Goal: Task Accomplishment & Management: Manage account settings

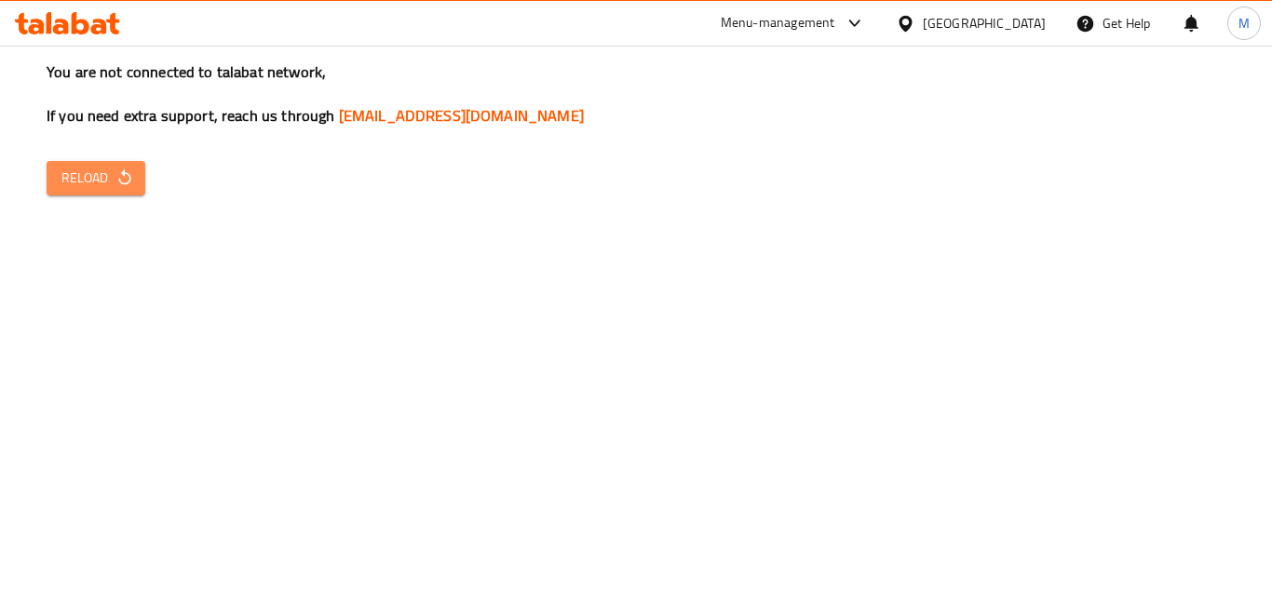
click at [64, 191] on button "Reload" at bounding box center [96, 178] width 99 height 34
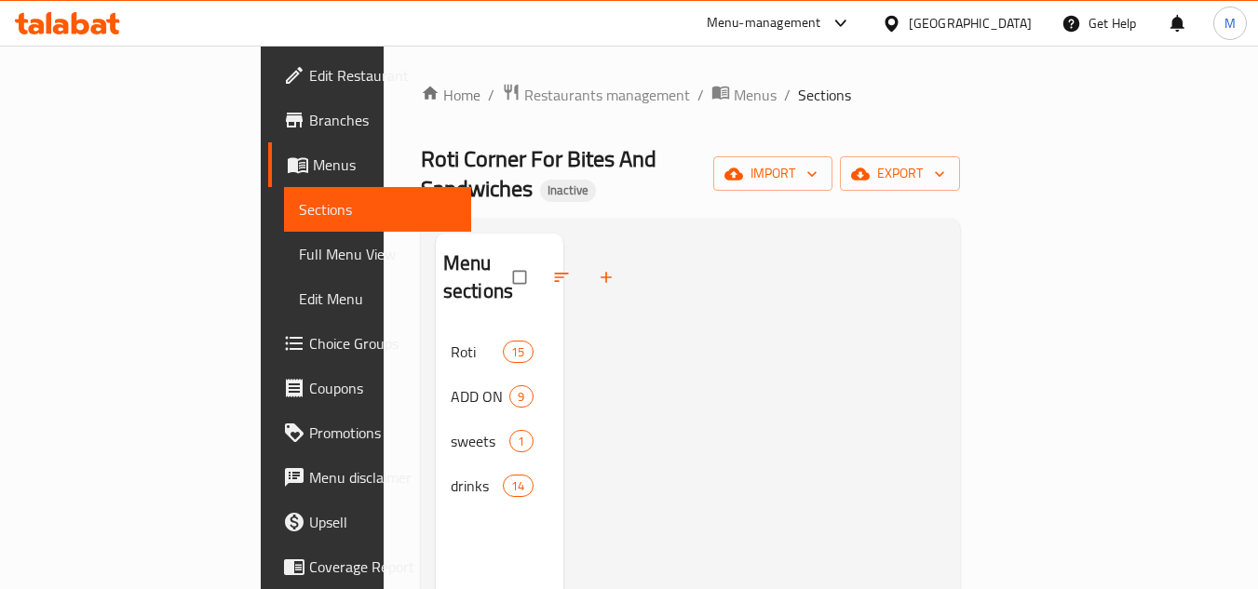
click at [1025, 29] on div "[GEOGRAPHIC_DATA]" at bounding box center [970, 23] width 123 height 20
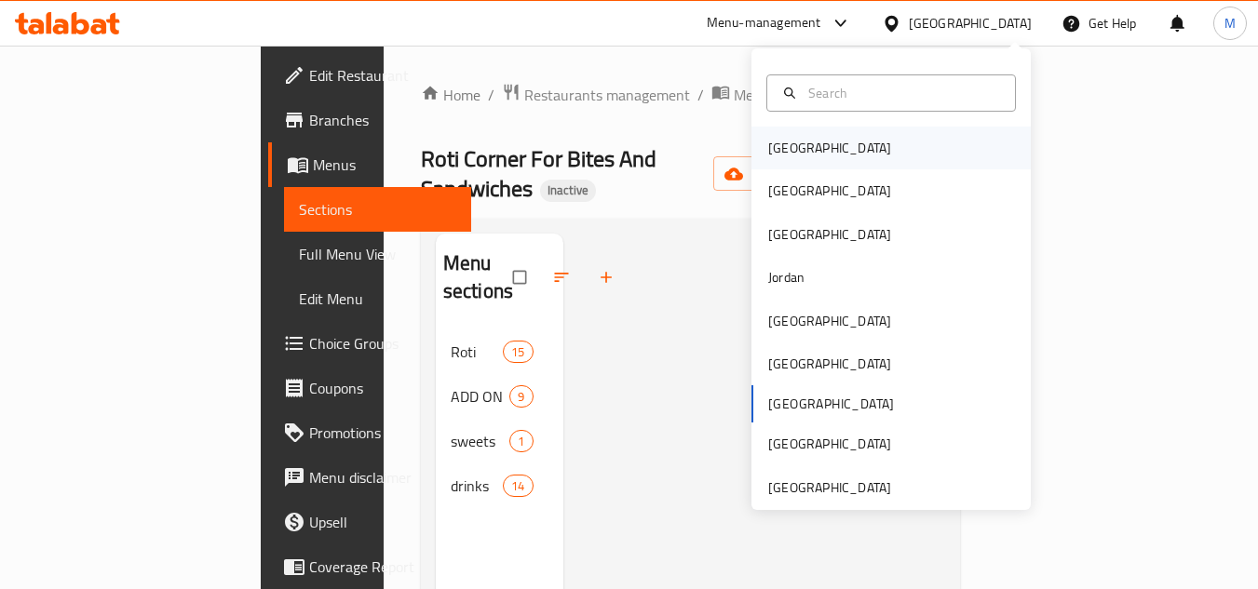
click at [776, 139] on div "[GEOGRAPHIC_DATA]" at bounding box center [829, 148] width 123 height 20
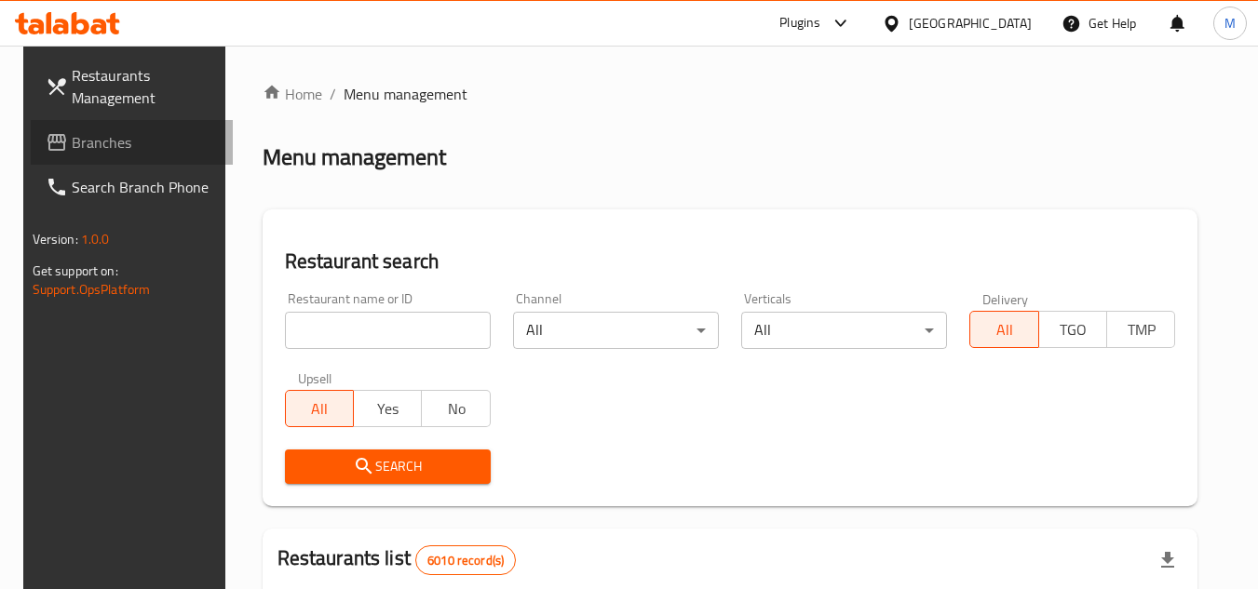
click at [132, 142] on span "Branches" at bounding box center [145, 142] width 147 height 22
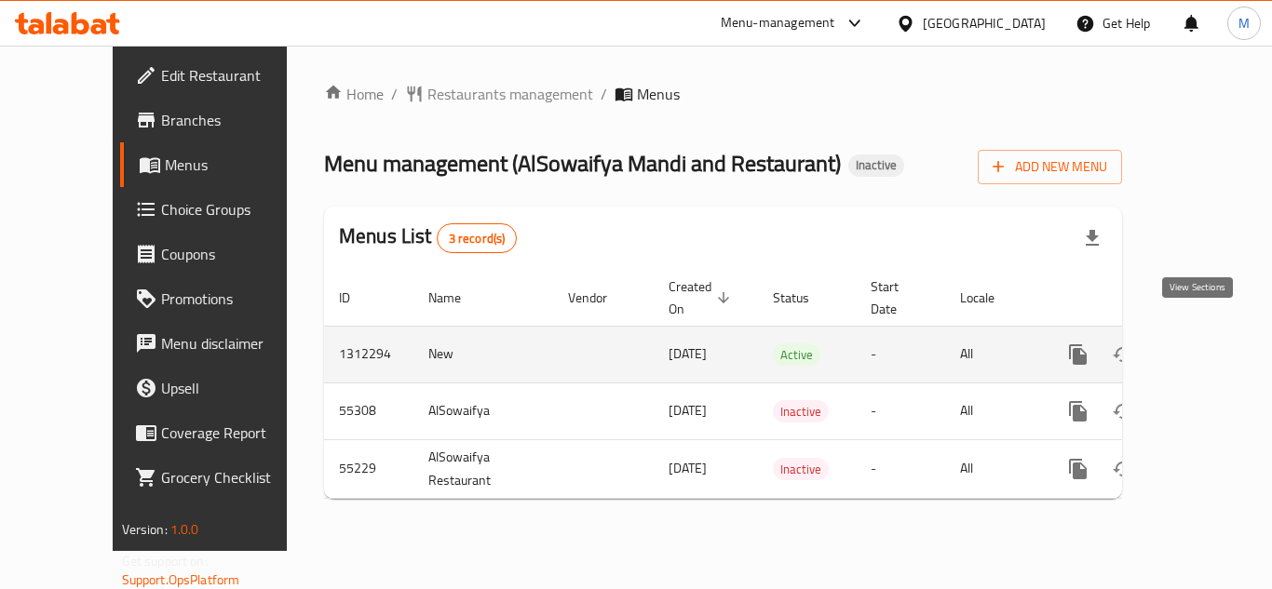
click at [1204, 346] on icon "enhanced table" at bounding box center [1212, 354] width 17 height 17
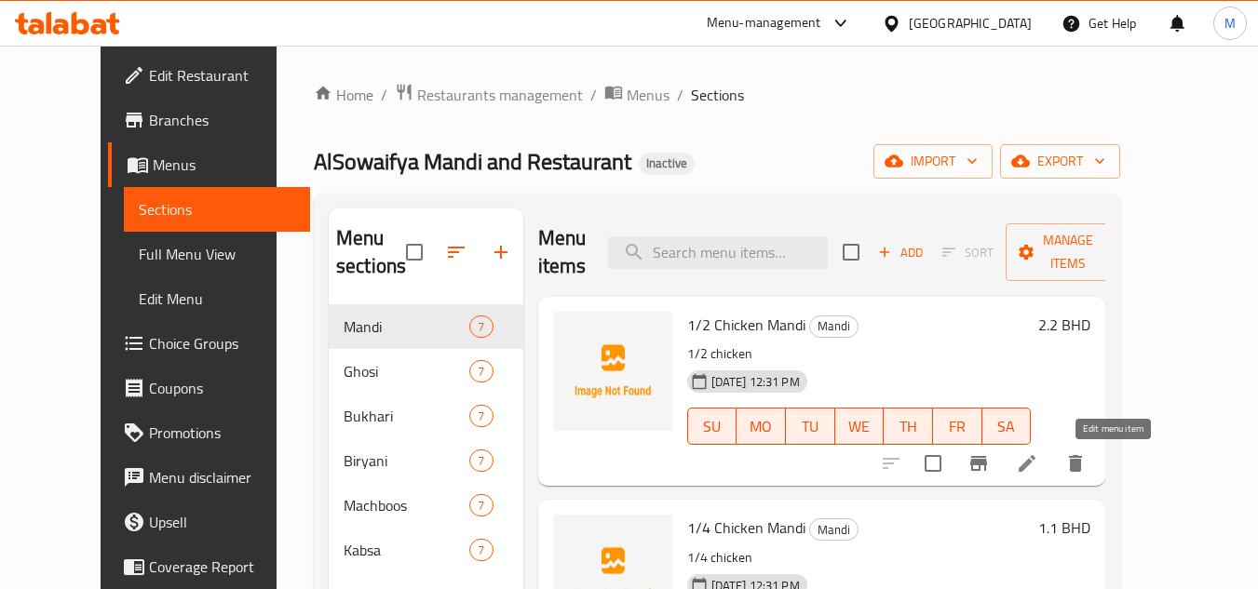
click at [1038, 473] on icon at bounding box center [1027, 464] width 22 height 22
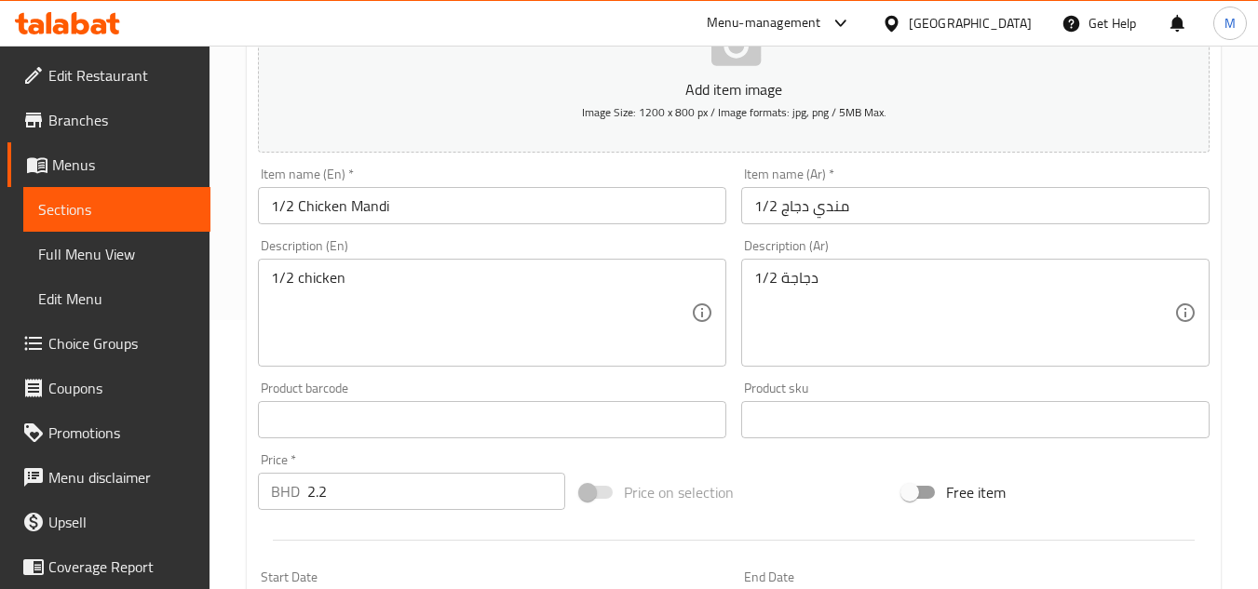
scroll to position [279, 0]
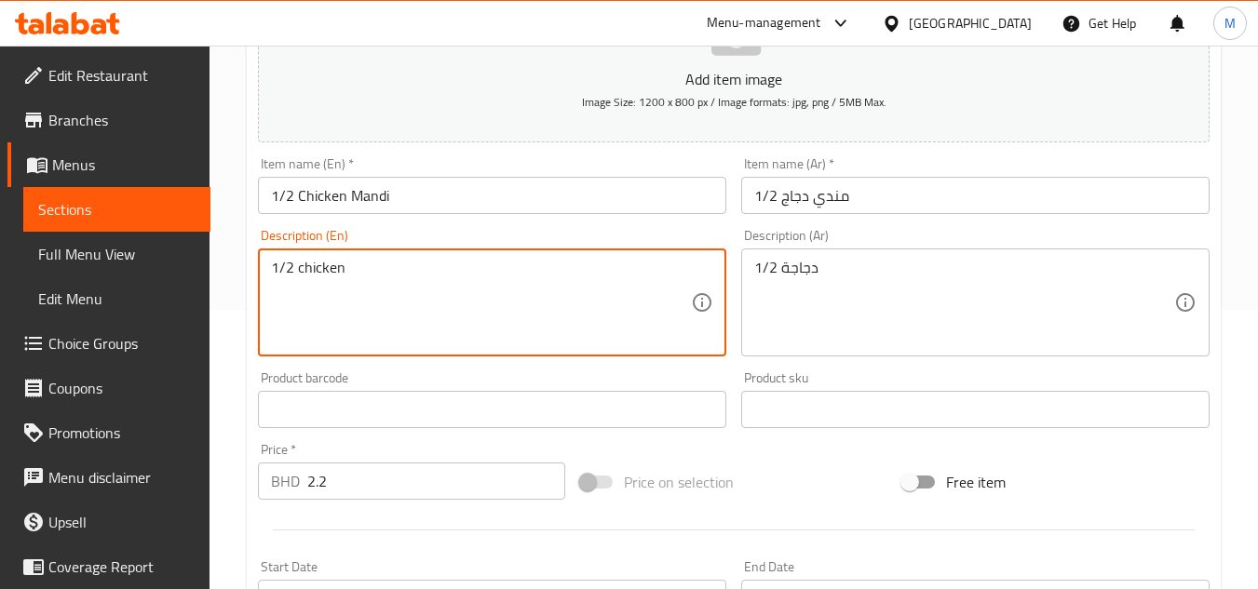
click at [324, 267] on textarea "1/2 chicken" at bounding box center [481, 303] width 420 height 88
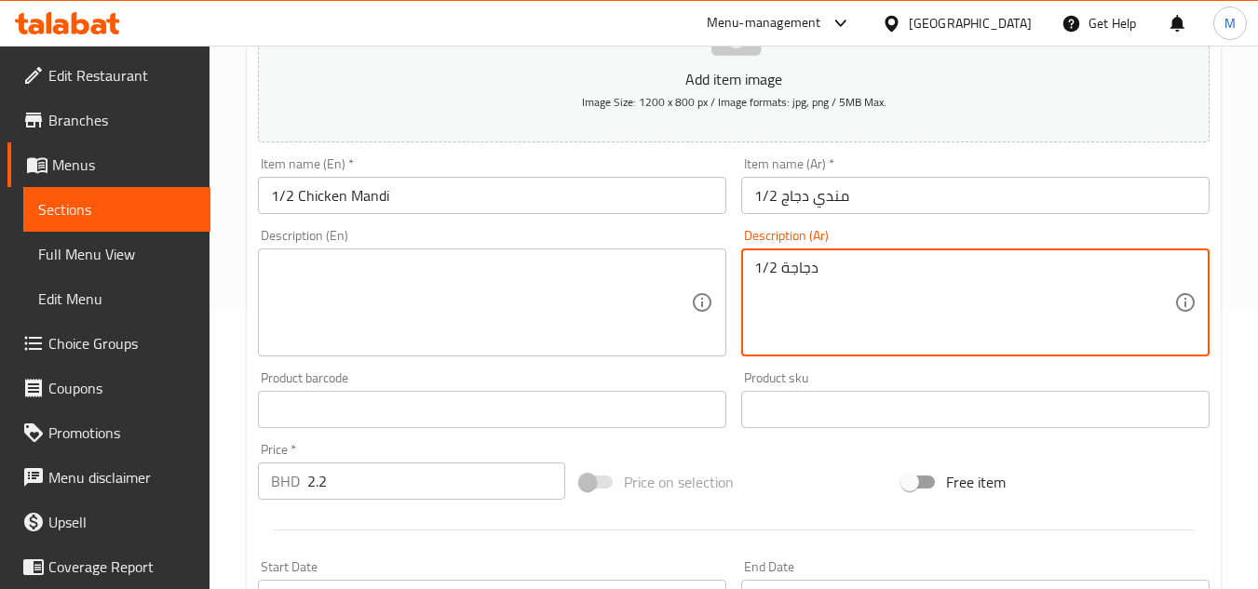
click at [782, 267] on textarea "1/2 دجاجة" at bounding box center [964, 303] width 420 height 88
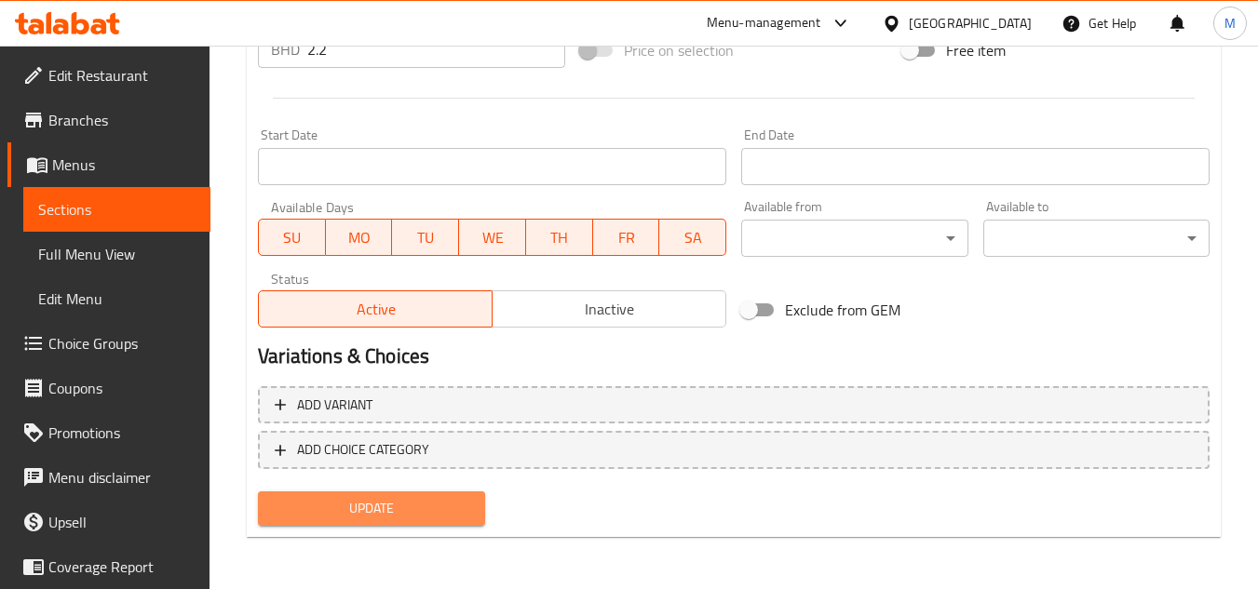
click at [400, 496] on button "Update" at bounding box center [371, 509] width 226 height 34
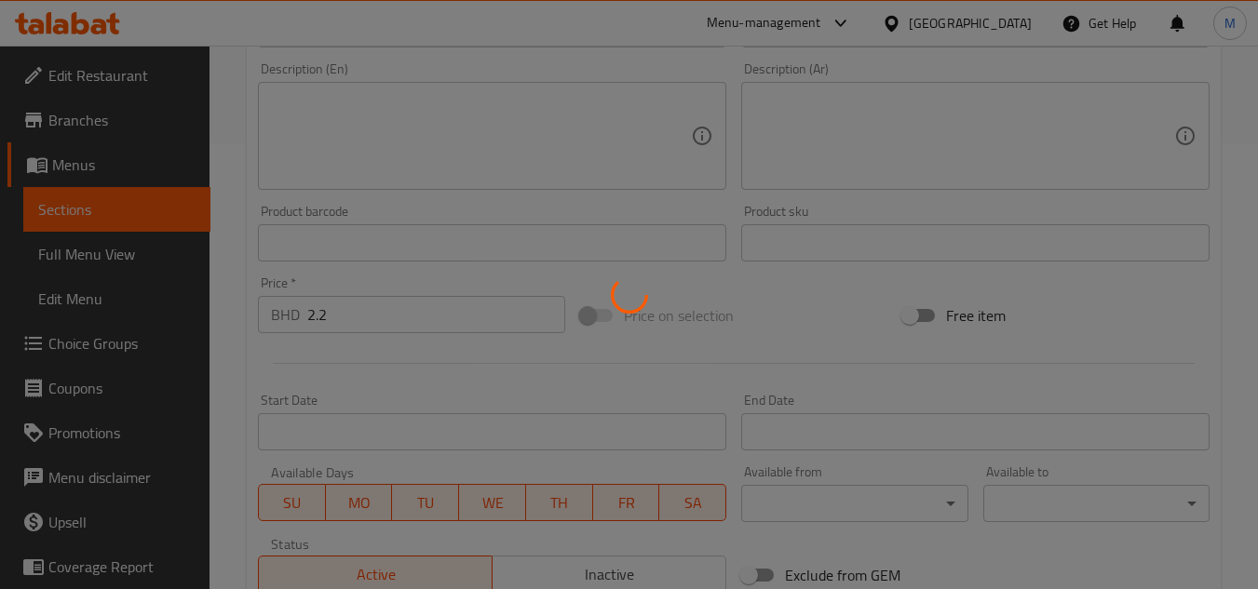
scroll to position [0, 0]
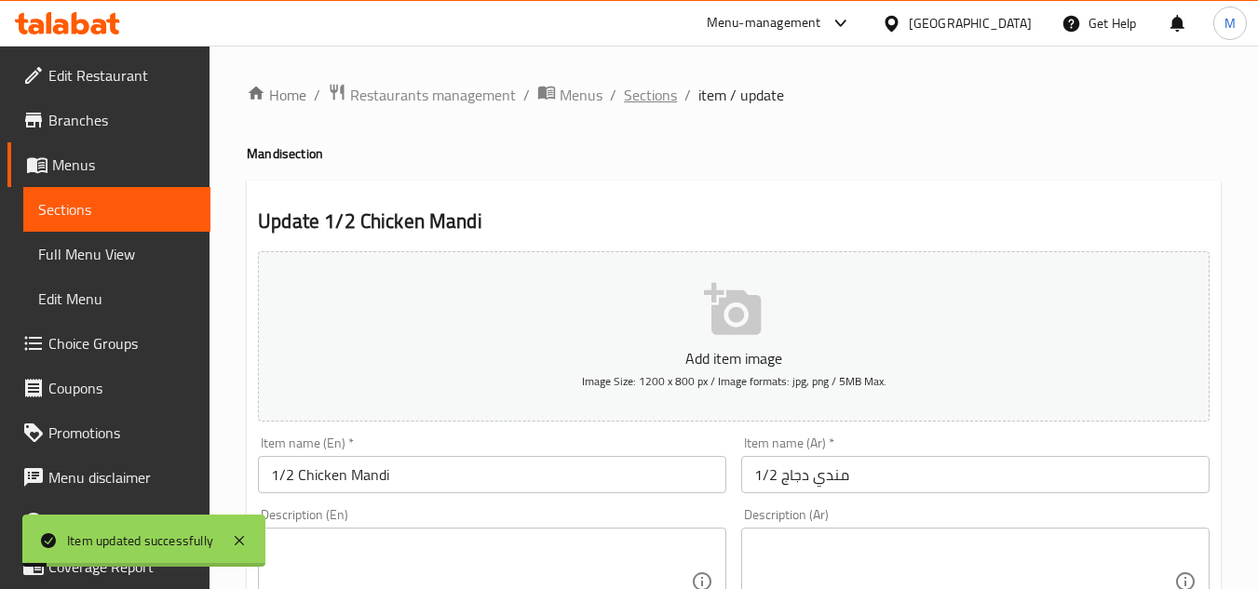
click at [654, 91] on span "Sections" at bounding box center [650, 95] width 53 height 22
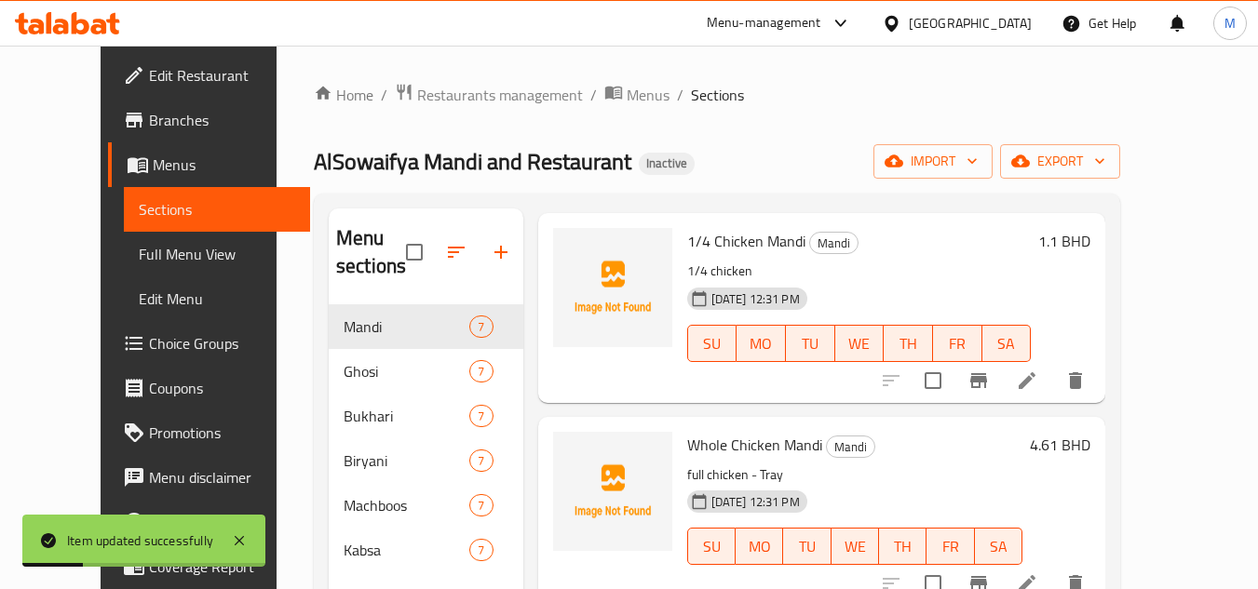
scroll to position [279, 0]
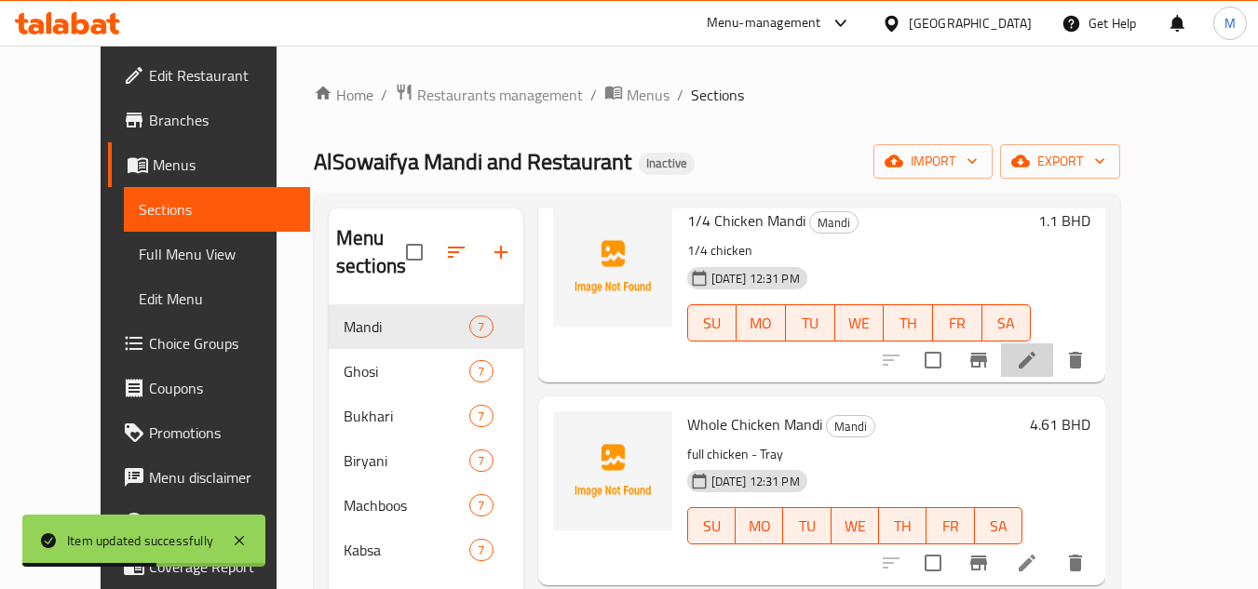
click at [1053, 373] on li at bounding box center [1027, 361] width 52 height 34
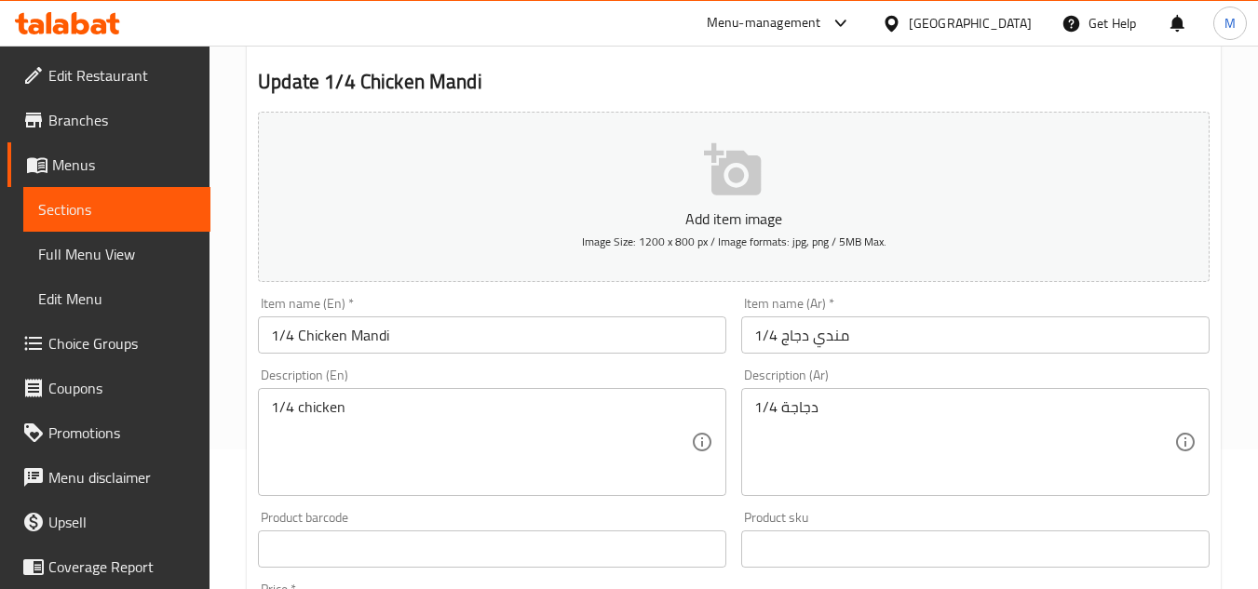
scroll to position [373, 0]
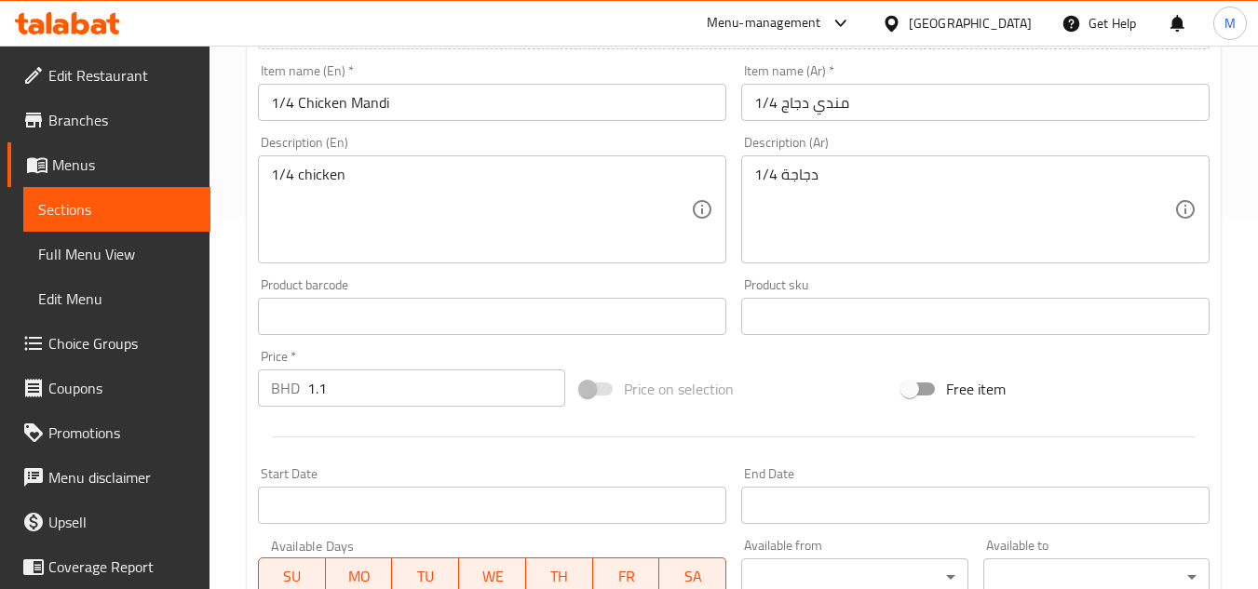
click at [330, 164] on div "1/4 chicken Description (En)" at bounding box center [492, 210] width 468 height 108
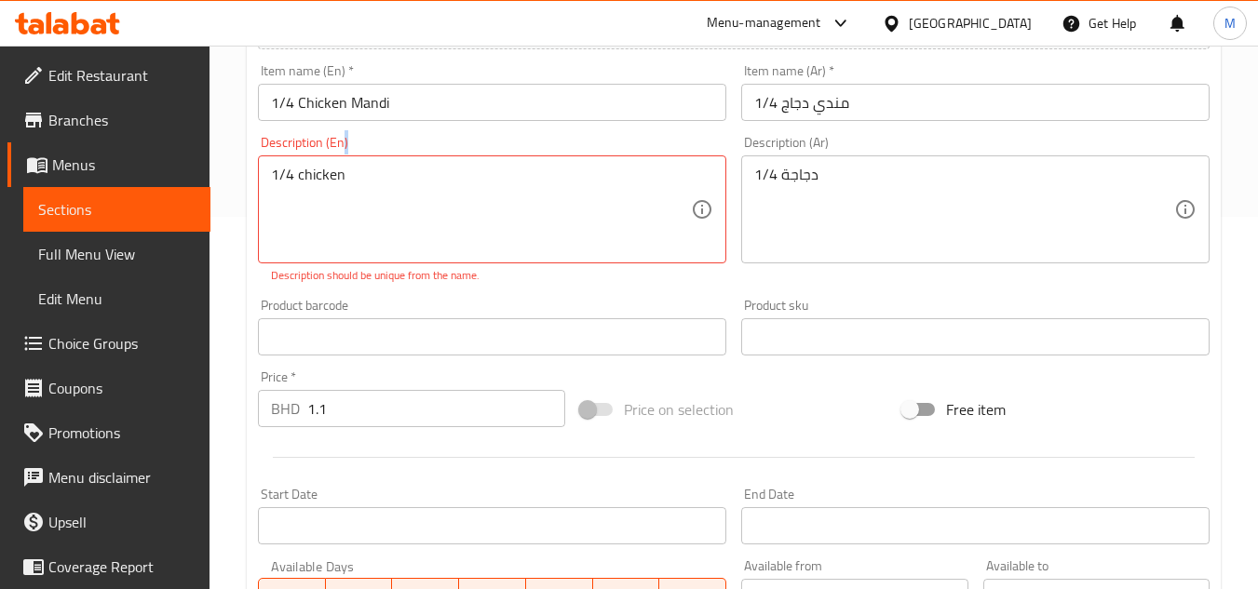
click at [330, 164] on div "1/4 chicken Description (En)" at bounding box center [492, 210] width 468 height 108
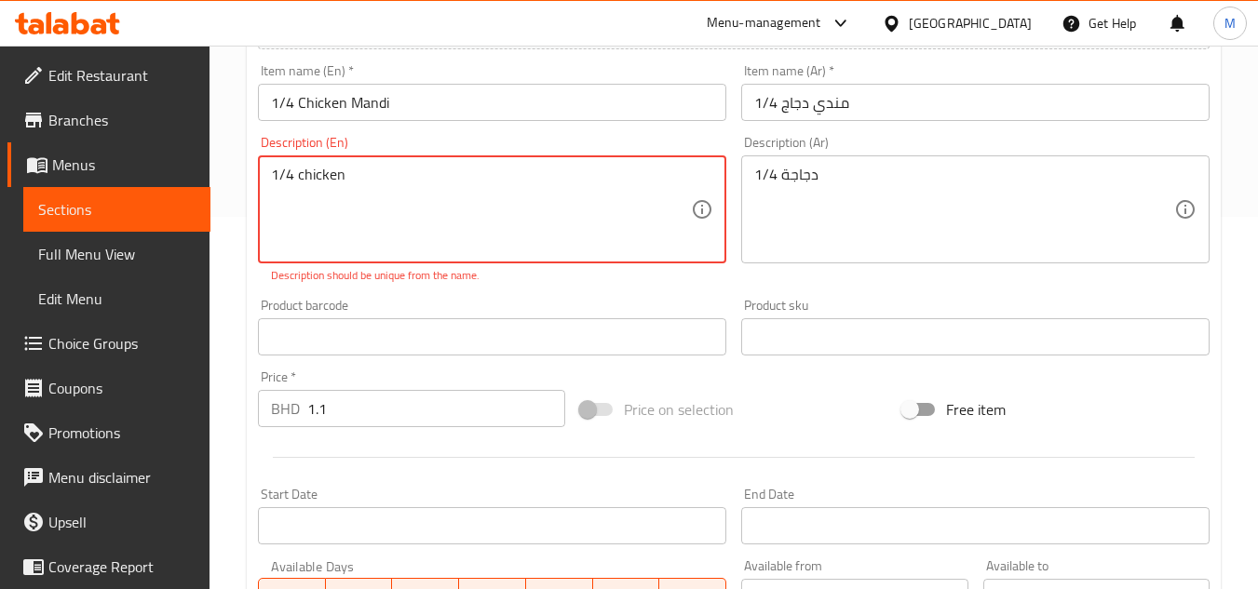
click at [308, 192] on textarea "1/4 chicken" at bounding box center [481, 210] width 420 height 88
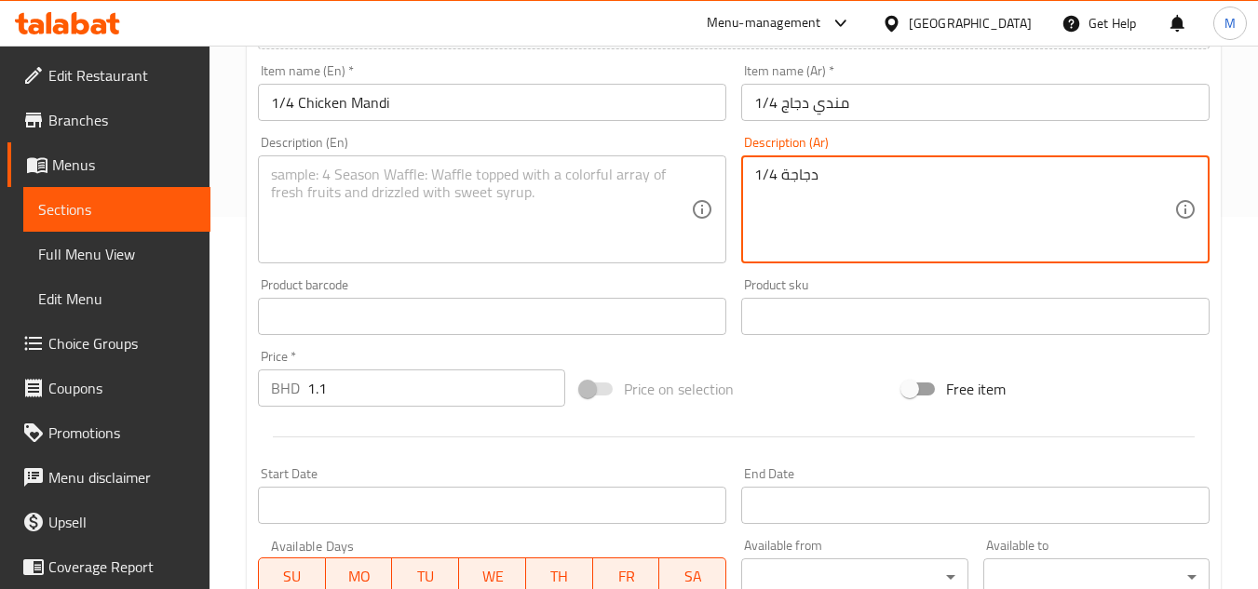
click at [796, 177] on textarea "1/4 دجاجة" at bounding box center [964, 210] width 420 height 88
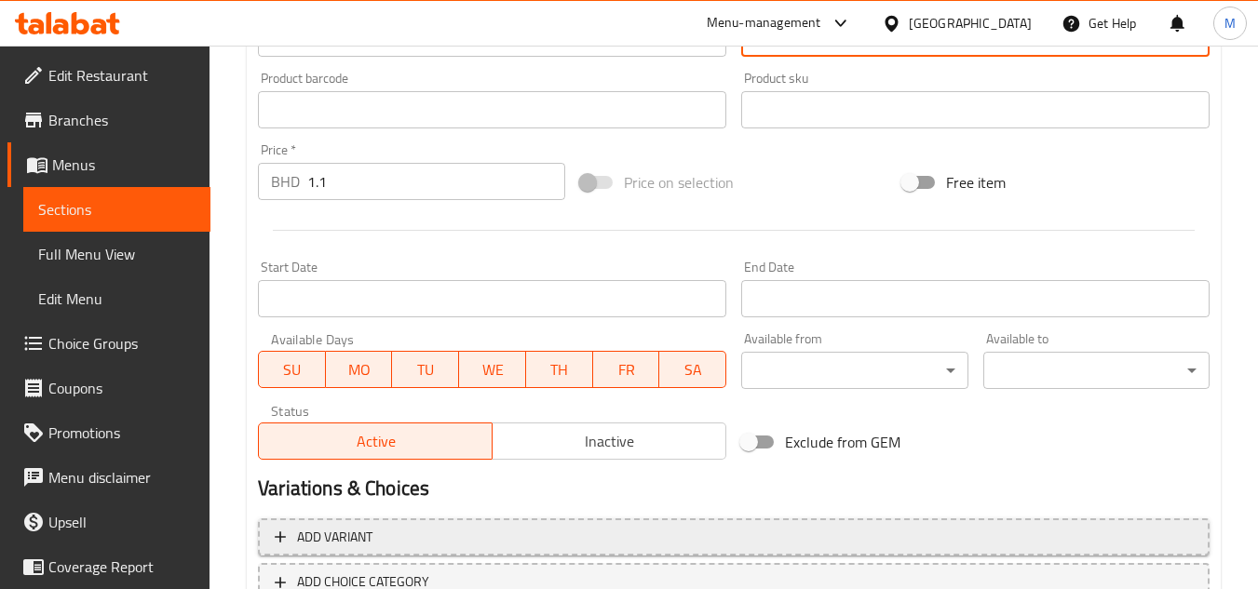
scroll to position [711, 0]
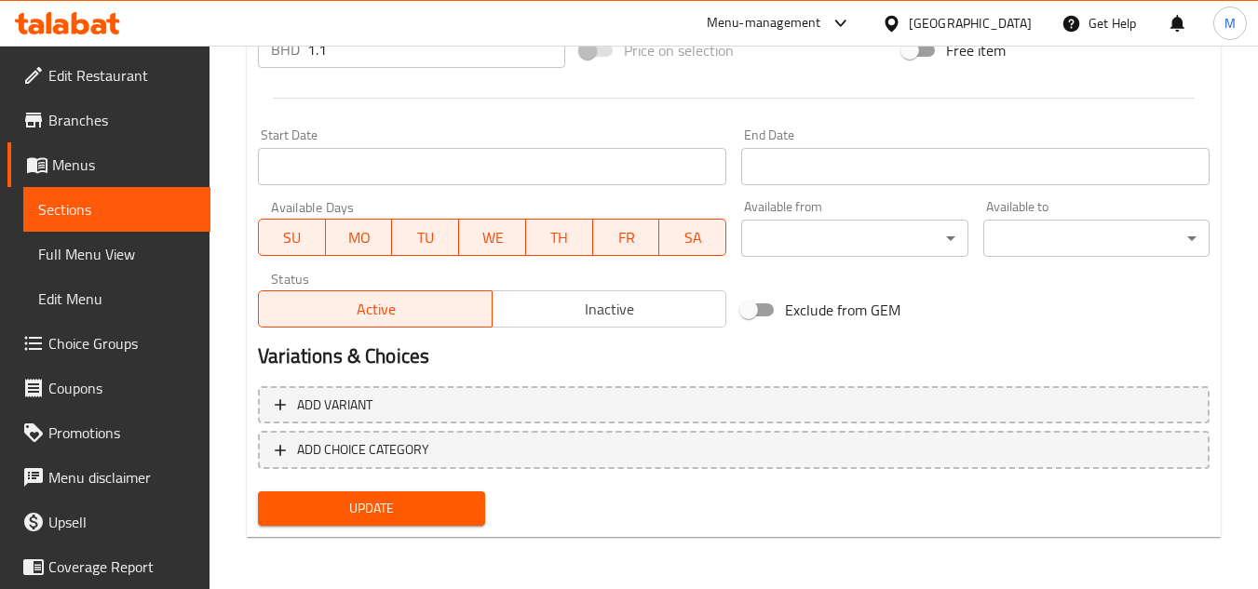
click at [431, 508] on span "Update" at bounding box center [371, 508] width 196 height 23
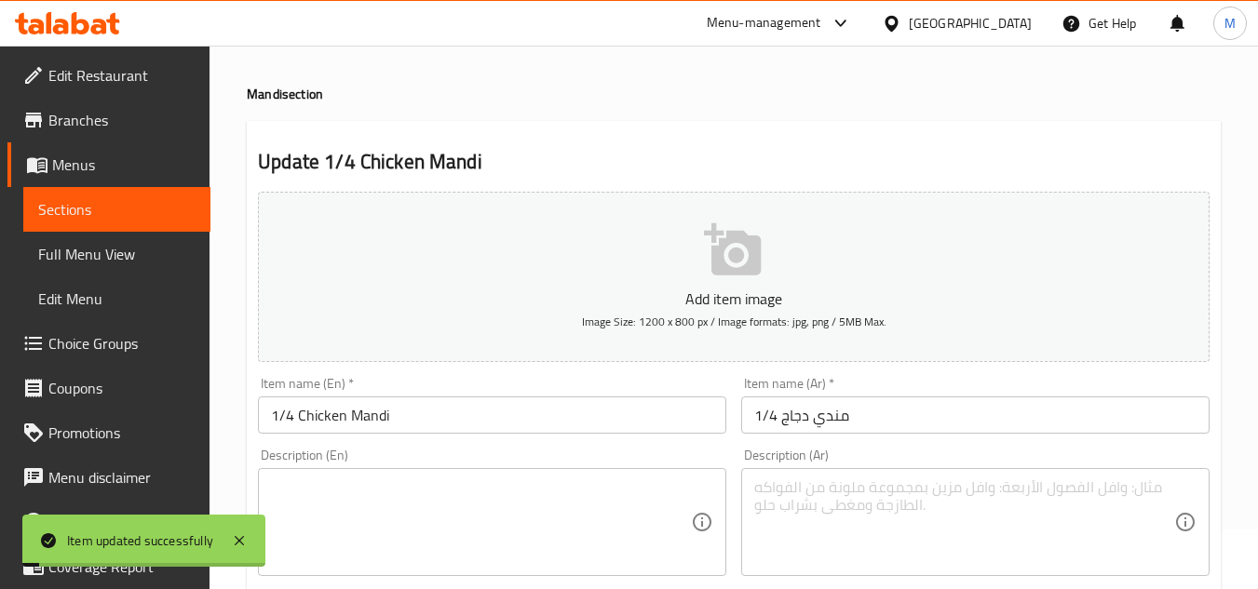
scroll to position [0, 0]
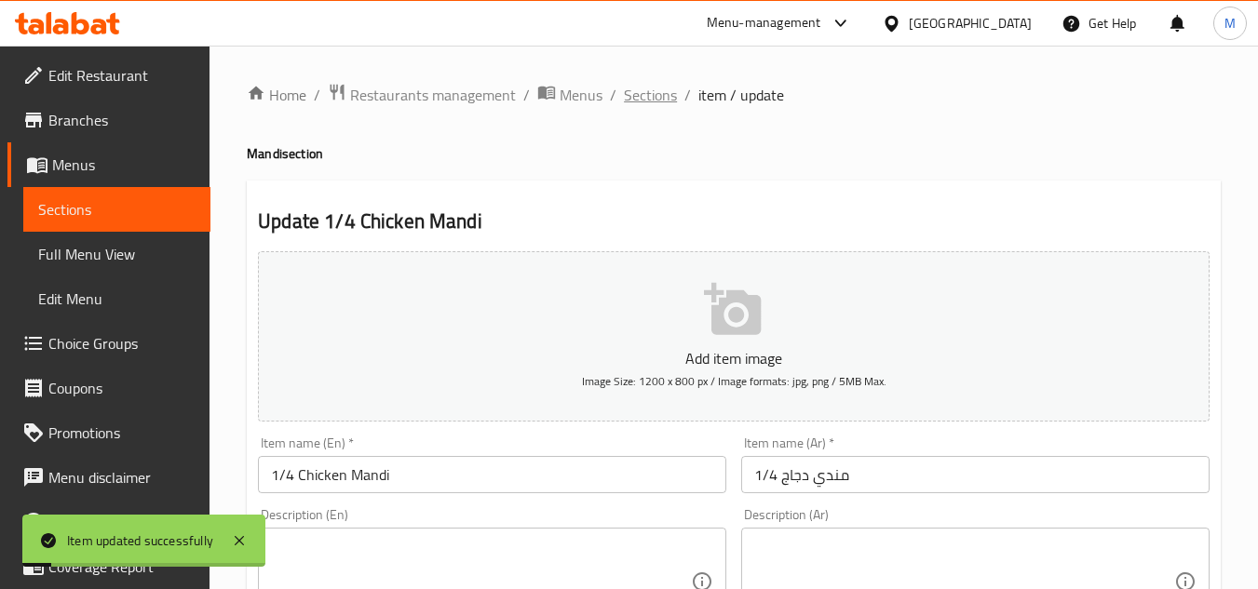
click at [643, 95] on span "Sections" at bounding box center [650, 95] width 53 height 22
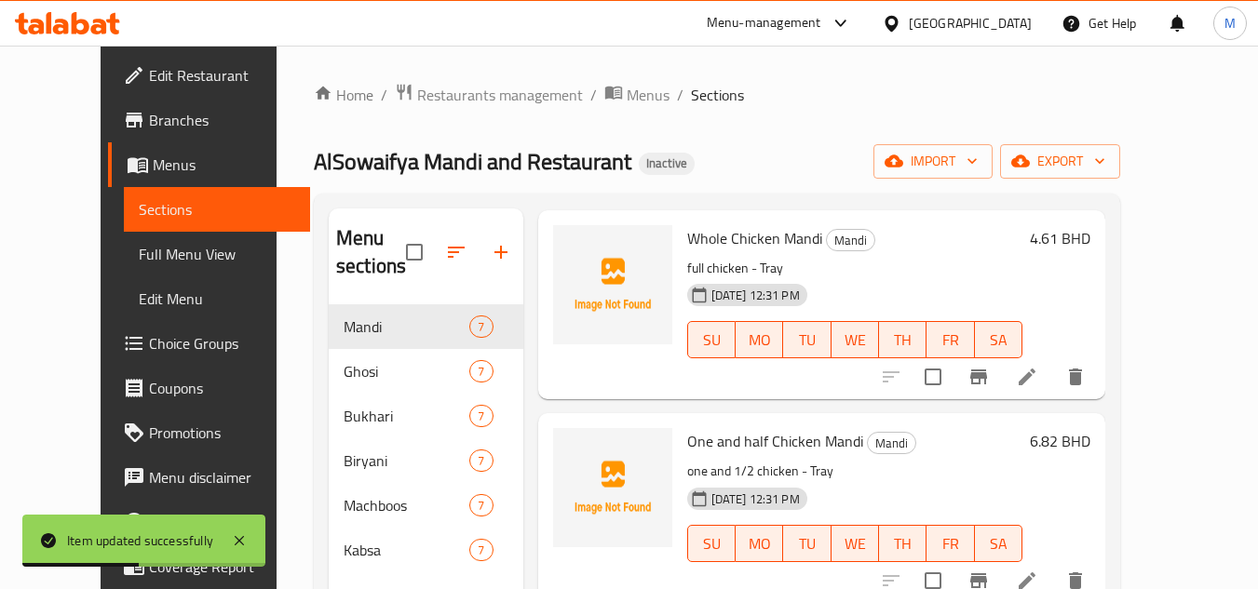
scroll to position [438, 0]
click at [1053, 384] on li at bounding box center [1027, 378] width 52 height 34
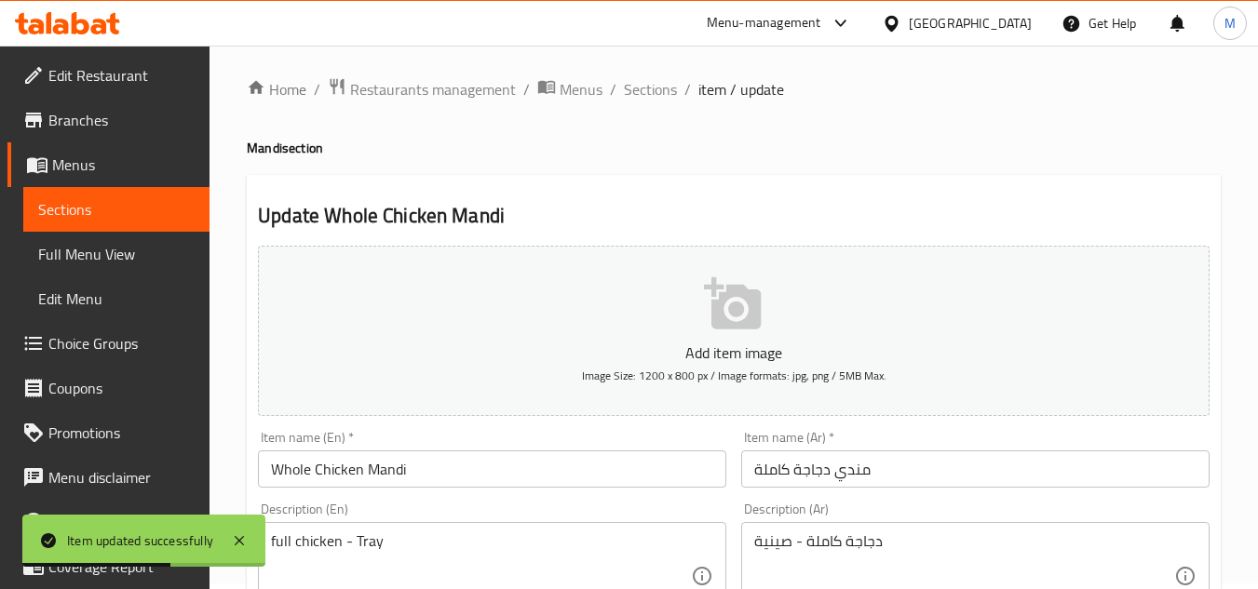
scroll to position [186, 0]
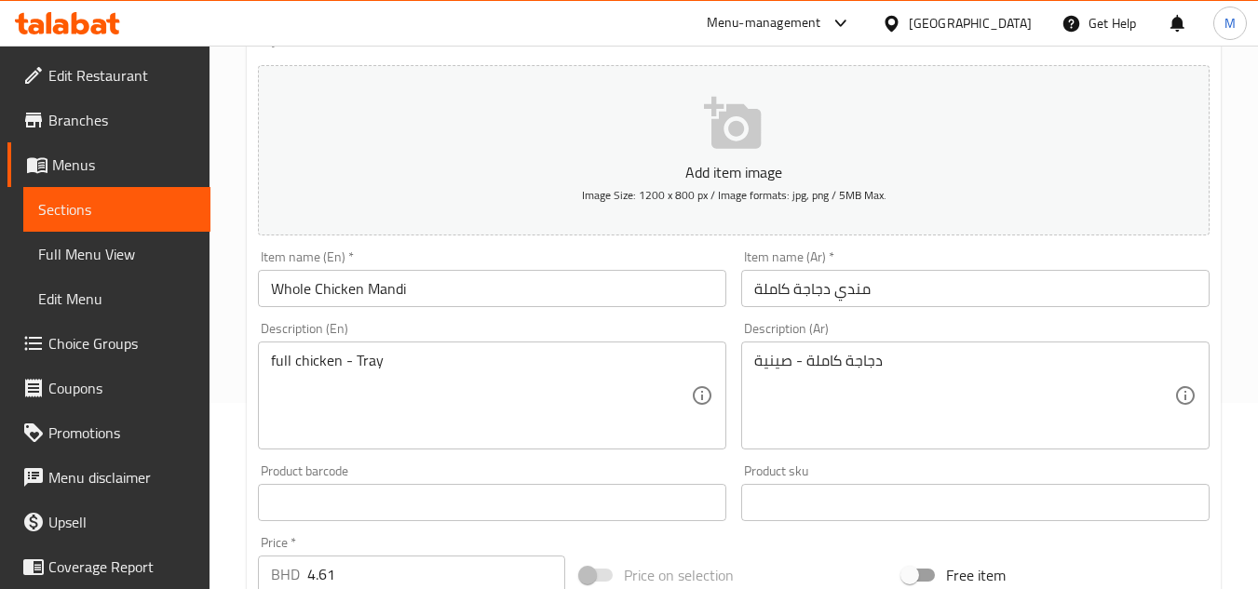
click at [300, 286] on input "Whole Chicken Mandi" at bounding box center [492, 288] width 468 height 37
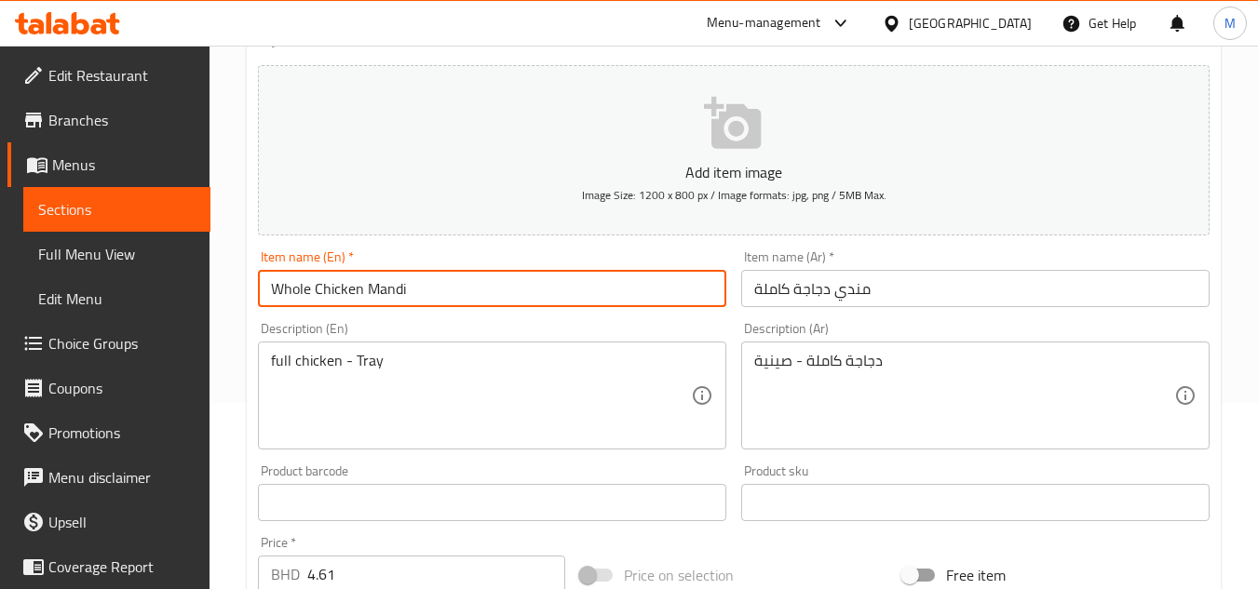
click at [300, 286] on input "Whole Chicken Mandi" at bounding box center [492, 288] width 468 height 37
paste input "full"
type input "full Chicken Mandi"
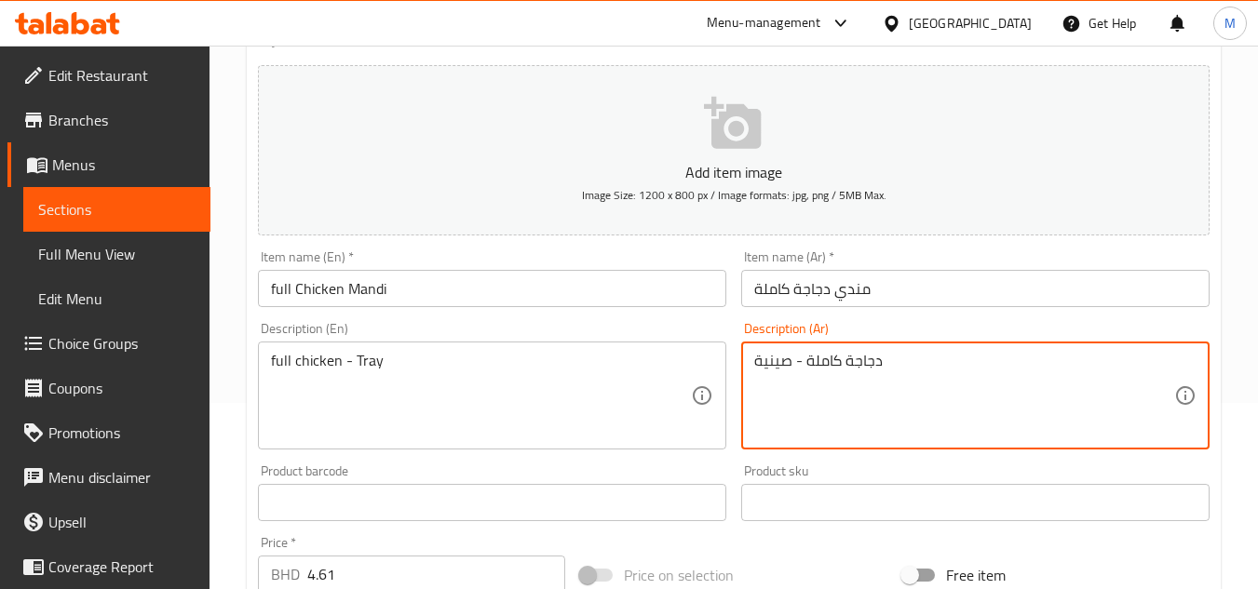
drag, startPoint x: 768, startPoint y: 363, endPoint x: 800, endPoint y: 370, distance: 32.3
click at [800, 370] on textarea "دجاجة كاملة - صينية" at bounding box center [964, 396] width 420 height 88
click at [806, 371] on textarea "دجاجة كاملة - صينية" at bounding box center [964, 396] width 420 height 88
drag, startPoint x: 808, startPoint y: 364, endPoint x: 751, endPoint y: 360, distance: 57.9
click at [751, 360] on div "دجاجة كاملة - صينية Description (Ar)" at bounding box center [975, 396] width 468 height 108
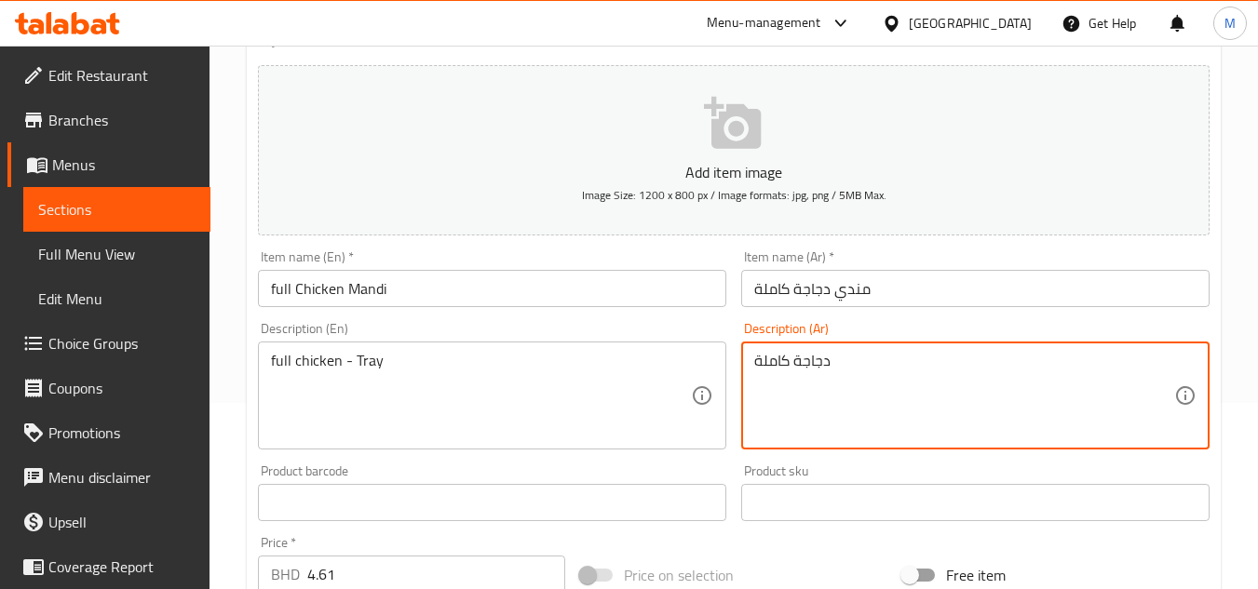
type textarea "دجاجة كاملة"
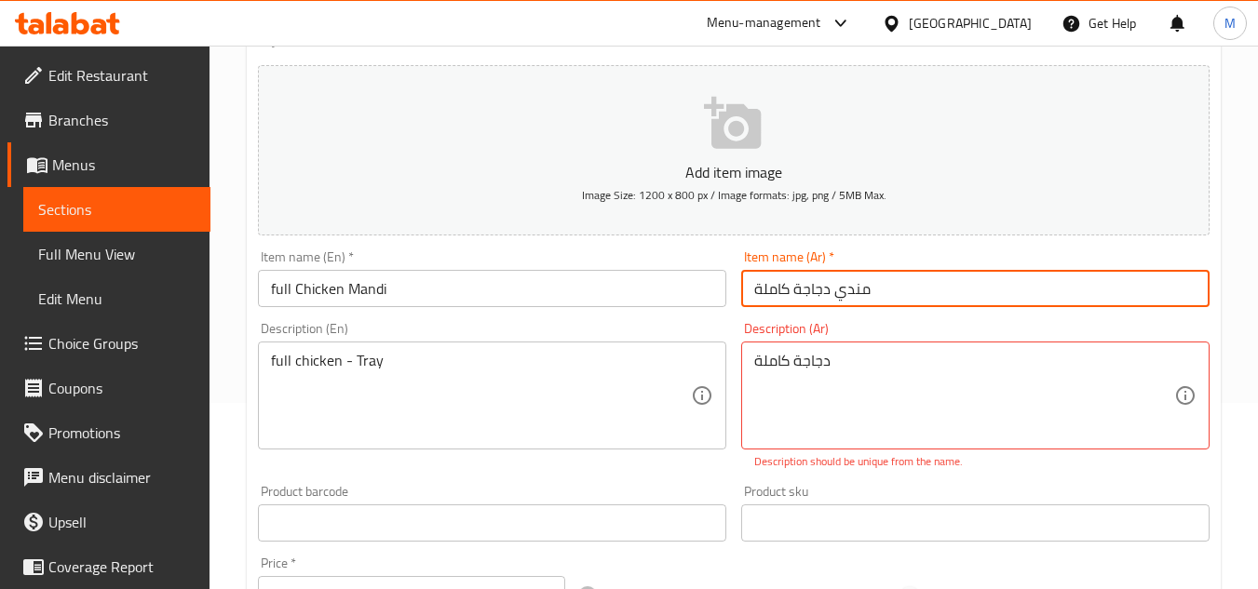
click at [893, 295] on input "مندي دجاجة كاملة" at bounding box center [975, 288] width 468 height 37
paste input "- صينية"
type input "مندي دجاجة كاملة - صينية"
click at [796, 344] on div "دجاجة كاملة Description (Ar)" at bounding box center [975, 396] width 468 height 108
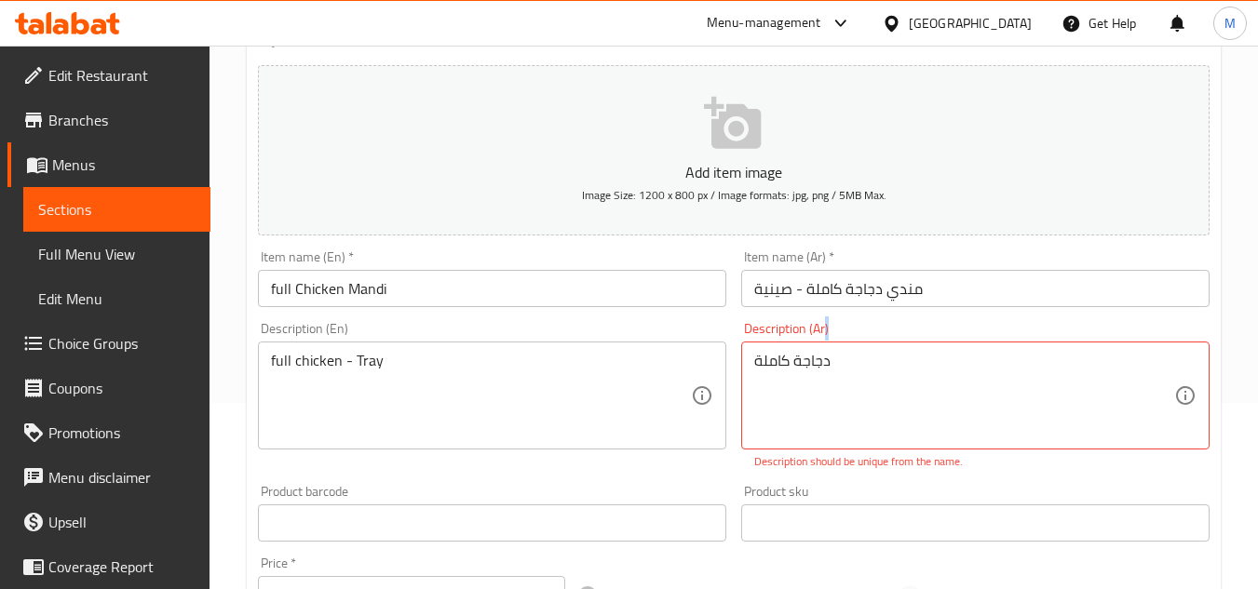
click at [796, 344] on div "دجاجة كاملة Description (Ar)" at bounding box center [975, 396] width 468 height 108
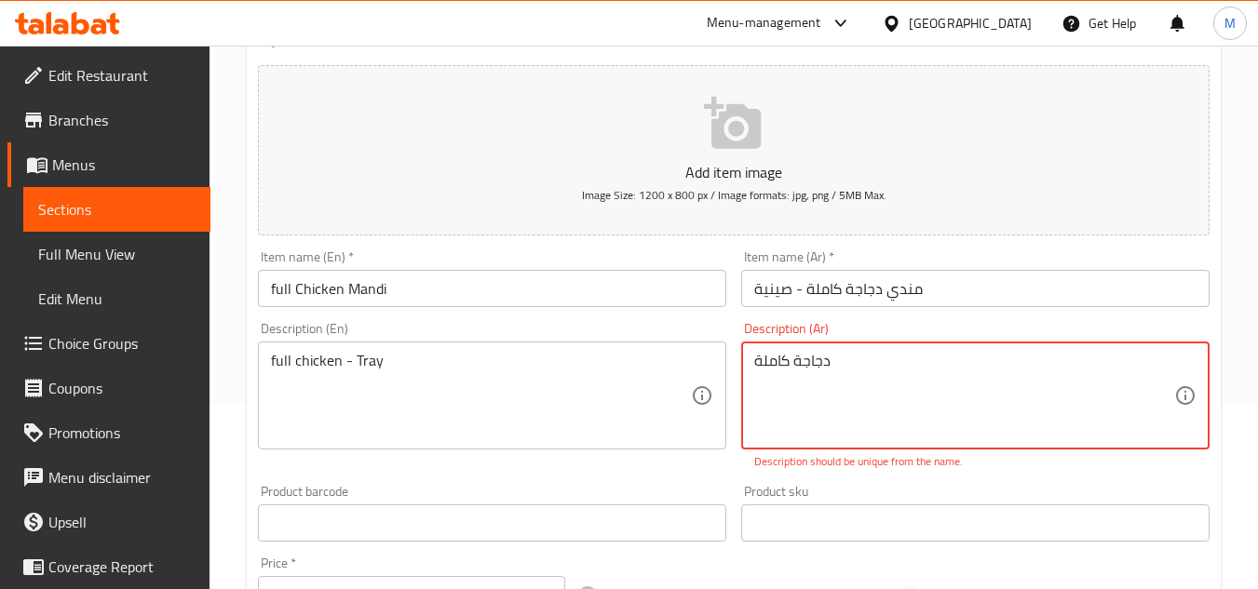
click at [793, 359] on textarea "دجاجة كاملة" at bounding box center [964, 396] width 420 height 88
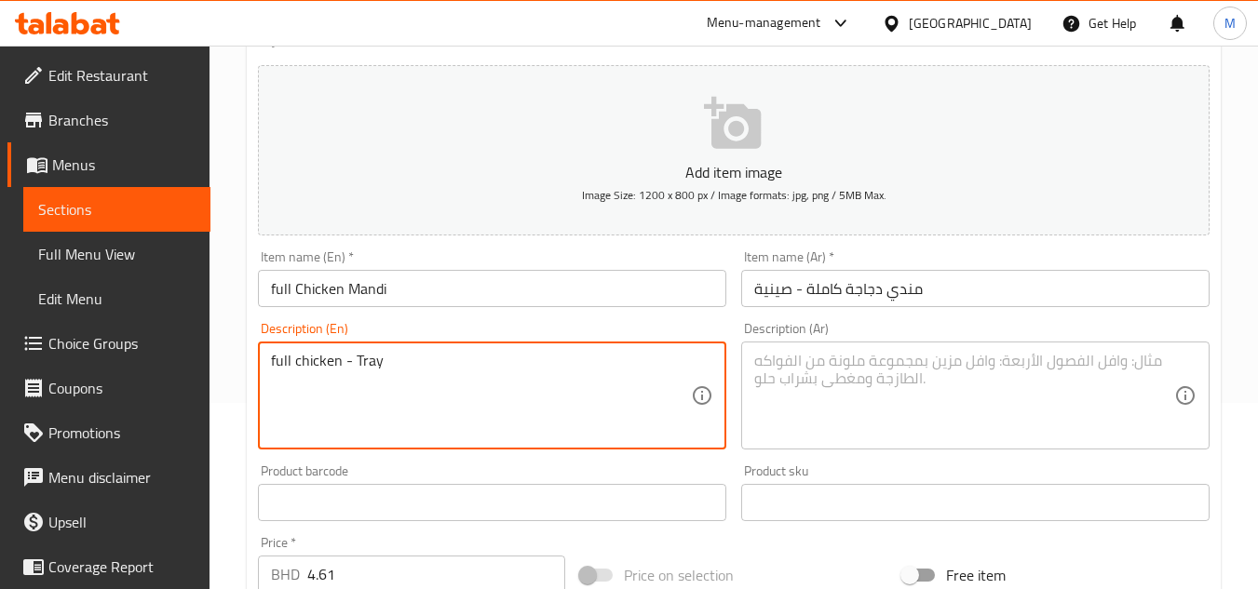
drag, startPoint x: 344, startPoint y: 362, endPoint x: 423, endPoint y: 373, distance: 79.8
type textarea "full chicken"
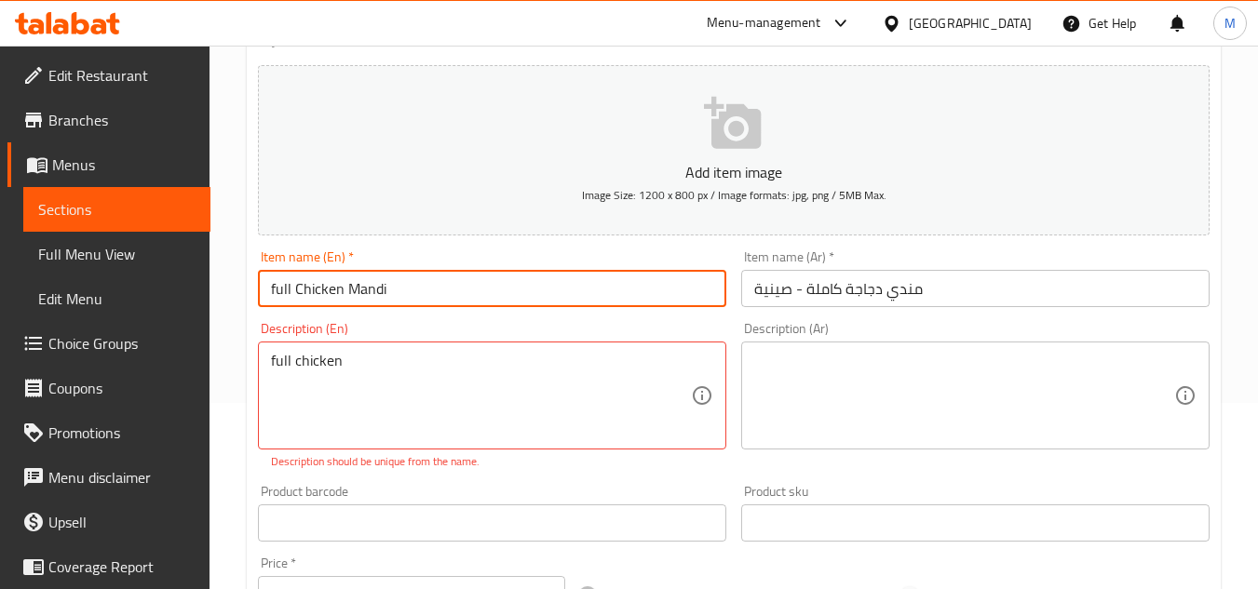
click at [392, 289] on input "full Chicken Mandi" at bounding box center [492, 288] width 468 height 37
paste input "- Tray"
click at [386, 291] on input "full Chicken Mandi- Tray" at bounding box center [492, 288] width 468 height 37
type input "full Chicken Mandi - Tray"
click at [326, 359] on textarea "full chicken" at bounding box center [481, 396] width 420 height 88
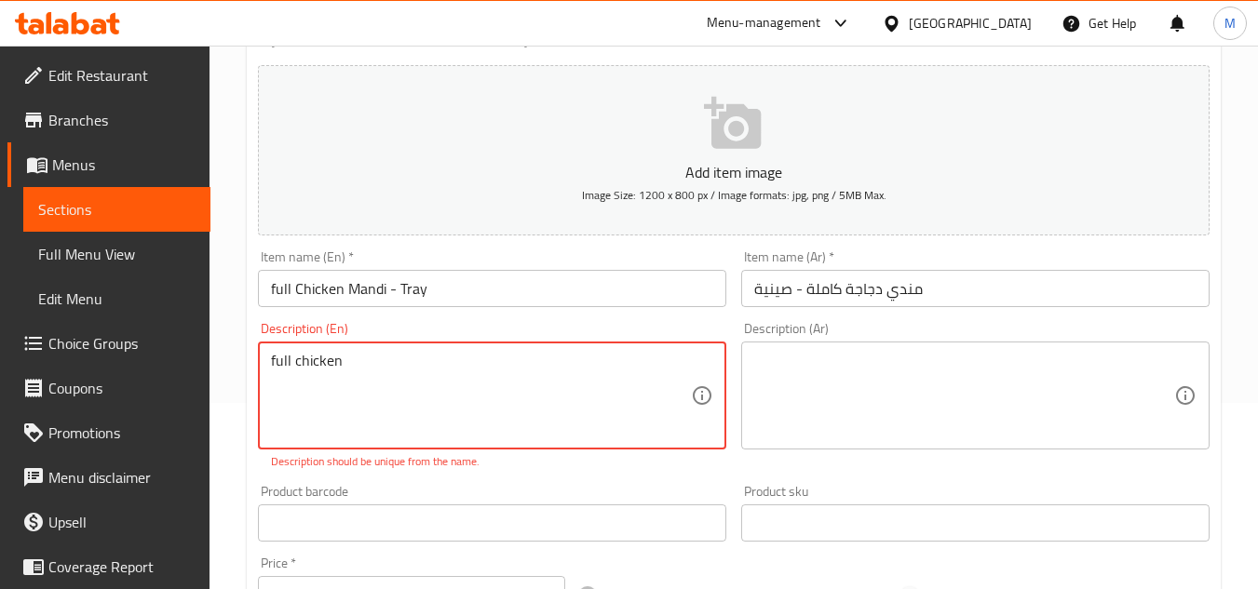
click at [326, 359] on textarea "full chicken" at bounding box center [481, 396] width 420 height 88
click at [794, 405] on textarea at bounding box center [964, 396] width 420 height 88
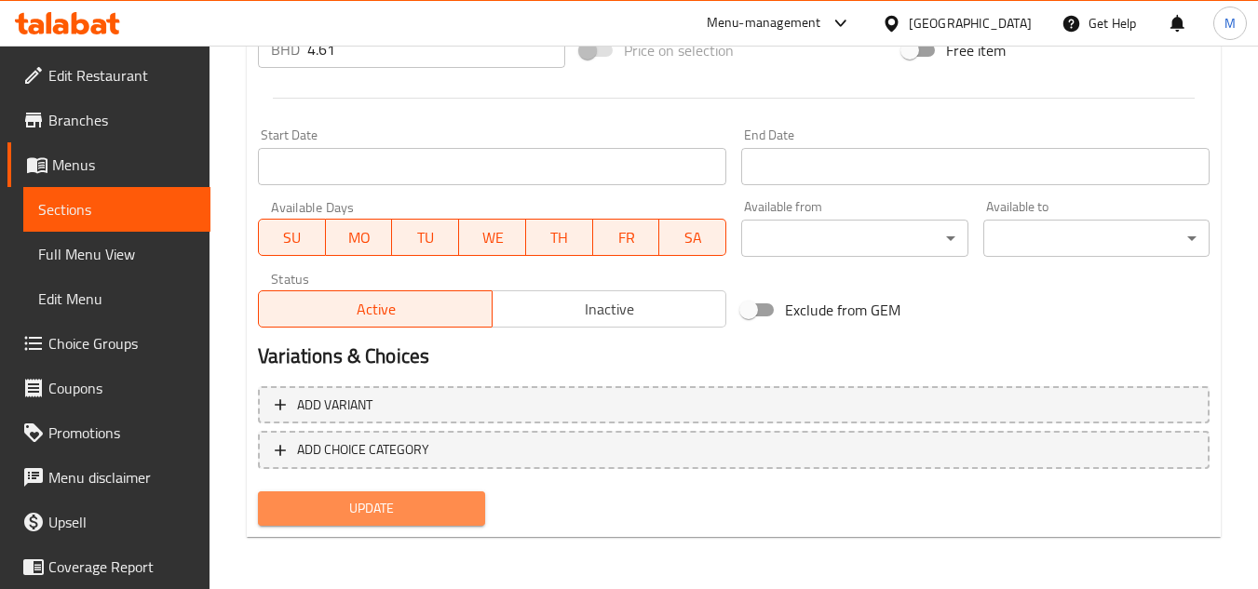
click at [414, 503] on span "Update" at bounding box center [371, 508] width 196 height 23
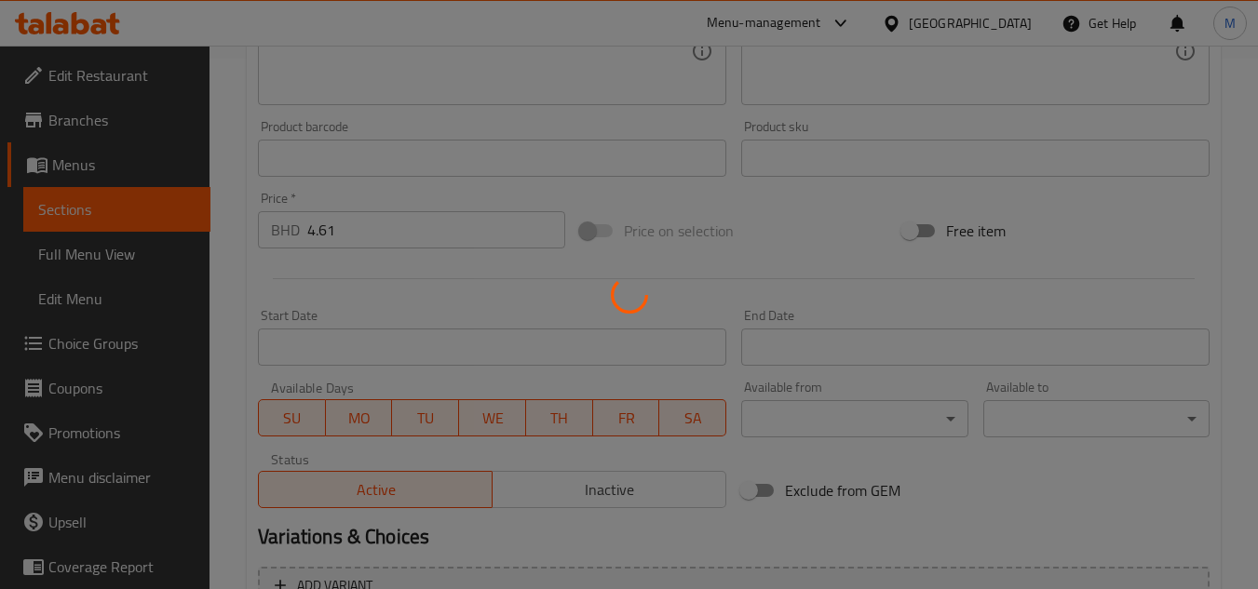
scroll to position [0, 0]
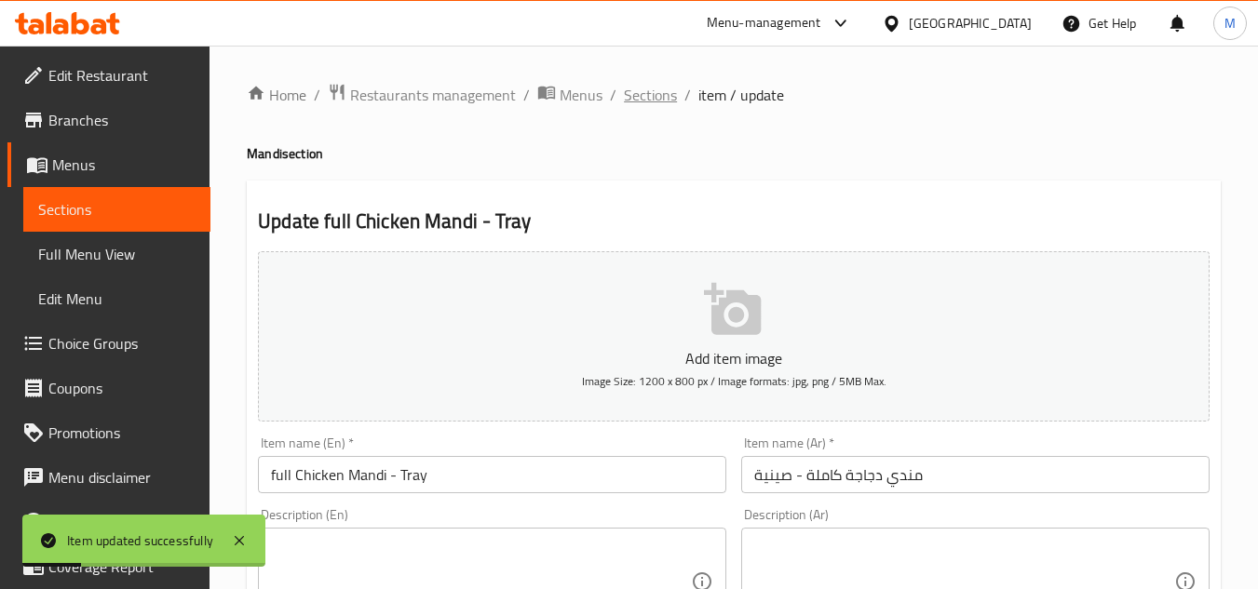
click at [666, 87] on span "Sections" at bounding box center [650, 95] width 53 height 22
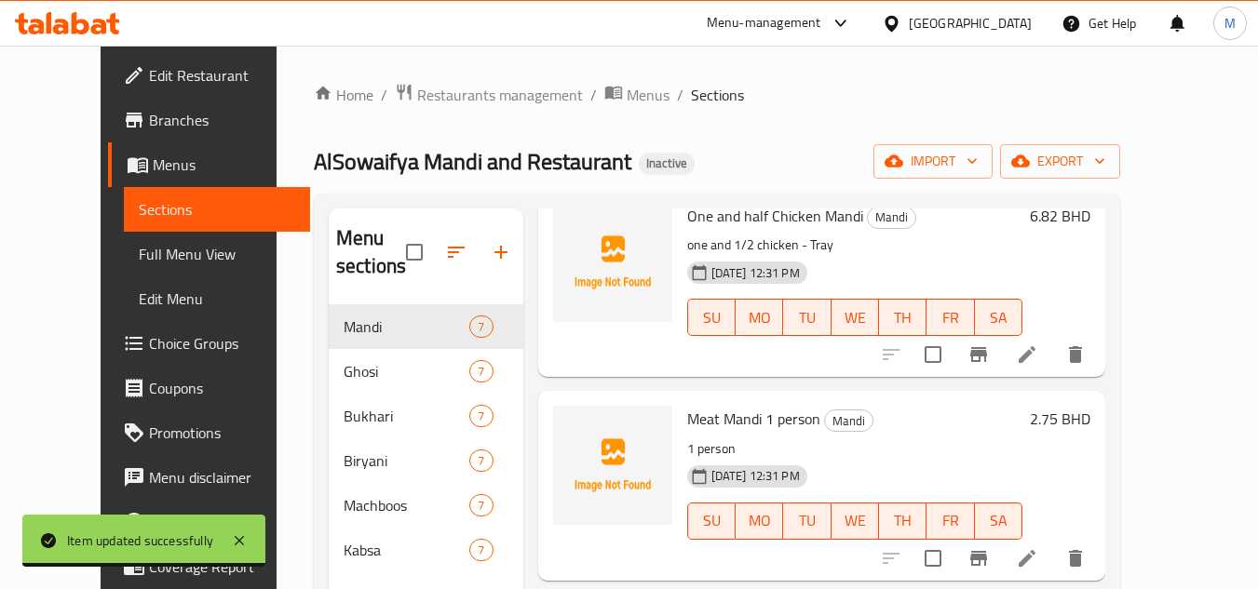
scroll to position [640, 0]
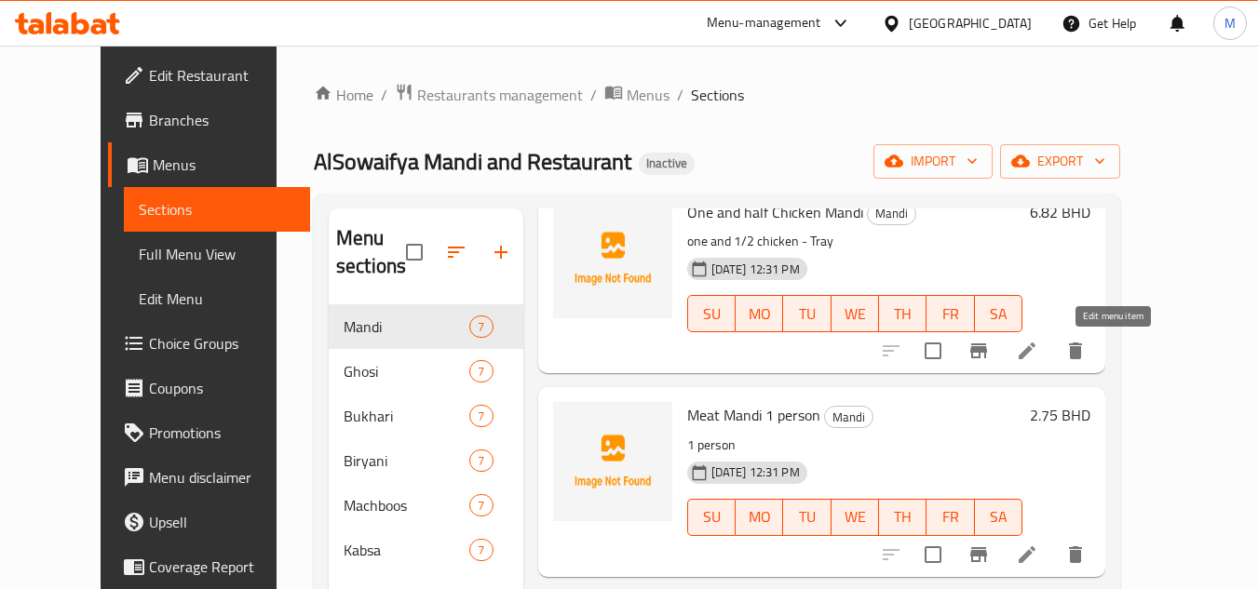
click at [1036, 358] on icon at bounding box center [1027, 351] width 17 height 17
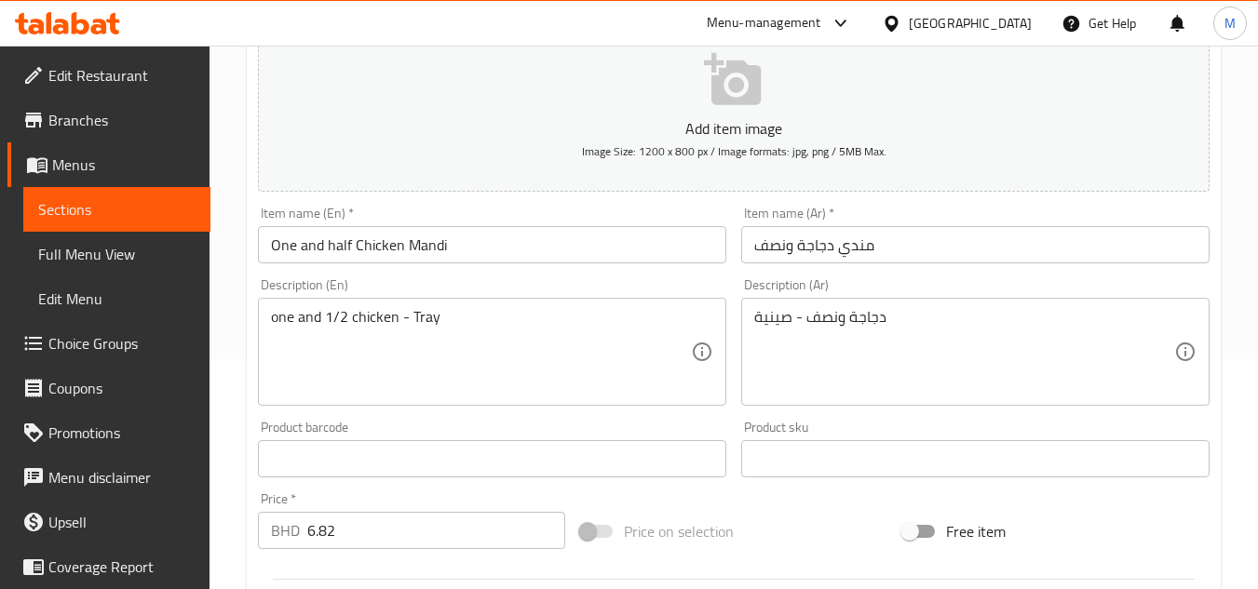
scroll to position [279, 0]
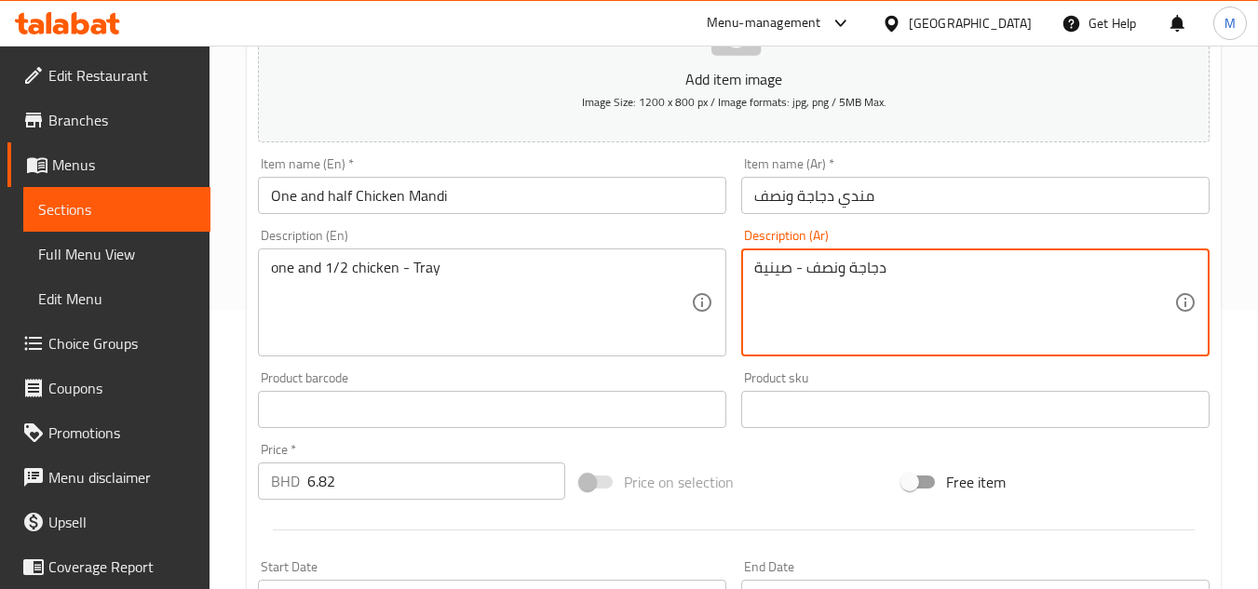
drag, startPoint x: 804, startPoint y: 267, endPoint x: 728, endPoint y: 269, distance: 75.5
type textarea "دجاجة ونصف"
click at [879, 198] on input "مندي دجاجة ونصف" at bounding box center [975, 195] width 468 height 37
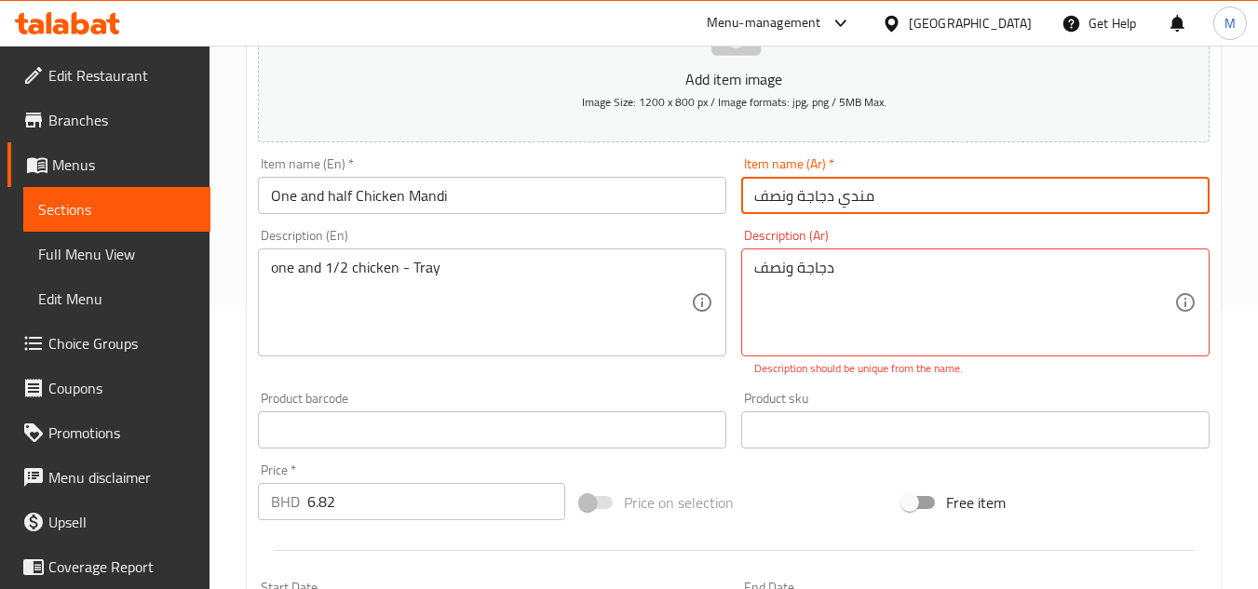
paste input "- صينية"
type input "مندي دجاجة ونصف - صينية"
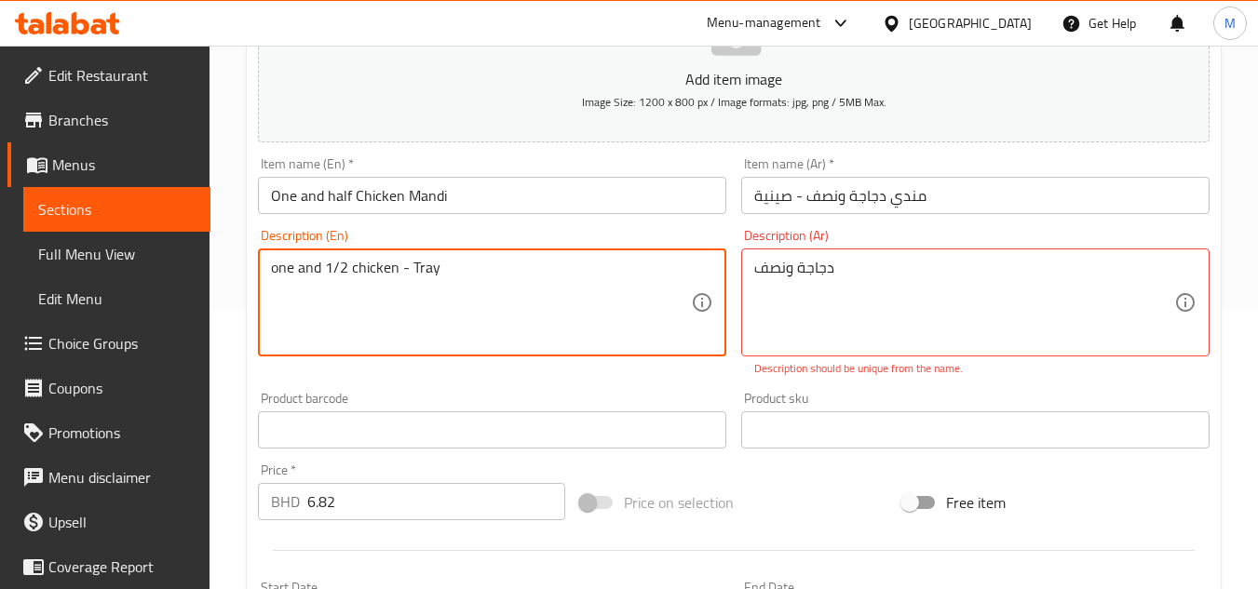
drag, startPoint x: 397, startPoint y: 269, endPoint x: 495, endPoint y: 269, distance: 97.8
type textarea "one and 1/2 chicken"
click at [457, 200] on input "One and half Chicken Mandi" at bounding box center [492, 195] width 468 height 37
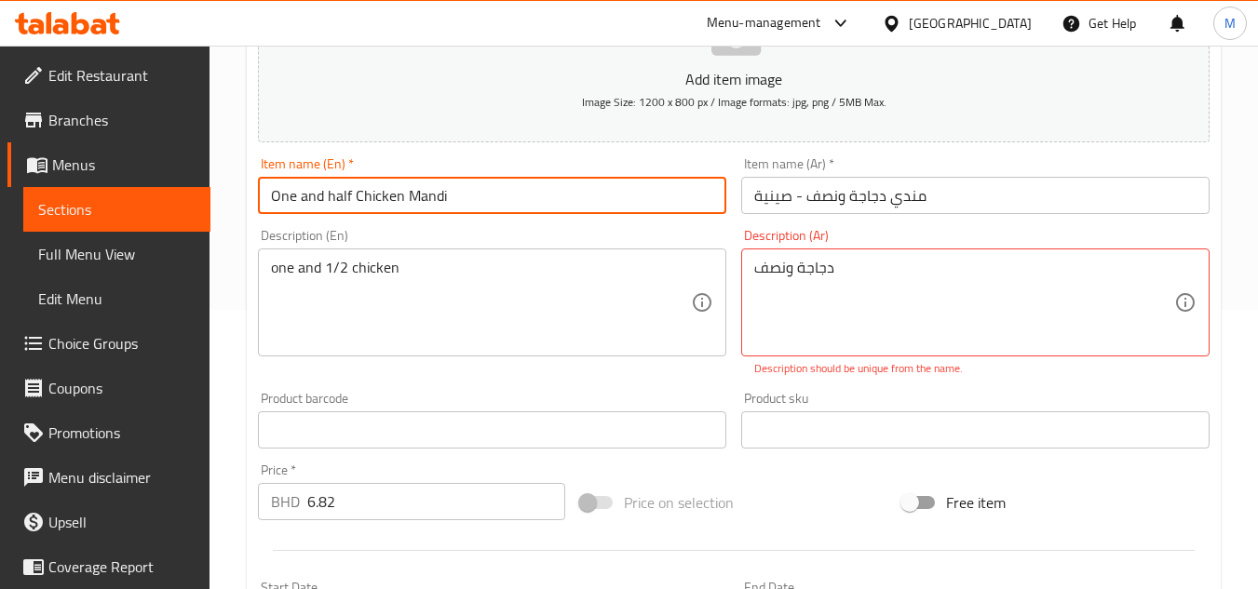
paste input "- Tray"
type input "One and half Chicken Mandi - Tray"
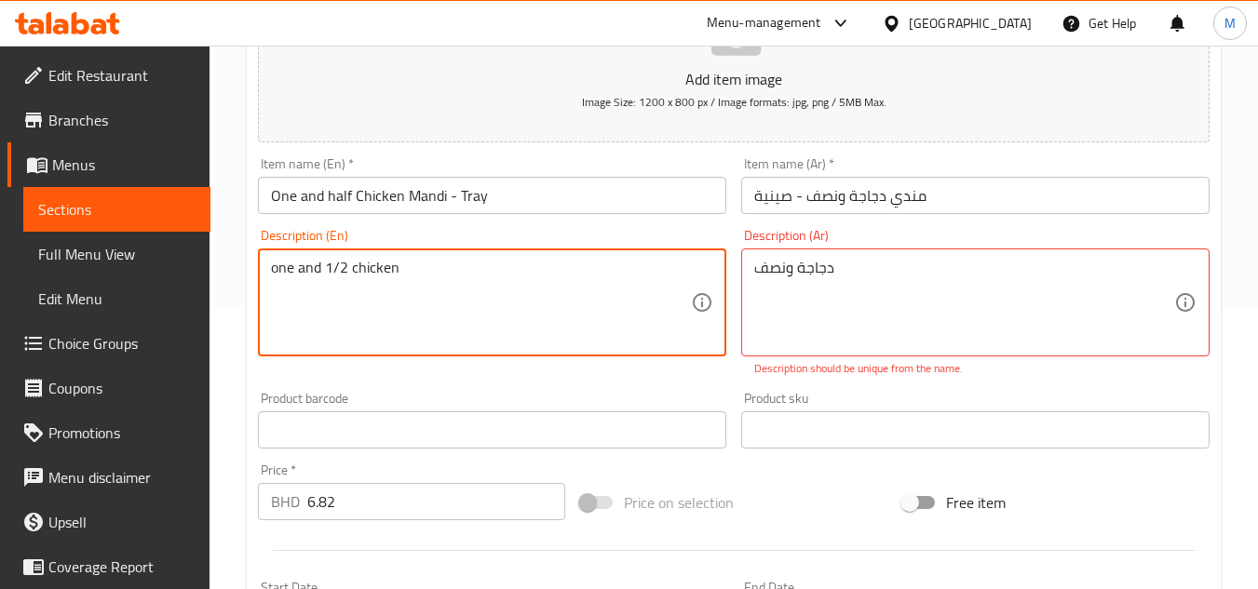
click at [338, 264] on textarea "one and 1/2 chicken" at bounding box center [481, 303] width 420 height 88
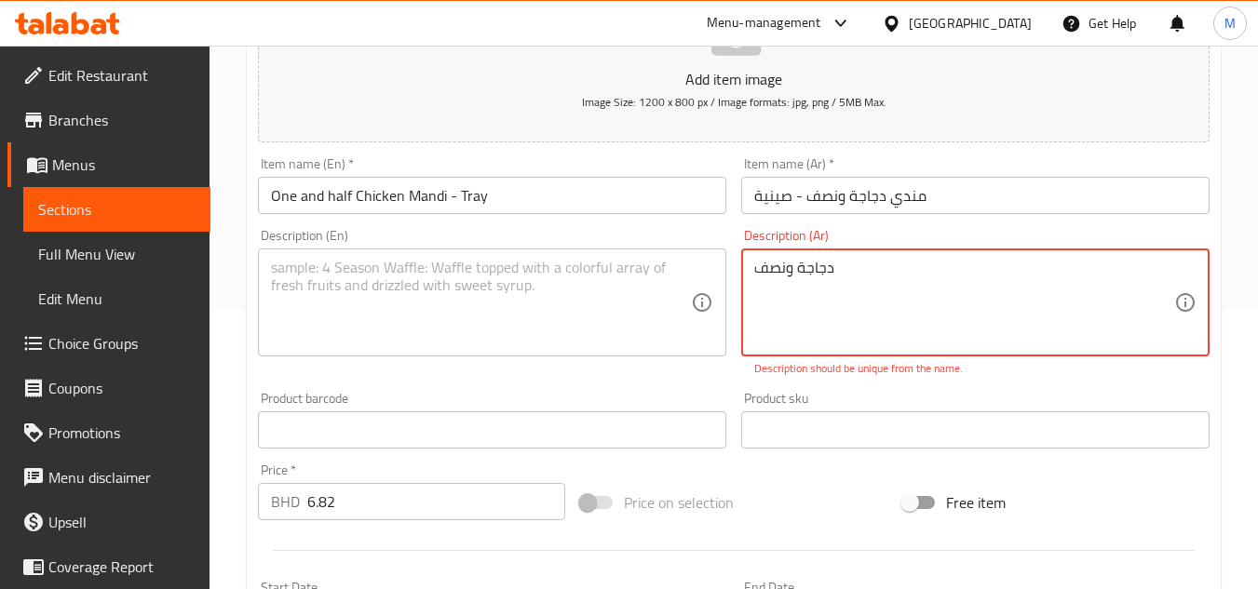
click at [804, 275] on textarea "دجاجة ونصف" at bounding box center [964, 303] width 420 height 88
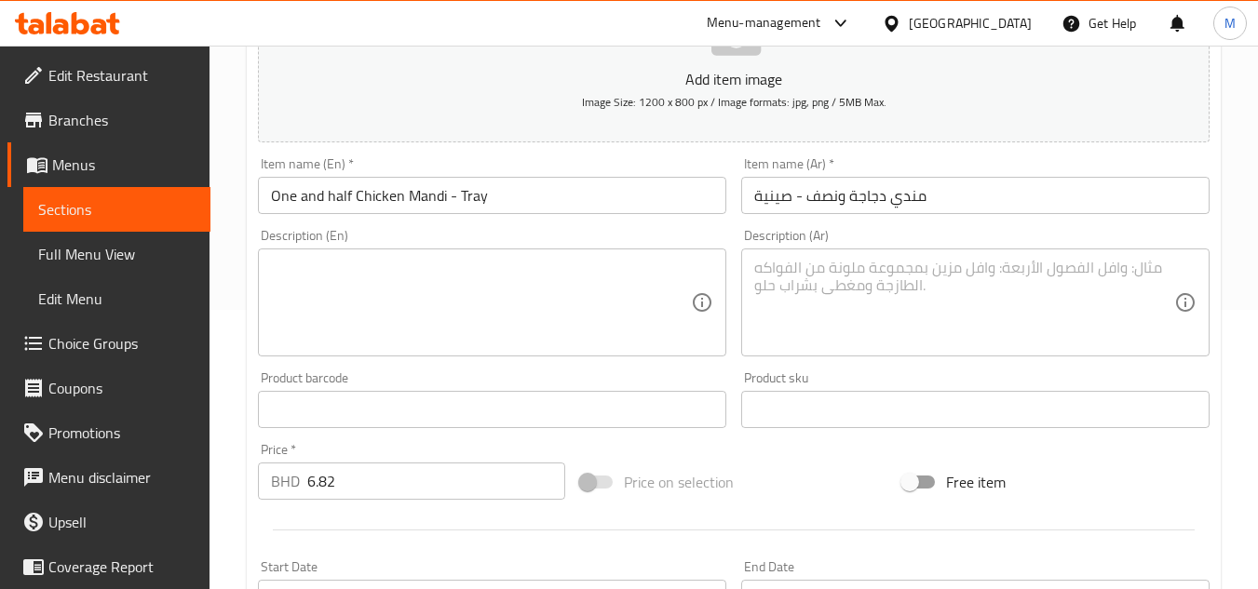
click at [711, 382] on div "Add item image Image Size: 1200 x 800 px / Image formats: jpg, png / 5MB Max. I…" at bounding box center [734, 366] width 967 height 803
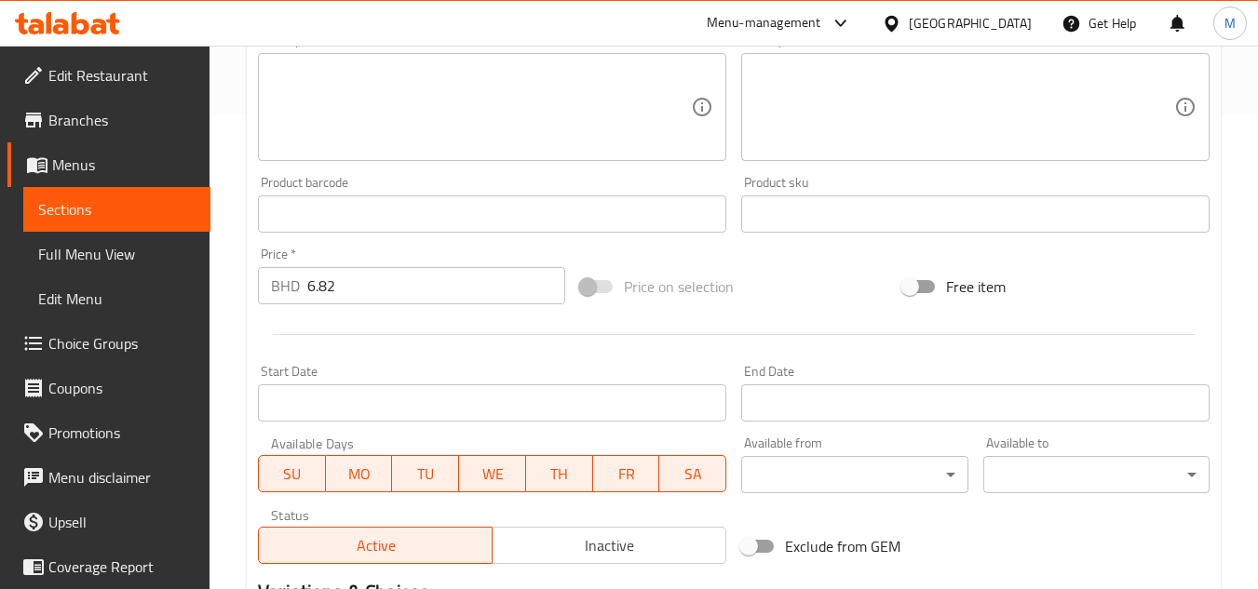
scroll to position [711, 0]
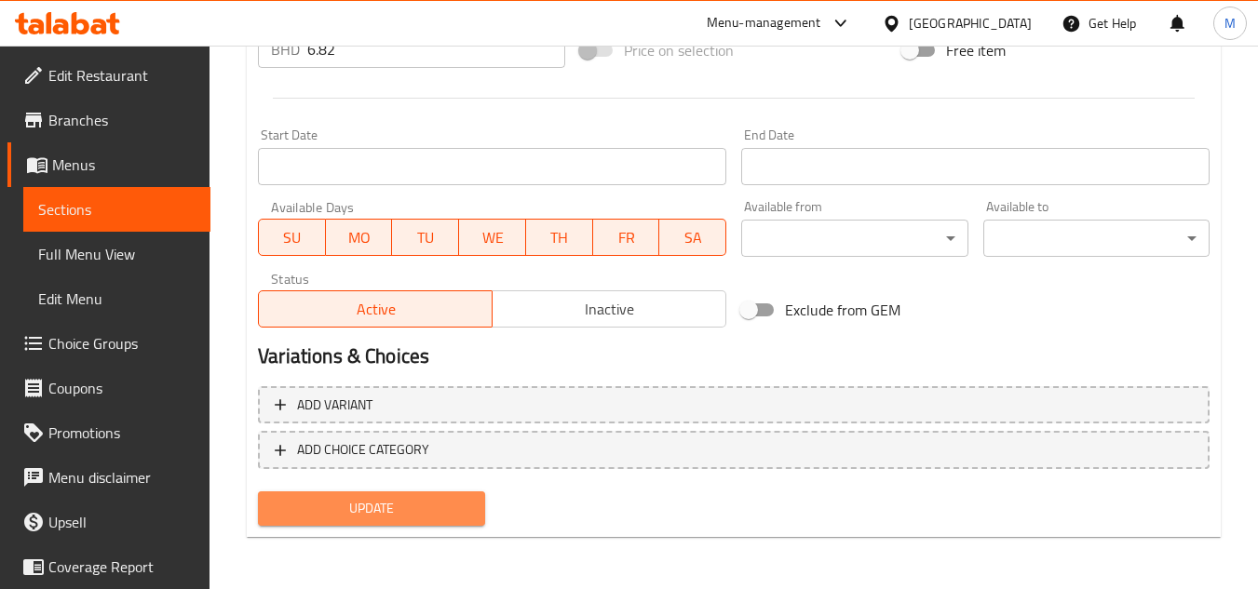
click at [456, 495] on button "Update" at bounding box center [371, 509] width 226 height 34
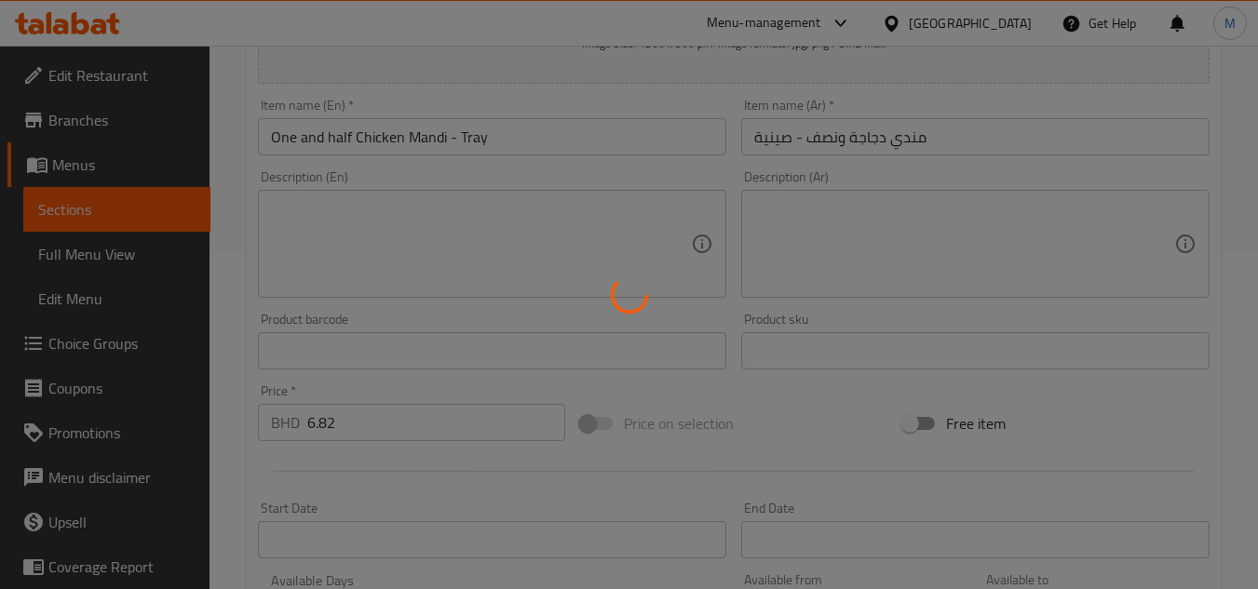
scroll to position [0, 0]
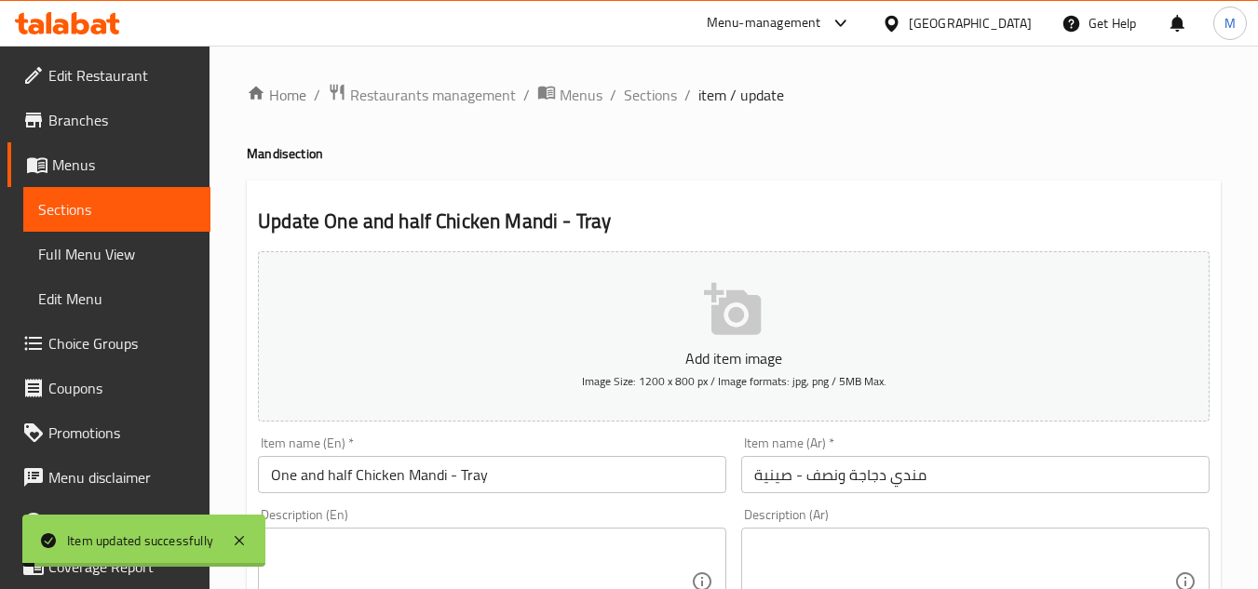
drag, startPoint x: 657, startPoint y: 100, endPoint x: 674, endPoint y: 113, distance: 21.2
click at [657, 100] on span "Sections" at bounding box center [650, 95] width 53 height 22
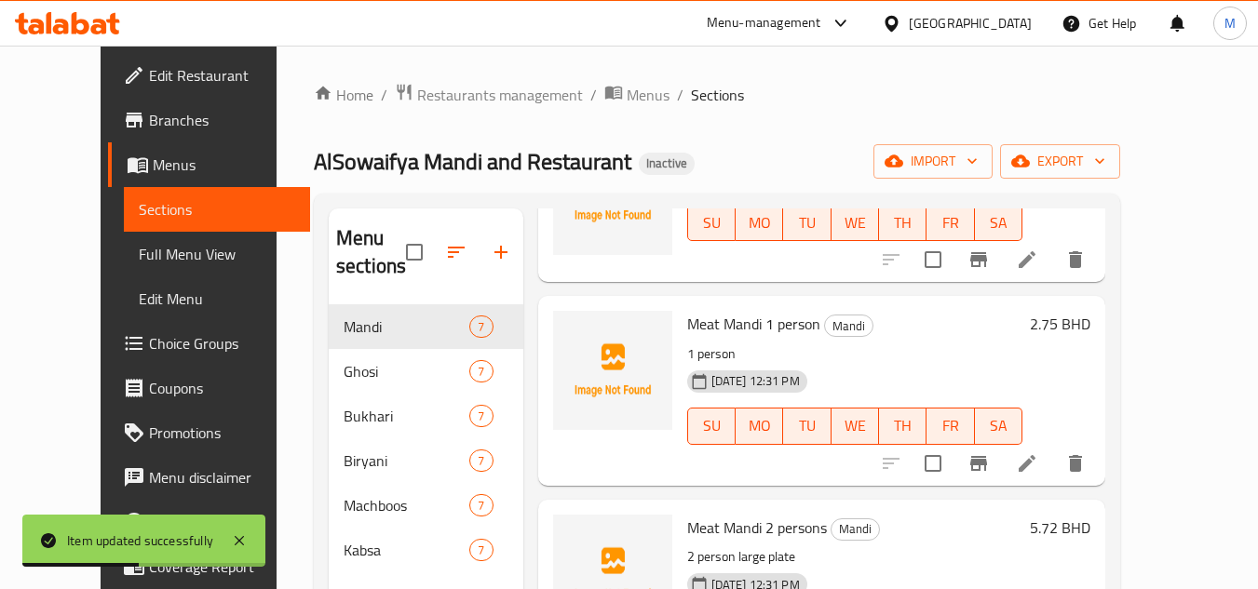
scroll to position [705, 0]
click at [1038, 469] on icon at bounding box center [1027, 462] width 22 height 22
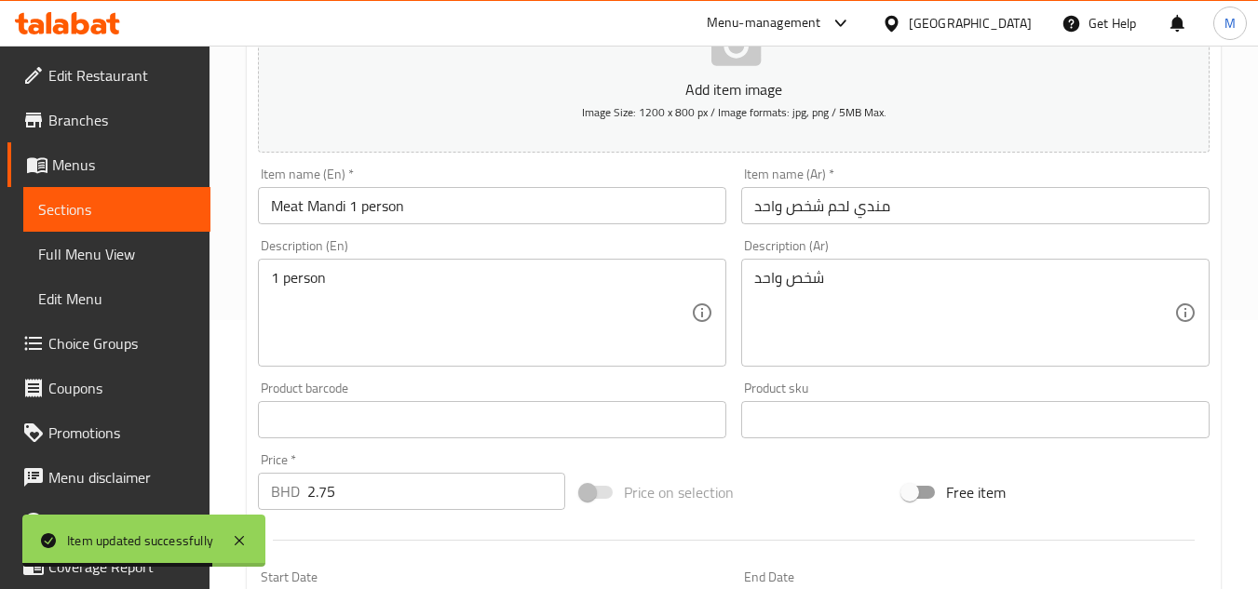
scroll to position [279, 0]
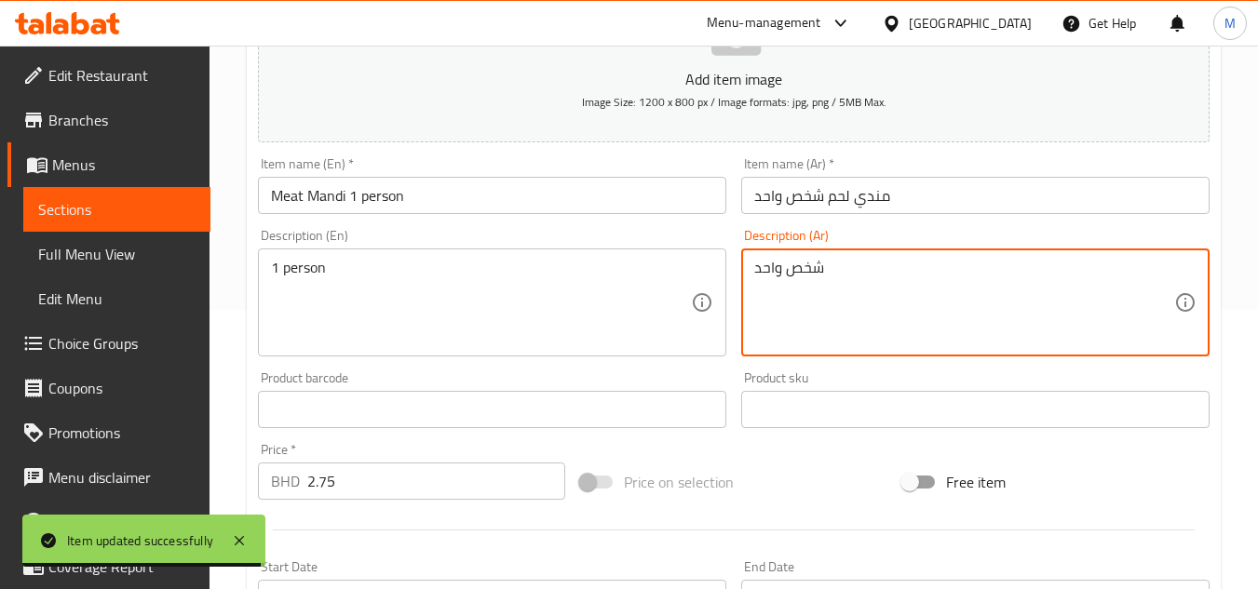
click at [794, 281] on textarea "شخص واحد" at bounding box center [964, 303] width 420 height 88
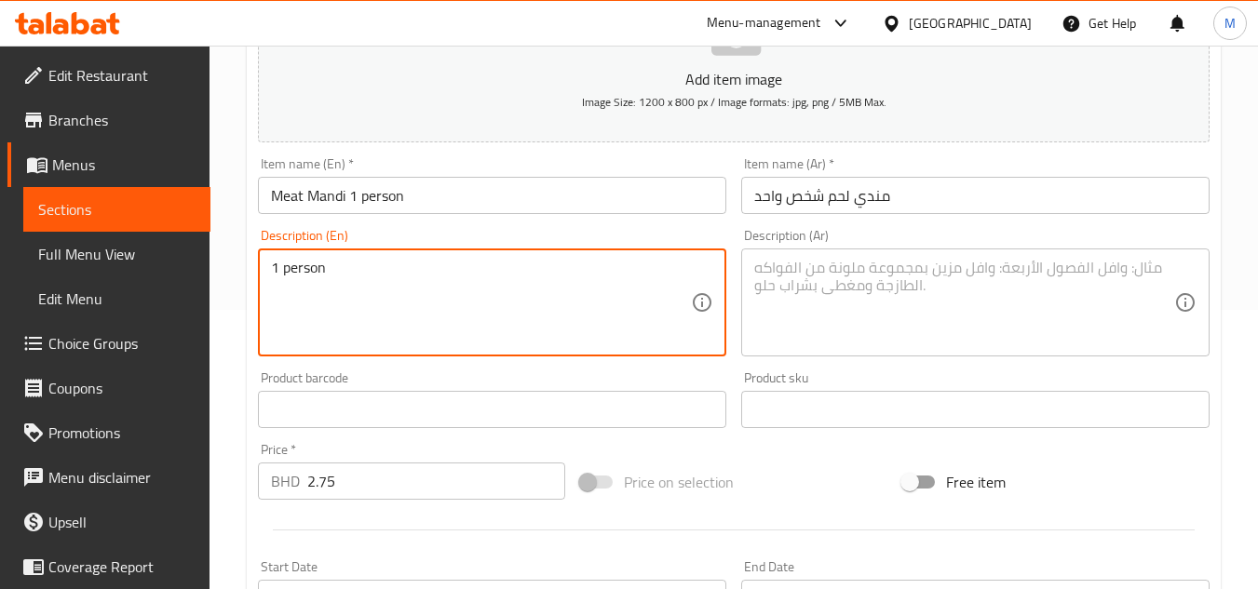
click at [312, 264] on textarea "1 person" at bounding box center [481, 303] width 420 height 88
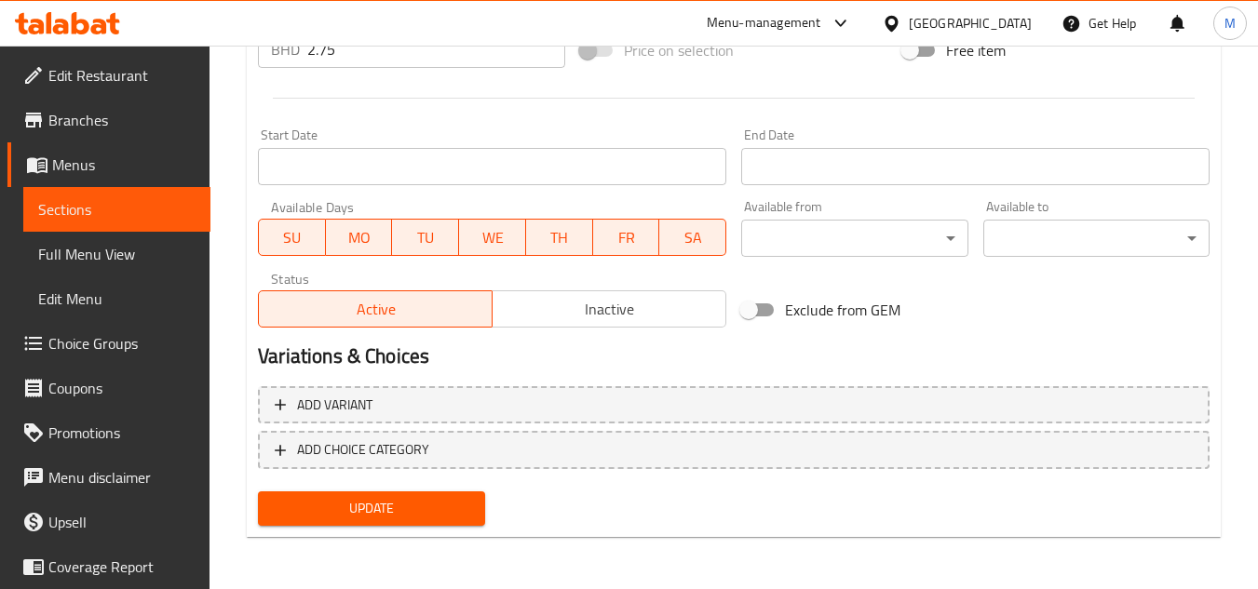
click at [424, 500] on span "Update" at bounding box center [371, 508] width 196 height 23
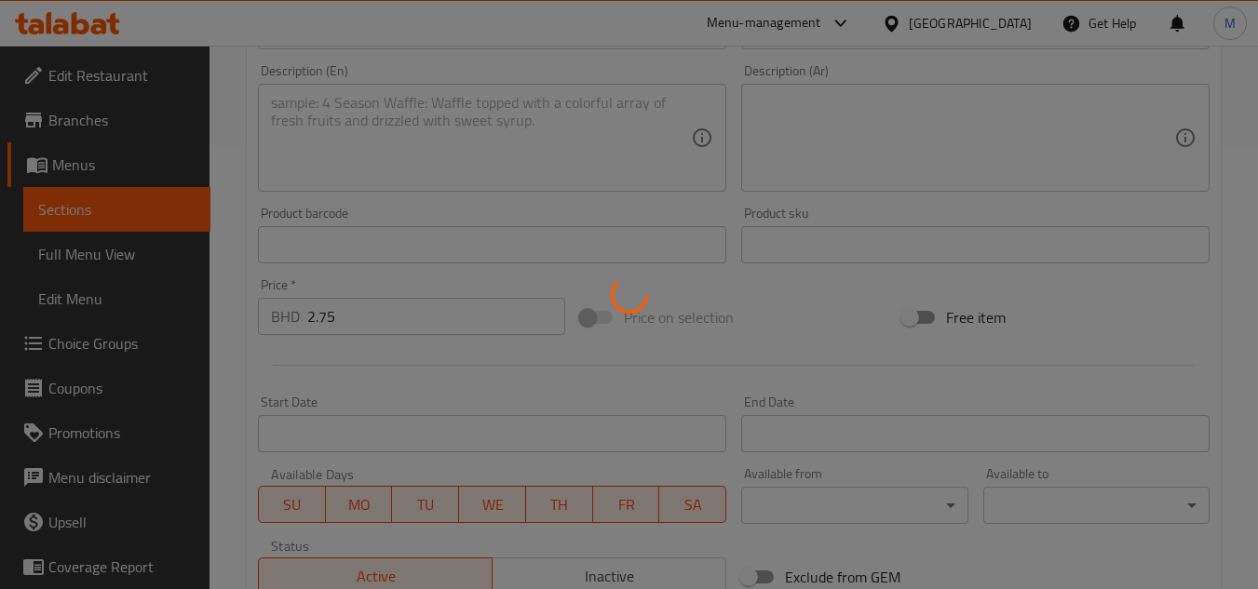
scroll to position [0, 0]
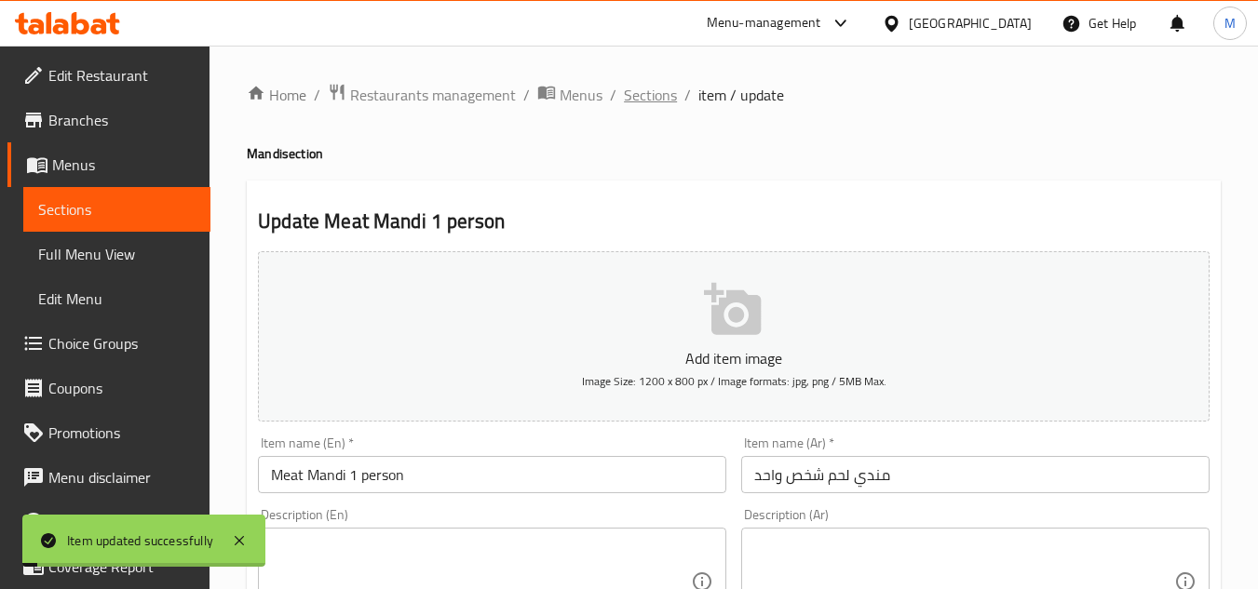
click at [661, 96] on span "Sections" at bounding box center [650, 95] width 53 height 22
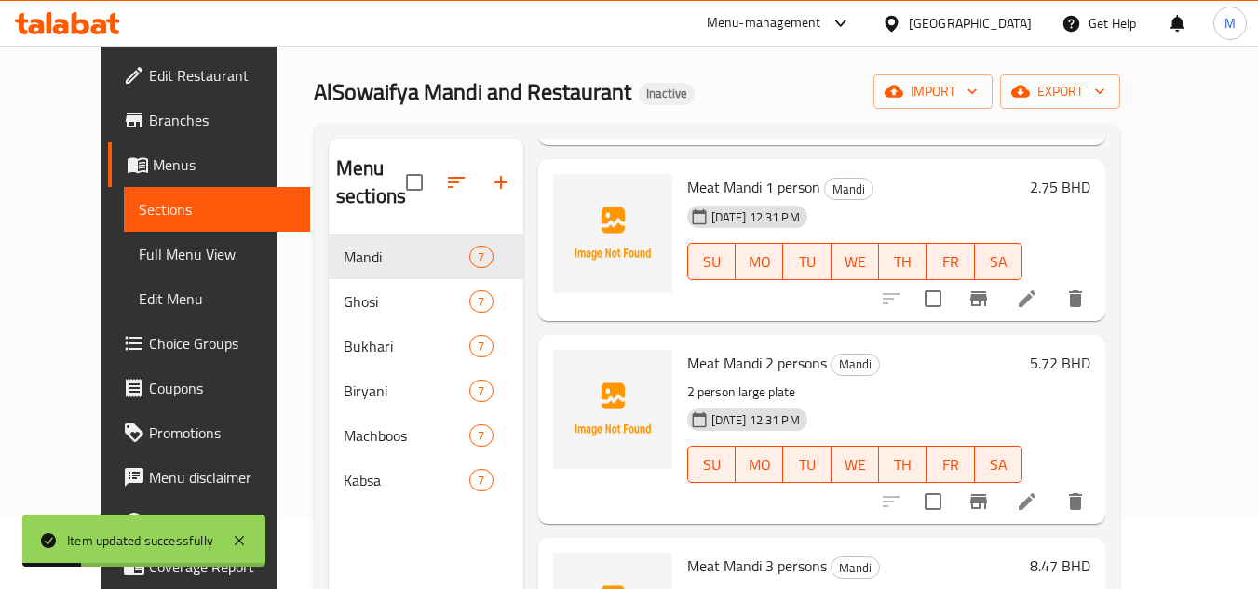
scroll to position [186, 0]
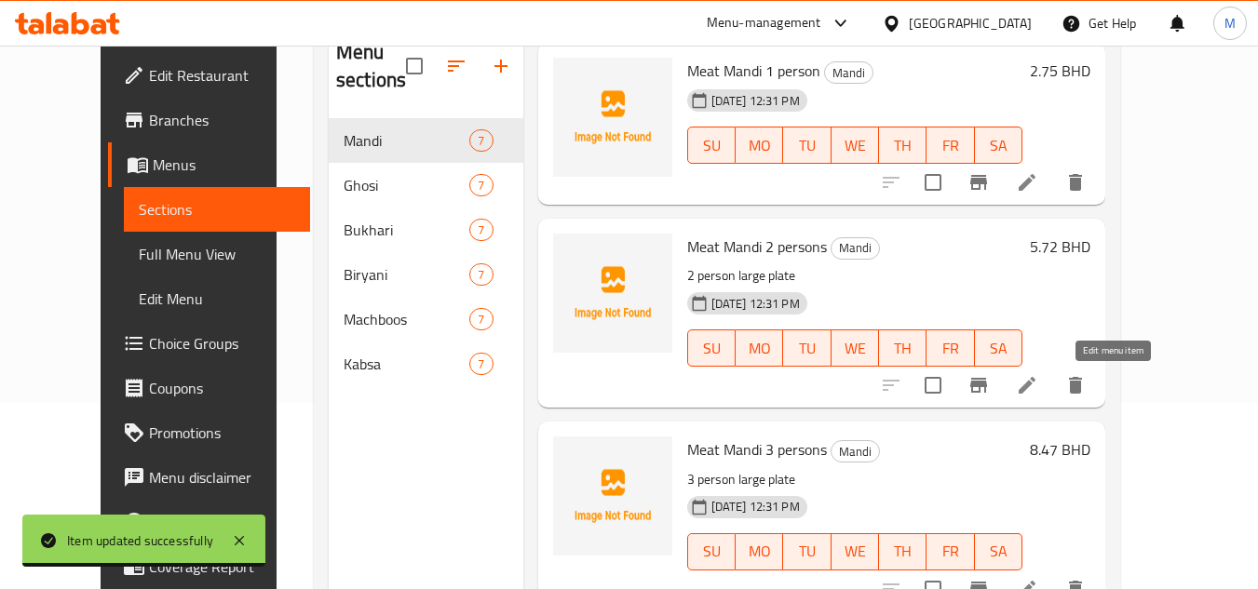
click at [1038, 396] on icon at bounding box center [1027, 385] width 22 height 22
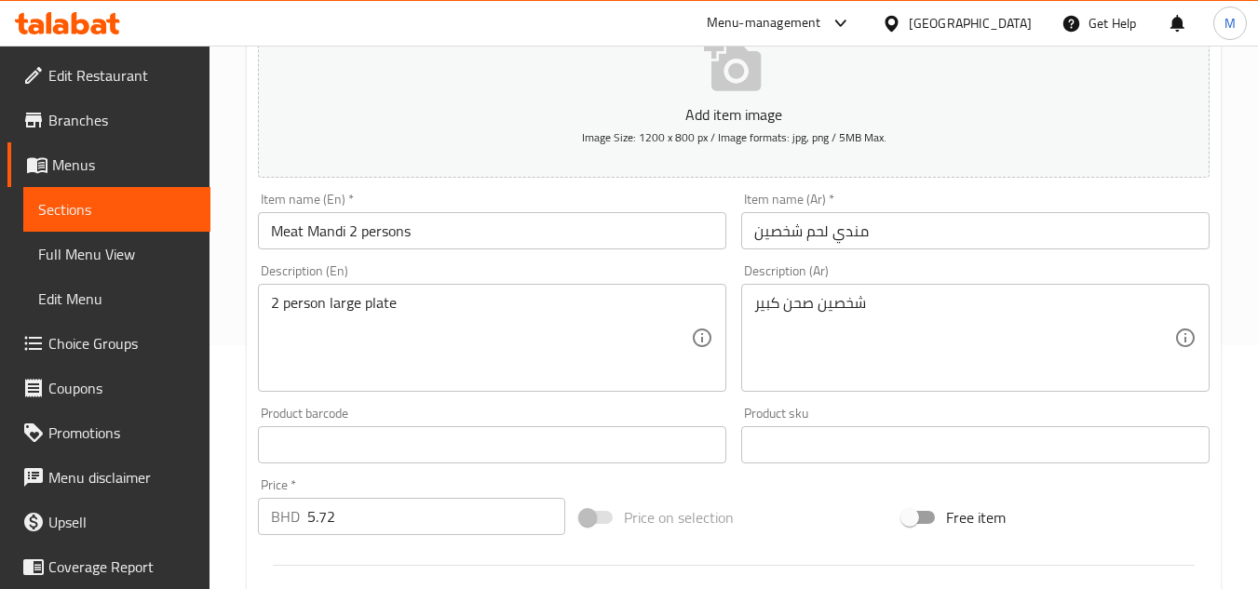
scroll to position [279, 0]
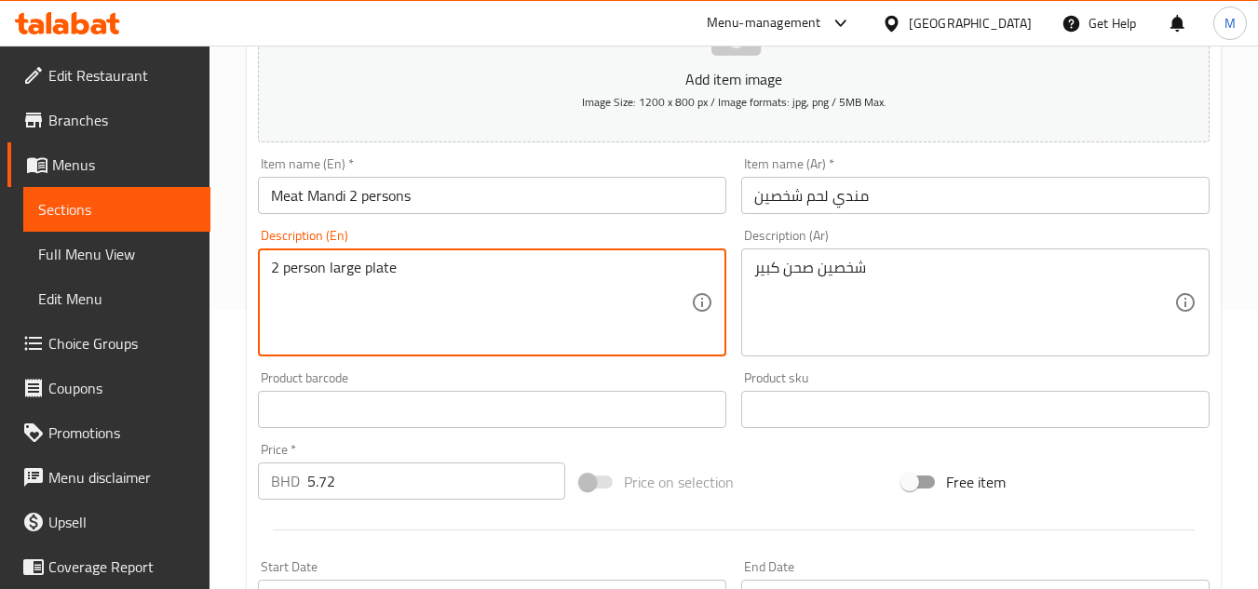
drag, startPoint x: 331, startPoint y: 266, endPoint x: 424, endPoint y: 273, distance: 93.4
type textarea "2 person"
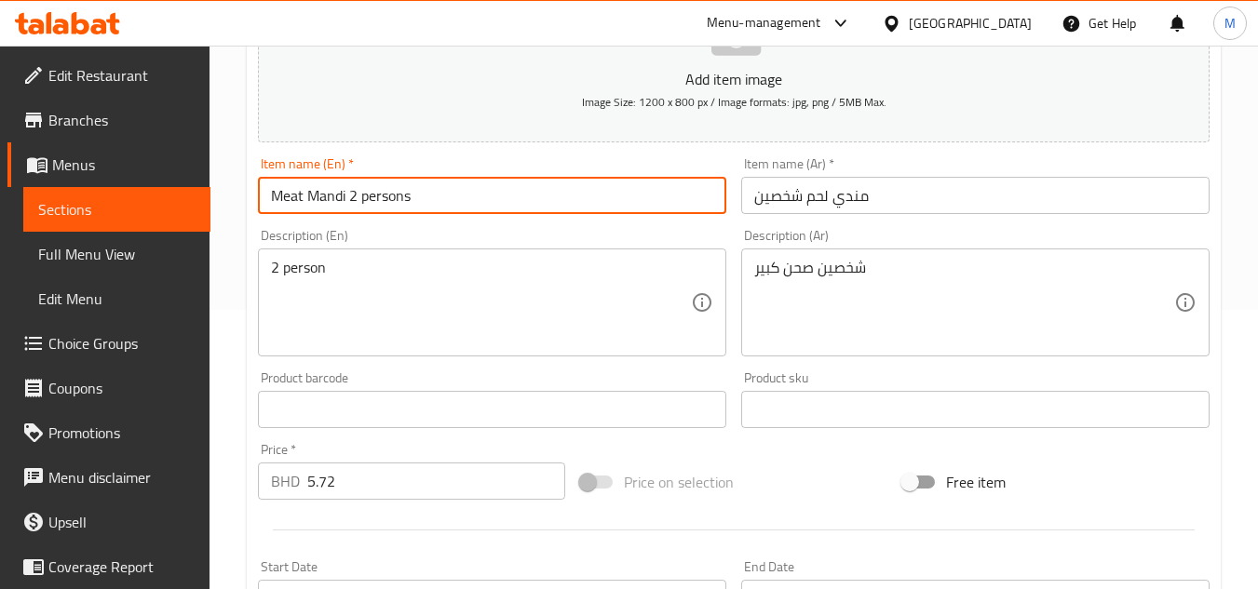
click at [415, 196] on input "Meat Mandi 2 persons" at bounding box center [492, 195] width 468 height 37
paste input "large plate"
type input "Meat Mandi 2 persons large plate"
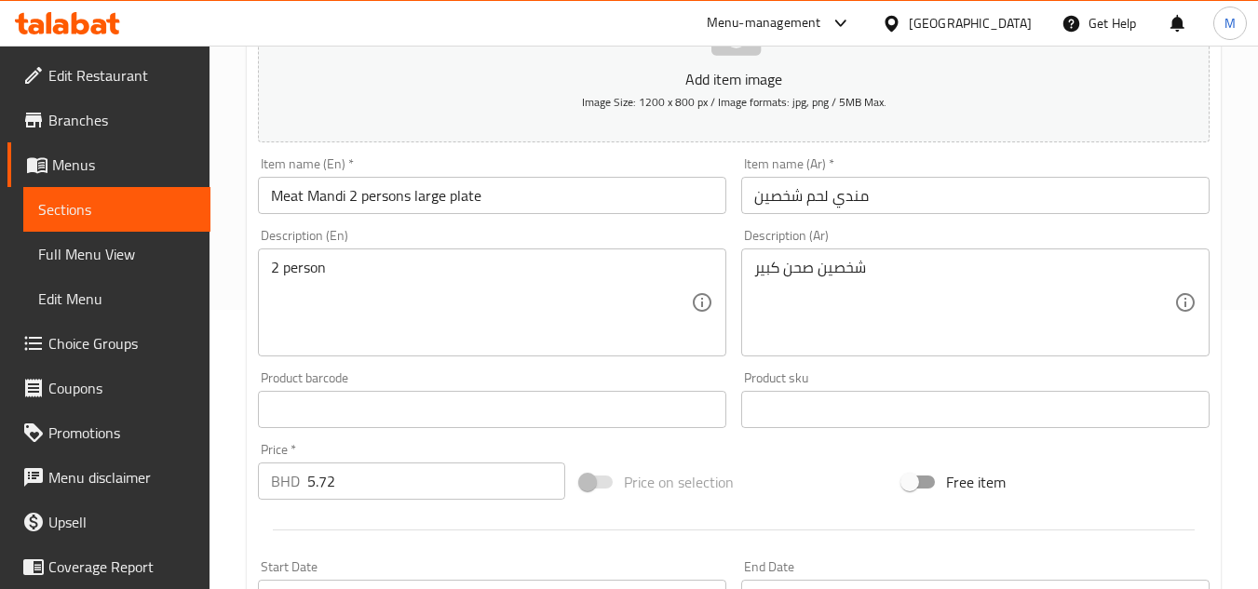
click at [468, 232] on div "Description (En) 2 person Description (En)" at bounding box center [492, 293] width 468 height 128
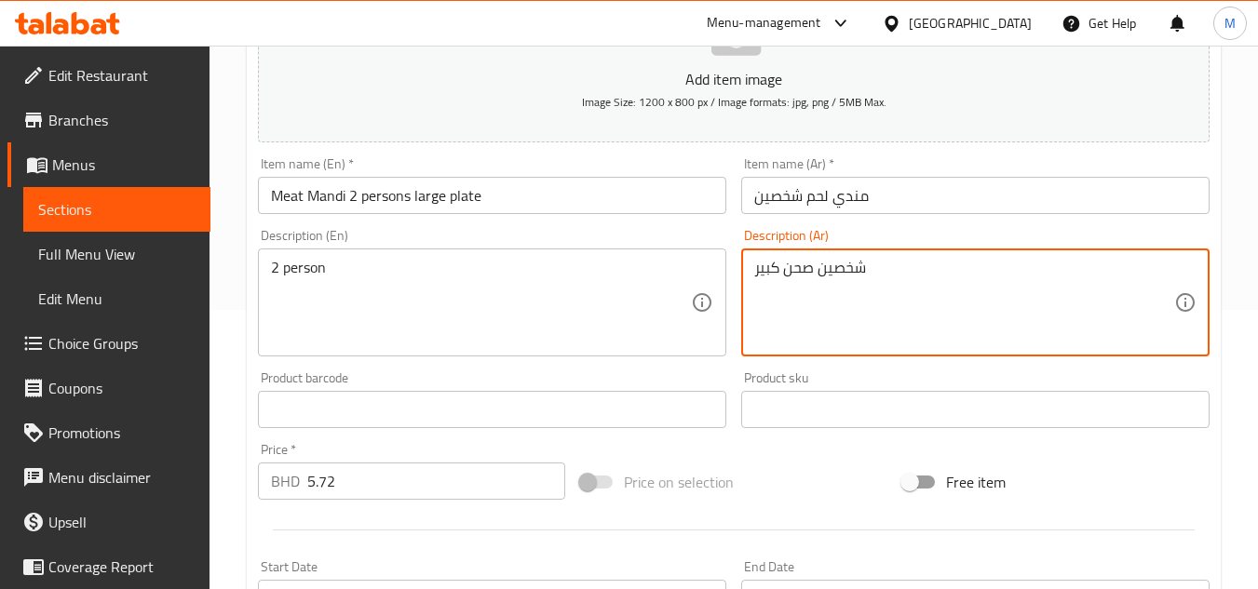
drag, startPoint x: 813, startPoint y: 271, endPoint x: 749, endPoint y: 271, distance: 64.3
type textarea "شخصين"
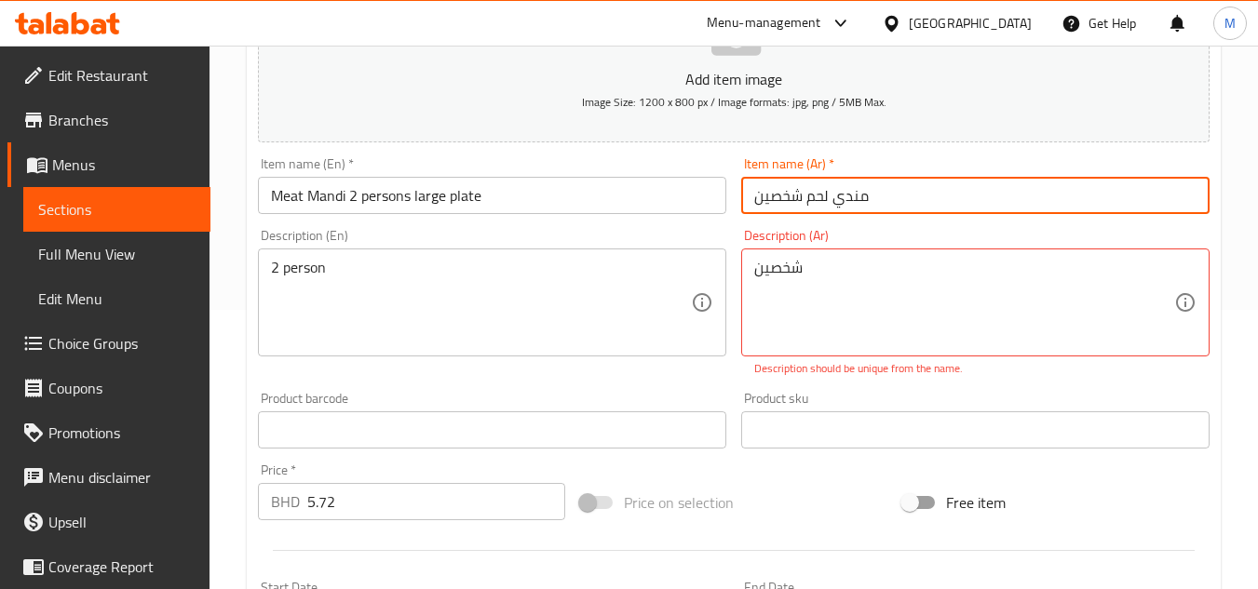
click at [884, 195] on input "مندي لحم شخصين" at bounding box center [975, 195] width 468 height 37
paste input "صحن كبير"
click at [810, 203] on input "مندي لحم شخصينصحن كبير" at bounding box center [975, 195] width 468 height 37
type input "مندي لحم شخصين صحن كبير"
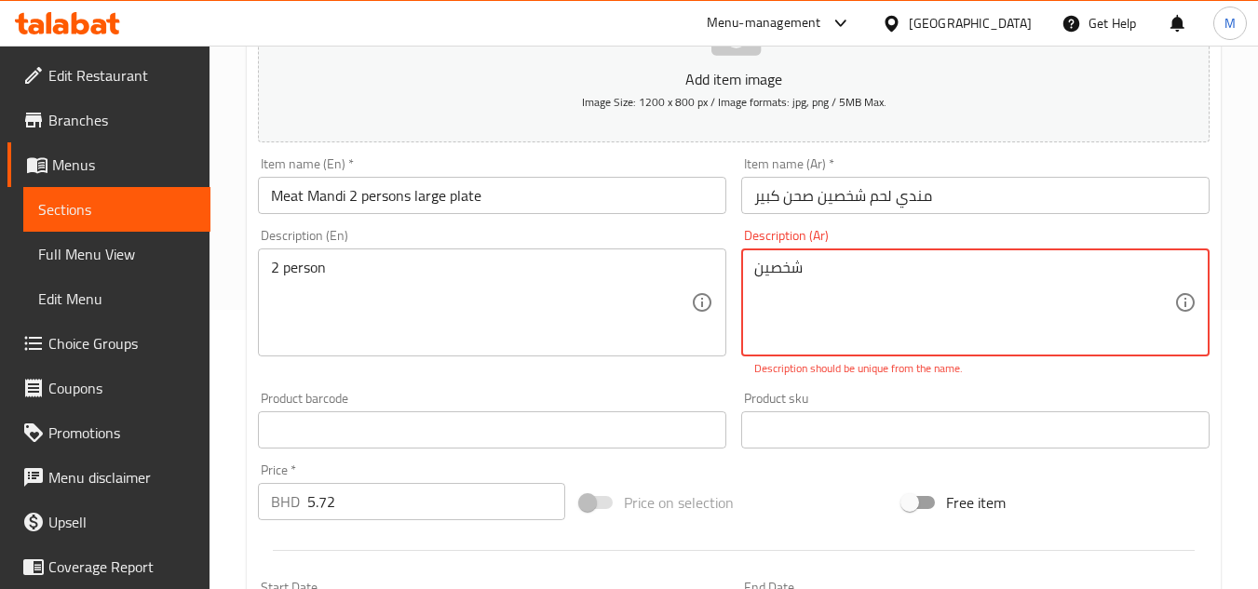
drag, startPoint x: 831, startPoint y: 276, endPoint x: 727, endPoint y: 279, distance: 103.4
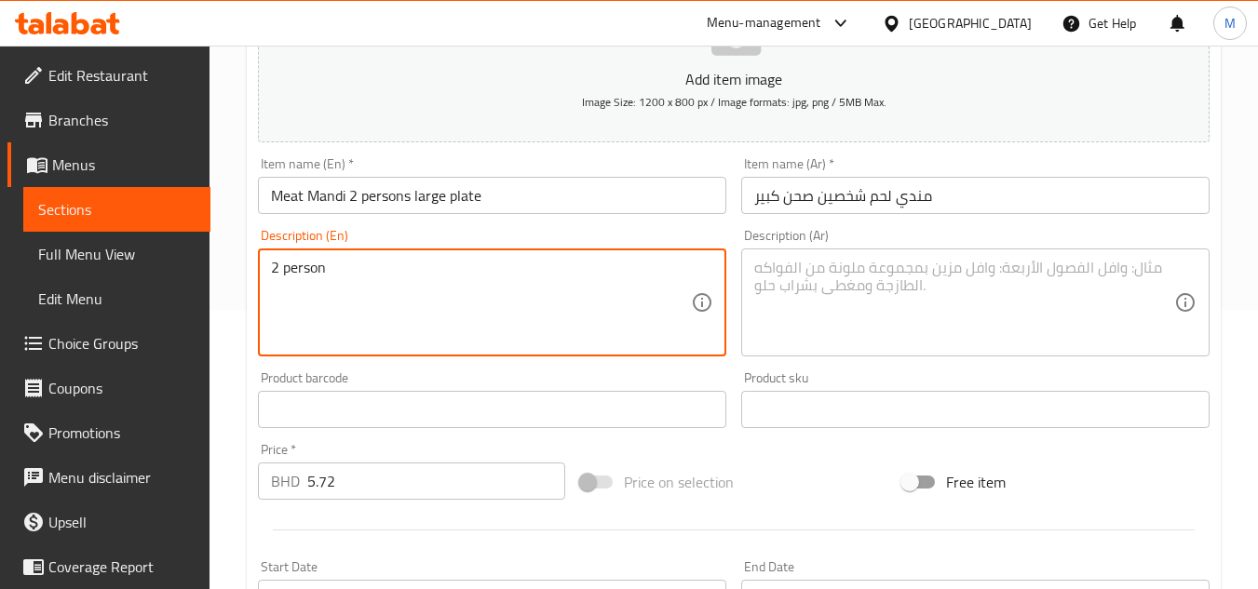
drag, startPoint x: 392, startPoint y: 285, endPoint x: 201, endPoint y: 280, distance: 191.0
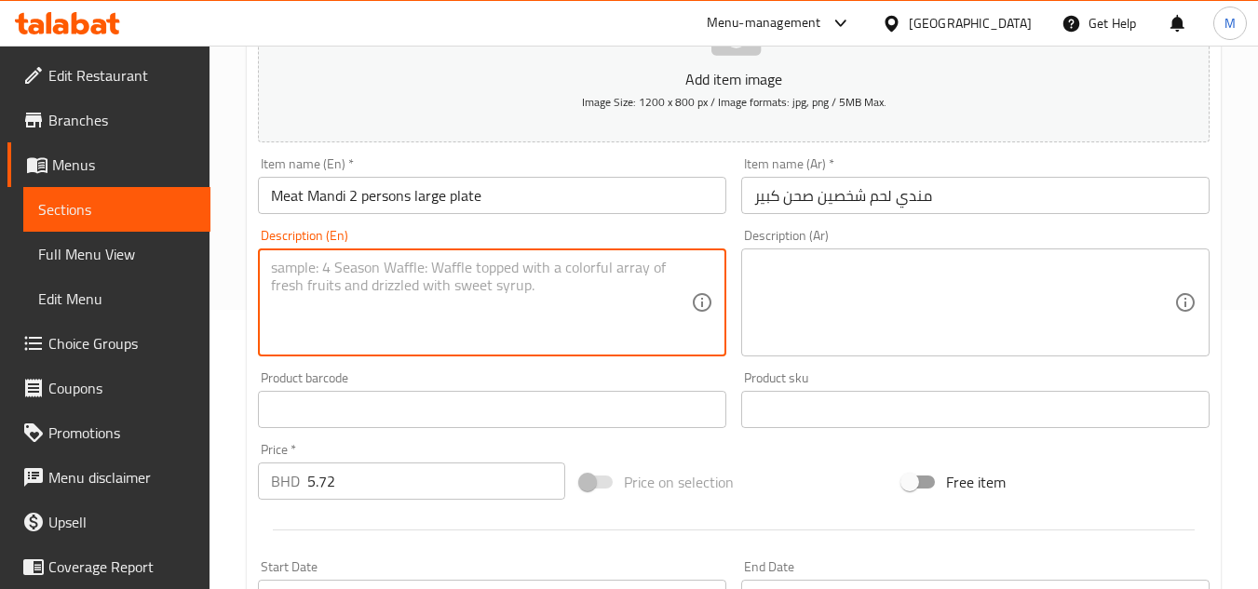
click at [219, 283] on div "Home / Restaurants management / Menus / Sections / item / update Mandi section …" at bounding box center [734, 393] width 1049 height 1255
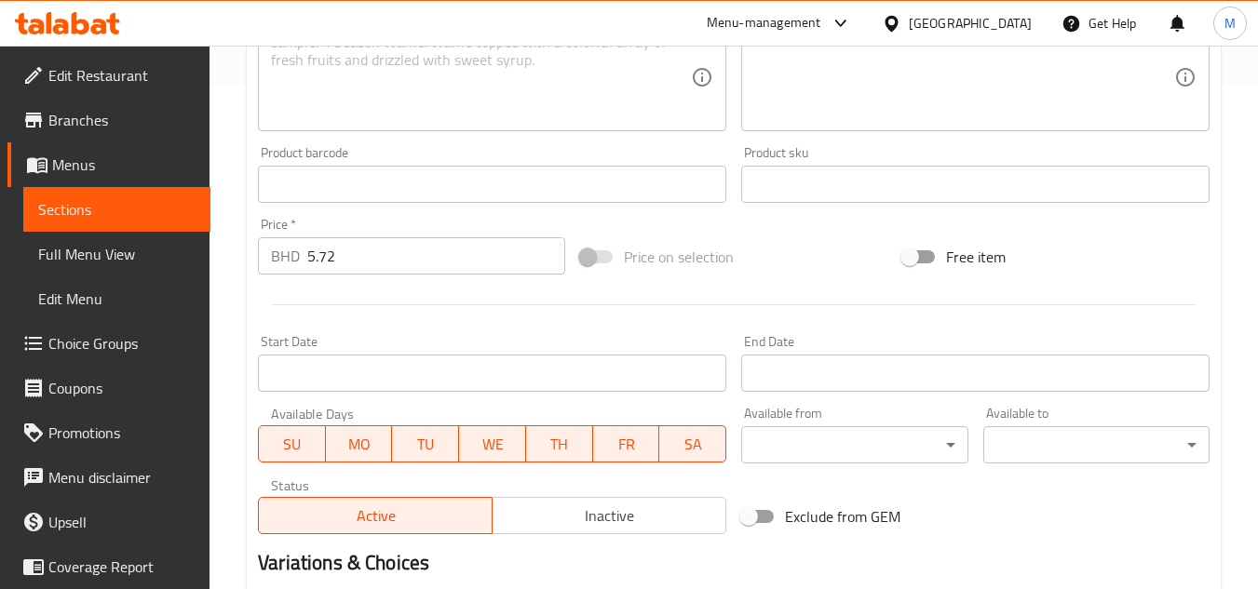
scroll to position [711, 0]
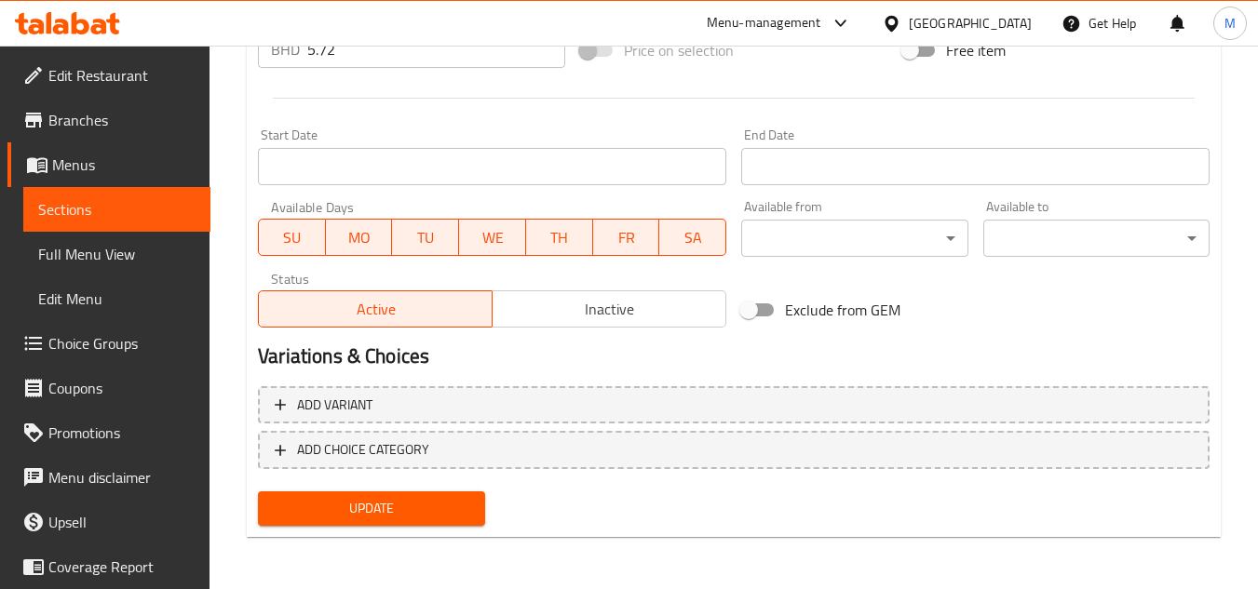
click at [425, 512] on span "Update" at bounding box center [371, 508] width 196 height 23
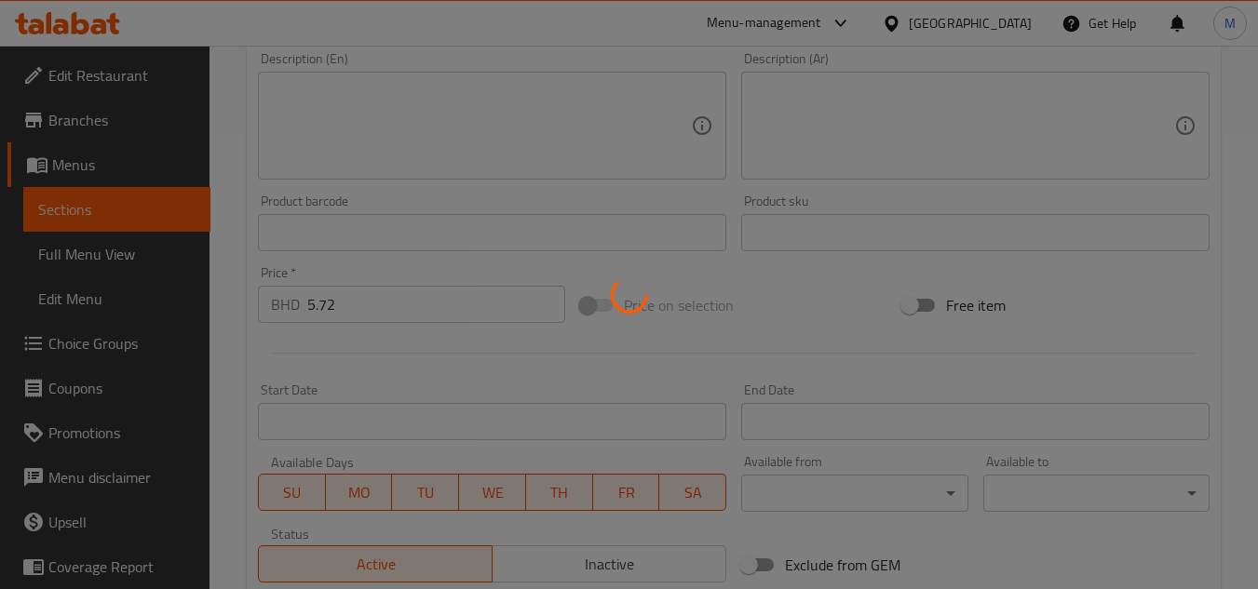
scroll to position [0, 0]
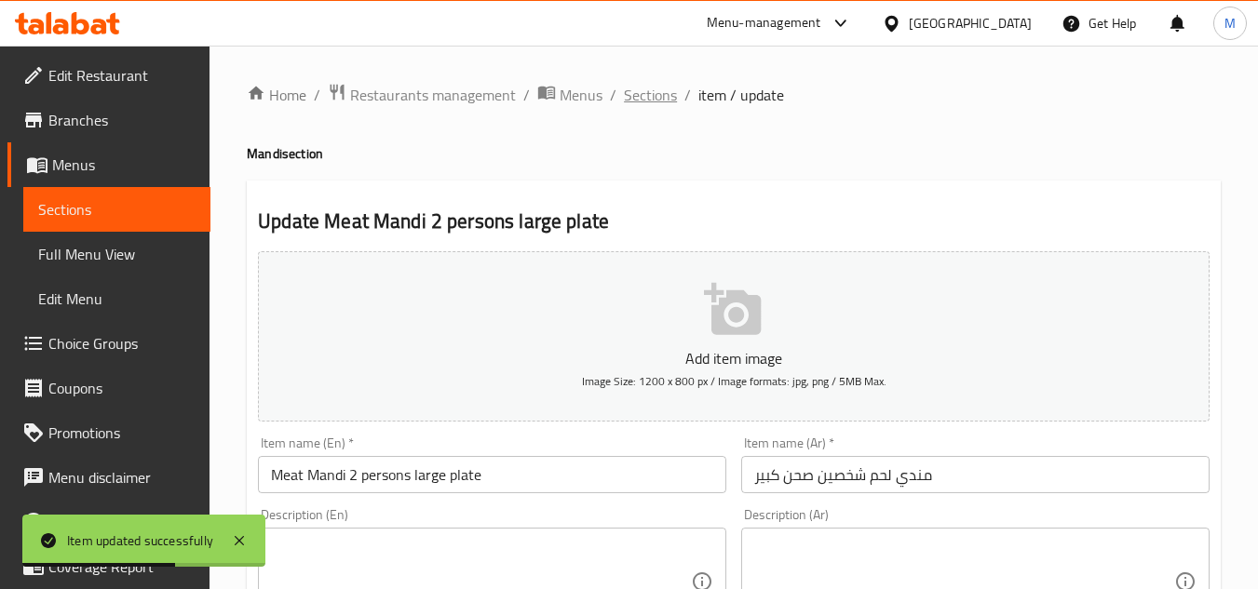
click at [637, 102] on span "Sections" at bounding box center [650, 95] width 53 height 22
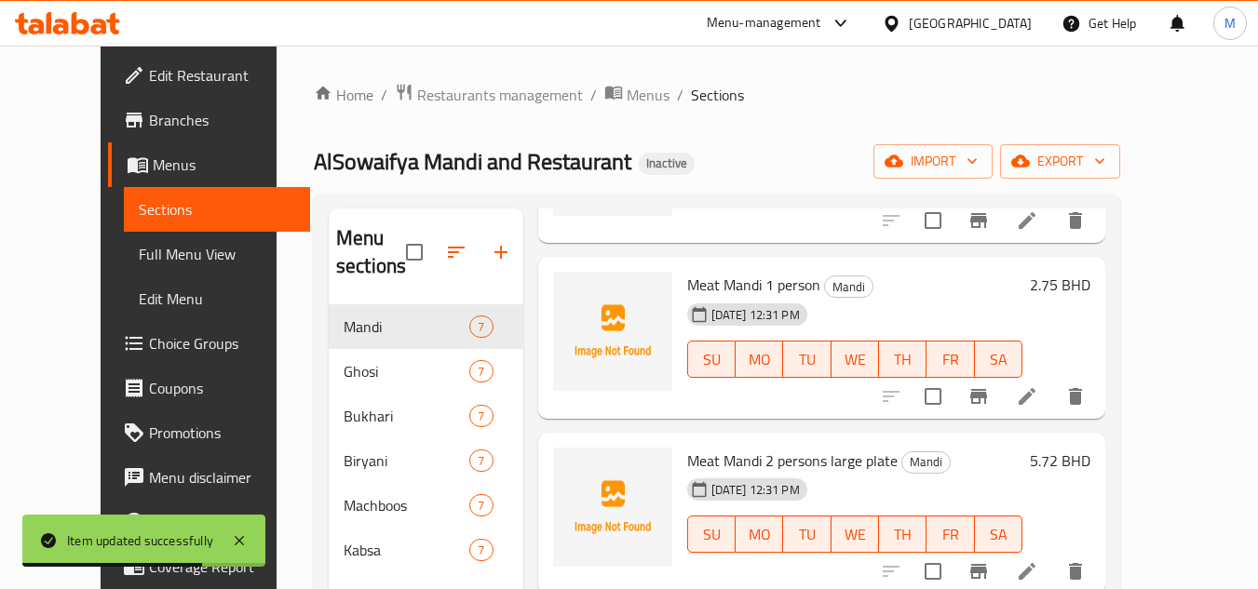
scroll to position [261, 0]
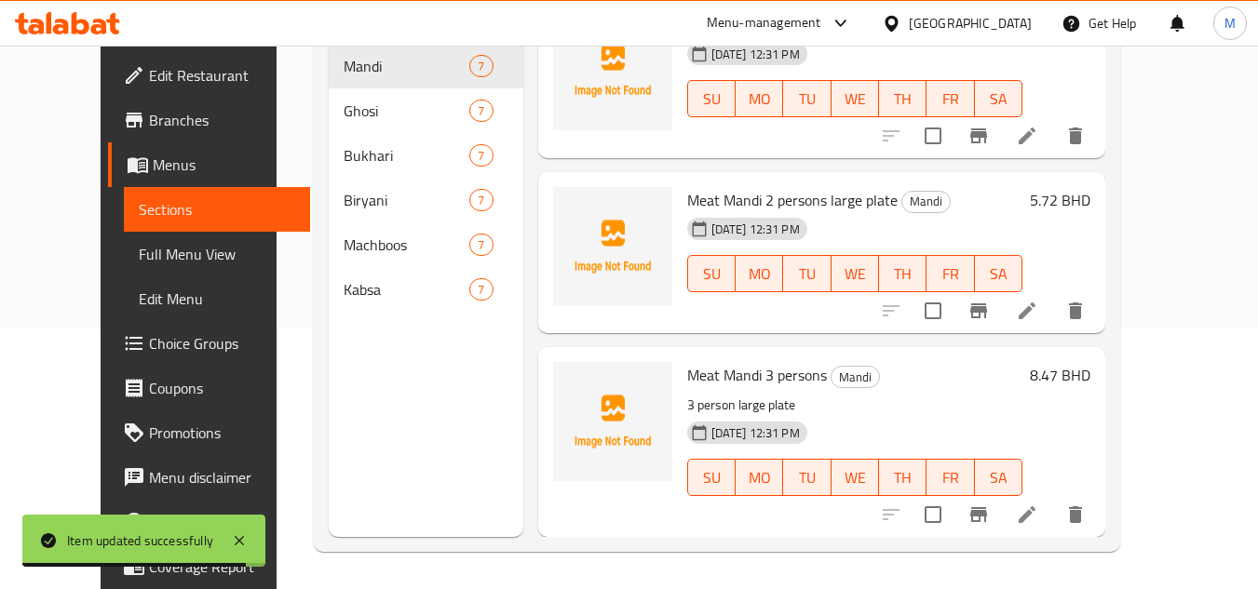
click at [1038, 522] on icon at bounding box center [1027, 515] width 22 height 22
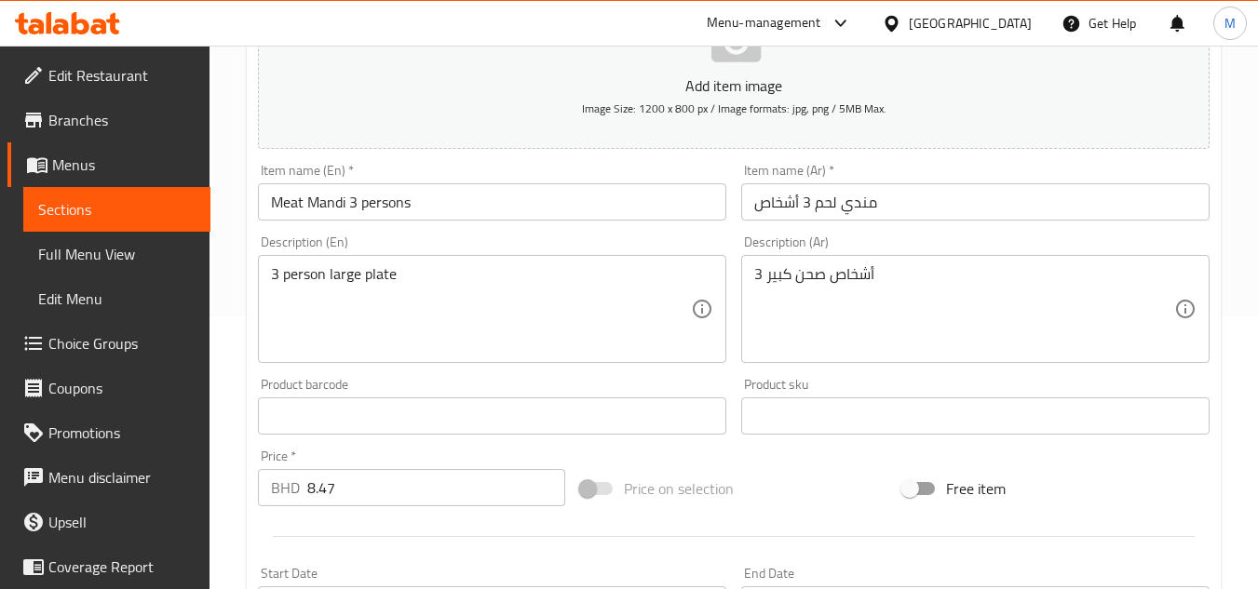
scroll to position [279, 0]
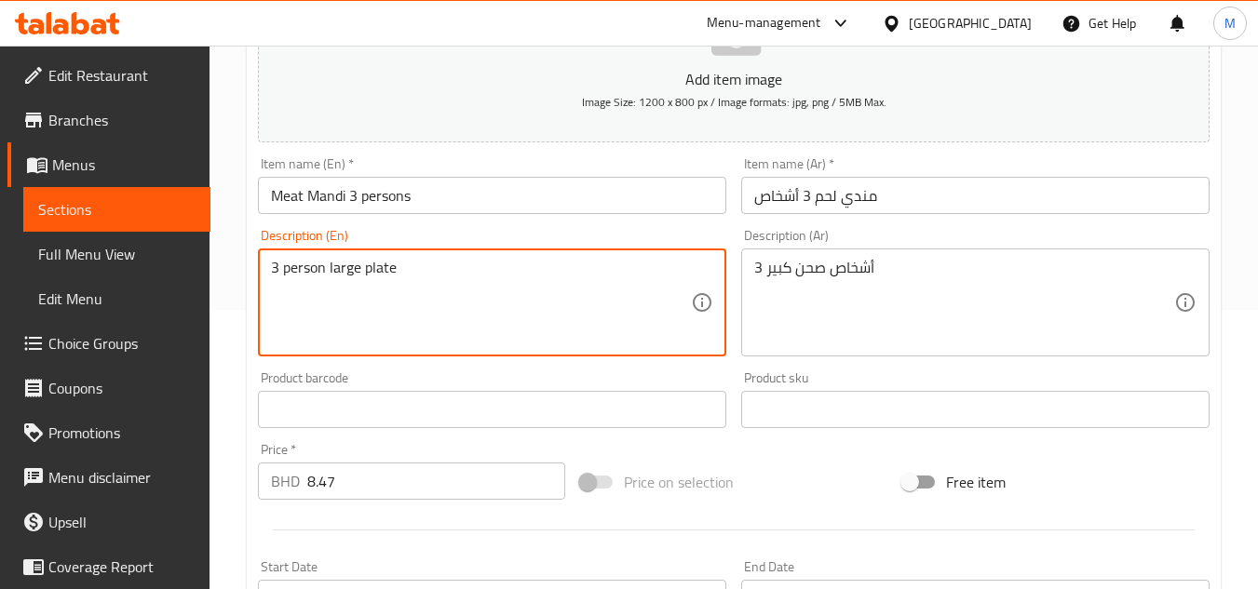
drag, startPoint x: 330, startPoint y: 266, endPoint x: 419, endPoint y: 268, distance: 89.4
type textarea "3 person"
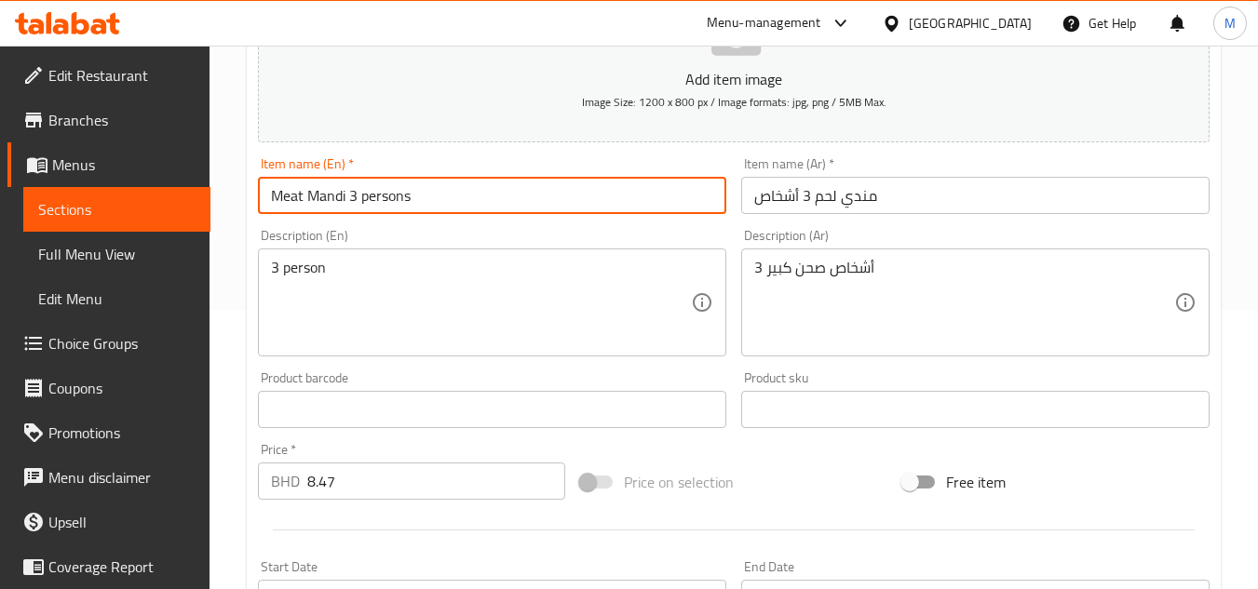
click at [430, 198] on input "Meat Mandi 3 persons" at bounding box center [492, 195] width 468 height 37
paste input "large plate"
type input "Meat Mandi 3 persons large plate"
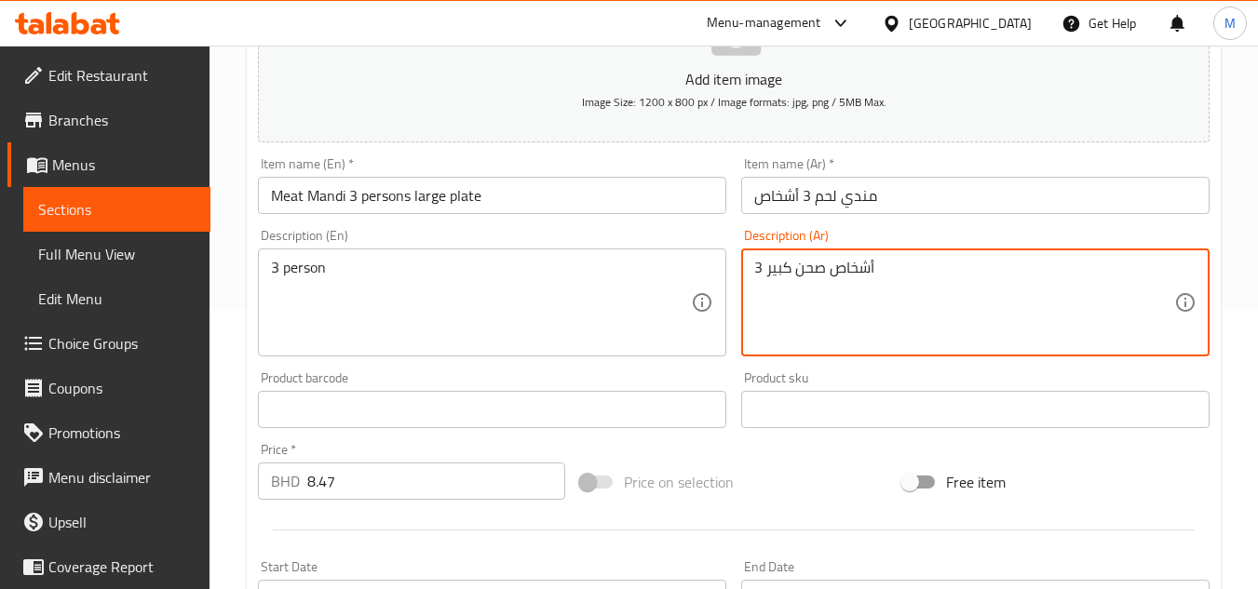
drag, startPoint x: 823, startPoint y: 271, endPoint x: 766, endPoint y: 274, distance: 56.9
type textarea "3 أشخاص"
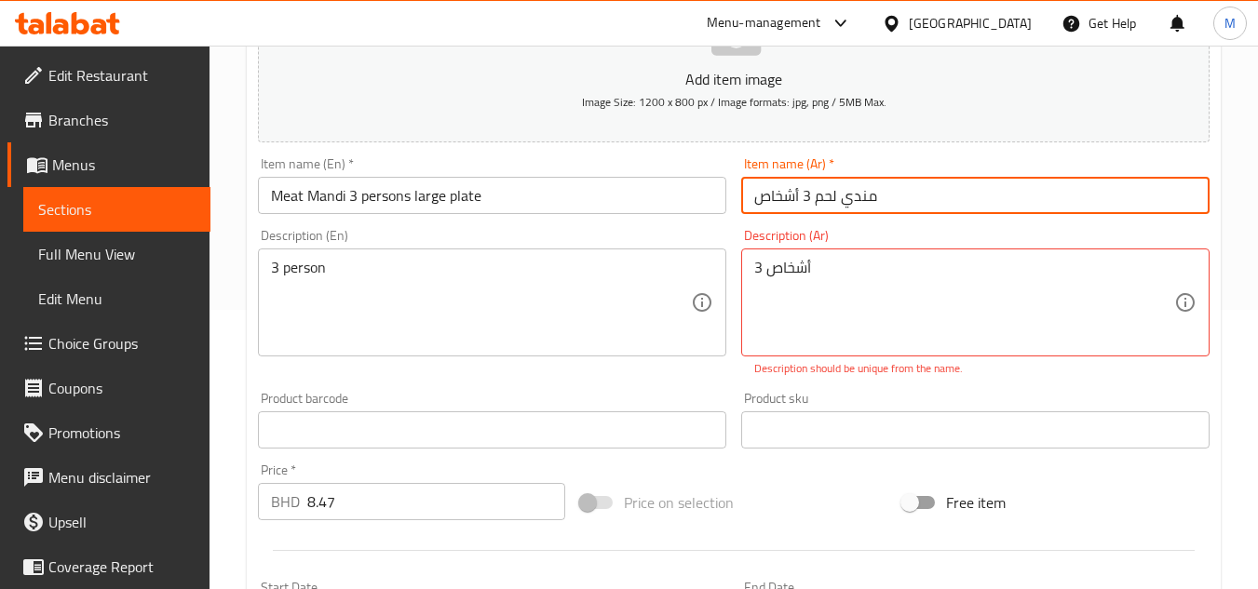
click at [915, 204] on input "مندي لحم 3 أشخاص" at bounding box center [975, 195] width 468 height 37
paste input "صحن كبير"
type input "مندي لحم 3 أشخاص صحن كبير"
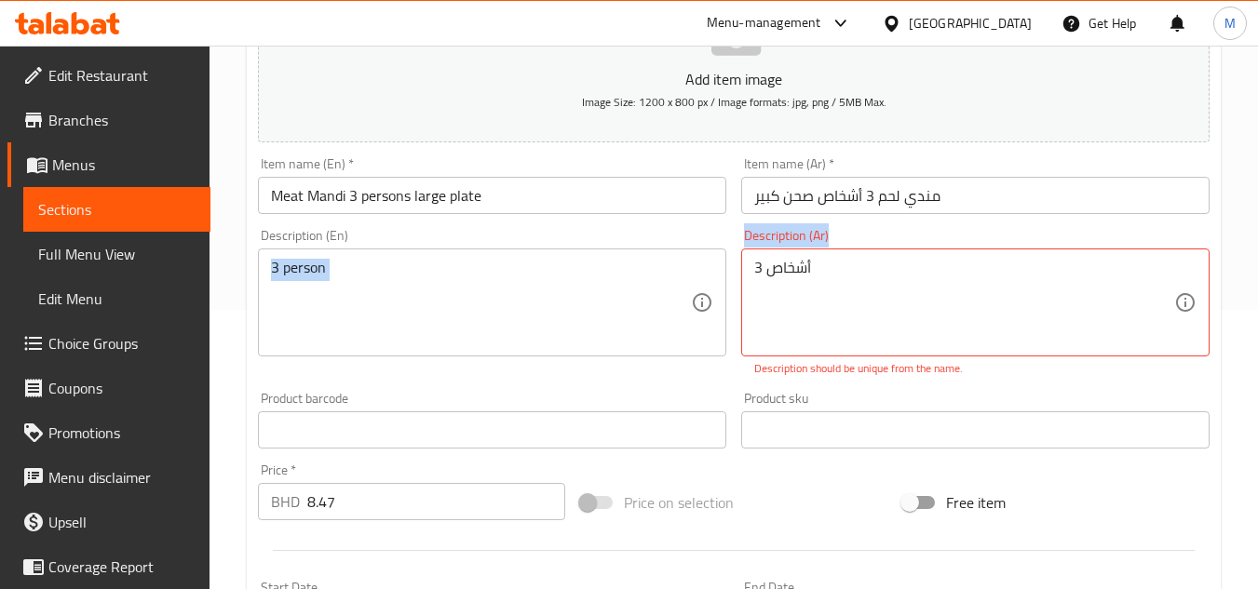
drag, startPoint x: 860, startPoint y: 253, endPoint x: 716, endPoint y: 263, distance: 144.6
click at [716, 263] on div "Add item image Image Size: 1200 x 800 px / Image formats: jpg, png / 5MB Max. I…" at bounding box center [734, 376] width 967 height 823
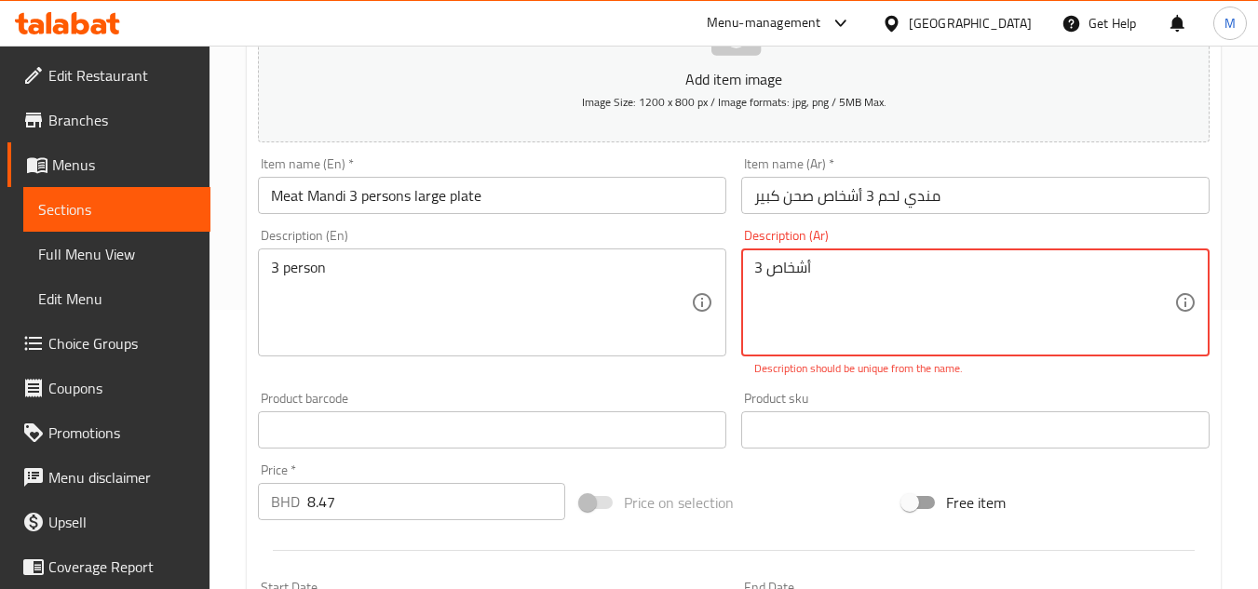
drag, startPoint x: 842, startPoint y: 274, endPoint x: 721, endPoint y: 266, distance: 121.3
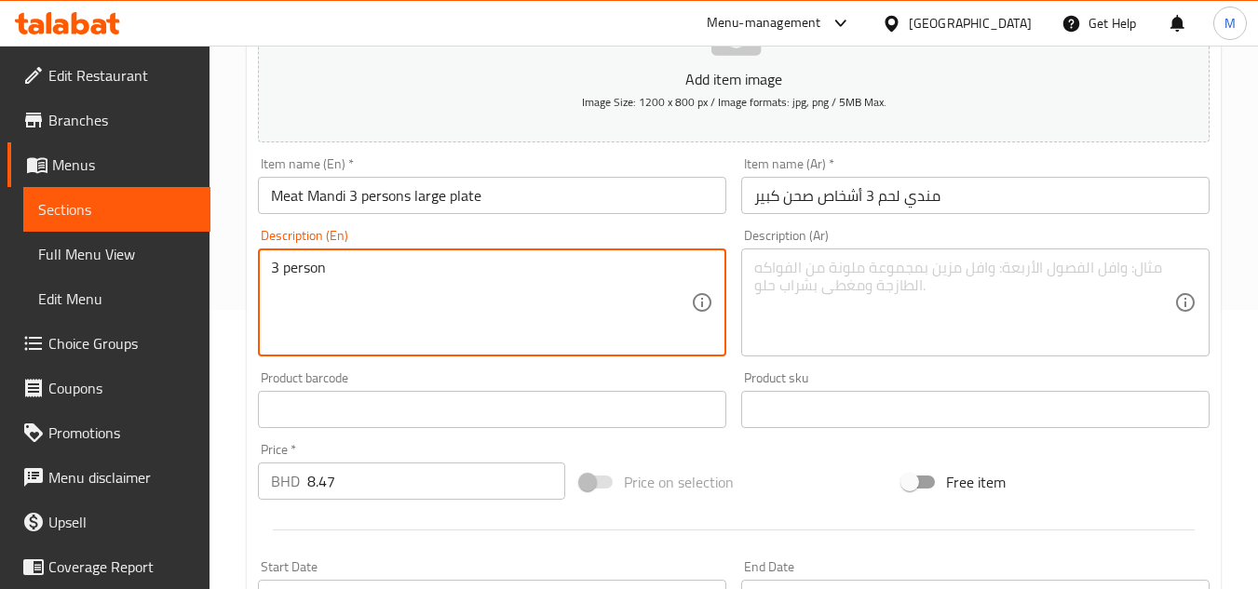
drag, startPoint x: 439, startPoint y: 278, endPoint x: 177, endPoint y: 280, distance: 261.7
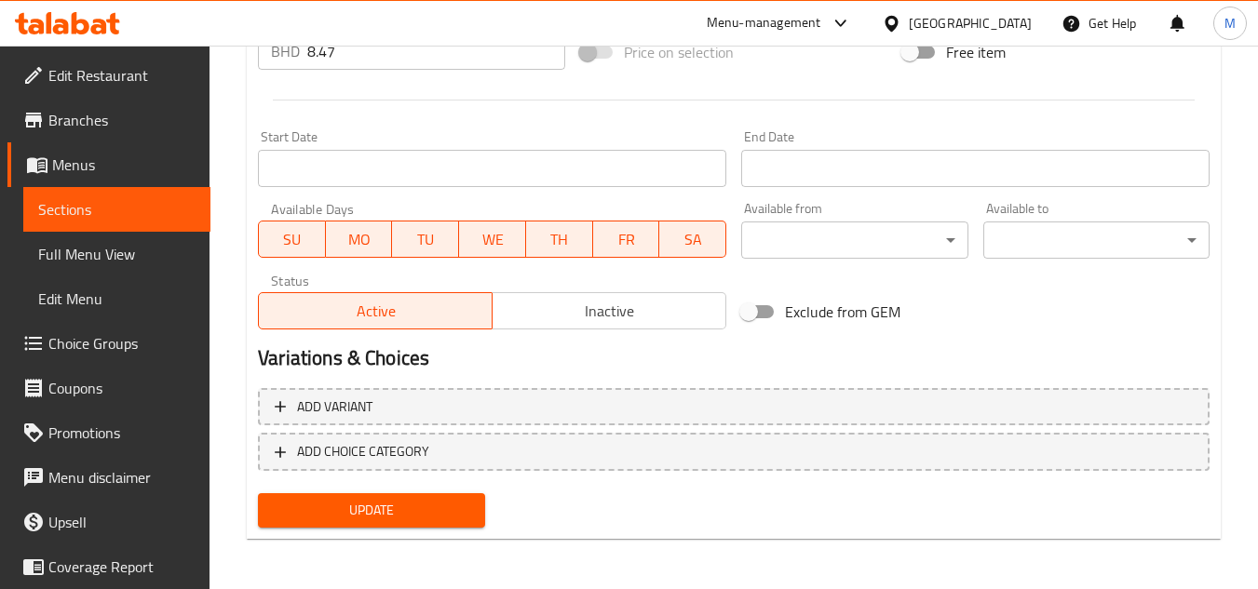
scroll to position [711, 0]
click at [400, 513] on span "Update" at bounding box center [371, 508] width 196 height 23
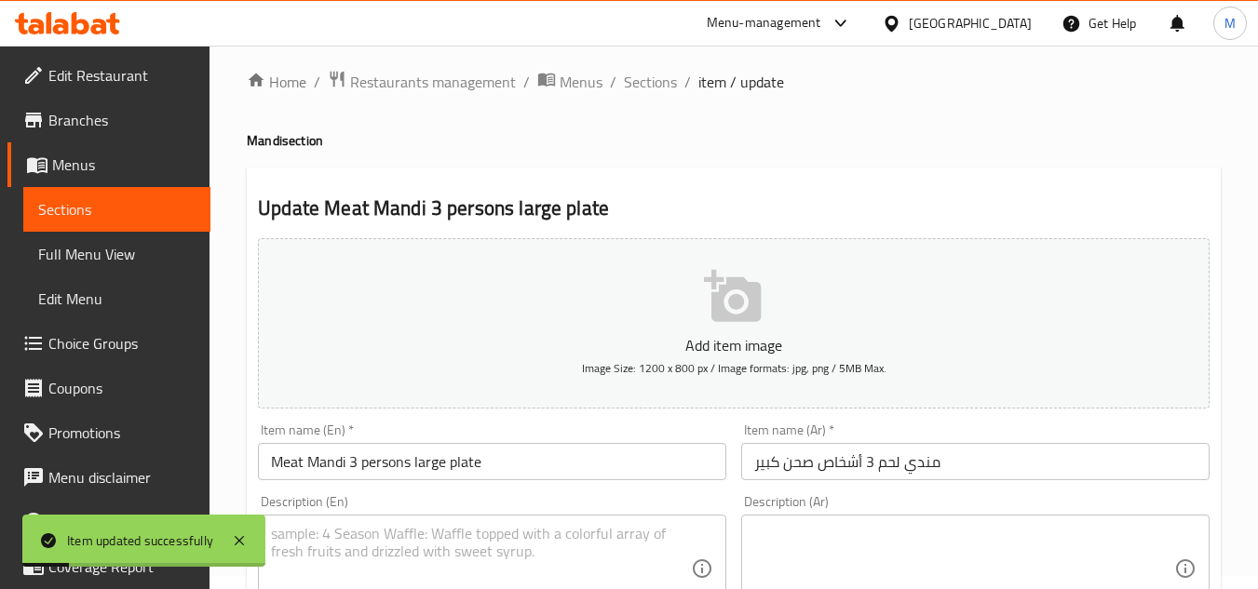
scroll to position [0, 0]
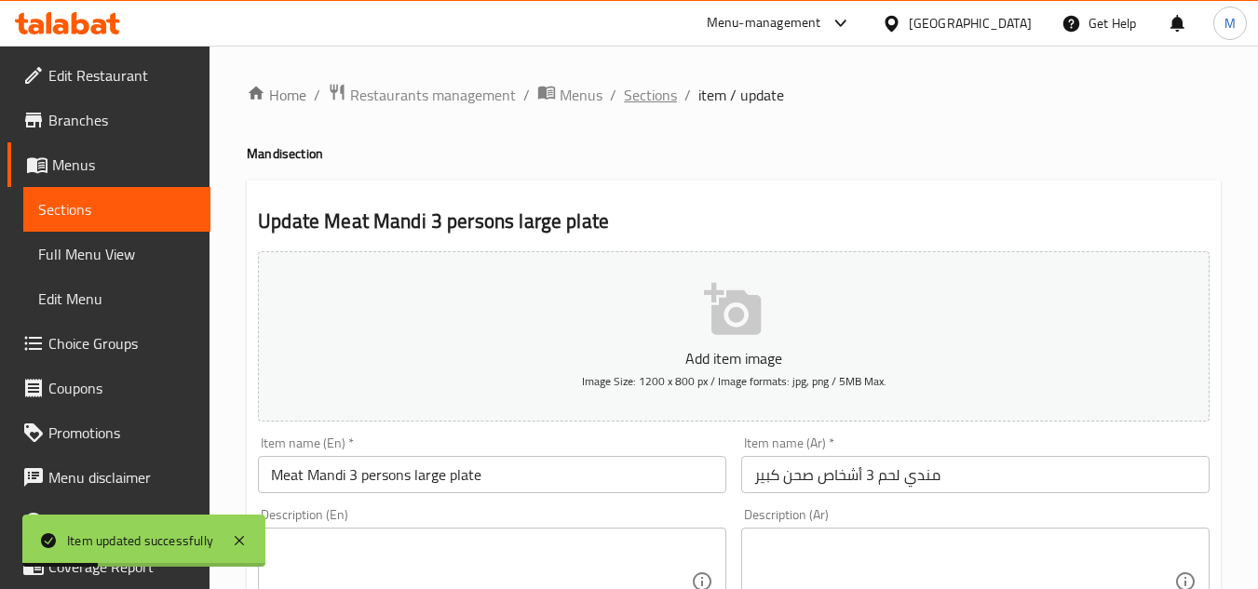
click at [663, 95] on span "Sections" at bounding box center [650, 95] width 53 height 22
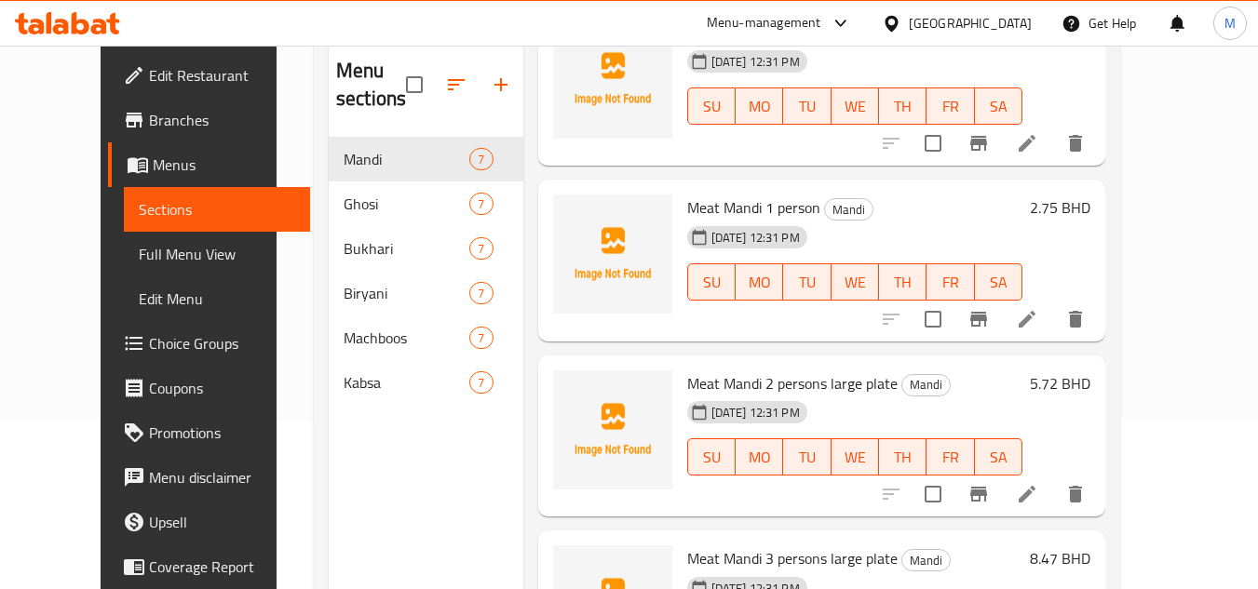
scroll to position [714, 0]
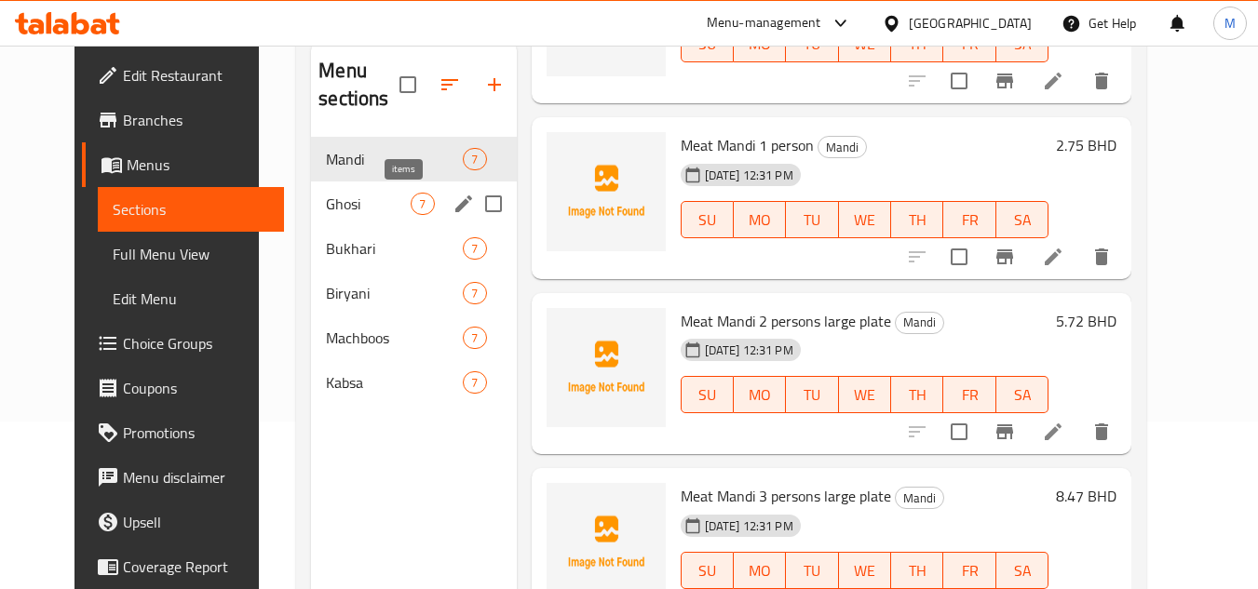
click at [412, 201] on span "7" at bounding box center [422, 205] width 21 height 18
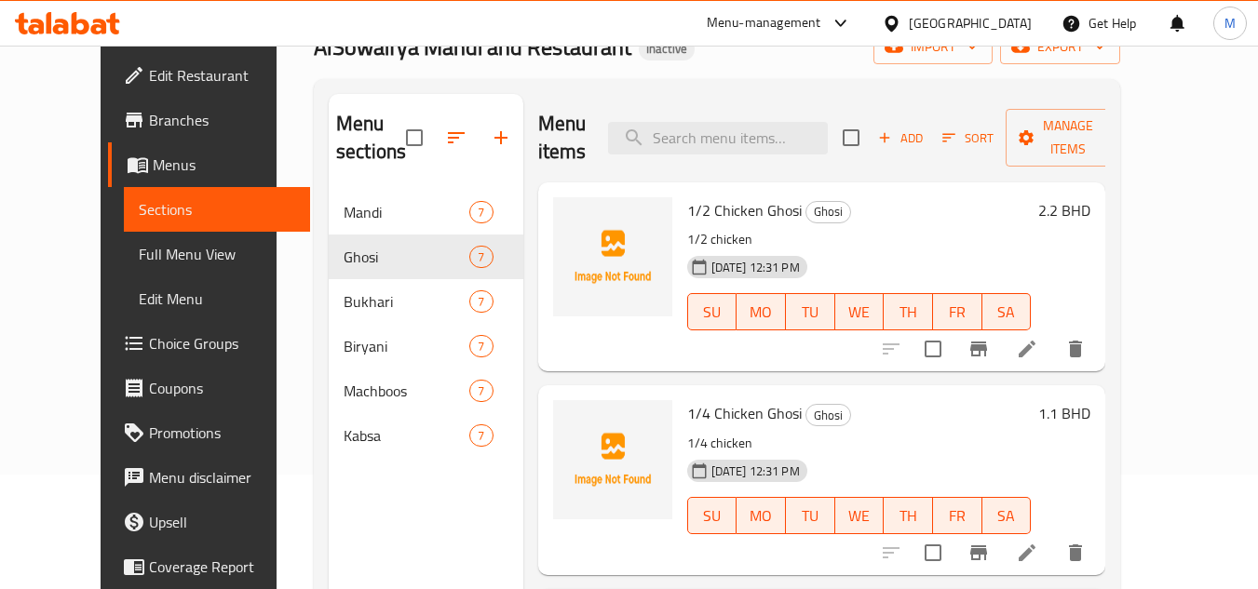
scroll to position [75, 0]
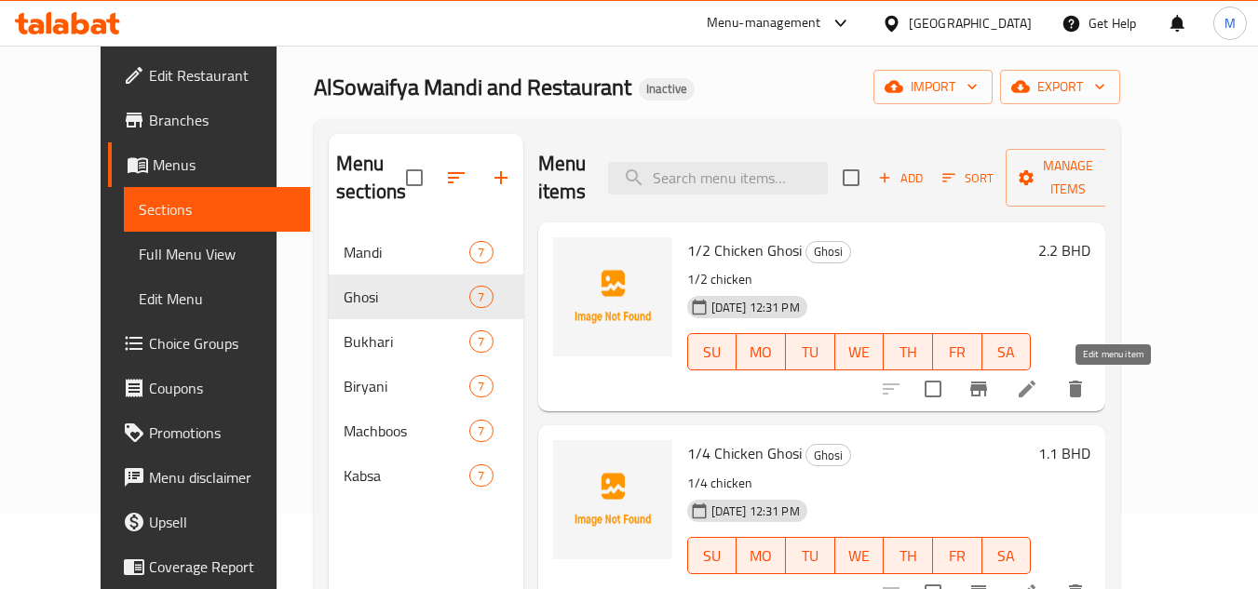
click at [1038, 386] on icon at bounding box center [1027, 389] width 22 height 22
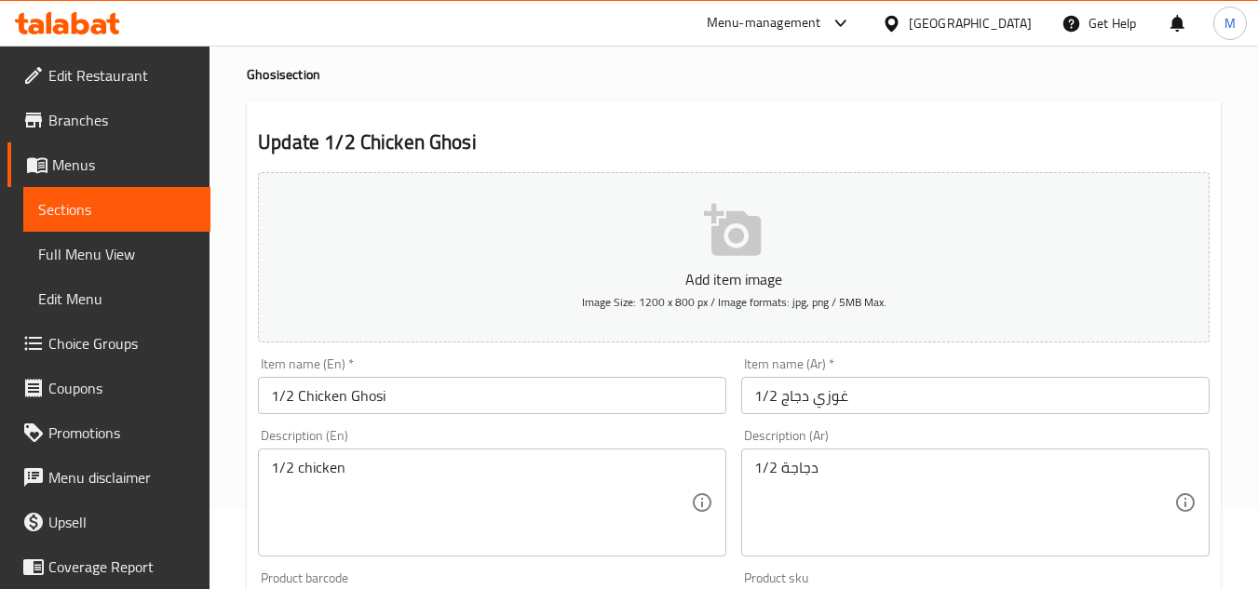
scroll to position [186, 0]
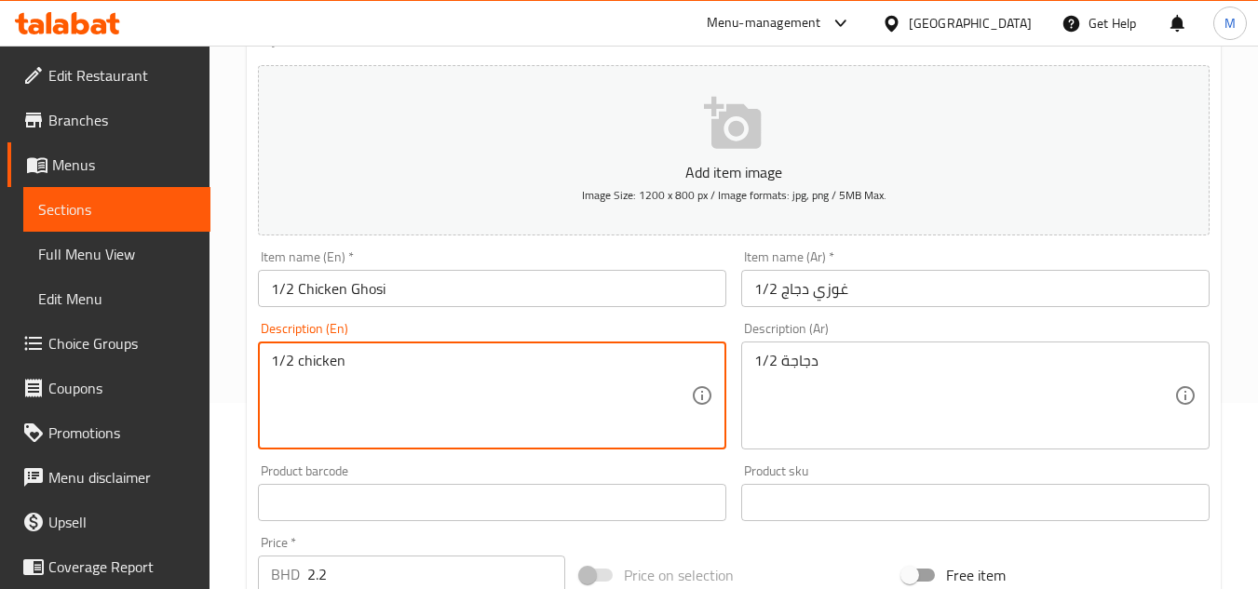
click at [323, 366] on textarea "1/2 chicken" at bounding box center [481, 396] width 420 height 88
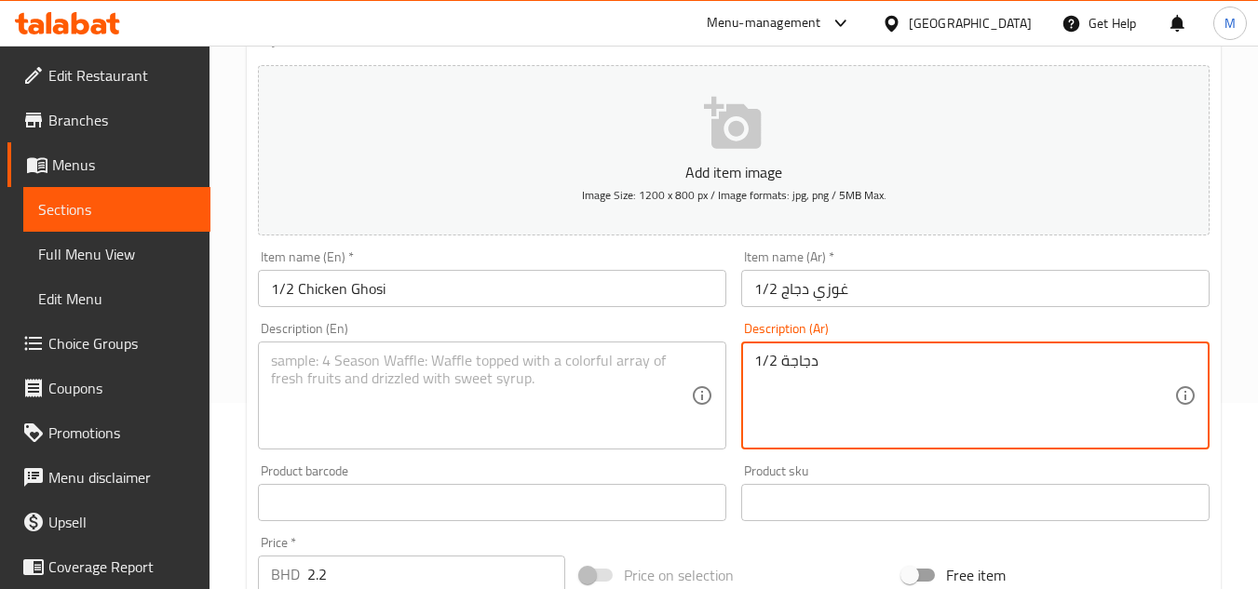
click at [781, 367] on textarea "1/2 دجاجة" at bounding box center [964, 396] width 420 height 88
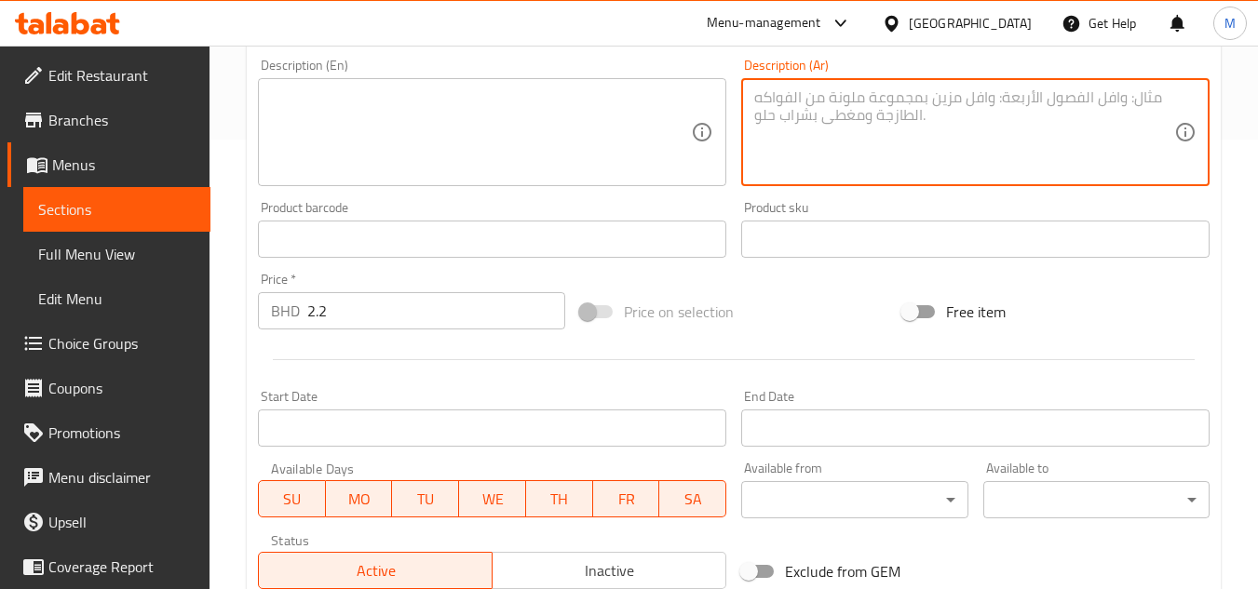
scroll to position [711, 0]
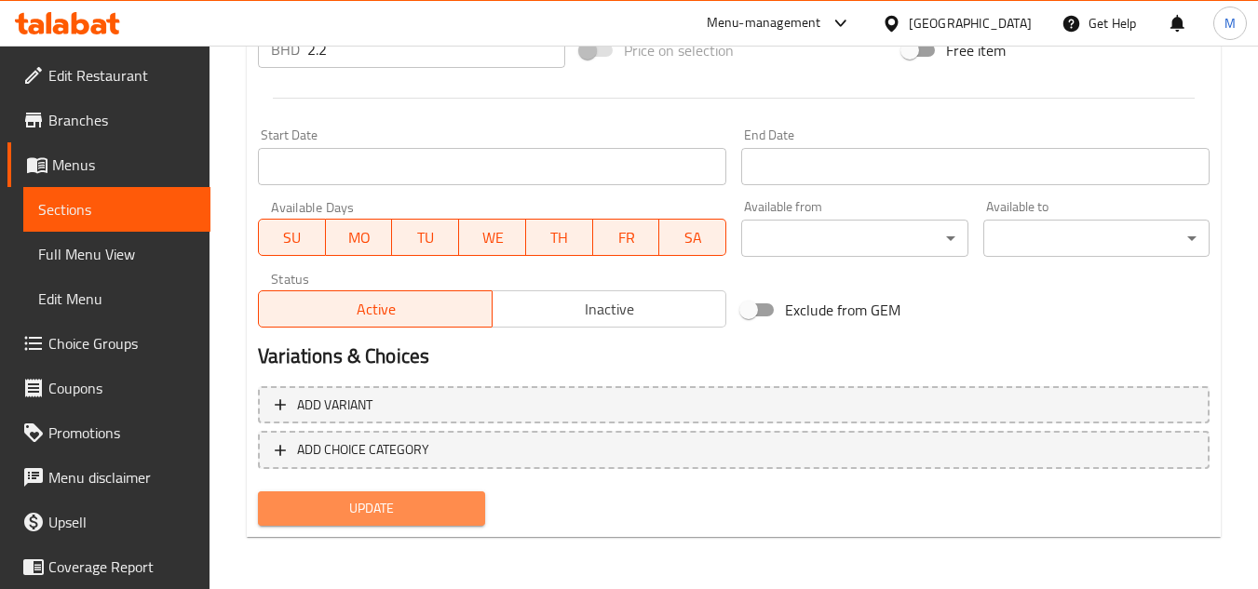
click at [406, 513] on span "Update" at bounding box center [371, 508] width 196 height 23
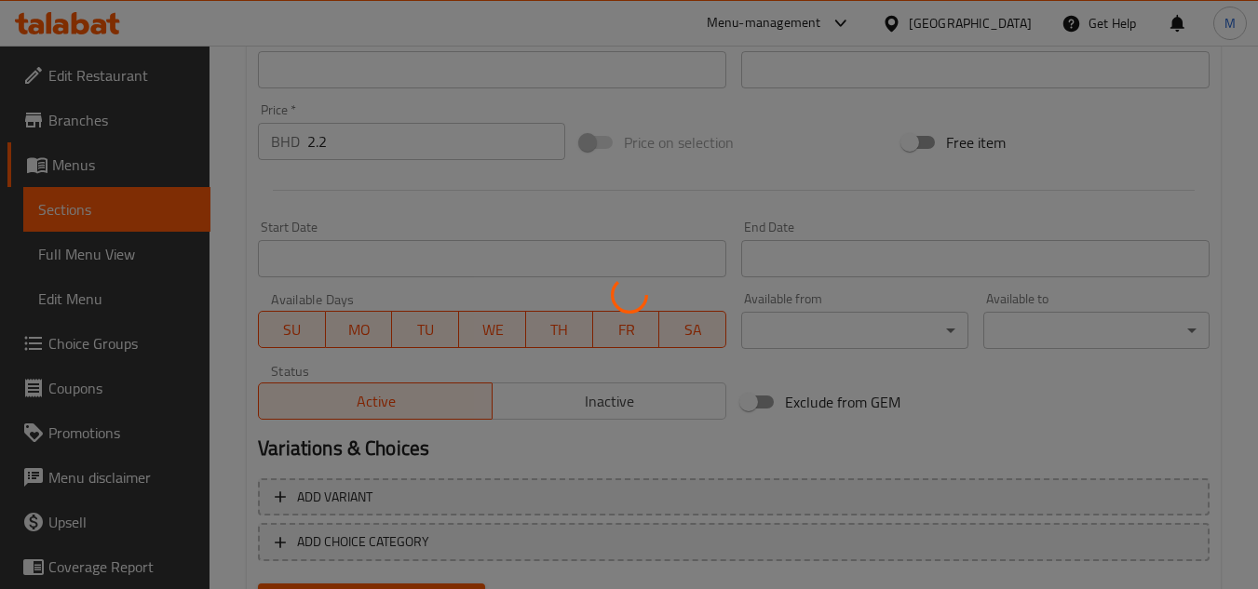
scroll to position [0, 0]
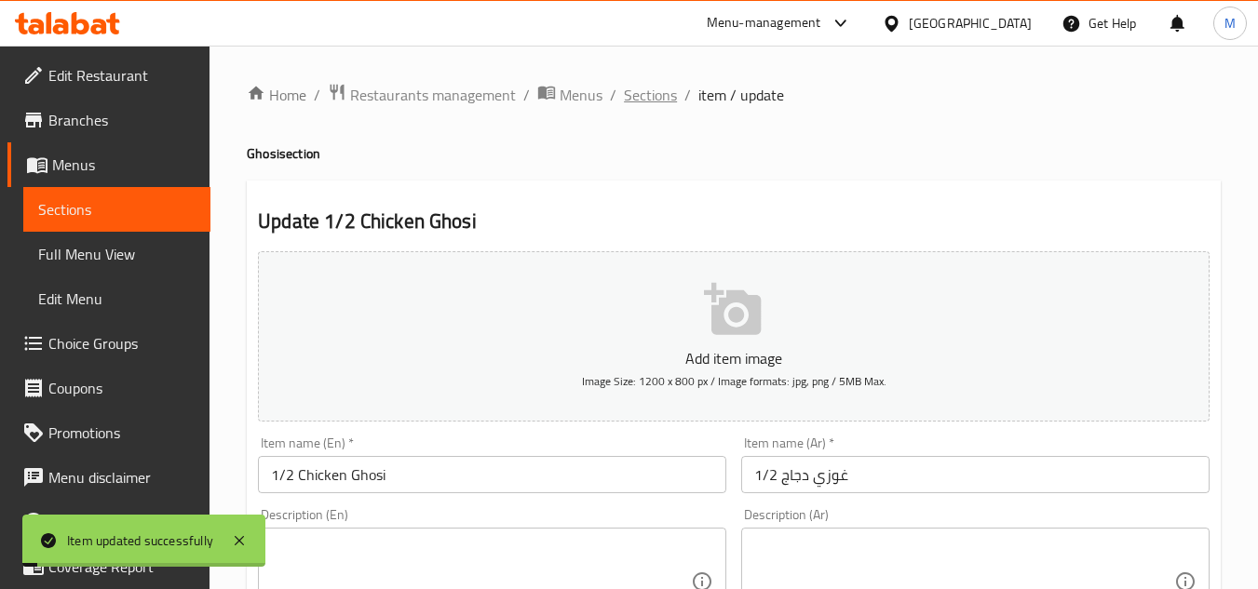
click at [659, 91] on span "Sections" at bounding box center [650, 95] width 53 height 22
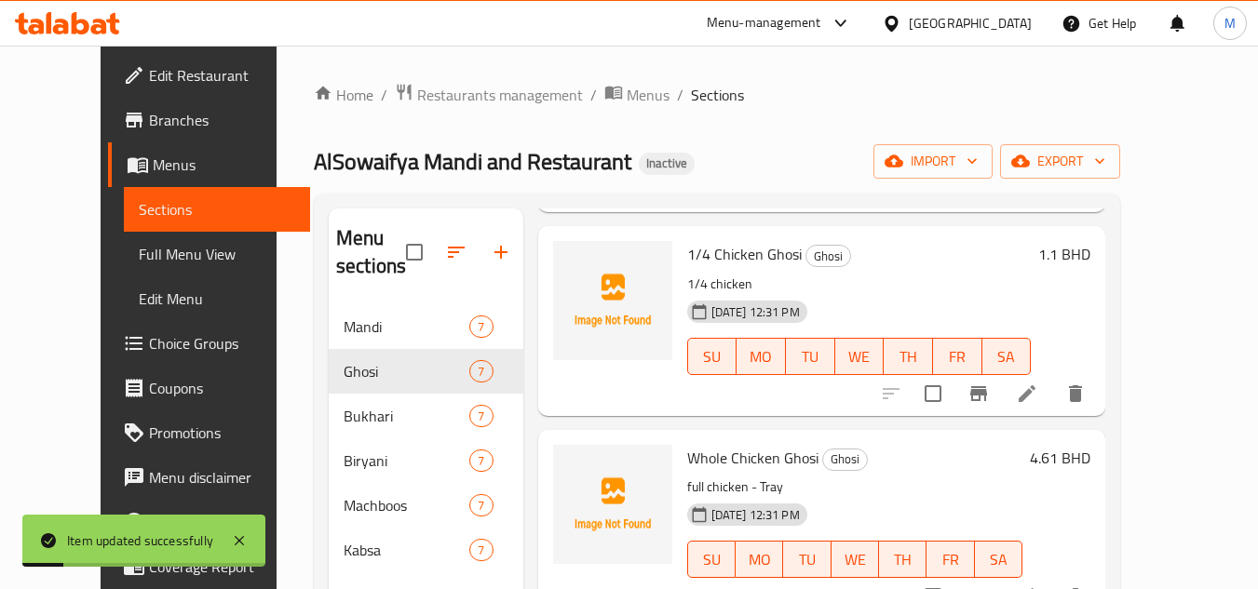
scroll to position [279, 0]
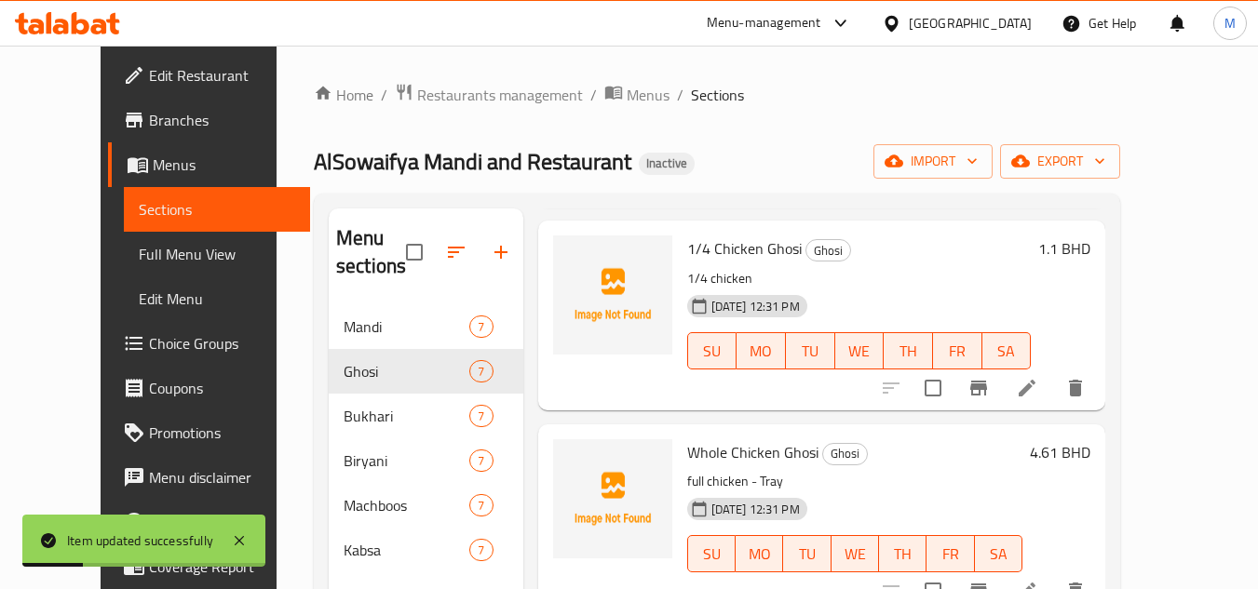
click at [1038, 397] on icon at bounding box center [1027, 388] width 22 height 22
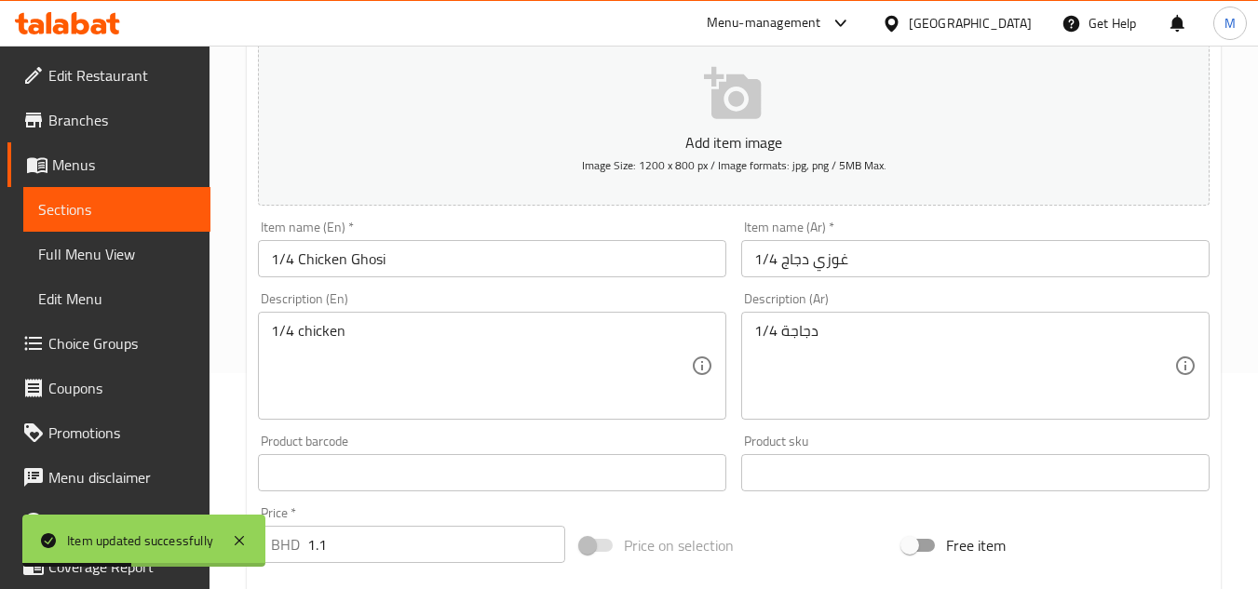
scroll to position [279, 0]
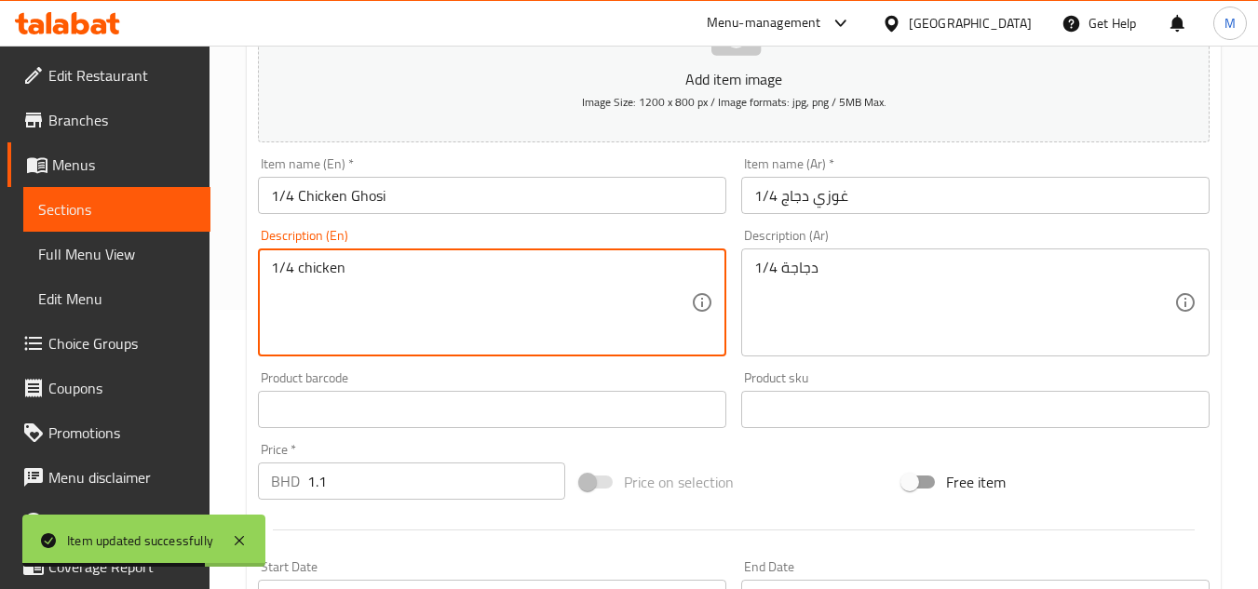
click at [303, 269] on textarea "1/4 chicken" at bounding box center [481, 303] width 420 height 88
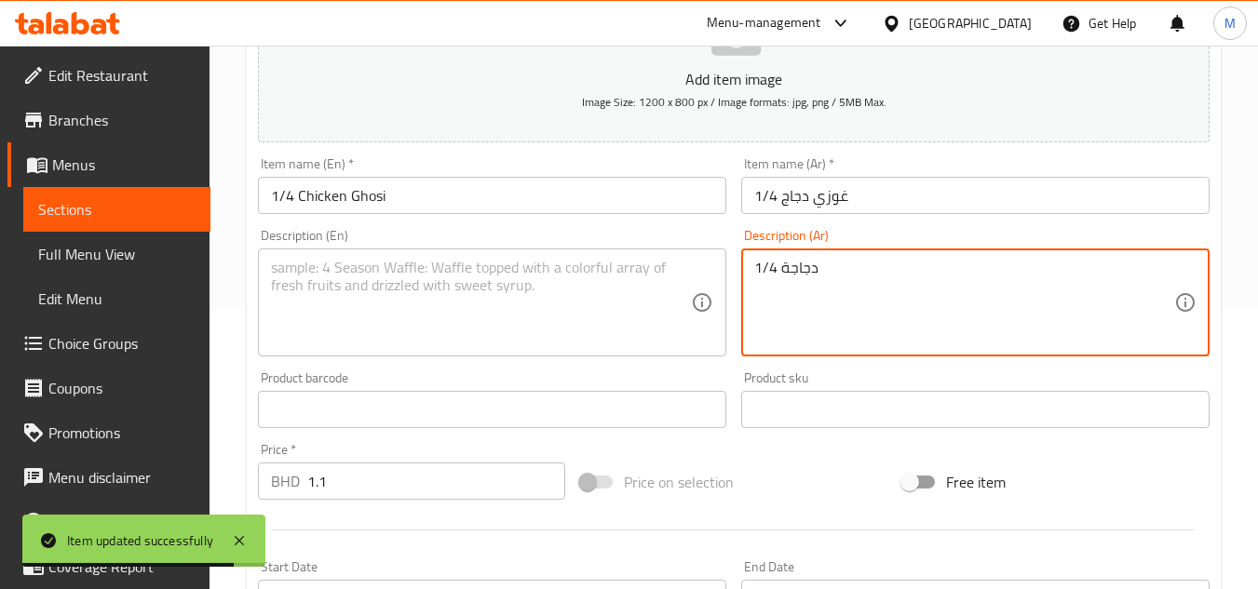
click at [781, 264] on textarea "1/4 دجاجة" at bounding box center [964, 303] width 420 height 88
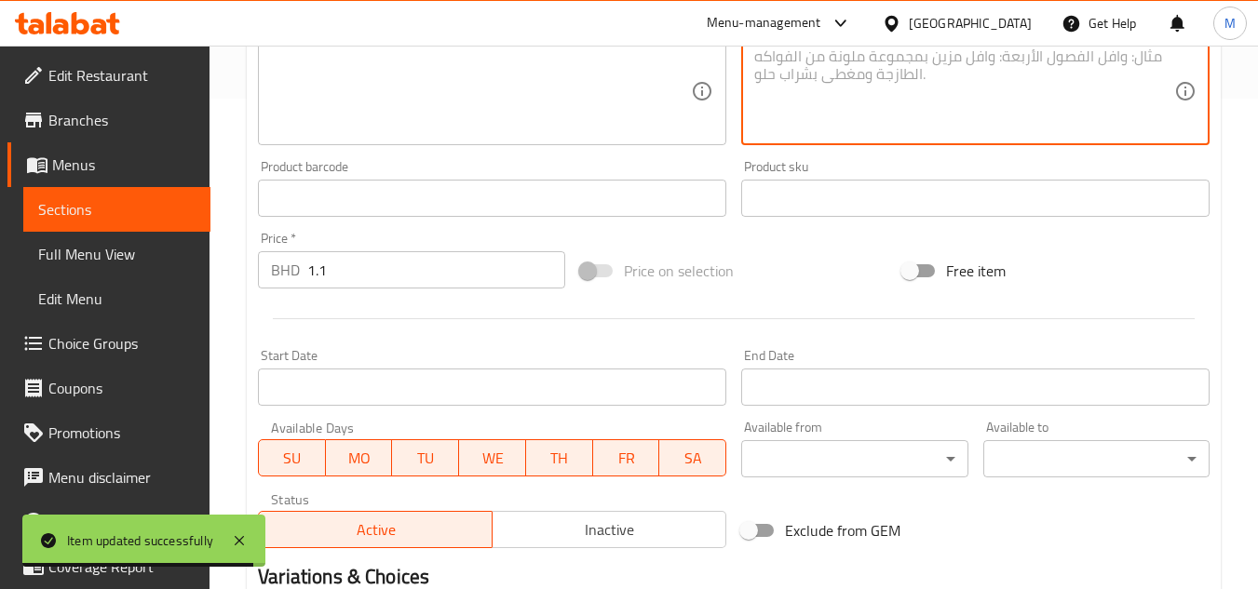
scroll to position [711, 0]
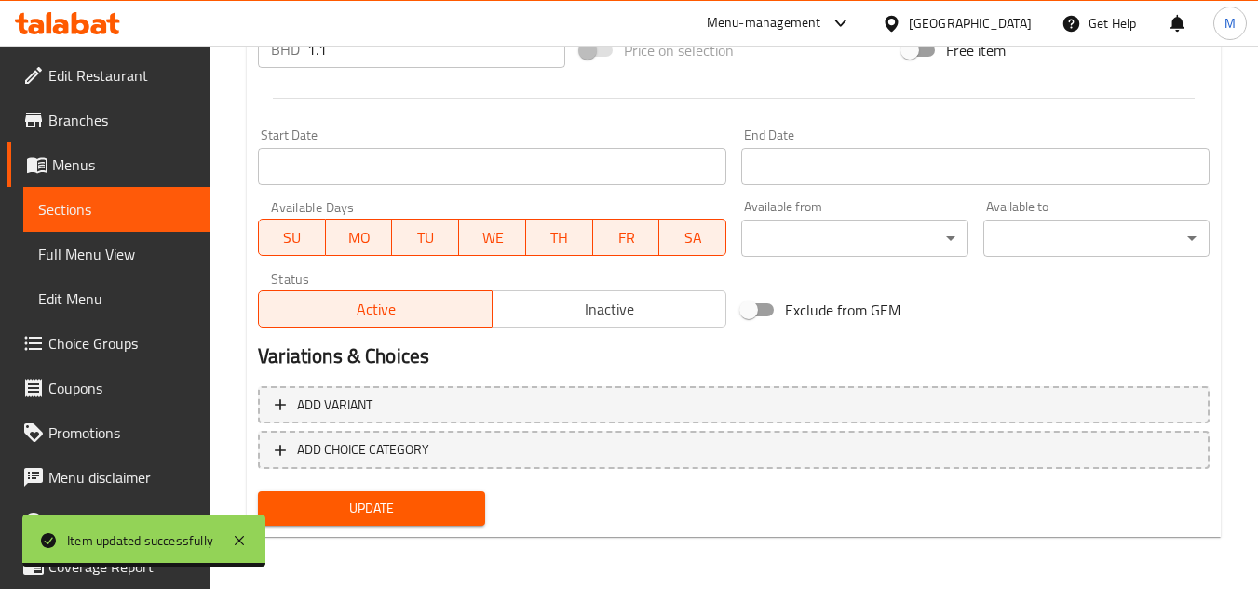
click at [429, 528] on div "Update" at bounding box center [371, 508] width 241 height 49
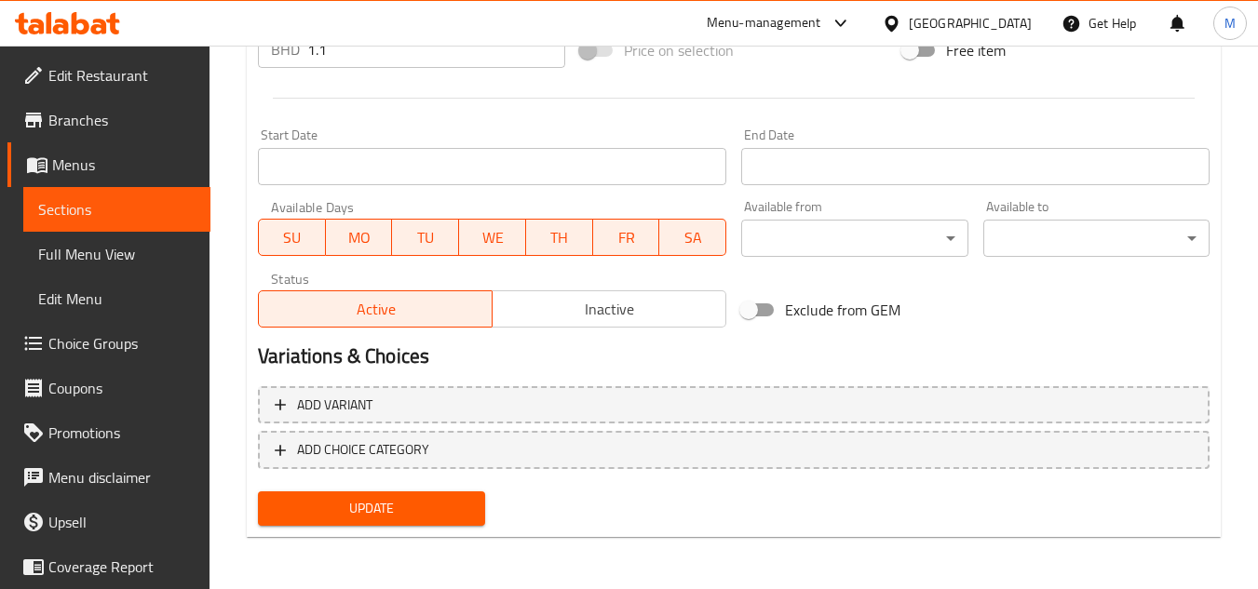
click at [442, 502] on span "Update" at bounding box center [371, 508] width 196 height 23
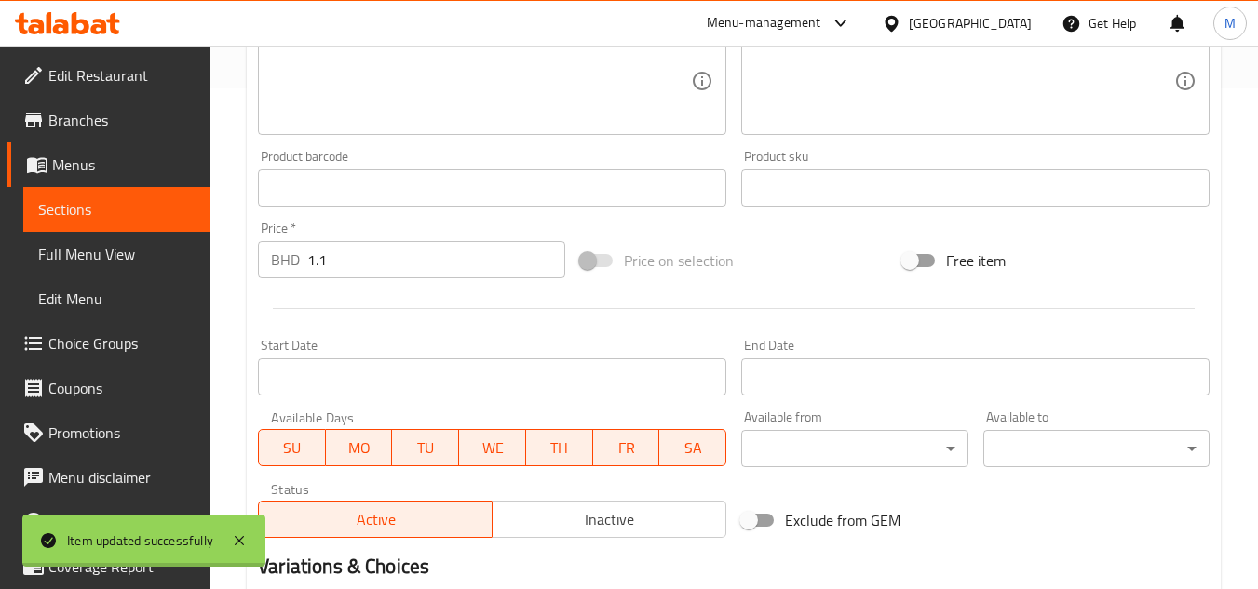
scroll to position [0, 0]
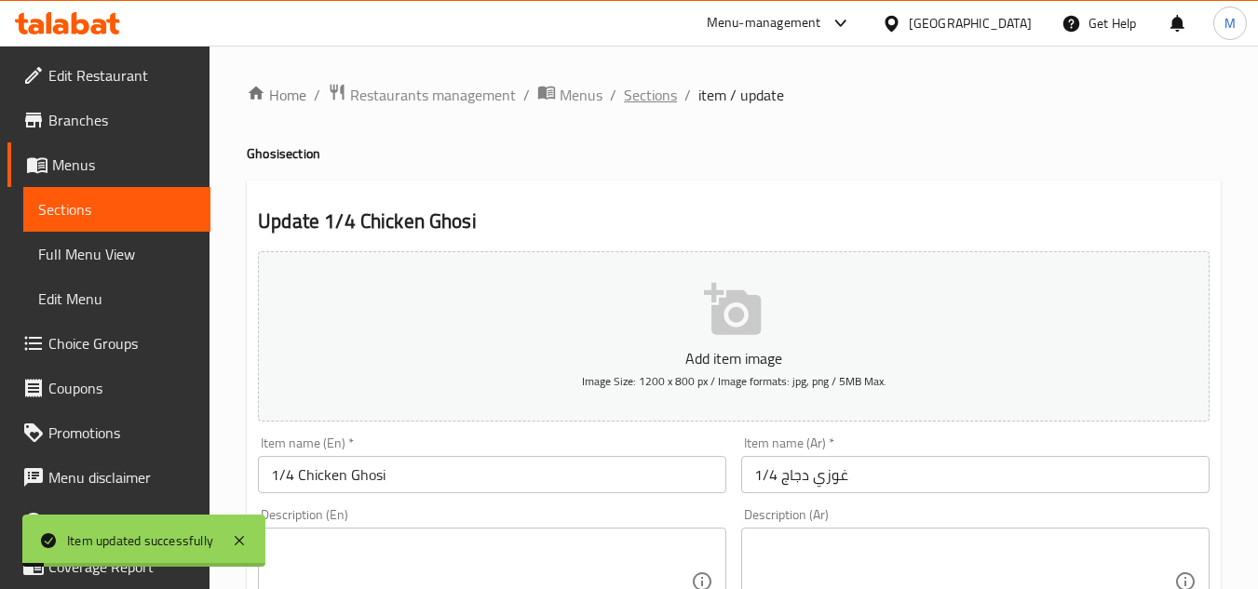
click at [649, 88] on span "Sections" at bounding box center [650, 95] width 53 height 22
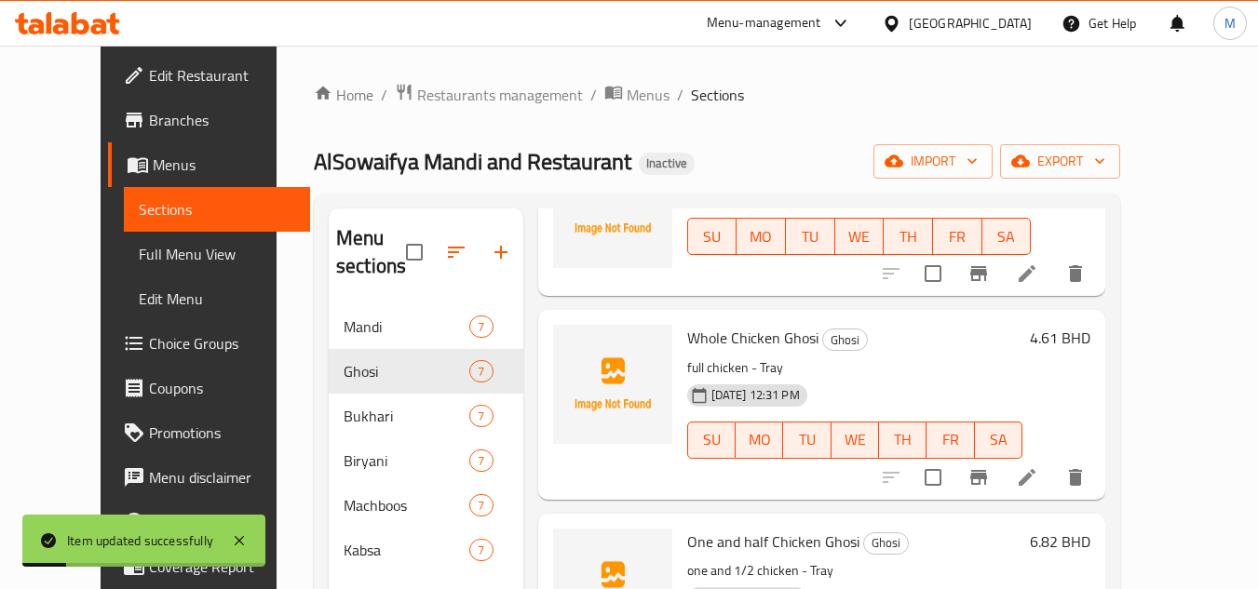
scroll to position [373, 0]
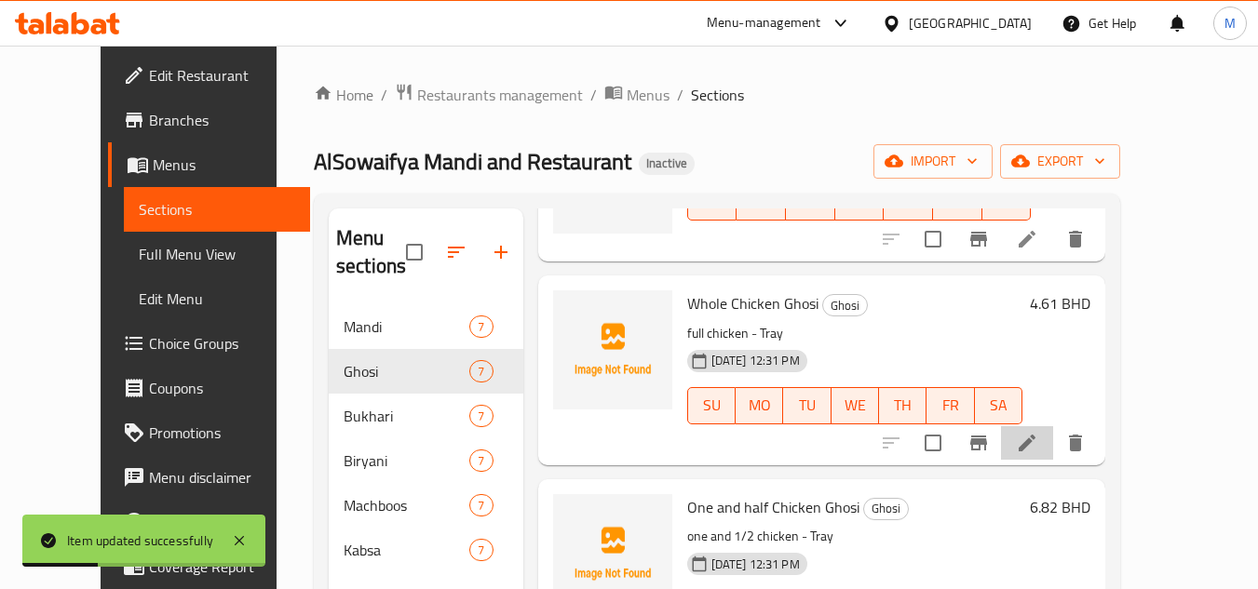
click at [1053, 446] on li at bounding box center [1027, 444] width 52 height 34
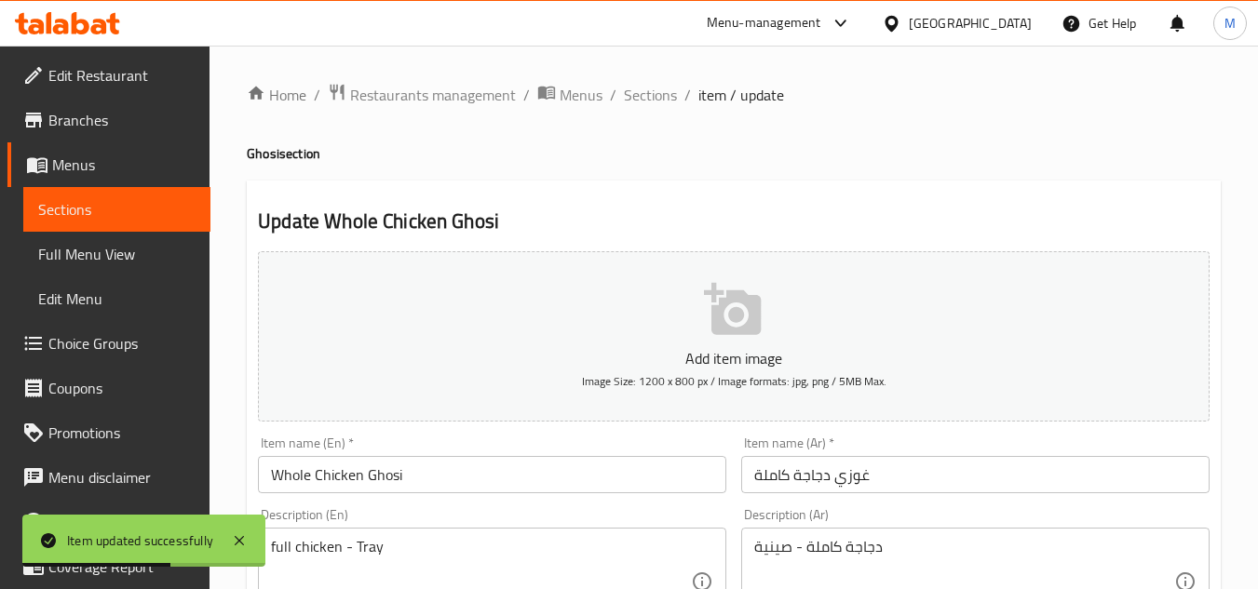
click at [282, 470] on input "Whole Chicken Ghosi" at bounding box center [492, 474] width 468 height 37
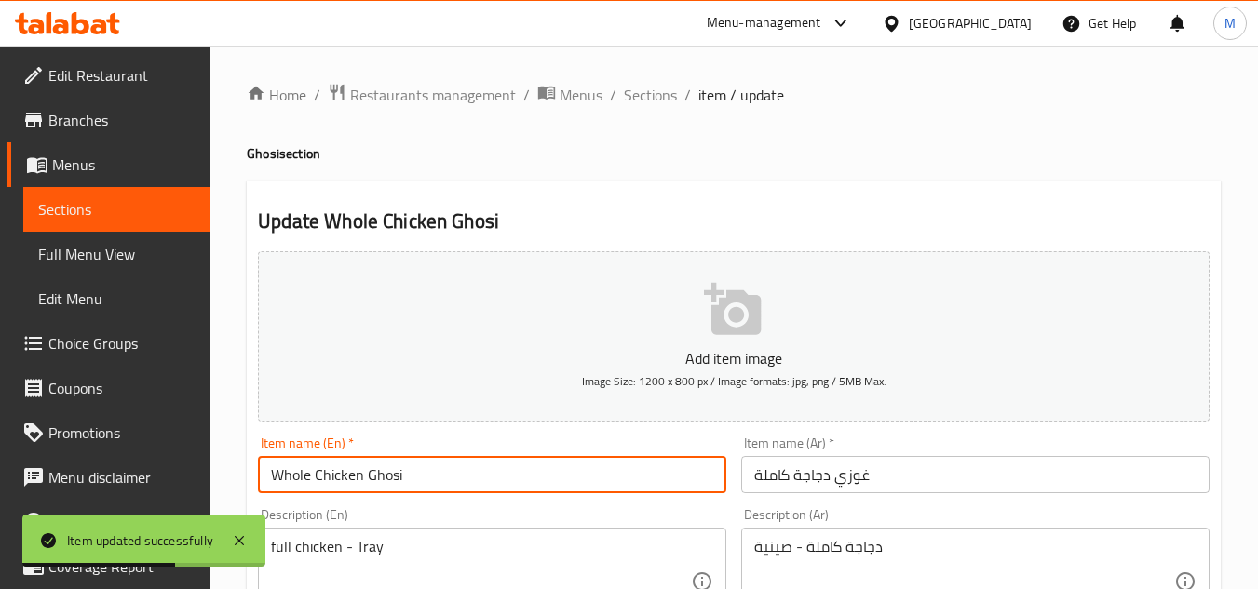
click at [282, 470] on input "Whole Chicken Ghosi" at bounding box center [492, 474] width 468 height 37
paste input "full"
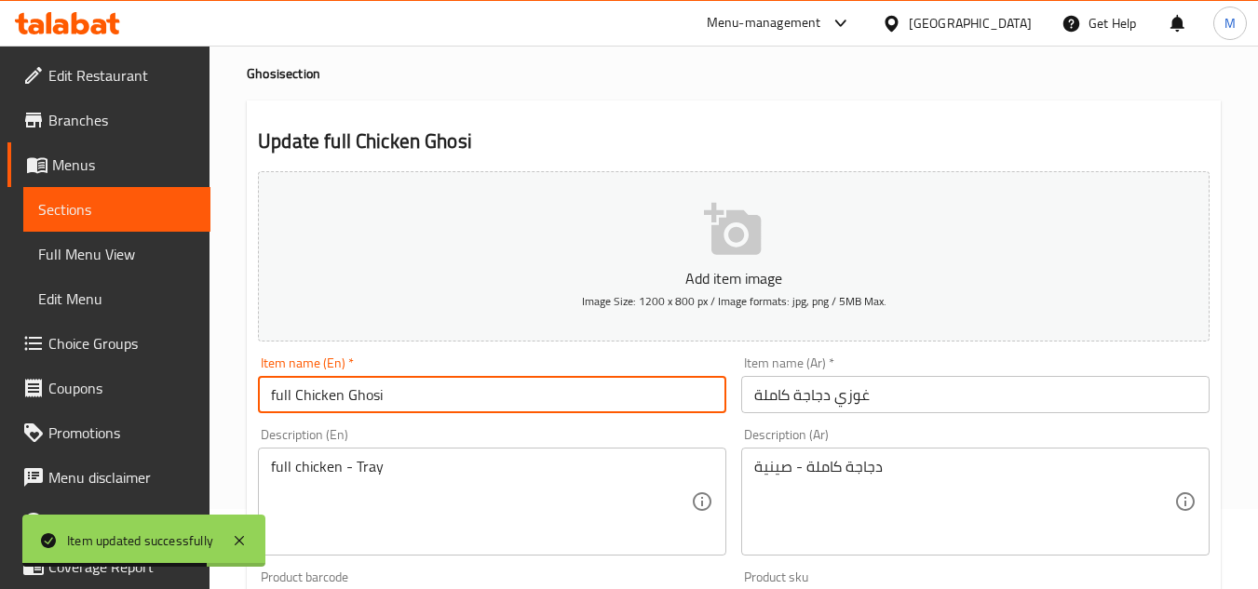
scroll to position [186, 0]
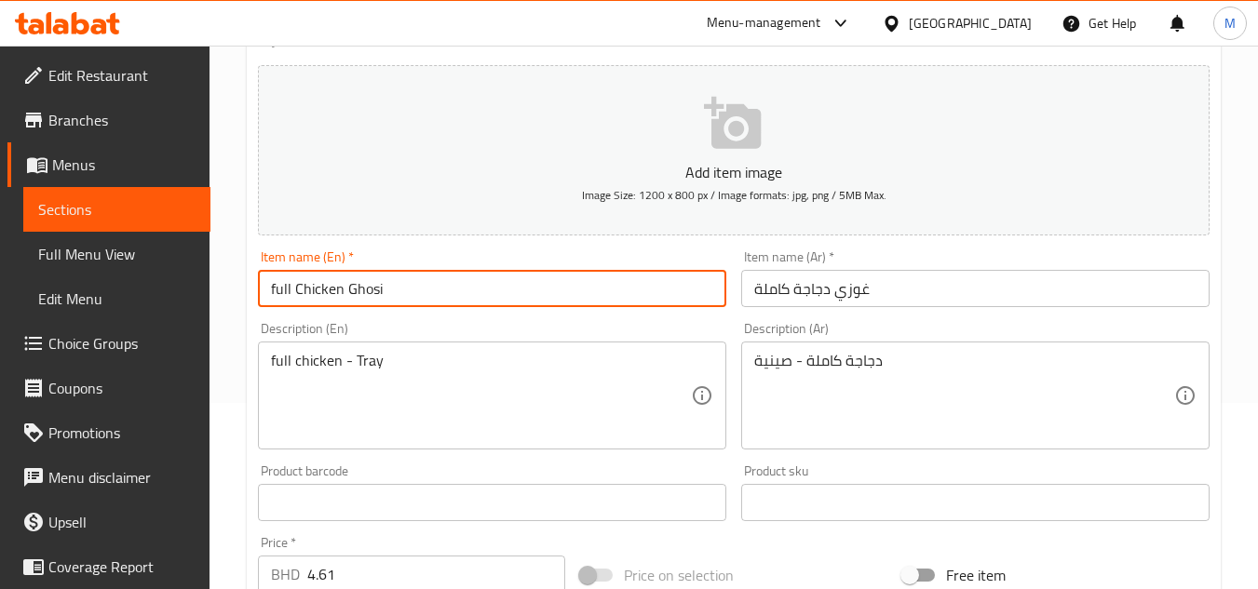
type input "full Chicken Ghosi"
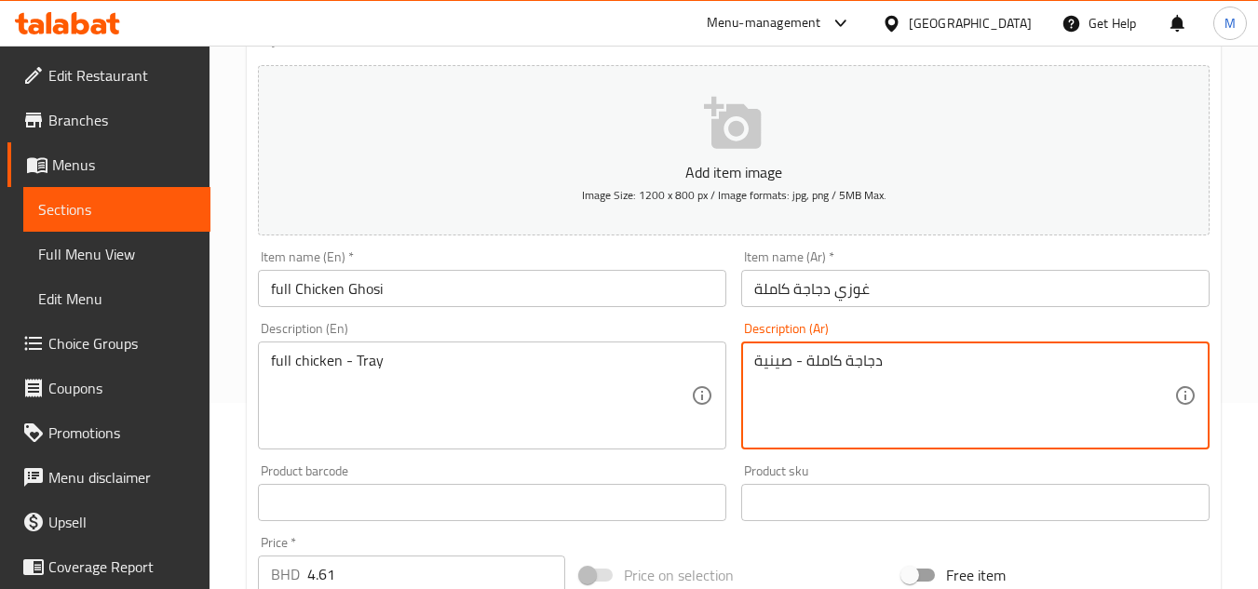
drag, startPoint x: 802, startPoint y: 365, endPoint x: 755, endPoint y: 365, distance: 46.6
type textarea "دجاجة كاملة"
click at [888, 296] on input "غوزي دجاجة كاملة" at bounding box center [975, 288] width 468 height 37
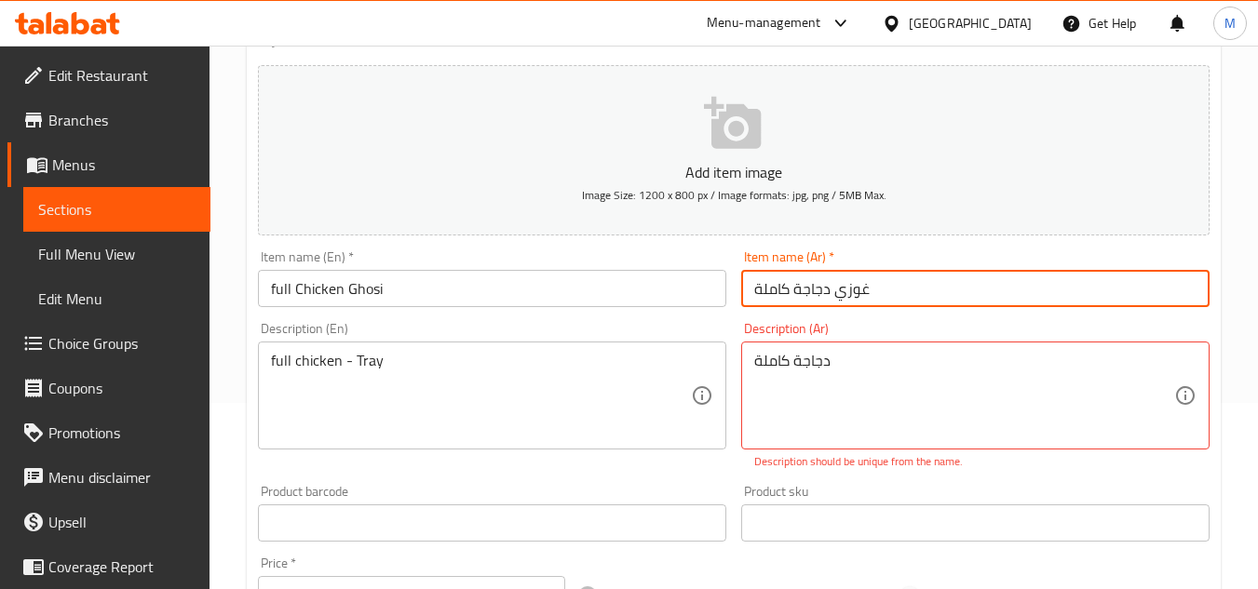
paste input "- صينية"
type input "غوزي دجاجة كاملة - صينية"
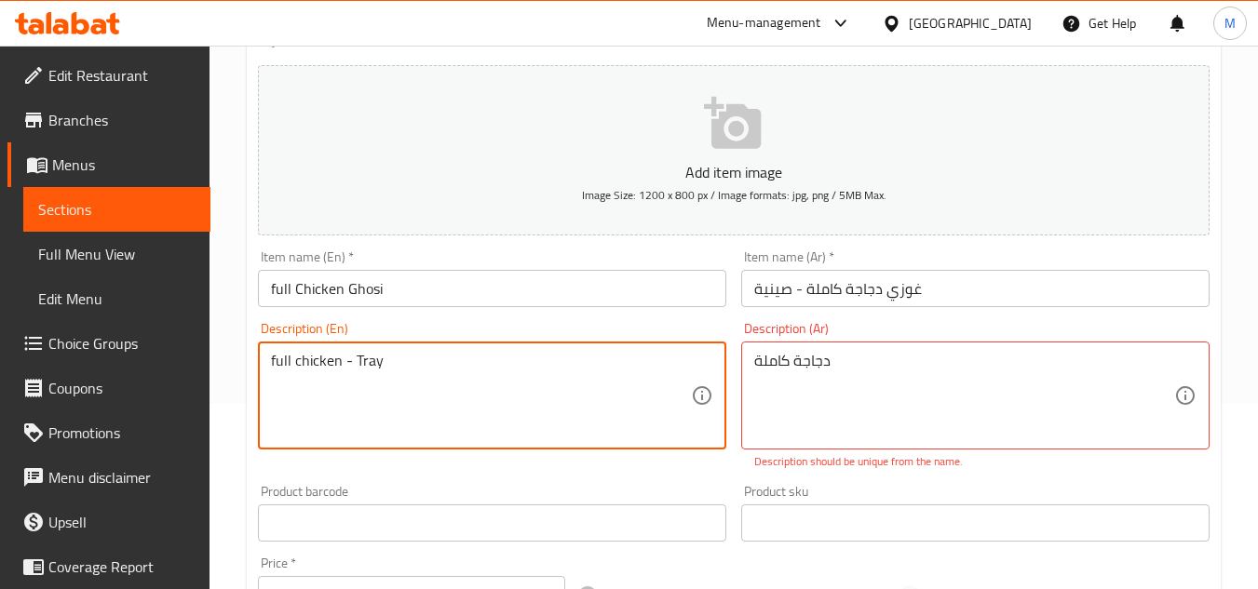
drag, startPoint x: 344, startPoint y: 363, endPoint x: 454, endPoint y: 367, distance: 110.0
type textarea "full chicken"
click at [382, 290] on input "full Chicken Ghosi" at bounding box center [492, 288] width 468 height 37
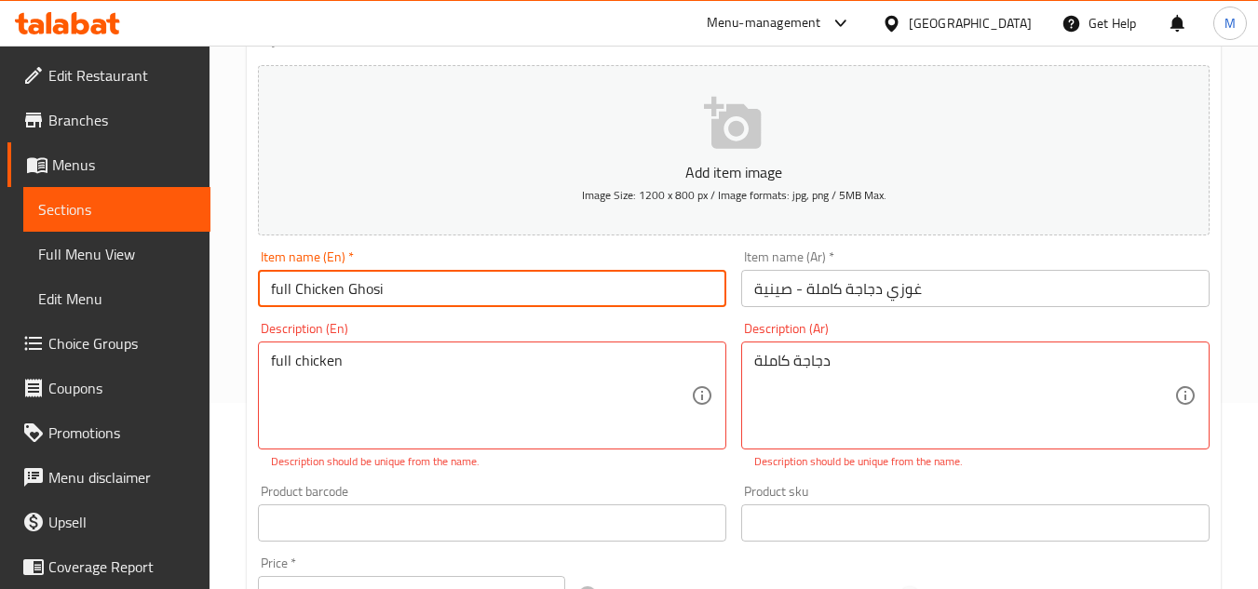
paste input "- Tray"
type input "full Chicken Ghosi - Tray"
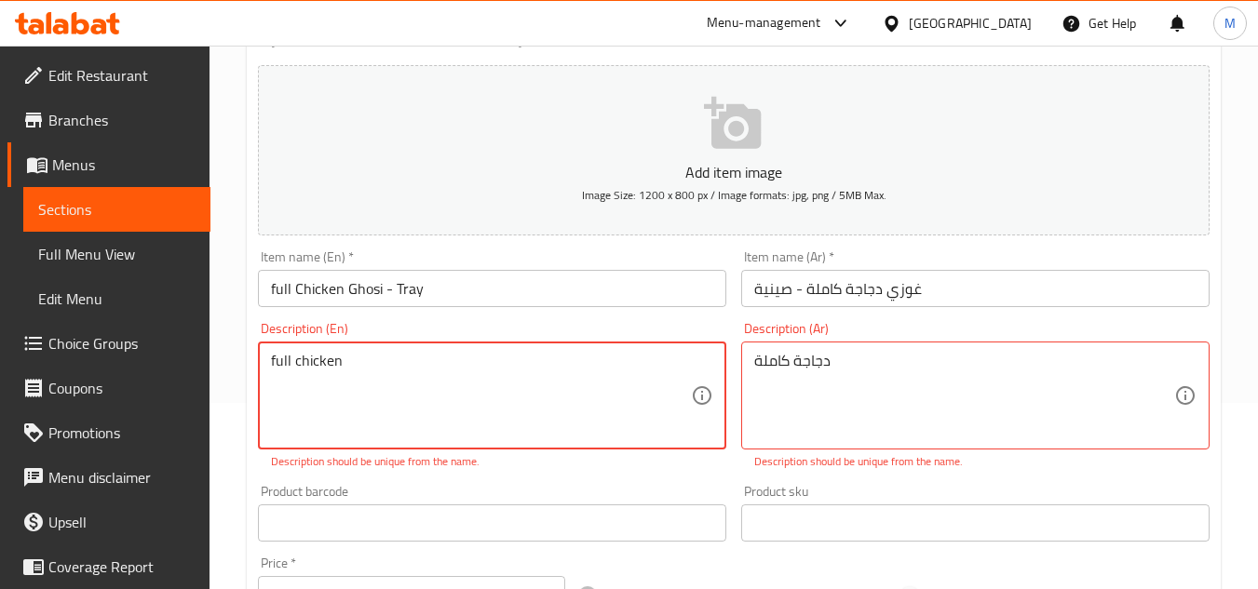
drag, startPoint x: 367, startPoint y: 355, endPoint x: 244, endPoint y: 373, distance: 124.2
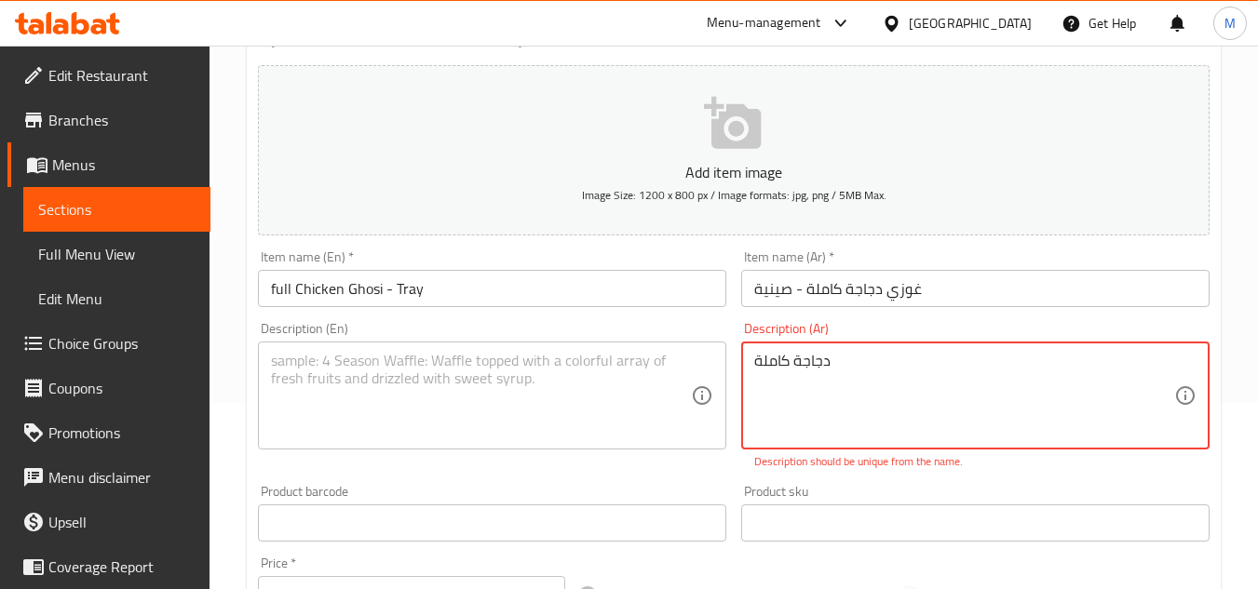
drag, startPoint x: 830, startPoint y: 361, endPoint x: 718, endPoint y: 362, distance: 111.8
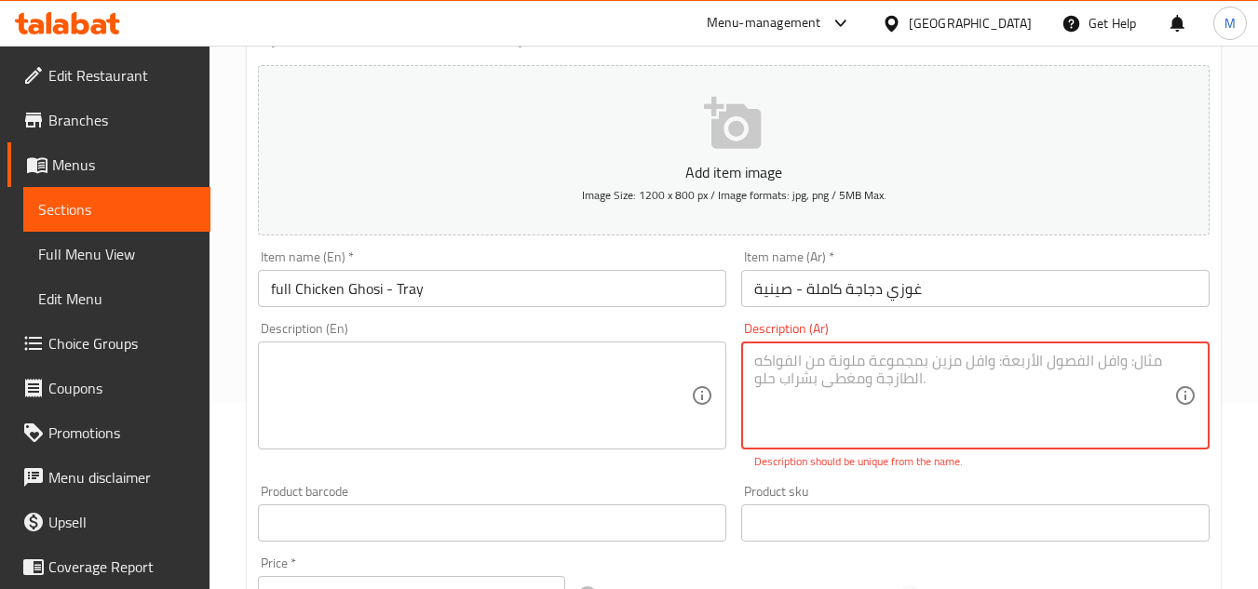
click at [743, 410] on div "Description (Ar)" at bounding box center [975, 396] width 468 height 108
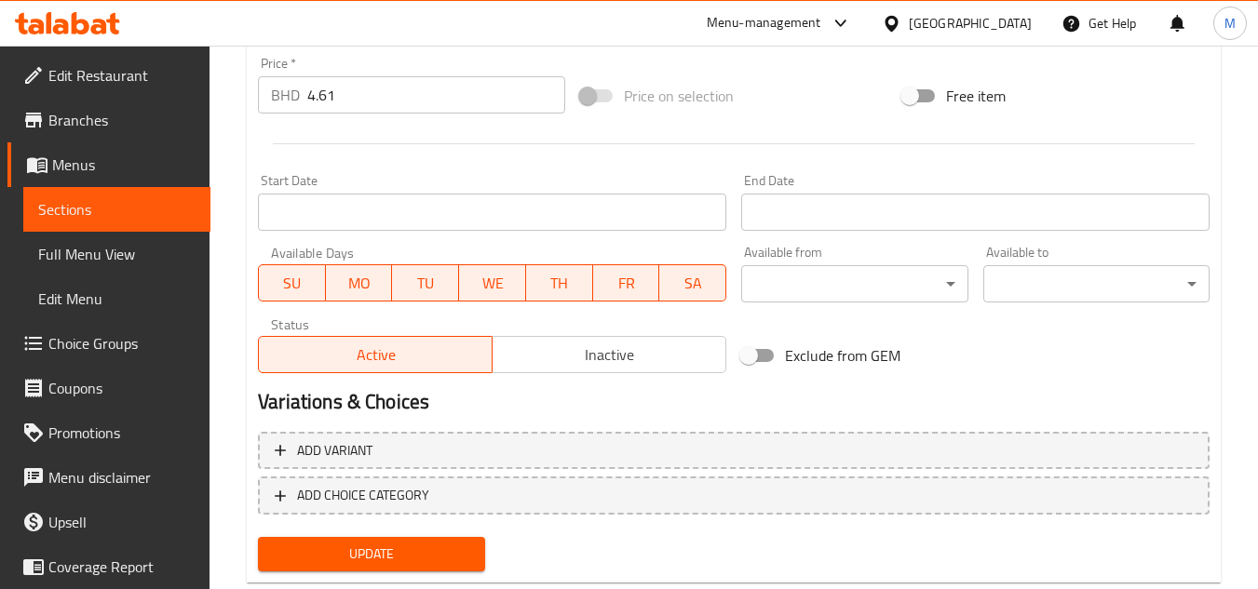
scroll to position [711, 0]
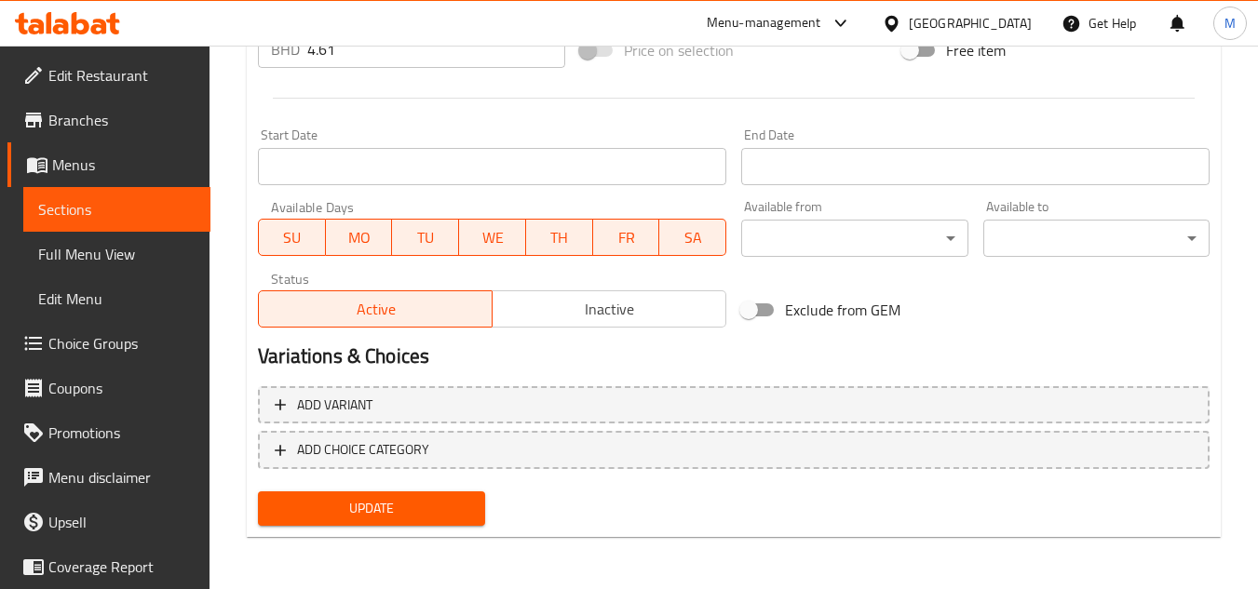
click at [479, 503] on button "Update" at bounding box center [371, 509] width 226 height 34
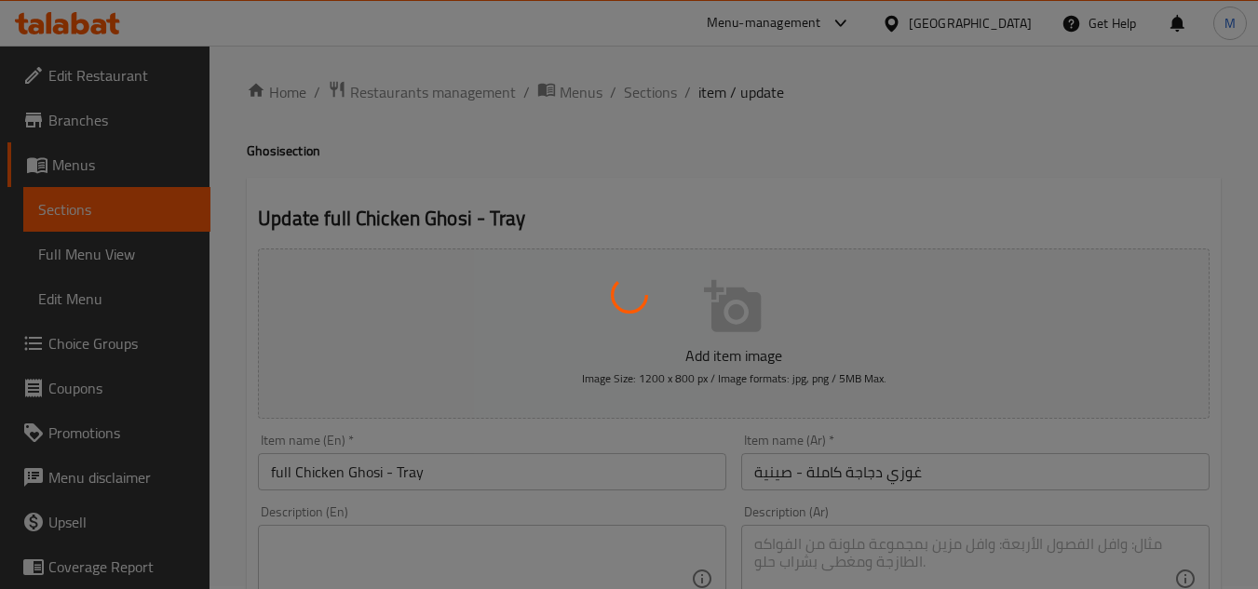
scroll to position [0, 0]
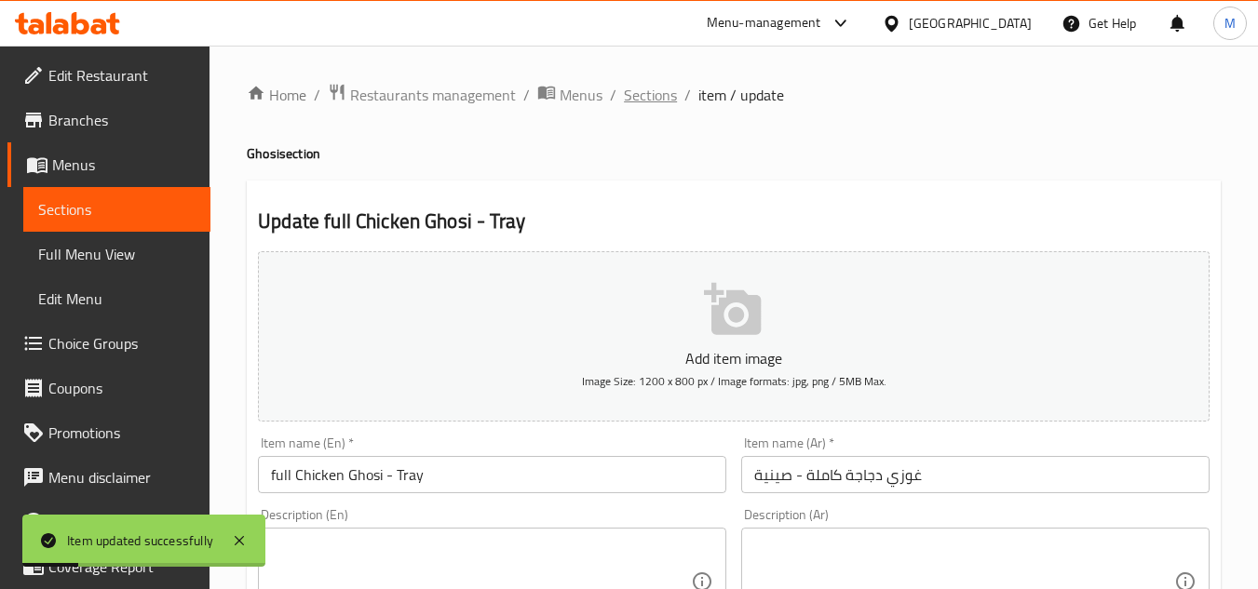
click at [652, 100] on span "Sections" at bounding box center [650, 95] width 53 height 22
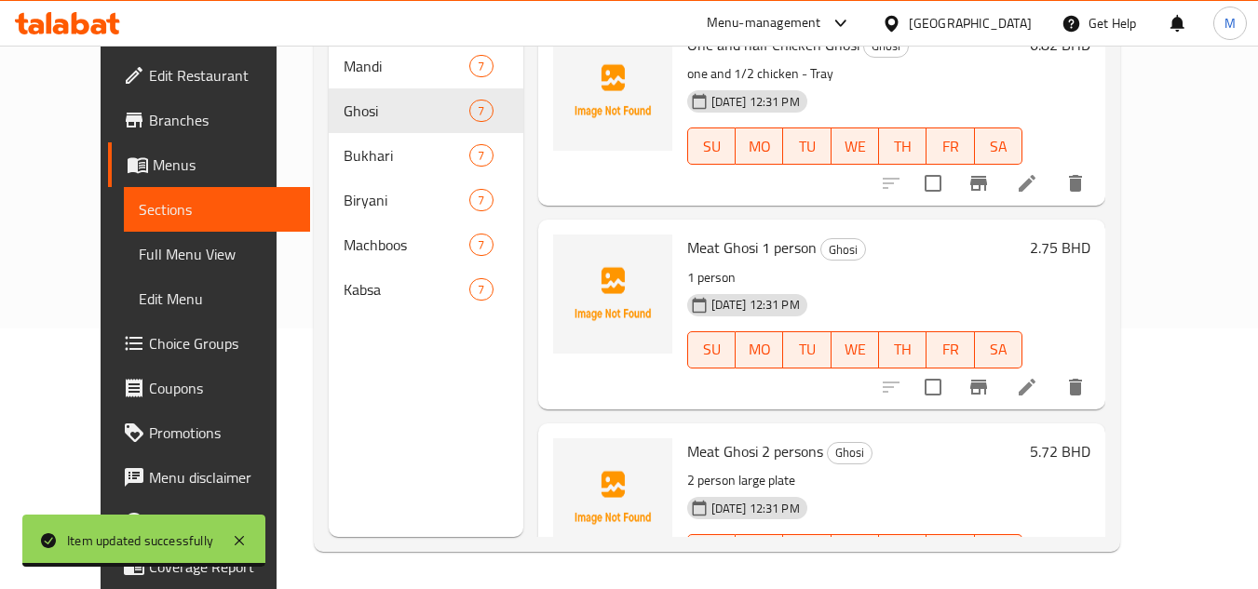
scroll to position [454, 0]
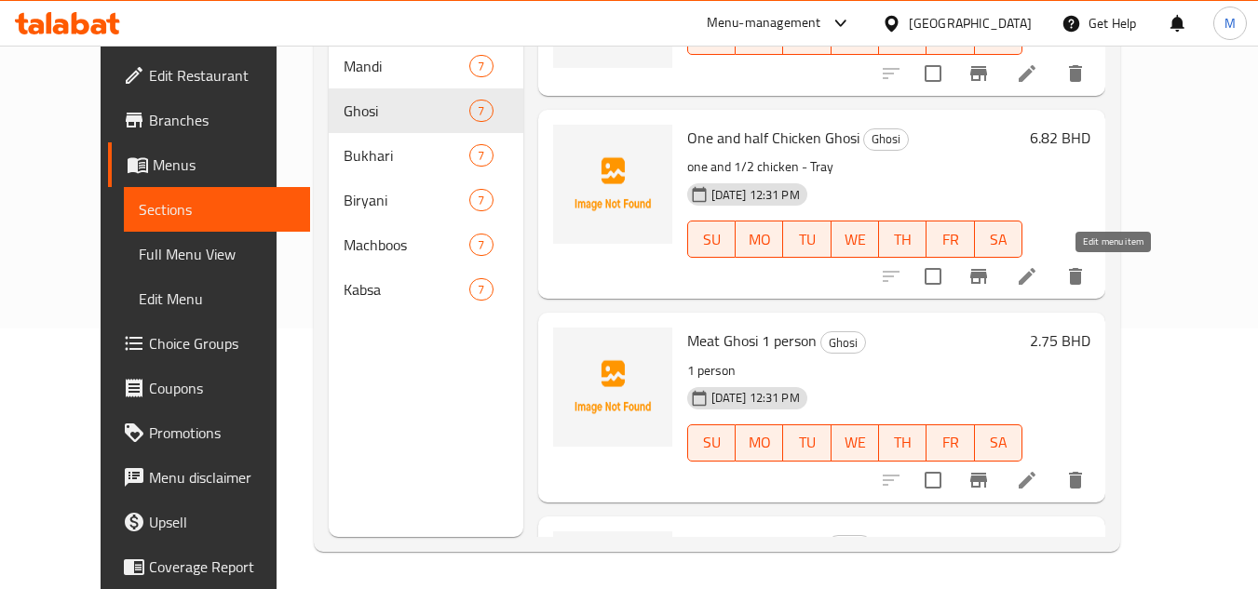
click at [1036, 275] on icon at bounding box center [1027, 276] width 17 height 17
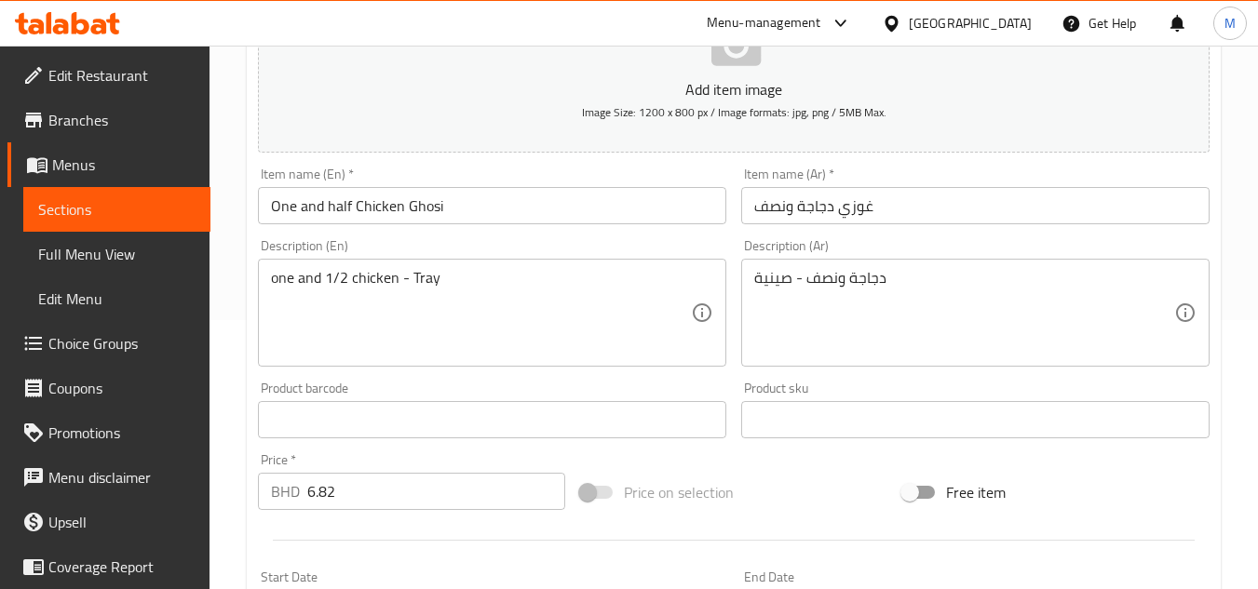
scroll to position [279, 0]
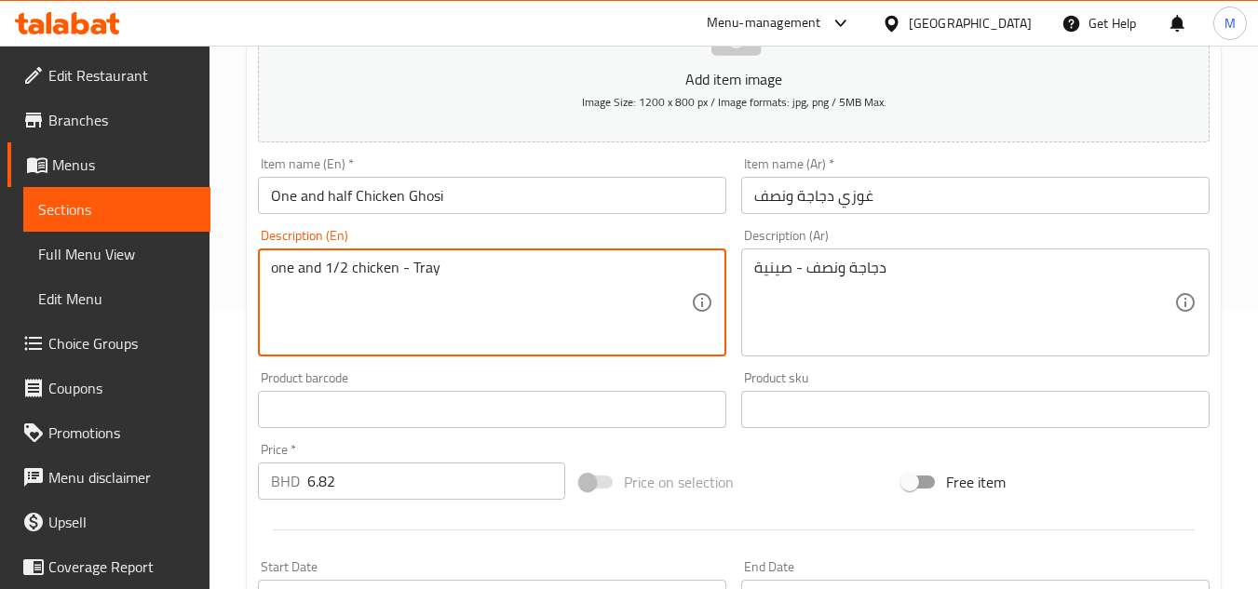
drag, startPoint x: 399, startPoint y: 272, endPoint x: 472, endPoint y: 278, distance: 73.9
type textarea "one and 1/2 chicken"
click at [467, 199] on input "One and half Chicken Ghosi" at bounding box center [492, 195] width 468 height 37
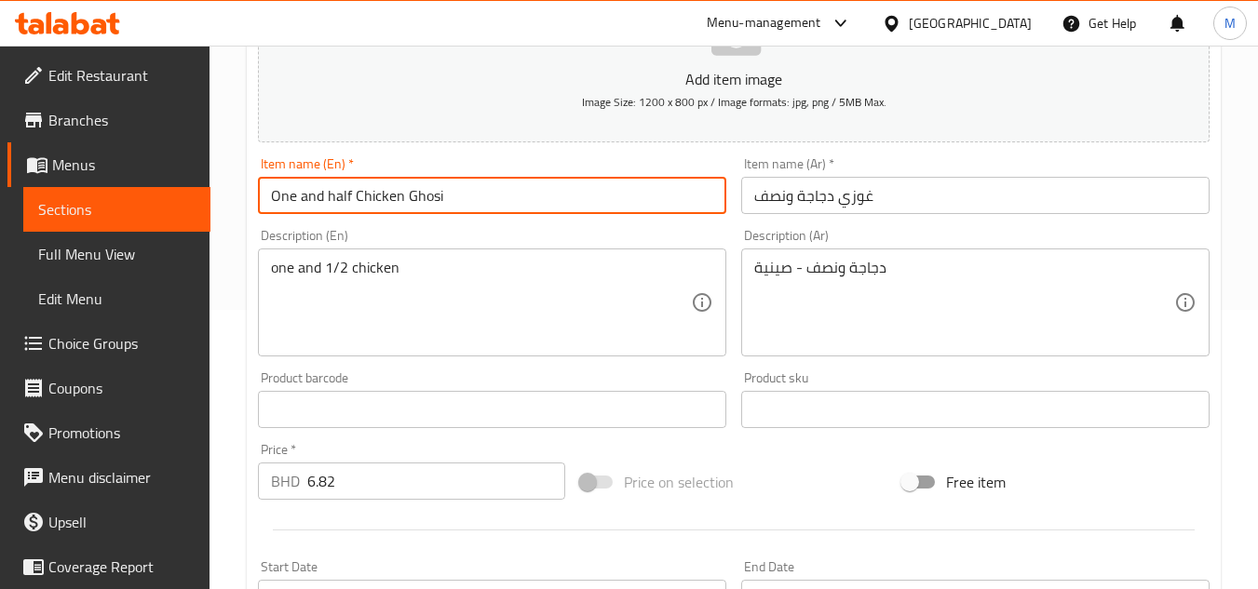
paste input "- Tray"
type input "One and half Chicken Ghosi - Tray"
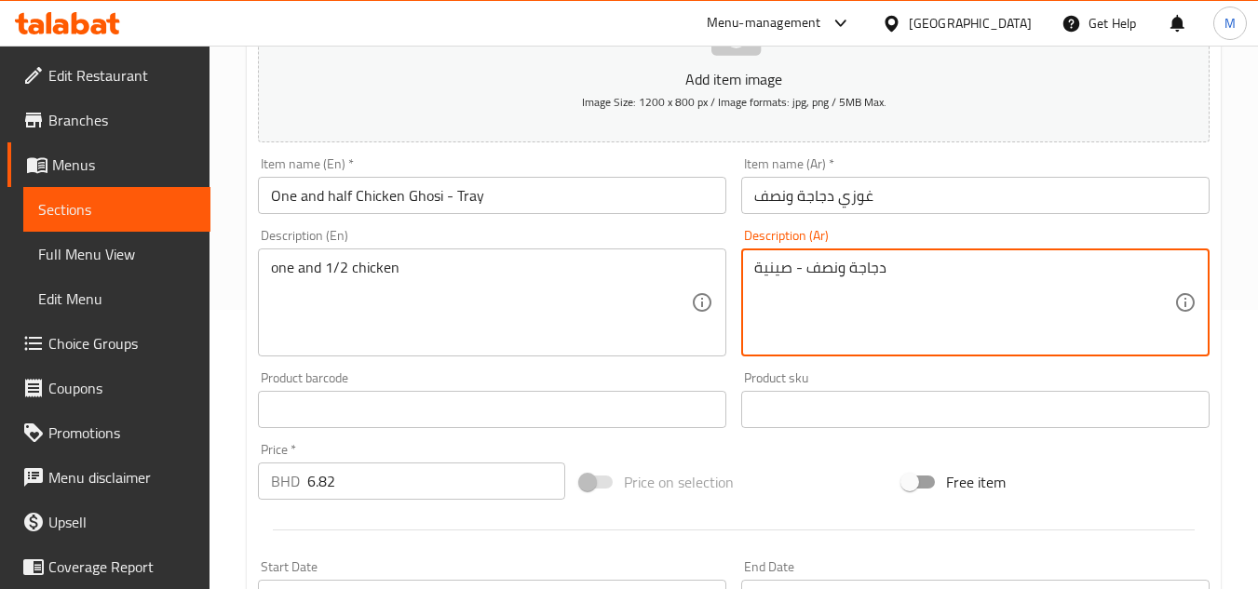
drag, startPoint x: 806, startPoint y: 274, endPoint x: 729, endPoint y: 269, distance: 77.4
type textarea "دجاجة ونصف"
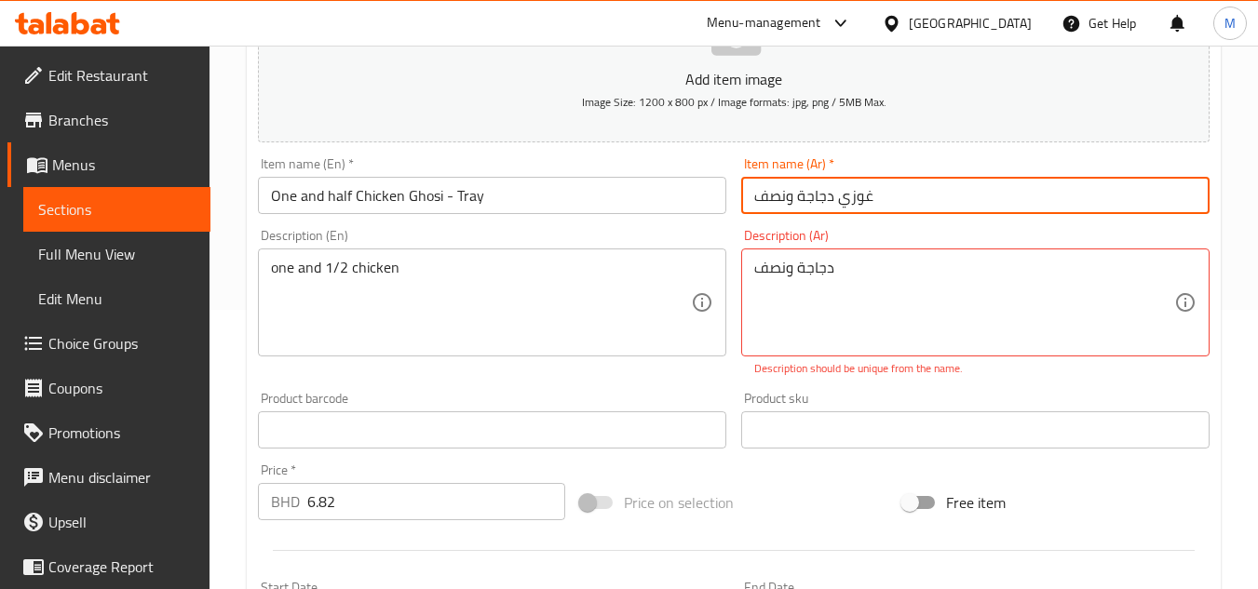
click at [891, 200] on input "غوزي دجاجة ونصف" at bounding box center [975, 195] width 468 height 37
paste input "- صينية"
type input "غوزي دجاجة ونصف - صينية"
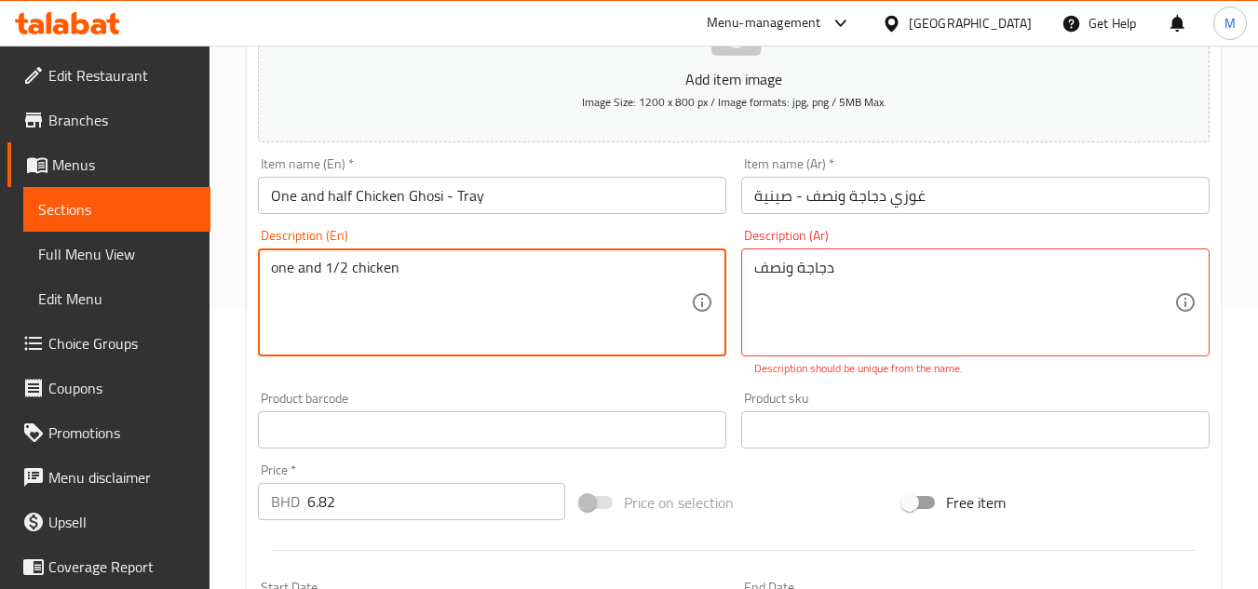
drag, startPoint x: 448, startPoint y: 265, endPoint x: 261, endPoint y: 264, distance: 187.2
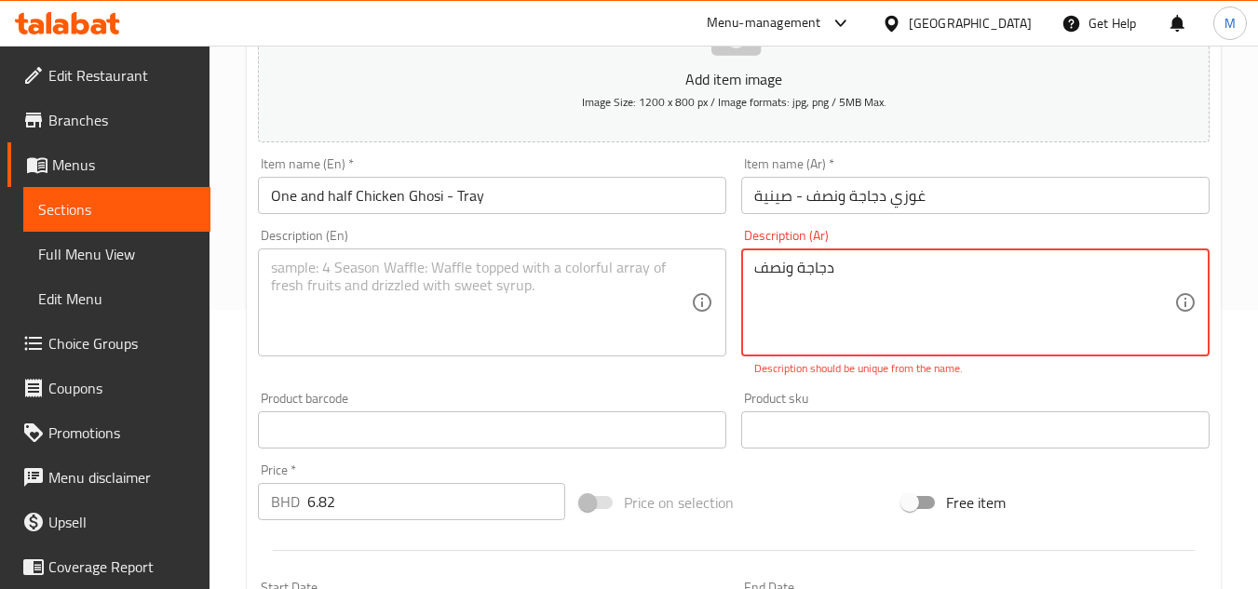
drag, startPoint x: 853, startPoint y: 268, endPoint x: 689, endPoint y: 268, distance: 163.9
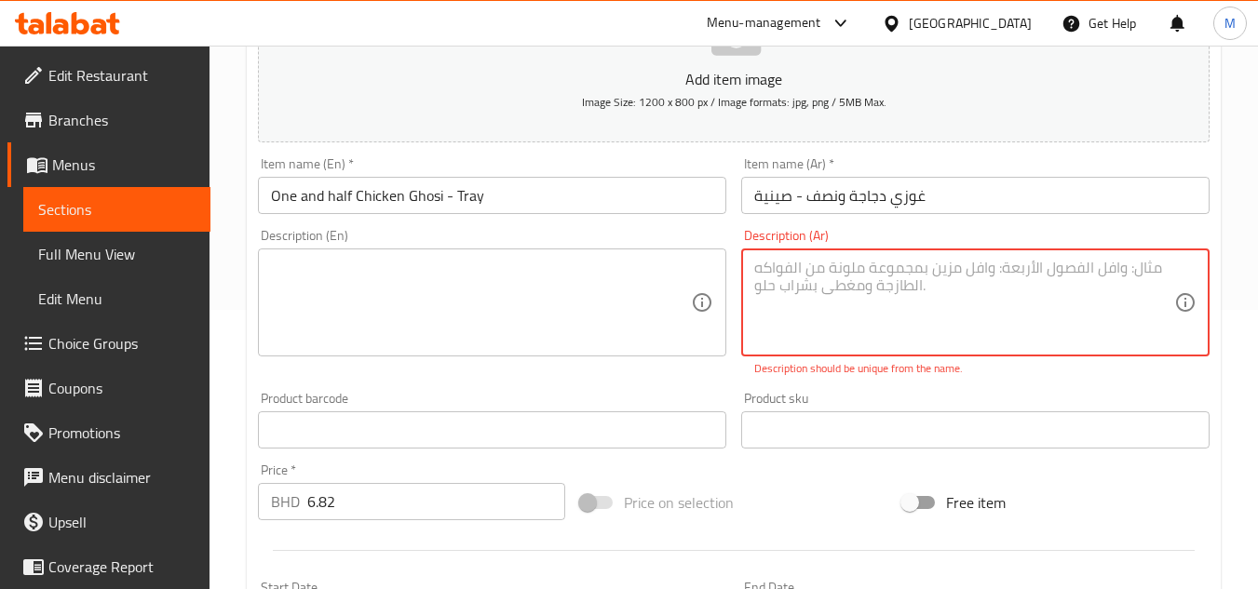
click at [686, 358] on div "Description (En) Description (En)" at bounding box center [492, 303] width 483 height 163
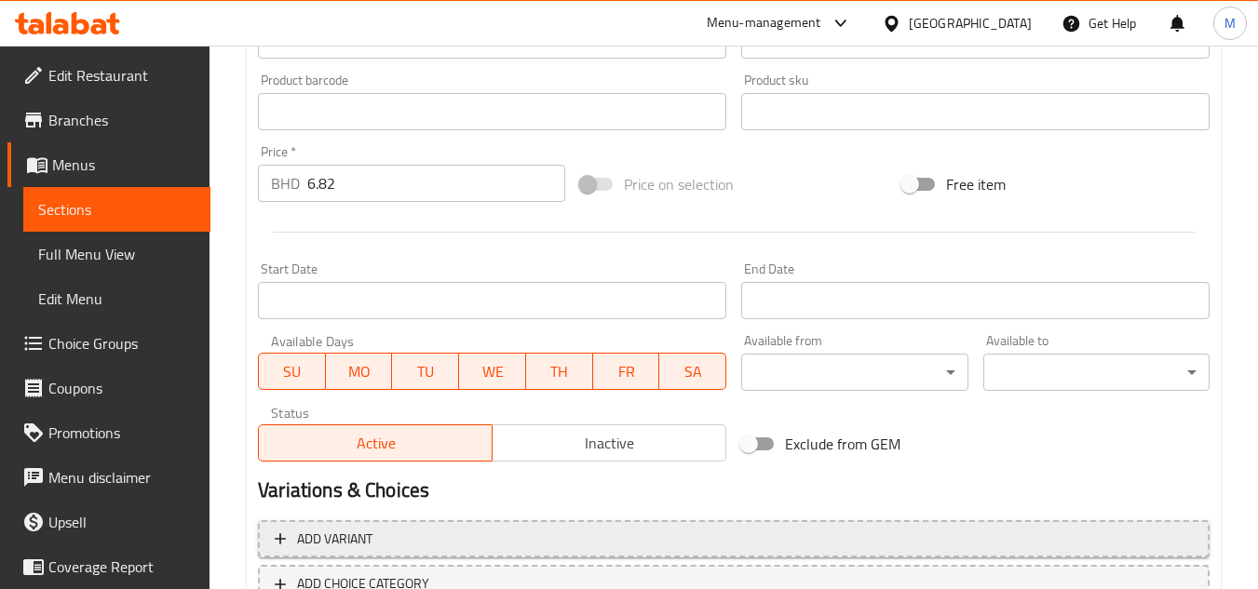
scroll to position [711, 0]
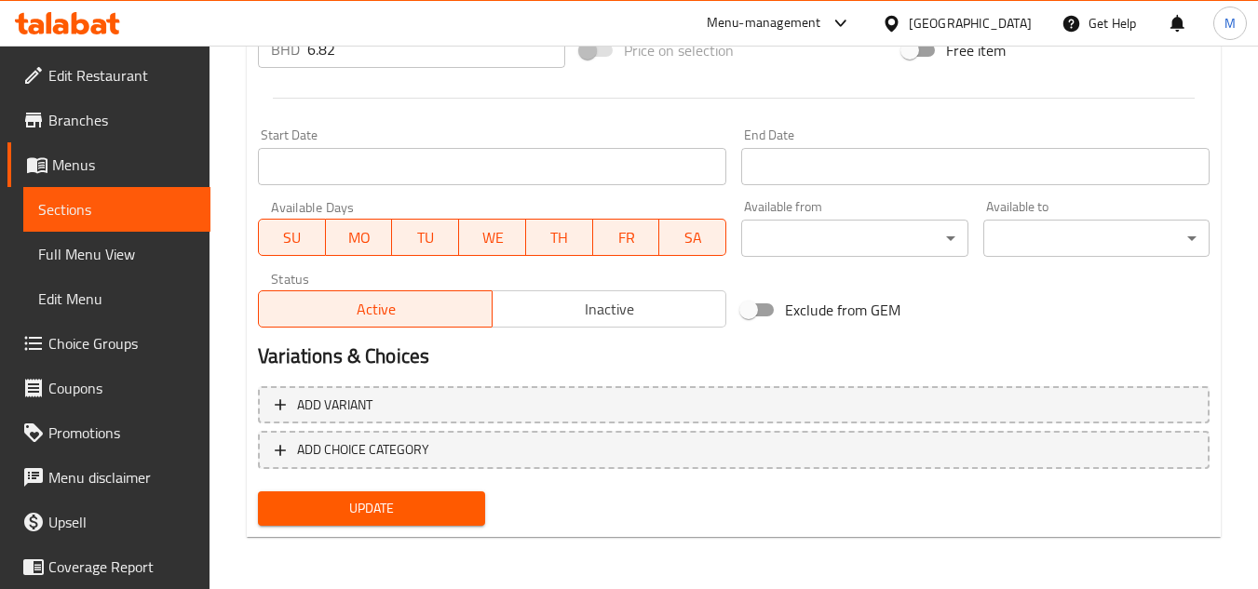
click at [466, 506] on span "Update" at bounding box center [371, 508] width 196 height 23
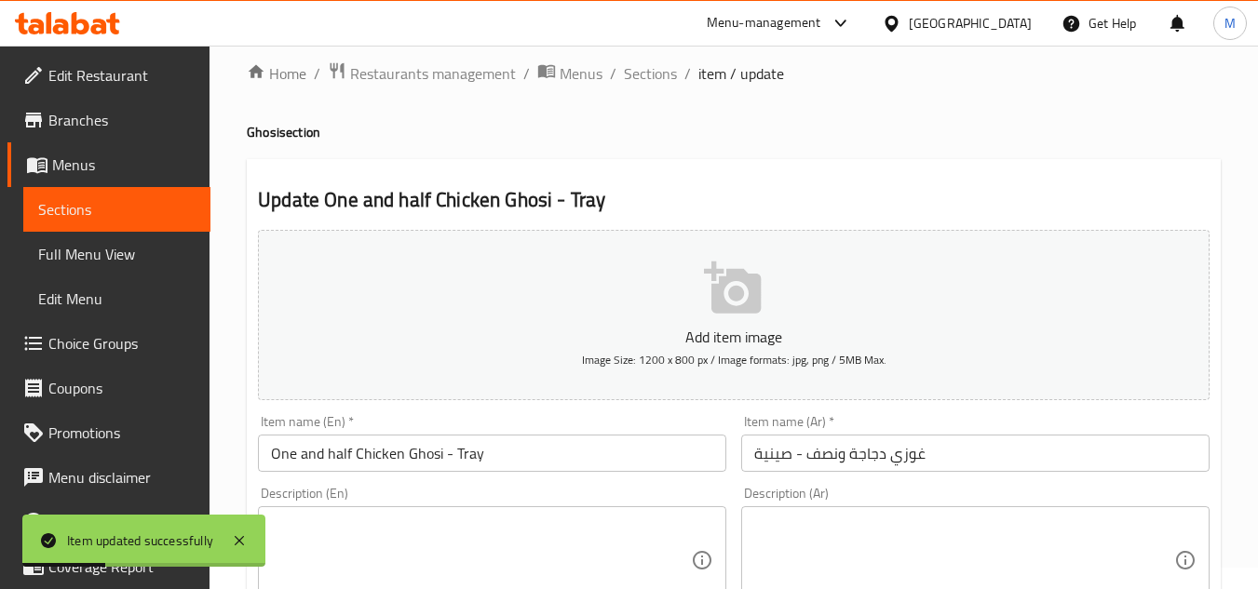
scroll to position [0, 0]
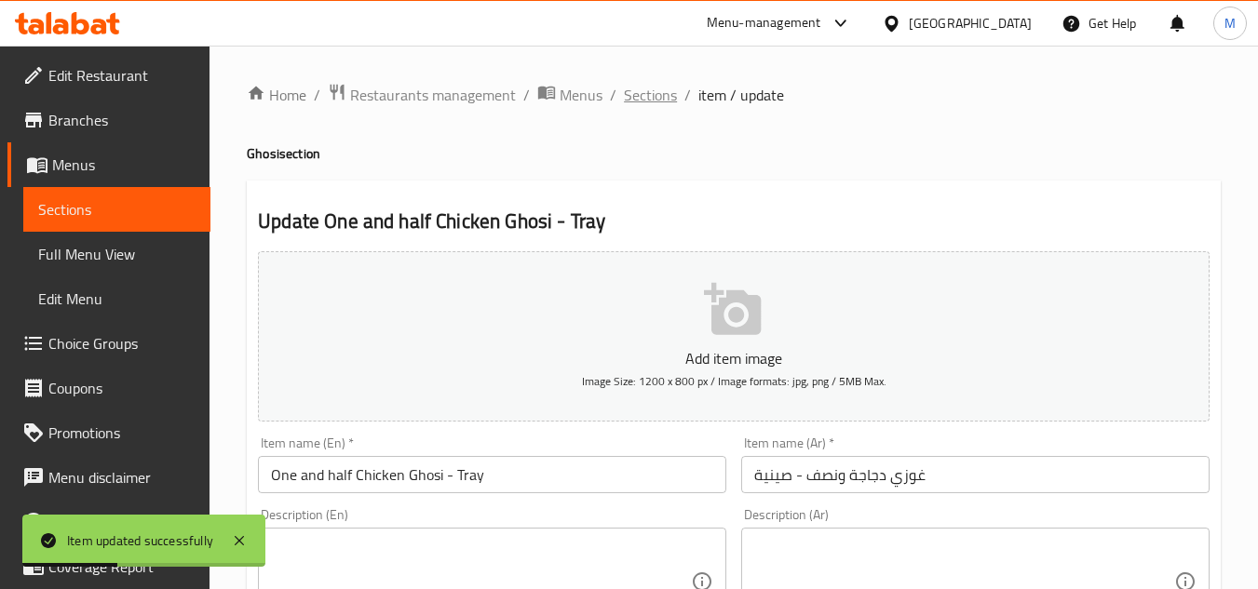
click at [654, 100] on span "Sections" at bounding box center [650, 95] width 53 height 22
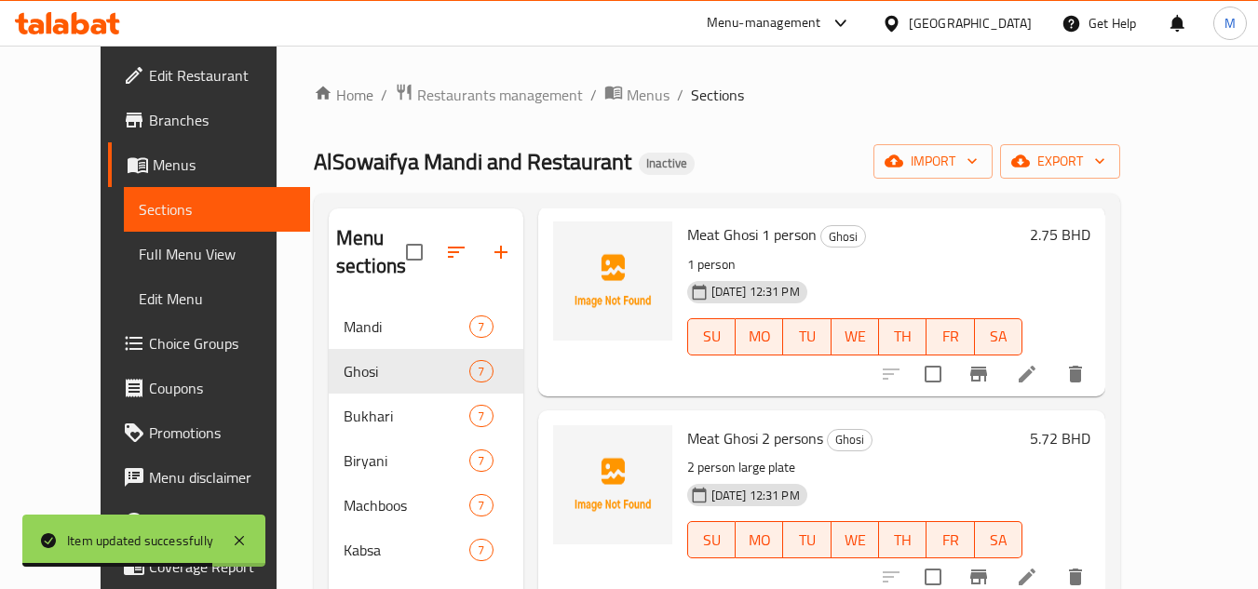
scroll to position [826, 0]
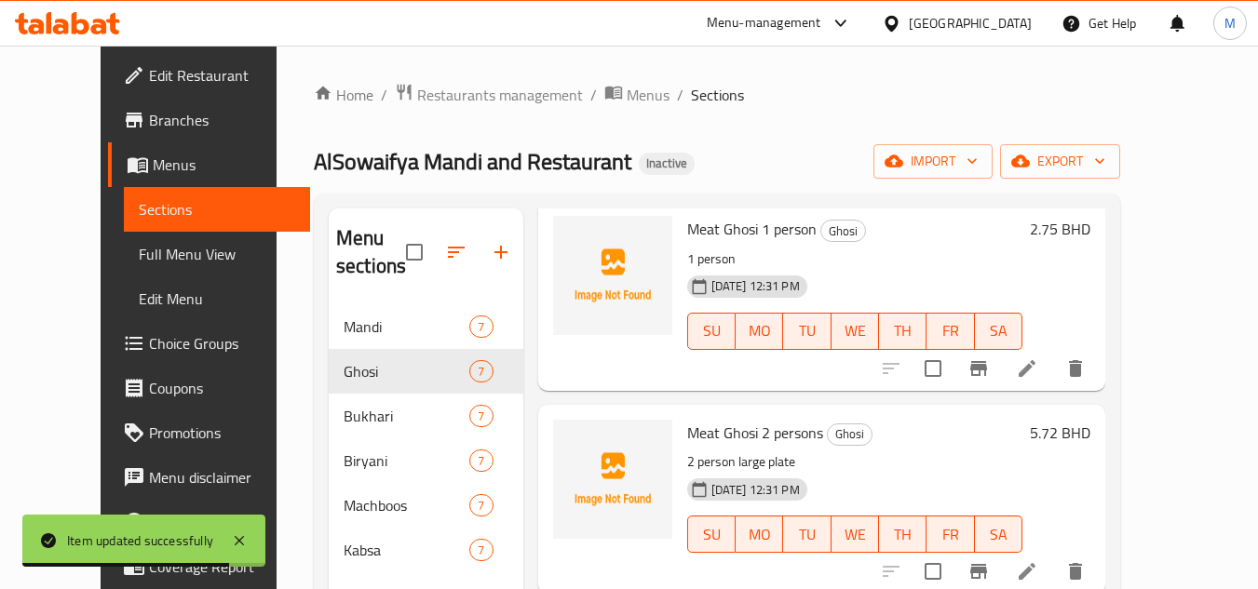
click at [1053, 380] on li at bounding box center [1027, 369] width 52 height 34
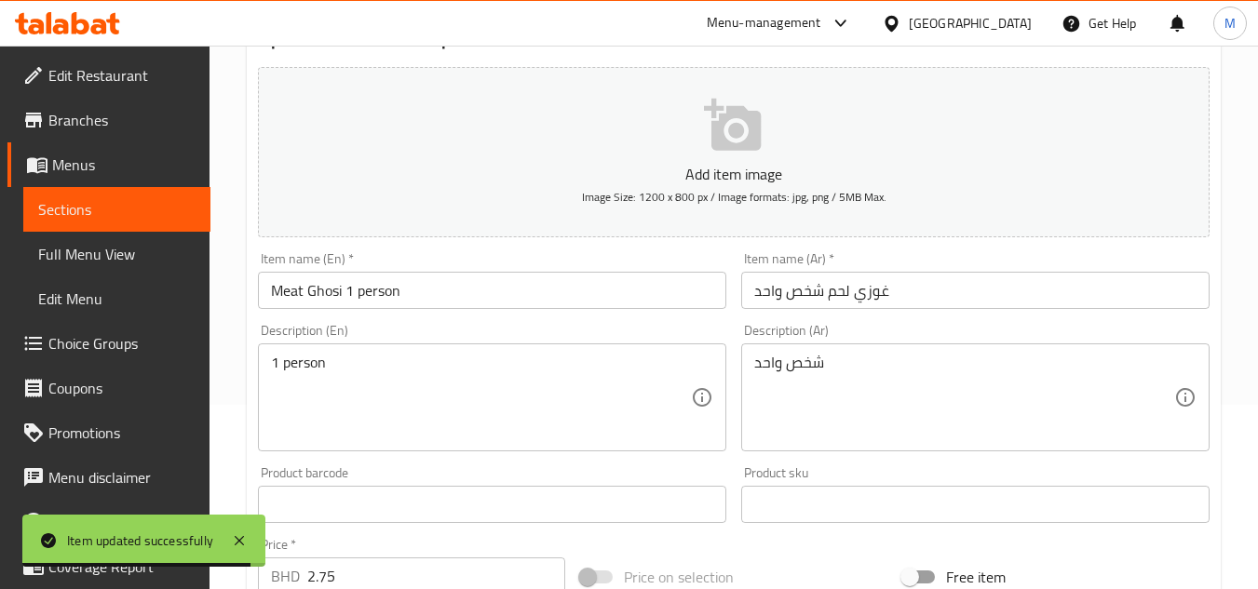
scroll to position [186, 0]
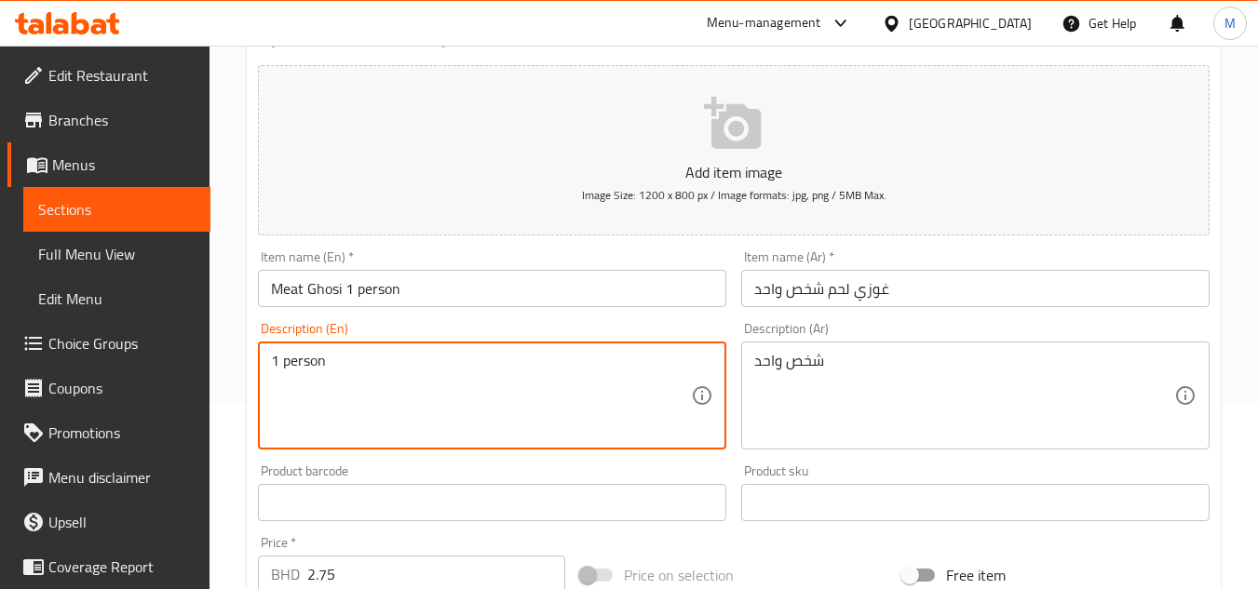
drag, startPoint x: 382, startPoint y: 367, endPoint x: 223, endPoint y: 367, distance: 159.2
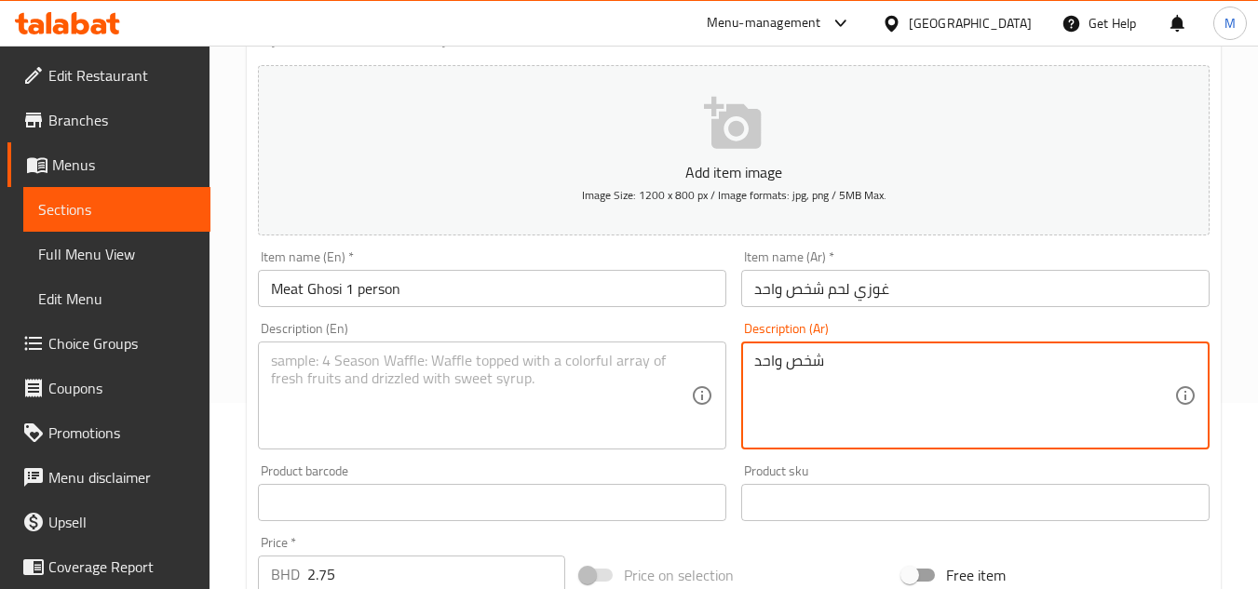
drag, startPoint x: 866, startPoint y: 360, endPoint x: 671, endPoint y: 366, distance: 194.7
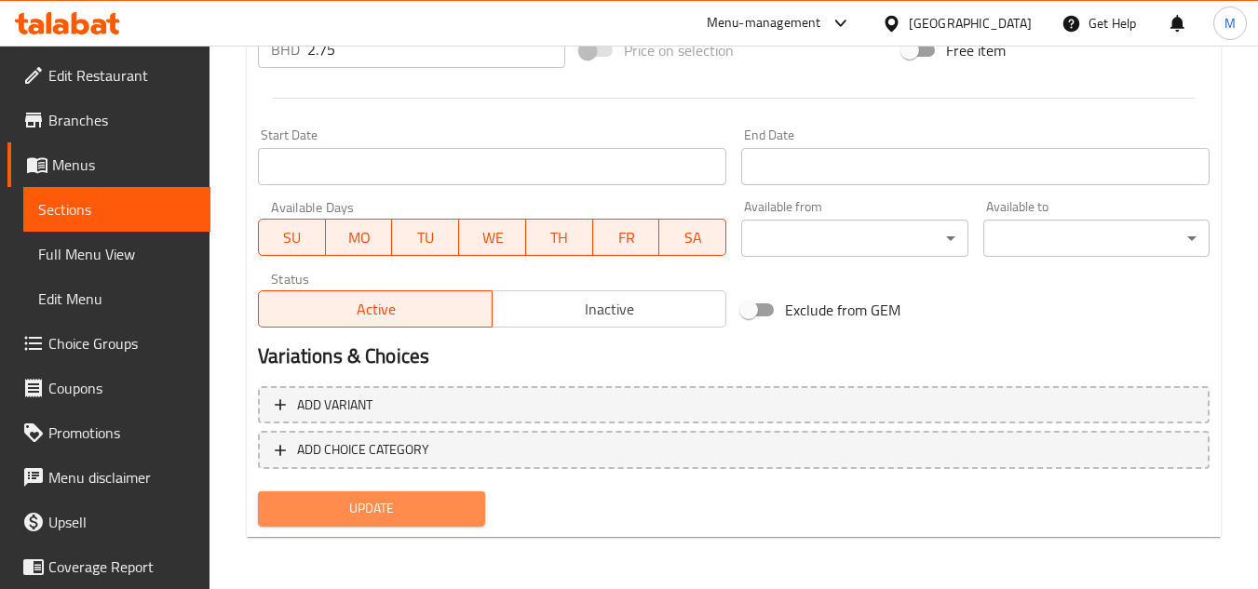
click at [422, 517] on span "Update" at bounding box center [371, 508] width 196 height 23
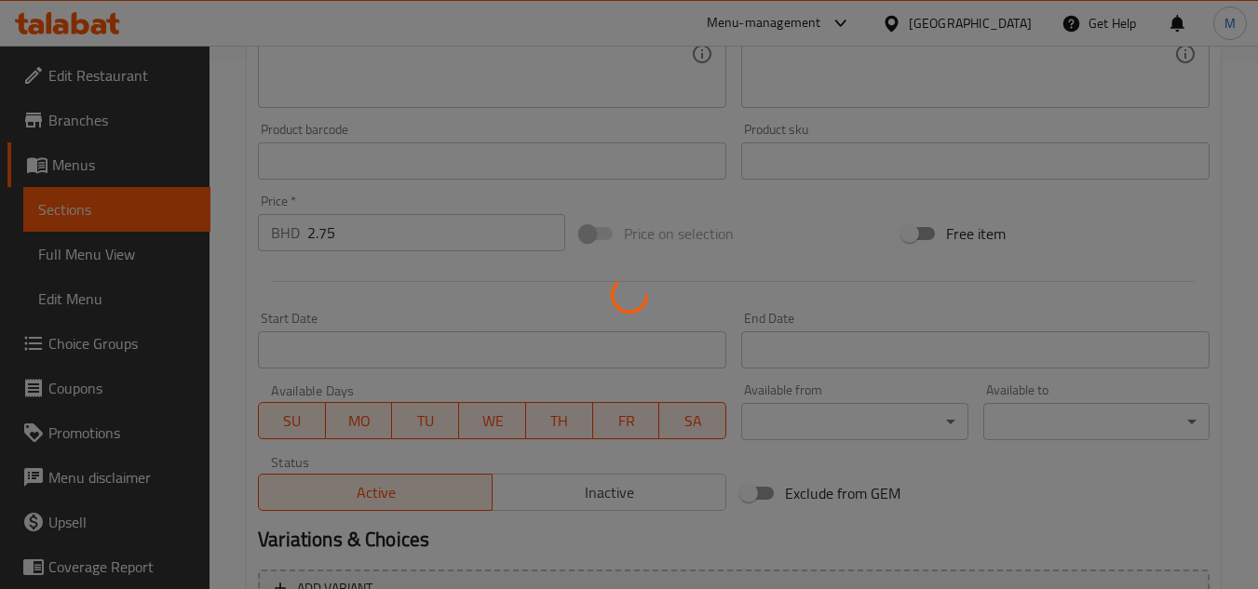
scroll to position [0, 0]
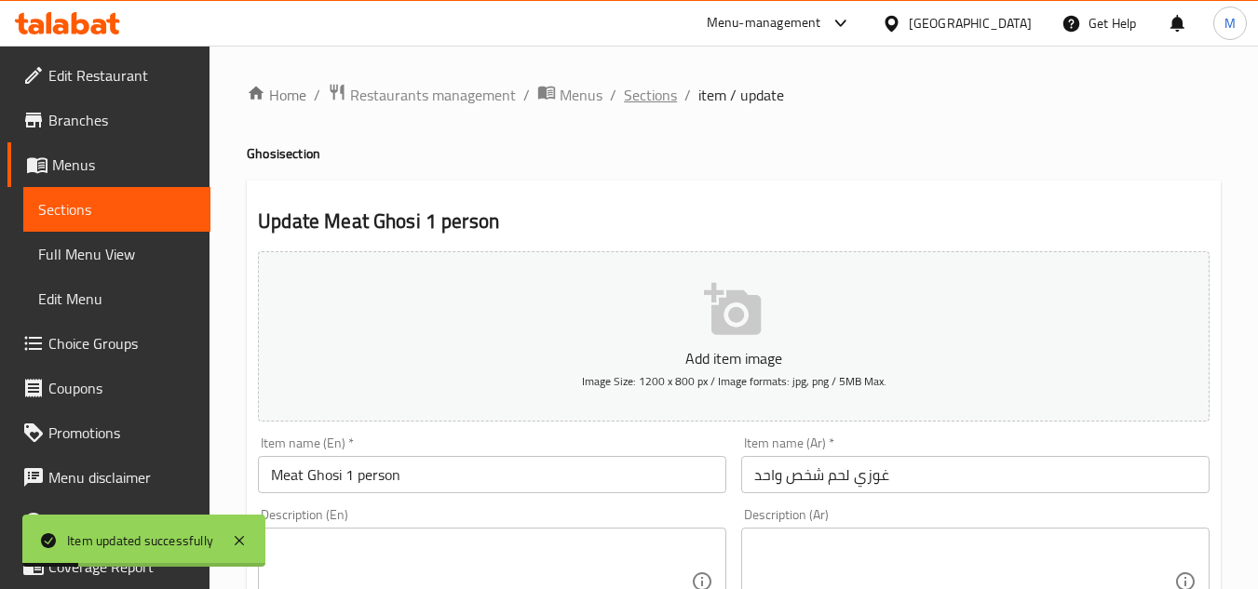
click at [663, 98] on span "Sections" at bounding box center [650, 95] width 53 height 22
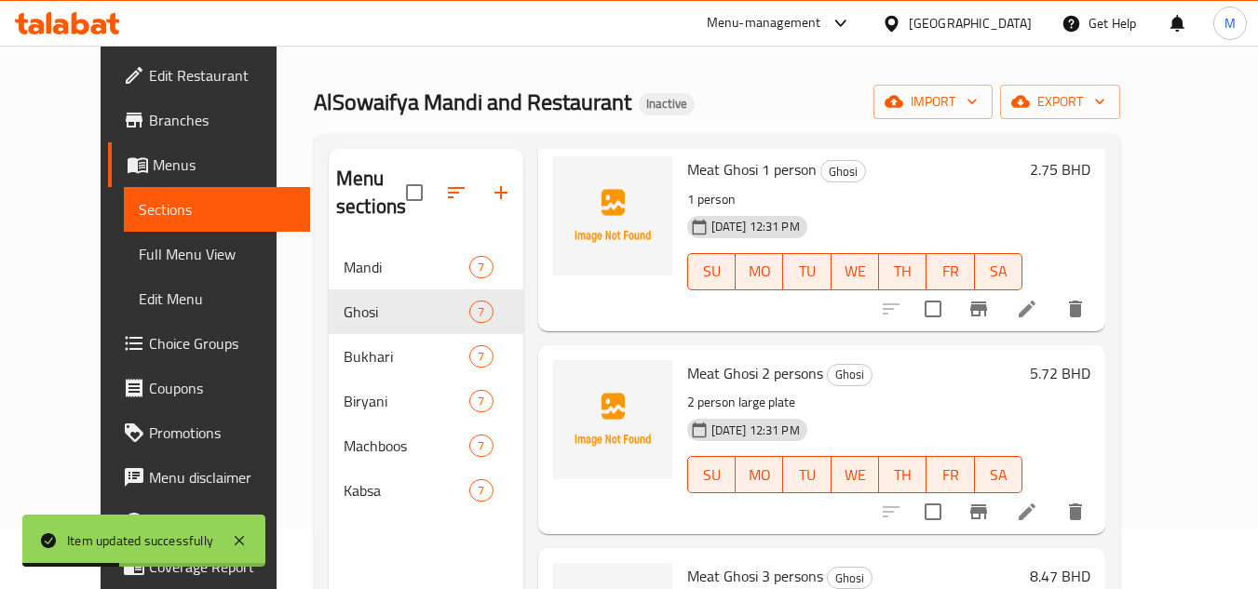
scroll to position [261, 0]
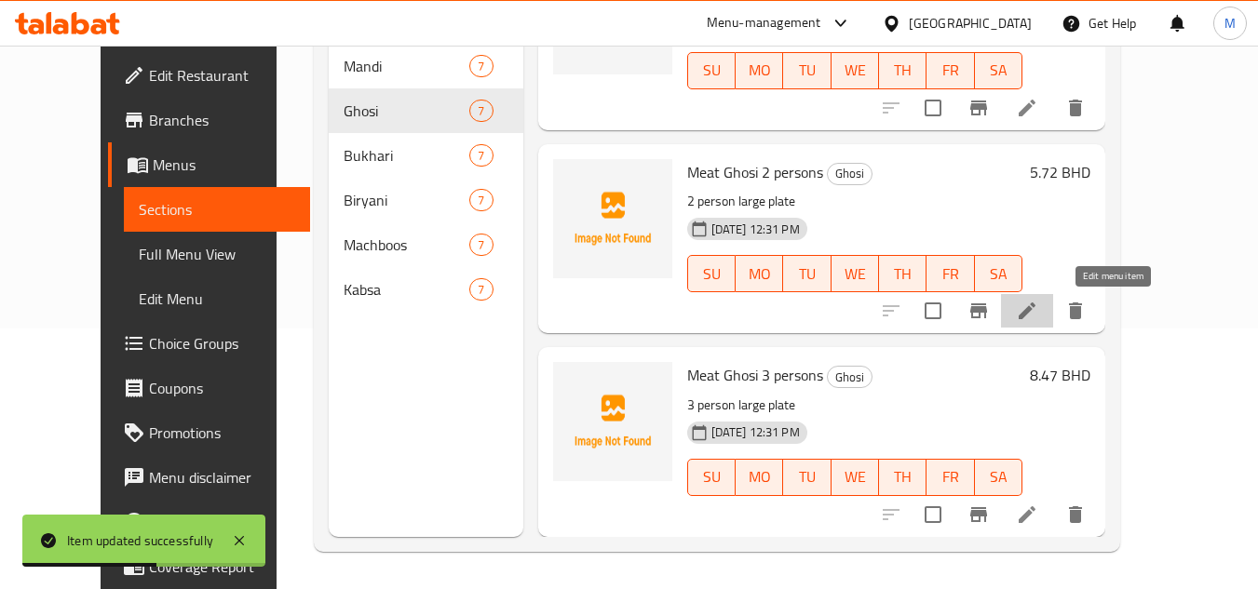
click at [1038, 319] on icon at bounding box center [1027, 311] width 22 height 22
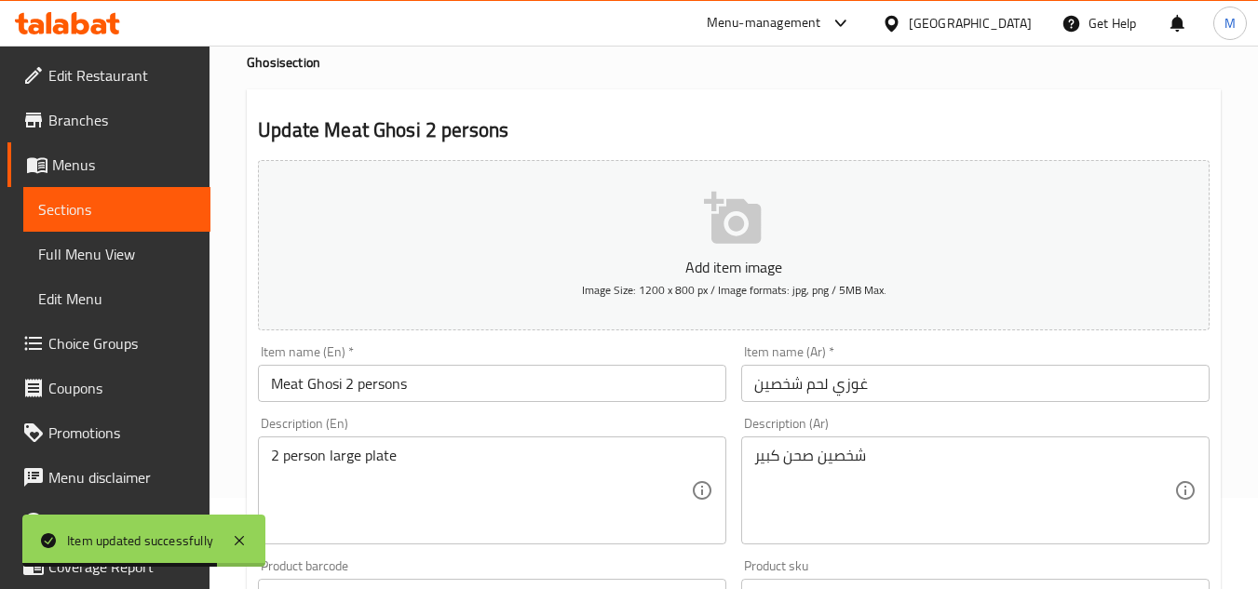
scroll to position [186, 0]
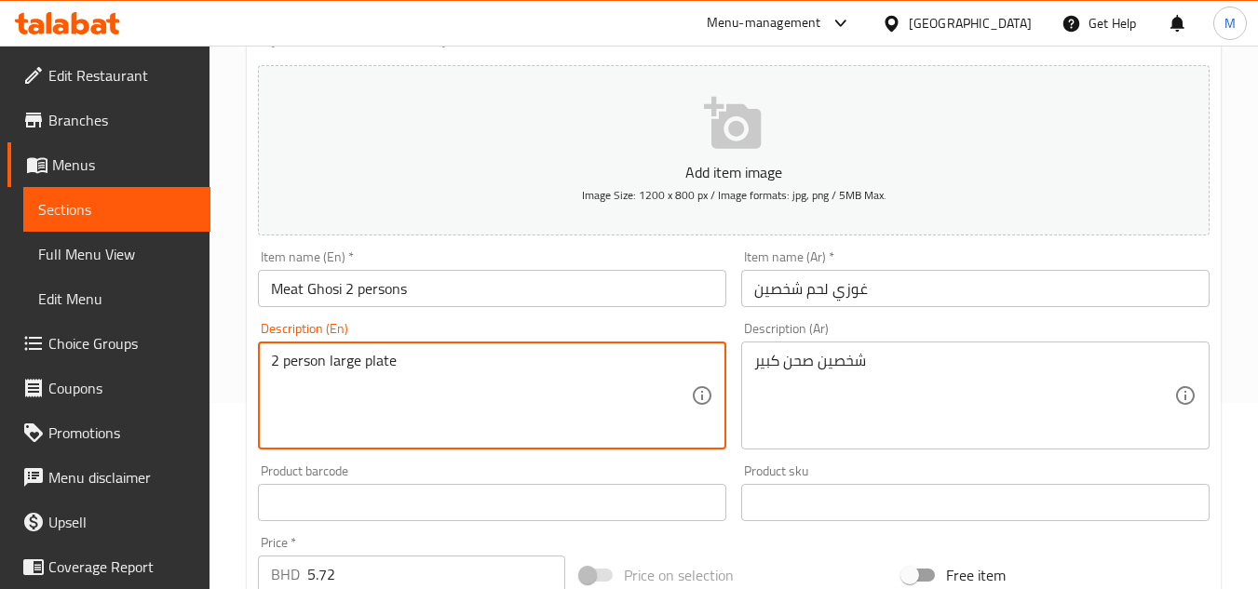
drag, startPoint x: 356, startPoint y: 359, endPoint x: 400, endPoint y: 364, distance: 44.9
click at [400, 364] on textarea "2 person large plate" at bounding box center [481, 396] width 420 height 88
type textarea "2 person"
click at [426, 289] on input "Meat Ghosi 2 persons" at bounding box center [492, 288] width 468 height 37
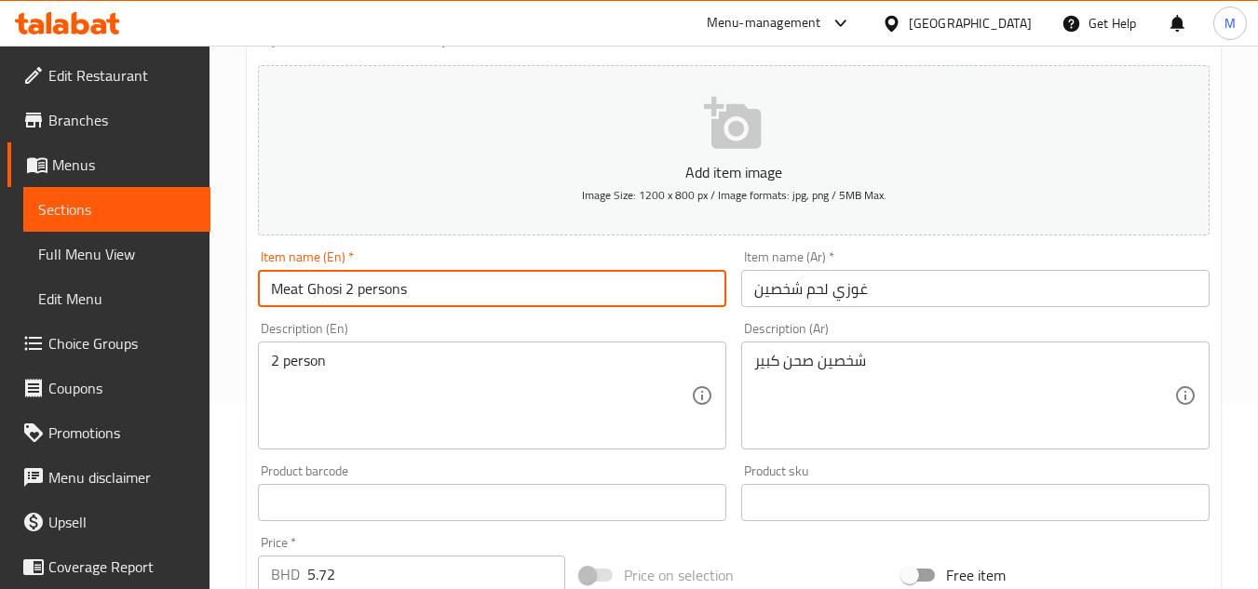
paste input "large plate"
type input "Meat Ghosi 2 persons large plate"
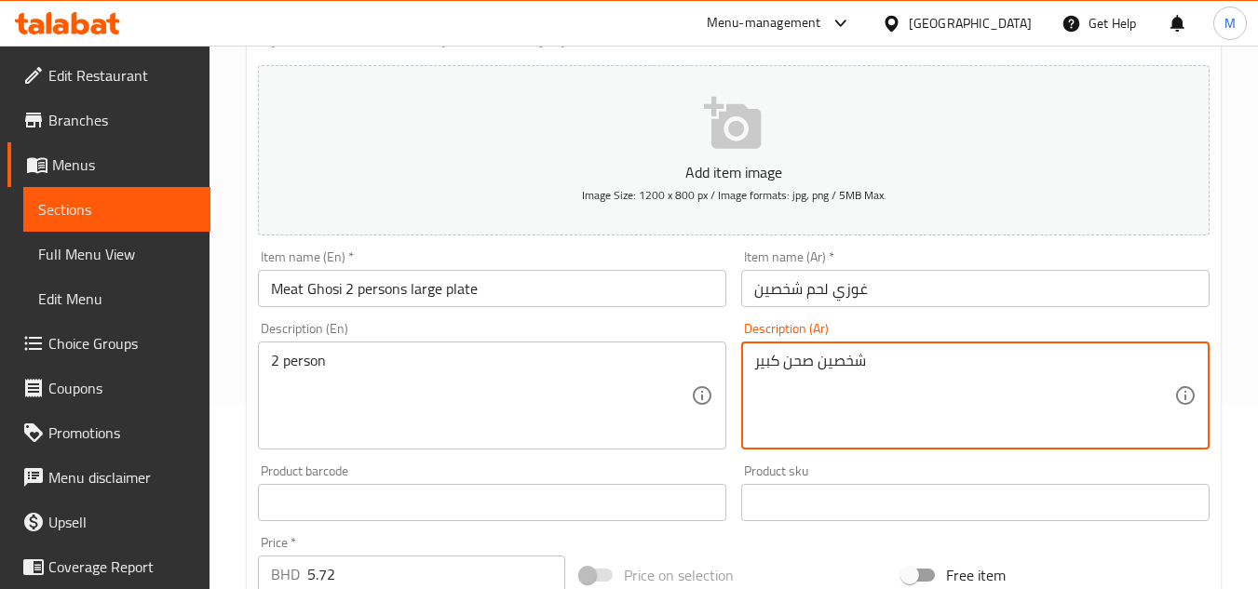
drag, startPoint x: 809, startPoint y: 363, endPoint x: 725, endPoint y: 363, distance: 84.7
type textarea "شخصين"
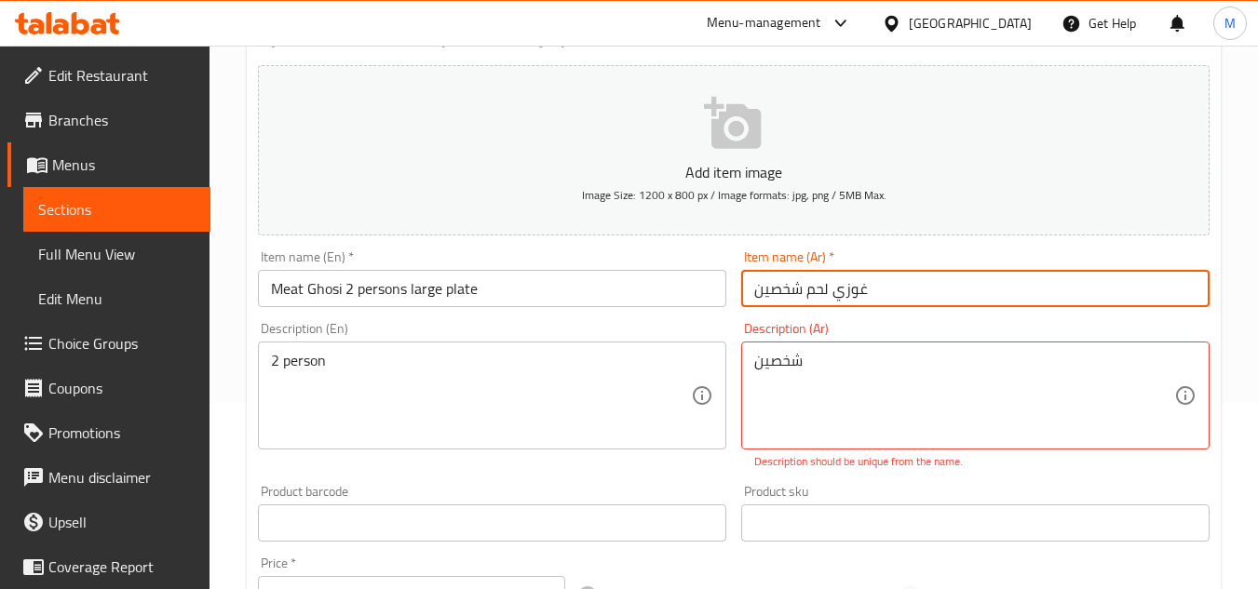
click at [917, 295] on input "غوزي لحم شخصين" at bounding box center [975, 288] width 468 height 37
paste input "صحن كبير"
type input "غوزي لحم شخصين صحن كبير"
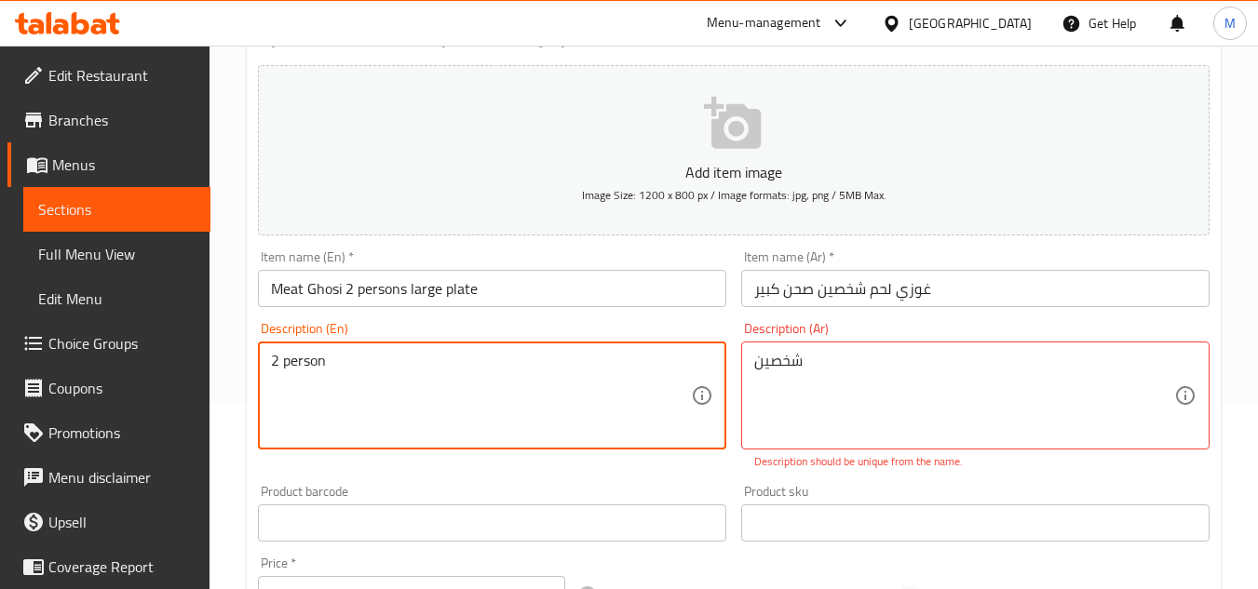
drag, startPoint x: 376, startPoint y: 372, endPoint x: 245, endPoint y: 372, distance: 131.3
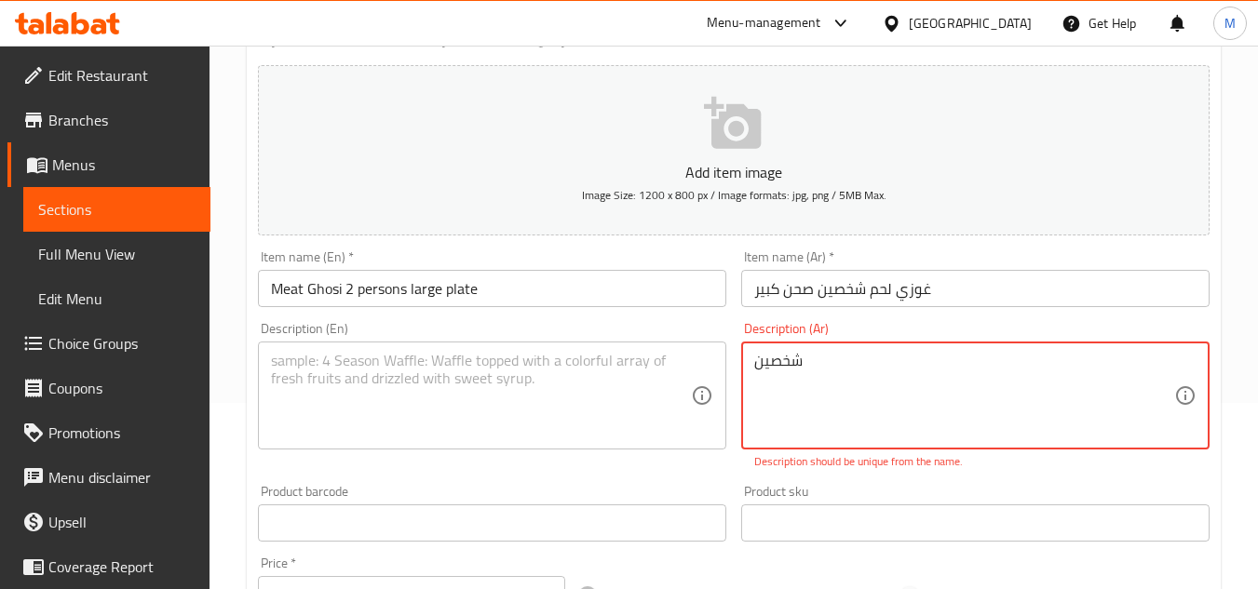
drag, startPoint x: 830, startPoint y: 359, endPoint x: 707, endPoint y: 359, distance: 122.9
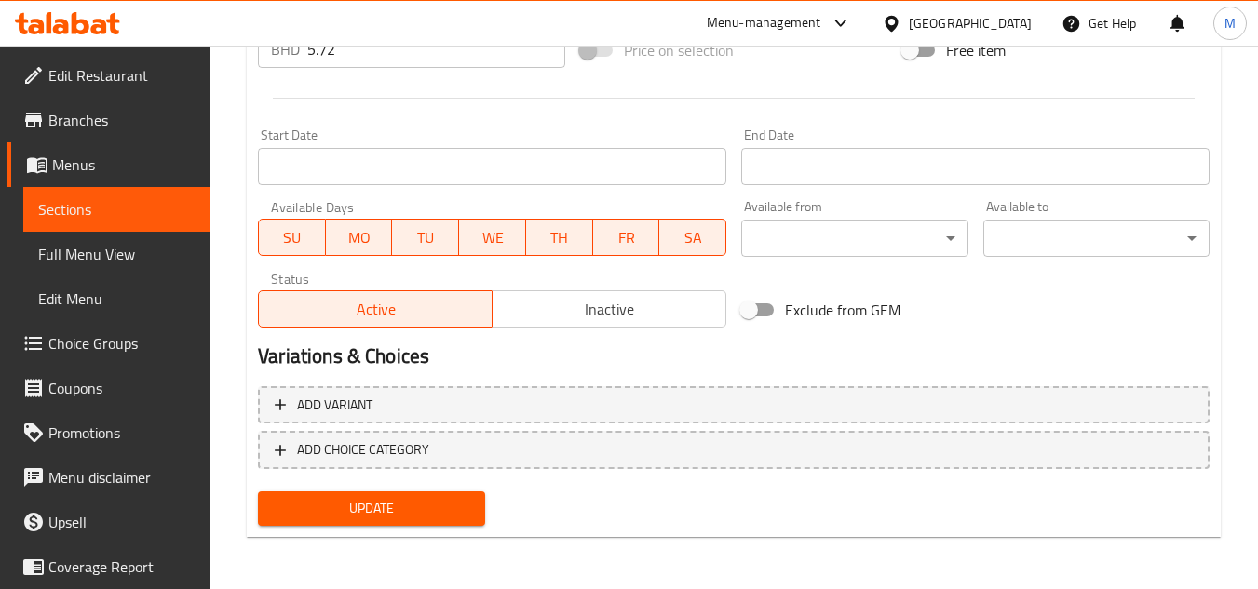
click at [401, 504] on span "Update" at bounding box center [371, 508] width 196 height 23
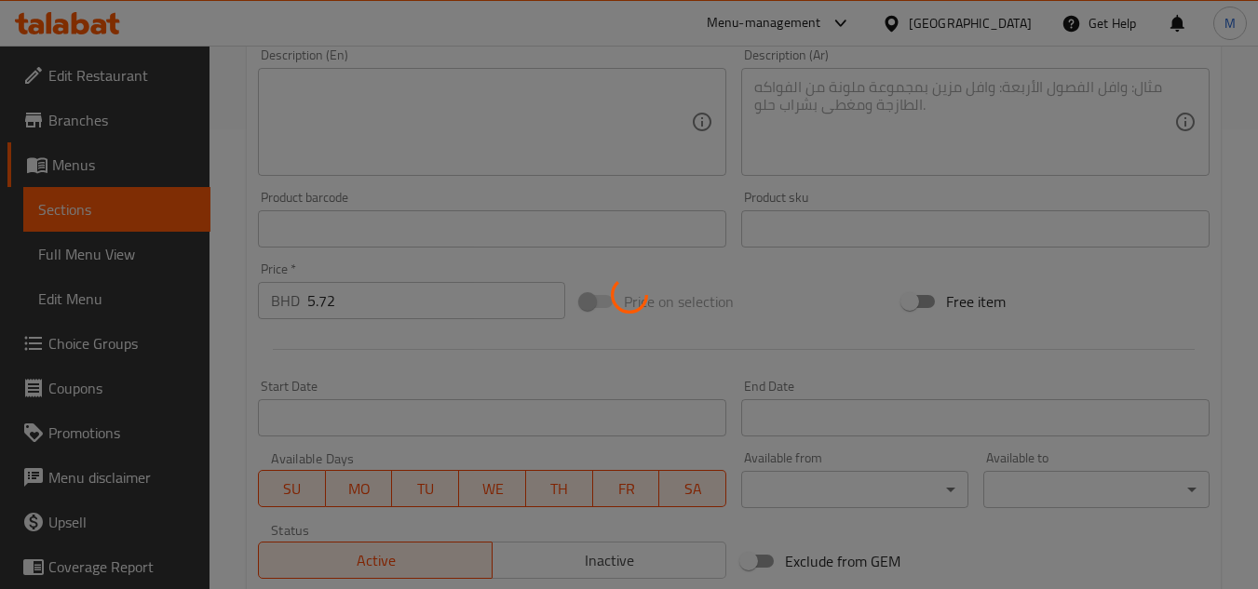
scroll to position [0, 0]
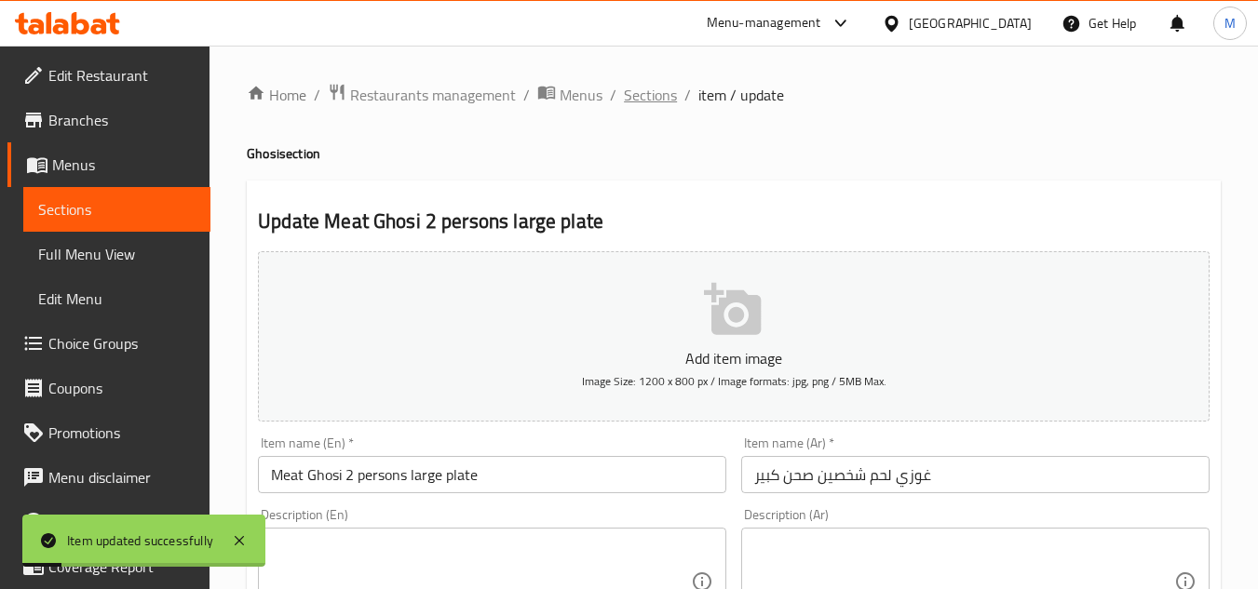
click at [655, 98] on span "Sections" at bounding box center [650, 95] width 53 height 22
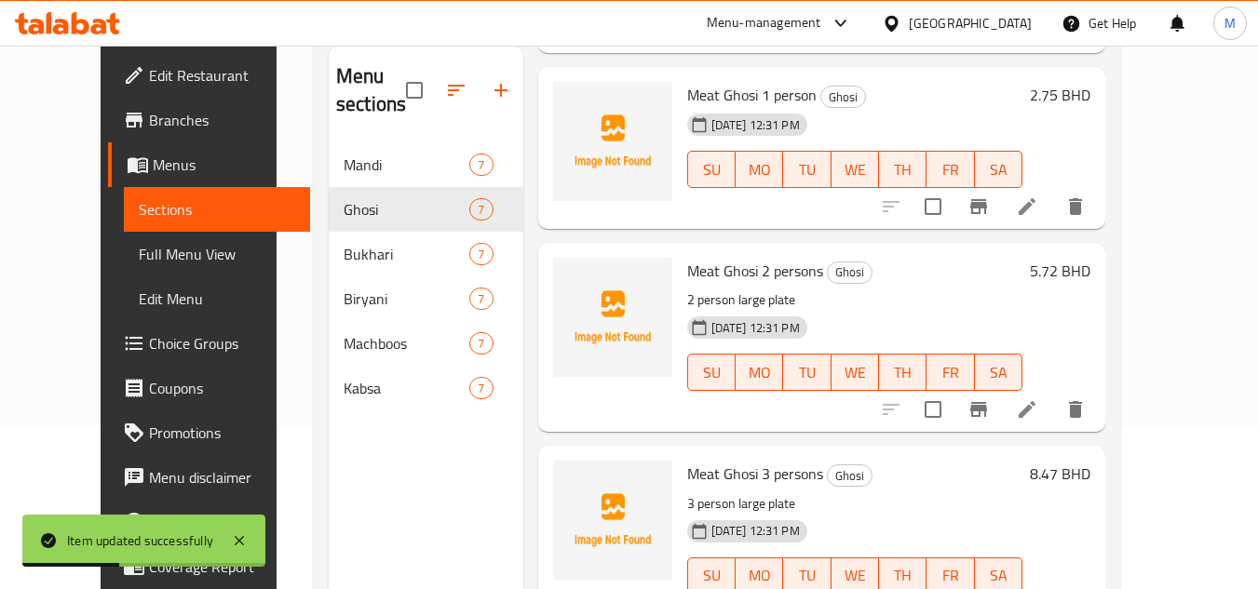
scroll to position [261, 0]
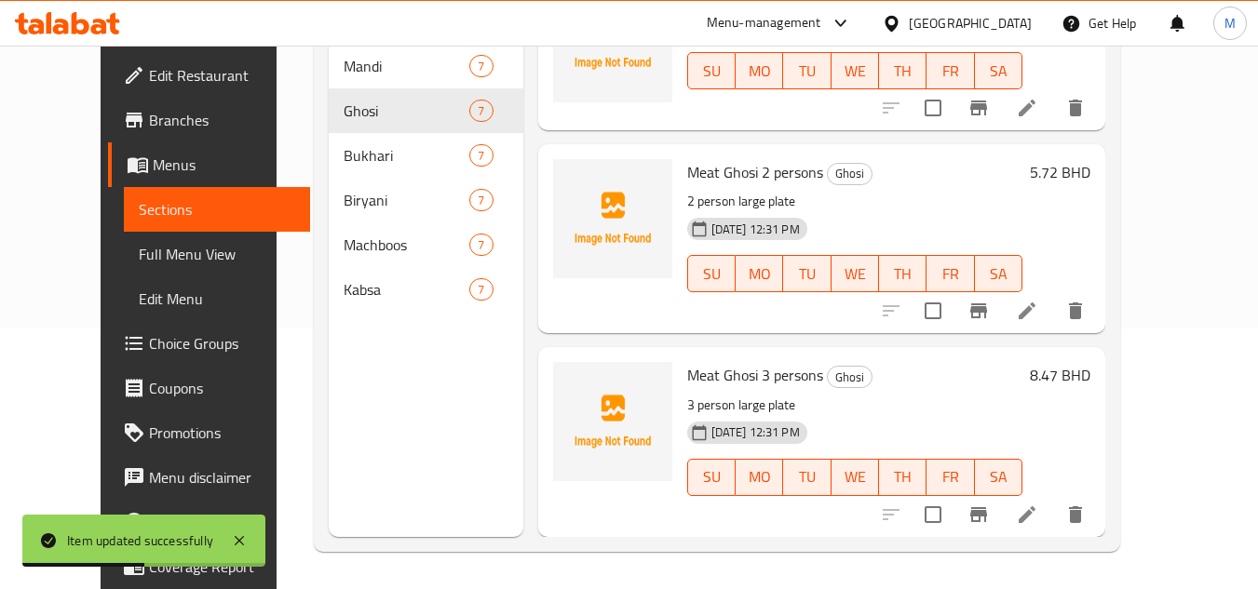
click at [1053, 527] on li at bounding box center [1027, 515] width 52 height 34
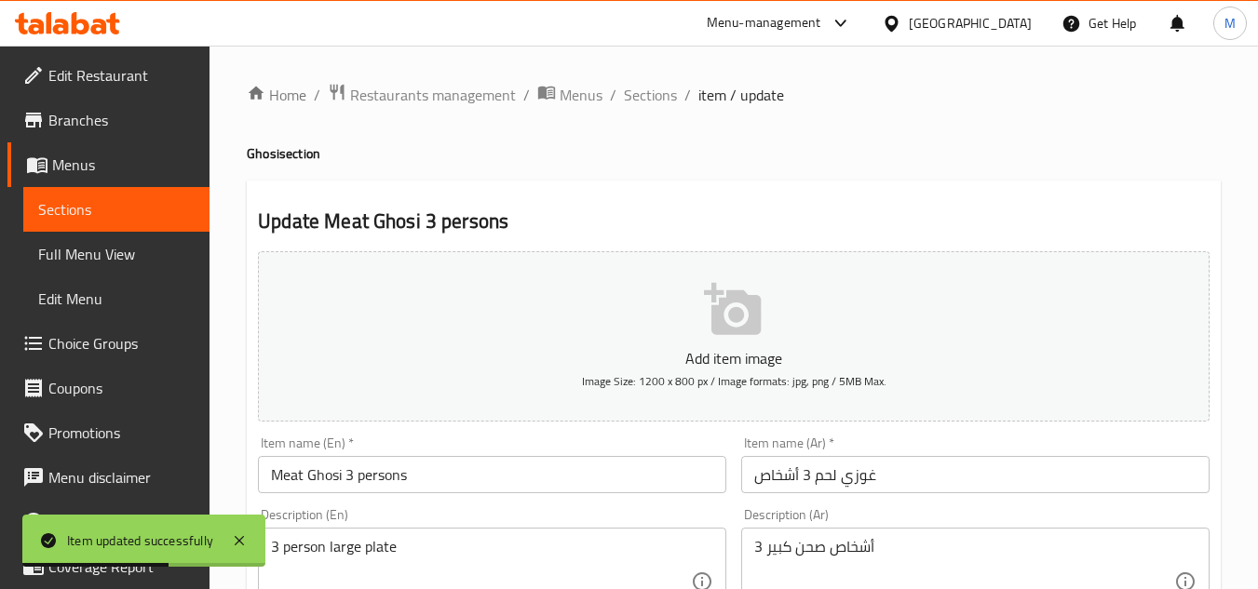
scroll to position [279, 0]
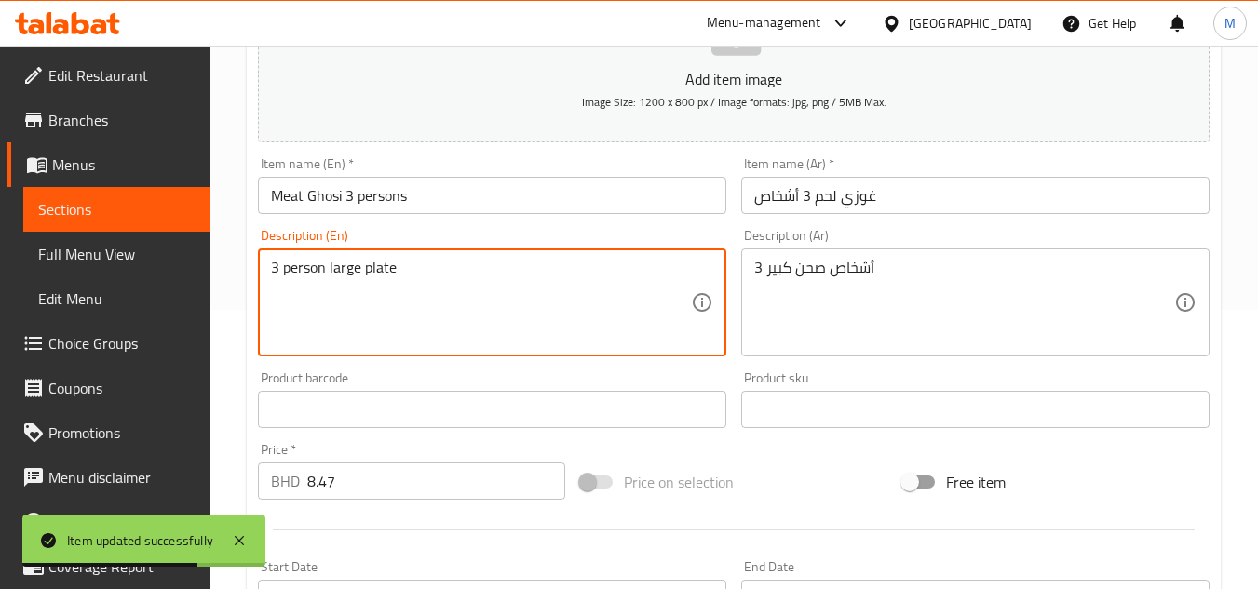
drag, startPoint x: 341, startPoint y: 272, endPoint x: 392, endPoint y: 272, distance: 51.2
click at [392, 272] on textarea "3 person large plate" at bounding box center [481, 303] width 420 height 88
type textarea "3 person"
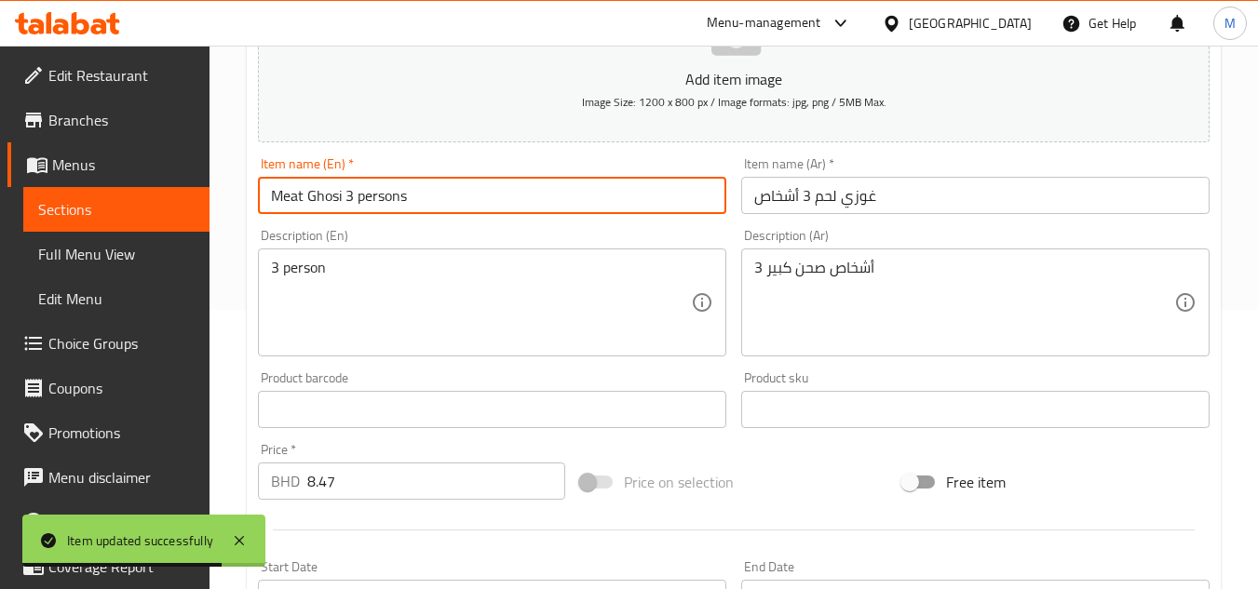
click at [442, 202] on input "Meat Ghosi 3 persons" at bounding box center [492, 195] width 468 height 37
paste input "large plate"
type input "Meat Ghosi 3 persons large plate"
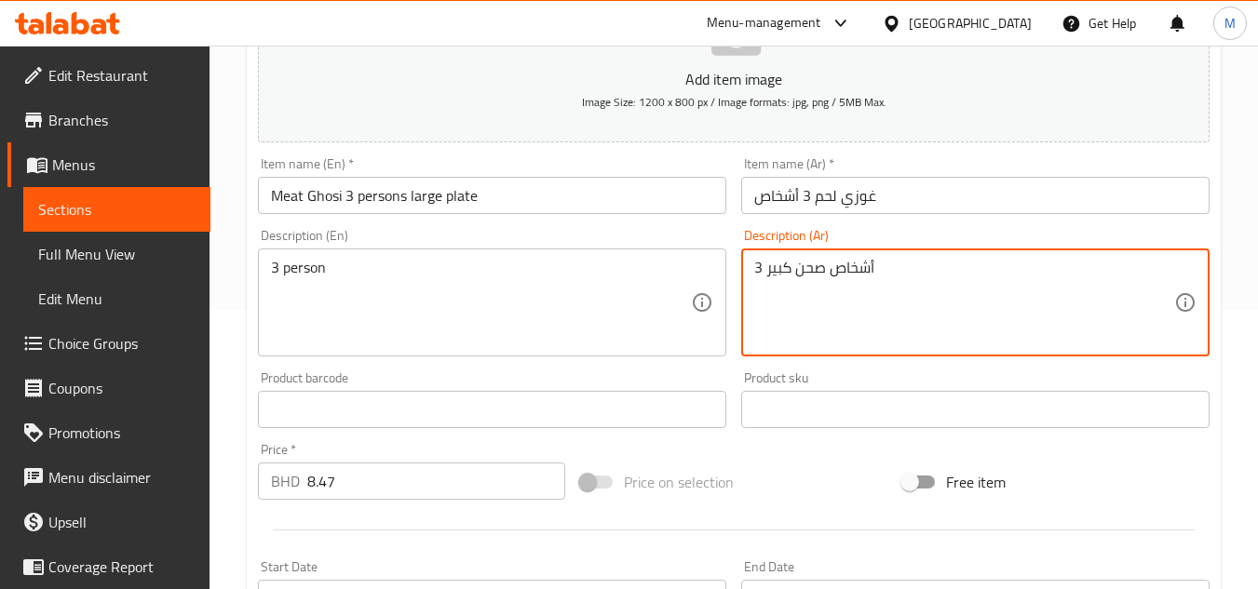
drag, startPoint x: 808, startPoint y: 267, endPoint x: 766, endPoint y: 264, distance: 42.0
click at [766, 264] on textarea "3 أشخاص صحن كبير" at bounding box center [964, 303] width 420 height 88
click at [817, 267] on textarea "3 أشخاص صحن كبير" at bounding box center [964, 303] width 420 height 88
drag, startPoint x: 825, startPoint y: 268, endPoint x: 766, endPoint y: 275, distance: 59.0
click at [766, 275] on textarea "3 أشخاص صحن كبير" at bounding box center [964, 303] width 420 height 88
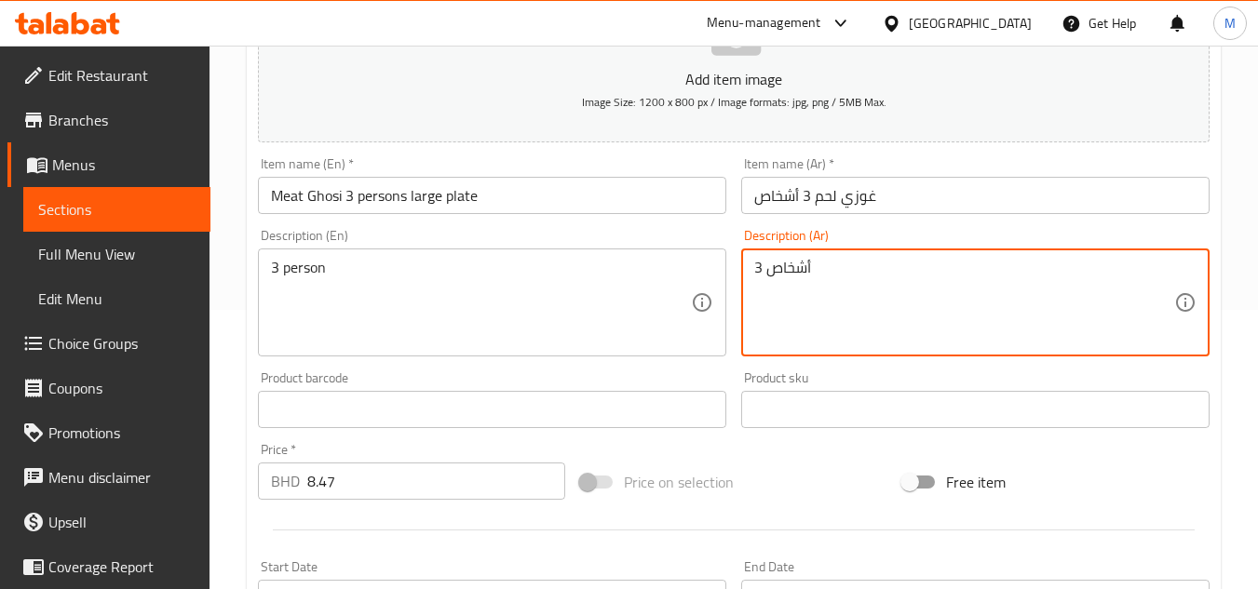
type textarea "3 أشخاص"
click at [906, 210] on input "غوزي لحم 3 أشخاص" at bounding box center [975, 195] width 468 height 37
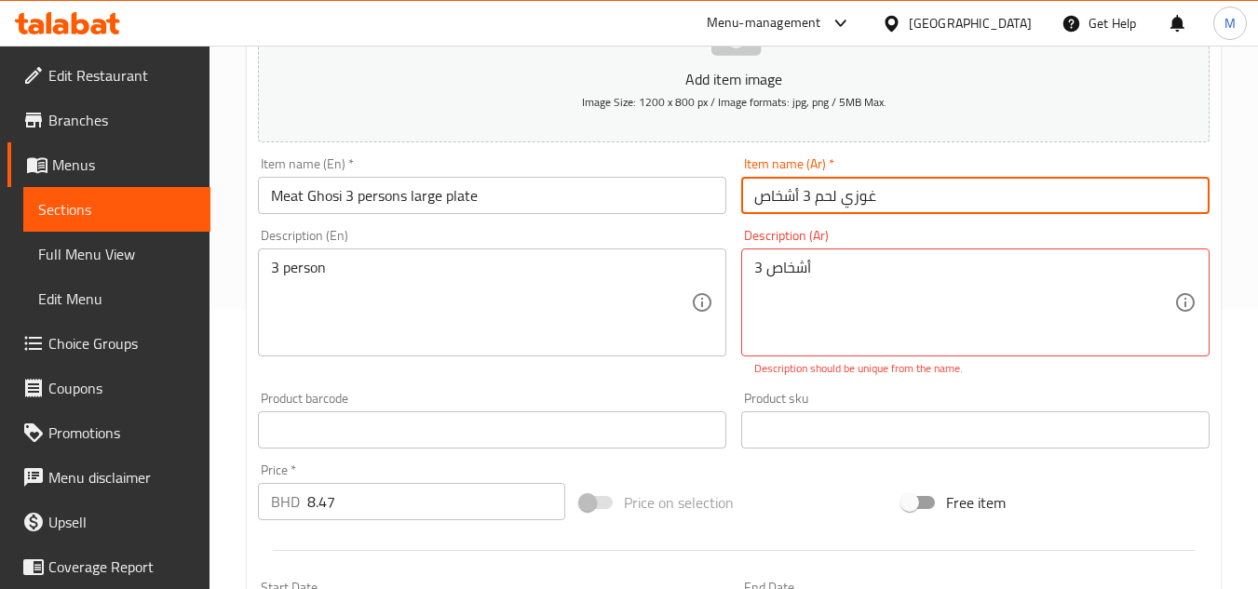
paste input "صحن كبير"
click at [815, 197] on input "غوزي لحم 3 أشخاصصحن كبير" at bounding box center [975, 195] width 468 height 37
type input "غوزي لحم 3 أشخاص صحن كبير"
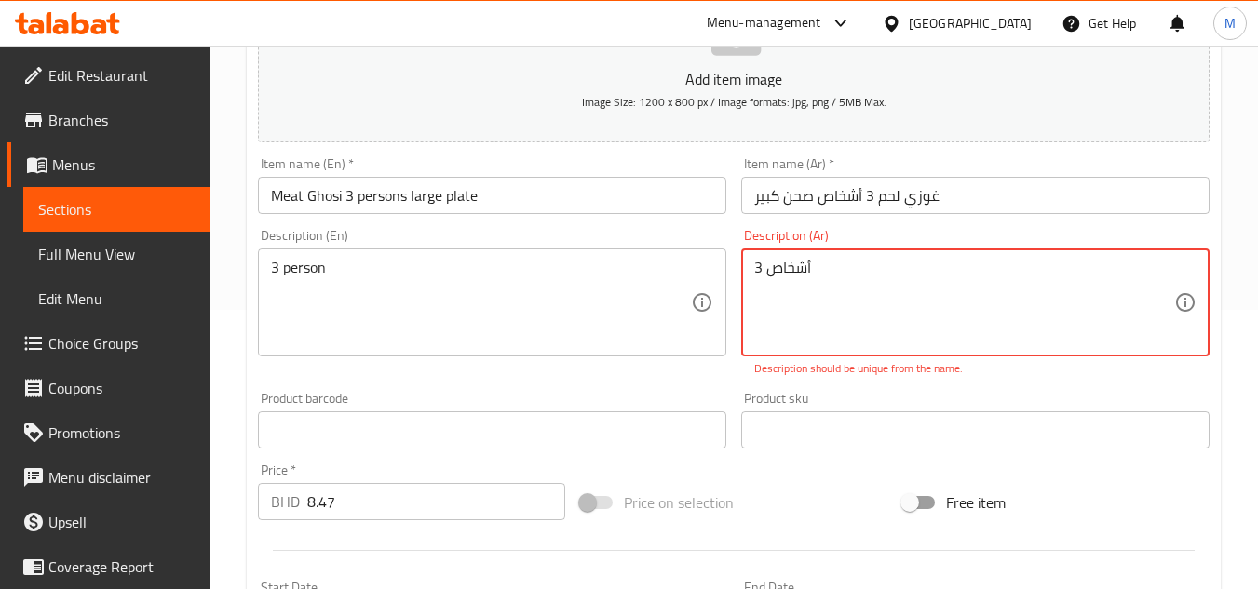
drag, startPoint x: 845, startPoint y: 275, endPoint x: 556, endPoint y: 296, distance: 289.5
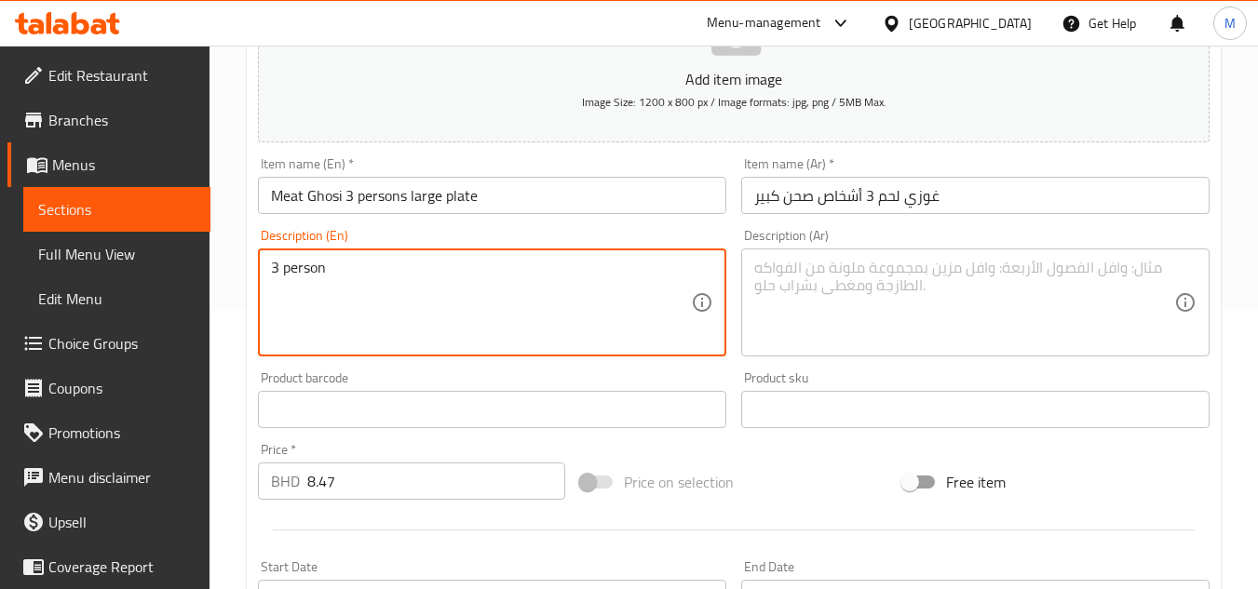
drag, startPoint x: 175, startPoint y: 271, endPoint x: 136, endPoint y: 274, distance: 39.2
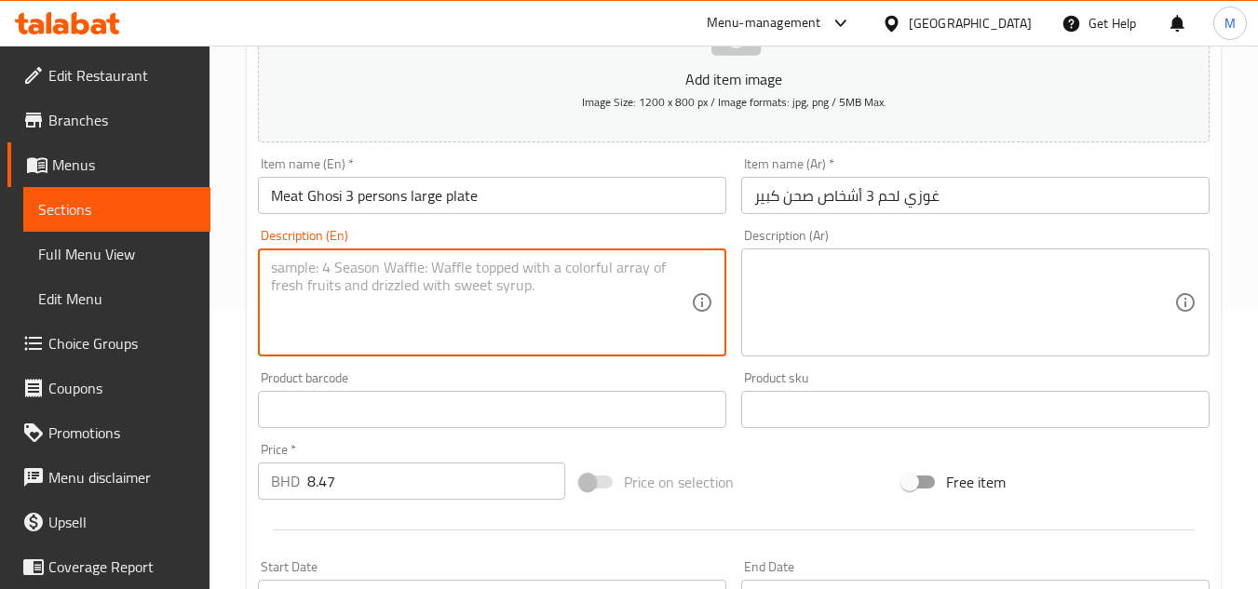
click at [246, 326] on div "Home / Restaurants management / Menus / Sections / item / update Ghosi section …" at bounding box center [734, 393] width 1049 height 1255
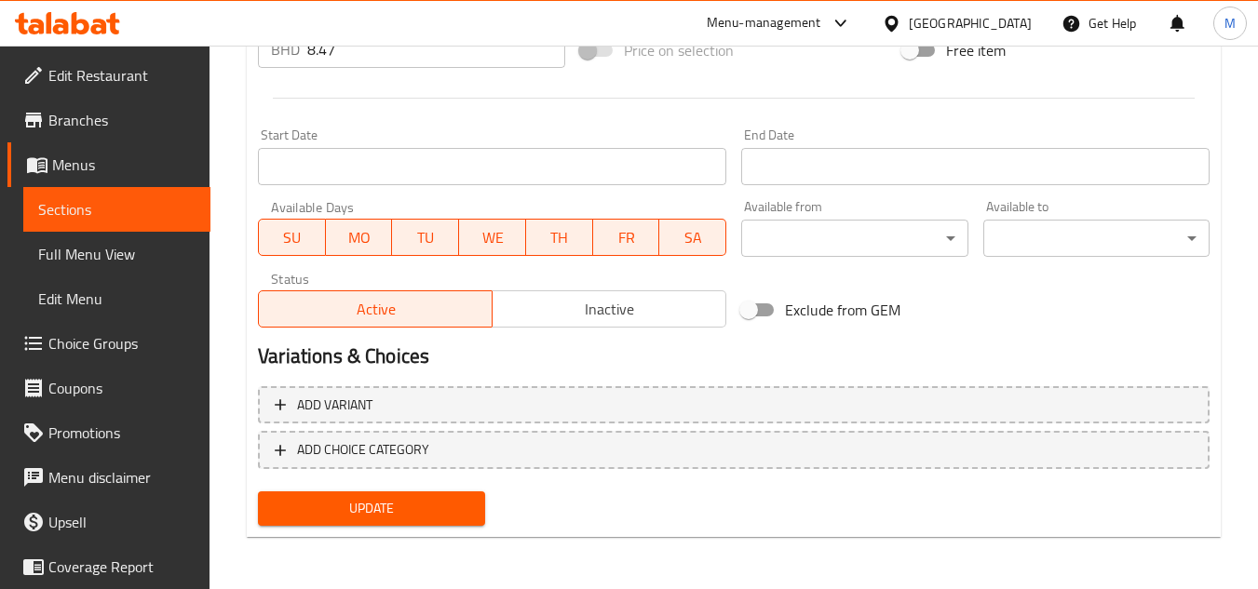
click at [385, 518] on span "Update" at bounding box center [371, 508] width 196 height 23
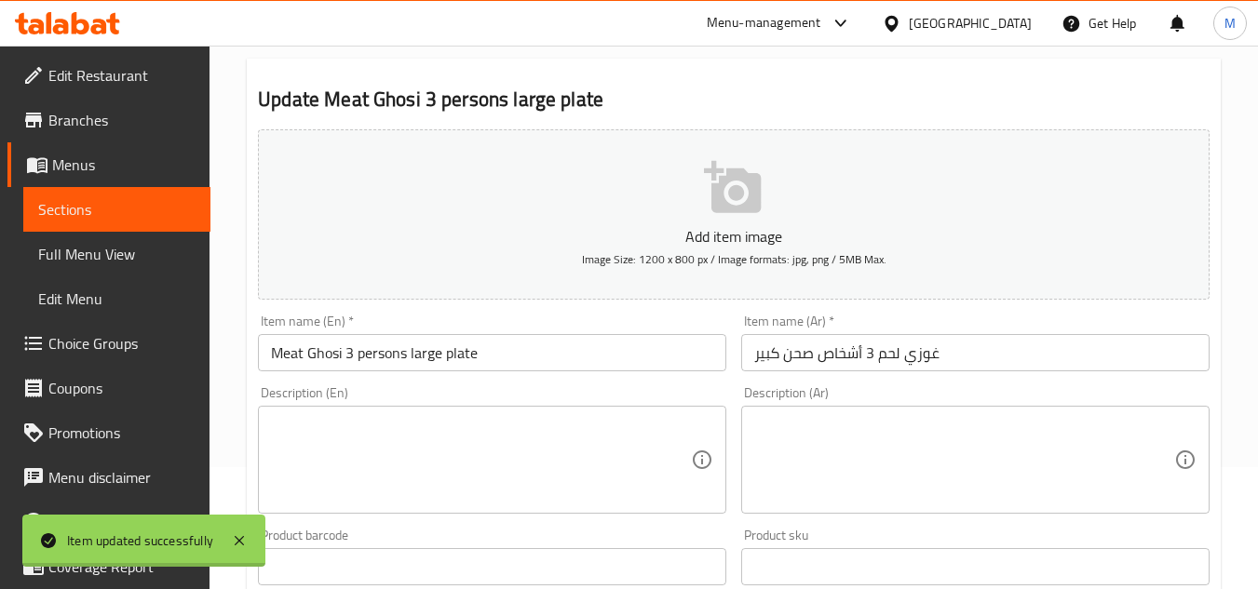
scroll to position [0, 0]
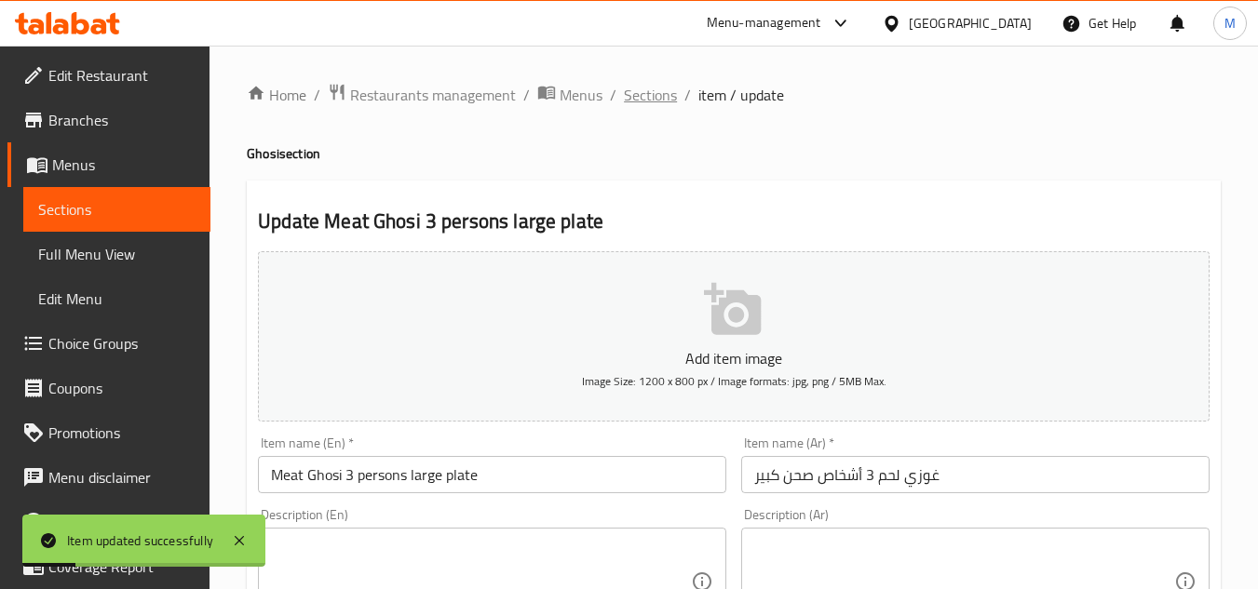
click at [643, 95] on span "Sections" at bounding box center [650, 95] width 53 height 22
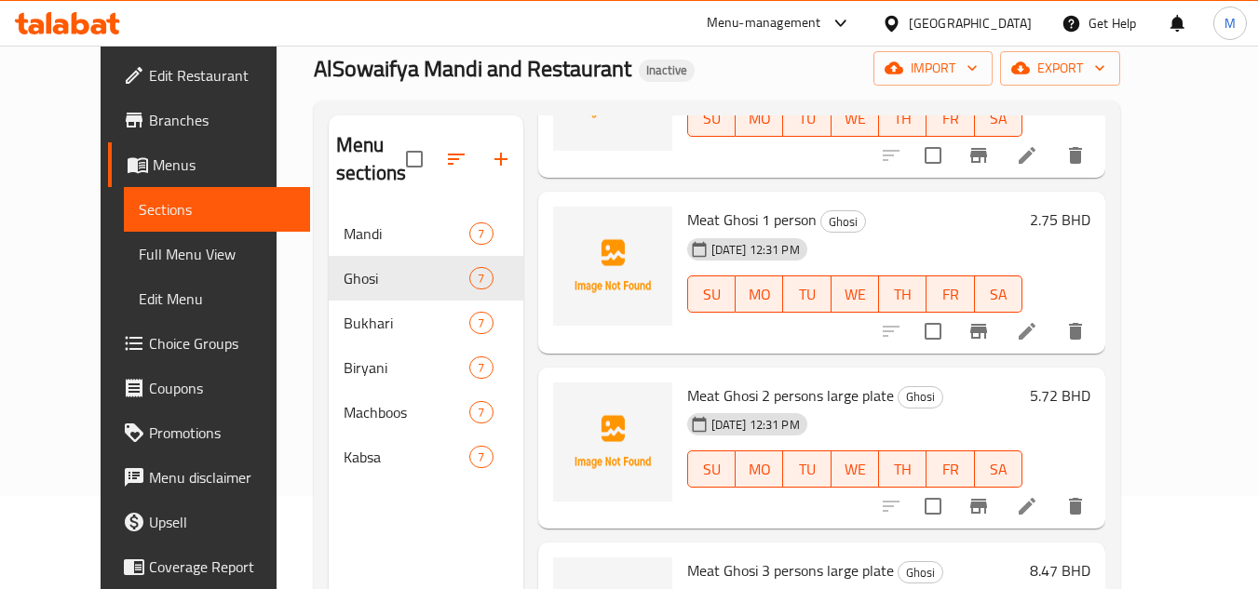
scroll to position [261, 0]
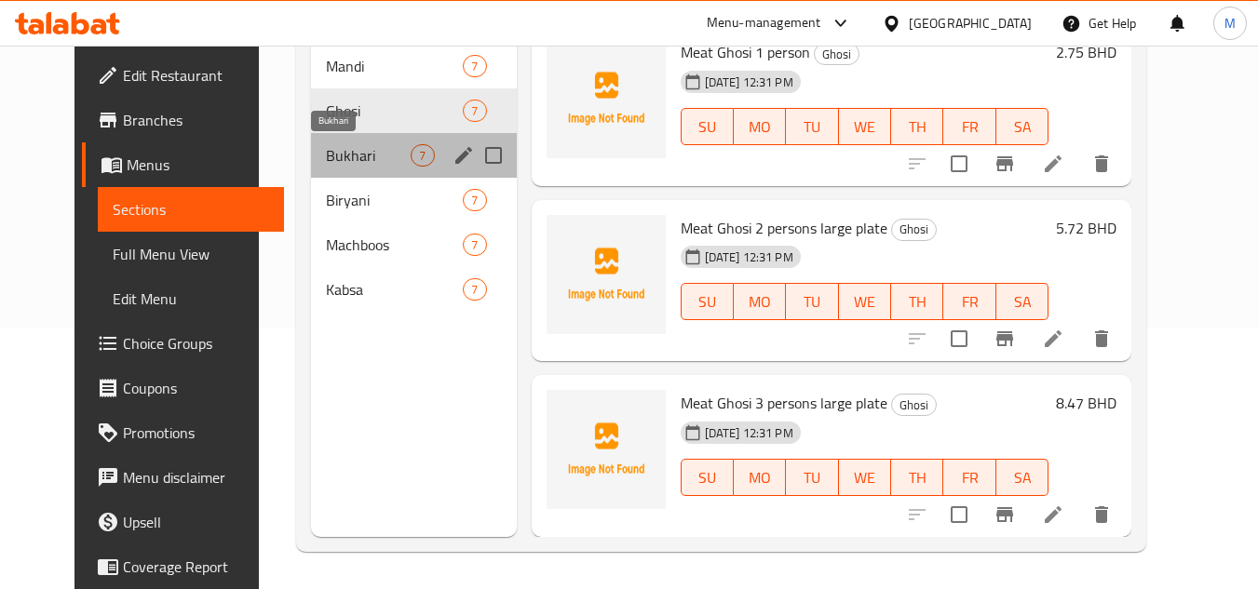
click at [326, 162] on span "Bukhari" at bounding box center [368, 155] width 85 height 22
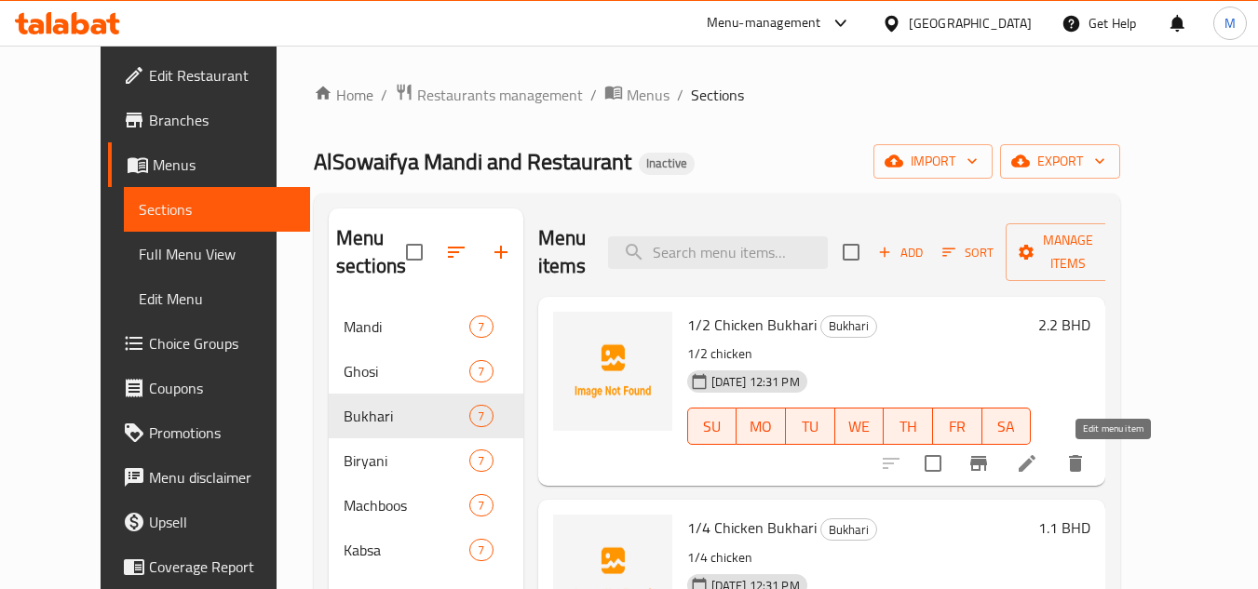
click at [1038, 459] on icon at bounding box center [1027, 464] width 22 height 22
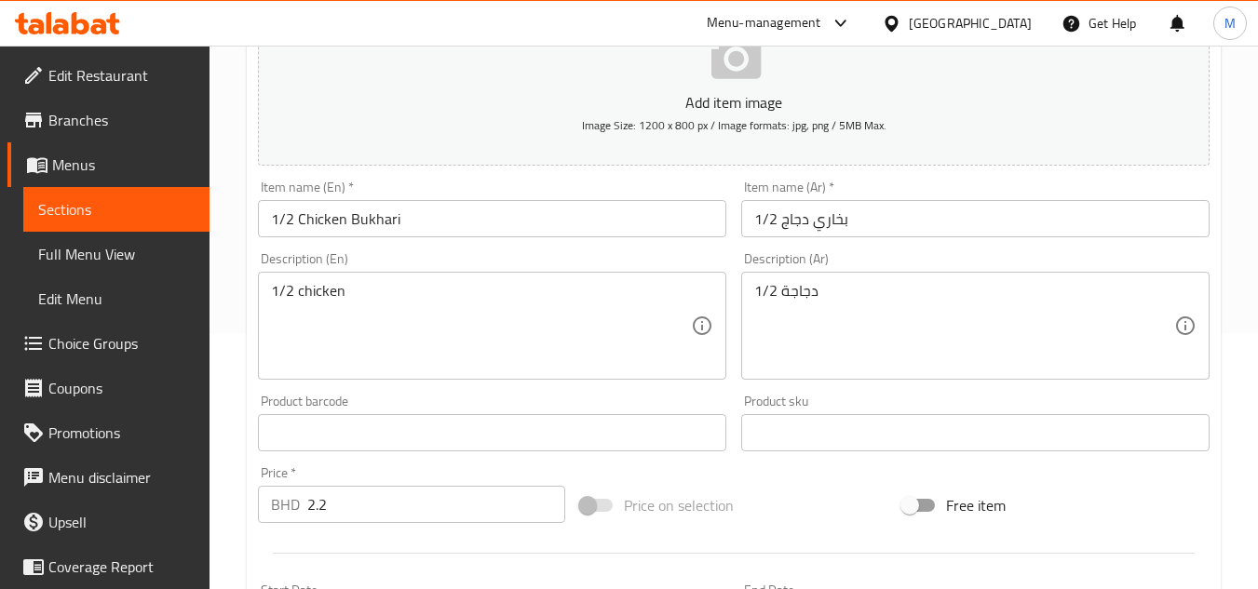
scroll to position [279, 0]
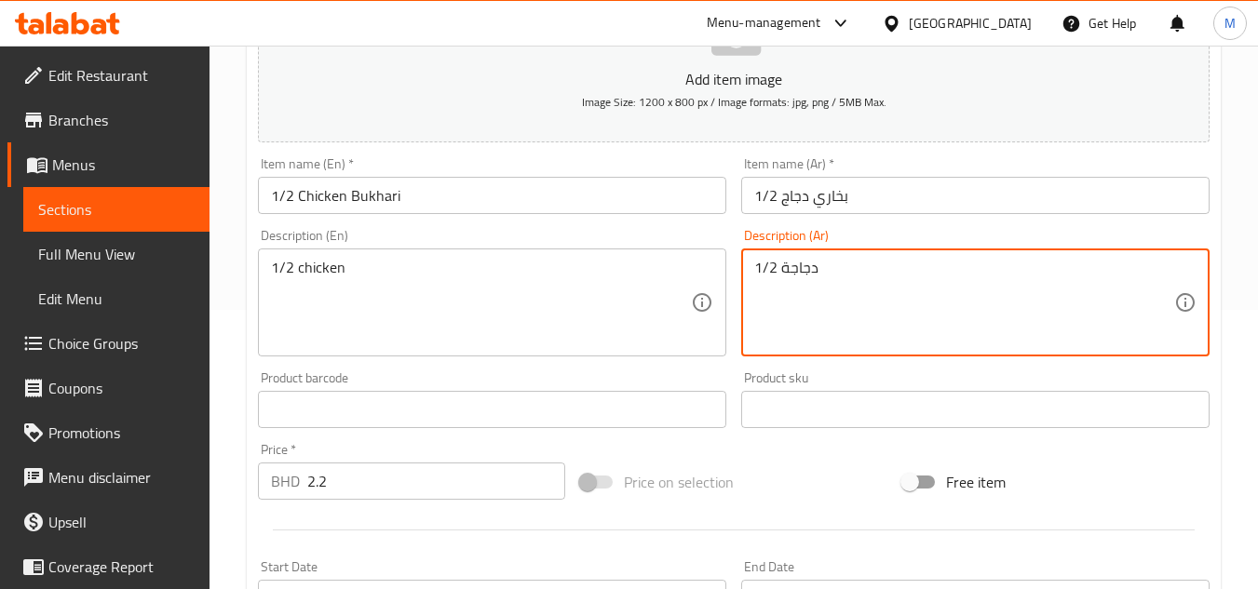
click at [761, 273] on textarea "1/2 دجاجة" at bounding box center [964, 303] width 420 height 88
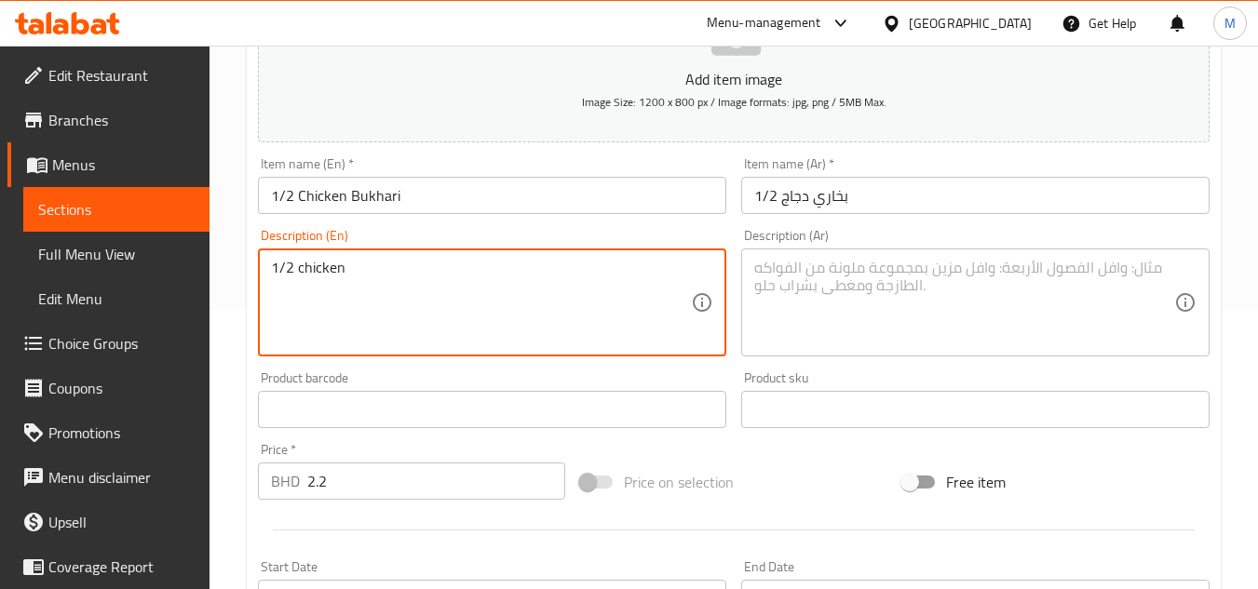
click at [324, 274] on textarea "1/2 chicken" at bounding box center [481, 303] width 420 height 88
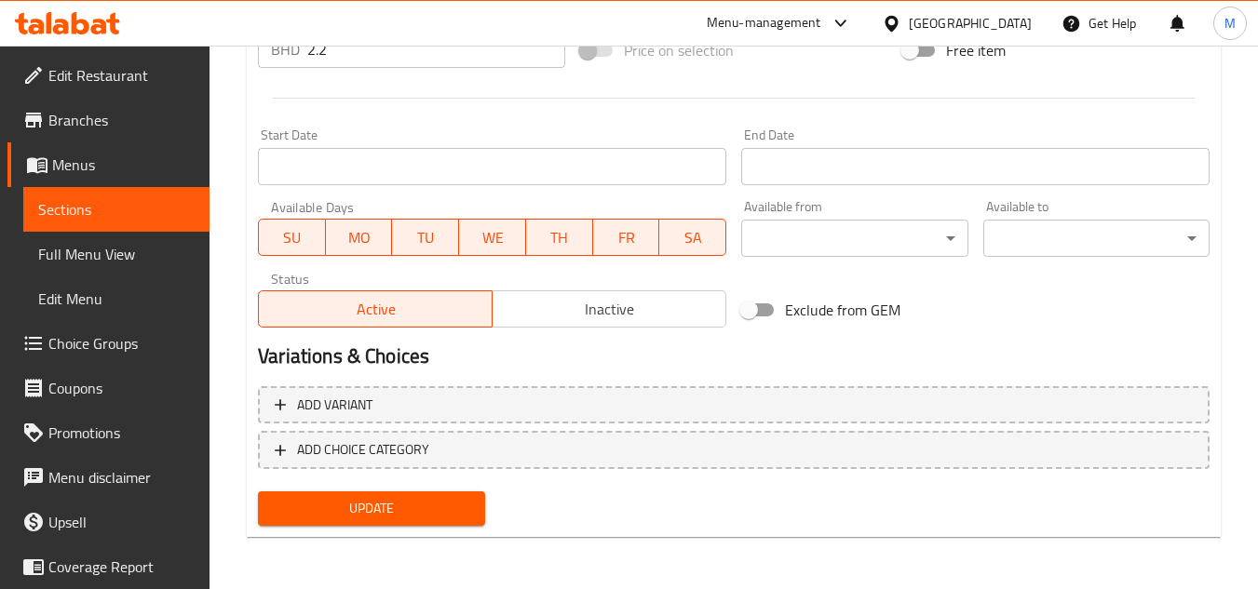
click at [404, 499] on span "Update" at bounding box center [371, 508] width 196 height 23
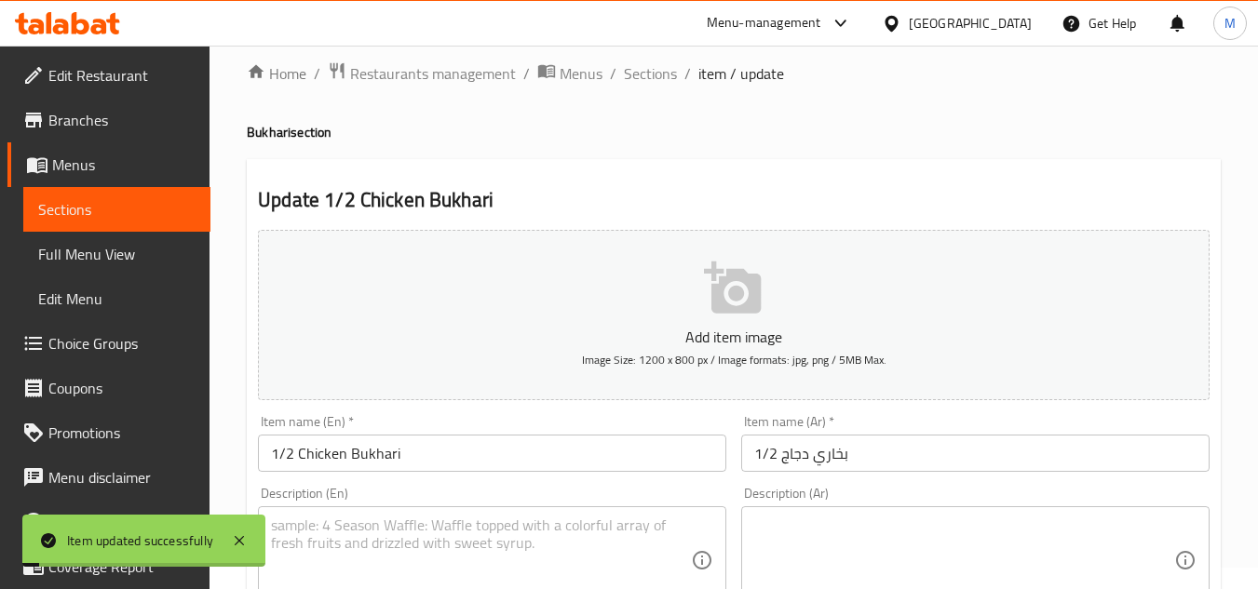
scroll to position [0, 0]
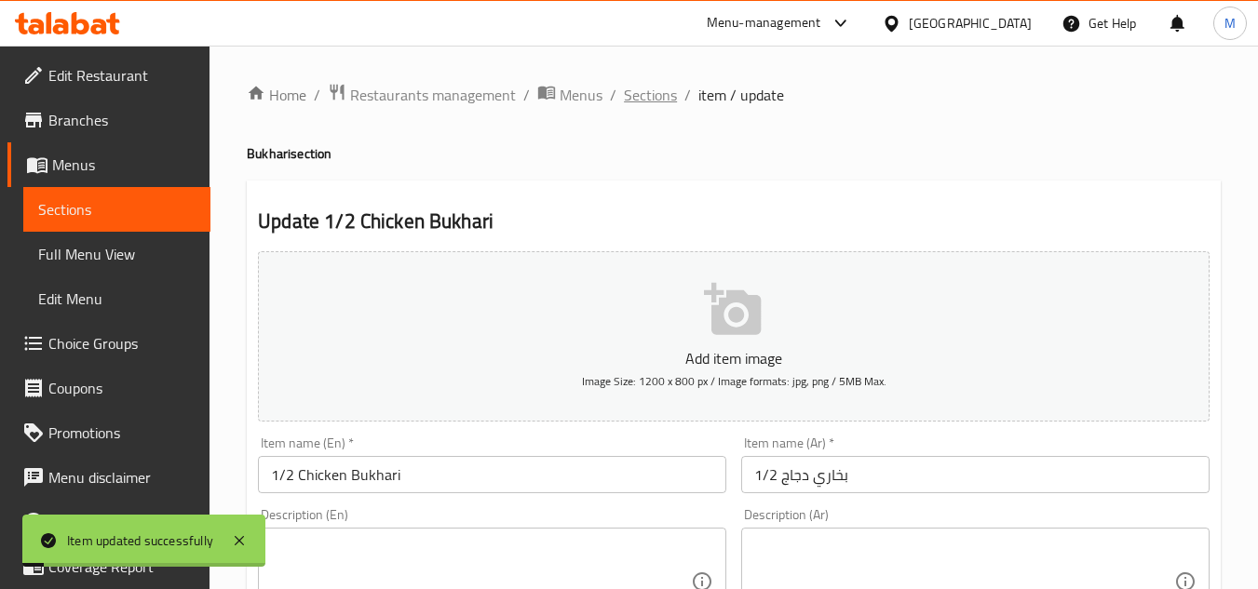
click at [656, 89] on span "Sections" at bounding box center [650, 95] width 53 height 22
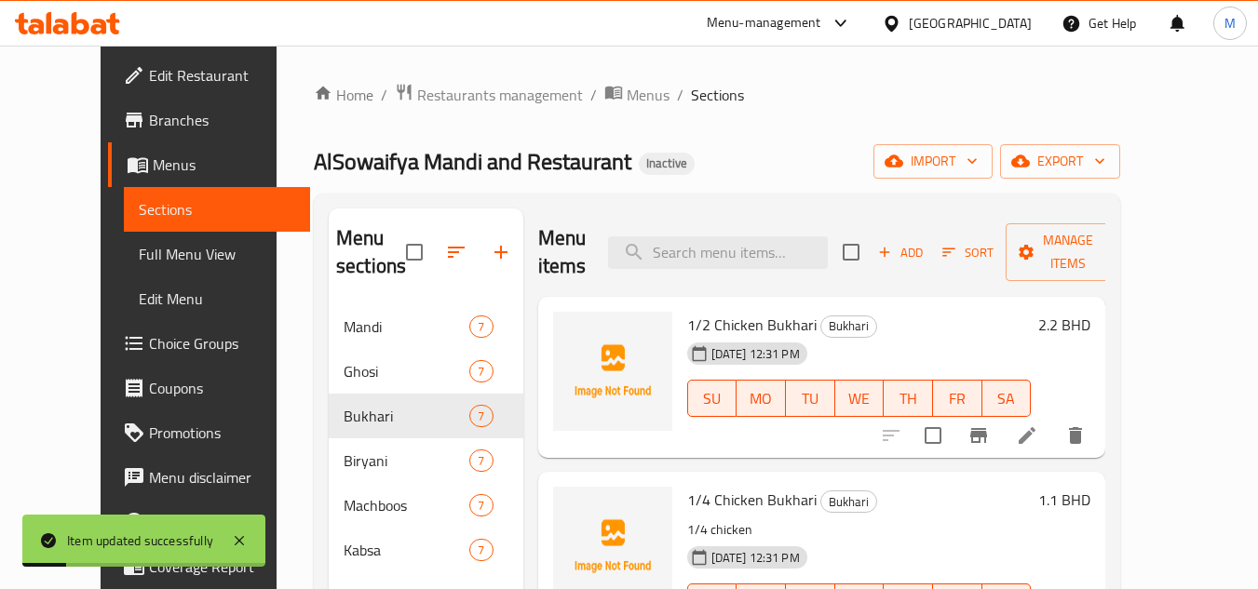
scroll to position [186, 0]
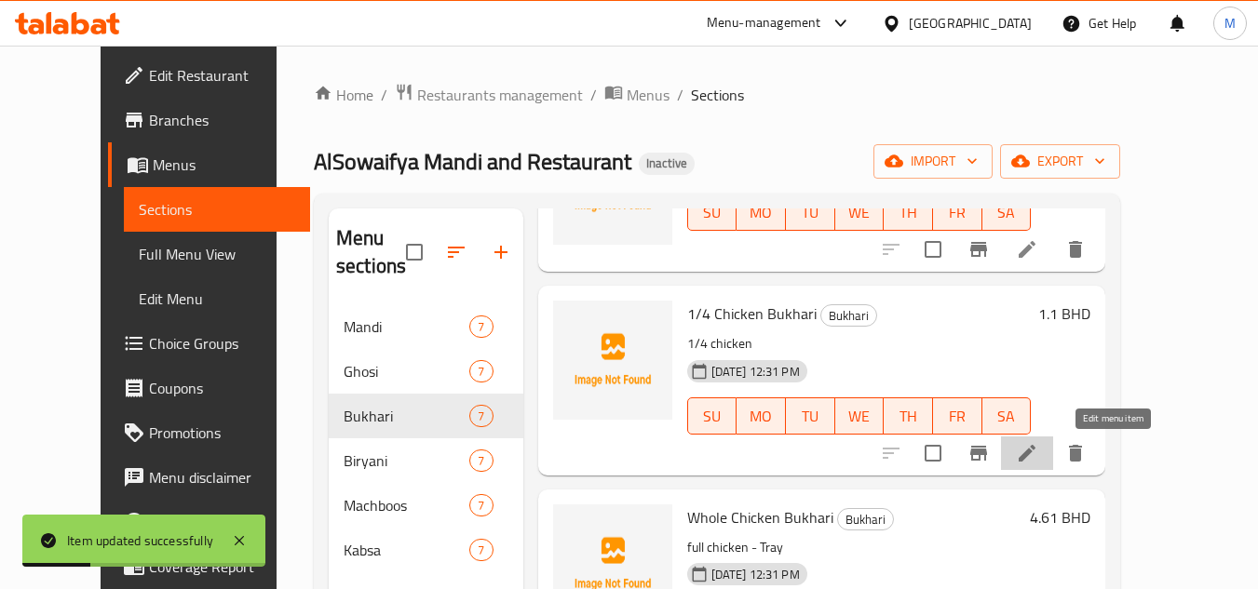
click at [1038, 455] on icon at bounding box center [1027, 453] width 22 height 22
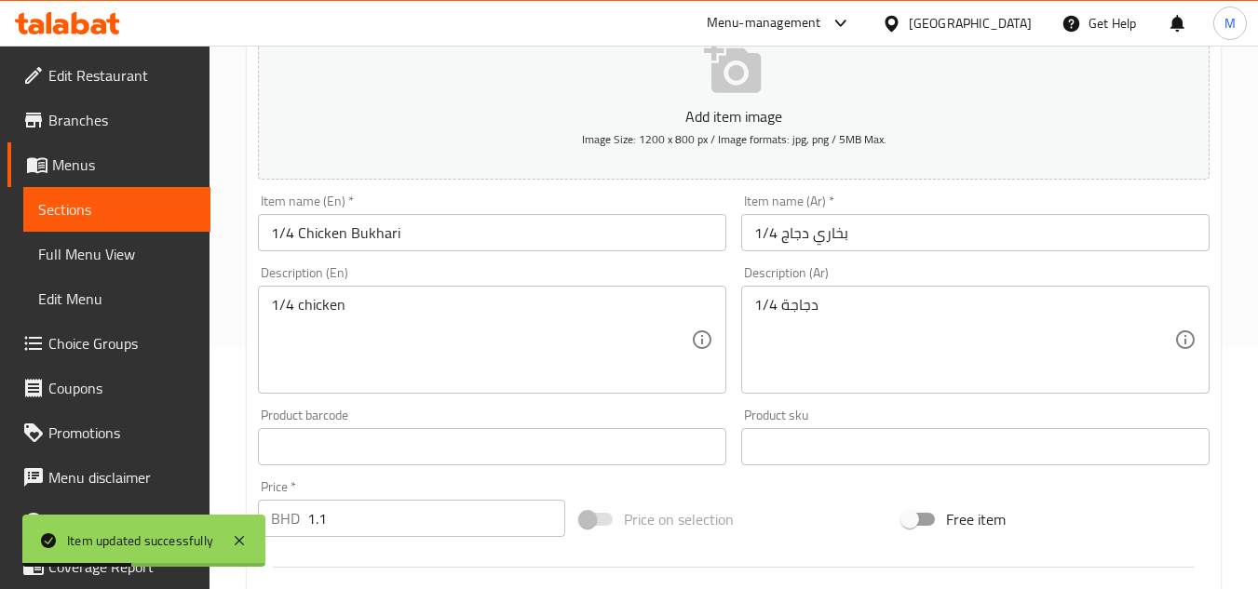
scroll to position [373, 0]
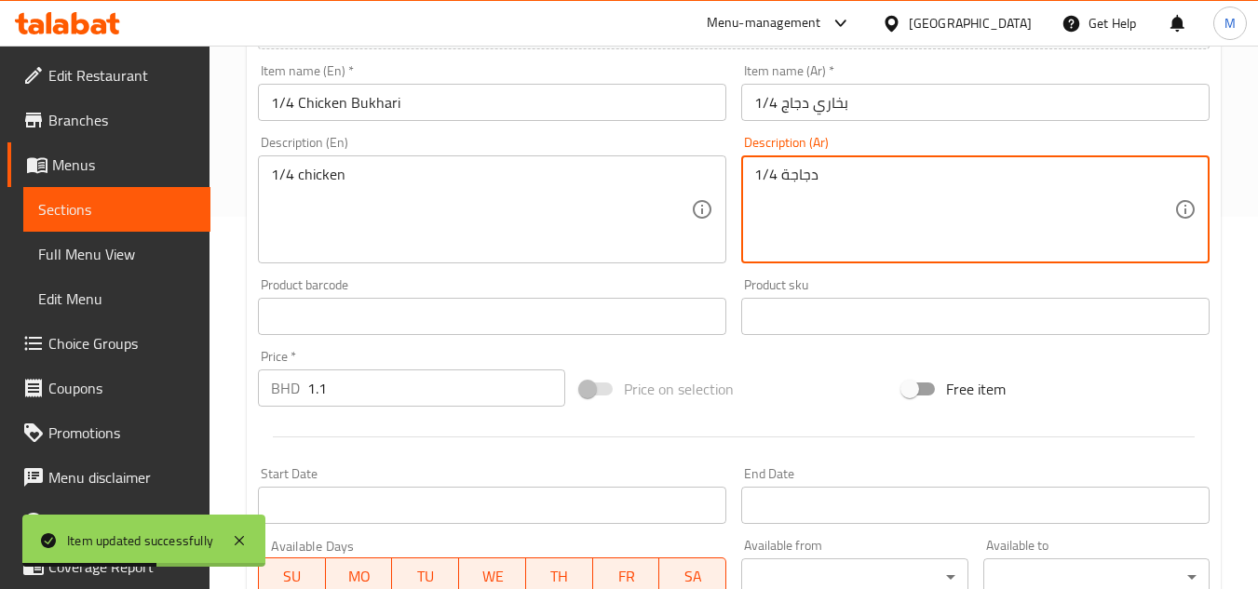
click at [770, 179] on textarea "1/4 دجاجة" at bounding box center [964, 210] width 420 height 88
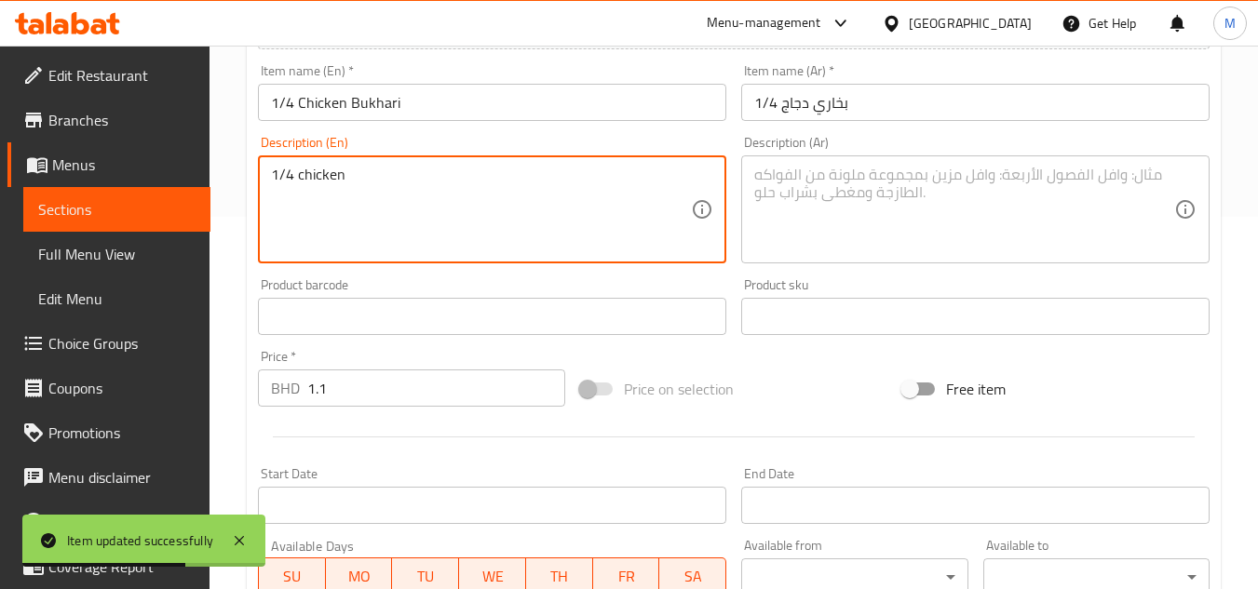
click at [304, 176] on textarea "1/4 chicken" at bounding box center [481, 210] width 420 height 88
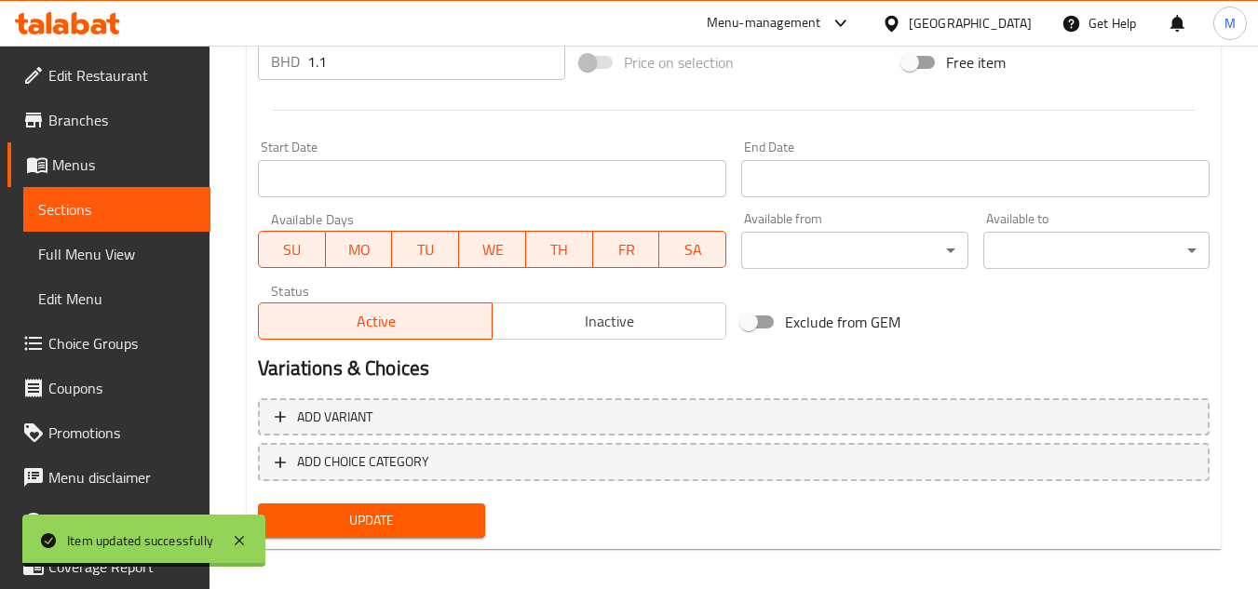
scroll to position [711, 0]
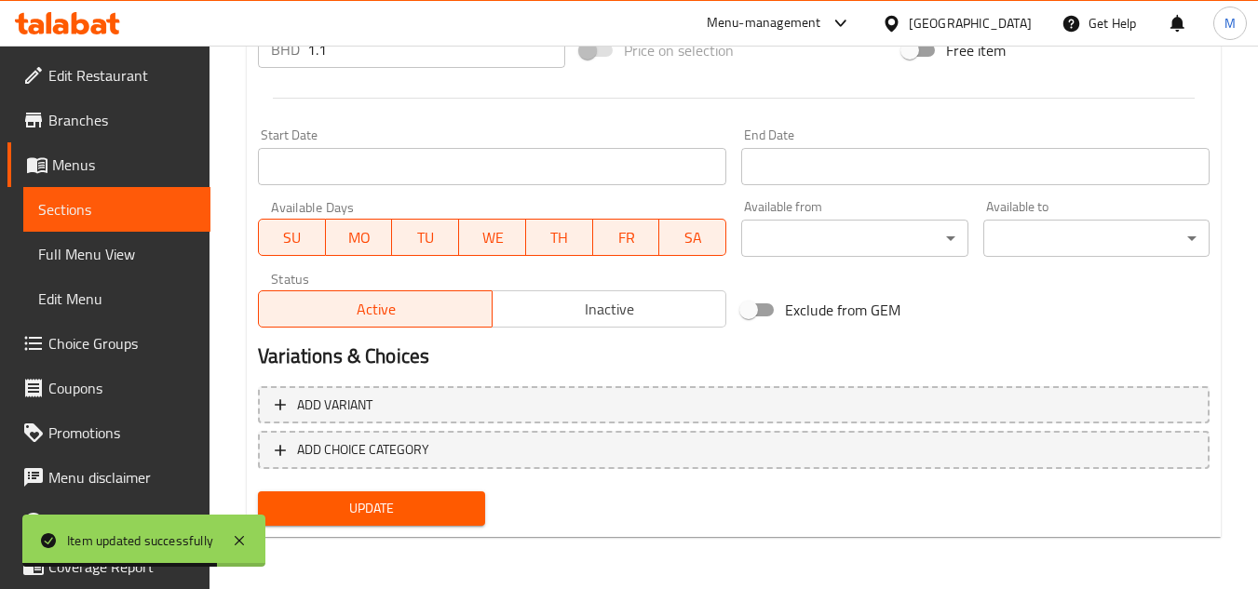
click at [441, 534] on div "Update" at bounding box center [371, 508] width 241 height 49
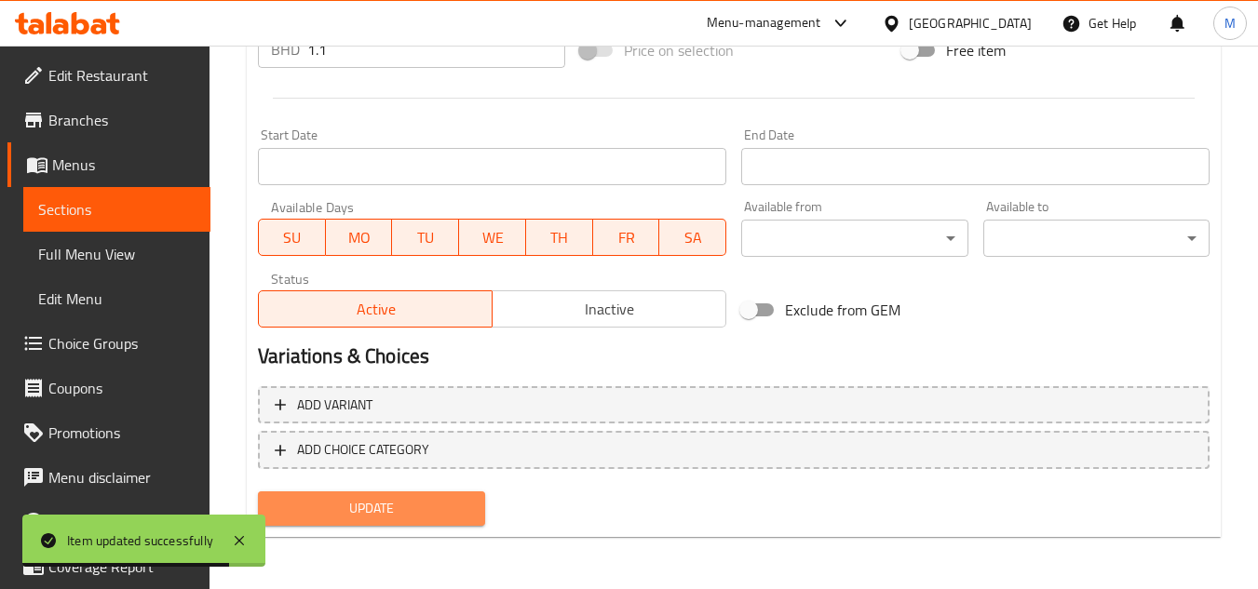
click at [441, 518] on span "Update" at bounding box center [371, 508] width 196 height 23
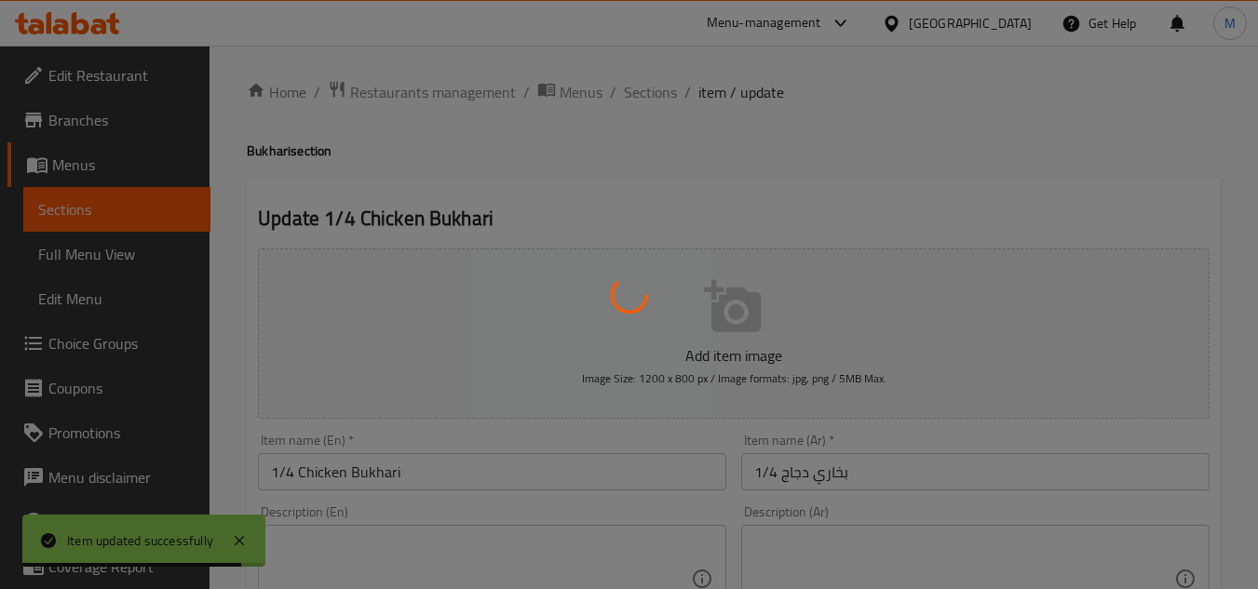
scroll to position [0, 0]
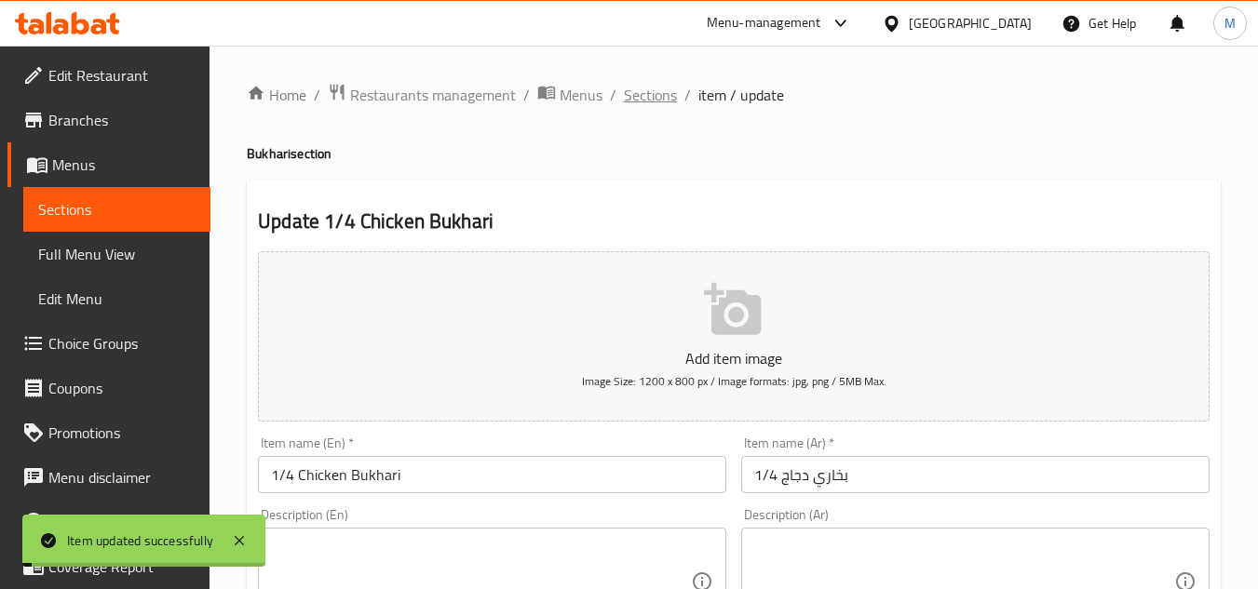
click at [652, 97] on span "Sections" at bounding box center [650, 95] width 53 height 22
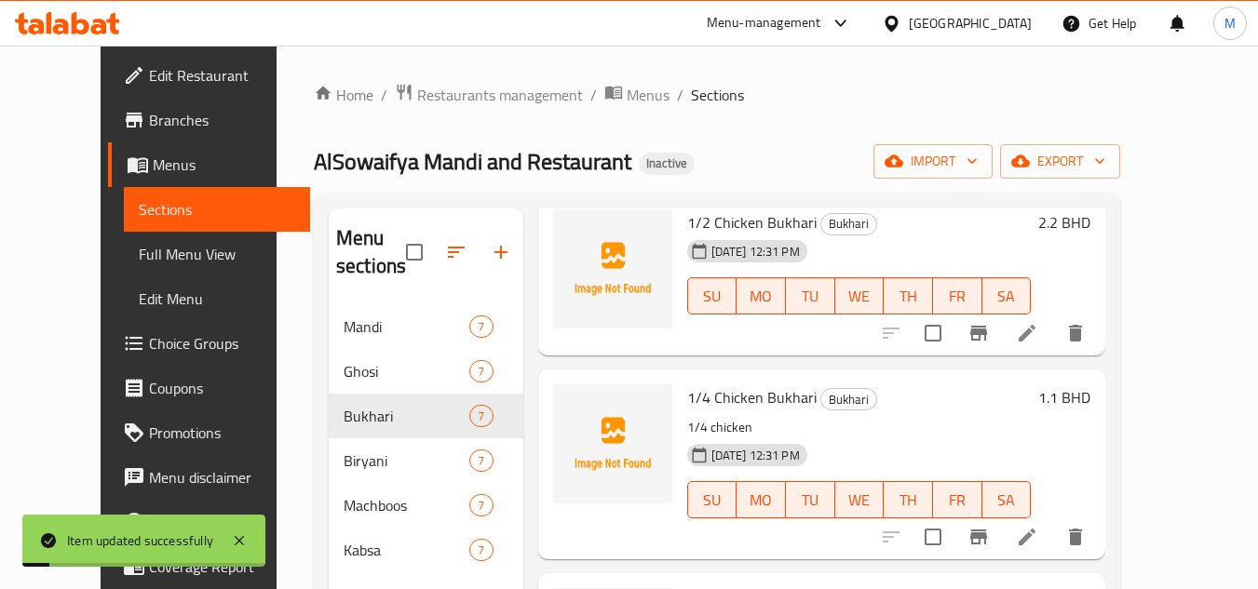
scroll to position [373, 0]
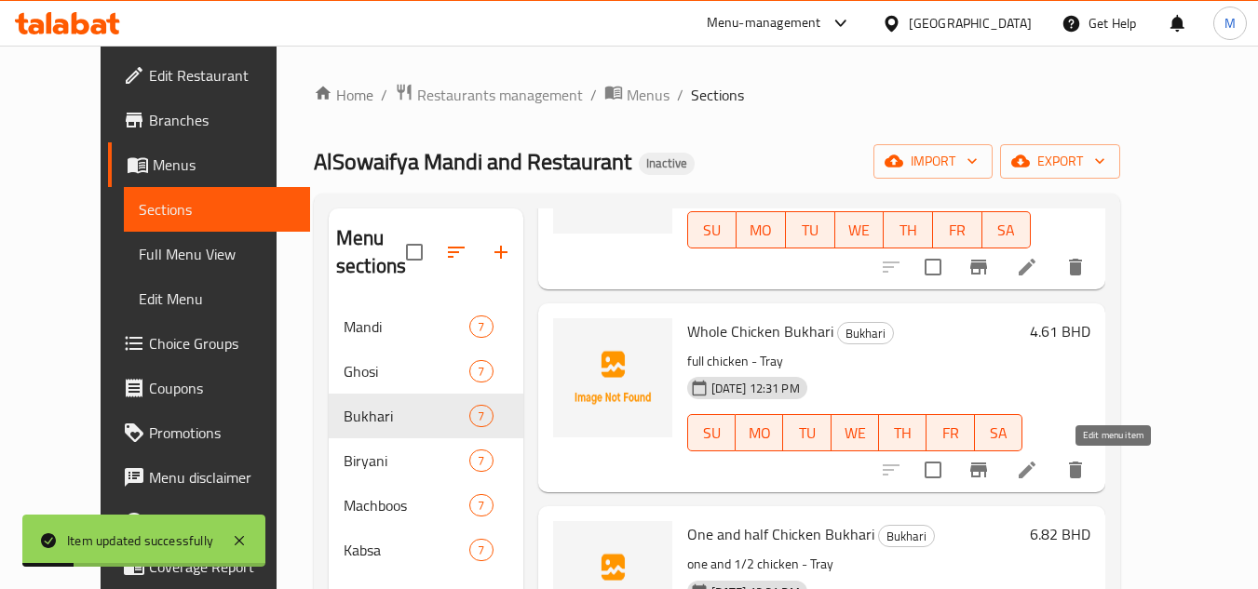
click at [1038, 473] on icon at bounding box center [1027, 470] width 22 height 22
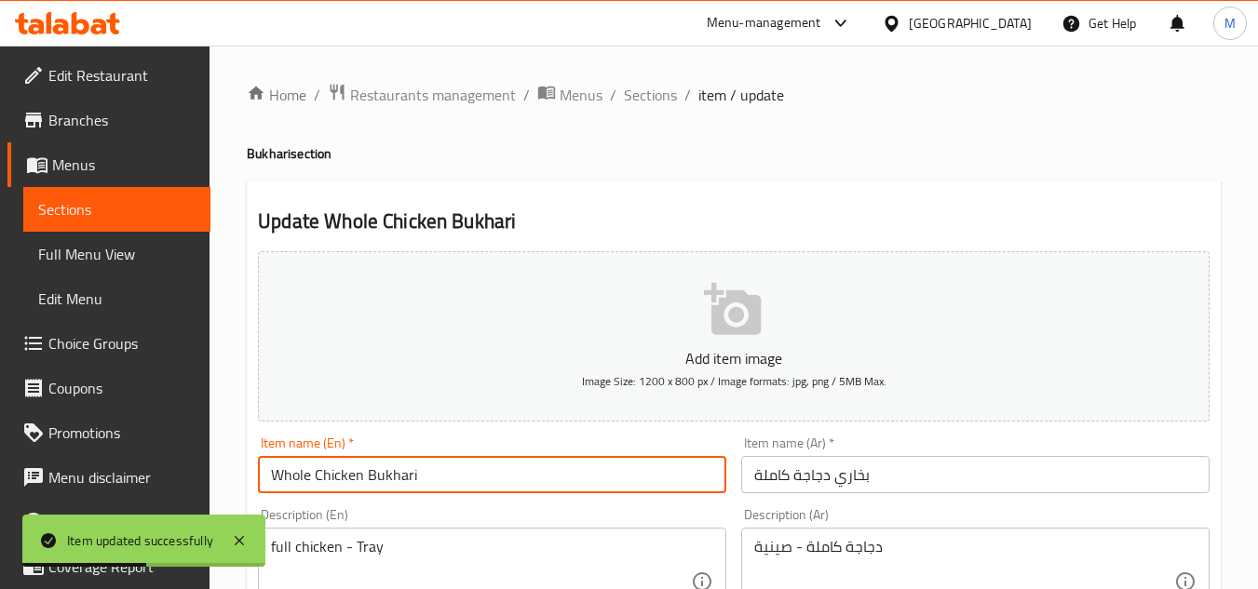
click at [280, 483] on input "Whole Chicken Bukhari" at bounding box center [492, 474] width 468 height 37
paste input "full"
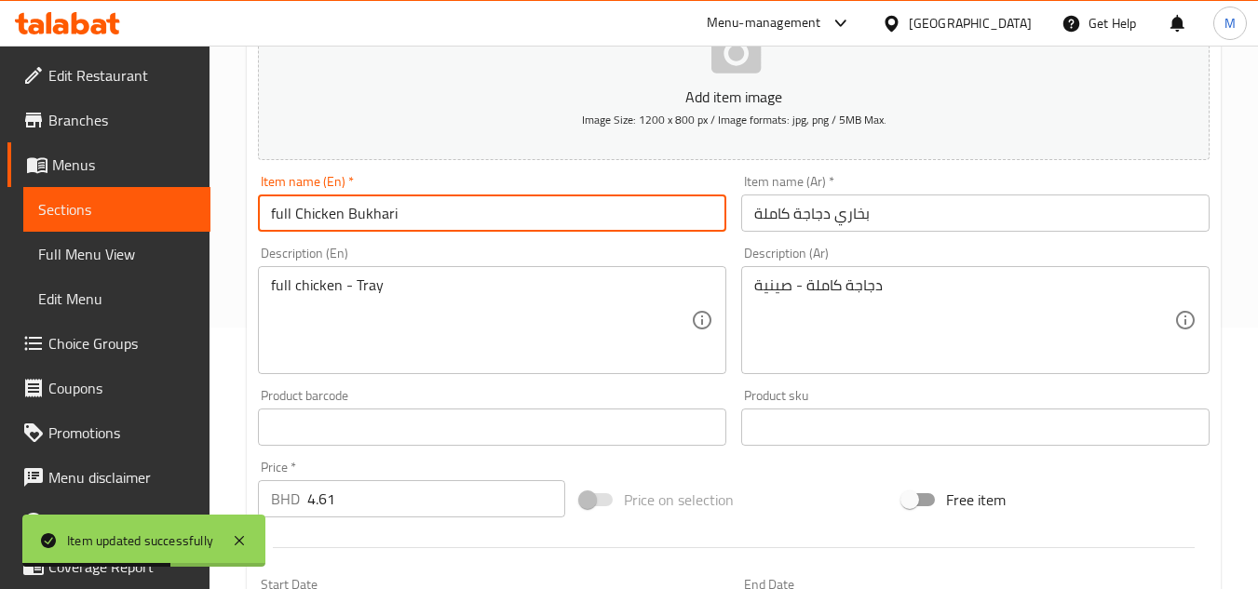
scroll to position [279, 0]
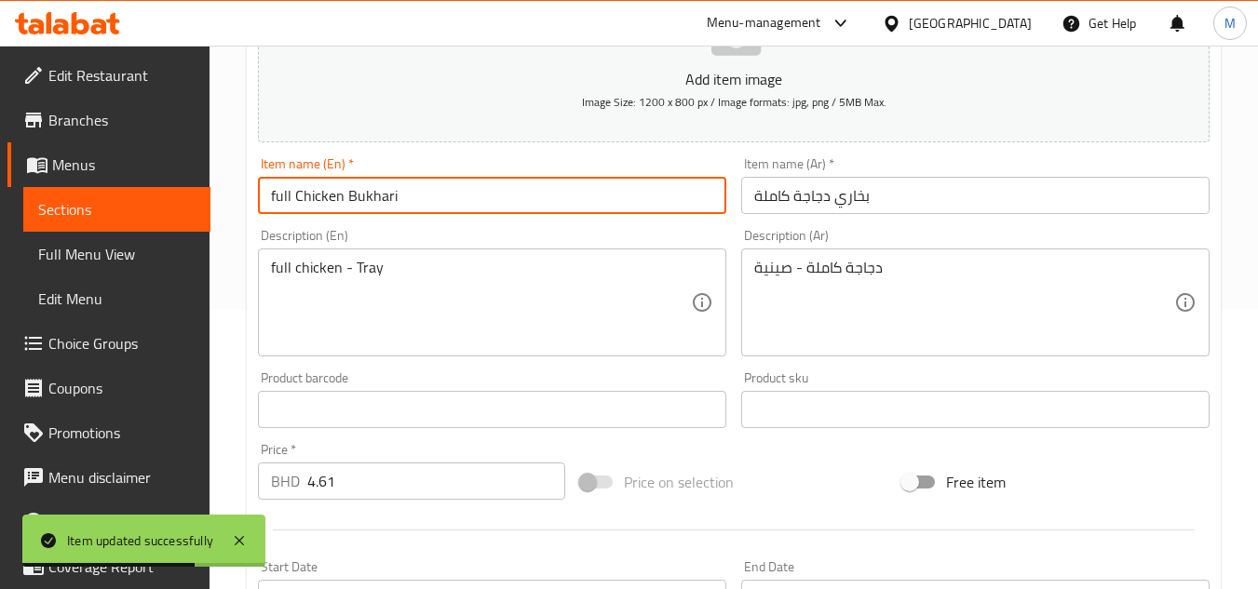
type input "full Chicken Bukhari"
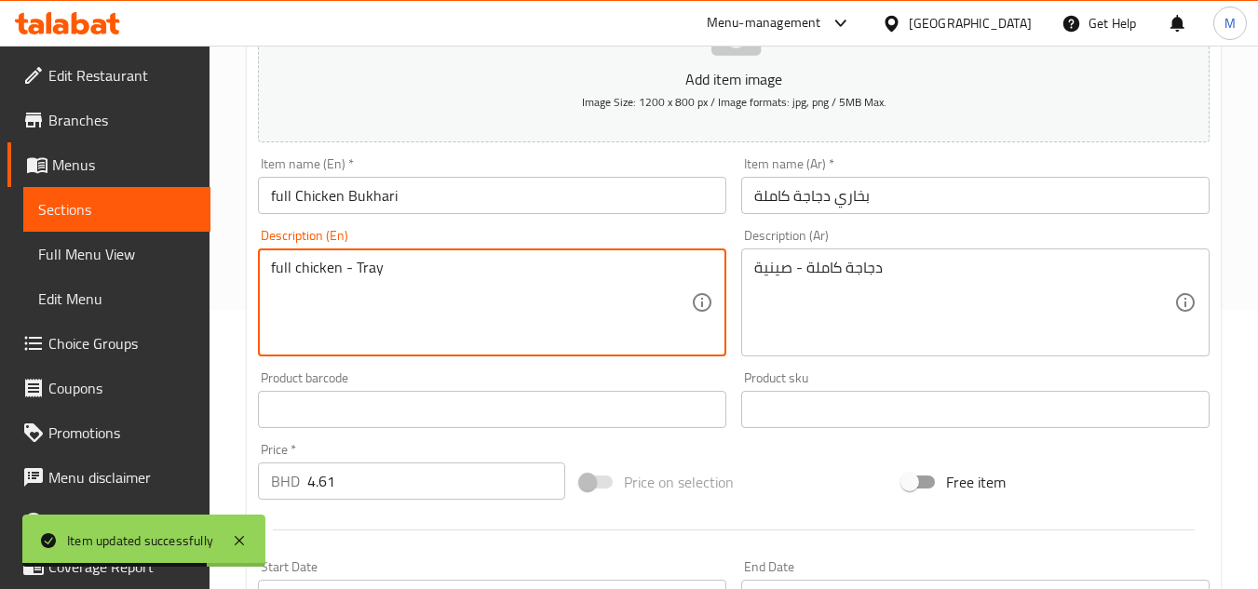
drag, startPoint x: 346, startPoint y: 267, endPoint x: 414, endPoint y: 269, distance: 68.9
type textarea "full chicken"
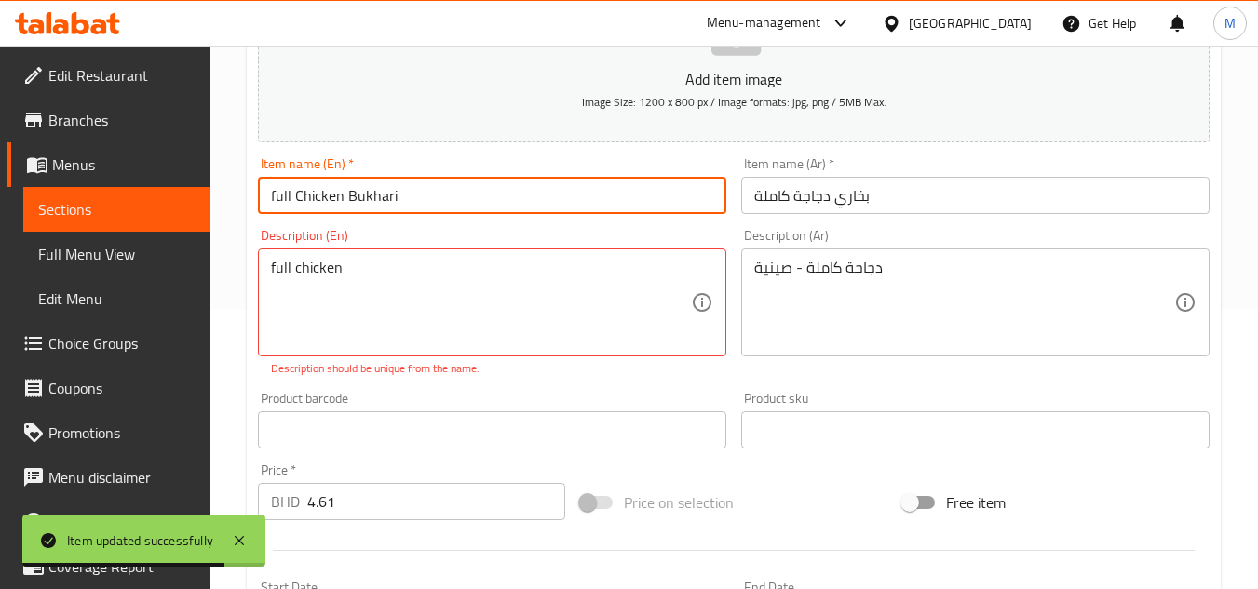
click at [414, 191] on input "full Chicken Bukhari" at bounding box center [492, 195] width 468 height 37
paste input "- Tray"
type input "full Chicken Bukhari - Tray"
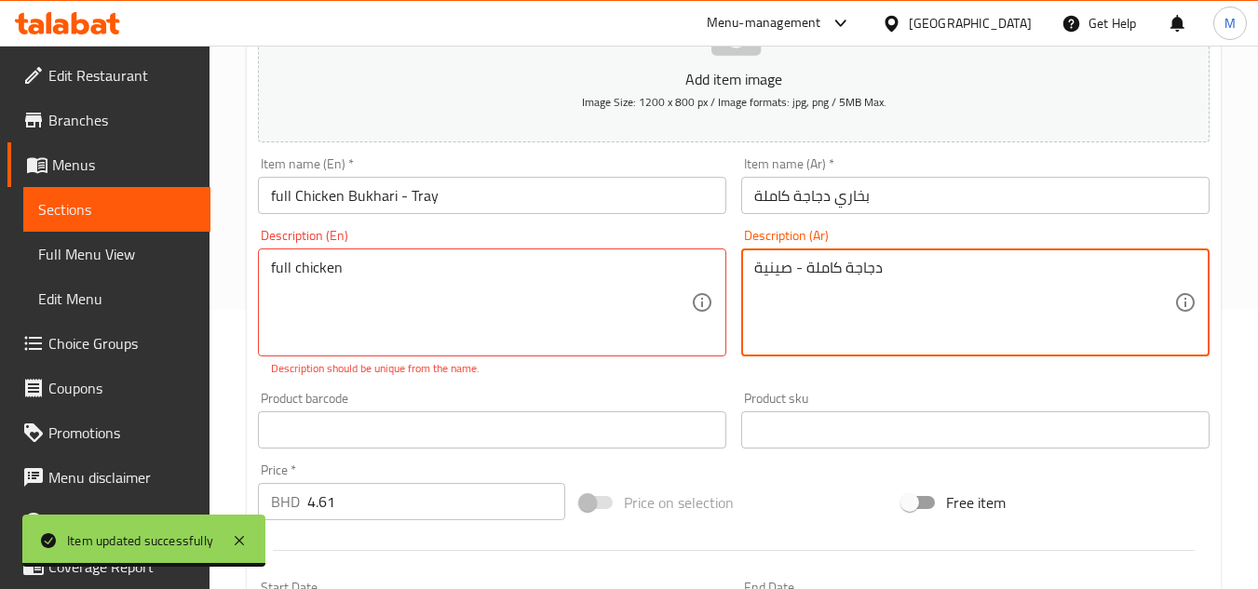
drag, startPoint x: 806, startPoint y: 277, endPoint x: 736, endPoint y: 277, distance: 70.8
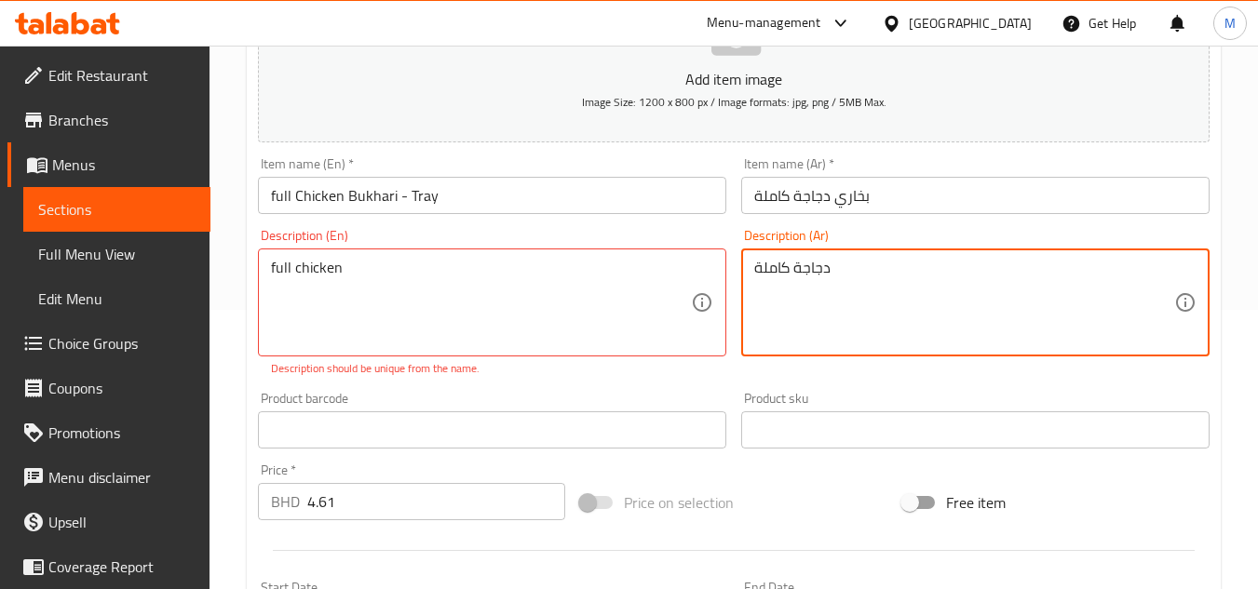
type textarea "دجاجة كاملة"
click at [900, 197] on input "بخاري دجاجة كاملة" at bounding box center [975, 195] width 468 height 37
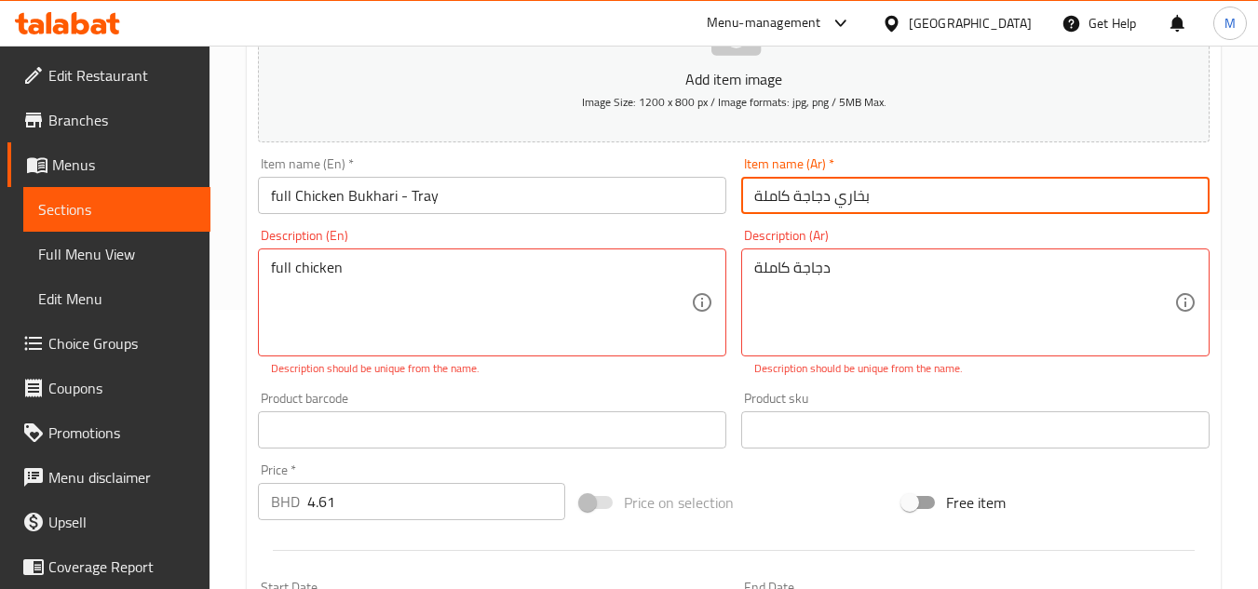
paste input "- صينية"
type input "بخاري دجاجة كاملة - صينية"
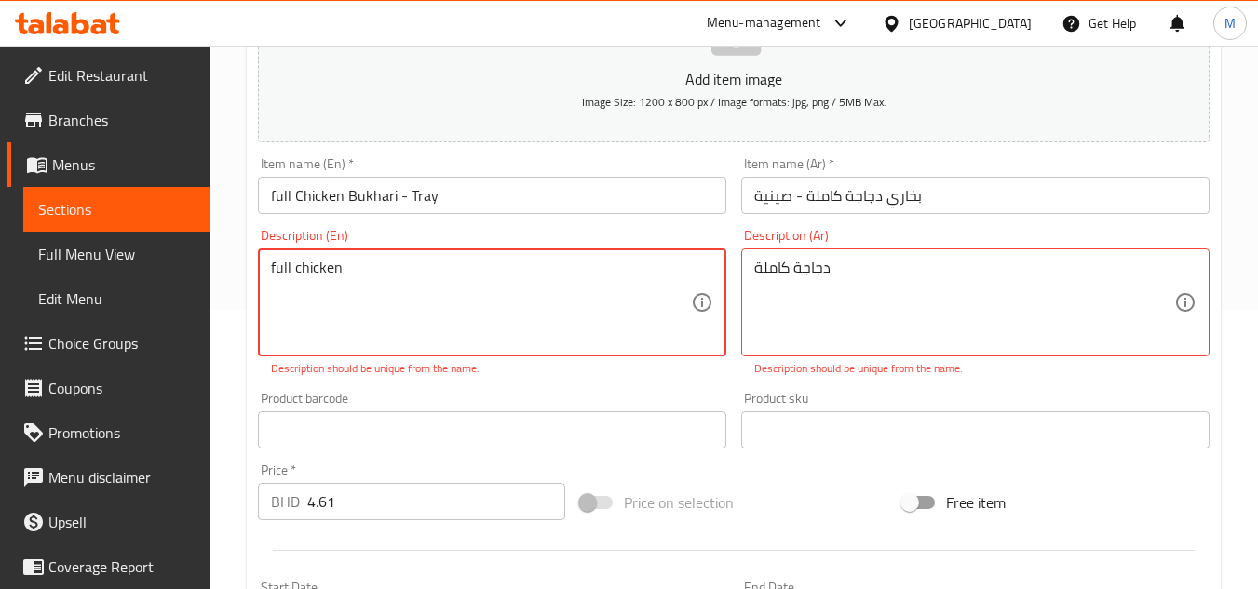
click at [355, 266] on textarea "full chicken" at bounding box center [481, 303] width 420 height 88
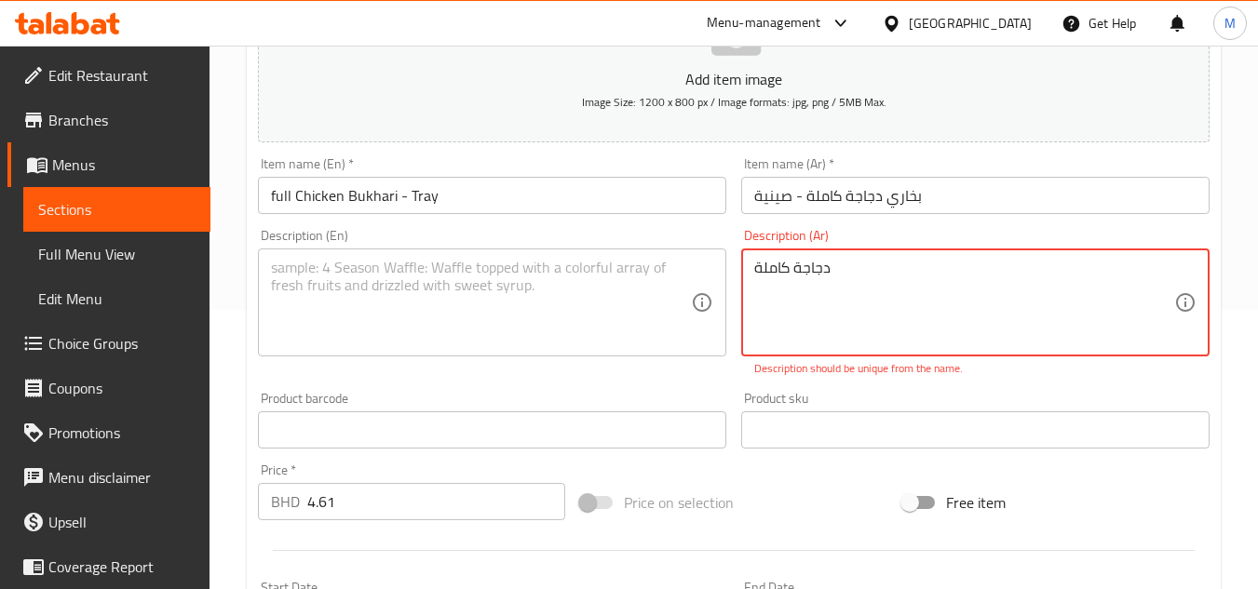
click at [767, 259] on textarea "دجاجة كاملة" at bounding box center [964, 303] width 420 height 88
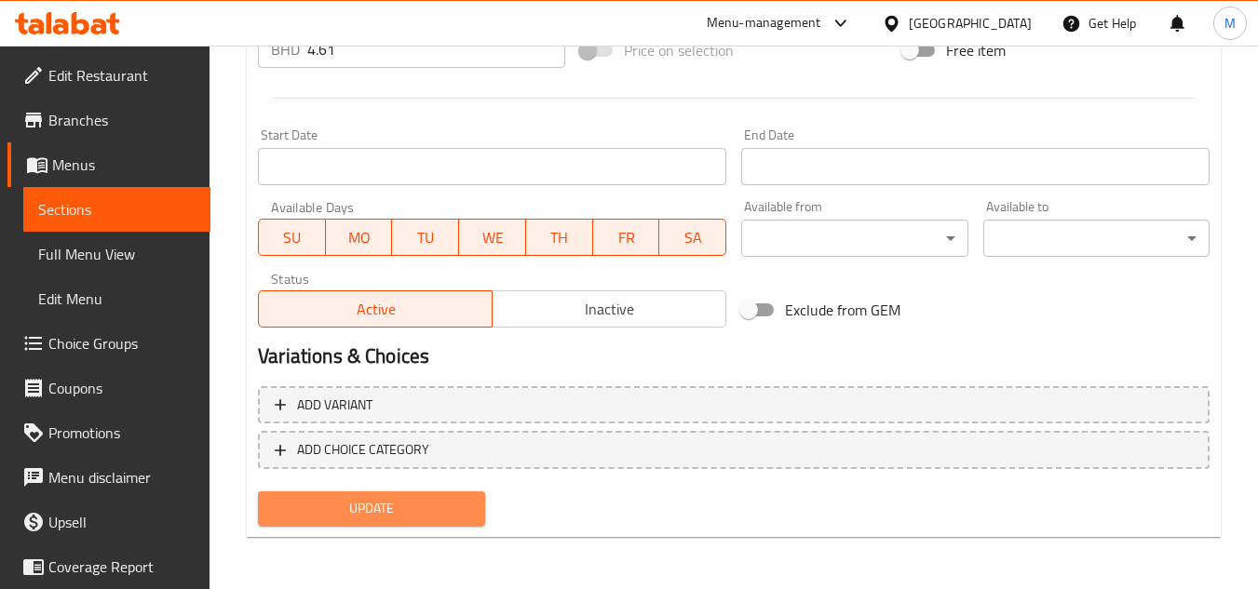
click at [460, 498] on span "Update" at bounding box center [371, 508] width 196 height 23
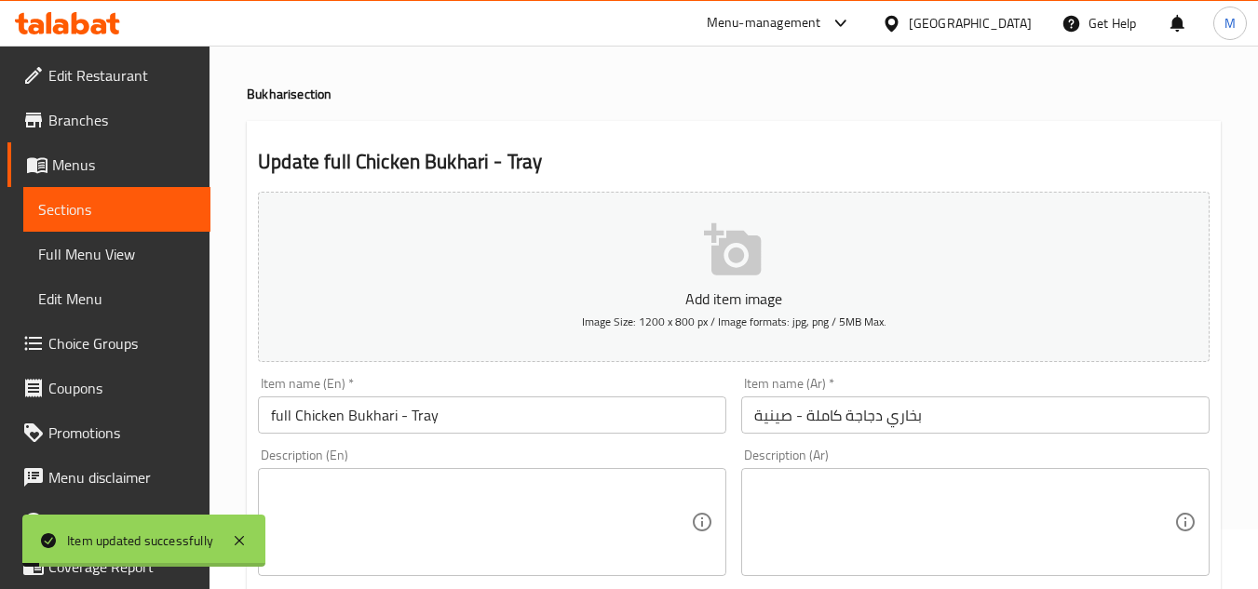
scroll to position [0, 0]
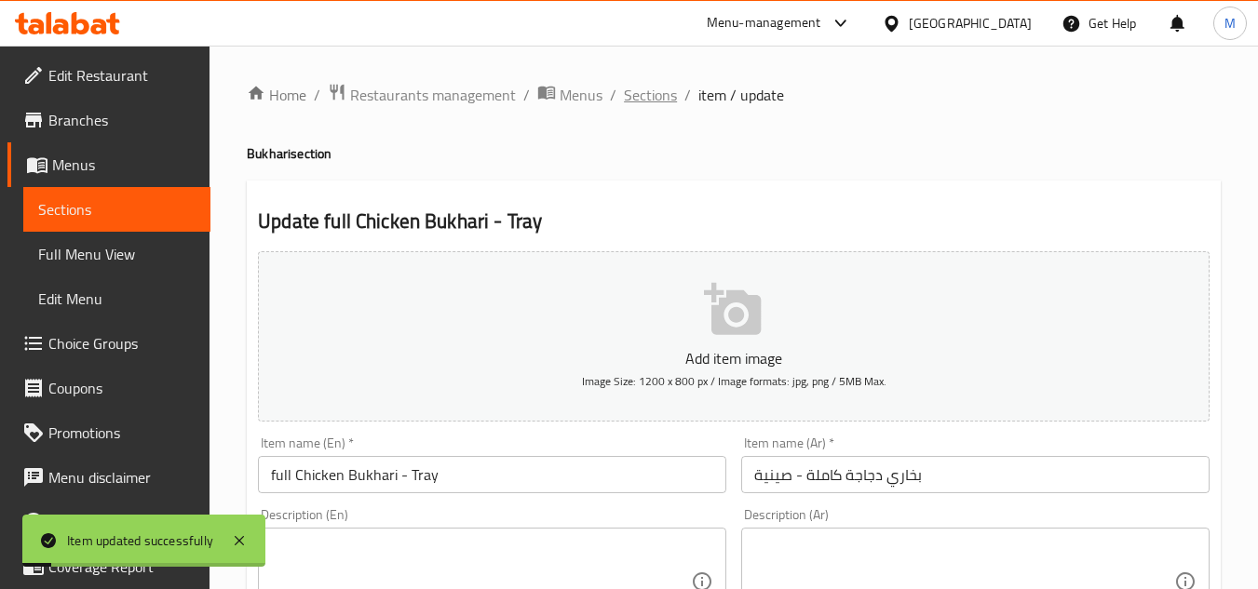
click at [656, 99] on span "Sections" at bounding box center [650, 95] width 53 height 22
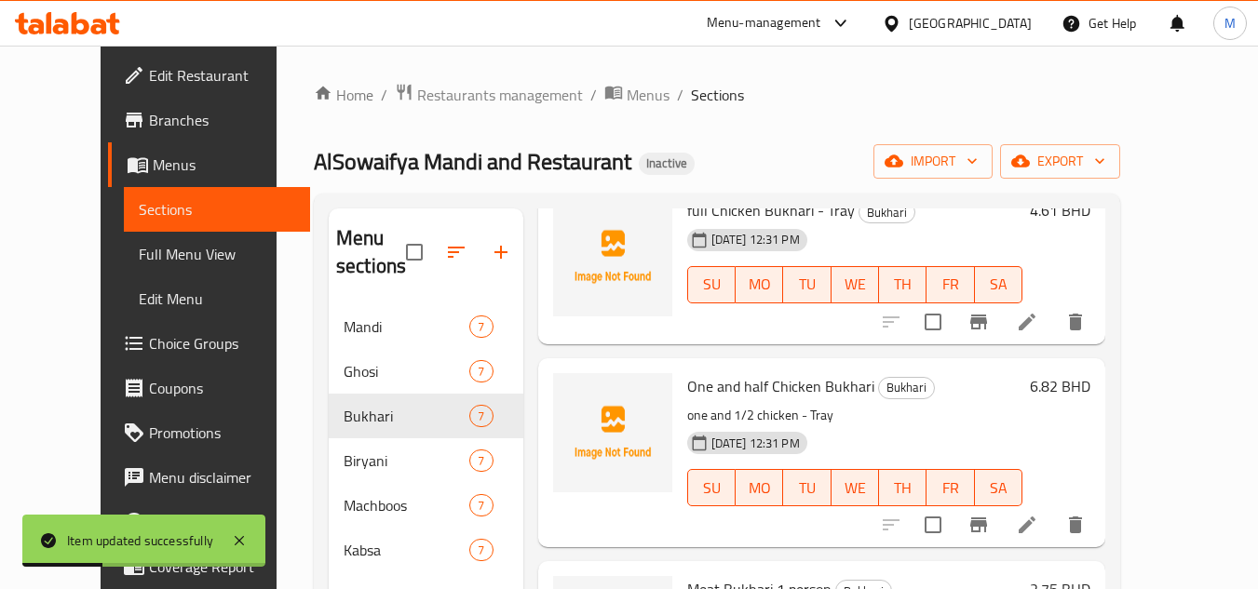
scroll to position [559, 0]
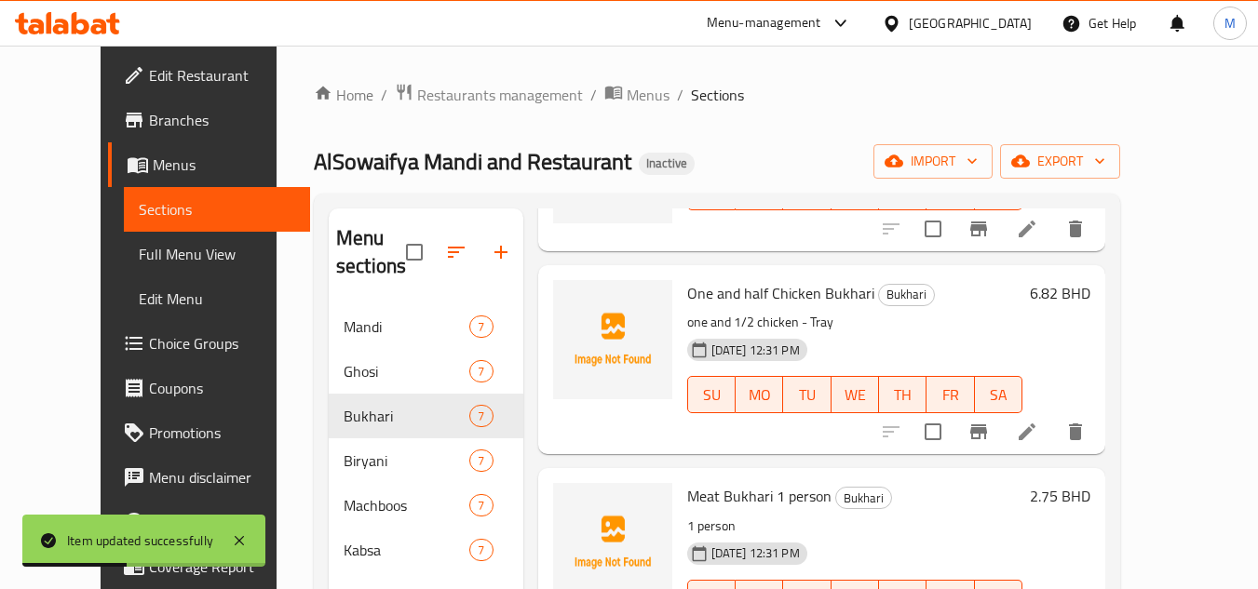
click at [1036, 440] on icon at bounding box center [1027, 432] width 17 height 17
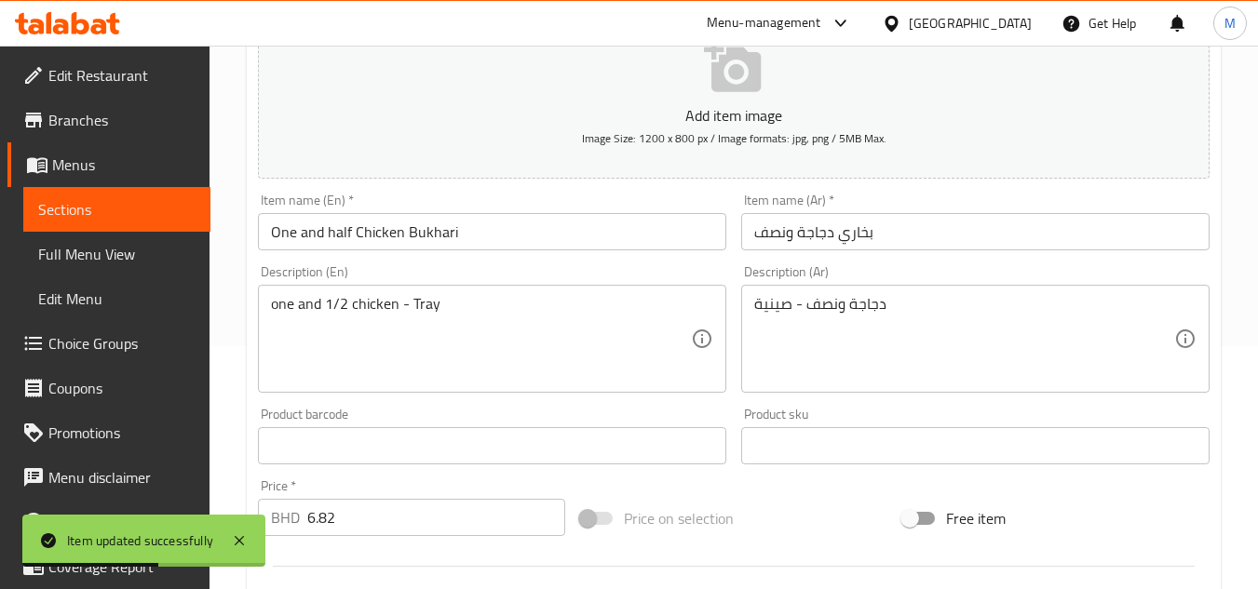
scroll to position [279, 0]
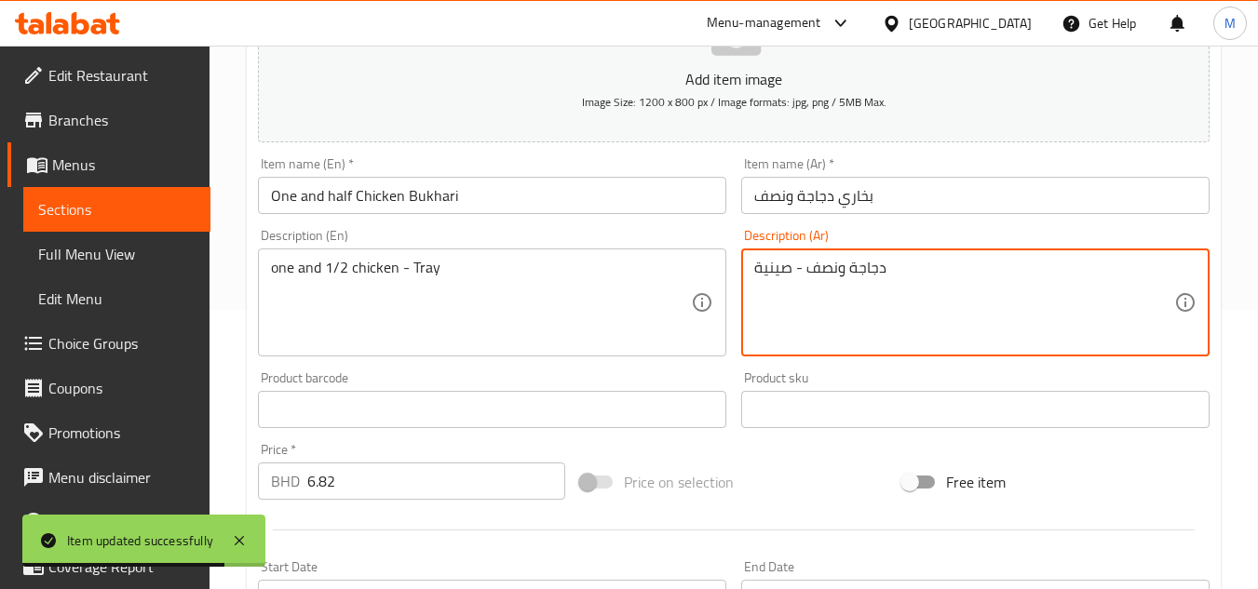
drag, startPoint x: 803, startPoint y: 271, endPoint x: 754, endPoint y: 271, distance: 48.4
type textarea "دجاجة ونصف"
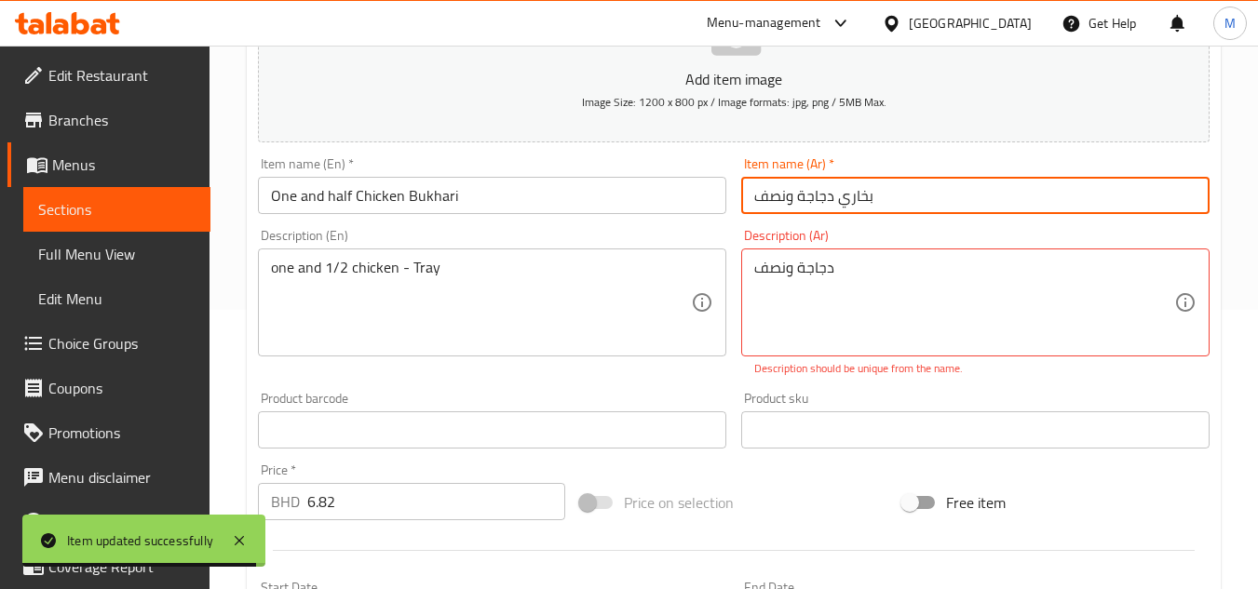
click at [915, 196] on input "بخاري دجاجة ونصف" at bounding box center [975, 195] width 468 height 37
paste input "- صينية"
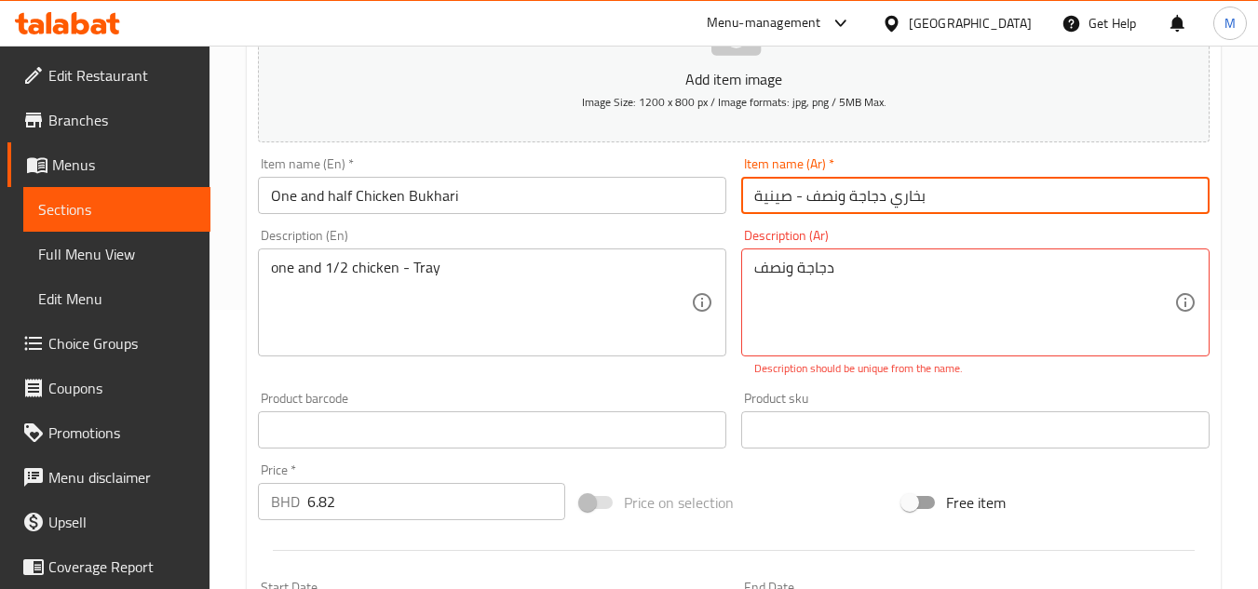
type input "بخاري دجاجة ونصف - صينية"
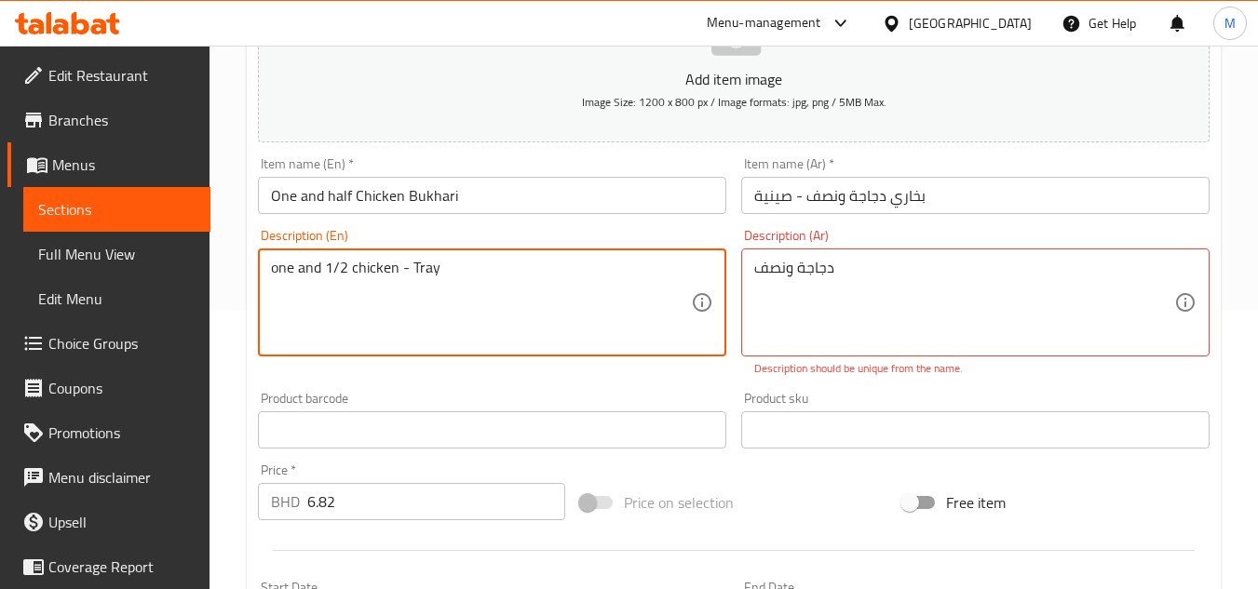
drag, startPoint x: 400, startPoint y: 271, endPoint x: 457, endPoint y: 277, distance: 57.1
type textarea "one and 1/2 chicken"
click at [487, 180] on input "One and half Chicken Bukhari" at bounding box center [492, 195] width 468 height 37
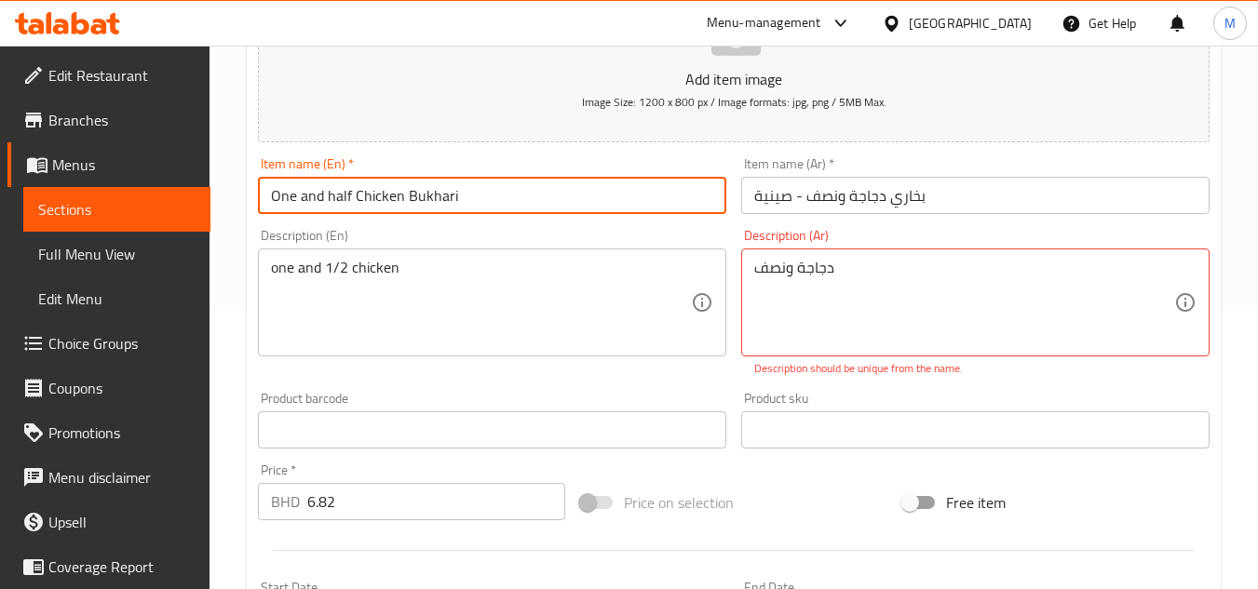
paste input "- Tray"
type input "One and half Chicken Bukhari- Tray"
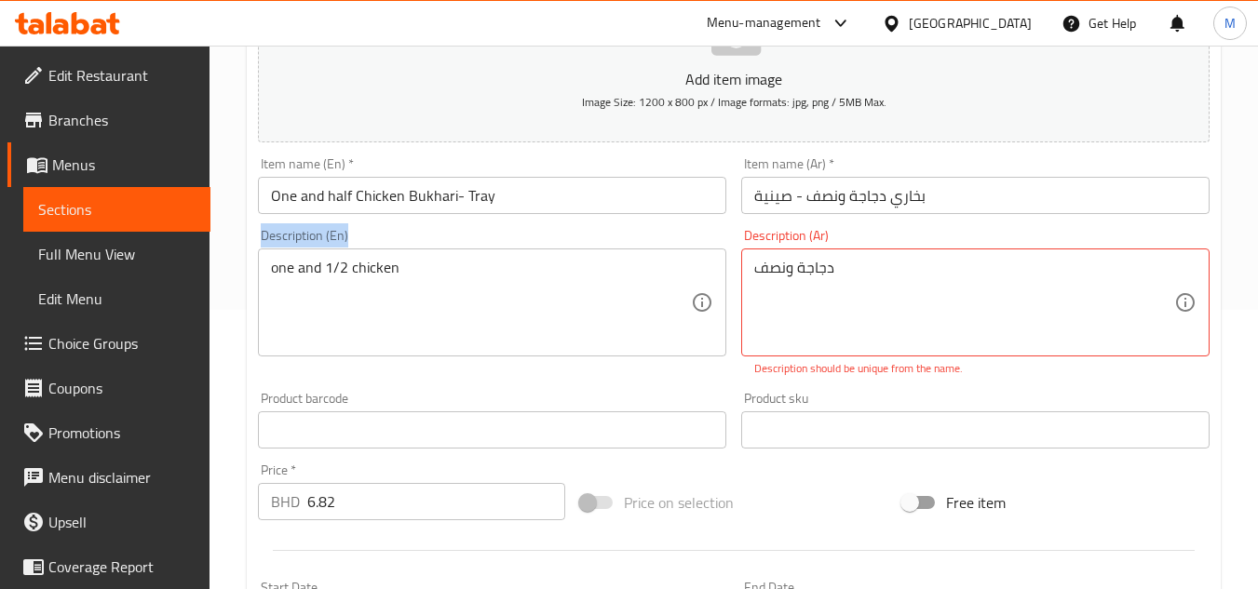
drag, startPoint x: 440, startPoint y: 255, endPoint x: 212, endPoint y: 268, distance: 228.5
click at [212, 268] on div "Home / Restaurants management / Menus / Sections / item / update Bukhari sectio…" at bounding box center [734, 404] width 1049 height 1276
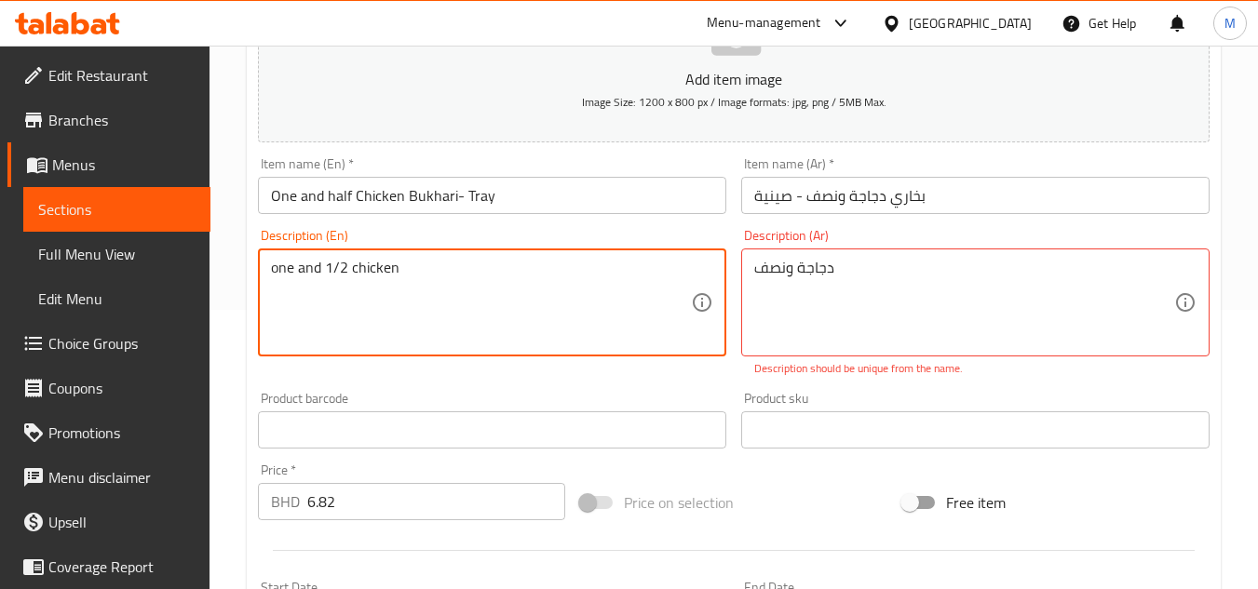
drag, startPoint x: 416, startPoint y: 272, endPoint x: 250, endPoint y: 274, distance: 166.7
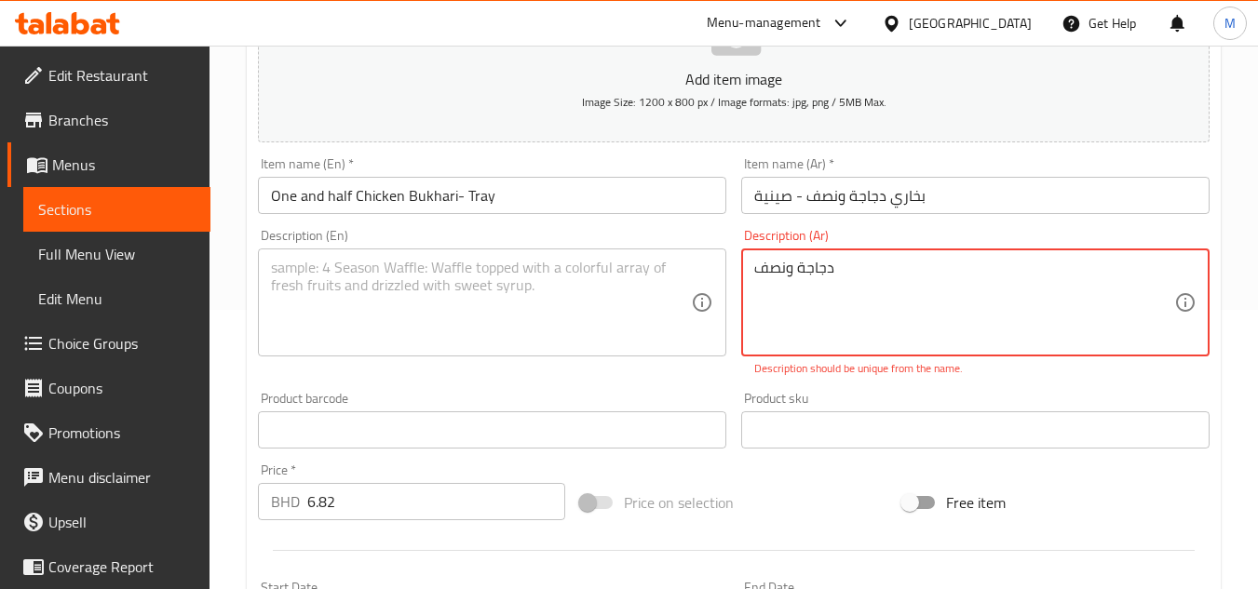
drag, startPoint x: 837, startPoint y: 275, endPoint x: 698, endPoint y: 276, distance: 139.7
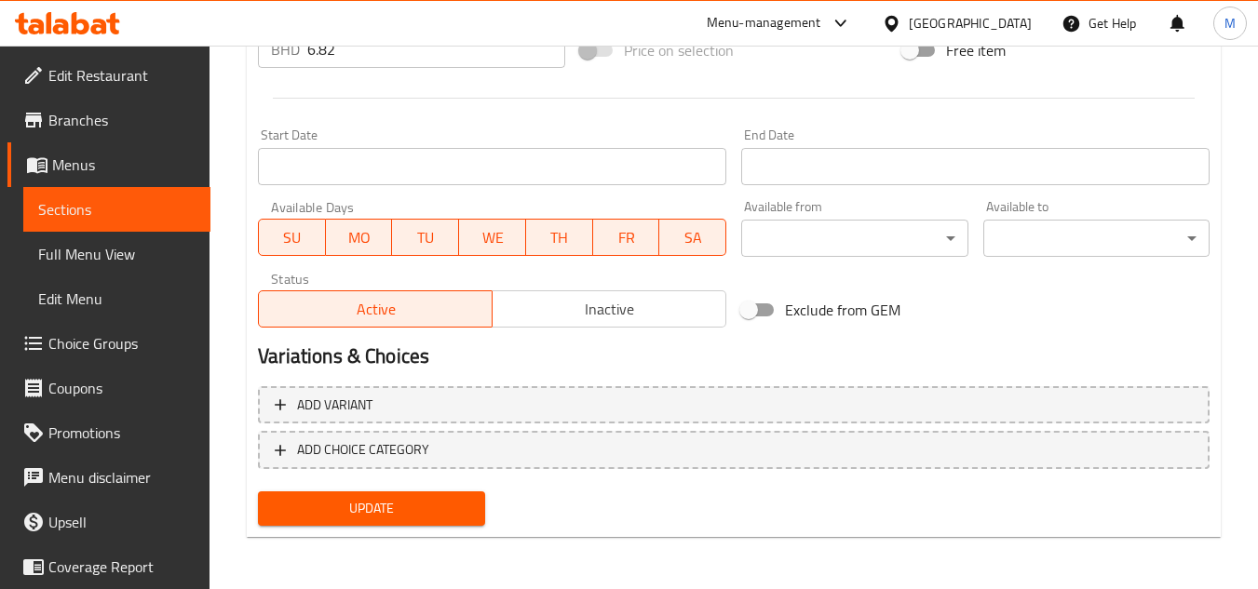
click at [389, 522] on button "Update" at bounding box center [371, 509] width 226 height 34
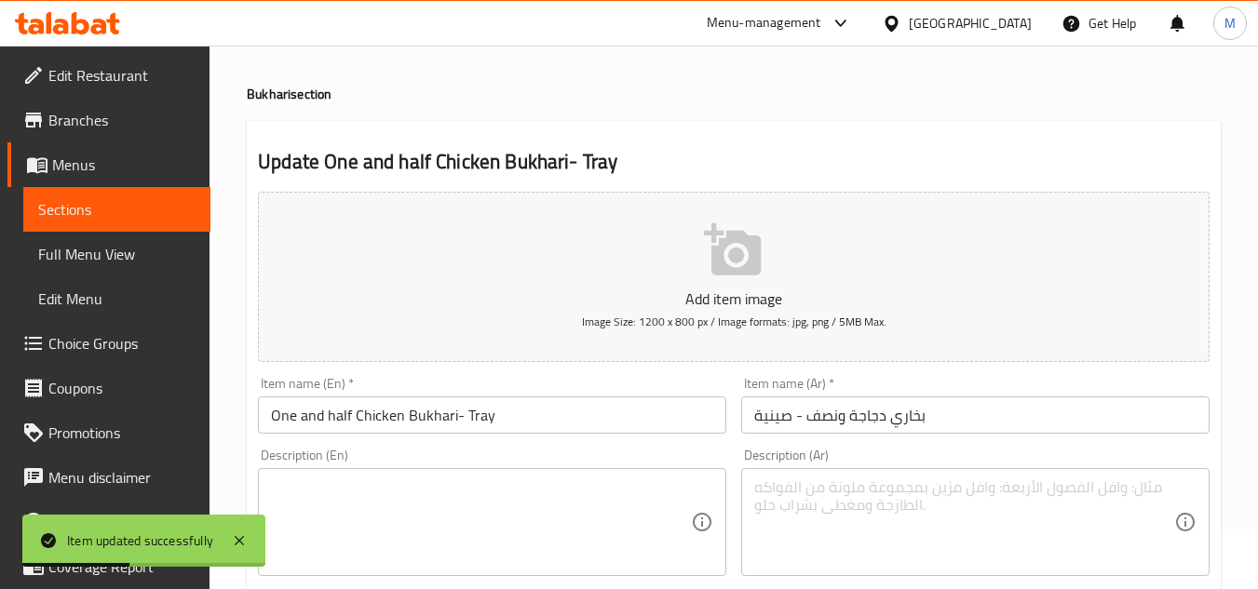
scroll to position [0, 0]
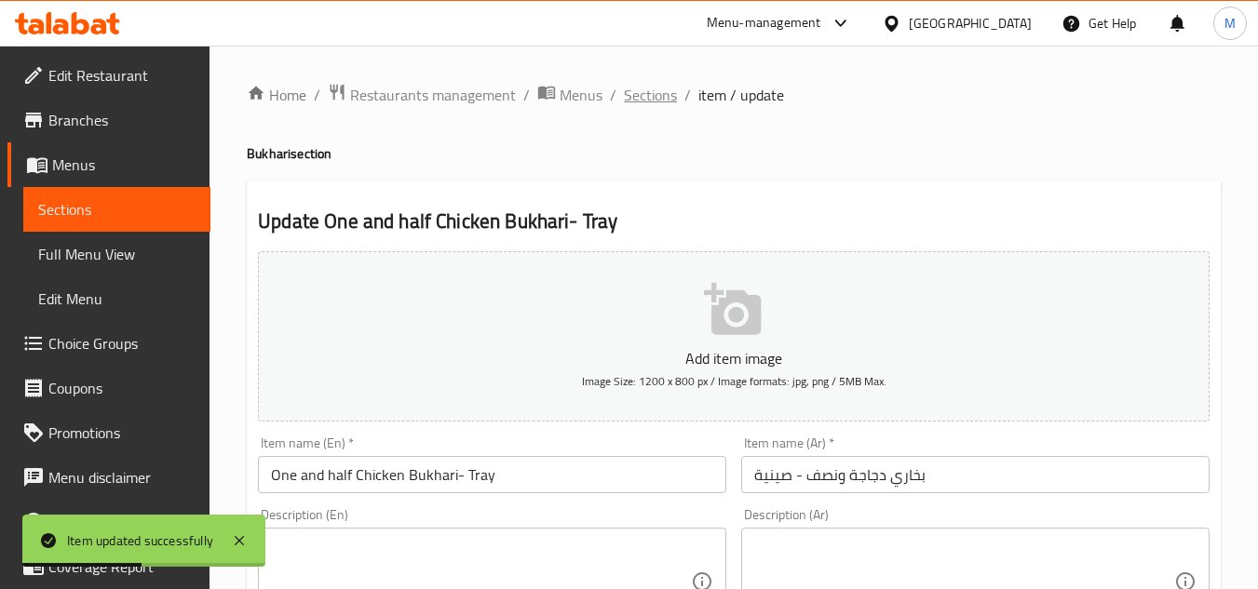
click at [654, 99] on span "Sections" at bounding box center [650, 95] width 53 height 22
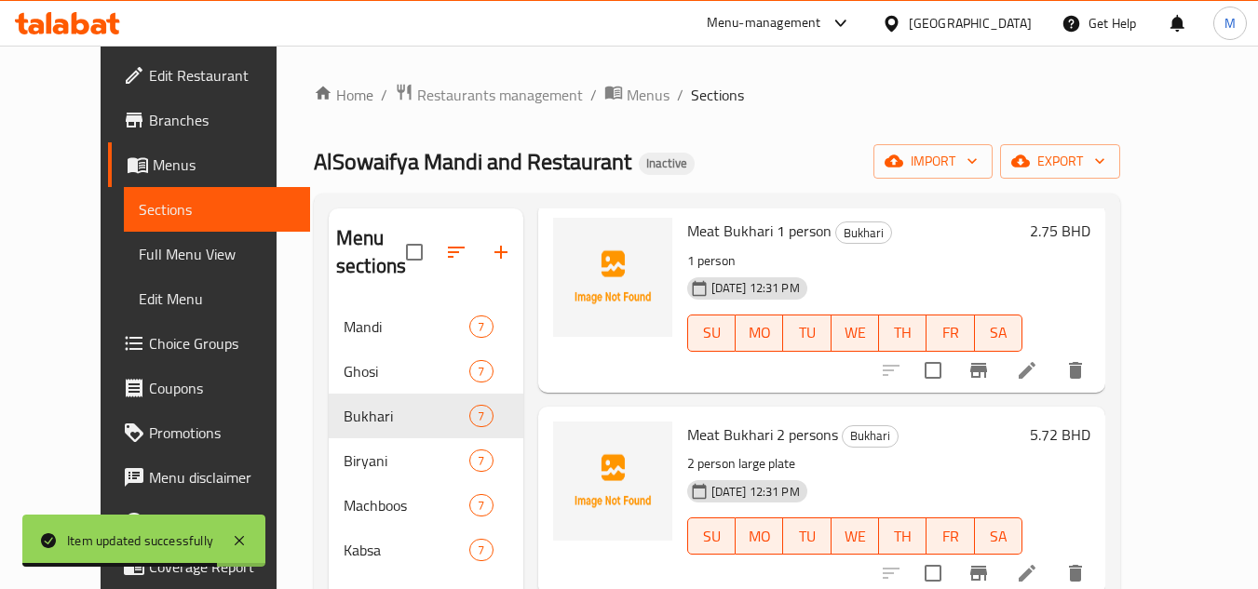
scroll to position [798, 0]
click at [1053, 379] on li at bounding box center [1027, 369] width 52 height 34
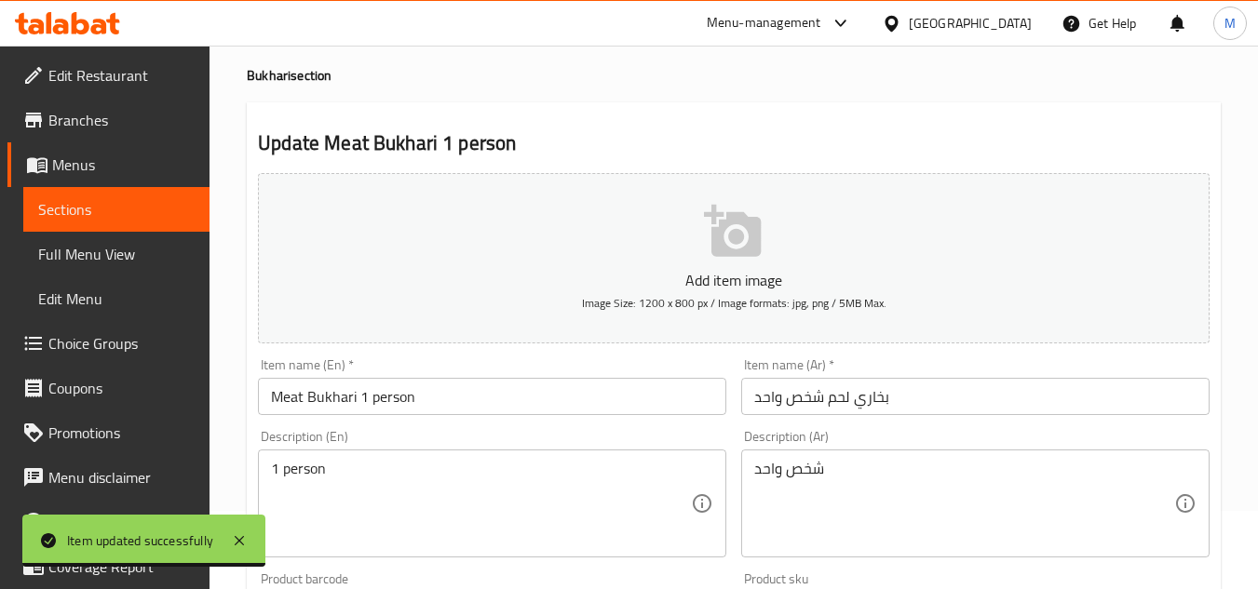
scroll to position [186, 0]
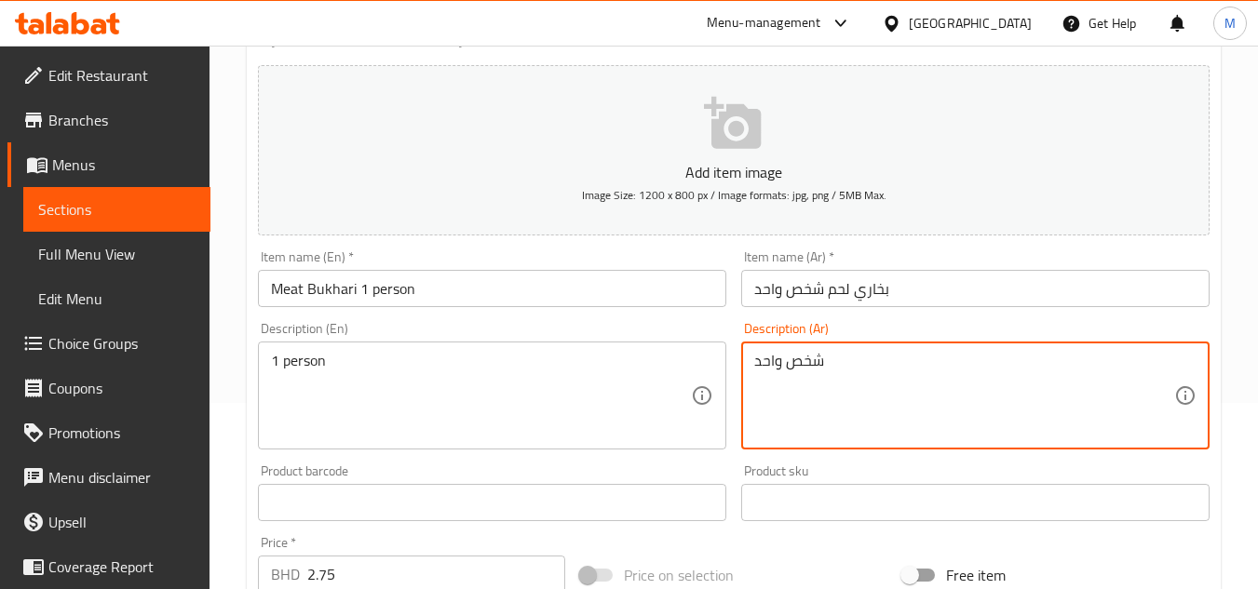
click at [785, 359] on textarea "شخص واحد" at bounding box center [964, 396] width 420 height 88
click at [282, 373] on textarea "1 person" at bounding box center [481, 396] width 420 height 88
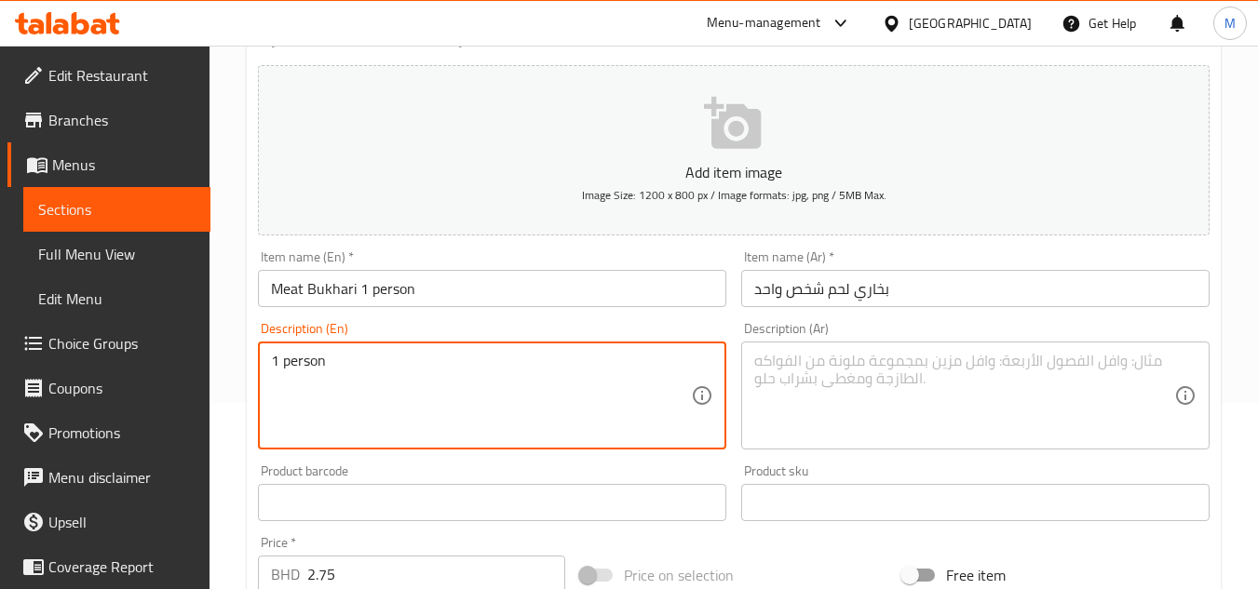
click at [282, 373] on textarea "1 person" at bounding box center [481, 396] width 420 height 88
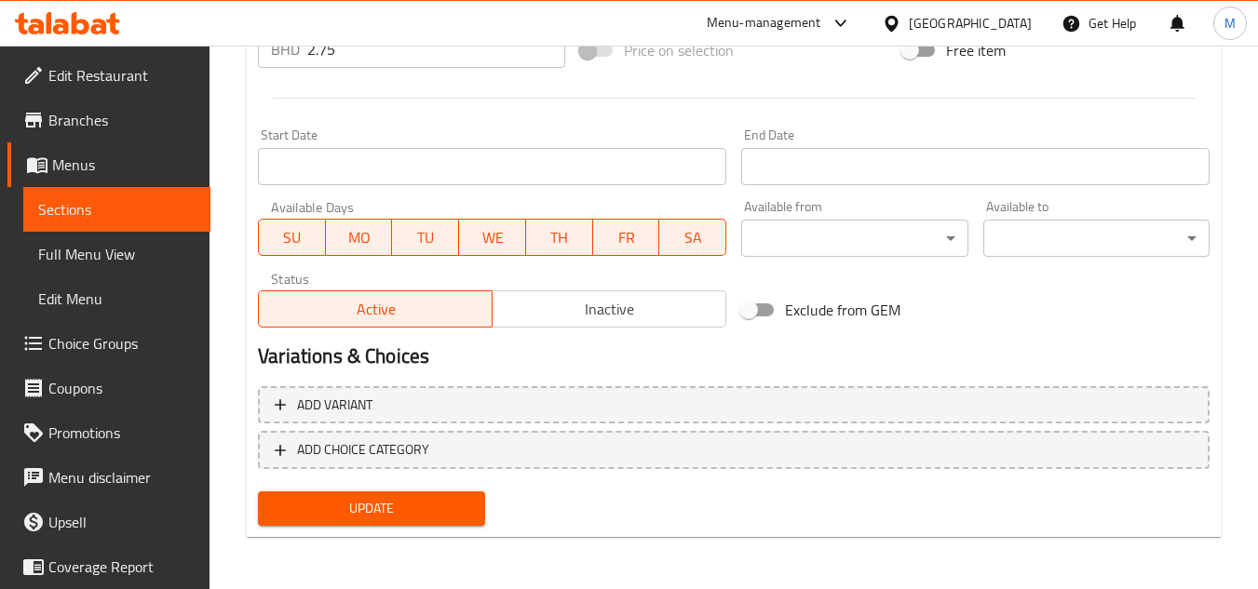
click at [384, 495] on button "Update" at bounding box center [371, 509] width 226 height 34
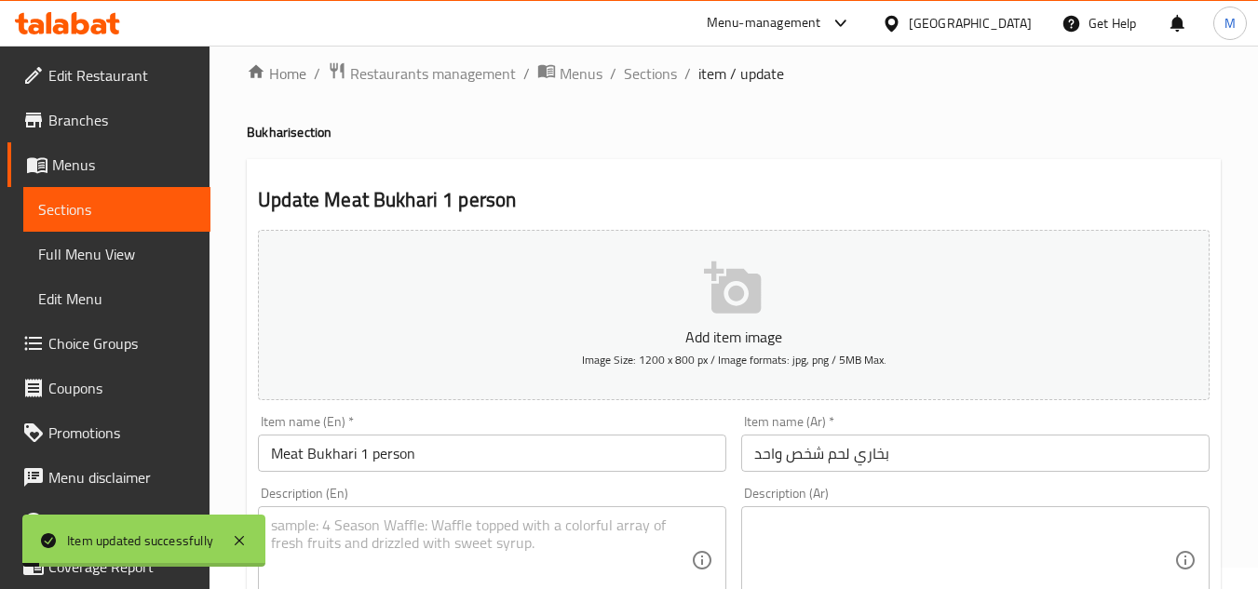
scroll to position [0, 0]
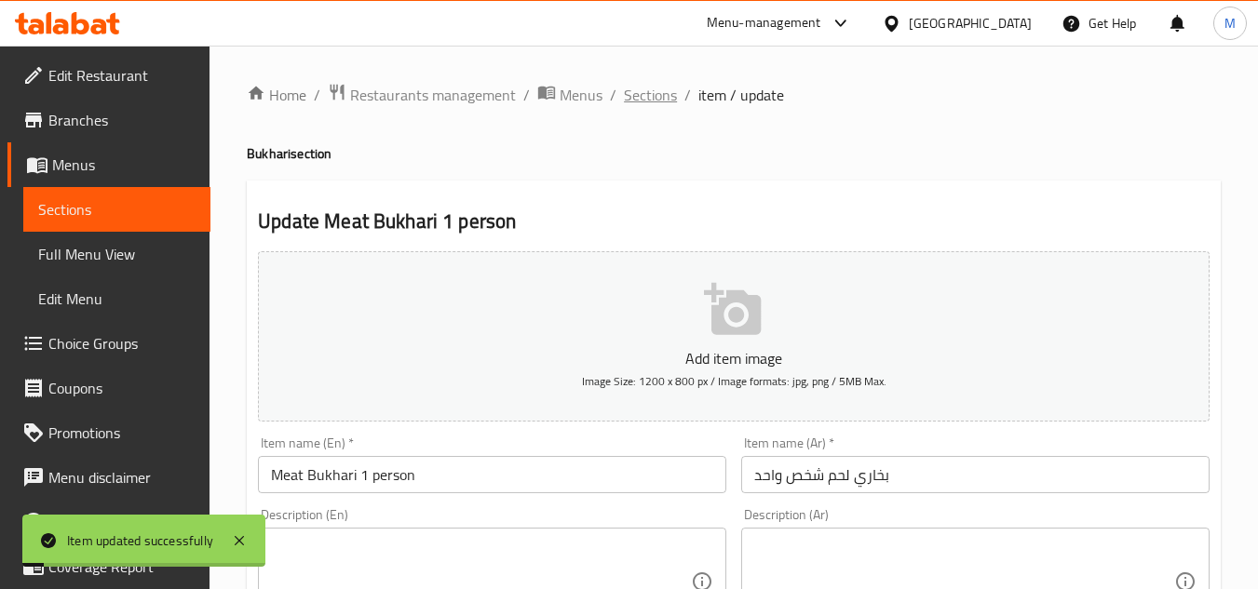
click at [653, 102] on span "Sections" at bounding box center [650, 95] width 53 height 22
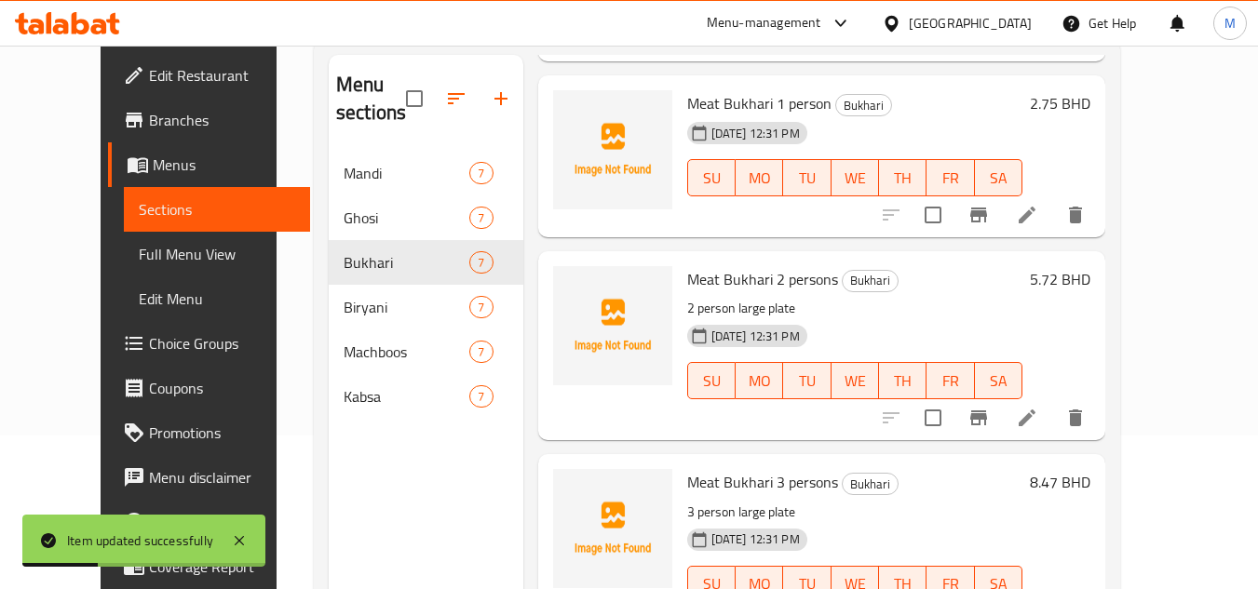
scroll to position [186, 0]
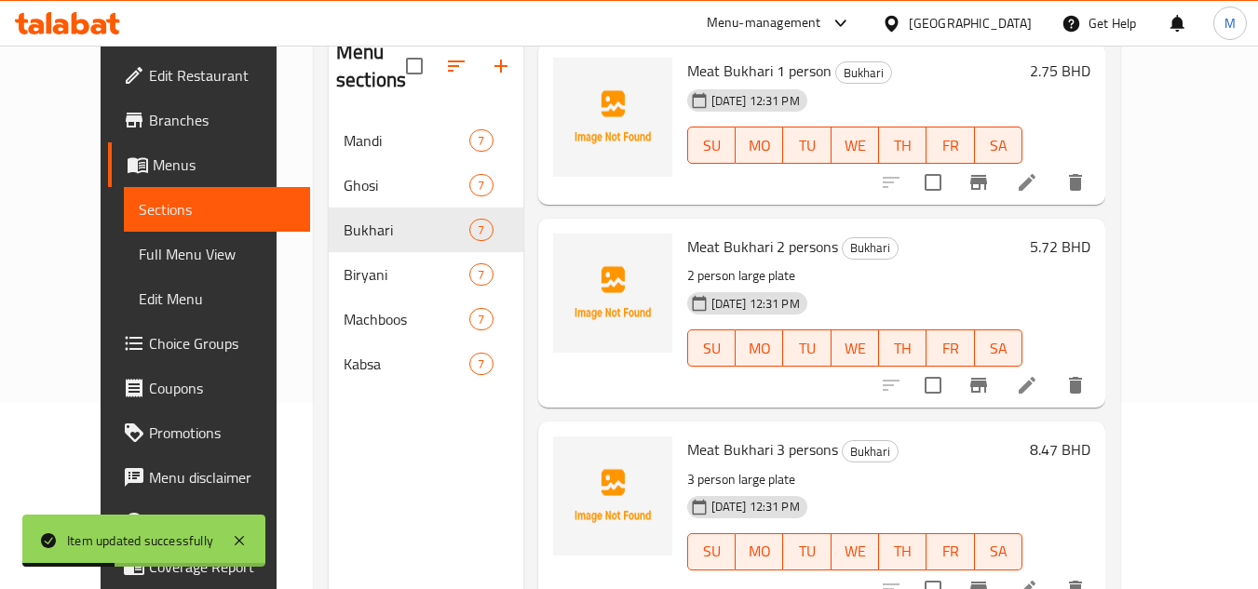
click at [1038, 389] on icon at bounding box center [1027, 385] width 22 height 22
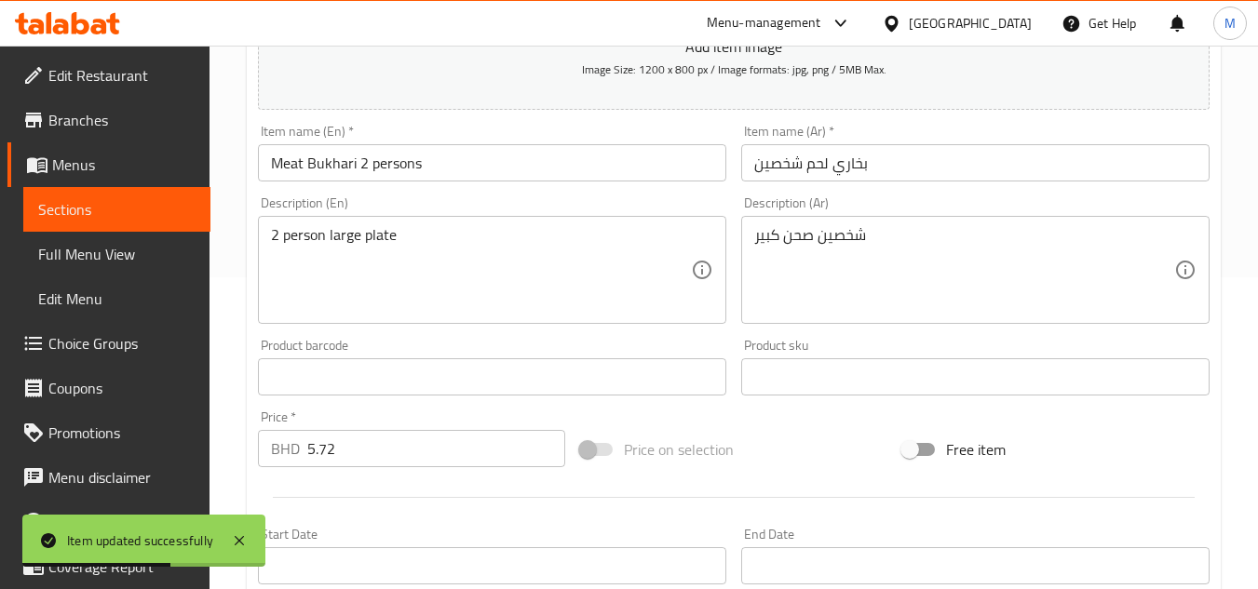
scroll to position [279, 0]
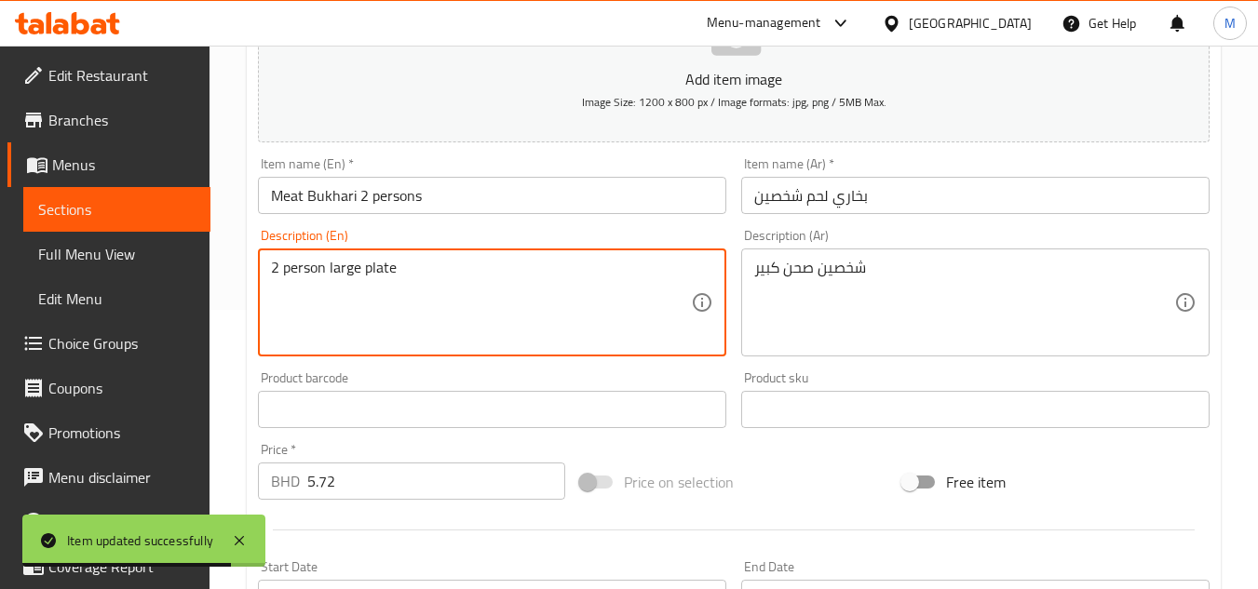
drag, startPoint x: 346, startPoint y: 269, endPoint x: 399, endPoint y: 273, distance: 53.2
click at [399, 273] on textarea "2 person large plate" at bounding box center [481, 303] width 420 height 88
type textarea "2 person"
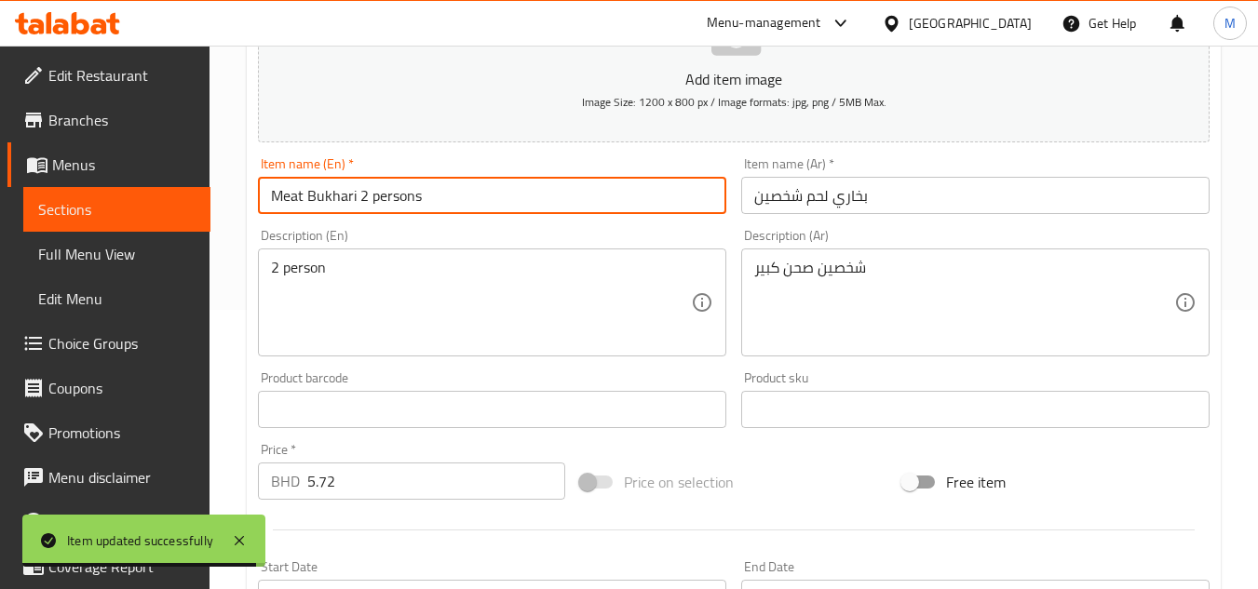
click at [438, 196] on input "Meat Bukhari 2 persons" at bounding box center [492, 195] width 468 height 37
paste input "large plate"
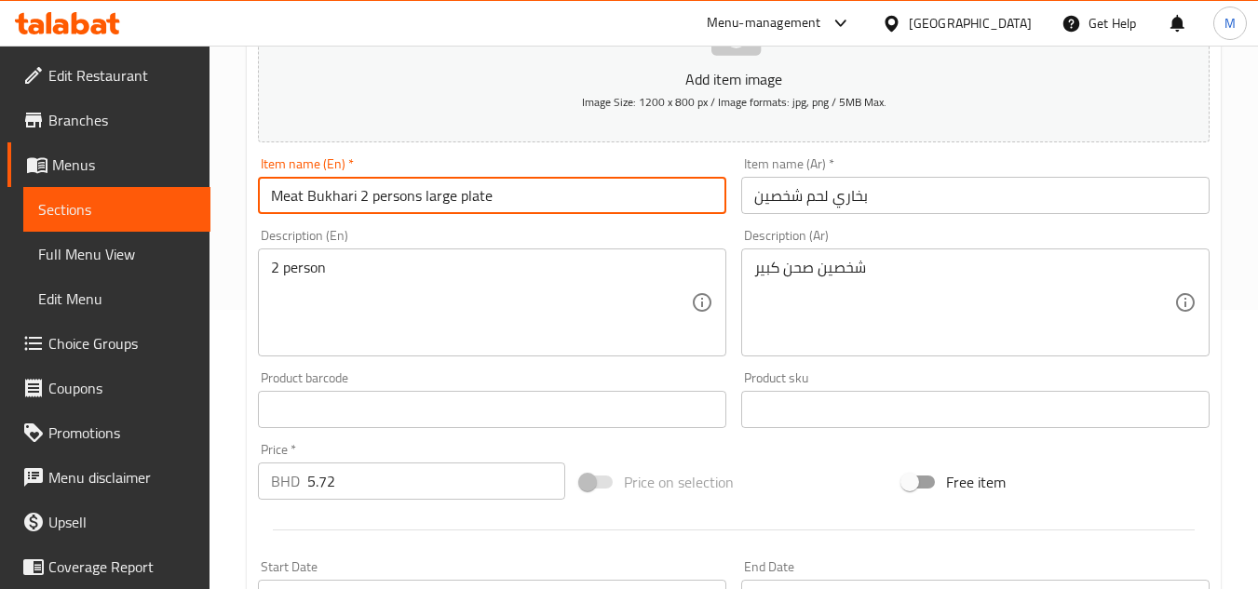
type input "Meat Bukhari 2 persons large plate"
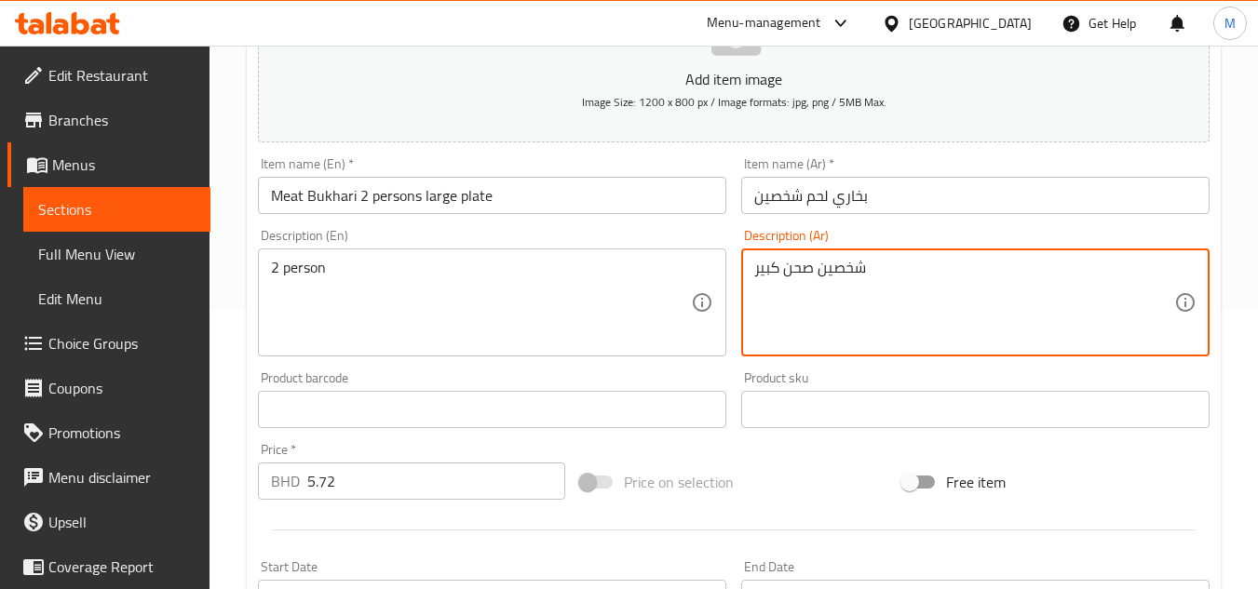
drag, startPoint x: 809, startPoint y: 273, endPoint x: 732, endPoint y: 270, distance: 77.3
type textarea "شخصين"
click at [931, 201] on input "بخاري لحم شخصين" at bounding box center [975, 195] width 468 height 37
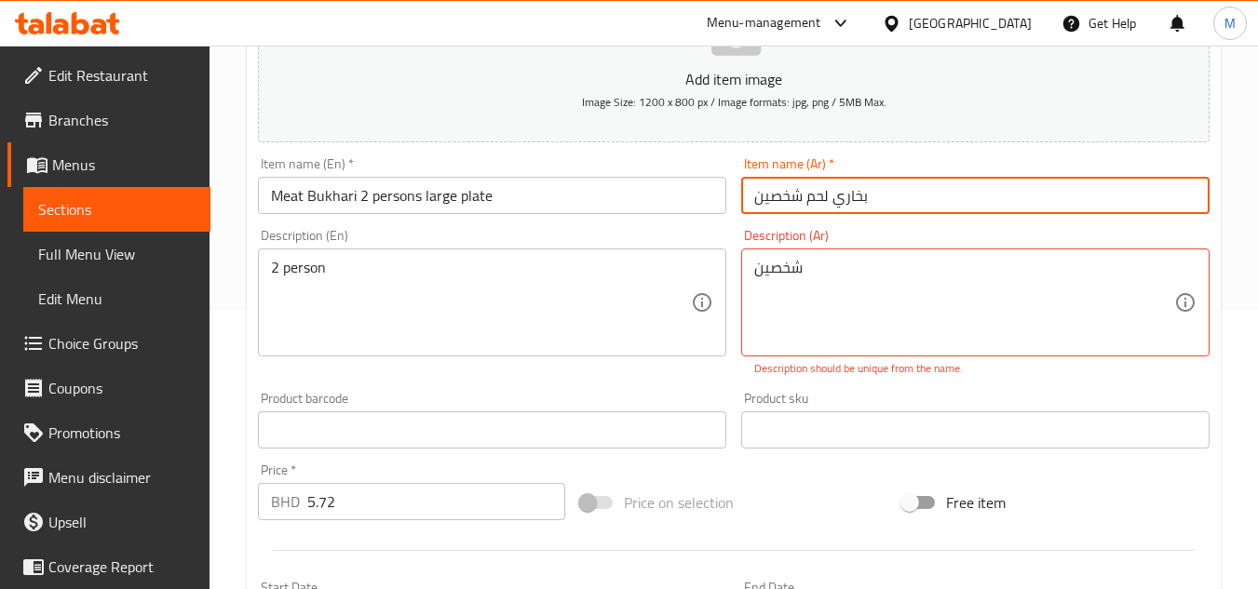
paste input "صحن كبير"
type input "بخاري لحم شخصين صحن كبير"
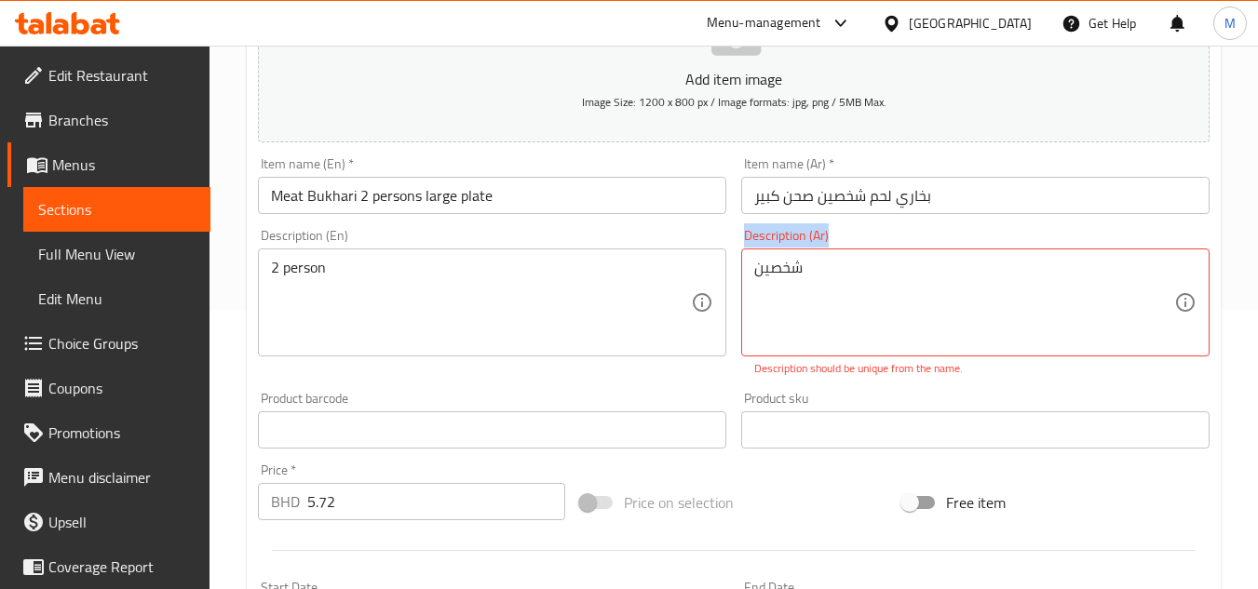
drag, startPoint x: 843, startPoint y: 247, endPoint x: 736, endPoint y: 258, distance: 107.7
click at [736, 258] on div "Description (Ar) شخصين Description (Ar) Description should be unique from the n…" at bounding box center [975, 303] width 483 height 163
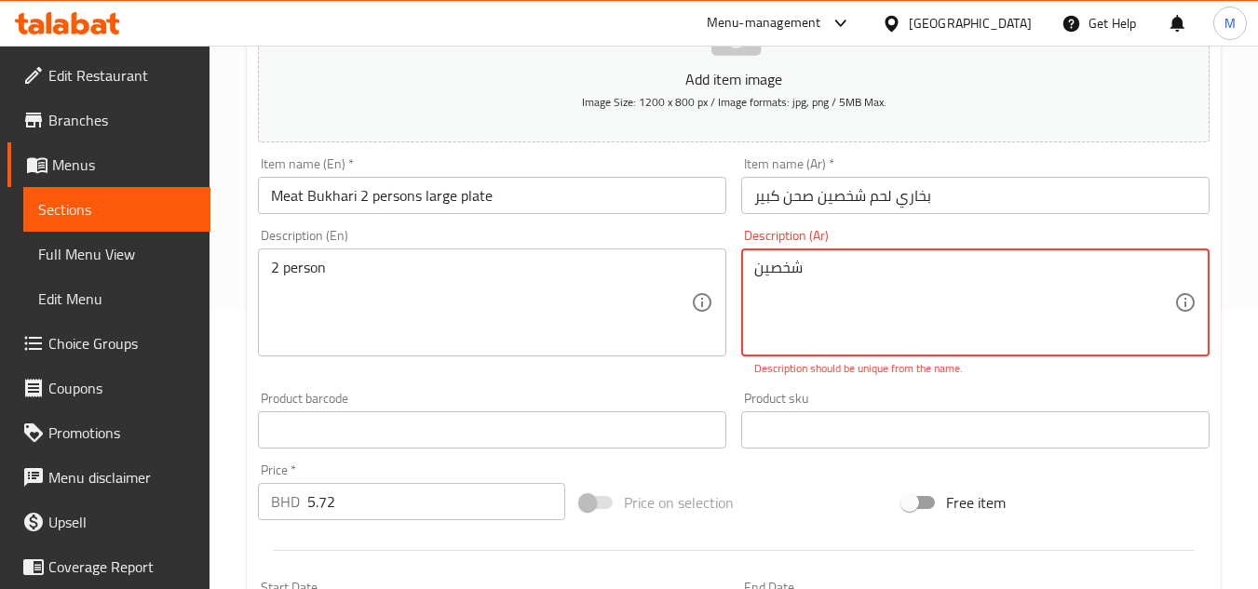
drag, startPoint x: 831, startPoint y: 271, endPoint x: 717, endPoint y: 265, distance: 113.8
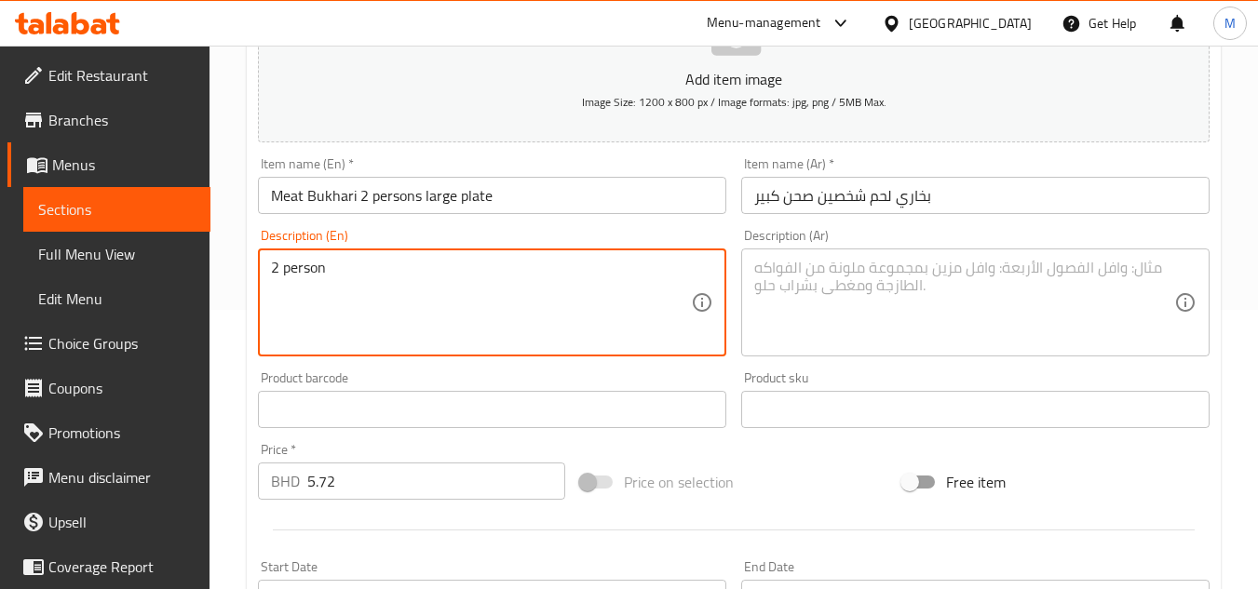
drag, startPoint x: 367, startPoint y: 273, endPoint x: 238, endPoint y: 273, distance: 128.5
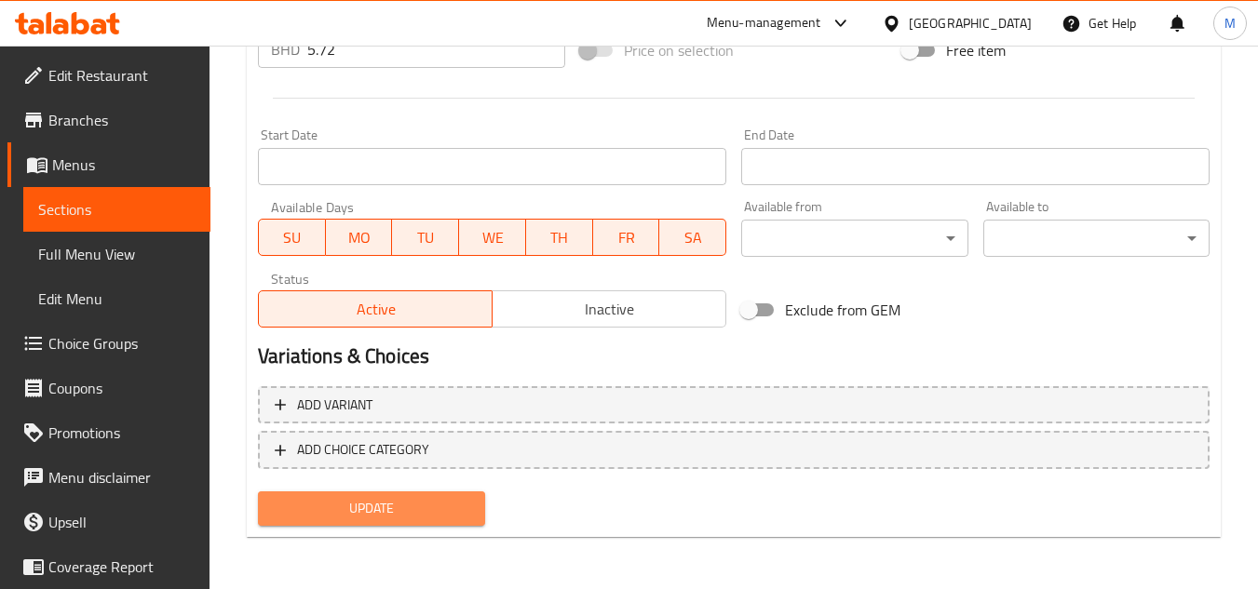
click at [456, 497] on span "Update" at bounding box center [371, 508] width 196 height 23
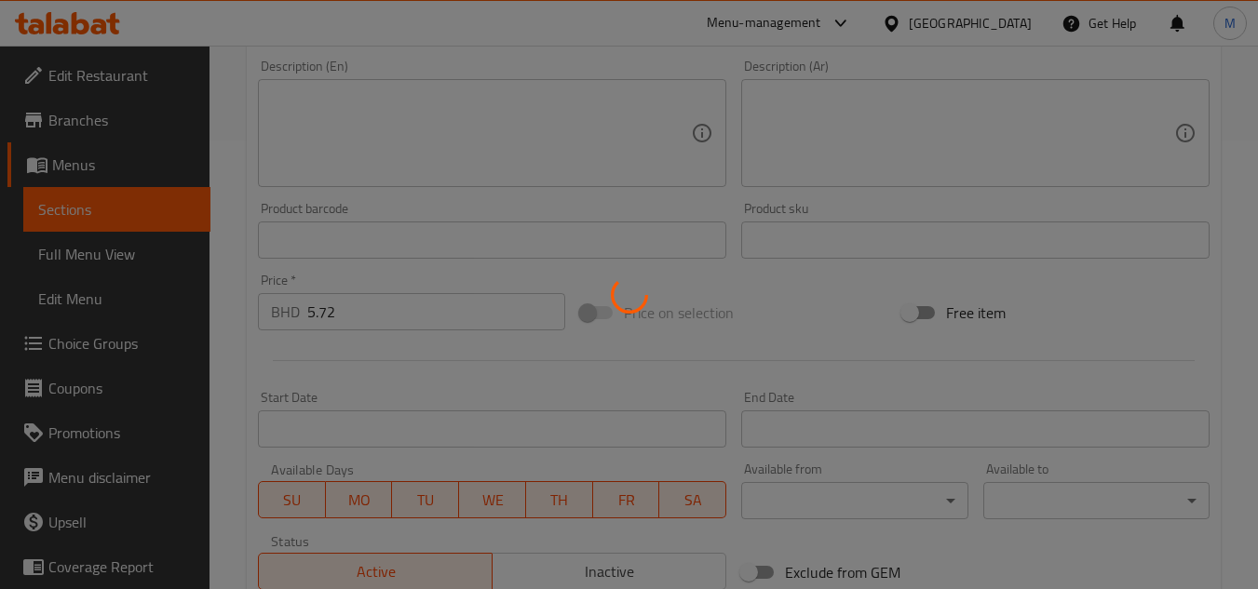
scroll to position [0, 0]
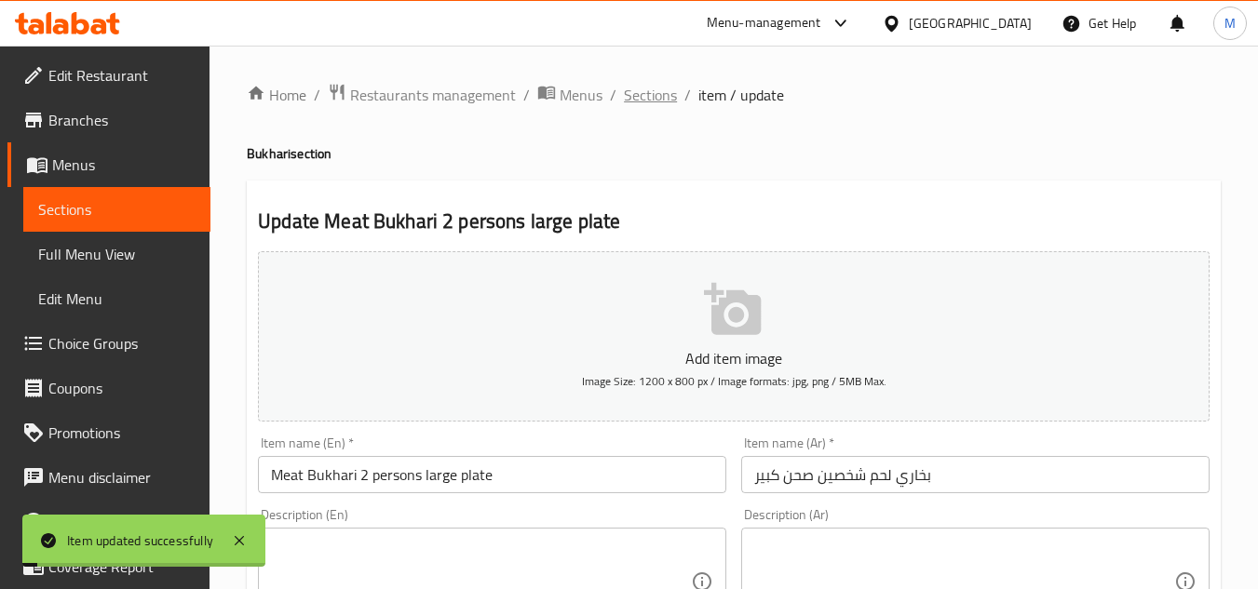
click at [637, 101] on span "Sections" at bounding box center [650, 95] width 53 height 22
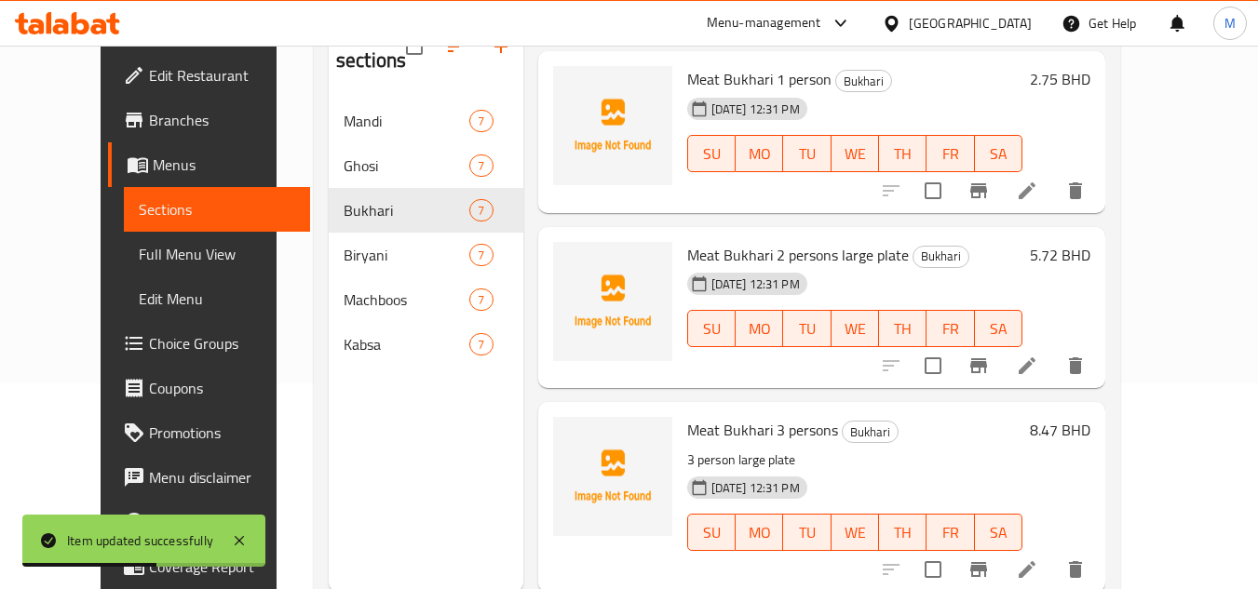
scroll to position [261, 0]
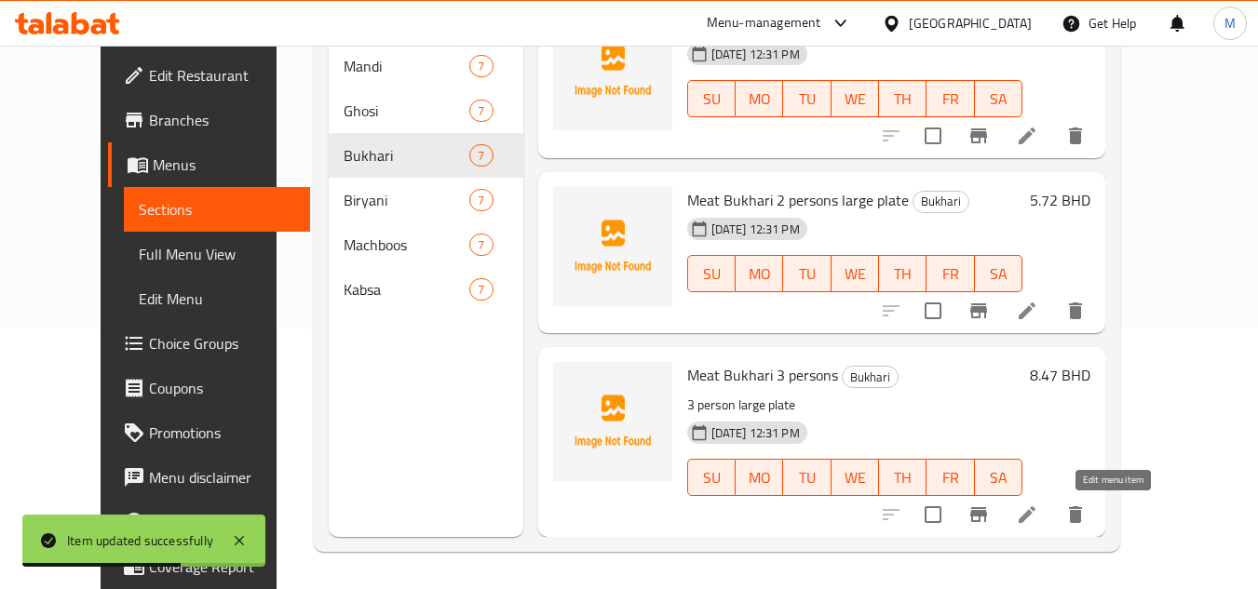
click at [1038, 522] on icon at bounding box center [1027, 515] width 22 height 22
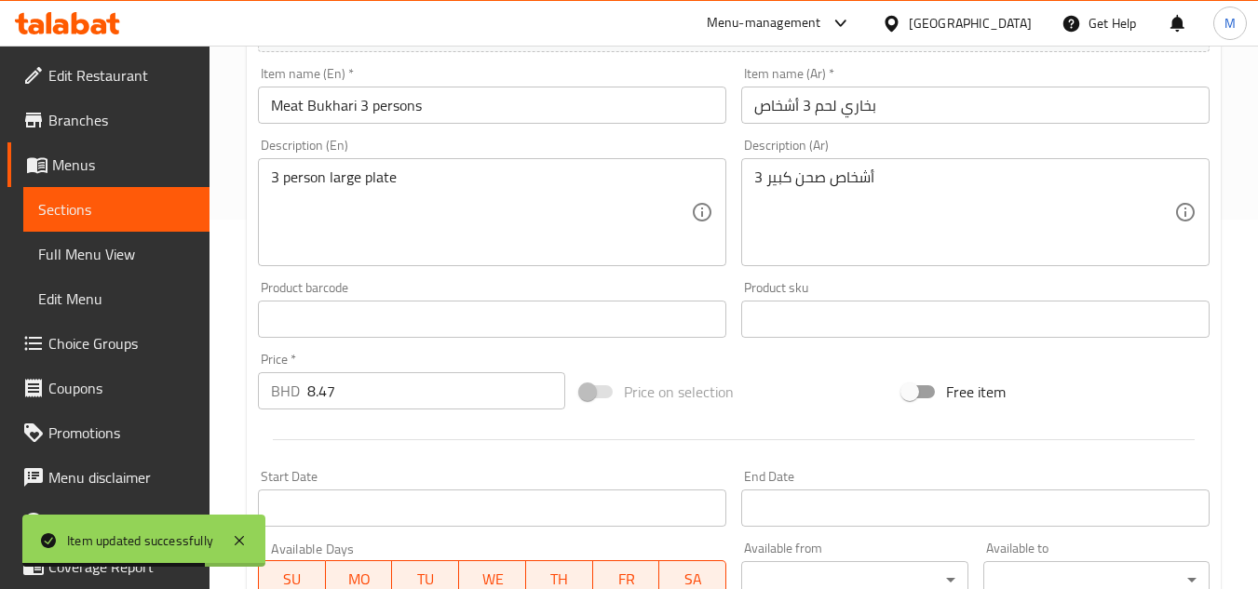
scroll to position [373, 0]
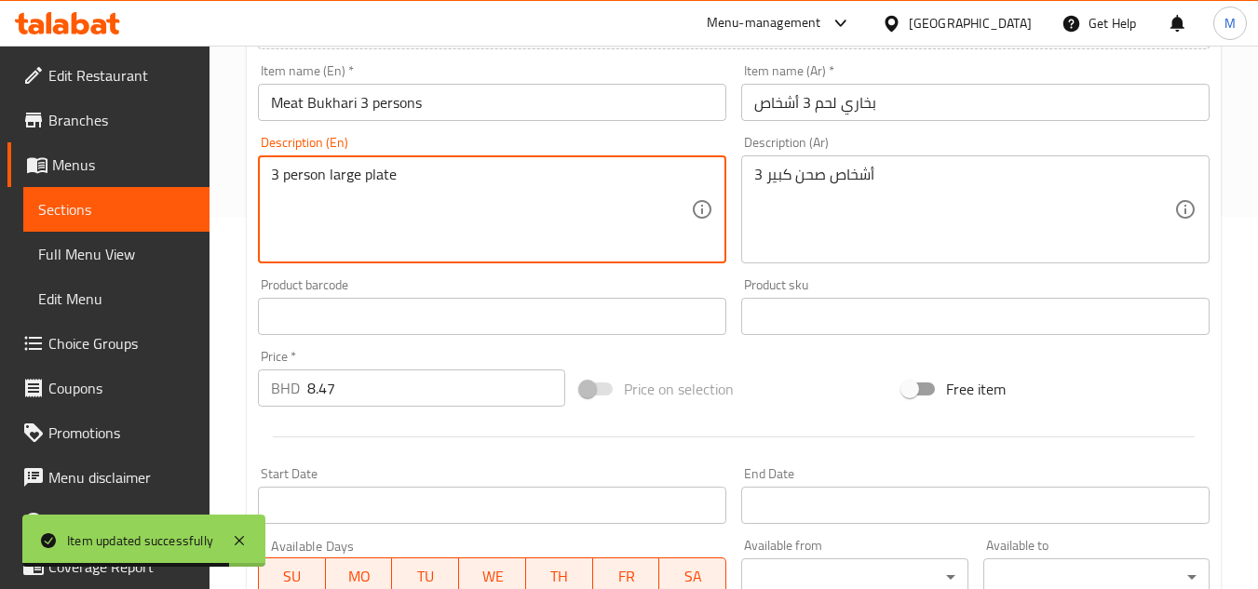
drag, startPoint x: 333, startPoint y: 183, endPoint x: 419, endPoint y: 185, distance: 85.7
click at [419, 185] on textarea "3 person large plate" at bounding box center [481, 210] width 420 height 88
type textarea "3 person"
click at [480, 108] on input "Meat Bukhari 3 persons" at bounding box center [492, 102] width 468 height 37
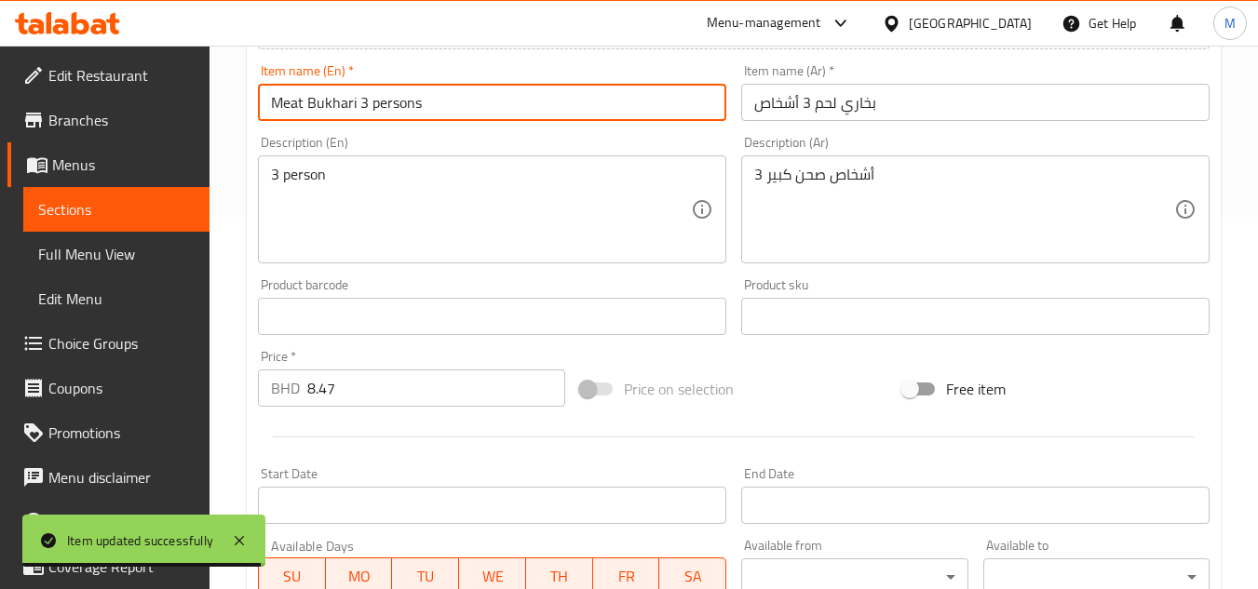
paste input "large plate"
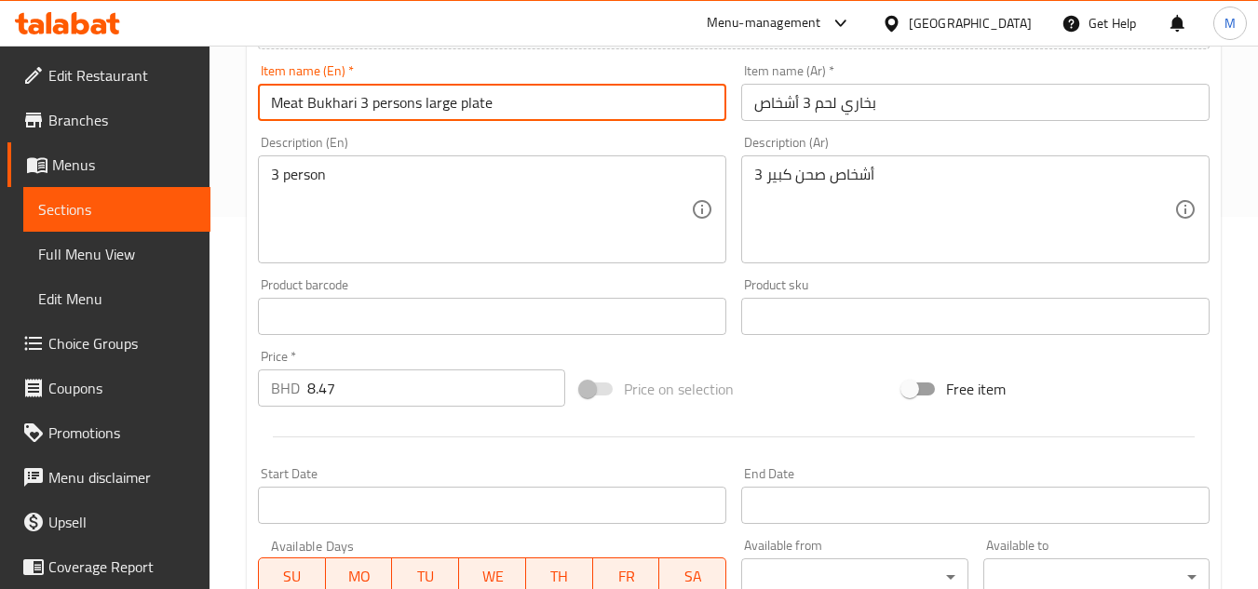
type input "Meat Bukhari 3 persons large plate"
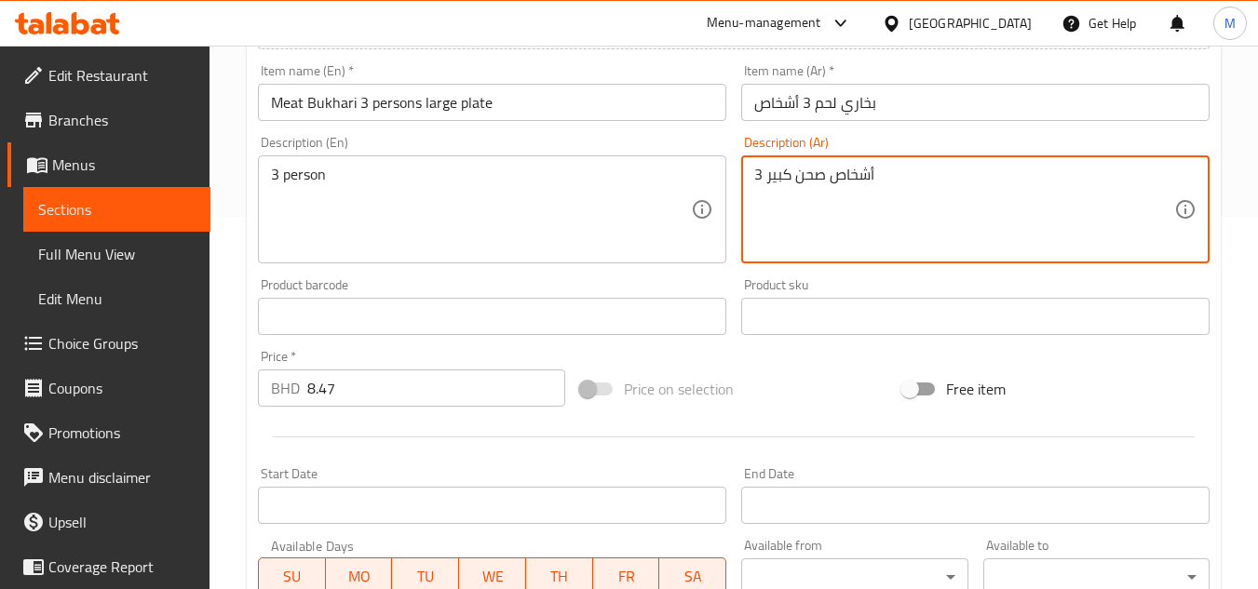
drag, startPoint x: 823, startPoint y: 180, endPoint x: 768, endPoint y: 181, distance: 55.0
type textarea "3 أشخاص"
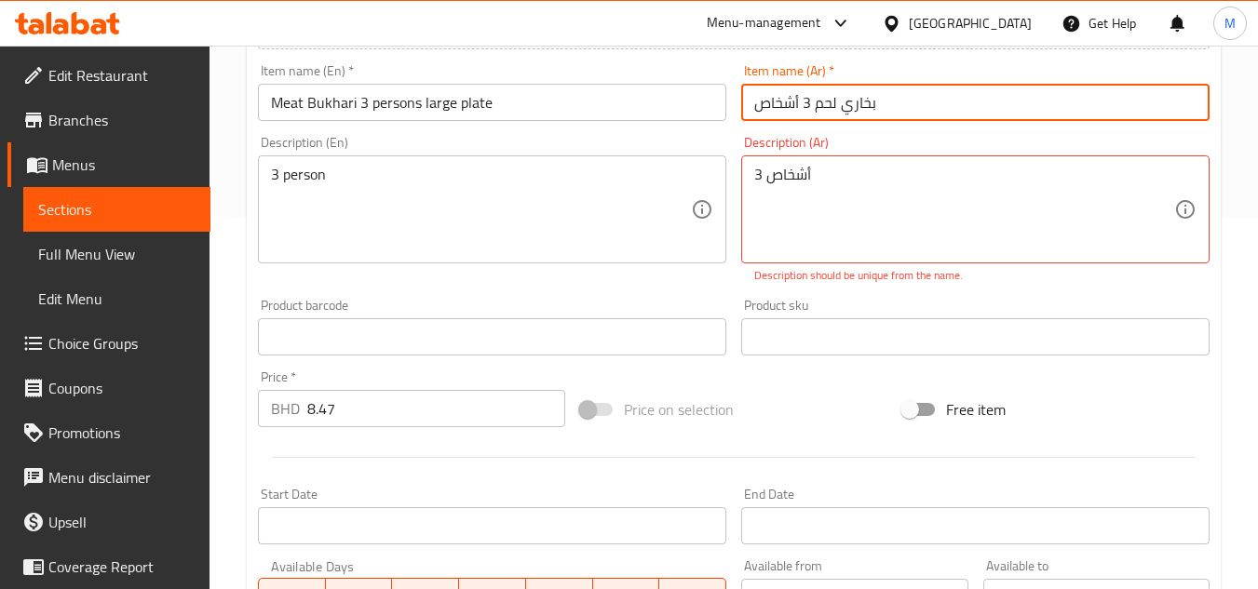
click at [905, 104] on input "بخاري لحم 3 أشخاص" at bounding box center [975, 102] width 468 height 37
paste input "صحن كبير"
type input "بخاري لحم 3 أشخاص صحن كبير"
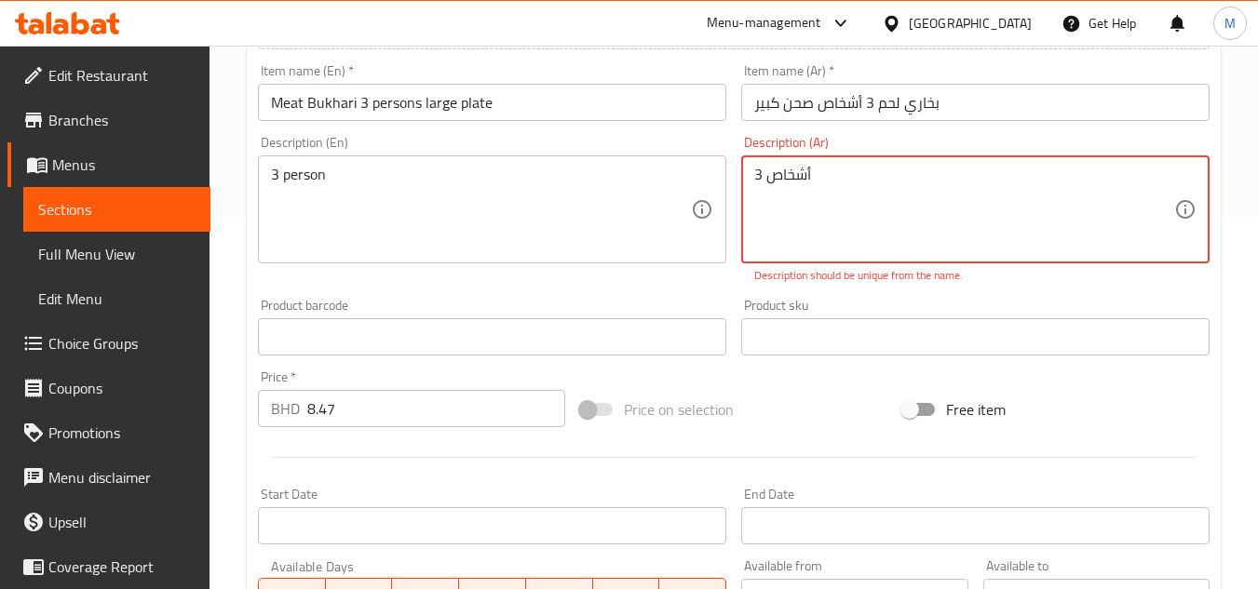
drag, startPoint x: 858, startPoint y: 169, endPoint x: 661, endPoint y: 179, distance: 196.8
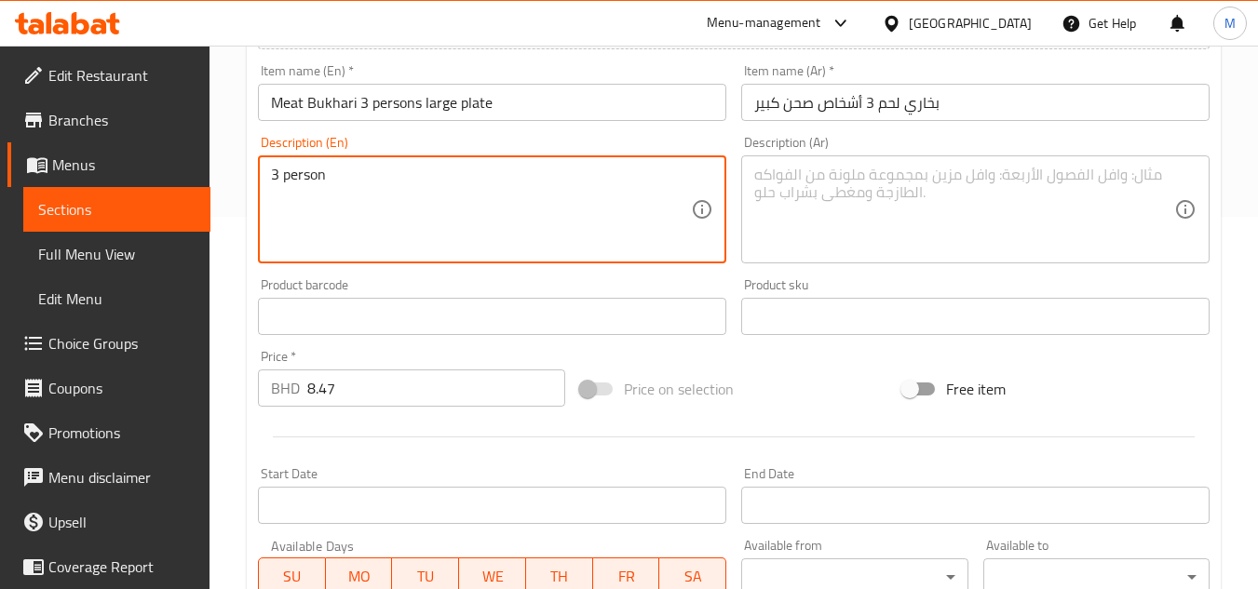
drag, startPoint x: 394, startPoint y: 181, endPoint x: 224, endPoint y: 178, distance: 169.5
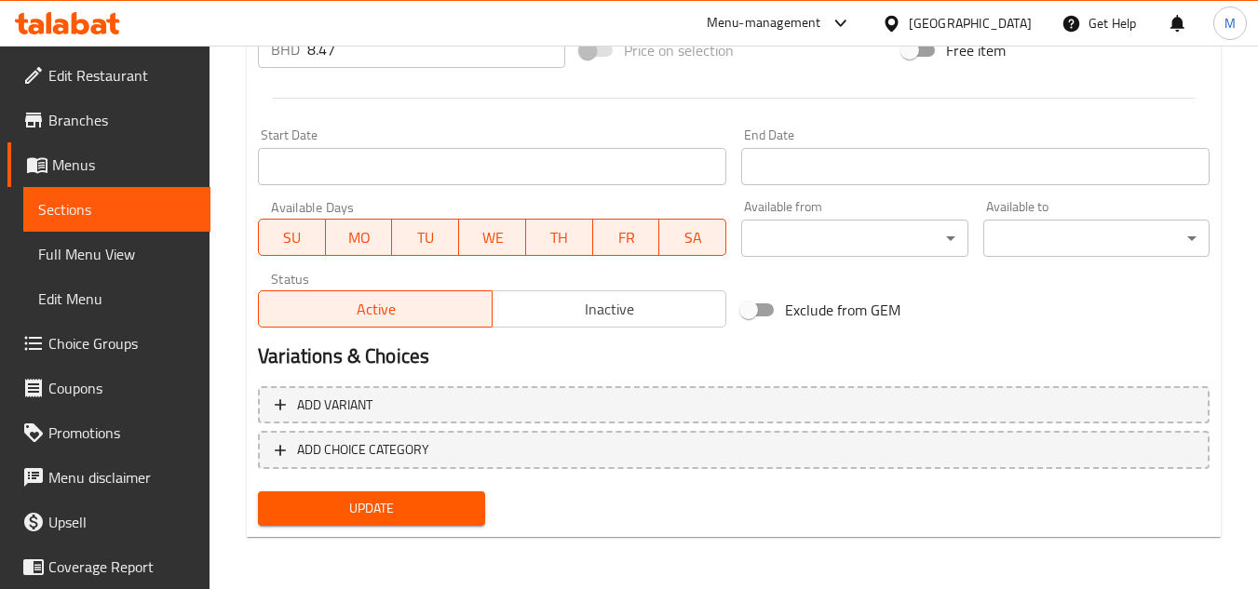
click at [475, 519] on button "Update" at bounding box center [371, 509] width 226 height 34
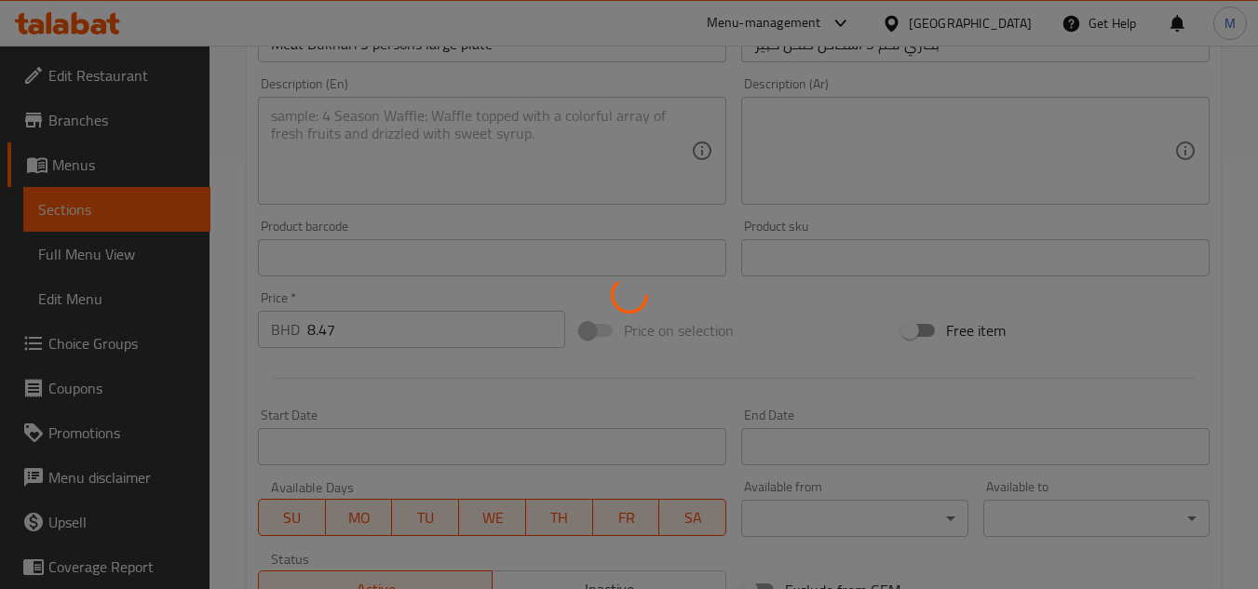
scroll to position [0, 0]
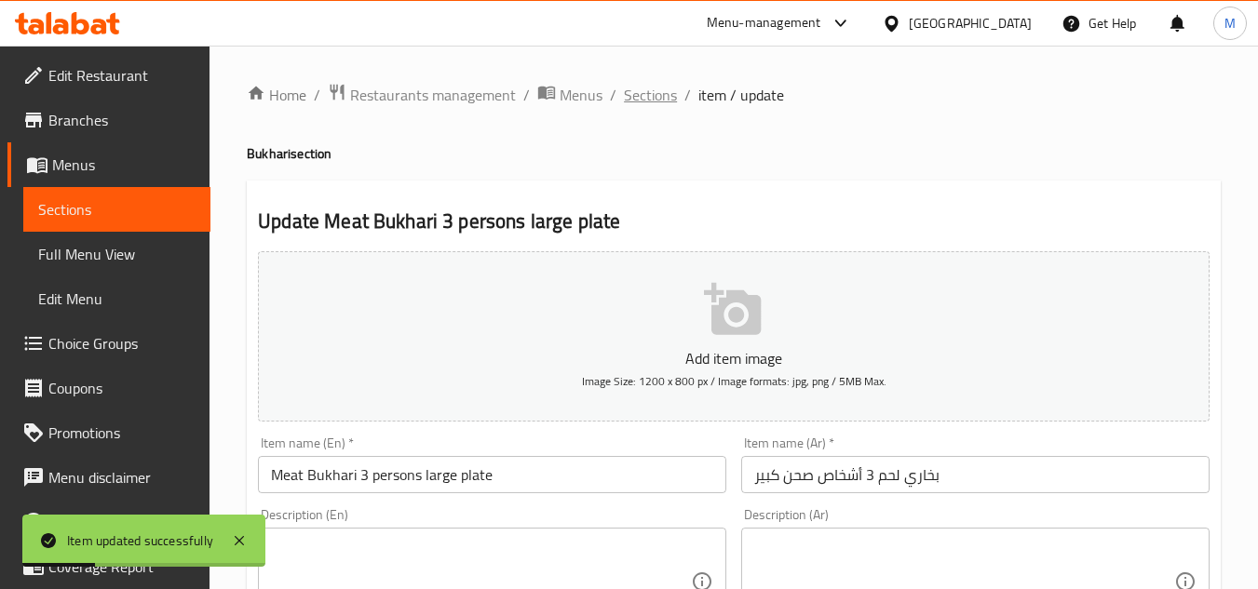
click at [643, 95] on span "Sections" at bounding box center [650, 95] width 53 height 22
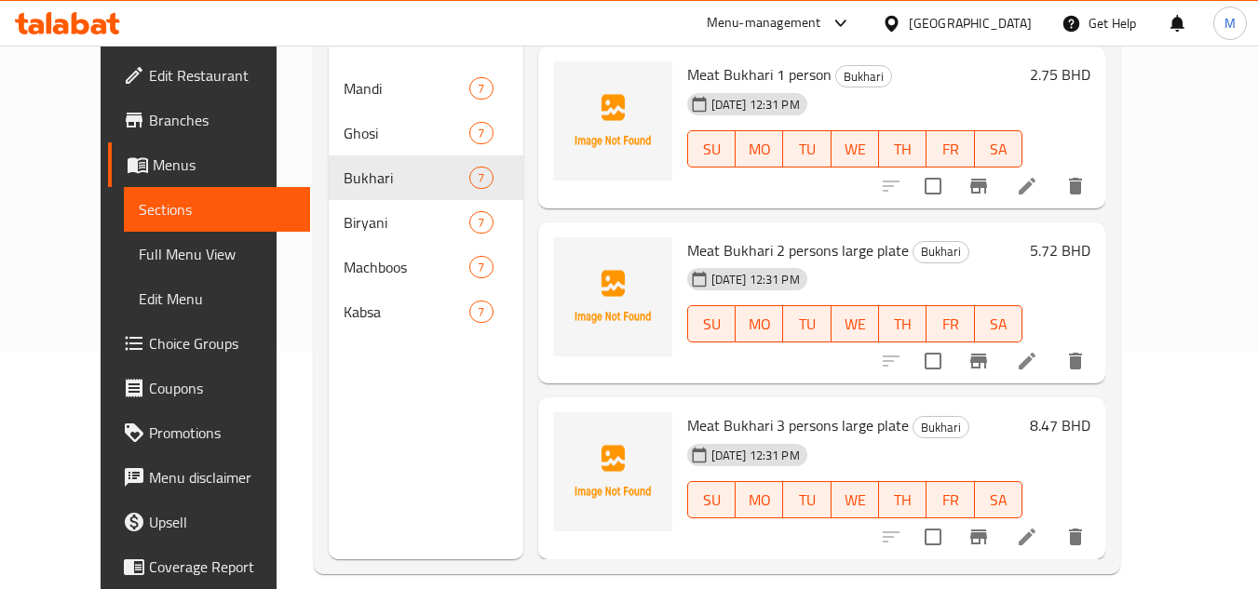
scroll to position [261, 0]
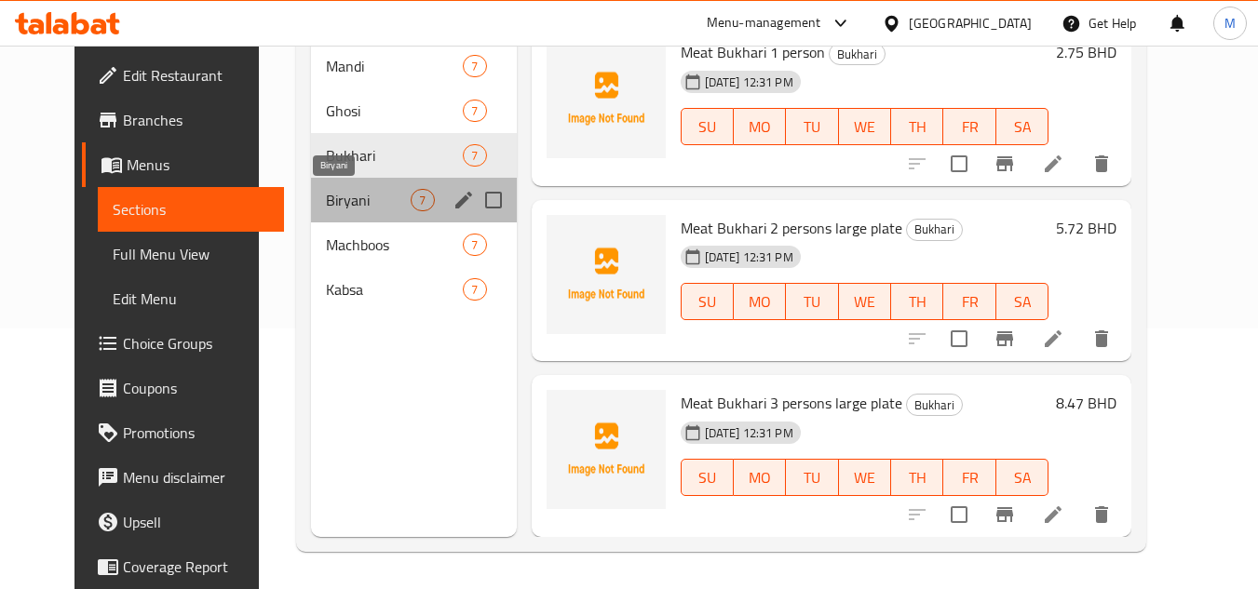
click at [368, 206] on span "Biryani" at bounding box center [368, 200] width 85 height 22
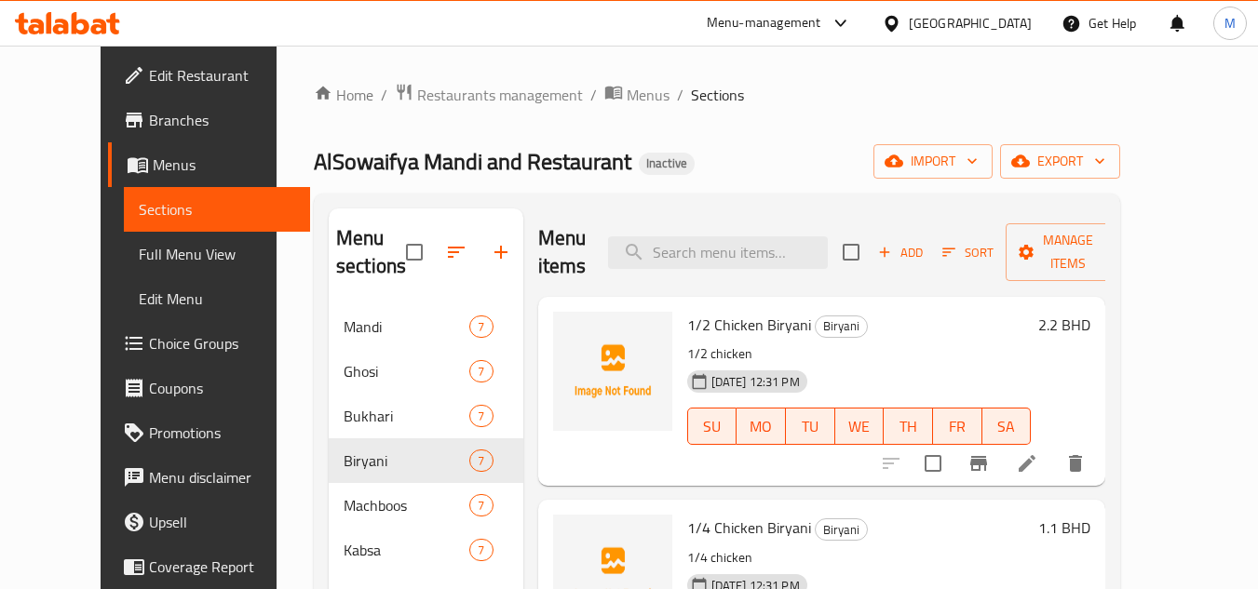
click at [1038, 467] on icon at bounding box center [1027, 464] width 22 height 22
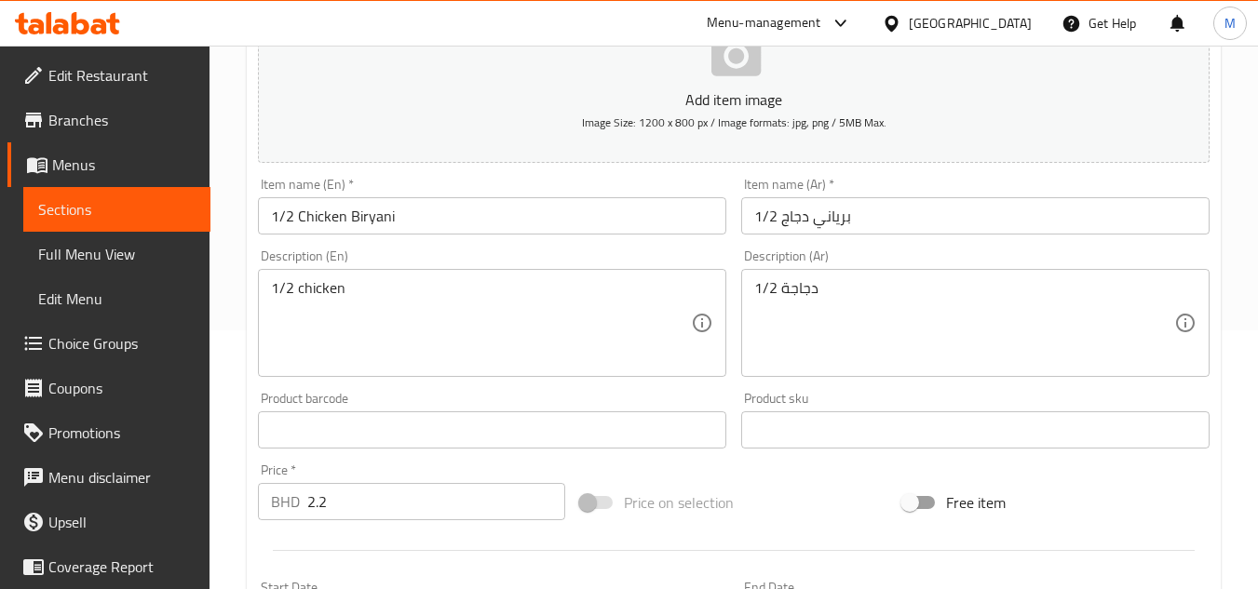
scroll to position [279, 0]
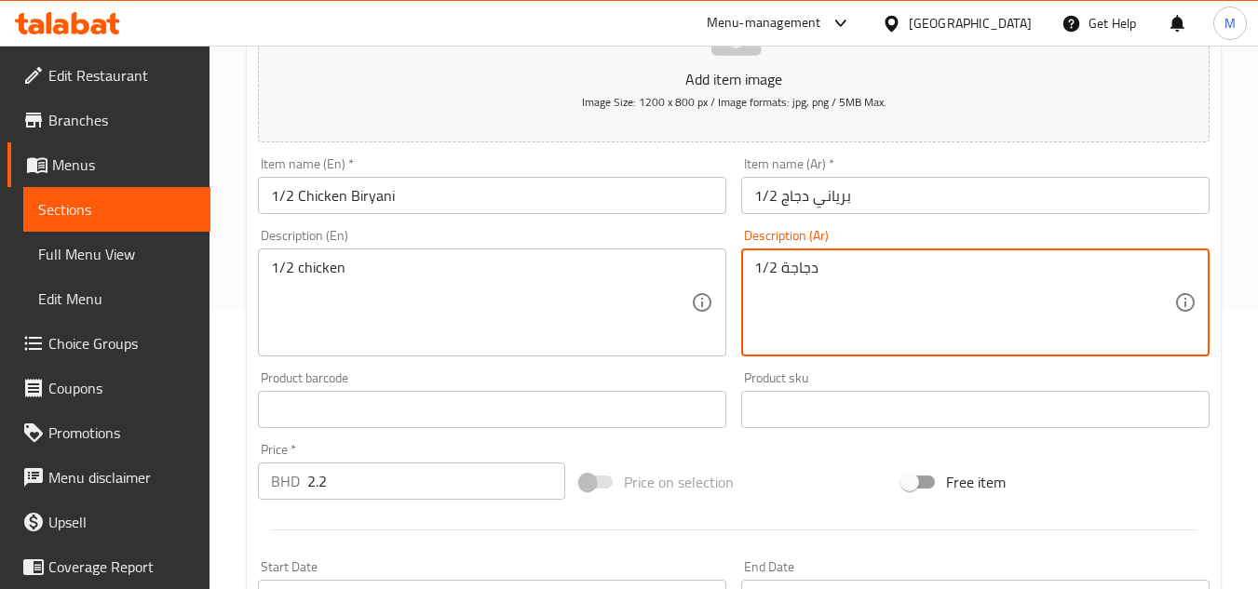
click at [777, 261] on textarea "1/2 دجاجة" at bounding box center [964, 303] width 420 height 88
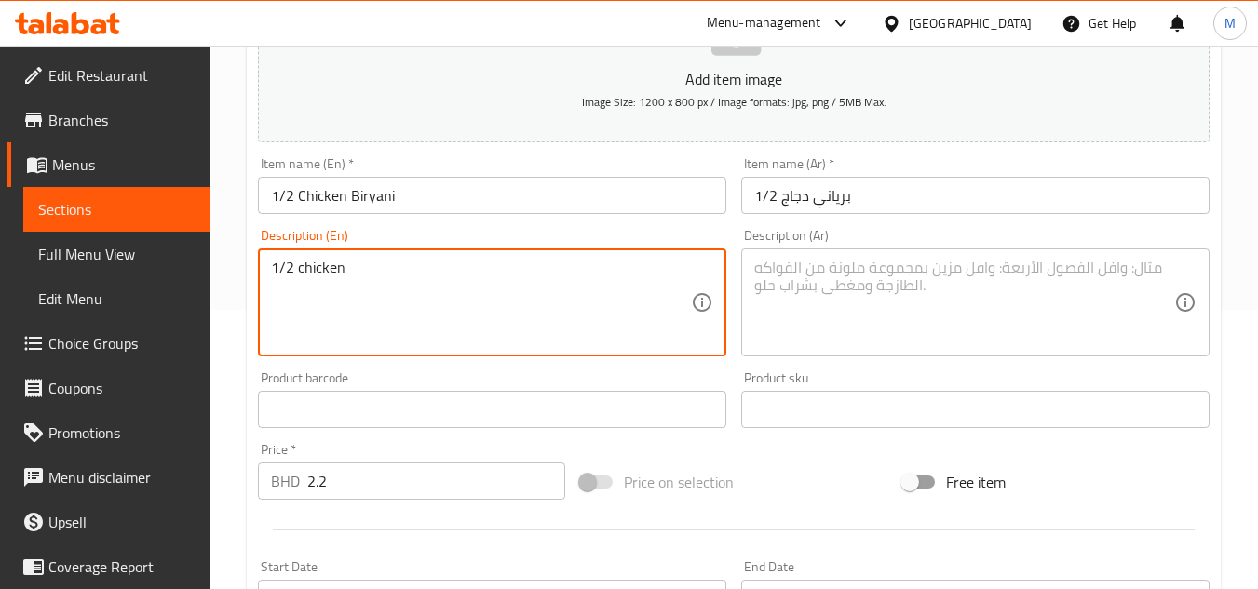
click at [321, 273] on textarea "1/2 chicken" at bounding box center [481, 303] width 420 height 88
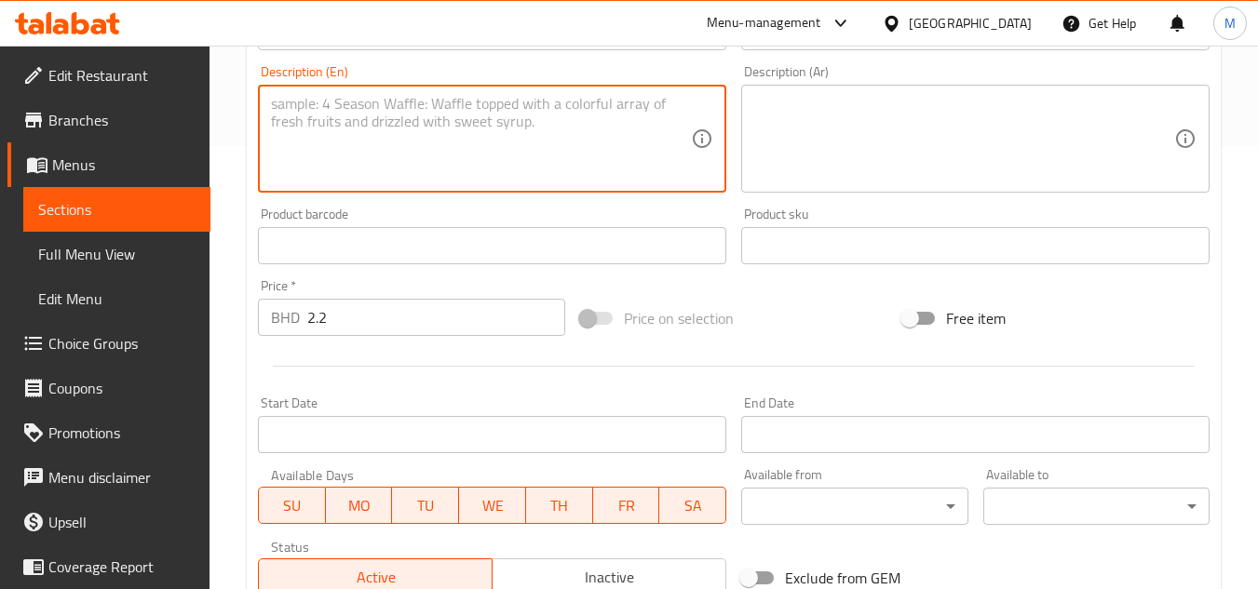
scroll to position [711, 0]
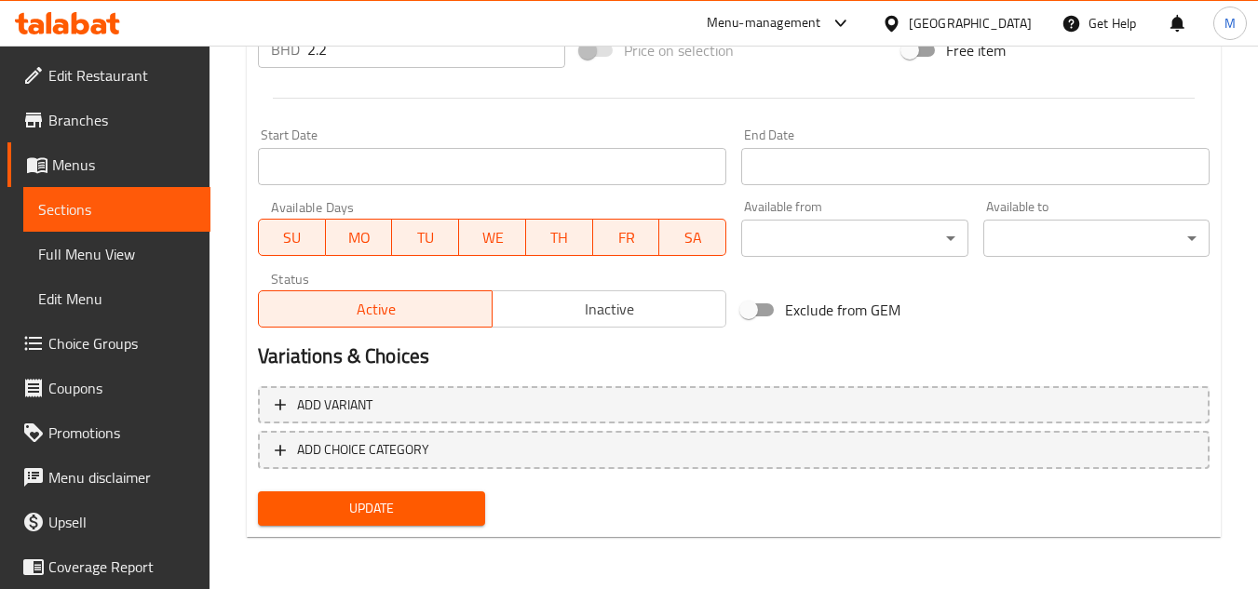
click at [429, 508] on span "Update" at bounding box center [371, 508] width 196 height 23
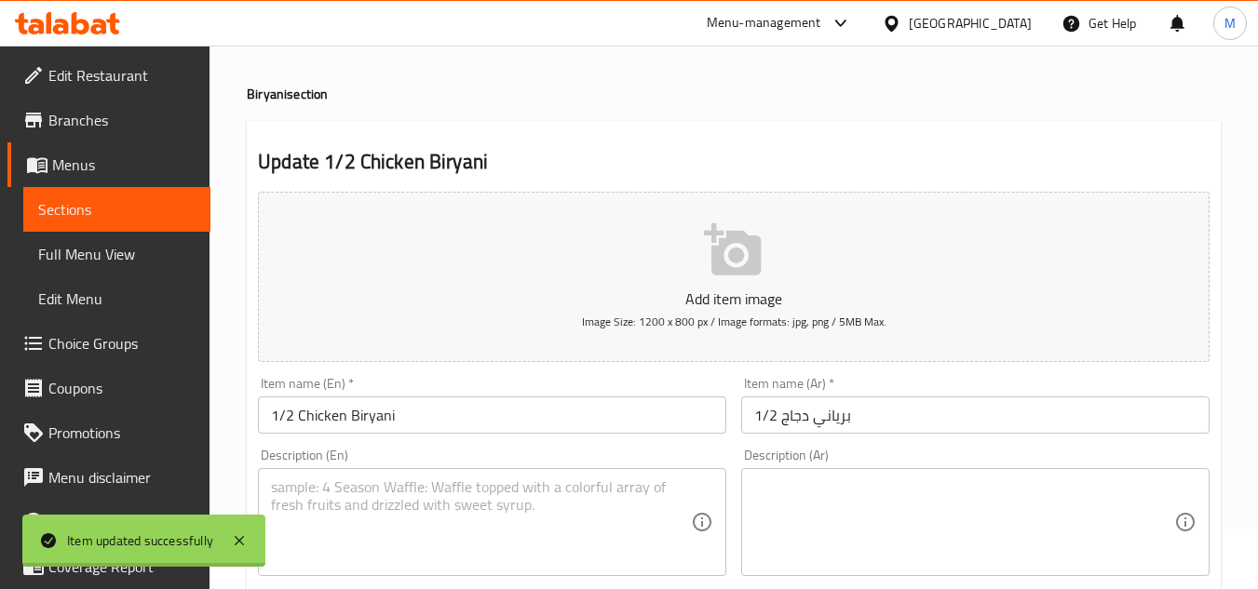
scroll to position [0, 0]
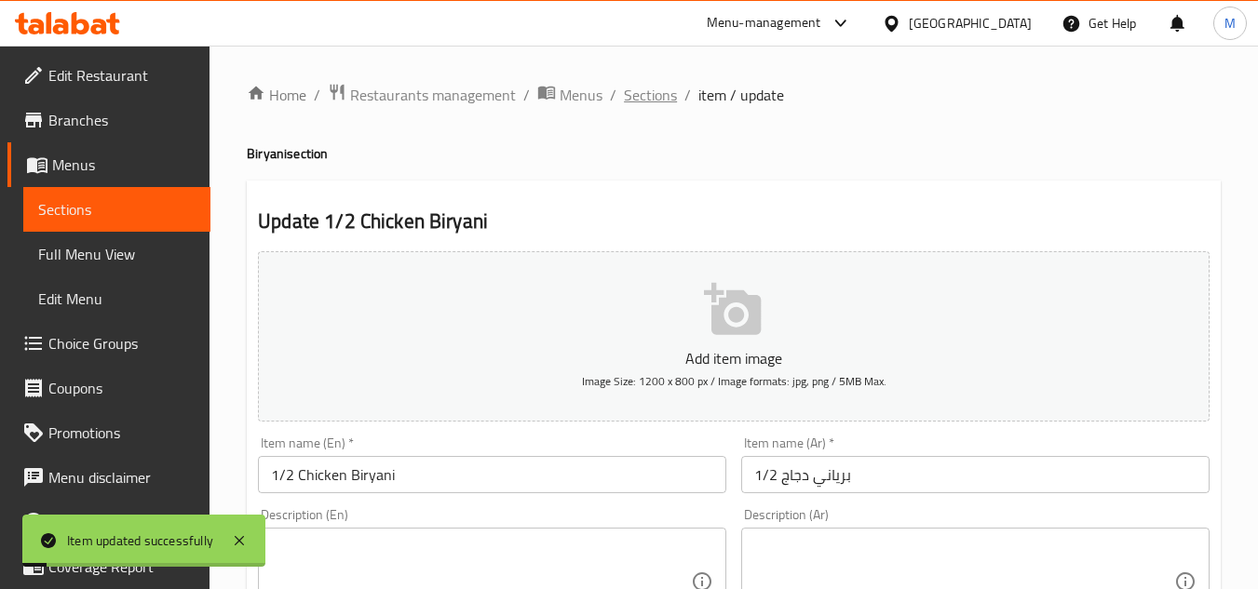
click at [644, 102] on span "Sections" at bounding box center [650, 95] width 53 height 22
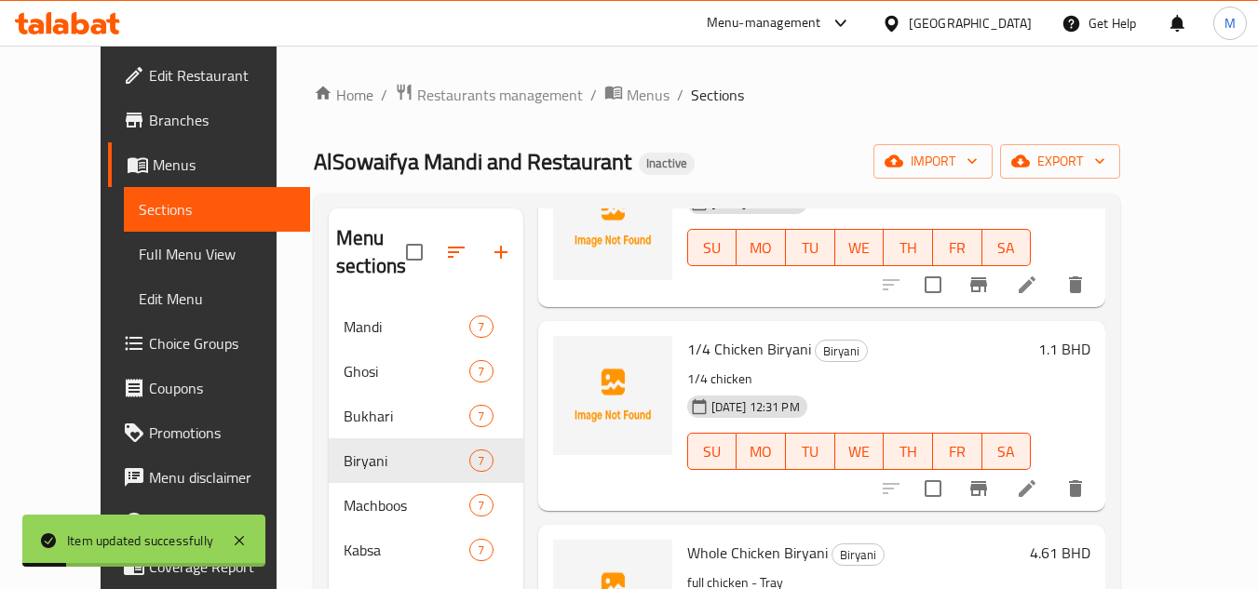
scroll to position [186, 0]
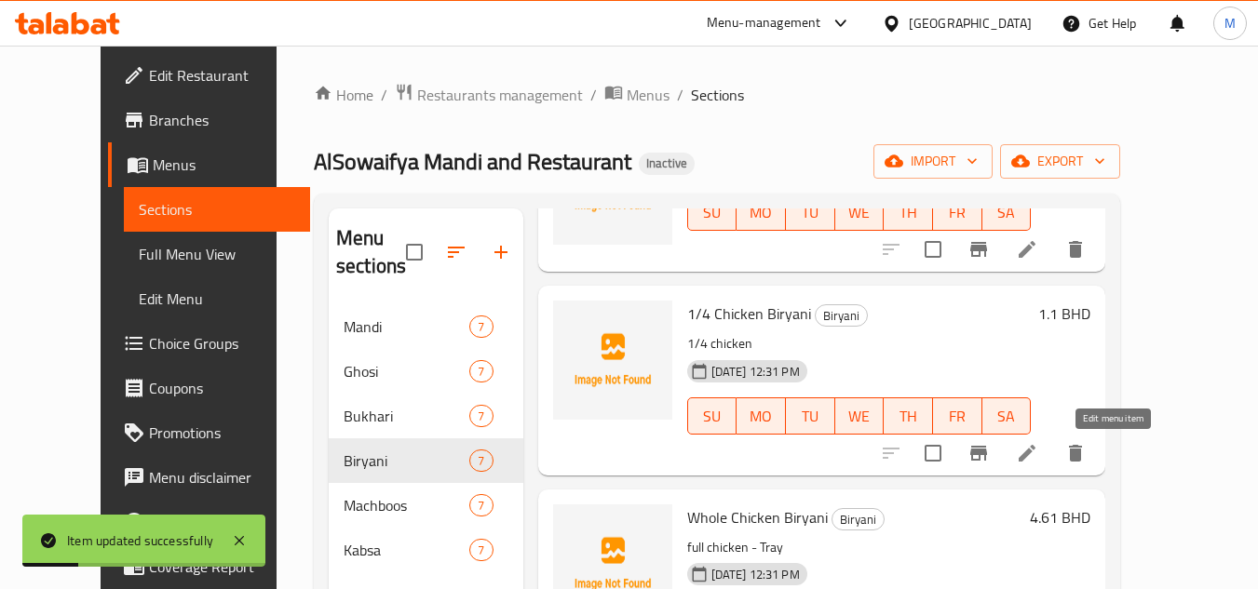
click at [1038, 452] on icon at bounding box center [1027, 453] width 22 height 22
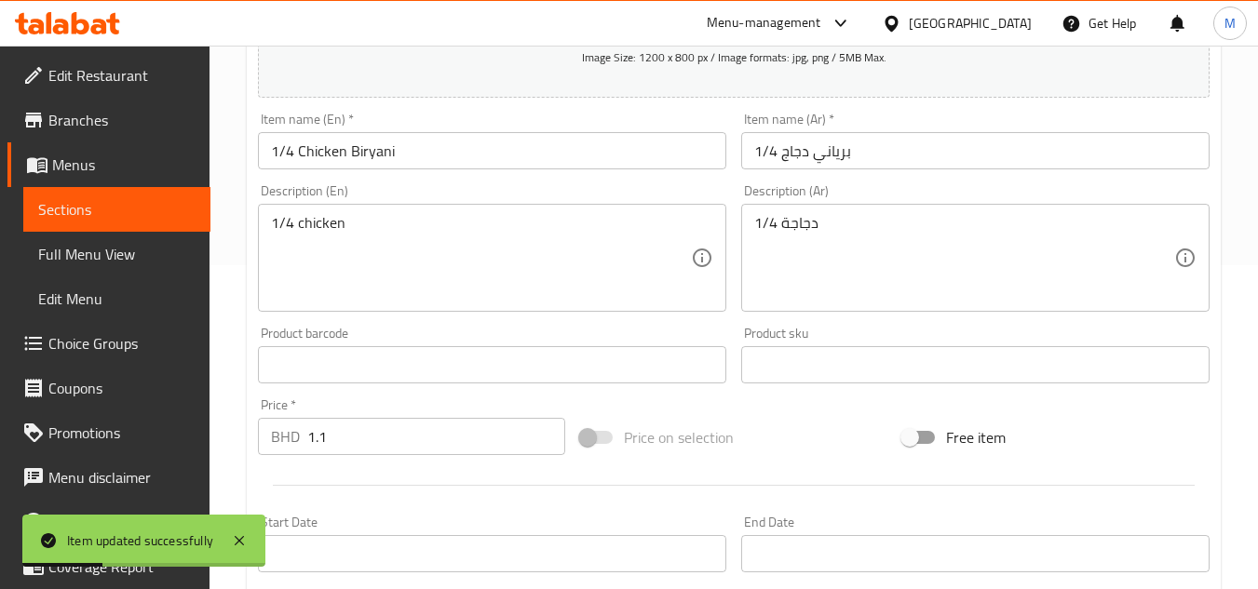
scroll to position [373, 0]
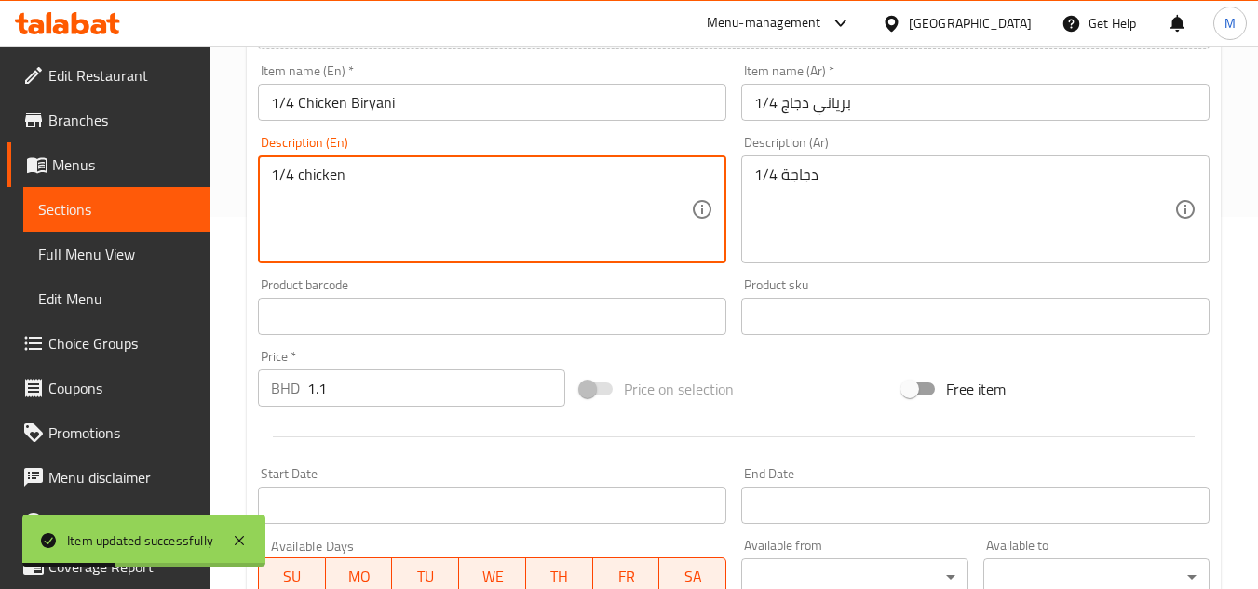
click at [315, 176] on textarea "1/4 chicken" at bounding box center [481, 210] width 420 height 88
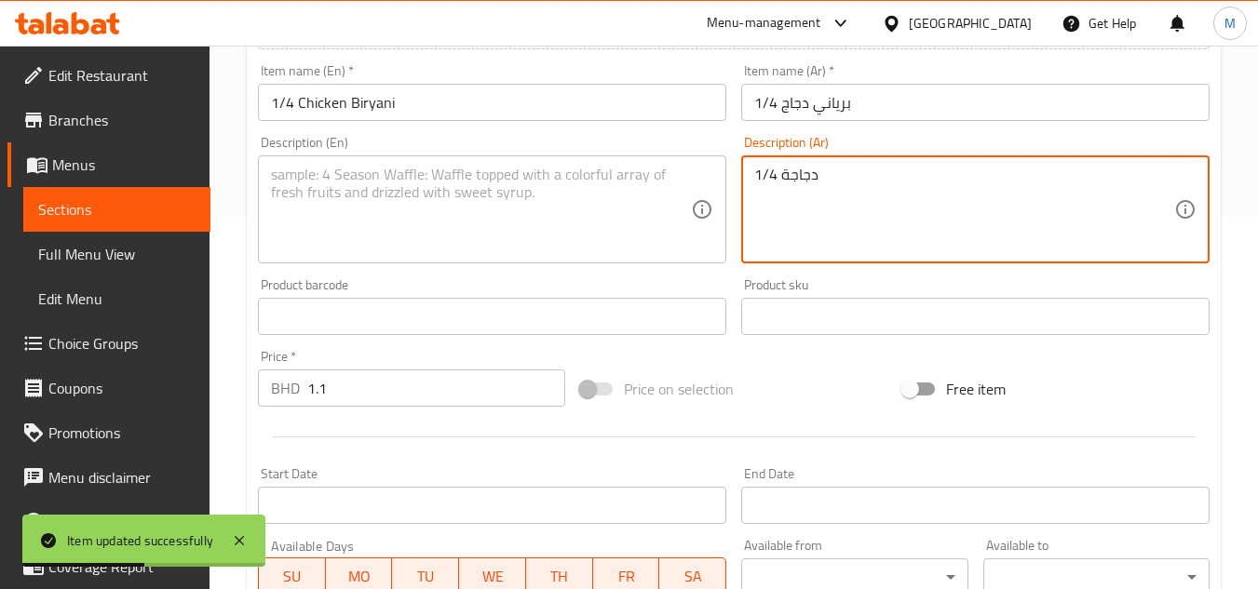
click at [784, 175] on textarea "1/4 دجاجة" at bounding box center [964, 210] width 420 height 88
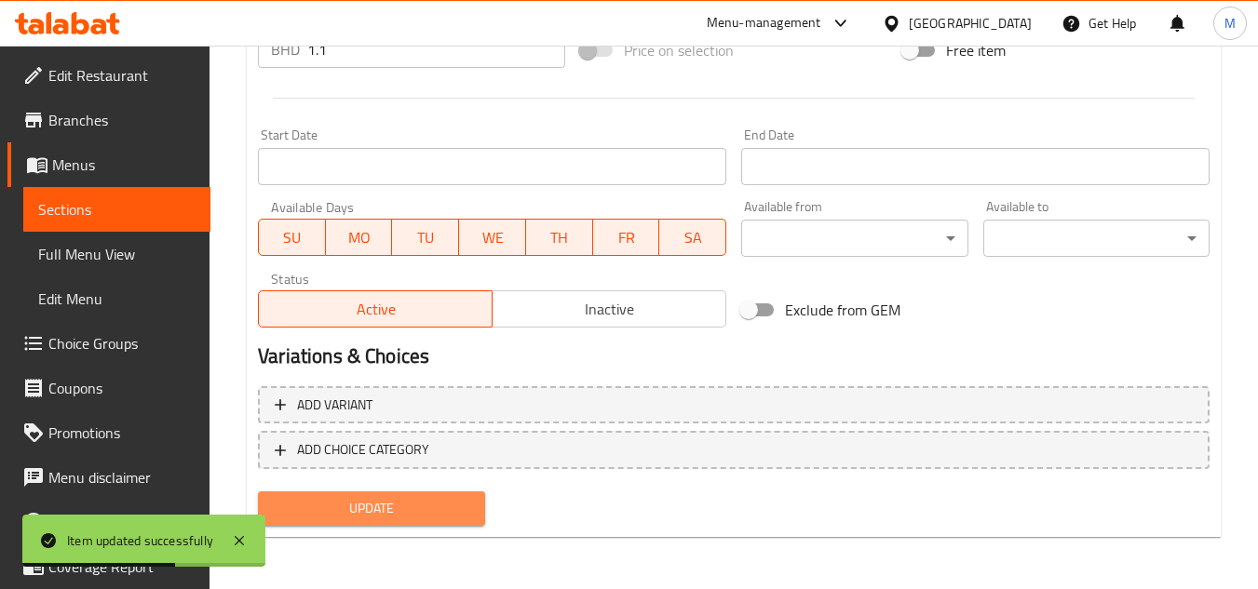
click at [365, 505] on span "Update" at bounding box center [371, 508] width 196 height 23
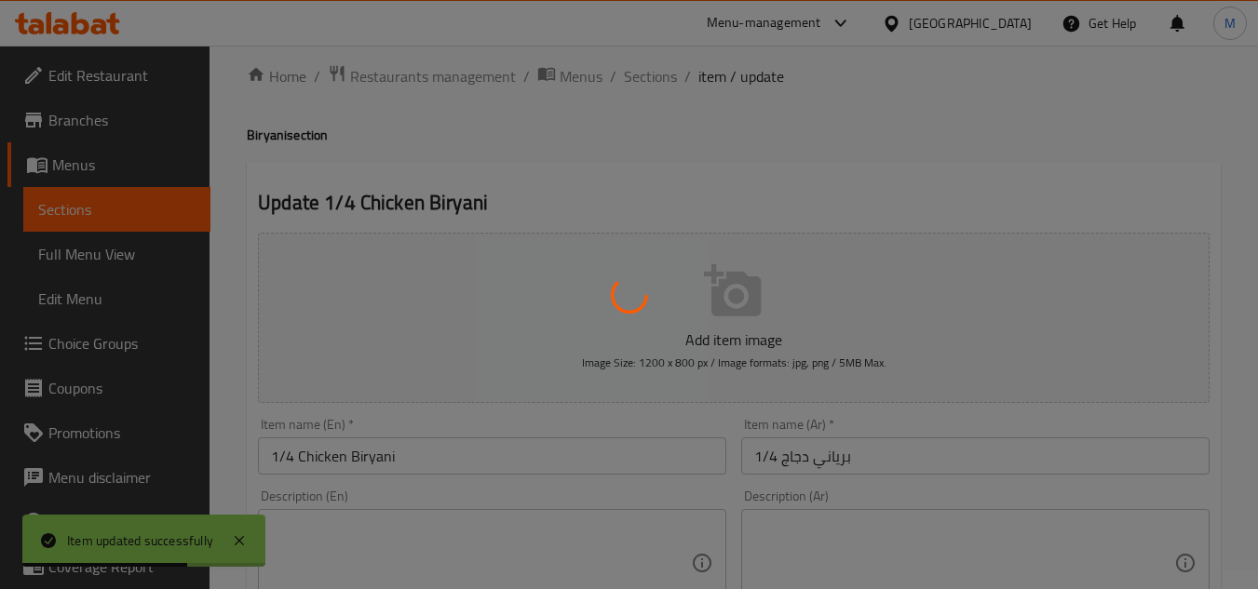
scroll to position [0, 0]
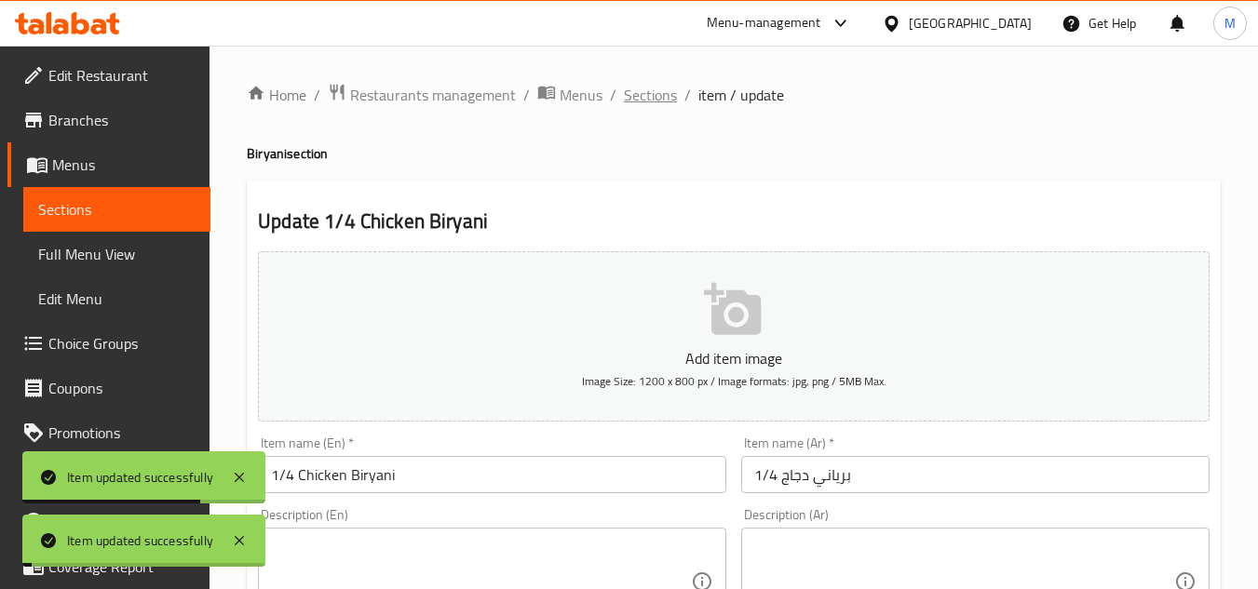
click at [646, 86] on span "Sections" at bounding box center [650, 95] width 53 height 22
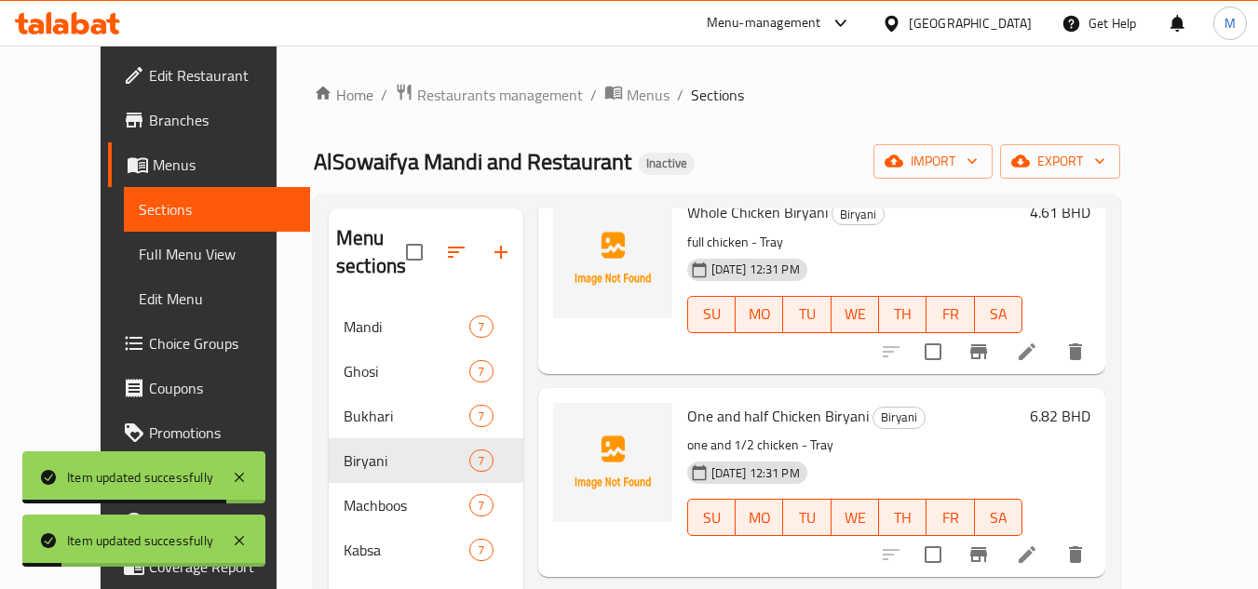
scroll to position [466, 0]
click at [1053, 366] on li at bounding box center [1027, 350] width 52 height 34
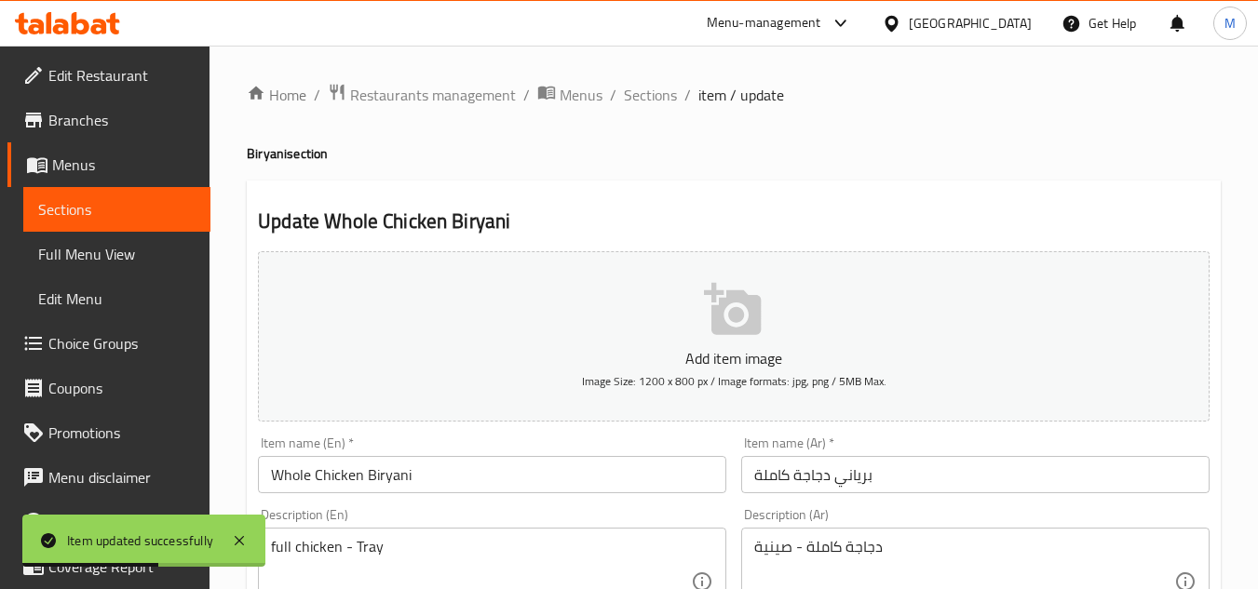
scroll to position [186, 0]
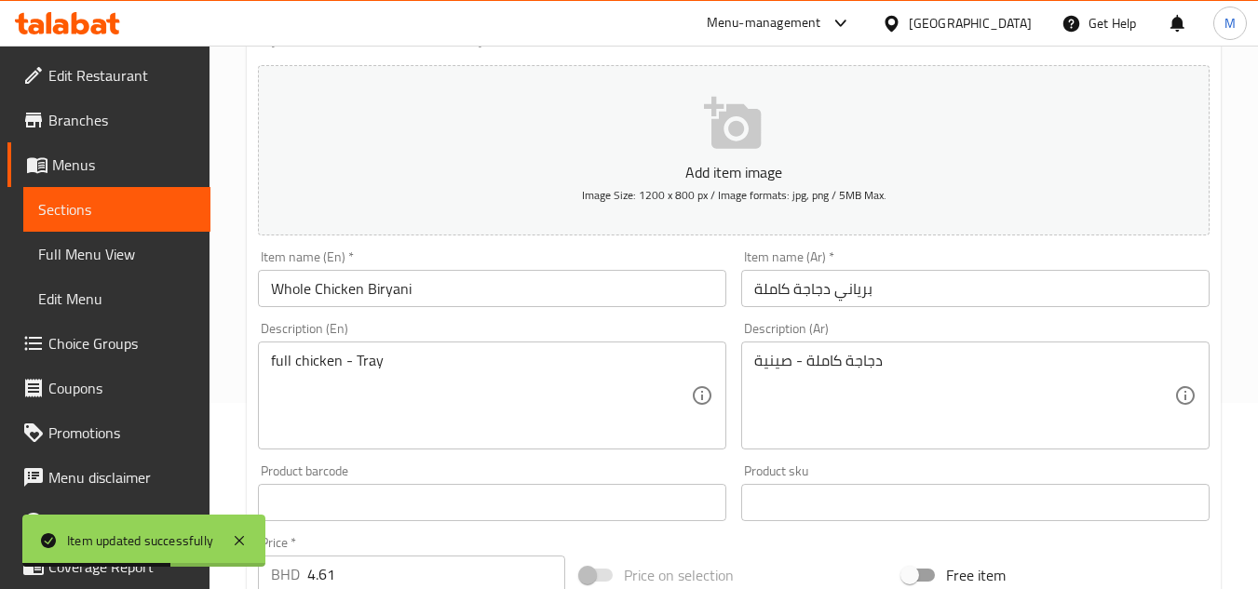
click at [269, 283] on input "Whole Chicken Biryani" at bounding box center [492, 288] width 468 height 37
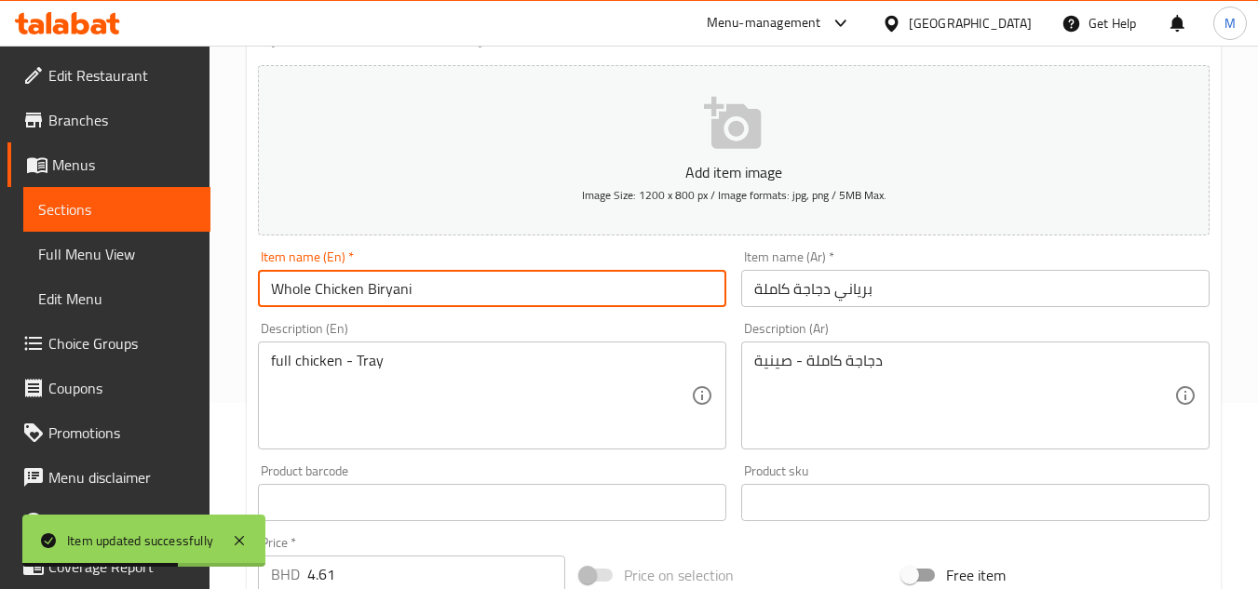
click at [269, 283] on input "Whole Chicken Biryani" at bounding box center [492, 288] width 468 height 37
paste input "full"
type input "full Chicken Biryani"
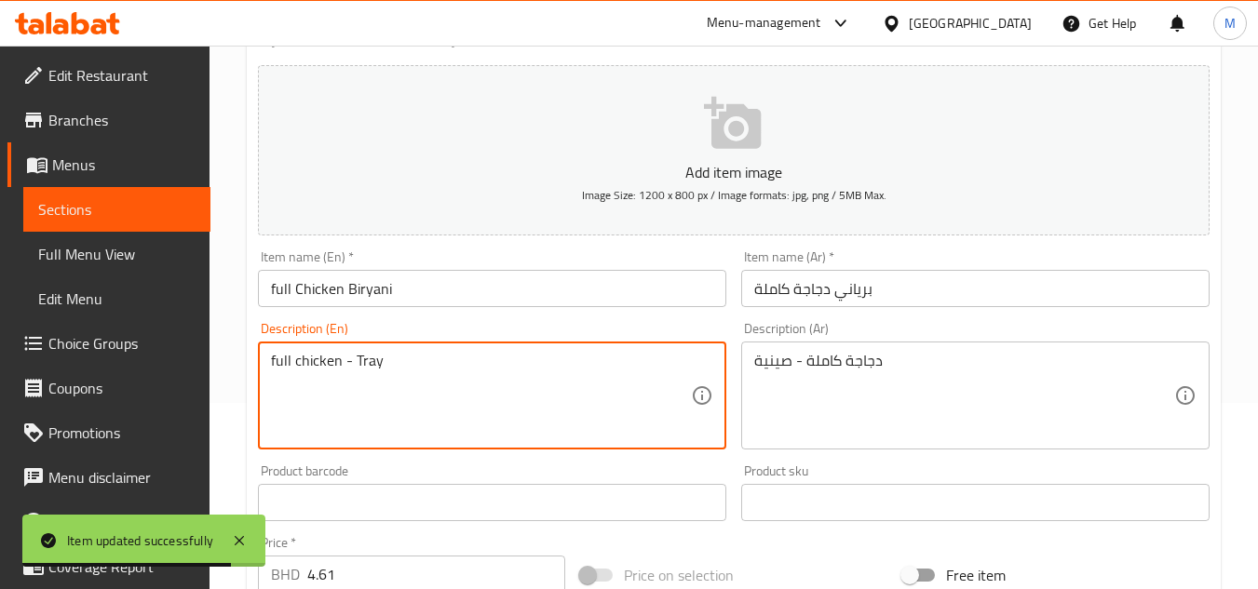
drag, startPoint x: 346, startPoint y: 360, endPoint x: 412, endPoint y: 369, distance: 66.6
type textarea "full chicken"
click at [411, 288] on input "full Chicken Biryani" at bounding box center [492, 288] width 468 height 37
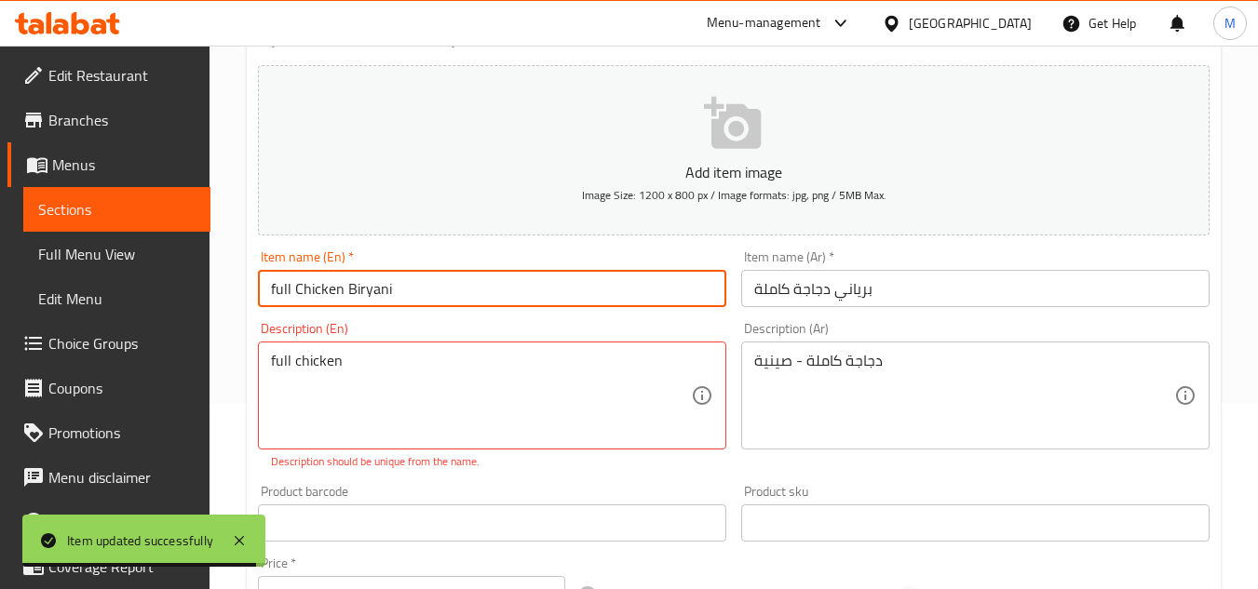
paste input "- Tray"
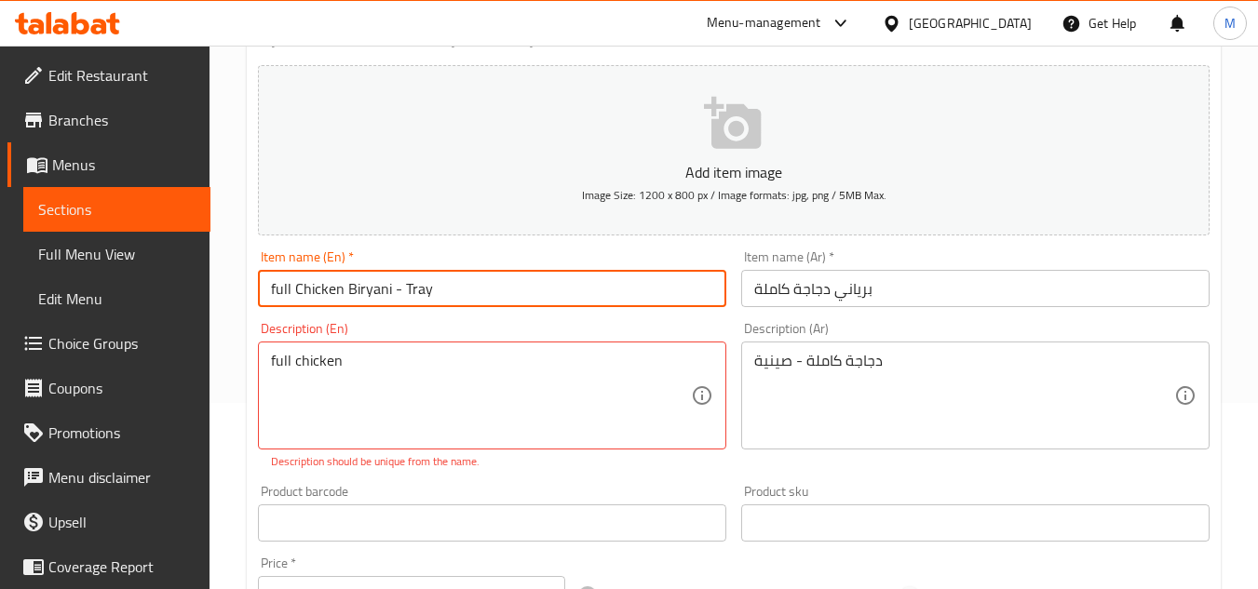
type input "full Chicken Biryani - Tray"
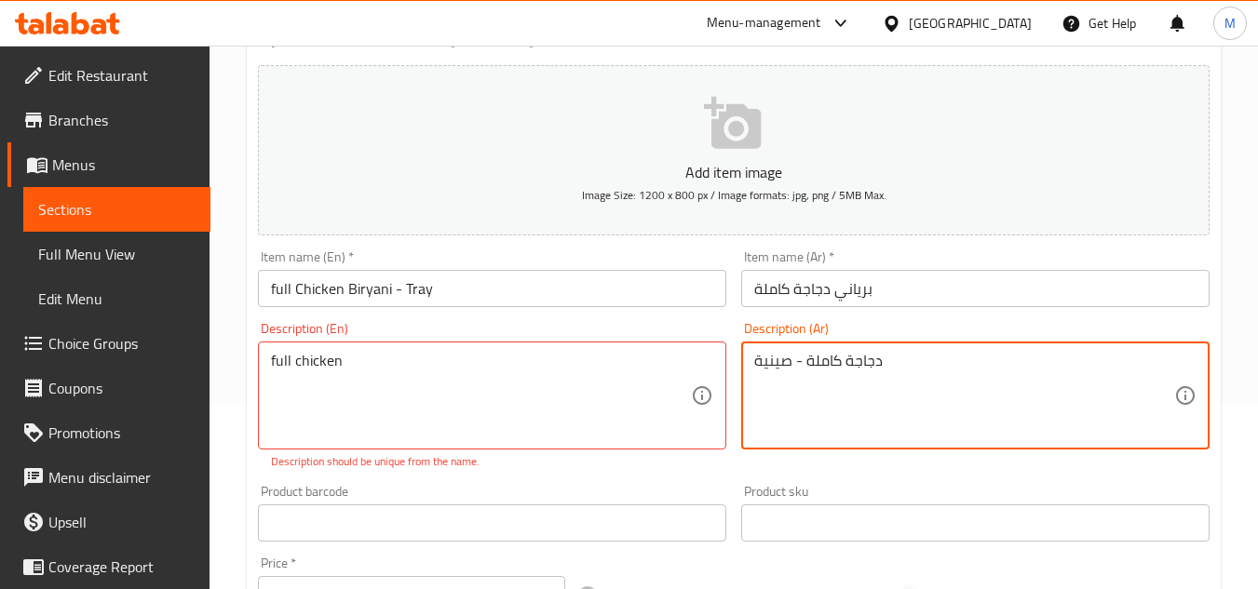
drag, startPoint x: 805, startPoint y: 364, endPoint x: 739, endPoint y: 364, distance: 65.2
type textarea "دجاجة كاملة"
click at [876, 291] on input "برياني دجاجة كاملة" at bounding box center [975, 288] width 468 height 37
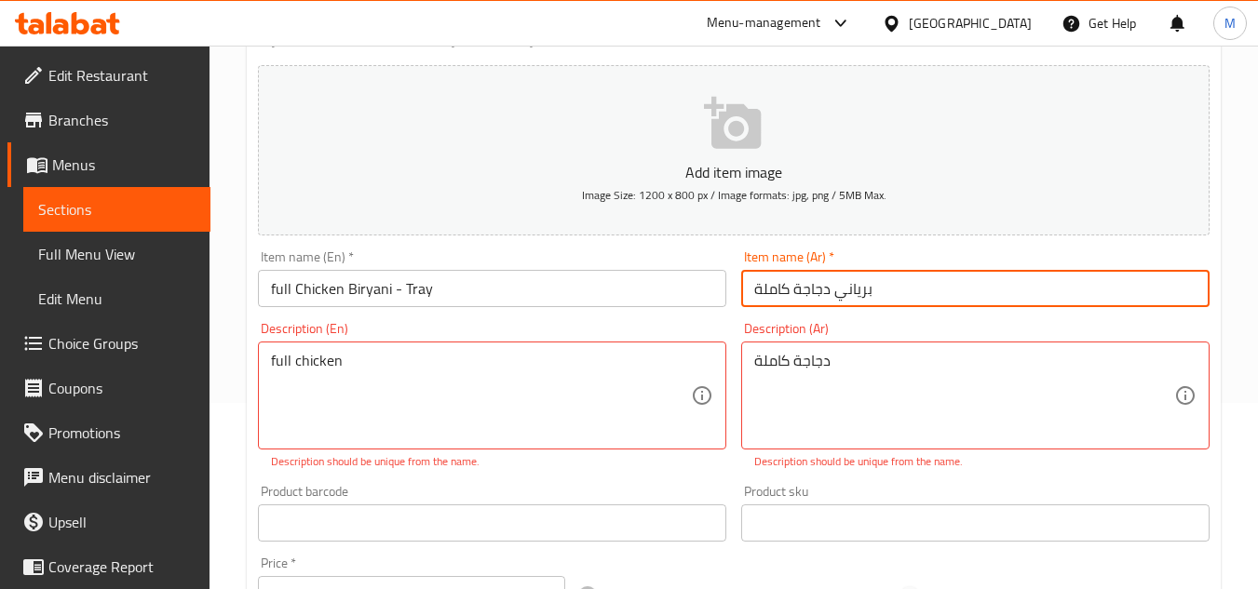
paste input "- صينية"
type input "برياني دجاجة كاملة - صينية"
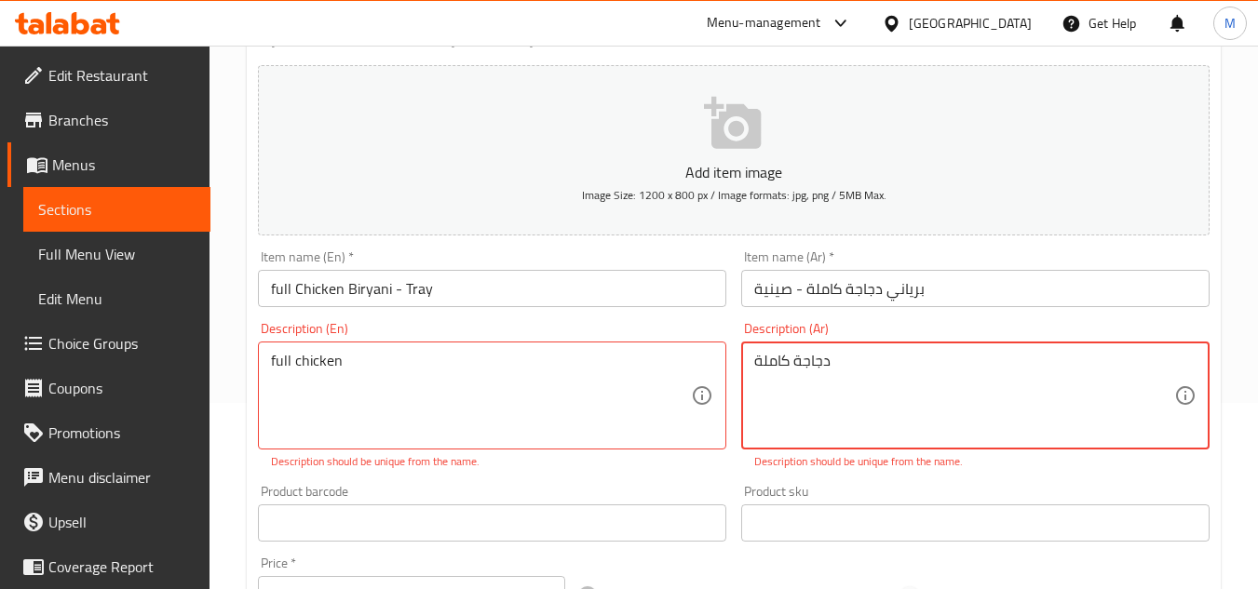
click at [824, 355] on textarea "دجاجة كاملة" at bounding box center [964, 396] width 420 height 88
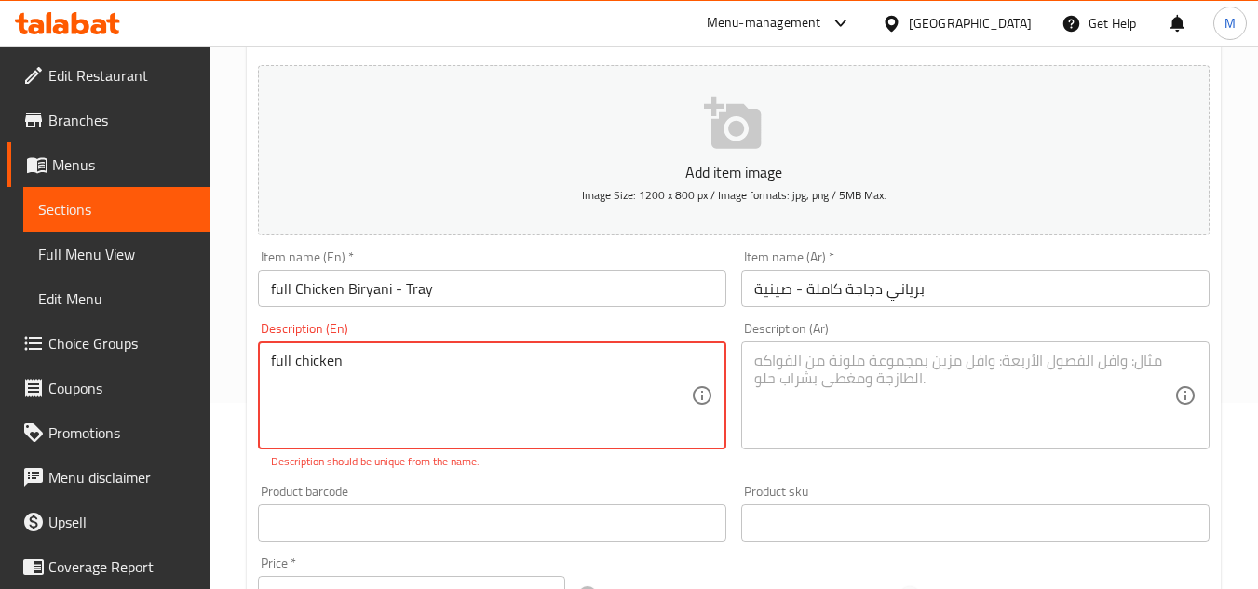
click at [317, 367] on textarea "full chicken" at bounding box center [481, 396] width 420 height 88
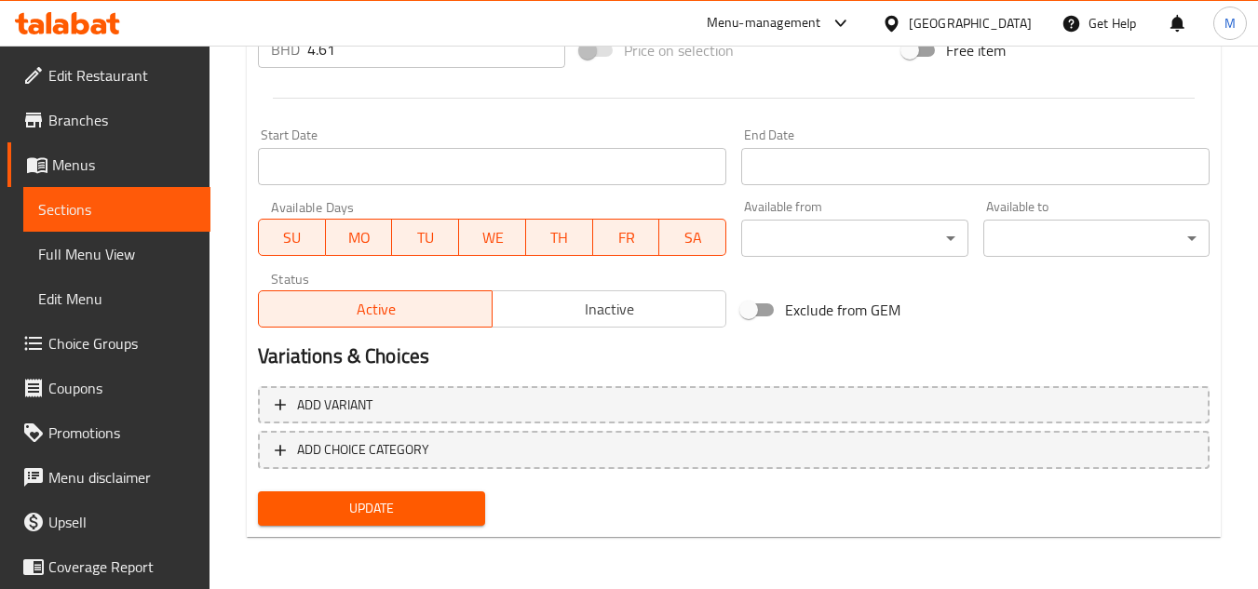
click at [390, 515] on span "Update" at bounding box center [371, 508] width 196 height 23
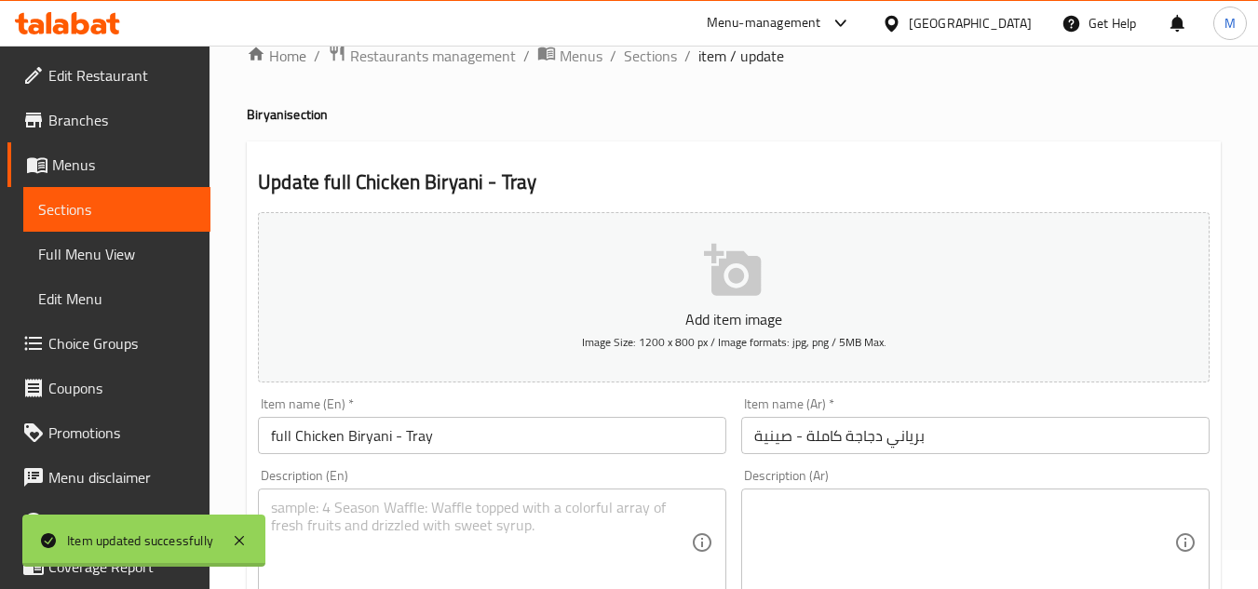
scroll to position [0, 0]
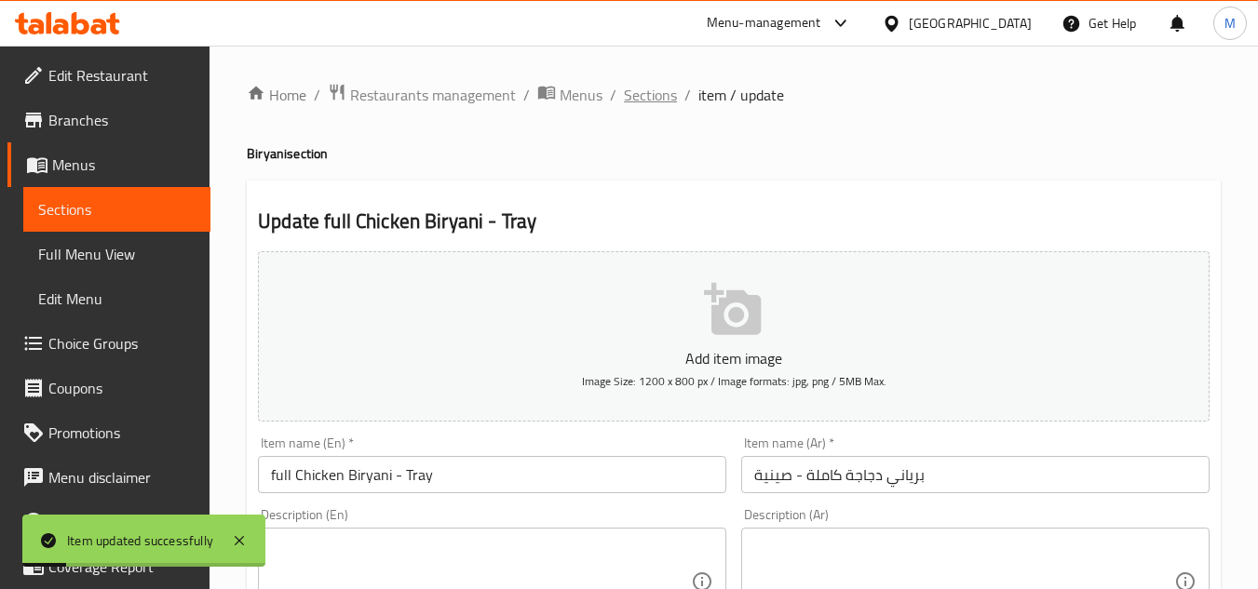
click at [645, 97] on span "Sections" at bounding box center [650, 95] width 53 height 22
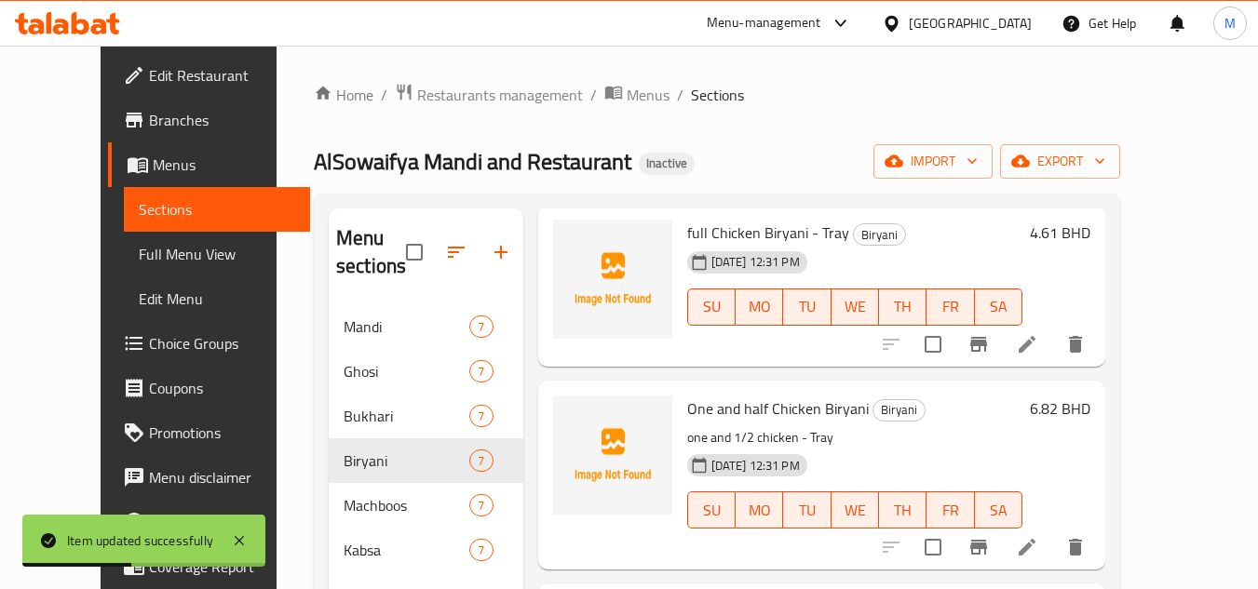
scroll to position [466, 0]
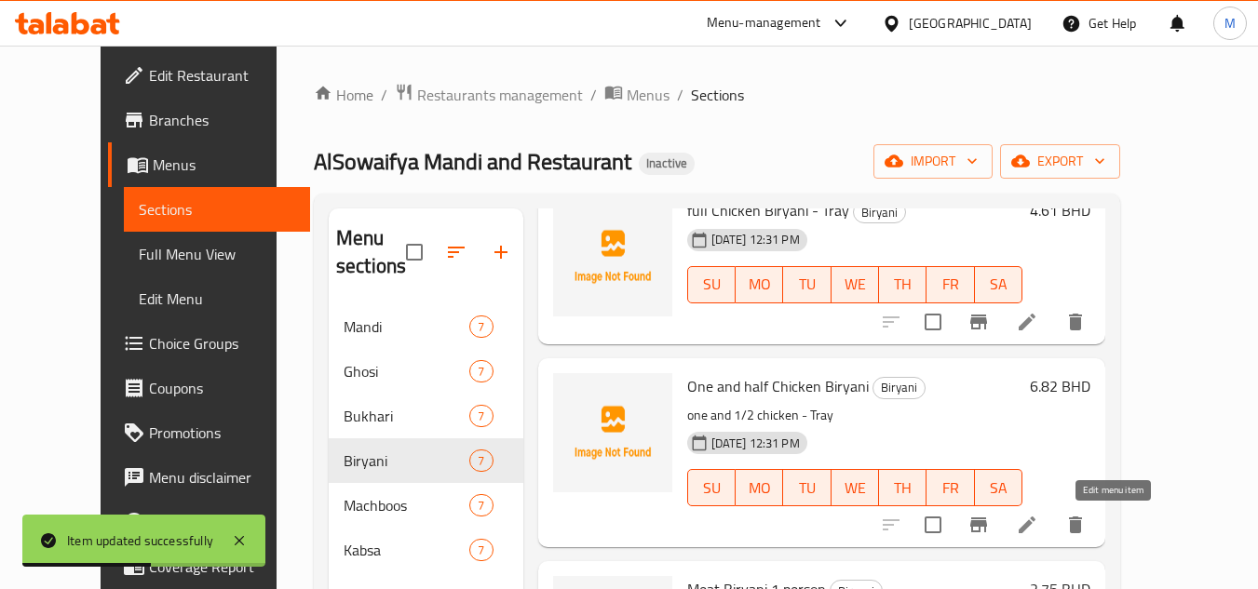
click at [1038, 531] on icon at bounding box center [1027, 525] width 22 height 22
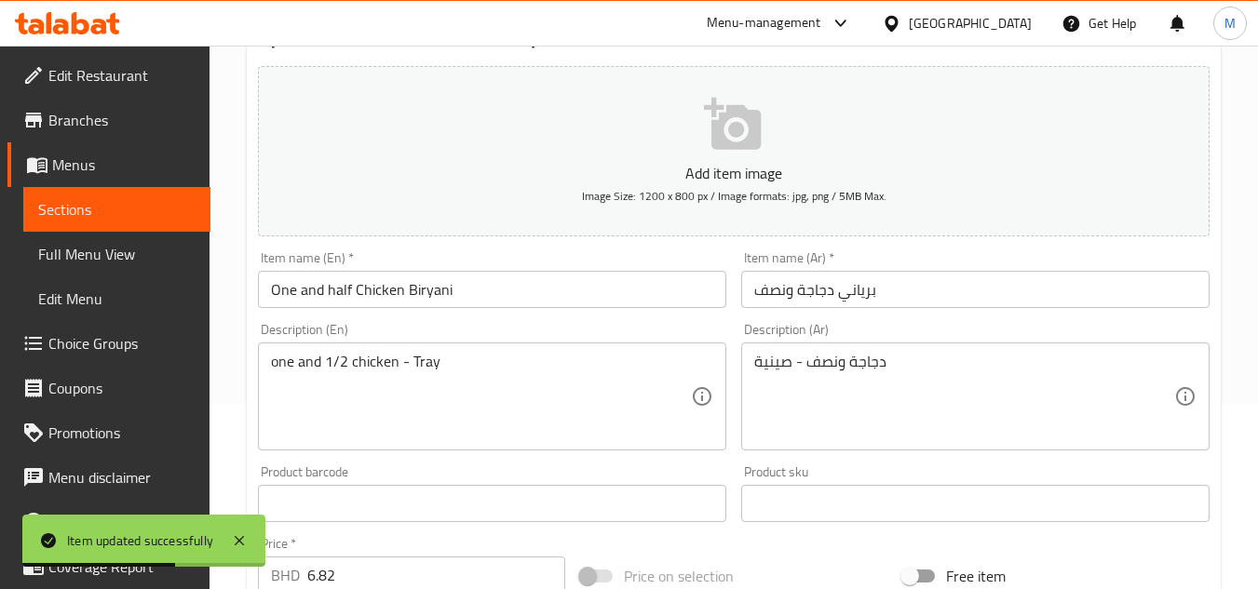
scroll to position [186, 0]
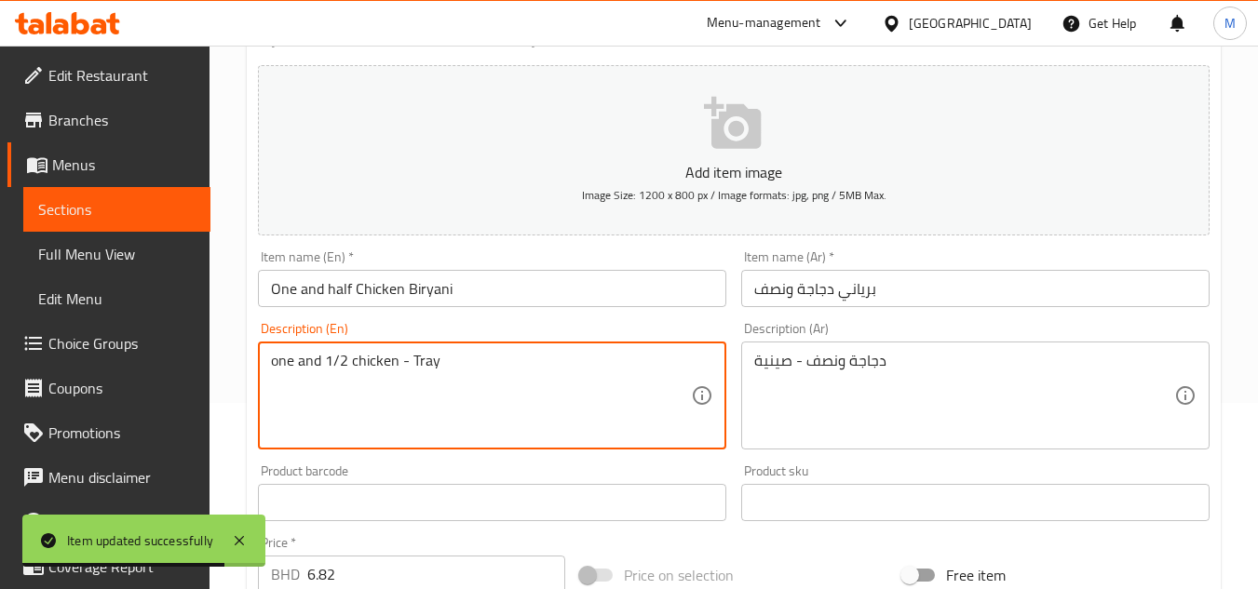
drag, startPoint x: 396, startPoint y: 361, endPoint x: 487, endPoint y: 370, distance: 91.6
type textarea "one and 1/2 chicken"
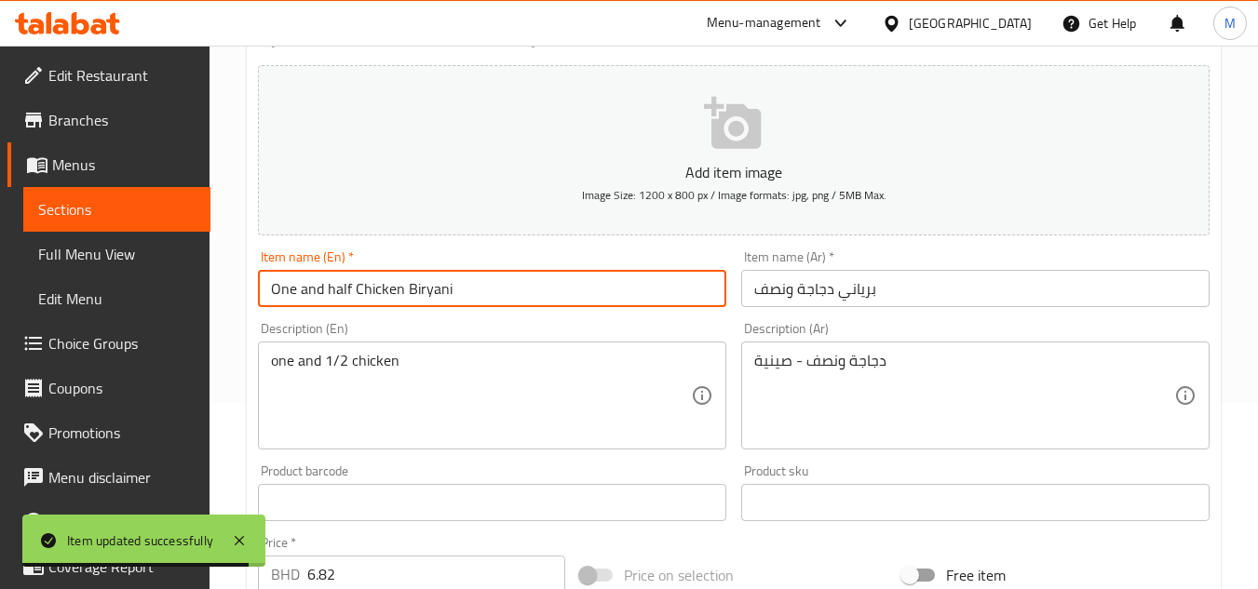
click at [481, 286] on input "One and half Chicken Biryani" at bounding box center [492, 288] width 468 height 37
paste input "- Tray"
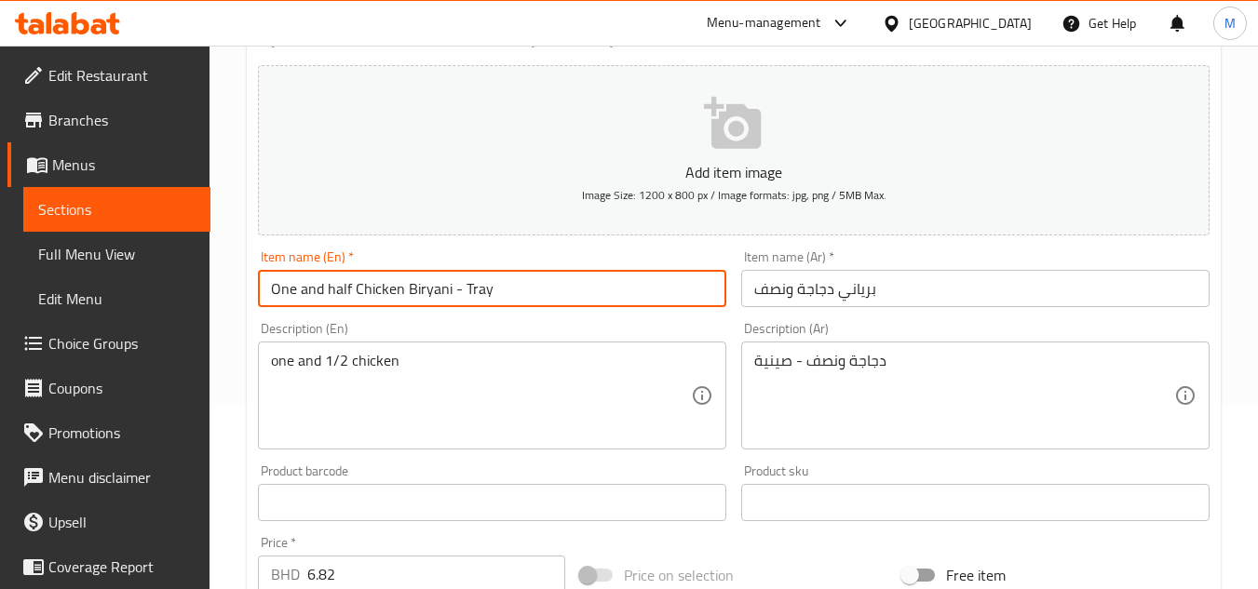
type input "One and half Chicken Biryani - Tray"
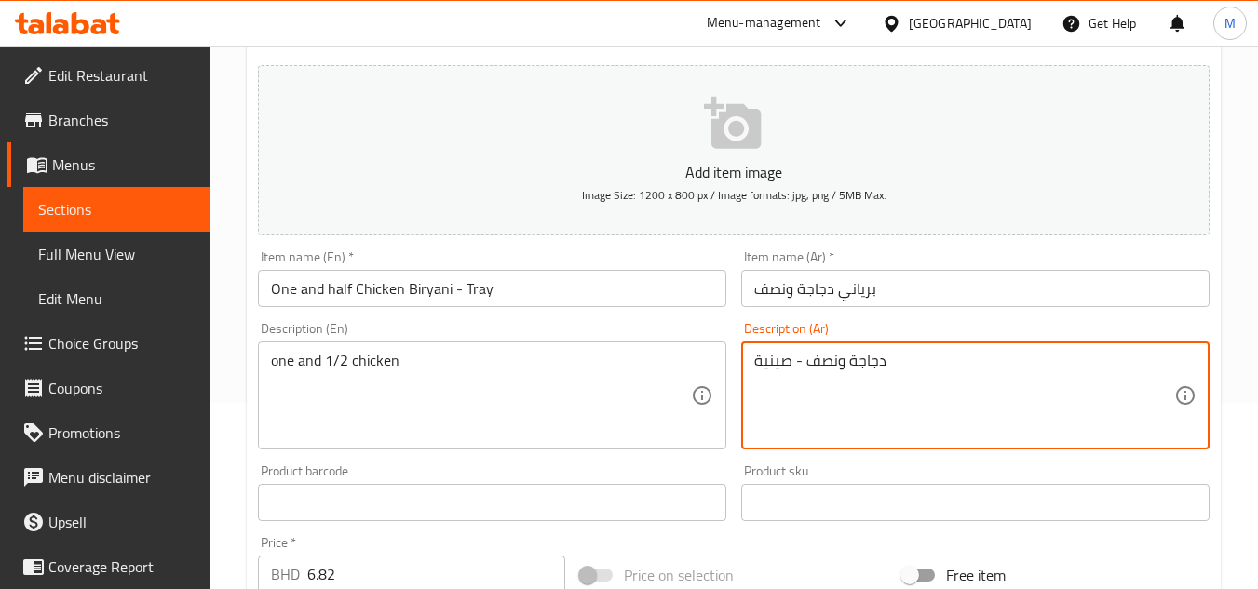
drag, startPoint x: 808, startPoint y: 363, endPoint x: 732, endPoint y: 370, distance: 76.6
type textarea "دجاجة ونصف"
click at [889, 292] on input "برياني دجاجة ونصف" at bounding box center [975, 288] width 468 height 37
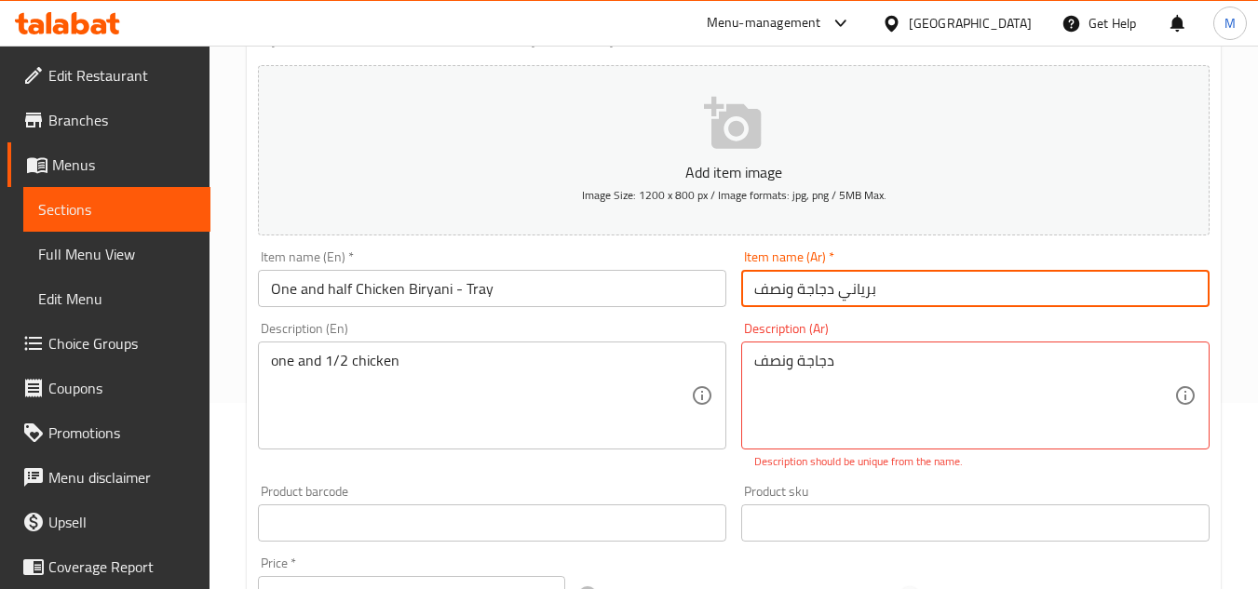
paste input "- صينية"
type input "برياني دجاجة ونصف - صينية"
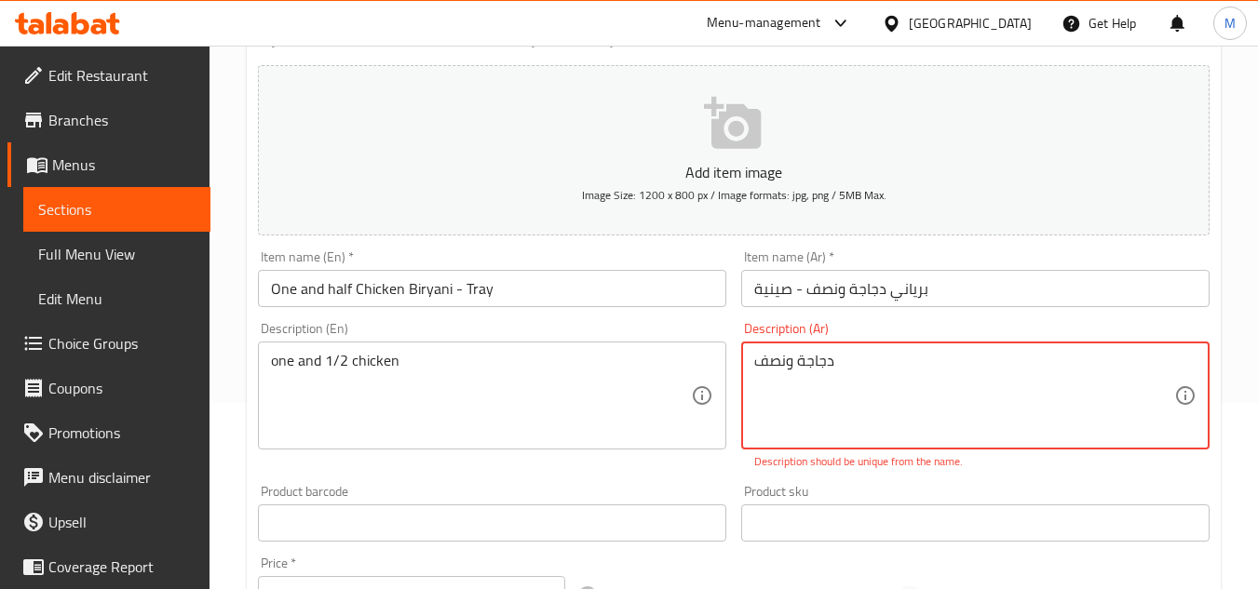
drag, startPoint x: 858, startPoint y: 357, endPoint x: 682, endPoint y: 359, distance: 176.0
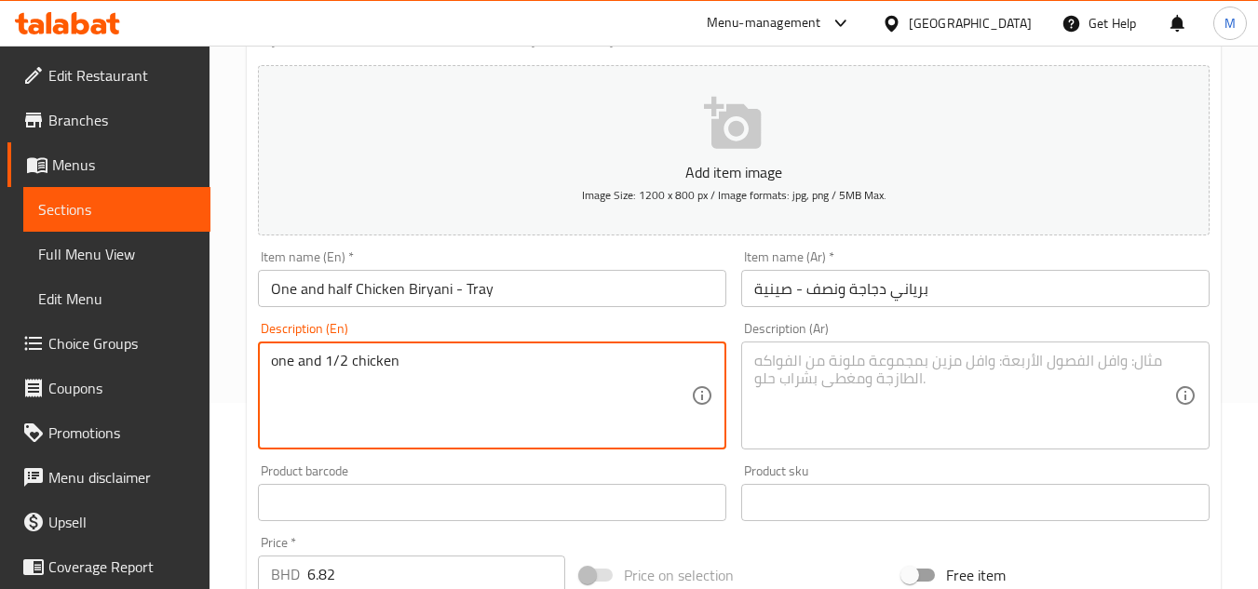
drag, startPoint x: 409, startPoint y: 359, endPoint x: 237, endPoint y: 359, distance: 171.4
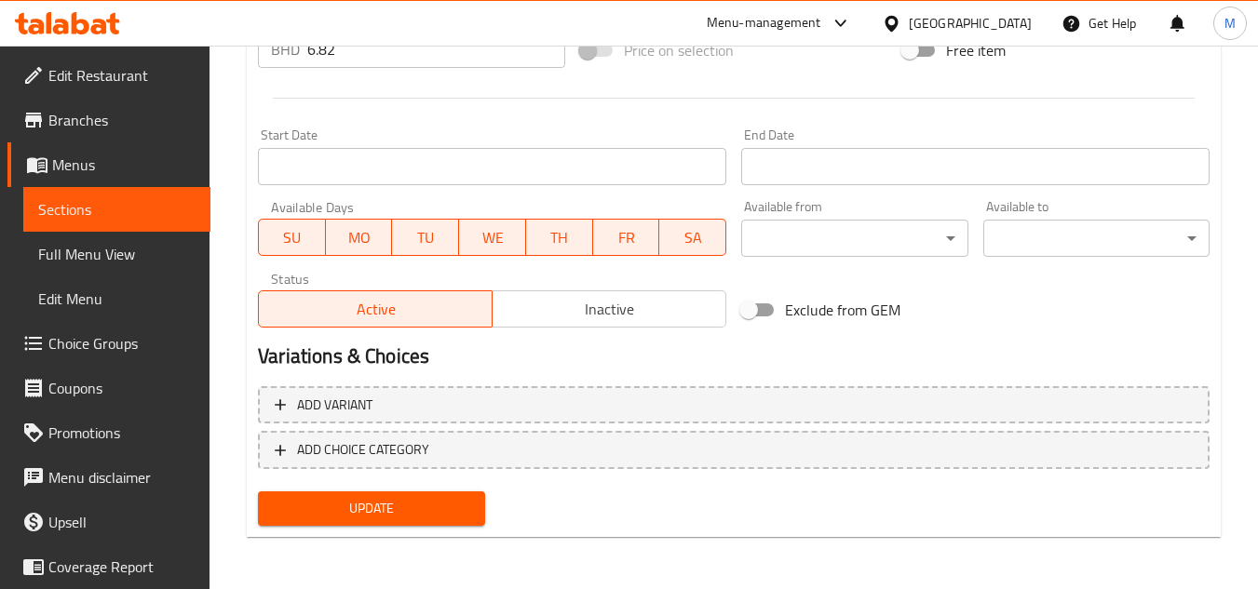
click at [454, 504] on span "Update" at bounding box center [371, 508] width 196 height 23
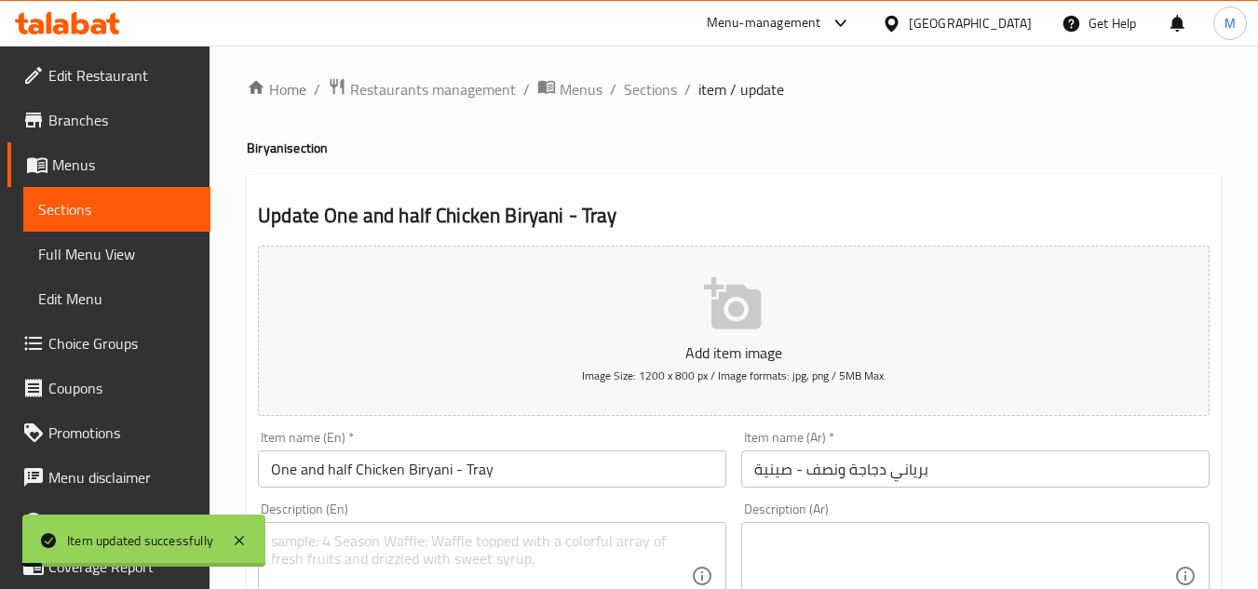
scroll to position [0, 0]
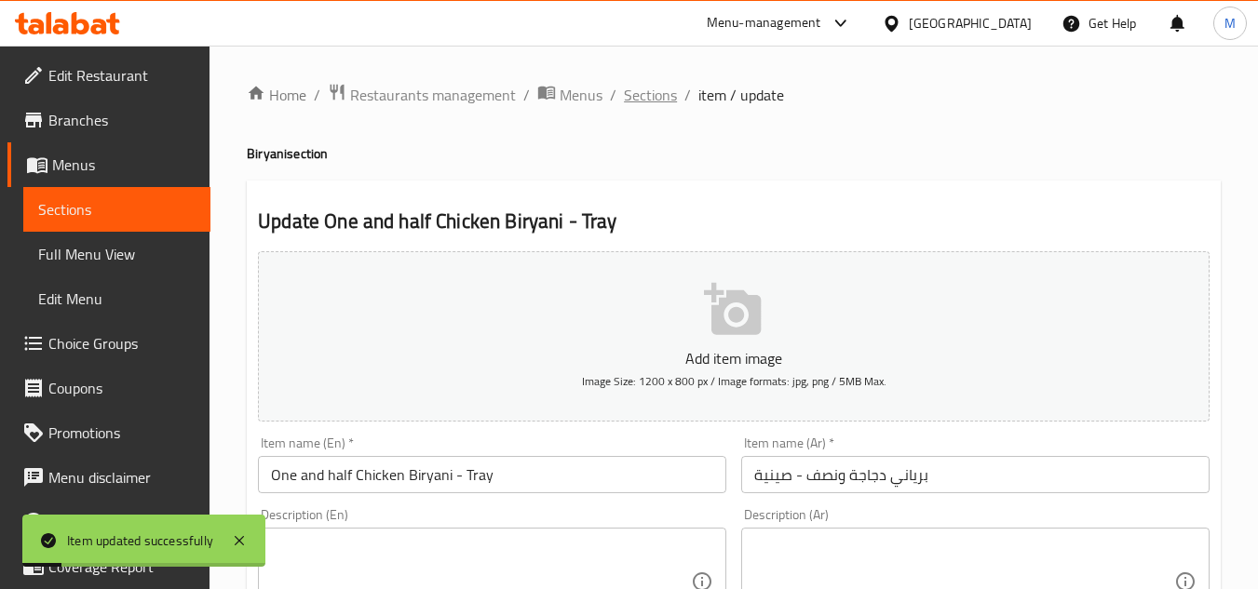
click at [652, 103] on span "Sections" at bounding box center [650, 95] width 53 height 22
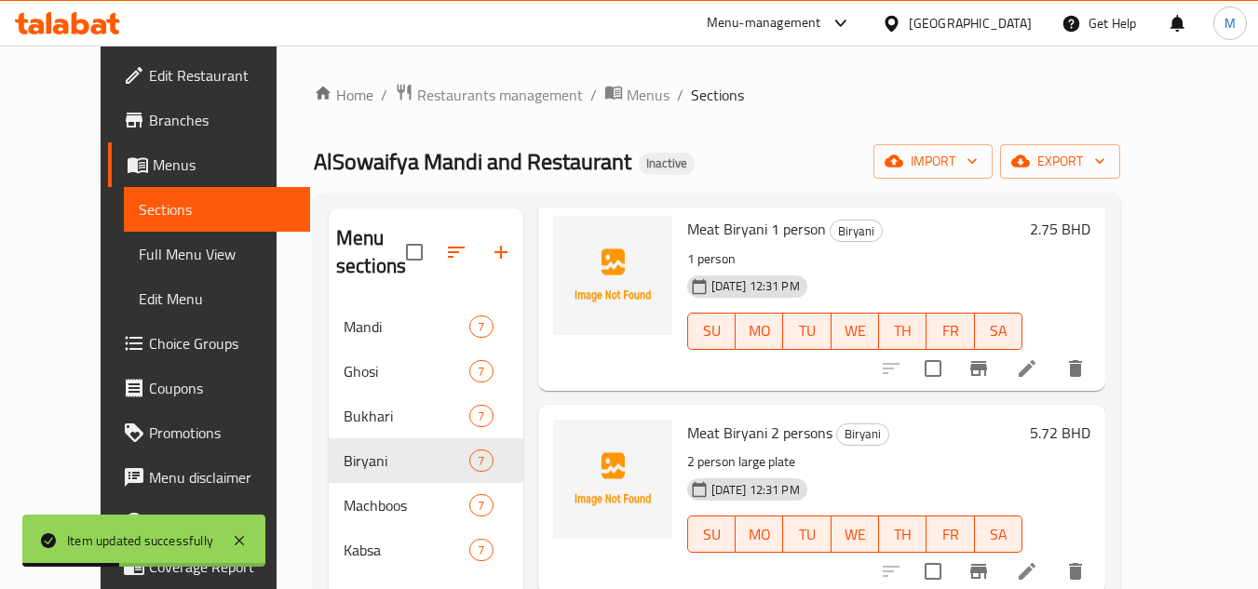
scroll to position [798, 0]
click at [1036, 372] on icon at bounding box center [1027, 368] width 17 height 17
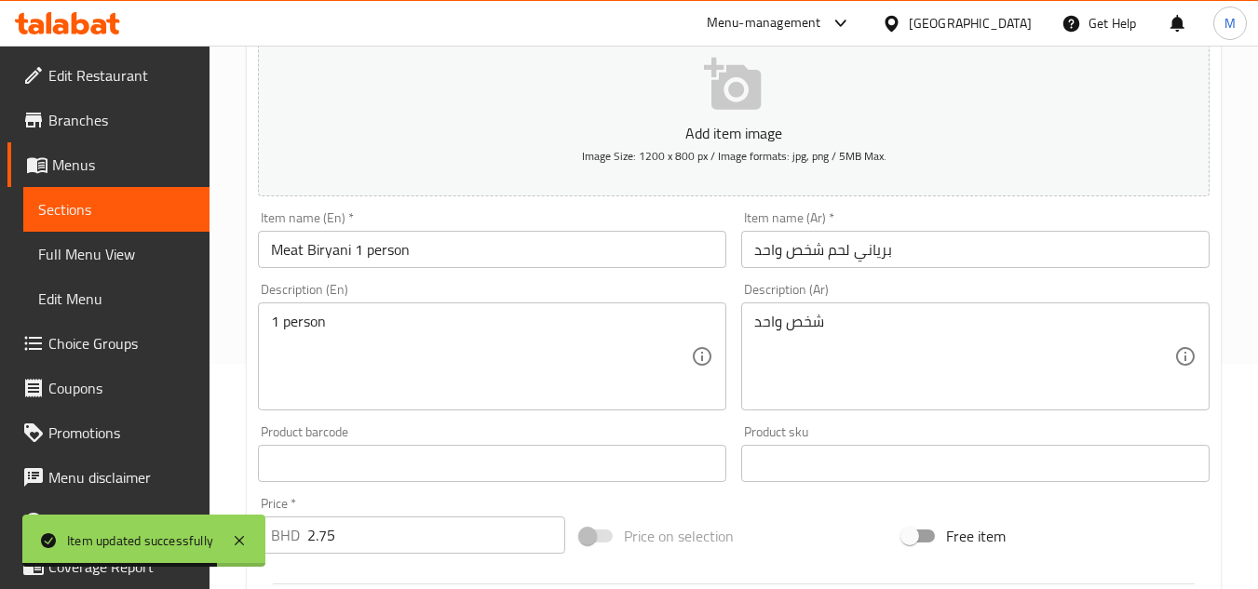
scroll to position [279, 0]
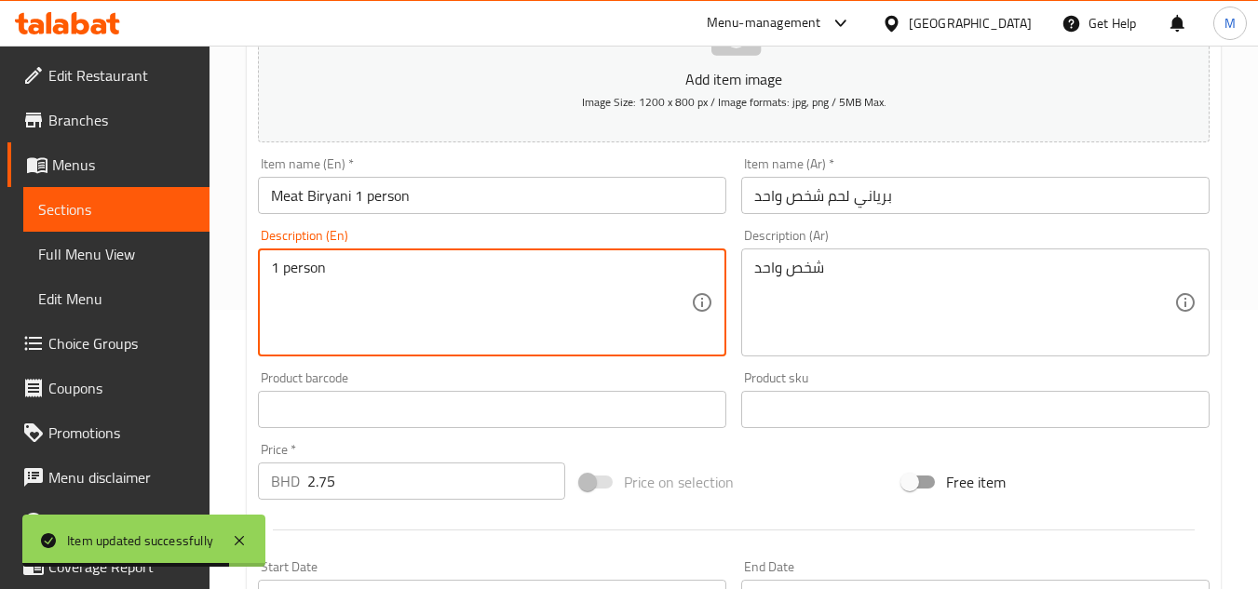
click at [303, 285] on textarea "1 person" at bounding box center [481, 303] width 420 height 88
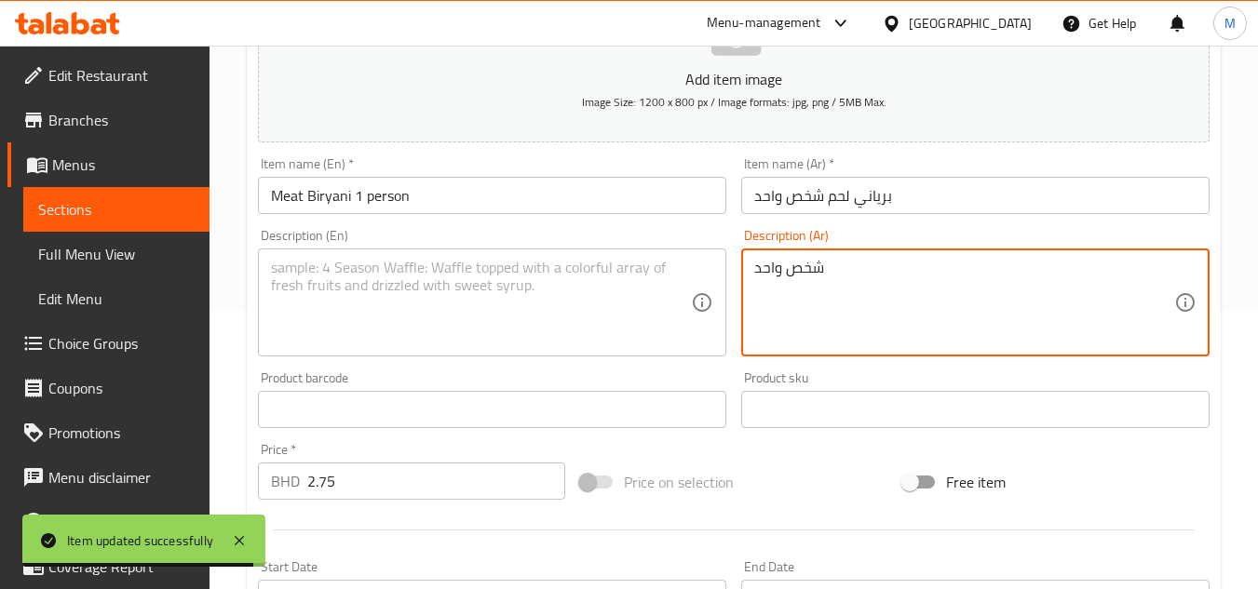
click at [798, 271] on textarea "شخص واحد" at bounding box center [964, 303] width 420 height 88
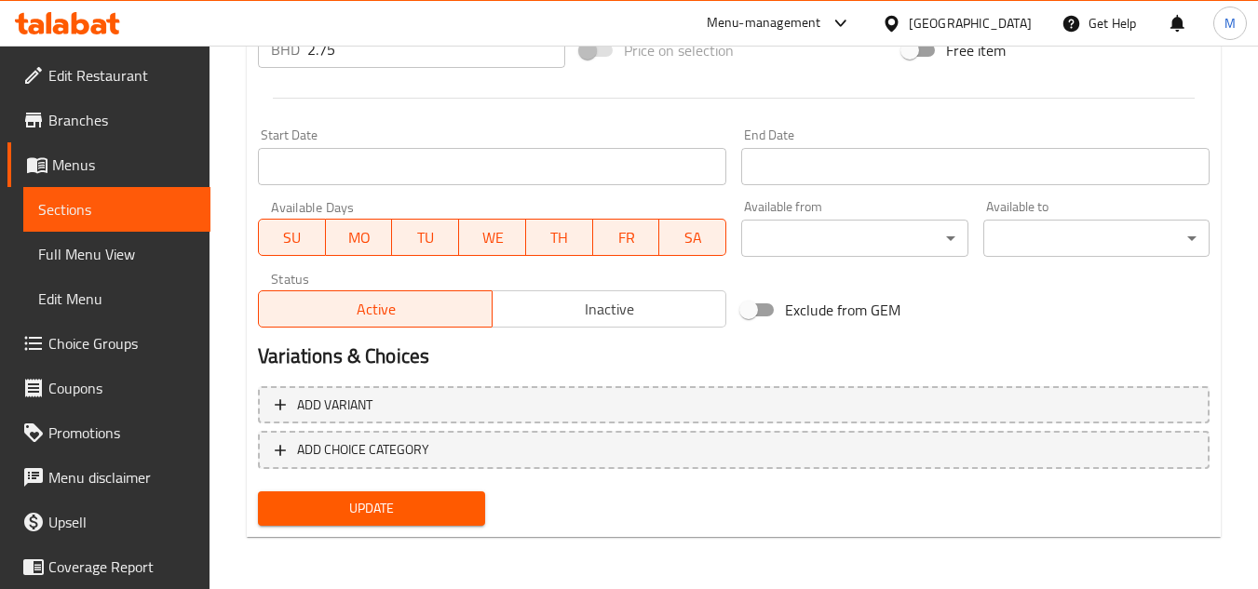
click at [429, 495] on button "Update" at bounding box center [371, 509] width 226 height 34
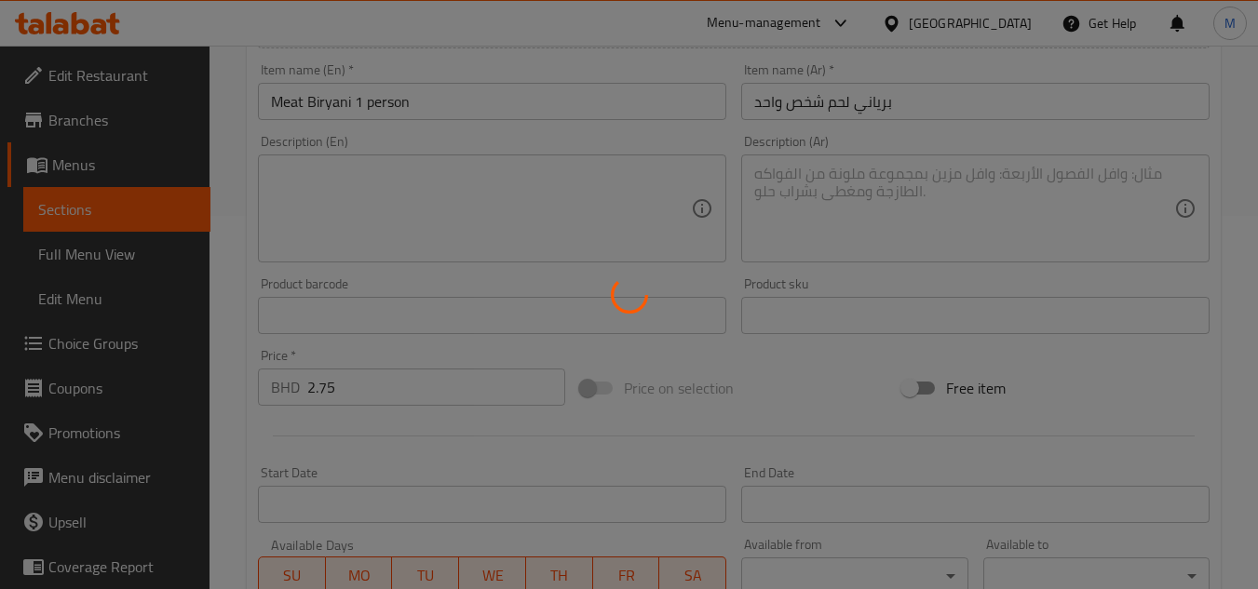
scroll to position [0, 0]
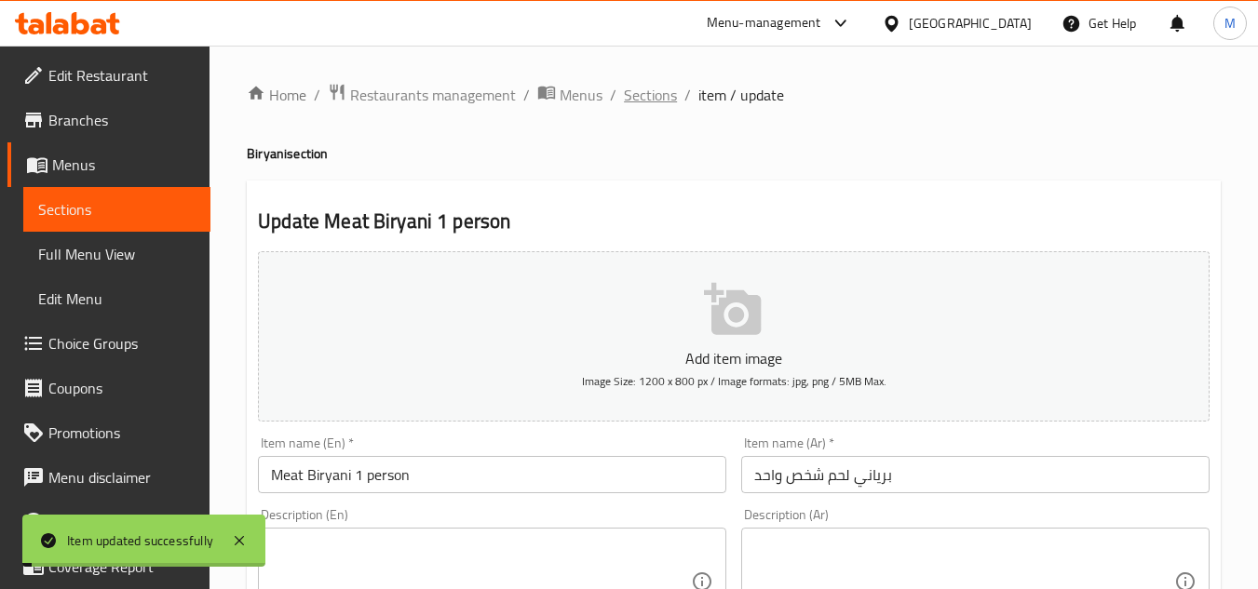
click at [631, 95] on span "Sections" at bounding box center [650, 95] width 53 height 22
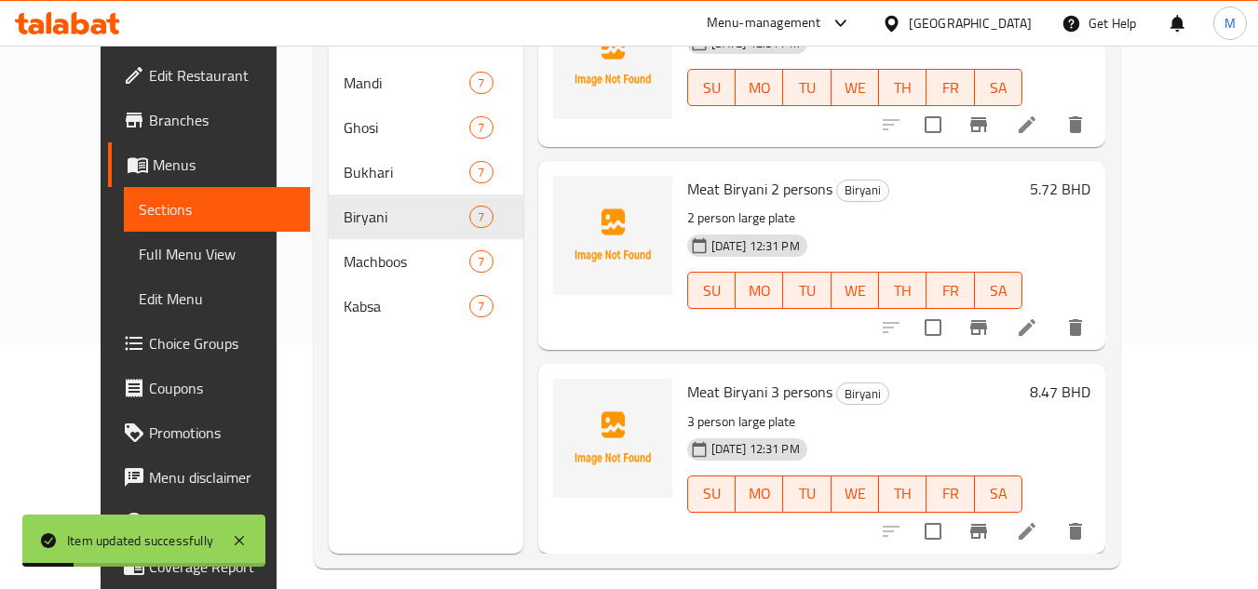
scroll to position [261, 0]
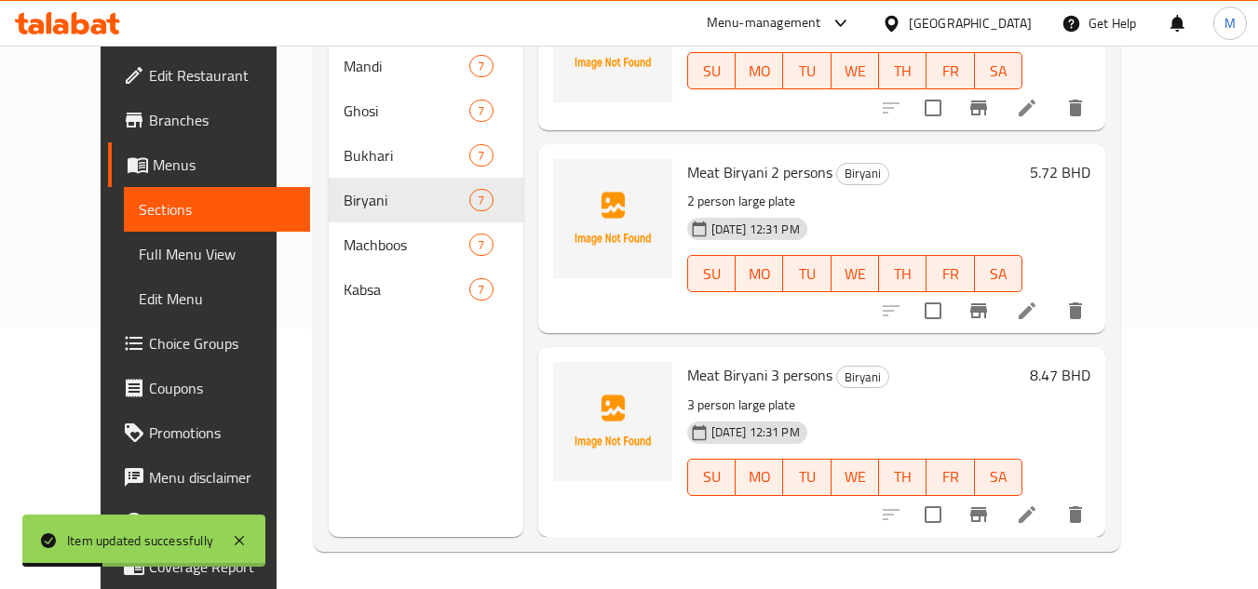
click at [1038, 314] on icon at bounding box center [1027, 311] width 22 height 22
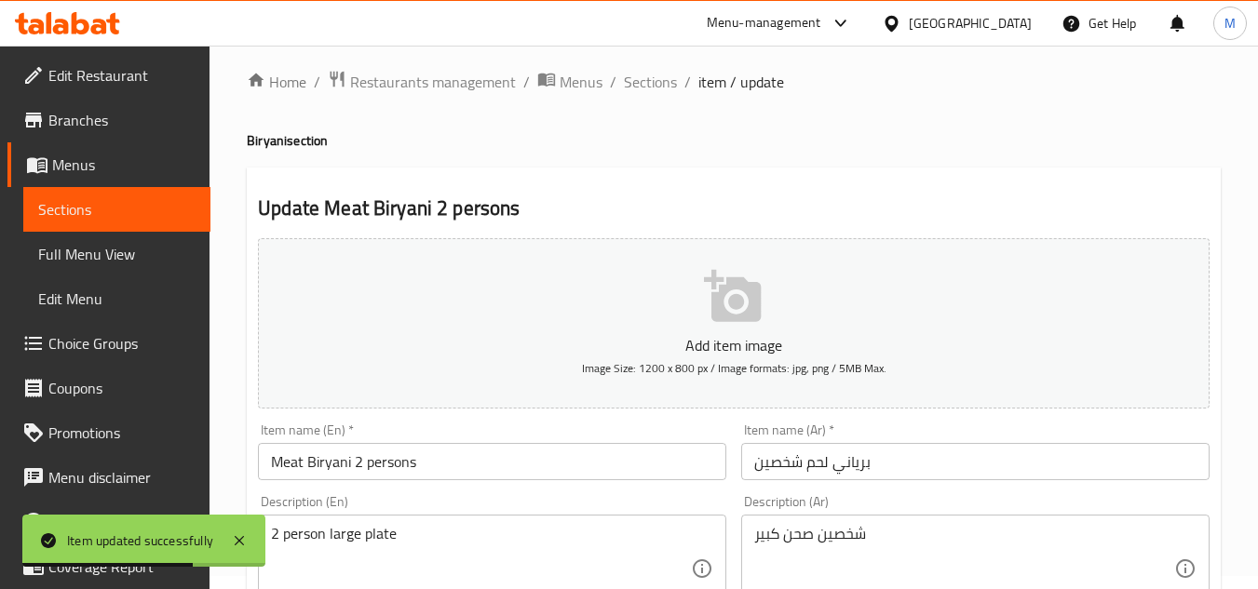
scroll to position [186, 0]
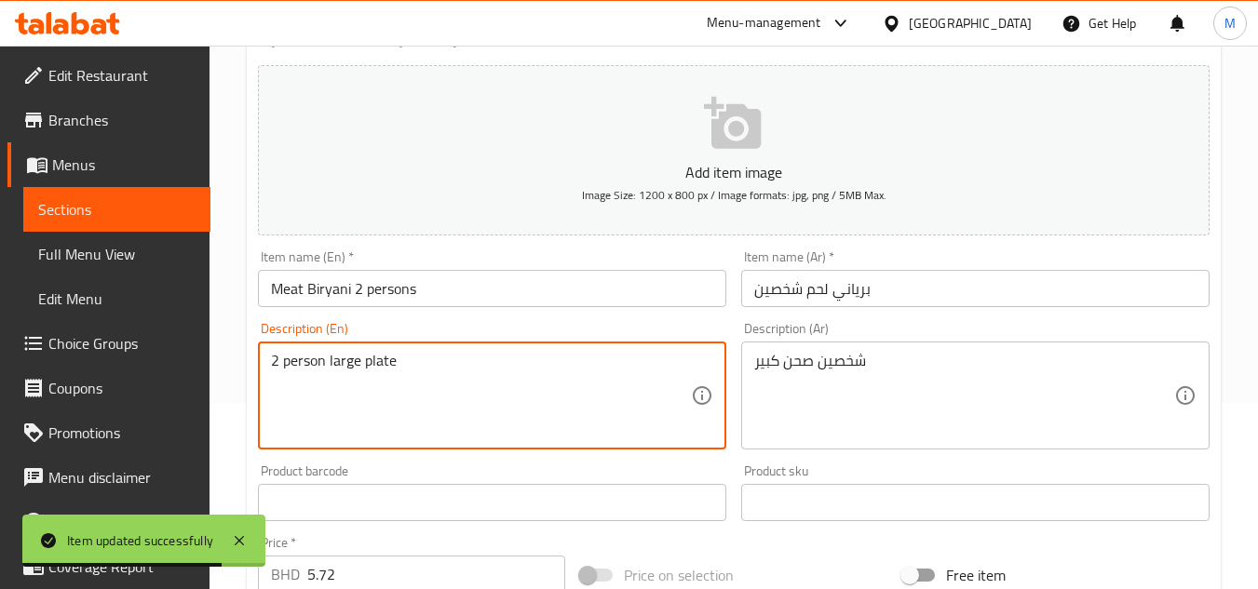
drag, startPoint x: 340, startPoint y: 361, endPoint x: 377, endPoint y: 366, distance: 37.5
click at [377, 366] on textarea "2 person large plate" at bounding box center [481, 396] width 420 height 88
type textarea "2 person"
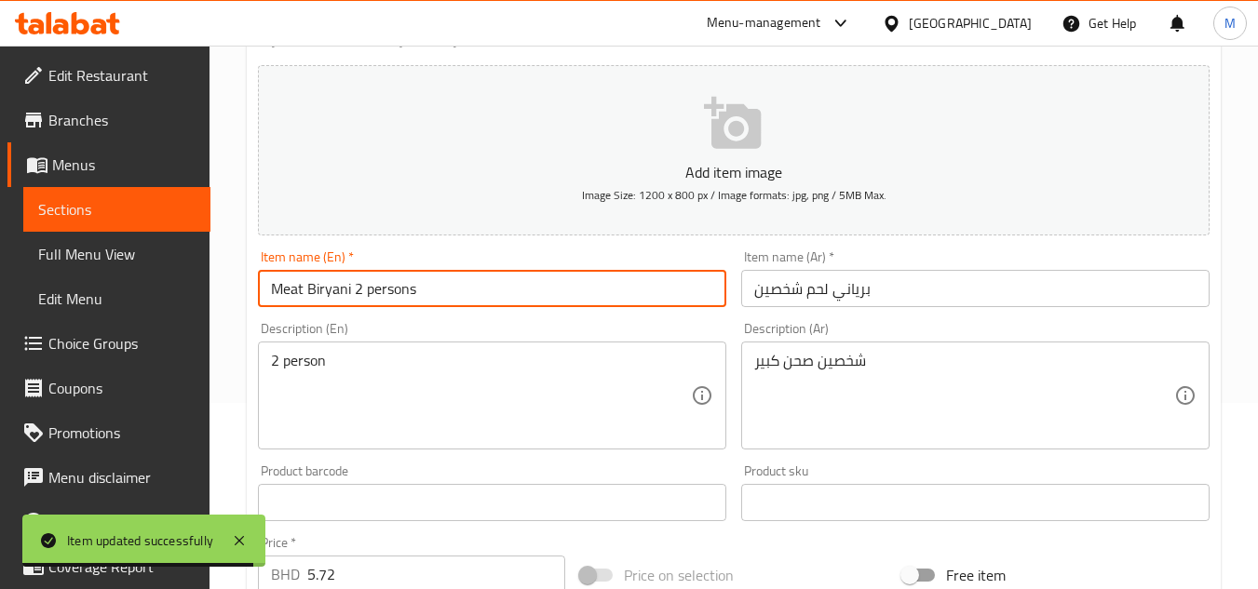
click at [452, 288] on input "Meat Biryani 2 persons" at bounding box center [492, 288] width 468 height 37
paste input "large plate"
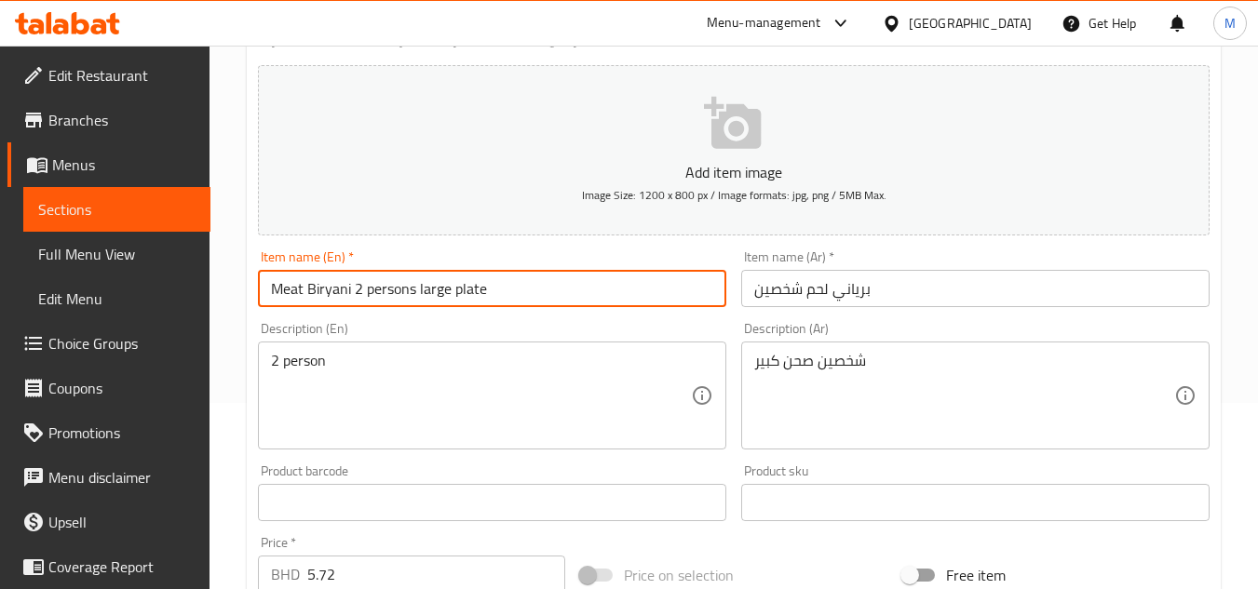
type input "Meat Biryani 2 persons large plate"
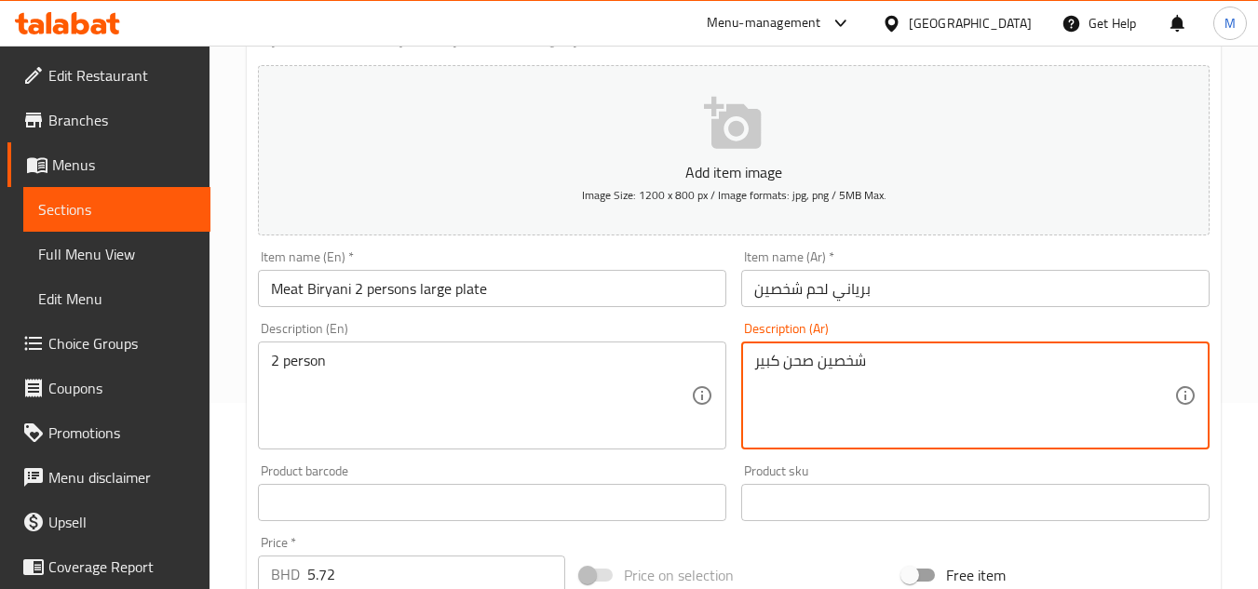
drag, startPoint x: 806, startPoint y: 359, endPoint x: 744, endPoint y: 362, distance: 61.5
click at [744, 362] on div "شخصين صحن كبير Description (Ar)" at bounding box center [975, 396] width 468 height 108
type textarea "شخصين"
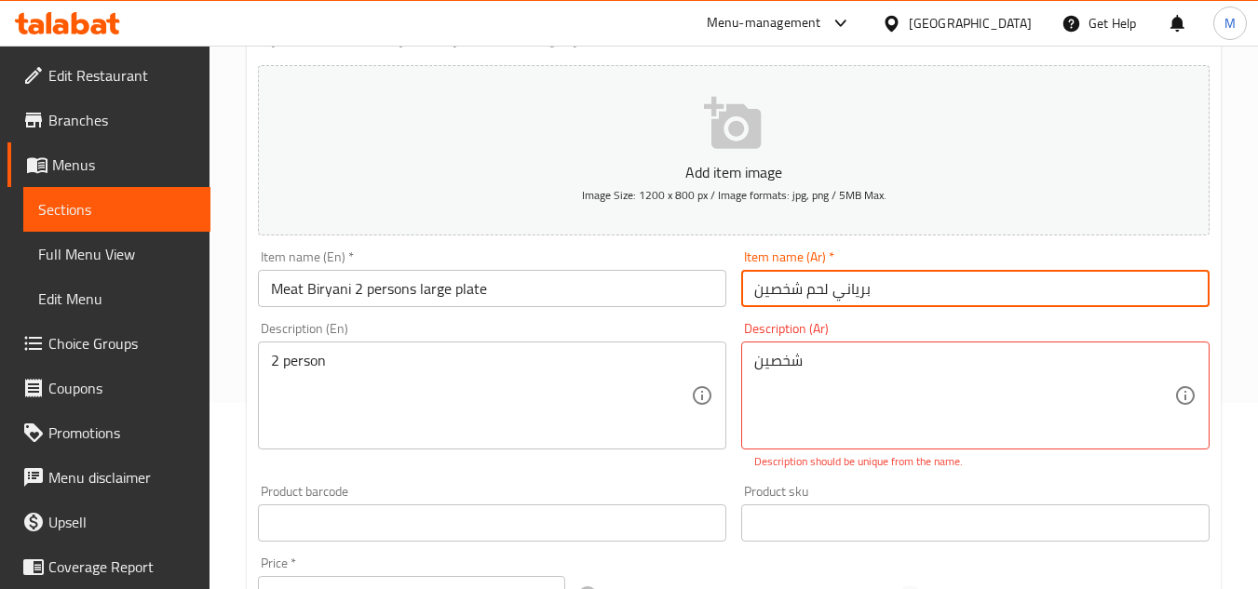
click at [888, 296] on input "برياني لحم شخصين" at bounding box center [975, 288] width 468 height 37
paste input "صحن كبير"
type input "برياني لحم شخصين صحن كبير"
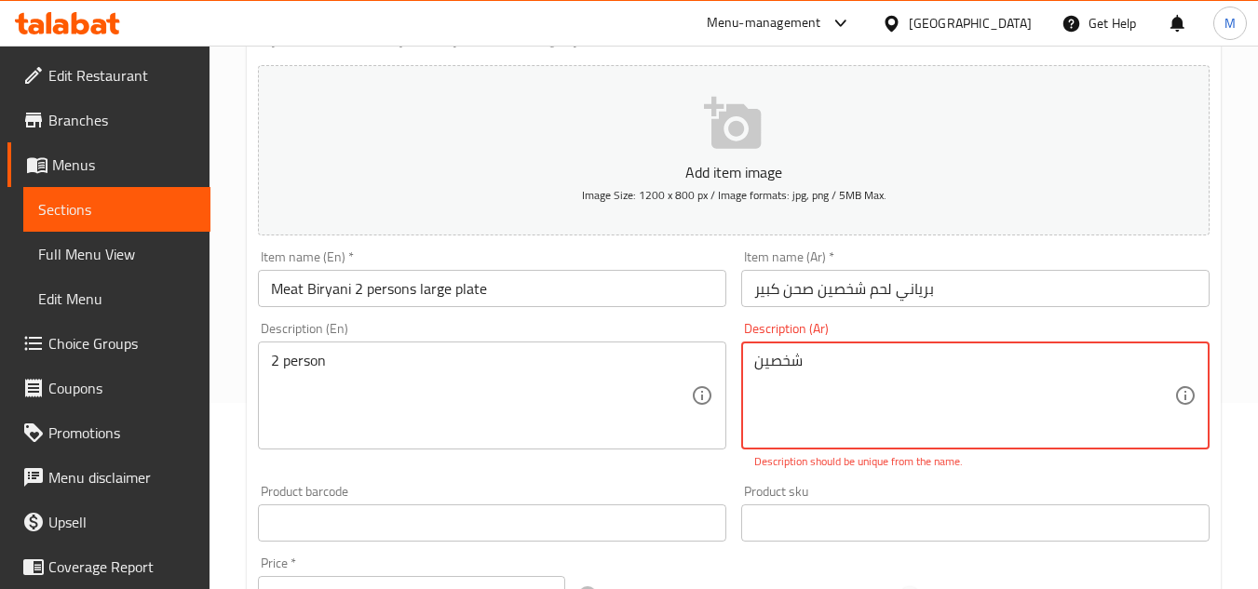
click at [789, 362] on textarea "شخصين" at bounding box center [964, 396] width 420 height 88
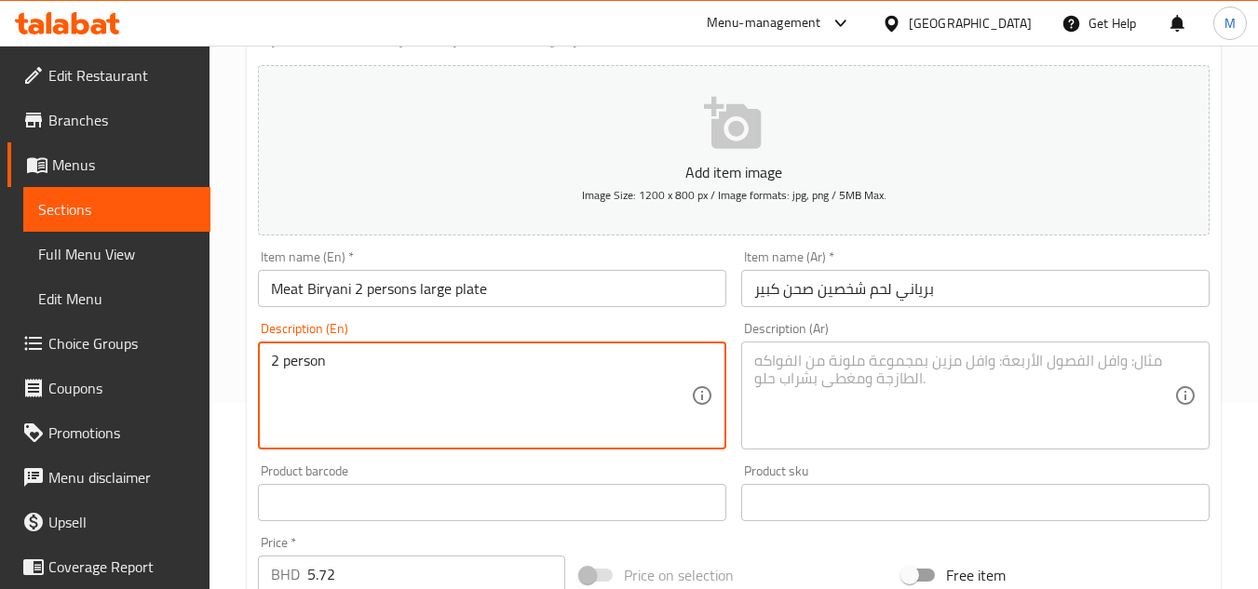
click at [281, 366] on textarea "2 person" at bounding box center [481, 396] width 420 height 88
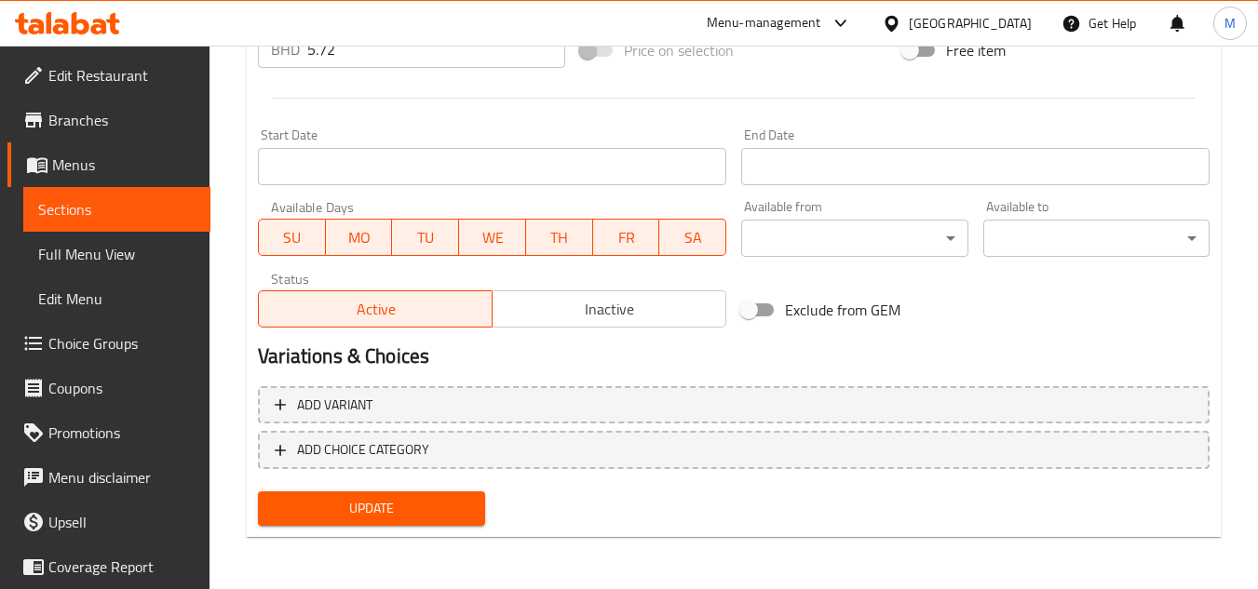
click at [422, 506] on span "Update" at bounding box center [371, 508] width 196 height 23
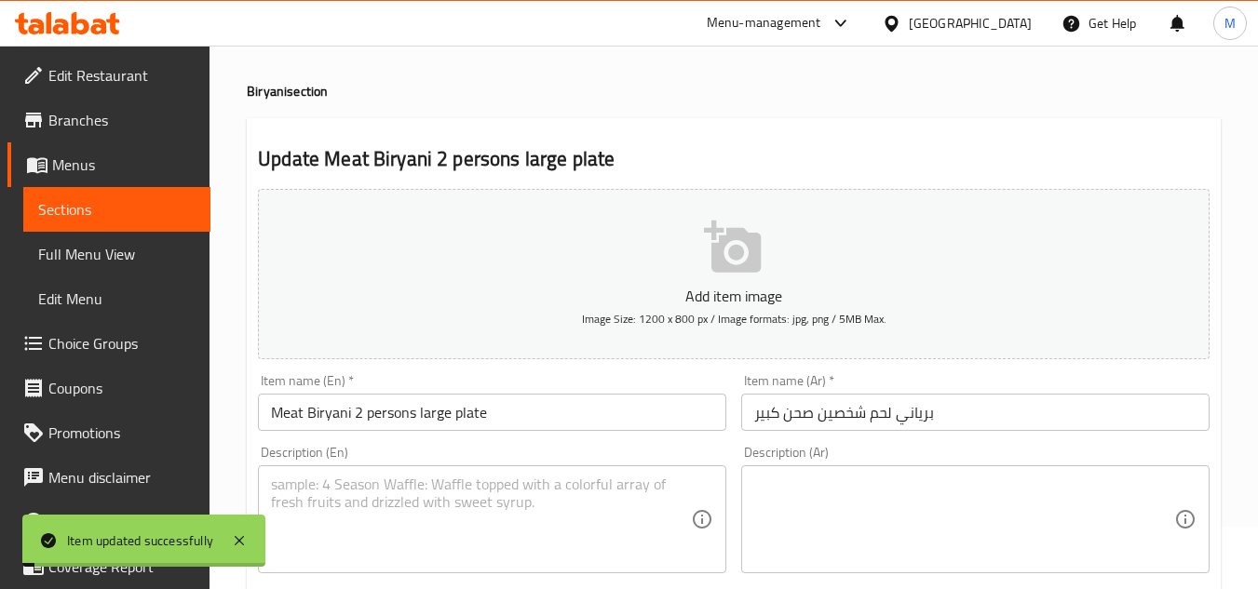
scroll to position [0, 0]
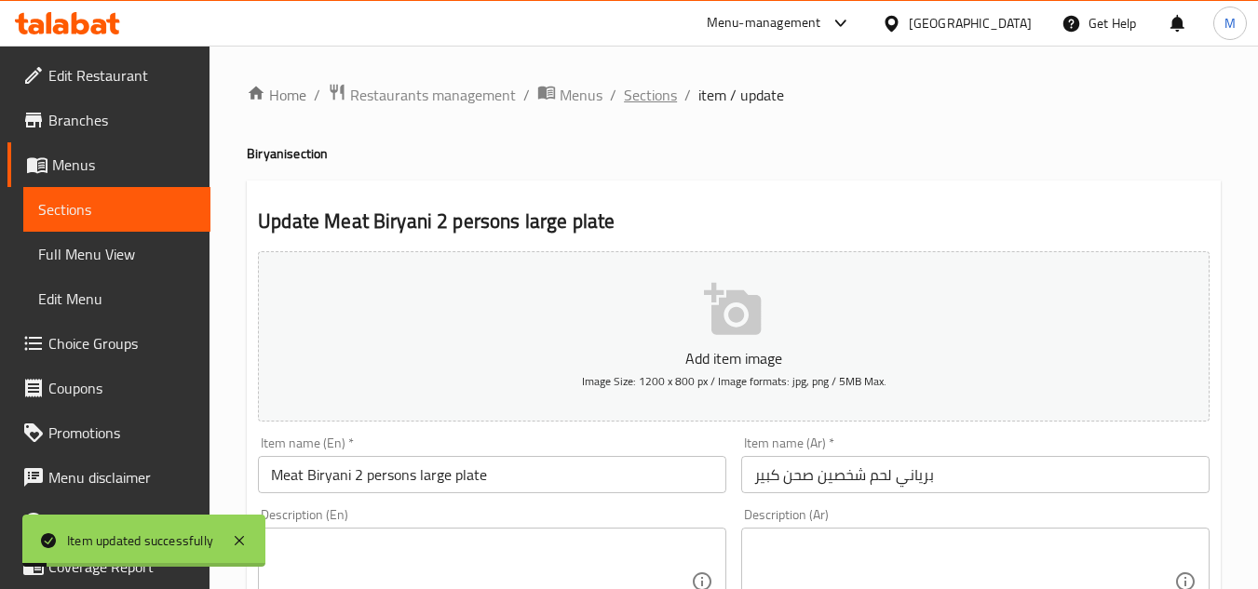
click at [630, 98] on span "Sections" at bounding box center [650, 95] width 53 height 22
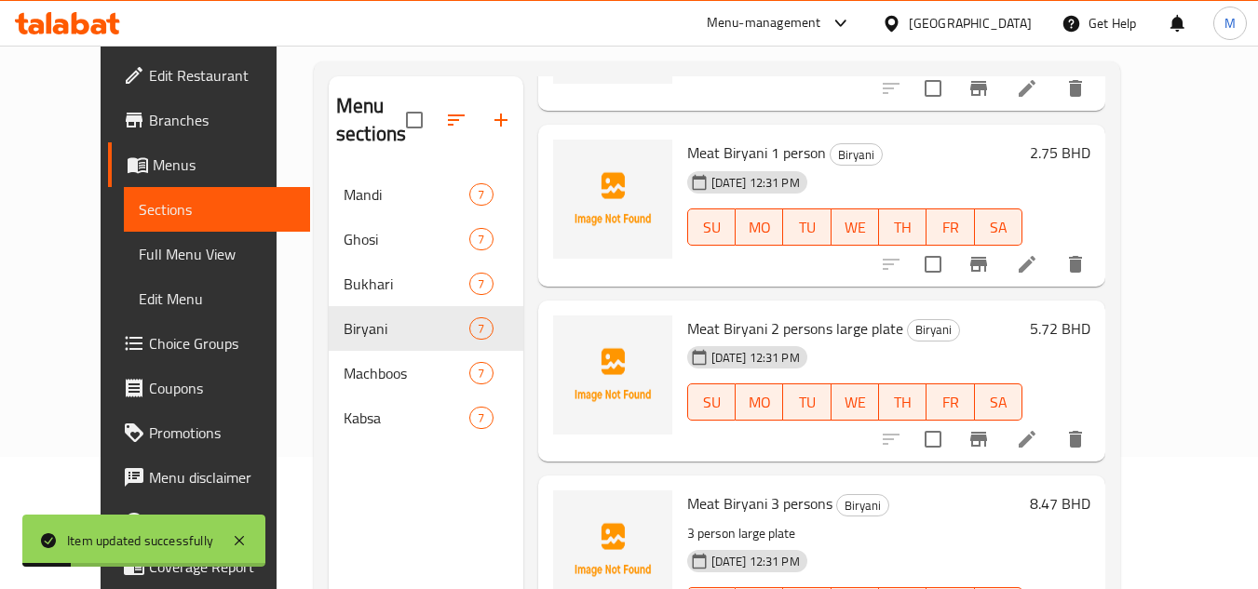
scroll to position [261, 0]
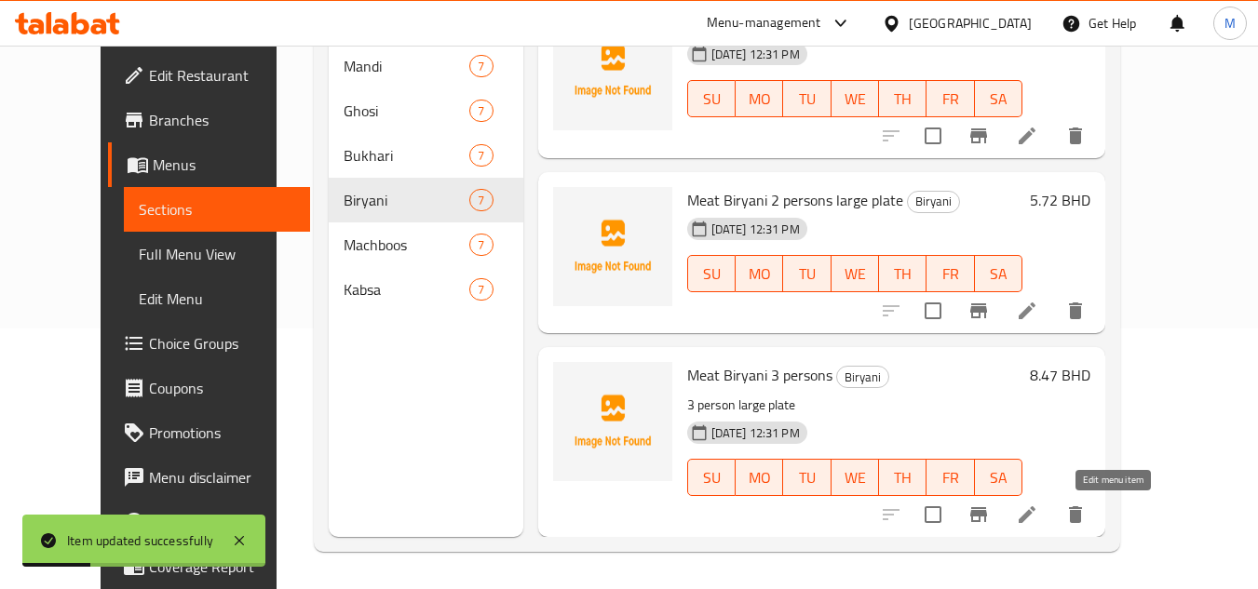
click at [1038, 524] on icon at bounding box center [1027, 515] width 22 height 22
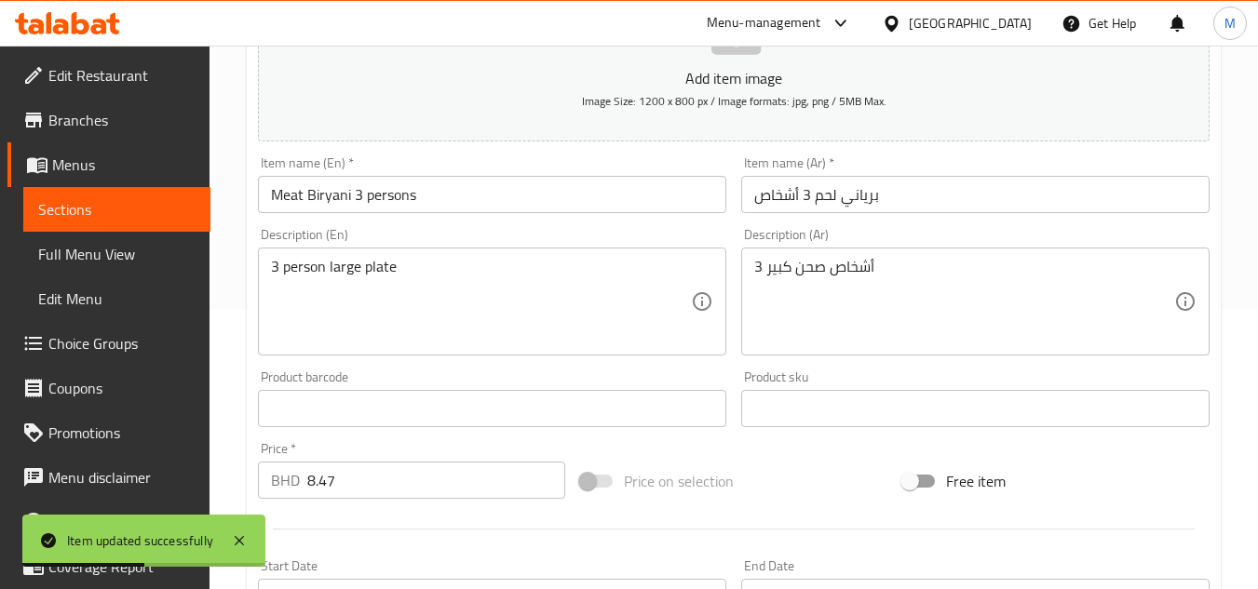
scroll to position [279, 0]
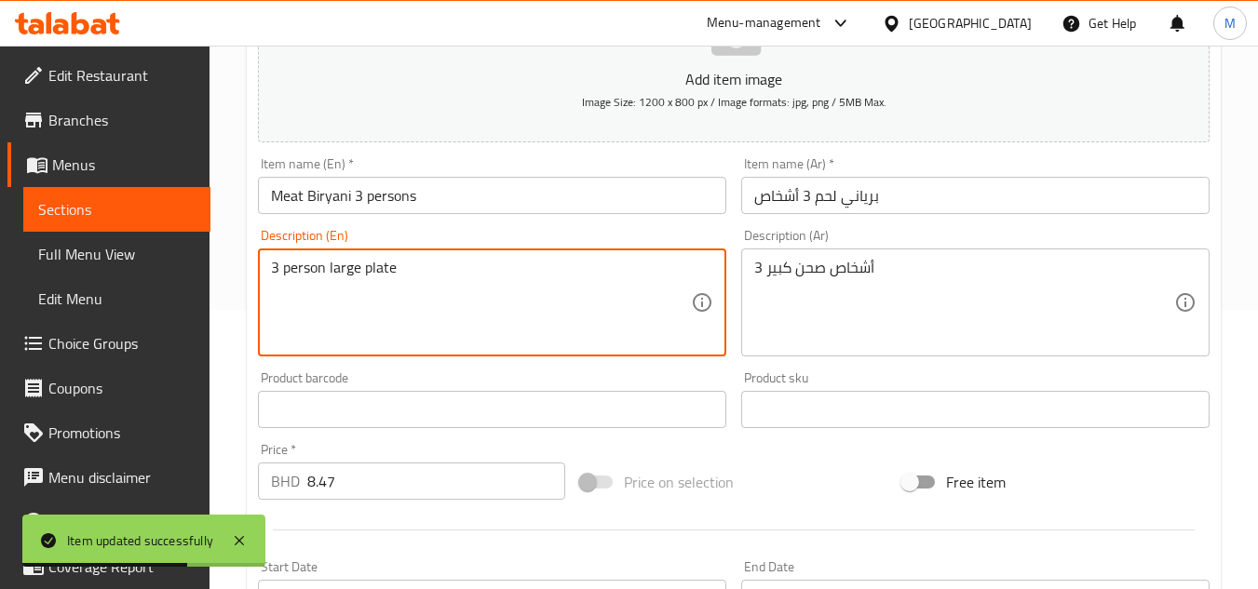
drag, startPoint x: 342, startPoint y: 263, endPoint x: 384, endPoint y: 269, distance: 42.4
click at [384, 269] on textarea "3 person large plate" at bounding box center [481, 303] width 420 height 88
type textarea "3 person"
click at [439, 208] on input "Meat Biryani 3 persons" at bounding box center [492, 195] width 468 height 37
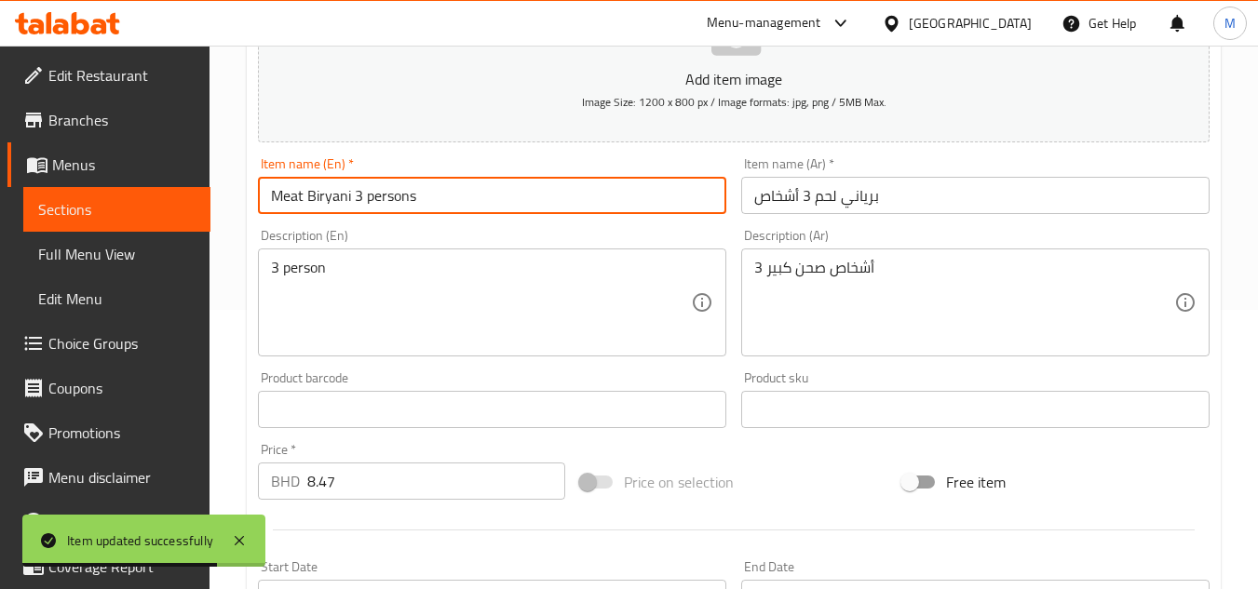
paste input "large plate"
type input "Meat Biryani 3 persons large plate"
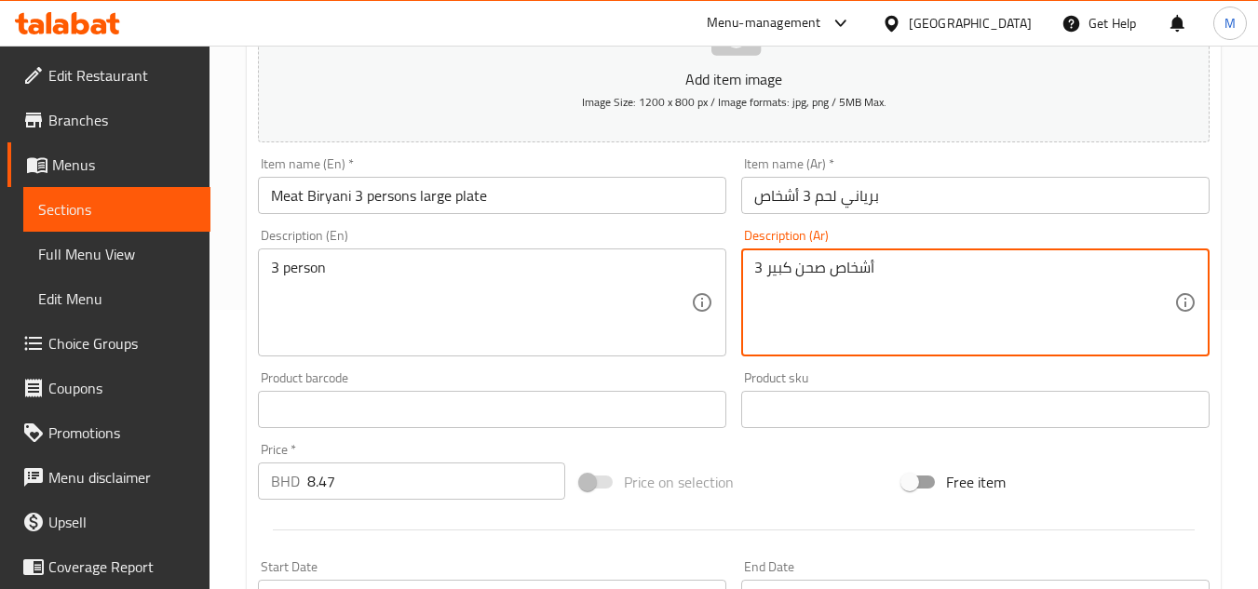
drag, startPoint x: 806, startPoint y: 271, endPoint x: 768, endPoint y: 266, distance: 38.5
click at [768, 266] on textarea "3 أشخاص صحن كبير" at bounding box center [964, 303] width 420 height 88
type textarea "3 أشخاص"
click at [913, 198] on input "برياني لحم 3 أشخاص" at bounding box center [975, 195] width 468 height 37
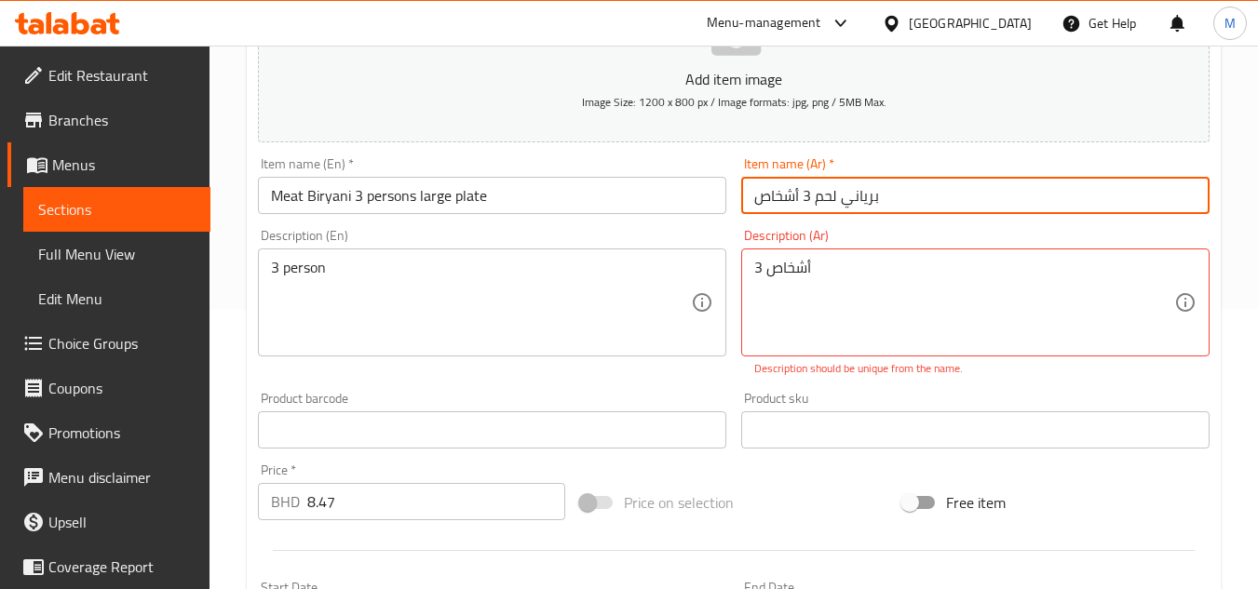
paste input "صحن كبير"
type input "برياني لحم 3 أشخاص صحن كبير"
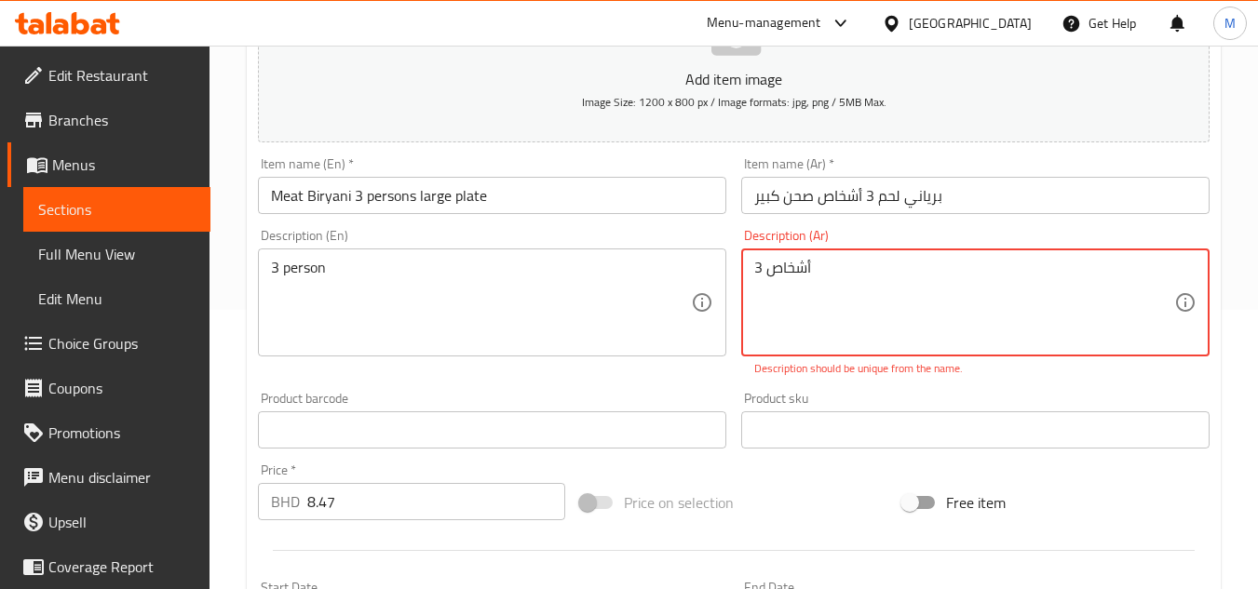
drag, startPoint x: 828, startPoint y: 267, endPoint x: 620, endPoint y: 269, distance: 207.7
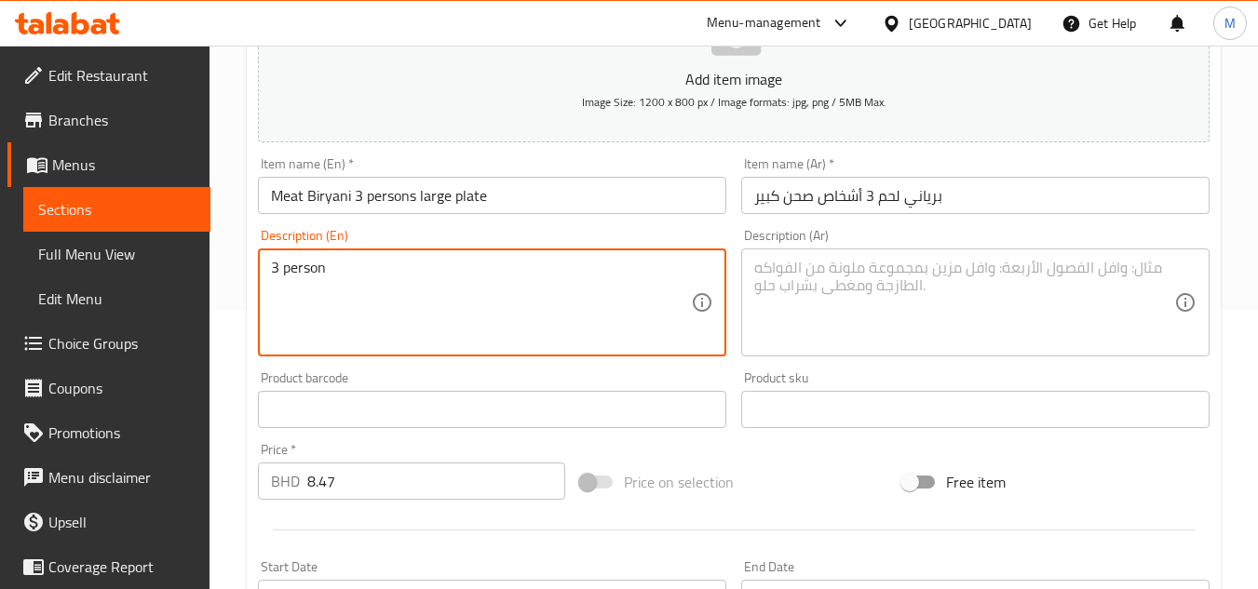
drag, startPoint x: 337, startPoint y: 272, endPoint x: 196, endPoint y: 272, distance: 141.6
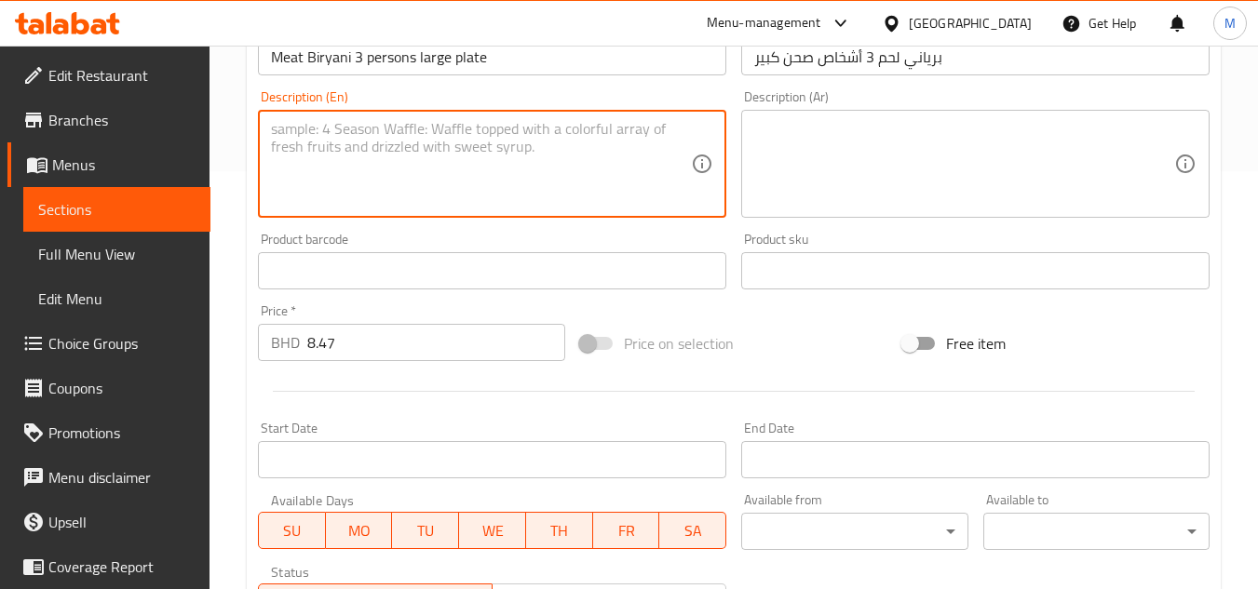
scroll to position [711, 0]
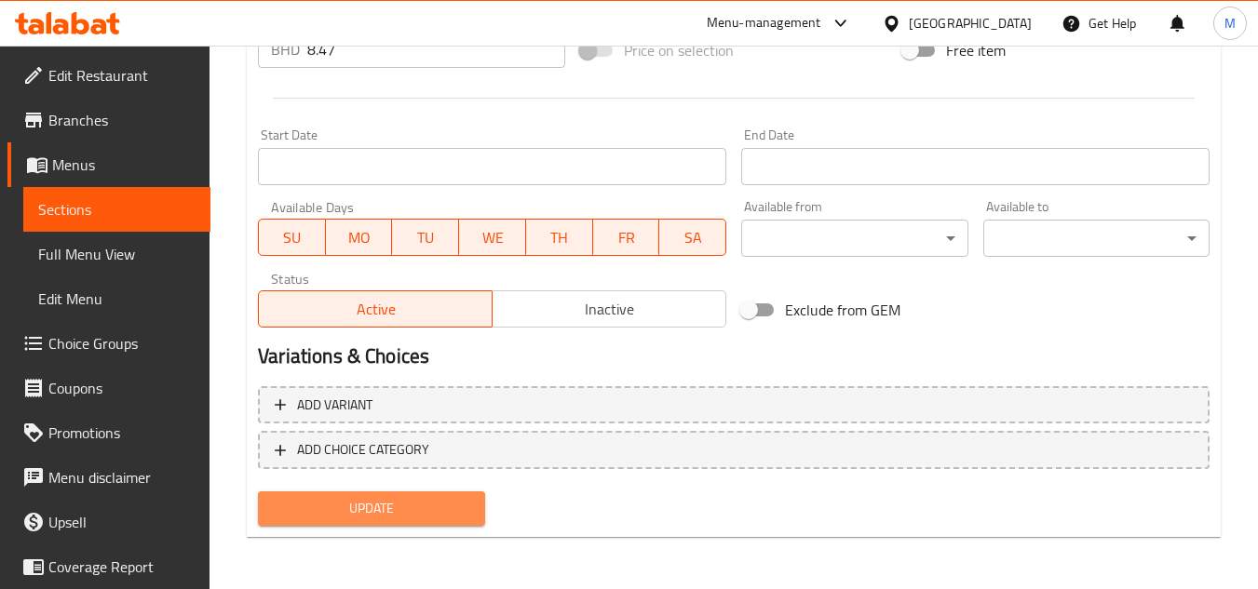
click at [409, 498] on span "Update" at bounding box center [371, 508] width 196 height 23
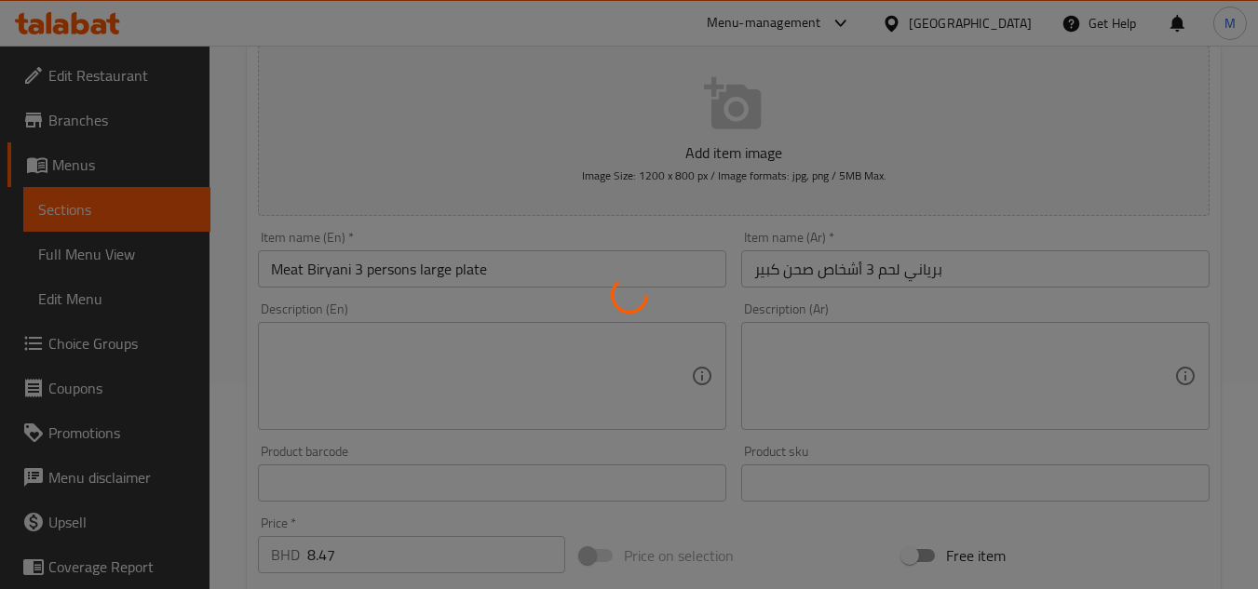
scroll to position [0, 0]
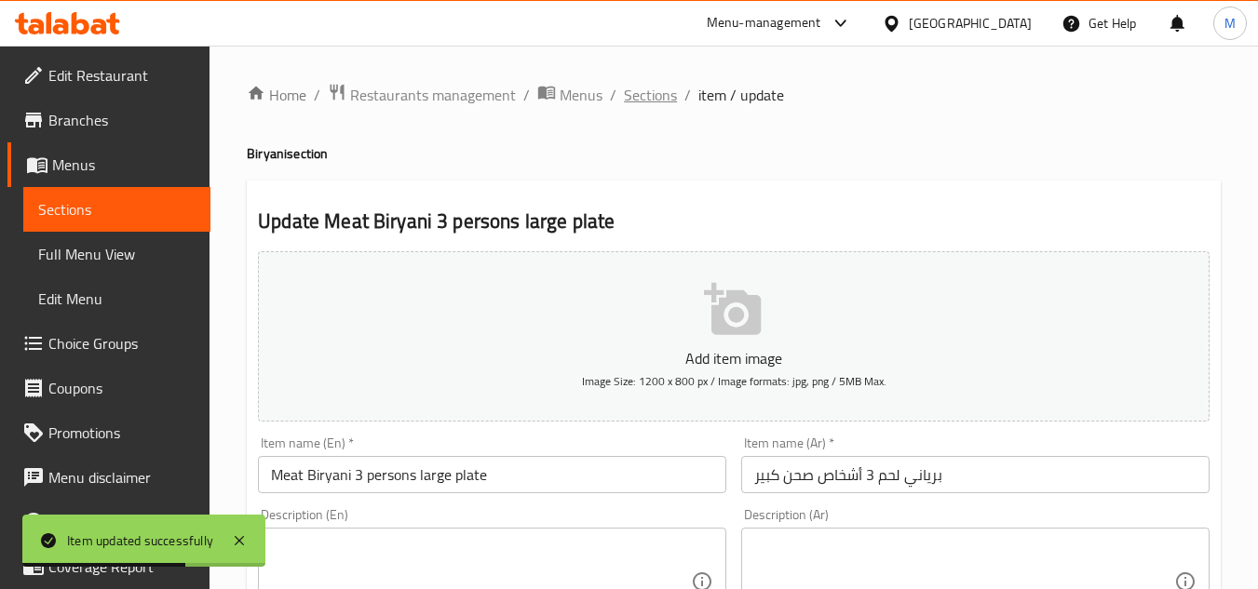
click at [644, 90] on span "Sections" at bounding box center [650, 95] width 53 height 22
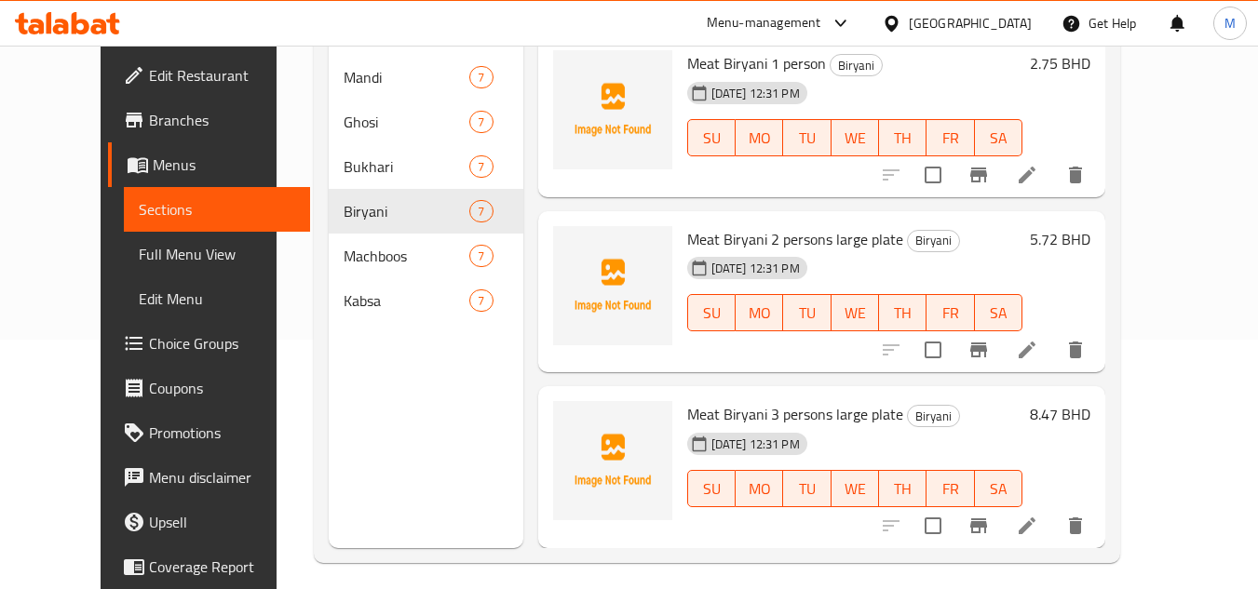
scroll to position [261, 0]
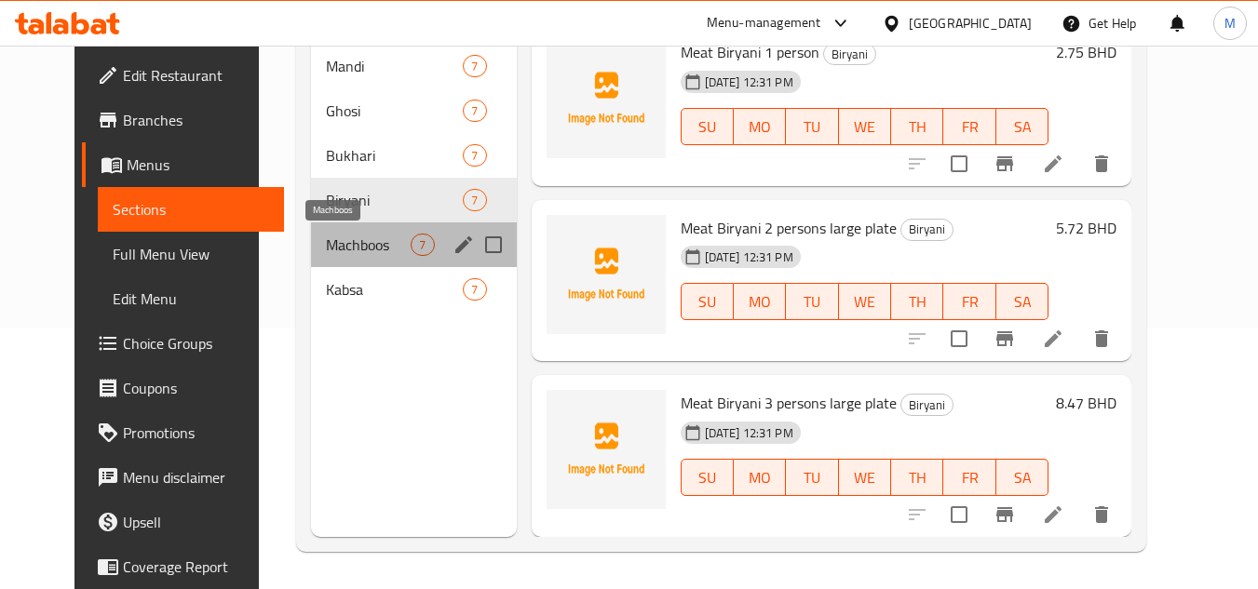
click at [370, 241] on span "Machboos" at bounding box center [368, 245] width 85 height 22
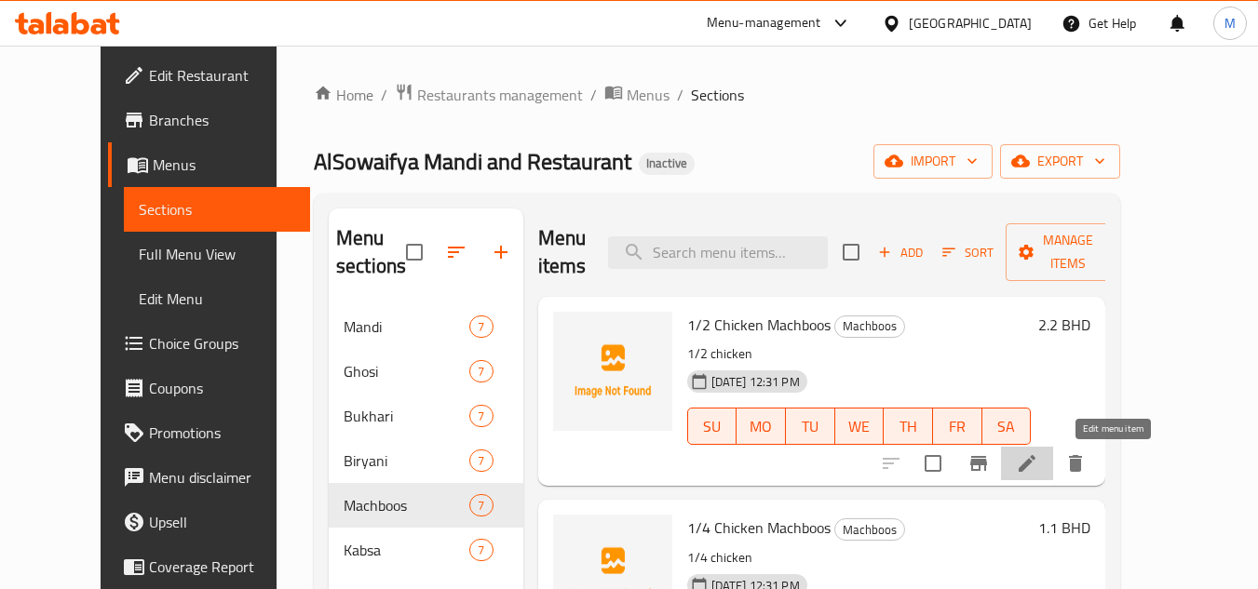
click at [1038, 469] on icon at bounding box center [1027, 464] width 22 height 22
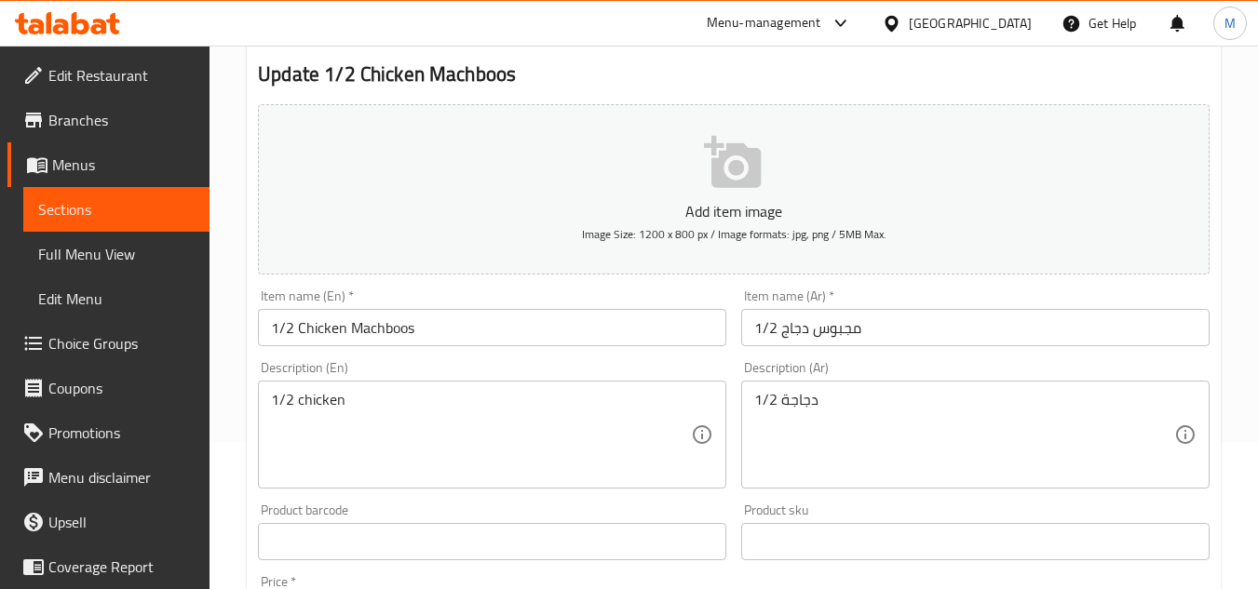
scroll to position [279, 0]
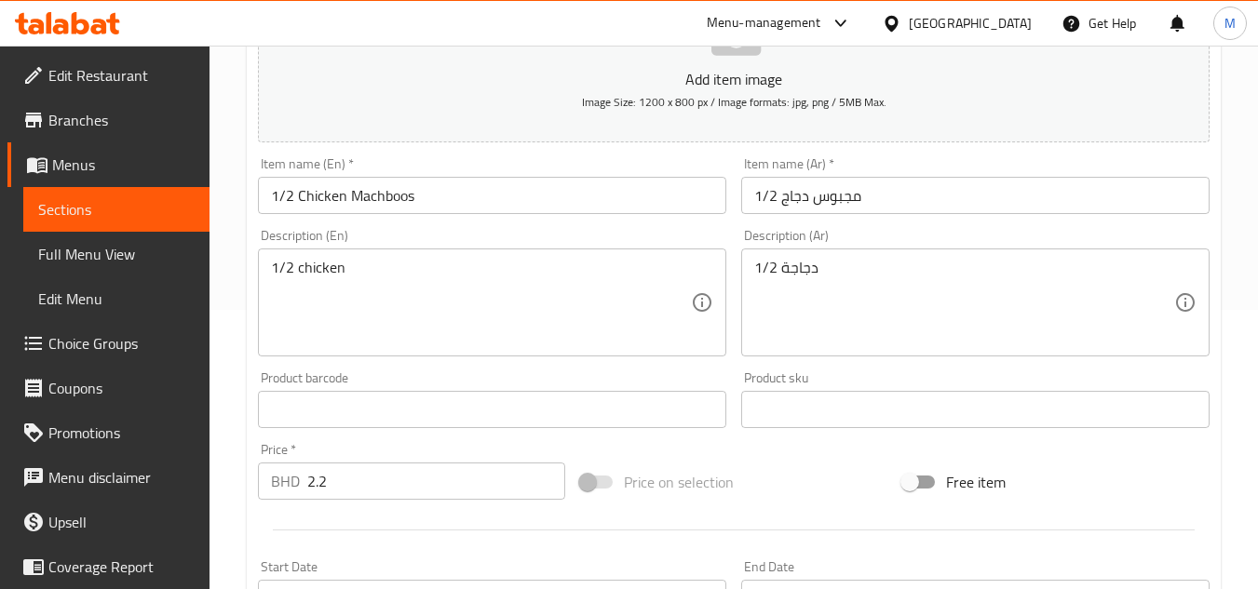
click at [300, 262] on textarea "1/2 chicken" at bounding box center [481, 303] width 420 height 88
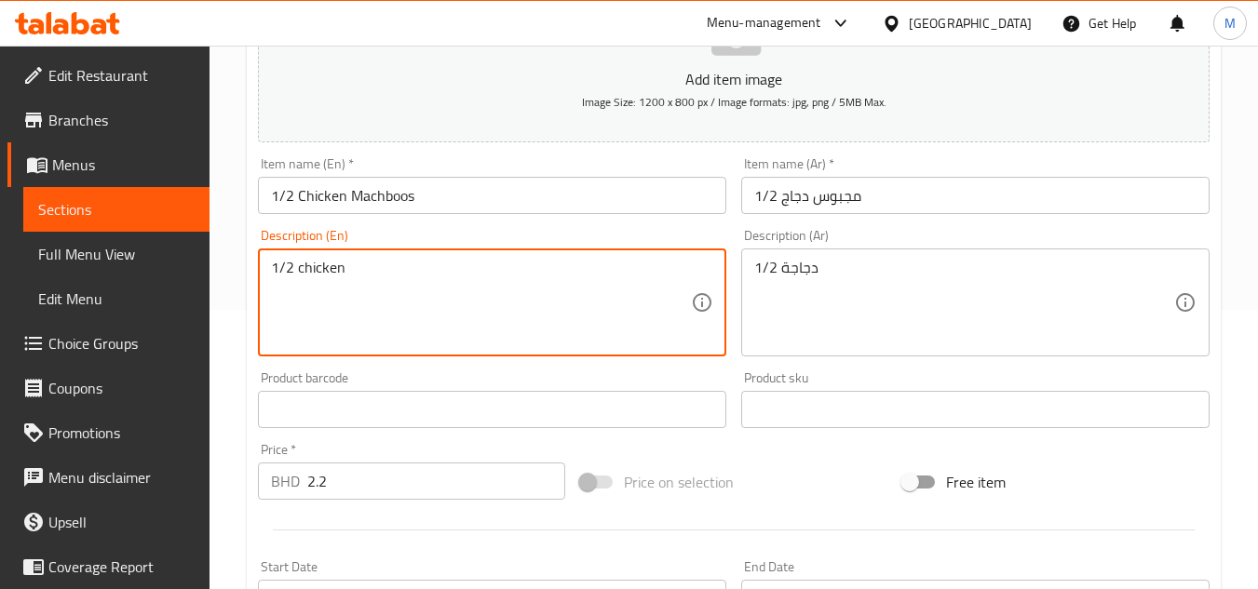
click at [300, 262] on textarea "1/2 chicken" at bounding box center [481, 303] width 420 height 88
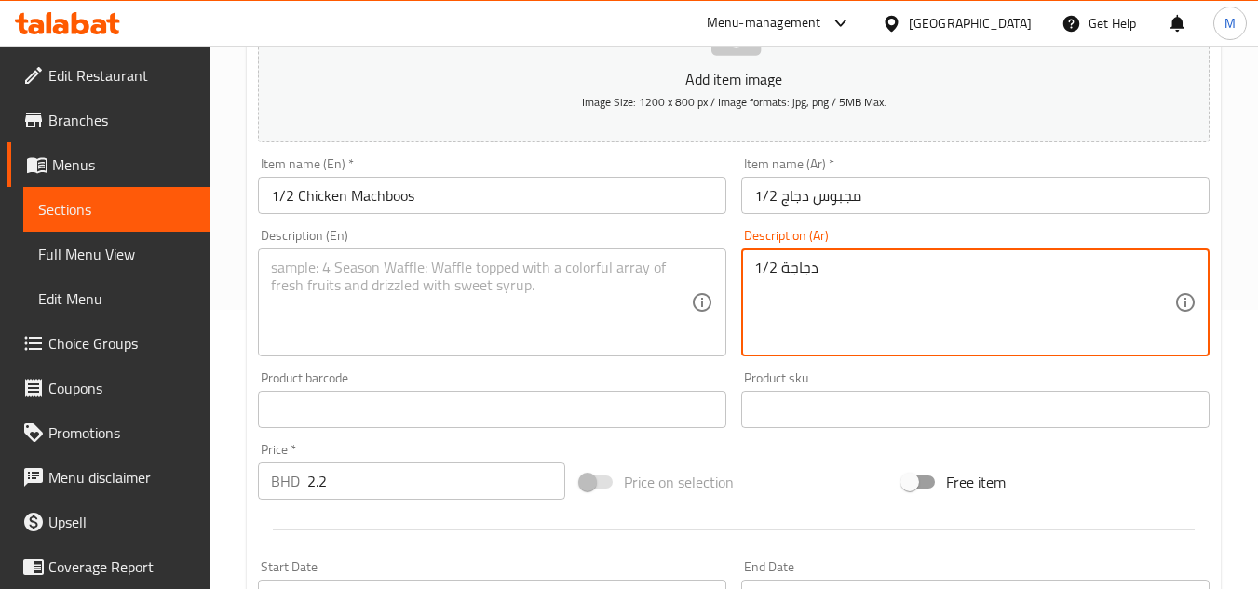
click at [767, 259] on textarea "1/2 دجاجة" at bounding box center [964, 303] width 420 height 88
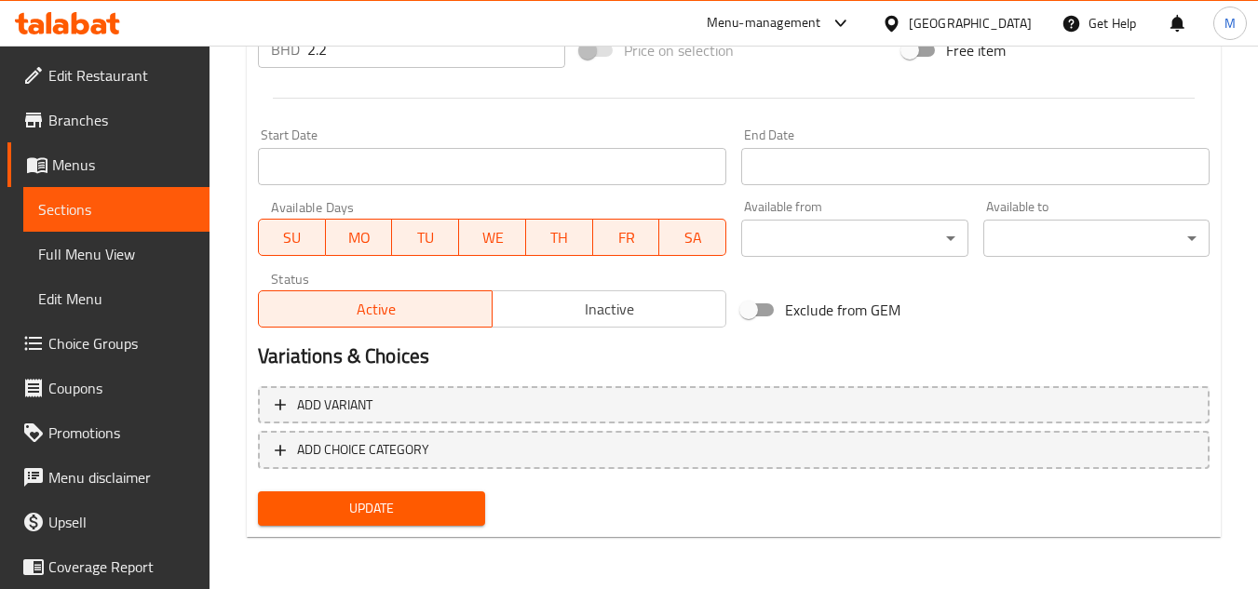
click at [394, 506] on span "Update" at bounding box center [371, 508] width 196 height 23
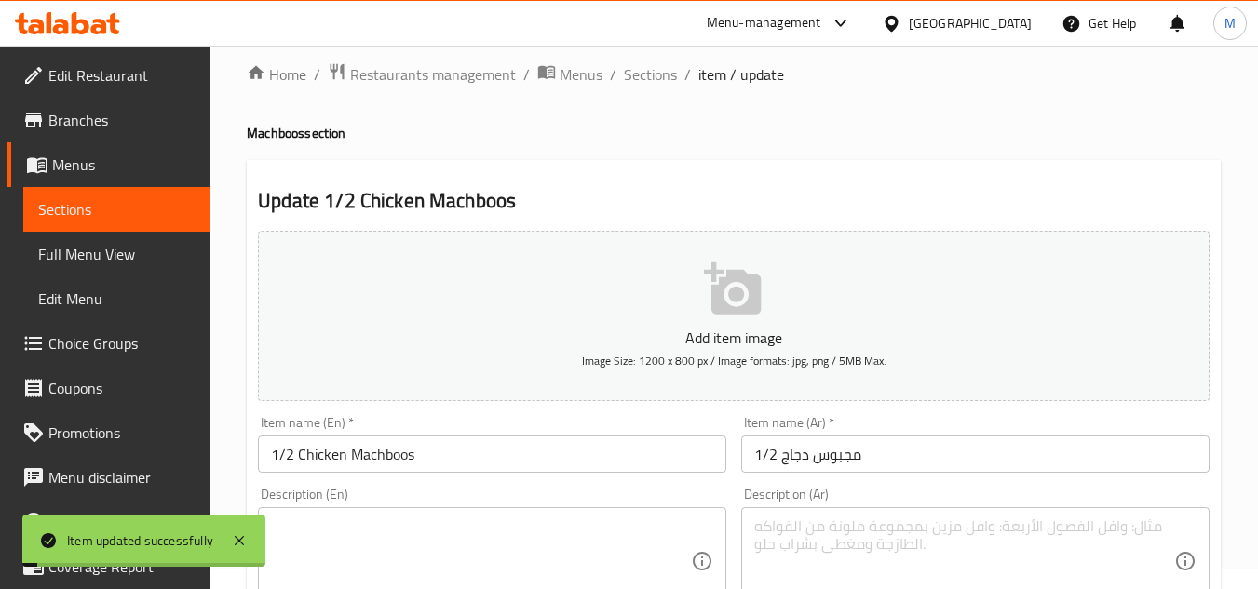
scroll to position [0, 0]
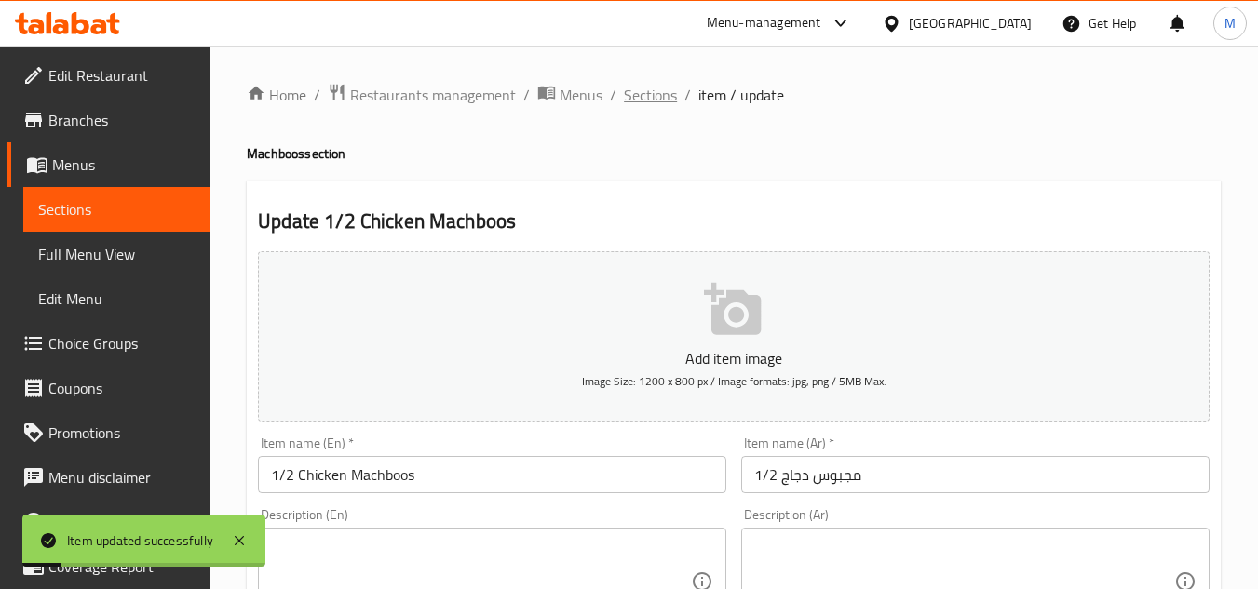
click at [667, 97] on span "Sections" at bounding box center [650, 95] width 53 height 22
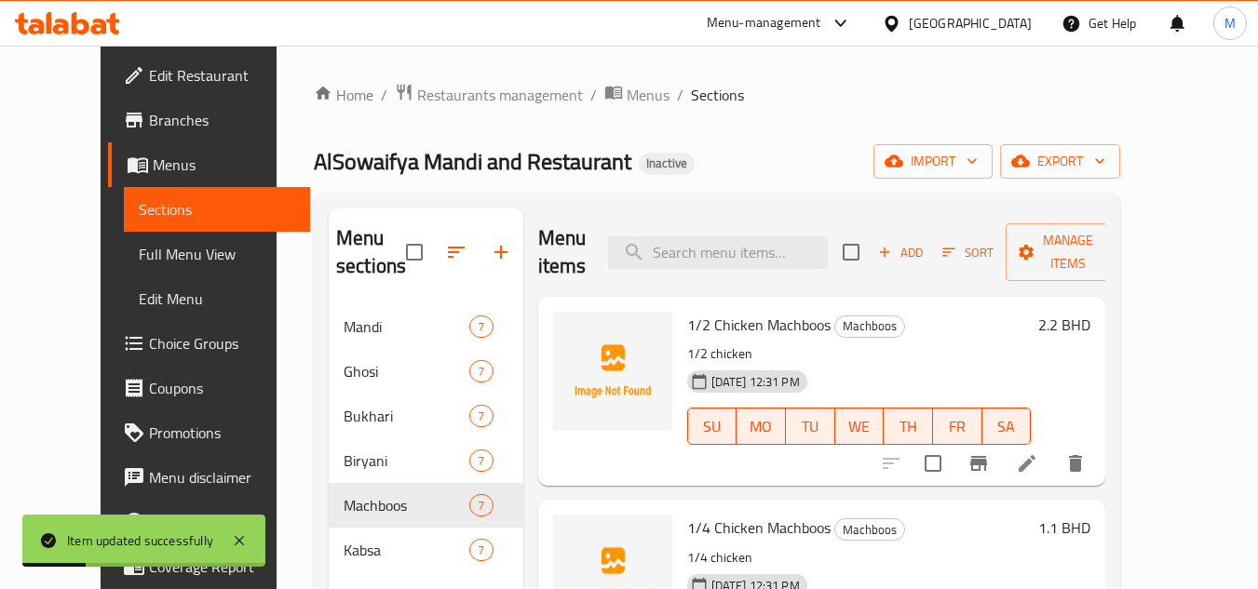
scroll to position [279, 0]
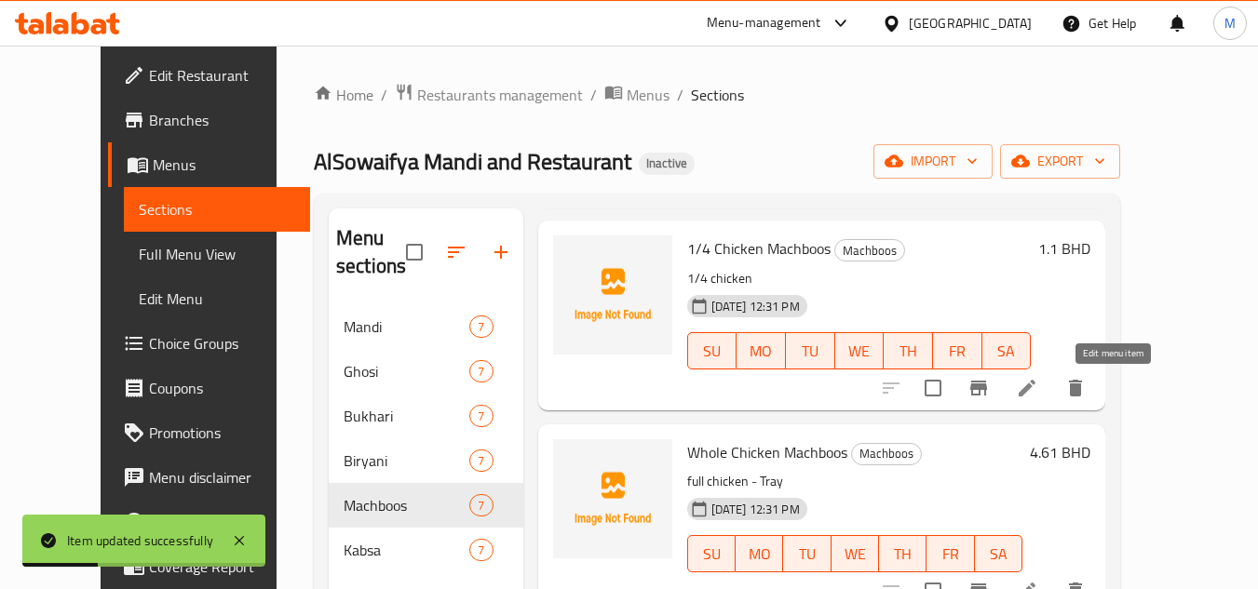
click at [1038, 388] on icon at bounding box center [1027, 388] width 22 height 22
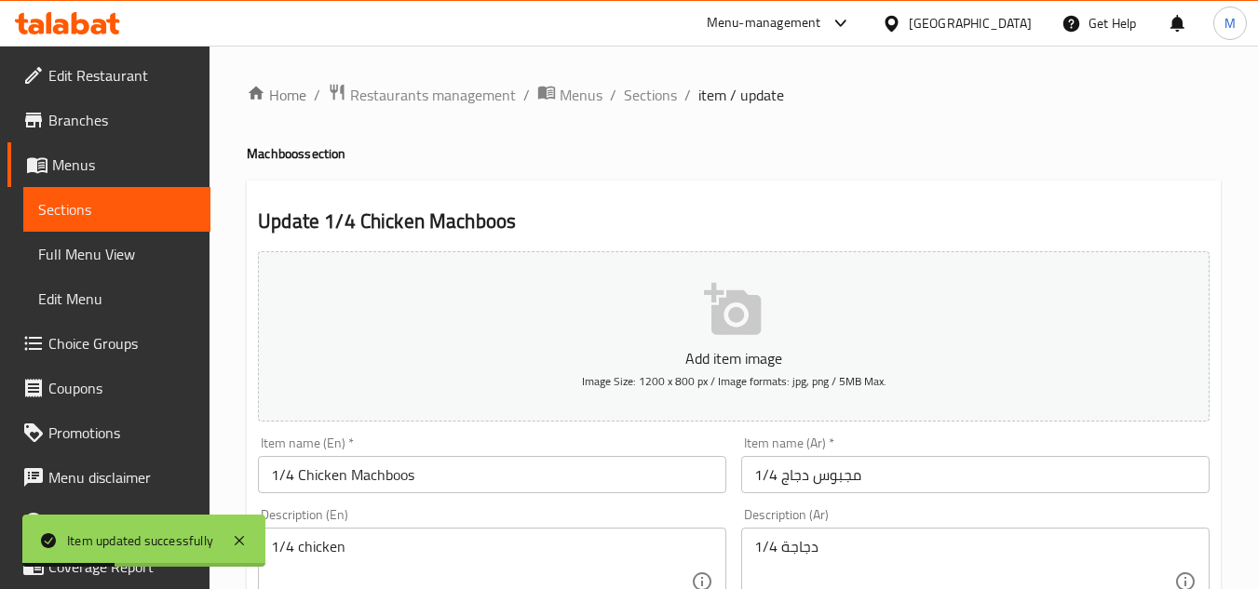
scroll to position [279, 0]
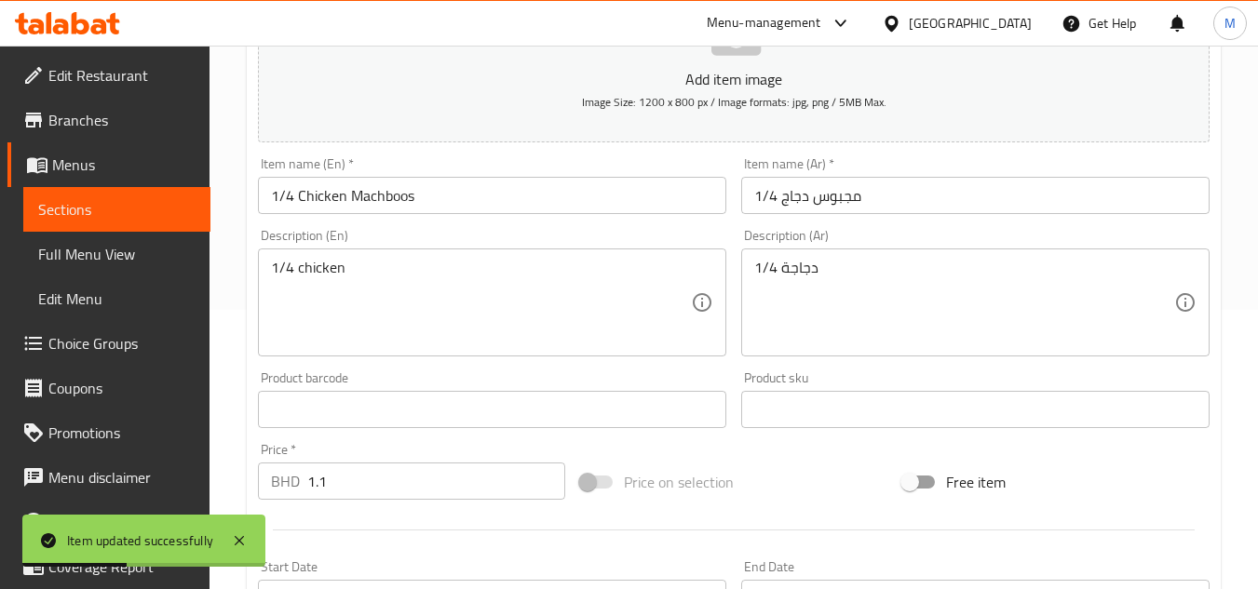
click at [309, 268] on textarea "1/4 chicken" at bounding box center [481, 303] width 420 height 88
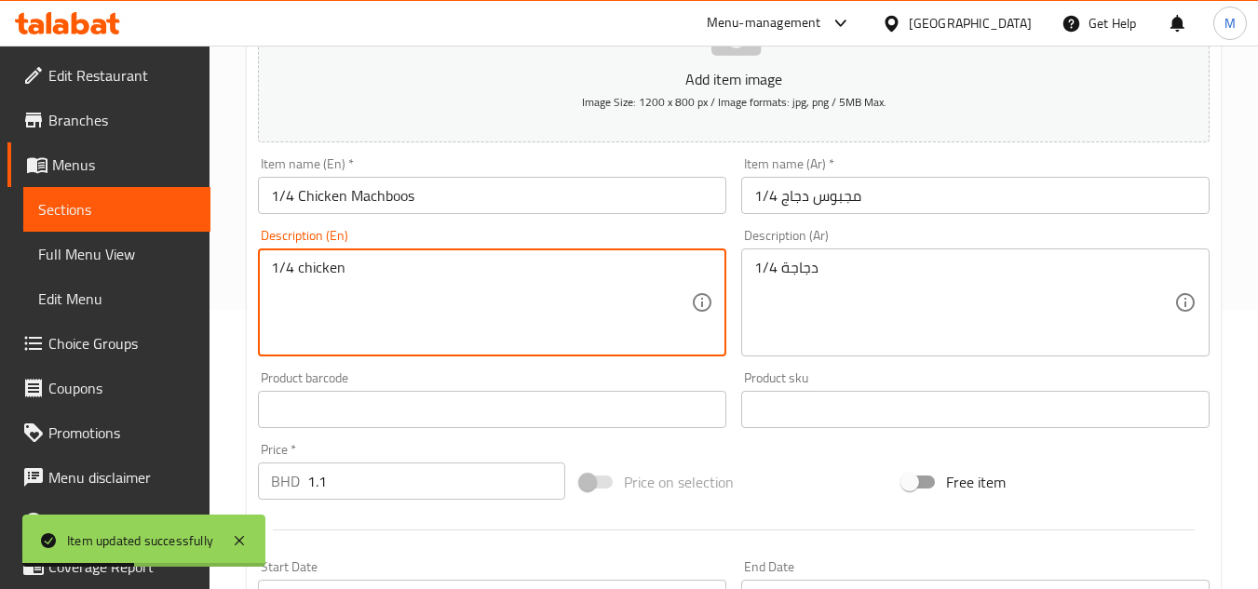
click at [309, 268] on textarea "1/4 chicken" at bounding box center [481, 303] width 420 height 88
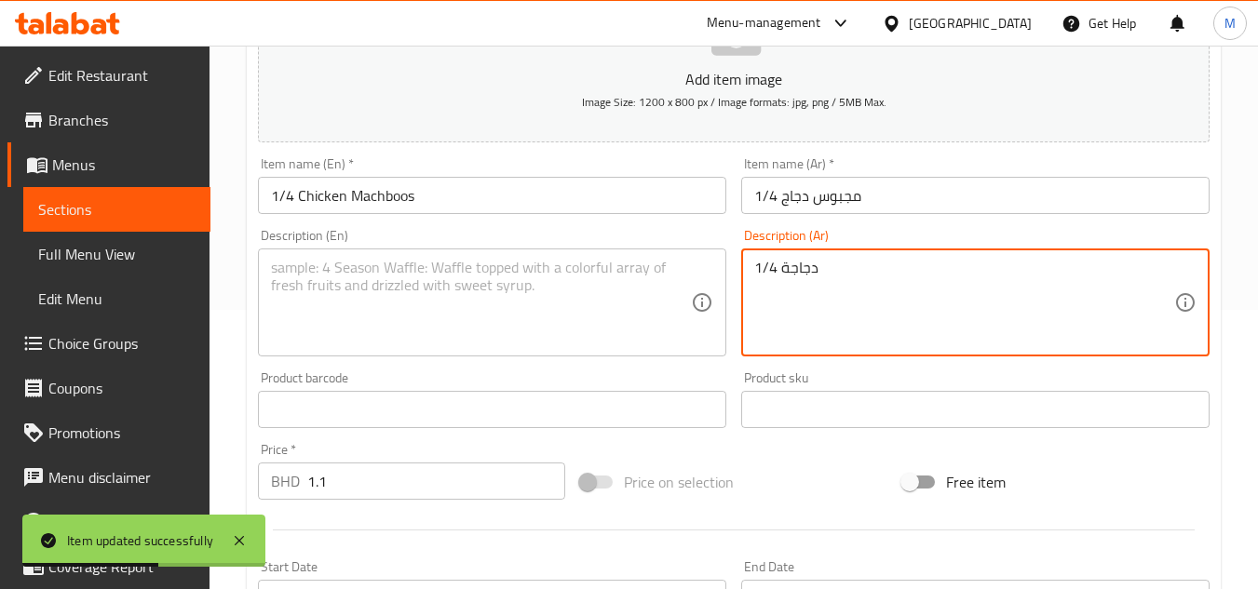
click at [785, 268] on textarea "1/4 دجاجة" at bounding box center [964, 303] width 420 height 88
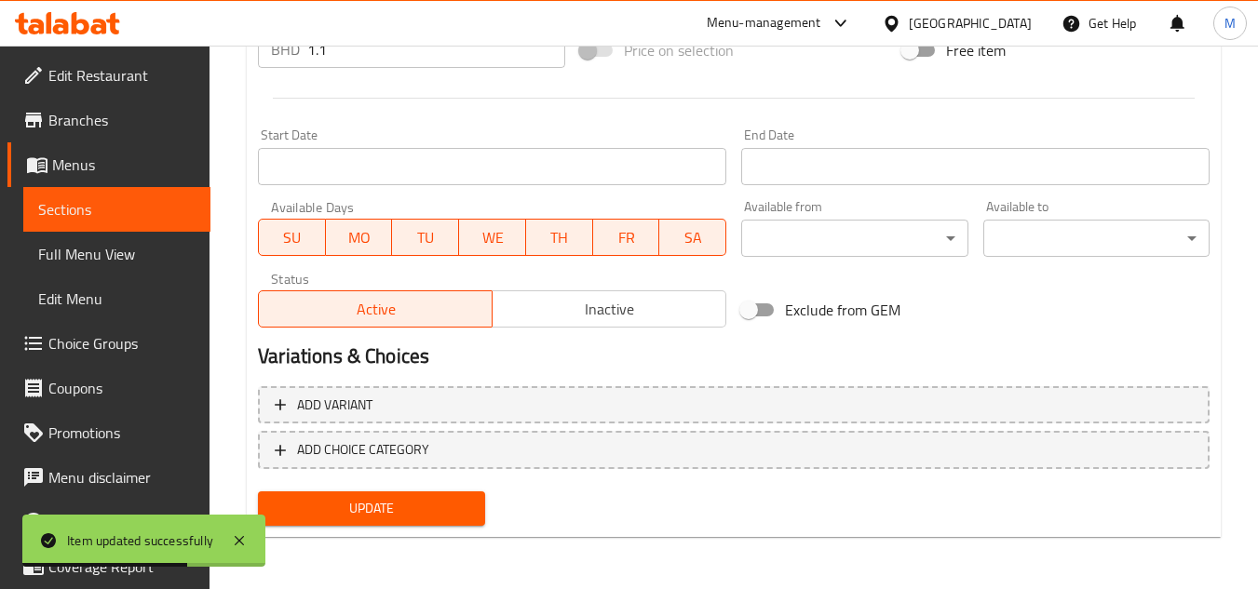
click at [428, 501] on span "Update" at bounding box center [371, 508] width 196 height 23
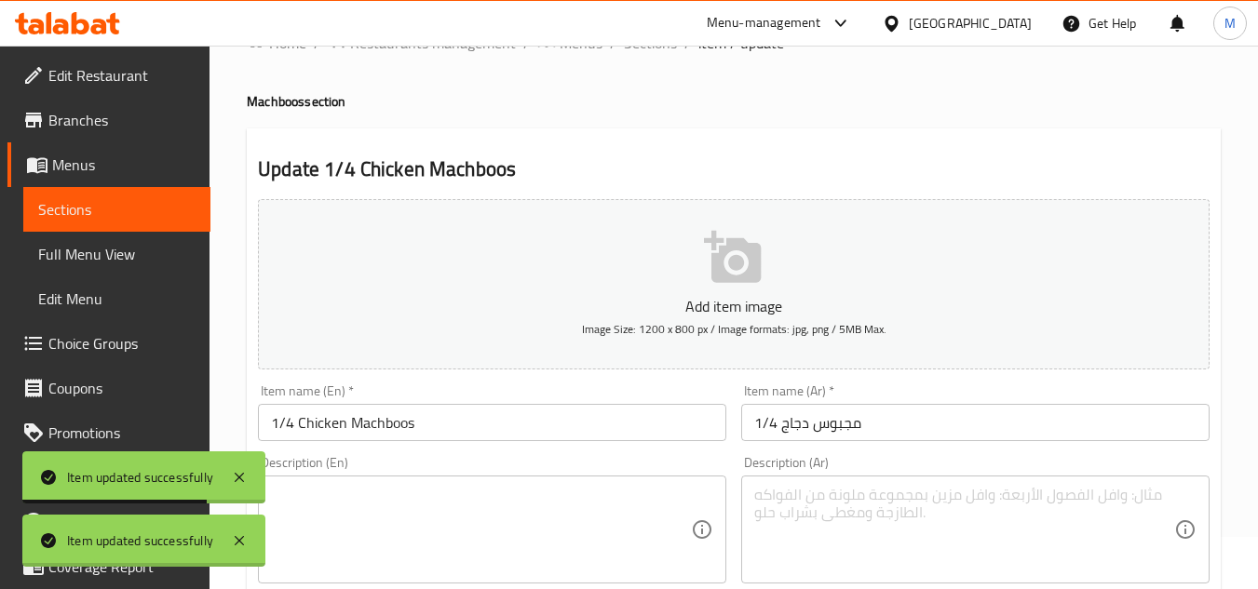
scroll to position [0, 0]
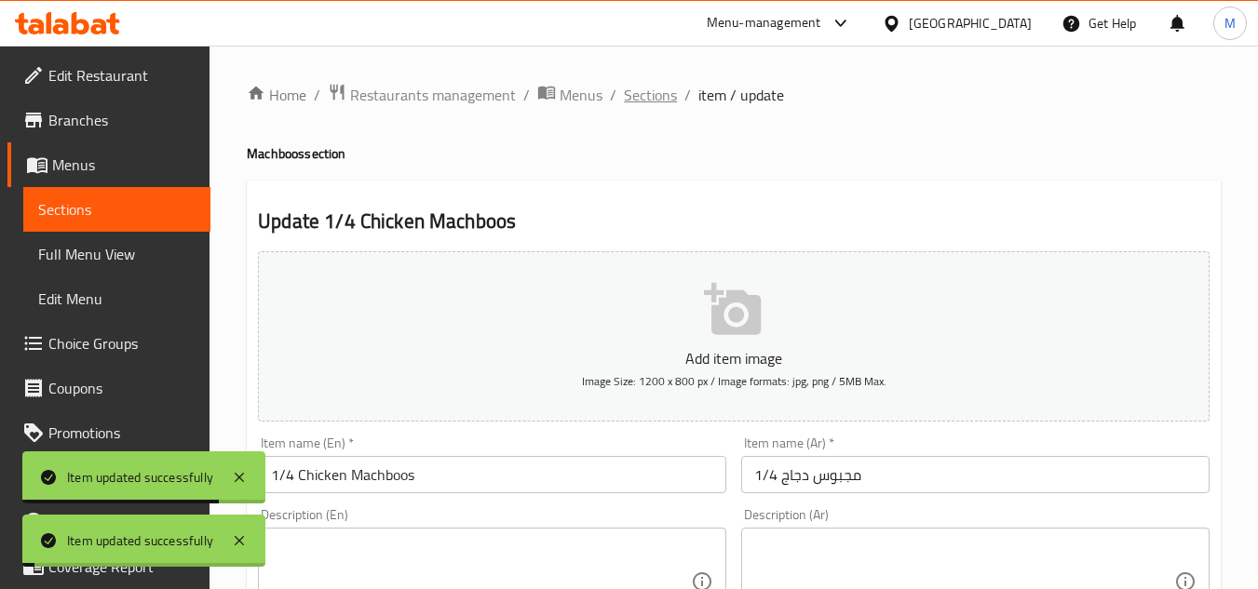
click at [647, 99] on span "Sections" at bounding box center [650, 95] width 53 height 22
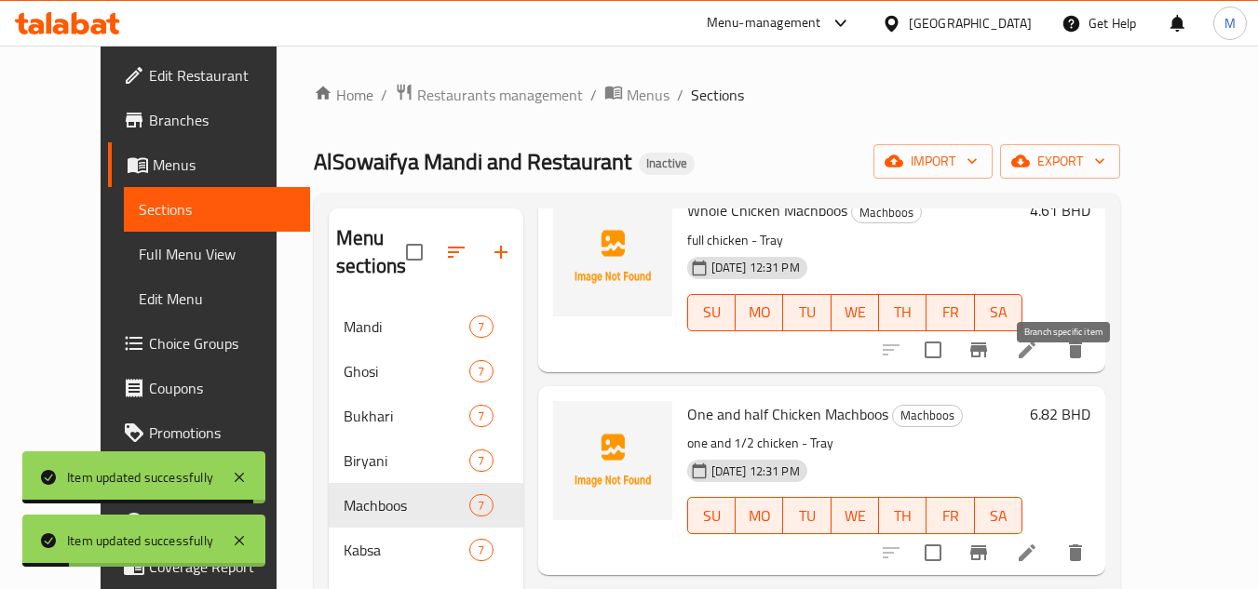
scroll to position [438, 0]
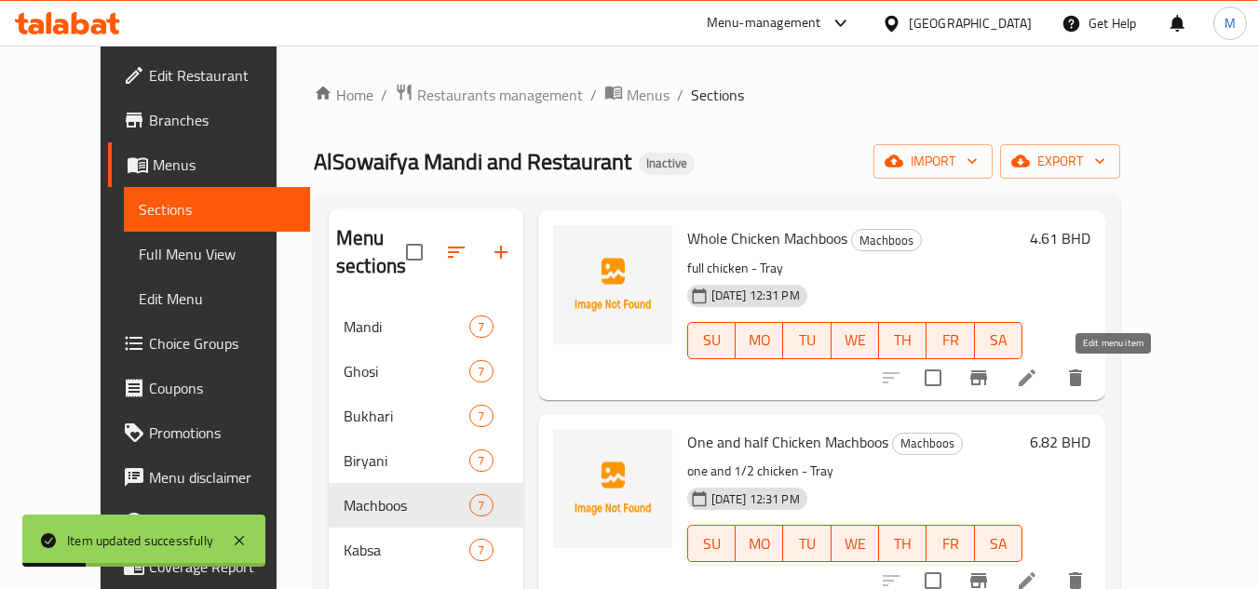
click at [1038, 385] on icon at bounding box center [1027, 378] width 22 height 22
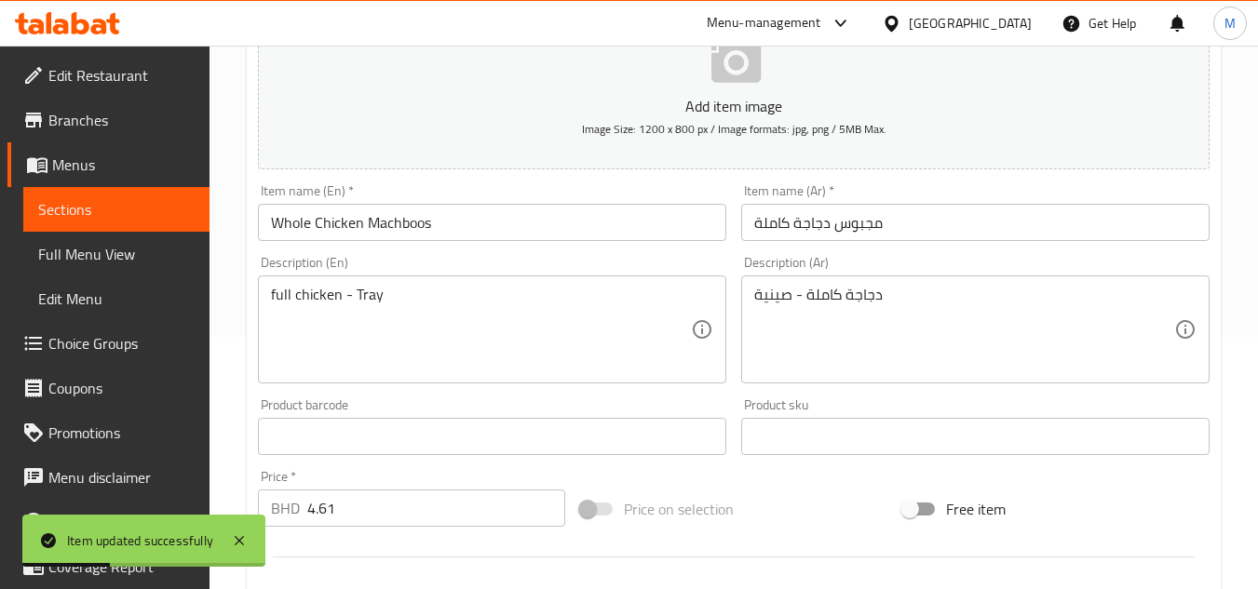
scroll to position [279, 0]
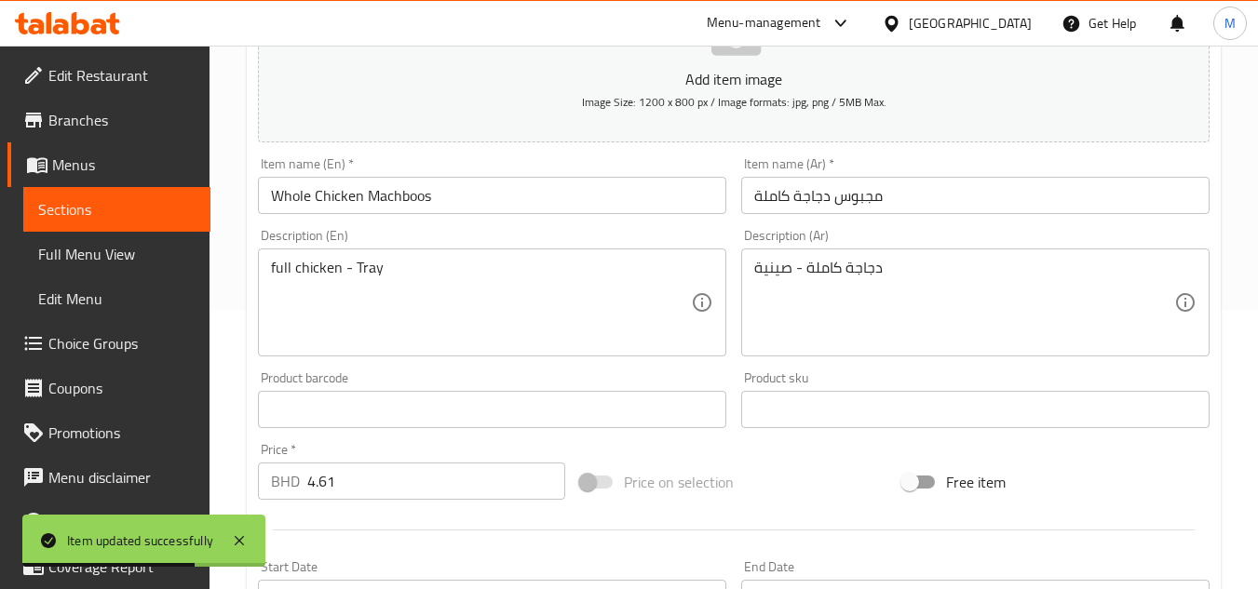
click at [288, 195] on input "Whole Chicken Machboos" at bounding box center [492, 195] width 468 height 37
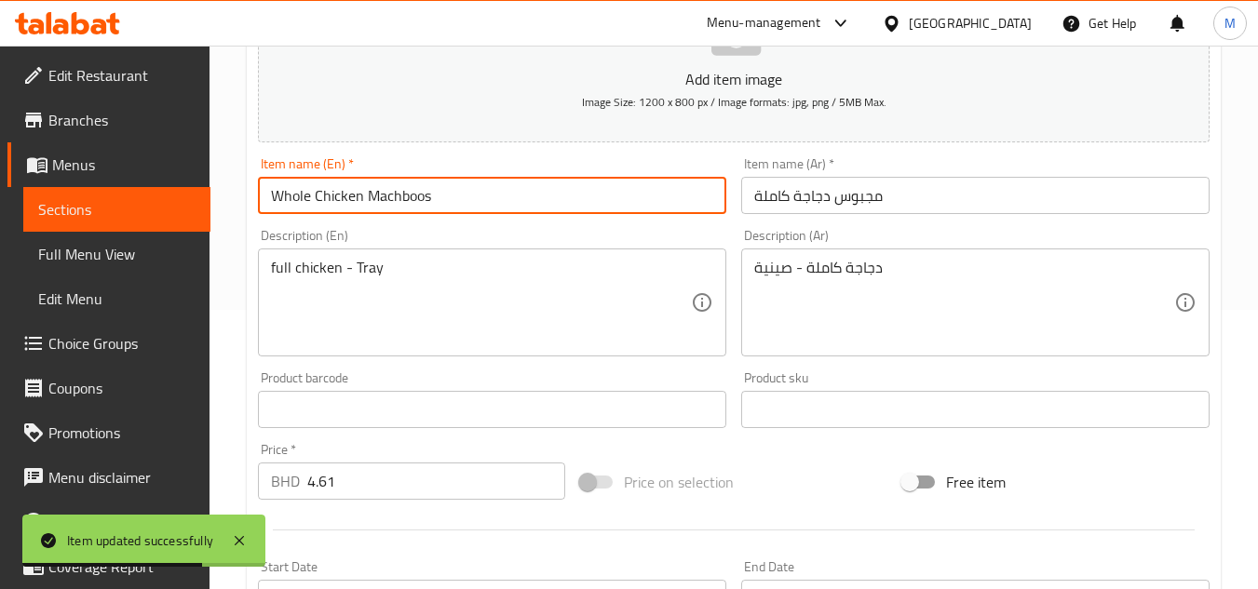
click at [288, 195] on input "Whole Chicken Machboos" at bounding box center [492, 195] width 468 height 37
paste input "full"
type input "full Chicken Machboos"
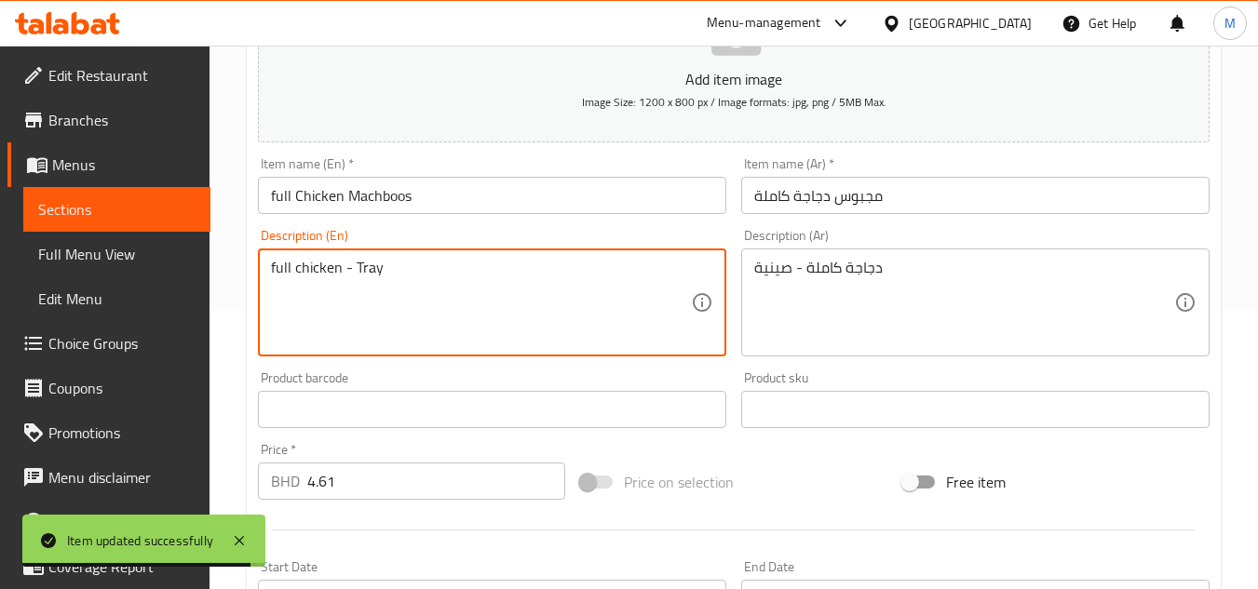
drag, startPoint x: 341, startPoint y: 268, endPoint x: 400, endPoint y: 268, distance: 59.6
type textarea "full chicken"
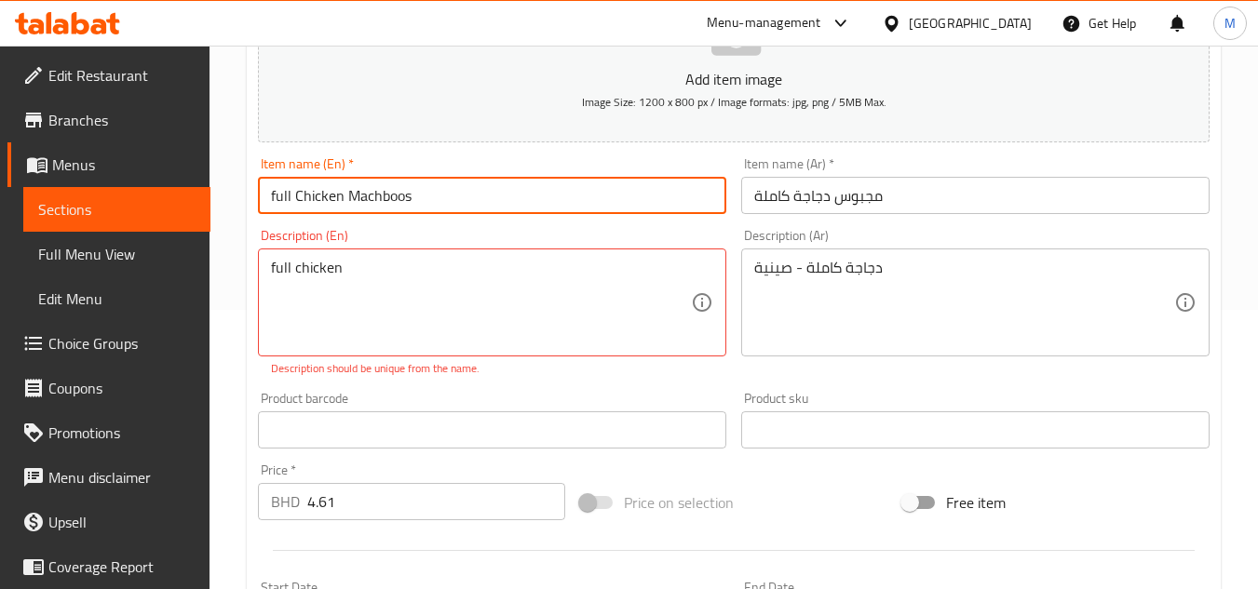
click at [459, 192] on input "full Chicken Machboos" at bounding box center [492, 195] width 468 height 37
paste input "- Tray"
type input "full Chicken Machboos - Tray"
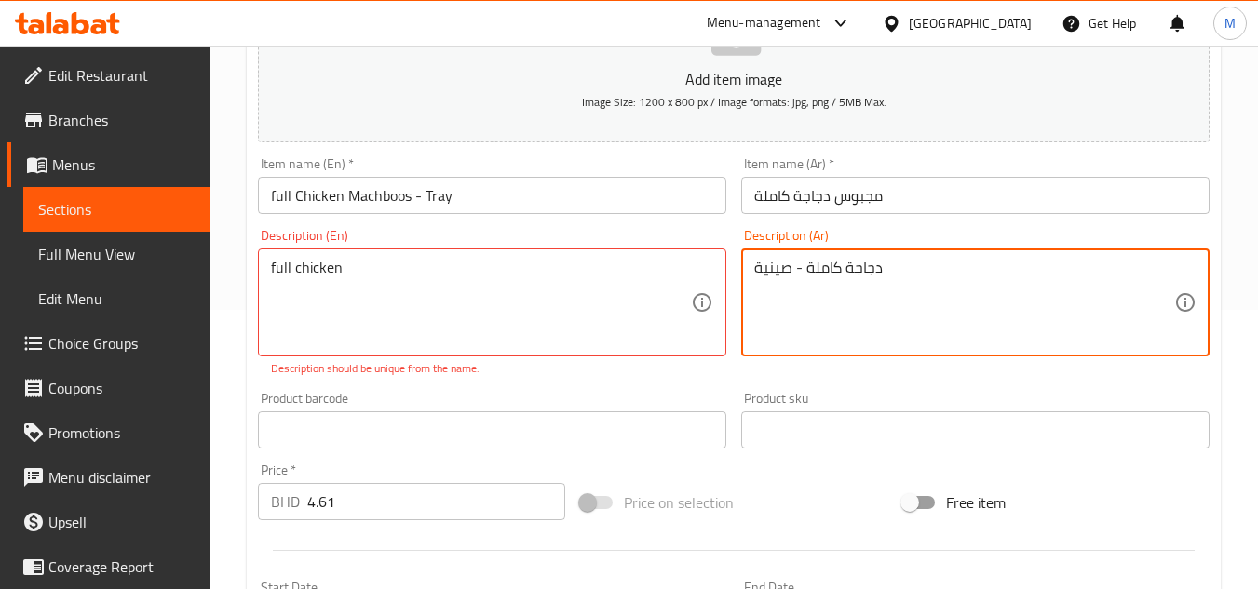
drag, startPoint x: 805, startPoint y: 270, endPoint x: 736, endPoint y: 267, distance: 69.0
type textarea "دجاجة كاملة"
click at [942, 199] on input "مجبوس دجاجة كاملة" at bounding box center [975, 195] width 468 height 37
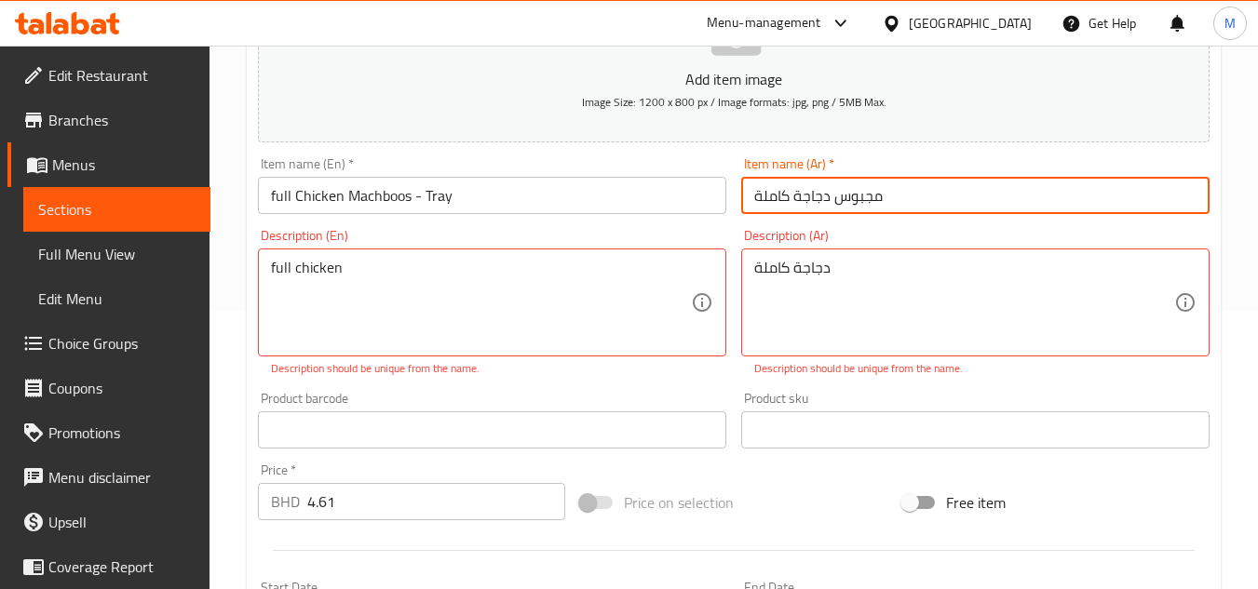
paste input "- صينية"
type input "مجبوس دجاجة كاملة - صينية"
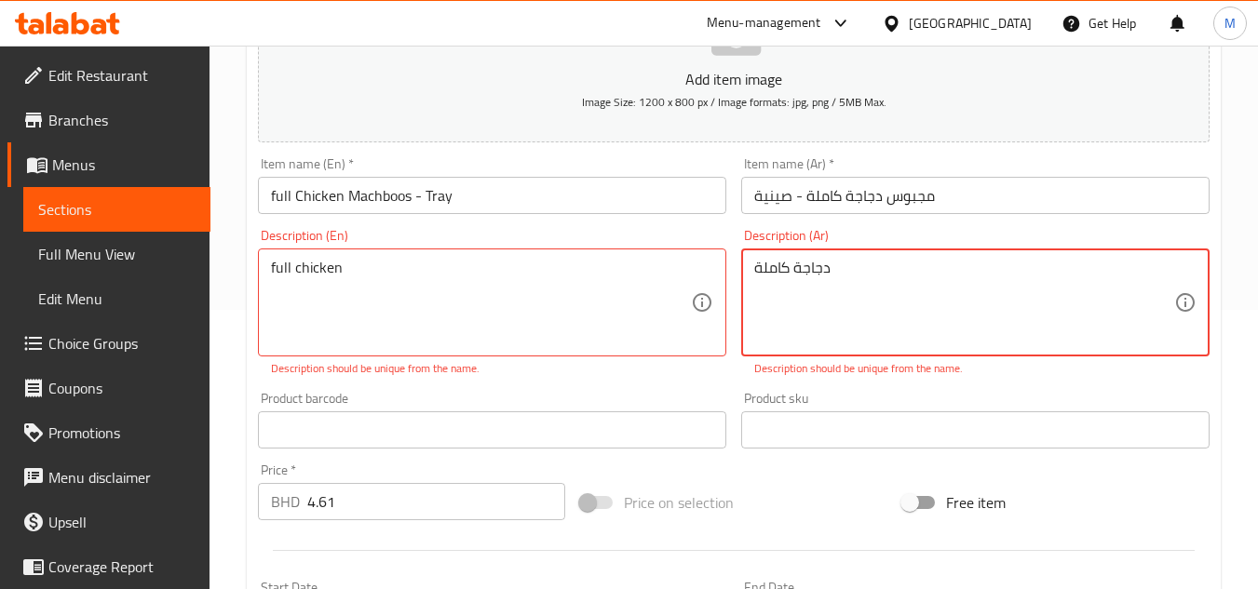
drag, startPoint x: 854, startPoint y: 269, endPoint x: 592, endPoint y: 284, distance: 262.1
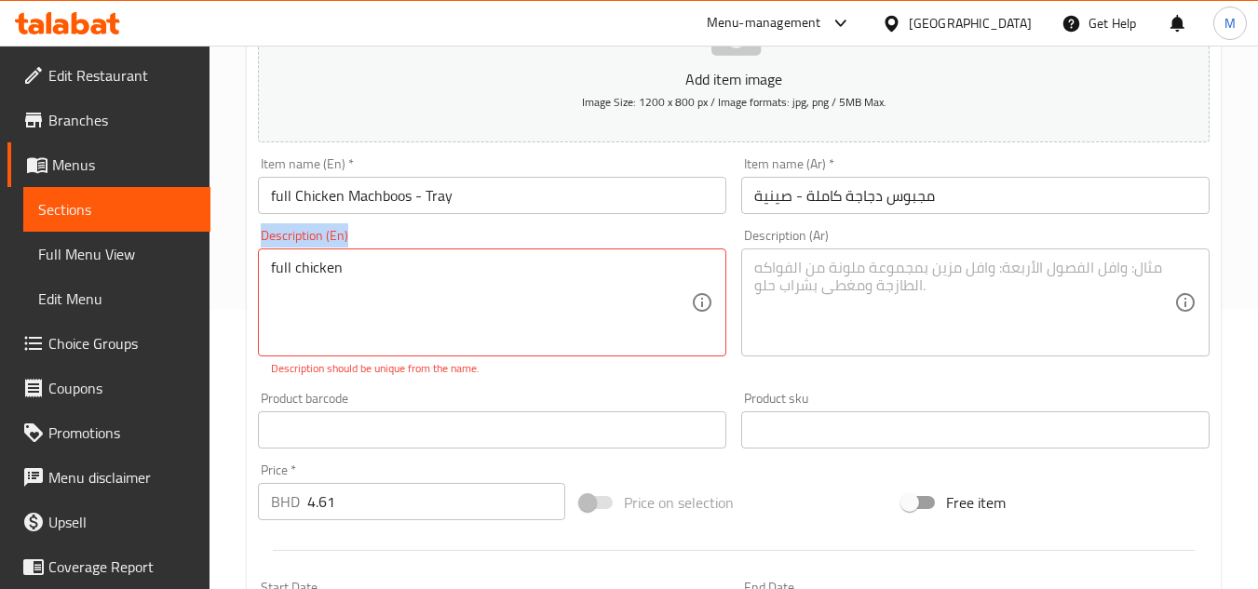
drag, startPoint x: 424, startPoint y: 256, endPoint x: 213, endPoint y: 256, distance: 210.5
click at [213, 256] on div "Home / Restaurants management / Menus / Sections / item / update Machboos secti…" at bounding box center [734, 404] width 1049 height 1276
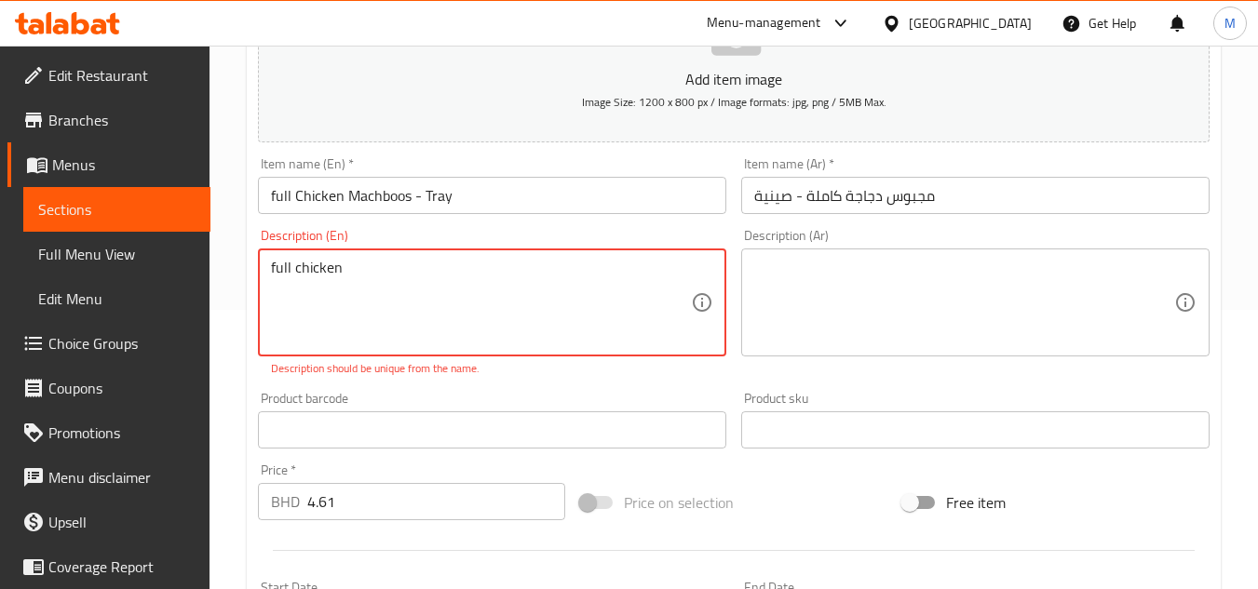
drag, startPoint x: 378, startPoint y: 268, endPoint x: 239, endPoint y: 264, distance: 138.8
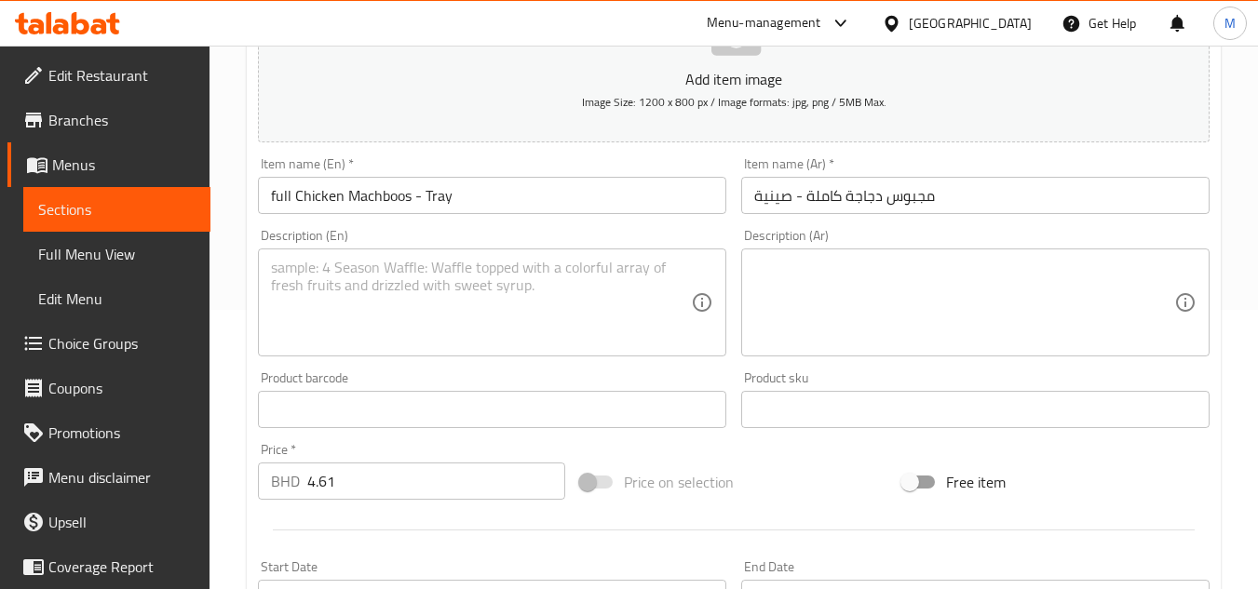
click at [243, 271] on div "Home / Restaurants management / Menus / Sections / item / update Machboos secti…" at bounding box center [734, 393] width 1049 height 1255
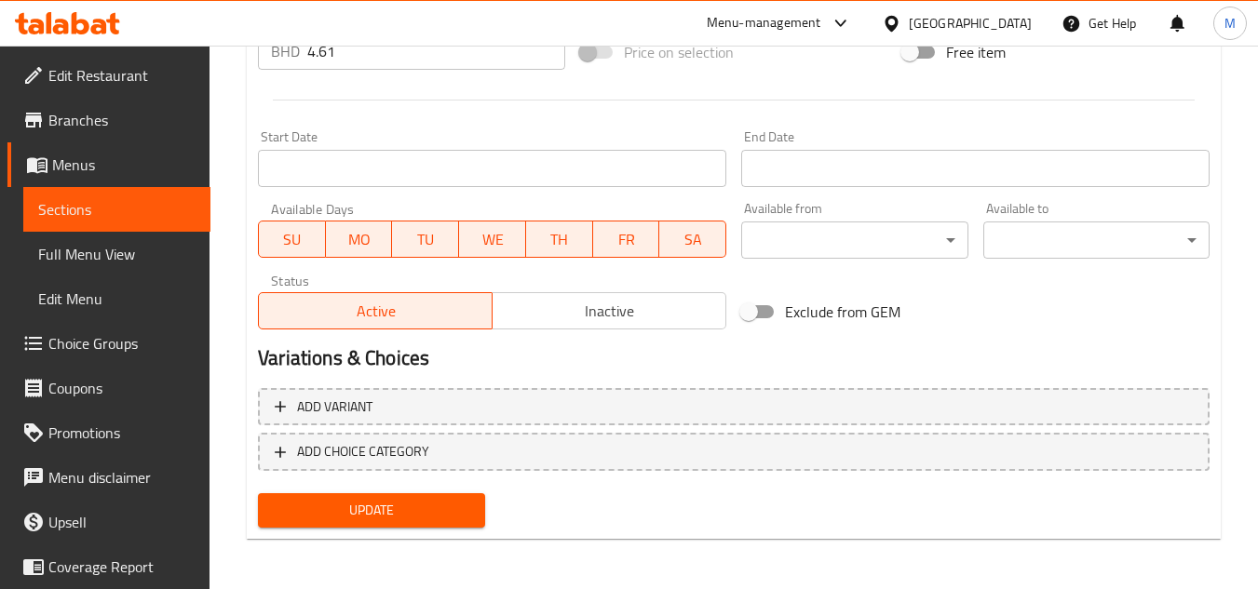
scroll to position [711, 0]
click at [426, 503] on span "Update" at bounding box center [371, 508] width 196 height 23
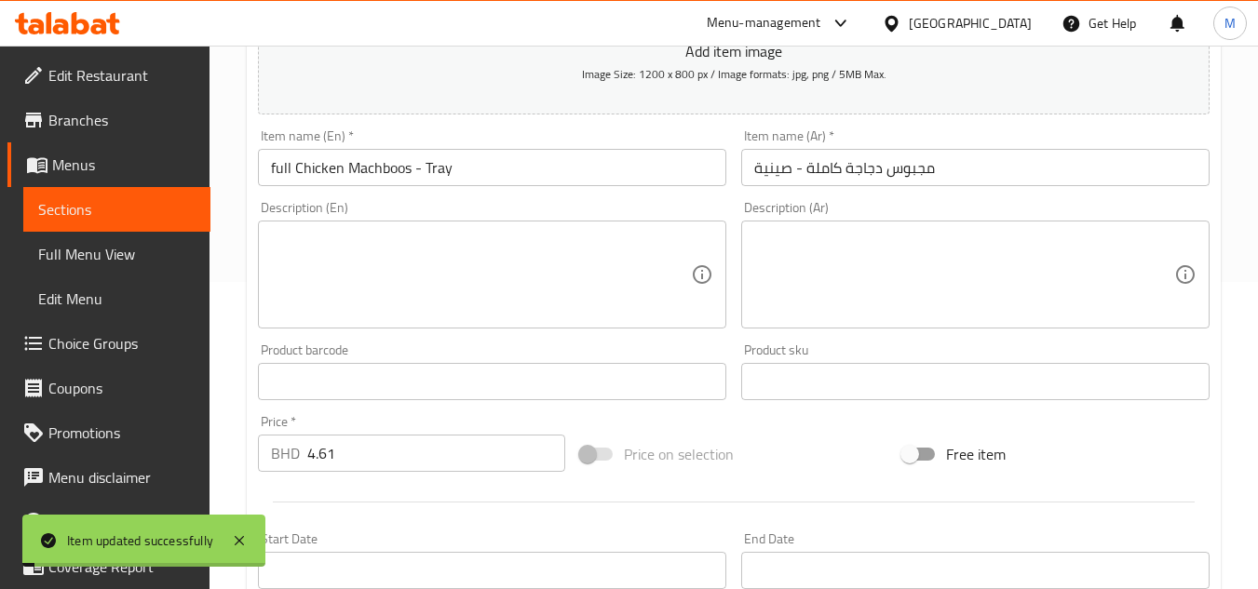
scroll to position [0, 0]
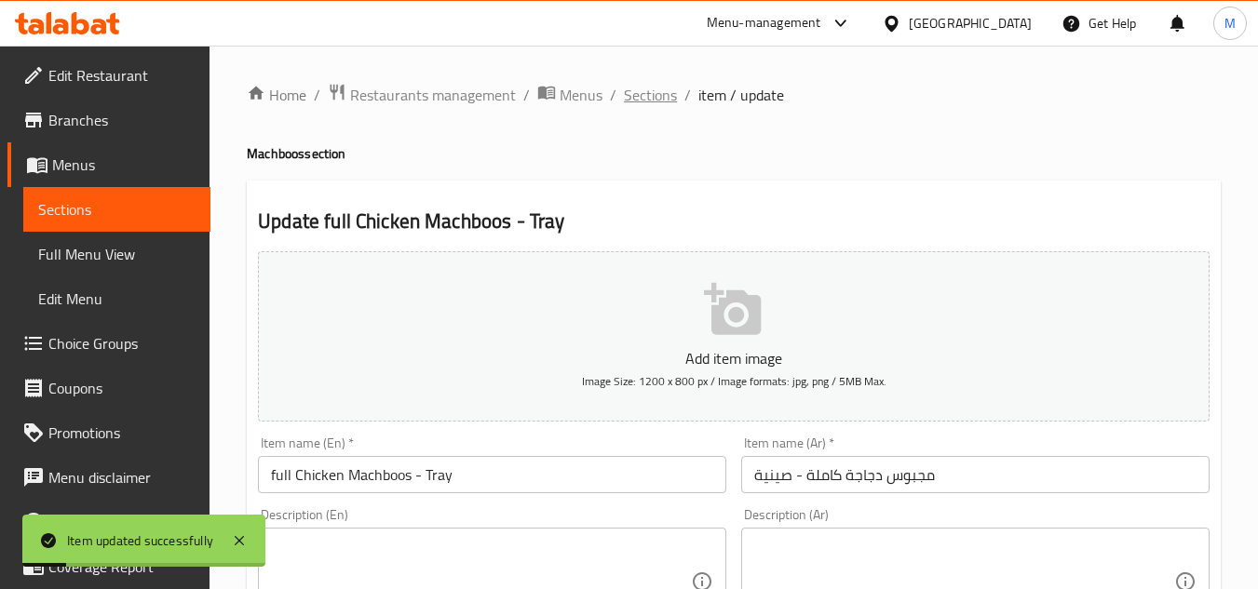
click at [641, 95] on span "Sections" at bounding box center [650, 95] width 53 height 22
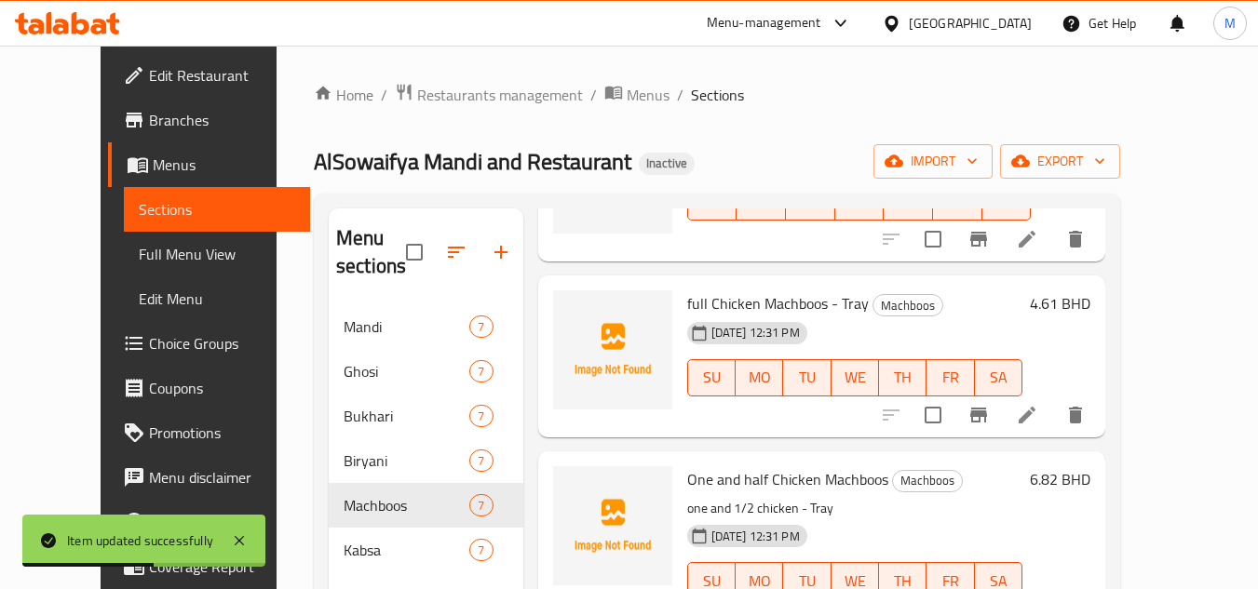
scroll to position [559, 0]
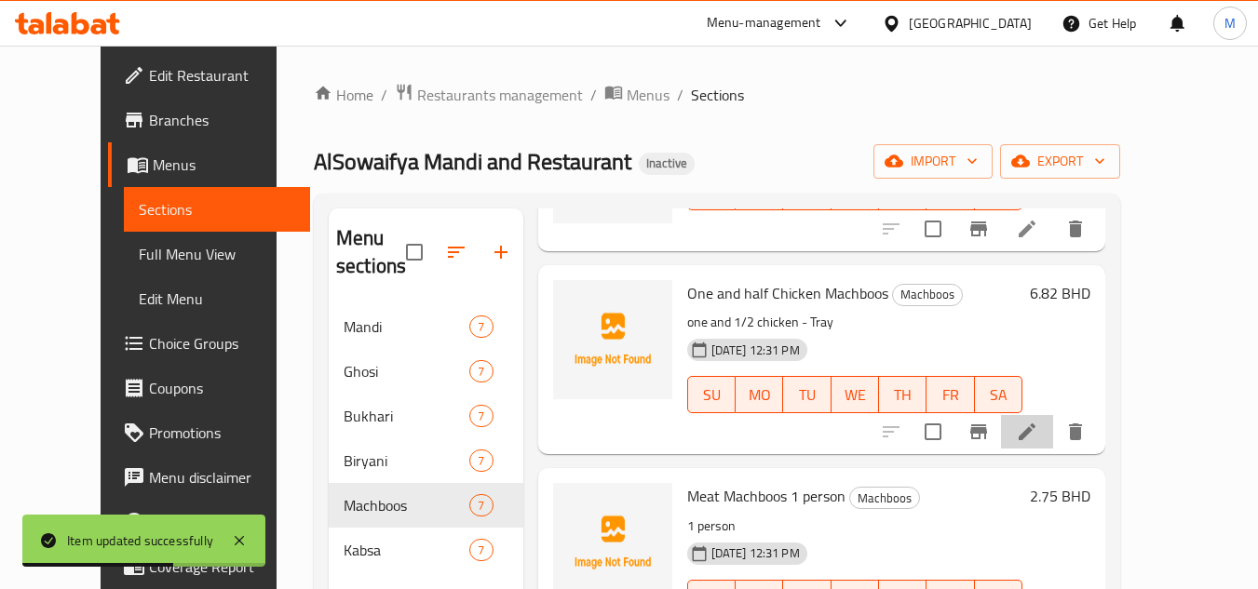
click at [1053, 436] on li at bounding box center [1027, 432] width 52 height 34
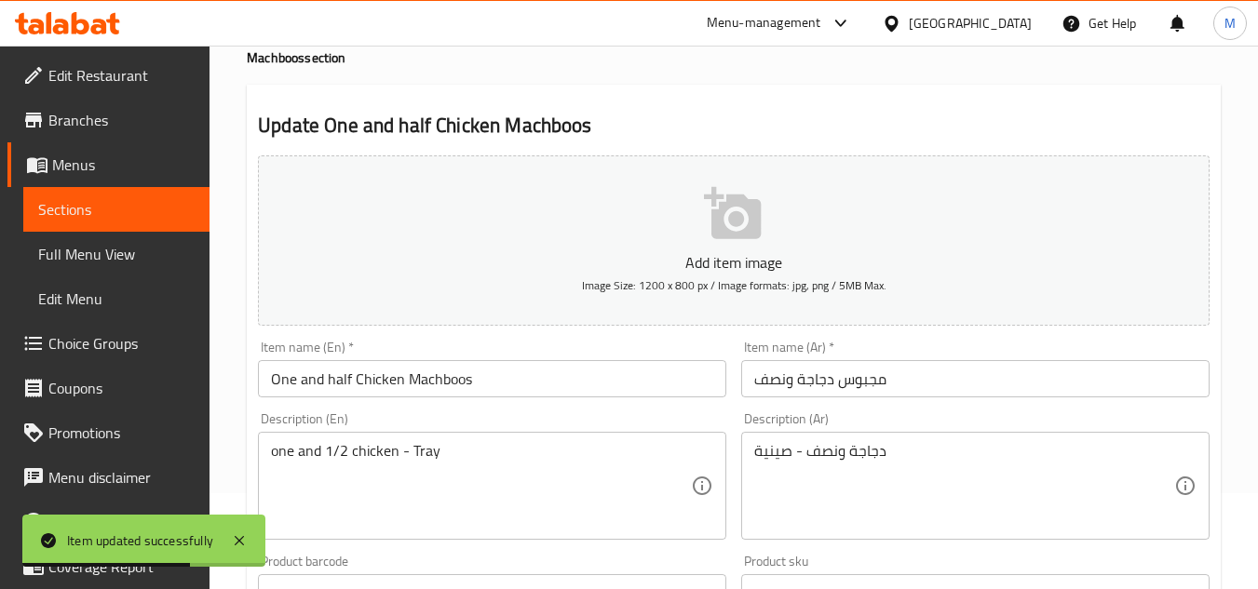
scroll to position [186, 0]
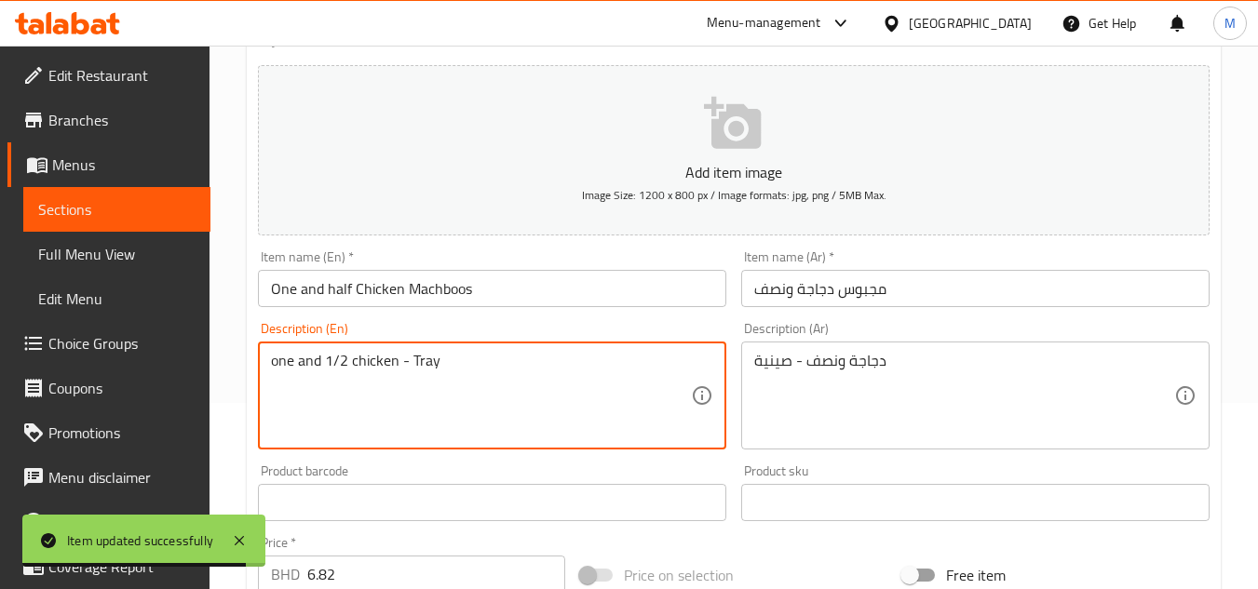
drag, startPoint x: 421, startPoint y: 363, endPoint x: 463, endPoint y: 369, distance: 42.3
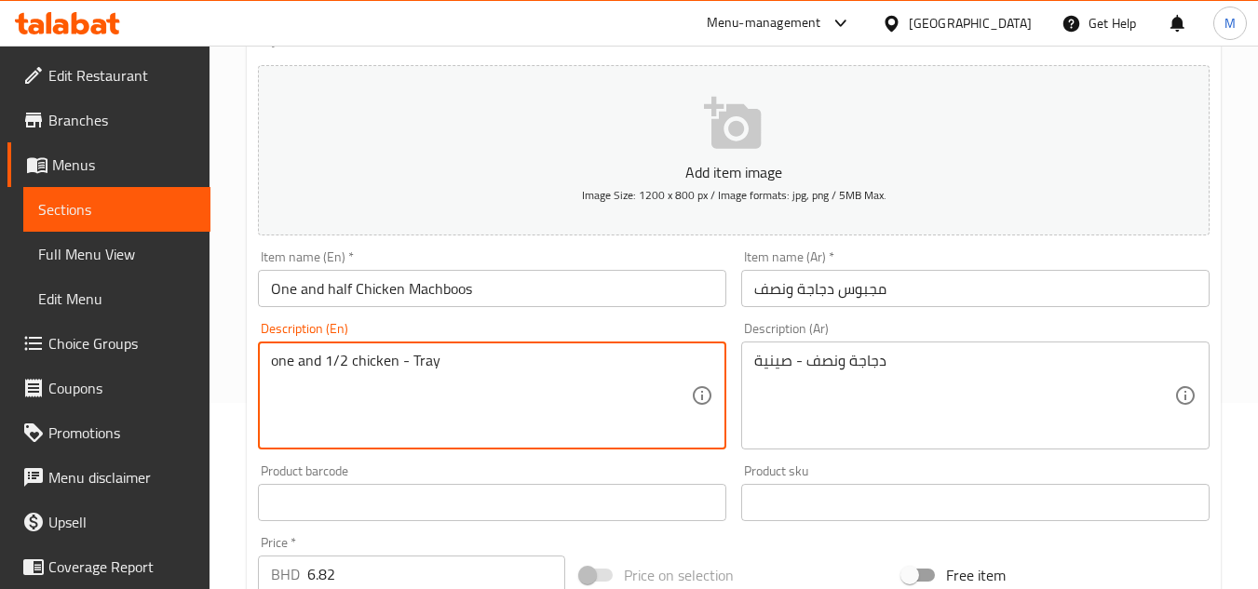
drag, startPoint x: 396, startPoint y: 360, endPoint x: 482, endPoint y: 372, distance: 87.3
click at [482, 372] on textarea "one and 1/2 chicken - Tray" at bounding box center [481, 396] width 420 height 88
type textarea "one and 1/2 chicken"
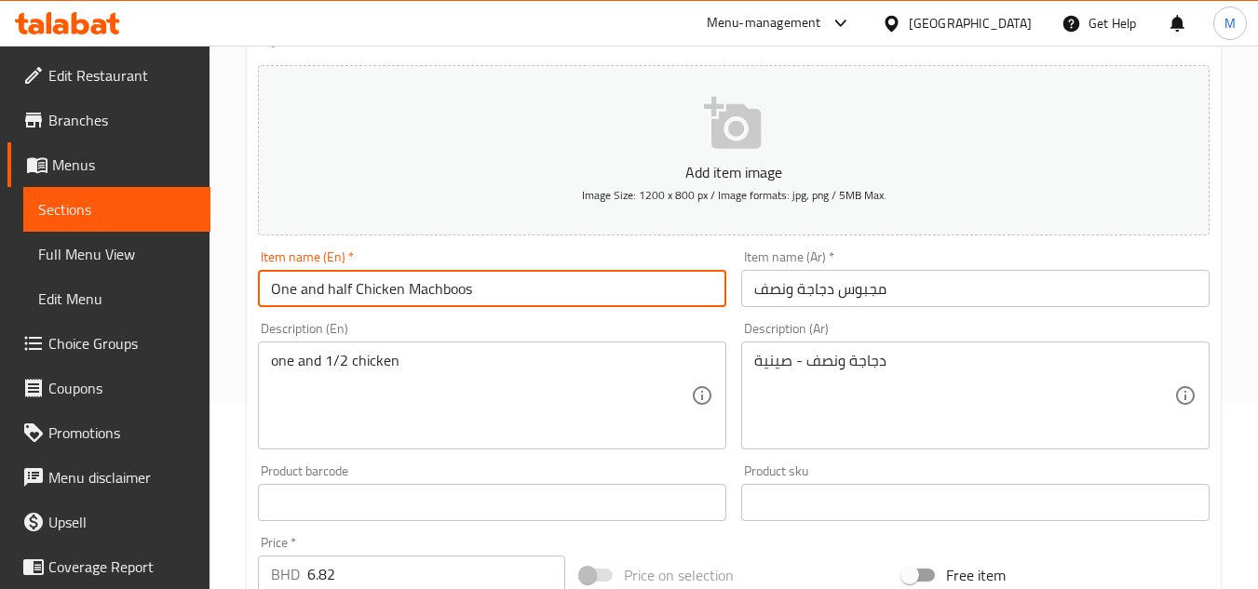
click at [484, 296] on input "One and half Chicken Machboos" at bounding box center [492, 288] width 468 height 37
paste input "- Tray"
type input "One and half Chicken Machboos - Tray"
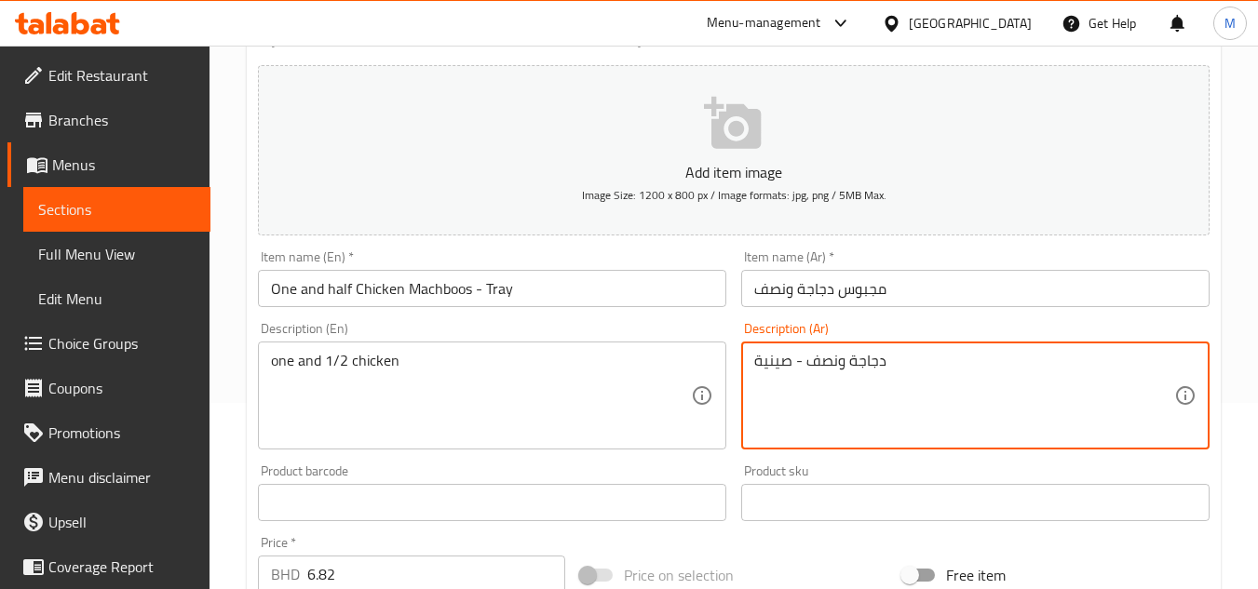
drag, startPoint x: 806, startPoint y: 363, endPoint x: 739, endPoint y: 363, distance: 66.1
type textarea "دجاجة ونصف"
click at [891, 297] on input "مجبوس دجاجة ونصف" at bounding box center [975, 288] width 468 height 37
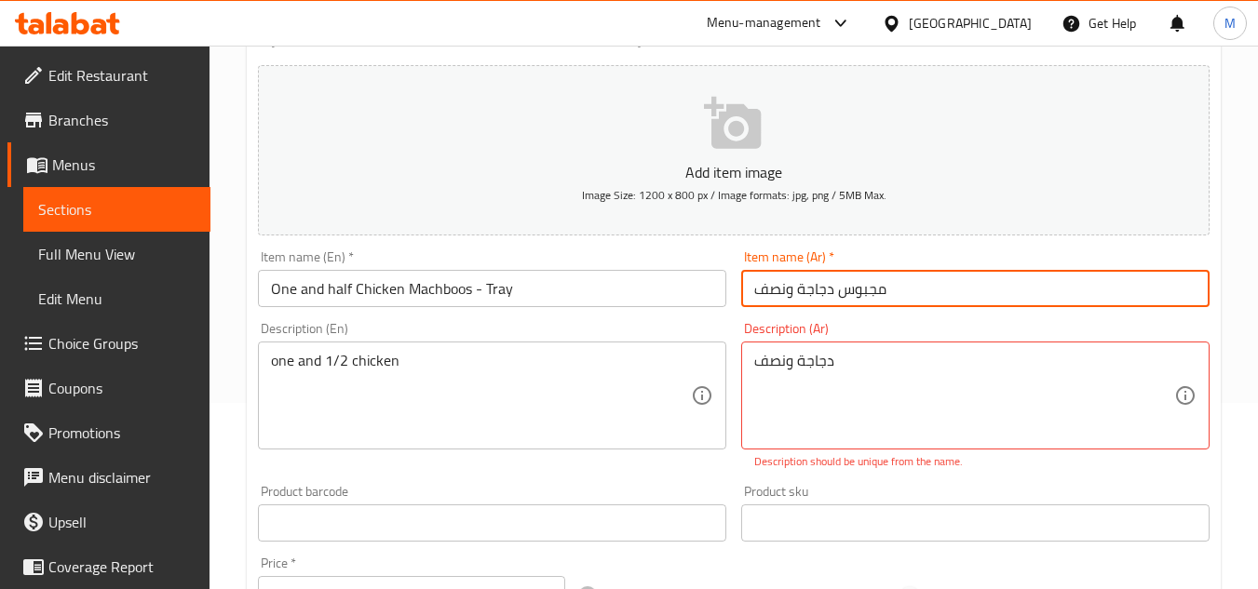
paste input "- صينية"
type input "مجبوس دجاجة ونصف - صينية"
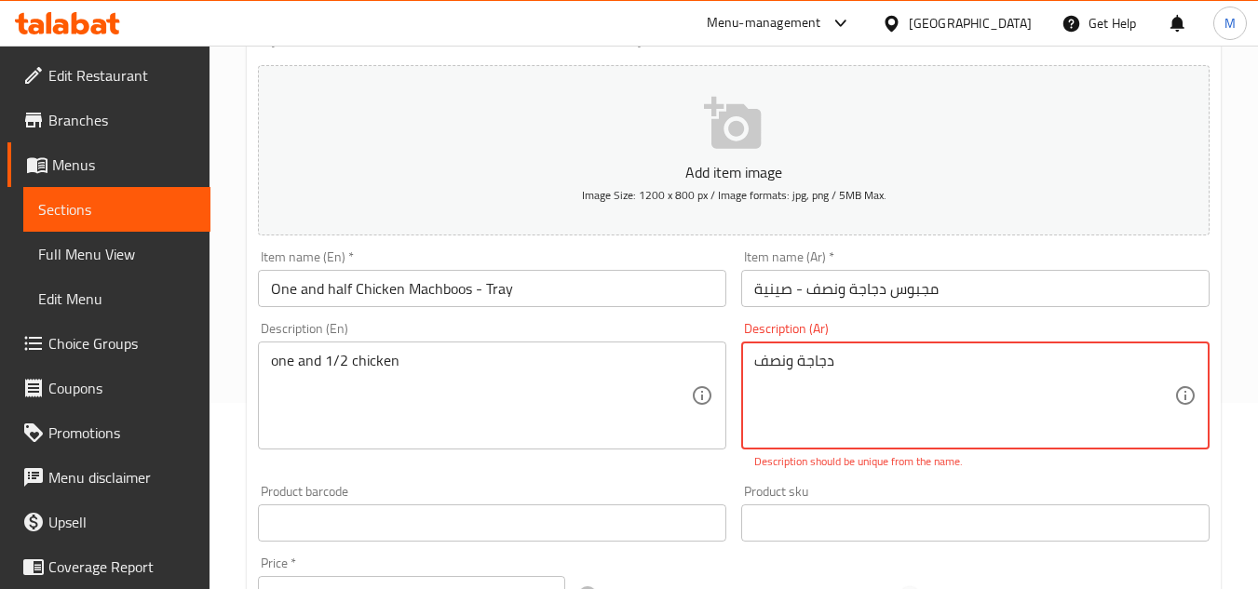
click at [798, 370] on textarea "دجاجة ونصف" at bounding box center [964, 396] width 420 height 88
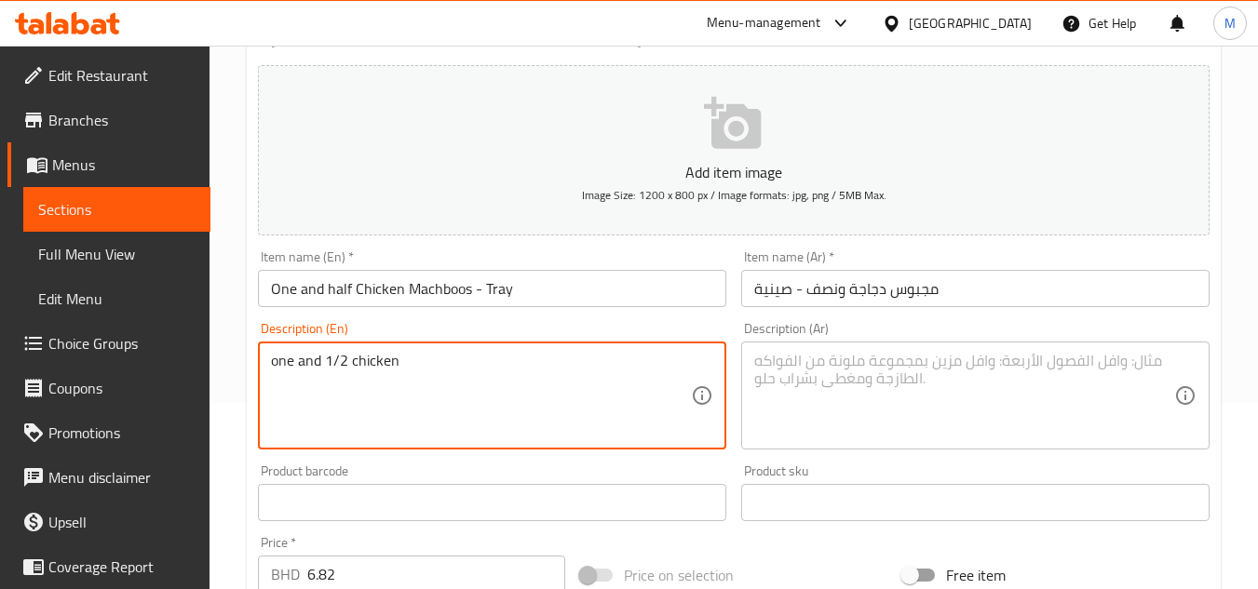
click at [379, 363] on textarea "one and 1/2 chicken" at bounding box center [481, 396] width 420 height 88
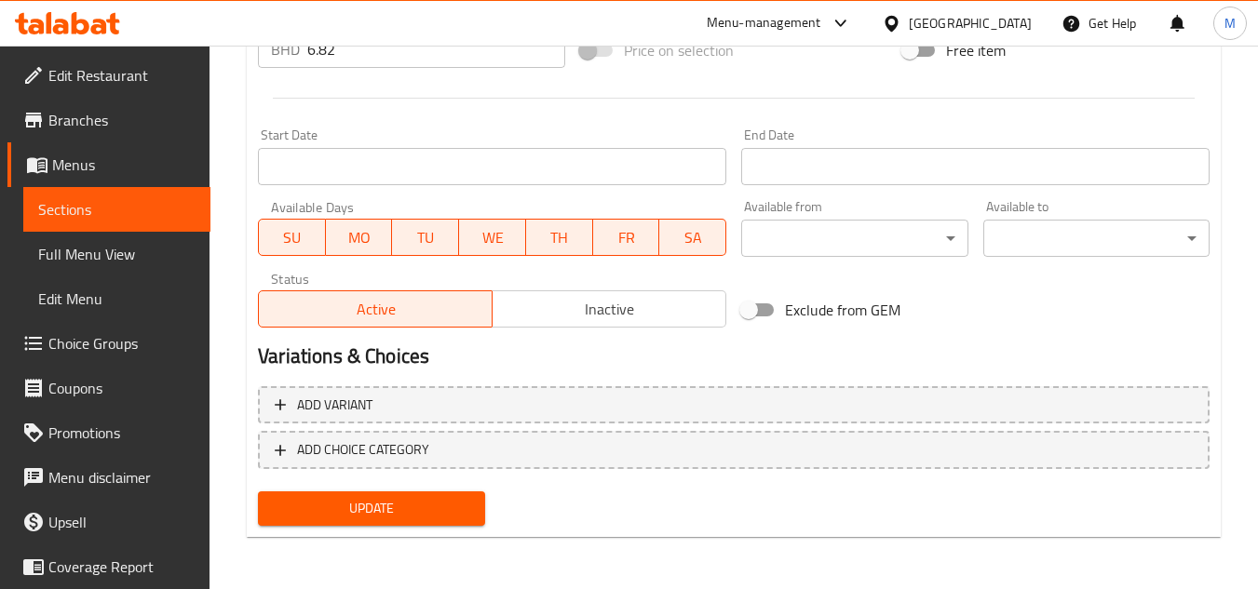
click at [391, 513] on span "Update" at bounding box center [371, 508] width 196 height 23
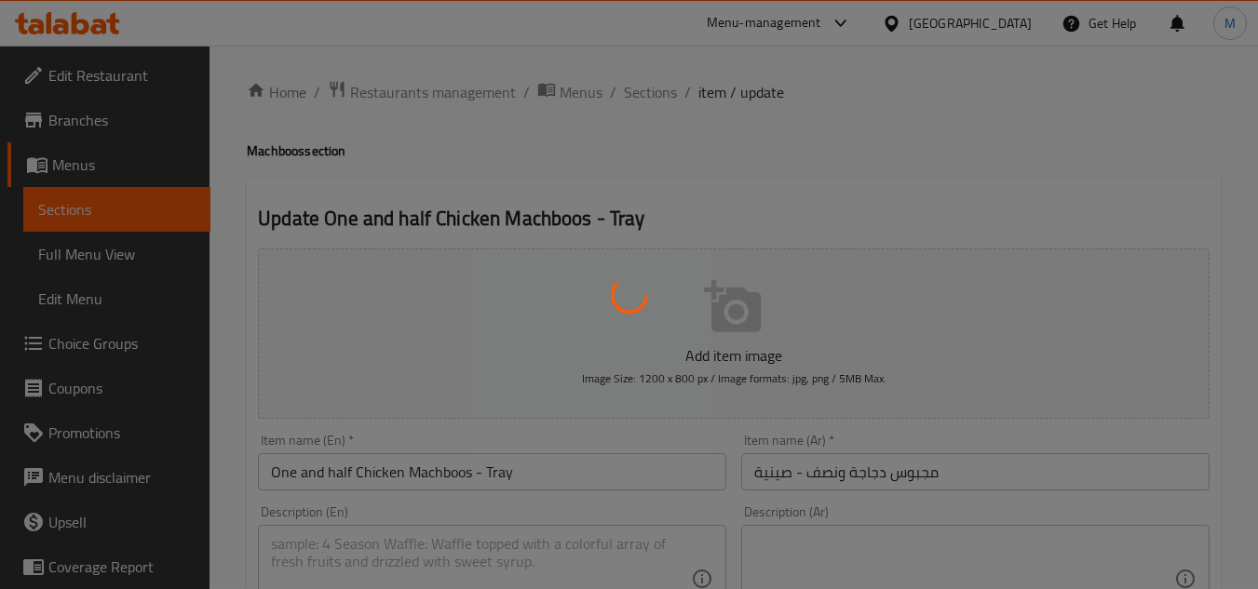
scroll to position [0, 0]
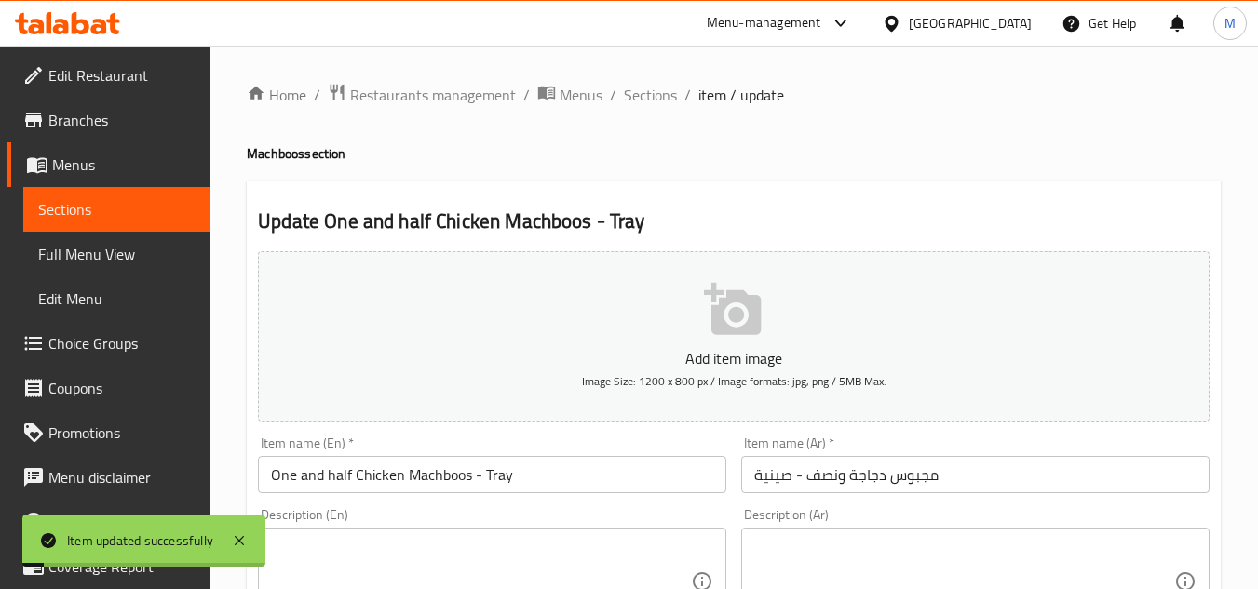
drag, startPoint x: 651, startPoint y: 96, endPoint x: 673, endPoint y: 129, distance: 40.3
click at [651, 97] on span "Sections" at bounding box center [650, 95] width 53 height 22
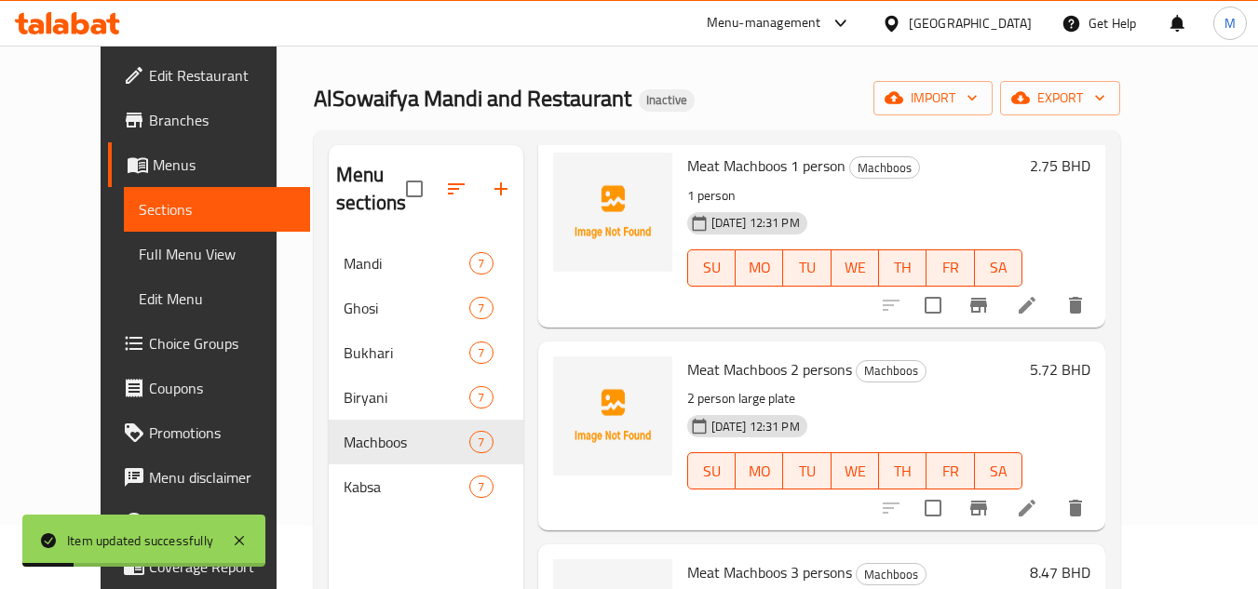
scroll to position [93, 0]
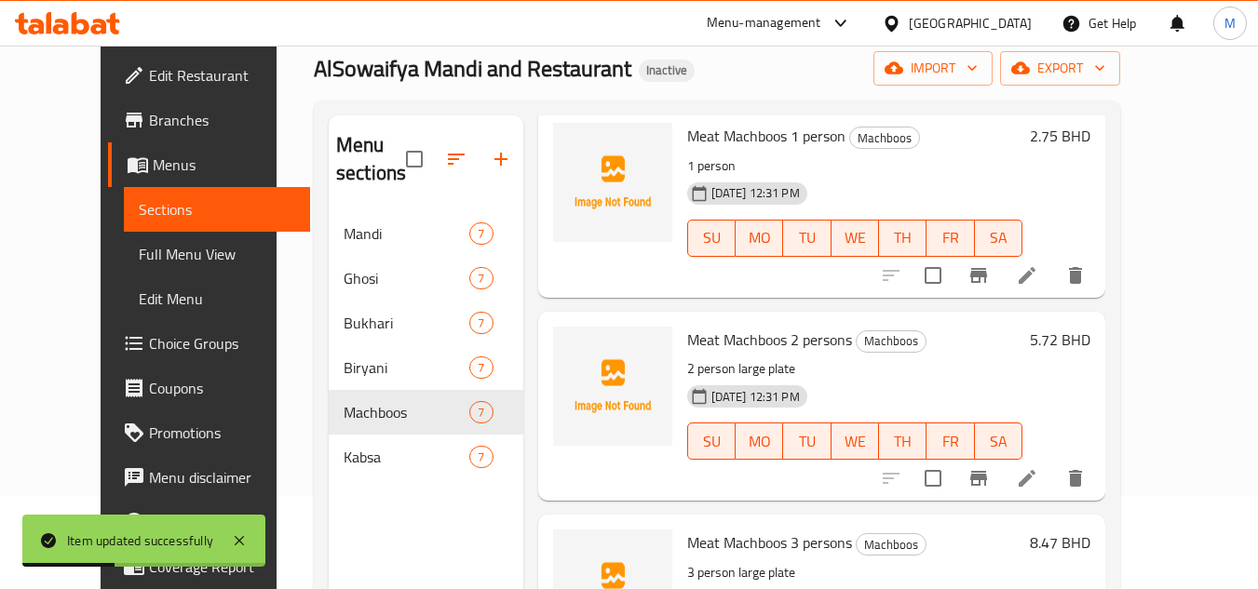
click at [1053, 287] on li at bounding box center [1027, 276] width 52 height 34
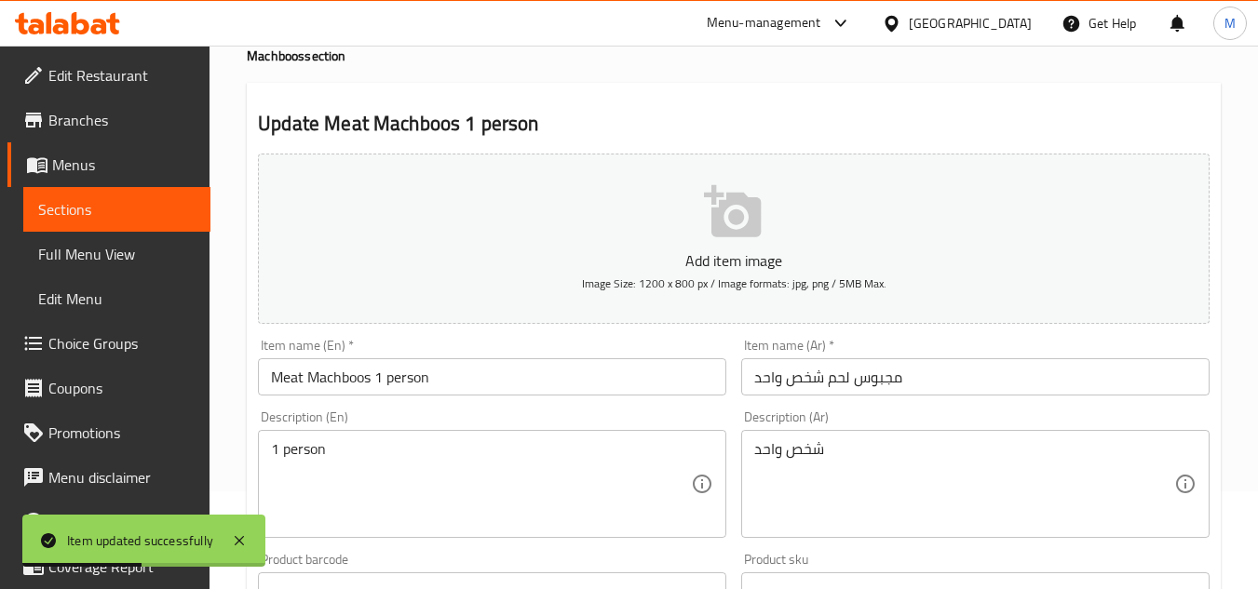
scroll to position [186, 0]
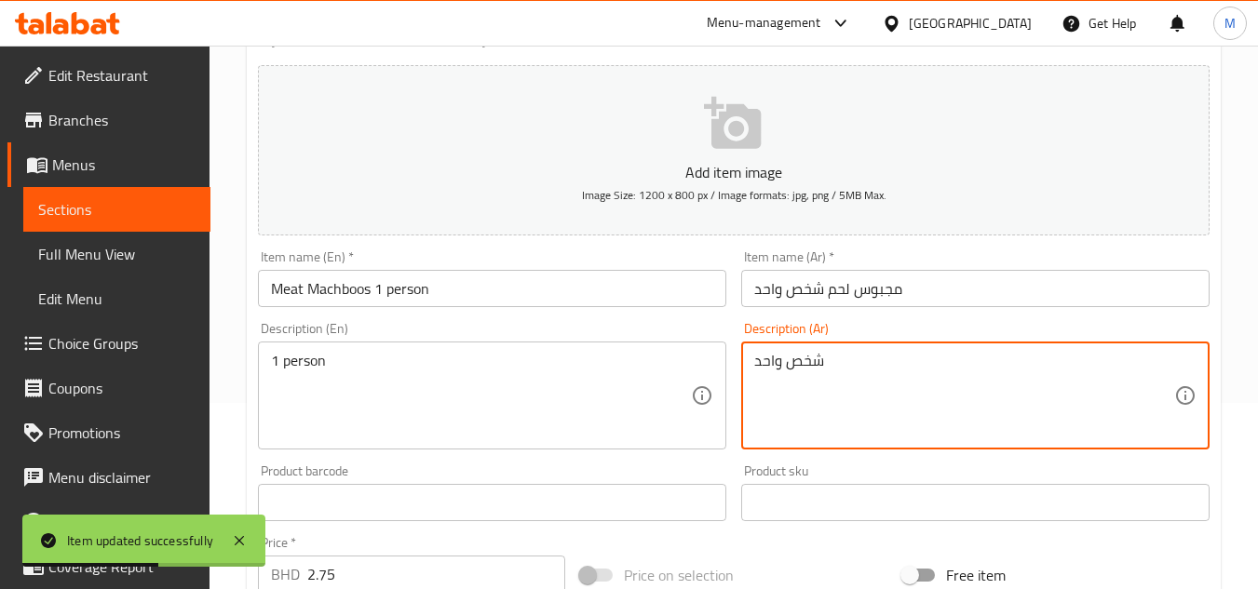
click at [784, 359] on textarea "شخص واحد" at bounding box center [964, 396] width 420 height 88
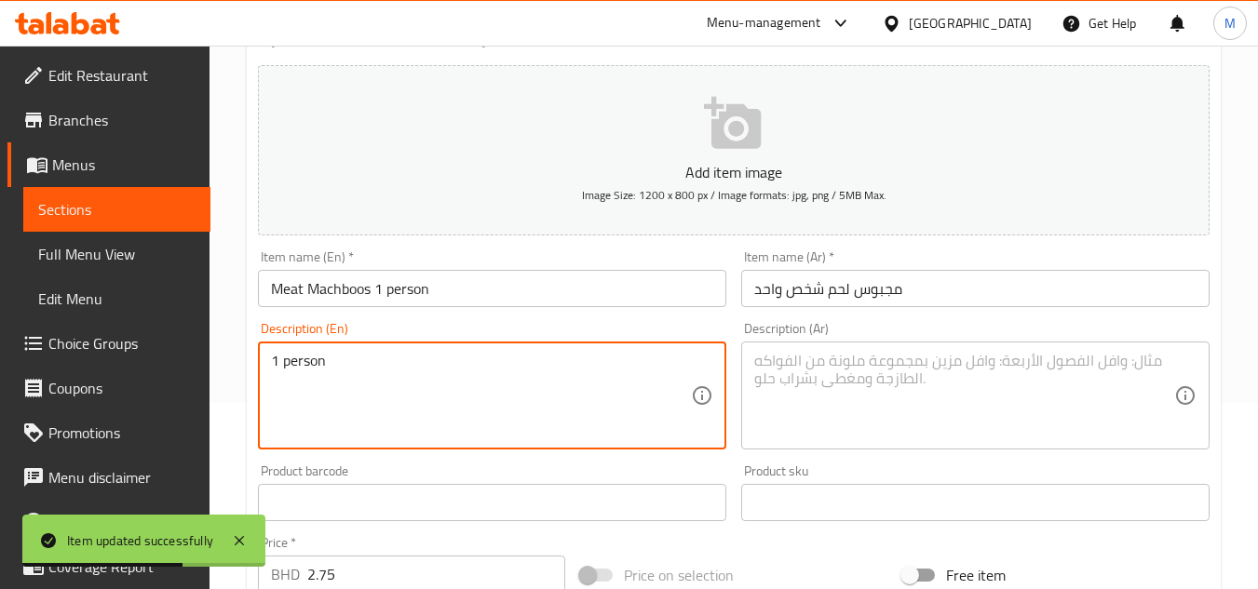
click at [312, 352] on textarea "1 person" at bounding box center [481, 396] width 420 height 88
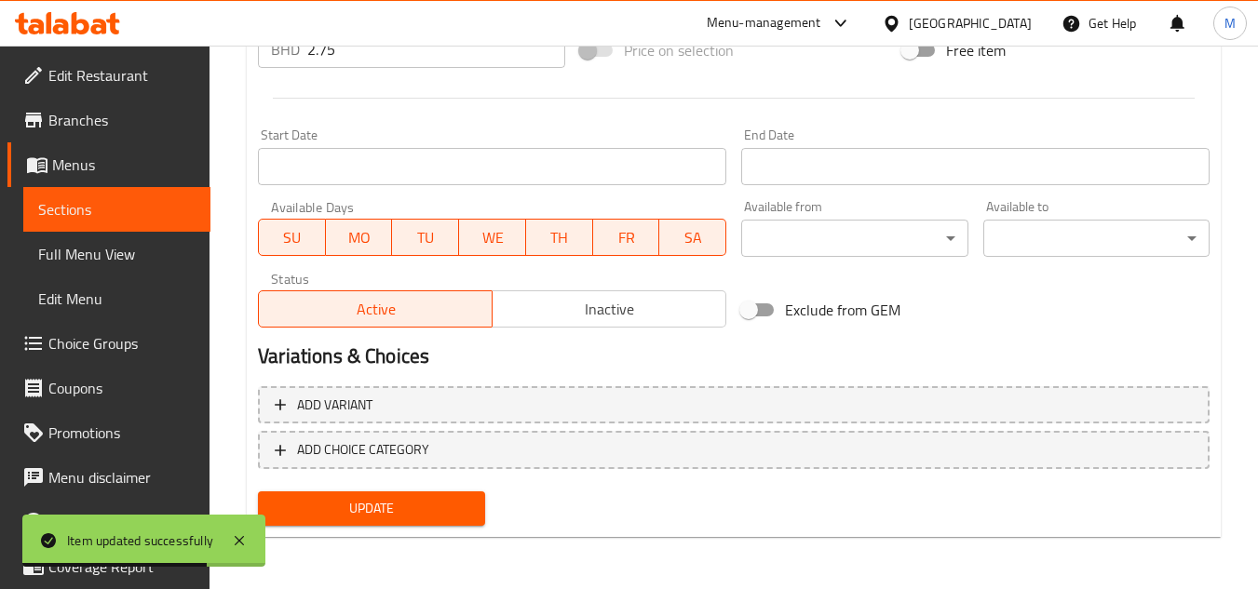
click at [403, 506] on span "Update" at bounding box center [371, 508] width 196 height 23
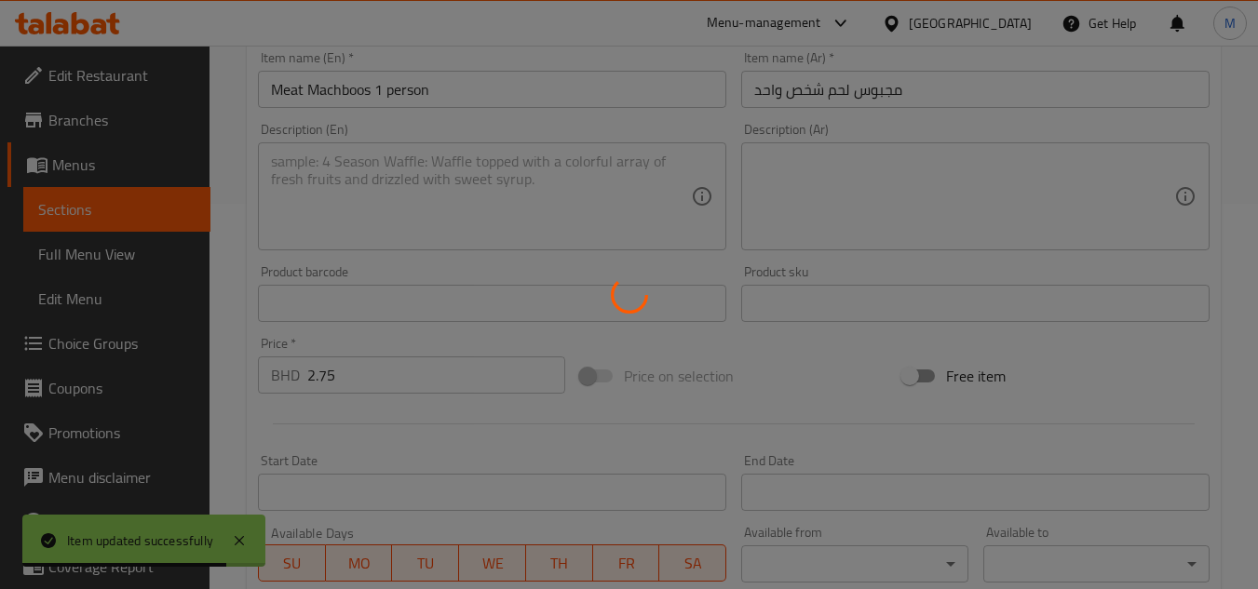
scroll to position [0, 0]
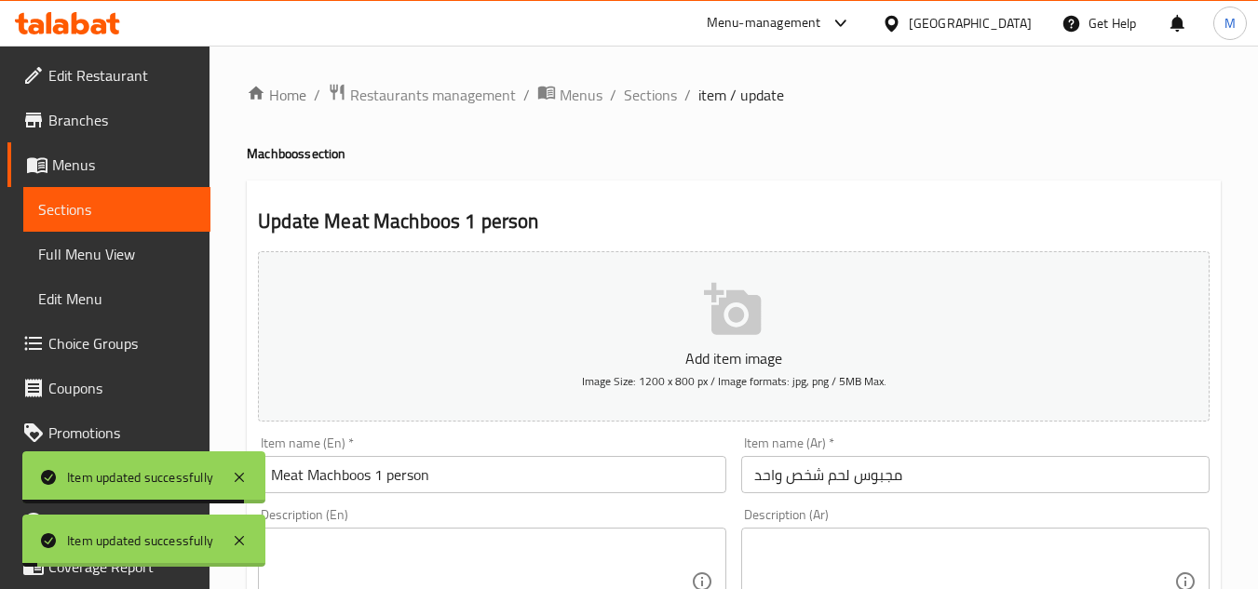
drag, startPoint x: 650, startPoint y: 96, endPoint x: 703, endPoint y: 130, distance: 63.3
click at [649, 96] on span "Sections" at bounding box center [650, 95] width 53 height 22
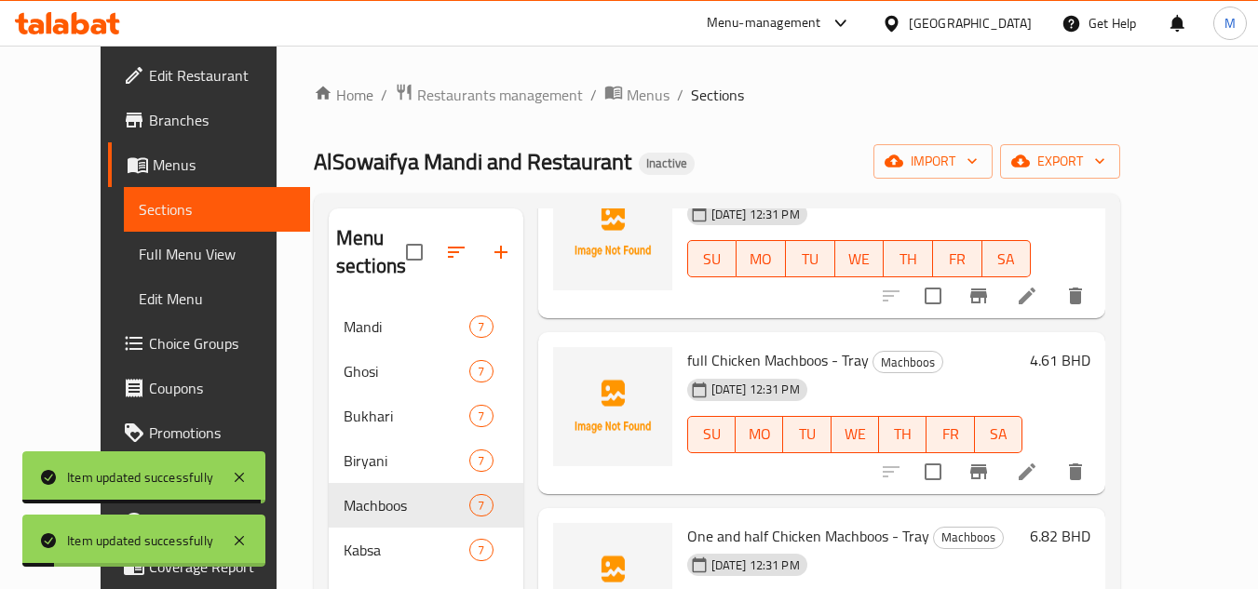
scroll to position [798, 0]
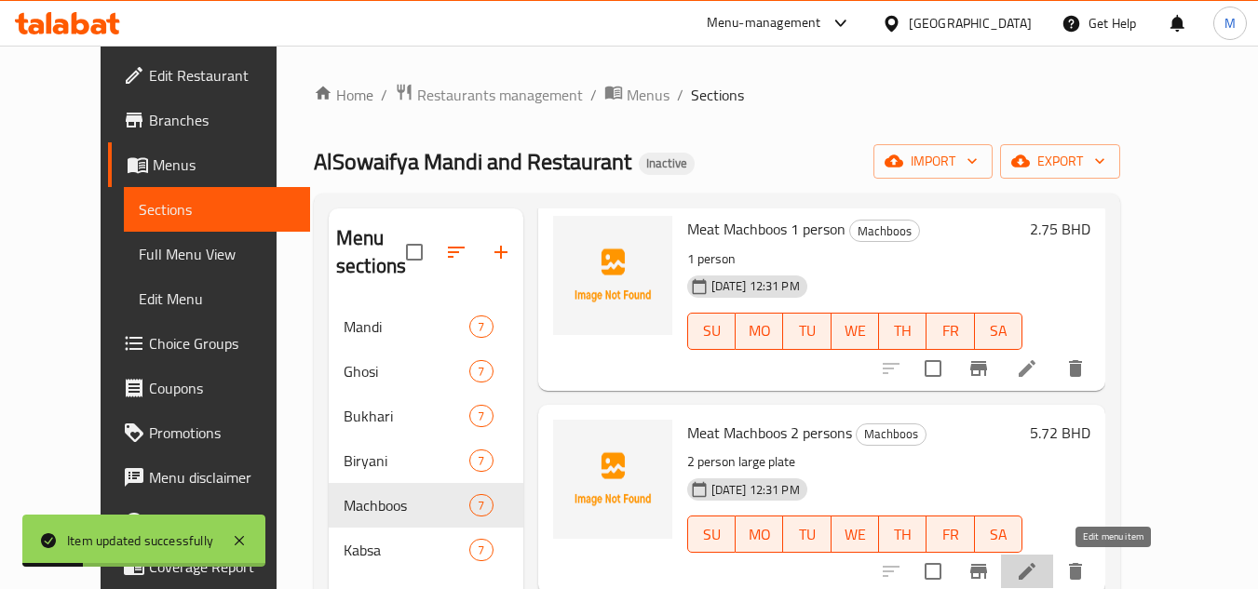
click at [1036, 570] on icon at bounding box center [1027, 571] width 17 height 17
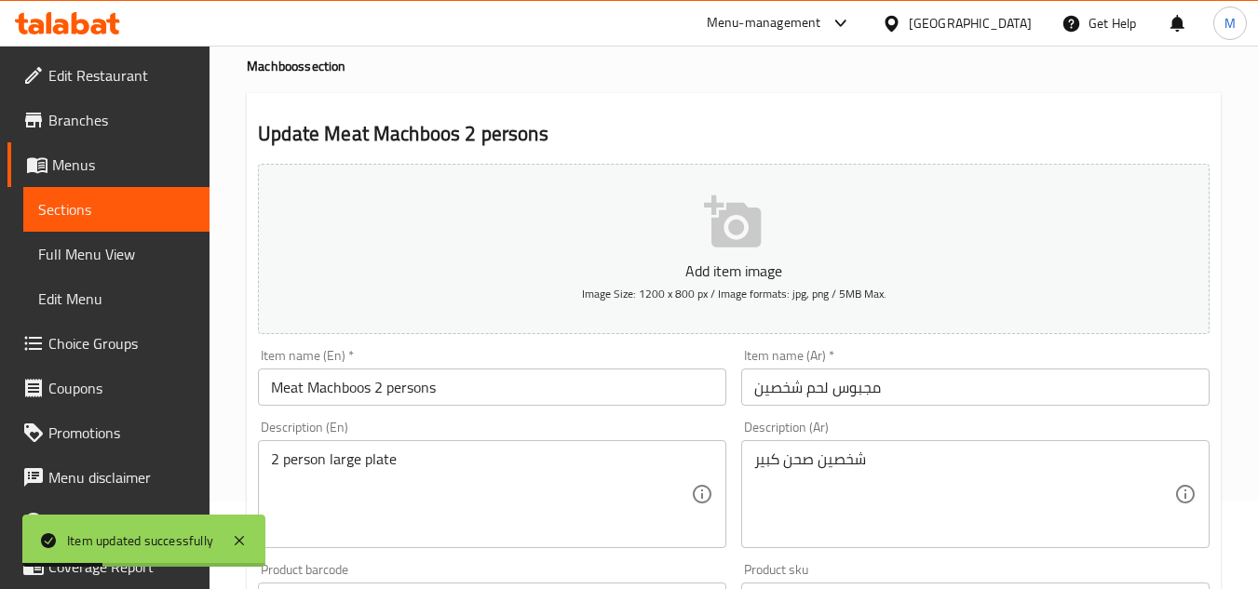
scroll to position [186, 0]
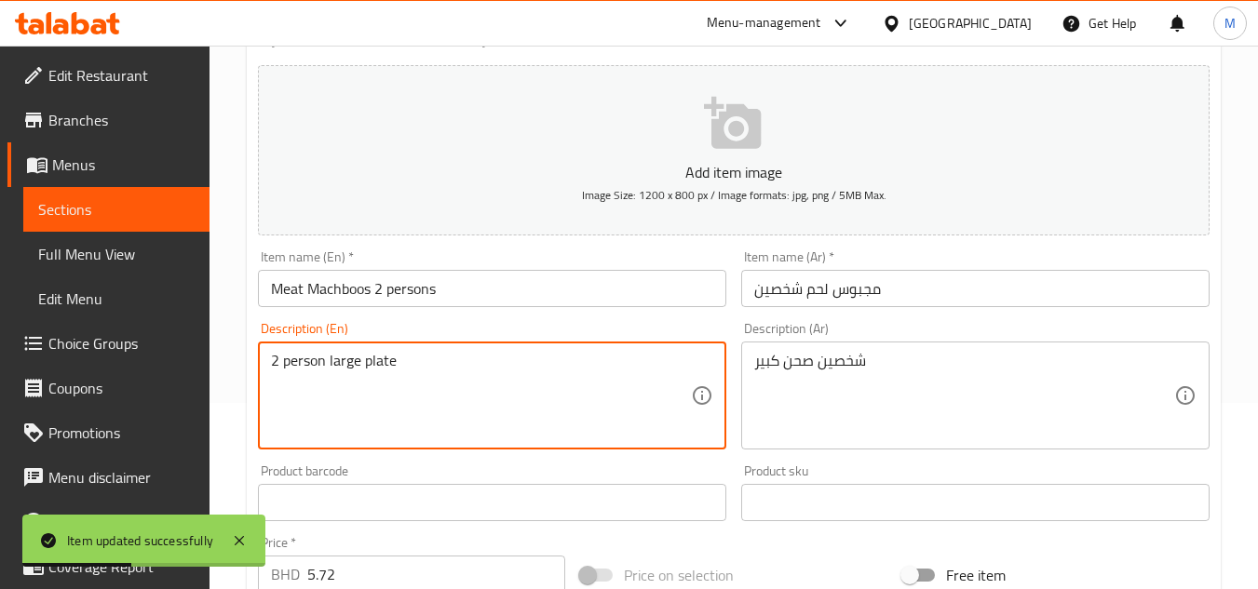
drag, startPoint x: 339, startPoint y: 366, endPoint x: 384, endPoint y: 367, distance: 44.7
click at [384, 367] on textarea "2 person large plate" at bounding box center [481, 396] width 420 height 88
type textarea "2 person"
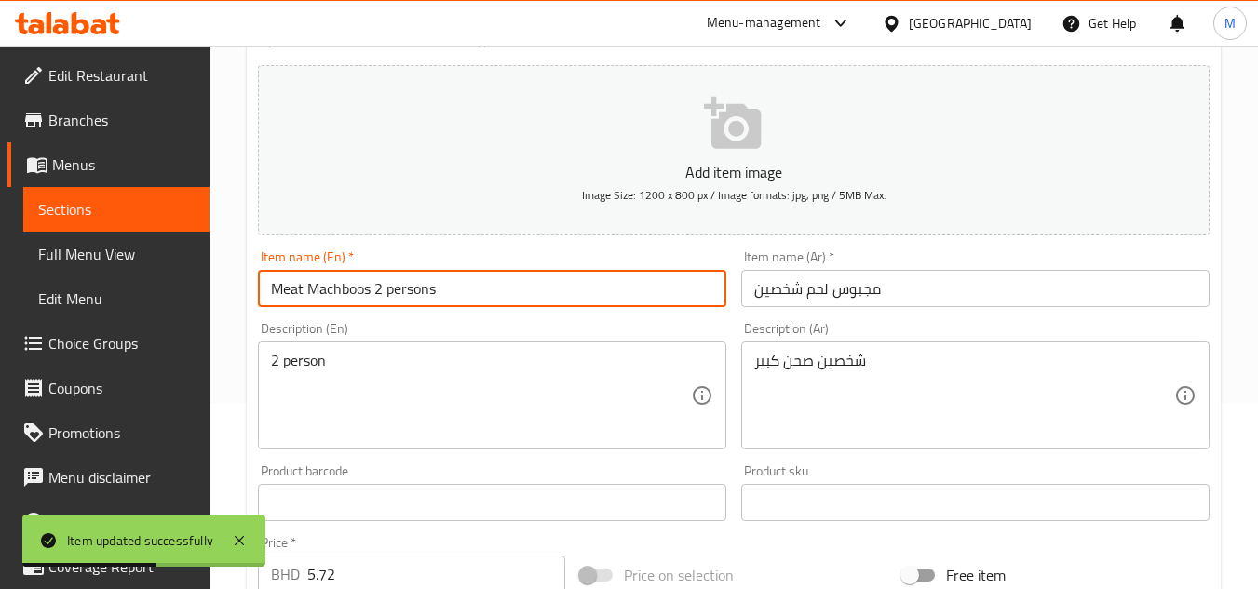
click at [469, 295] on input "Meat Machboos 2 persons" at bounding box center [492, 288] width 468 height 37
paste input "large plate"
type input "Meat Machboos 2 persons large plate"
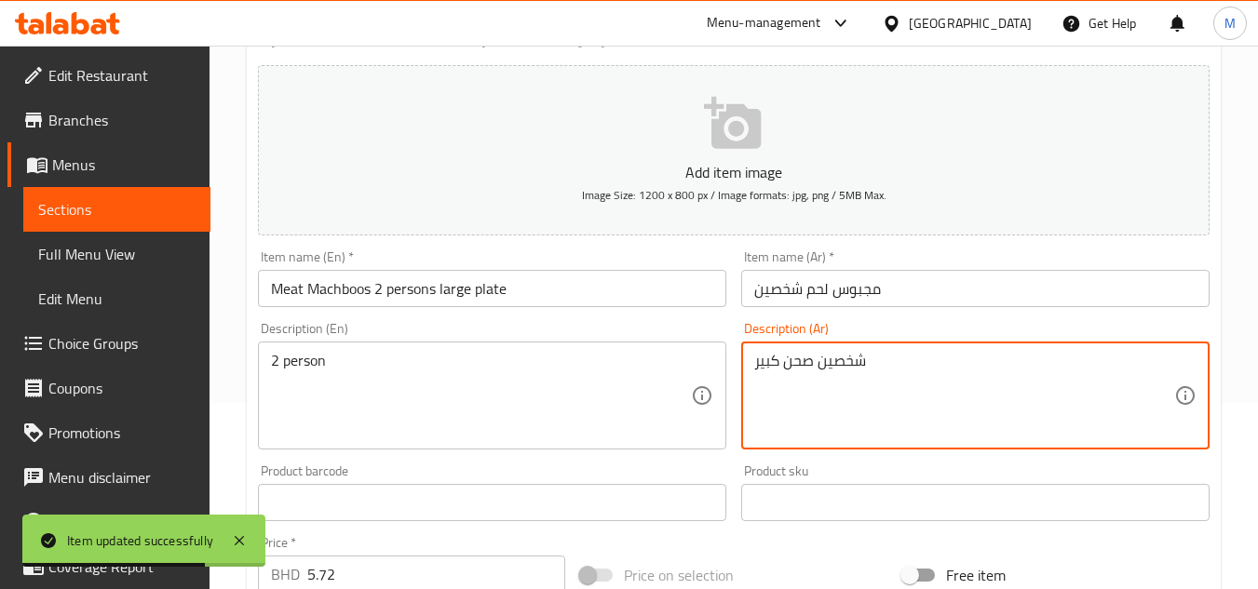
drag, startPoint x: 798, startPoint y: 360, endPoint x: 750, endPoint y: 366, distance: 48.7
click at [750, 366] on div "شخصين صحن كبير Description (Ar)" at bounding box center [975, 396] width 468 height 108
type textarea "شخصين"
click at [925, 289] on input "مجبوس لحم شخصين" at bounding box center [975, 288] width 468 height 37
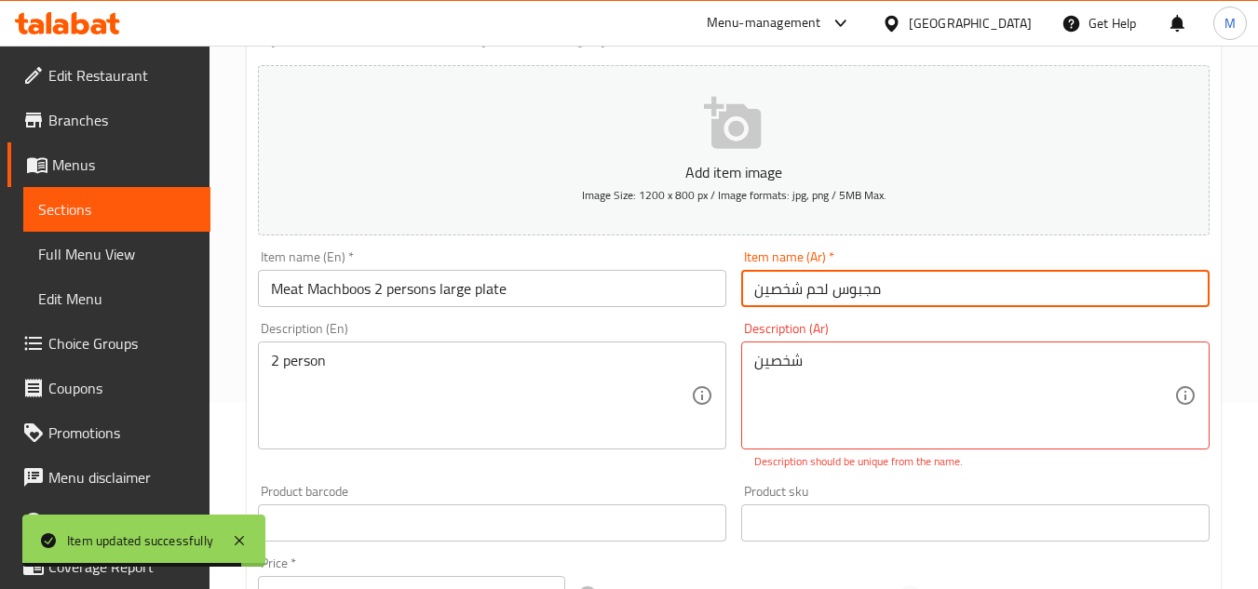
paste input "صحن كبير"
type input "مجبوس لحم شخصين صحن كبير"
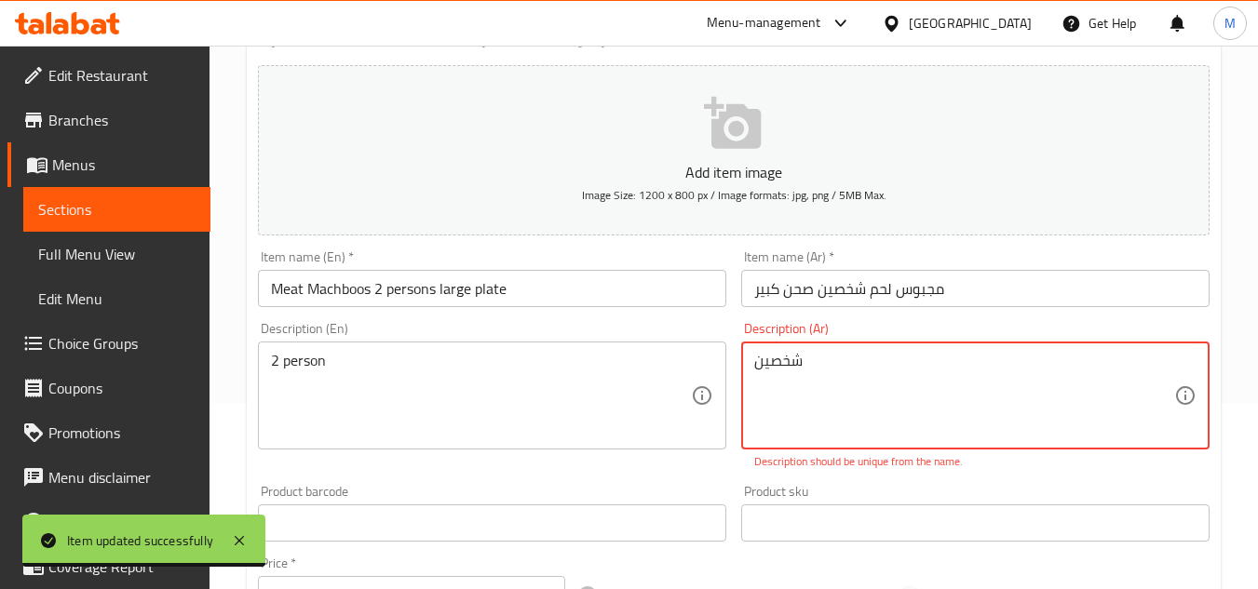
drag, startPoint x: 864, startPoint y: 353, endPoint x: 682, endPoint y: 365, distance: 182.9
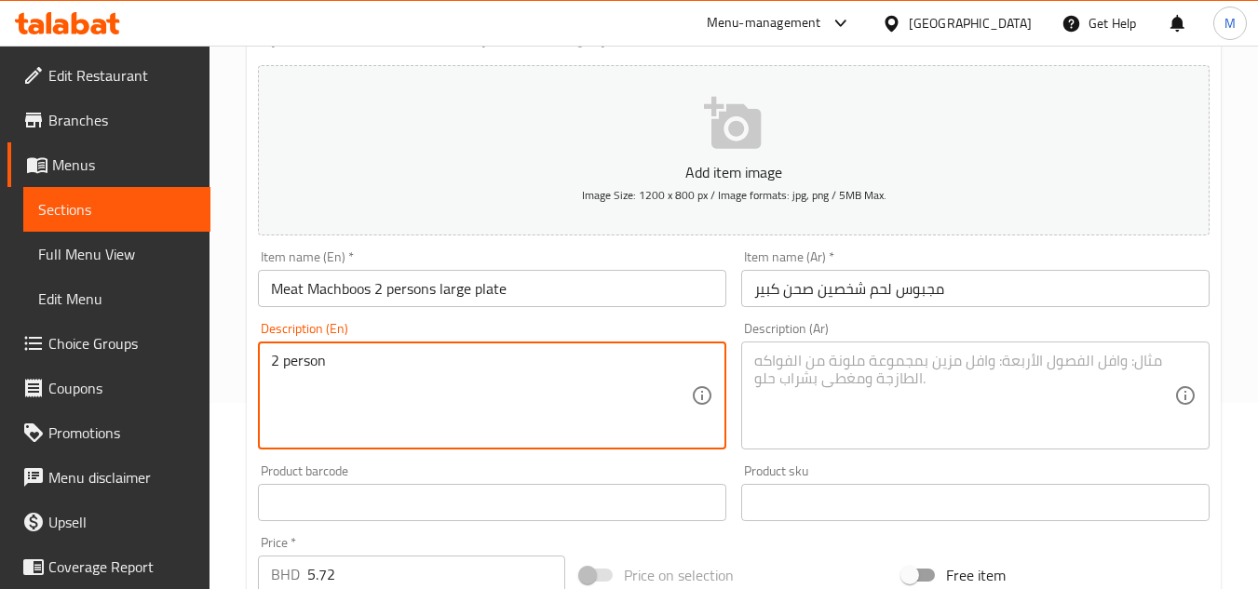
drag, startPoint x: 399, startPoint y: 373, endPoint x: 221, endPoint y: 355, distance: 178.8
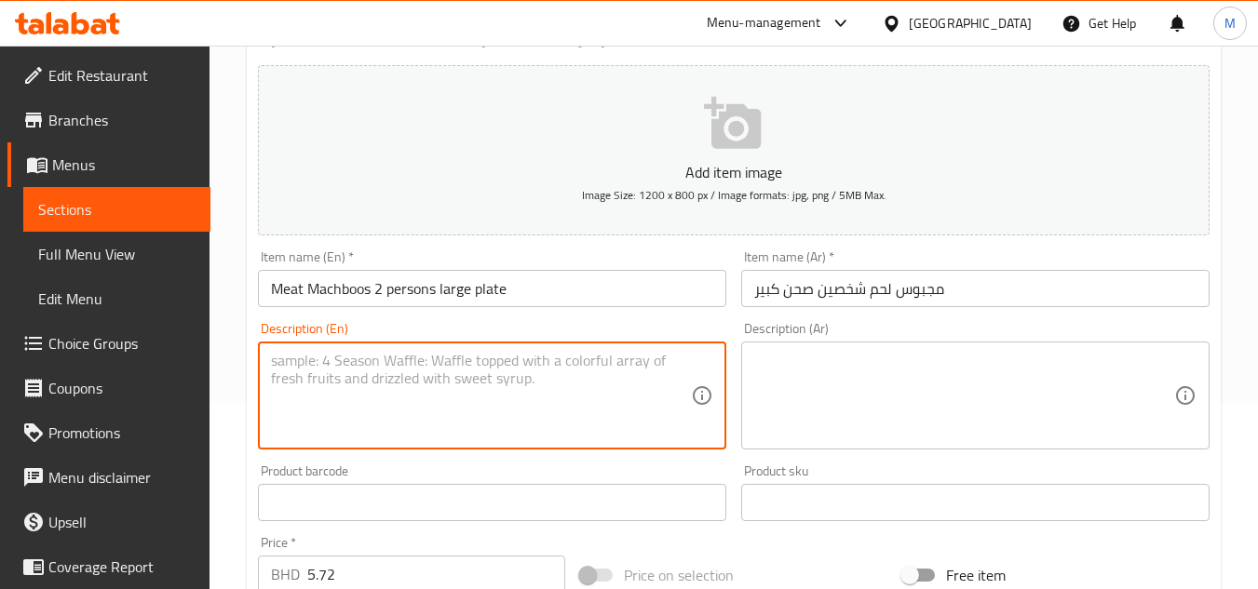
click at [221, 355] on div "Home / Restaurants management / Menus / Sections / item / update Machboos secti…" at bounding box center [734, 486] width 1049 height 1255
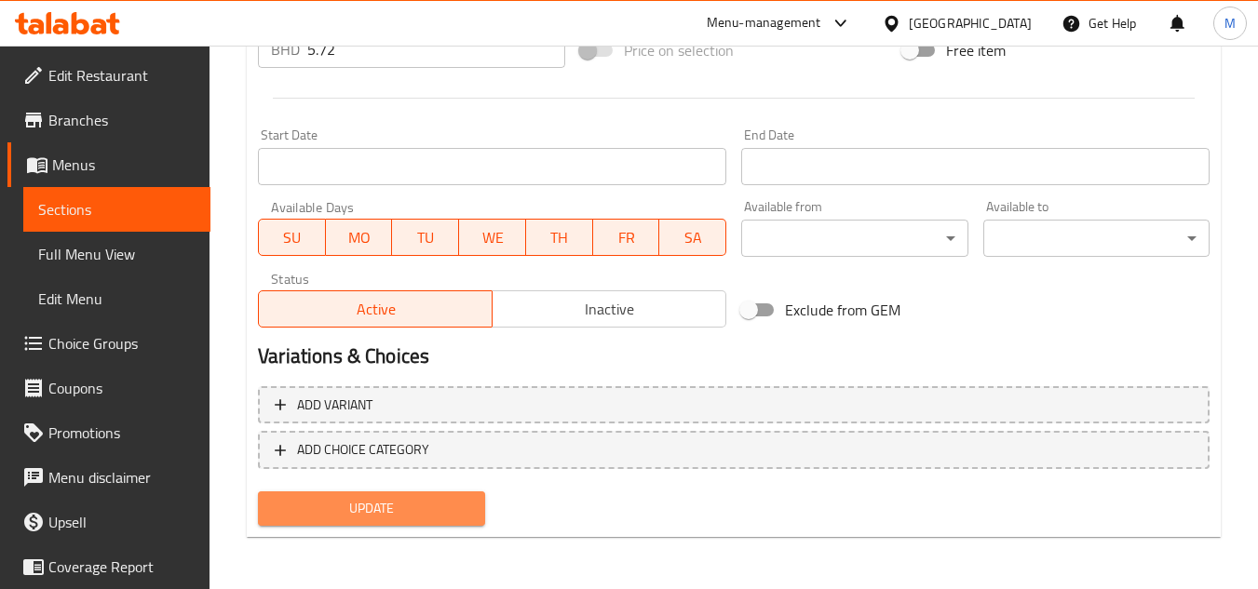
click at [403, 495] on button "Update" at bounding box center [371, 509] width 226 height 34
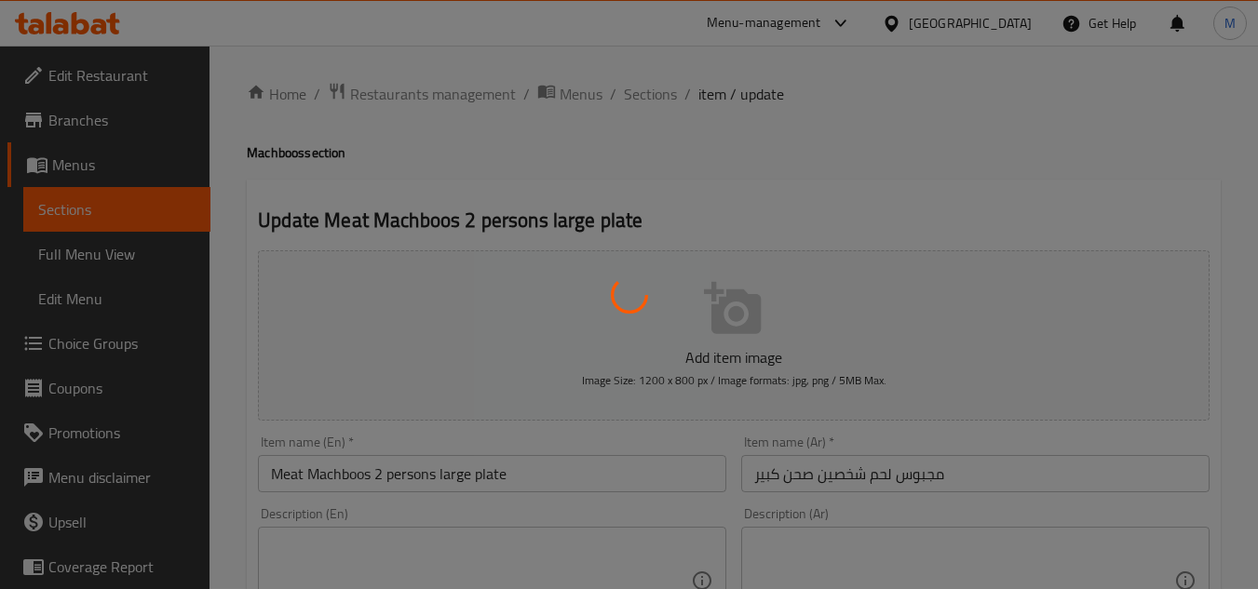
scroll to position [0, 0]
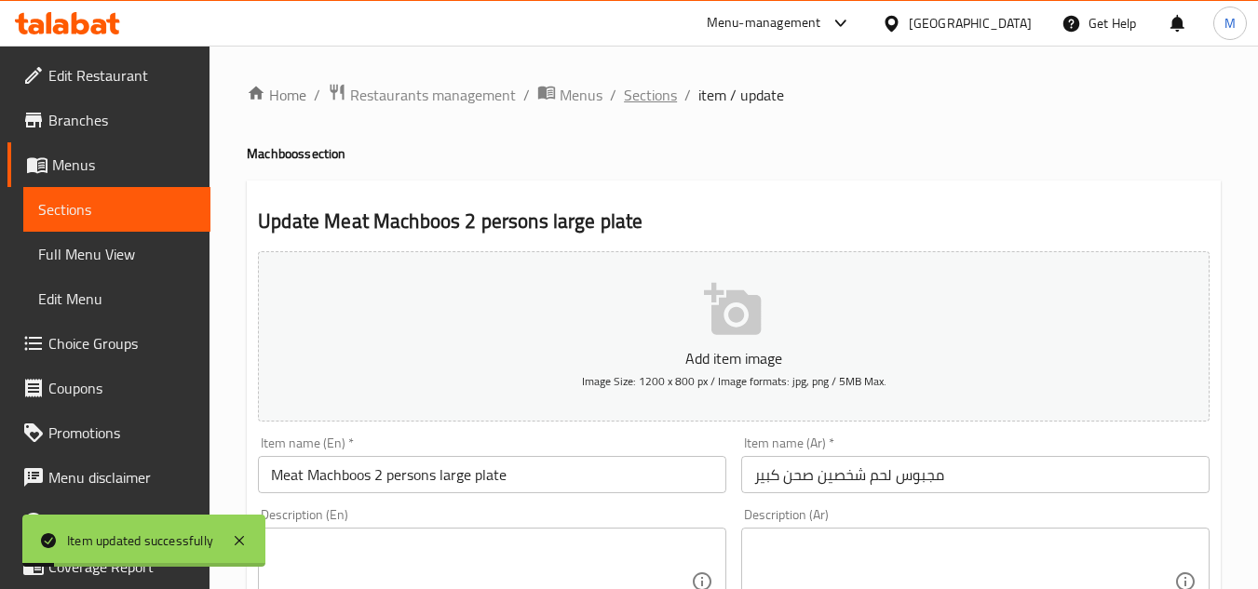
click at [644, 88] on span "Sections" at bounding box center [650, 95] width 53 height 22
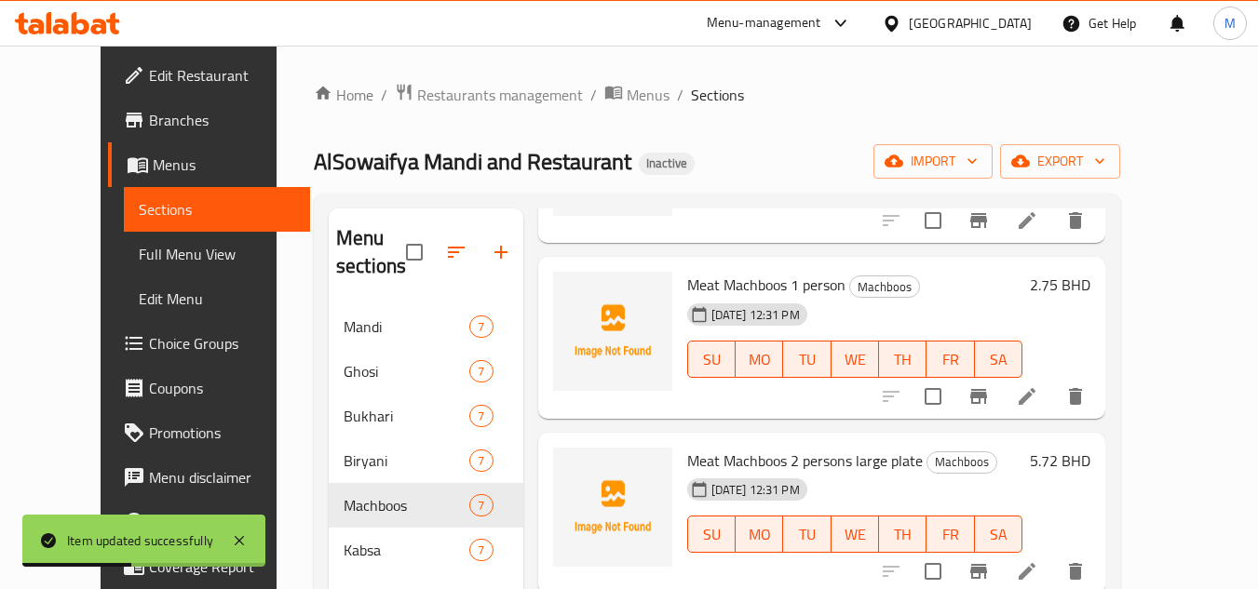
scroll to position [261, 0]
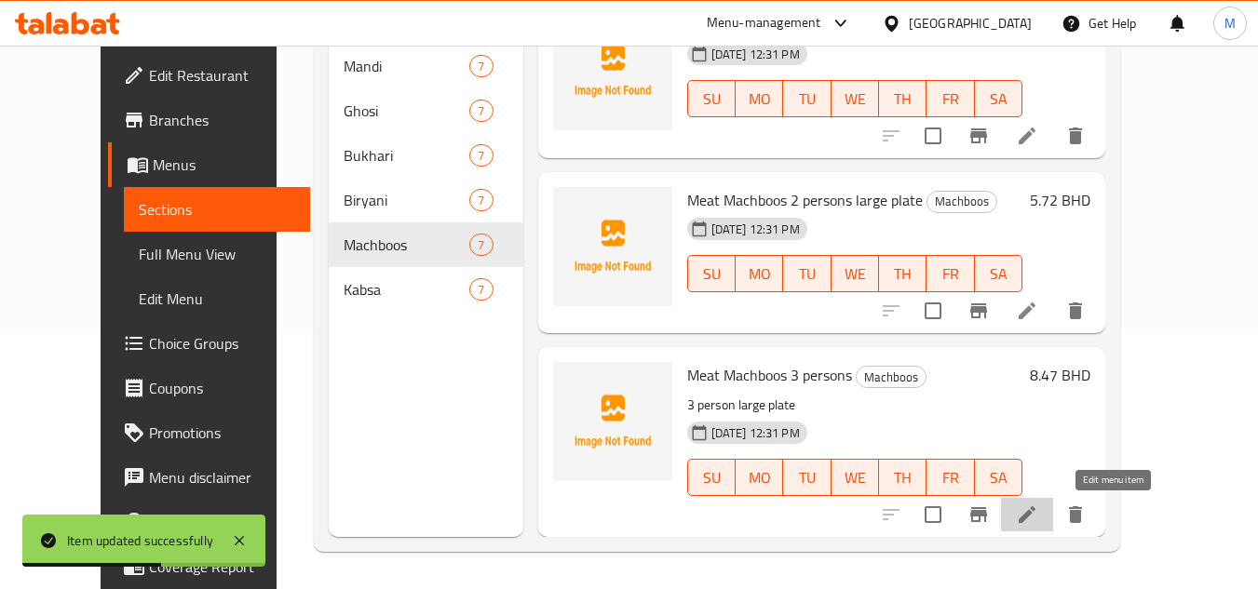
click at [1036, 516] on icon at bounding box center [1027, 515] width 17 height 17
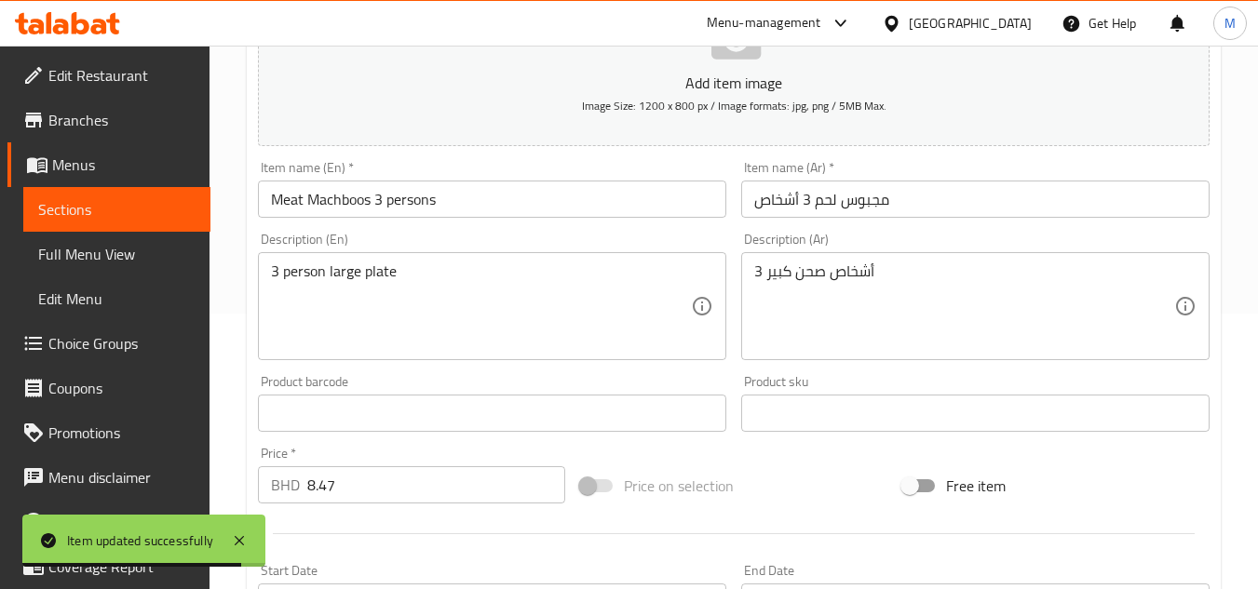
scroll to position [279, 0]
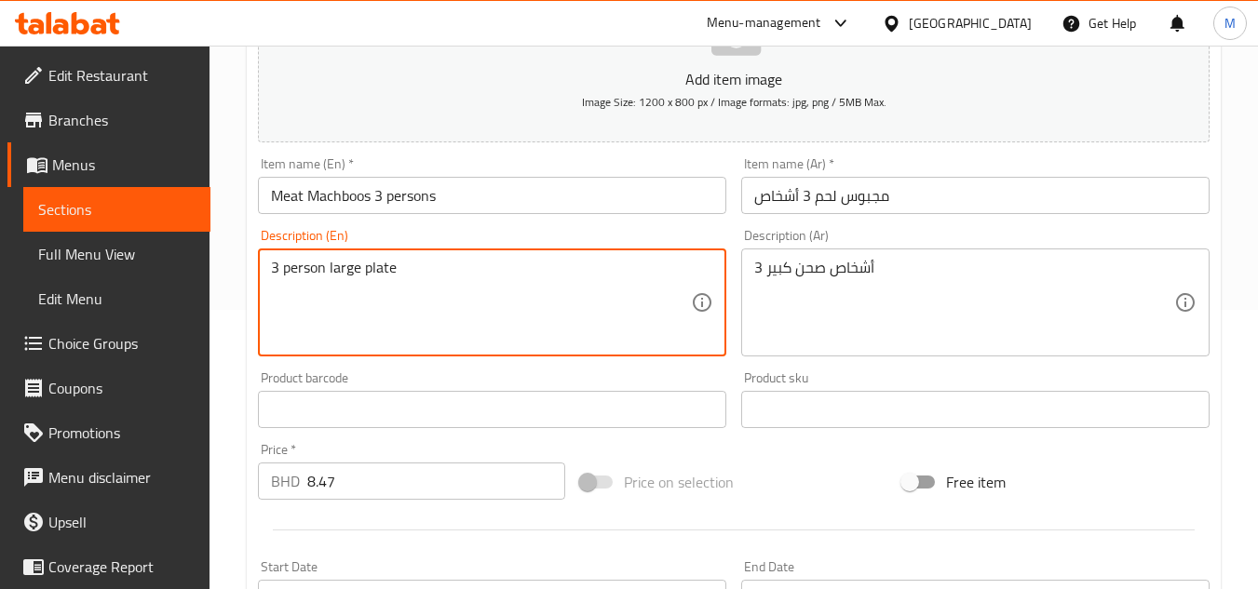
drag, startPoint x: 336, startPoint y: 270, endPoint x: 402, endPoint y: 276, distance: 66.4
click at [402, 276] on textarea "3 person large plate" at bounding box center [481, 303] width 420 height 88
type textarea "3 person"
click at [458, 198] on input "Meat Machboos 3 persons" at bounding box center [492, 195] width 468 height 37
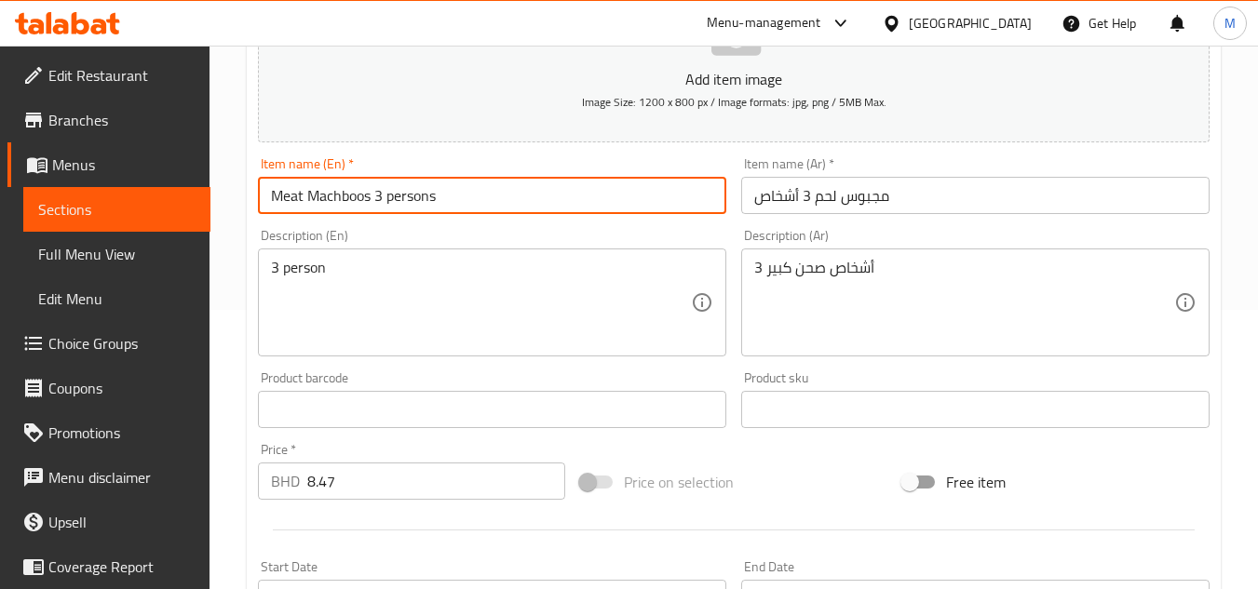
paste input "large plate"
type input "Meat Machboos 3 persons large plate"
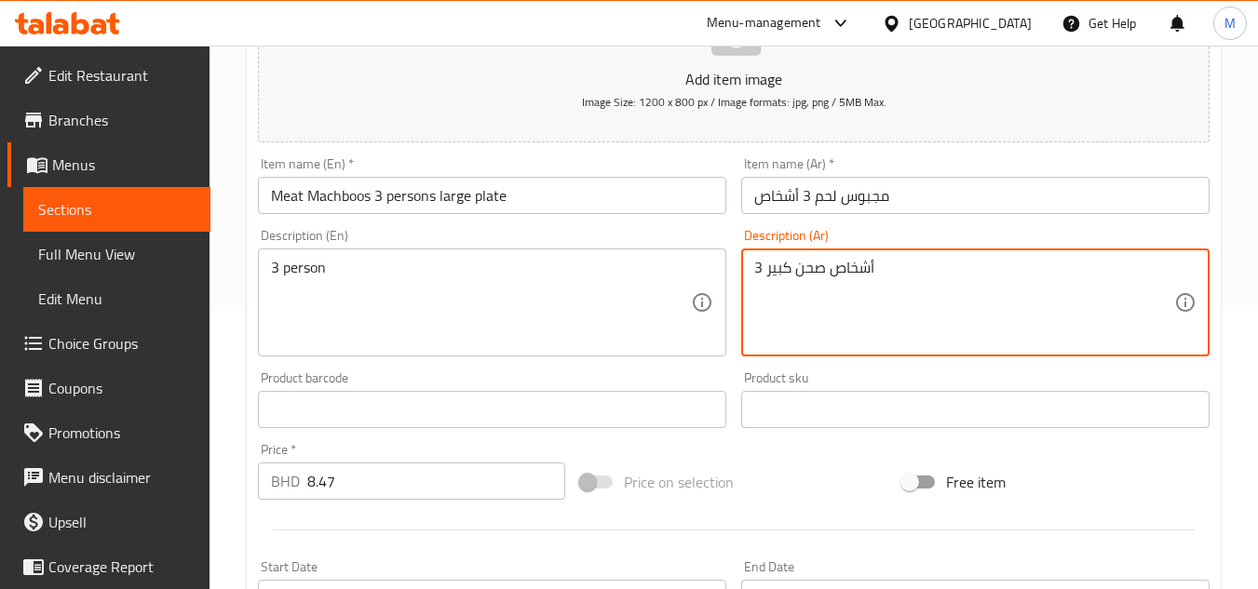
drag, startPoint x: 809, startPoint y: 272, endPoint x: 766, endPoint y: 272, distance: 43.8
click at [766, 272] on textarea "3 أشخاص صحن كبير" at bounding box center [964, 303] width 420 height 88
type textarea "3 أشخاص"
click at [921, 198] on input "مجبوس لحم 3 أشخاص" at bounding box center [975, 195] width 468 height 37
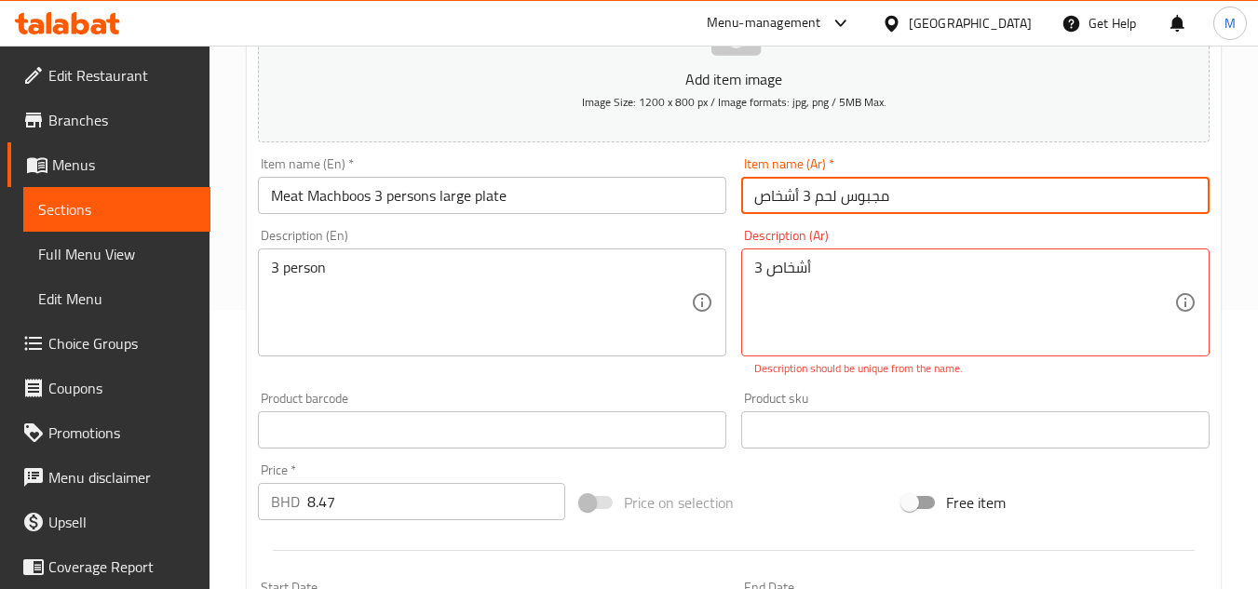
paste input "صحن كبير"
type input "مجبوس لحم 3 أشخاص صحن كبير"
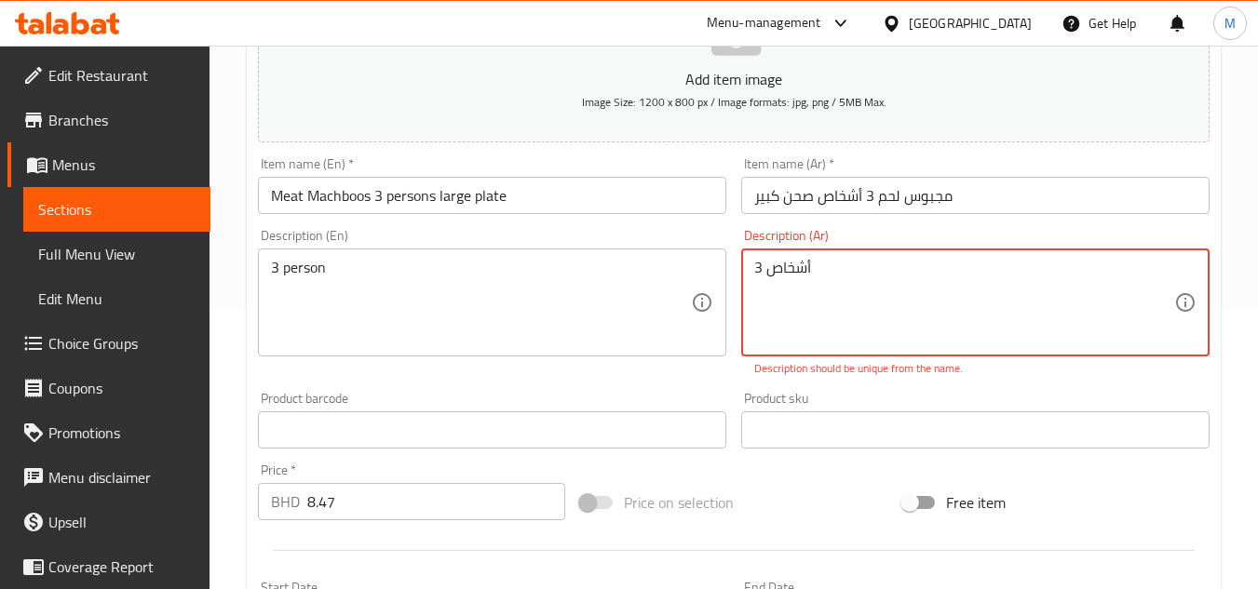
drag, startPoint x: 817, startPoint y: 271, endPoint x: 422, endPoint y: 296, distance: 395.7
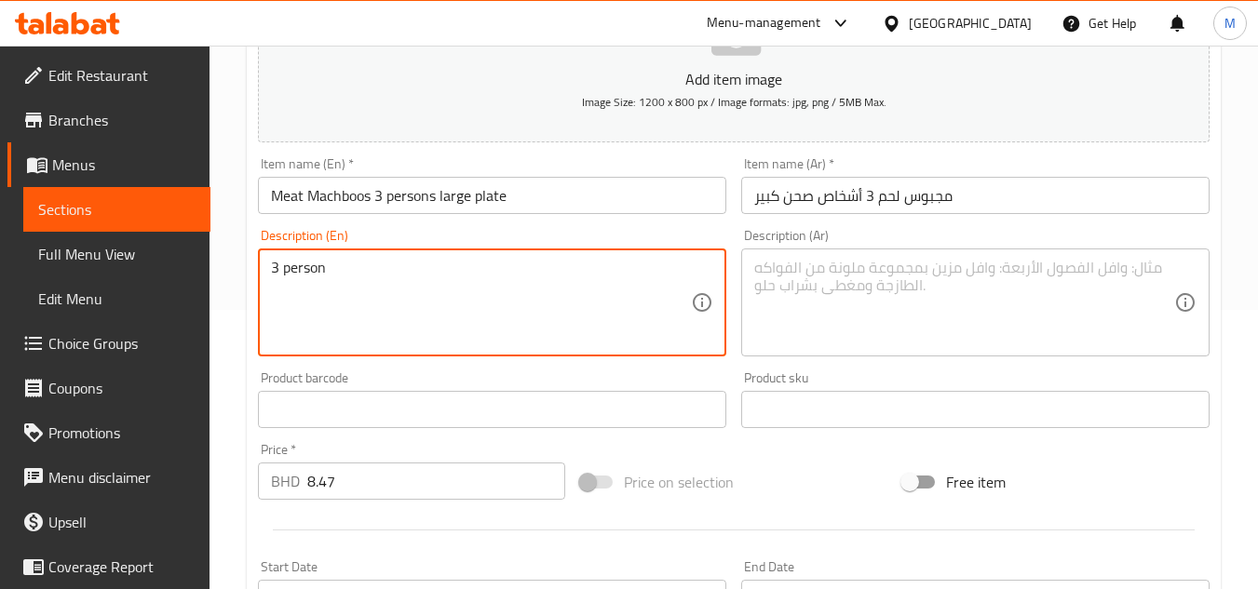
drag, startPoint x: 334, startPoint y: 272, endPoint x: 244, endPoint y: 275, distance: 90.4
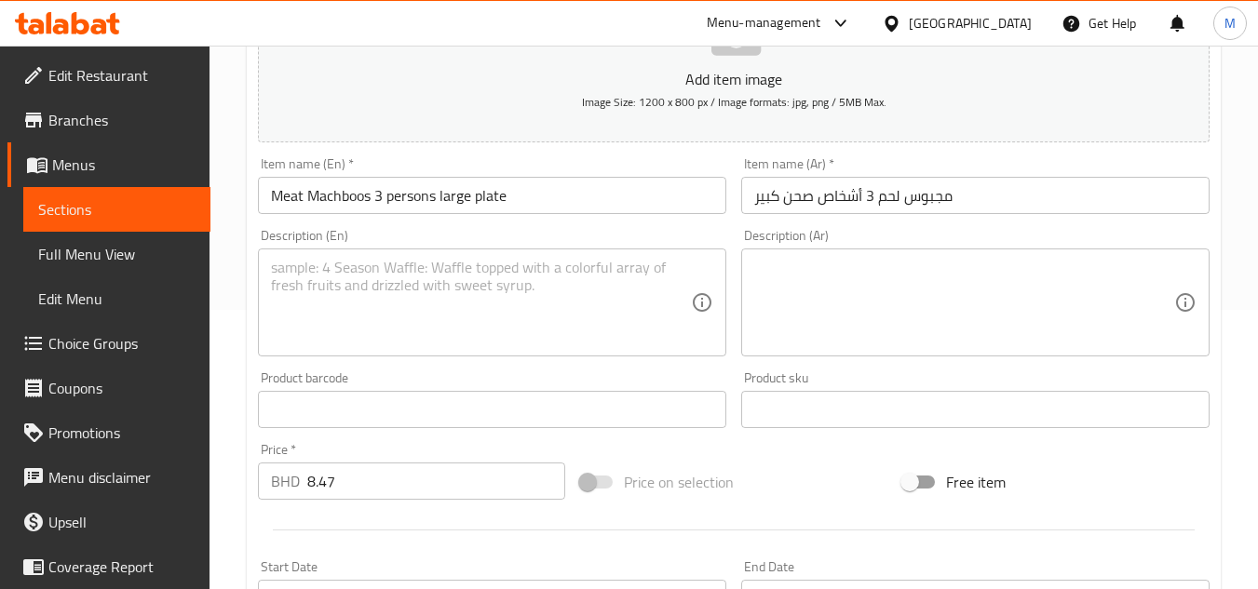
click at [244, 275] on div "Home / Restaurants management / Menus / Sections / item / update Machboos secti…" at bounding box center [734, 393] width 1049 height 1255
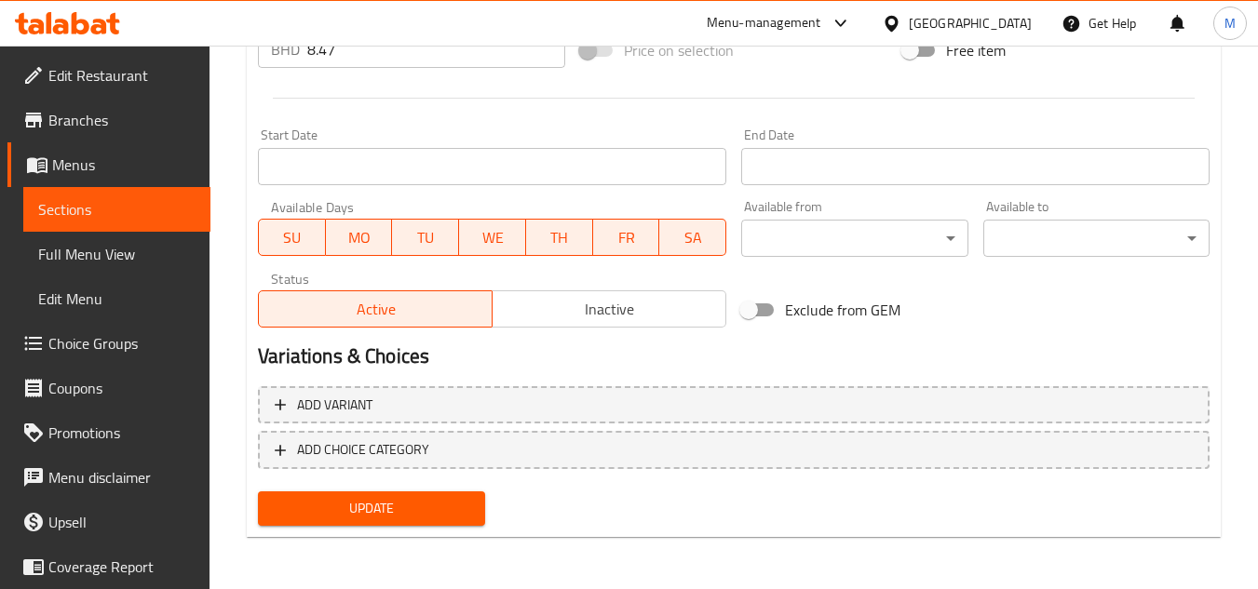
click at [443, 521] on span "Update" at bounding box center [371, 508] width 196 height 23
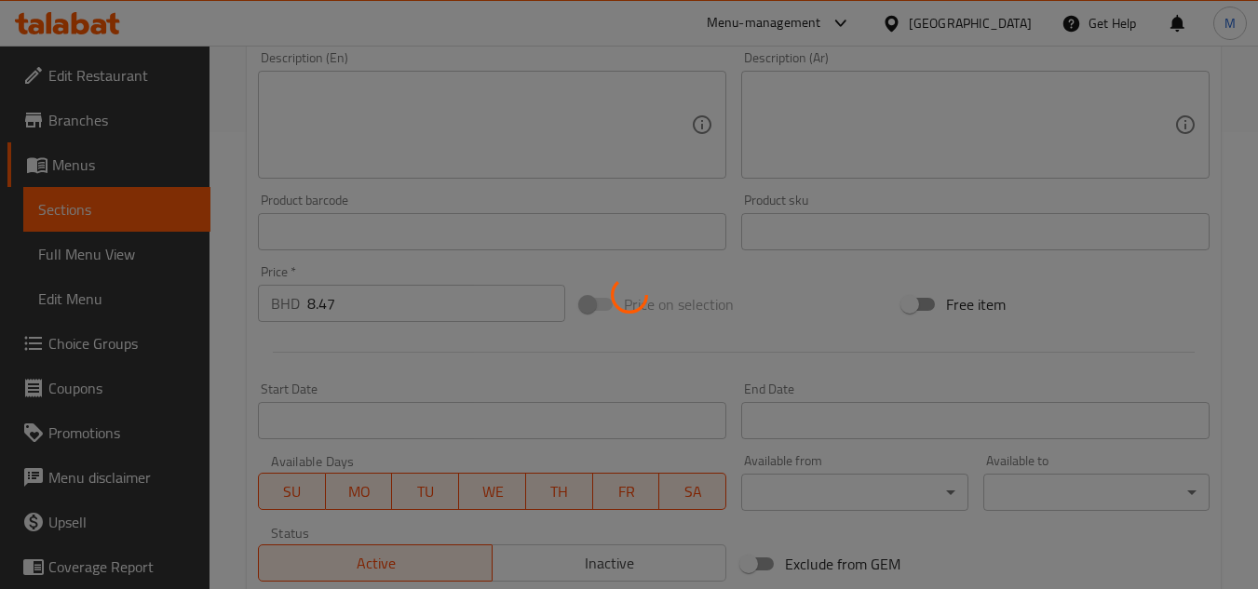
scroll to position [0, 0]
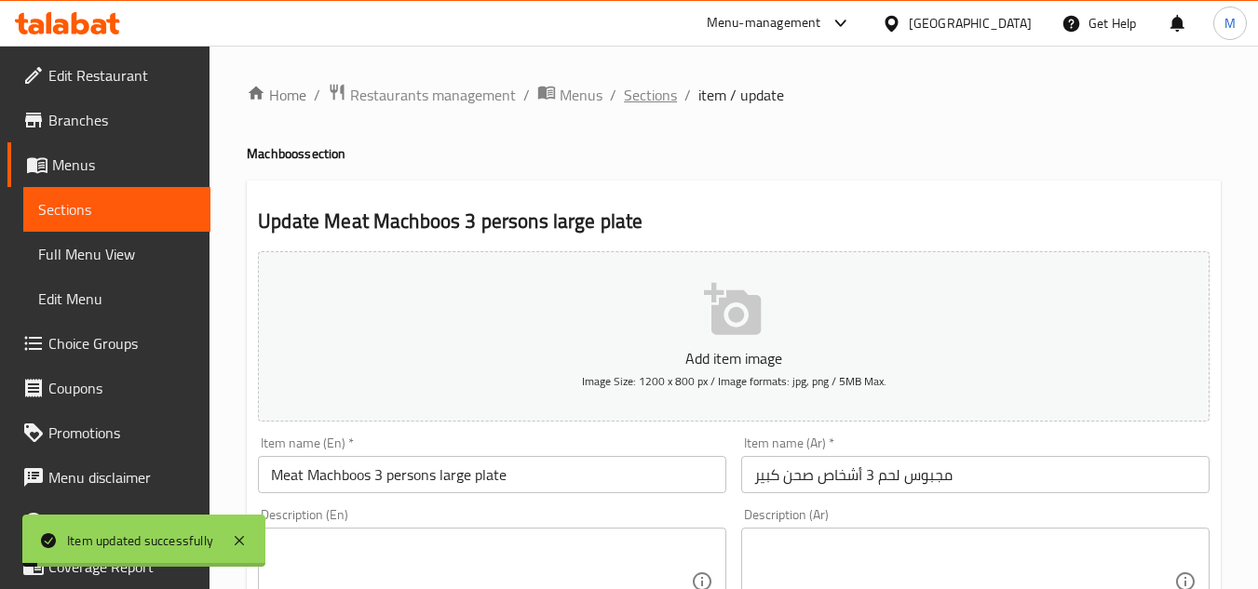
click at [650, 106] on span "Sections" at bounding box center [650, 95] width 53 height 22
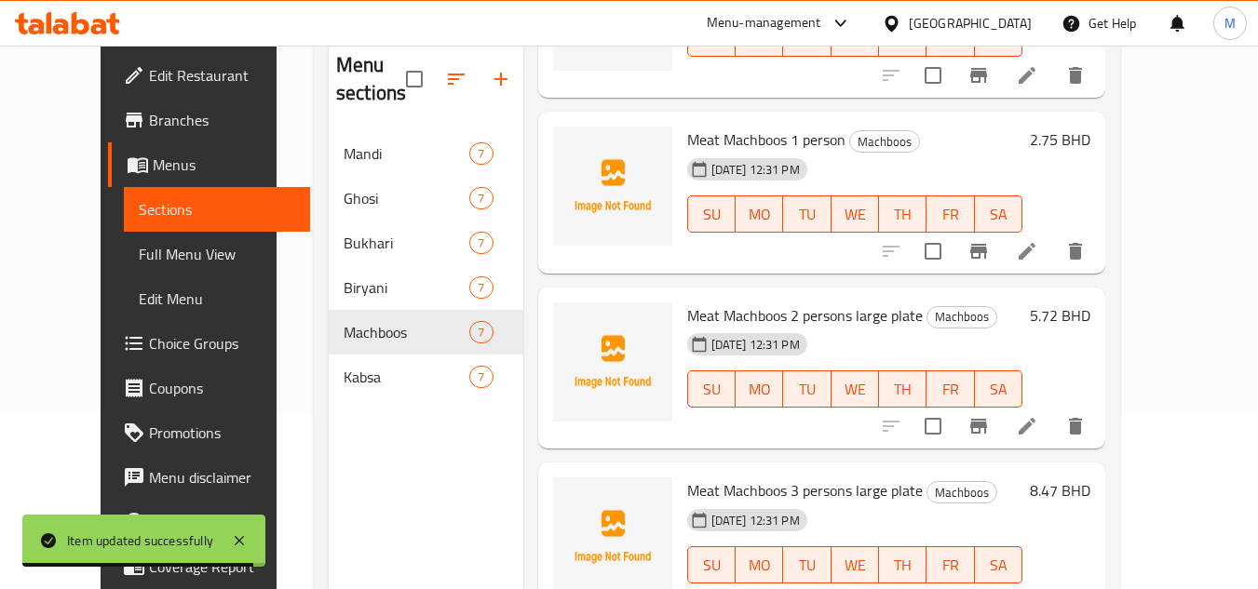
scroll to position [261, 0]
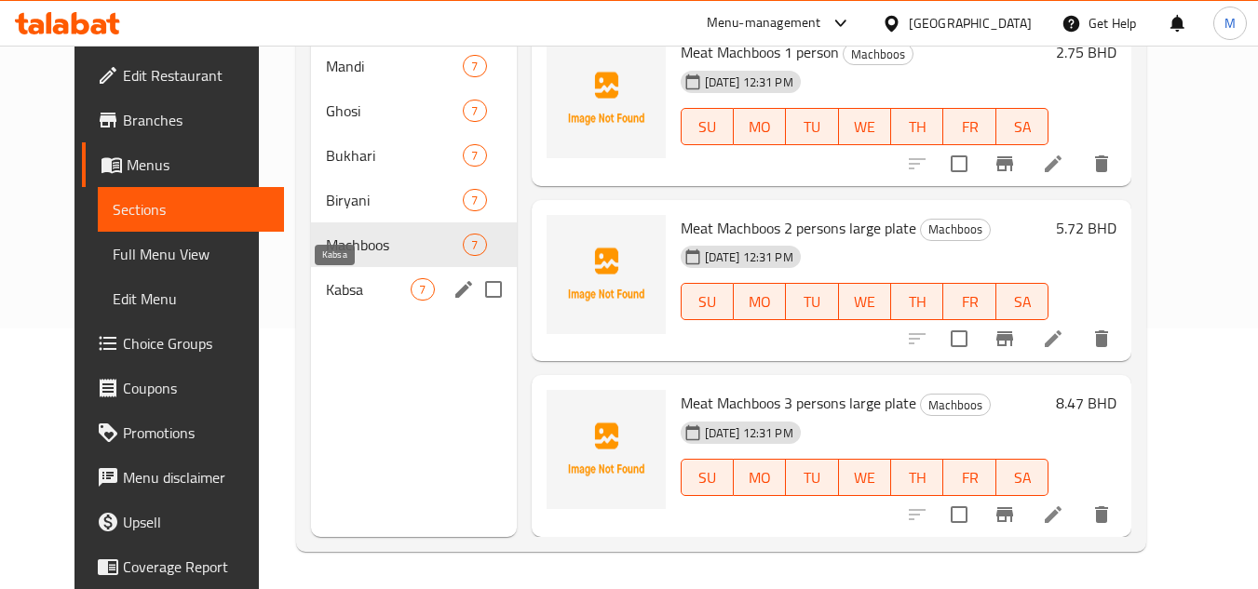
click at [355, 291] on span "Kabsa" at bounding box center [368, 289] width 85 height 22
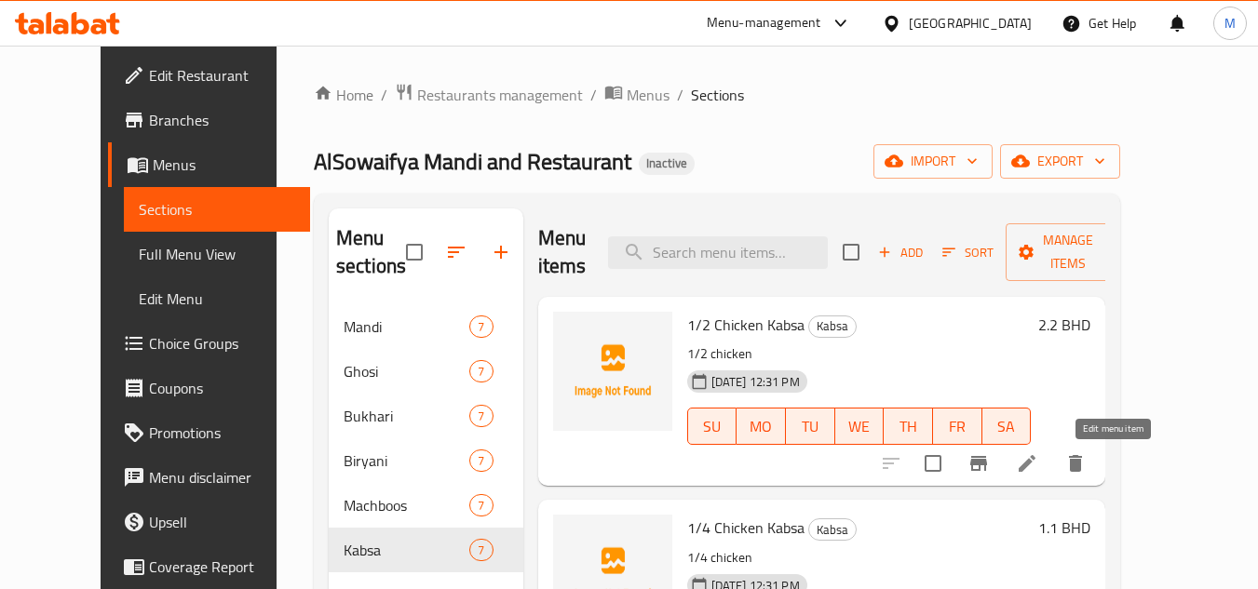
click at [1038, 467] on icon at bounding box center [1027, 464] width 22 height 22
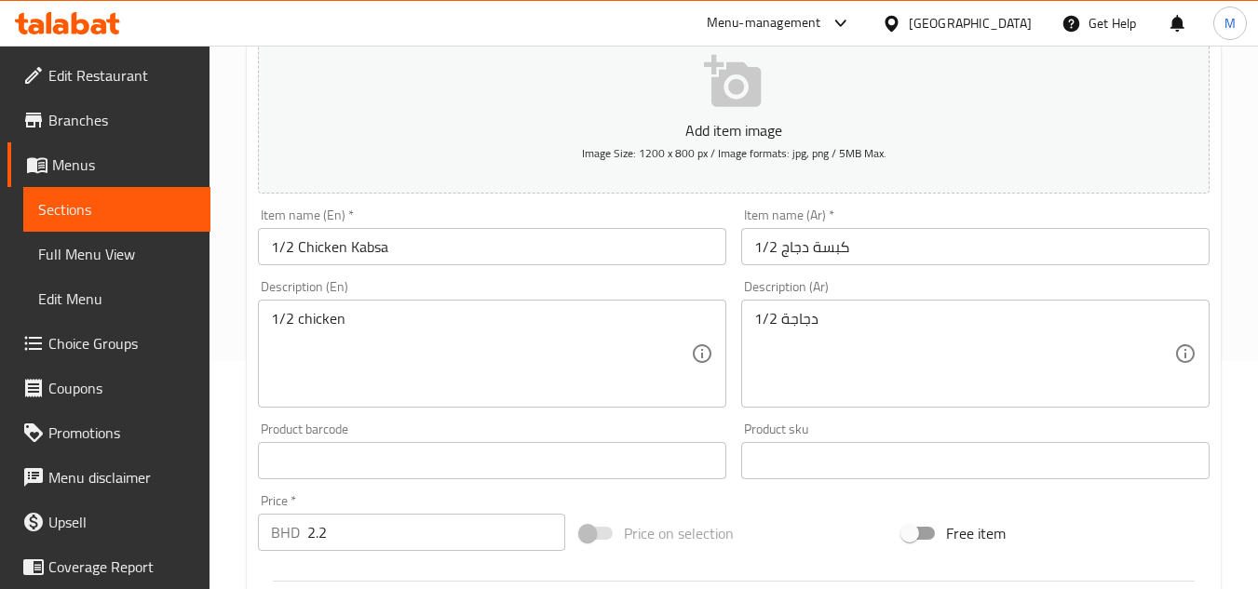
scroll to position [279, 0]
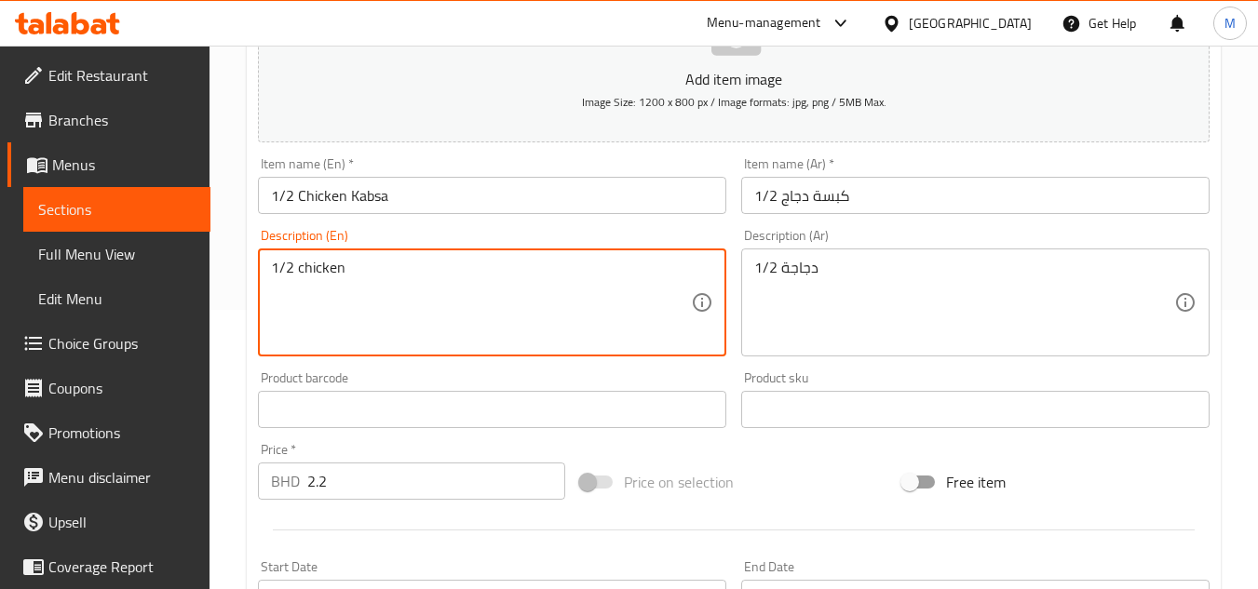
click at [296, 275] on textarea "1/2 chicken" at bounding box center [481, 303] width 420 height 88
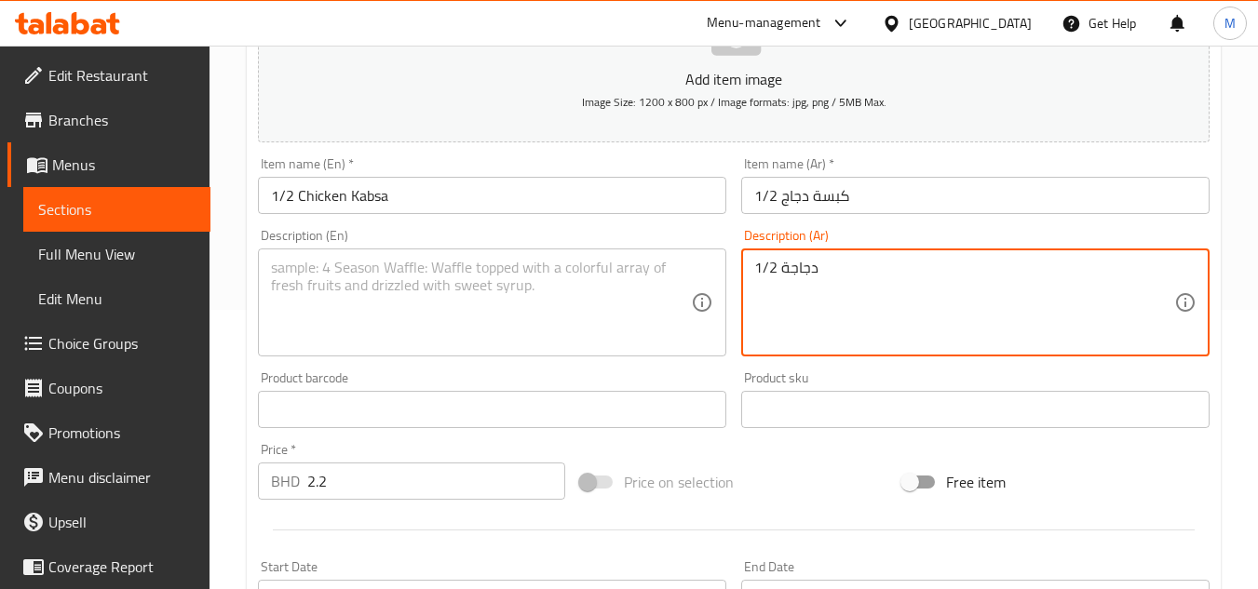
click at [821, 272] on textarea "1/2 دجاجة" at bounding box center [964, 303] width 420 height 88
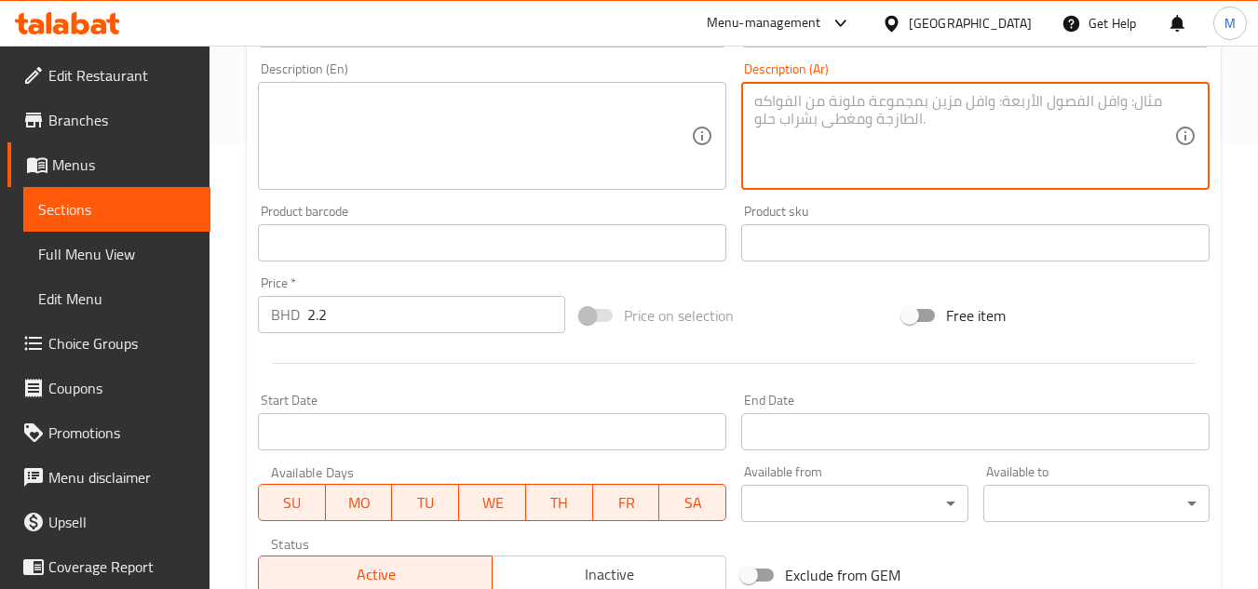
scroll to position [711, 0]
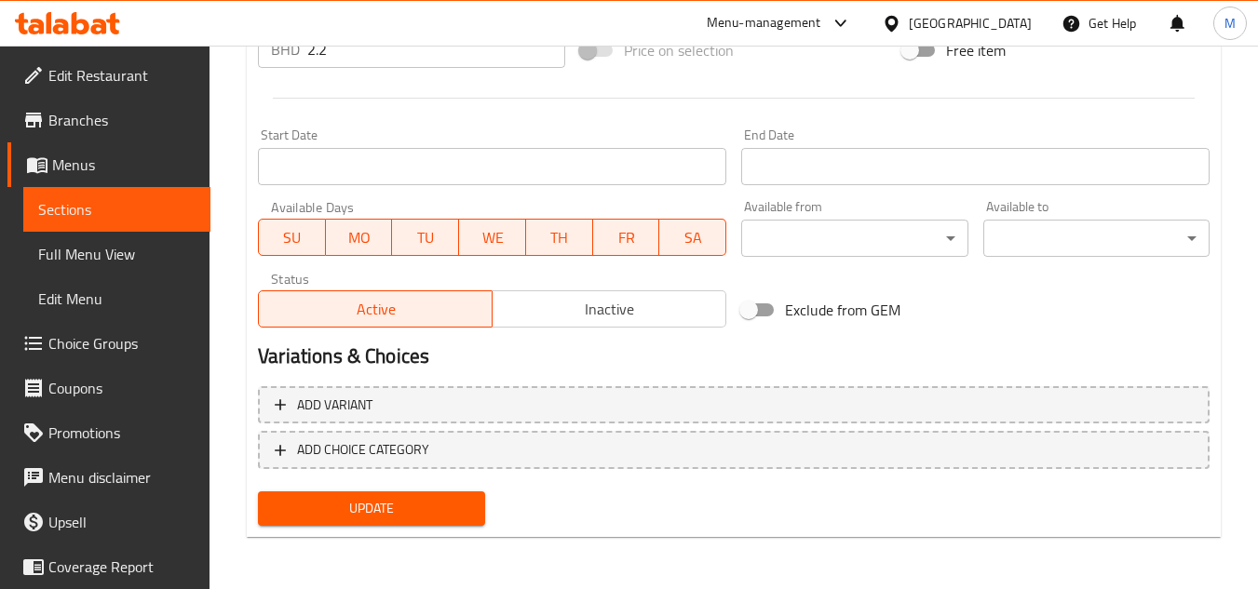
click at [455, 508] on span "Update" at bounding box center [371, 508] width 196 height 23
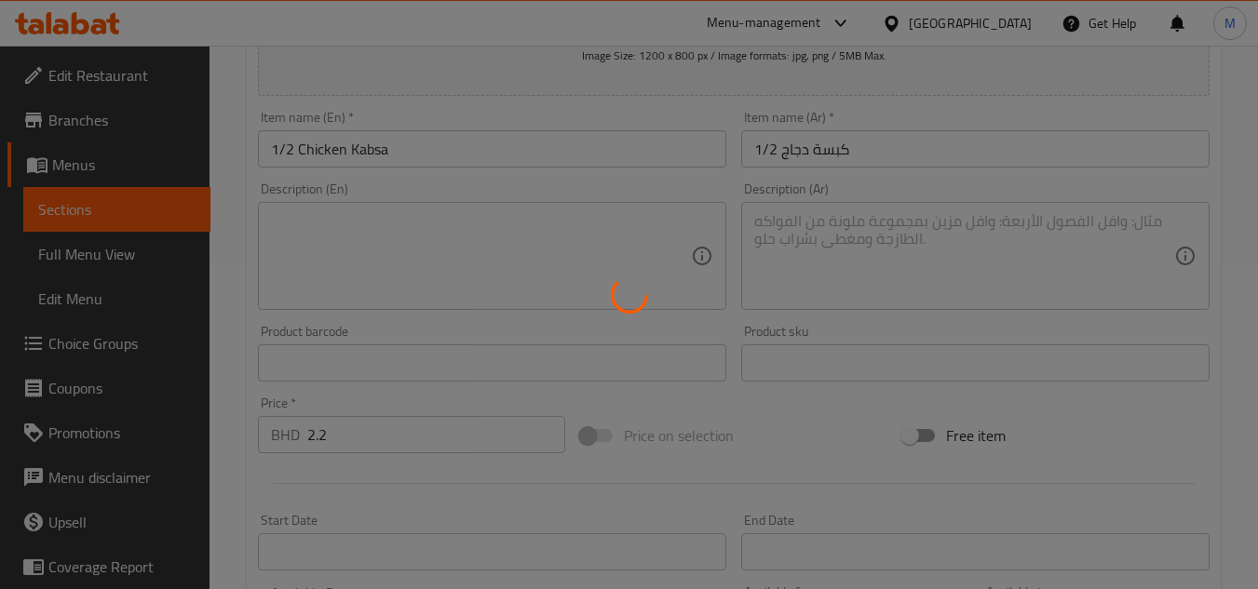
scroll to position [0, 0]
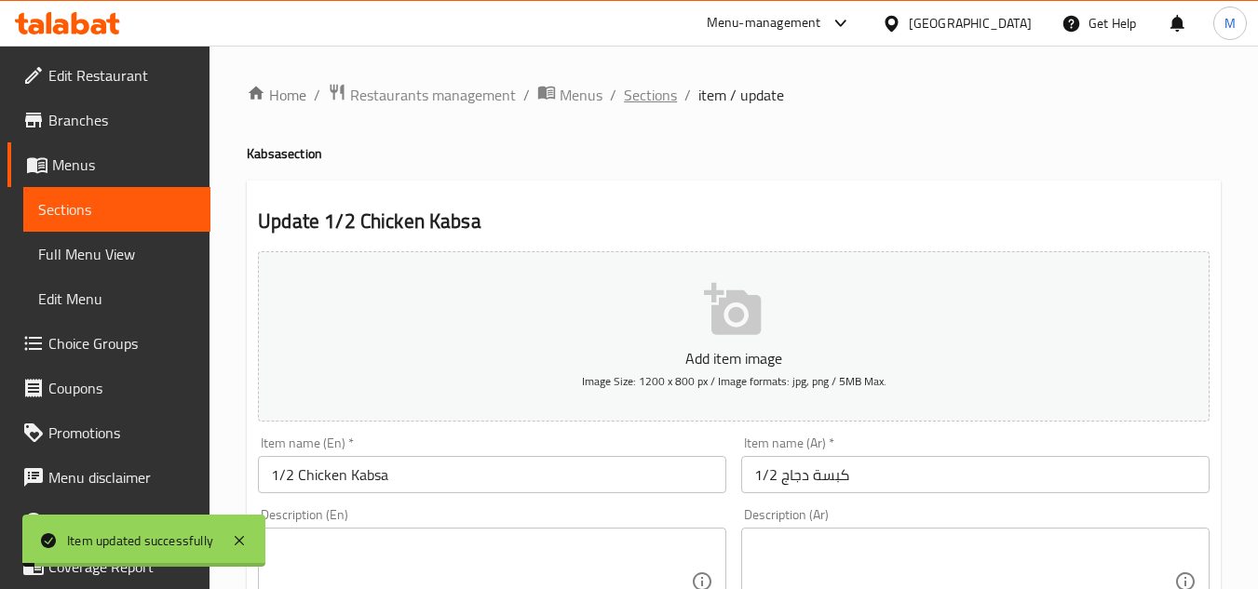
click at [653, 98] on span "Sections" at bounding box center [650, 95] width 53 height 22
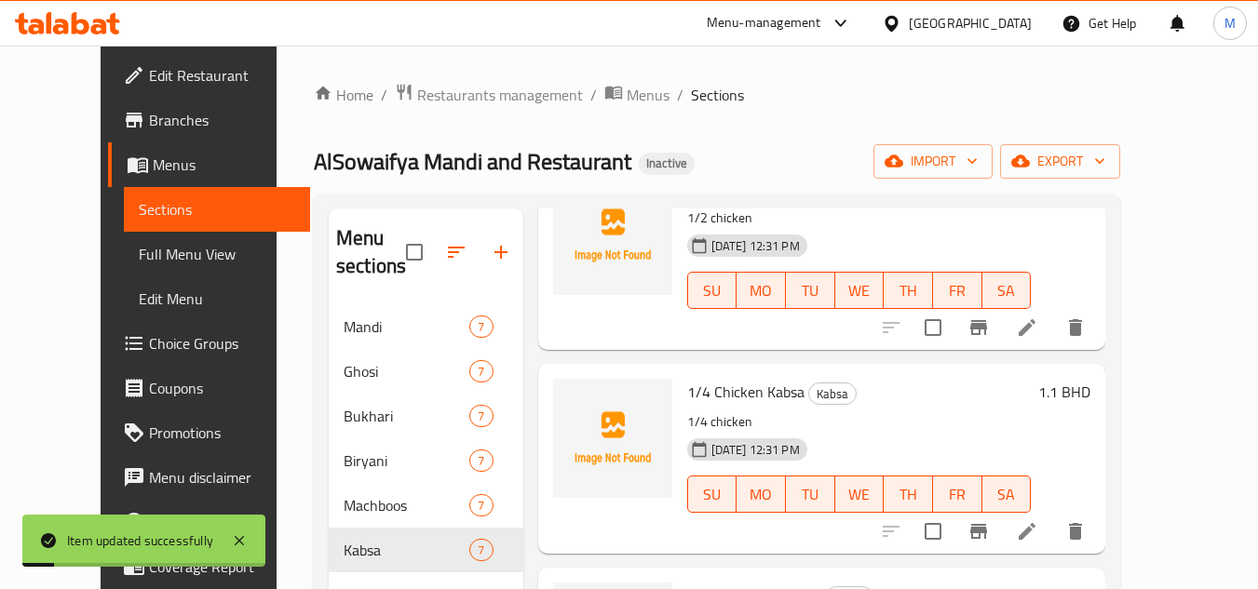
scroll to position [279, 0]
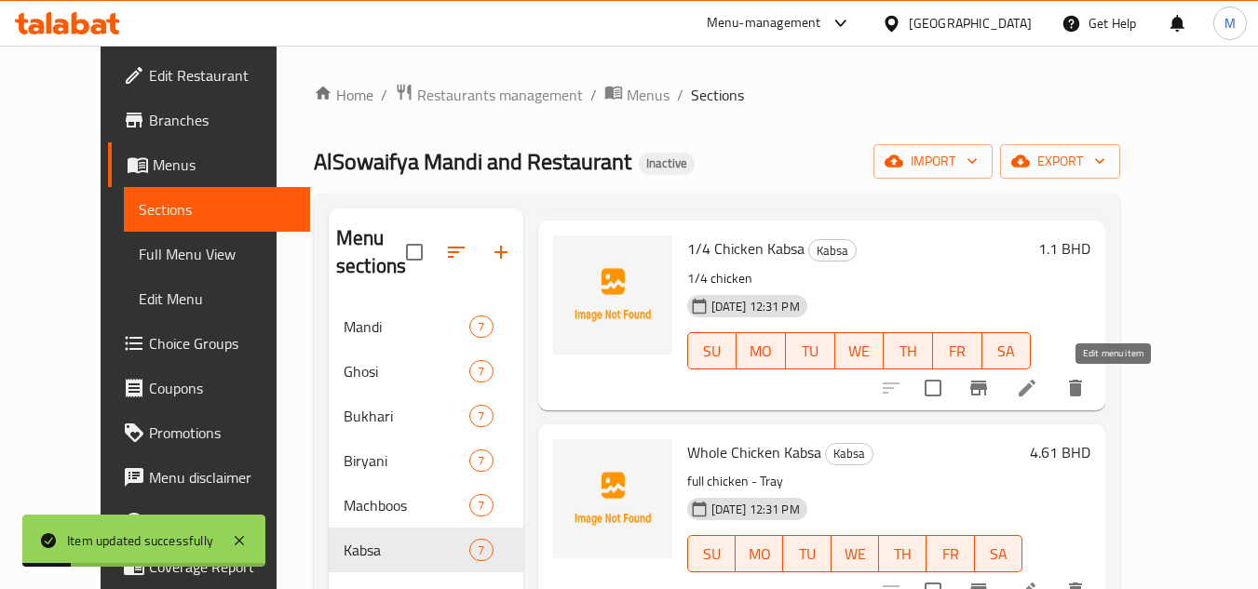
click at [1038, 387] on icon at bounding box center [1027, 388] width 22 height 22
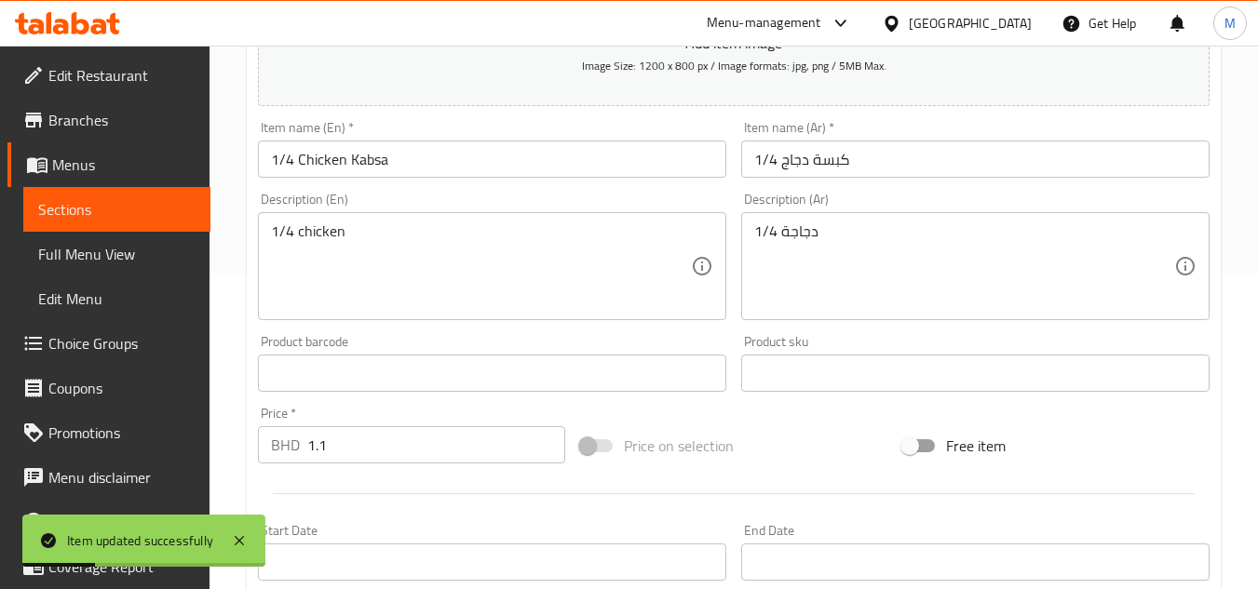
scroll to position [373, 0]
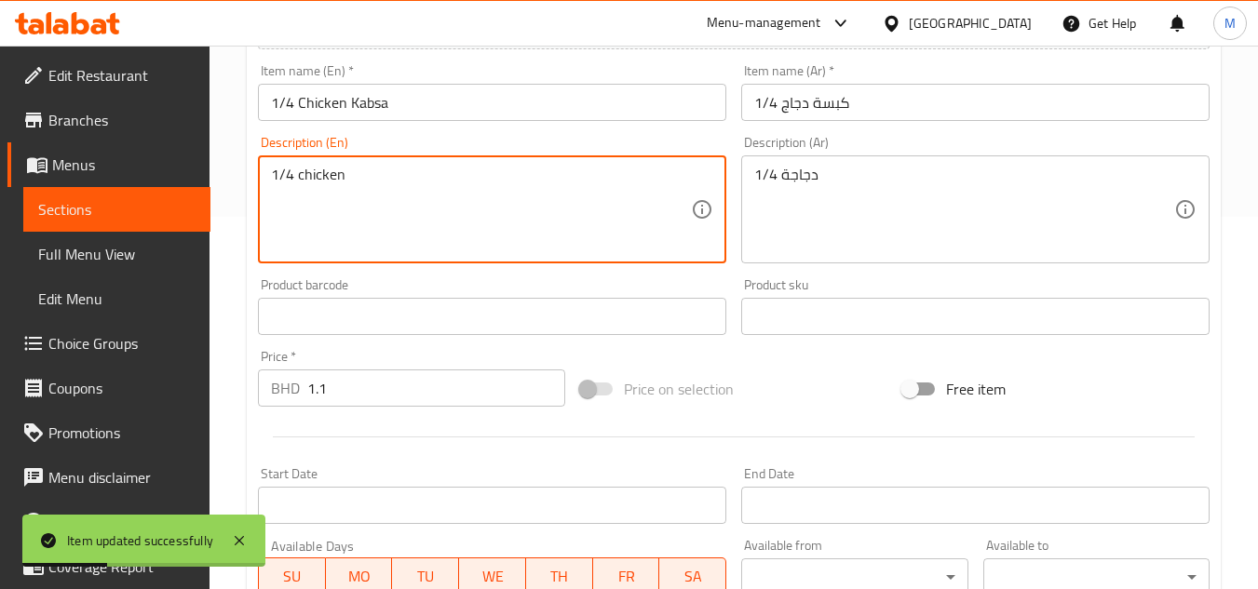
click at [325, 183] on textarea "1/4 chicken" at bounding box center [481, 210] width 420 height 88
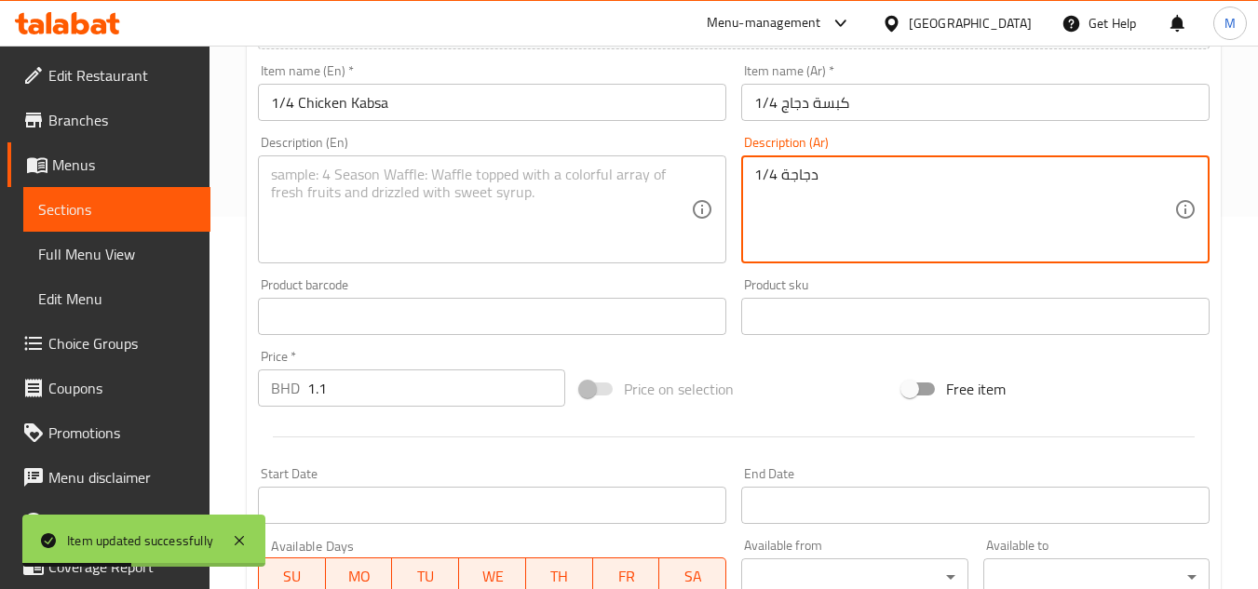
click at [795, 183] on textarea "1/4 دجاجة" at bounding box center [964, 210] width 420 height 88
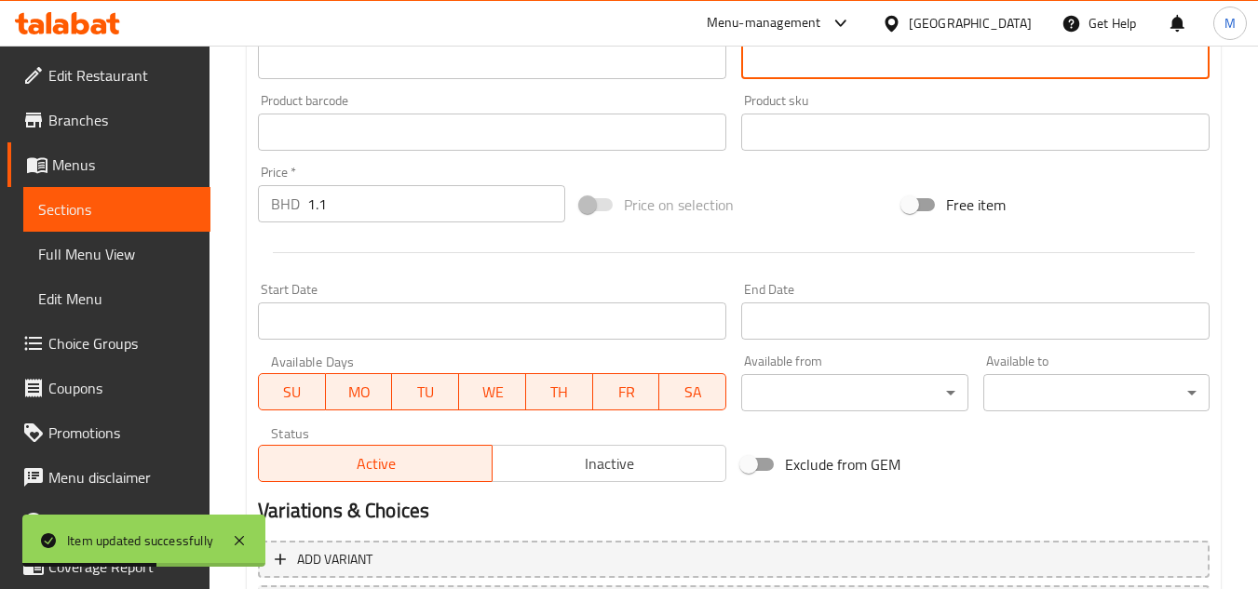
scroll to position [711, 0]
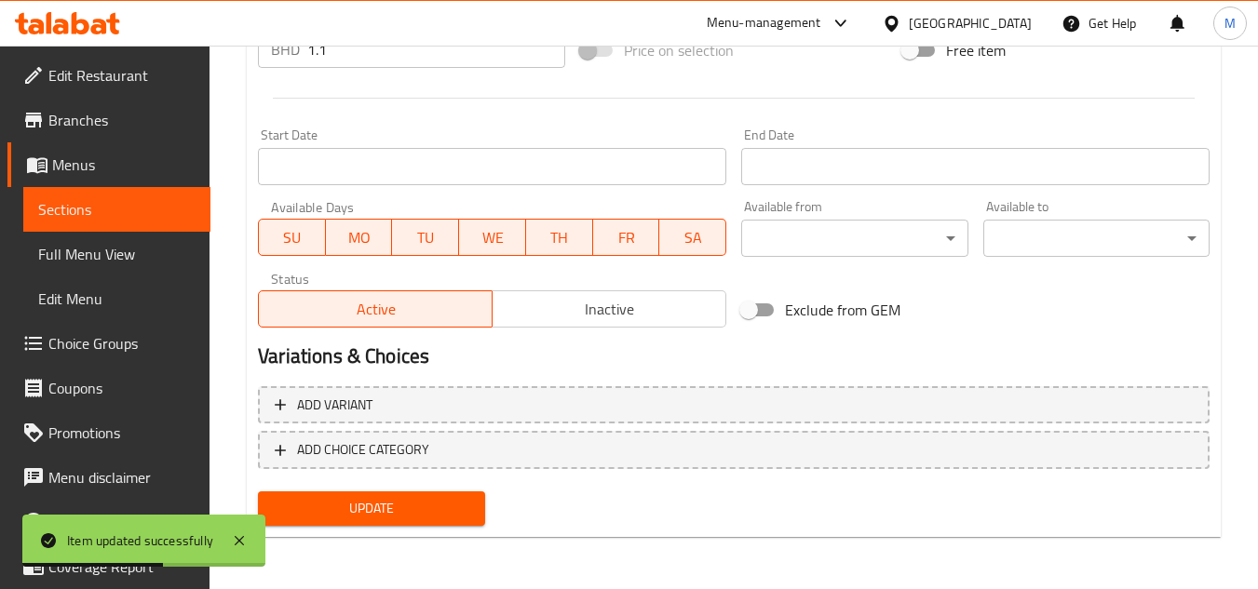
click at [468, 527] on div "Update" at bounding box center [371, 508] width 241 height 49
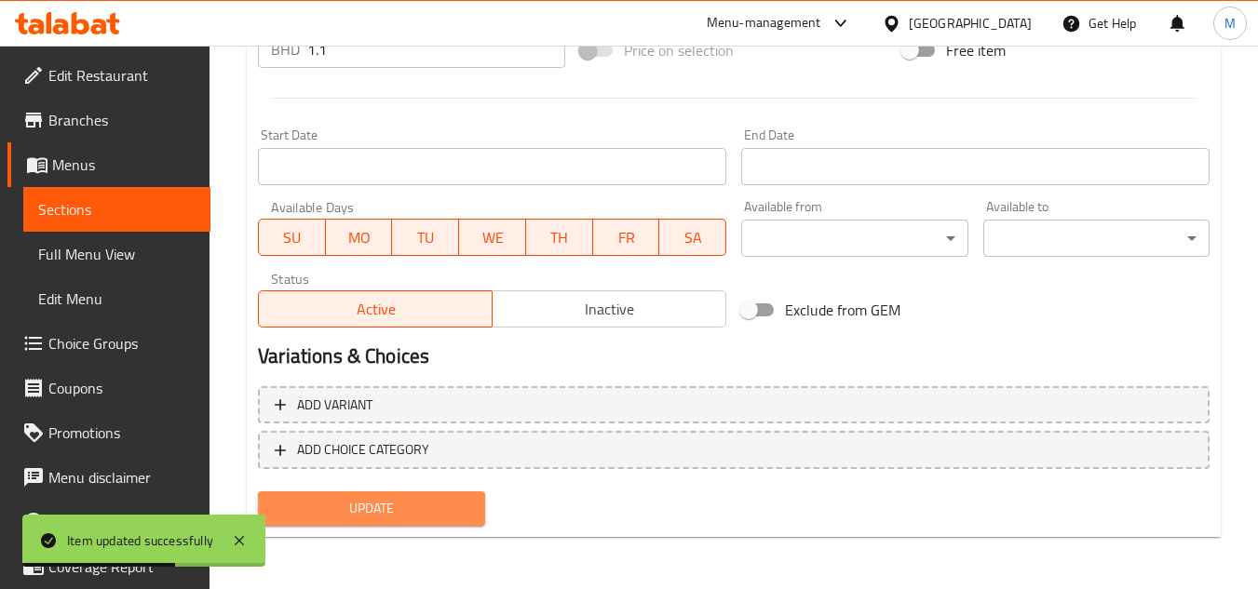
click at [465, 512] on span "Update" at bounding box center [371, 508] width 196 height 23
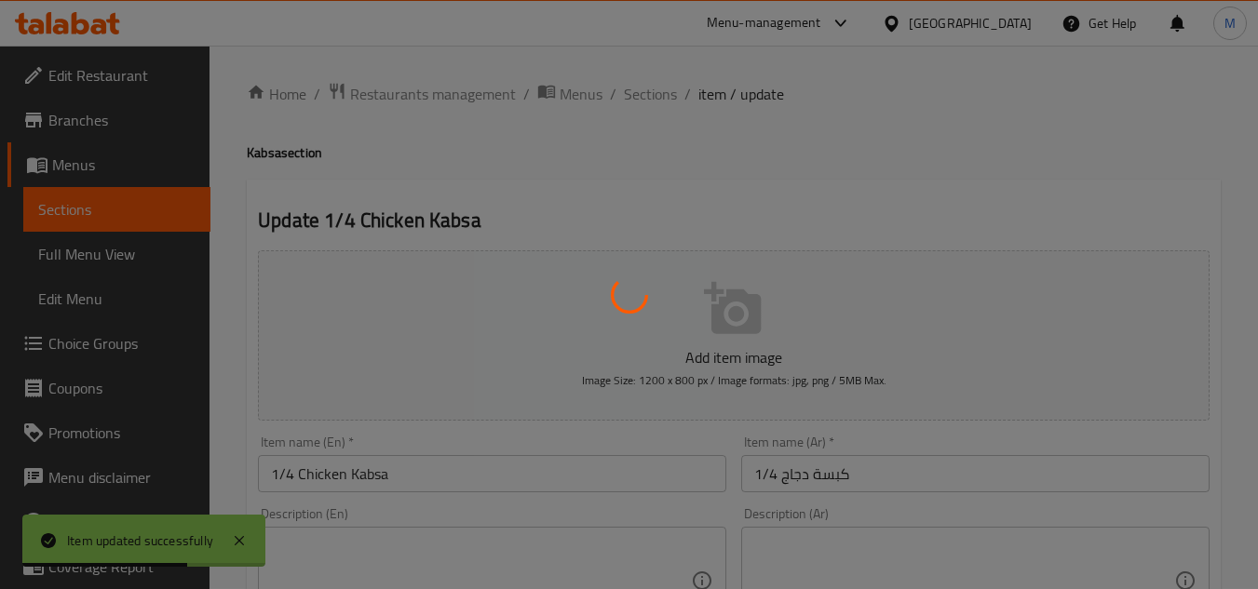
scroll to position [0, 0]
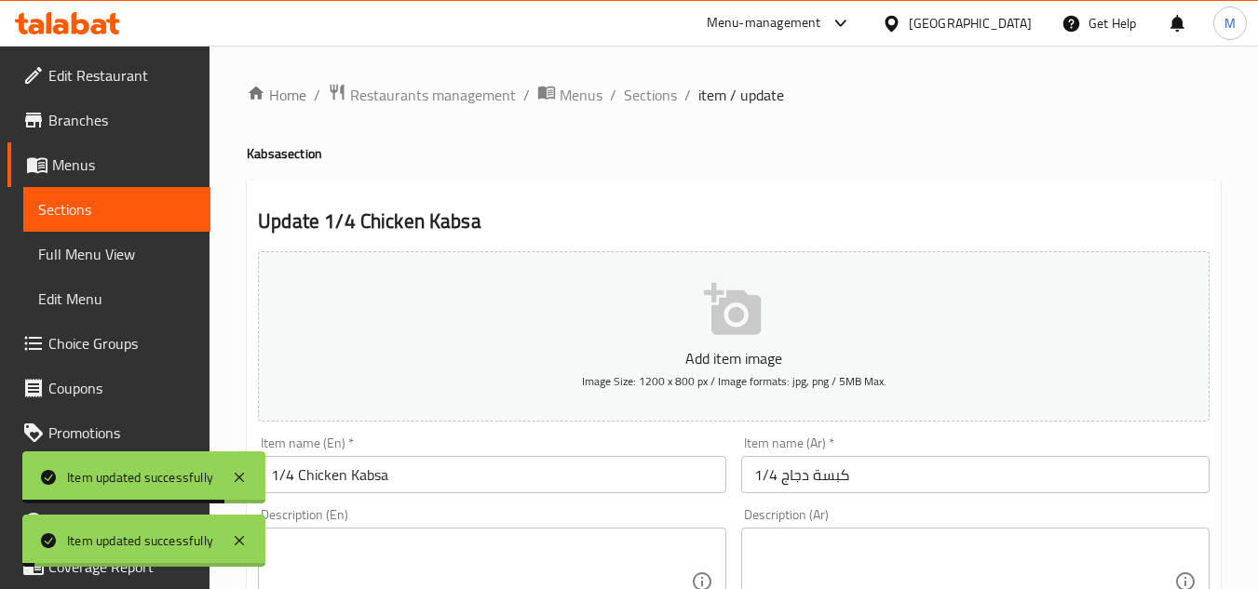
click at [648, 94] on span "Sections" at bounding box center [650, 95] width 53 height 22
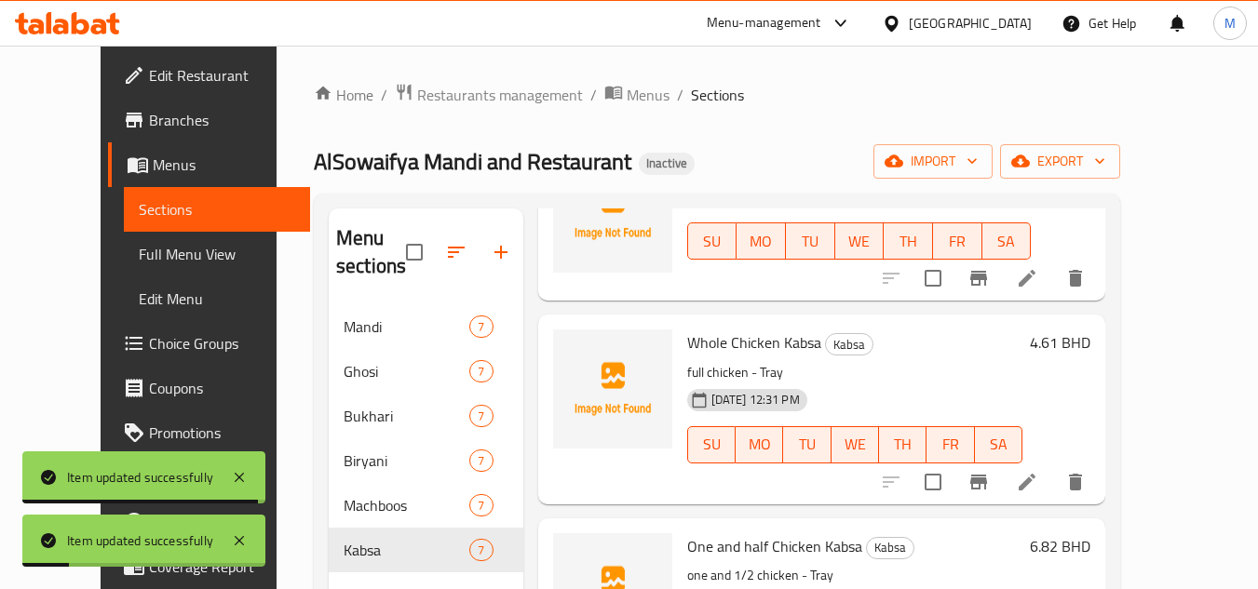
scroll to position [373, 0]
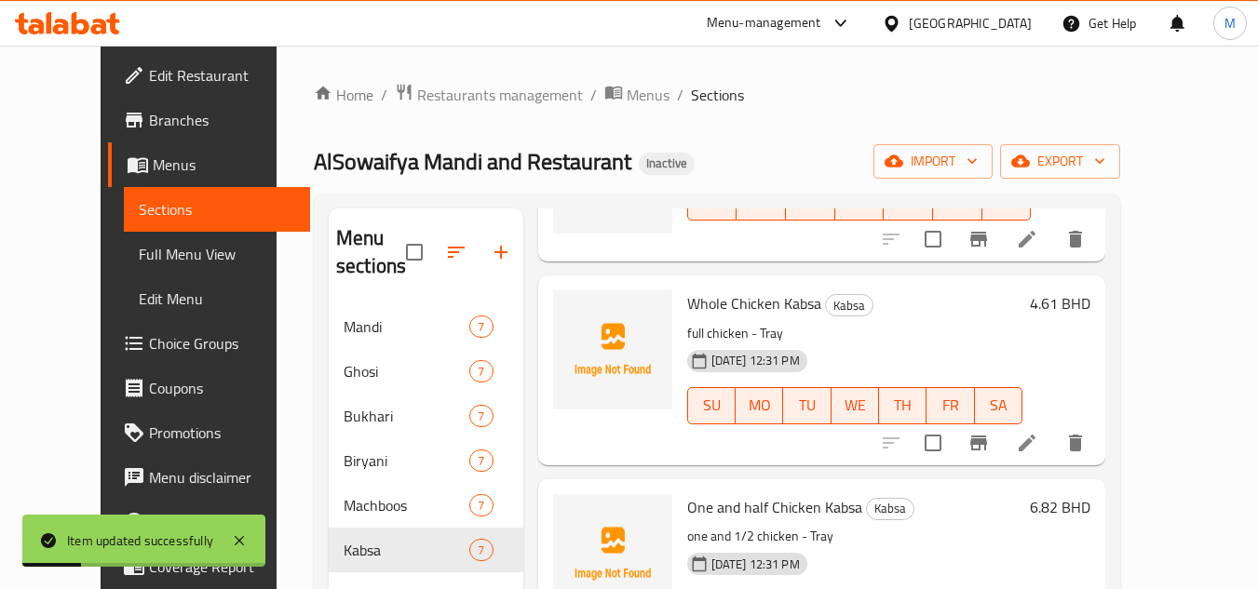
click at [1038, 445] on icon at bounding box center [1027, 443] width 22 height 22
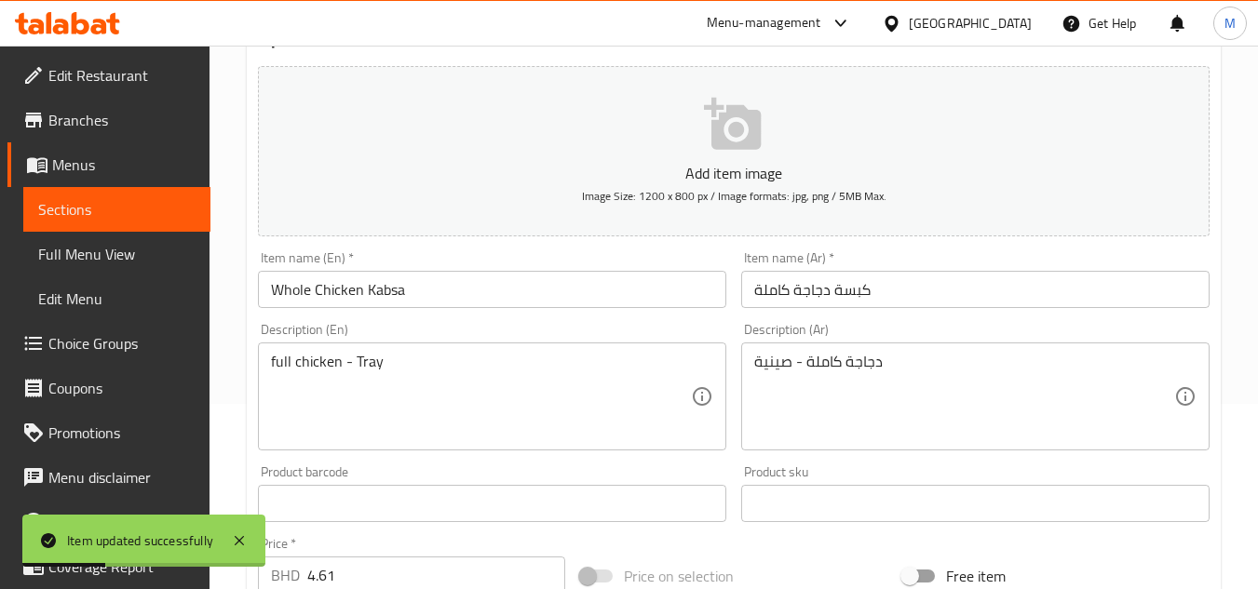
scroll to position [186, 0]
click at [291, 295] on input "Whole Chicken Kabsa" at bounding box center [492, 288] width 468 height 37
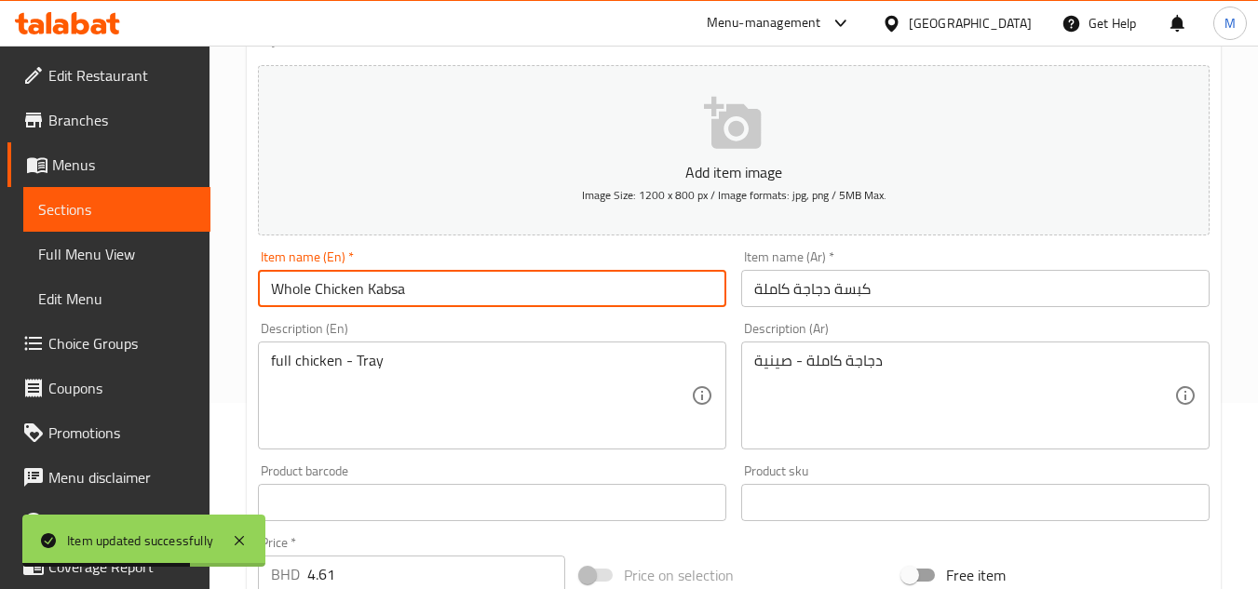
click at [291, 295] on input "Whole Chicken Kabsa" at bounding box center [492, 288] width 468 height 37
paste input "full"
type input "full Chicken Kabsa"
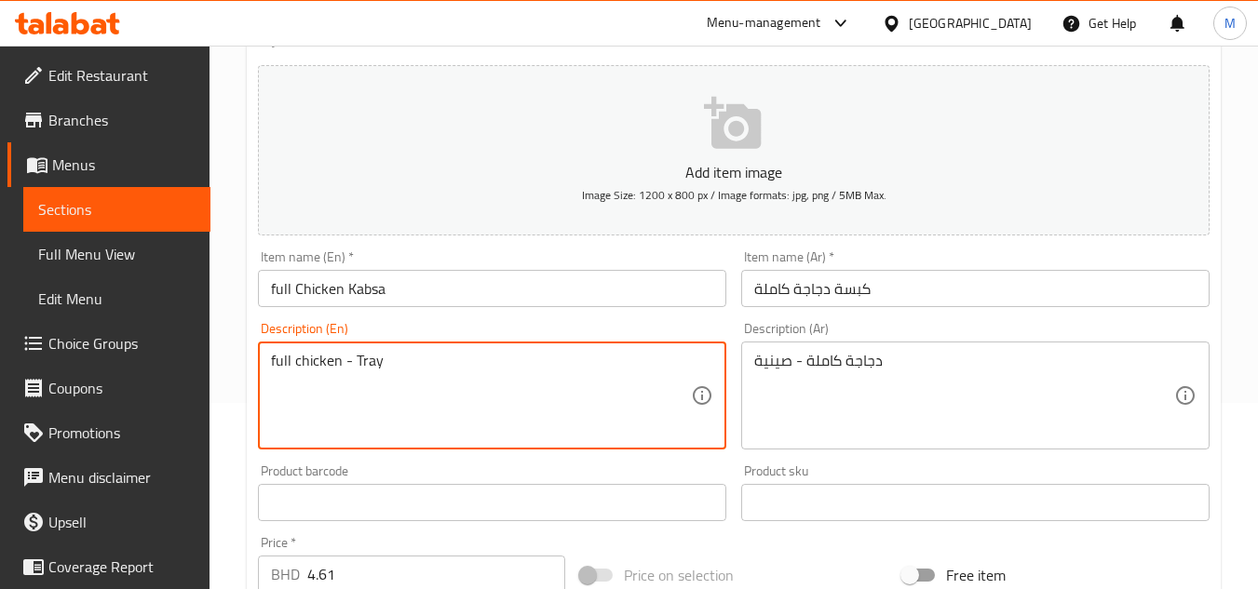
drag, startPoint x: 339, startPoint y: 364, endPoint x: 400, endPoint y: 367, distance: 60.6
type textarea "full chicken"
click at [407, 293] on input "full Chicken Kabsa" at bounding box center [492, 288] width 468 height 37
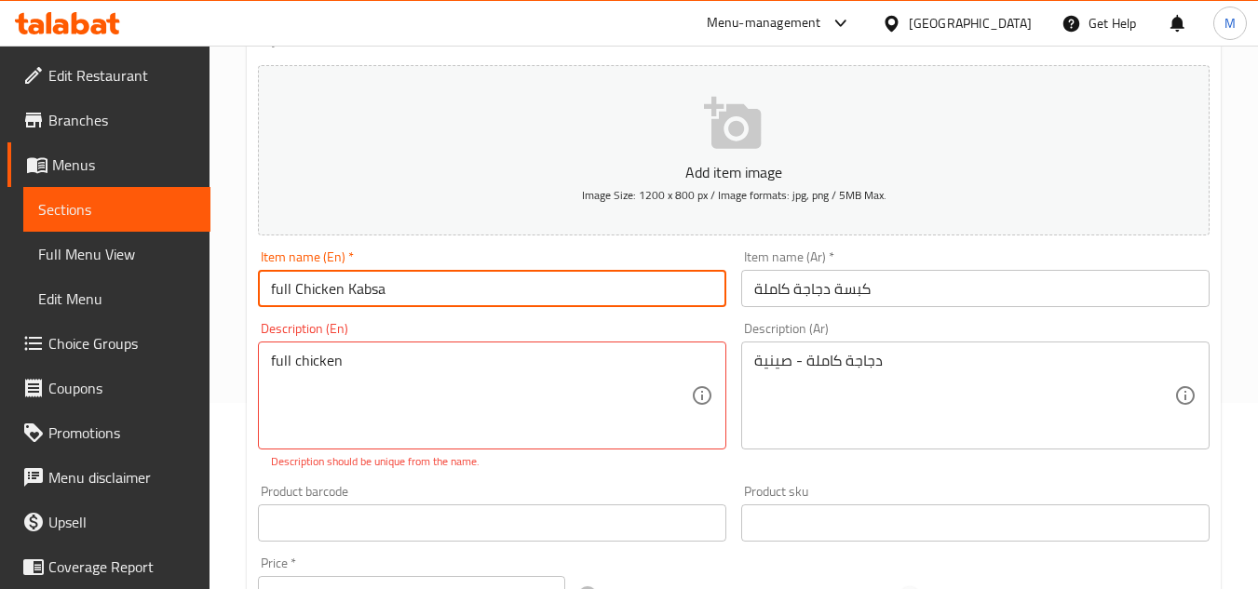
paste input "- Tray"
type input "full Chicken Kabsa - Tray"
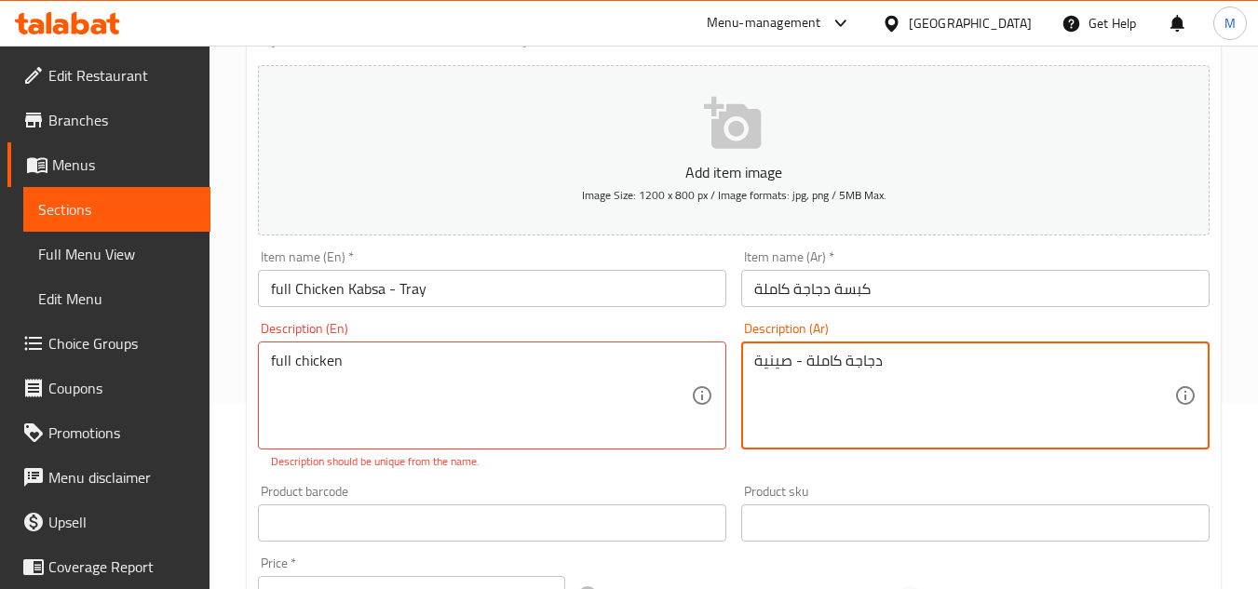
drag, startPoint x: 806, startPoint y: 367, endPoint x: 727, endPoint y: 365, distance: 79.2
type textarea "دجاجة كاملة"
click at [892, 292] on input "كبسة دجاجة كاملة" at bounding box center [975, 288] width 468 height 37
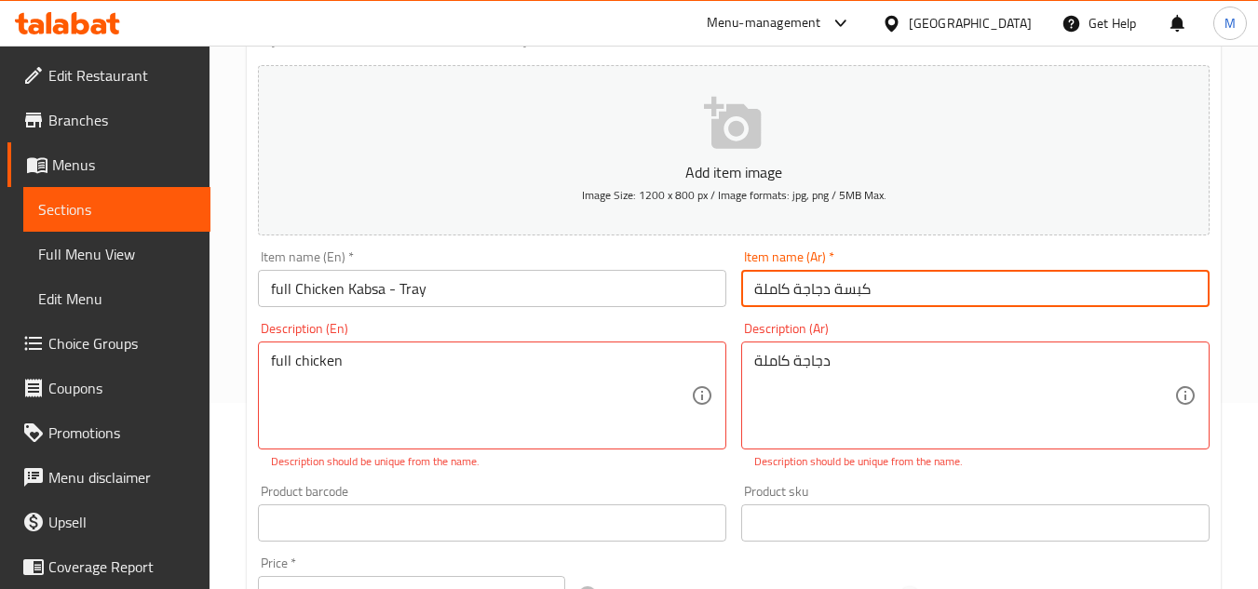
paste input "- صينية"
type input "كبسة دجاجة كاملة - صينية"
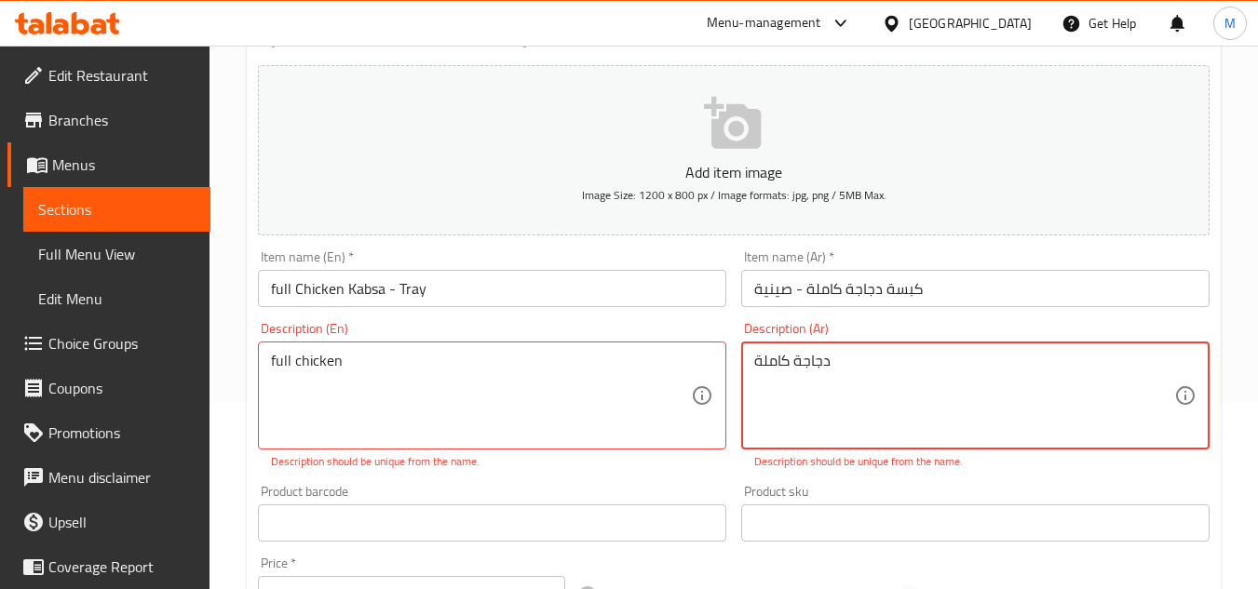
drag, startPoint x: 859, startPoint y: 366, endPoint x: 639, endPoint y: 364, distance: 219.8
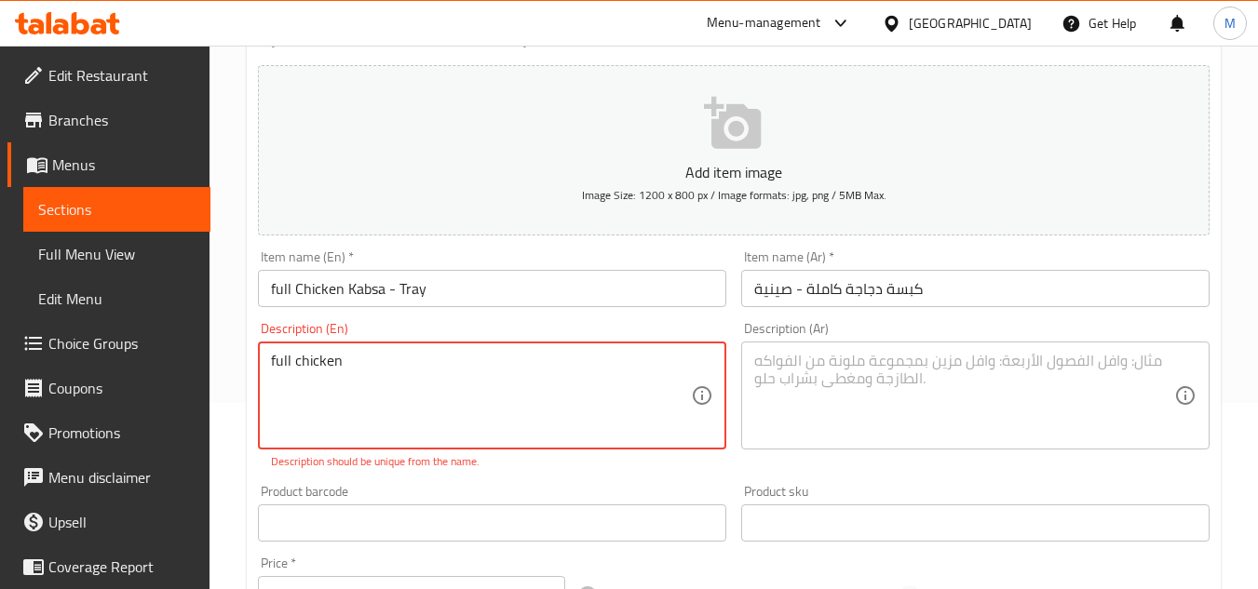
drag, startPoint x: 421, startPoint y: 378, endPoint x: 238, endPoint y: 366, distance: 182.9
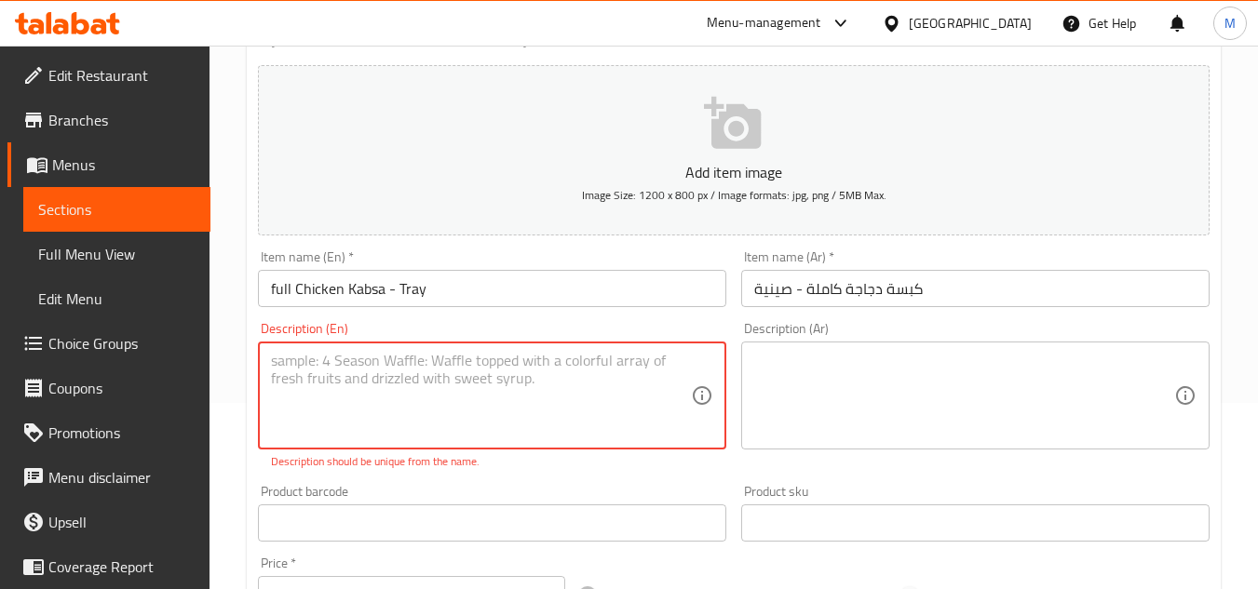
click at [228, 368] on div "Home / Restaurants management / Menus / Sections / item / update Kabsa section …" at bounding box center [734, 497] width 1049 height 1276
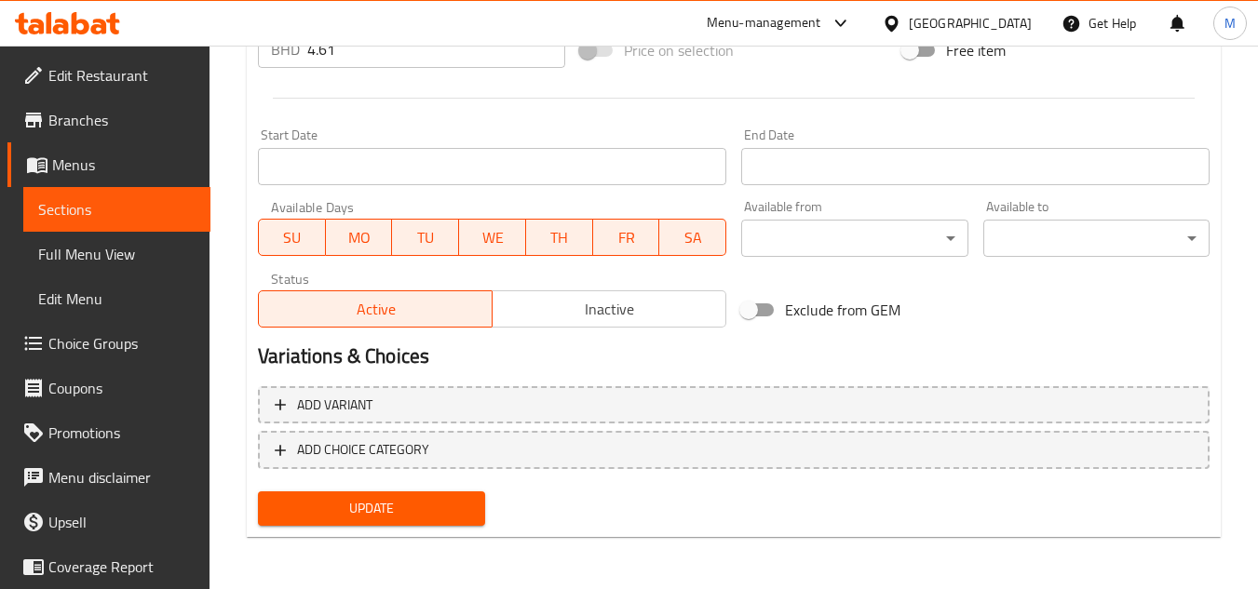
click at [395, 496] on button "Update" at bounding box center [371, 509] width 226 height 34
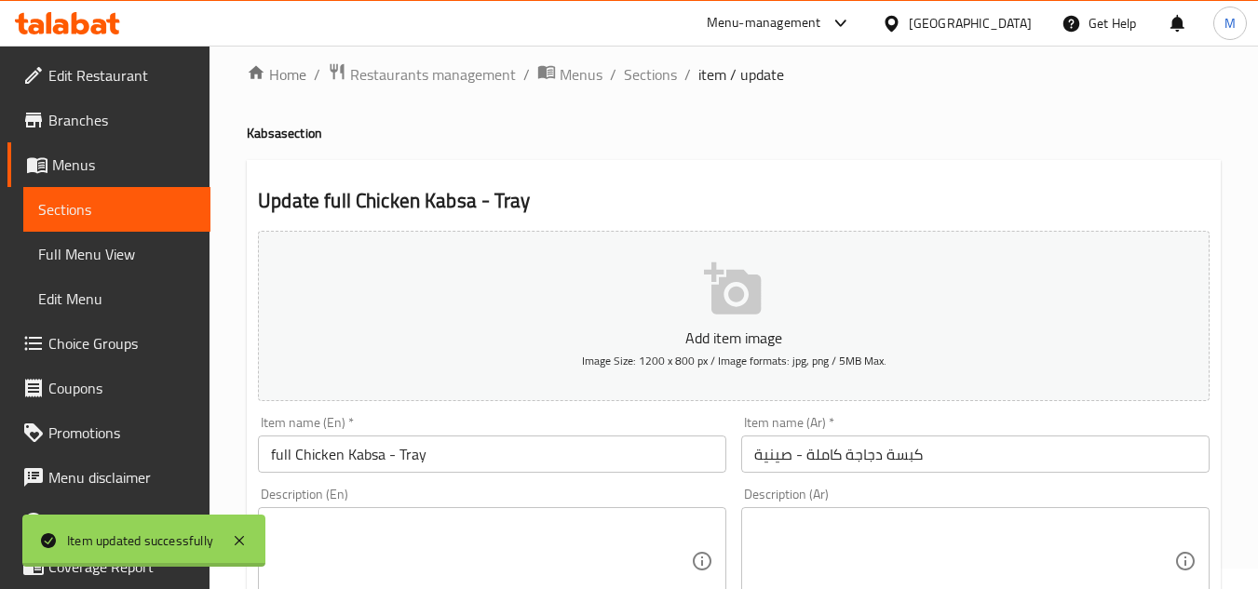
scroll to position [0, 0]
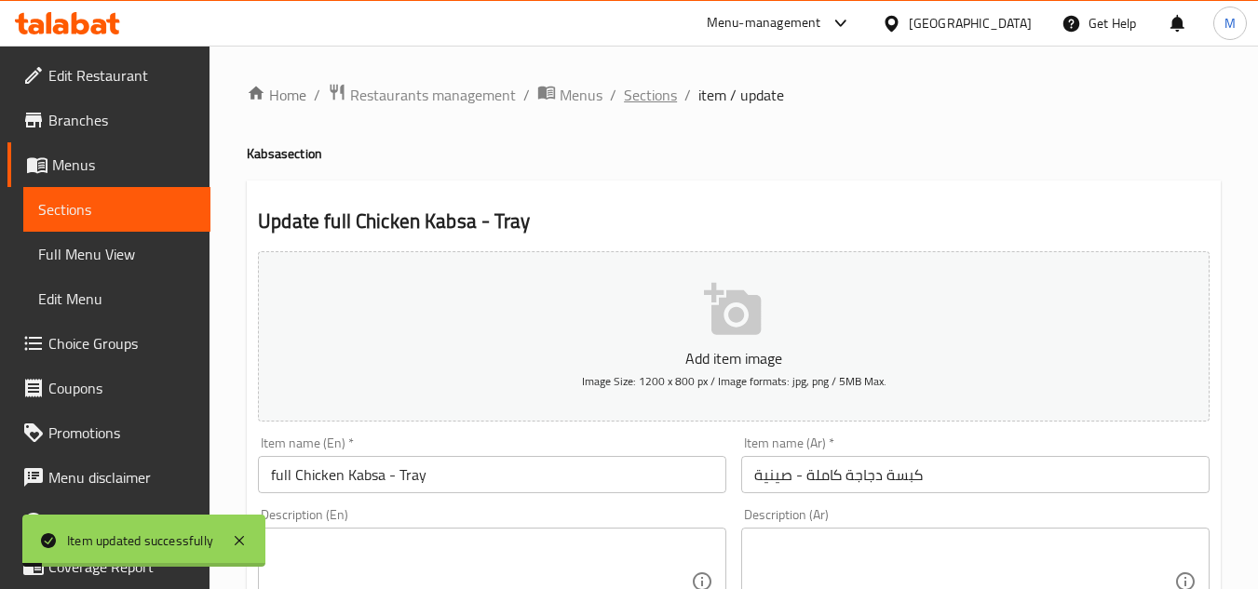
click at [646, 100] on span "Sections" at bounding box center [650, 95] width 53 height 22
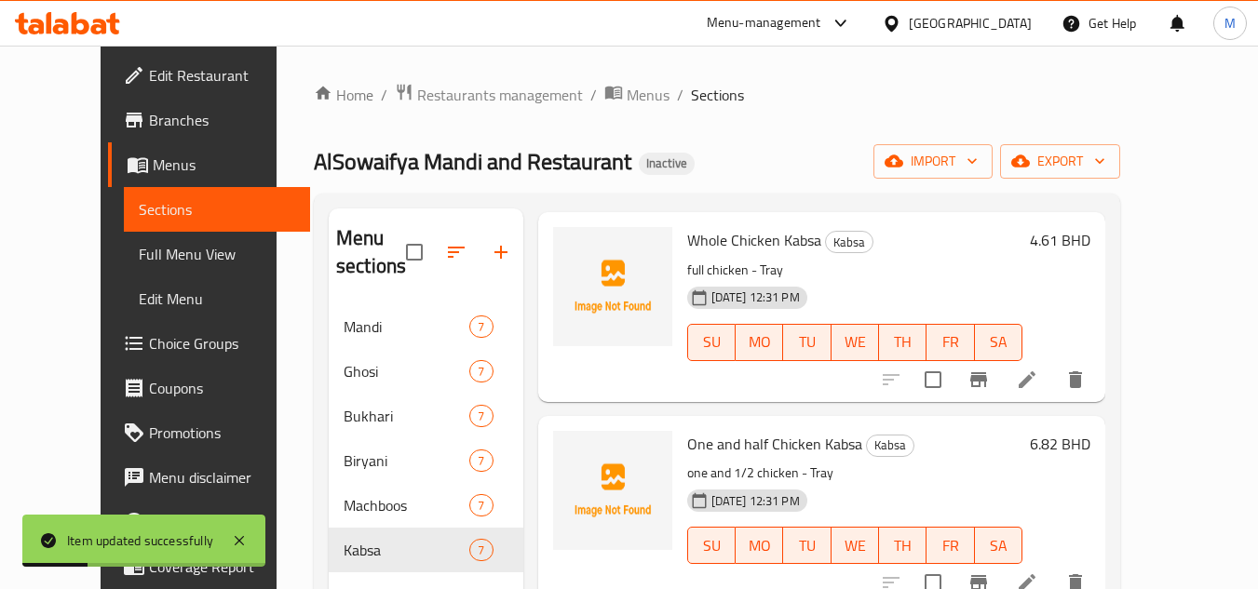
scroll to position [466, 0]
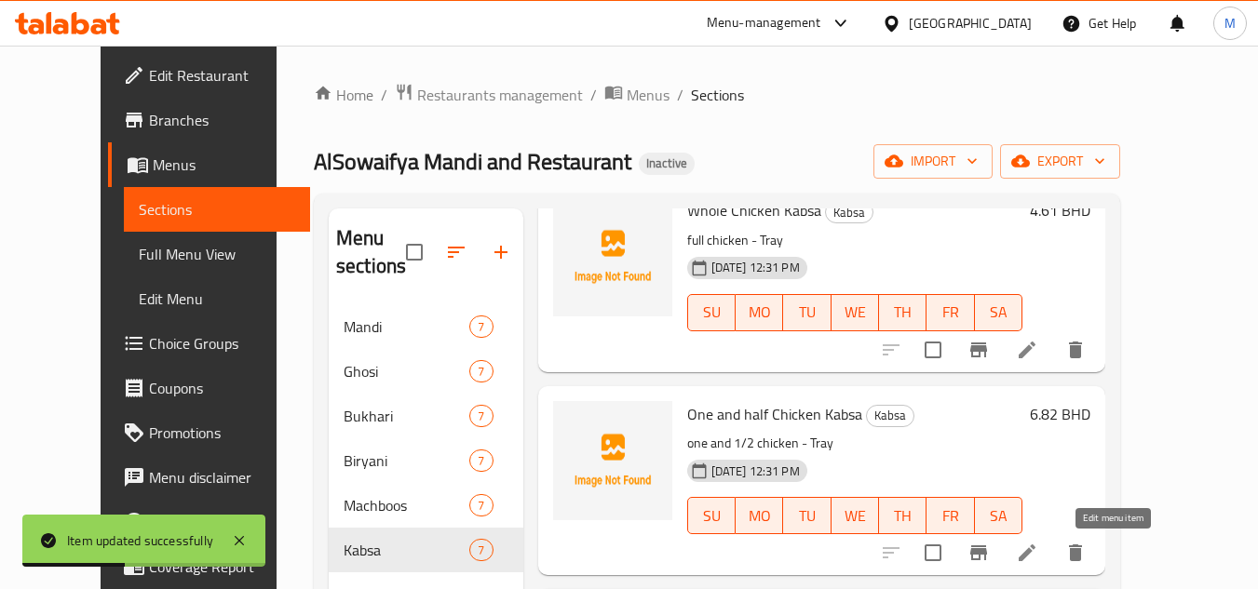
click at [1036, 561] on icon at bounding box center [1027, 553] width 17 height 17
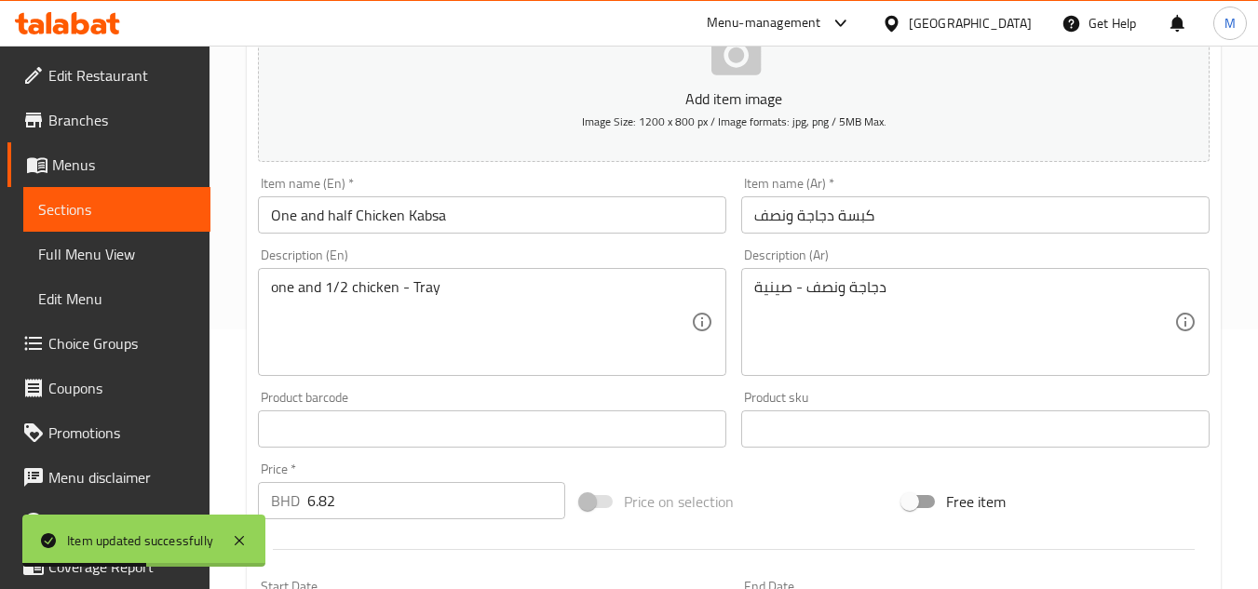
scroll to position [279, 0]
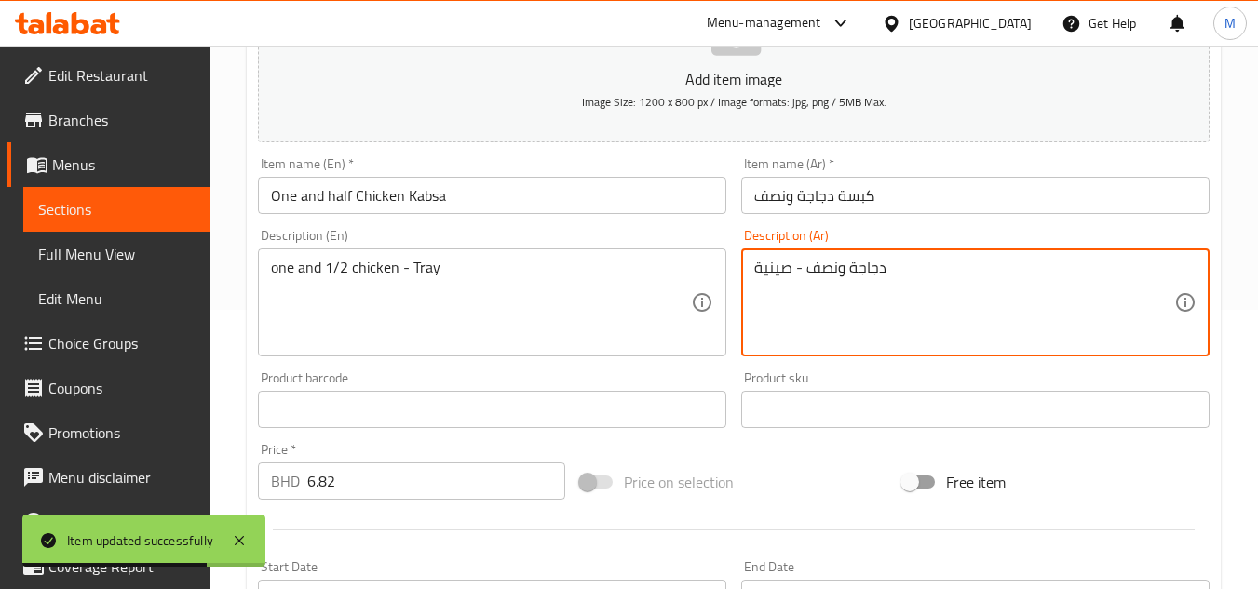
drag, startPoint x: 804, startPoint y: 278, endPoint x: 718, endPoint y: 277, distance: 85.7
type textarea "دجاجة ونصف"
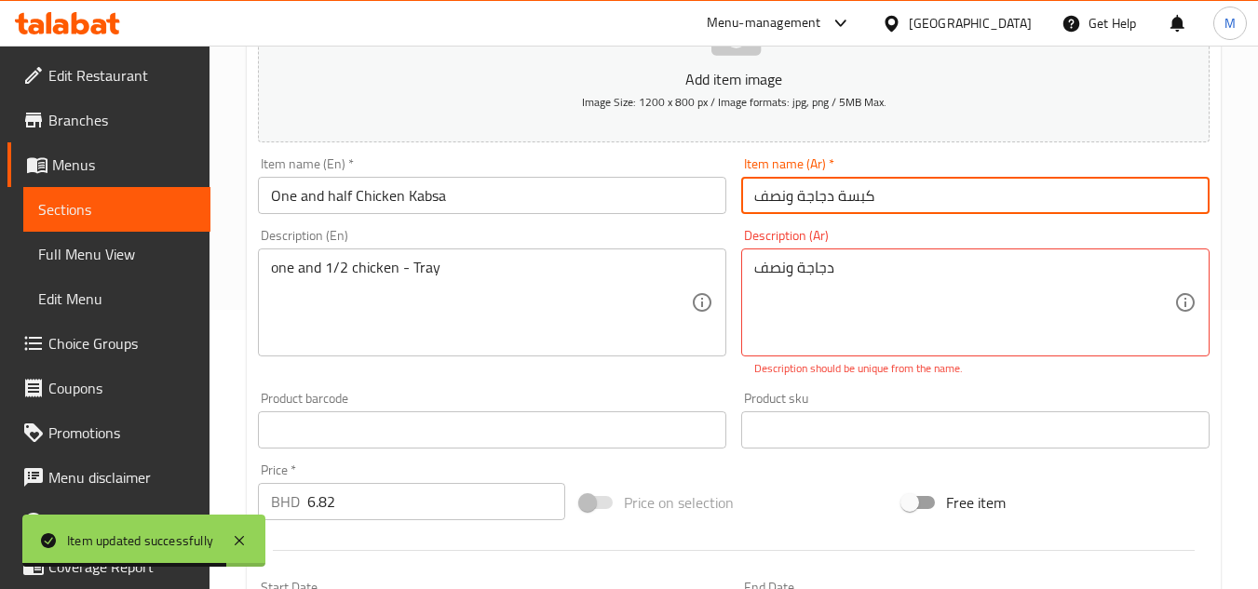
click at [882, 203] on input "كبسة دجاجة ونصف" at bounding box center [975, 195] width 468 height 37
paste input "- صينية"
type input "كبسة دجاجة ونصف - صينية"
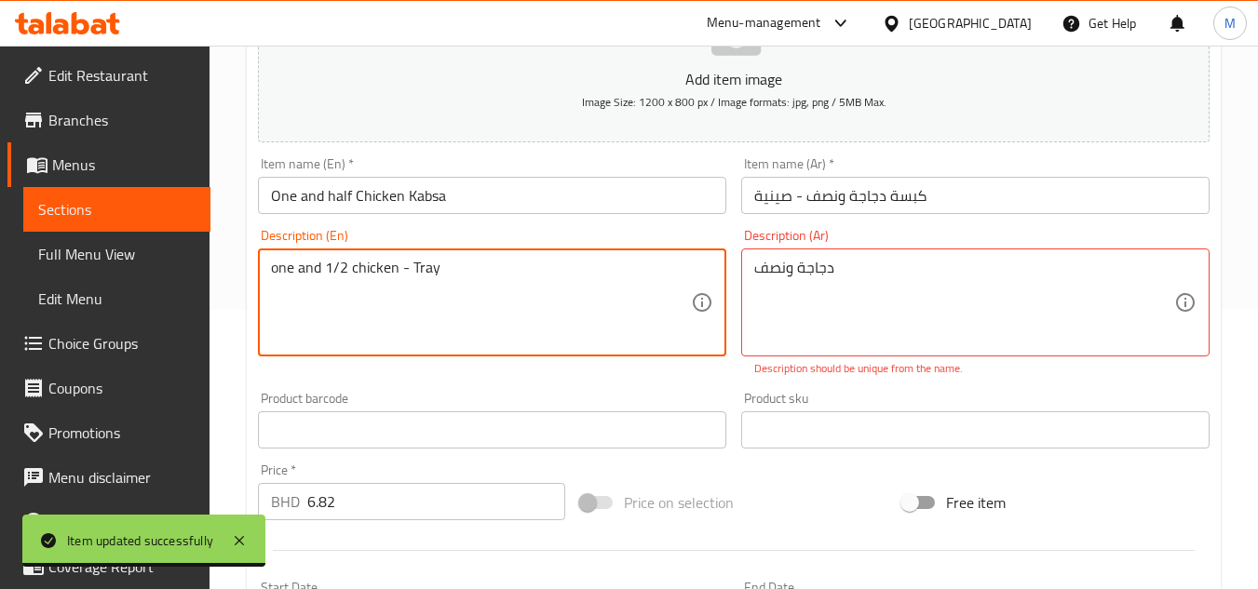
drag, startPoint x: 395, startPoint y: 276, endPoint x: 481, endPoint y: 276, distance: 86.6
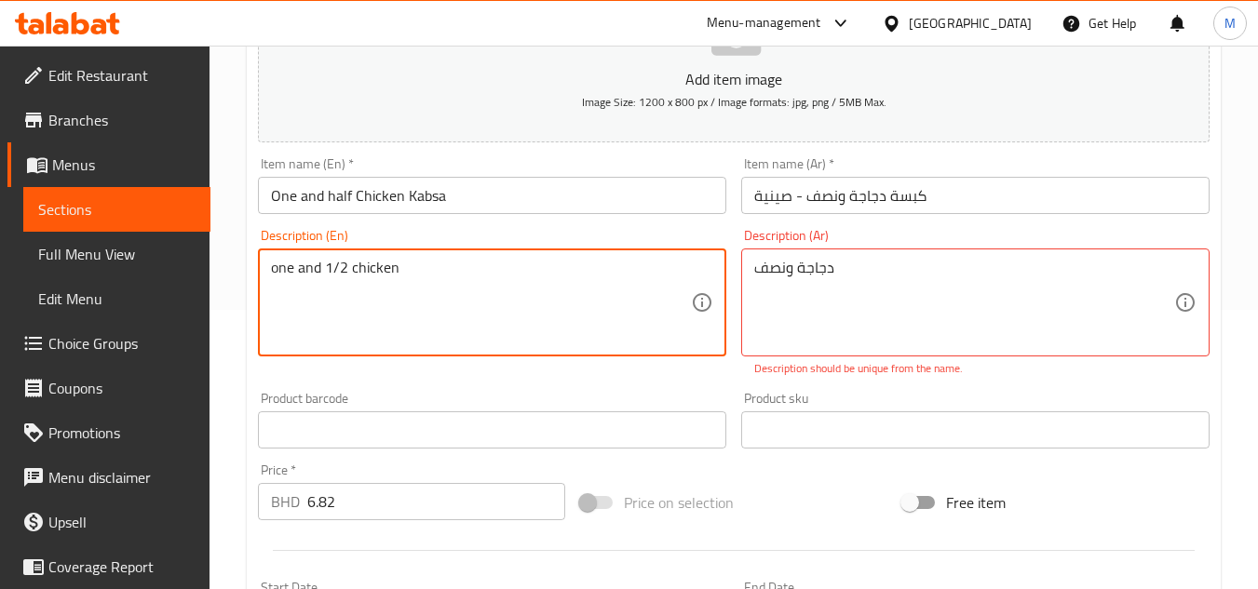
type textarea "one and 1/2 chicken"
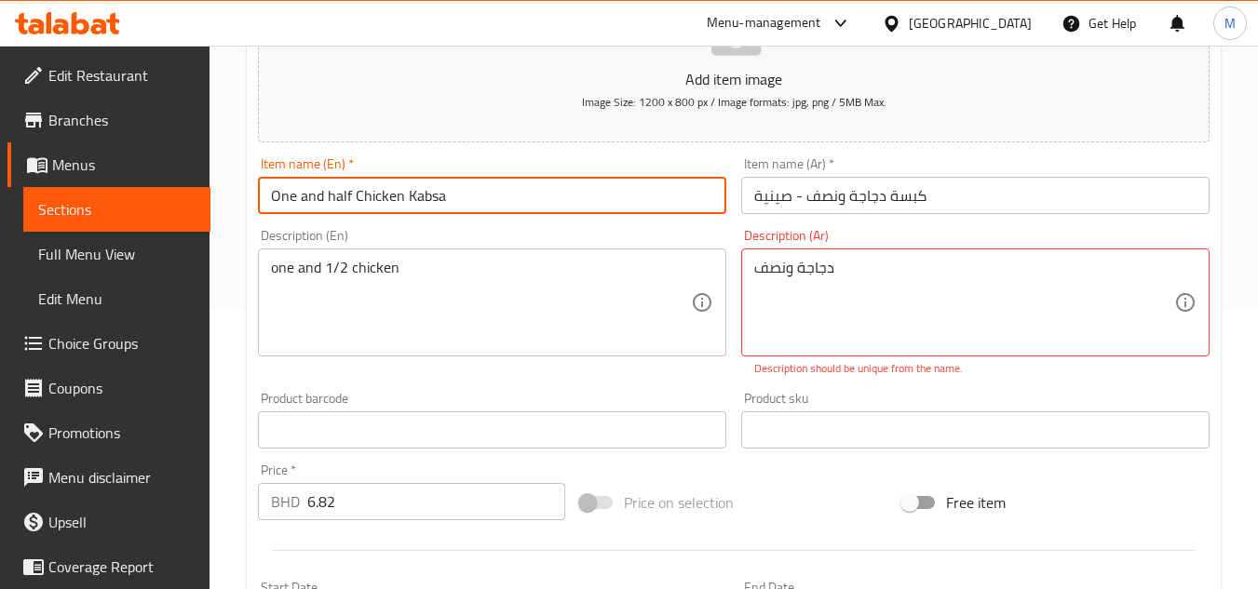
drag, startPoint x: 466, startPoint y: 196, endPoint x: 472, endPoint y: 210, distance: 14.6
click at [465, 196] on input "One and half Chicken Kabsa" at bounding box center [492, 195] width 468 height 37
paste input "- Tray"
type input "One and half Chicken Kabsa - Tray"
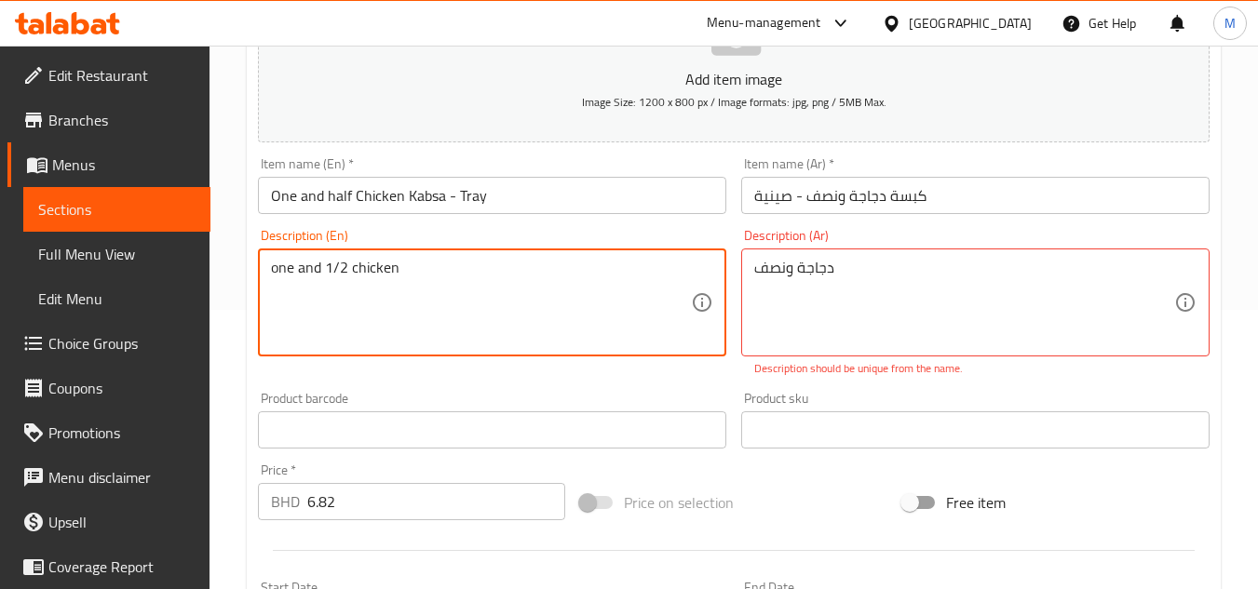
drag, startPoint x: 324, startPoint y: 272, endPoint x: 239, endPoint y: 275, distance: 84.8
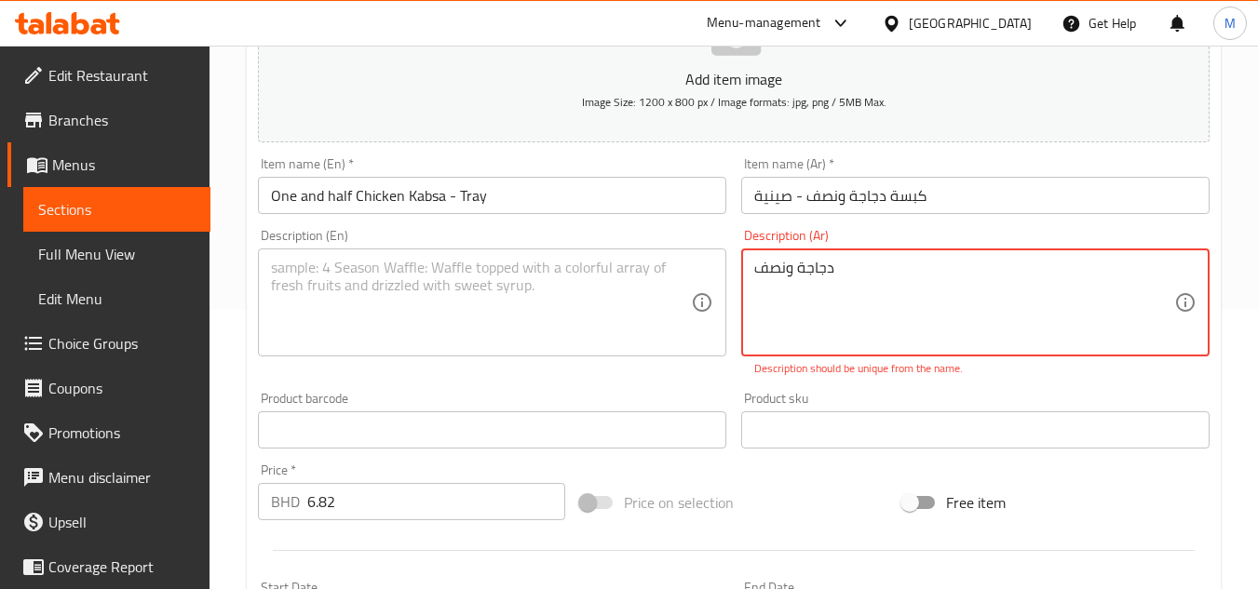
drag, startPoint x: 884, startPoint y: 275, endPoint x: 691, endPoint y: 274, distance: 192.8
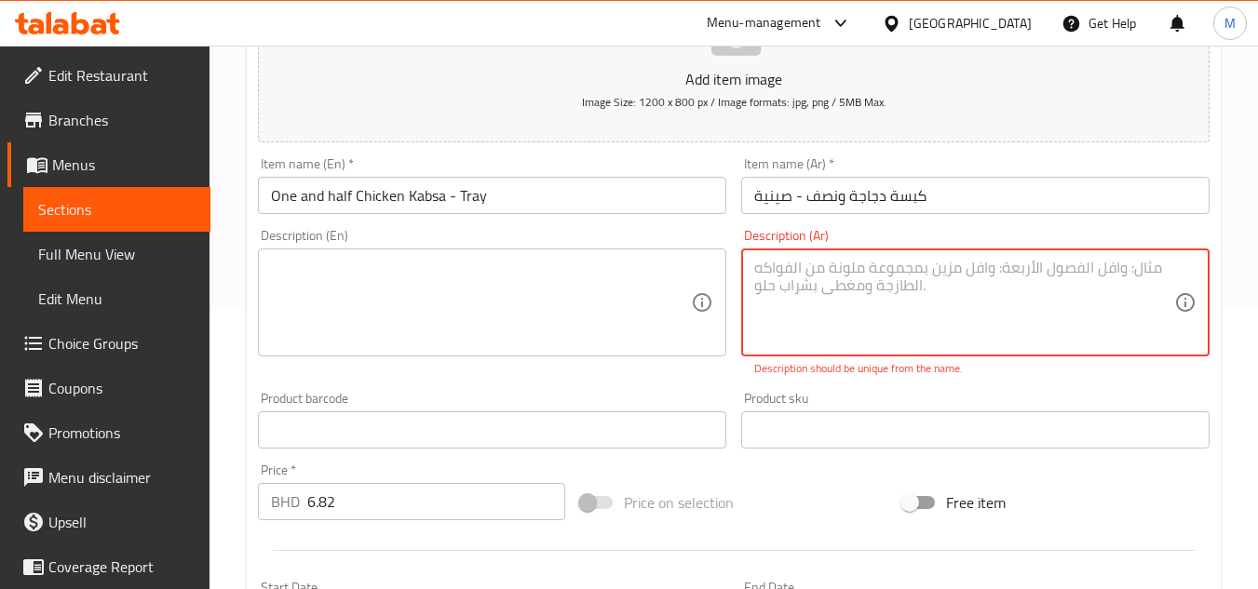
click at [654, 390] on div "Product barcode Product barcode" at bounding box center [492, 421] width 483 height 72
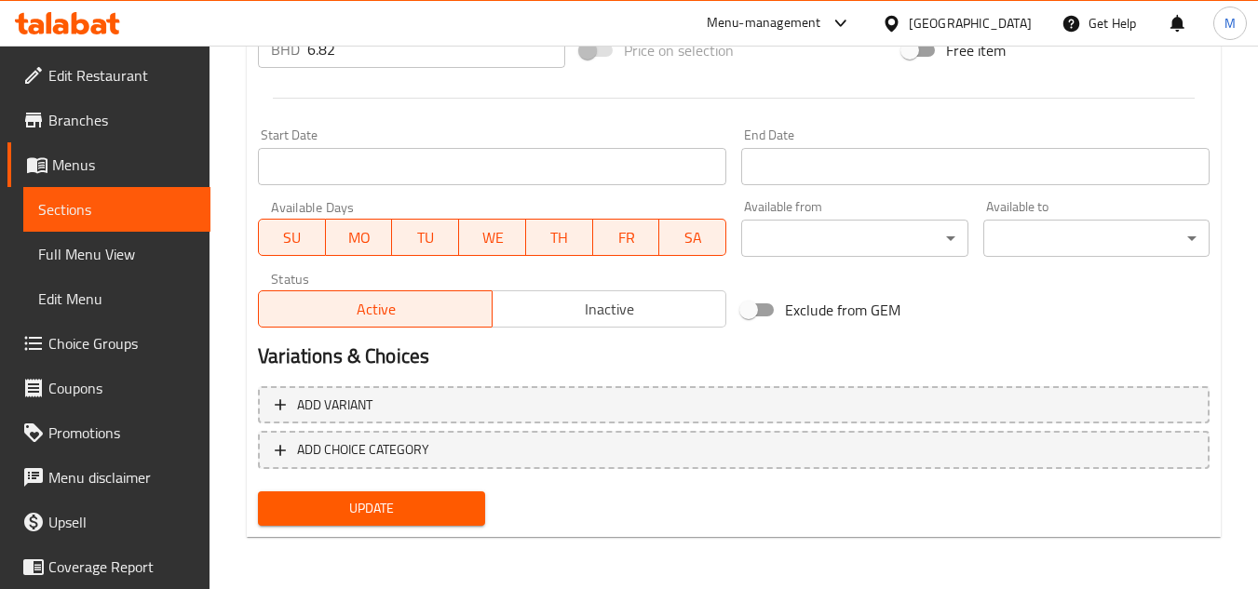
click at [413, 513] on span "Update" at bounding box center [371, 508] width 196 height 23
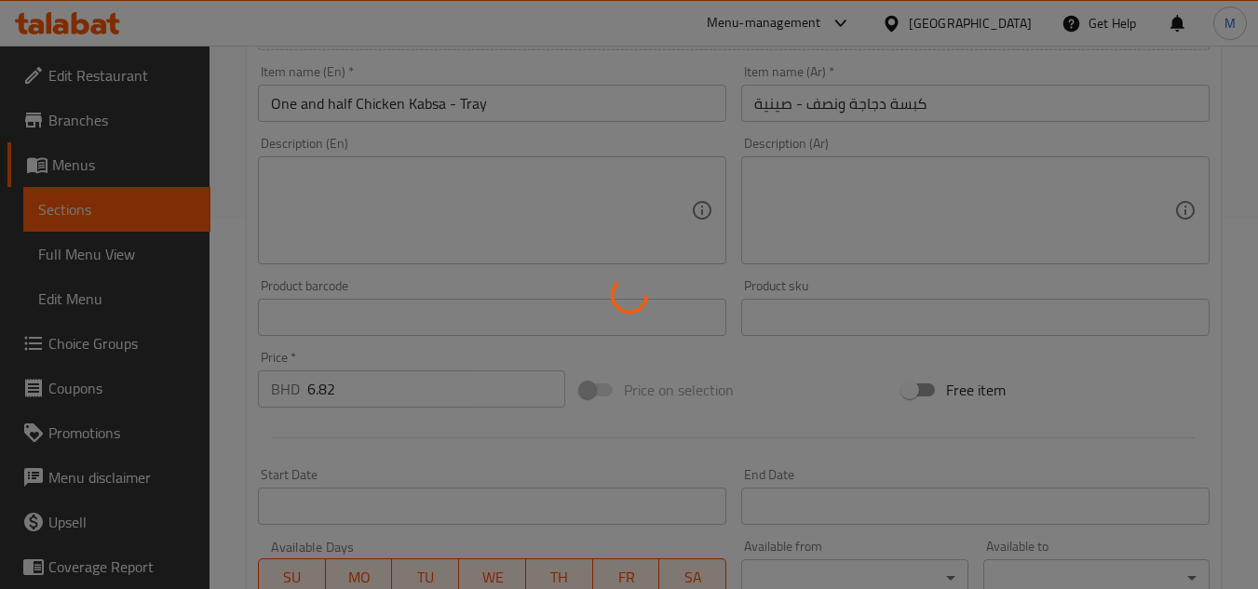
scroll to position [0, 0]
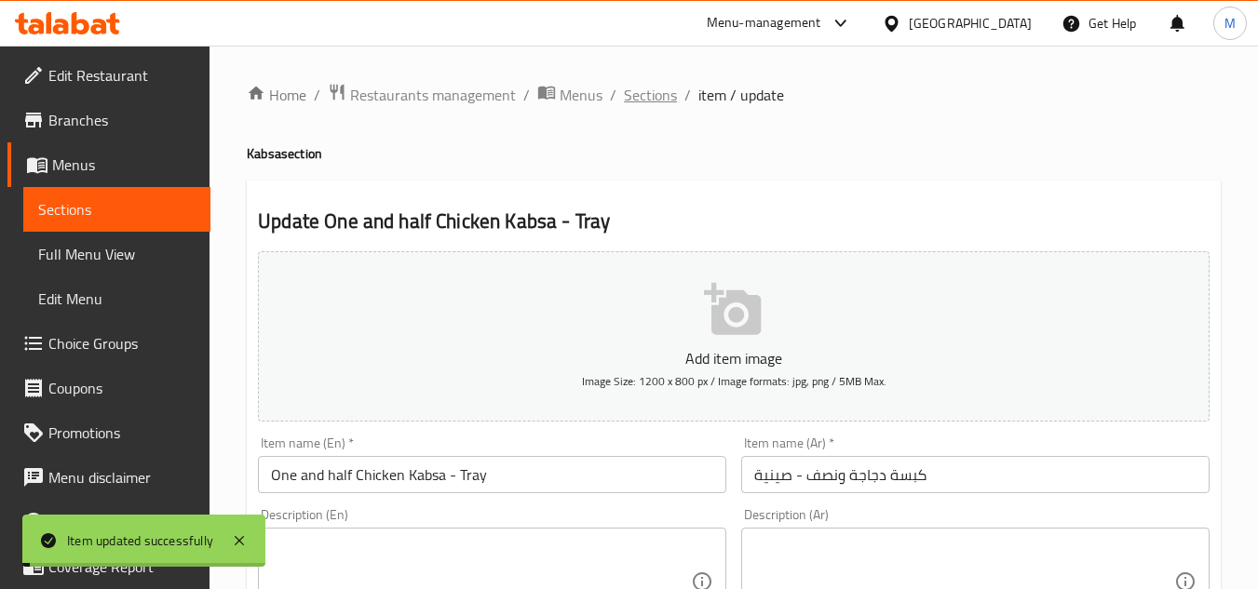
click at [647, 94] on span "Sections" at bounding box center [650, 95] width 53 height 22
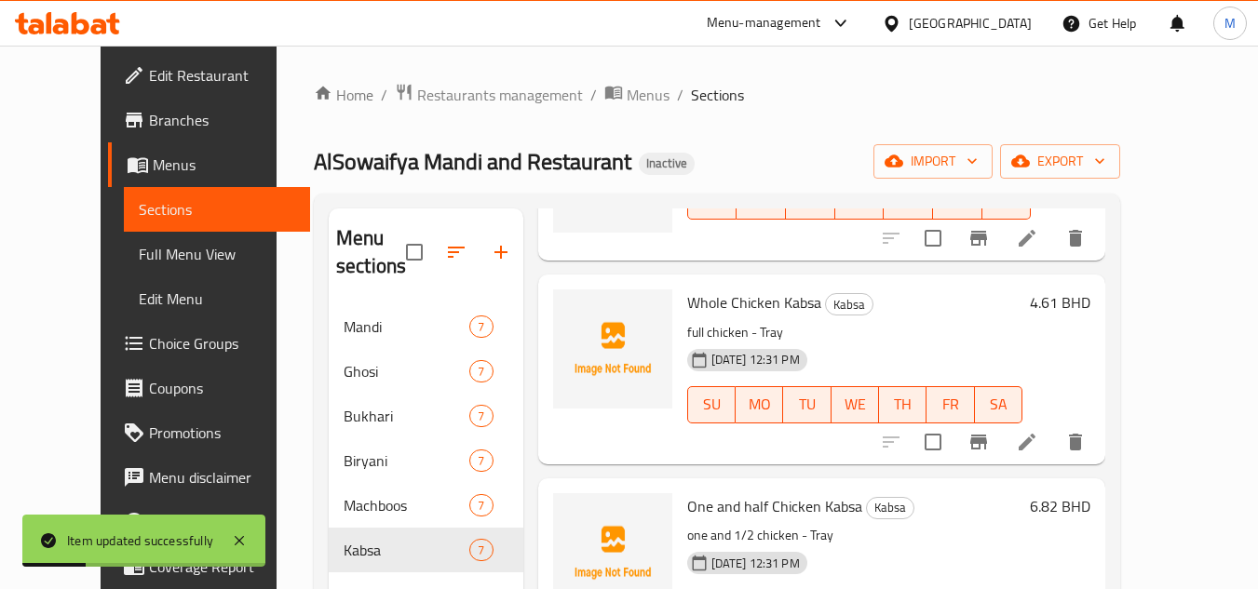
scroll to position [373, 0]
click at [937, 345] on div "16-09-2025 12:31 PM SU MO TU WE TH FR SA" at bounding box center [855, 393] width 351 height 101
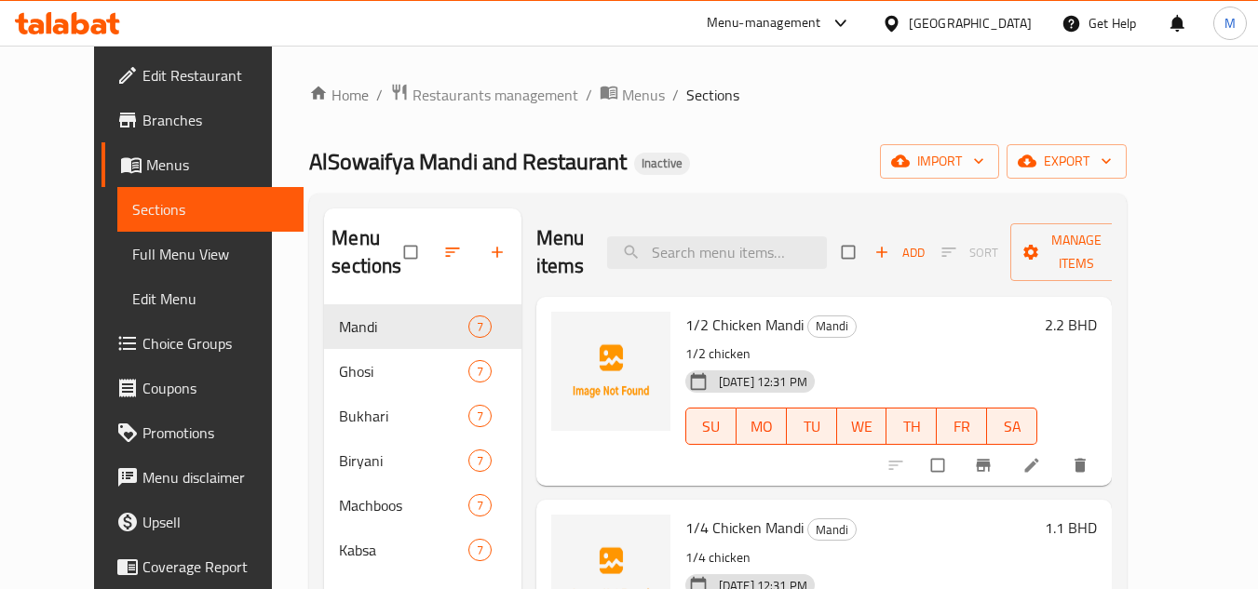
click at [132, 256] on span "Full Menu View" at bounding box center [210, 254] width 157 height 22
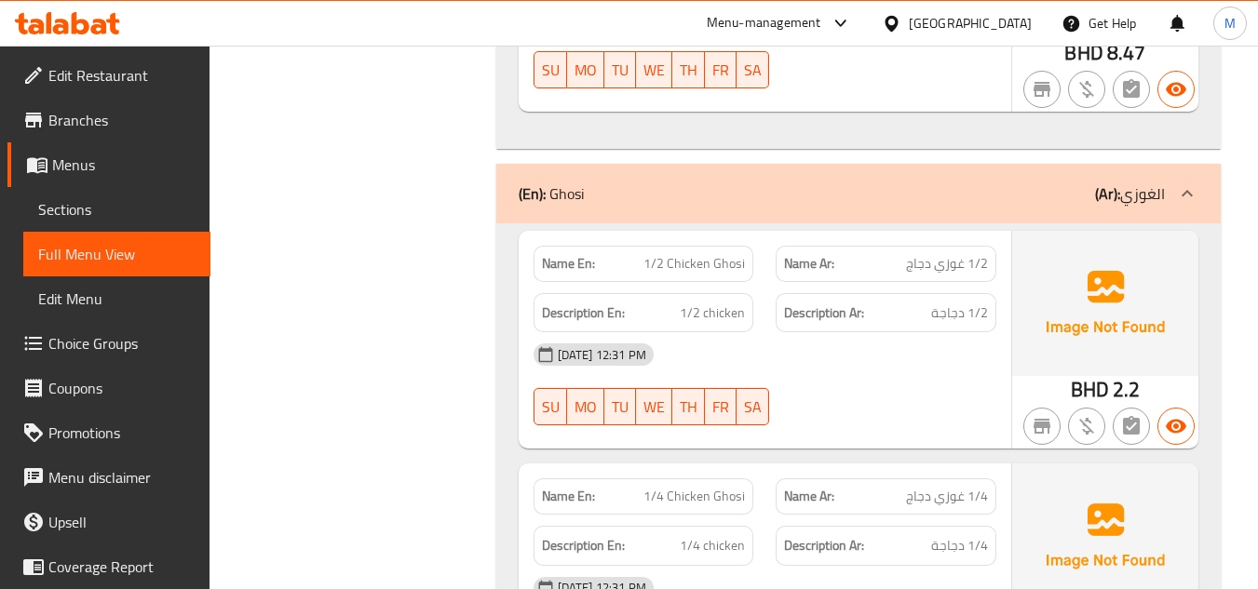
scroll to position [1863, 0]
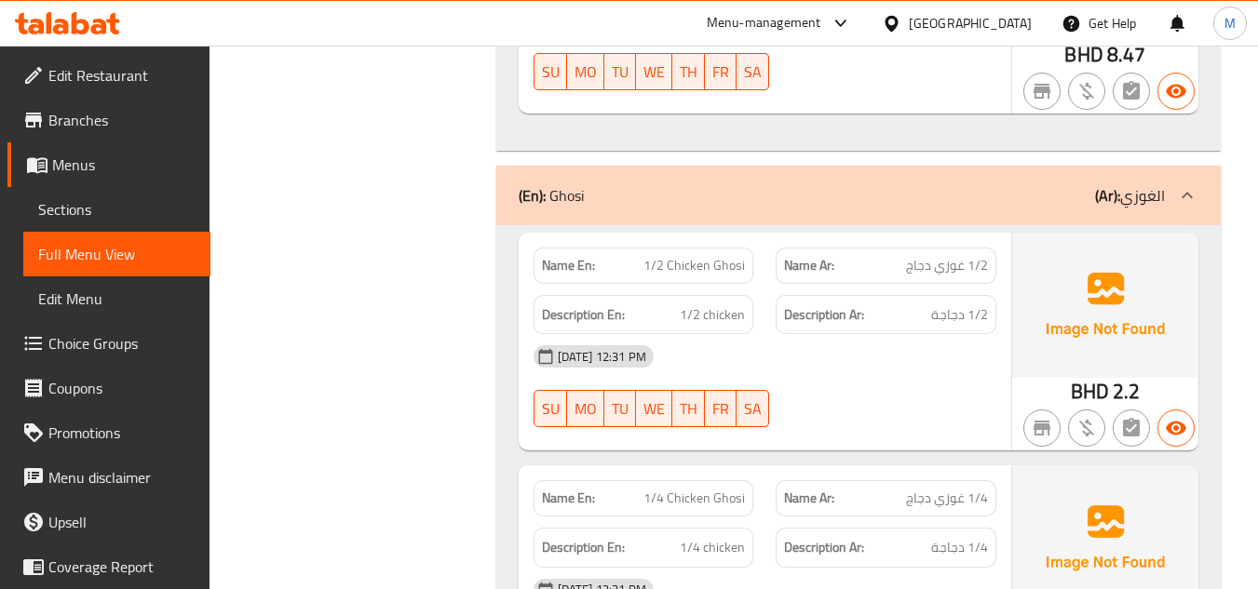
click at [919, 355] on div "[DATE] 12:31 PM" at bounding box center [764, 356] width 485 height 45
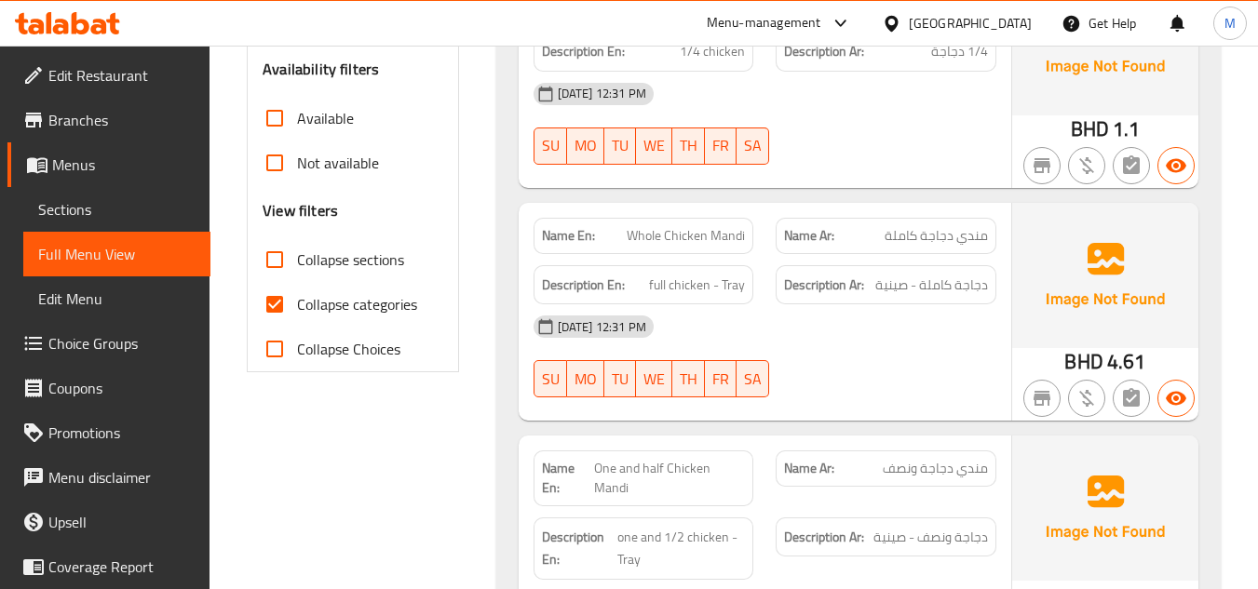
scroll to position [559, 0]
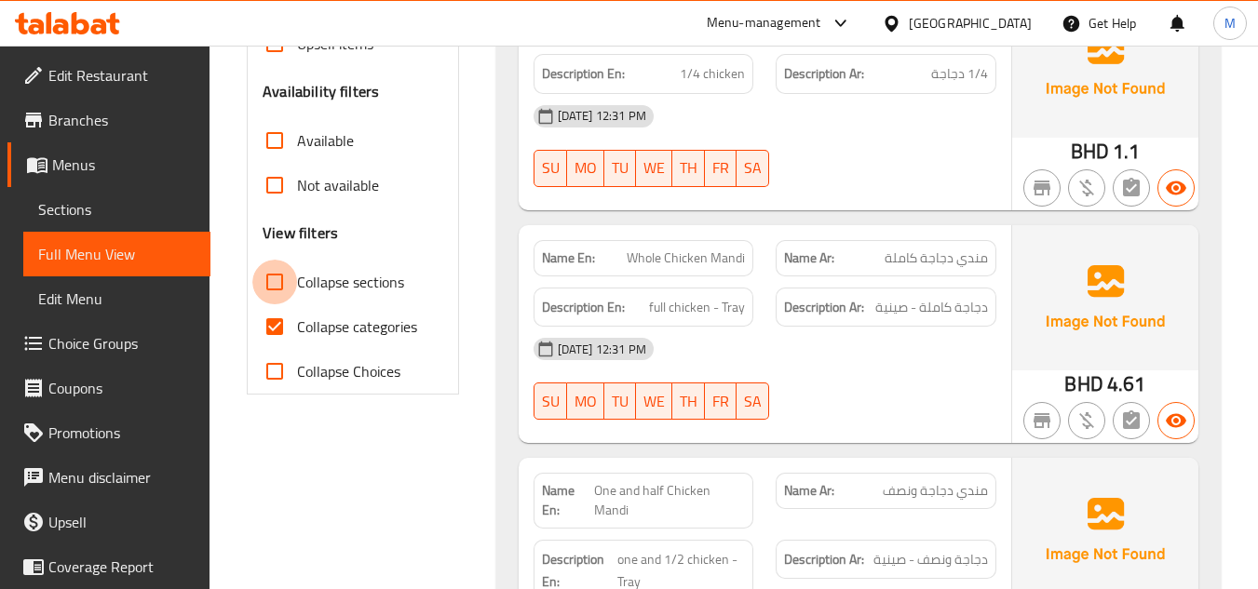
click at [275, 281] on input "Collapse sections" at bounding box center [274, 282] width 45 height 45
checkbox input "true"
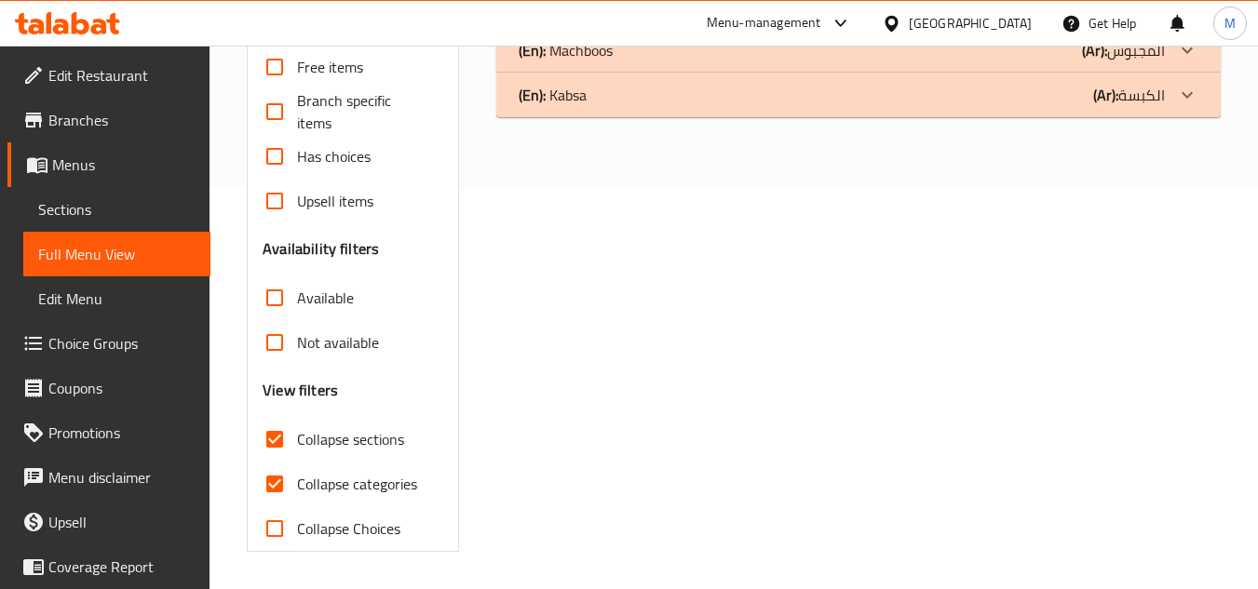
click at [276, 462] on input "Collapse categories" at bounding box center [274, 484] width 45 height 45
checkbox input "false"
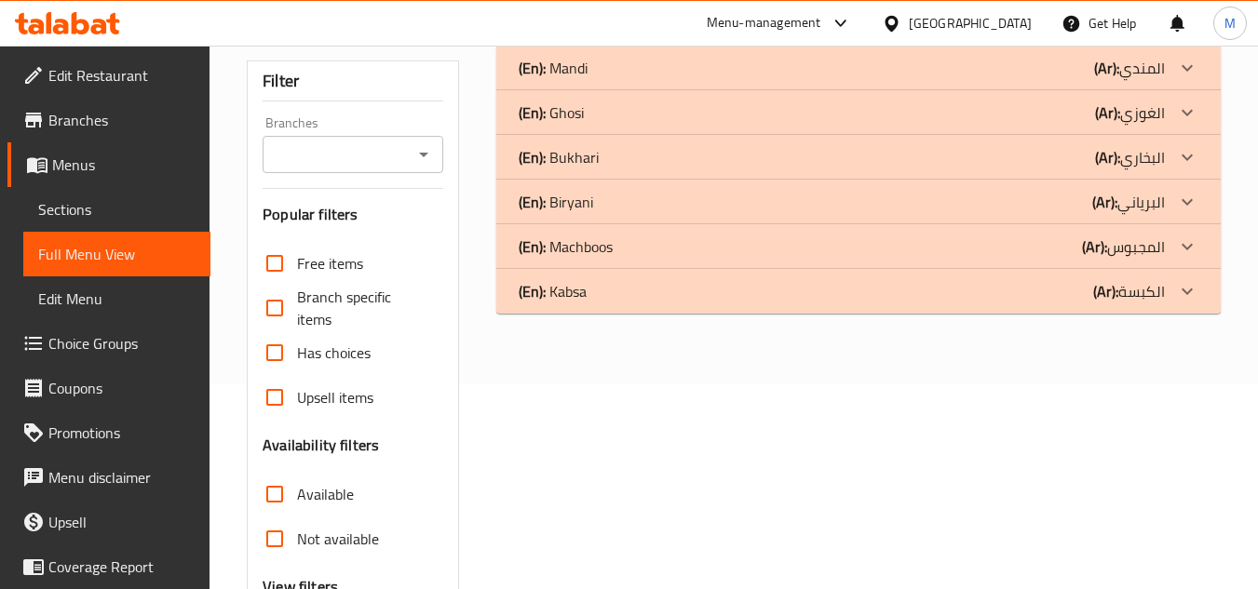
scroll to position [0, 0]
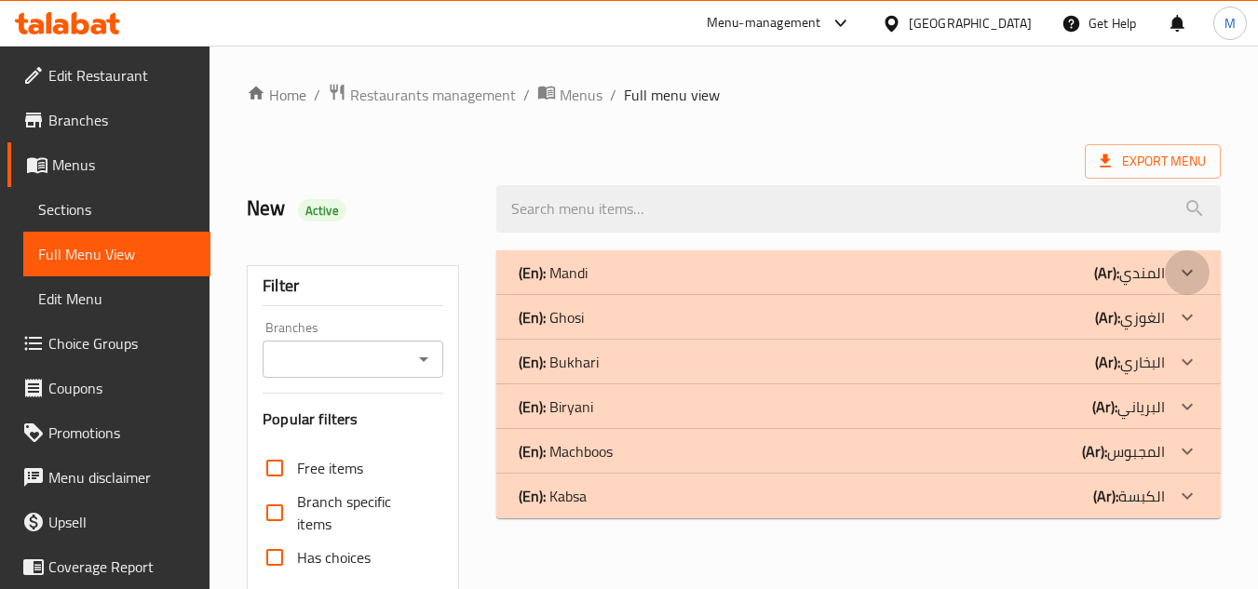
click at [1180, 276] on icon at bounding box center [1187, 273] width 22 height 22
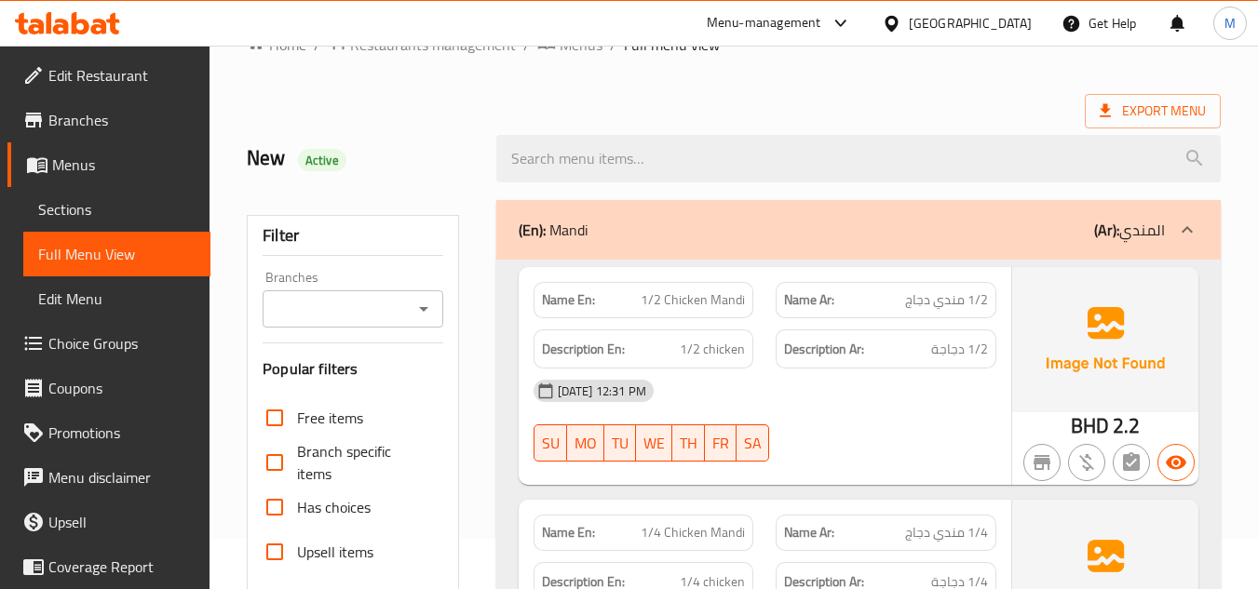
scroll to position [93, 0]
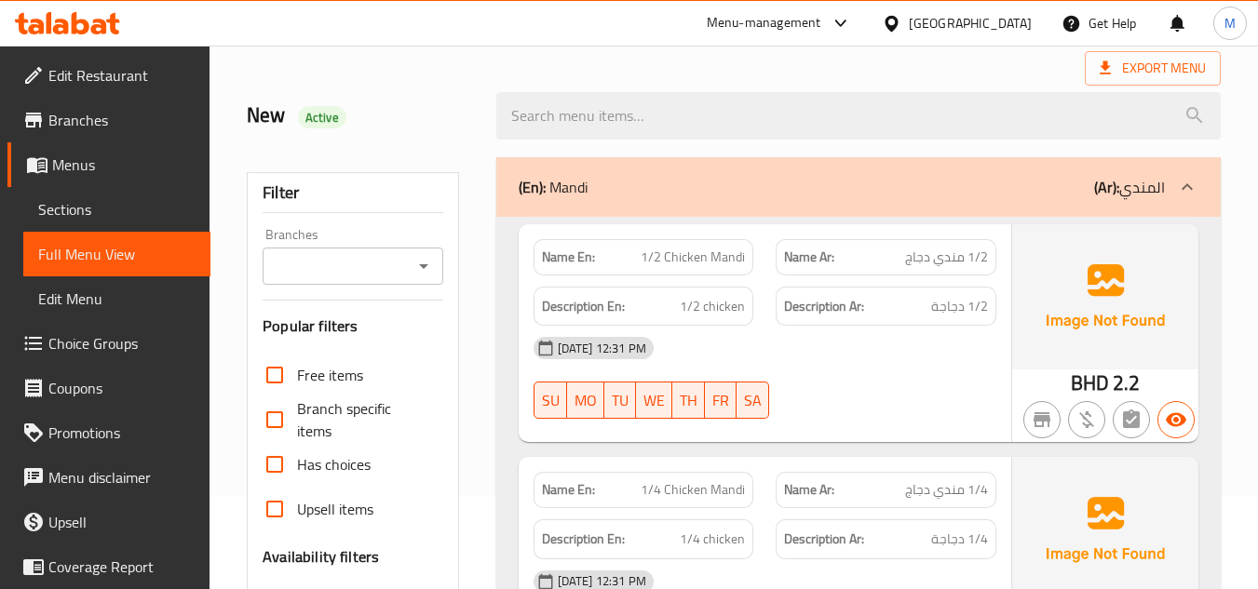
click at [1195, 187] on icon at bounding box center [1187, 187] width 22 height 22
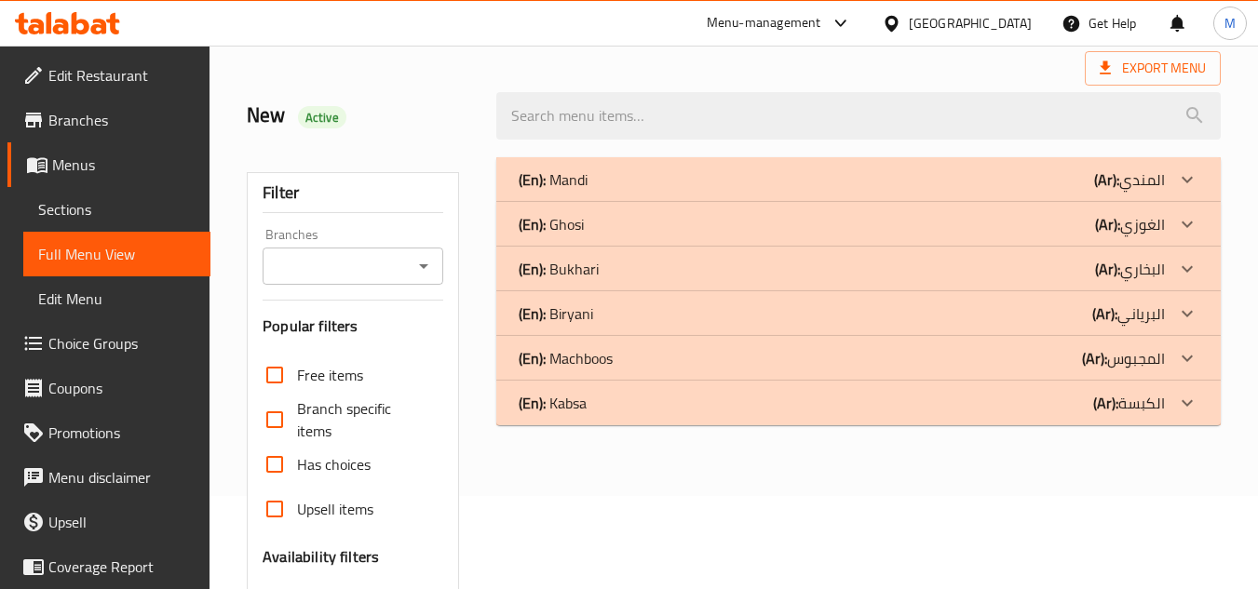
click at [1195, 187] on icon at bounding box center [1187, 180] width 22 height 22
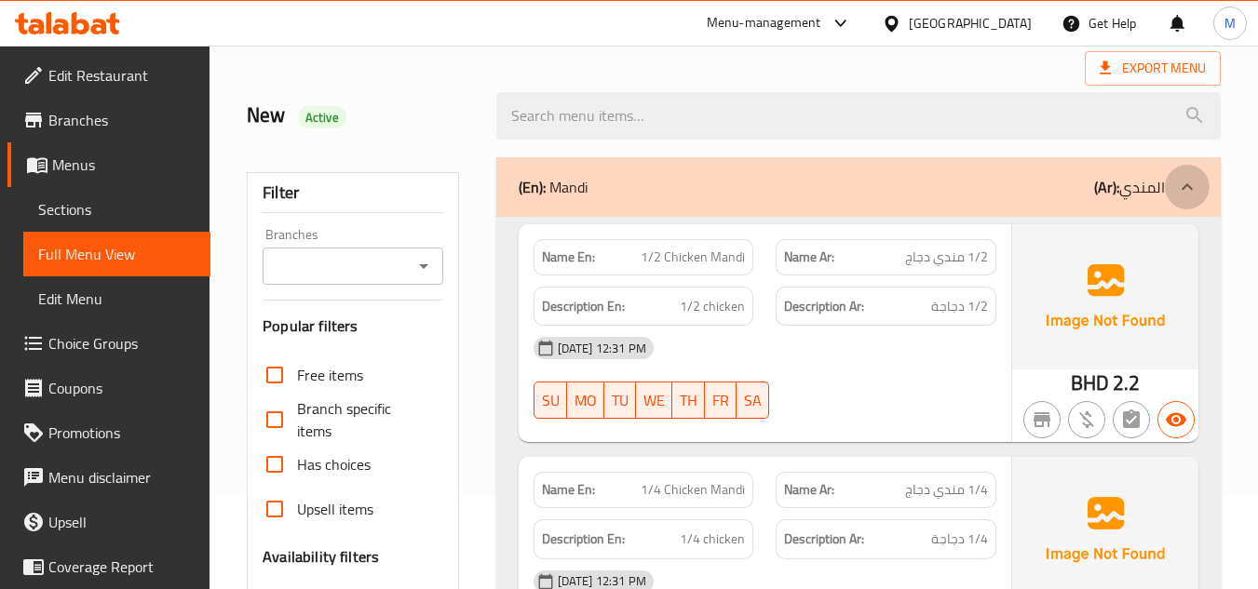
click at [1195, 187] on icon at bounding box center [1187, 187] width 22 height 22
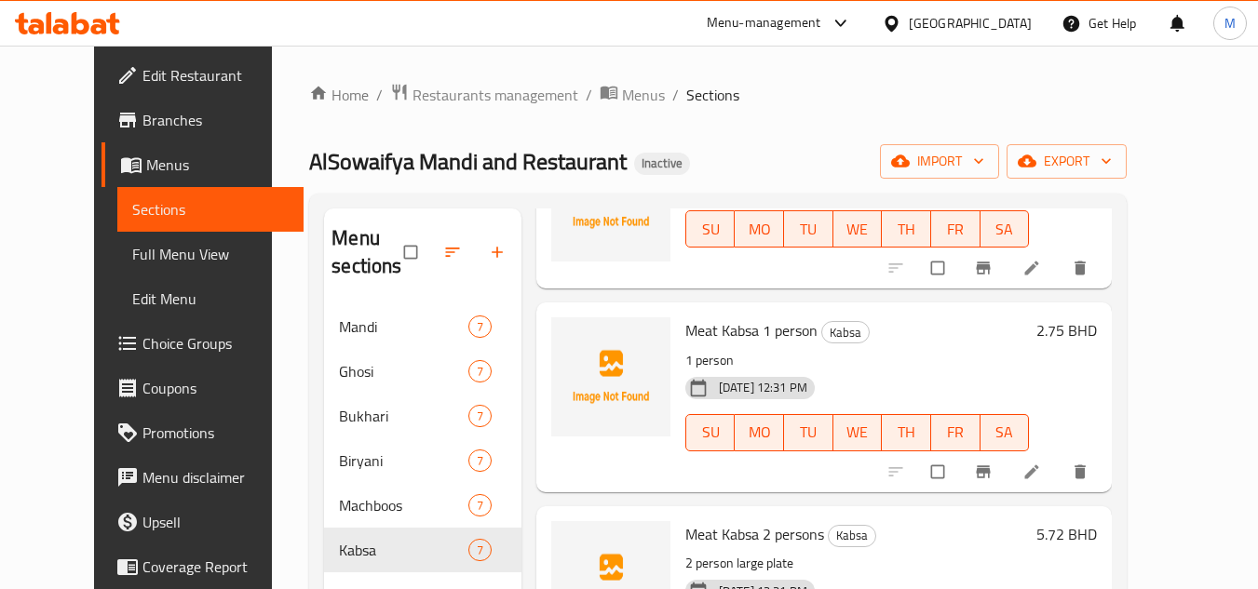
scroll to position [745, 0]
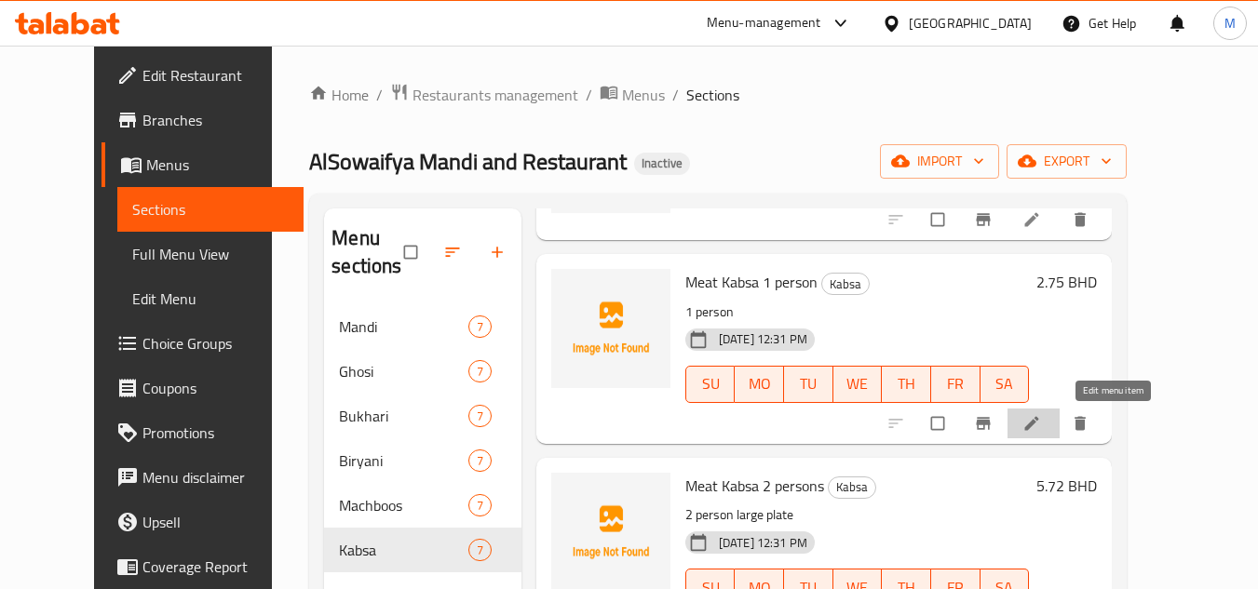
click at [1041, 427] on icon at bounding box center [1032, 423] width 19 height 19
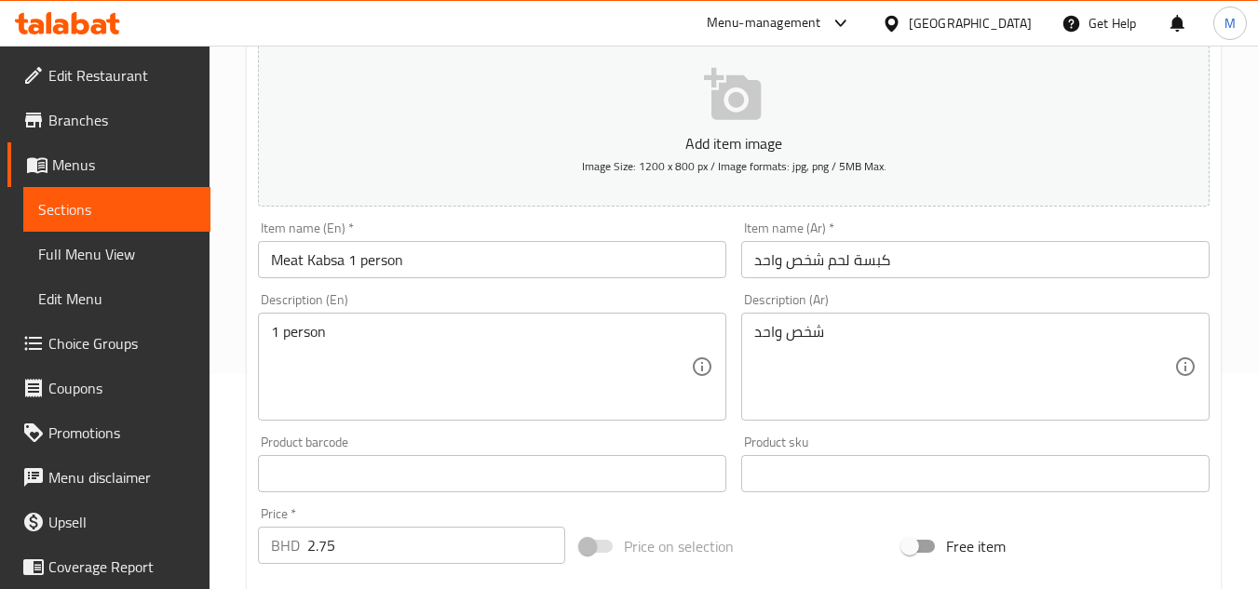
scroll to position [279, 0]
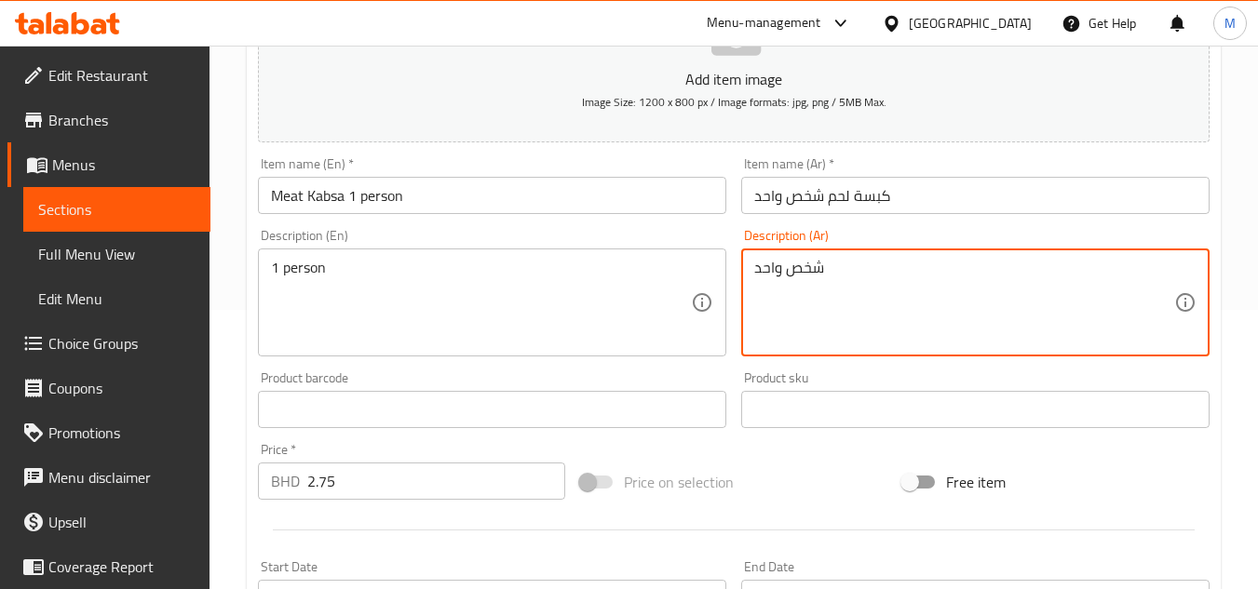
click at [779, 274] on textarea "شخص واحد" at bounding box center [964, 303] width 420 height 88
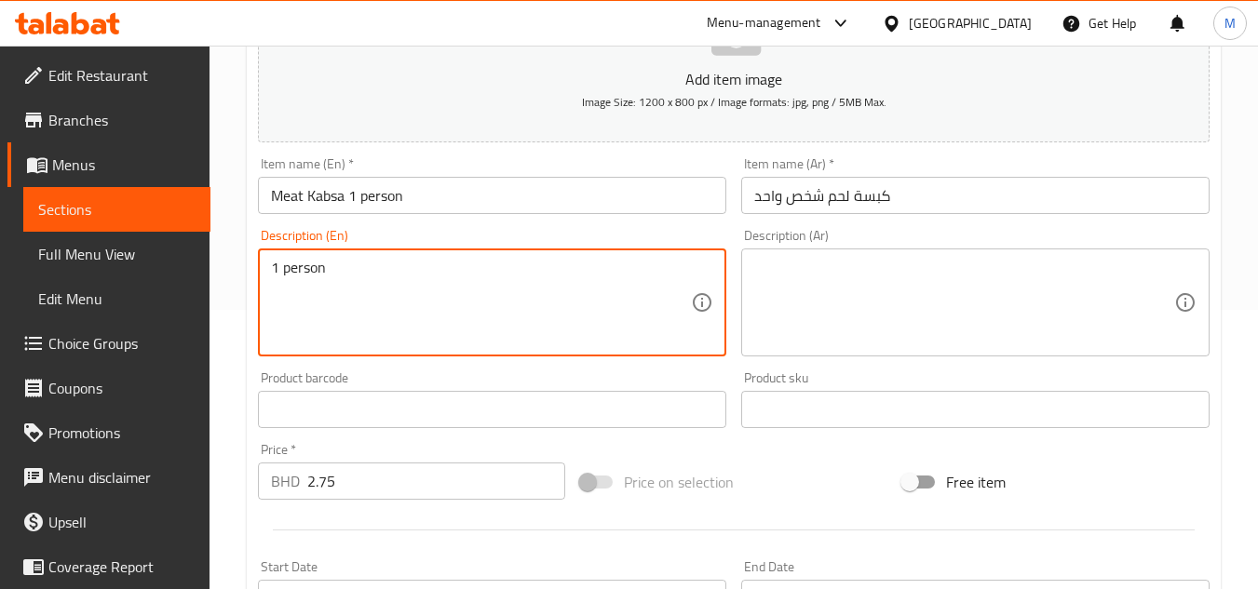
click at [306, 278] on textarea "1 person" at bounding box center [481, 303] width 420 height 88
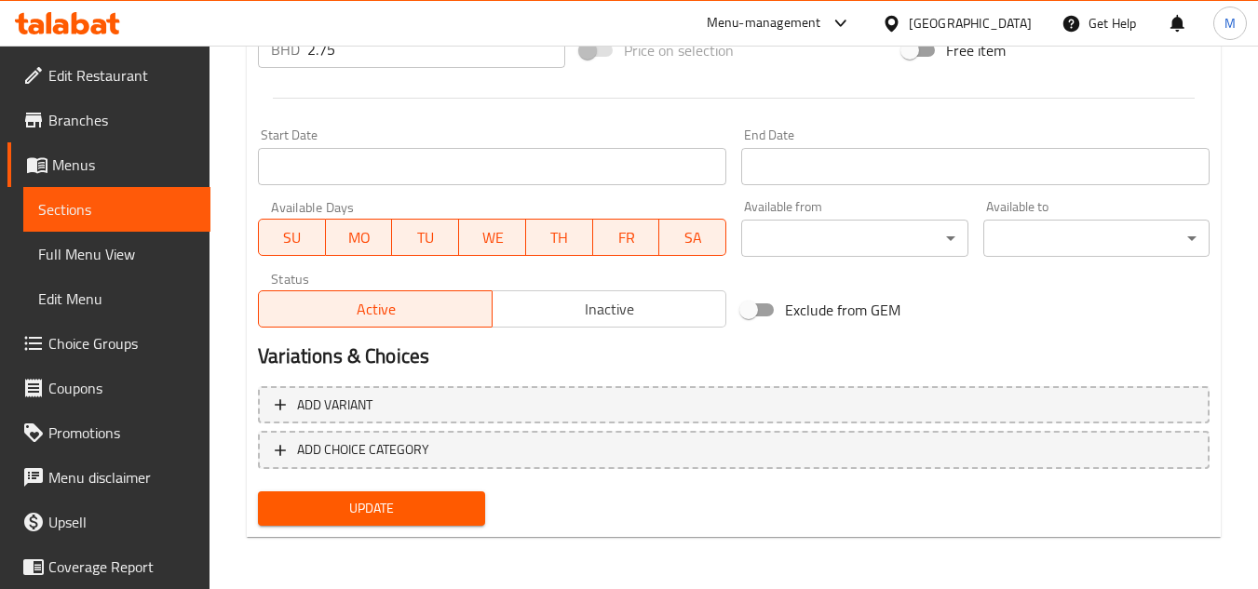
click at [360, 500] on span "Update" at bounding box center [371, 508] width 196 height 23
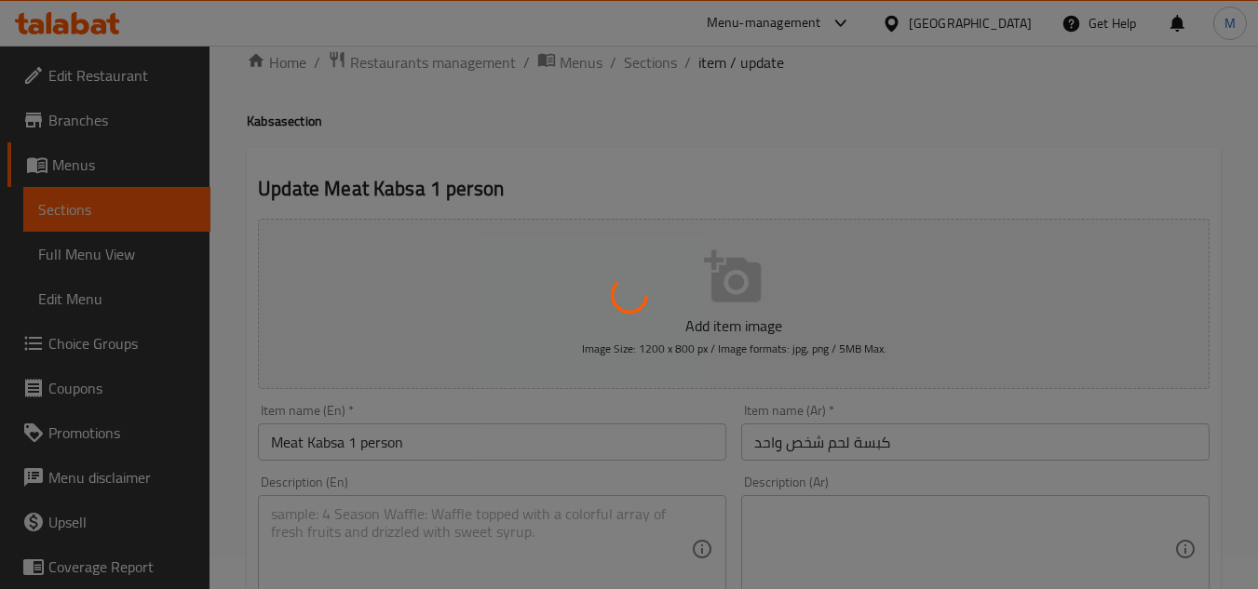
scroll to position [0, 0]
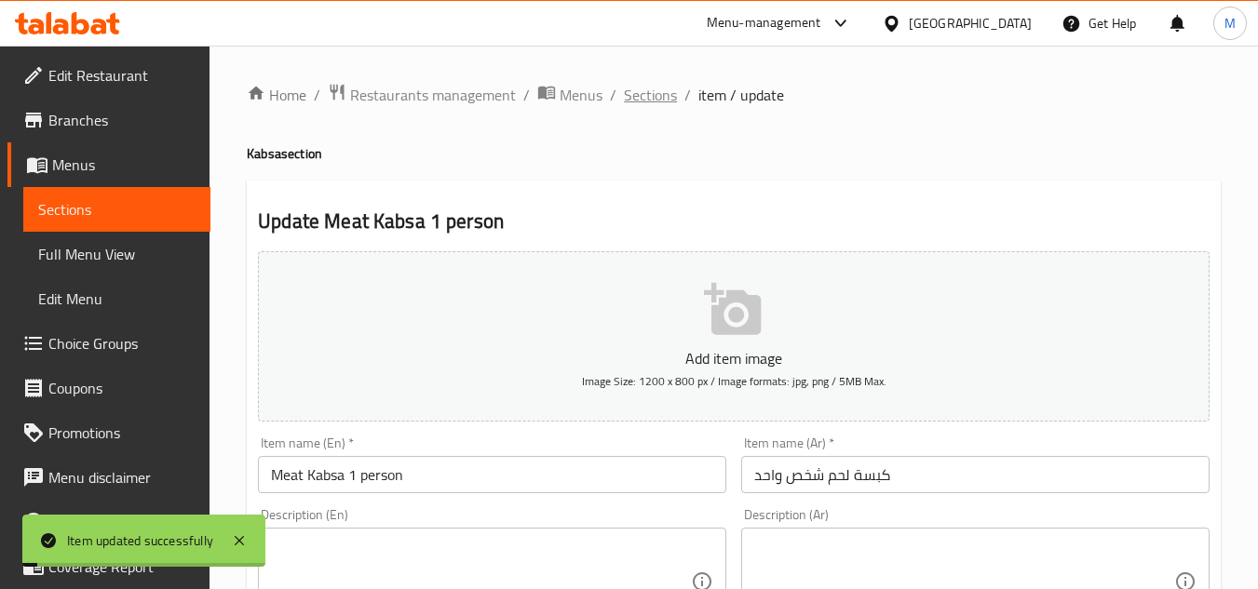
click at [630, 99] on span "Sections" at bounding box center [650, 95] width 53 height 22
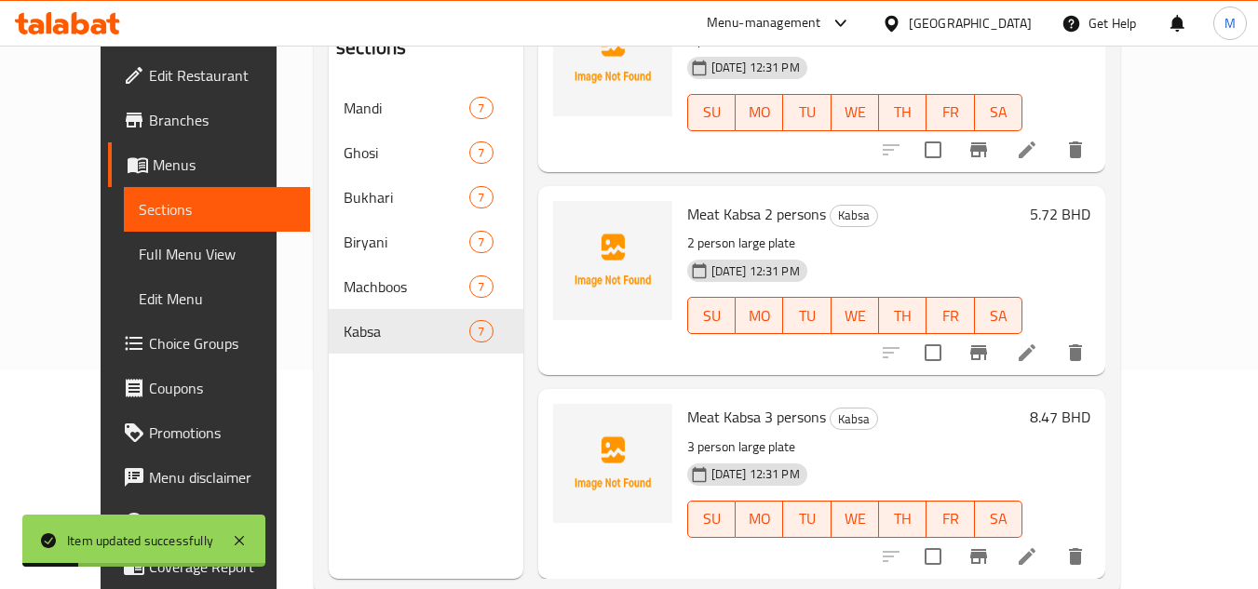
scroll to position [261, 0]
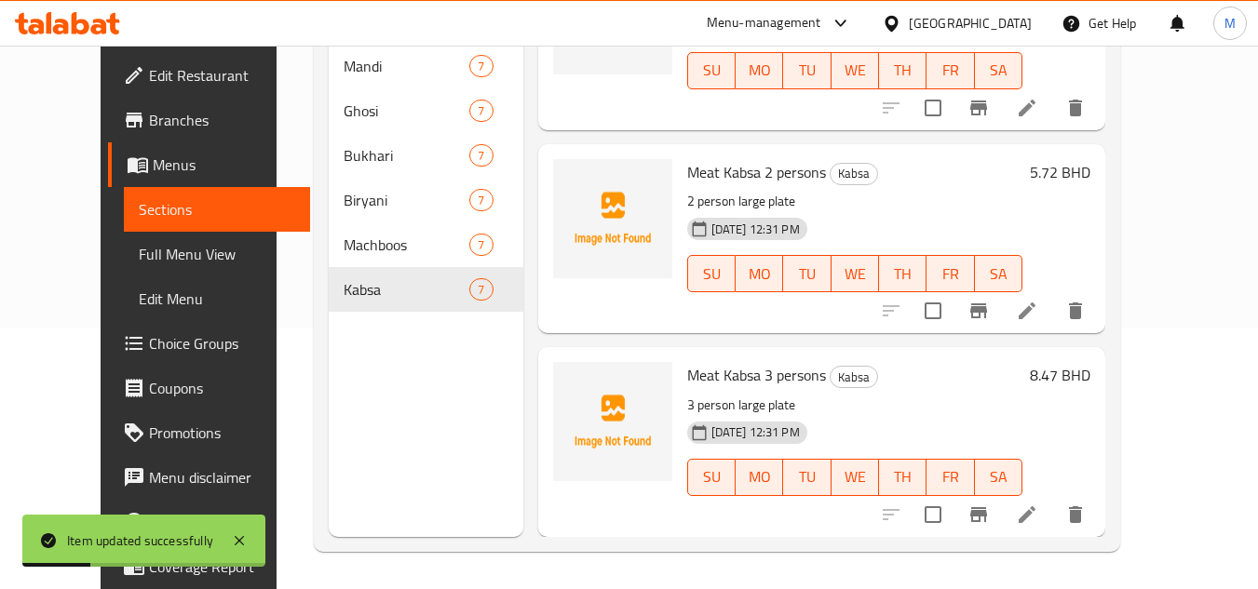
click at [1053, 315] on li at bounding box center [1027, 311] width 52 height 34
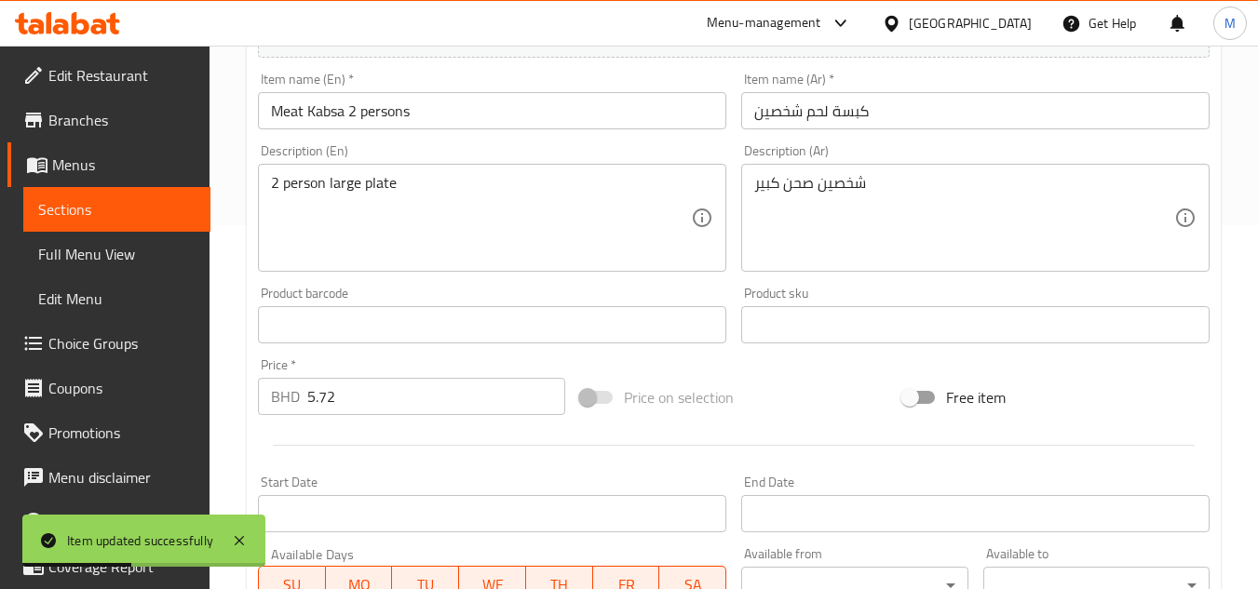
scroll to position [373, 0]
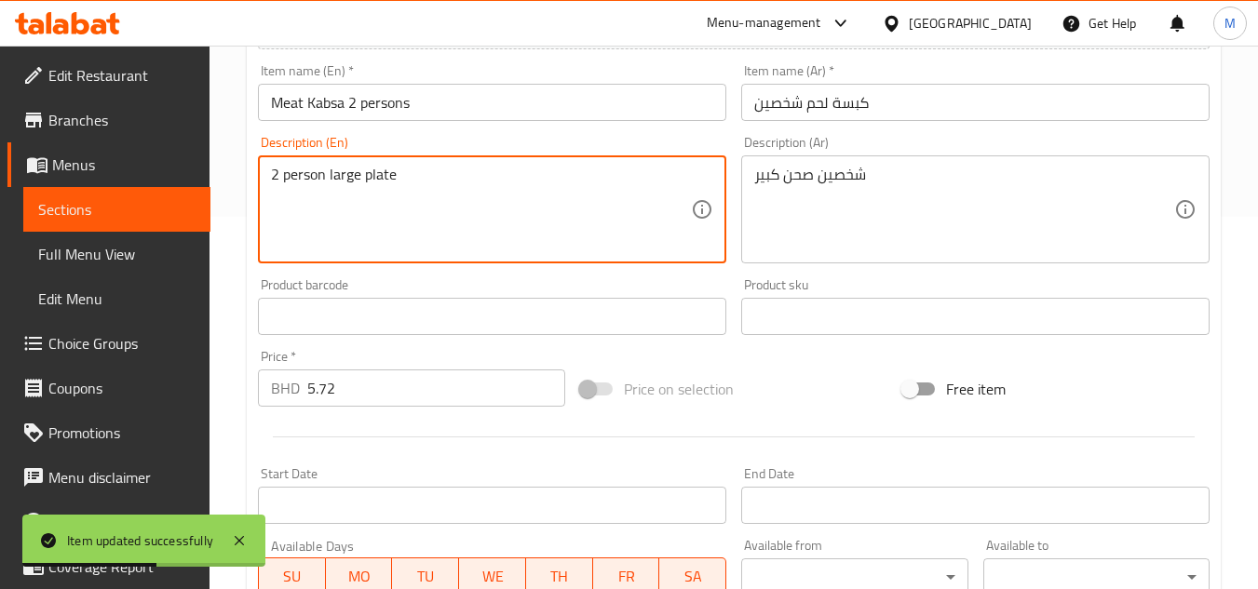
drag, startPoint x: 345, startPoint y: 176, endPoint x: 384, endPoint y: 175, distance: 39.1
click at [384, 175] on textarea "2 person large plate" at bounding box center [481, 210] width 420 height 88
type textarea "2 person"
click at [481, 103] on input "Meat Kabsa 2 persons" at bounding box center [492, 102] width 468 height 37
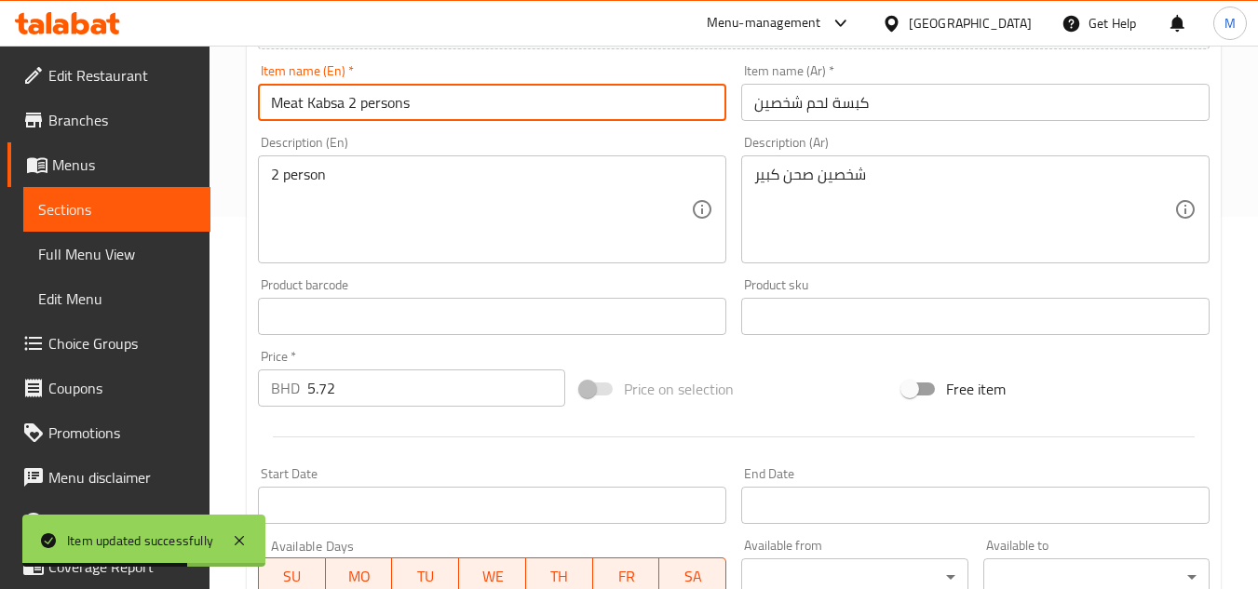
paste input "large plate"
type input "Meat Kabsa 2 persons large plate"
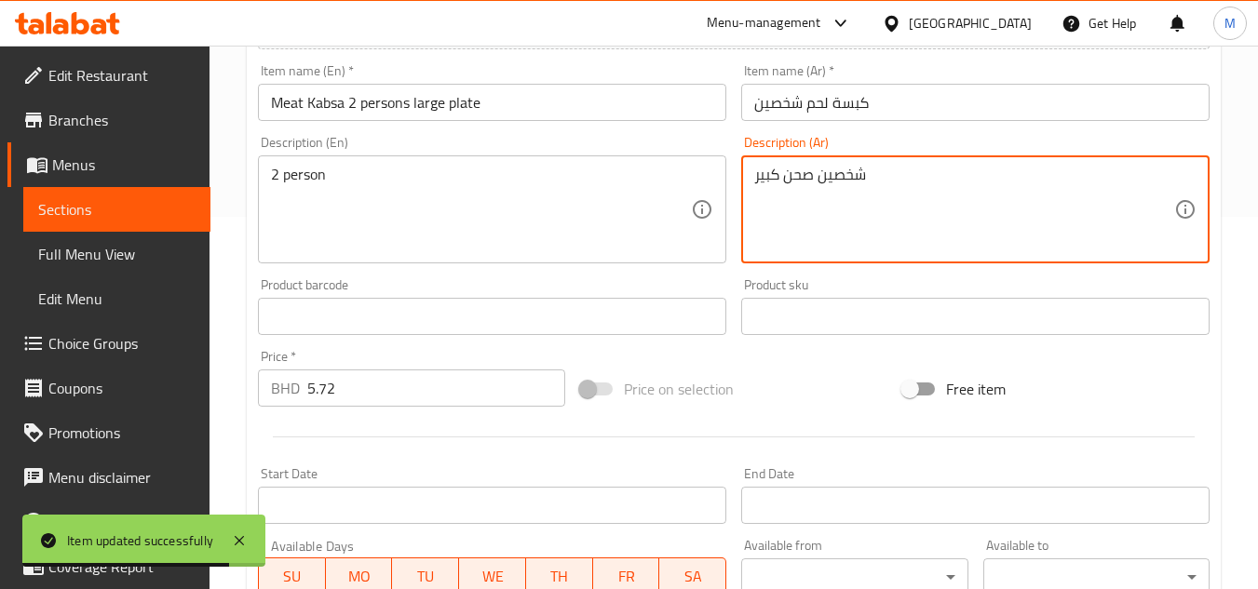
drag, startPoint x: 798, startPoint y: 177, endPoint x: 741, endPoint y: 181, distance: 56.9
click at [741, 181] on div "شخصين صحن كبير Description (Ar)" at bounding box center [975, 210] width 468 height 108
type textarea "شخصين"
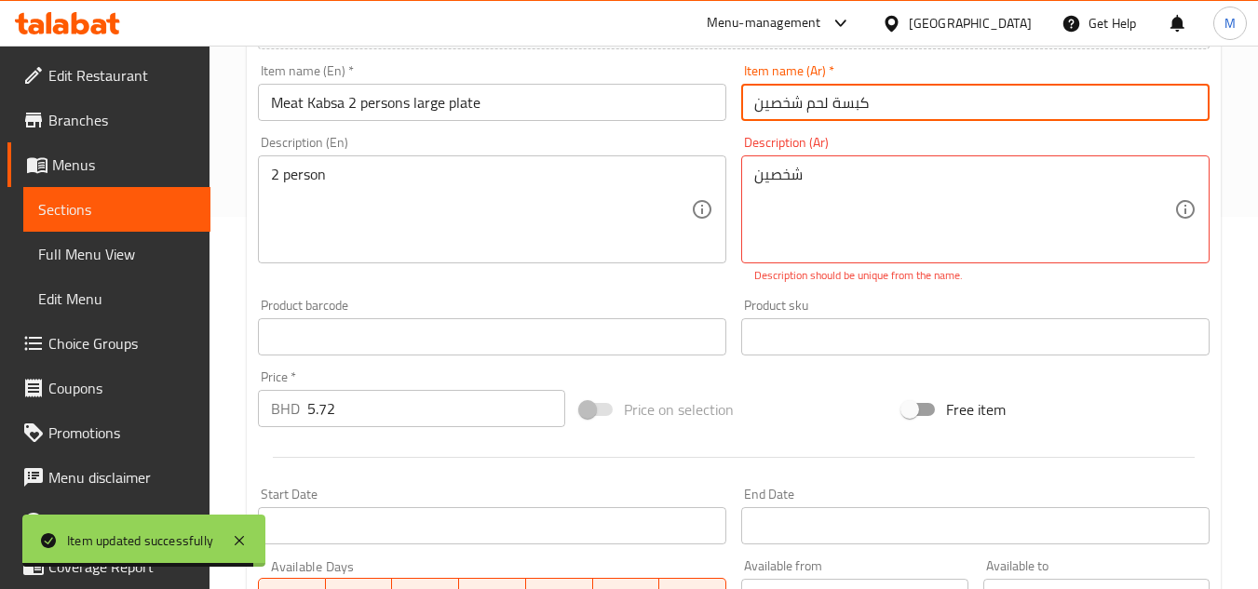
click at [884, 111] on input "كبسة لحم شخصين" at bounding box center [975, 102] width 468 height 37
paste input "صحن كبير"
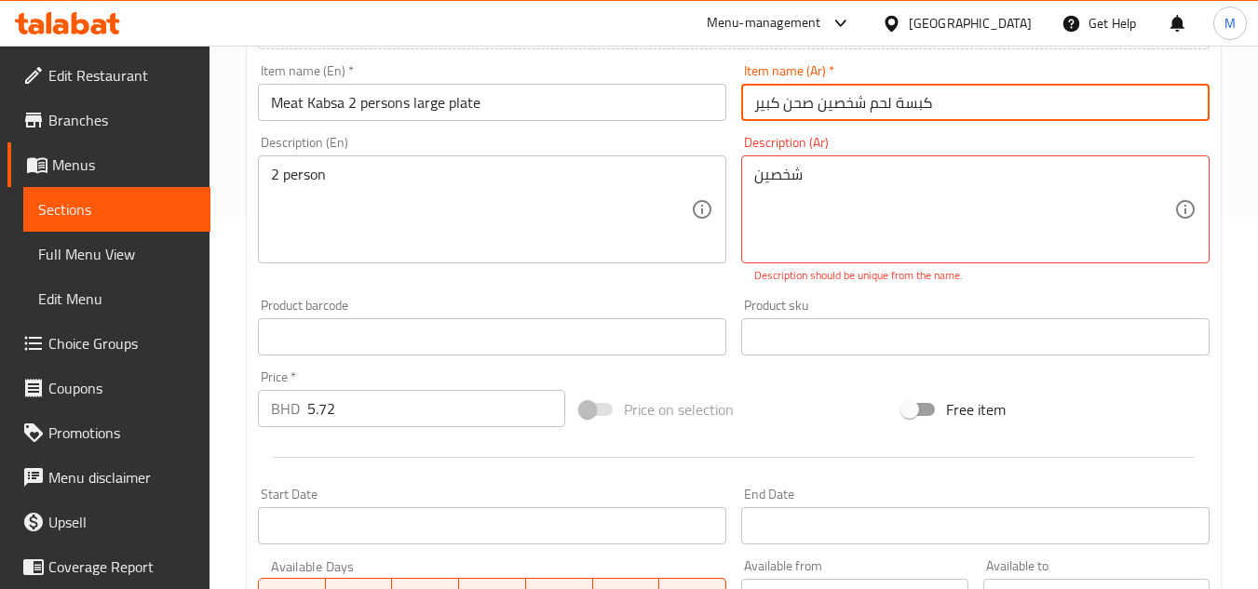
type input "كبسة لحم شخصين صحن كبير"
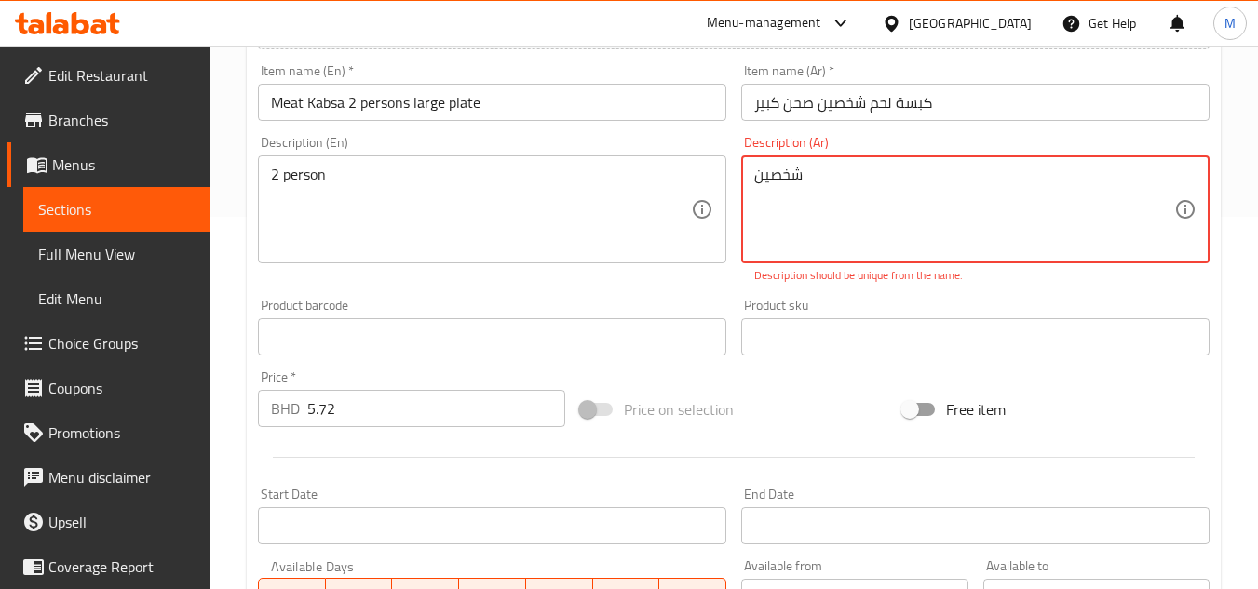
drag, startPoint x: 833, startPoint y: 168, endPoint x: 687, endPoint y: 170, distance: 146.2
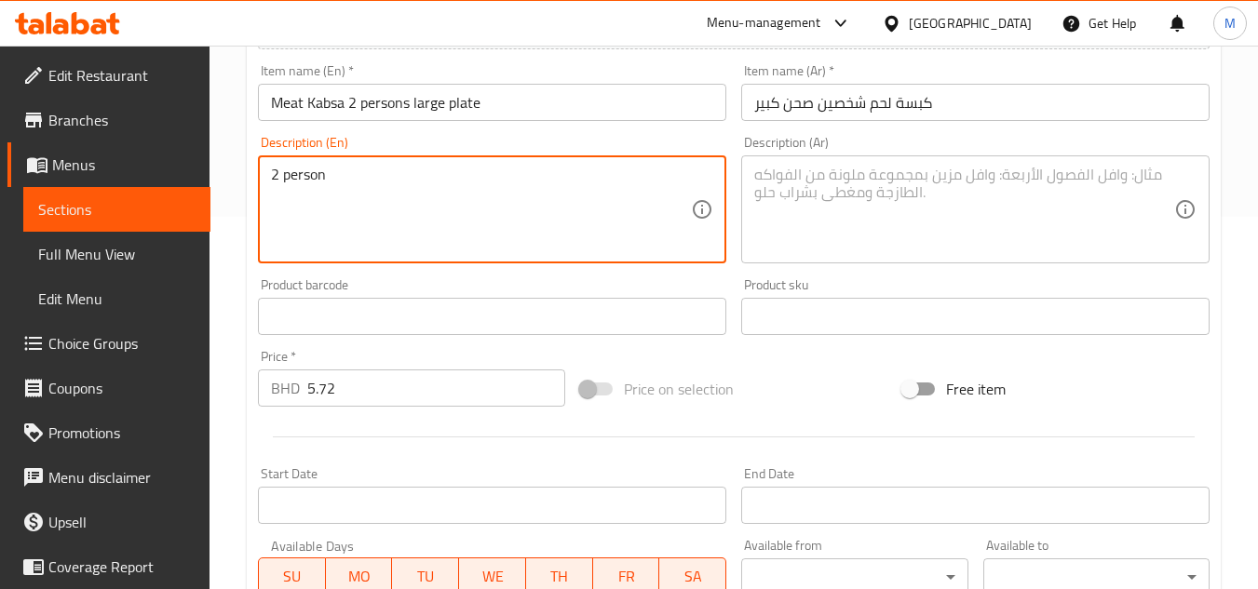
drag, startPoint x: 338, startPoint y: 215, endPoint x: 332, endPoint y: 198, distance: 18.0
drag, startPoint x: 331, startPoint y: 190, endPoint x: 237, endPoint y: 190, distance: 93.1
click at [237, 190] on div "Home / Restaurants management / Menus / Sections / item / update Kabsa section …" at bounding box center [734, 300] width 1049 height 1255
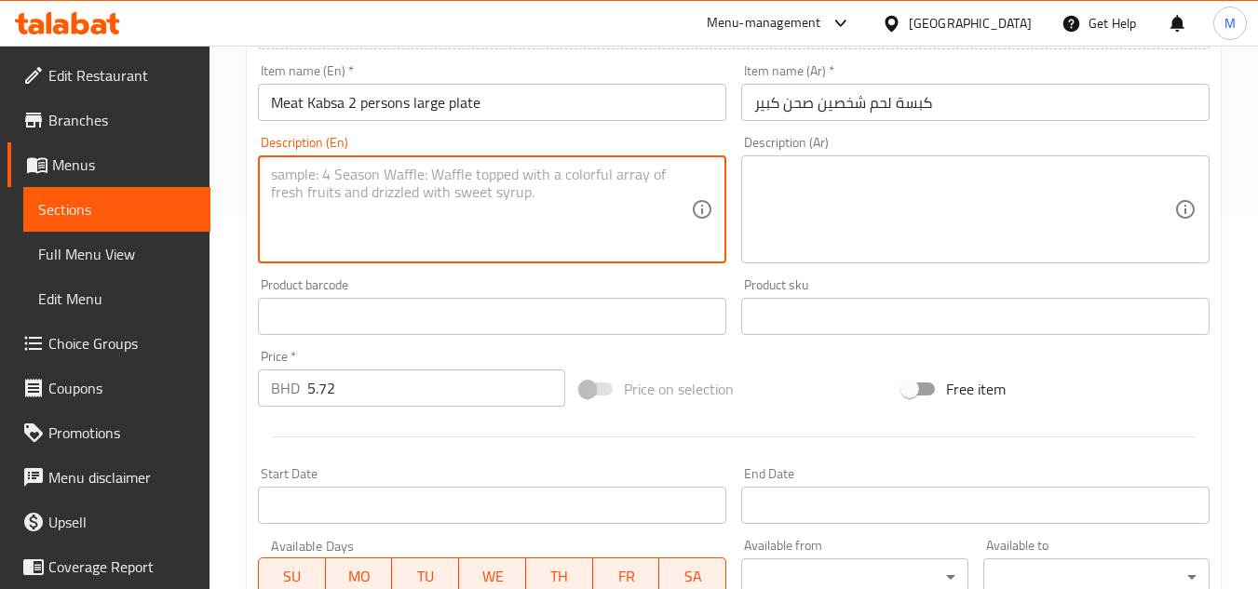
click at [222, 213] on div "Home / Restaurants management / Menus / Sections / item / update Kabsa section …" at bounding box center [734, 300] width 1049 height 1255
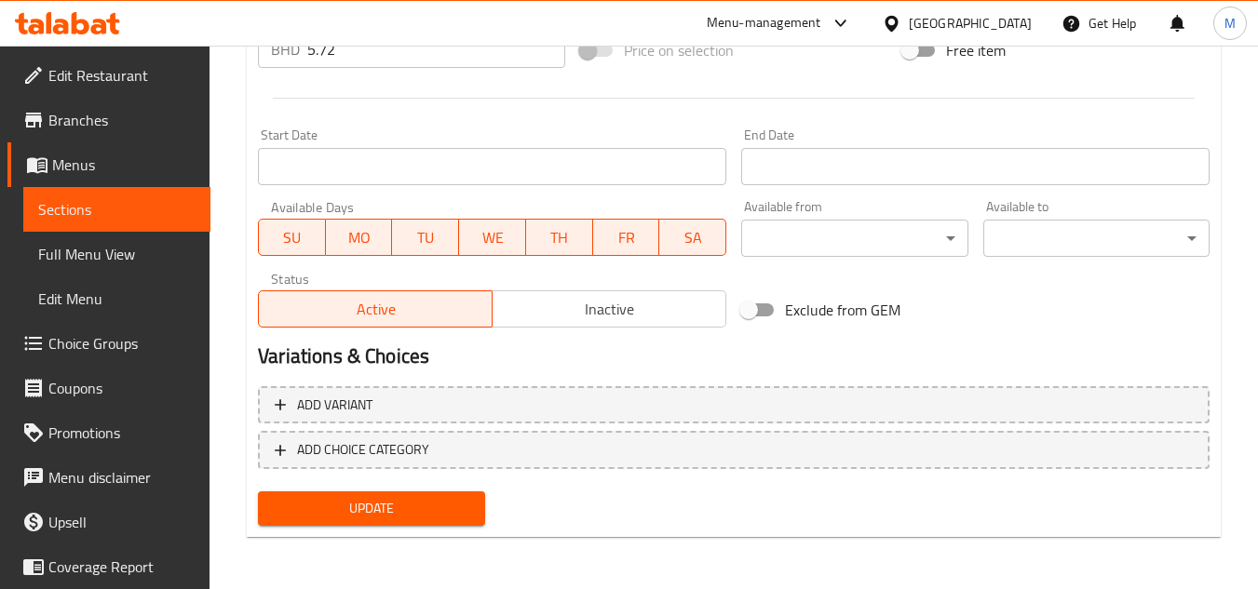
click at [406, 494] on button "Update" at bounding box center [371, 509] width 226 height 34
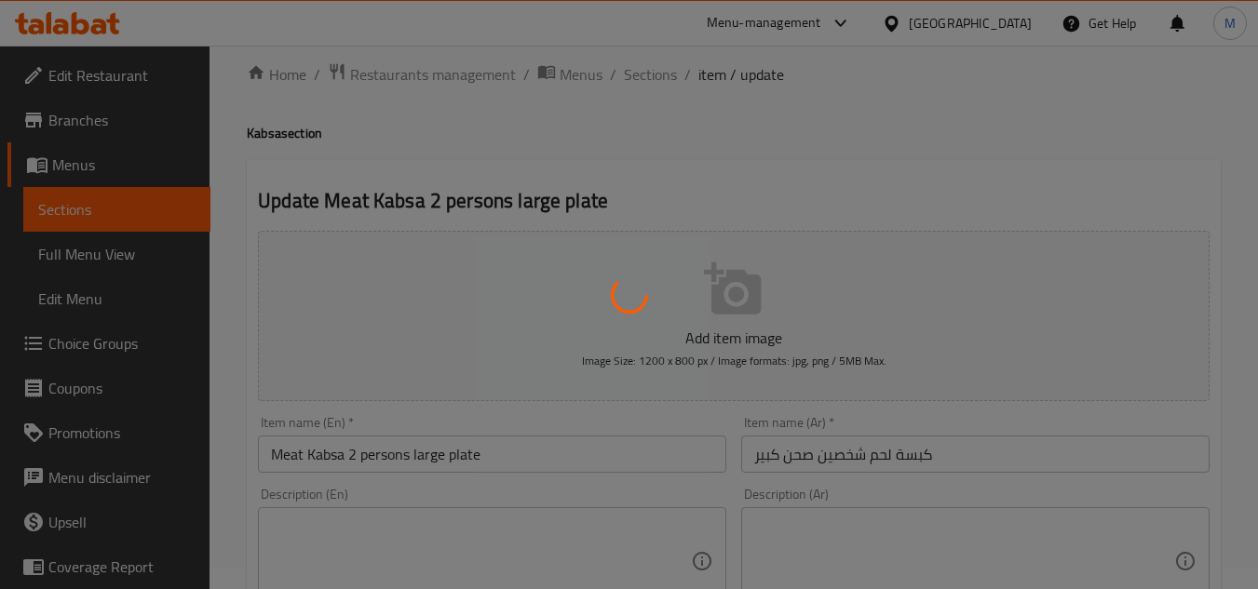
scroll to position [0, 0]
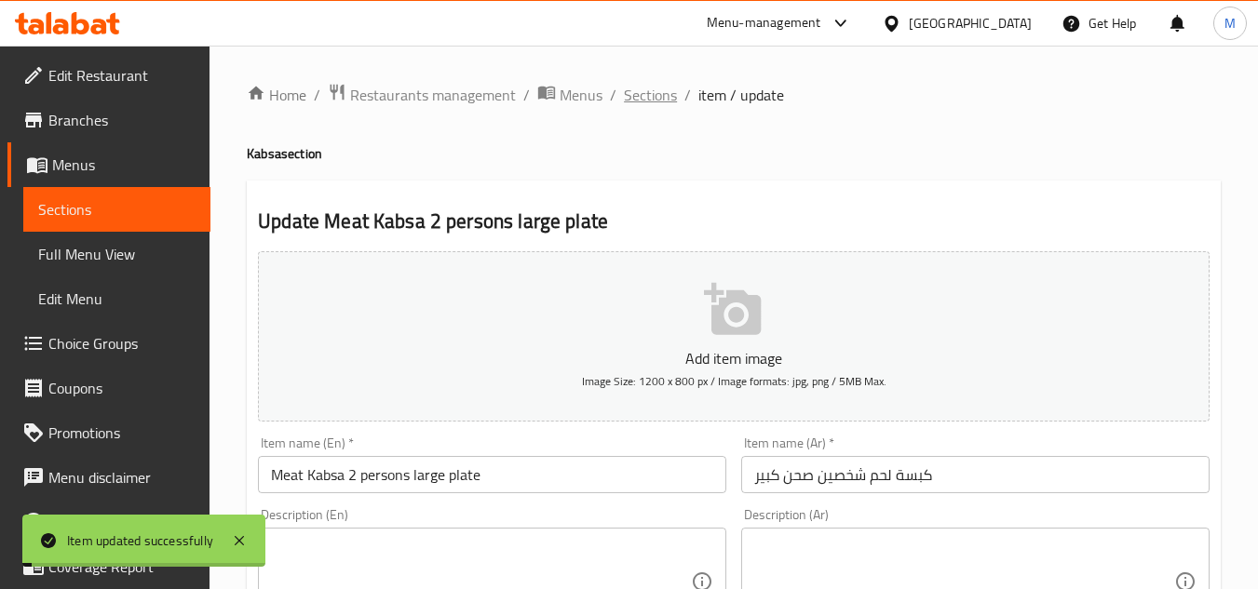
click at [650, 88] on span "Sections" at bounding box center [650, 95] width 53 height 22
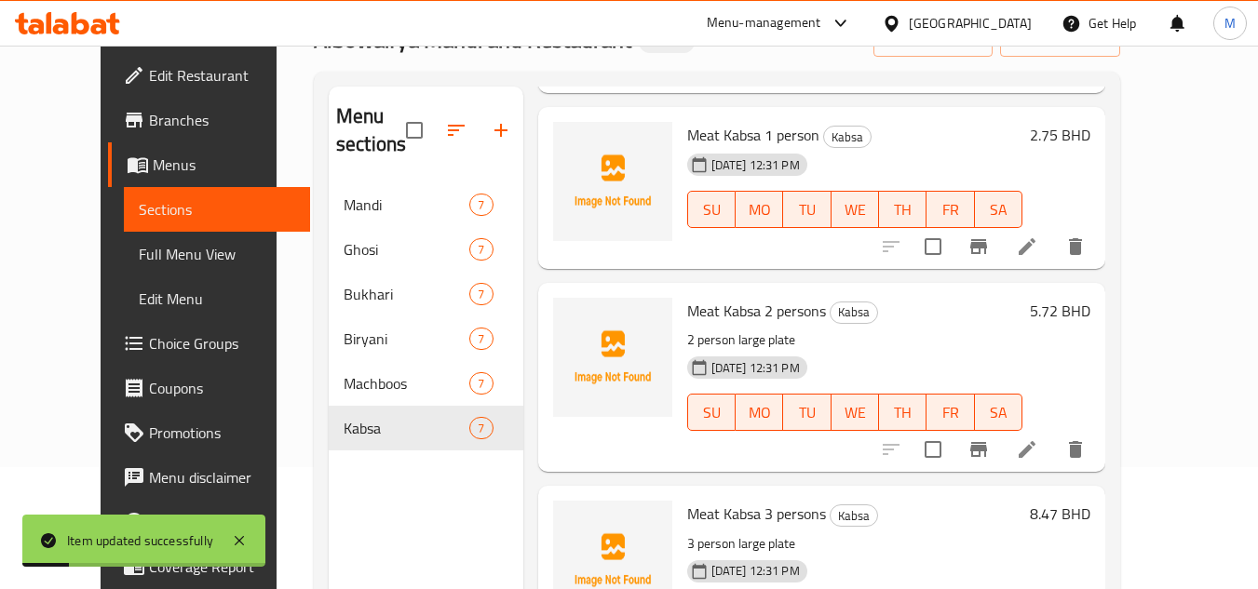
scroll to position [261, 0]
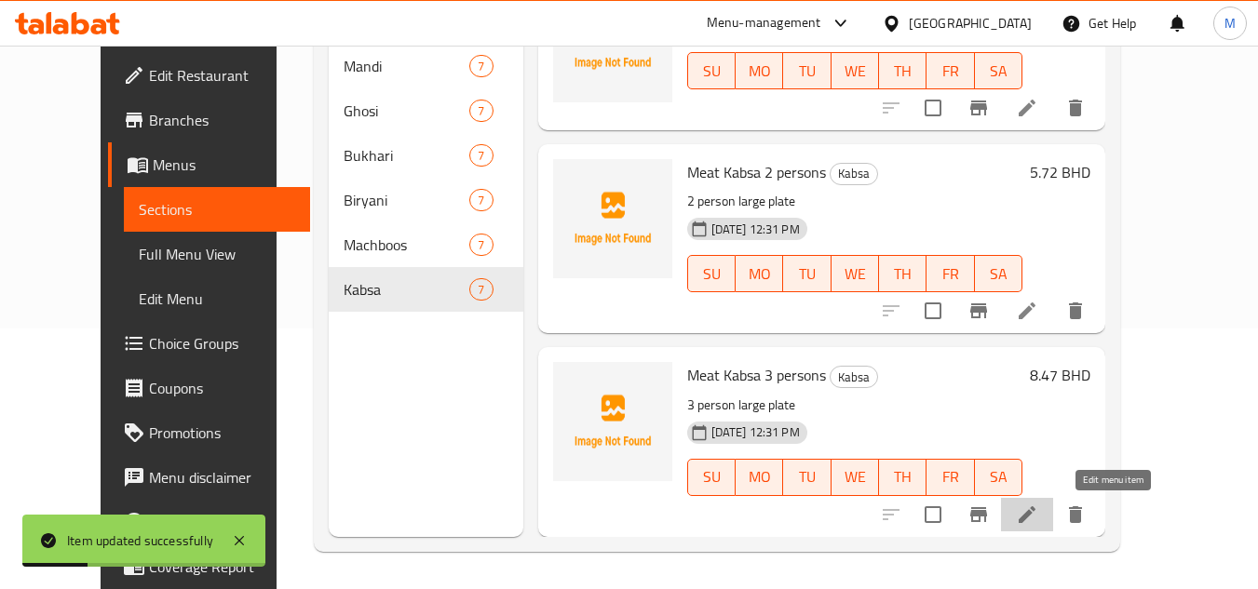
click at [1038, 515] on icon at bounding box center [1027, 515] width 22 height 22
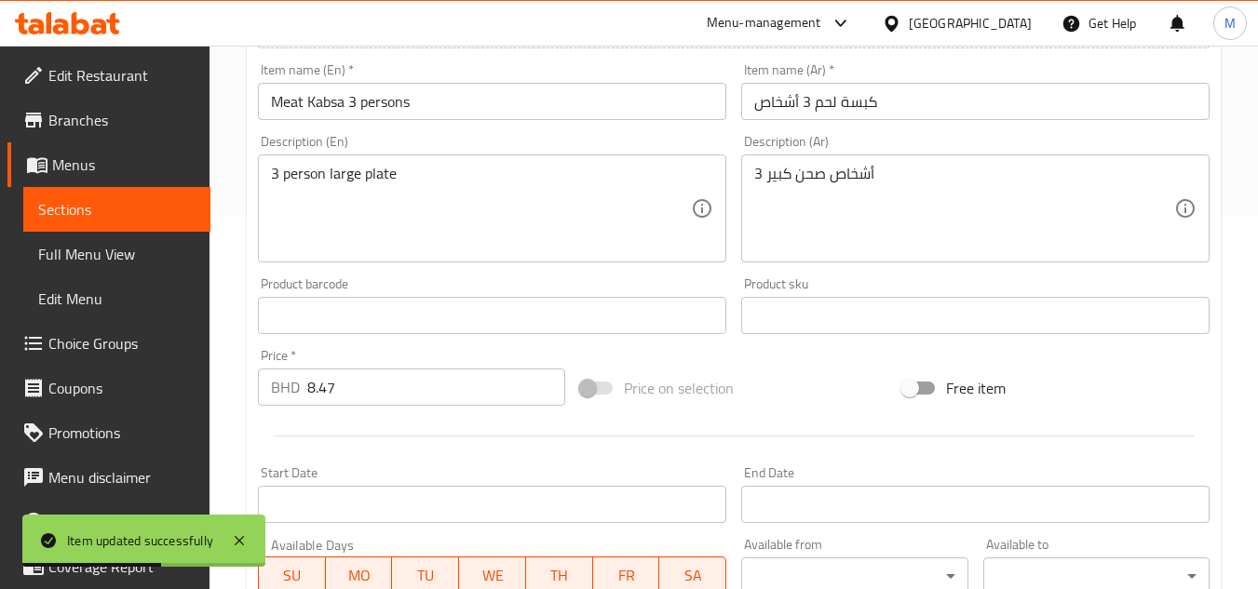
scroll to position [373, 0]
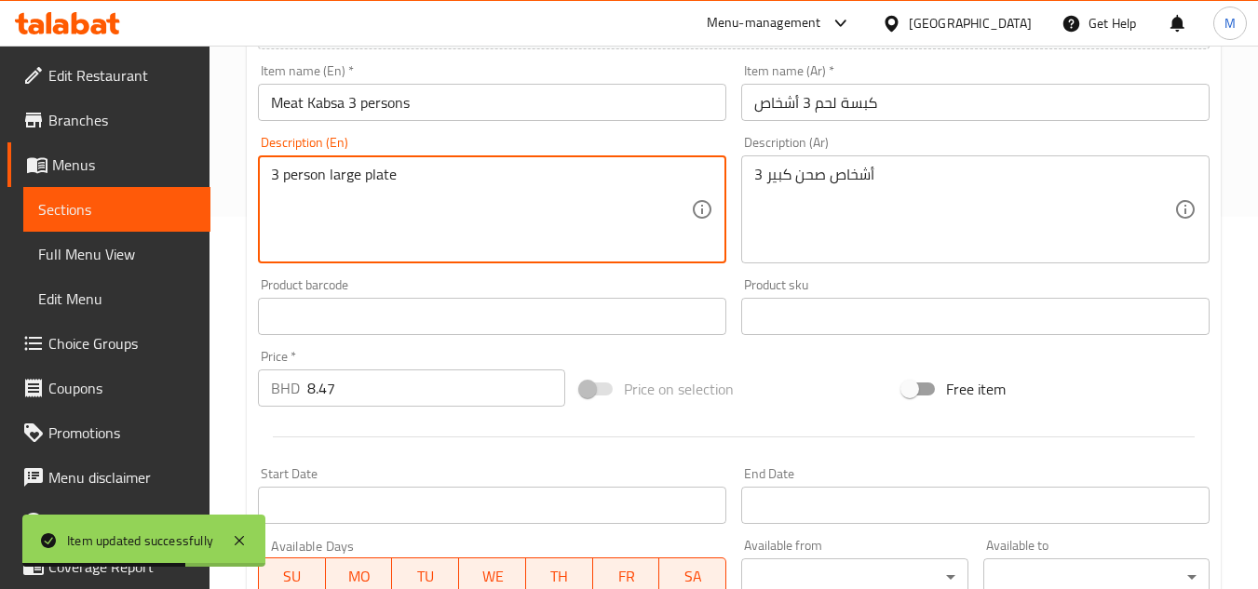
drag, startPoint x: 342, startPoint y: 173, endPoint x: 385, endPoint y: 171, distance: 42.9
click at [385, 171] on textarea "3 person large plate" at bounding box center [481, 210] width 420 height 88
type textarea "3 person"
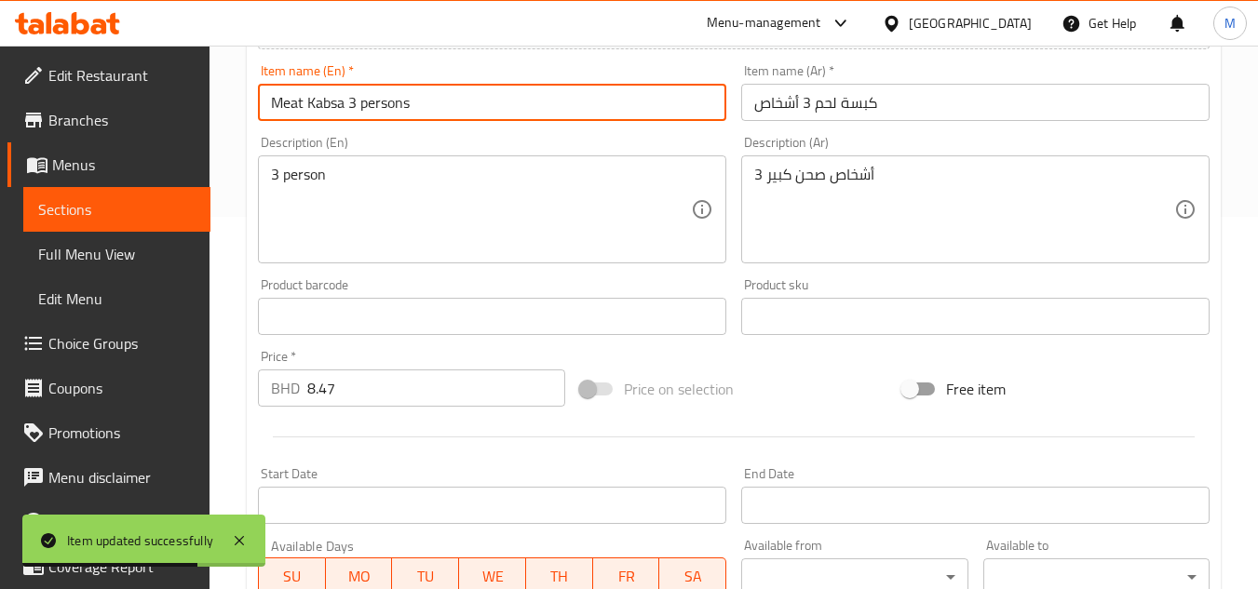
click at [443, 111] on input "Meat Kabsa 3 persons" at bounding box center [492, 102] width 468 height 37
paste input "large plate"
type input "Meat Kabsa 3 persons large plate"
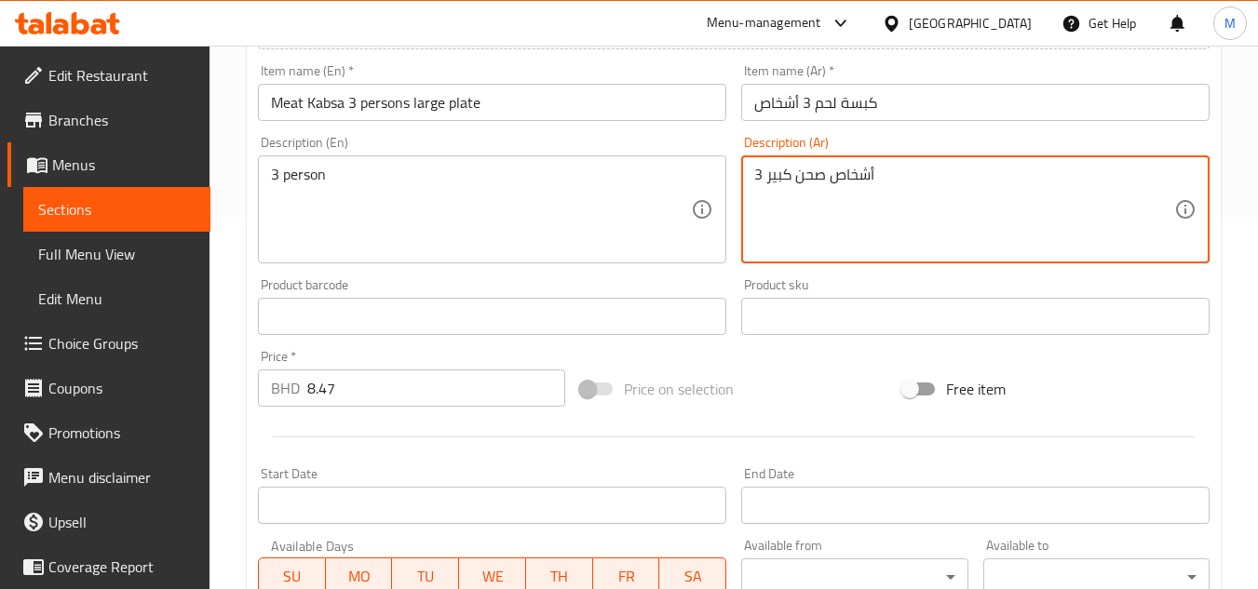
drag, startPoint x: 819, startPoint y: 178, endPoint x: 766, endPoint y: 174, distance: 53.2
click at [766, 174] on textarea "3 أشخاص صحن كبير" at bounding box center [964, 210] width 420 height 88
type textarea "3 أشخاص"
click at [906, 109] on input "كبسة لحم 3 أشخاص" at bounding box center [975, 102] width 468 height 37
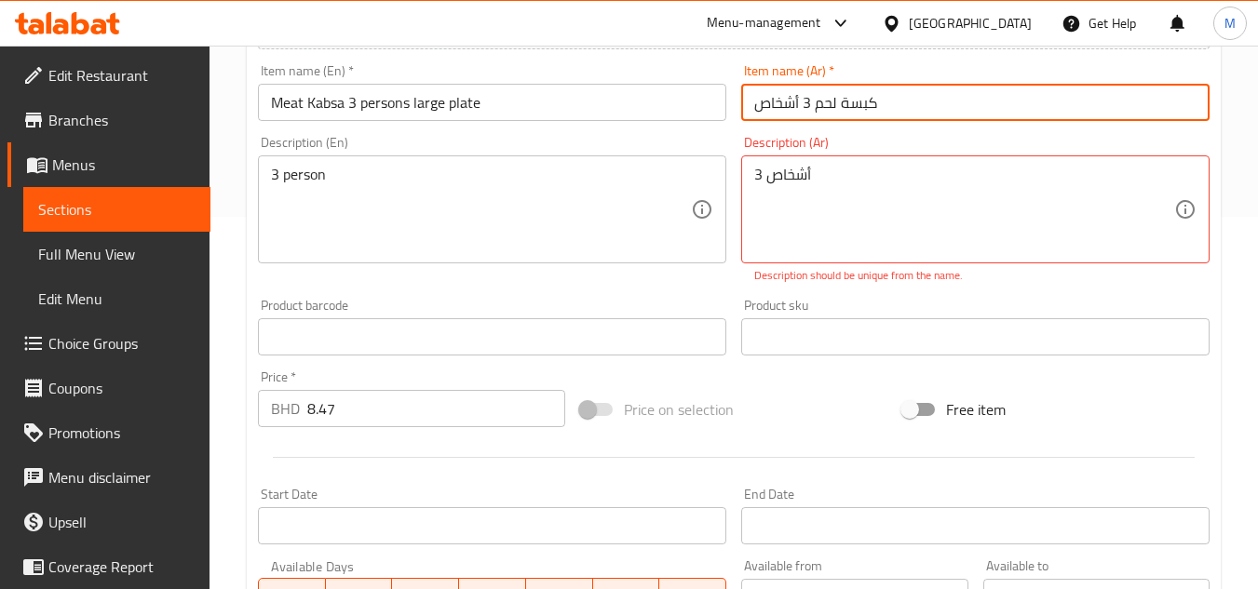
paste input "صحن كبير"
type input "كبسة لحم 3 أشخاص صحن كبير"
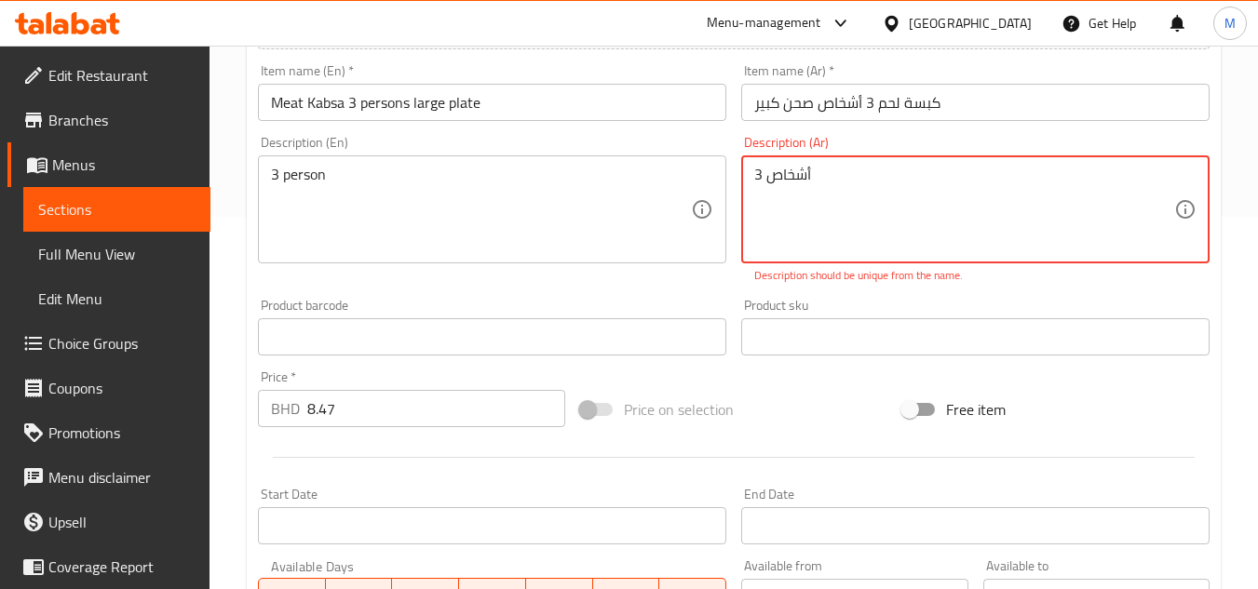
drag, startPoint x: 830, startPoint y: 177, endPoint x: 698, endPoint y: 182, distance: 132.3
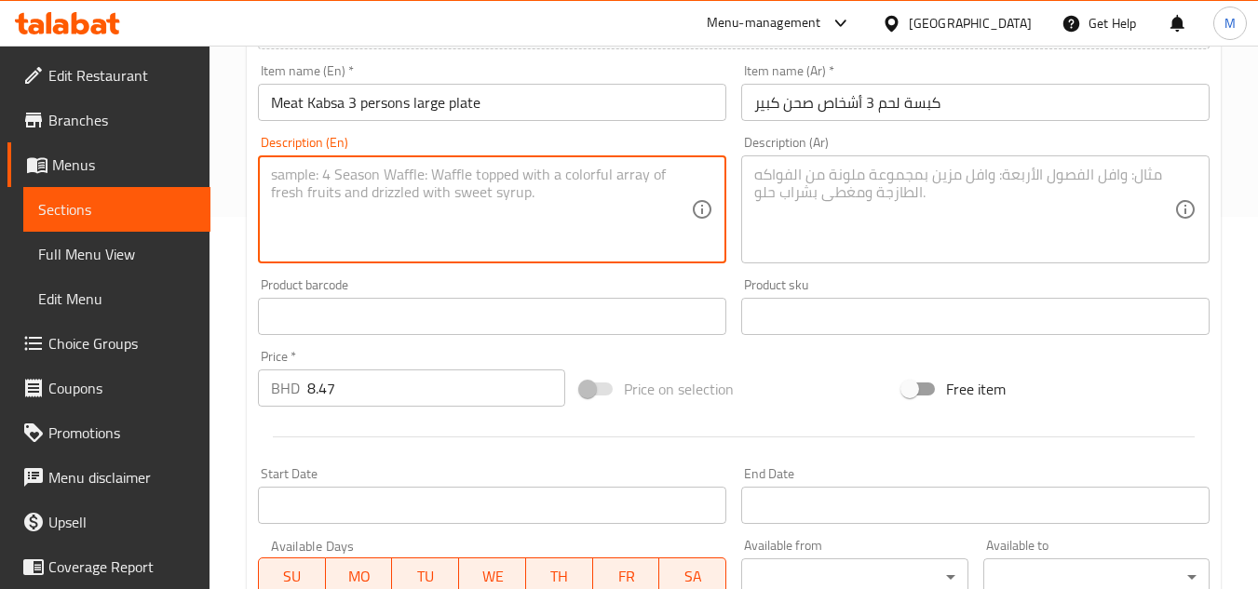
drag, startPoint x: 331, startPoint y: 184, endPoint x: 253, endPoint y: 186, distance: 77.3
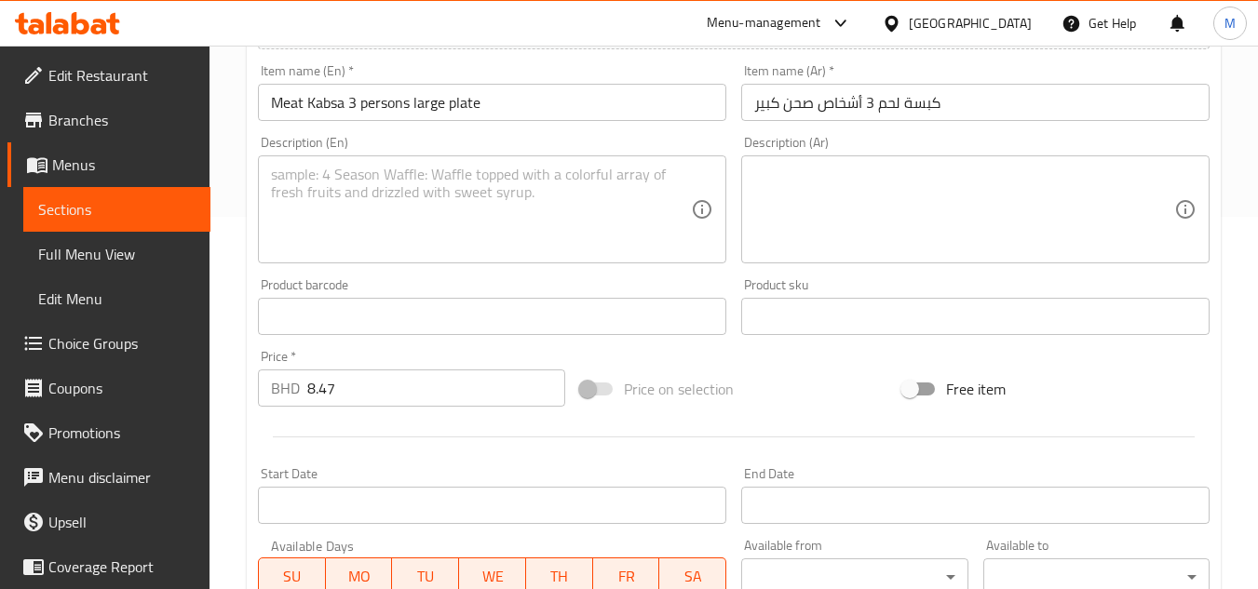
click at [238, 199] on div "Home / Restaurants management / Menus / Sections / item / update Kabsa section …" at bounding box center [734, 300] width 1049 height 1255
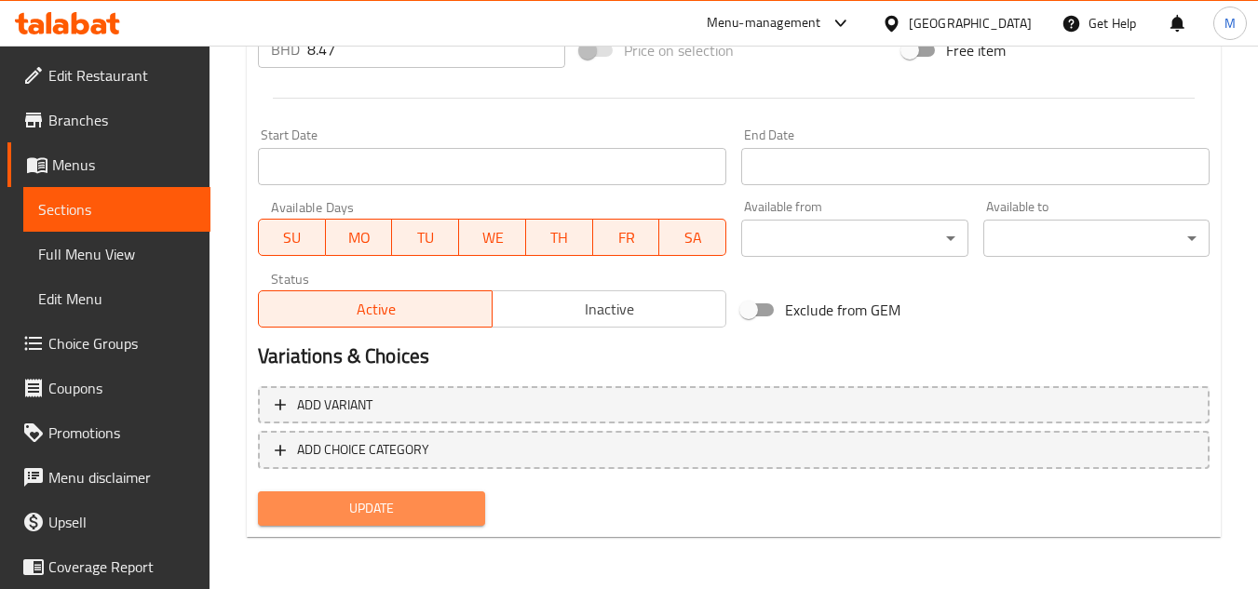
click at [405, 500] on span "Update" at bounding box center [371, 508] width 196 height 23
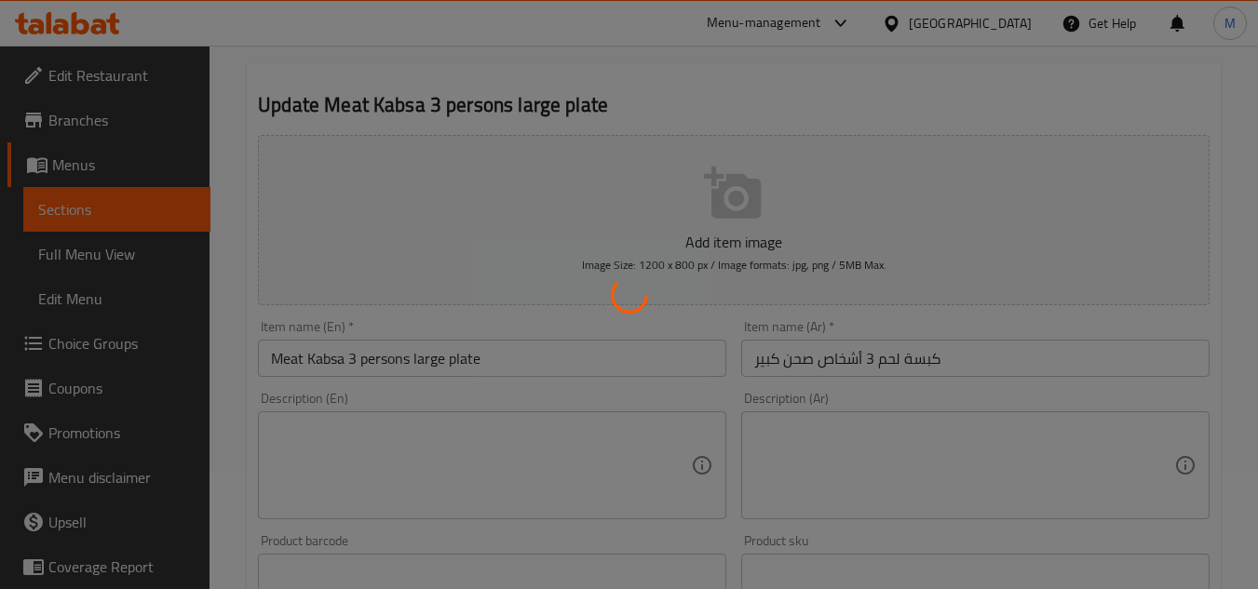
scroll to position [0, 0]
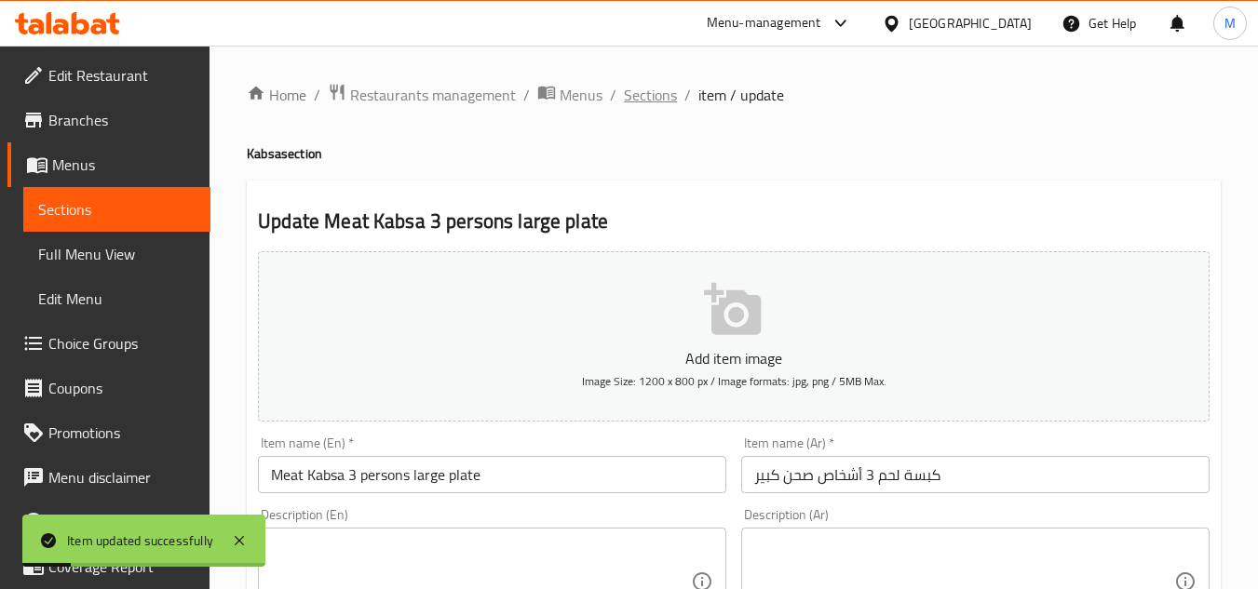
click at [646, 96] on span "Sections" at bounding box center [650, 95] width 53 height 22
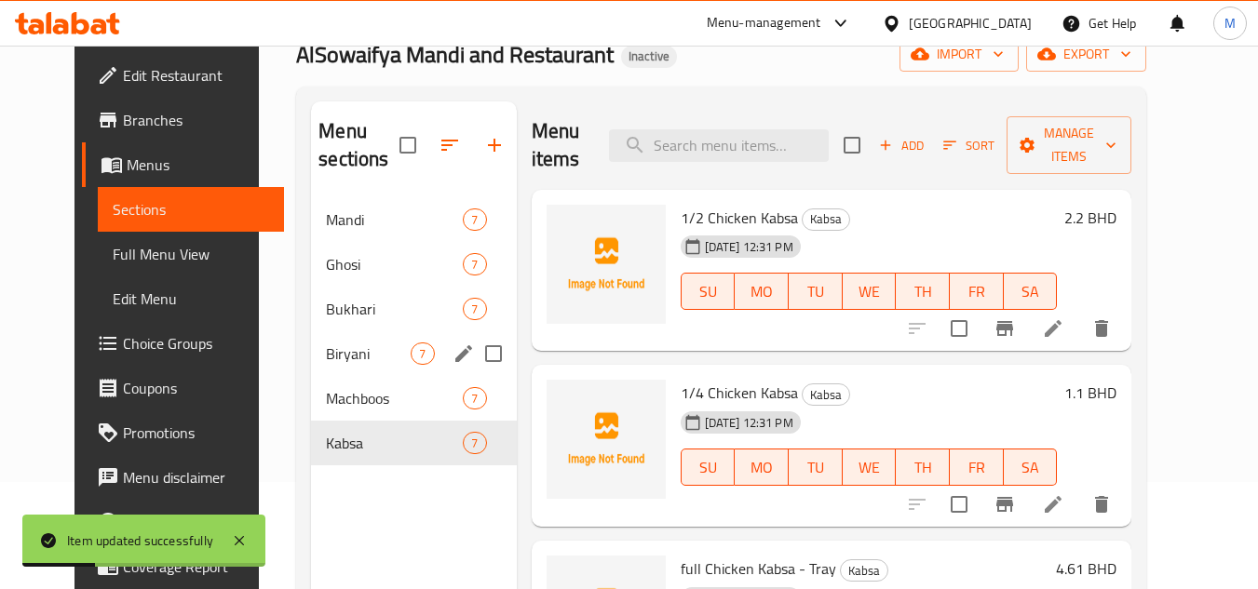
scroll to position [261, 0]
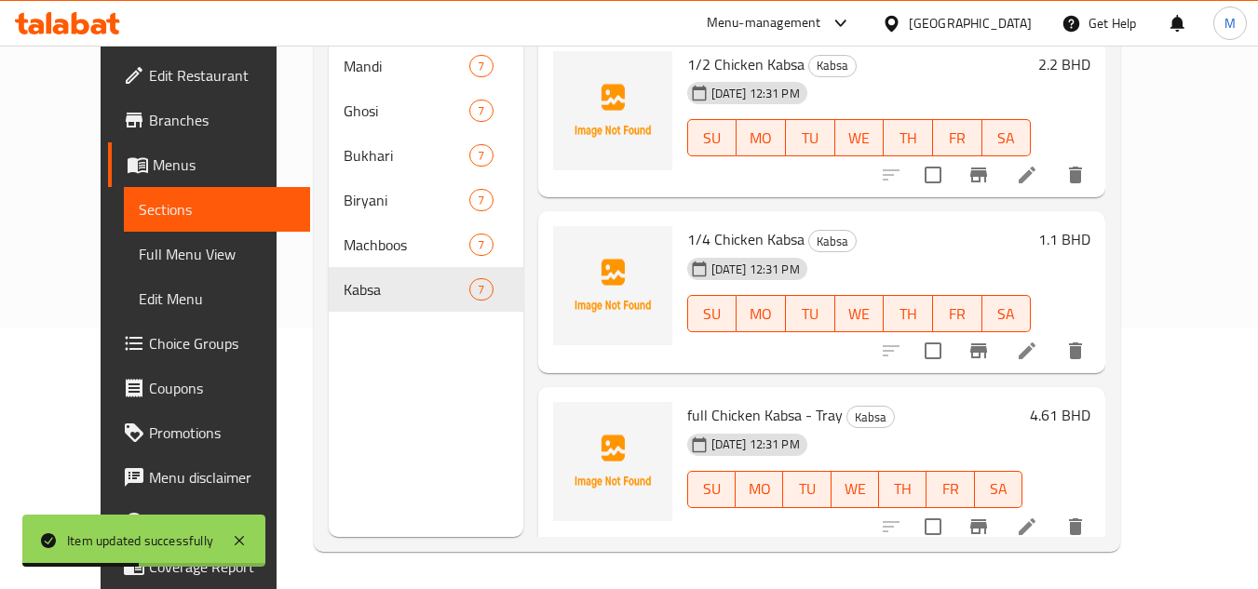
click at [139, 258] on span "Full Menu View" at bounding box center [217, 254] width 157 height 22
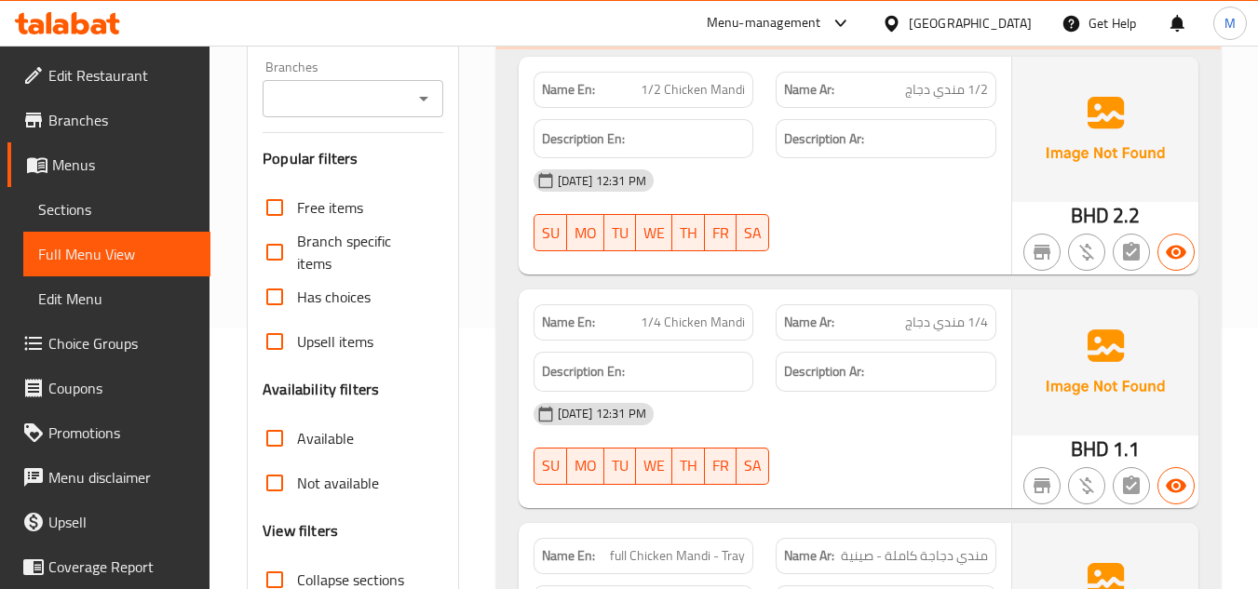
click at [866, 338] on div "Name Ar: 1/4 مندي دجاج" at bounding box center [886, 323] width 221 height 36
click at [98, 214] on span "Sections" at bounding box center [116, 209] width 157 height 22
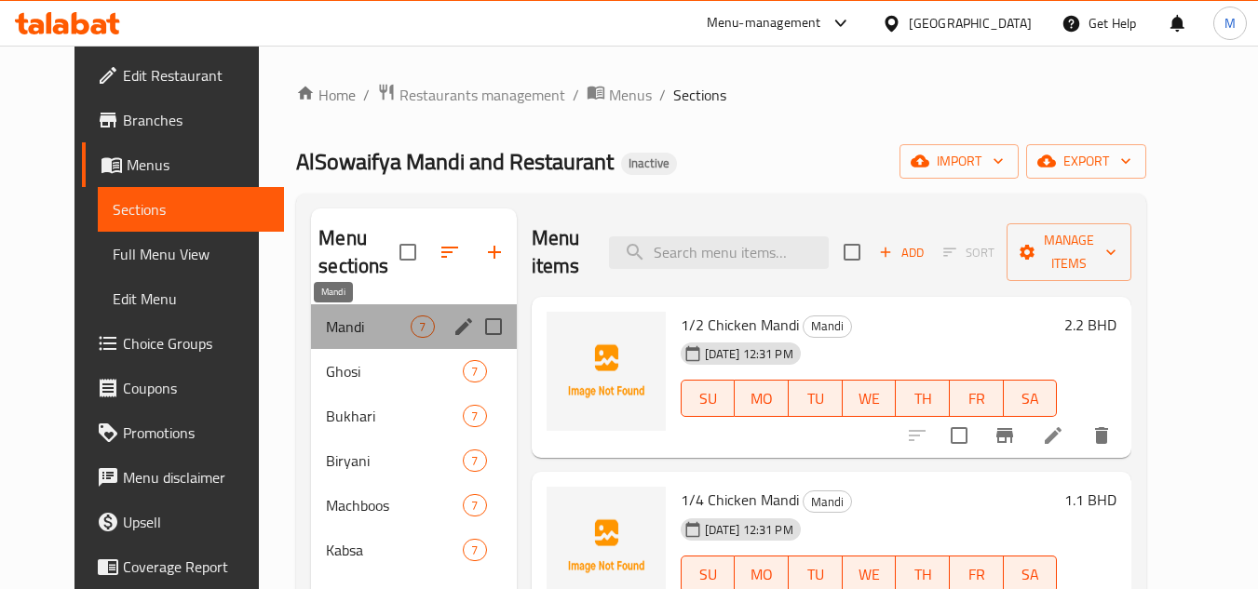
click at [352, 329] on span "Mandi" at bounding box center [368, 327] width 85 height 22
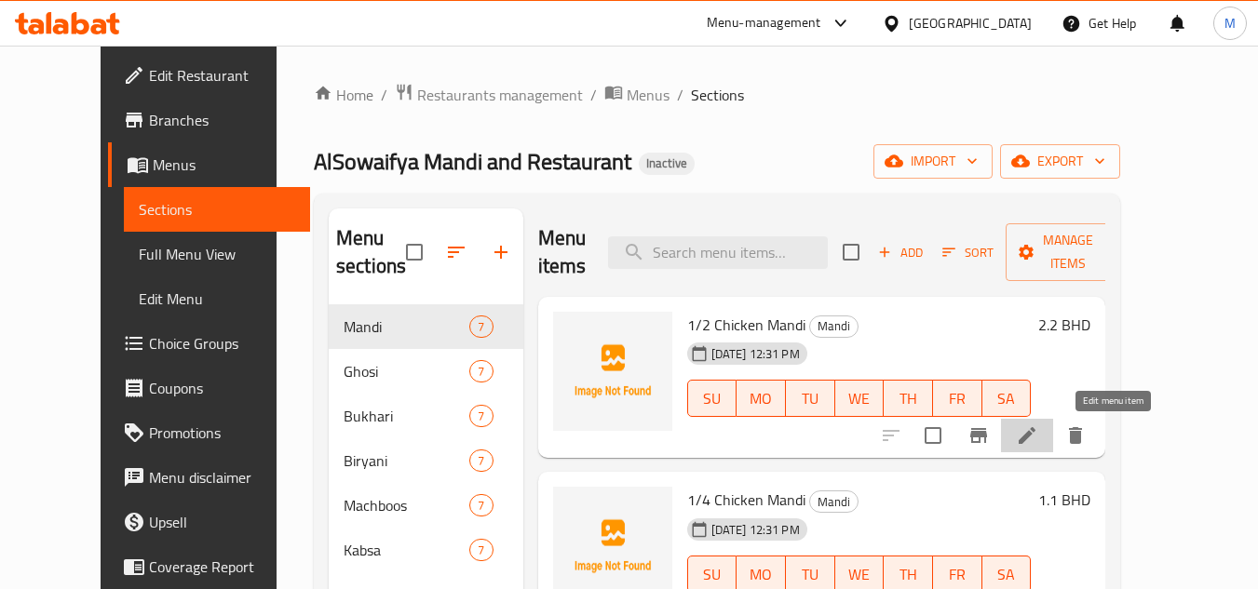
click at [1038, 441] on icon at bounding box center [1027, 436] width 22 height 22
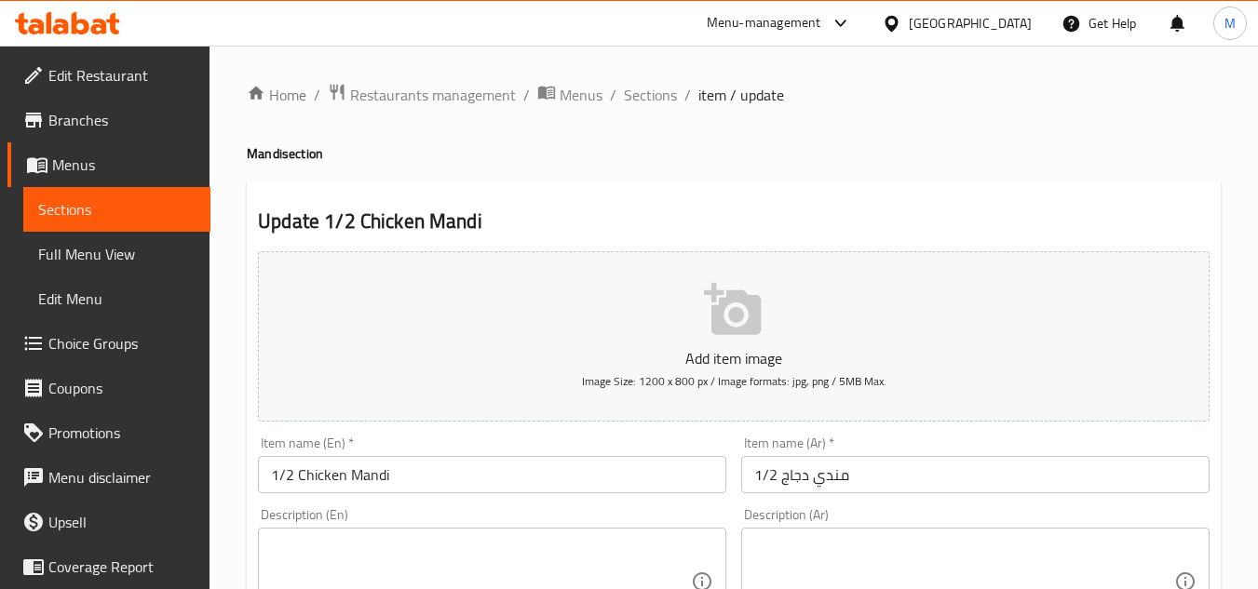
scroll to position [186, 0]
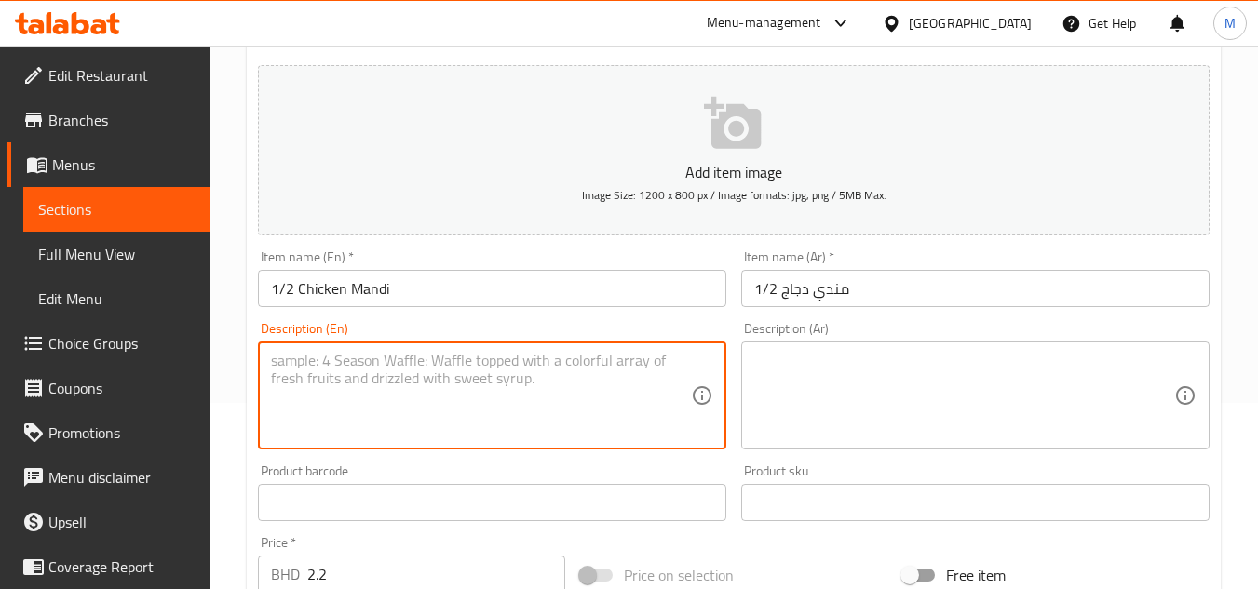
click at [533, 374] on textarea at bounding box center [481, 396] width 420 height 88
paste textarea "Traditional chicken mandi with ½ chicken"
type textarea "Traditional chicken mandi with ½ chicken"
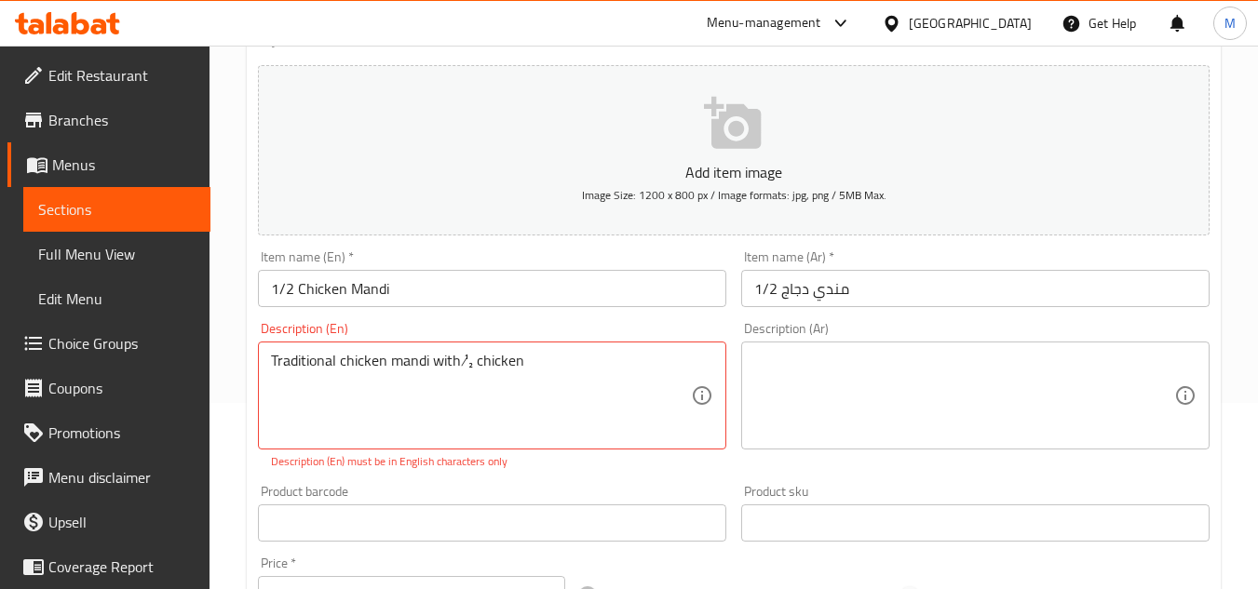
click at [875, 368] on textarea at bounding box center [964, 396] width 420 height 88
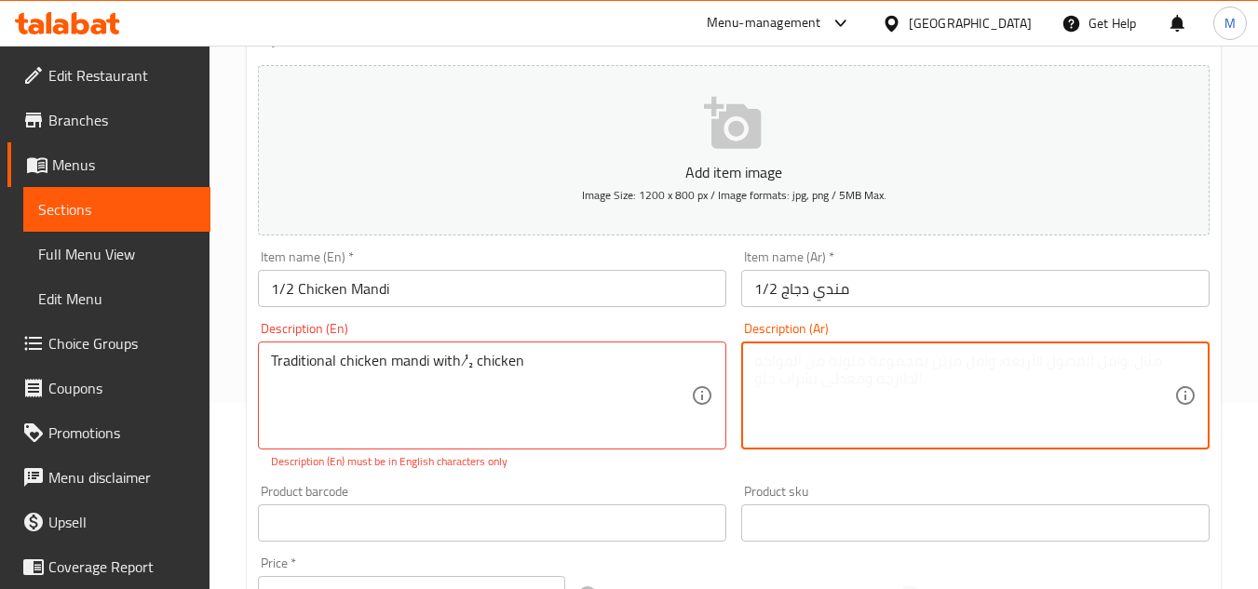
paste textarea "مندي دجاج تقليدي مع نصف دجاجة"
type textarea "مندي دجاج تقليدي مع نصف دجاجة"
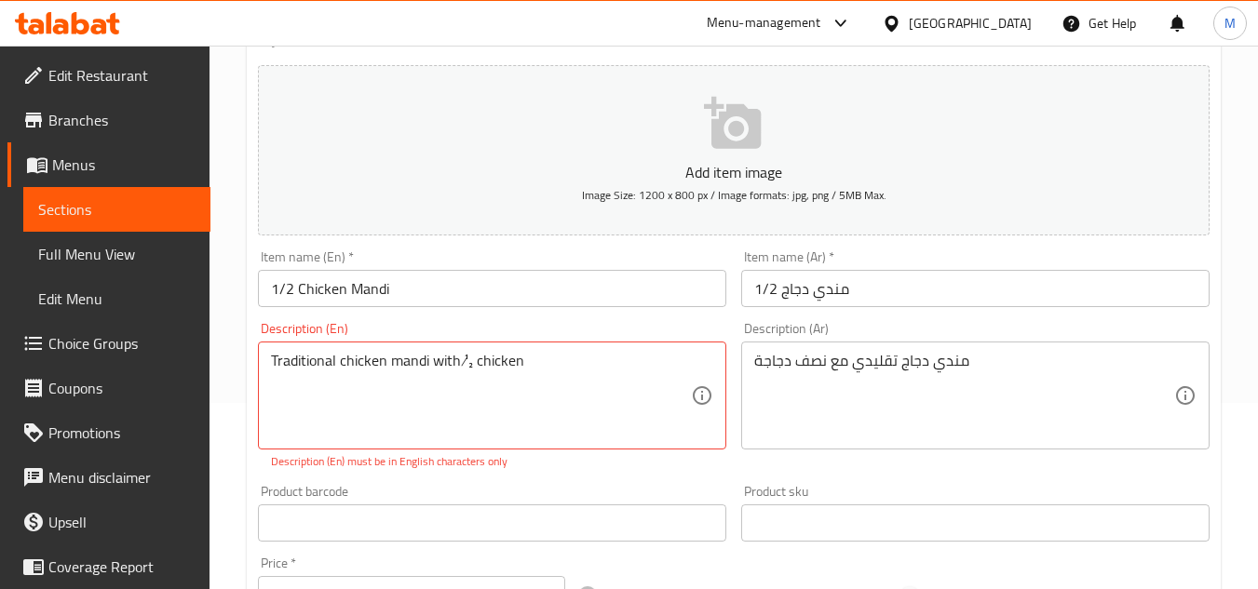
click at [617, 468] on p "Description (En) must be in English characters only" at bounding box center [492, 462] width 442 height 17
click at [465, 359] on textarea "Traditional chicken mandi with ½ chicken" at bounding box center [481, 396] width 420 height 88
paste textarea "half"
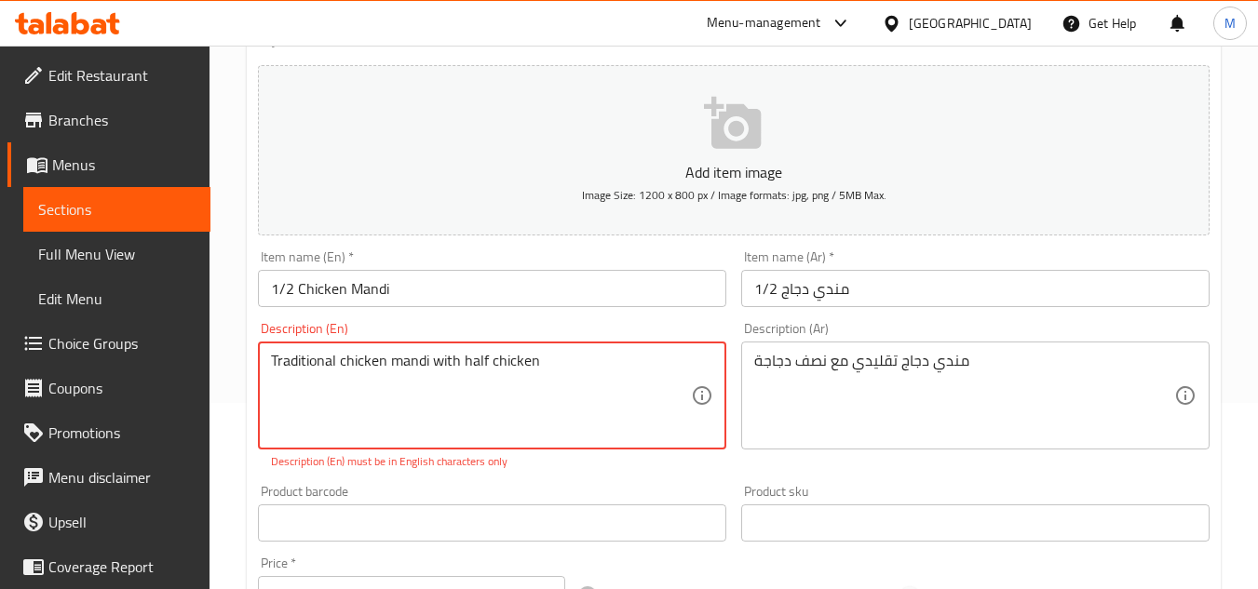
type textarea "Traditional chicken mandi with half chicken"
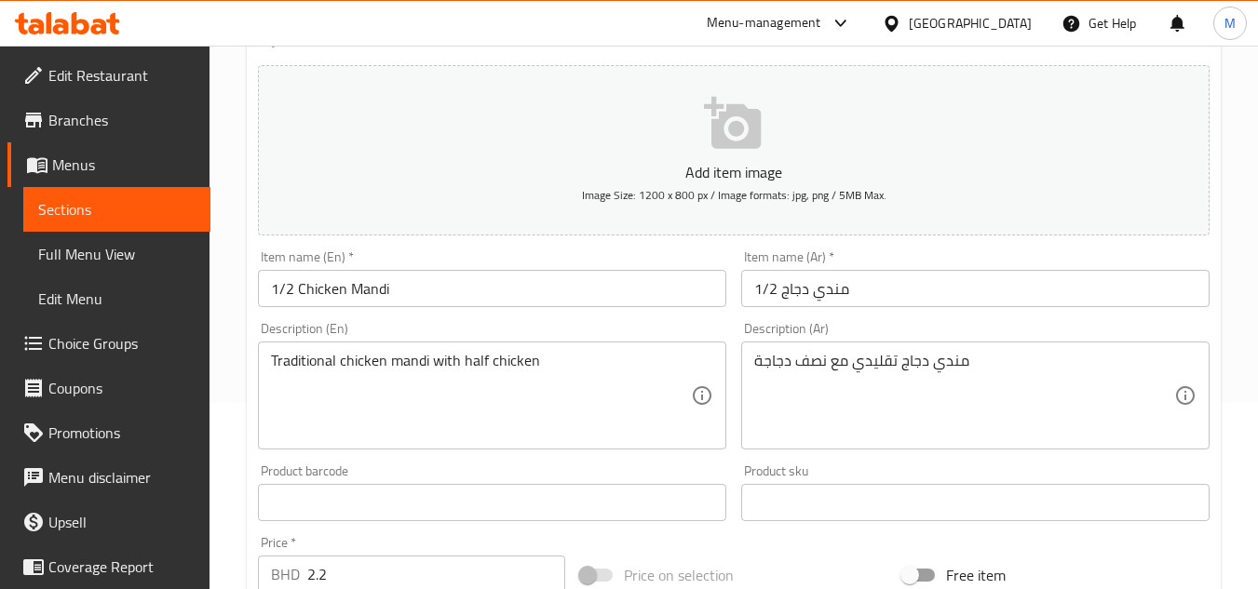
click at [839, 479] on div "Product sku Product sku" at bounding box center [975, 493] width 483 height 72
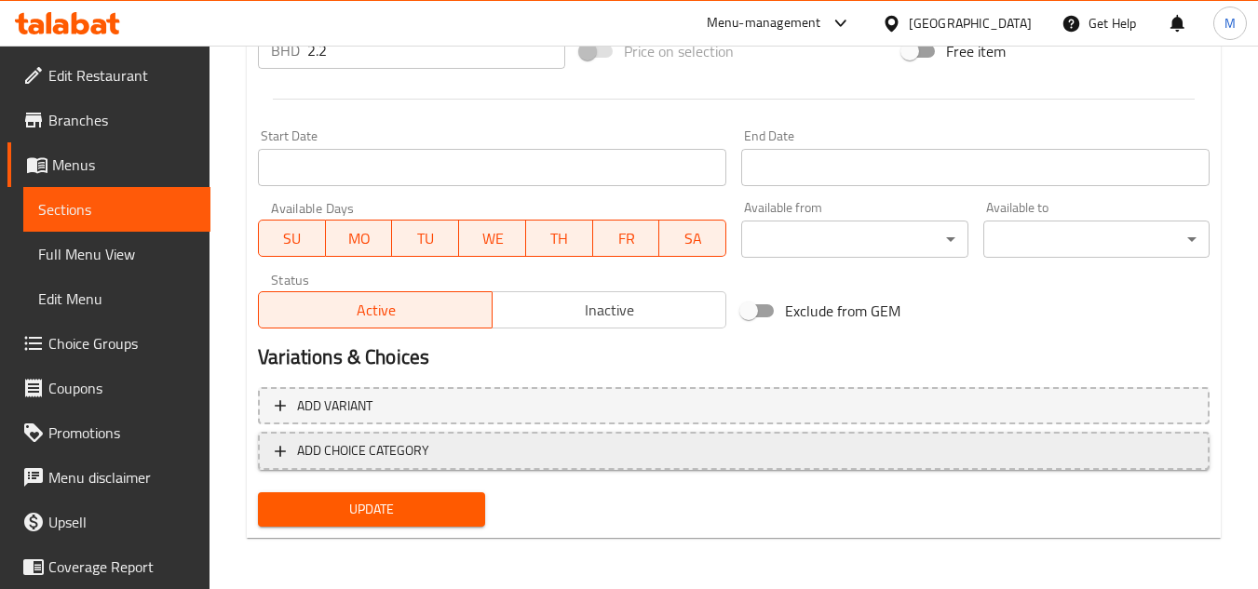
scroll to position [711, 0]
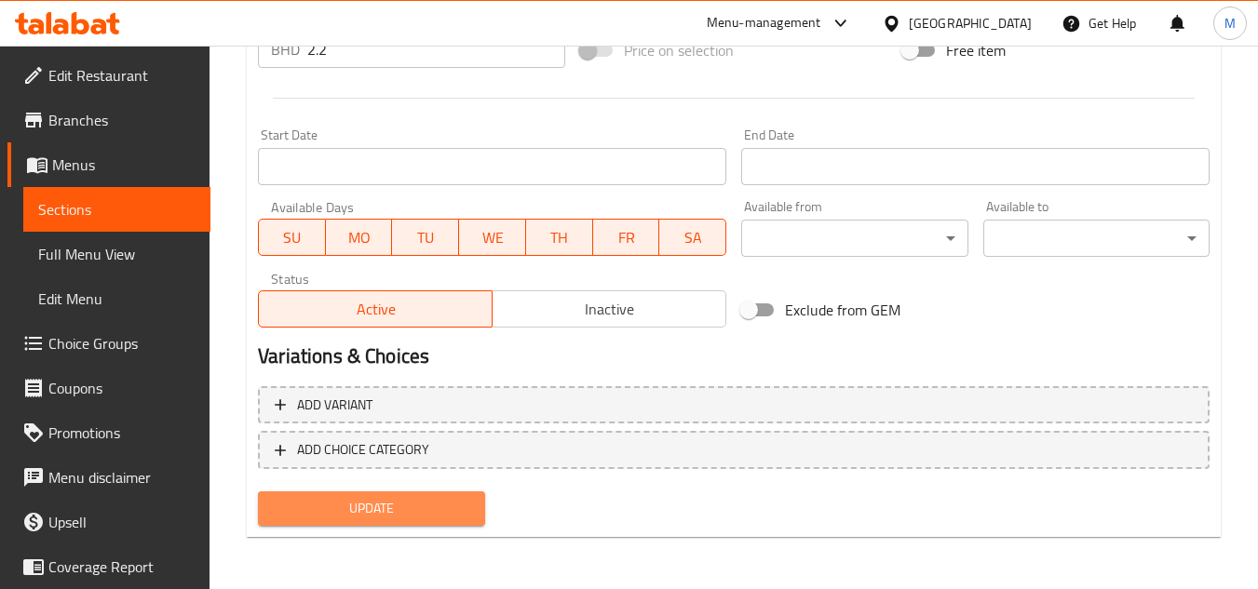
click at [429, 518] on span "Update" at bounding box center [371, 508] width 196 height 23
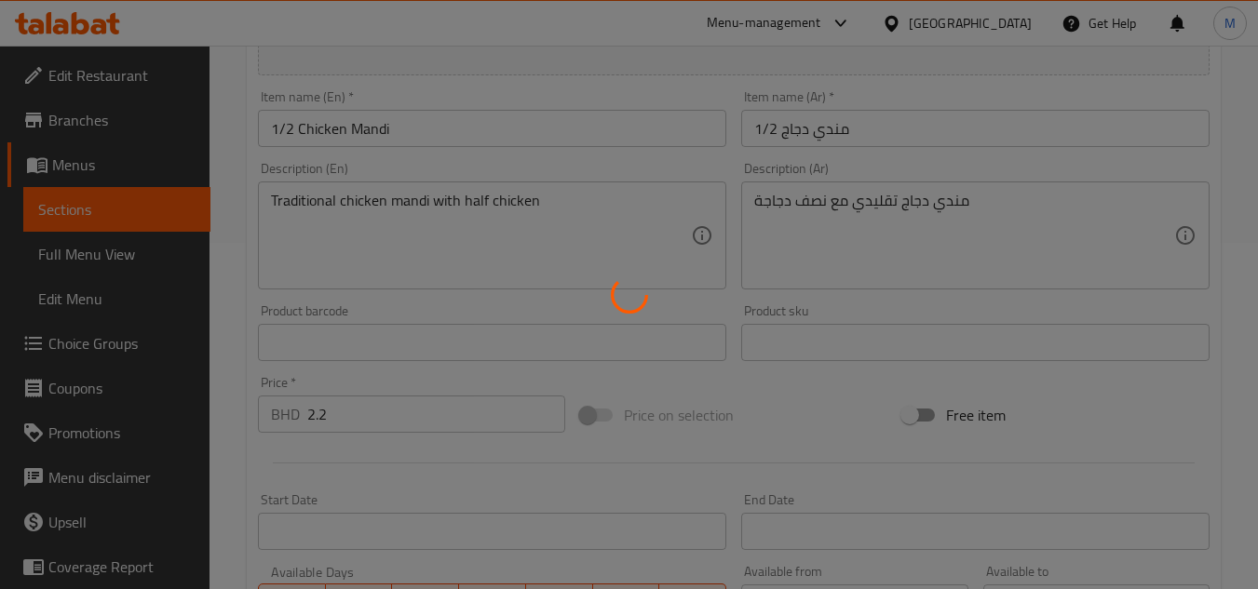
scroll to position [0, 0]
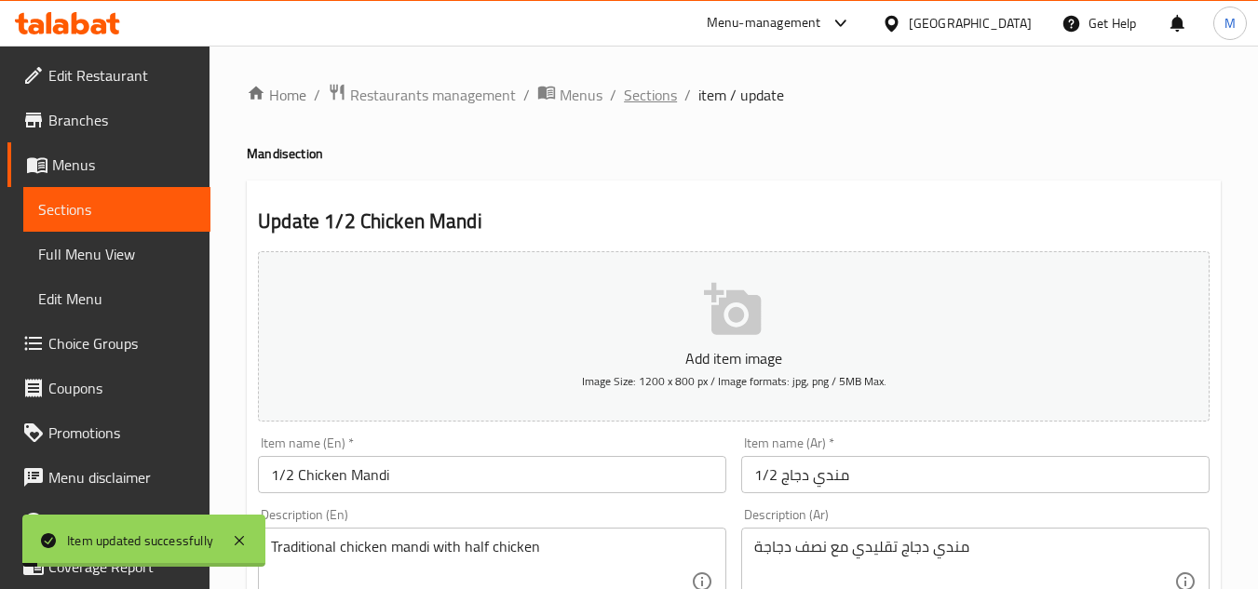
click at [660, 91] on span "Sections" at bounding box center [650, 95] width 53 height 22
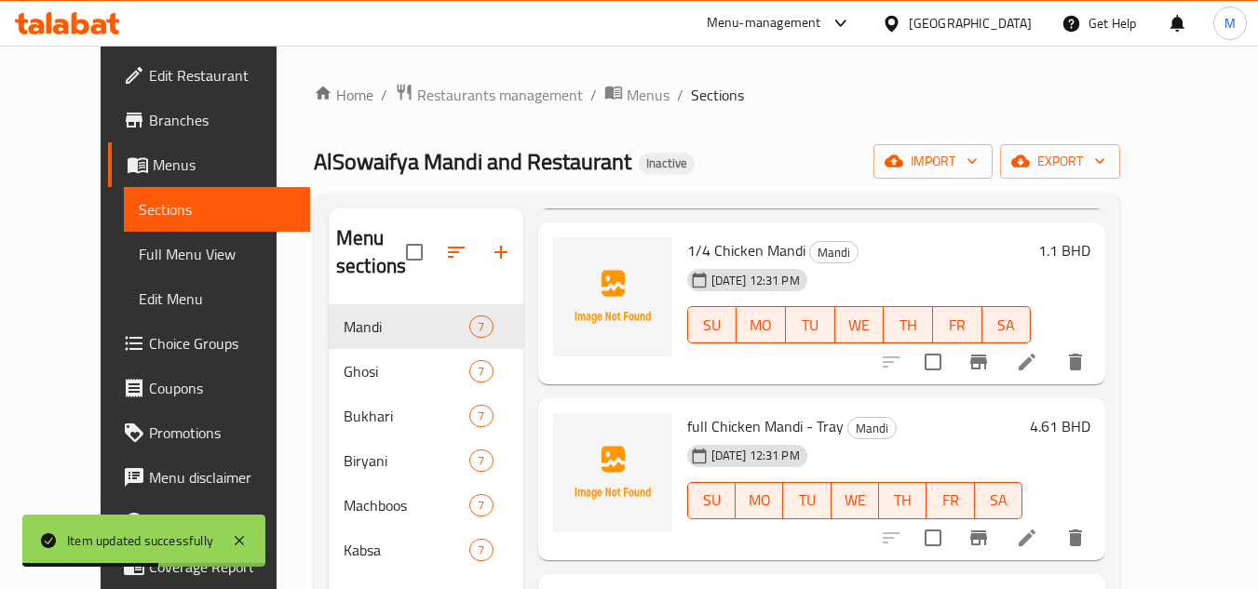
scroll to position [279, 0]
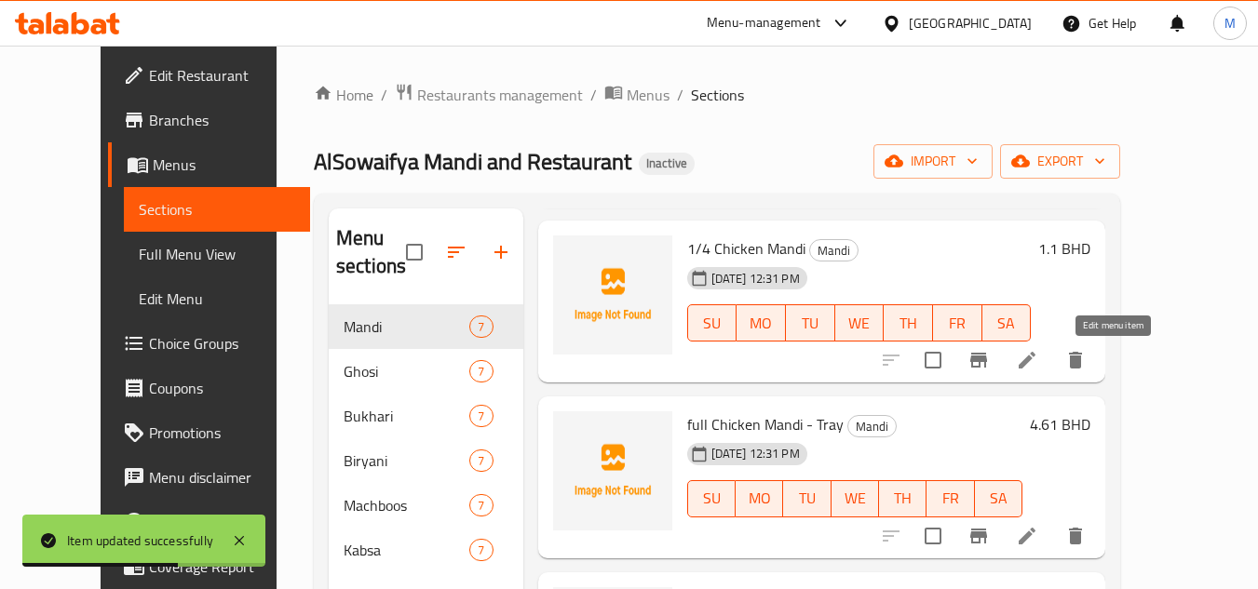
click at [1038, 367] on icon at bounding box center [1027, 360] width 22 height 22
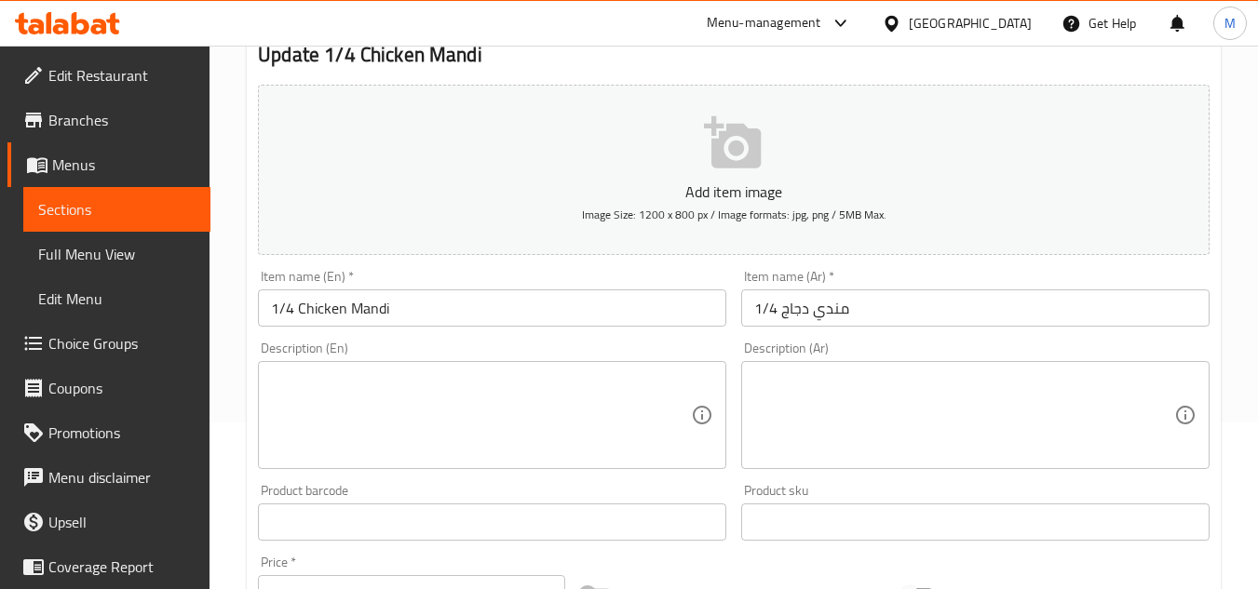
scroll to position [186, 0]
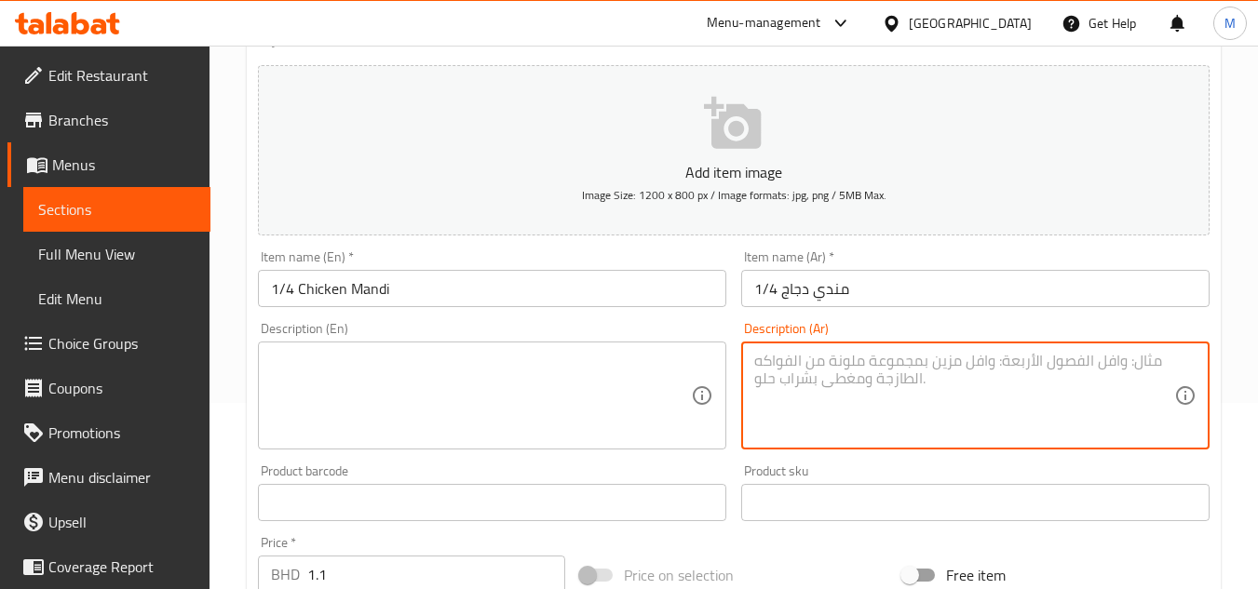
click at [868, 366] on textarea at bounding box center [964, 396] width 420 height 88
paste textarea "مندي دجاج تقليدي مع ربع دجاجة"
type textarea "مندي دجاج تقليدي مع ربع دجاجة"
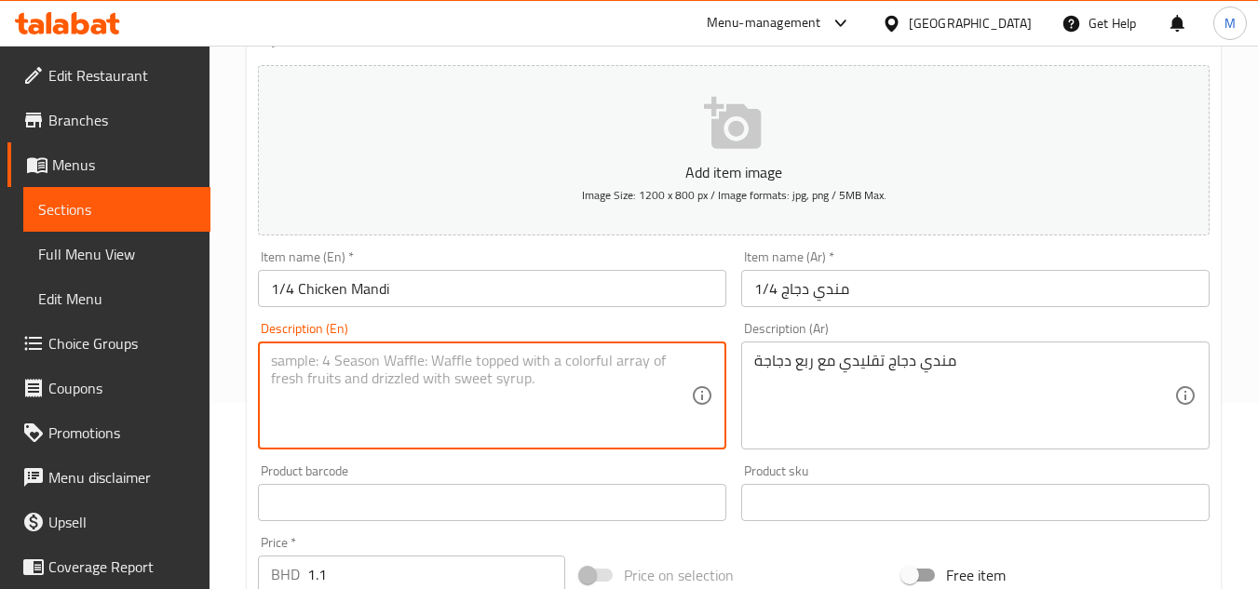
click at [418, 376] on textarea at bounding box center [481, 396] width 420 height 88
paste textarea "Traditional chicken mandi with quarter chicken"
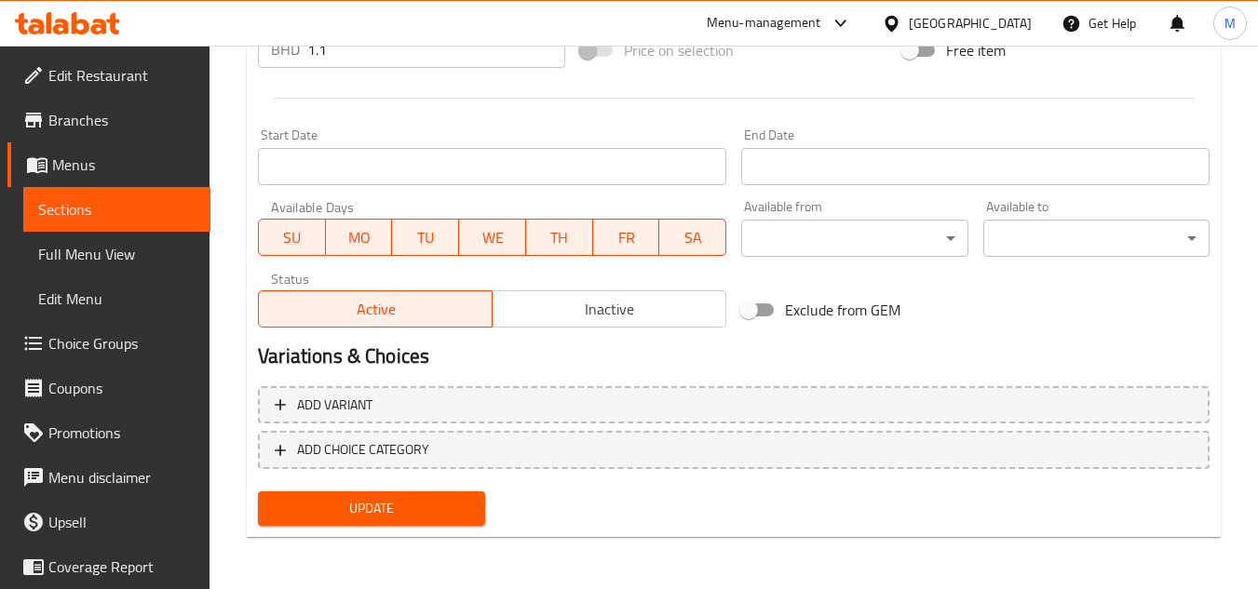
type textarea "Traditional chicken mandi with quarter chicken"
click at [434, 513] on span "Update" at bounding box center [371, 508] width 196 height 23
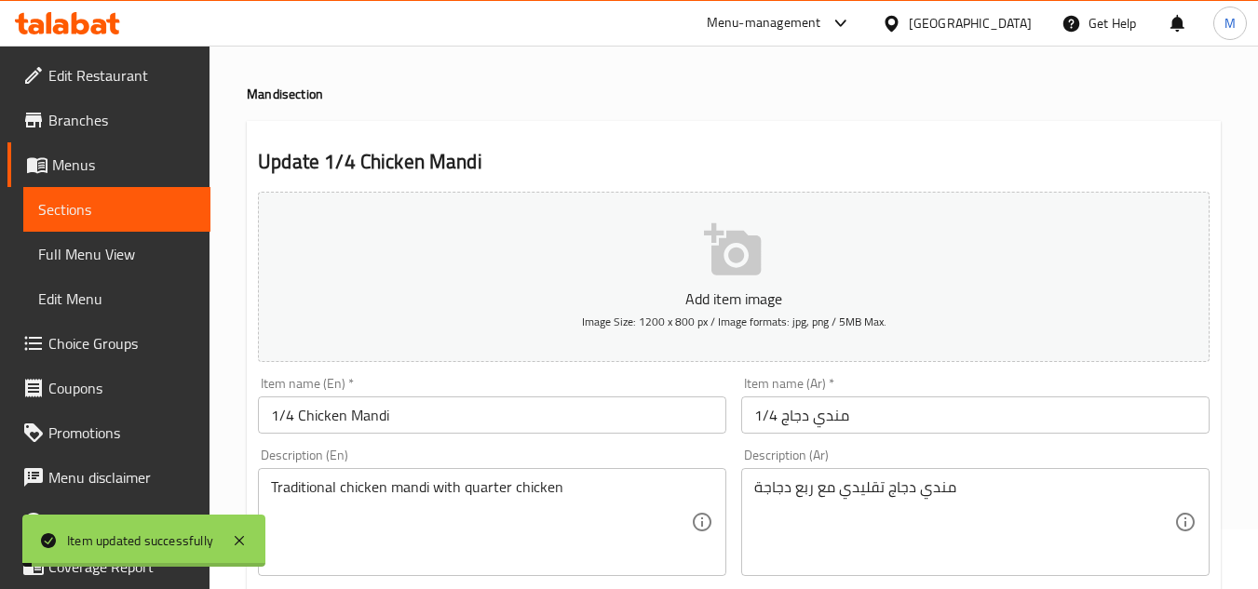
scroll to position [0, 0]
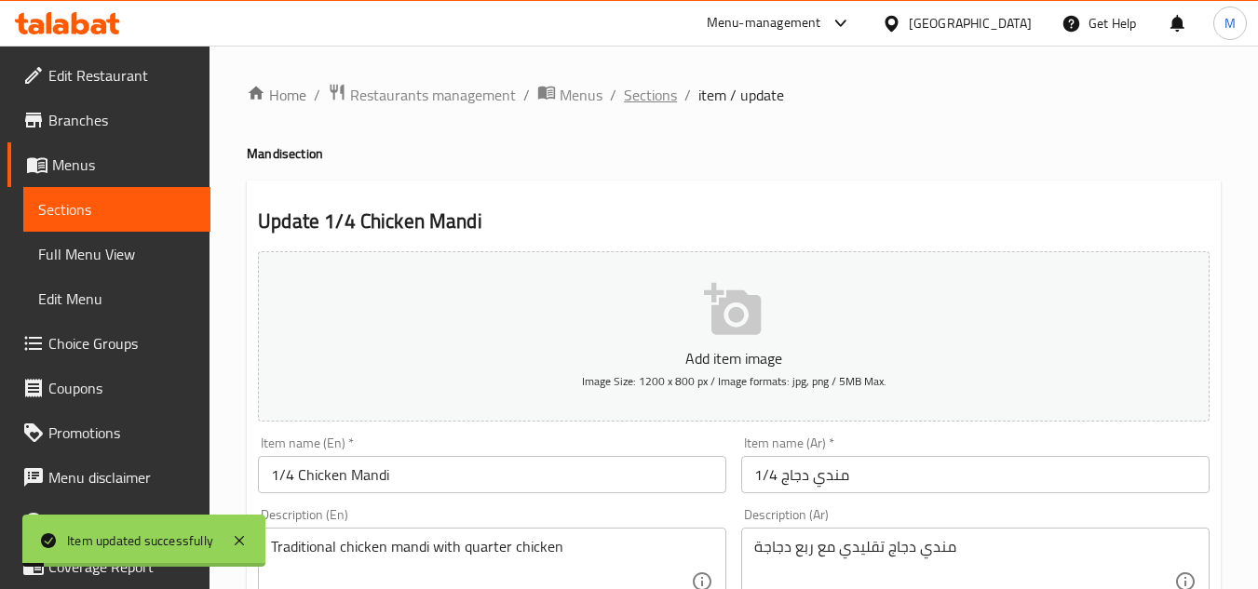
click at [649, 106] on span "Sections" at bounding box center [650, 95] width 53 height 22
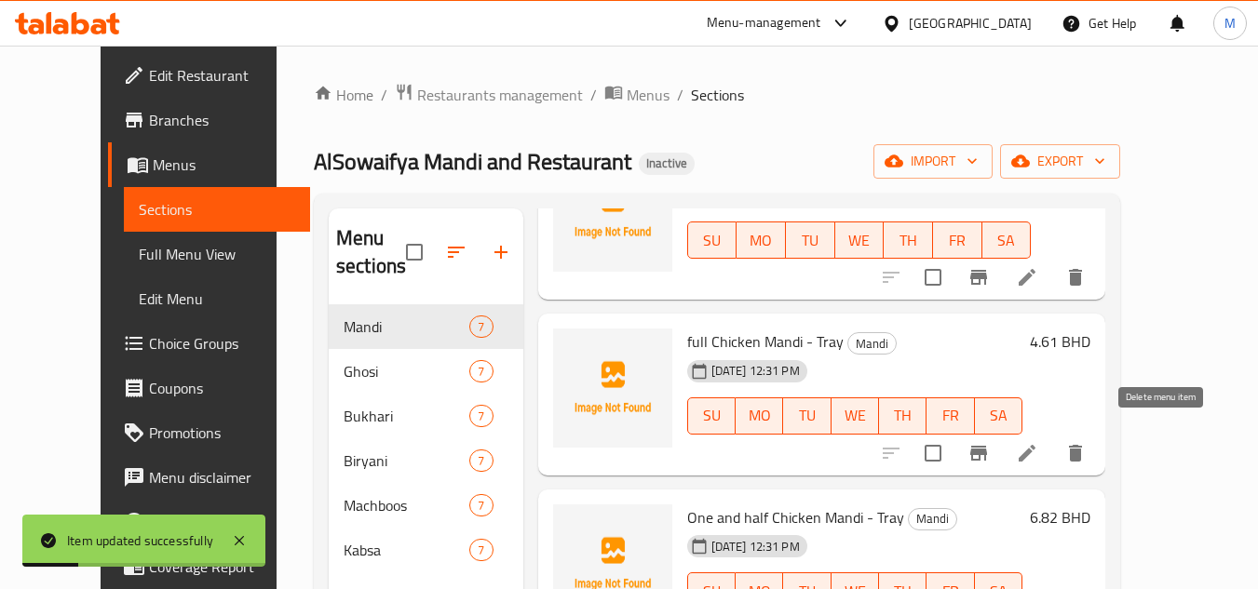
scroll to position [373, 0]
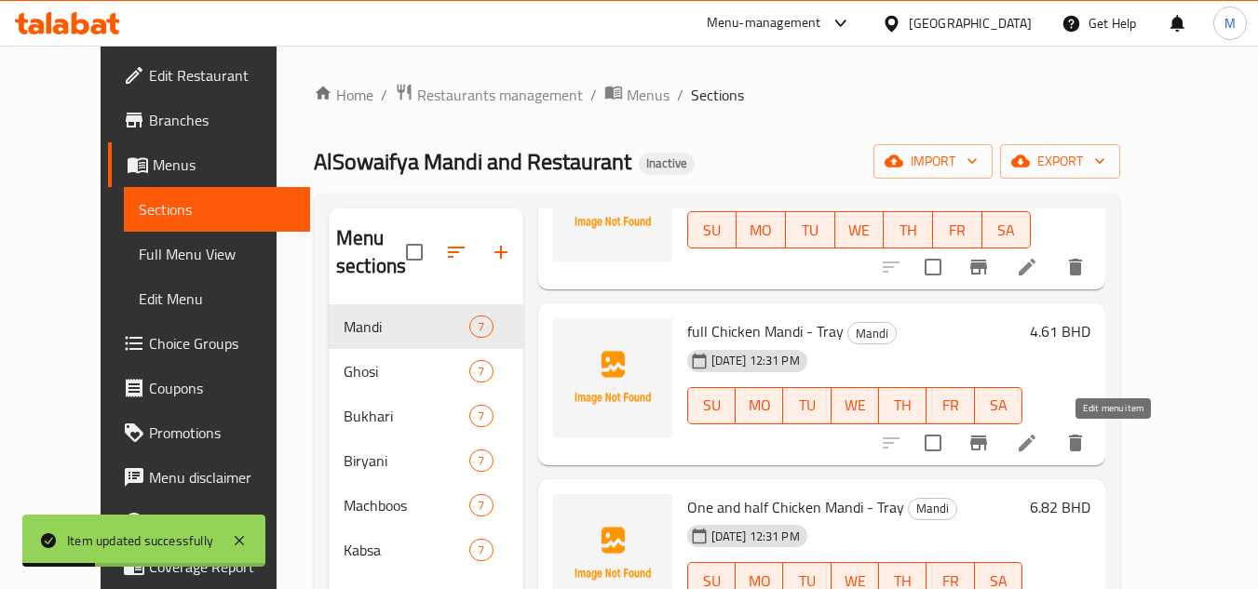
click at [1038, 447] on icon at bounding box center [1027, 443] width 22 height 22
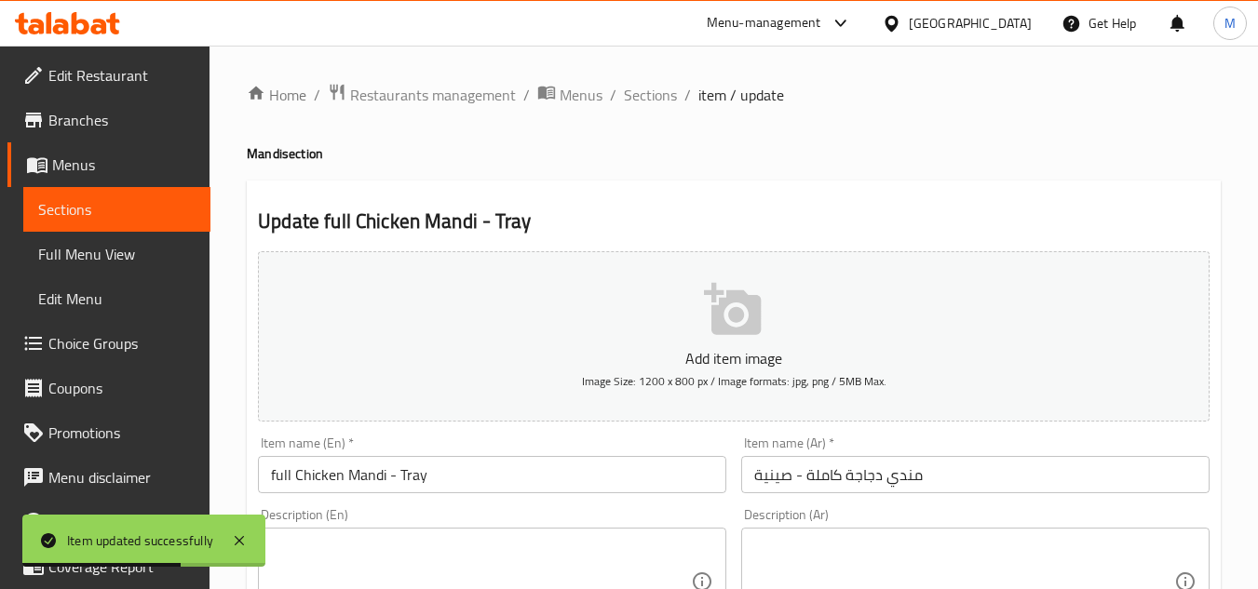
scroll to position [186, 0]
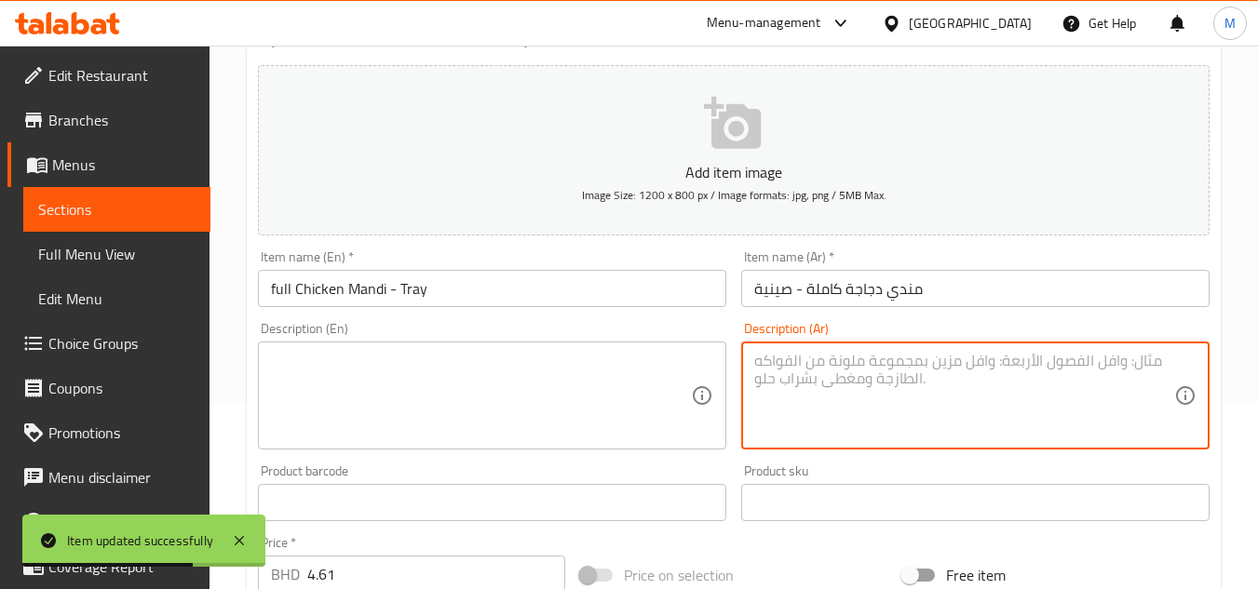
click at [838, 382] on textarea at bounding box center [964, 396] width 420 height 88
paste textarea "مندي دجاج تقليدي مع دجاجة كاملة"
type textarea "مندي دجاج تقليدي مع دجاجة كاملة"
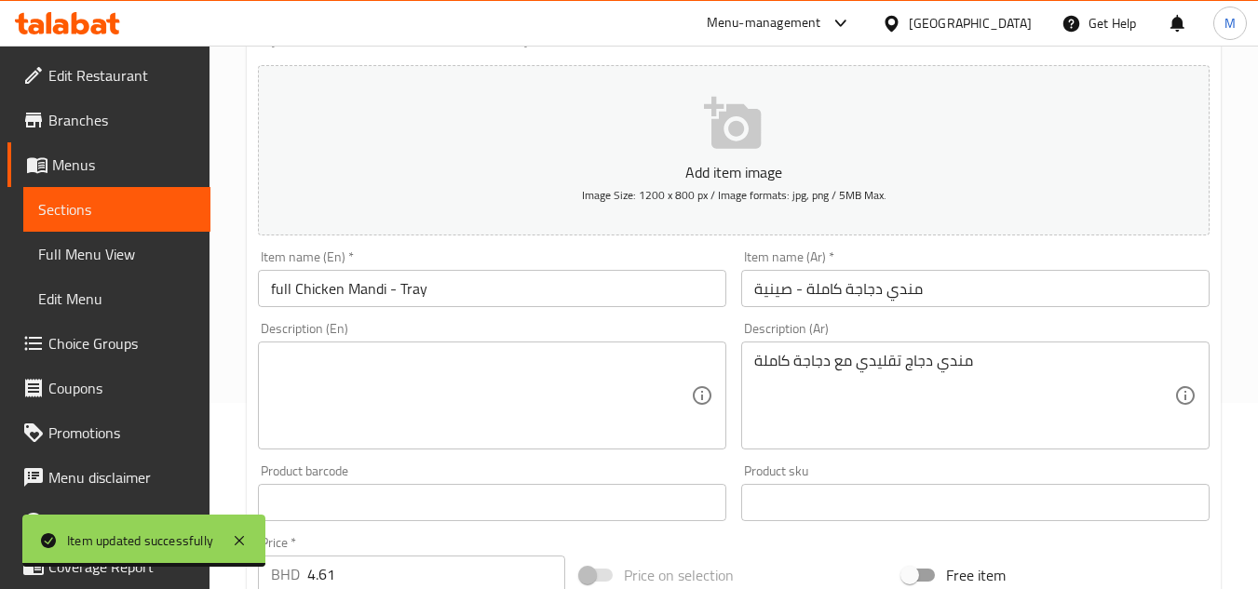
click at [375, 426] on textarea at bounding box center [481, 396] width 420 height 88
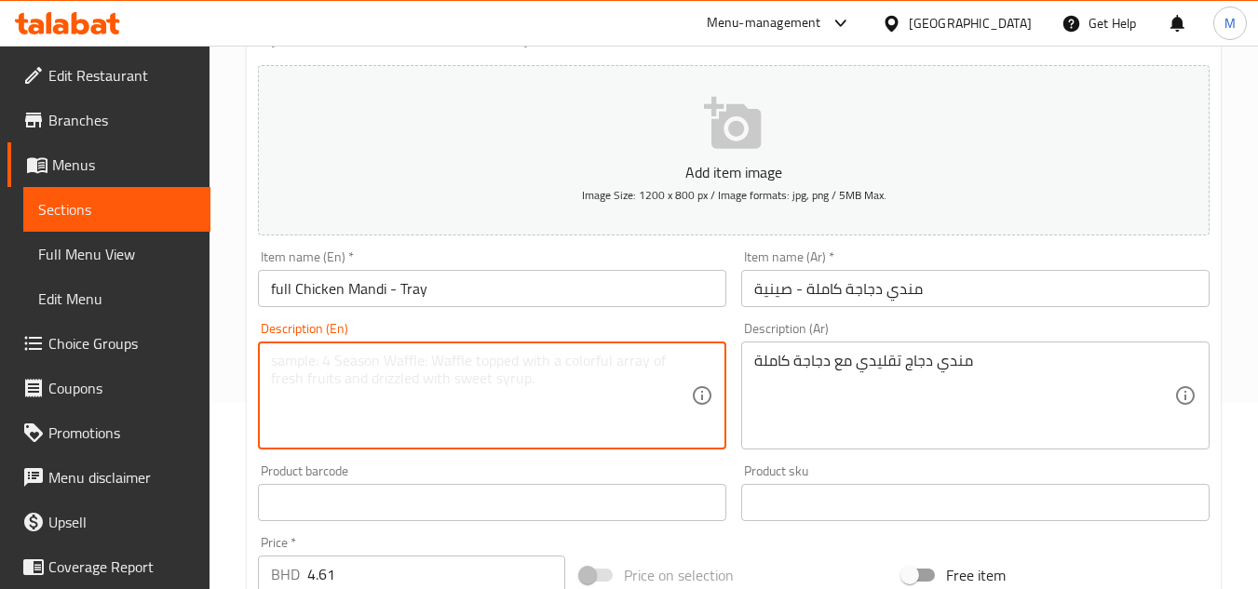
paste textarea "Traditional chicken mandi with full chicken"
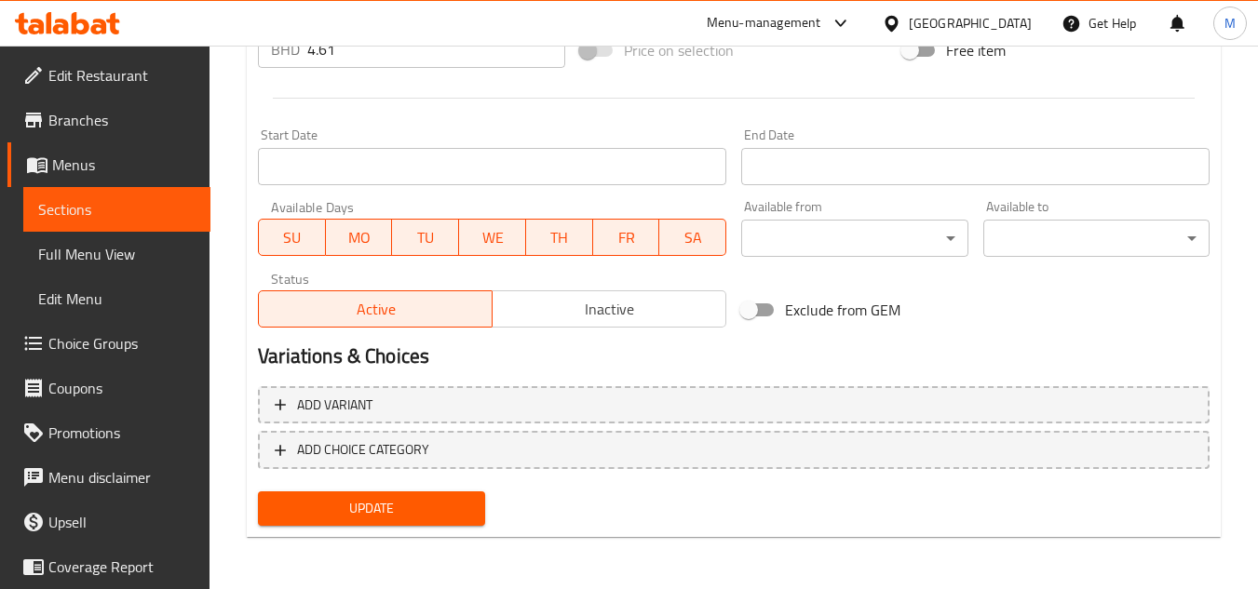
type textarea "Traditional chicken mandi with full chicken"
click at [420, 517] on span "Update" at bounding box center [371, 508] width 196 height 23
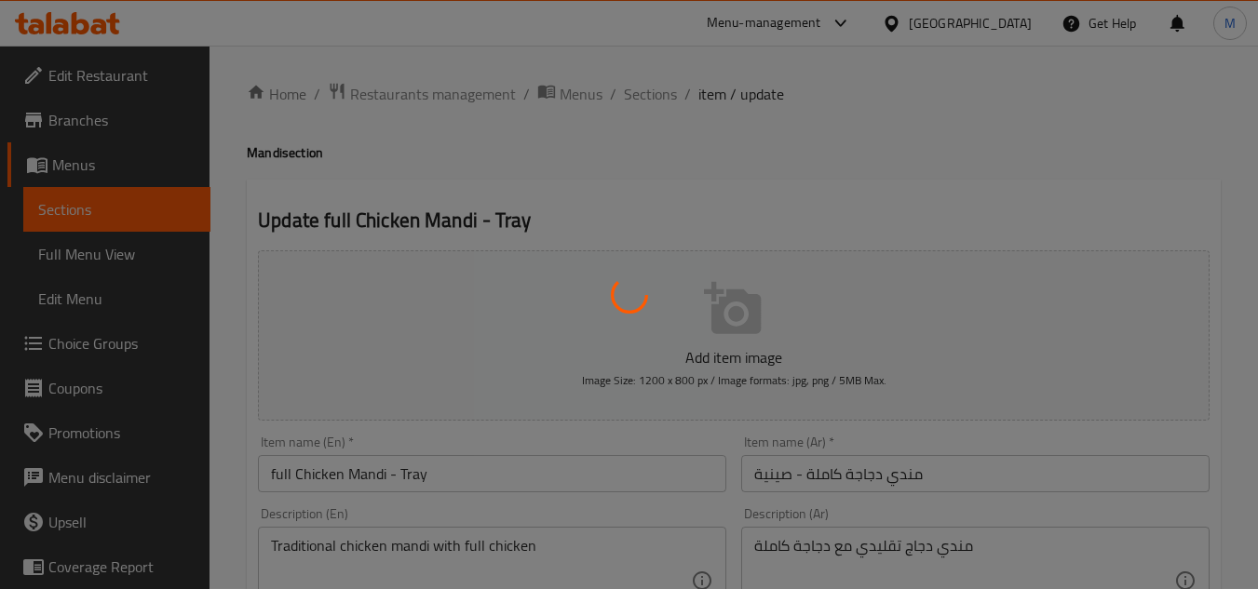
scroll to position [0, 0]
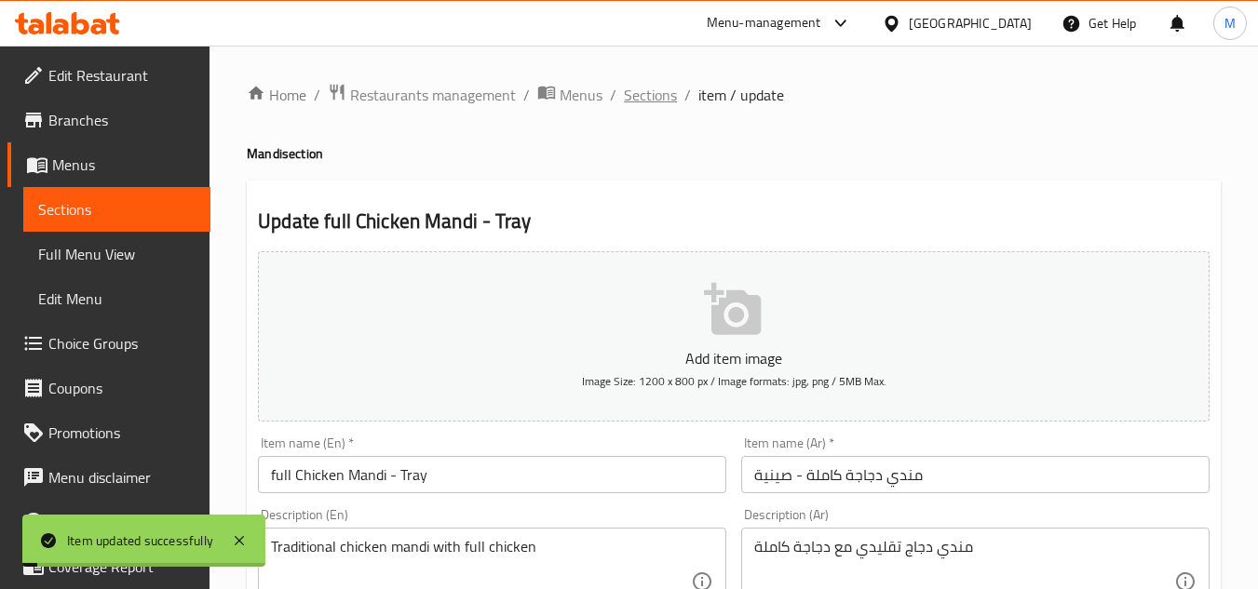
click at [646, 97] on span "Sections" at bounding box center [650, 95] width 53 height 22
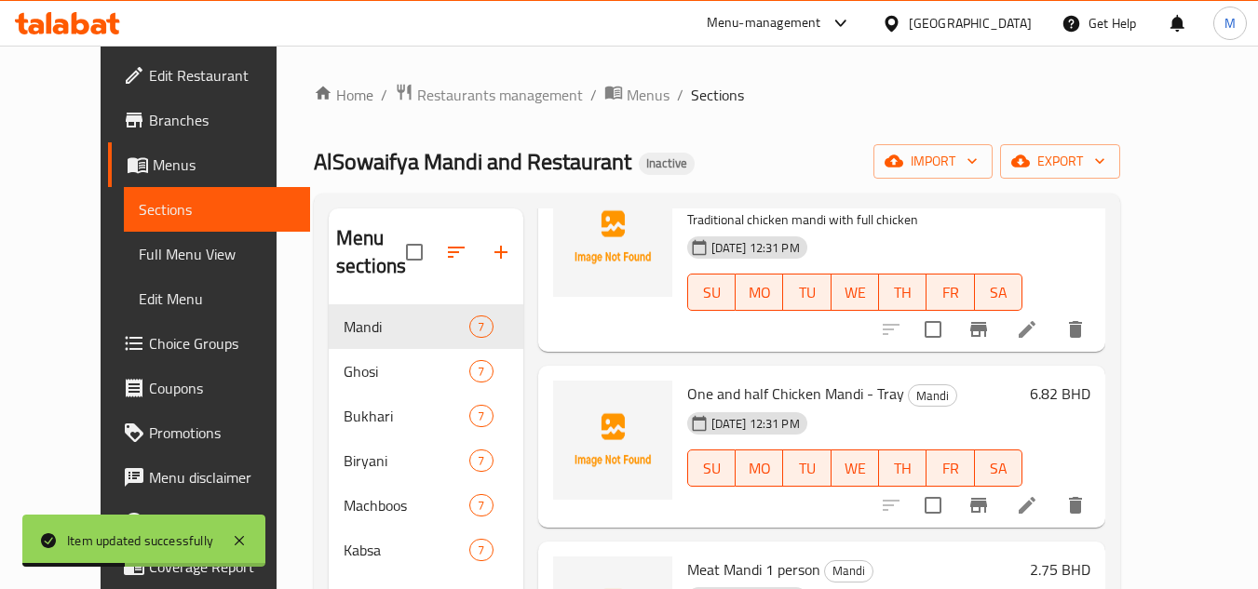
scroll to position [652, 0]
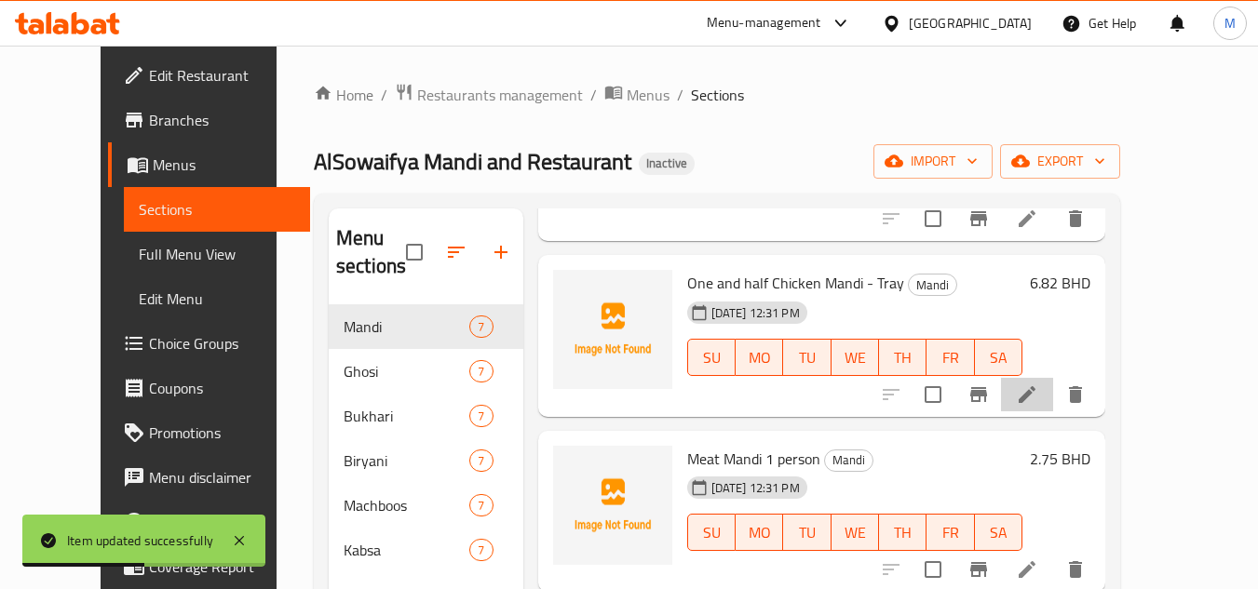
click at [1053, 410] on li at bounding box center [1027, 395] width 52 height 34
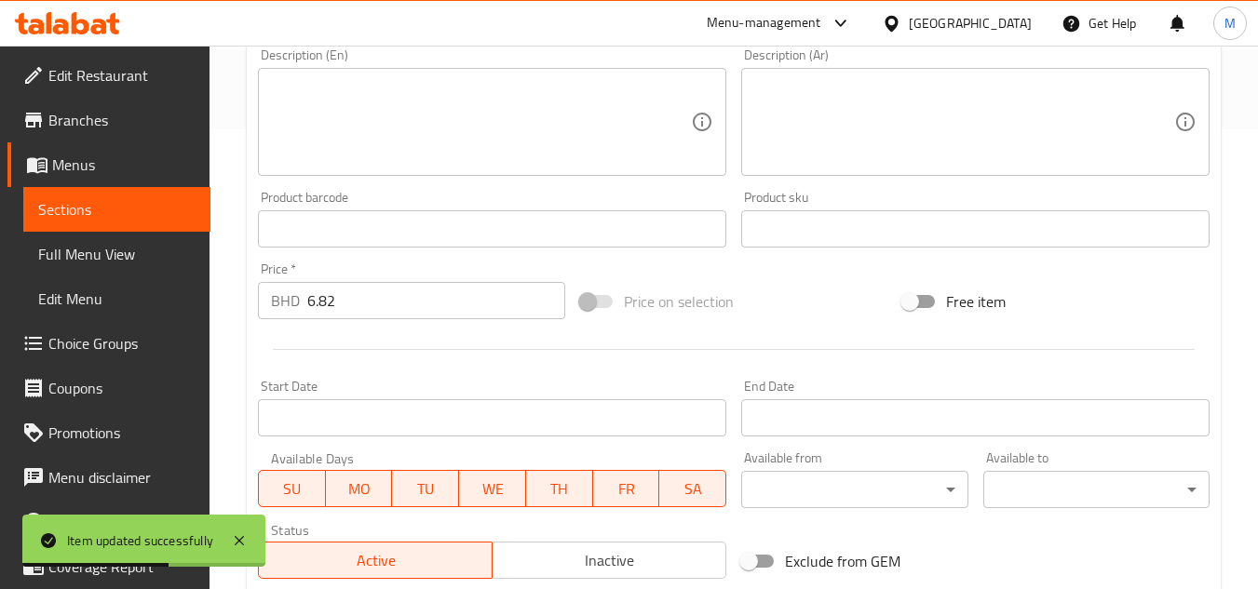
scroll to position [466, 0]
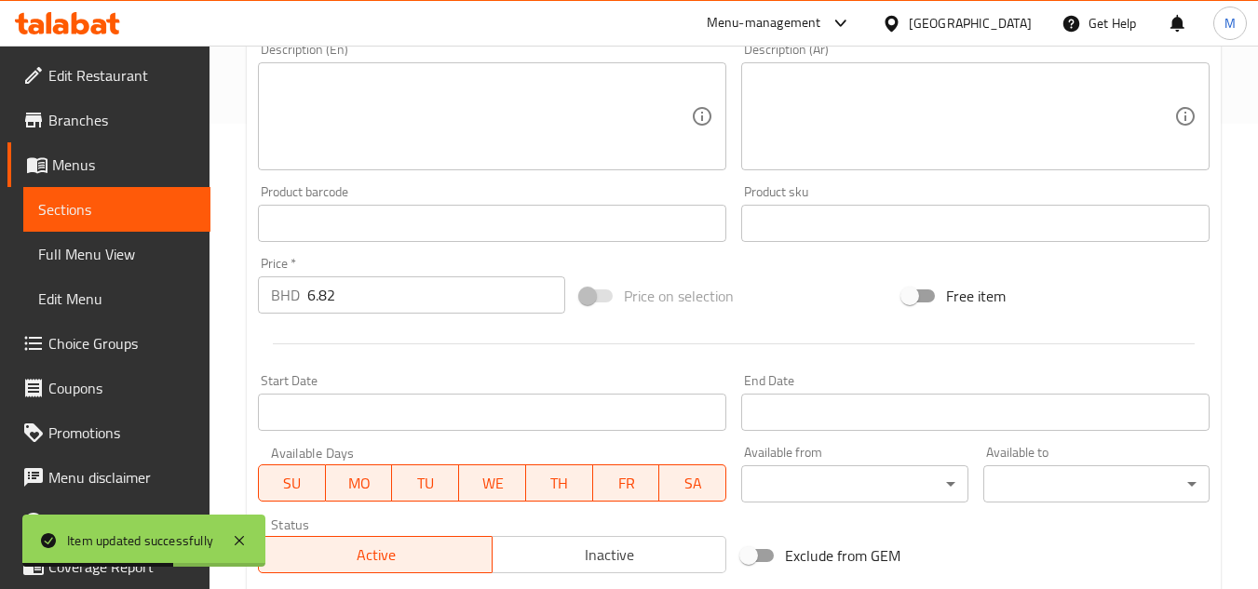
click at [839, 135] on textarea at bounding box center [964, 117] width 420 height 88
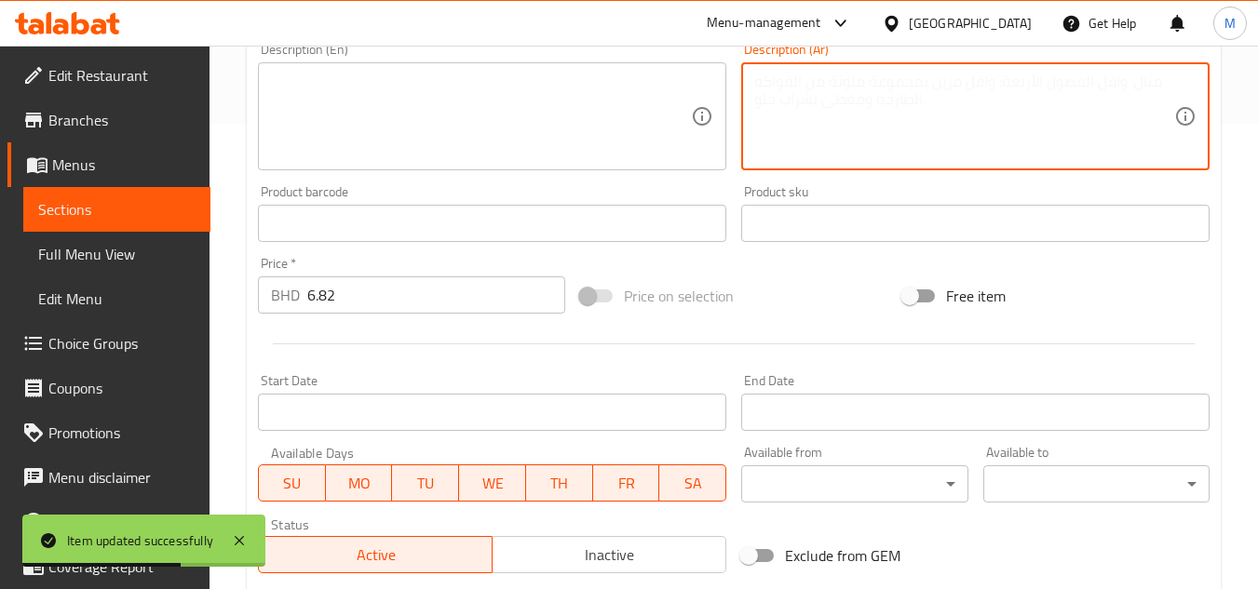
paste textarea "مندي دجاج تقليدي مع دجاجة ونصف"
type textarea "مندي دجاج تقليدي مع دجاجة ونصف"
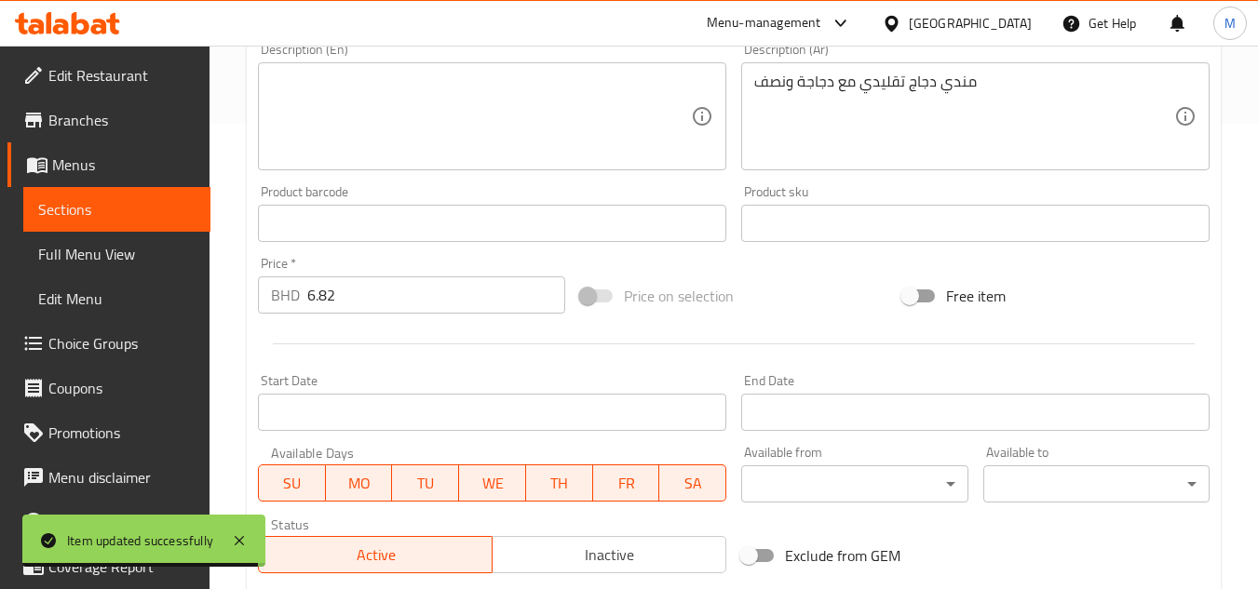
click at [560, 92] on textarea at bounding box center [481, 117] width 420 height 88
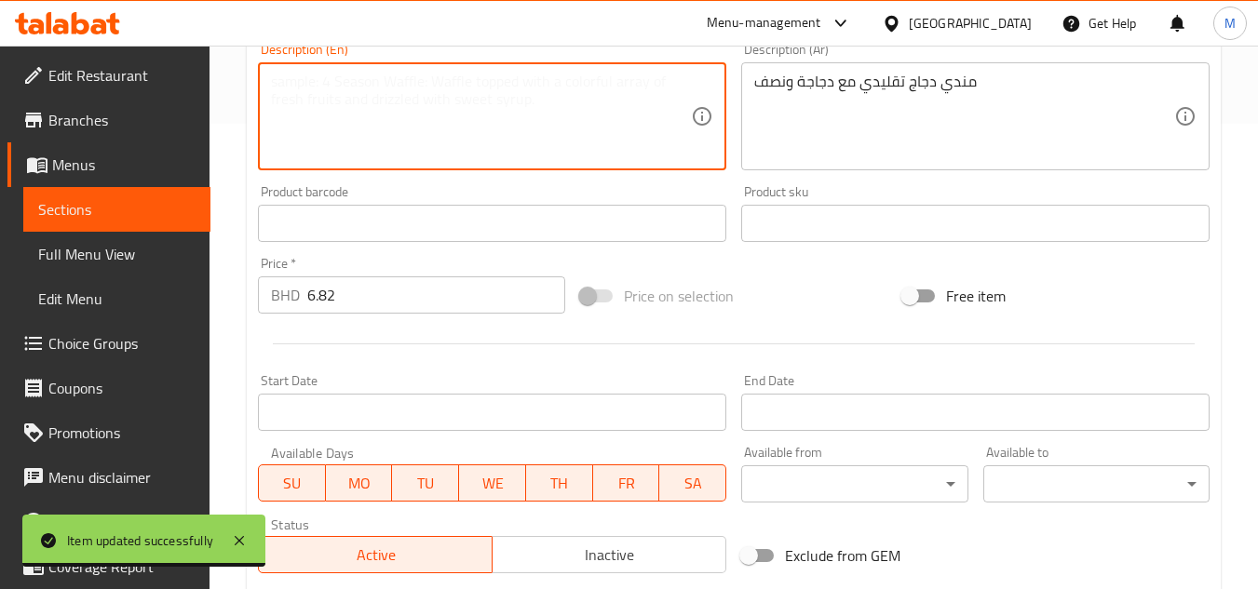
paste textarea "Traditional chicken mandi with 1and half chicken"
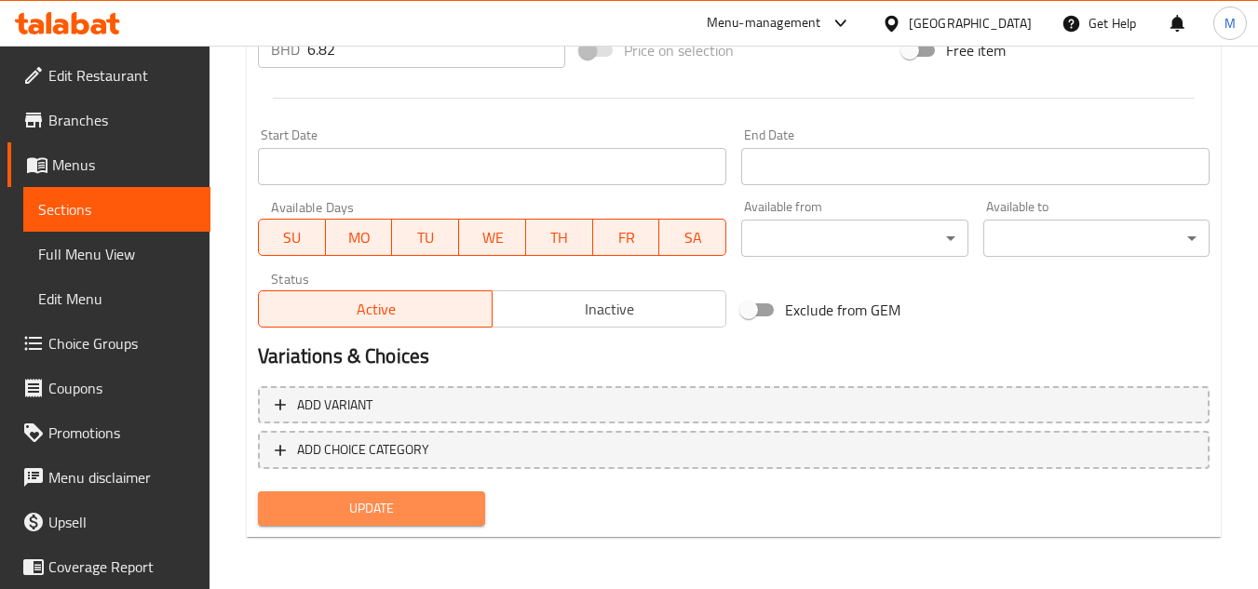
click at [467, 512] on span "Update" at bounding box center [371, 508] width 196 height 23
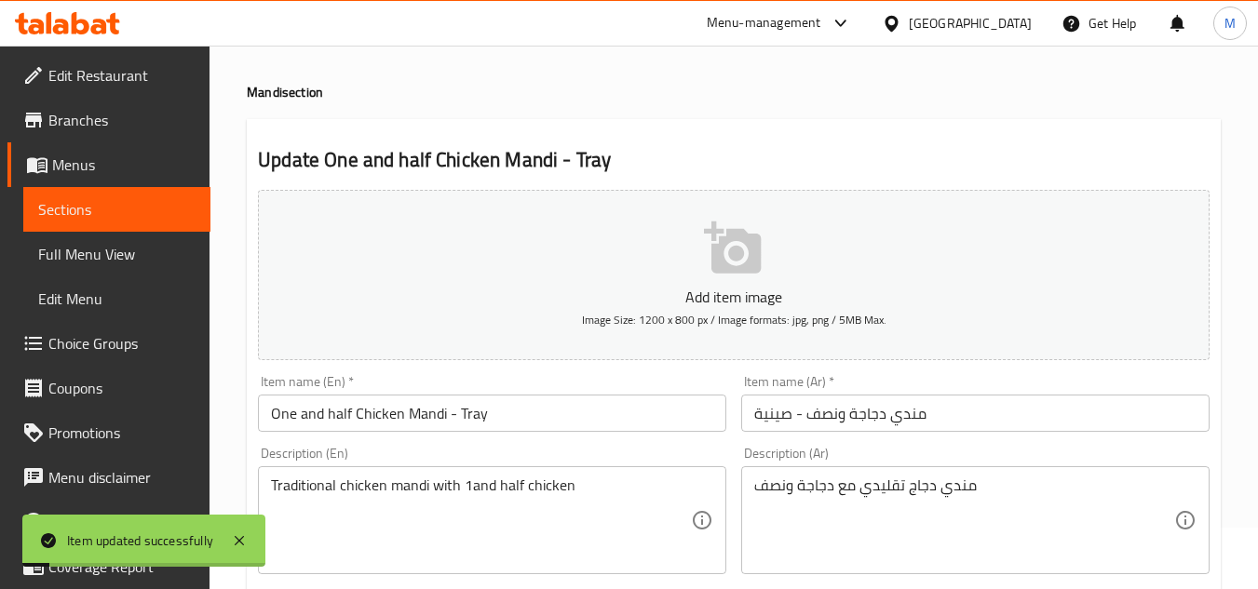
scroll to position [0, 0]
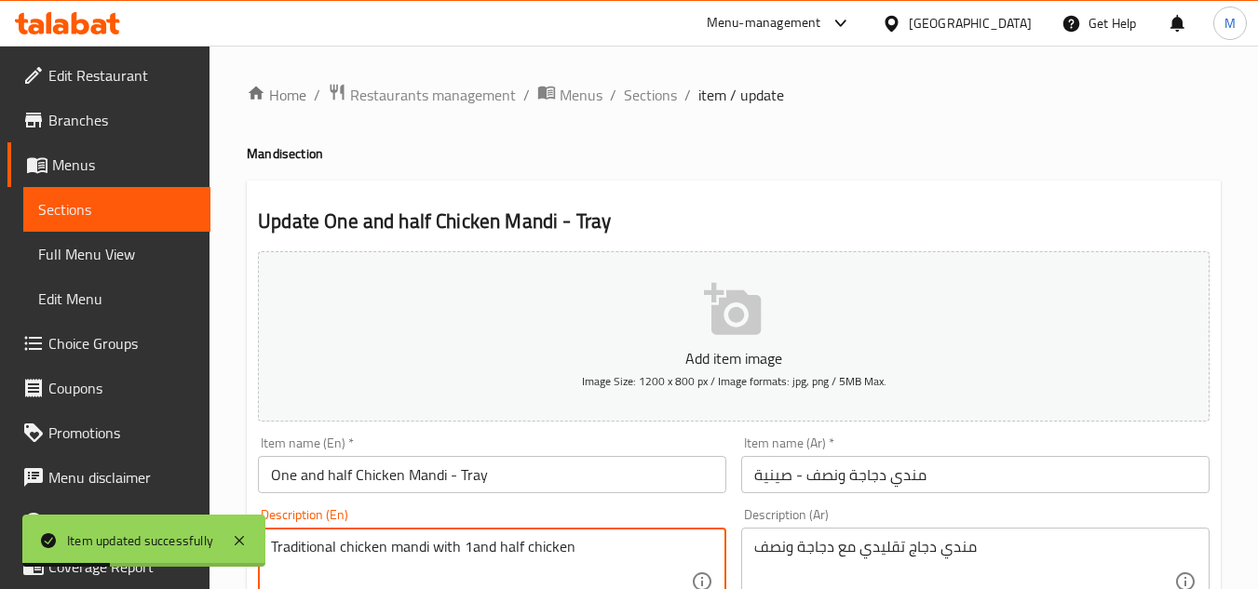
click at [472, 548] on textarea "Traditional chicken mandi with 1and half chicken" at bounding box center [481, 582] width 420 height 88
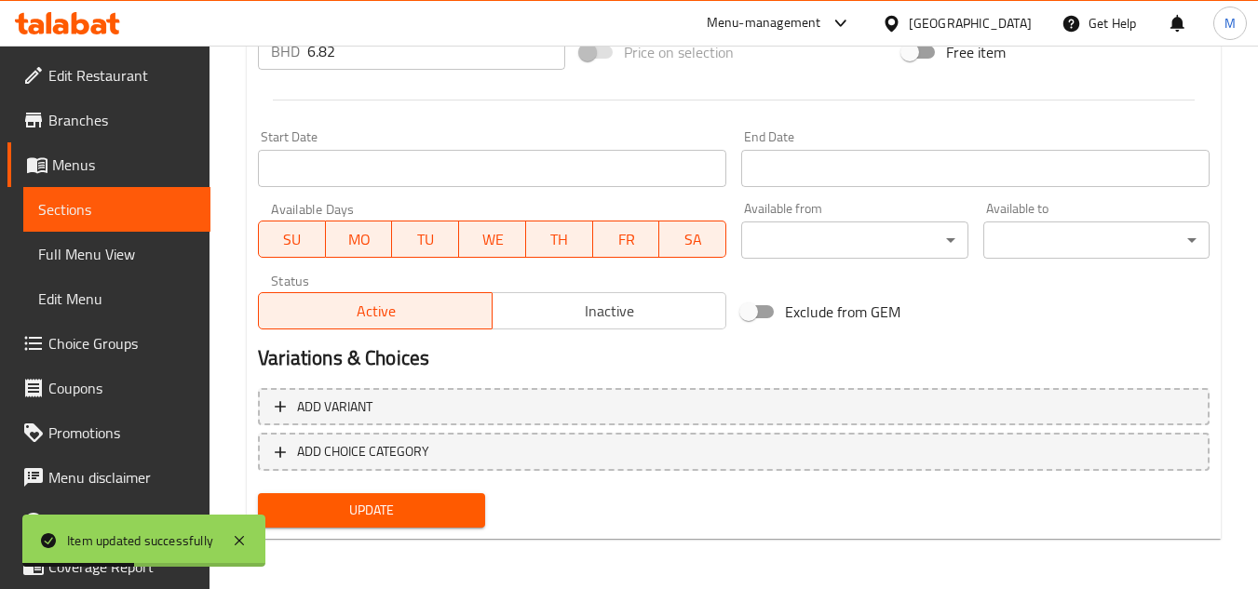
scroll to position [711, 0]
type textarea "Traditional chicken mandi with 1 and half chicken"
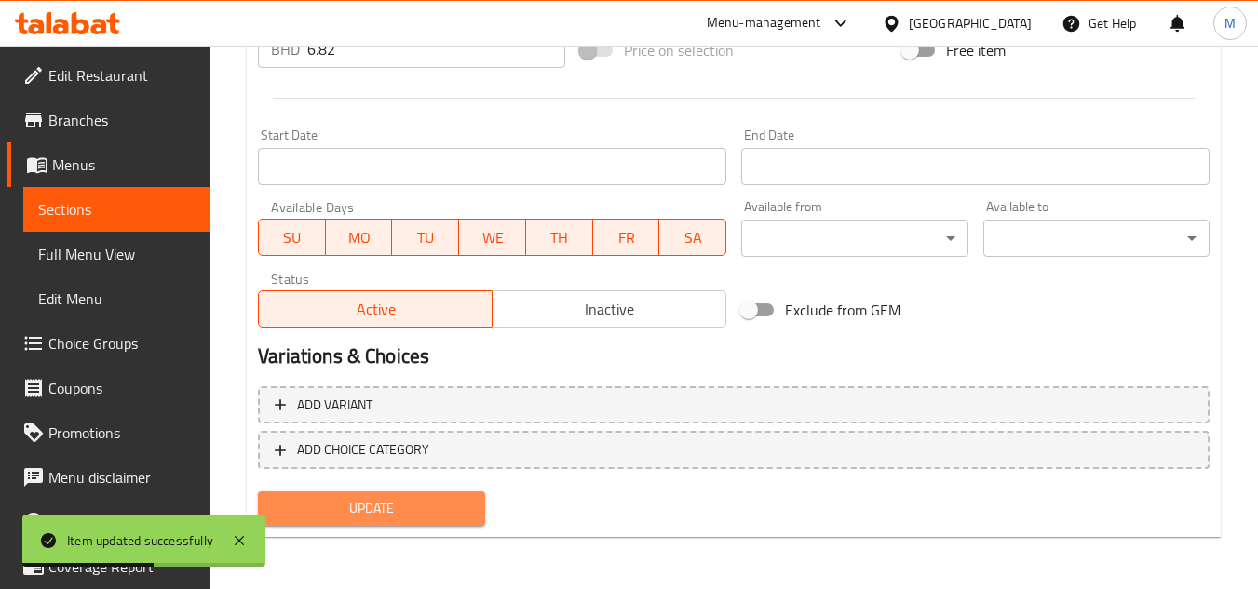
click at [447, 509] on span "Update" at bounding box center [371, 508] width 196 height 23
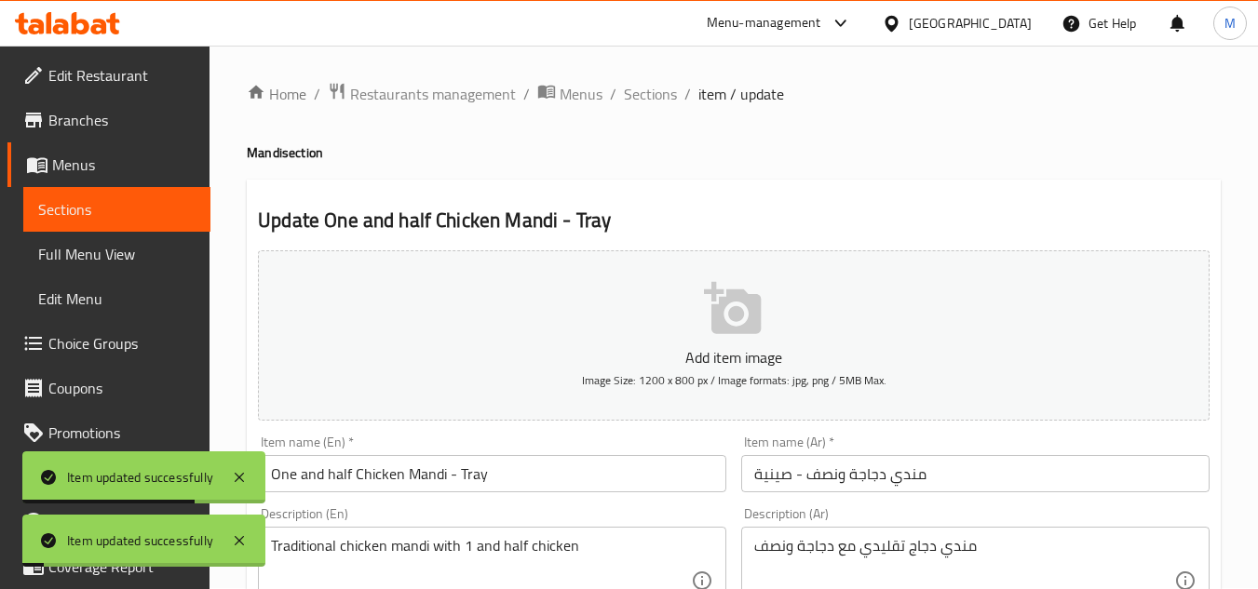
scroll to position [0, 0]
click at [645, 89] on span "Sections" at bounding box center [650, 95] width 53 height 22
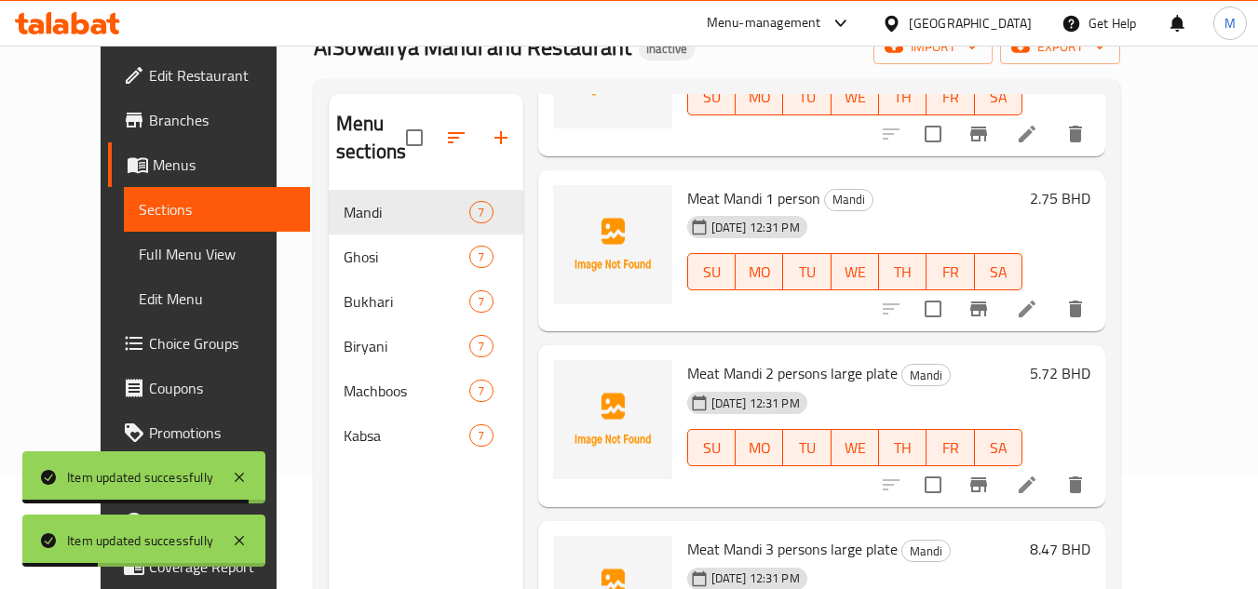
scroll to position [261, 0]
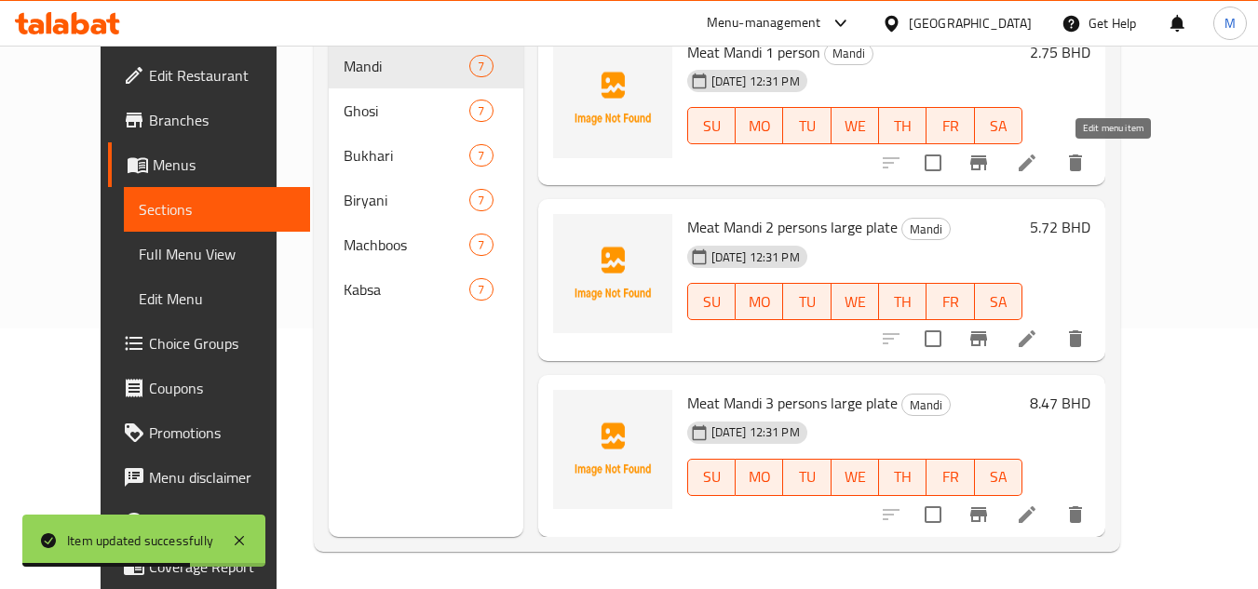
click at [1038, 173] on icon at bounding box center [1027, 163] width 22 height 22
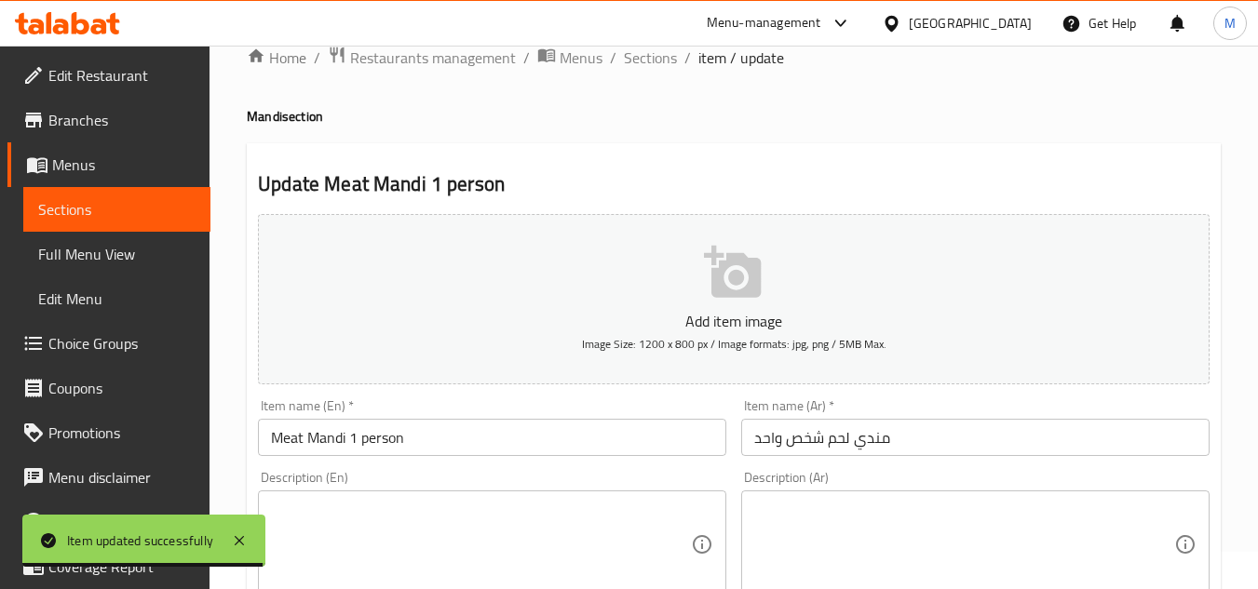
scroll to position [186, 0]
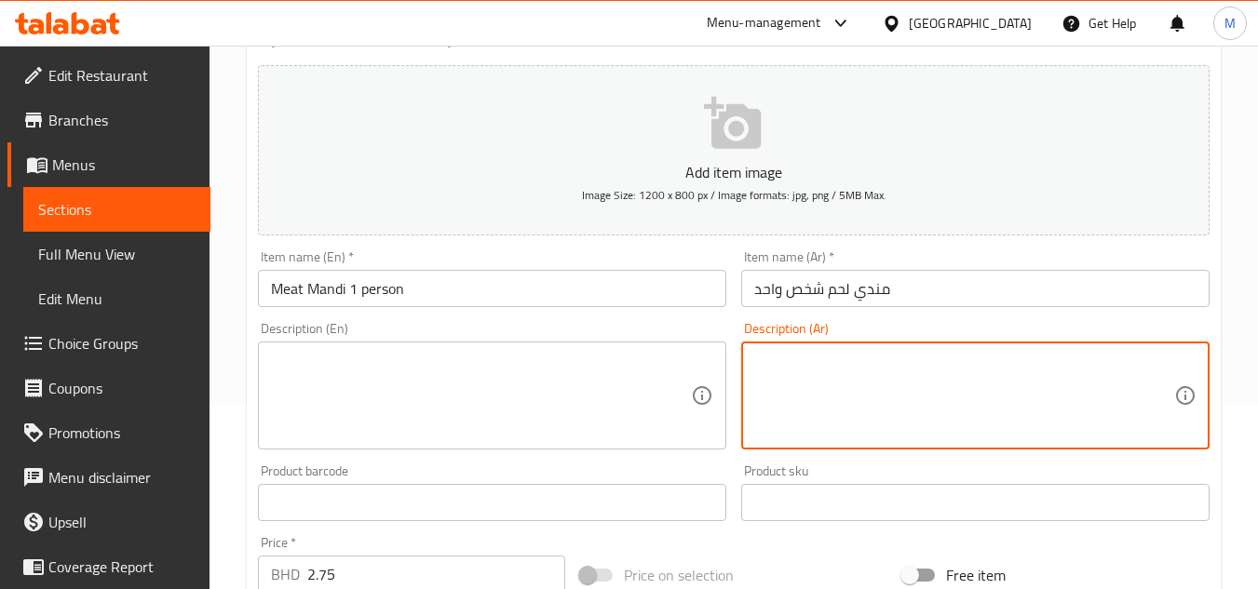
click at [880, 365] on textarea at bounding box center [964, 396] width 420 height 88
paste textarea "مندي لحم كلاسيكي لشخص واحد"
type textarea "مندي لحم كلاسيكي لشخص واحد"
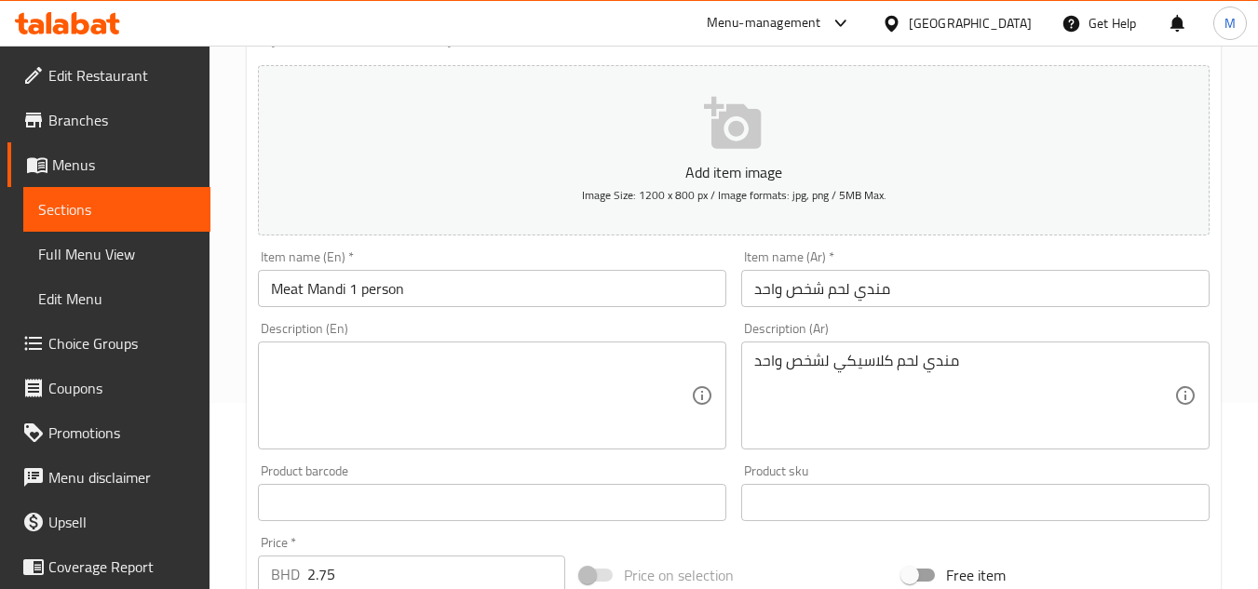
click at [475, 371] on textarea at bounding box center [481, 396] width 420 height 88
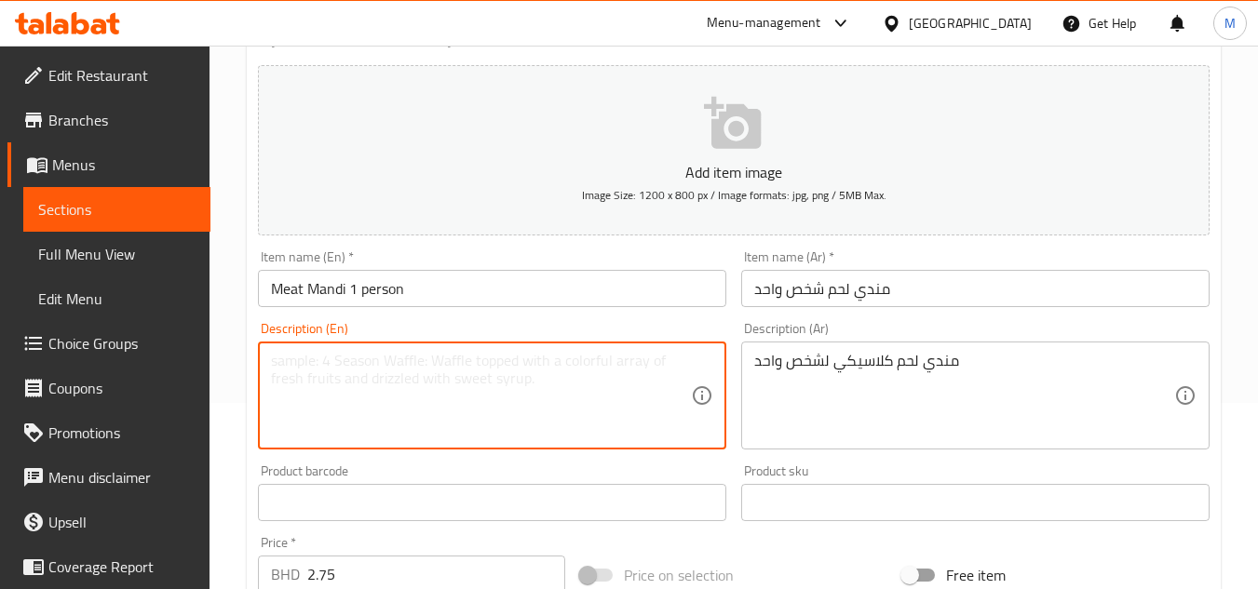
paste textarea "Classic meat mandi for 1 person"
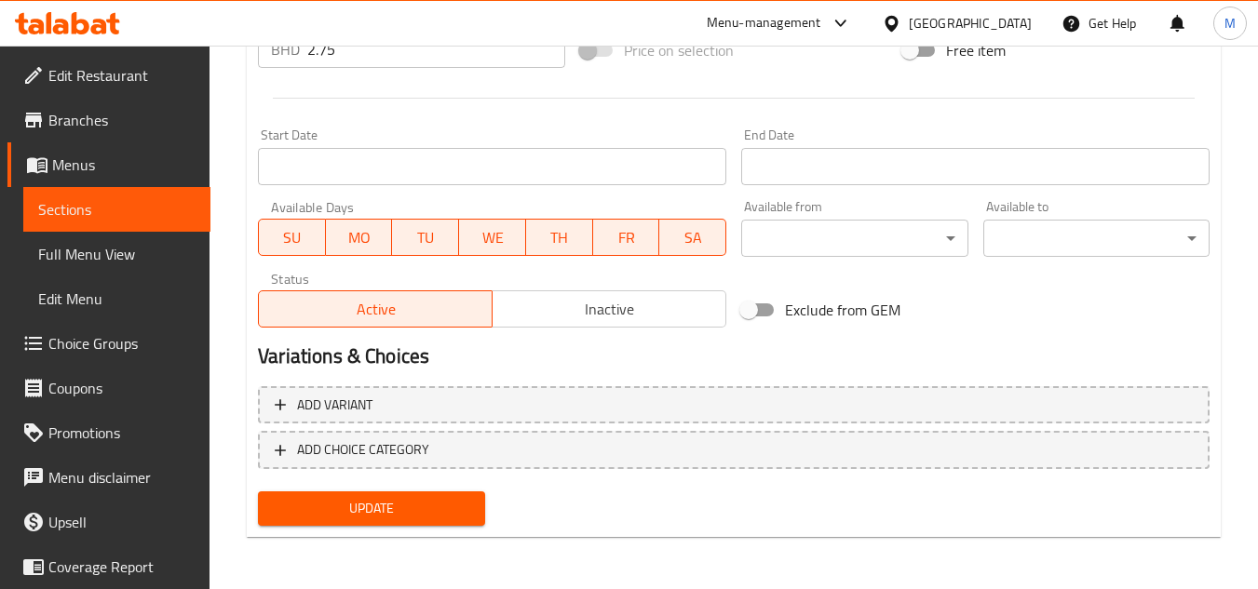
type textarea "Classic meat mandi for 1 person"
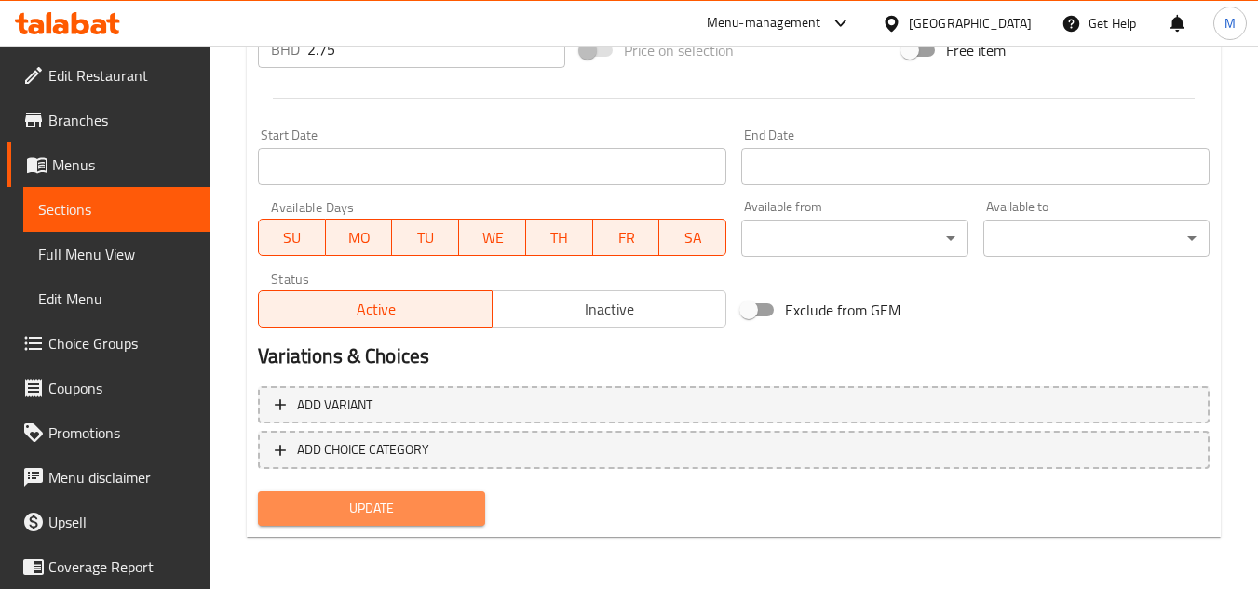
click at [454, 526] on button "Update" at bounding box center [371, 509] width 226 height 34
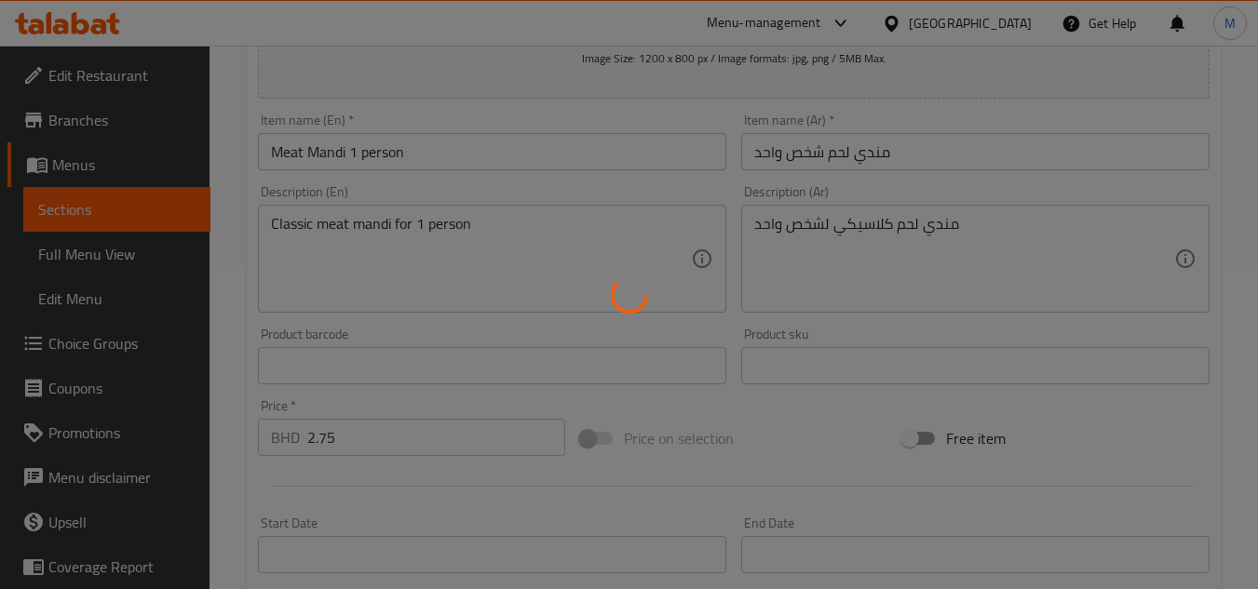
scroll to position [0, 0]
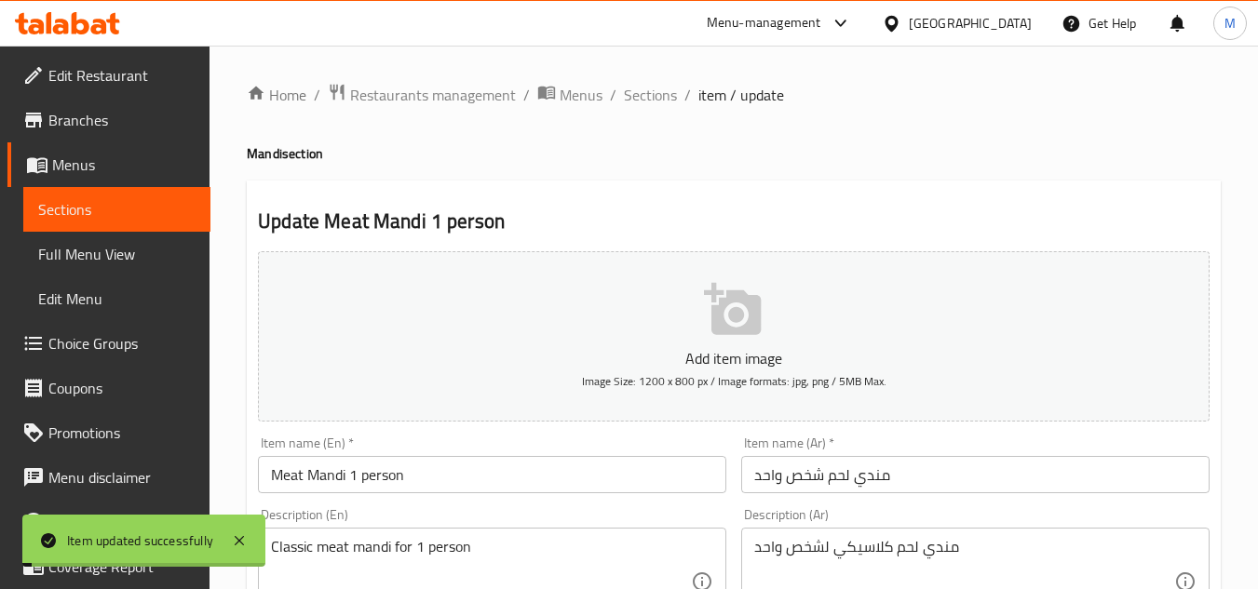
click at [646, 90] on span "Sections" at bounding box center [650, 95] width 53 height 22
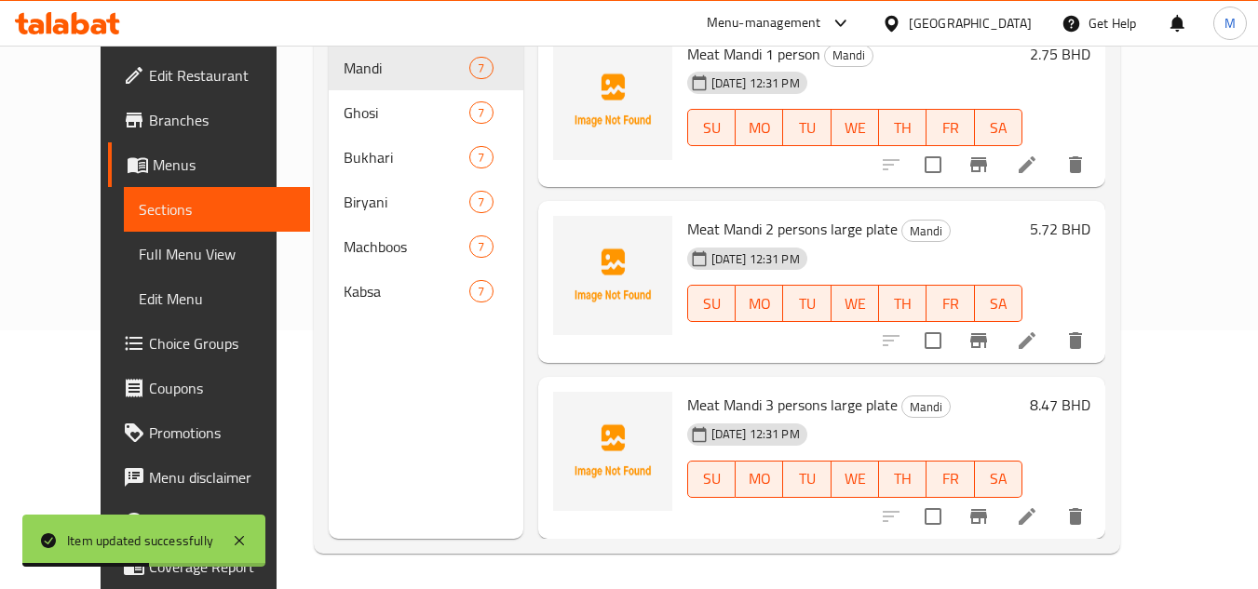
scroll to position [261, 0]
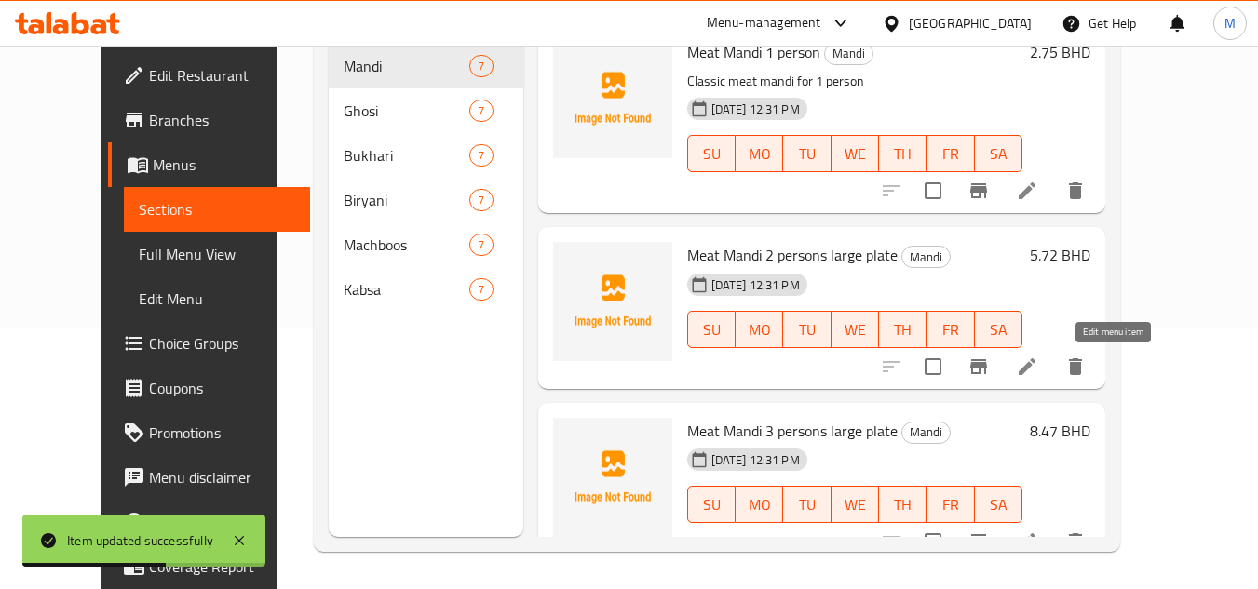
click at [1036, 372] on icon at bounding box center [1027, 367] width 17 height 17
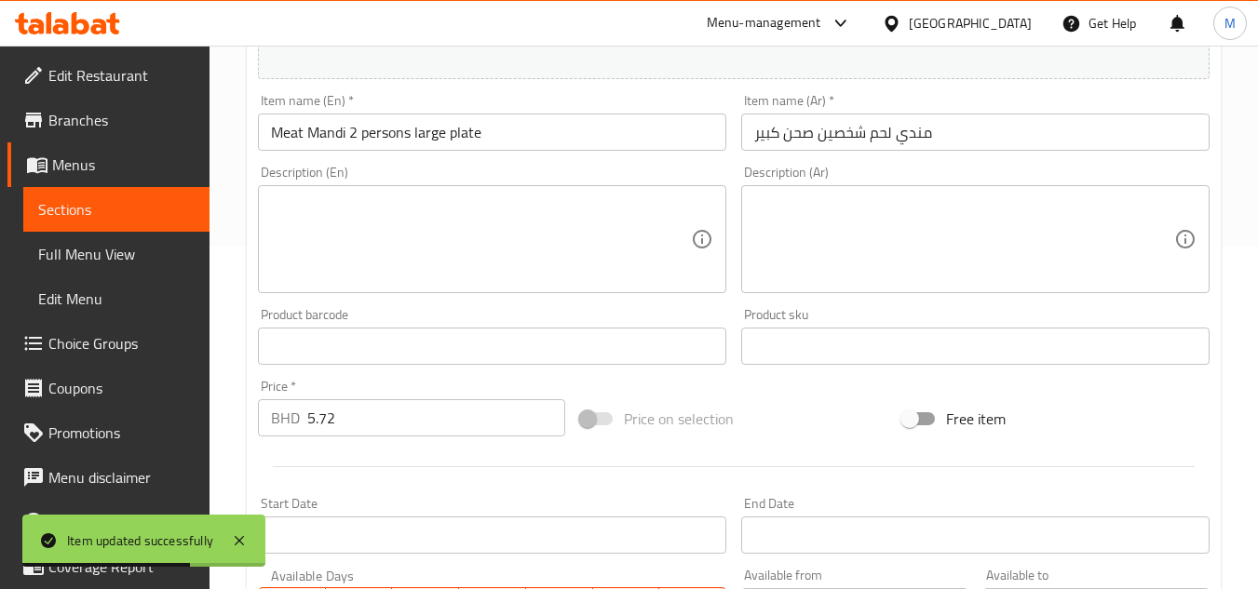
scroll to position [373, 0]
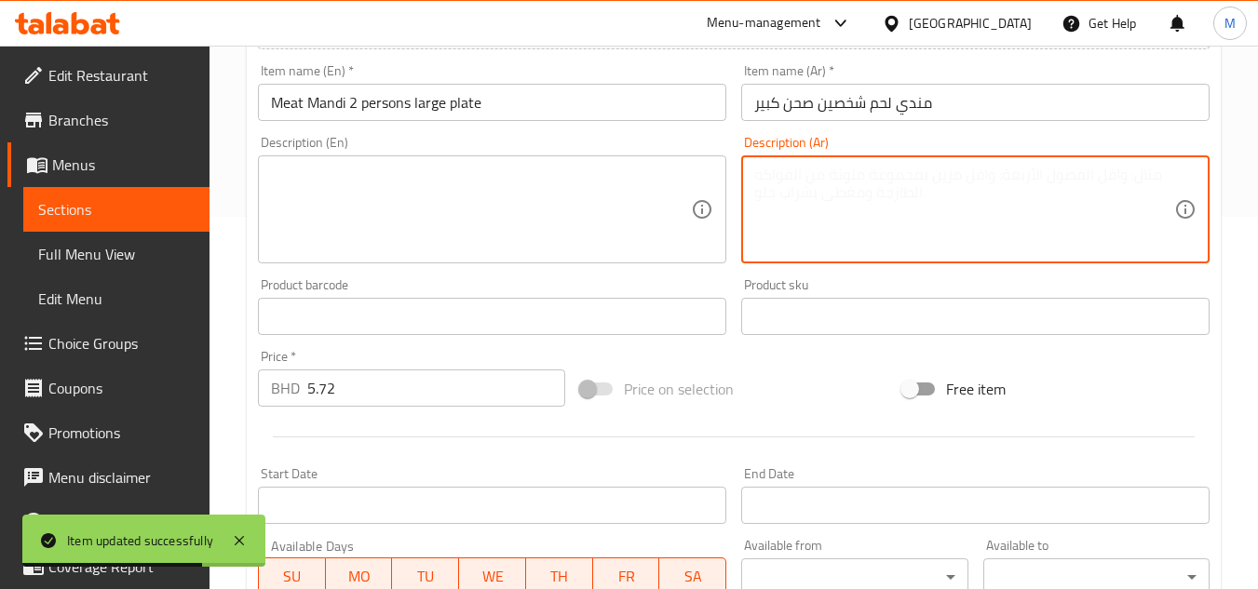
click at [842, 210] on textarea at bounding box center [964, 210] width 420 height 88
paste textarea "مندي لحم كلاسيكي لشخصين (طبق كبير)"
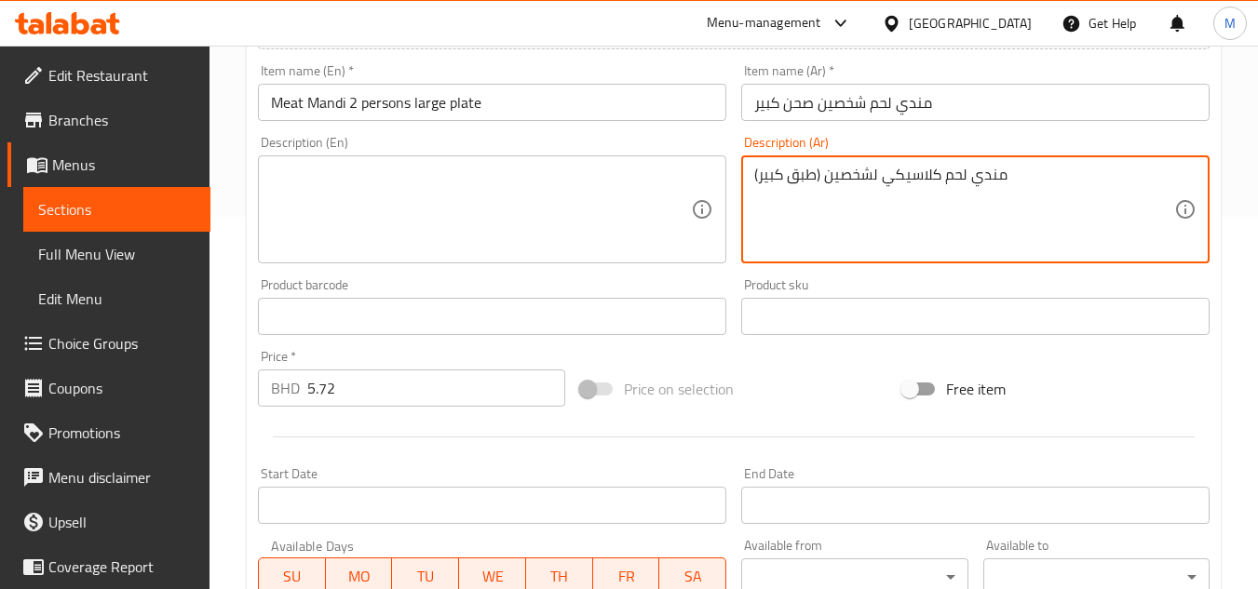
type textarea "مندي لحم كلاسيكي لشخصين (طبق كبير)"
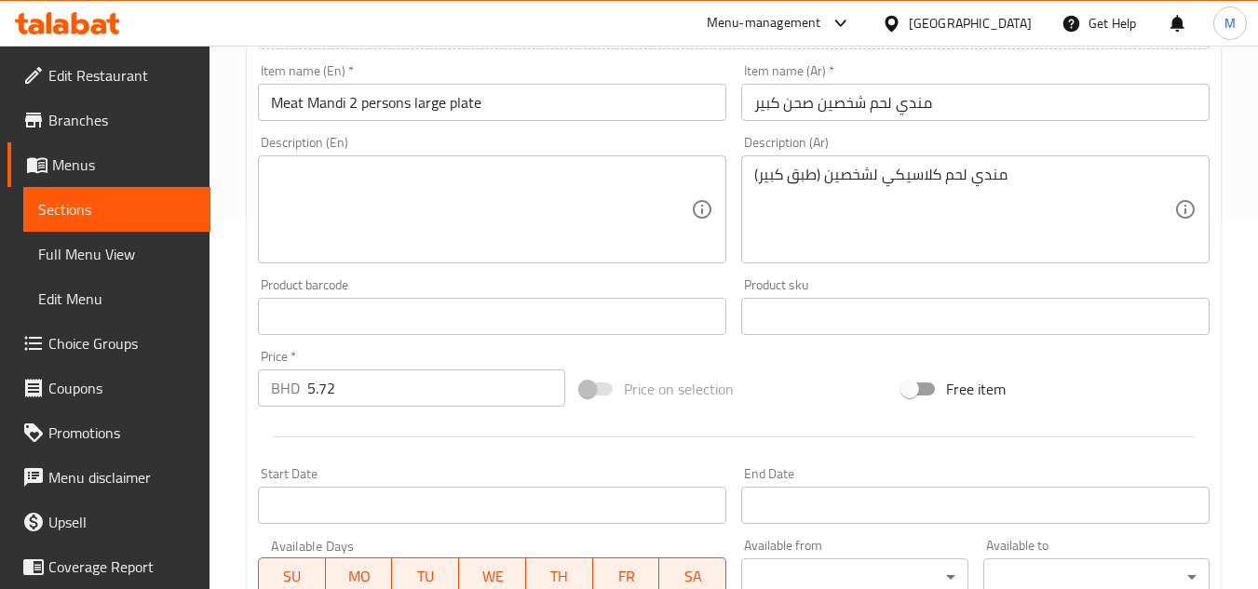
click at [436, 237] on textarea at bounding box center [481, 210] width 420 height 88
paste textarea "Classic meat mandi for 2 people (large plate)"
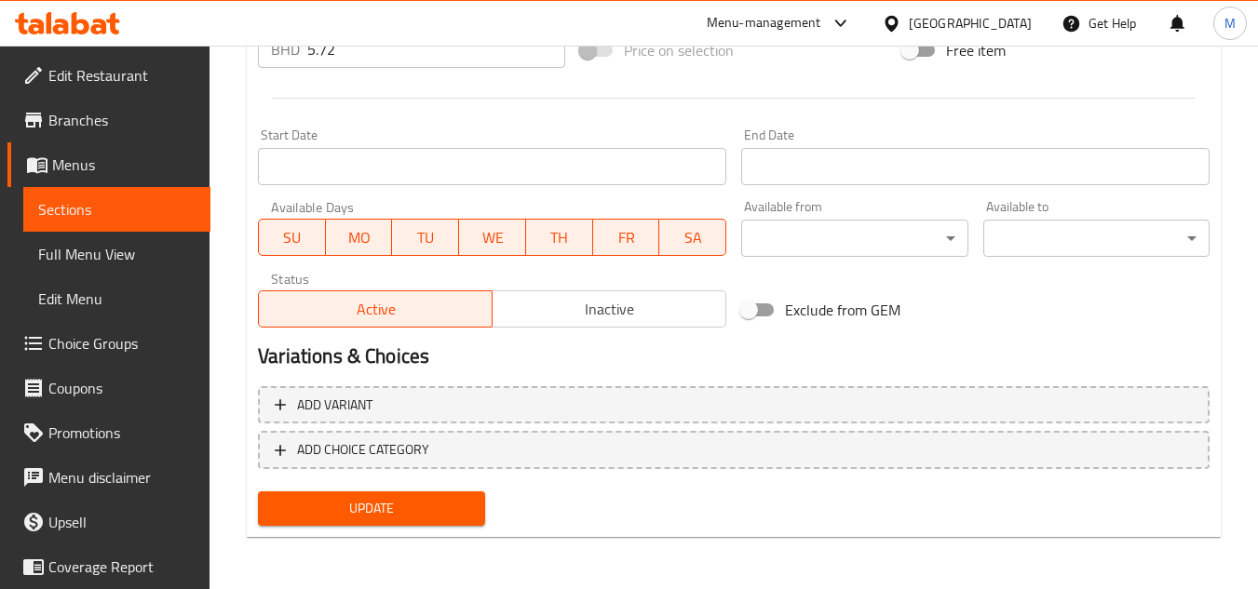
type textarea "Classic meat mandi for 2 people (large plate)"
click at [463, 507] on span "Update" at bounding box center [371, 508] width 196 height 23
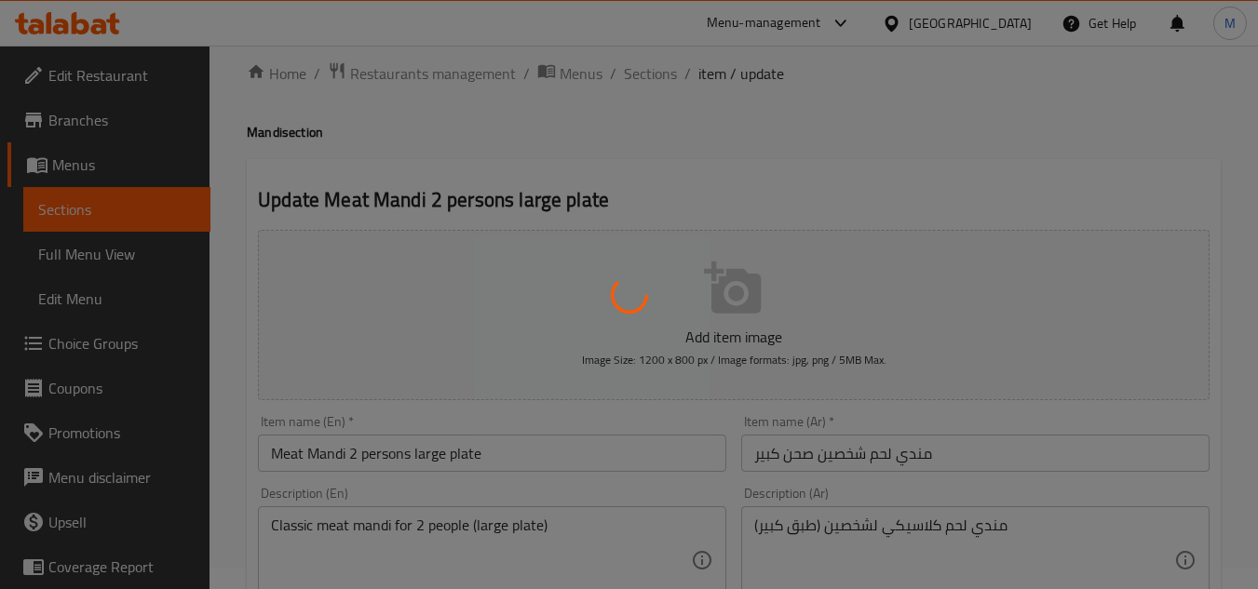
scroll to position [0, 0]
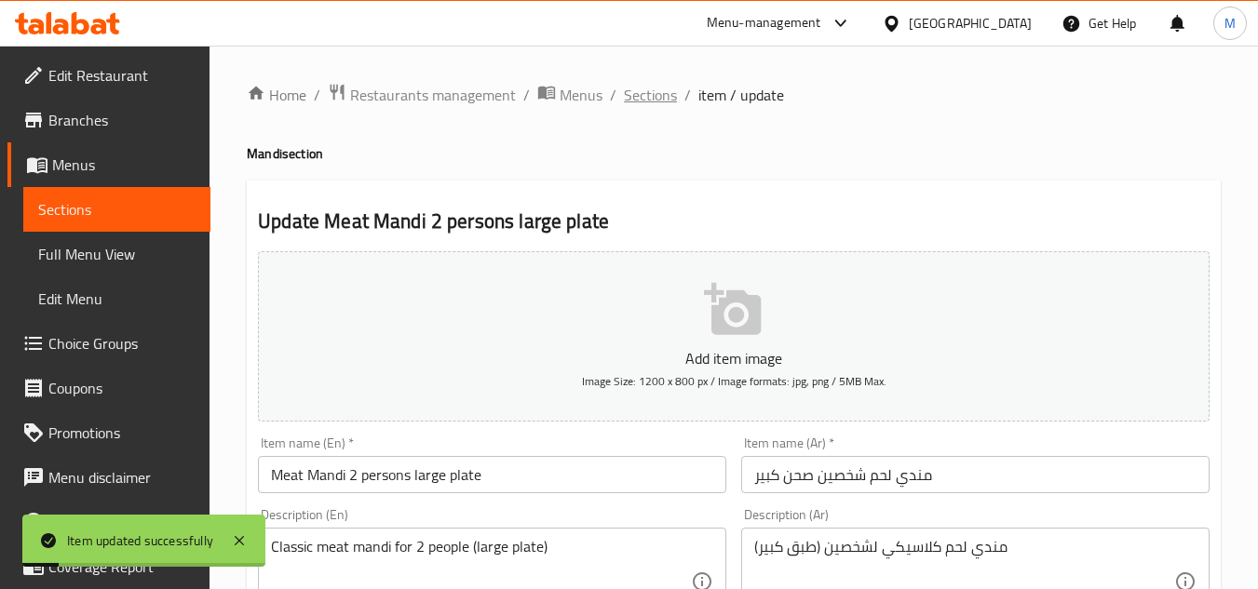
click at [646, 94] on span "Sections" at bounding box center [650, 95] width 53 height 22
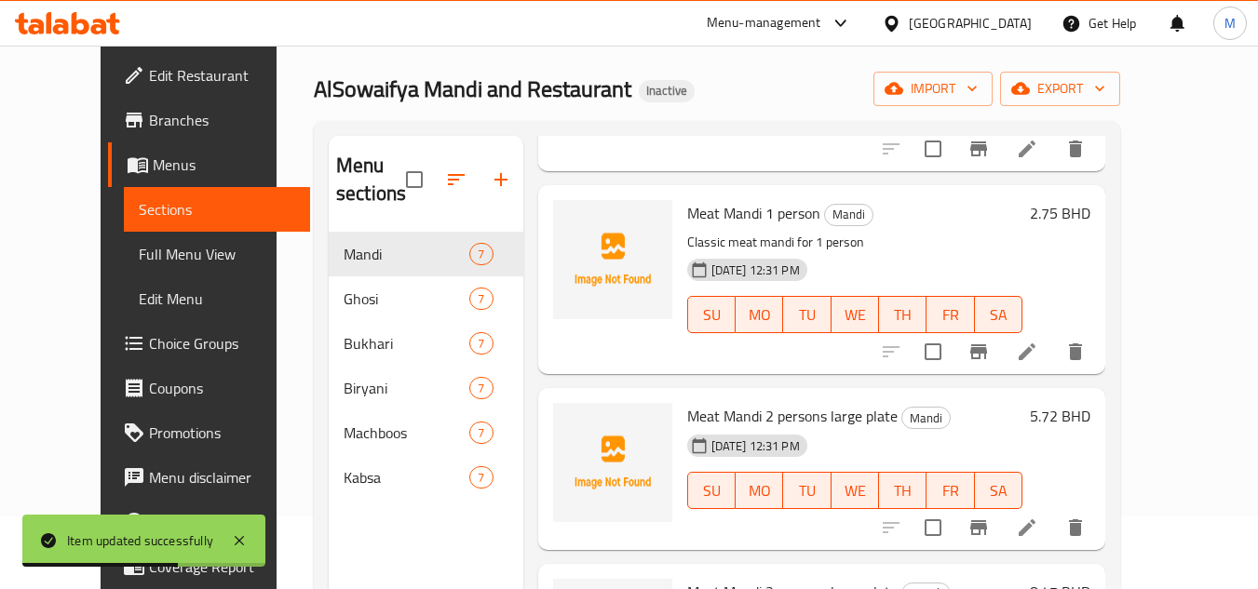
scroll to position [261, 0]
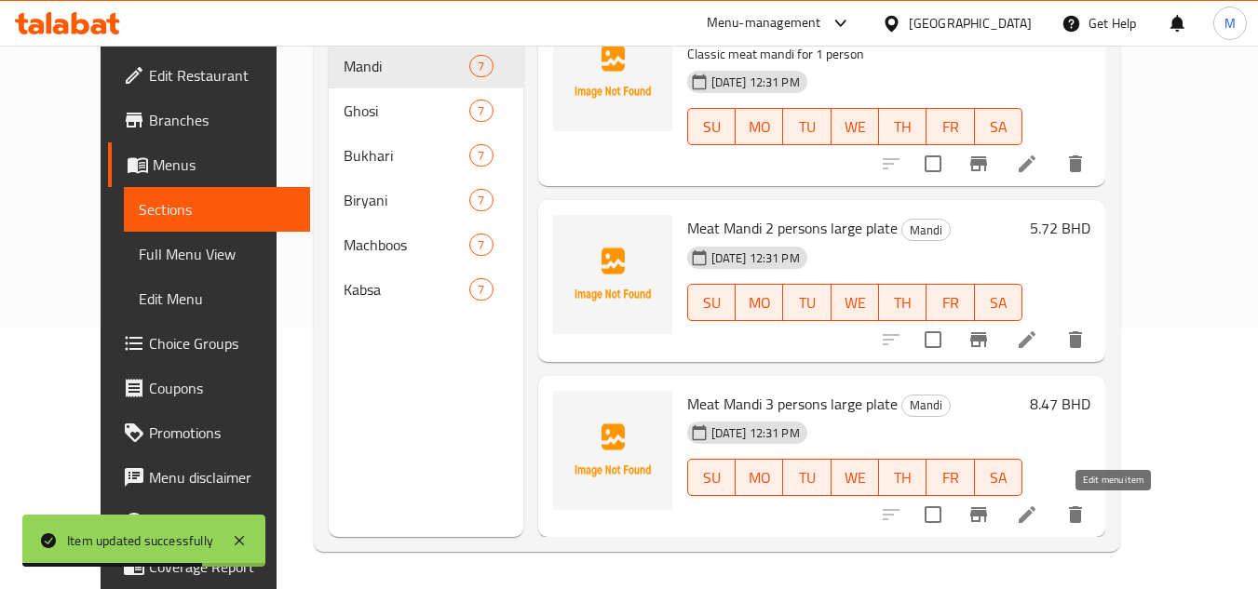
click at [1038, 517] on icon at bounding box center [1027, 515] width 22 height 22
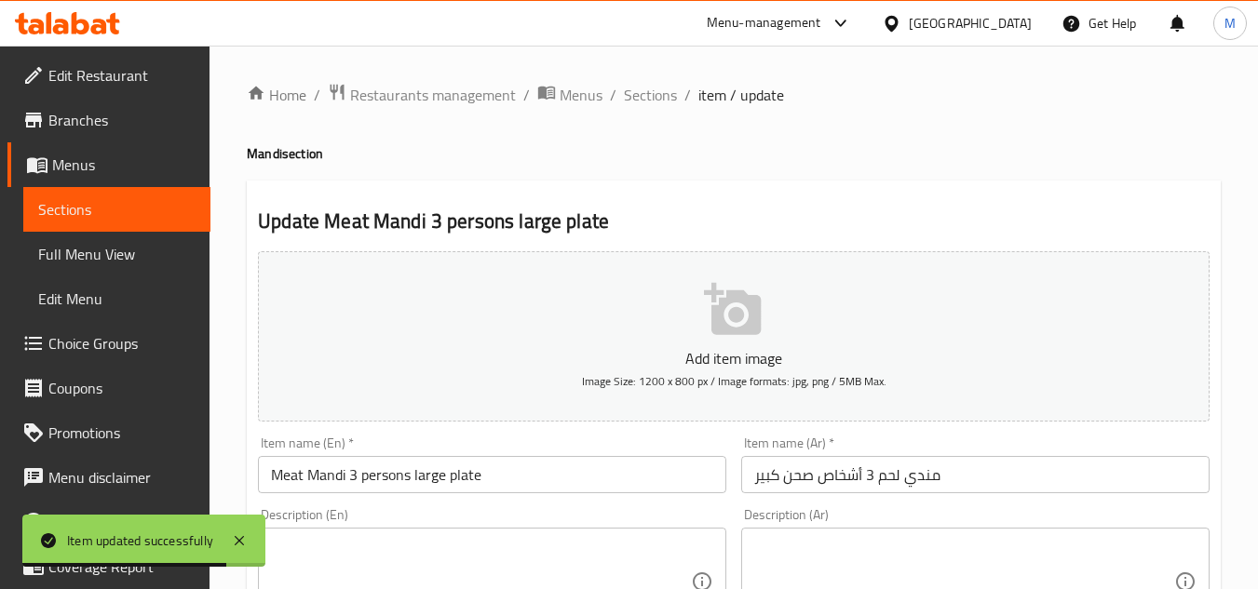
scroll to position [279, 0]
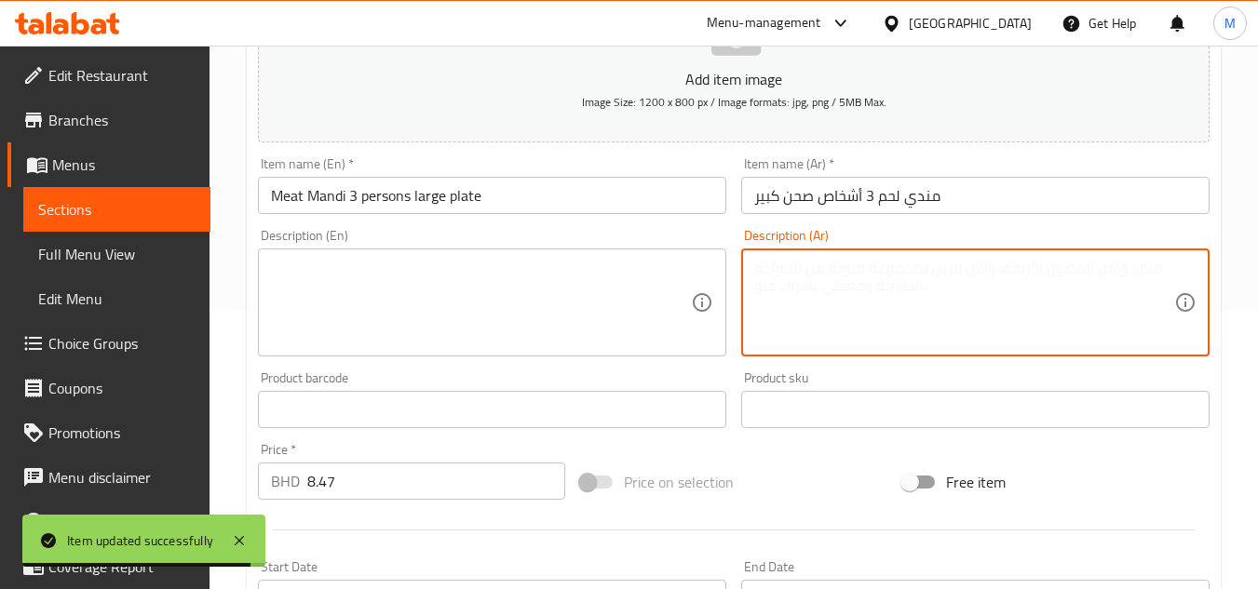
click at [971, 303] on textarea at bounding box center [964, 303] width 420 height 88
paste textarea "مندي لحم كلاسيكي لثلاثة أشخاص (طبق كبير)"
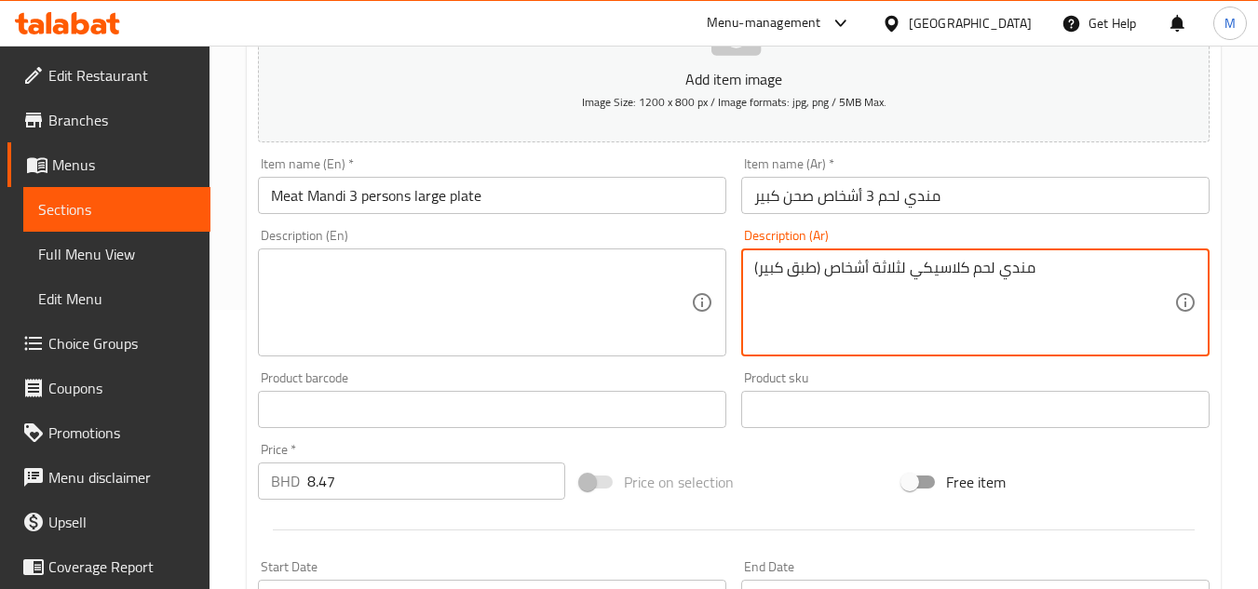
type textarea "مندي لحم كلاسيكي لثلاثة أشخاص (طبق كبير)"
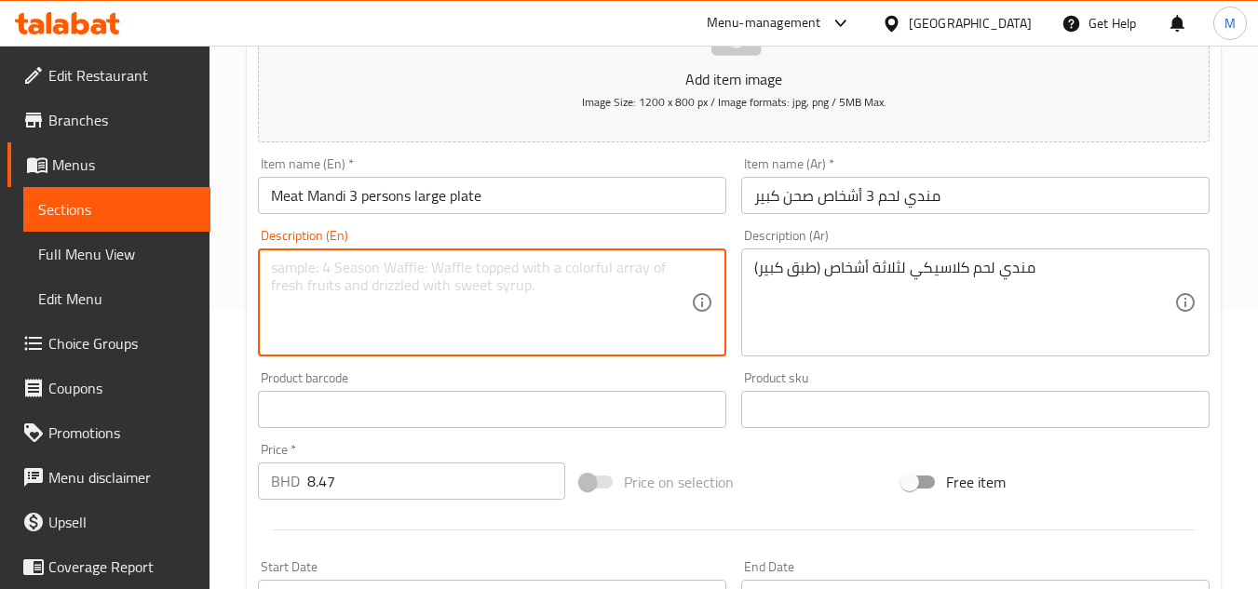
click at [405, 264] on textarea at bounding box center [481, 303] width 420 height 88
paste textarea "Classic meat mandi for 3 people (large plate)"
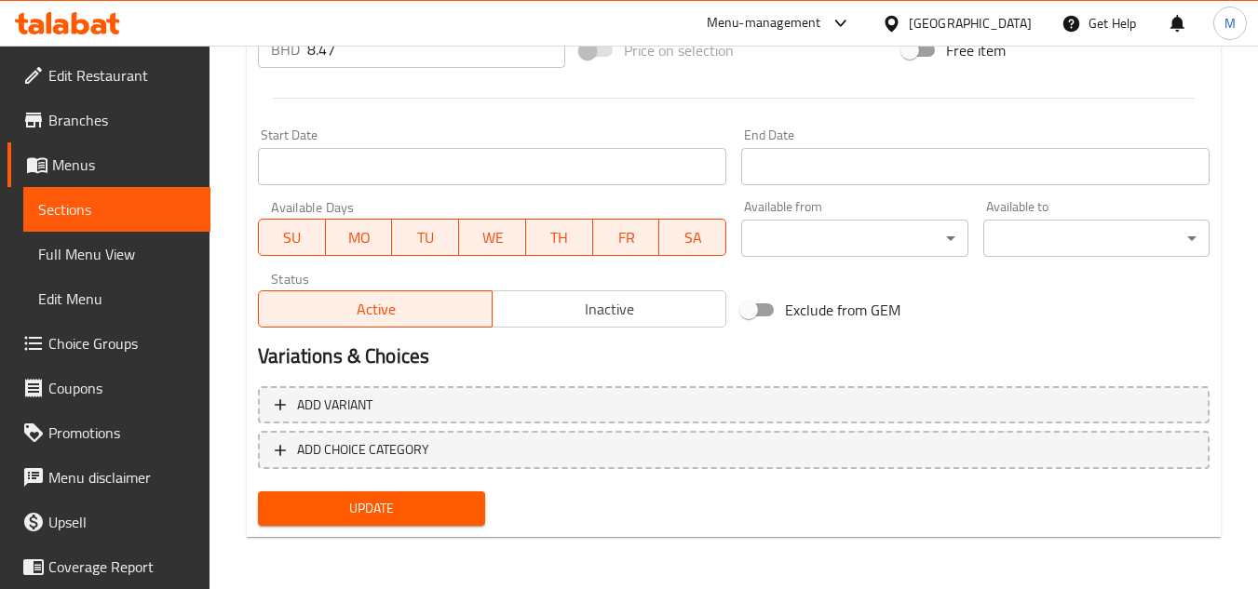
type textarea "Classic meat mandi for 3 people (large plate)"
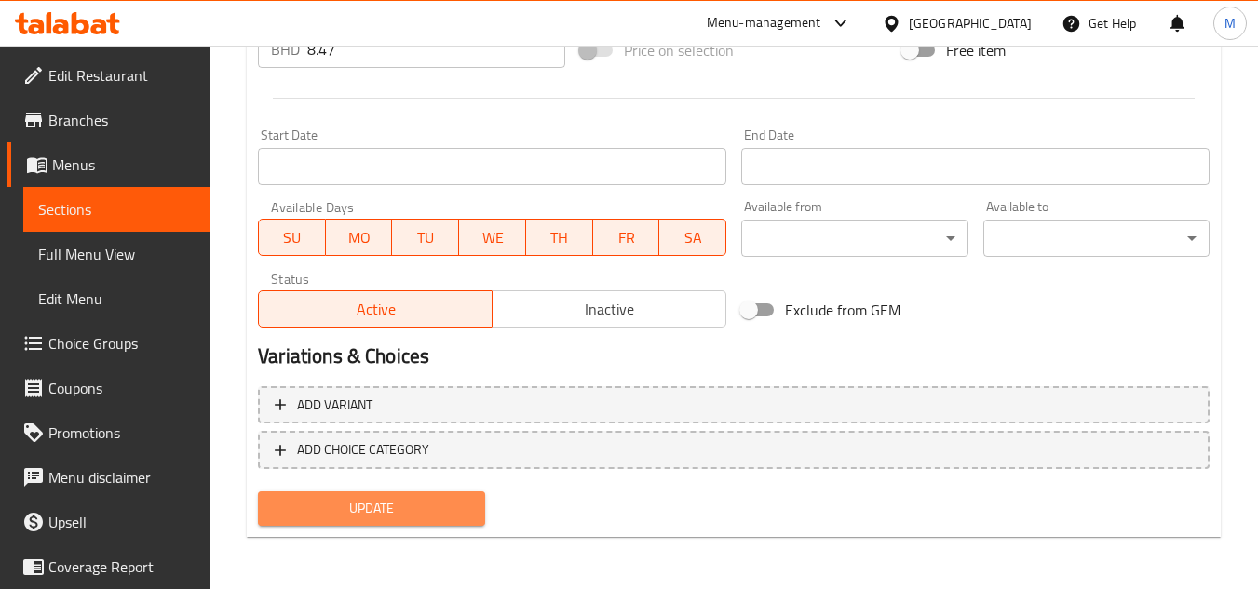
click at [423, 523] on button "Update" at bounding box center [371, 509] width 226 height 34
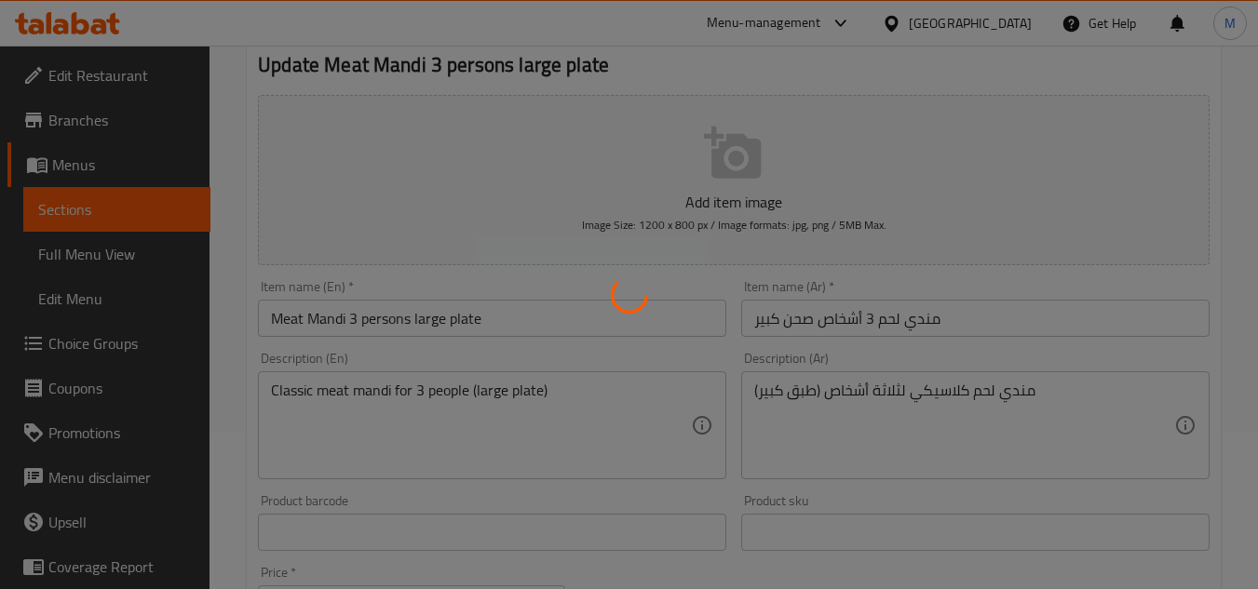
scroll to position [0, 0]
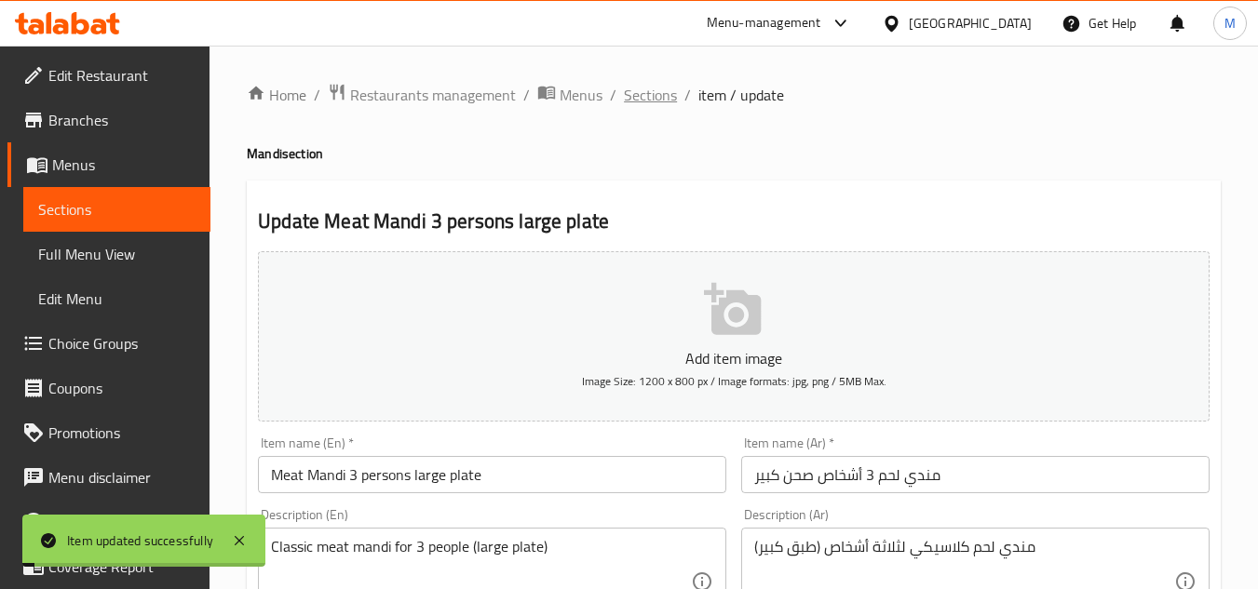
click at [652, 101] on span "Sections" at bounding box center [650, 95] width 53 height 22
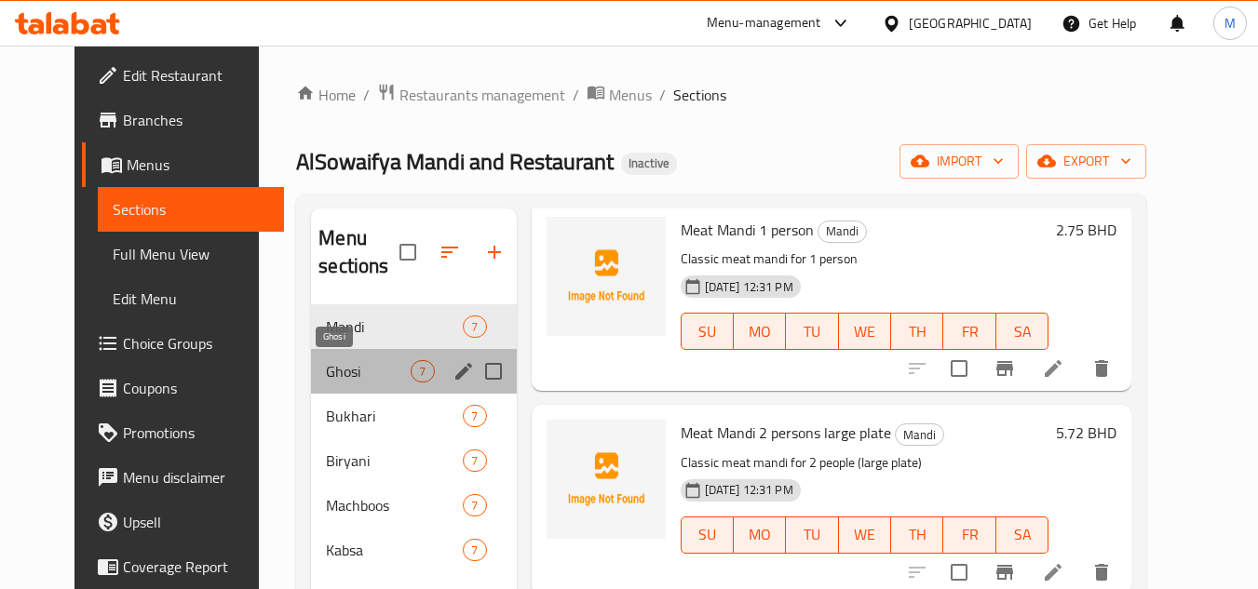
click at [359, 363] on span "Ghosi" at bounding box center [368, 371] width 85 height 22
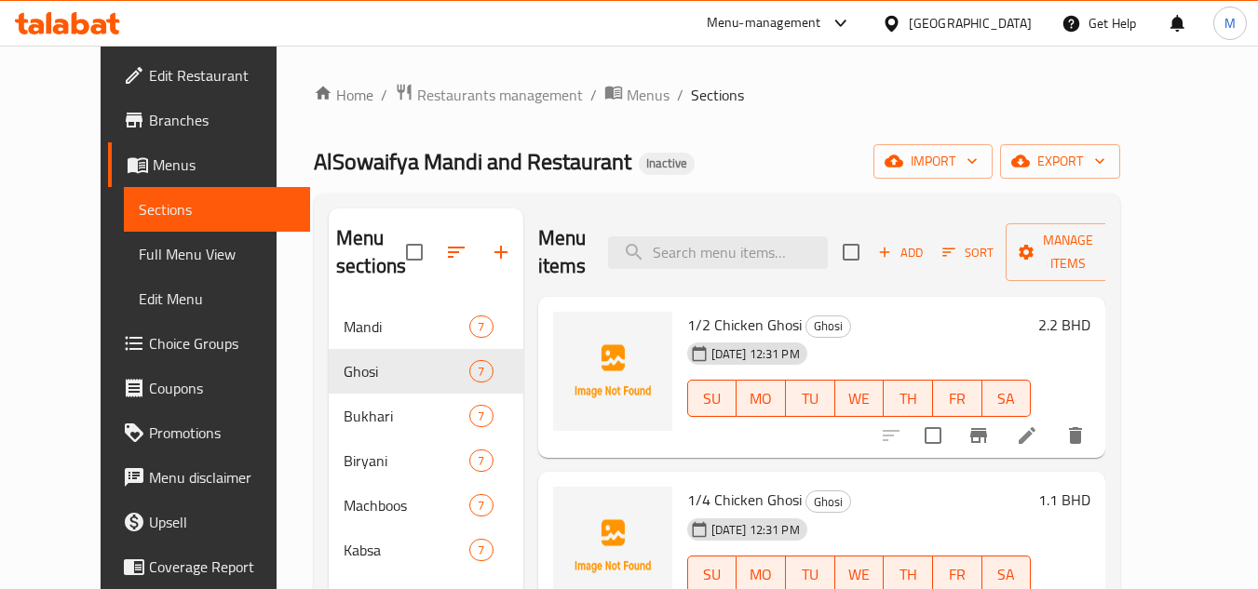
click at [1053, 441] on li at bounding box center [1027, 436] width 52 height 34
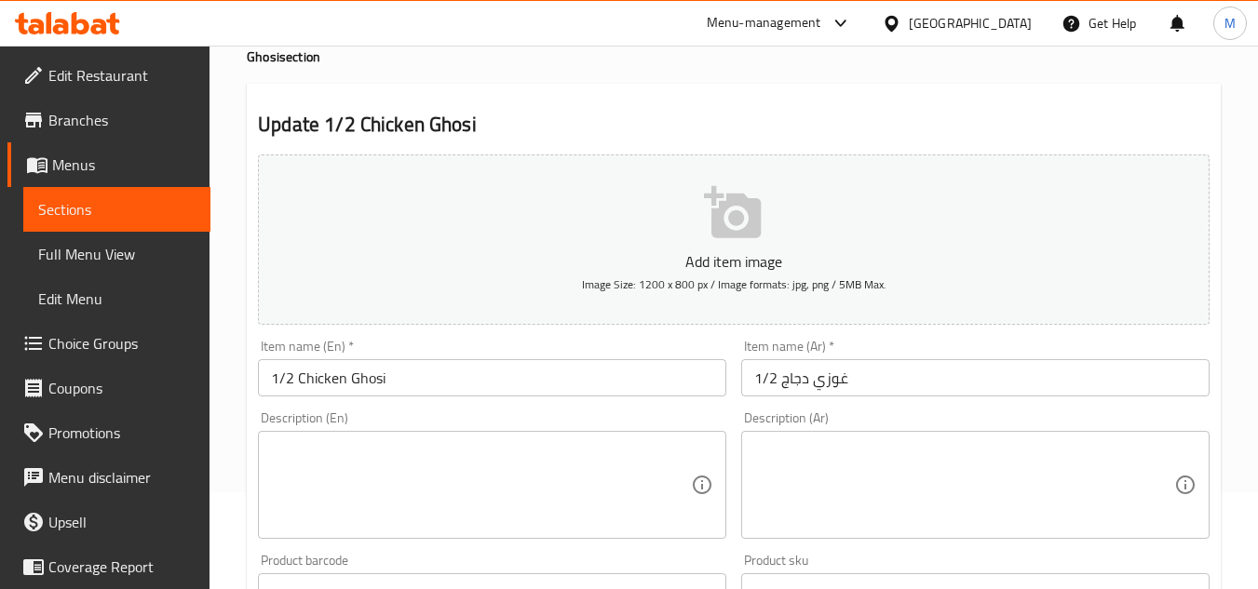
scroll to position [186, 0]
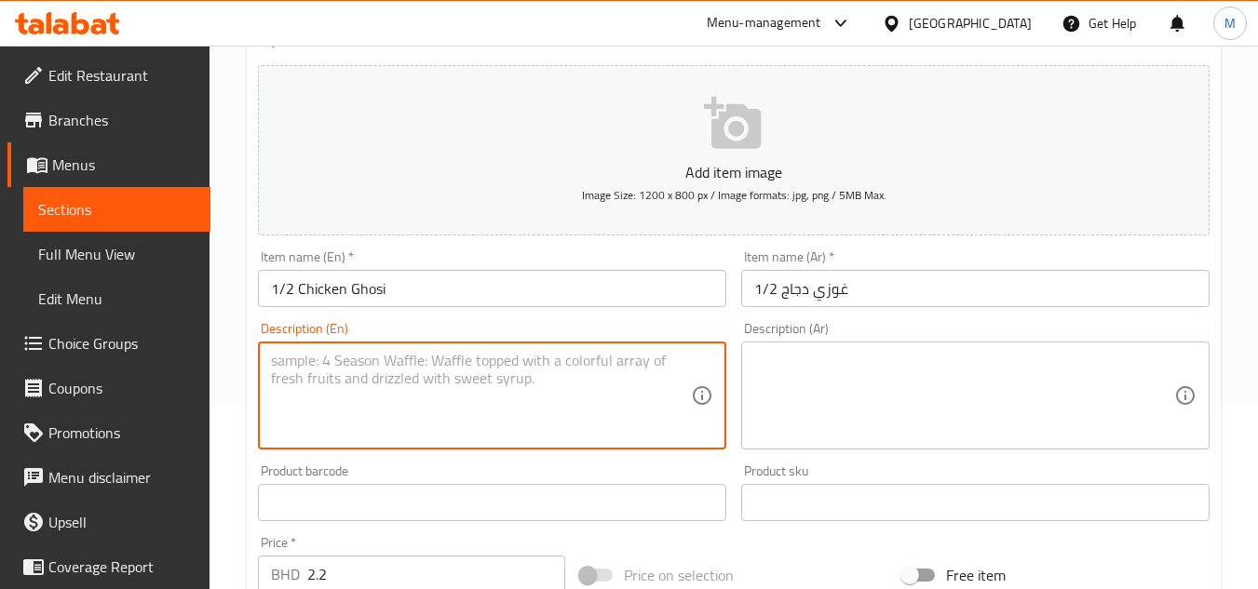
click at [397, 378] on textarea at bounding box center [481, 396] width 420 height 88
paste textarea "Traditional chicken ghoozi with half chicken"
type textarea "Traditional chicken ghoozi with half chicken"
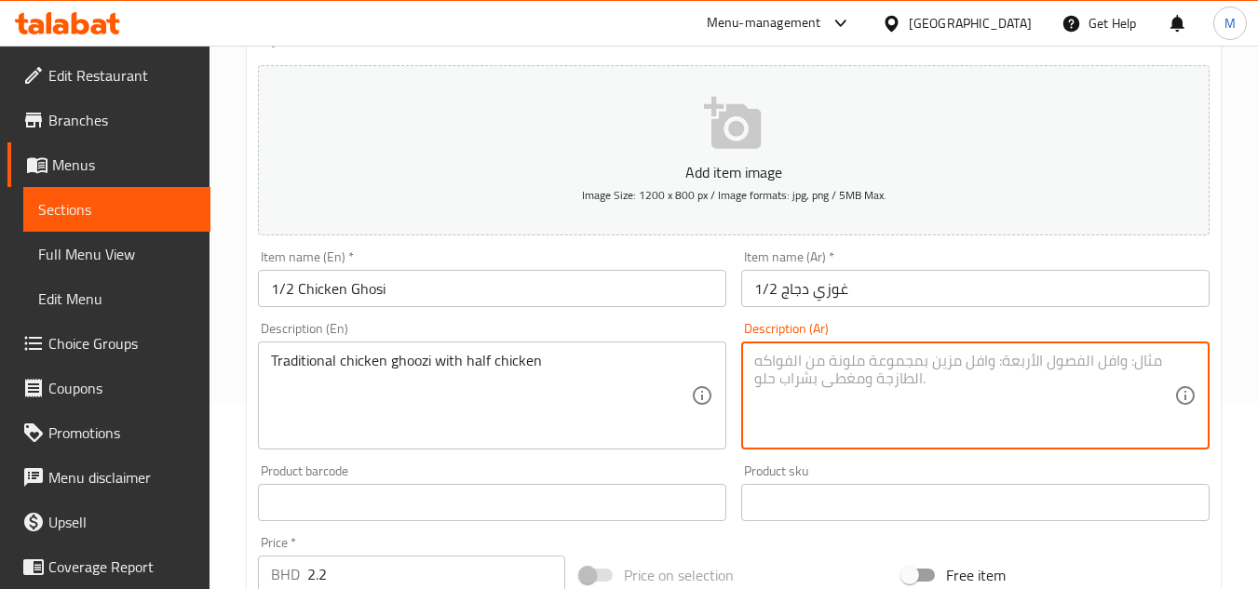
click at [1020, 364] on textarea at bounding box center [964, 396] width 420 height 88
paste textarea "غوزي دجاج تقليدي مع نصف دجاجة غوزي دجاج تقليدي مع ربع دجاجة غوزي دجاج تقليدي مع…"
type textarea "غوزي دجاج تقليدي مع نصف دجاجة غوزي دجاج تقليدي مع ربع دجاجة غوزي دجاج تقليدي مع…"
click at [979, 399] on textarea at bounding box center [964, 396] width 420 height 88
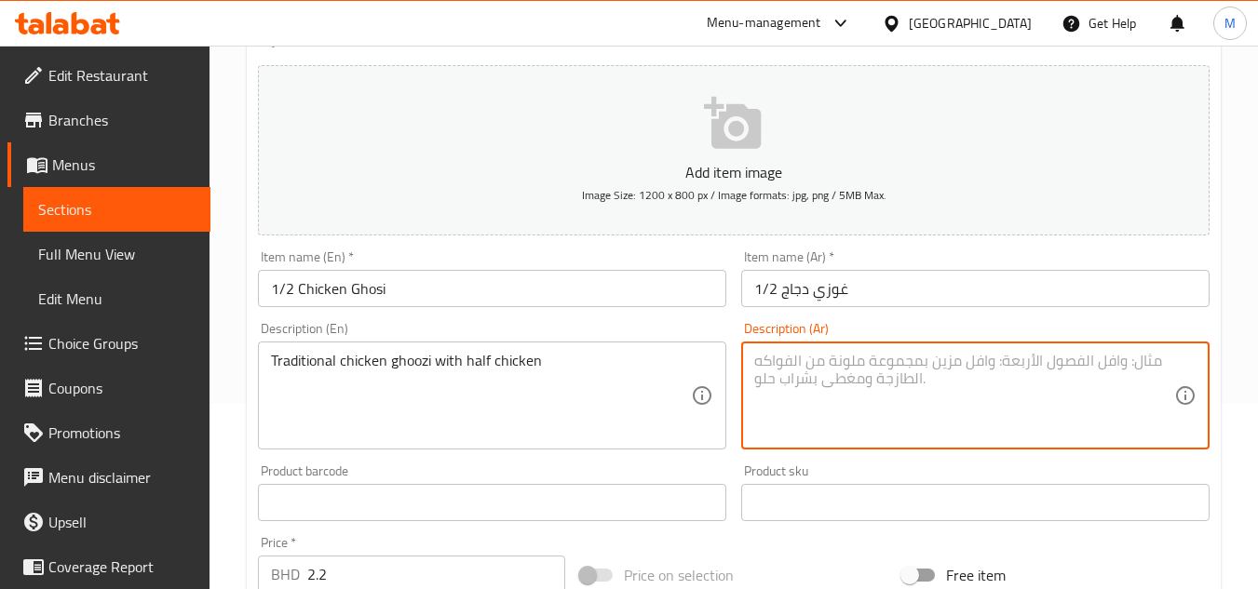
paste textarea "غوزي دجاج تقليدي مع نصف دجاجة"
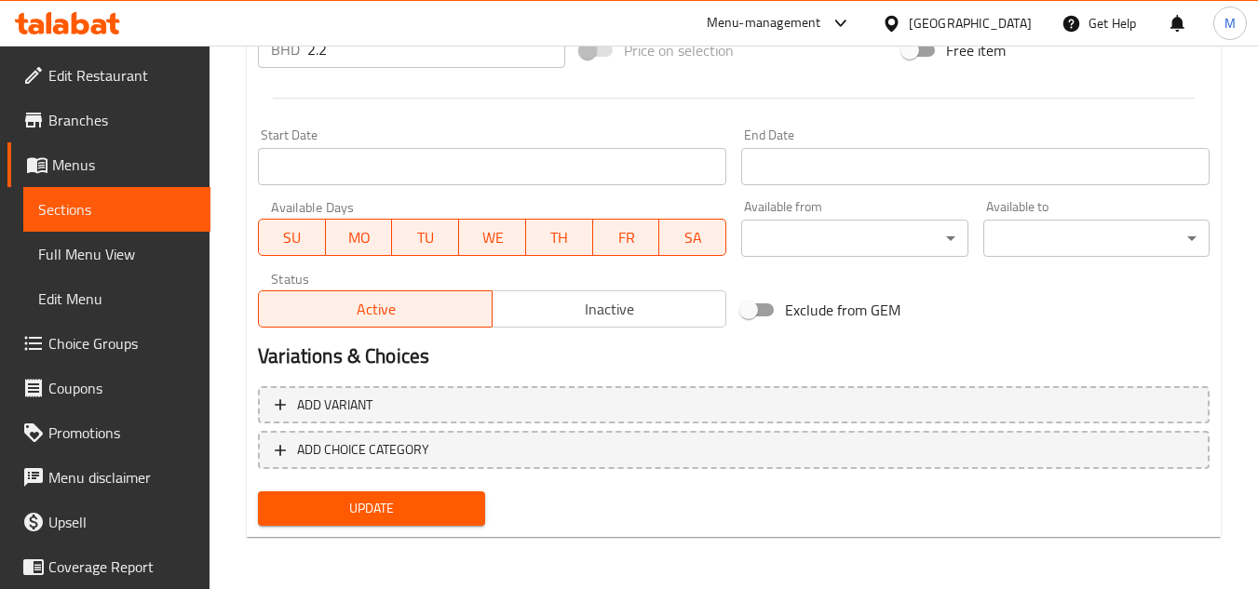
type textarea "غوزي دجاج تقليدي مع نصف دجاجة"
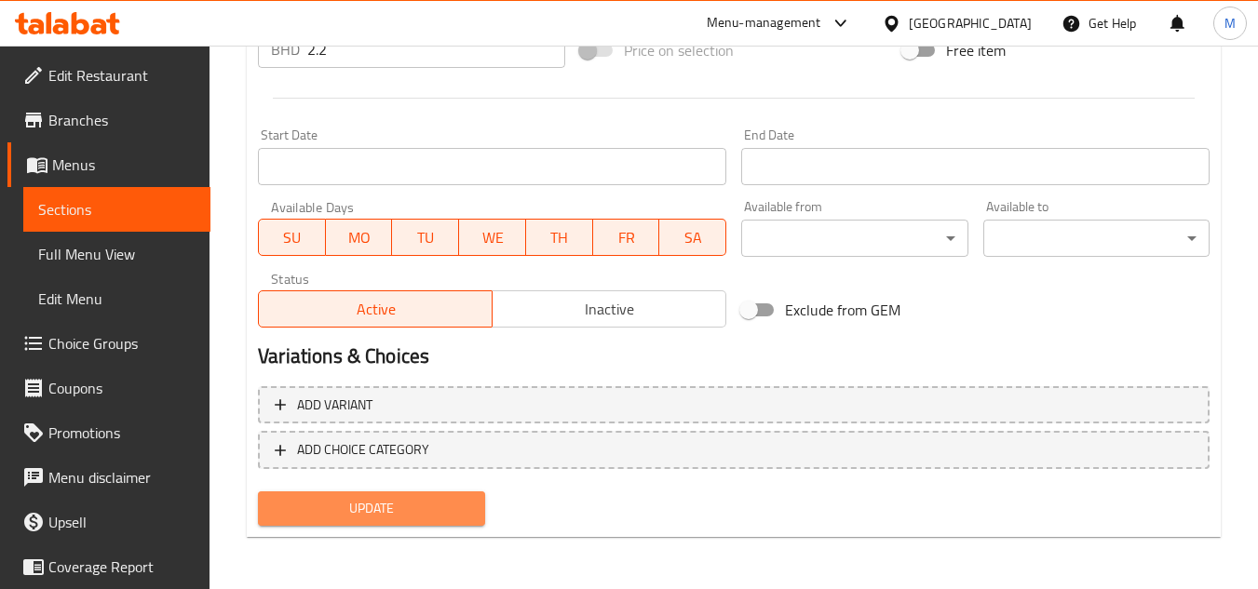
click at [414, 498] on span "Update" at bounding box center [371, 508] width 196 height 23
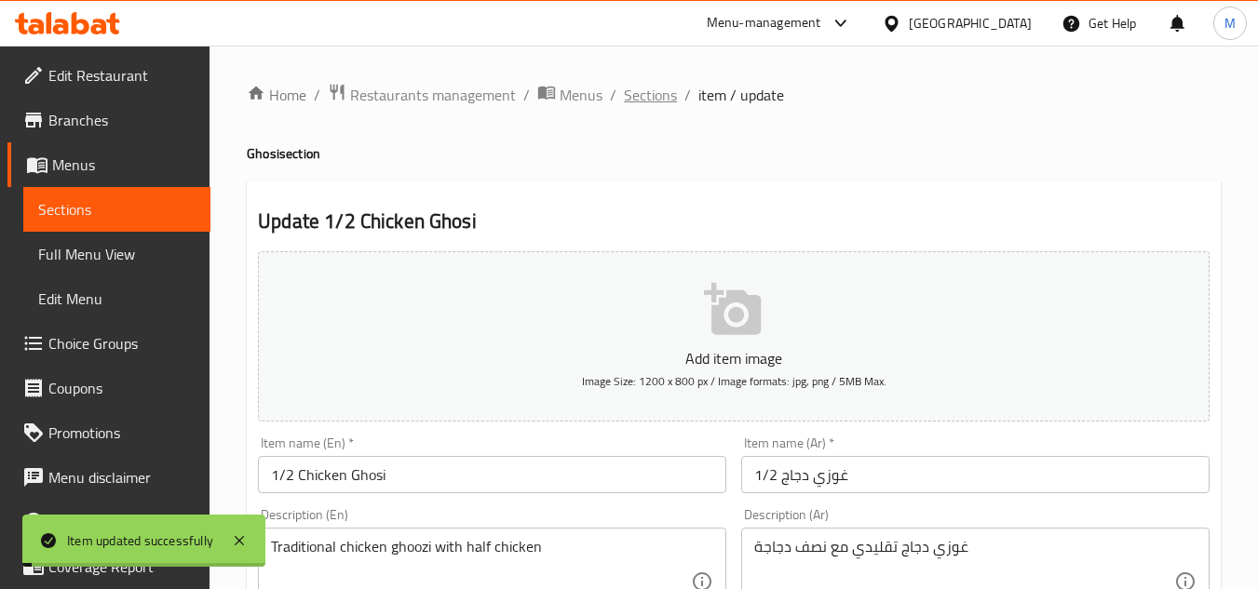
click at [638, 100] on span "Sections" at bounding box center [650, 95] width 53 height 22
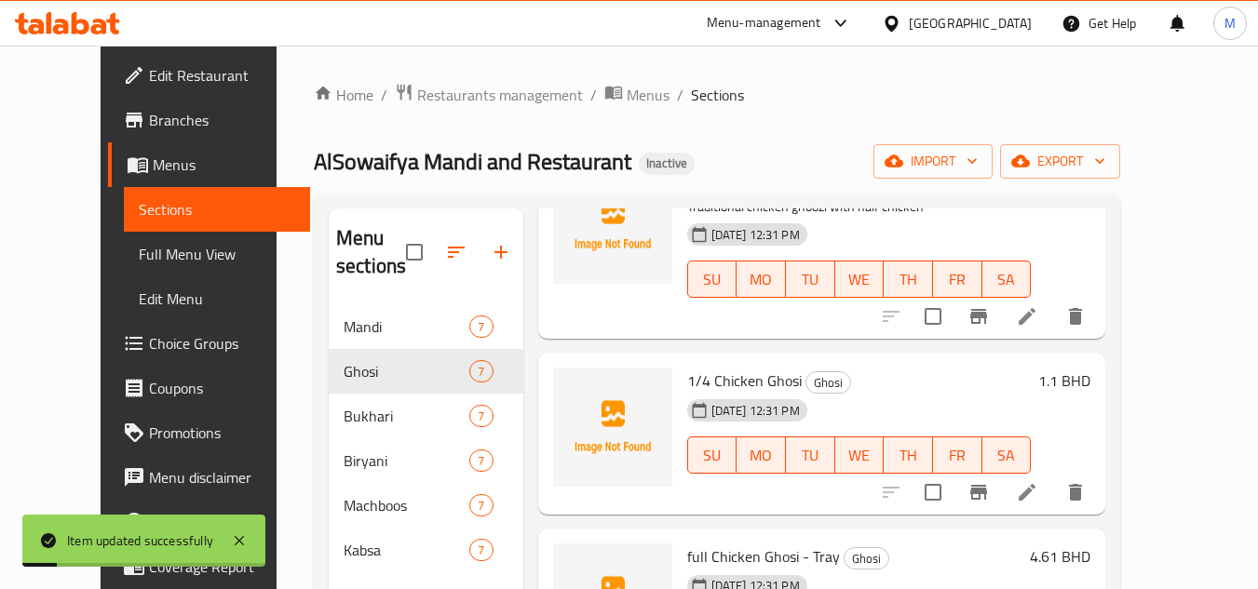
scroll to position [186, 0]
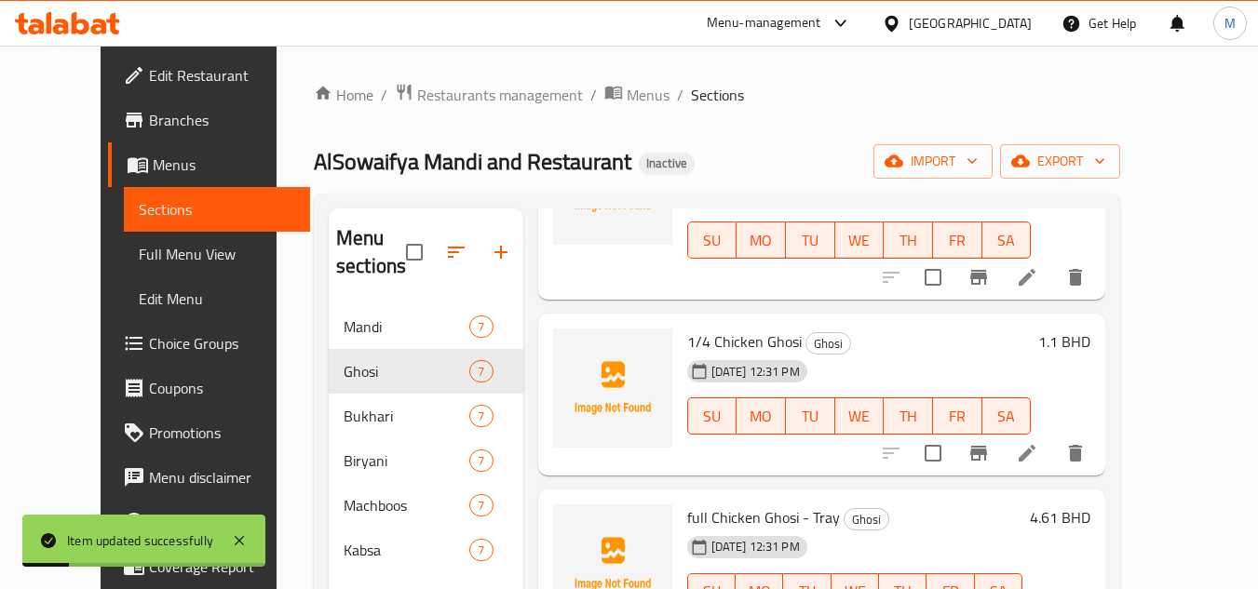
click at [1053, 467] on li at bounding box center [1027, 454] width 52 height 34
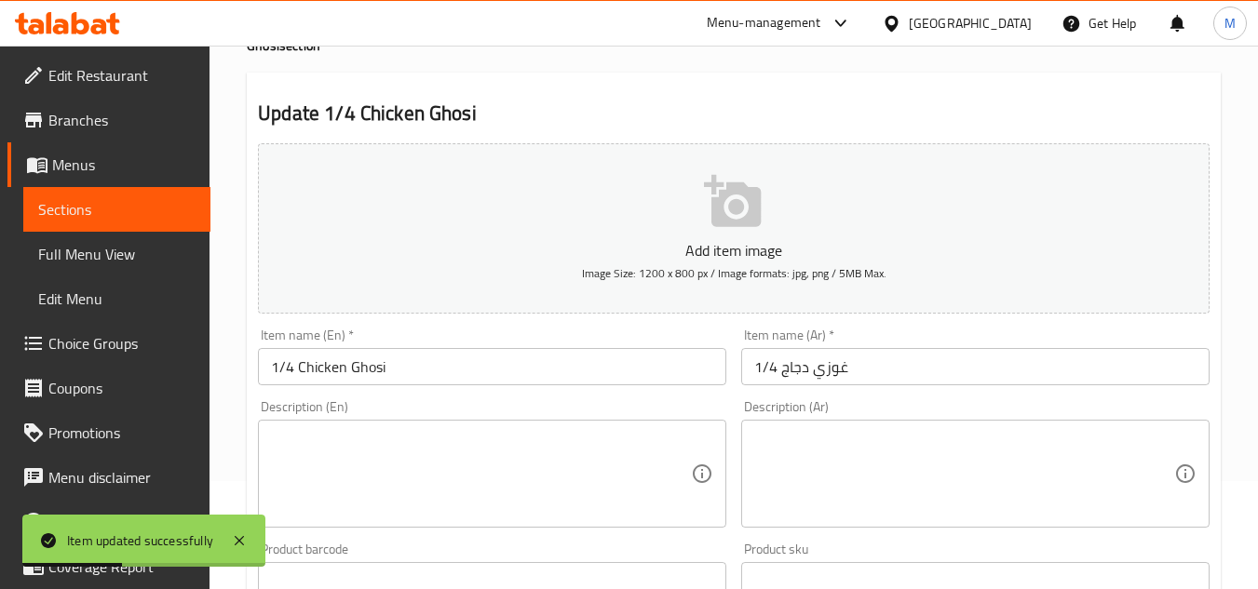
scroll to position [279, 0]
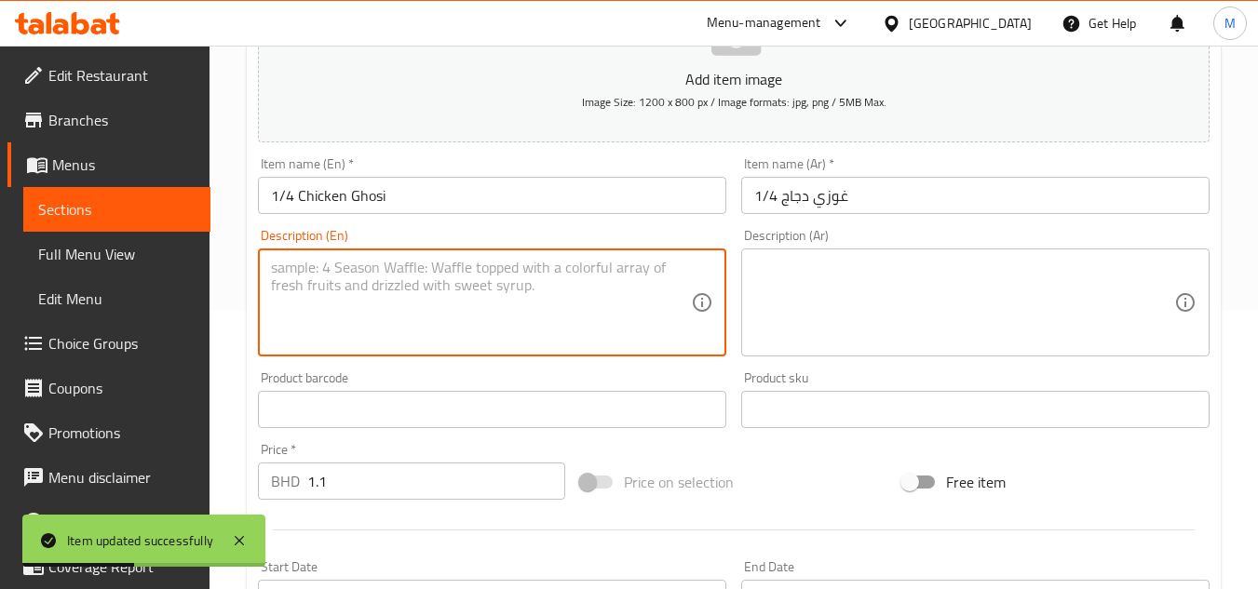
click at [464, 294] on textarea at bounding box center [481, 303] width 420 height 88
paste textarea "Traditional chicken ghoozi with quarter chicken"
type textarea "Traditional chicken ghoozi with quarter chicken"
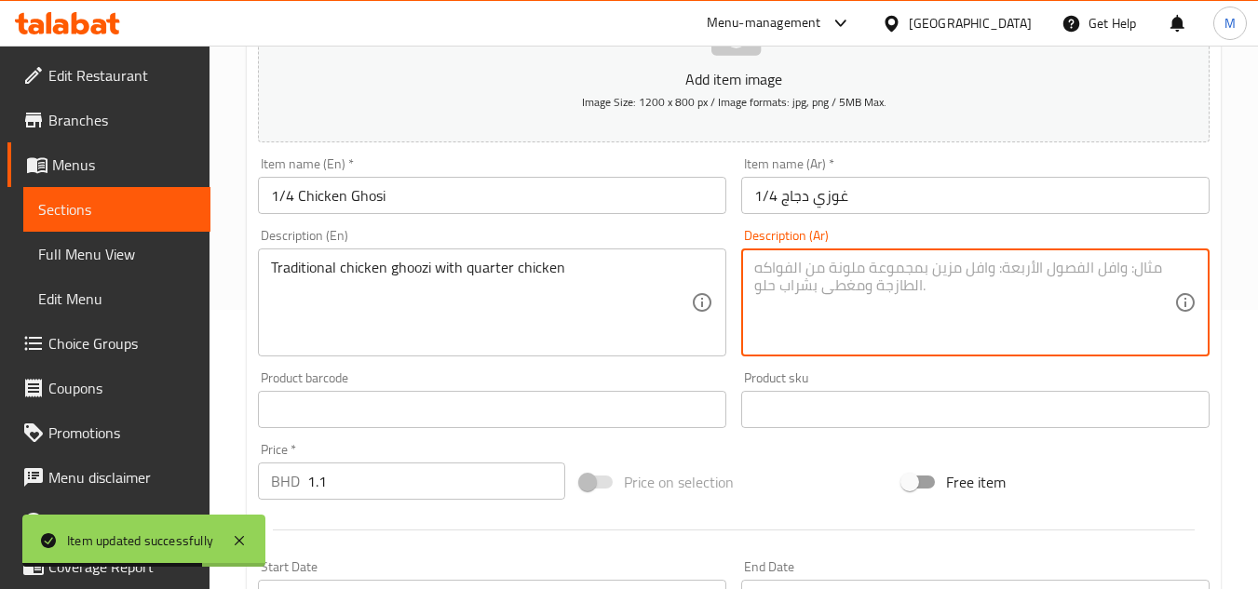
click at [812, 291] on textarea at bounding box center [964, 303] width 420 height 88
paste textarea "غوزي دجاج تقليدي مع ربع دجاجة"
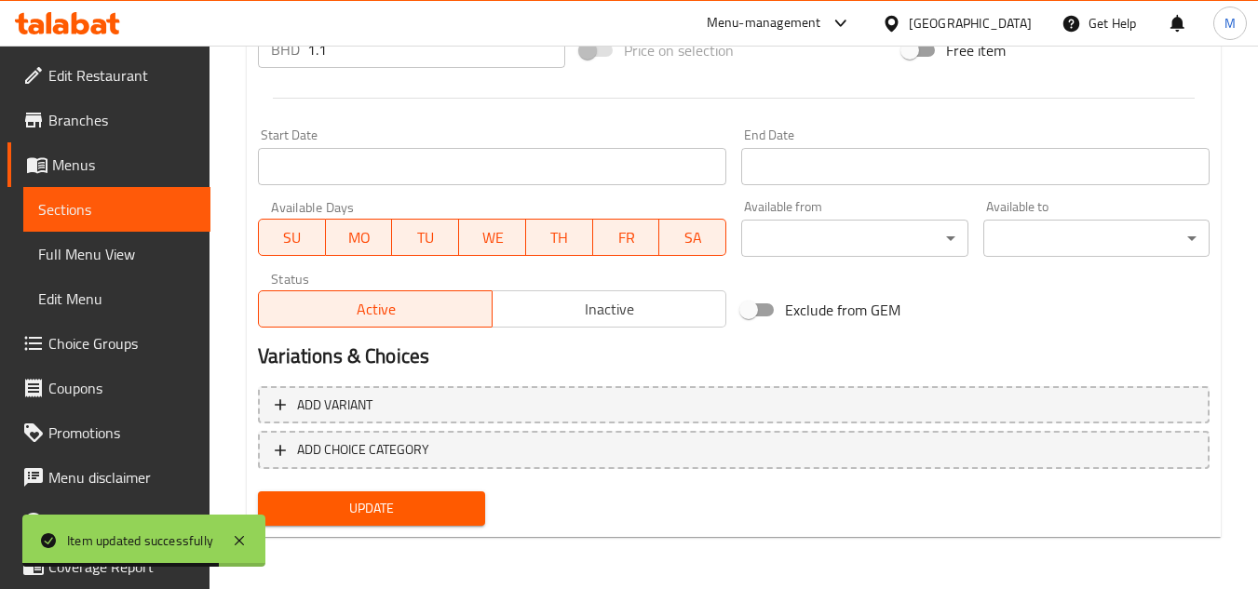
type textarea "غوزي دجاج تقليدي مع ربع دجاجة"
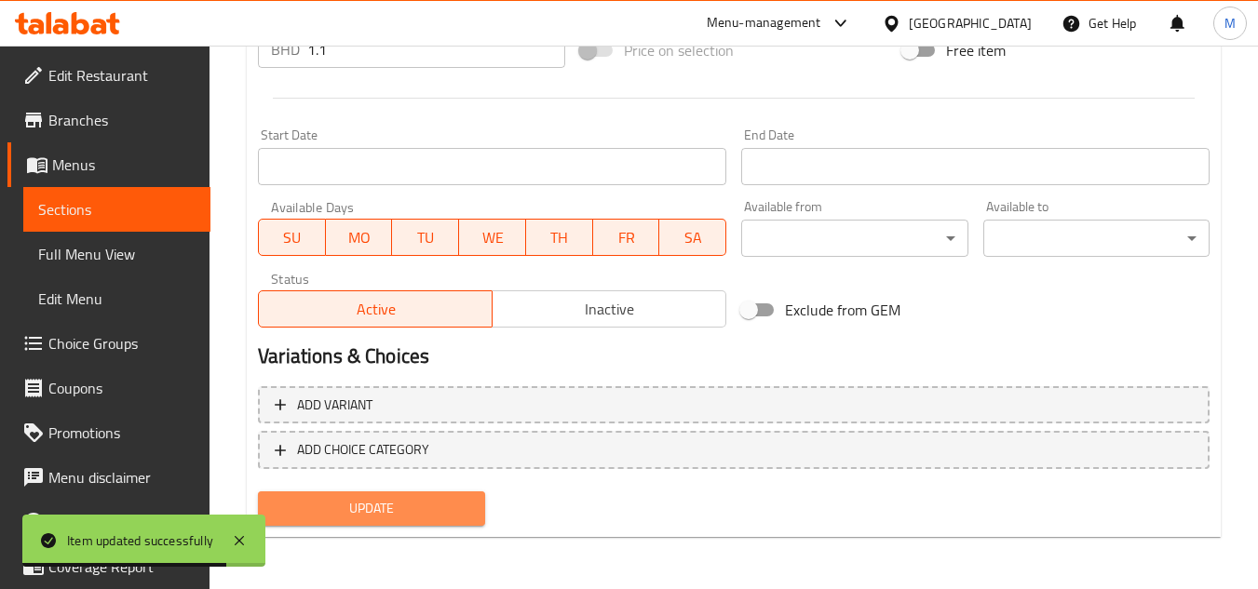
click at [481, 497] on button "Update" at bounding box center [371, 509] width 226 height 34
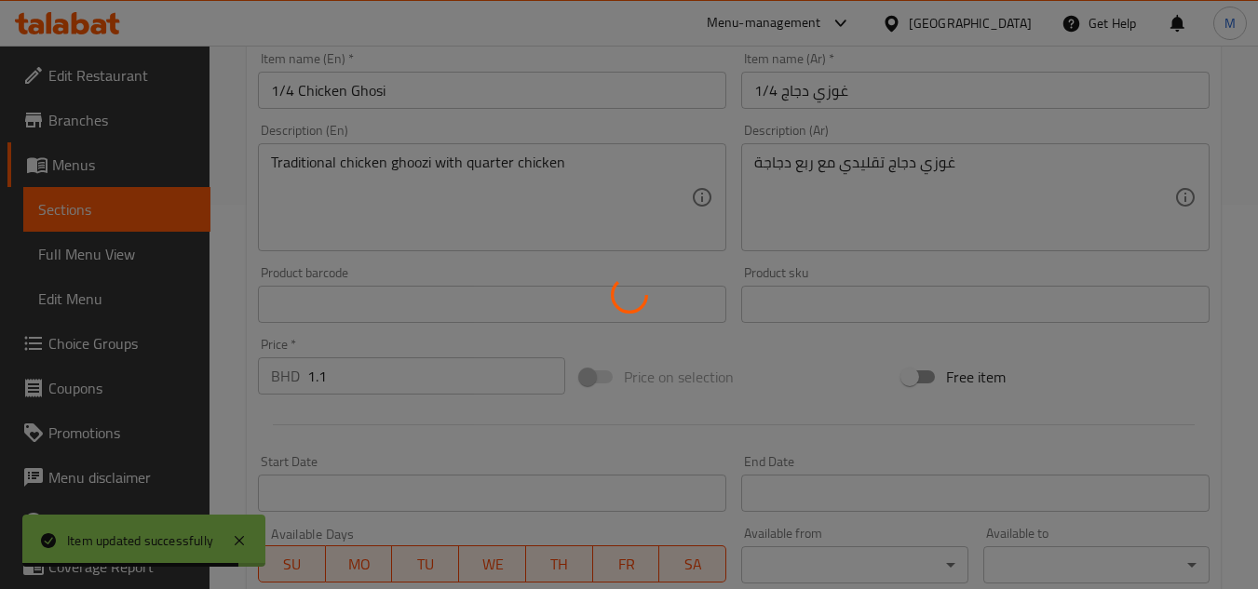
scroll to position [0, 0]
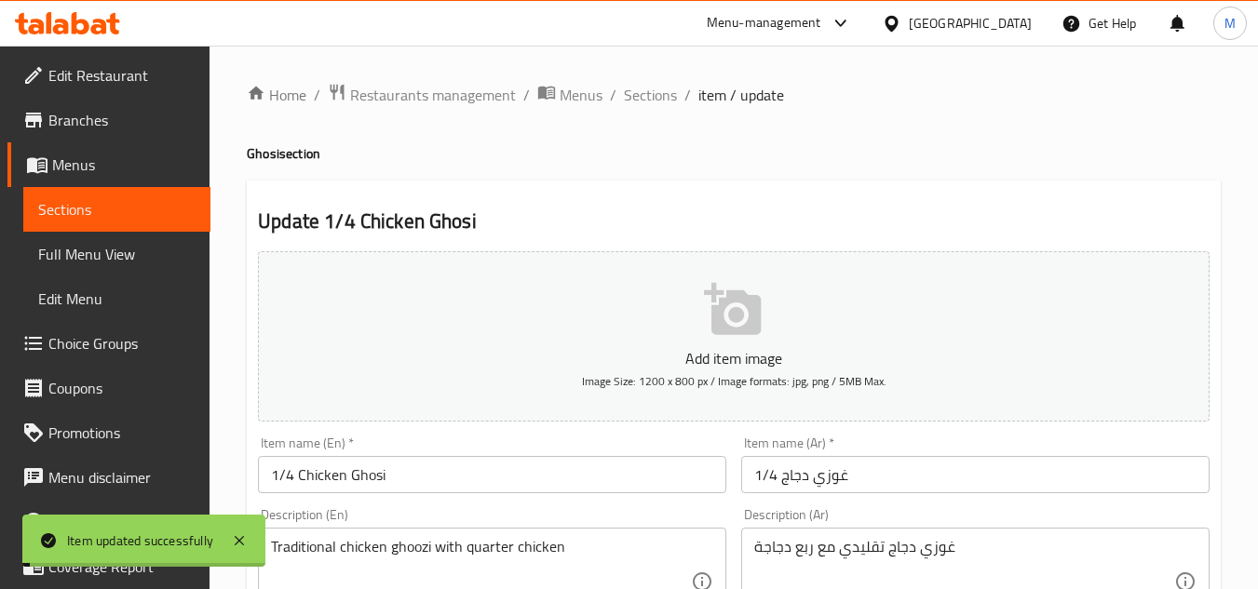
click at [643, 99] on span "Sections" at bounding box center [650, 95] width 53 height 22
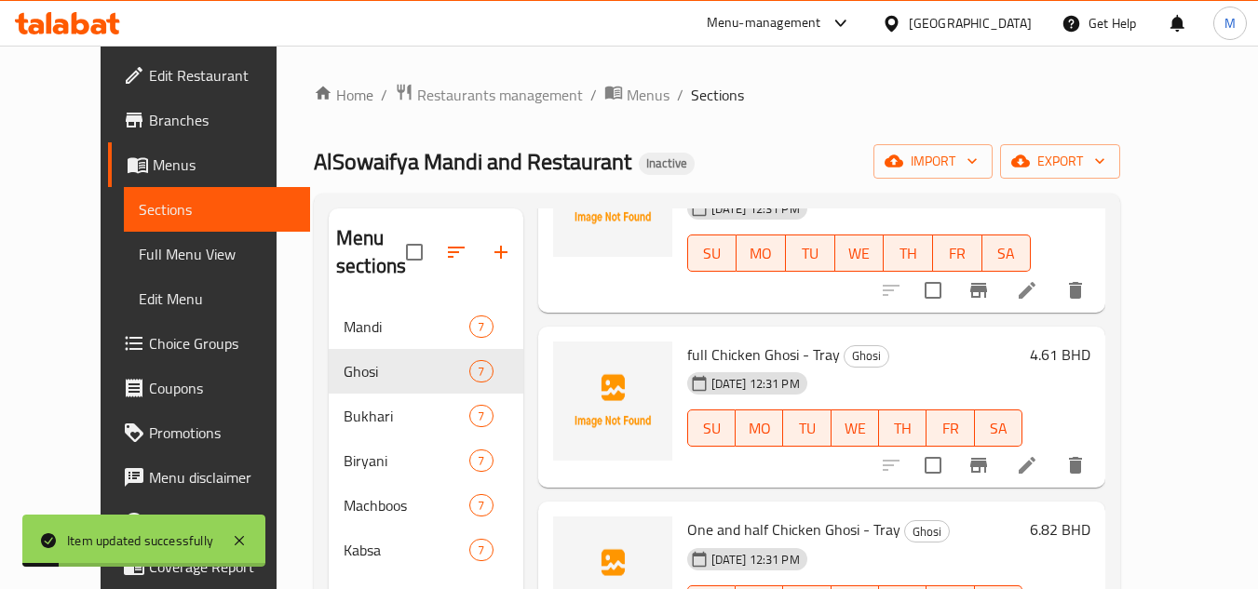
scroll to position [466, 0]
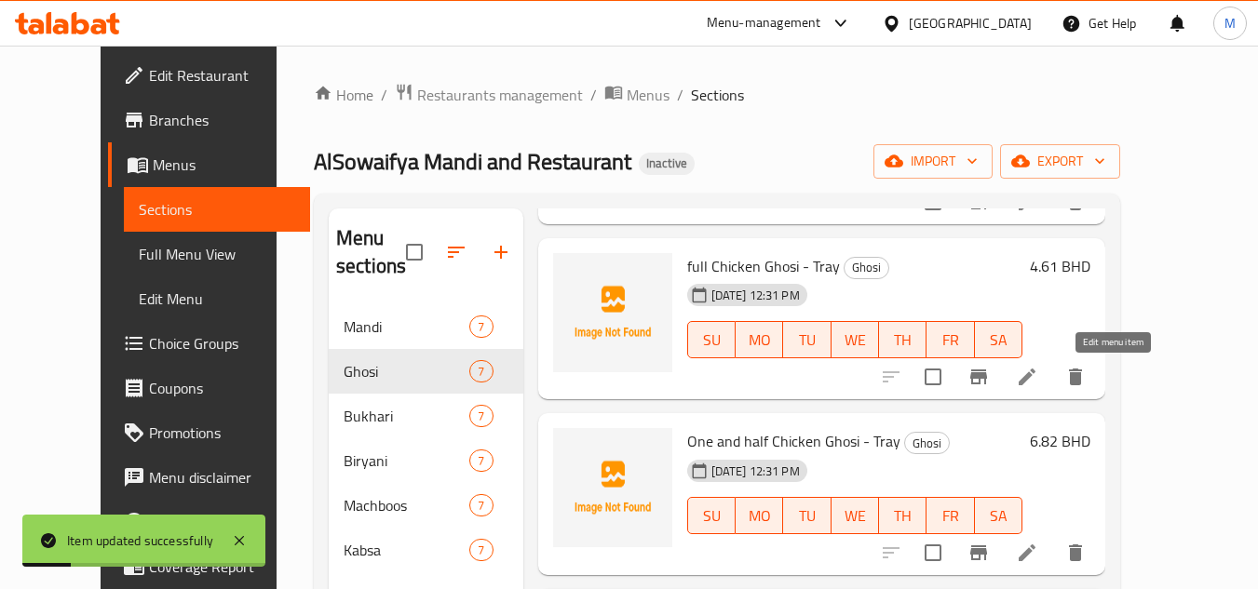
click at [1038, 378] on icon at bounding box center [1027, 377] width 22 height 22
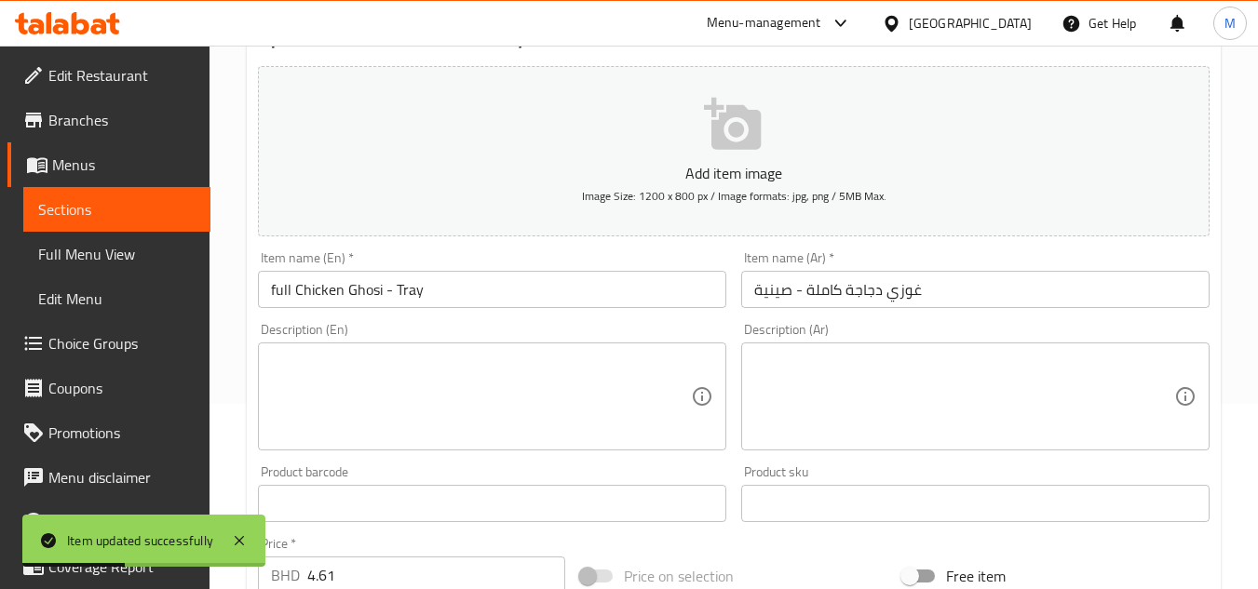
scroll to position [186, 0]
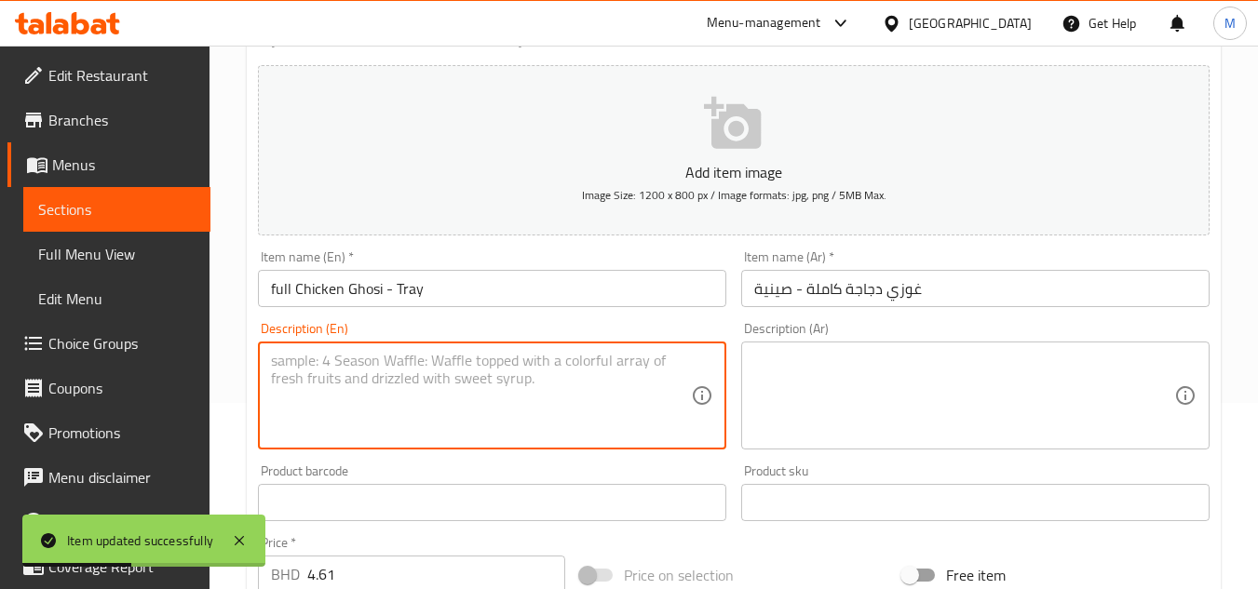
click at [440, 401] on textarea at bounding box center [481, 396] width 420 height 88
paste textarea "Traditional chicken ghoozi with full chicken"
type textarea "Traditional chicken ghoozi with full chicken"
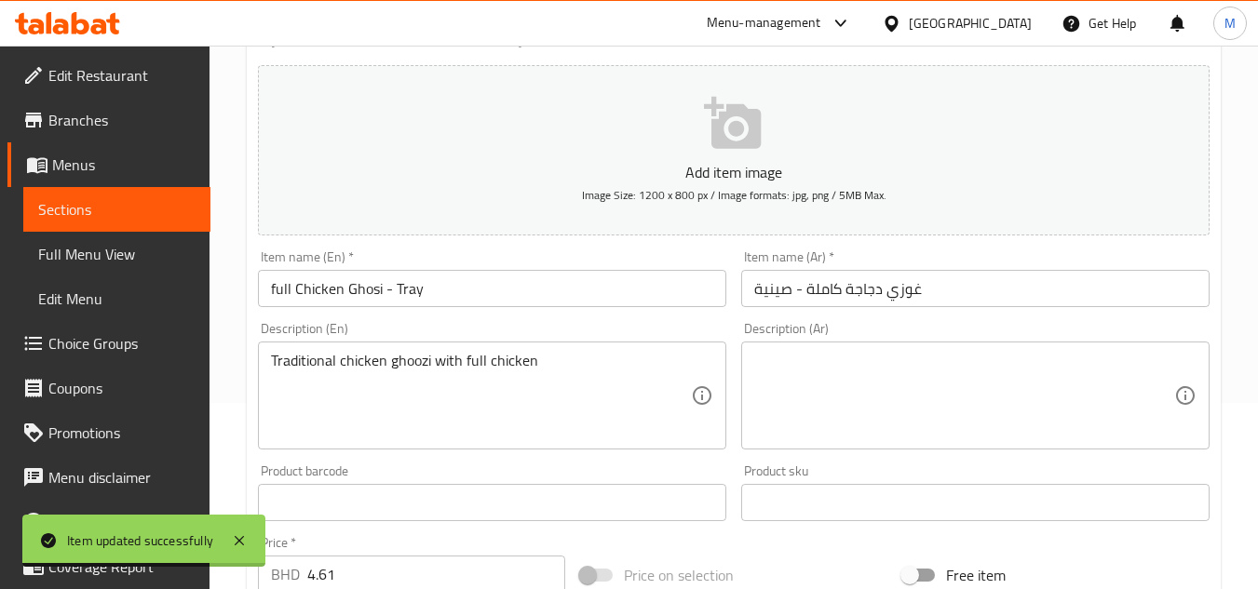
click at [904, 427] on textarea at bounding box center [964, 396] width 420 height 88
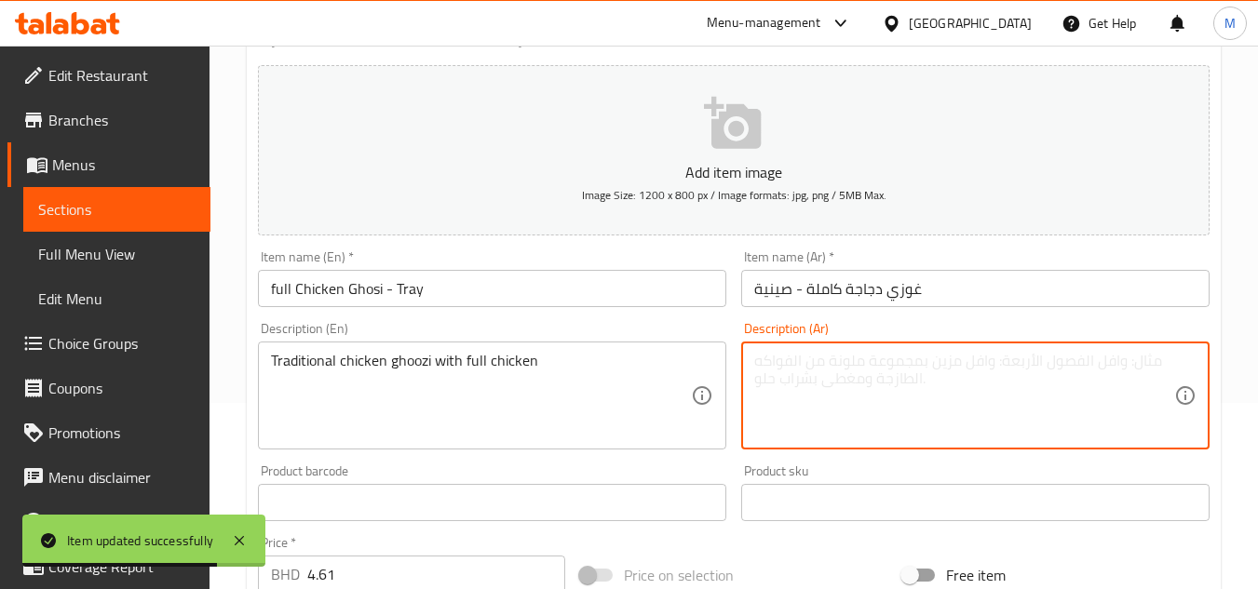
paste textarea "غوزي دجاج تقليدي مع دجاجة كاملة"
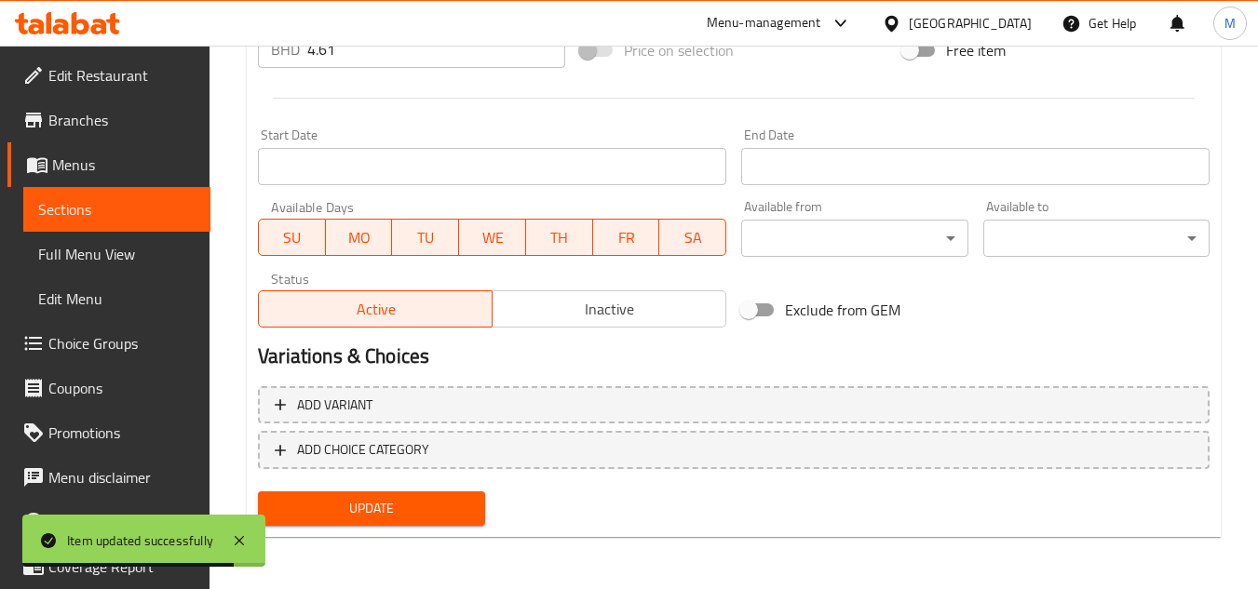
type textarea "غوزي دجاج تقليدي مع دجاجة كاملة"
click at [399, 500] on span "Update" at bounding box center [371, 508] width 196 height 23
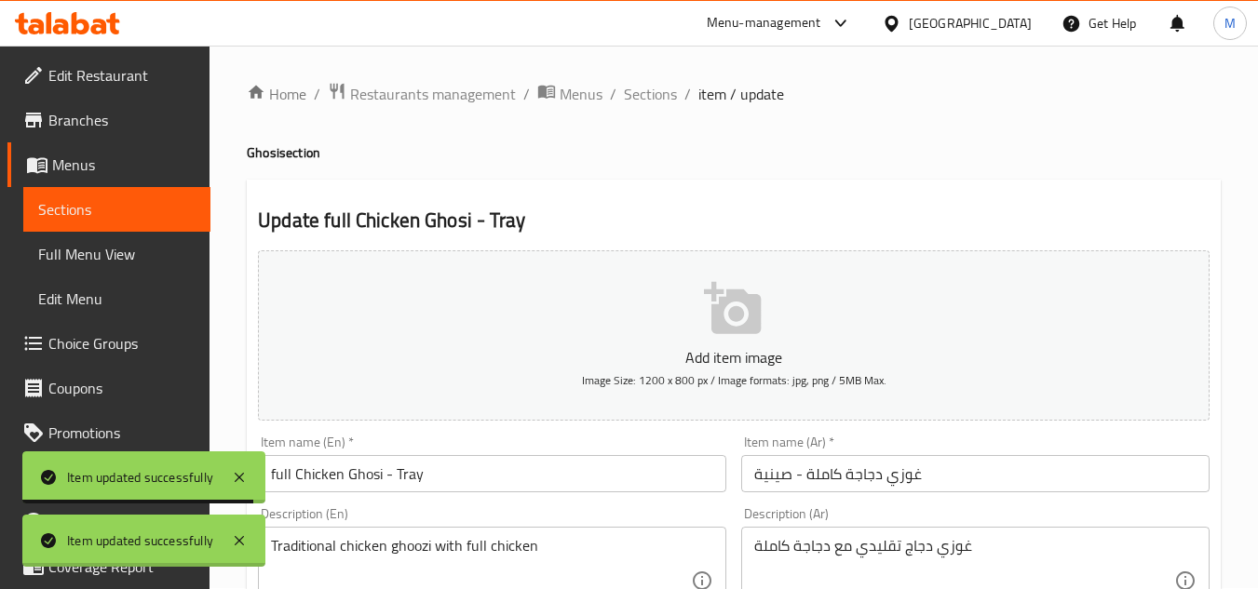
scroll to position [0, 0]
click at [702, 96] on span "item / update" at bounding box center [741, 95] width 86 height 22
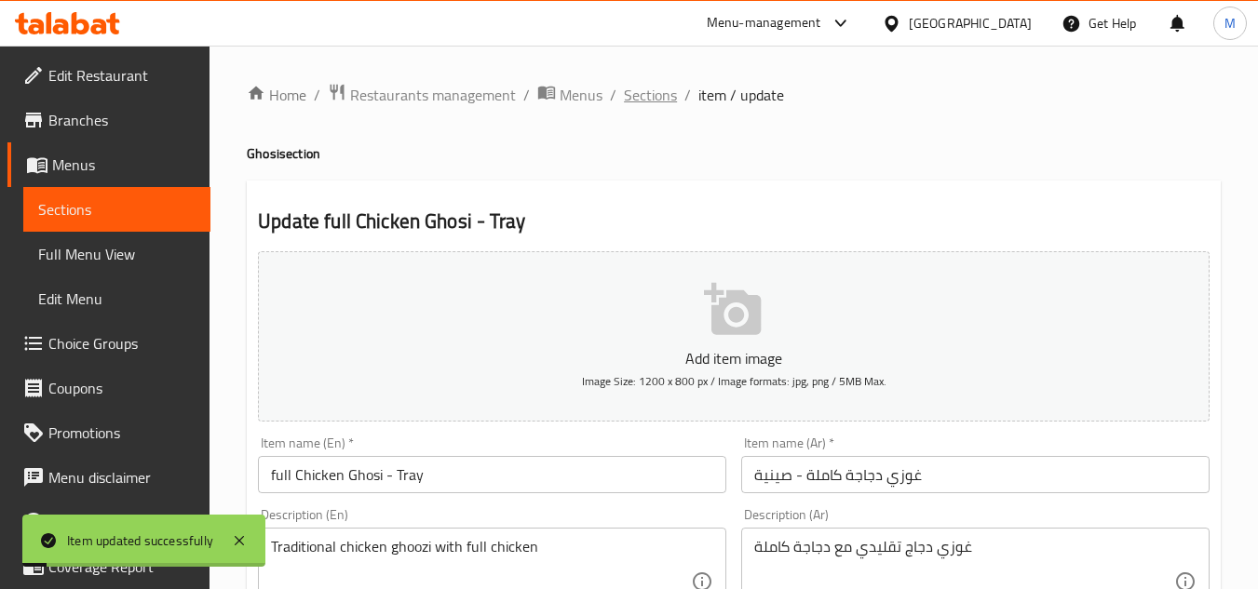
click at [625, 104] on span "Sections" at bounding box center [650, 95] width 53 height 22
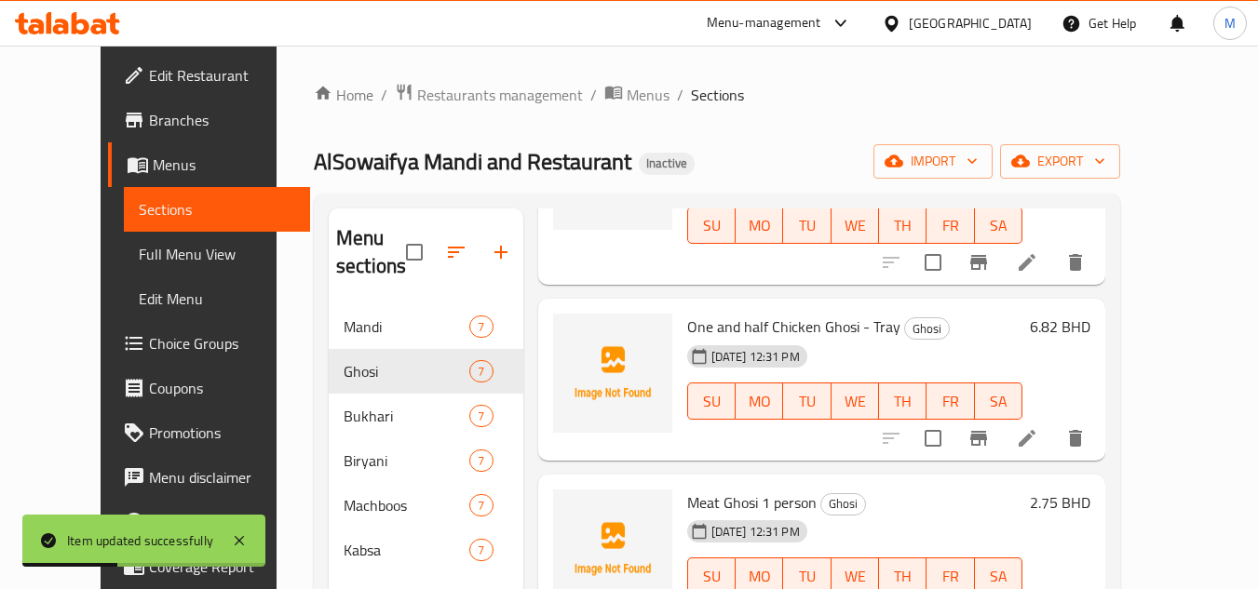
scroll to position [652, 0]
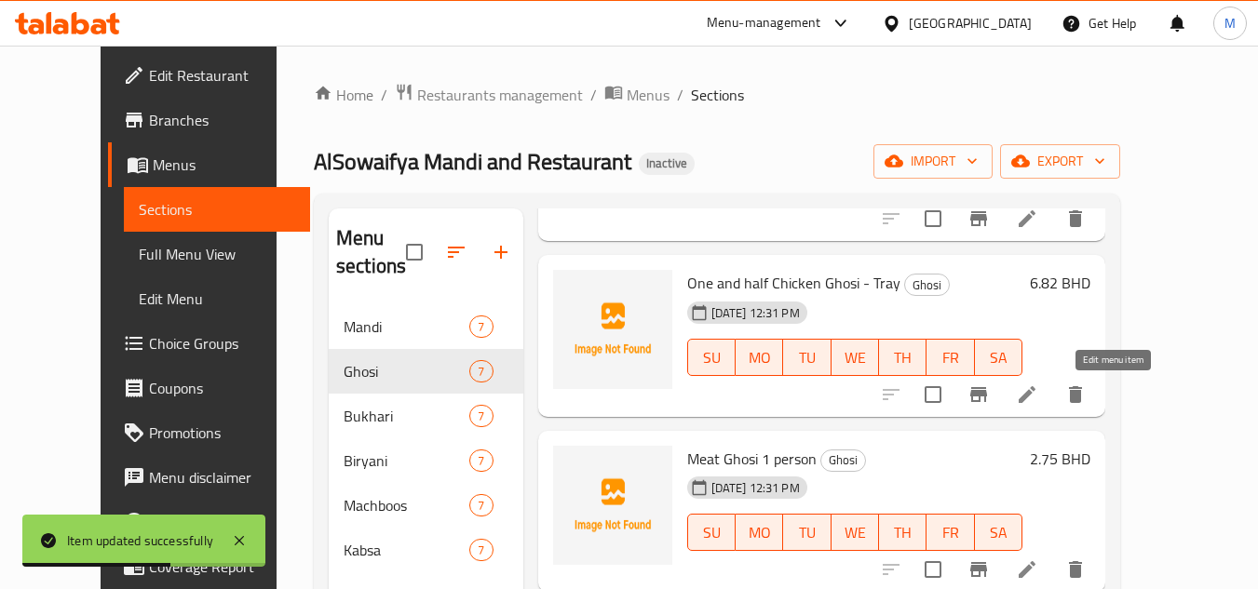
click at [1038, 396] on icon at bounding box center [1027, 395] width 22 height 22
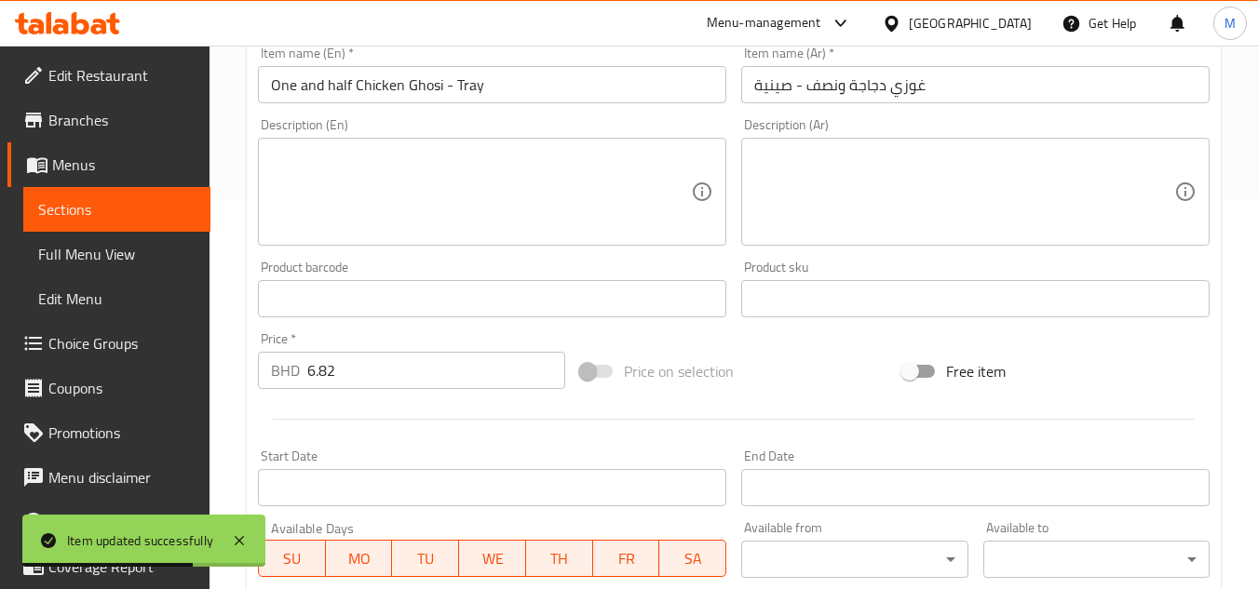
scroll to position [466, 0]
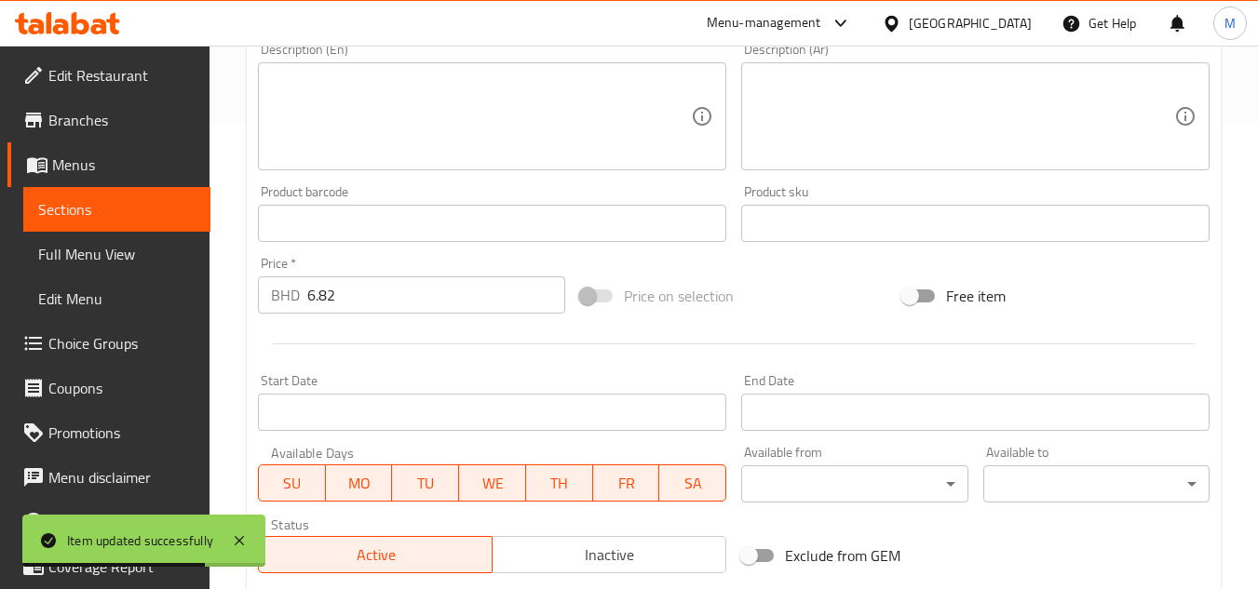
click at [554, 164] on div "Description (En)" at bounding box center [492, 116] width 468 height 108
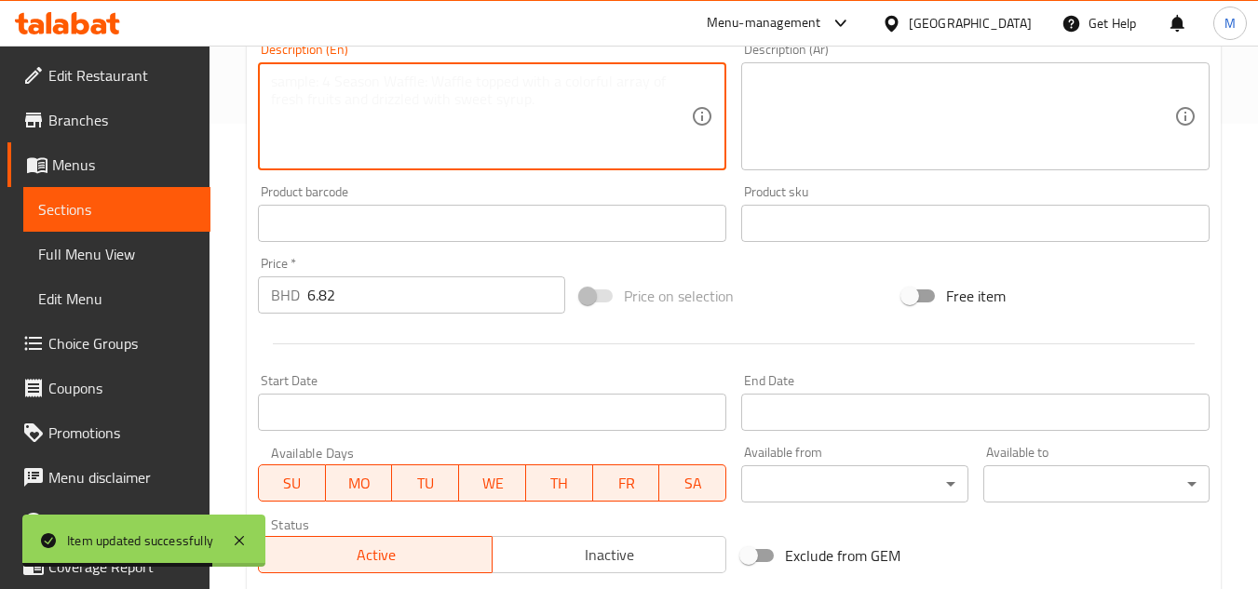
paste textarea "Traditional chicken ghoozi with 1 and half chicken"
type textarea "Traditional chicken ghoozi with 1 and half chicken"
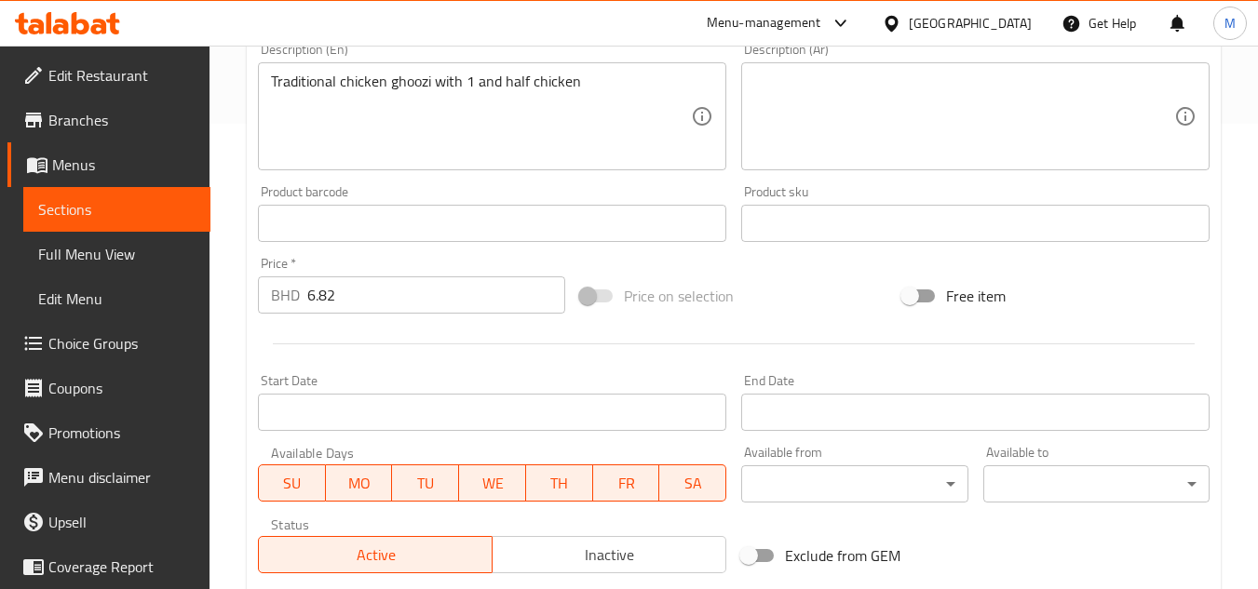
click at [793, 125] on textarea at bounding box center [964, 117] width 420 height 88
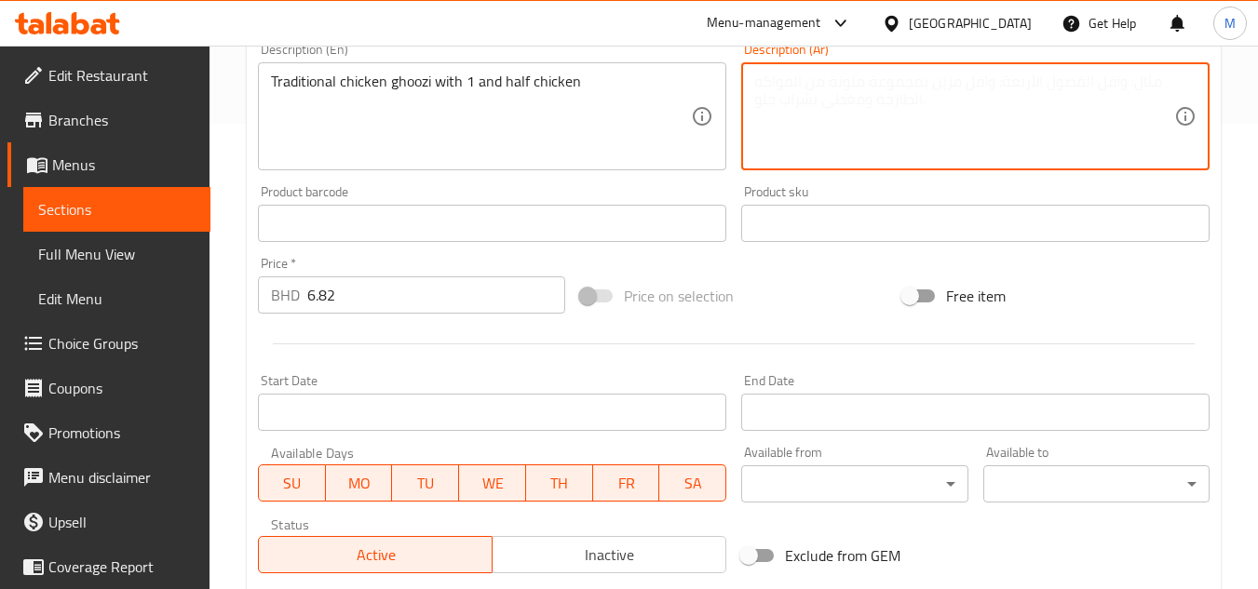
paste textarea "غوزي دجاج تقليدي مع دجاجة ونصف"
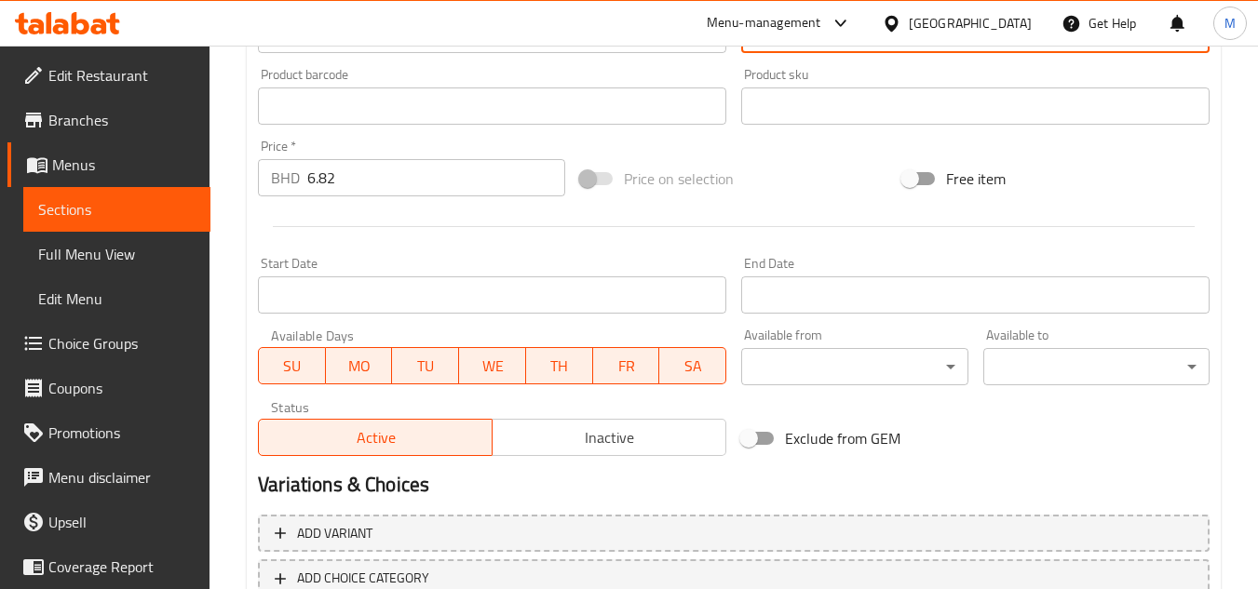
scroll to position [711, 0]
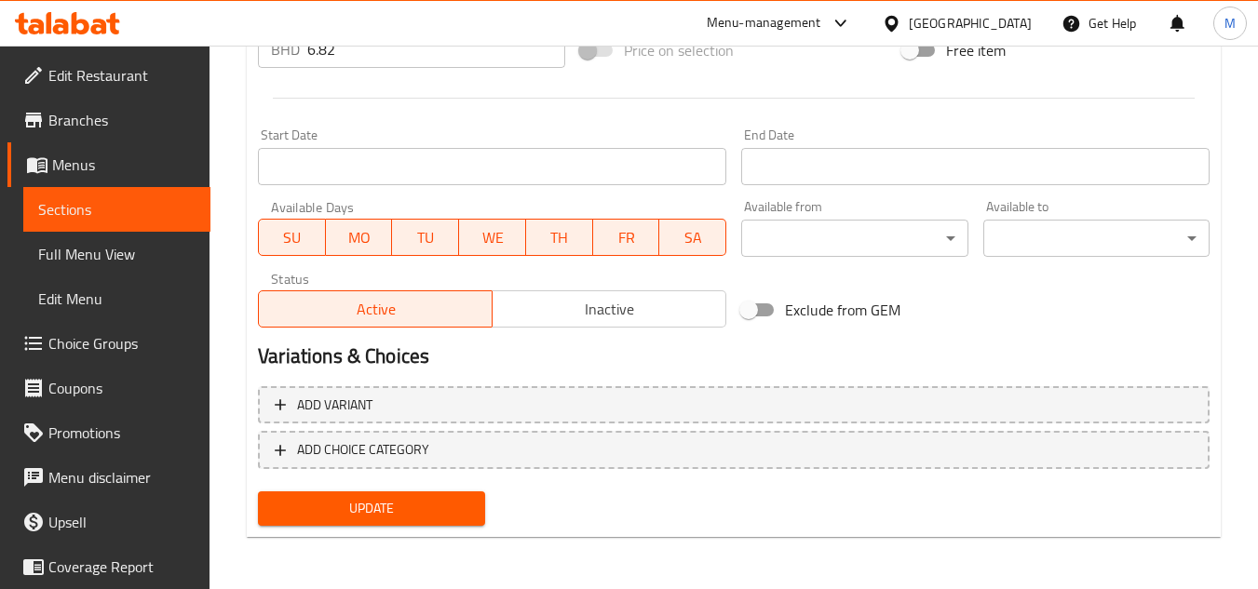
type textarea "غوزي دجاج تقليدي مع دجاجة ونصف"
click at [464, 508] on span "Update" at bounding box center [371, 508] width 196 height 23
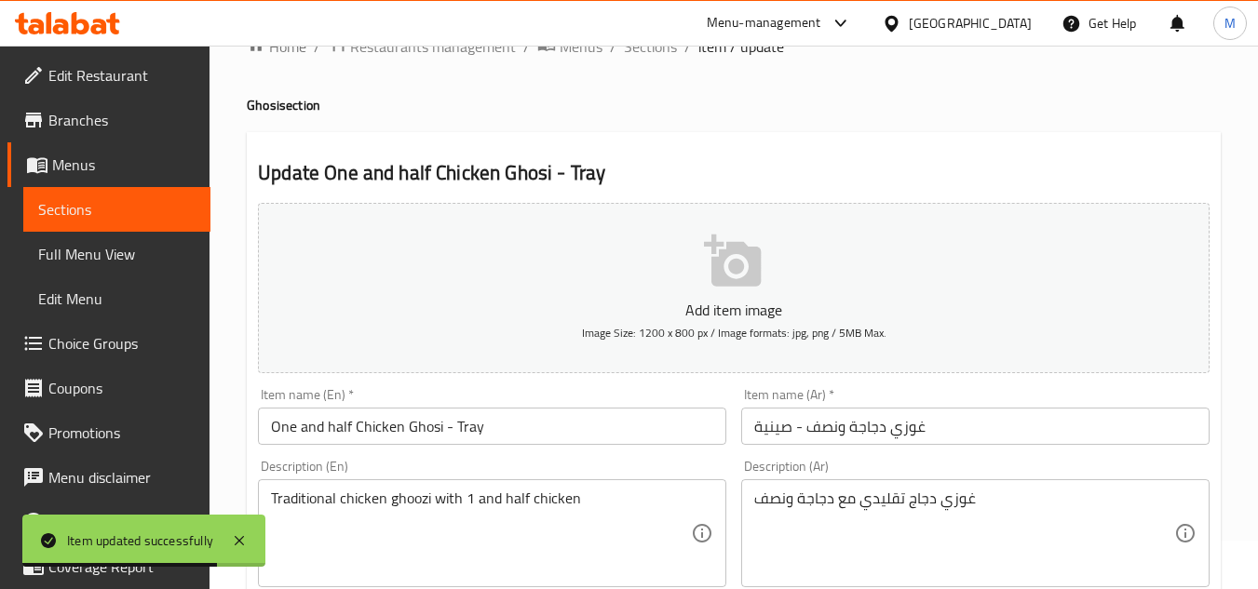
scroll to position [0, 0]
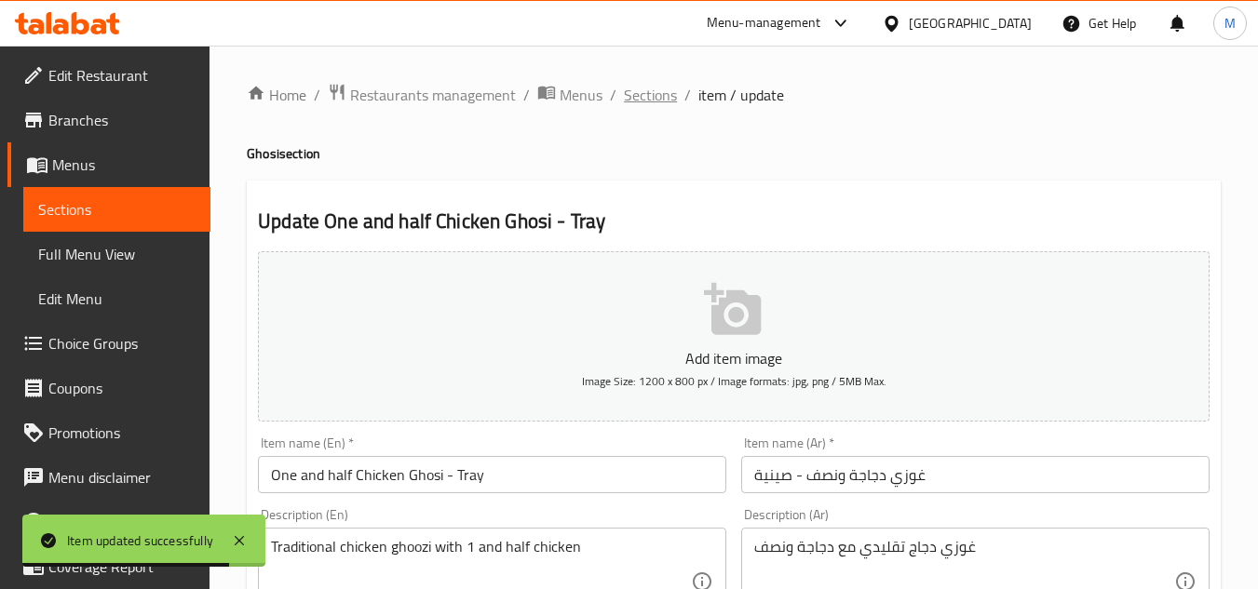
click at [656, 104] on span "Sections" at bounding box center [650, 95] width 53 height 22
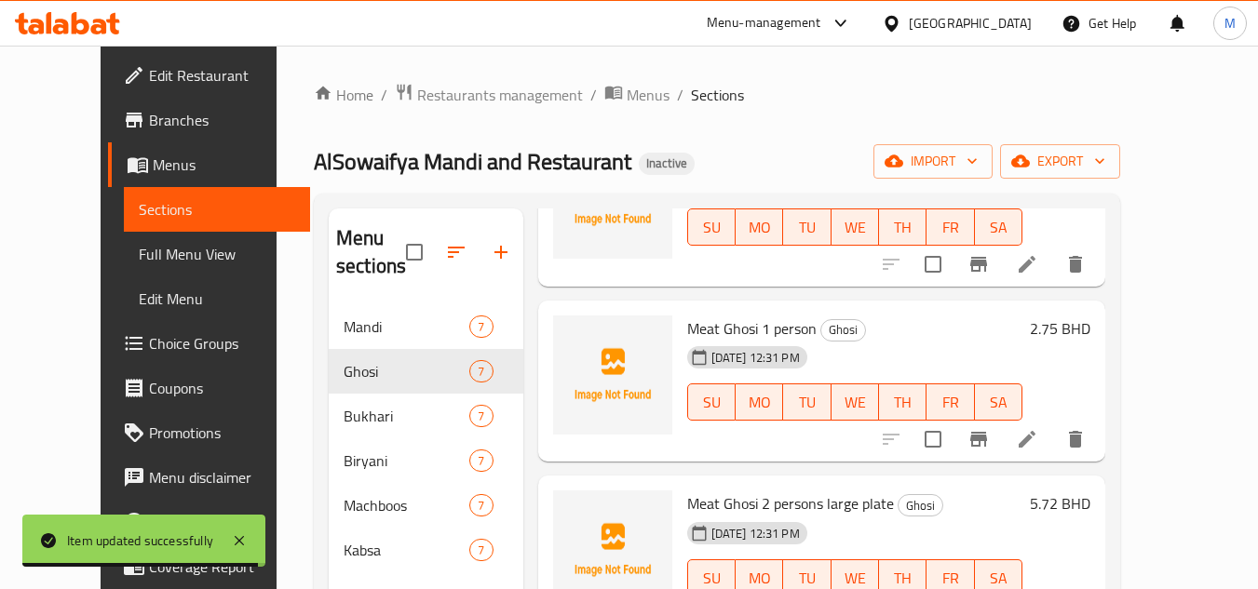
scroll to position [798, 0]
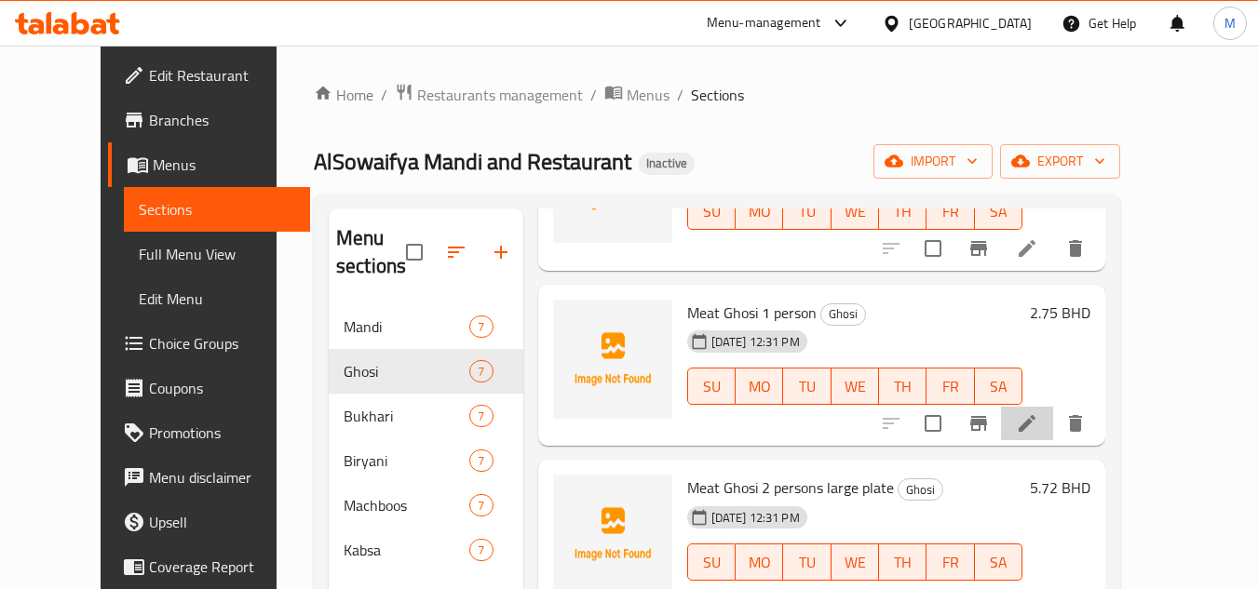
click at [1053, 427] on li at bounding box center [1027, 424] width 52 height 34
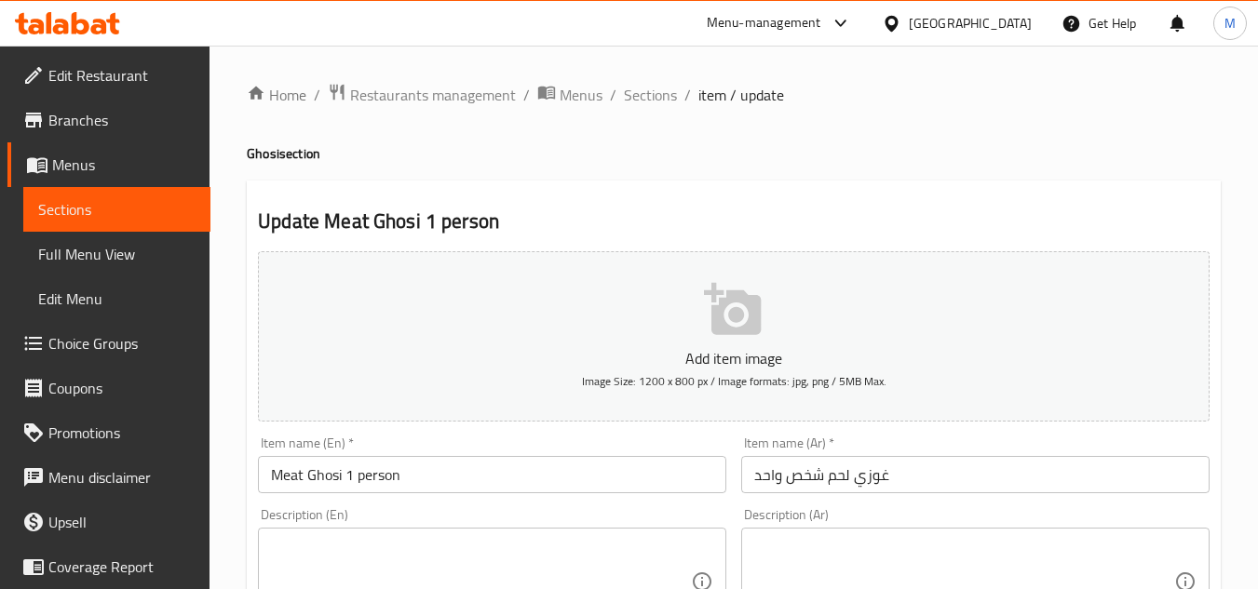
scroll to position [279, 0]
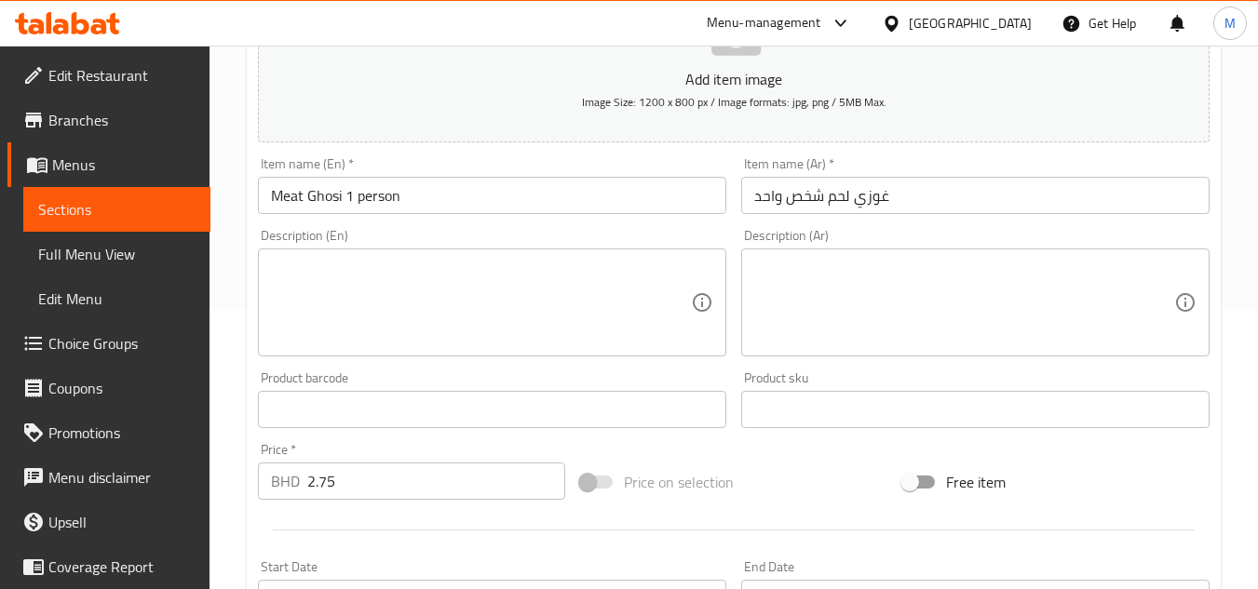
click at [381, 334] on textarea at bounding box center [481, 303] width 420 height 88
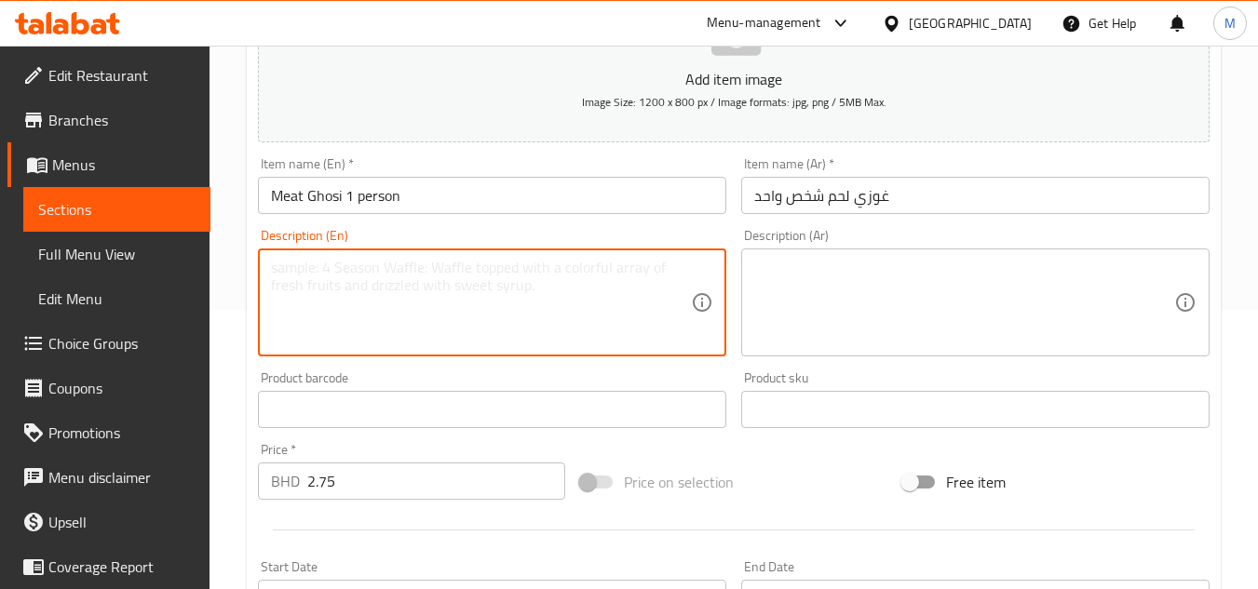
paste textarea "Classic meat ghoozi for 1 person"
type textarea "Classic meat ghoozi for 1 person"
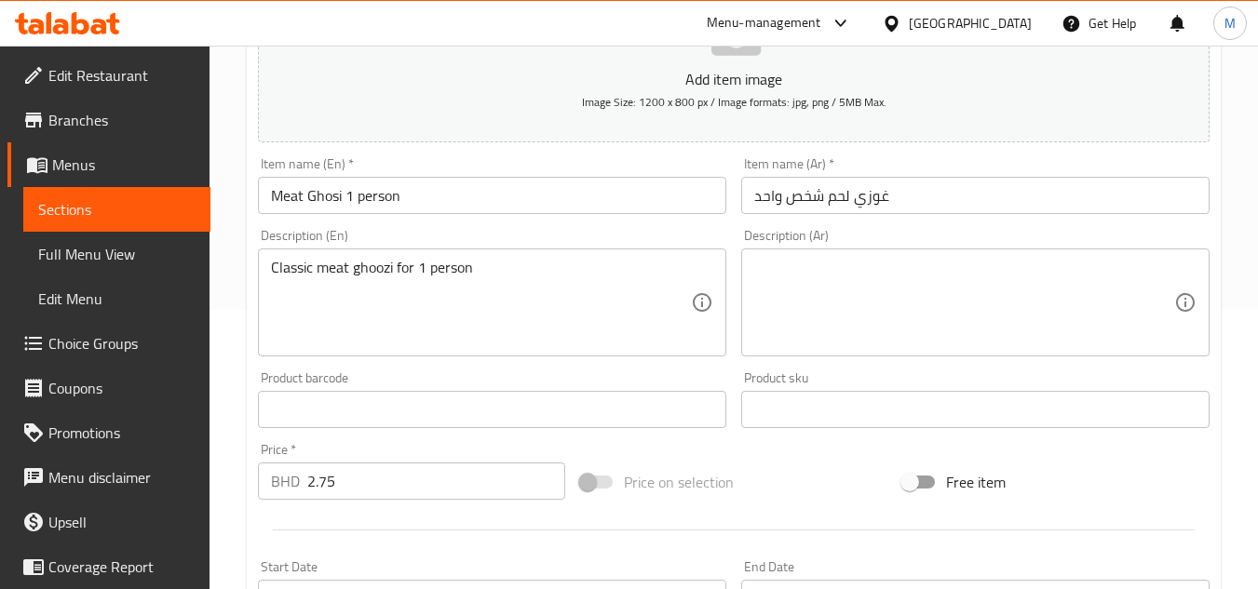
click at [855, 284] on textarea at bounding box center [964, 303] width 420 height 88
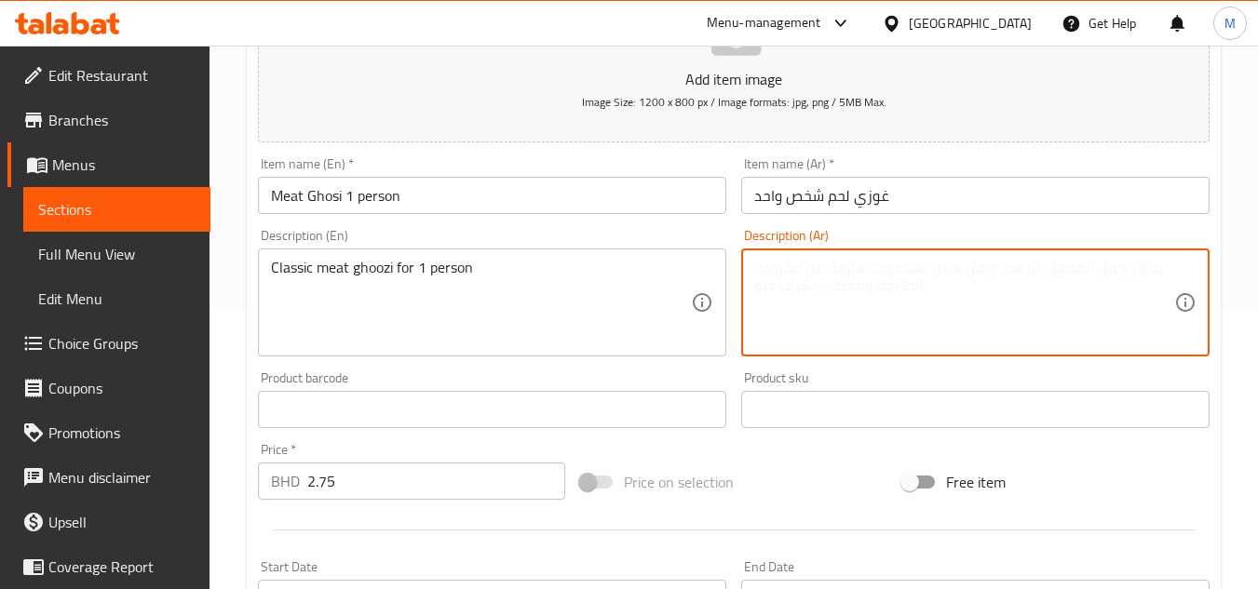
paste textarea "غوزي لحم كلاسيكي لشخص واحد"
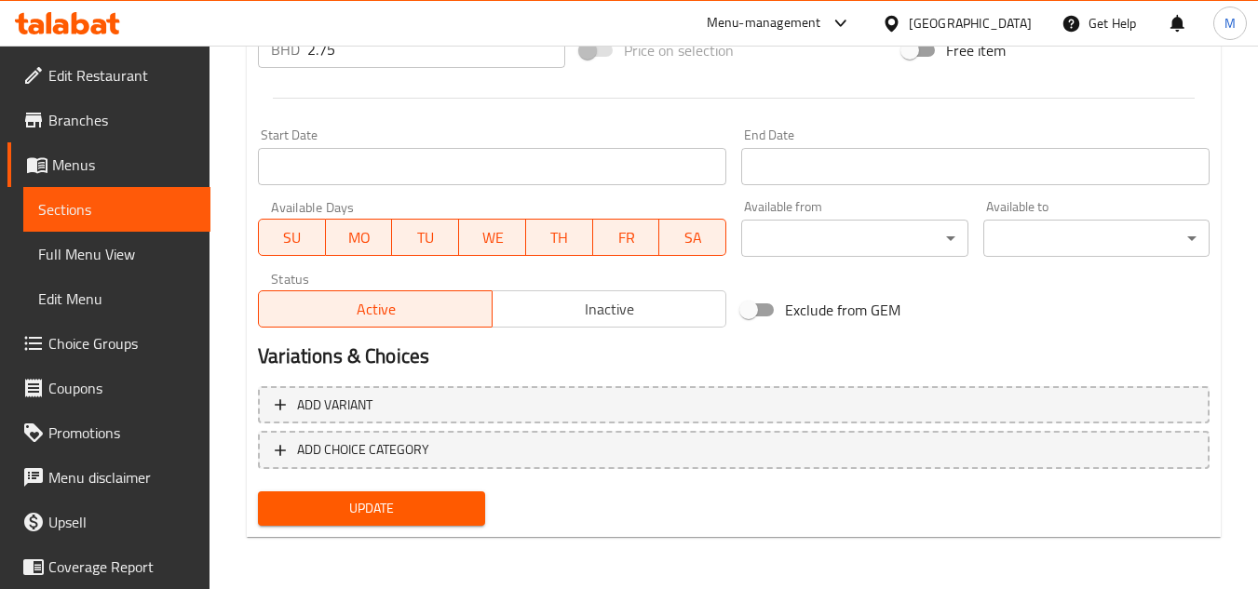
type textarea "غوزي لحم كلاسيكي لشخص واحد"
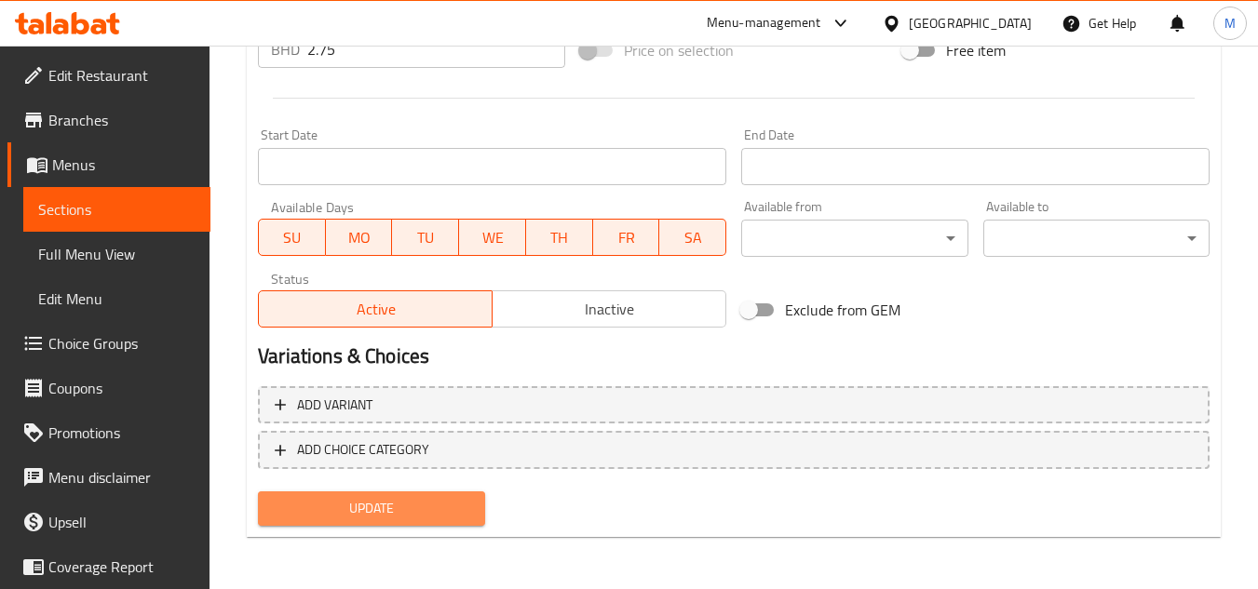
click at [410, 512] on span "Update" at bounding box center [371, 508] width 196 height 23
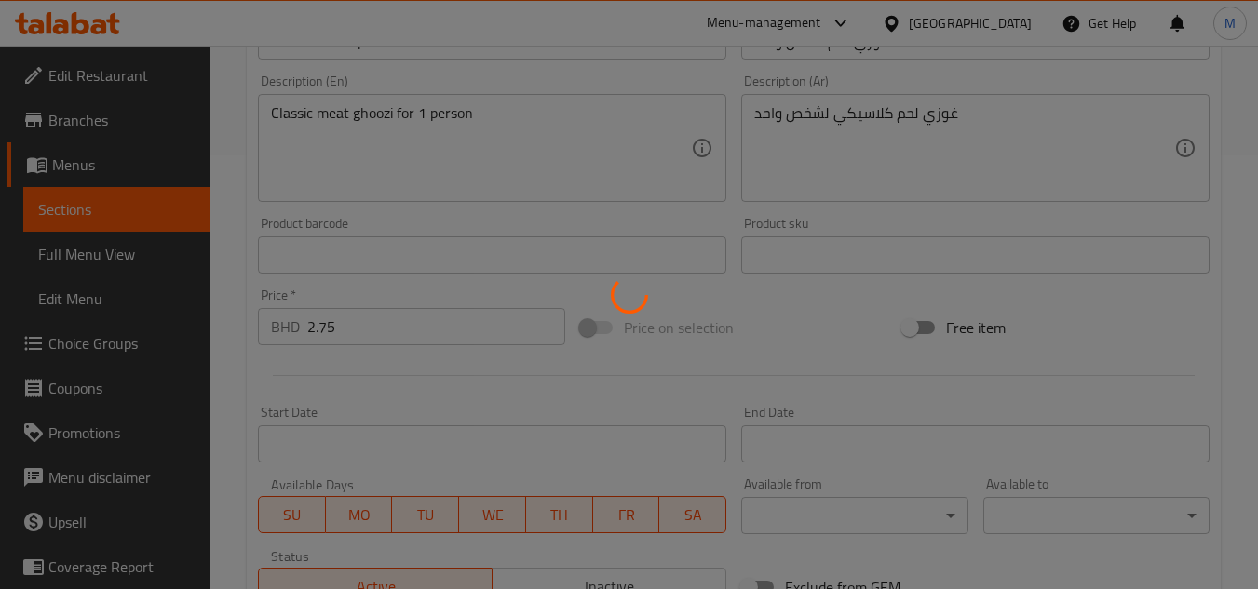
scroll to position [0, 0]
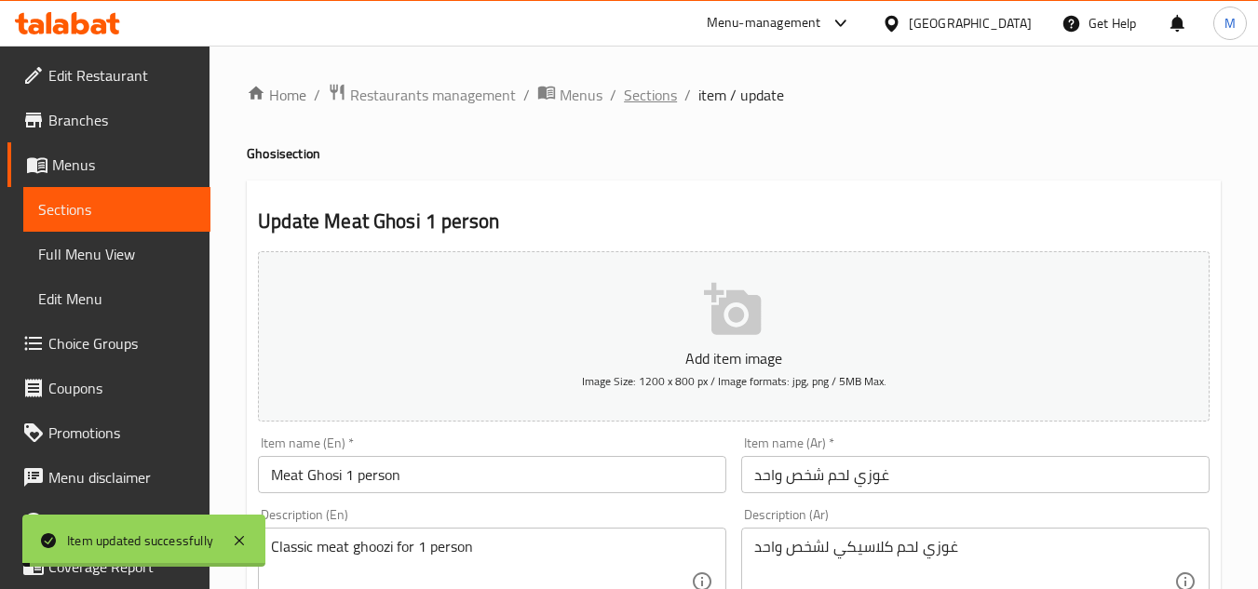
click at [644, 96] on span "Sections" at bounding box center [650, 95] width 53 height 22
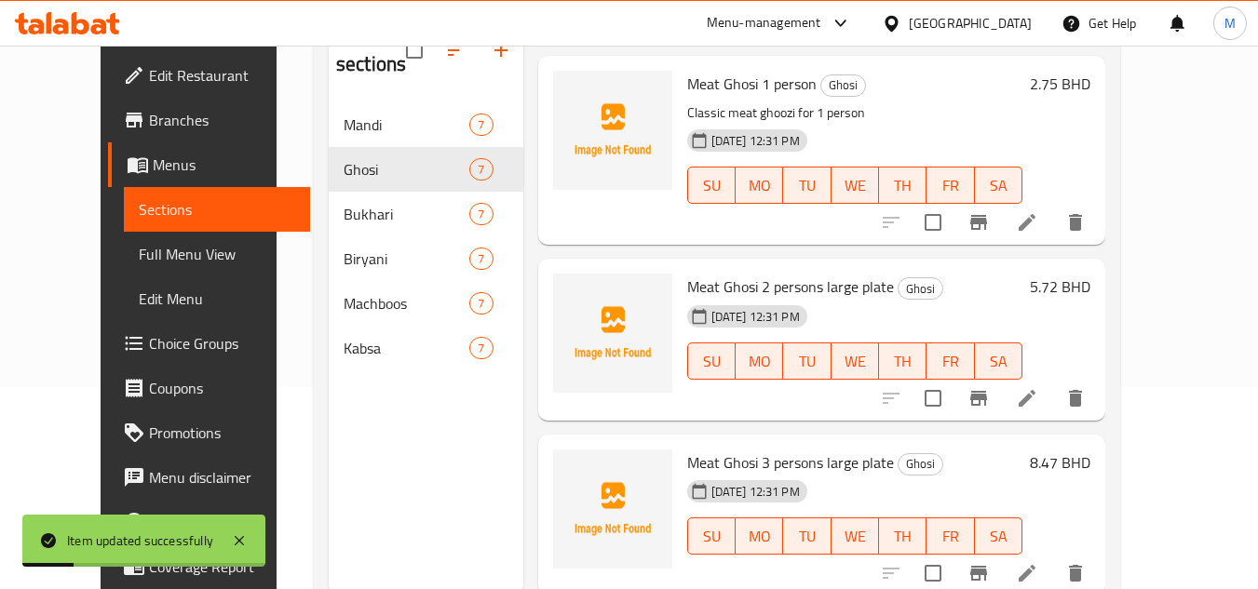
scroll to position [261, 0]
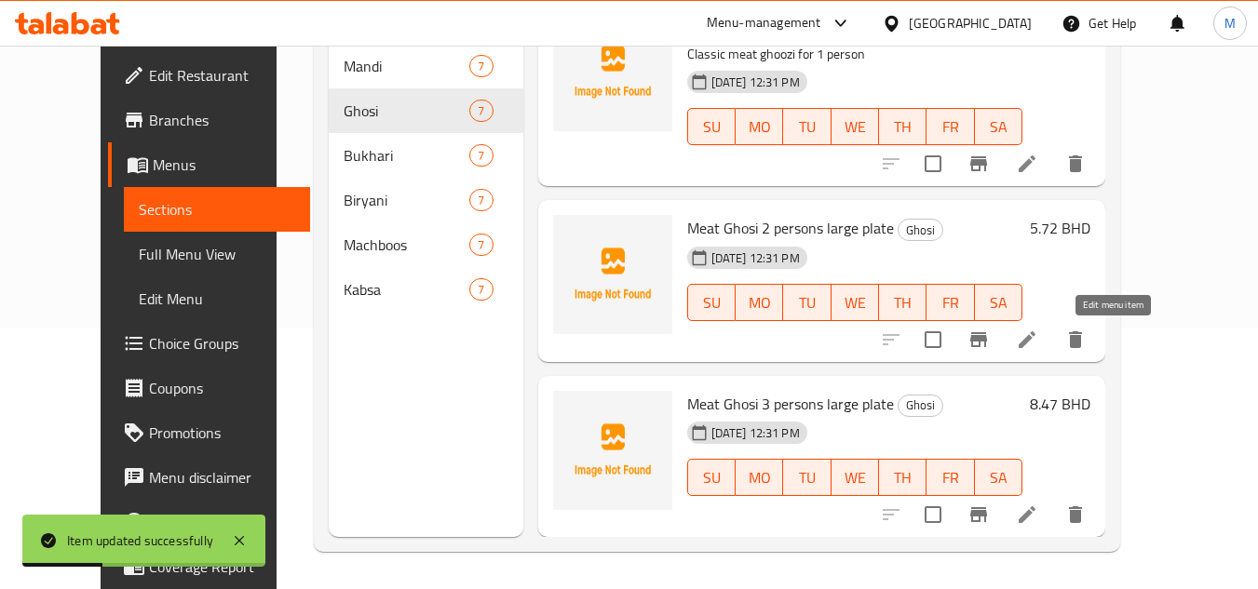
click at [1036, 344] on icon at bounding box center [1027, 340] width 17 height 17
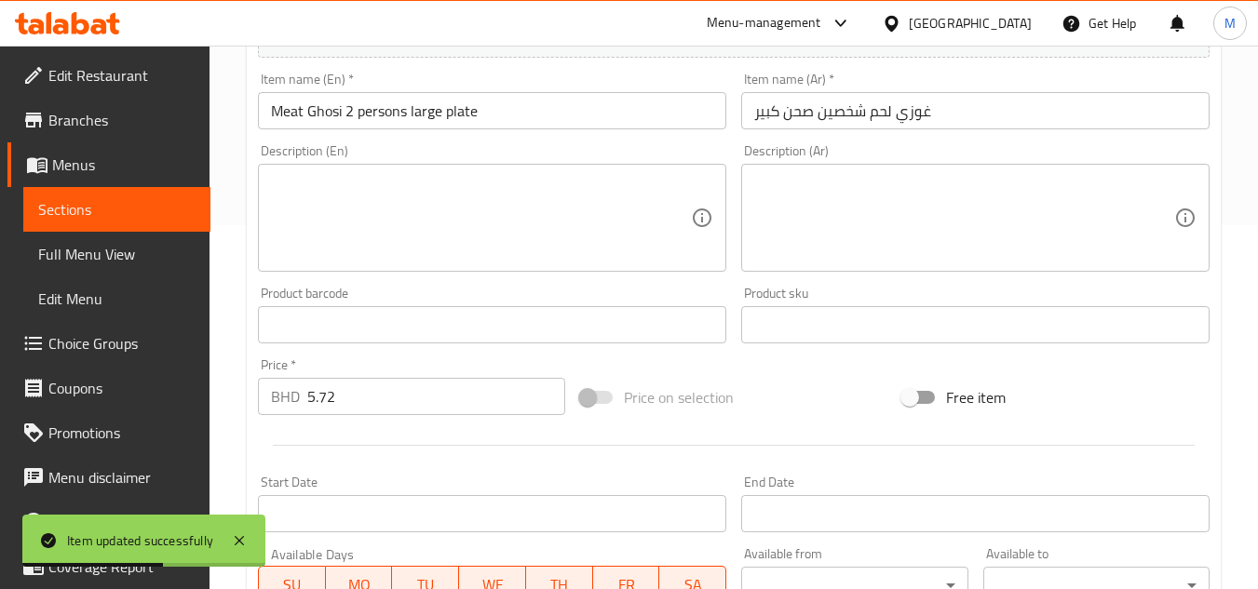
scroll to position [373, 0]
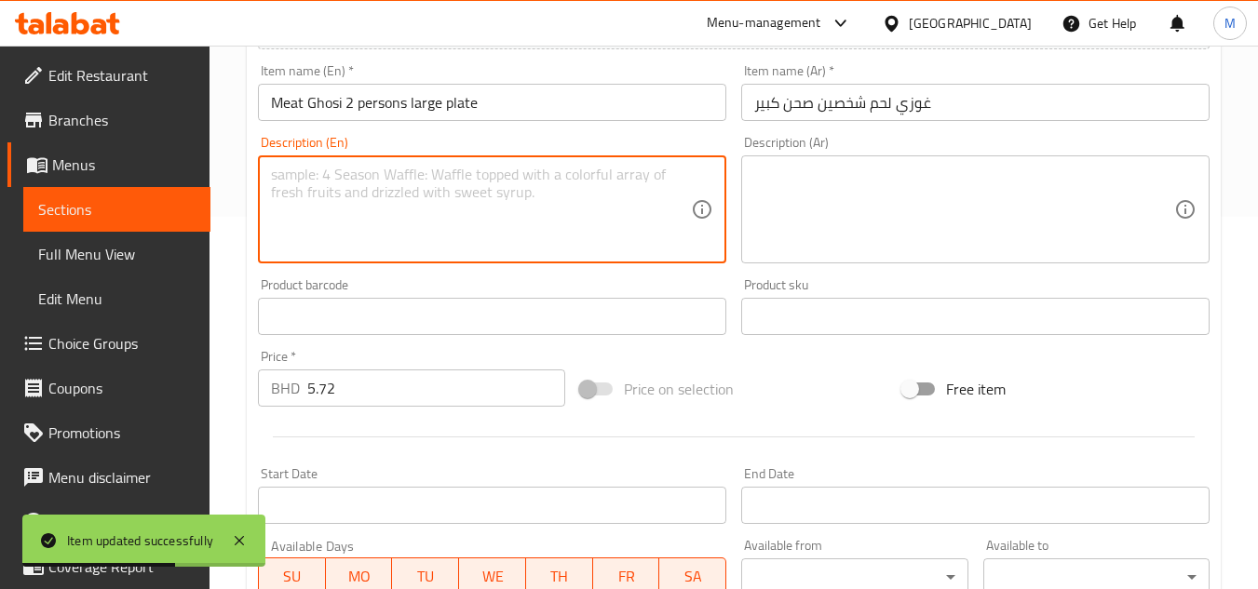
click at [545, 225] on textarea at bounding box center [481, 210] width 420 height 88
paste textarea "Classic meat ghoozi for 2 people (large plate)"
type textarea "Classic meat ghoozi for 2 people (large plate)"
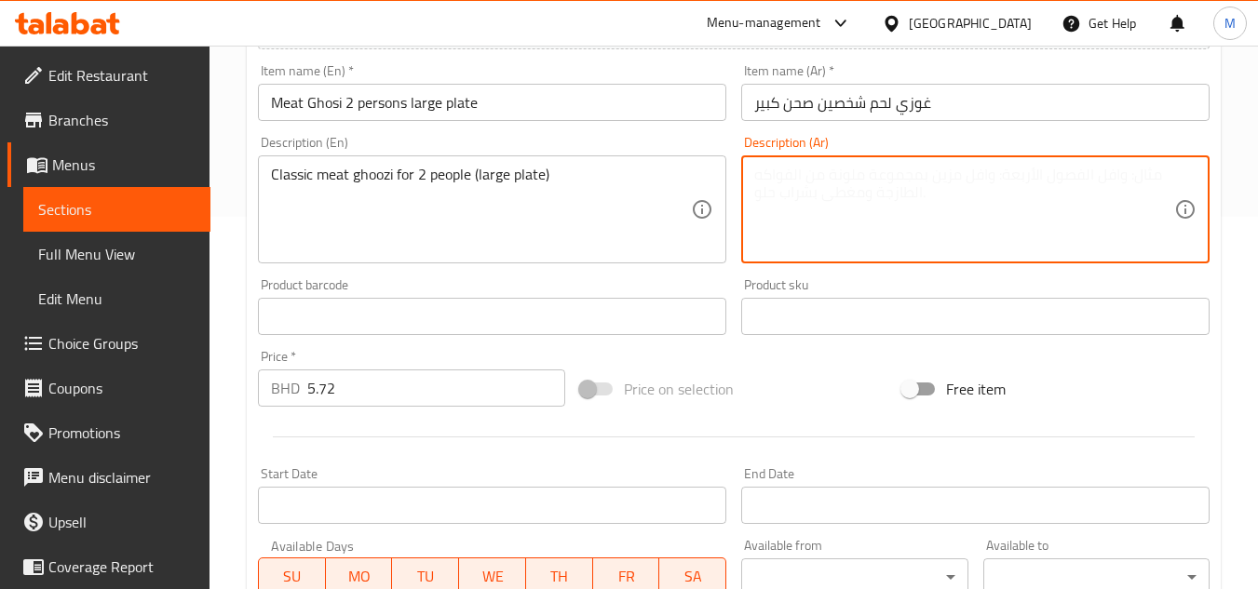
click at [818, 176] on textarea at bounding box center [964, 210] width 420 height 88
paste textarea "غوزي لحم كلاسيكي لشخصين (طبق كبير)"
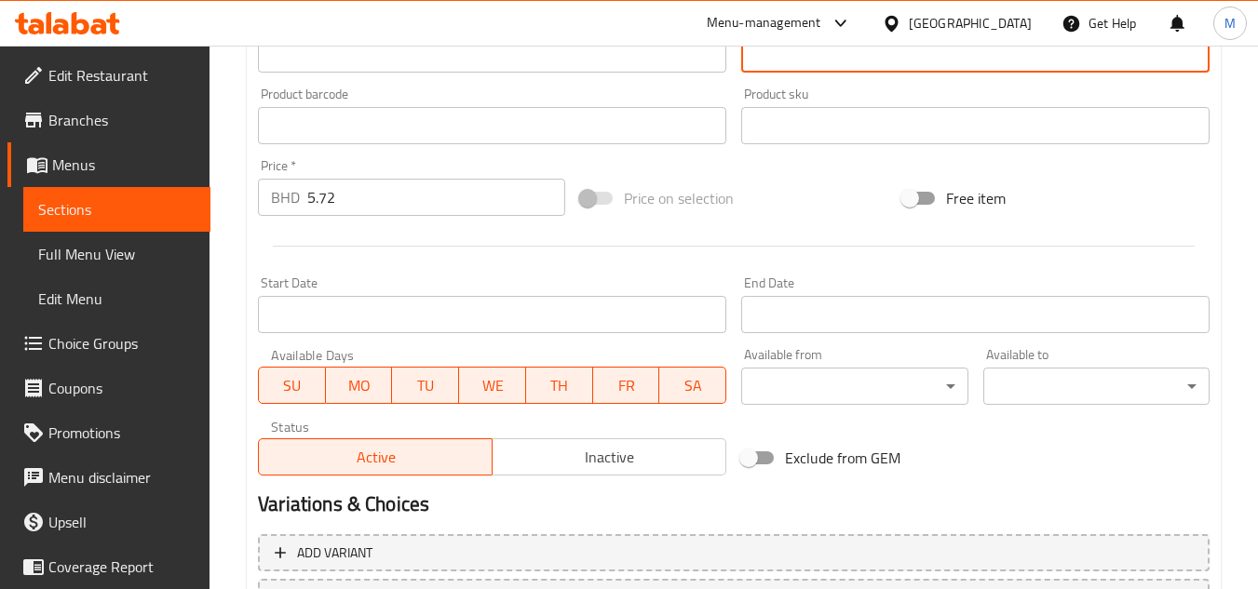
scroll to position [711, 0]
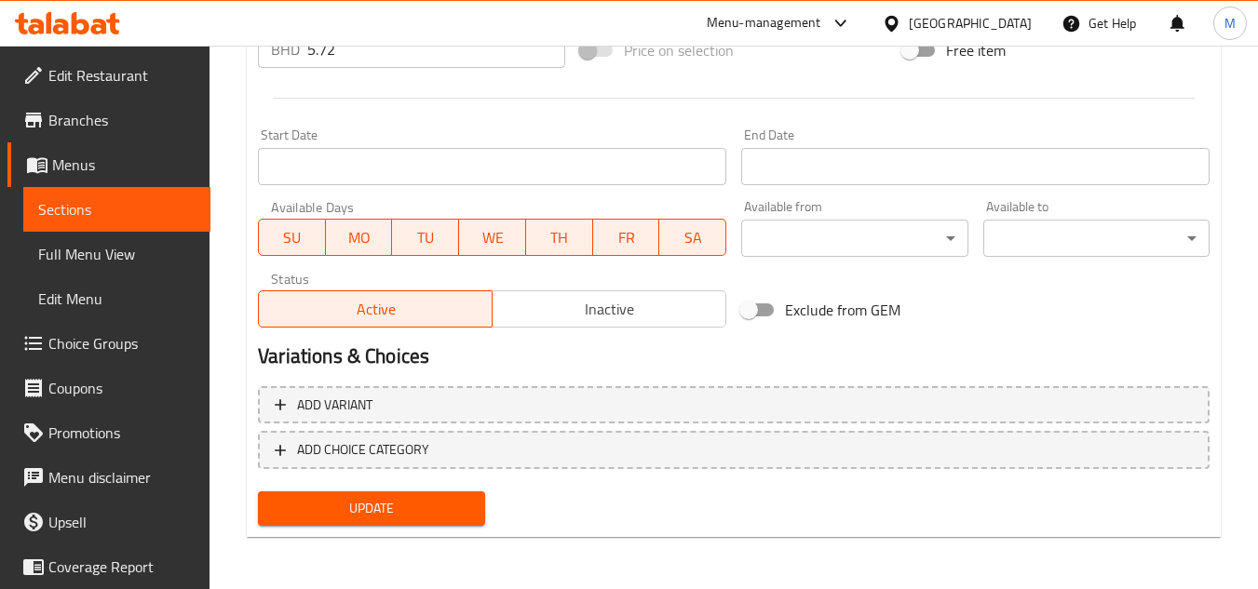
type textarea "غوزي لحم كلاسيكي لشخصين (طبق كبير)"
click at [467, 515] on span "Update" at bounding box center [371, 508] width 196 height 23
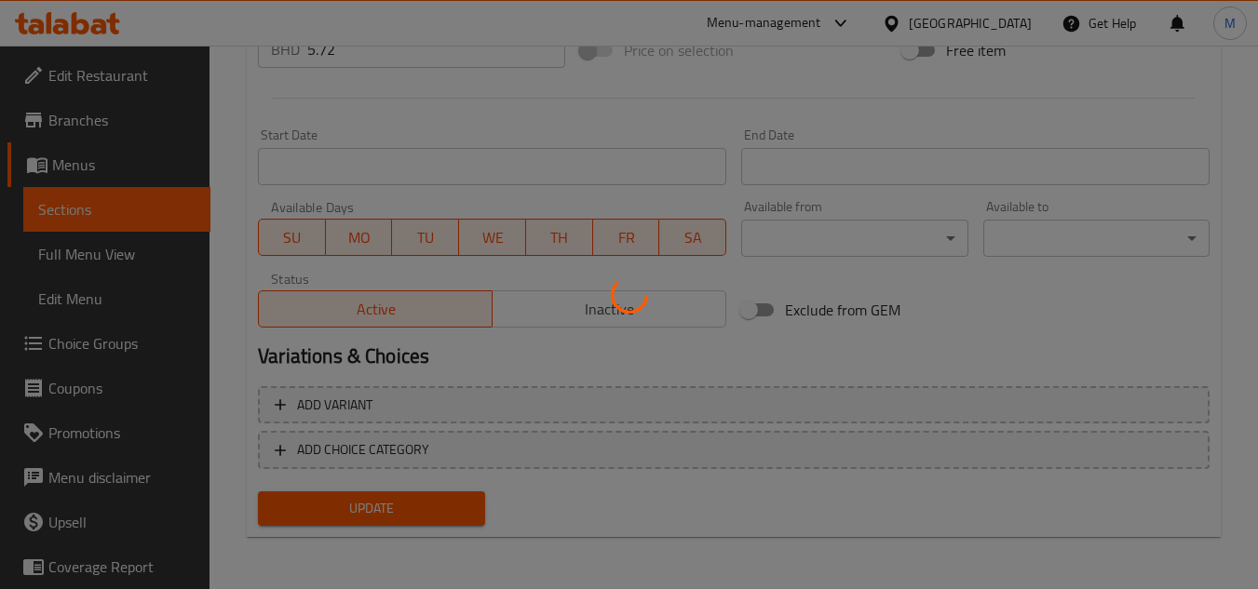
scroll to position [0, 0]
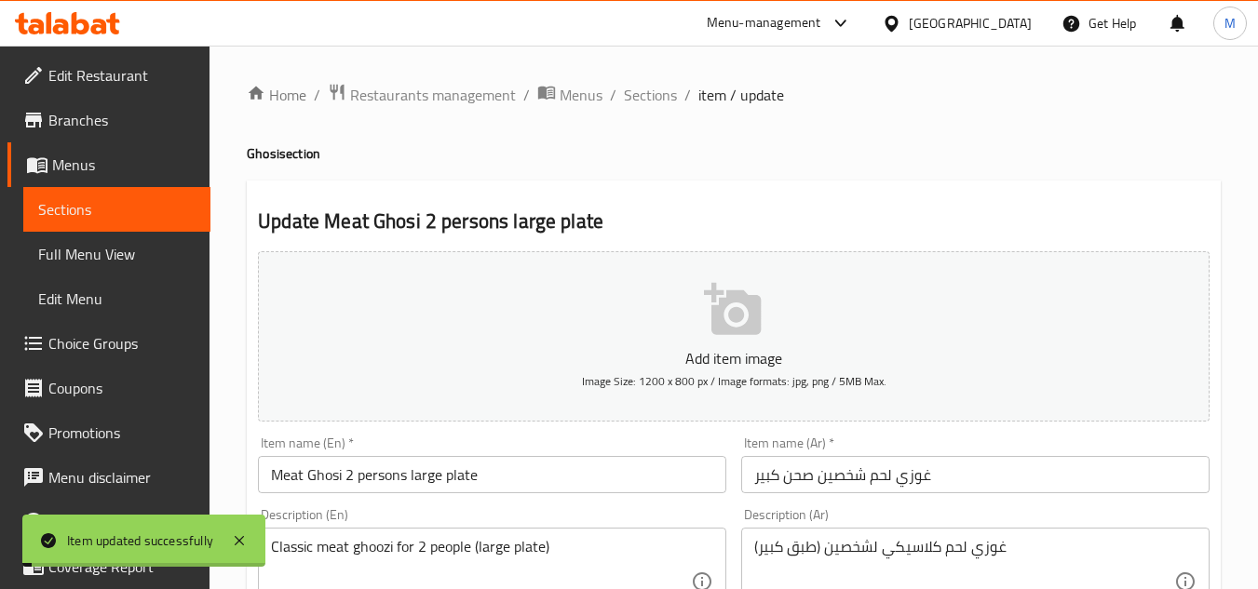
click at [638, 100] on span "Sections" at bounding box center [650, 95] width 53 height 22
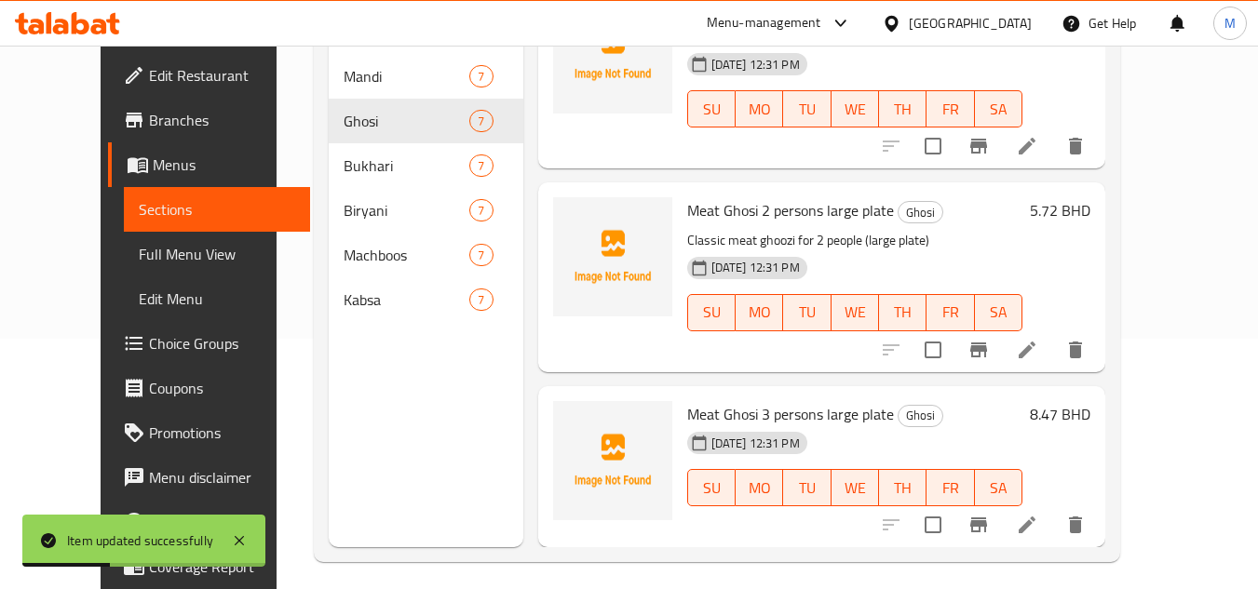
scroll to position [261, 0]
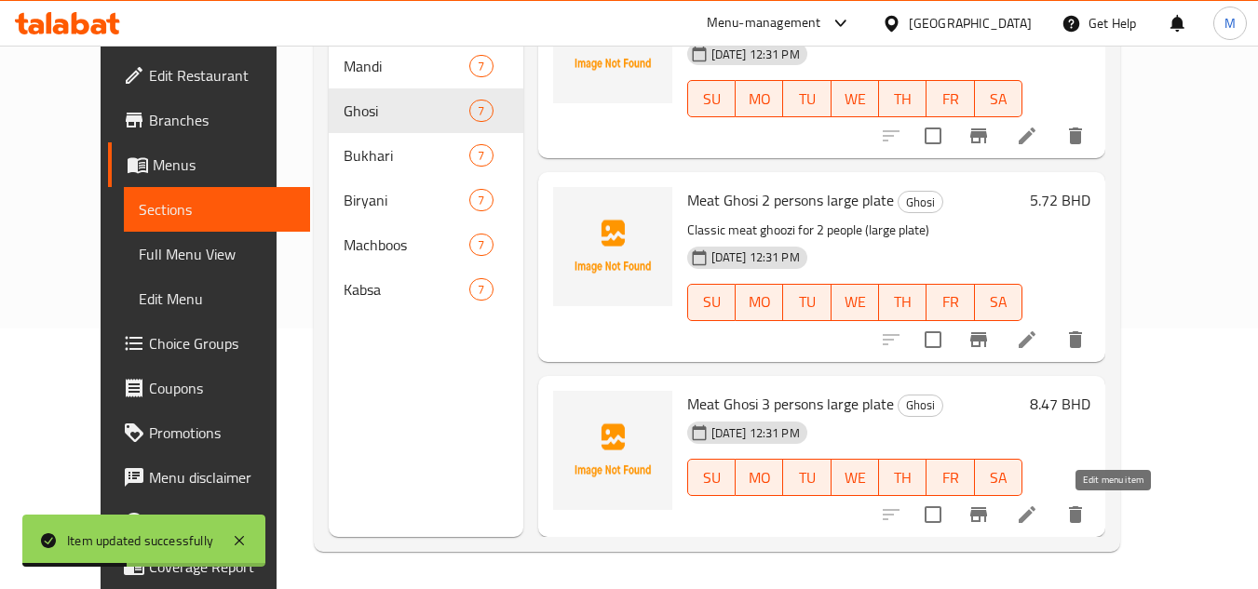
click at [1036, 516] on icon at bounding box center [1027, 515] width 17 height 17
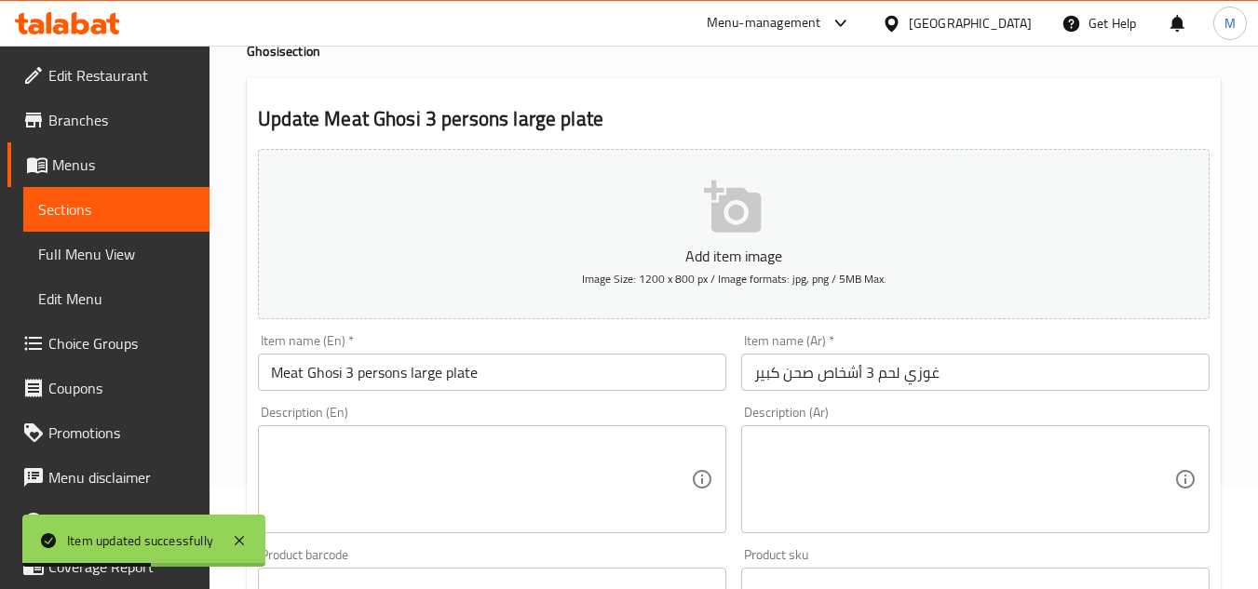
scroll to position [279, 0]
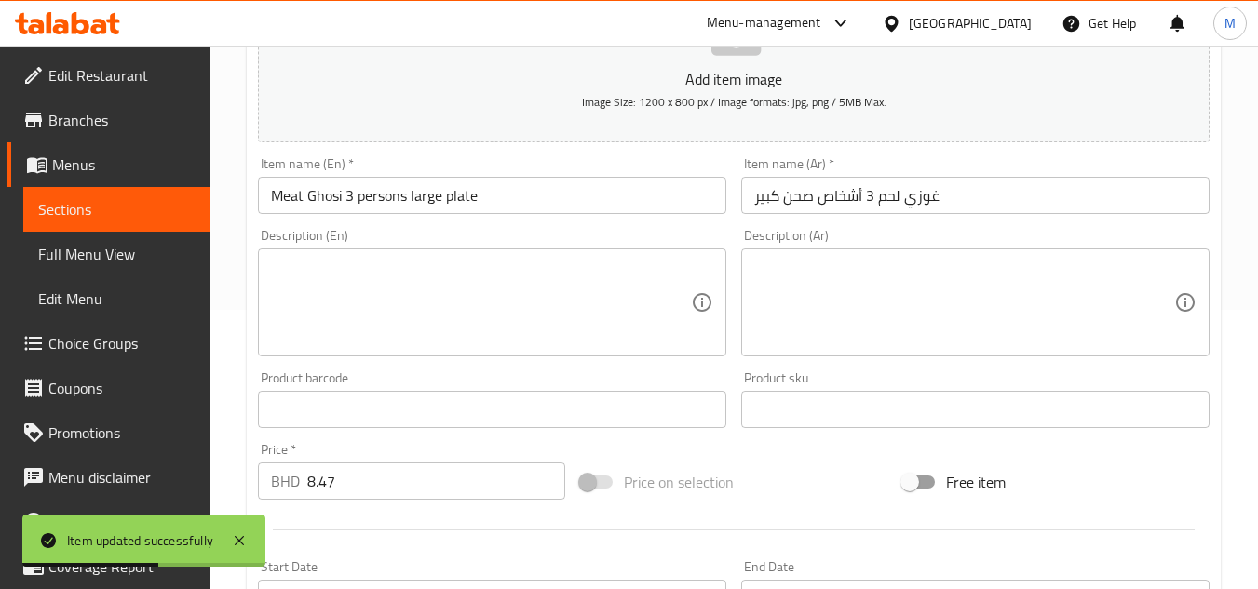
click at [530, 294] on textarea at bounding box center [481, 303] width 420 height 88
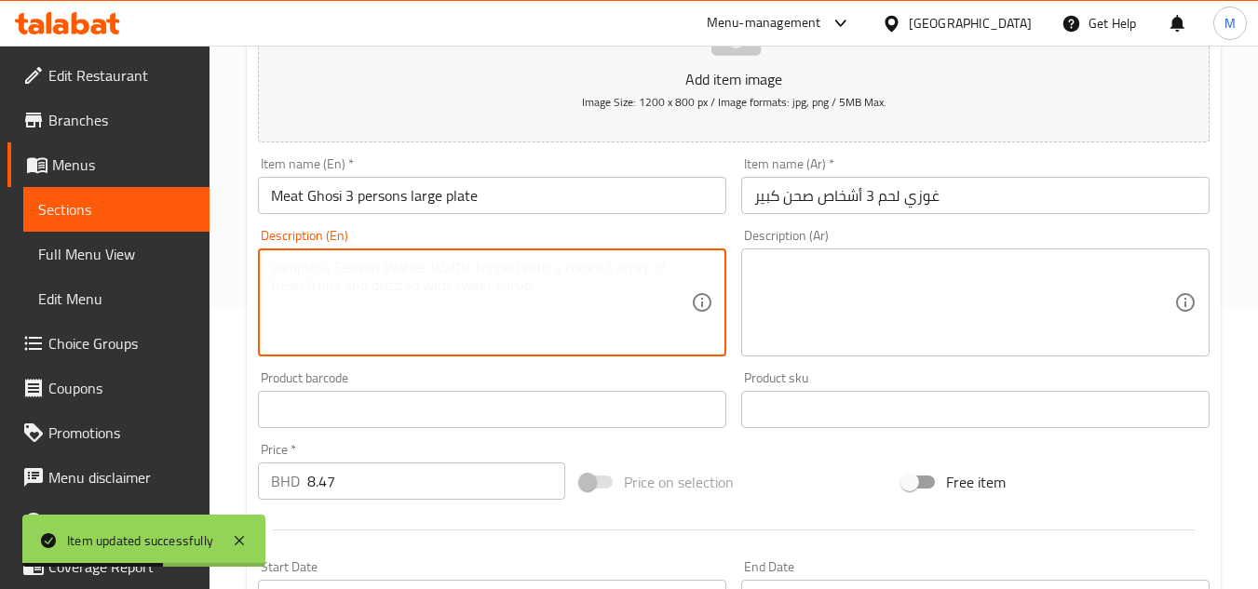
paste textarea "Classic meat ghoozi for 3 people (large plate)"
type textarea "Classic meat ghoozi for 3 people (large plate)"
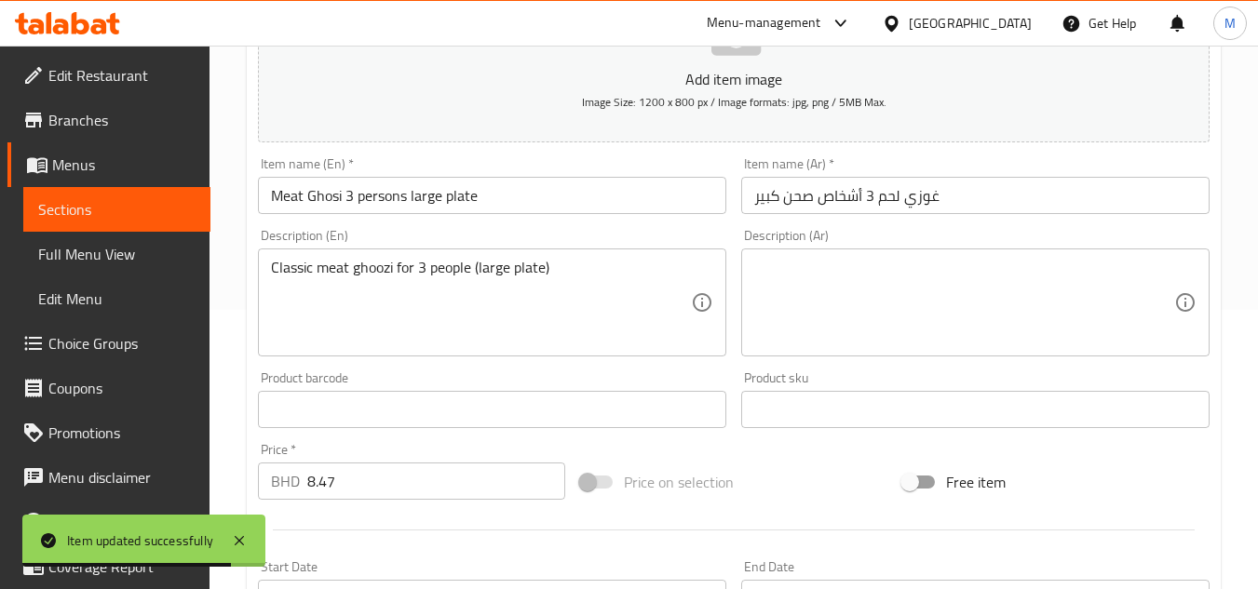
click at [1010, 329] on textarea at bounding box center [964, 303] width 420 height 88
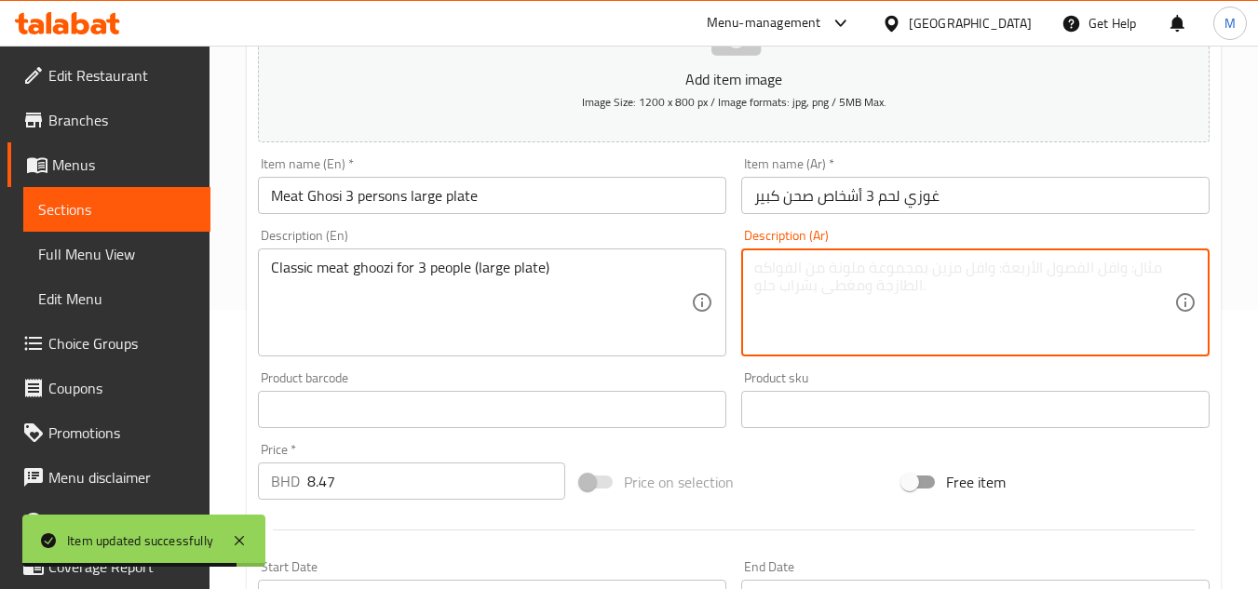
paste textarea "غوزي لحم كلاسيكي لثلاثة أشخاص (طبق كبير)"
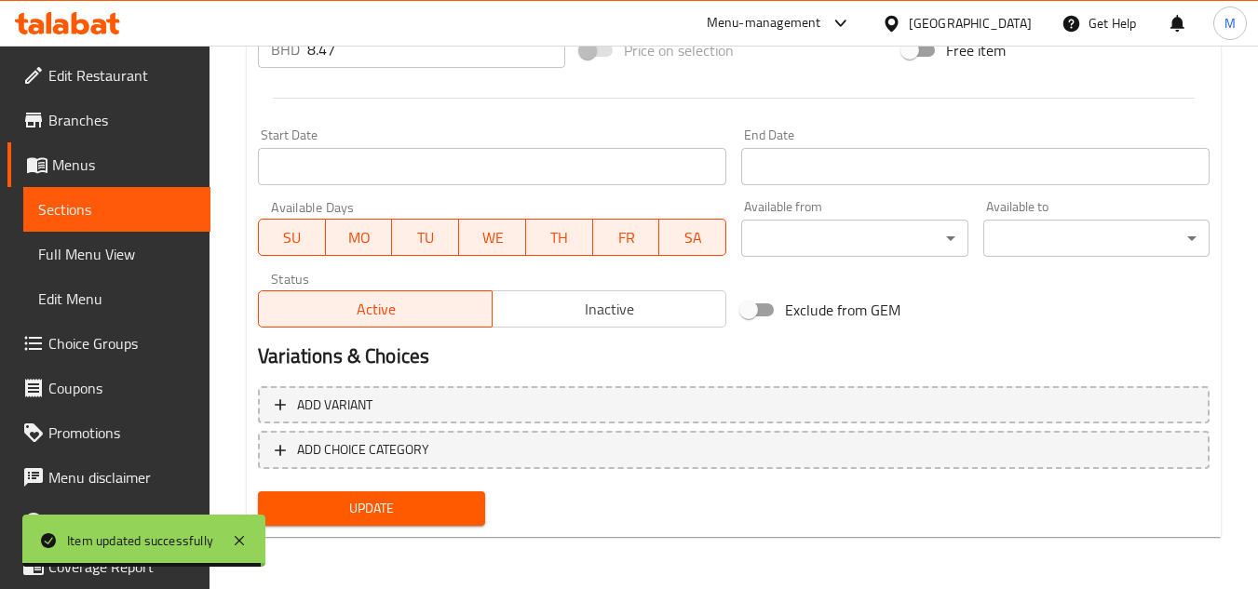
type textarea "غوزي لحم كلاسيكي لثلاثة أشخاص (طبق كبير)"
click at [443, 514] on span "Update" at bounding box center [371, 508] width 196 height 23
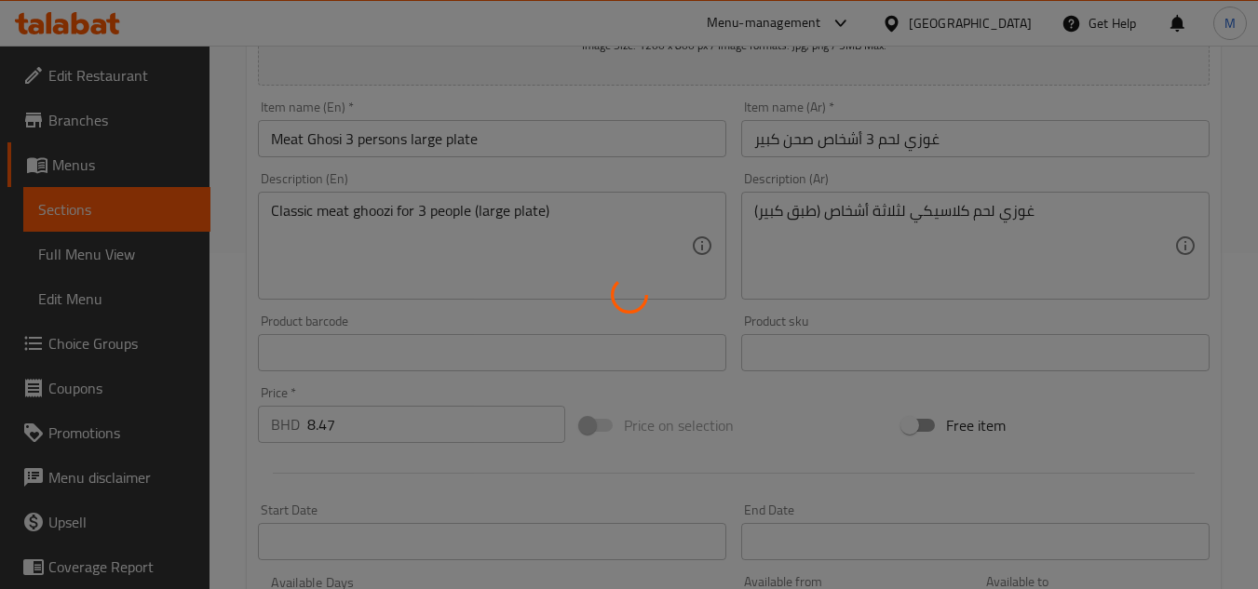
scroll to position [0, 0]
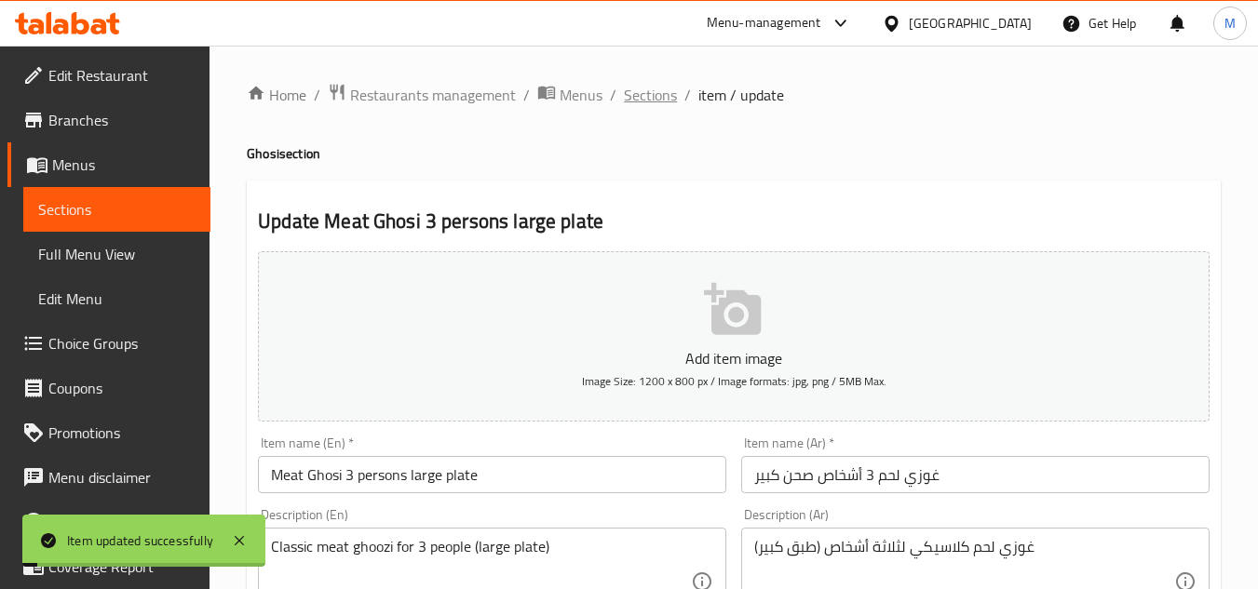
click at [659, 84] on span "Sections" at bounding box center [650, 95] width 53 height 22
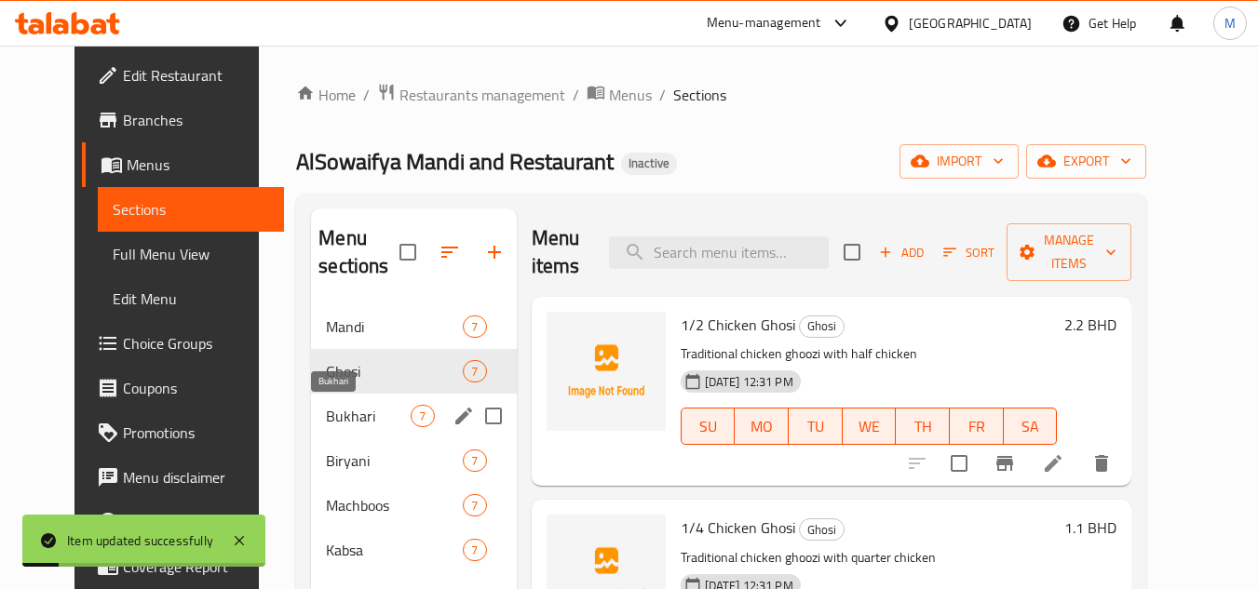
click at [372, 427] on span "Bukhari" at bounding box center [368, 416] width 85 height 22
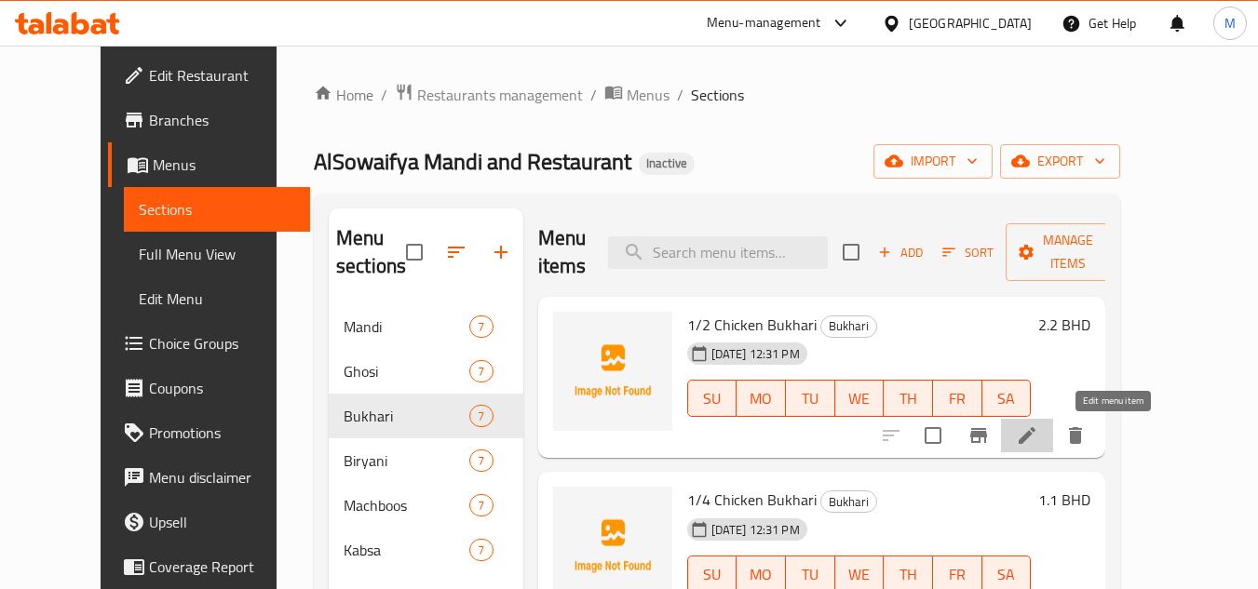
click at [1038, 447] on icon at bounding box center [1027, 436] width 22 height 22
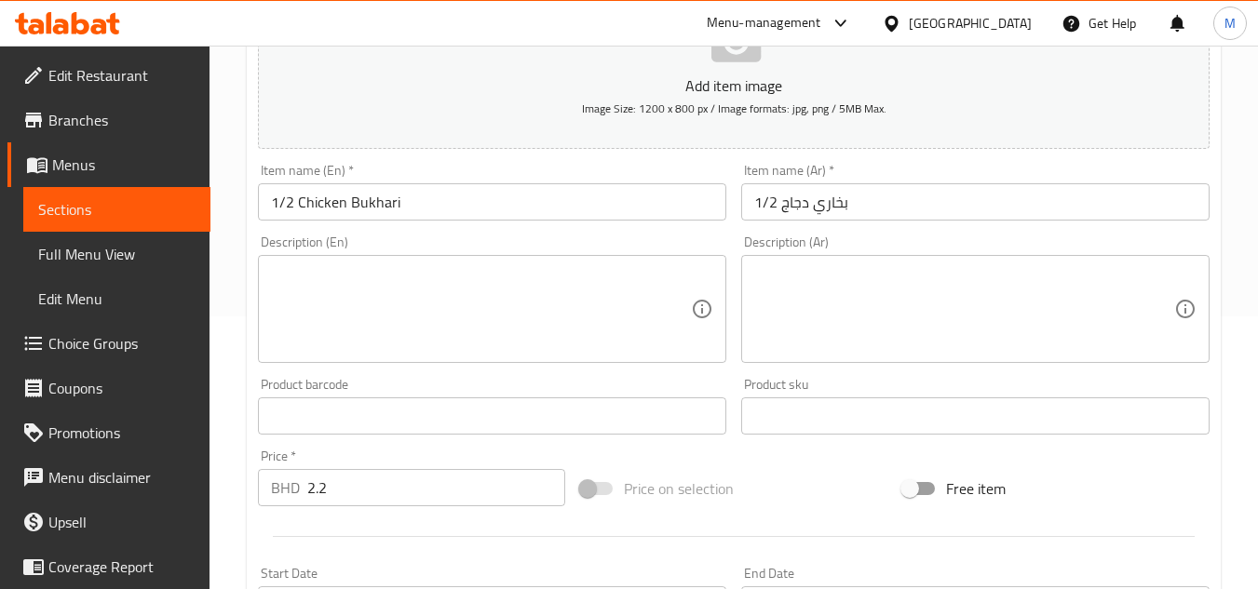
scroll to position [279, 0]
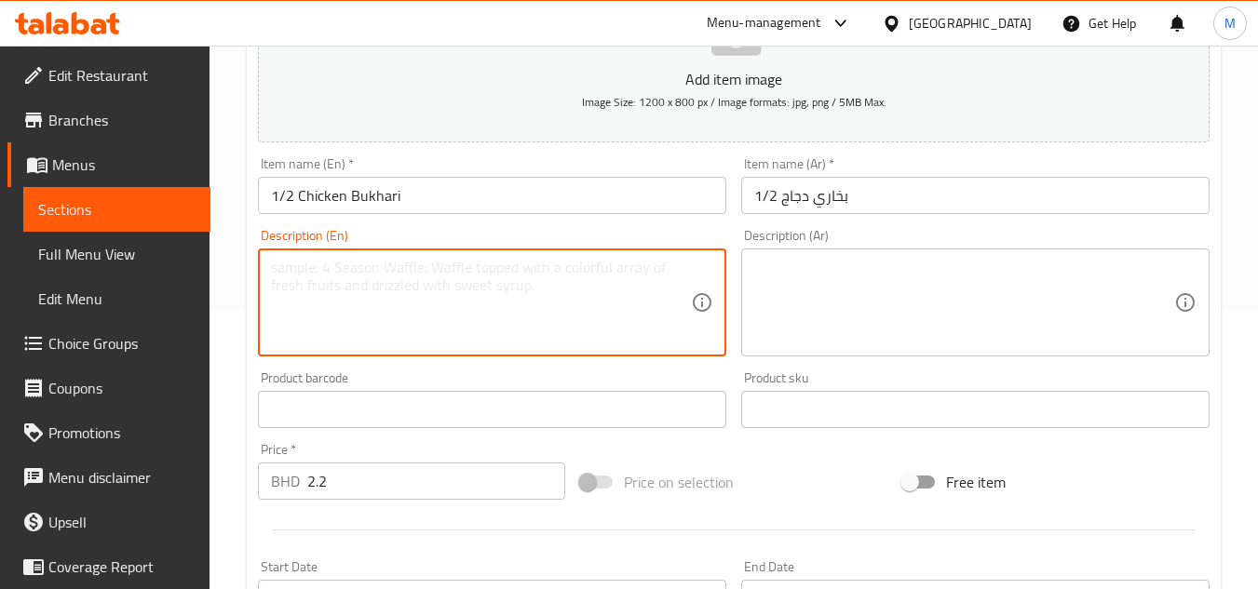
click at [599, 319] on textarea at bounding box center [481, 303] width 420 height 88
paste textarea "Traditional chicken bukhary with half chicken"
type textarea "Traditional chicken bukhary with half chicken"
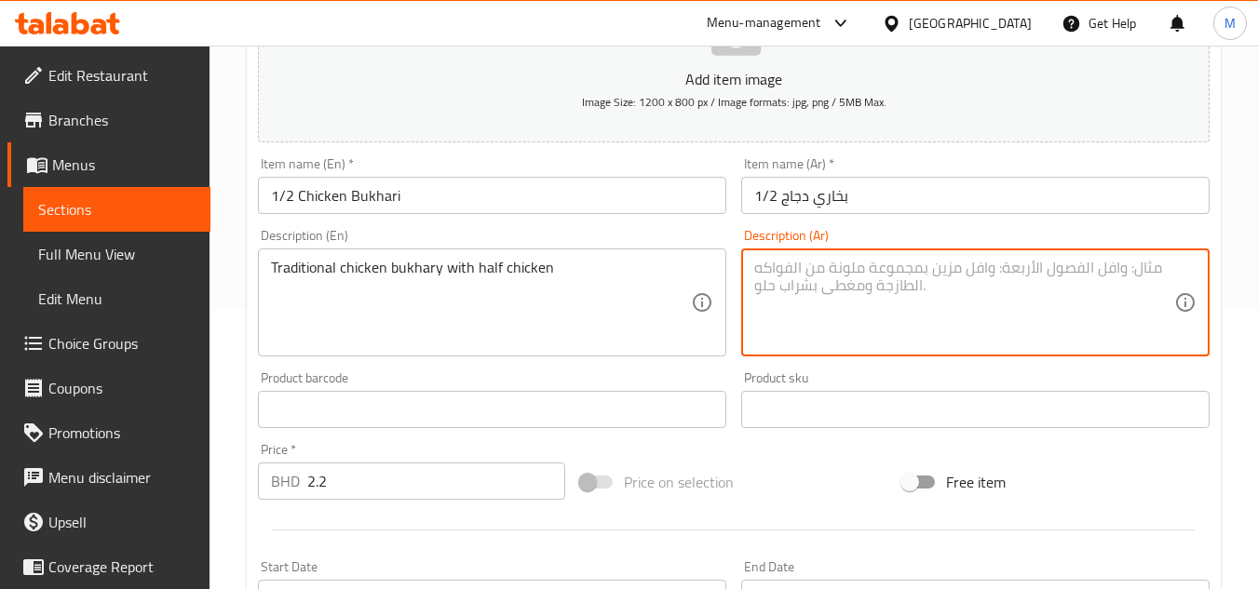
click at [963, 284] on textarea at bounding box center [964, 303] width 420 height 88
paste textarea "بخاري دجاج تقليدي مع نصف دجاجة"
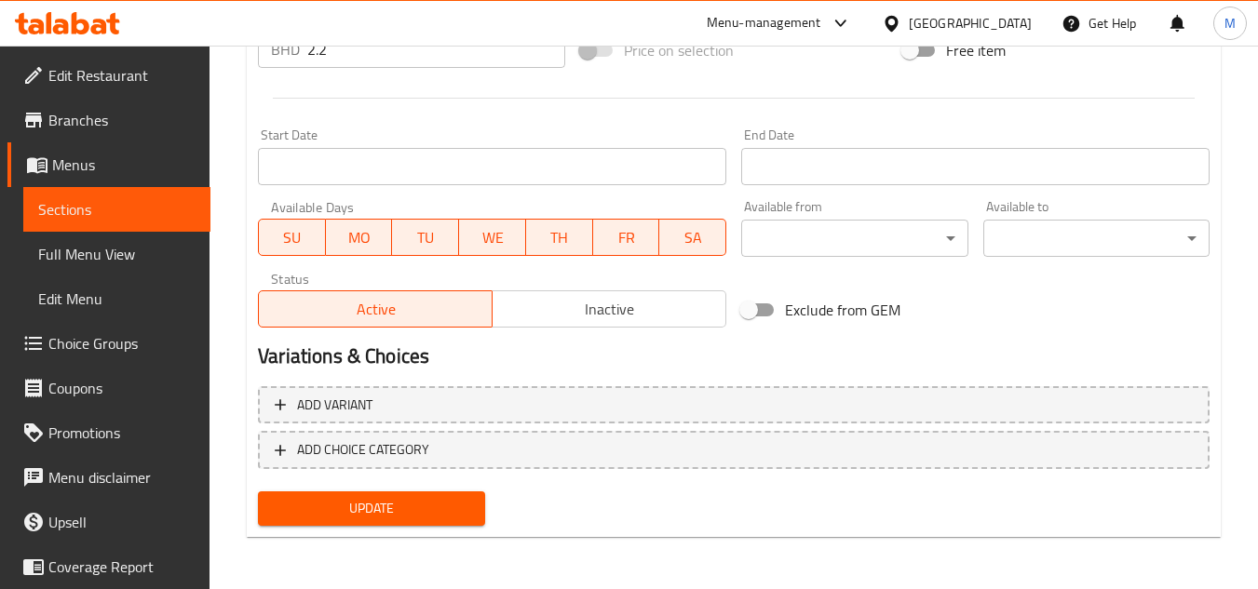
type textarea "بخاري دجاج تقليدي مع نصف دجاجة"
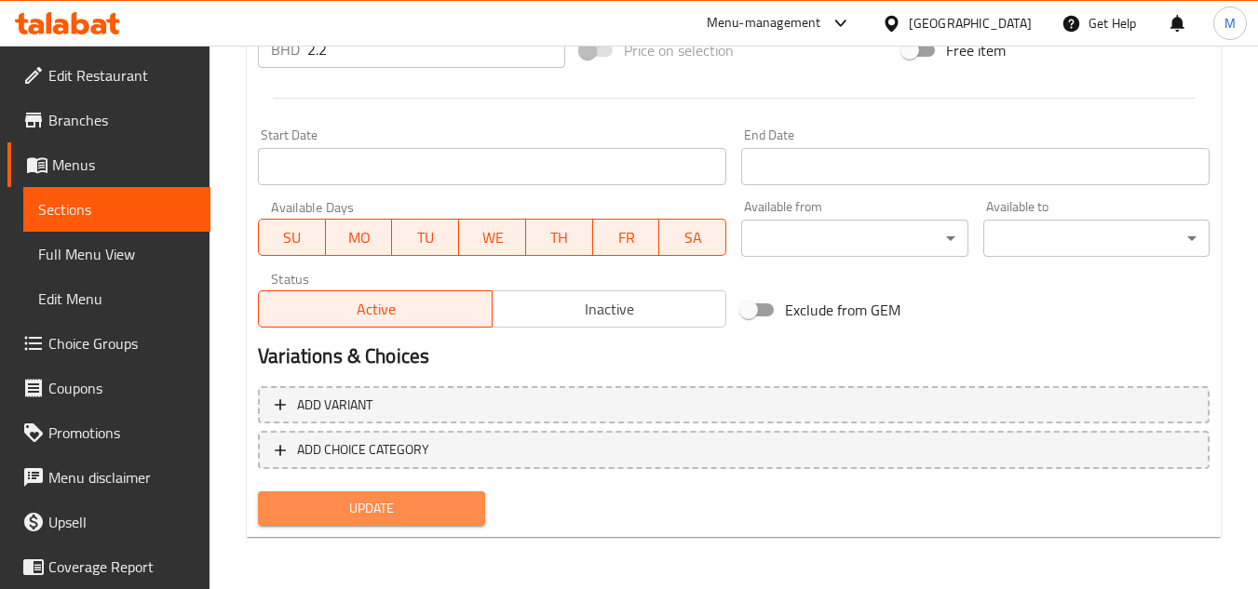
click at [450, 522] on button "Update" at bounding box center [371, 509] width 226 height 34
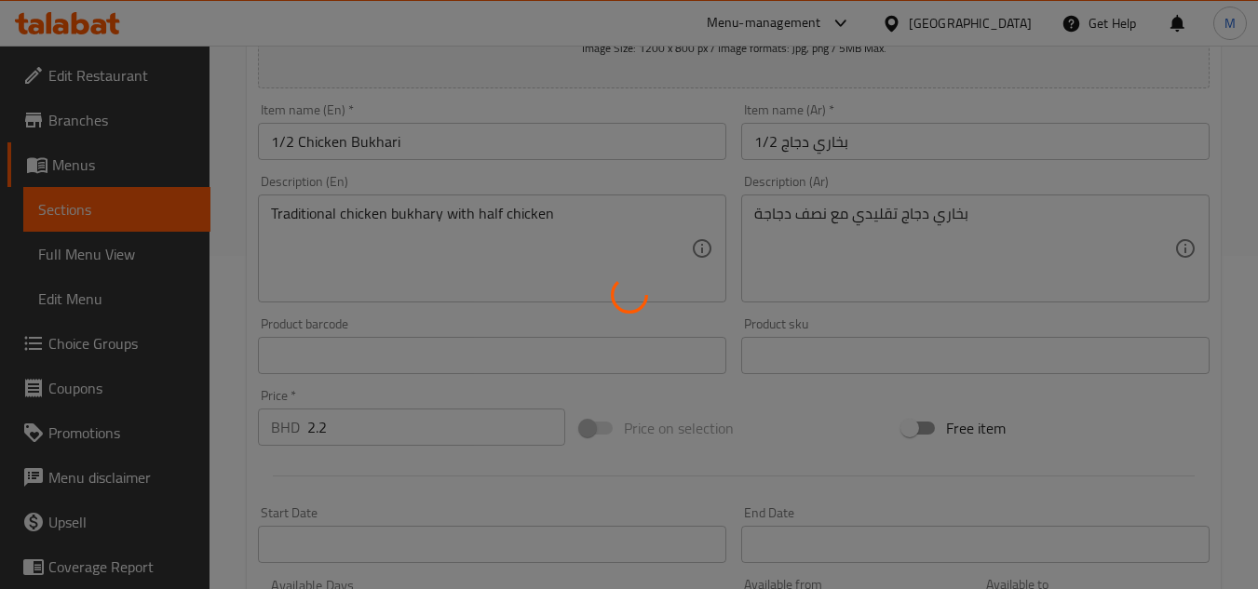
scroll to position [0, 0]
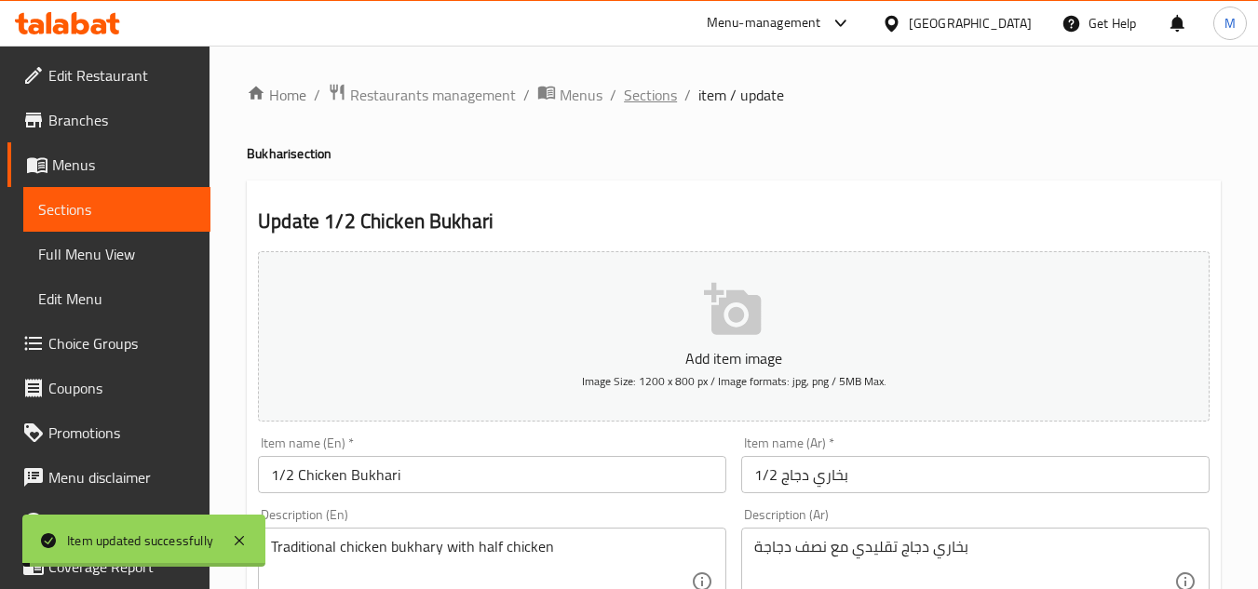
click at [642, 104] on span "Sections" at bounding box center [650, 95] width 53 height 22
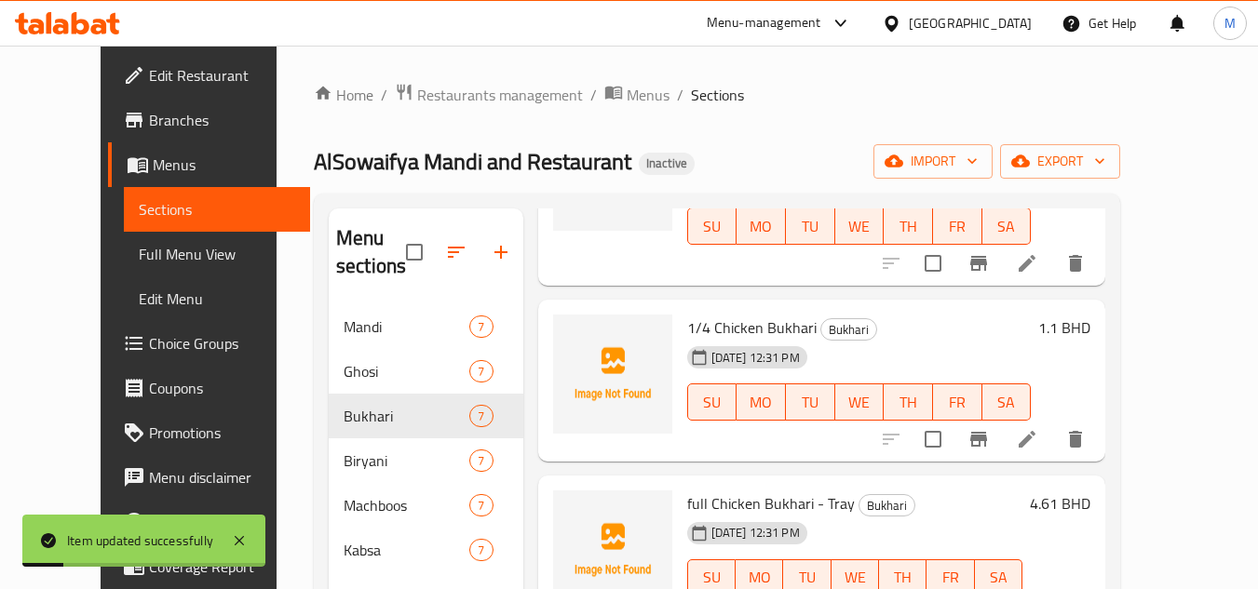
scroll to position [279, 0]
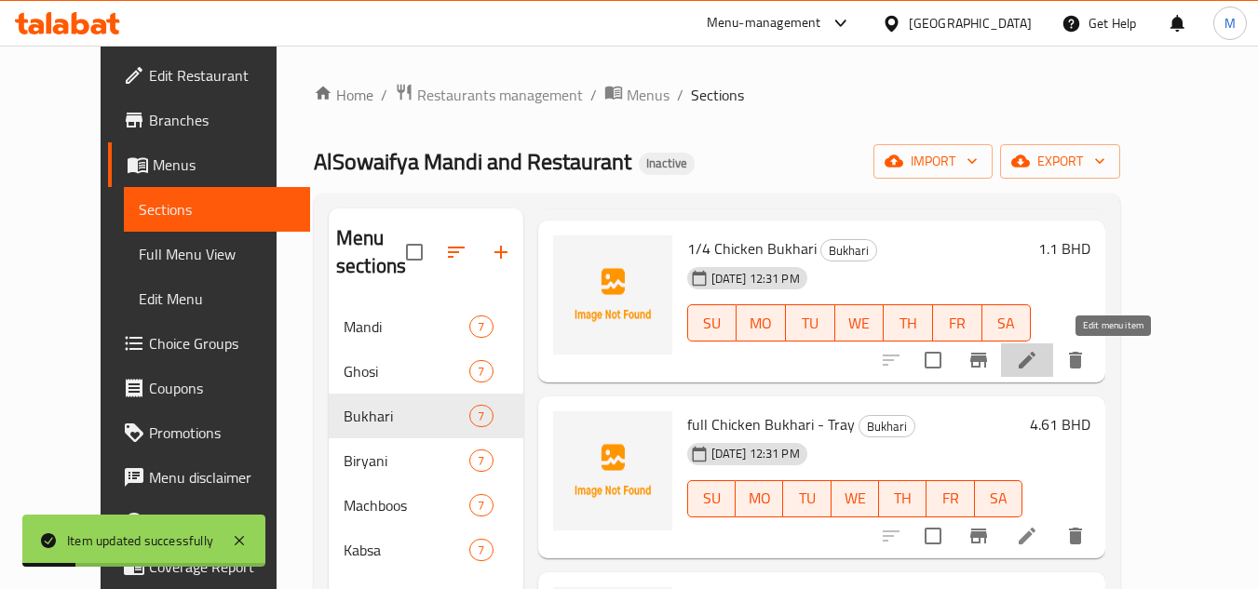
click at [1036, 365] on icon at bounding box center [1027, 360] width 17 height 17
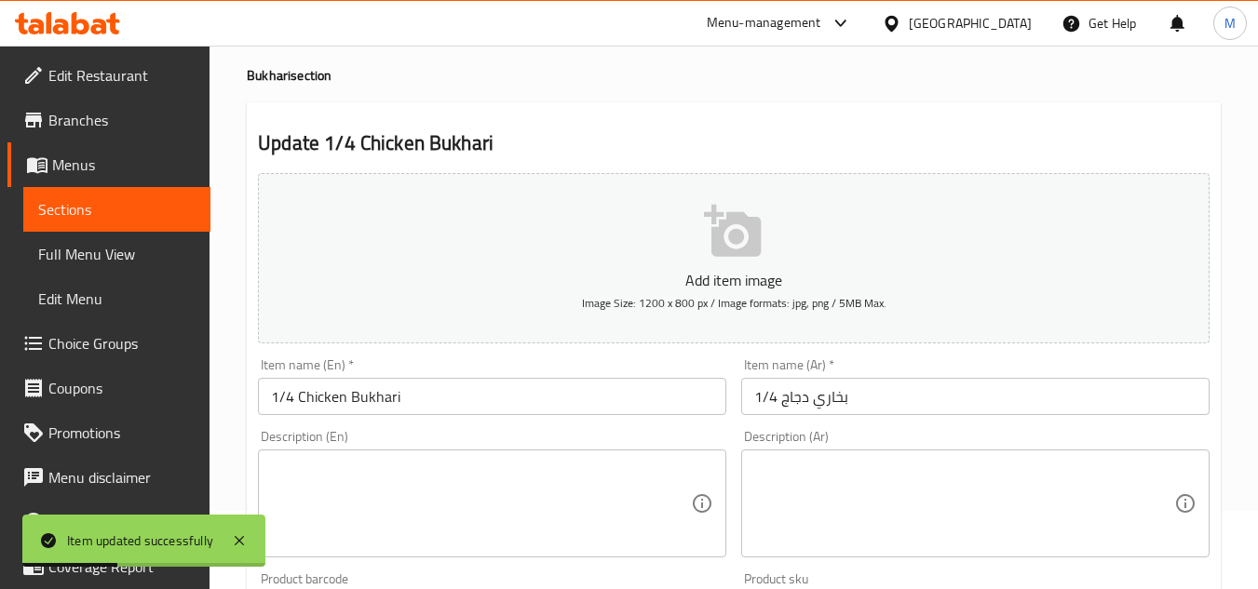
scroll to position [186, 0]
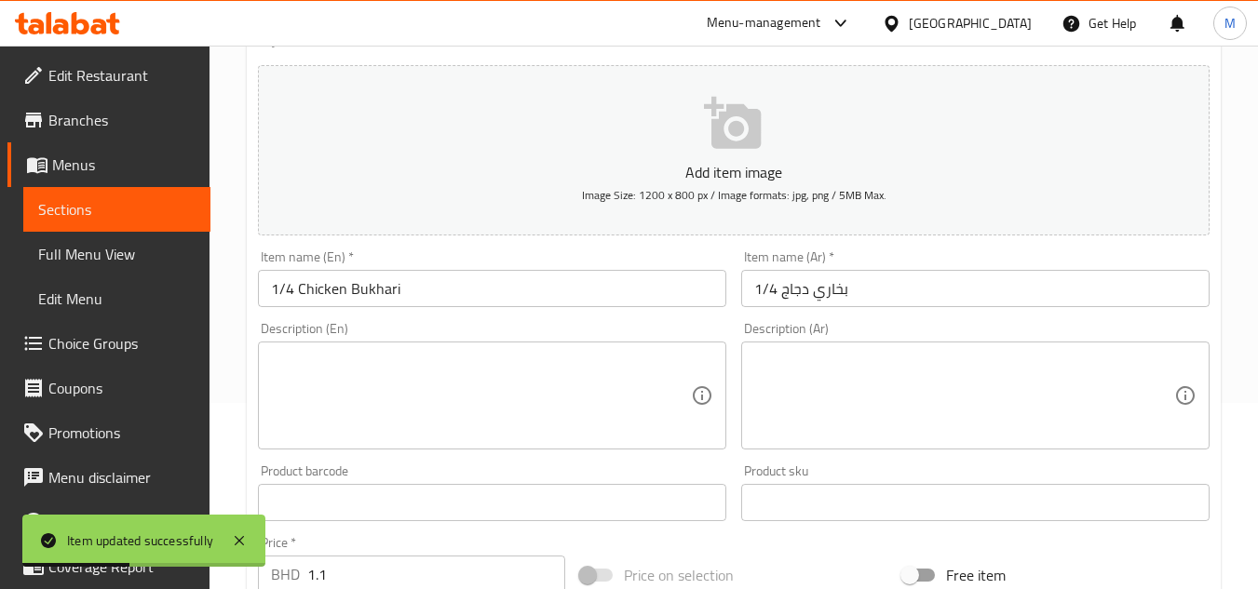
click at [426, 388] on textarea at bounding box center [481, 396] width 420 height 88
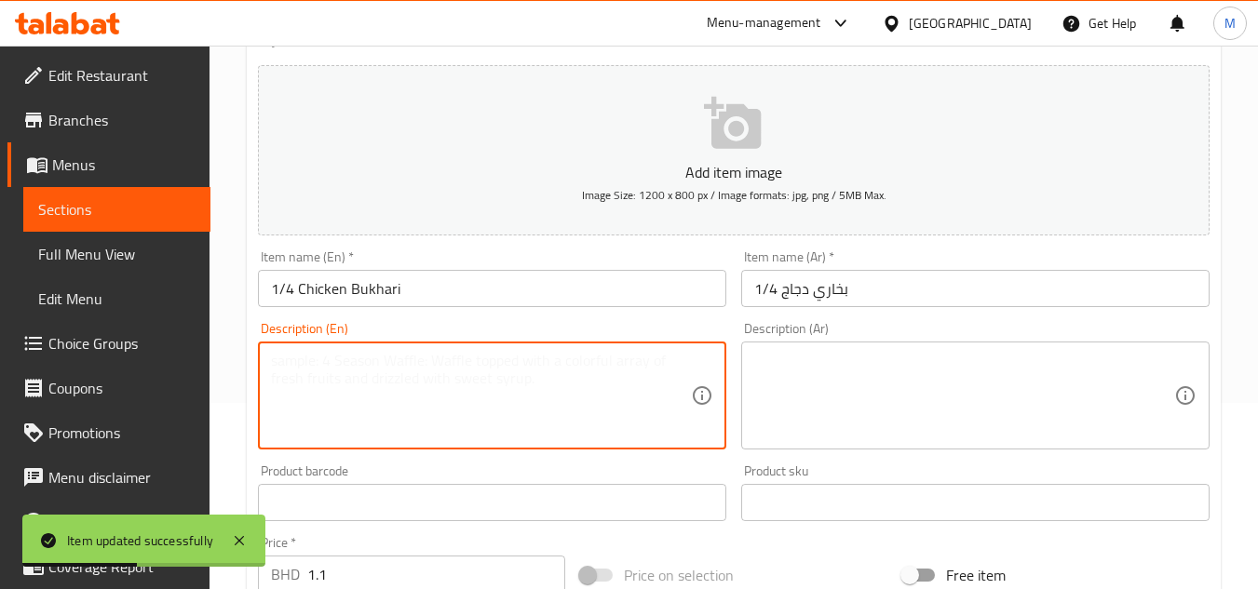
paste textarea "Traditional chicken bukhary with quarter chicken"
type textarea "Traditional chicken bukhary with quarter chicken"
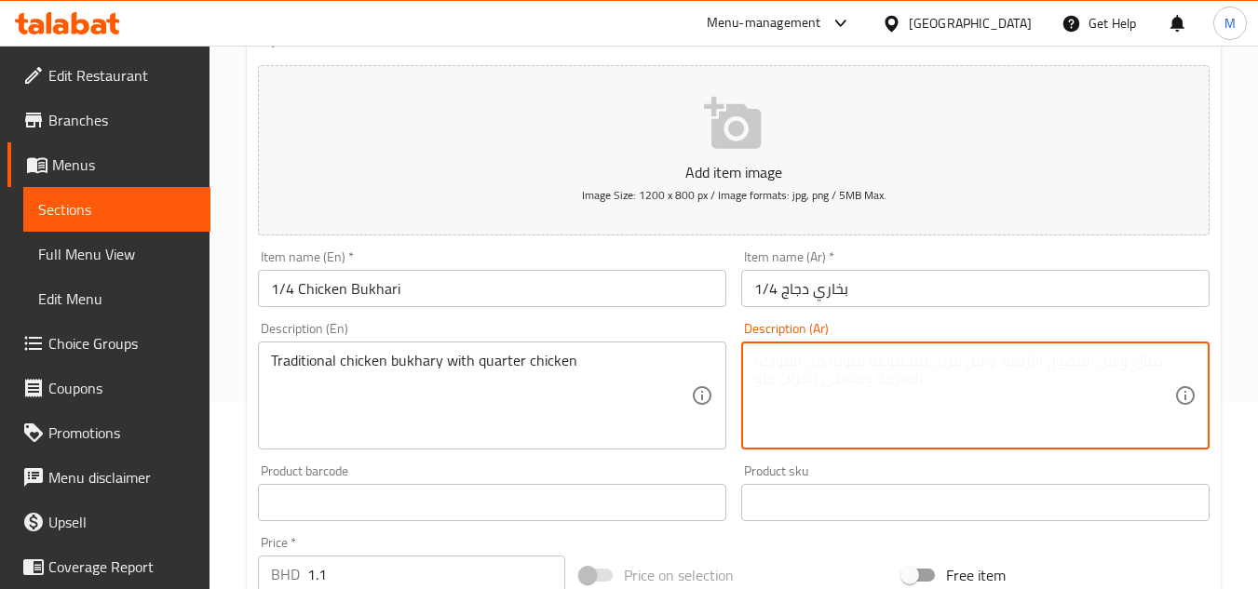
click at [828, 364] on textarea at bounding box center [964, 396] width 420 height 88
paste textarea "بخاري دجاج تقليدي مع ربع دجاجة"
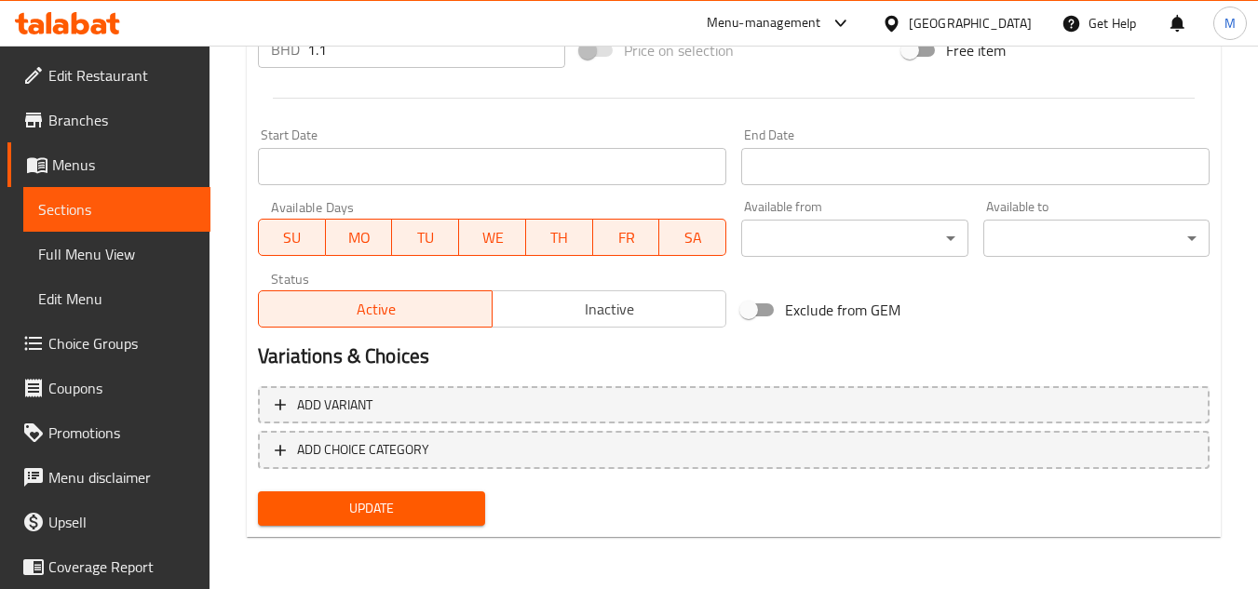
type textarea "بخاري دجاج تقليدي مع ربع دجاجة"
click at [434, 496] on button "Update" at bounding box center [371, 509] width 226 height 34
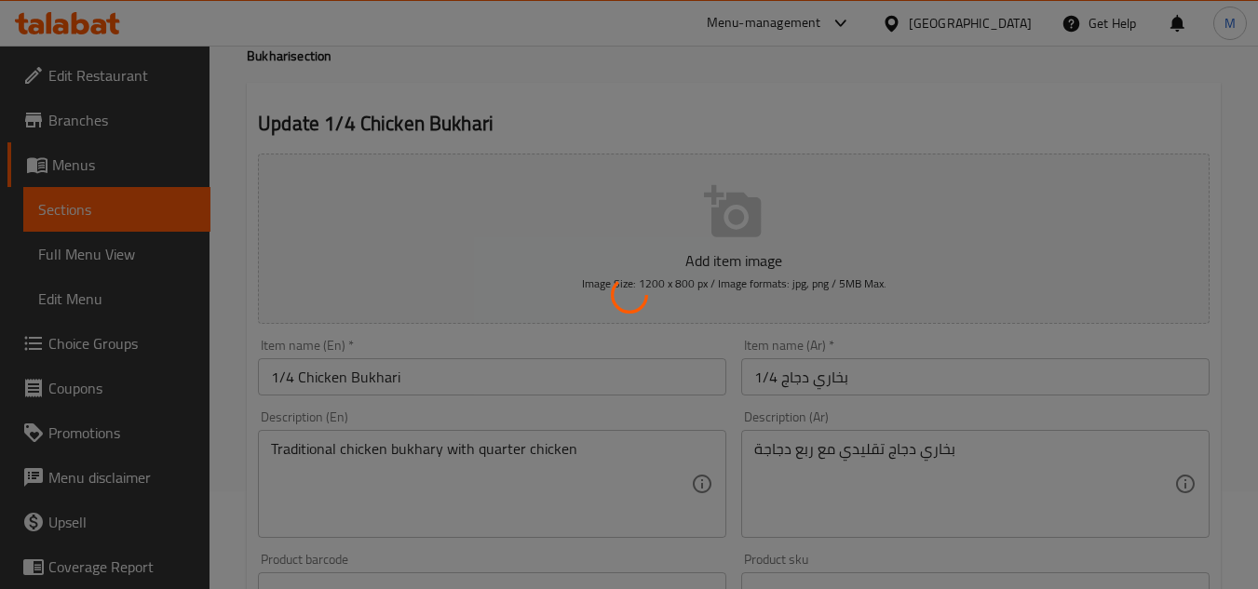
scroll to position [0, 0]
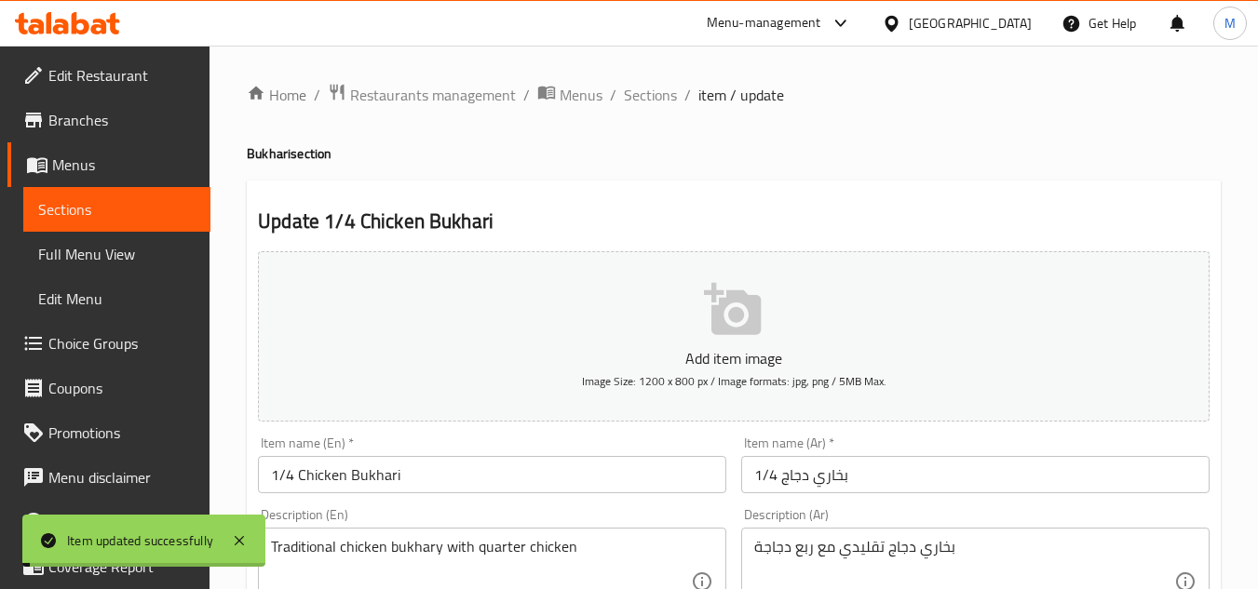
drag, startPoint x: 650, startPoint y: 93, endPoint x: 669, endPoint y: 121, distance: 33.6
click at [650, 93] on span "Sections" at bounding box center [650, 95] width 53 height 22
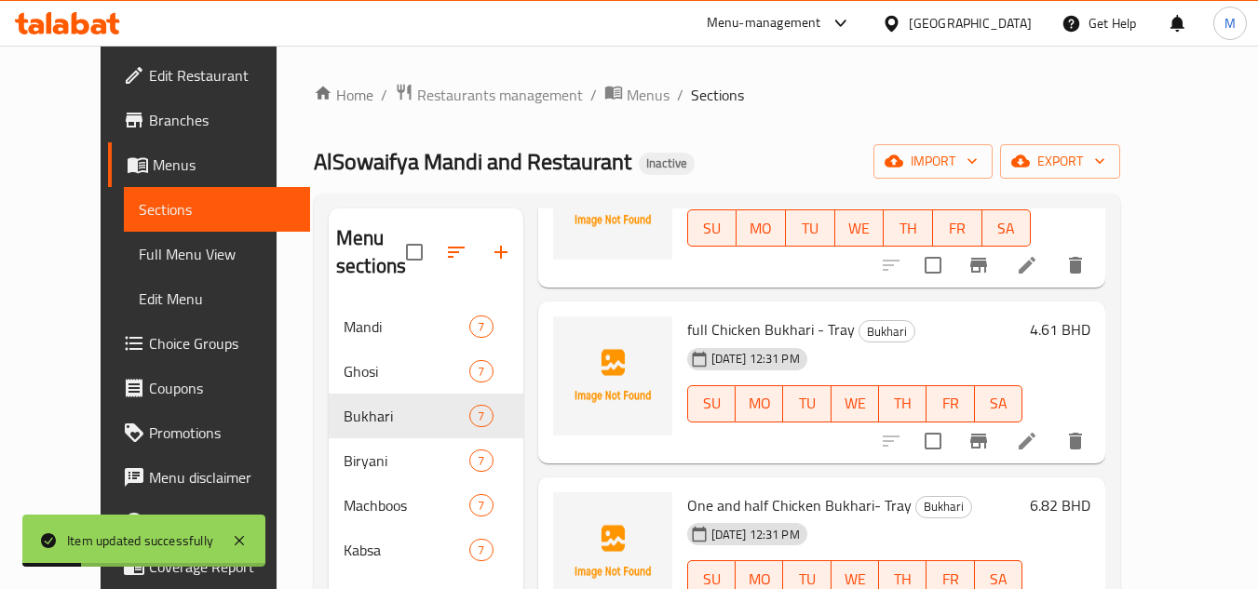
scroll to position [373, 0]
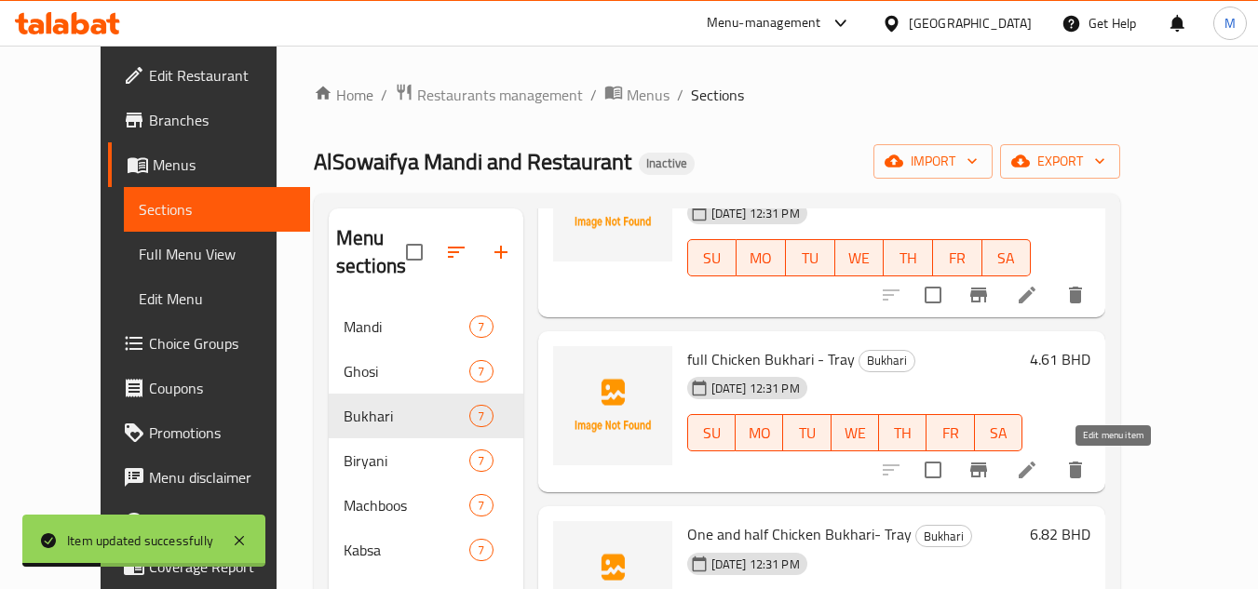
click at [1098, 449] on div at bounding box center [983, 470] width 229 height 45
click at [1053, 472] on li at bounding box center [1027, 471] width 52 height 34
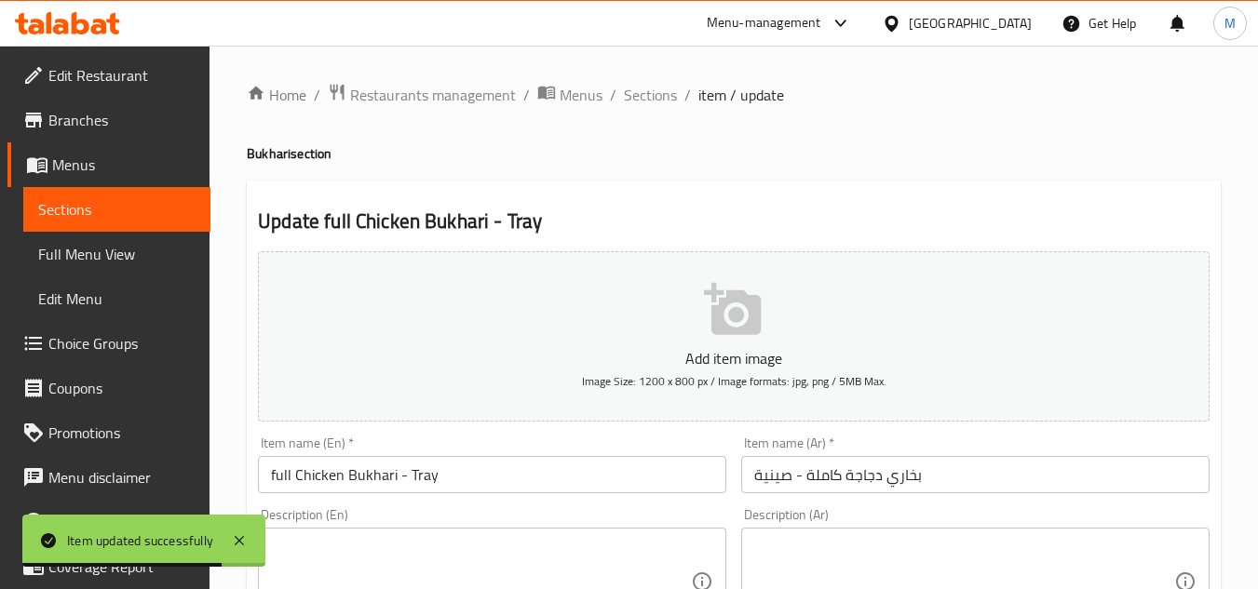
scroll to position [186, 0]
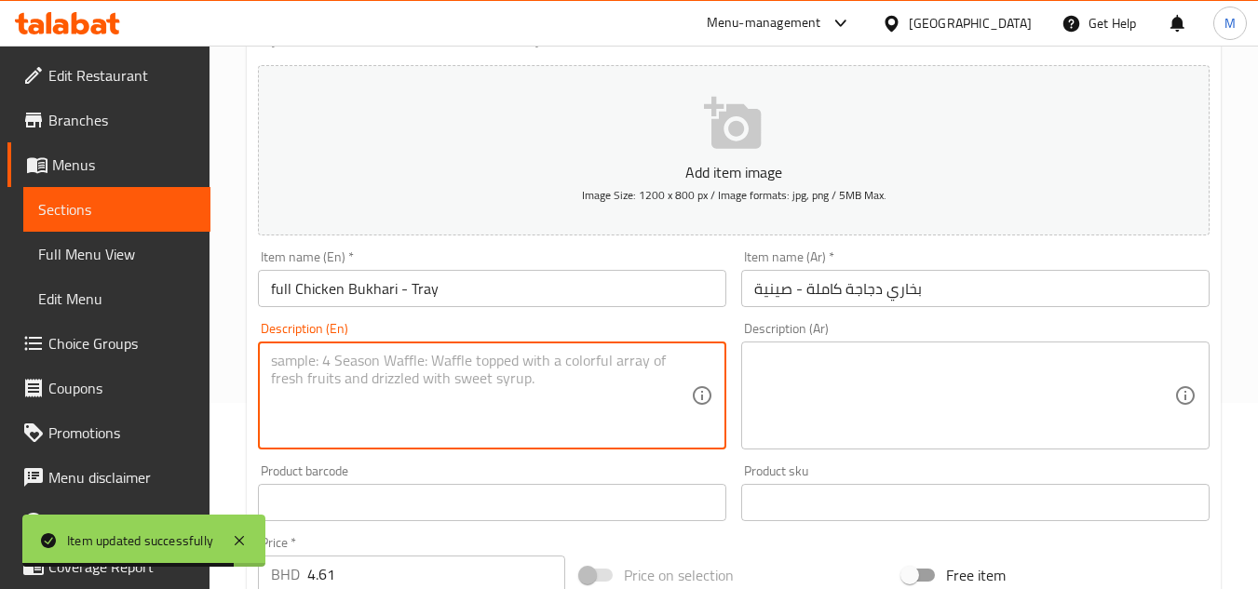
click at [565, 384] on textarea at bounding box center [481, 396] width 420 height 88
paste textarea "Traditional chicken bukhary with full chicken"
type textarea "Traditional chicken bukhary with full chicken"
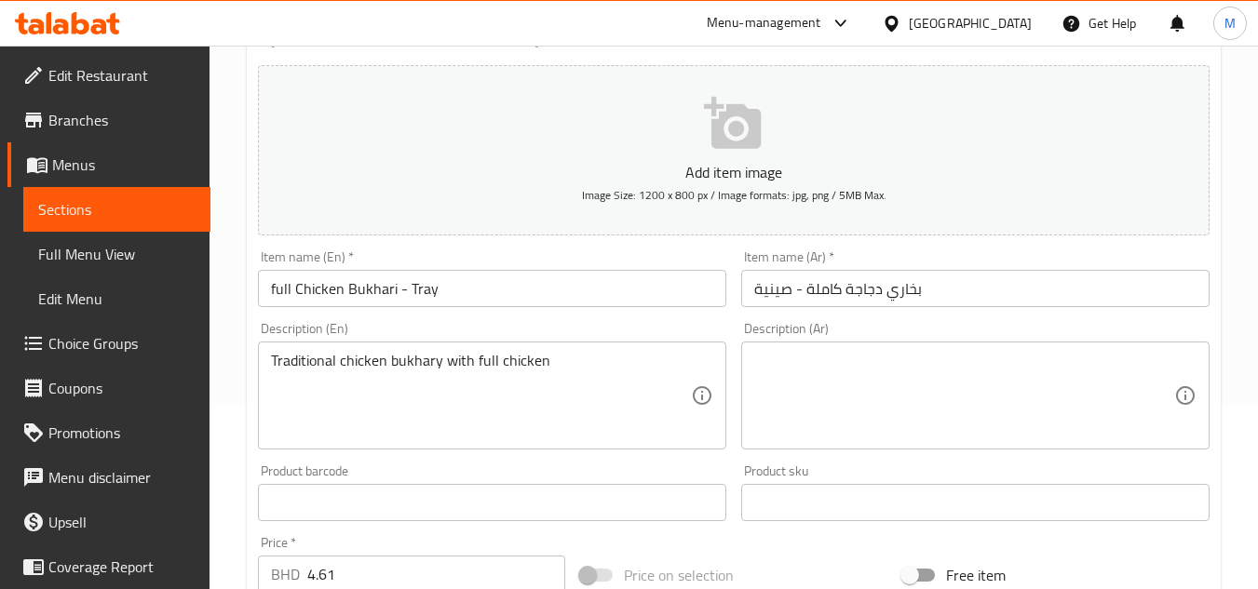
click at [890, 415] on textarea at bounding box center [964, 396] width 420 height 88
paste textarea "بخاري دجاج تقليدي مع دجاجة كاملة"
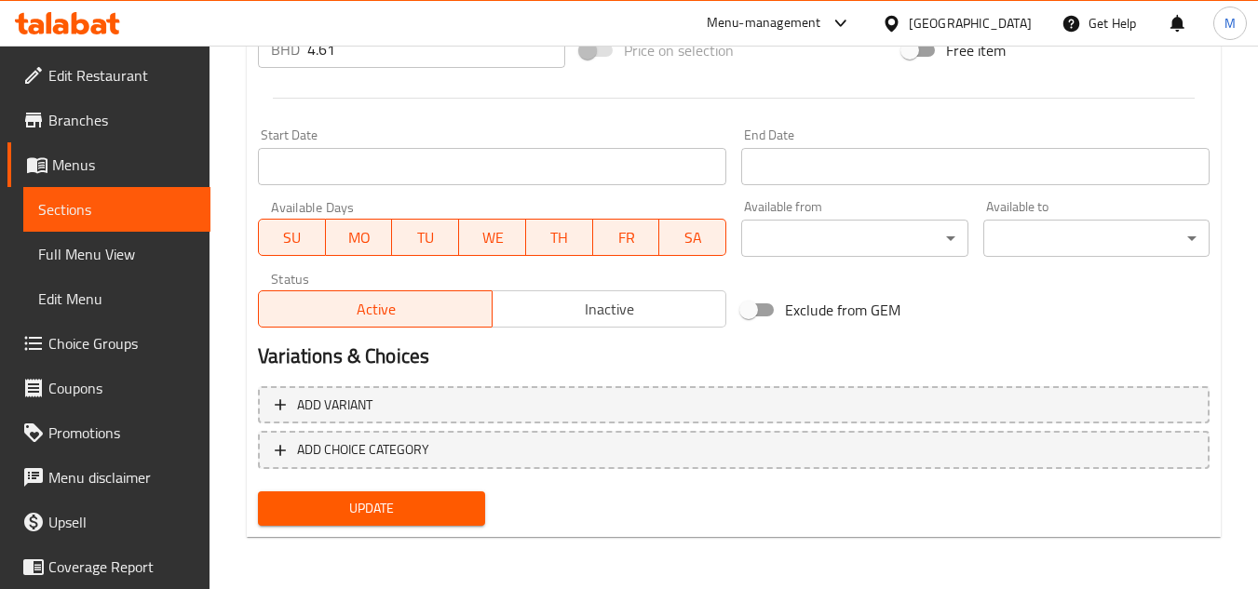
type textarea "بخاري دجاج تقليدي مع دجاجة كاملة"
click at [427, 514] on span "Update" at bounding box center [371, 508] width 196 height 23
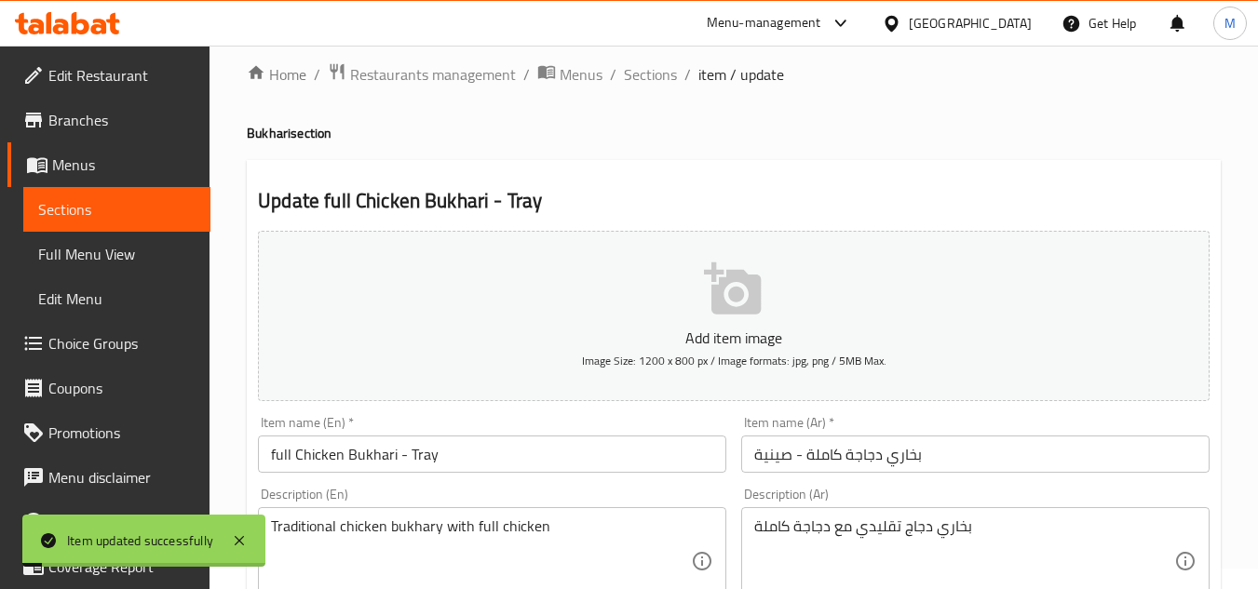
scroll to position [0, 0]
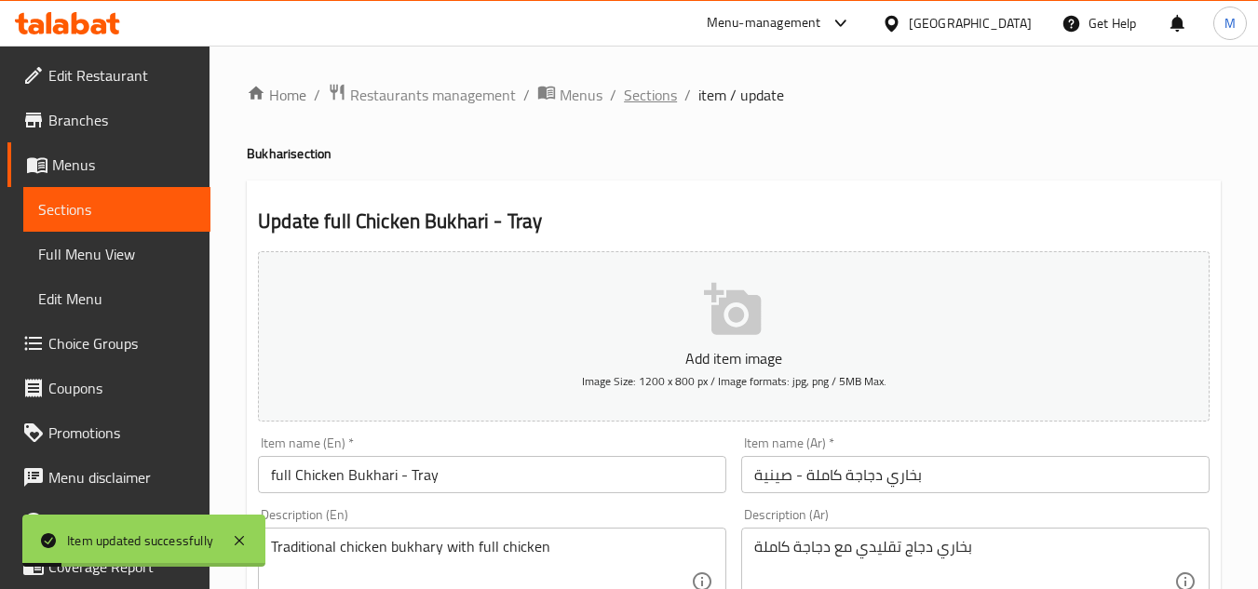
click at [644, 89] on span "Sections" at bounding box center [650, 95] width 53 height 22
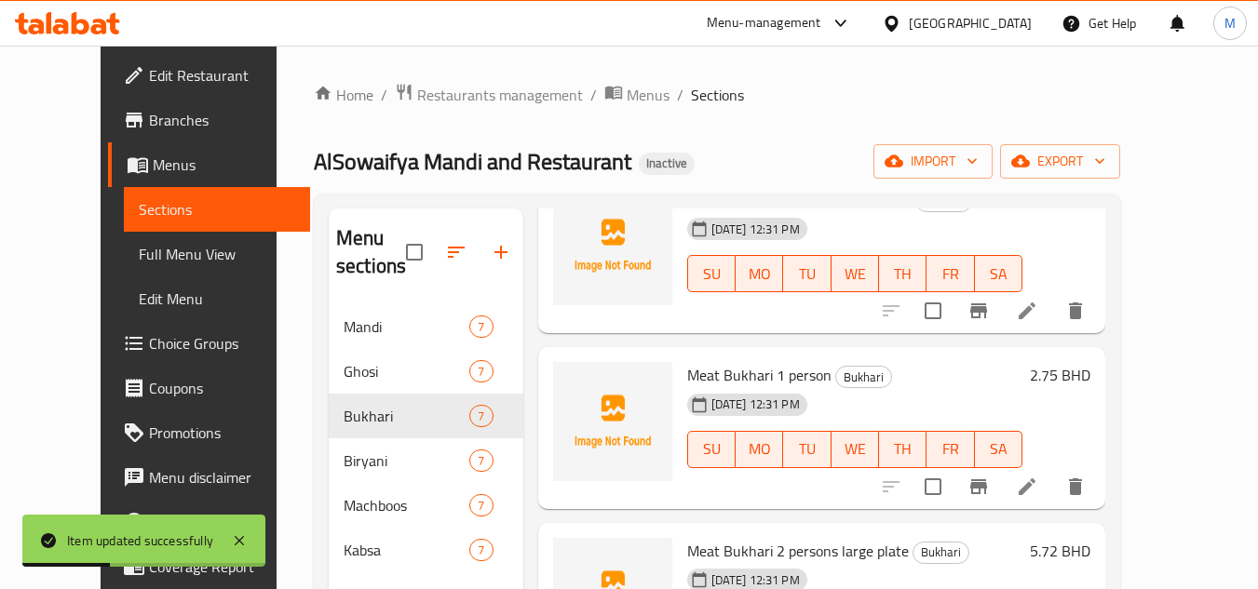
scroll to position [584, 0]
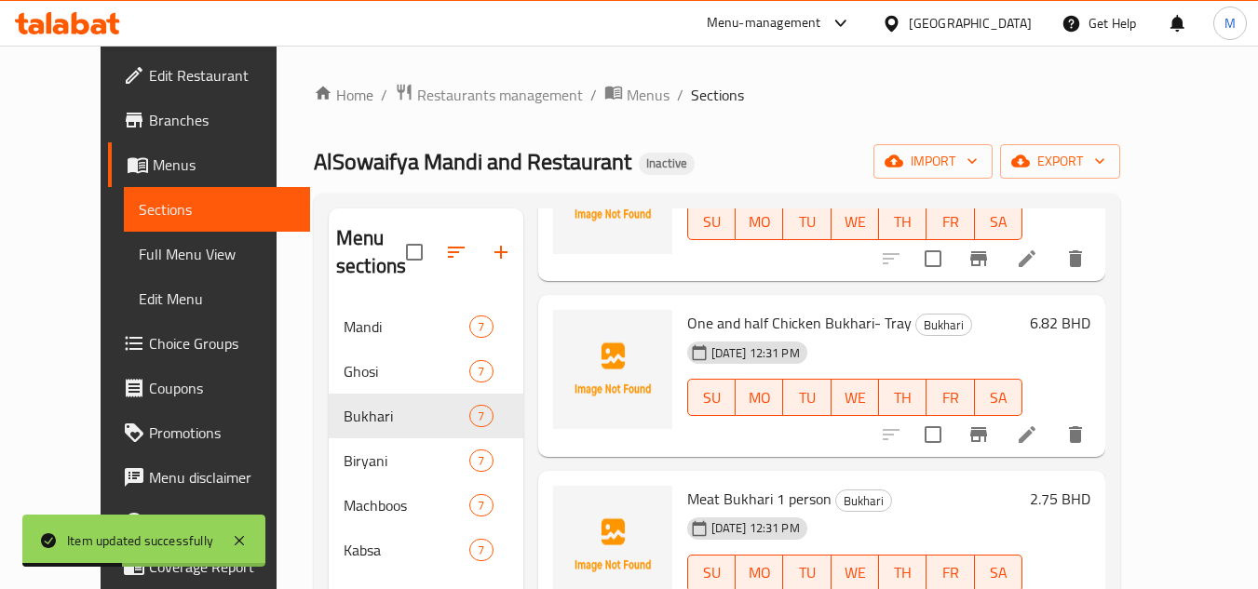
click at [1038, 434] on icon at bounding box center [1027, 435] width 22 height 22
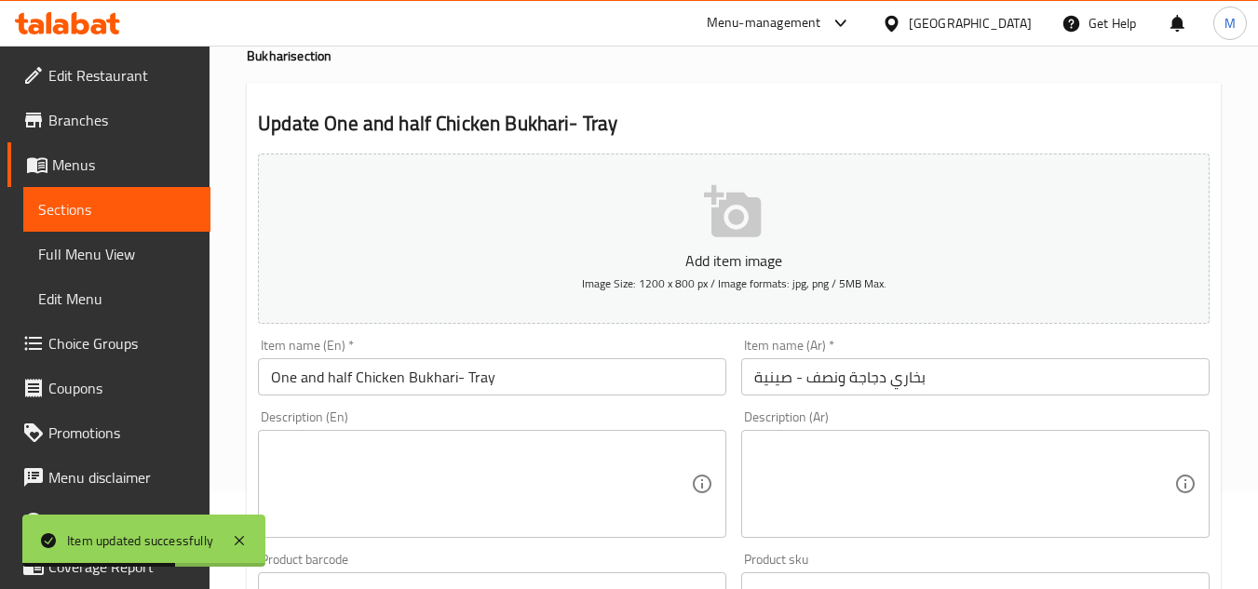
scroll to position [279, 0]
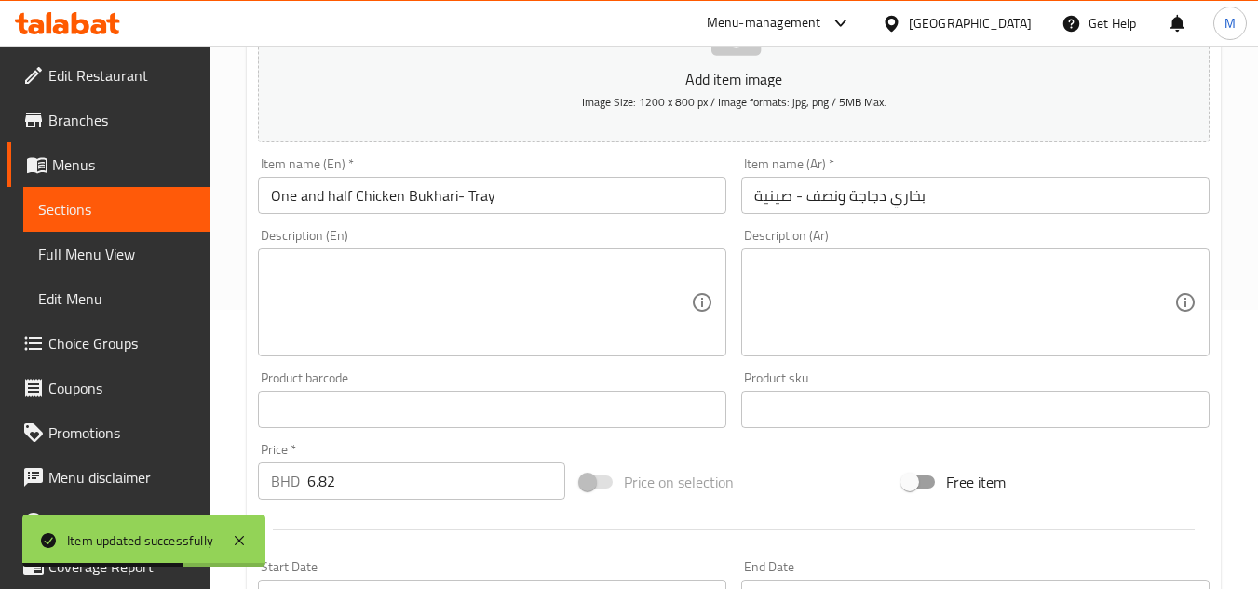
click at [488, 320] on textarea at bounding box center [481, 303] width 420 height 88
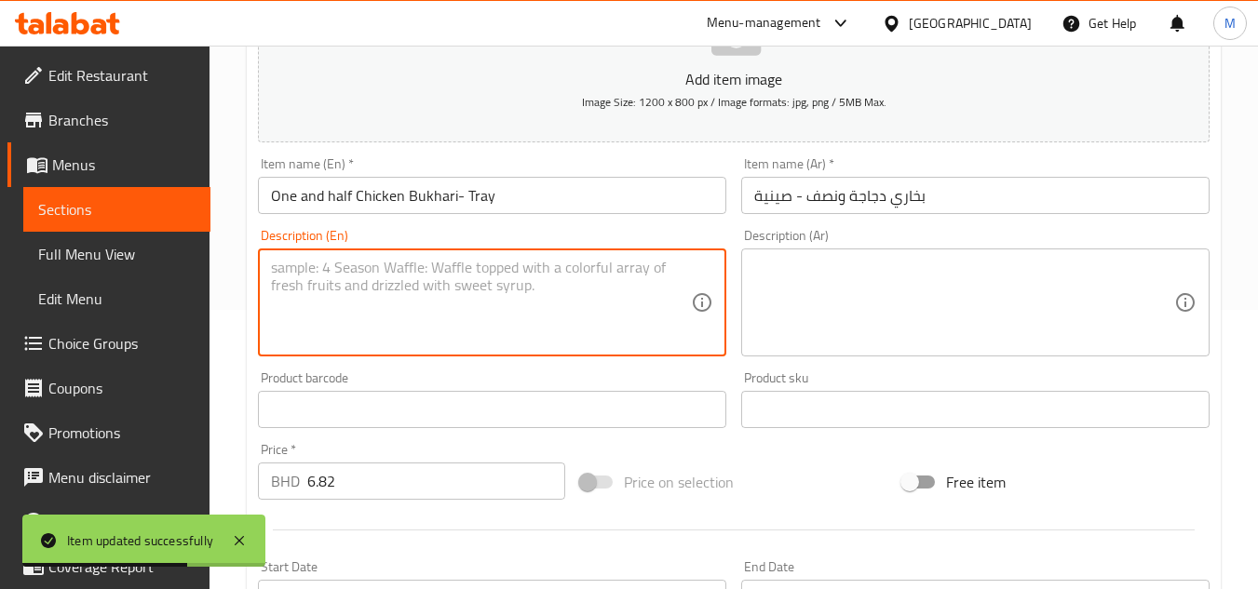
paste textarea "Traditional chicken bukhary with 1 and half chicken"
type textarea "Traditional chicken bukhary with 1 and half chicken"
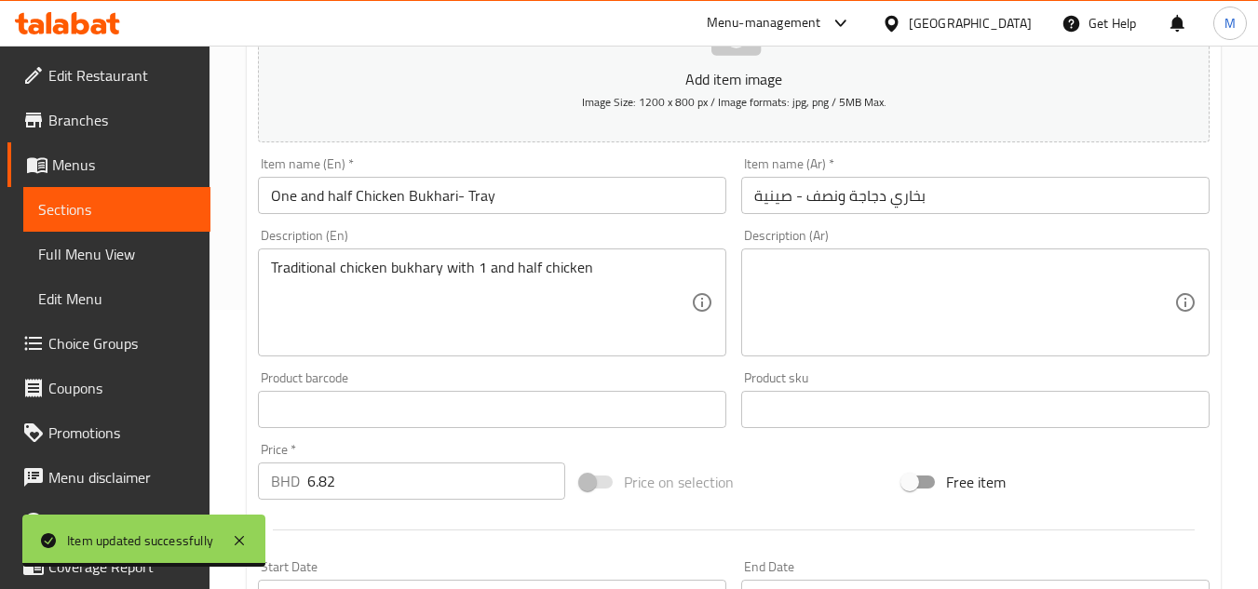
click at [838, 266] on textarea at bounding box center [964, 303] width 420 height 88
paste textarea "بخاري دجاج تقليدي مع دجاجة ونصف"
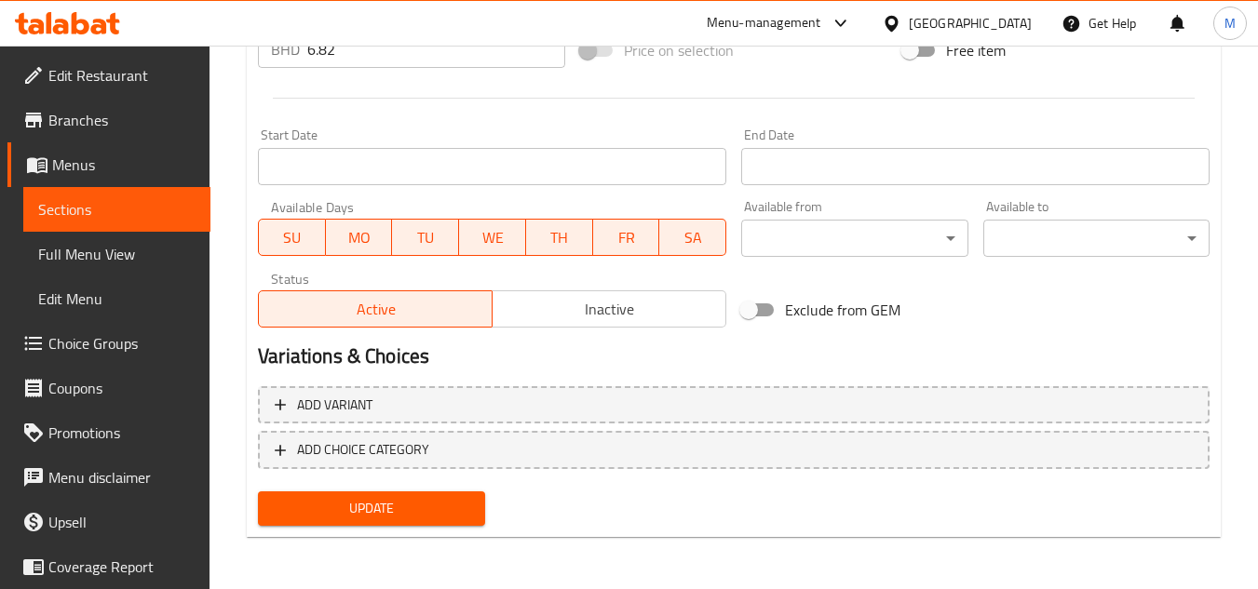
type textarea "بخاري دجاج تقليدي مع دجاجة ونصف"
click at [427, 516] on span "Update" at bounding box center [371, 508] width 196 height 23
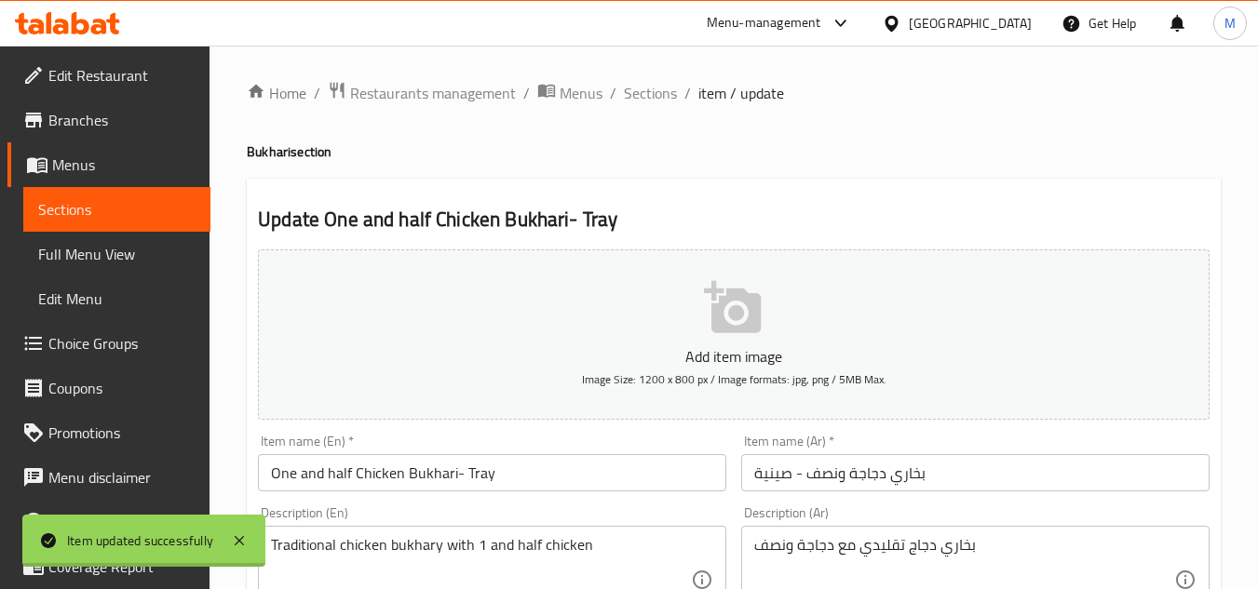
scroll to position [0, 0]
click at [665, 103] on span "Sections" at bounding box center [650, 95] width 53 height 22
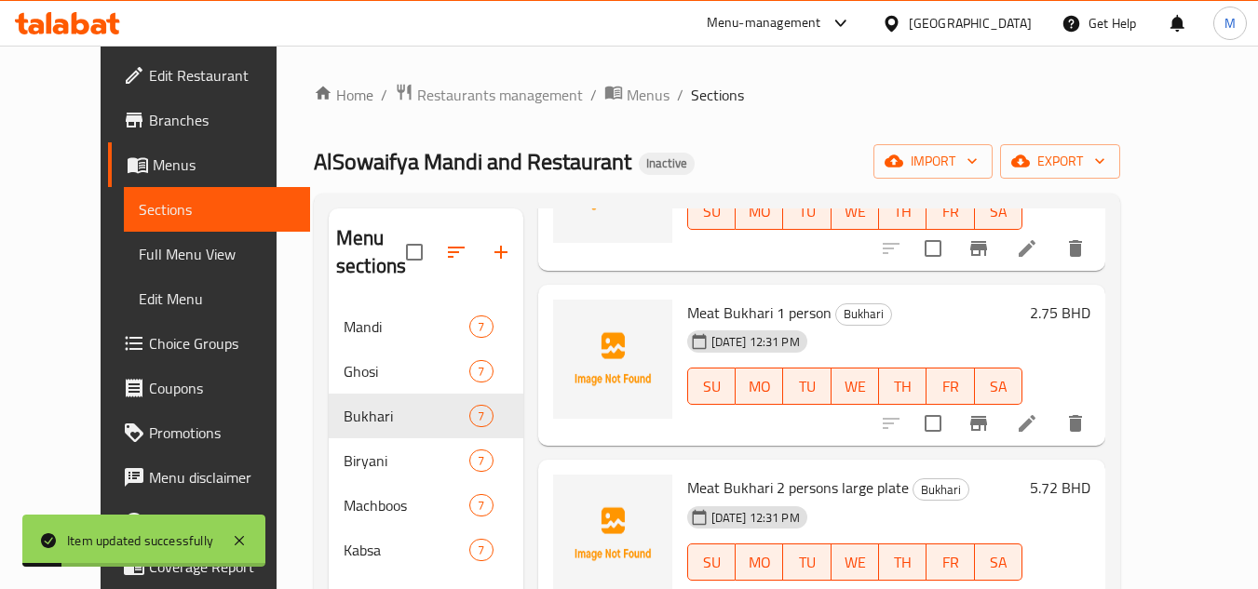
scroll to position [261, 0]
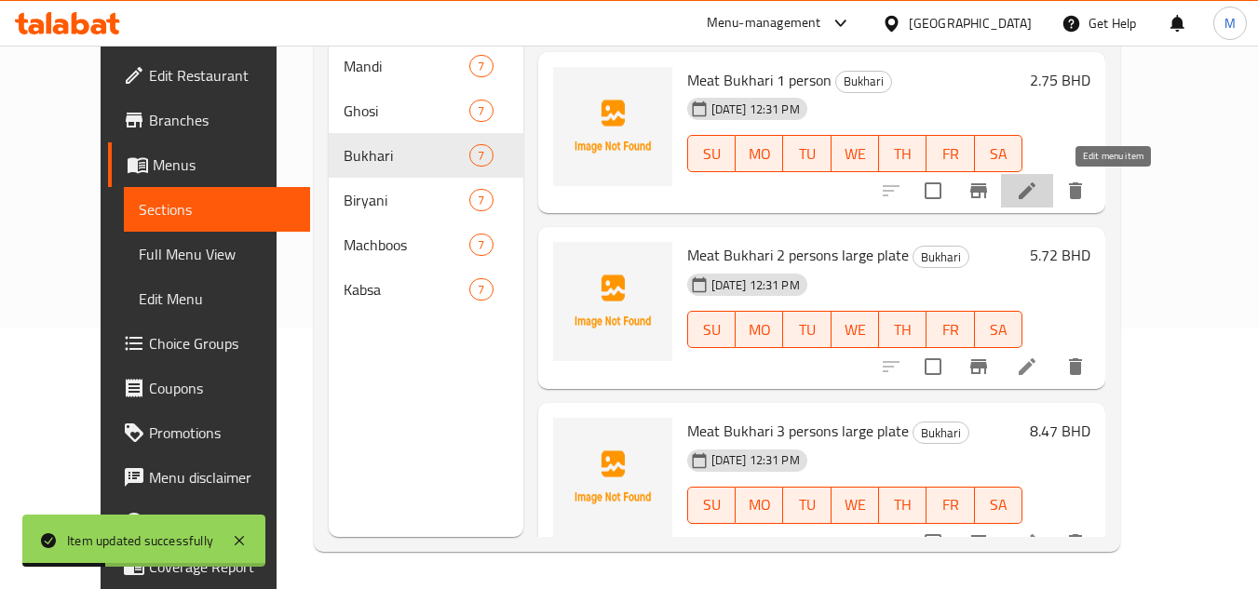
click at [1036, 199] on icon at bounding box center [1027, 191] width 17 height 17
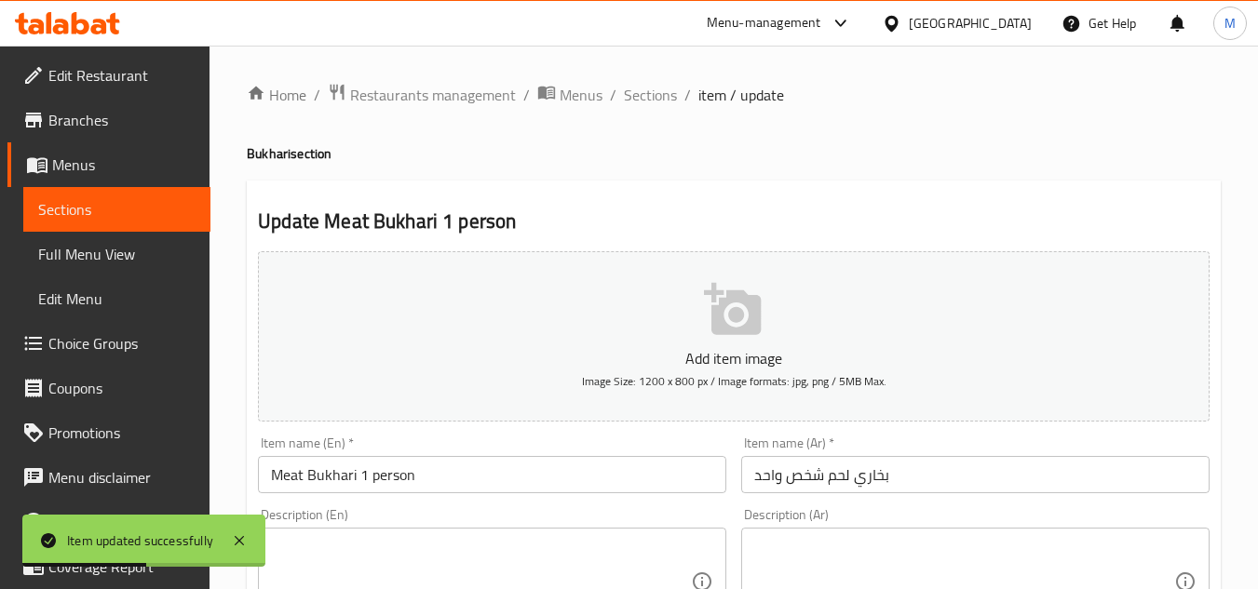
scroll to position [279, 0]
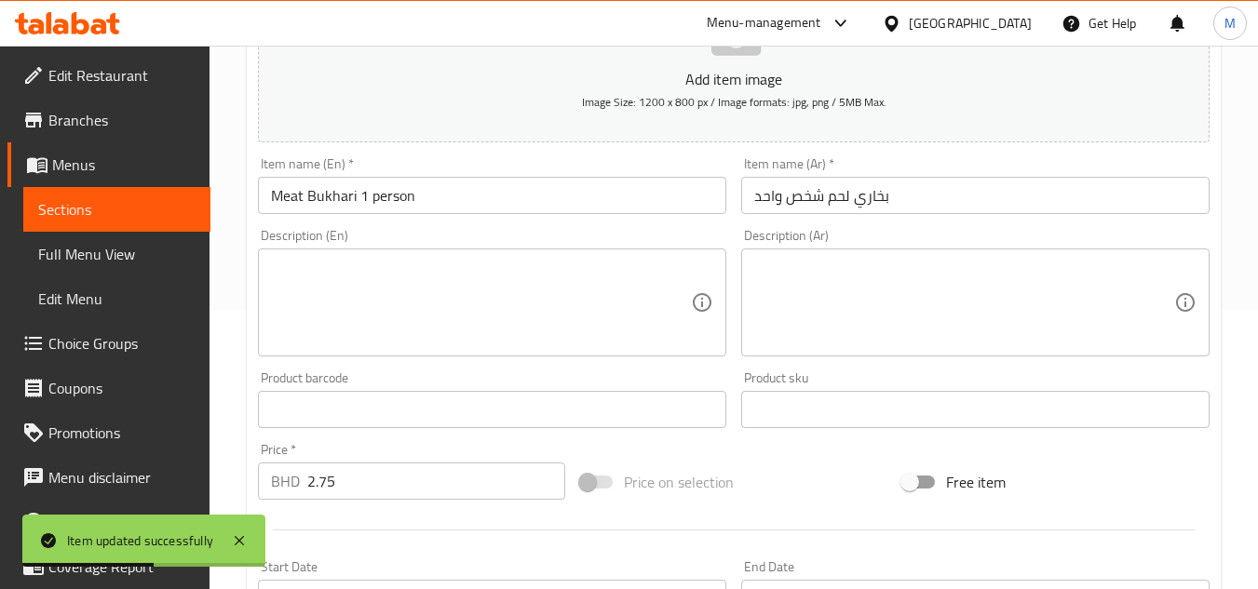
click at [446, 318] on textarea at bounding box center [481, 303] width 420 height 88
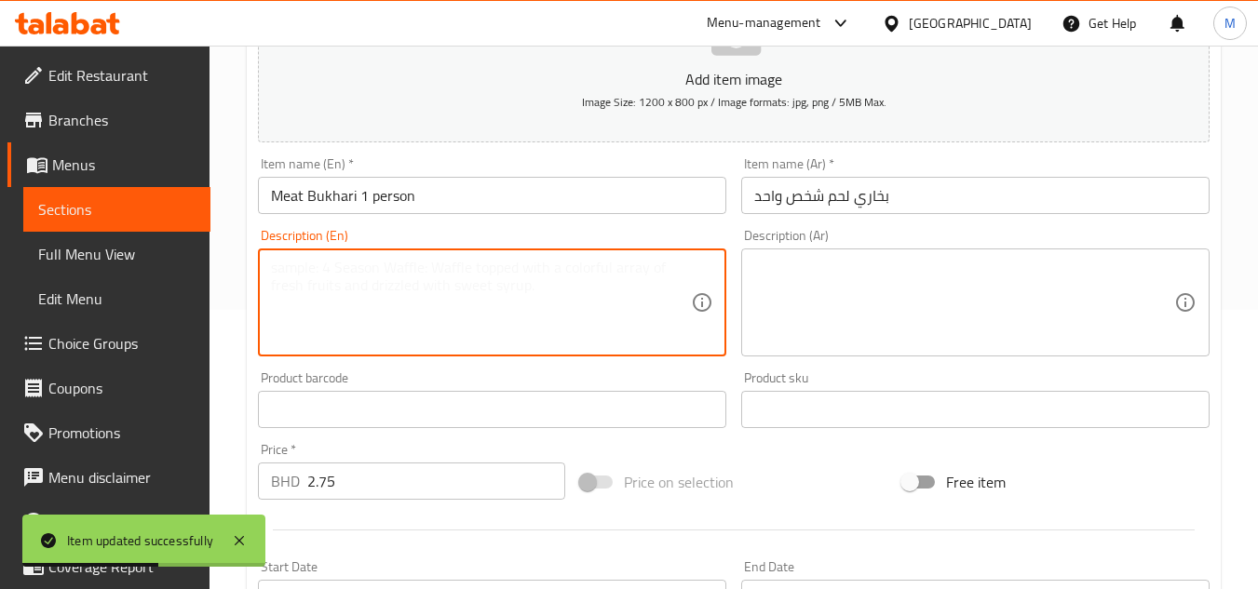
paste textarea "Classic meat bukhary for 1 person"
type textarea "Classic meat bukhary for 1 person"
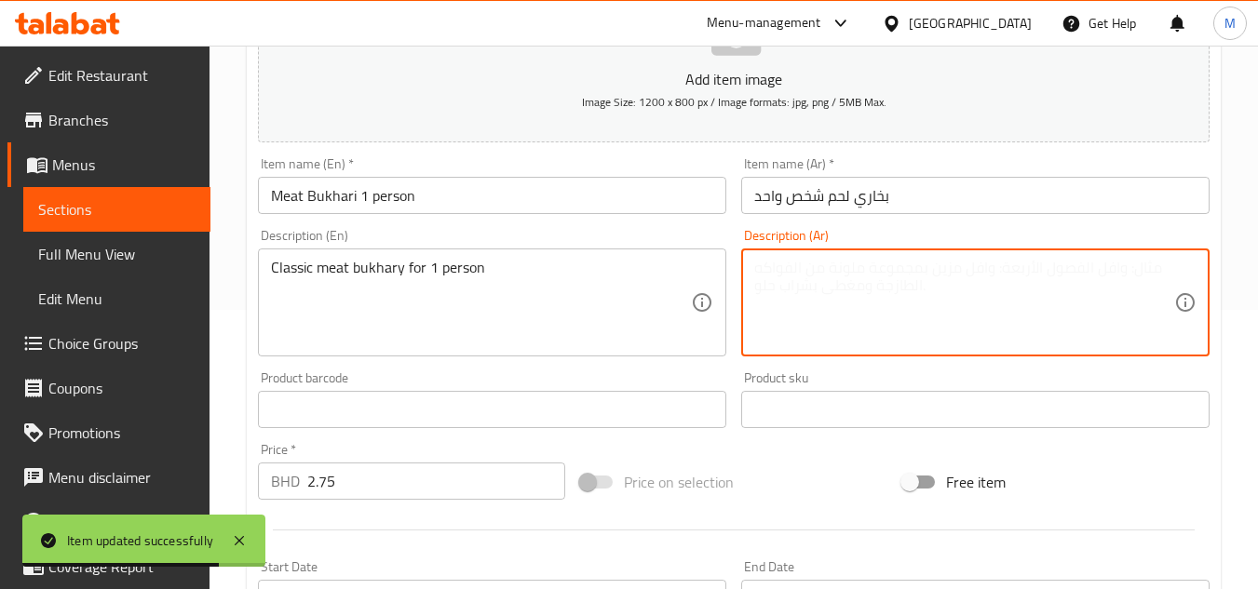
click at [821, 297] on textarea at bounding box center [964, 303] width 420 height 88
paste textarea "بخاري لحم كلاسيكي لشخص واحد"
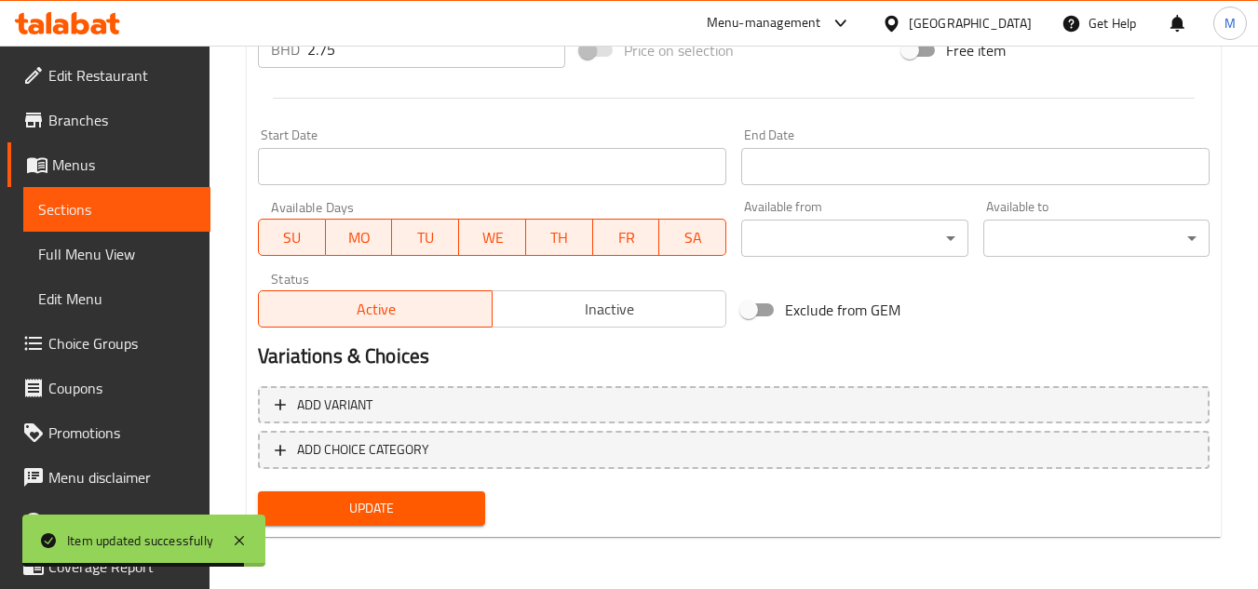
type textarea "بخاري لحم كلاسيكي لشخص واحد"
click at [459, 502] on span "Update" at bounding box center [371, 508] width 196 height 23
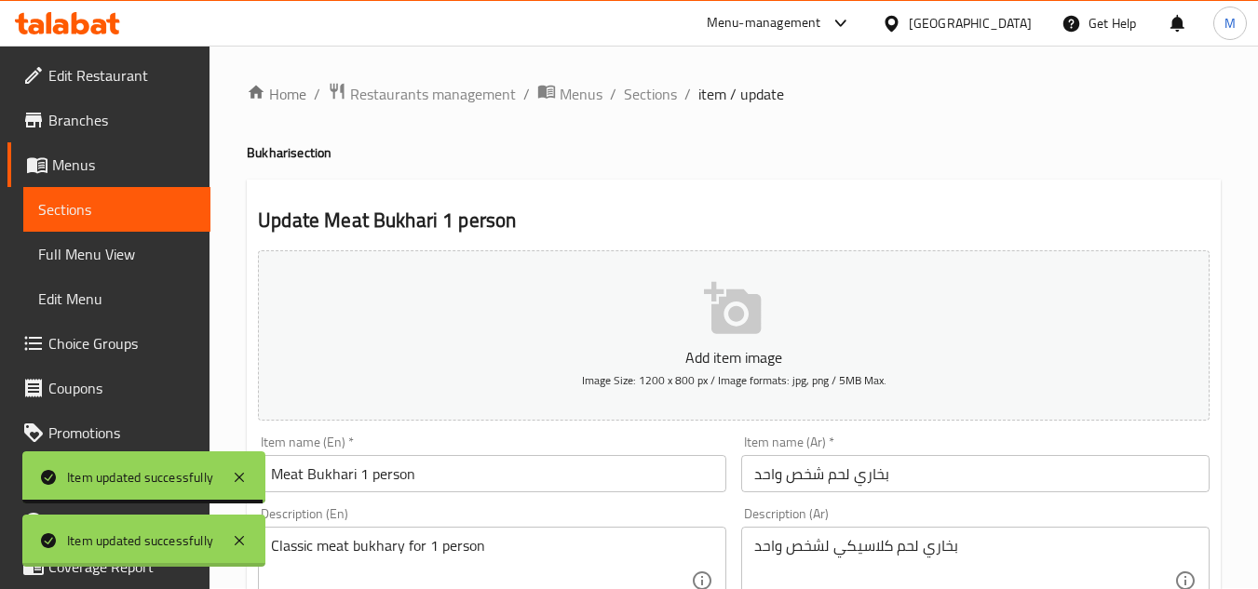
scroll to position [0, 0]
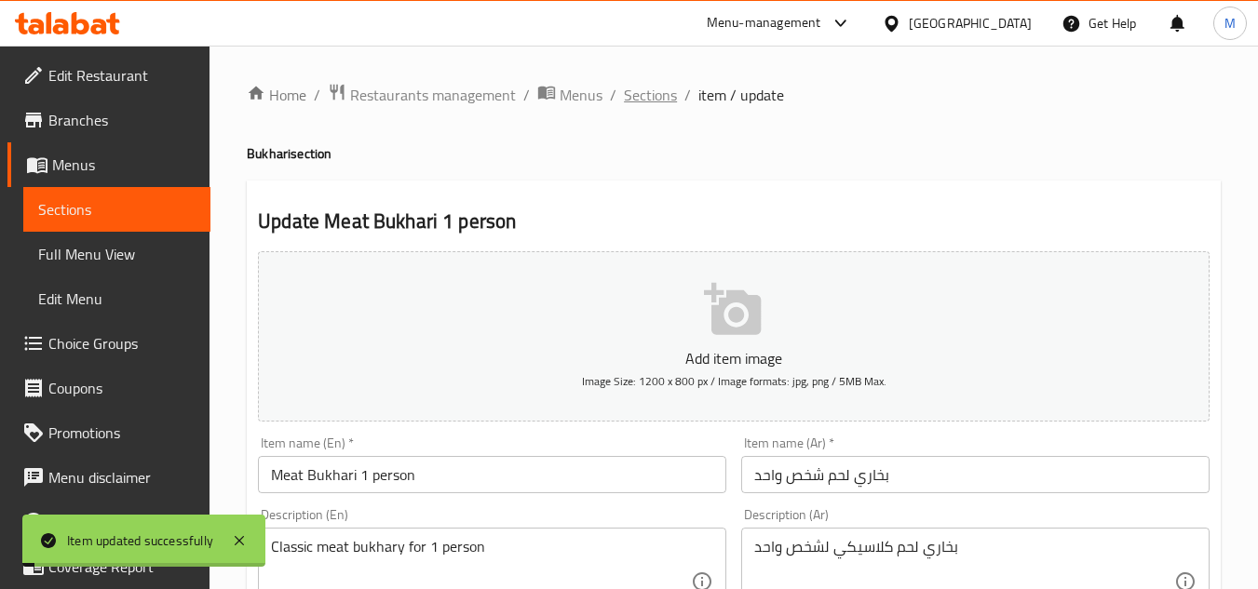
click at [655, 92] on span "Sections" at bounding box center [650, 95] width 53 height 22
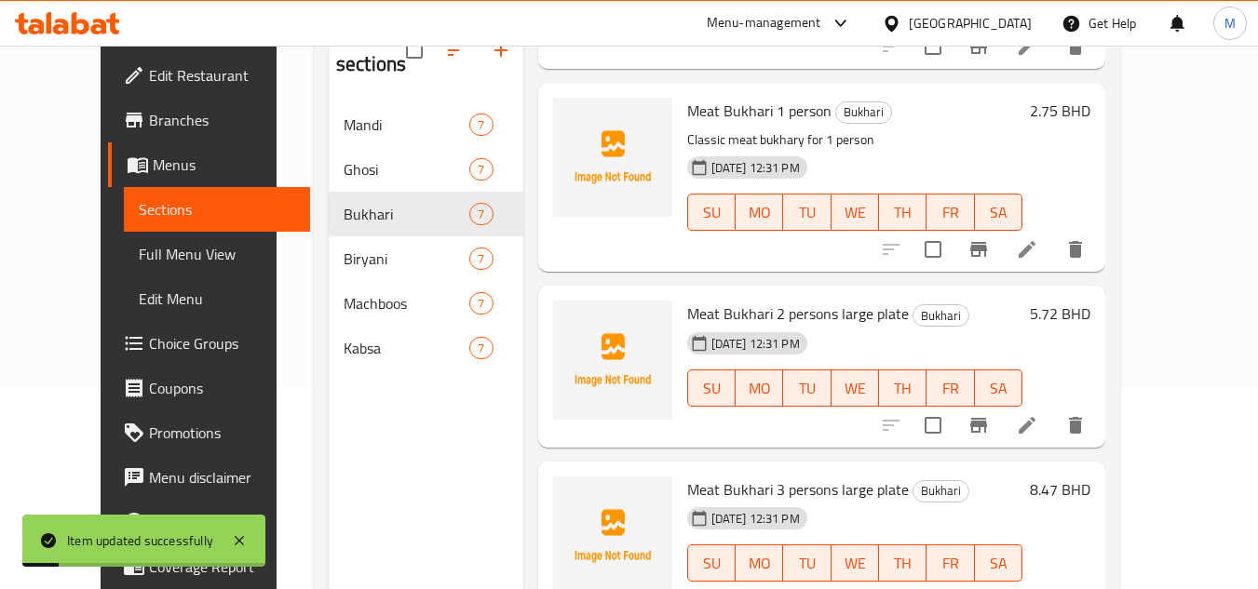
scroll to position [261, 0]
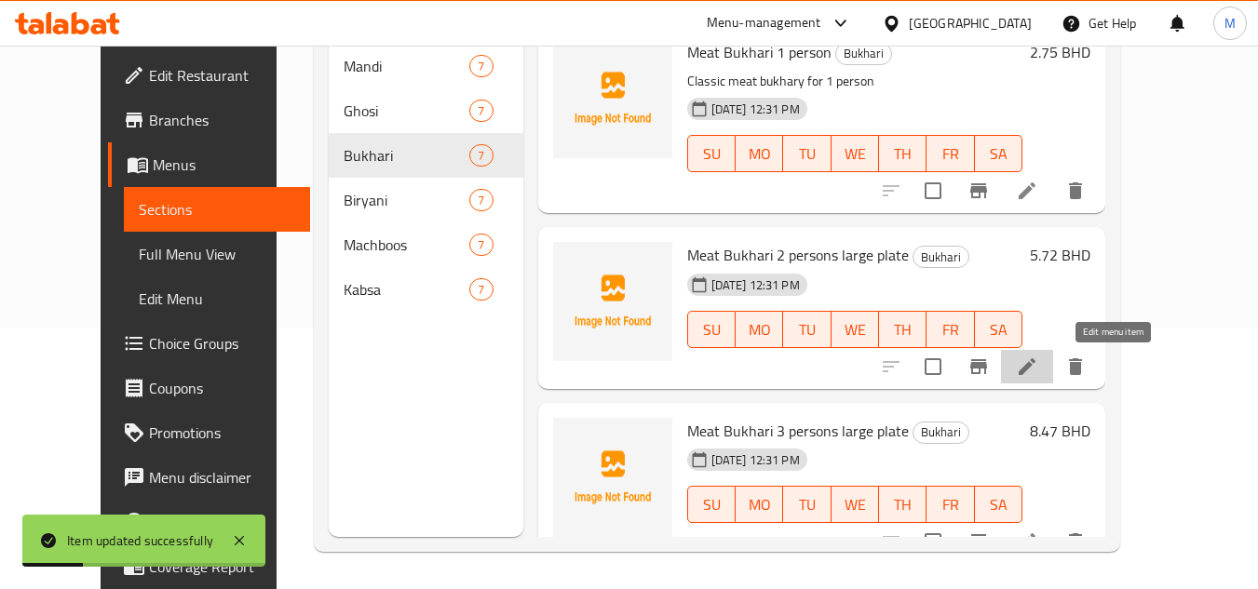
click at [1038, 373] on icon at bounding box center [1027, 367] width 22 height 22
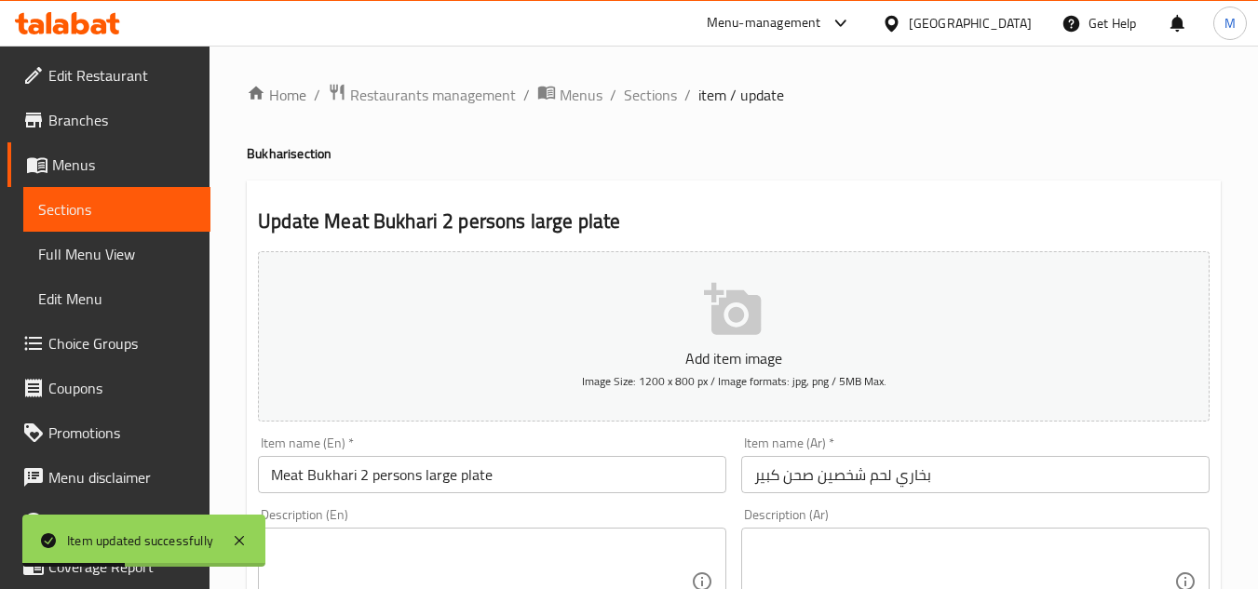
scroll to position [279, 0]
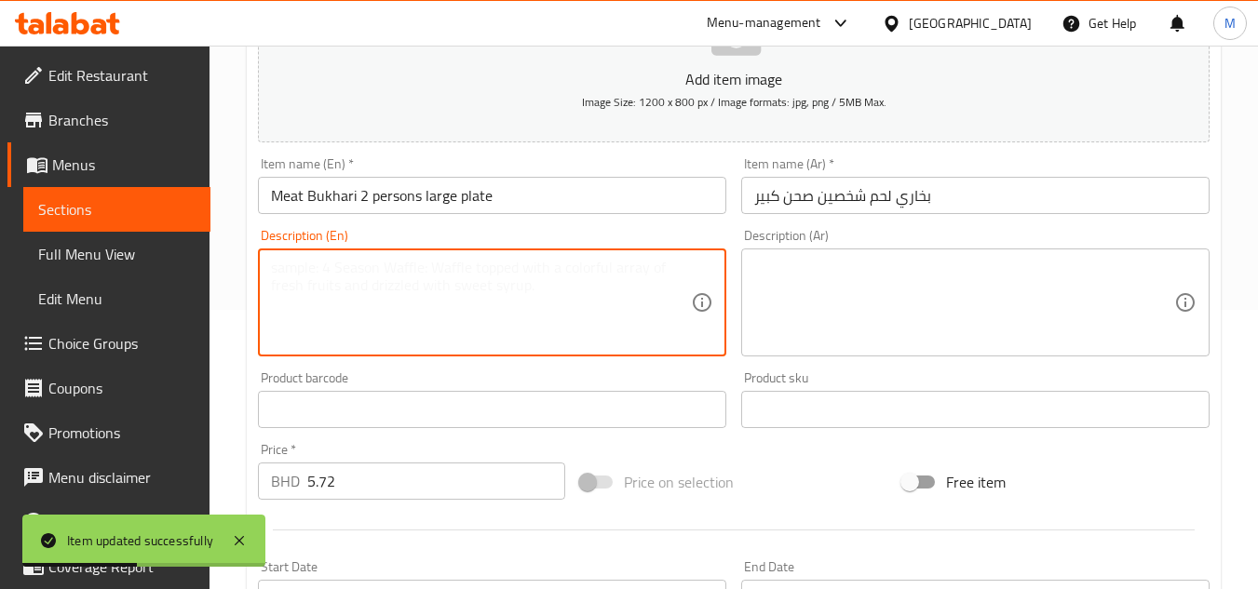
click at [404, 284] on textarea at bounding box center [481, 303] width 420 height 88
paste textarea "Classic meat bukhary for 2 people (large plate)"
type textarea "Classic meat bukhary for 2 people (large plate)"
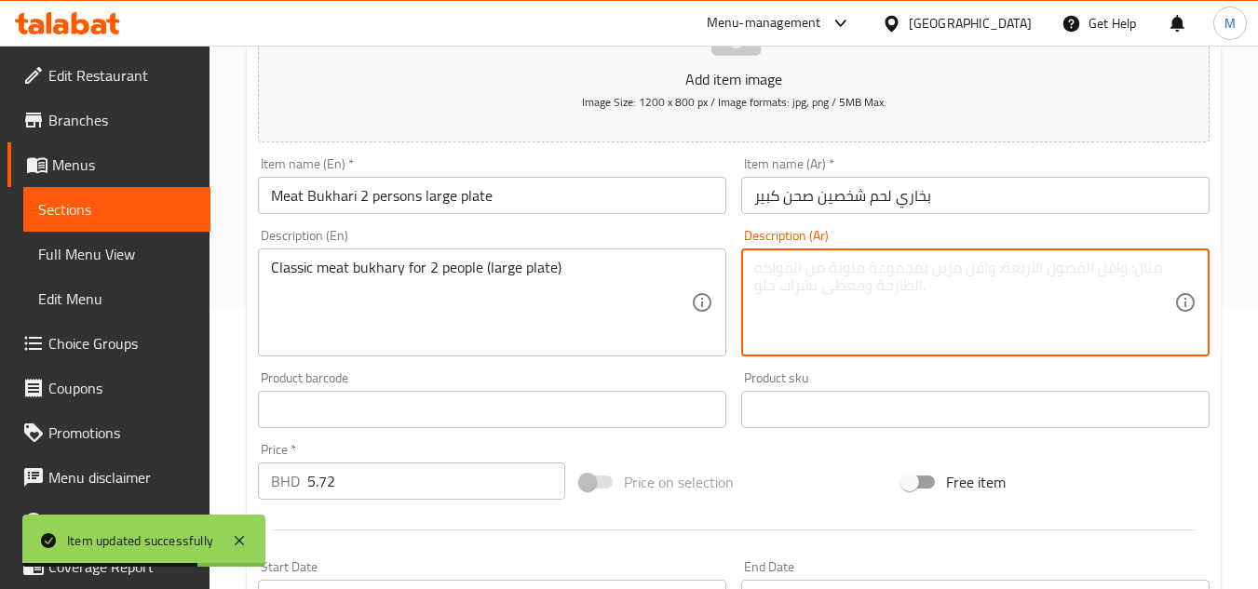
click at [902, 296] on textarea at bounding box center [964, 303] width 420 height 88
paste textarea "بخاري لحم كلاسيكي لشخصين (طبق كبير)"
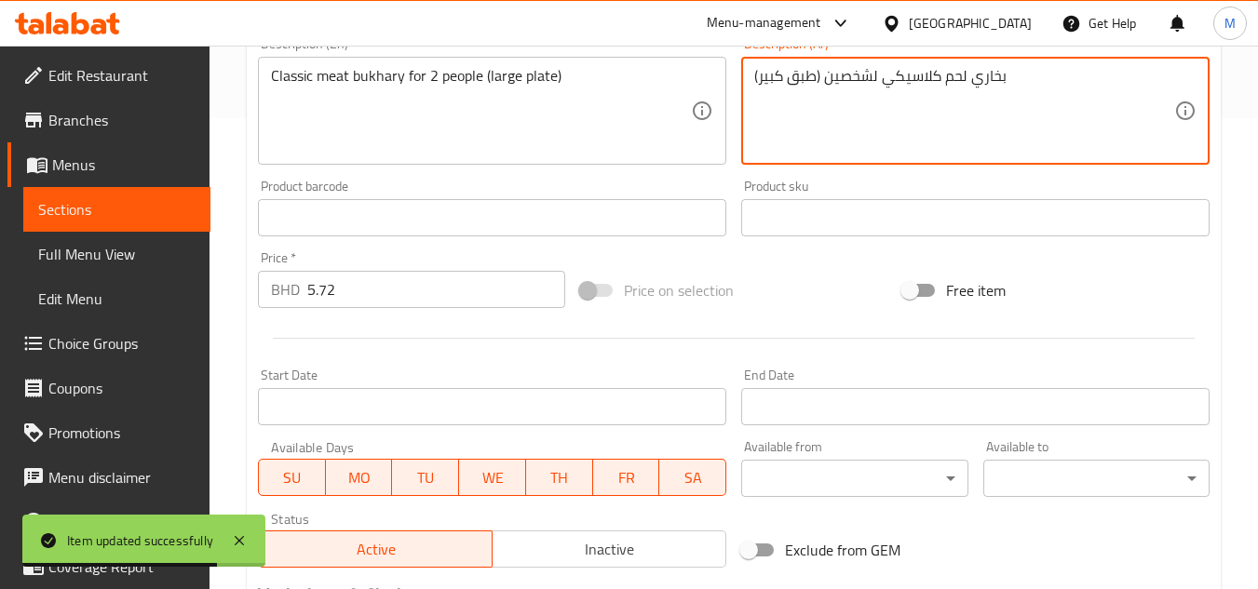
scroll to position [711, 0]
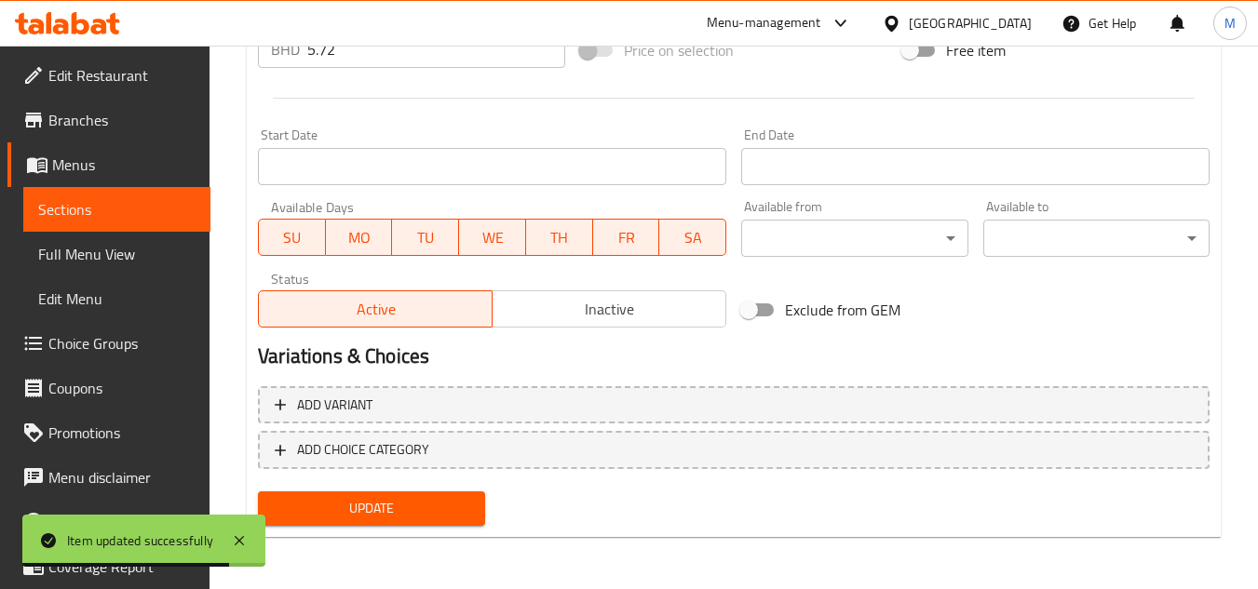
type textarea "بخاري لحم كلاسيكي لشخصين (طبق كبير)"
click at [449, 500] on span "Update" at bounding box center [371, 508] width 196 height 23
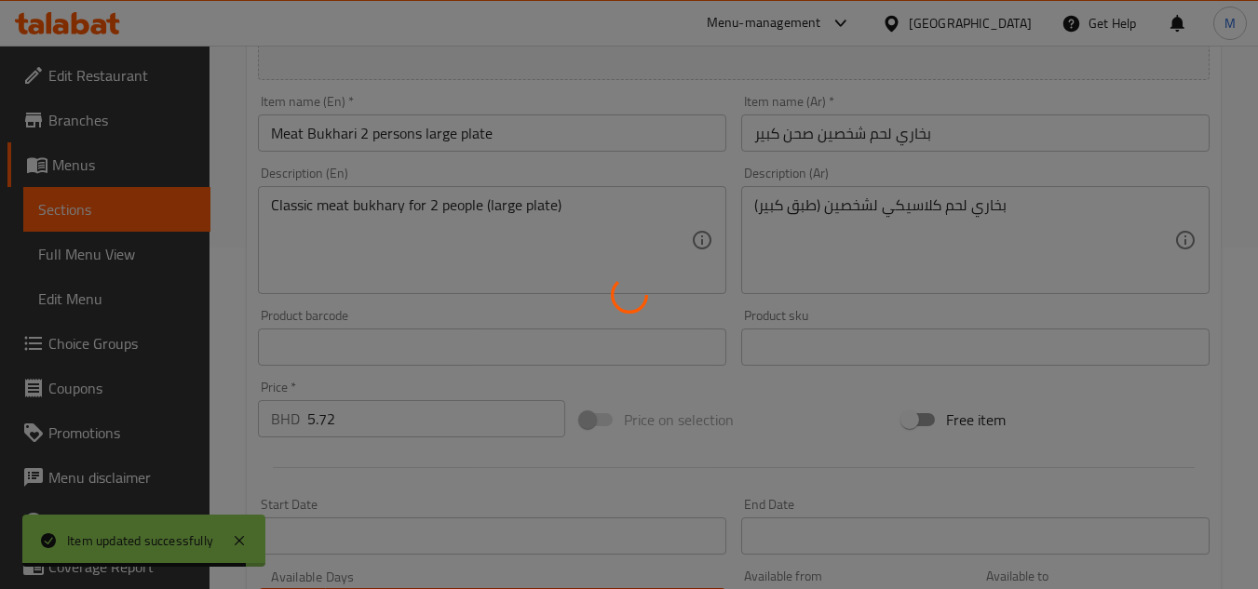
scroll to position [0, 0]
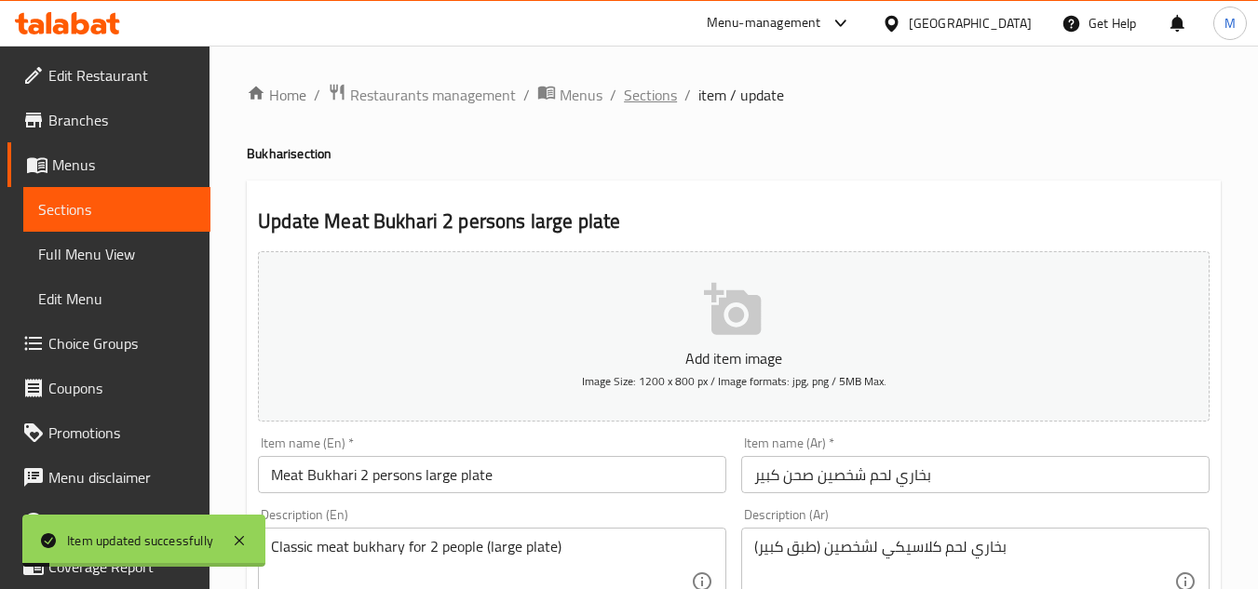
click at [660, 97] on span "Sections" at bounding box center [650, 95] width 53 height 22
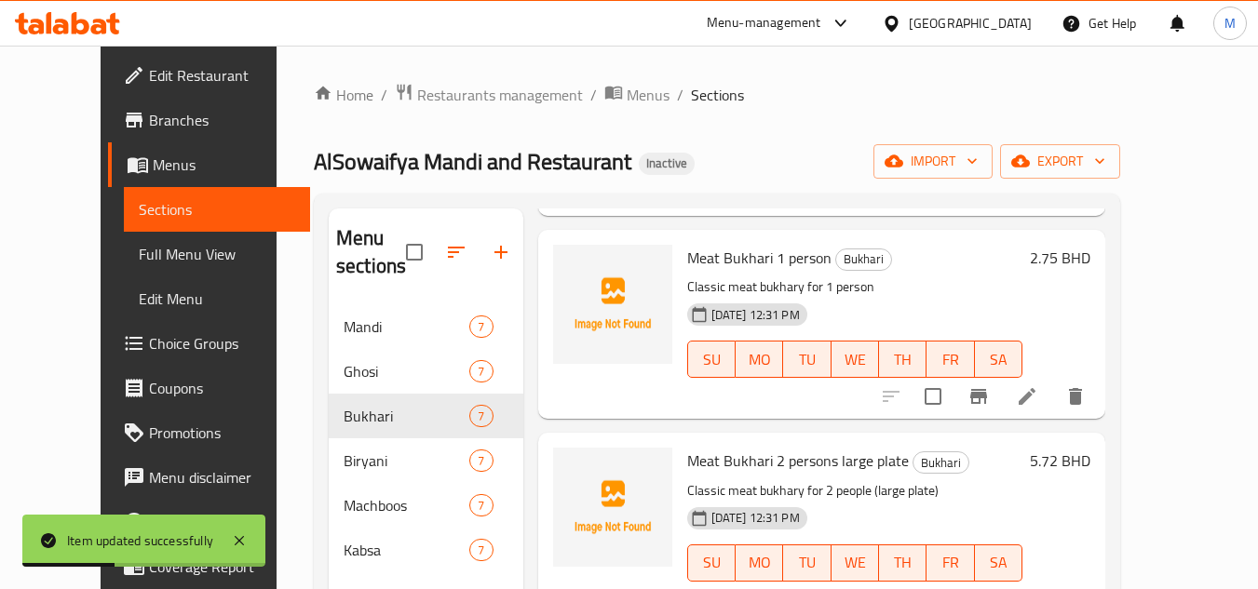
scroll to position [261, 0]
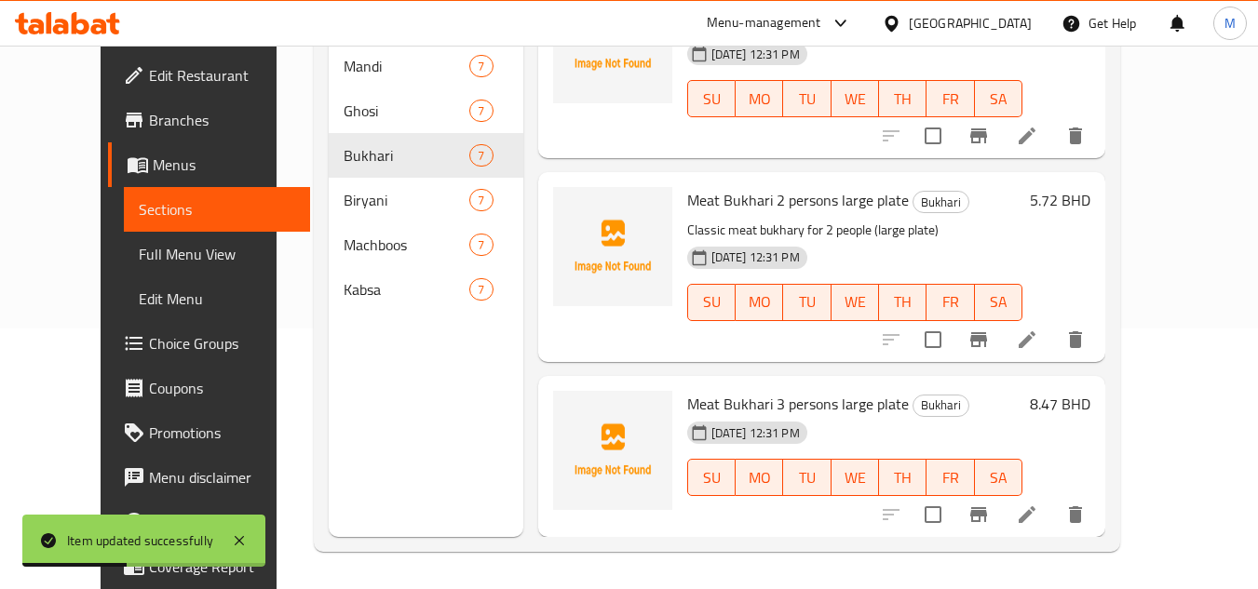
click at [1038, 525] on icon at bounding box center [1027, 515] width 22 height 22
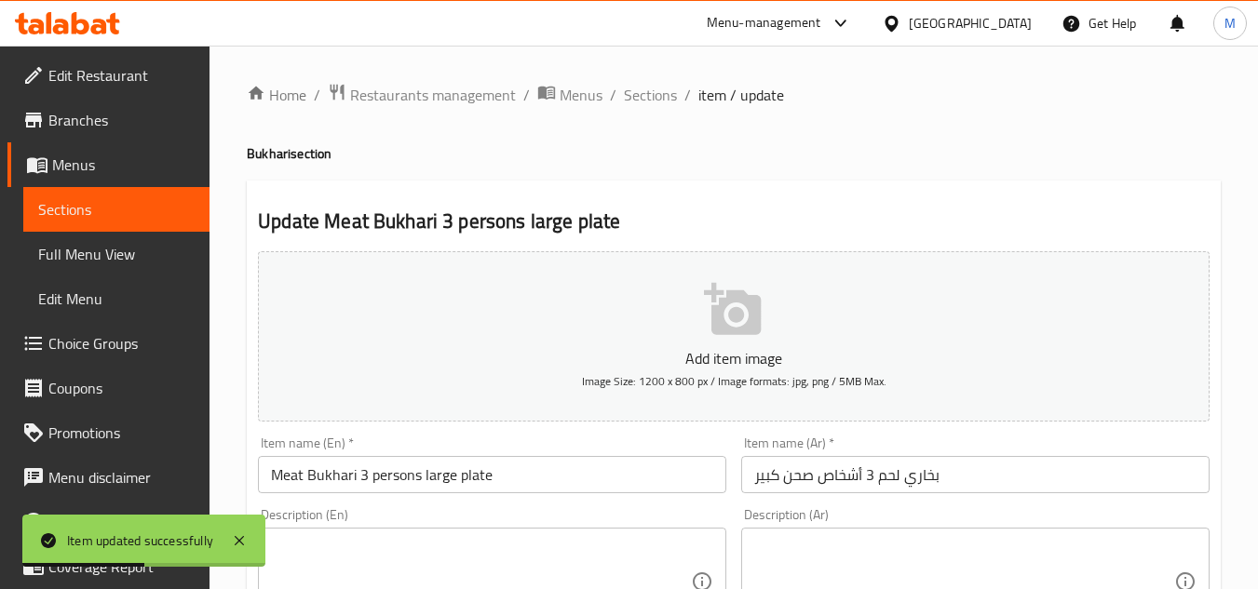
scroll to position [279, 0]
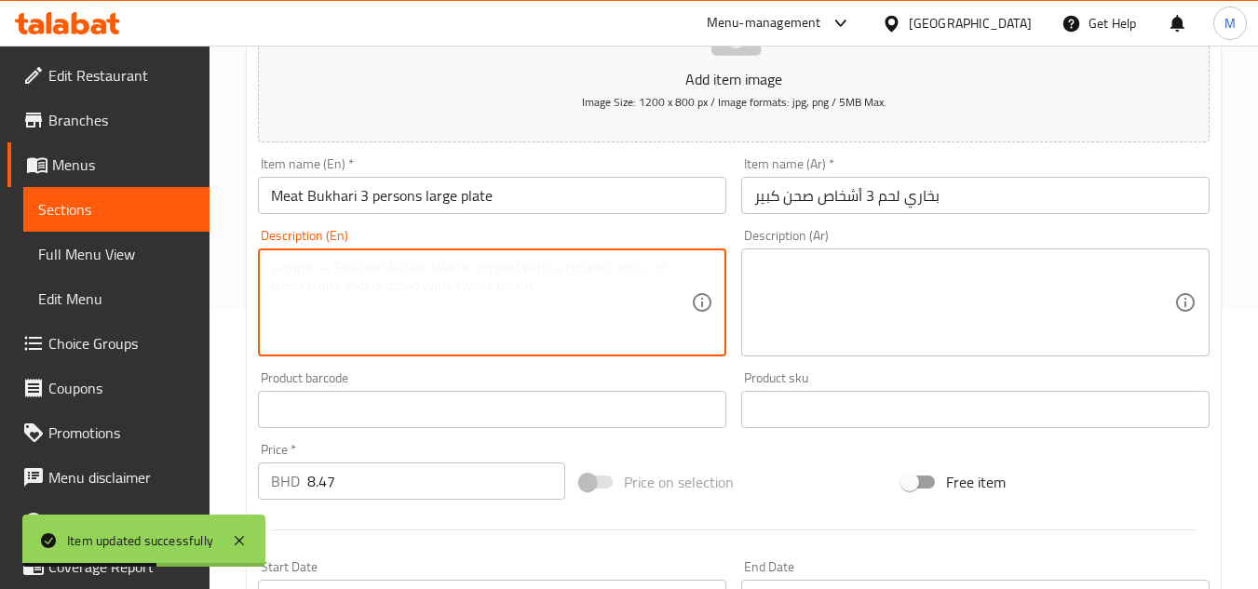
click at [498, 311] on textarea at bounding box center [481, 303] width 420 height 88
paste textarea "Classic meat bukhary for 3 people (large plate)"
type textarea "Classic meat bukhary for 3 people (large plate)"
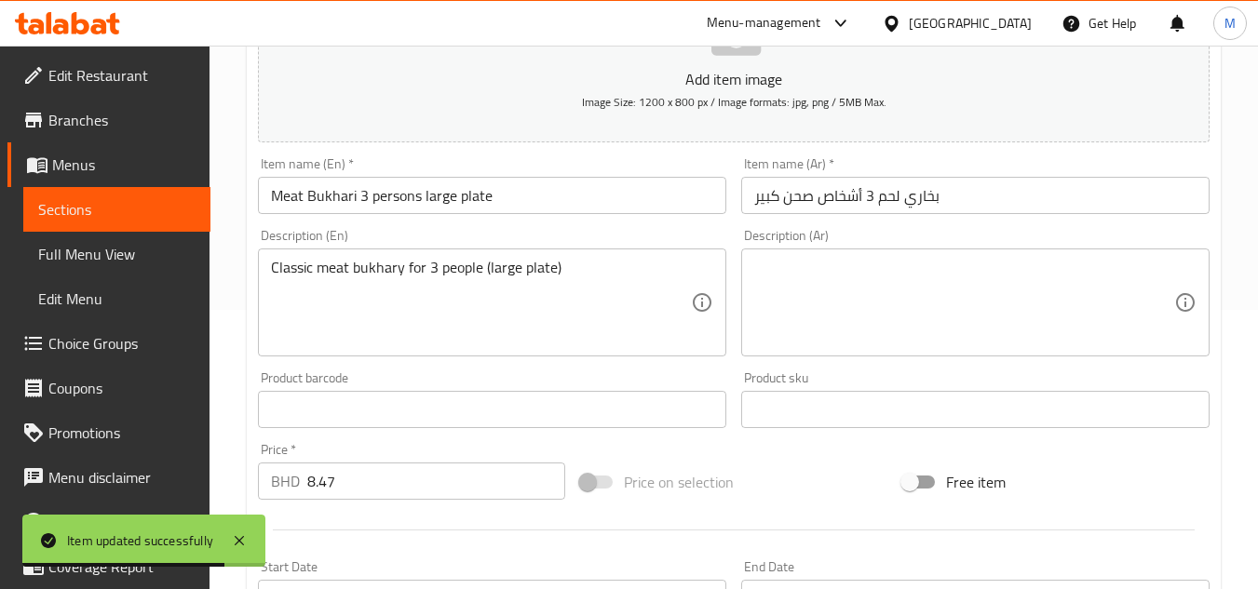
click at [873, 320] on textarea at bounding box center [964, 303] width 420 height 88
paste textarea "بخاري لحم كلاسيكي لثلاثة أشخاص (طبق كبير)"
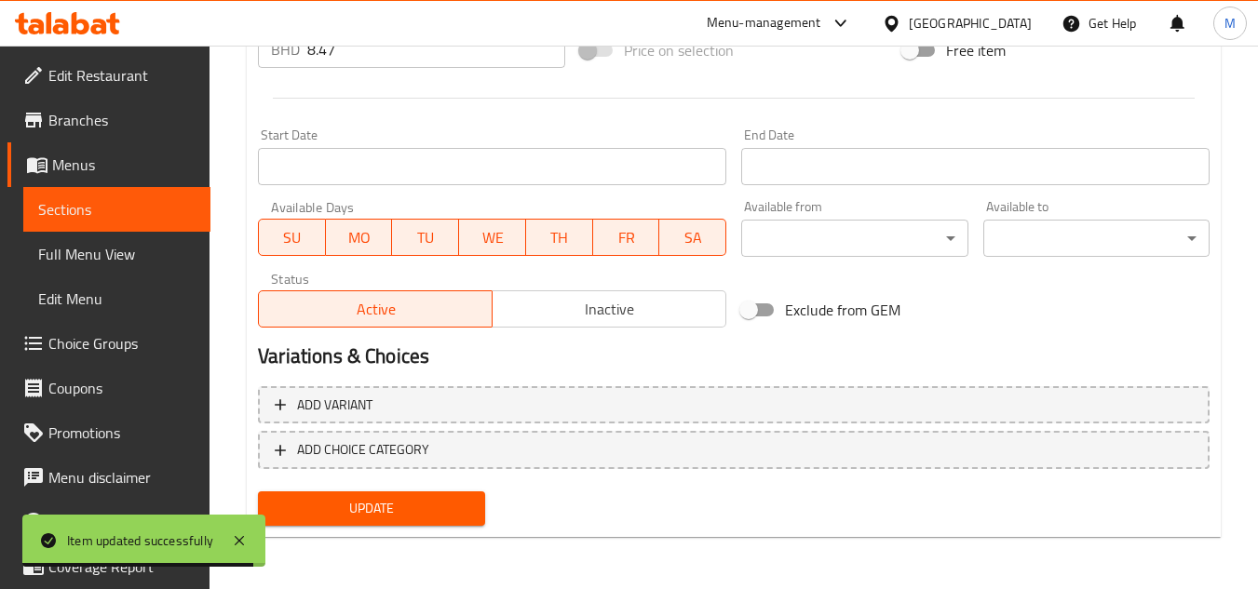
type textarea "بخاري لحم كلاسيكي لثلاثة أشخاص (طبق كبير)"
click at [434, 521] on span "Update" at bounding box center [371, 508] width 196 height 23
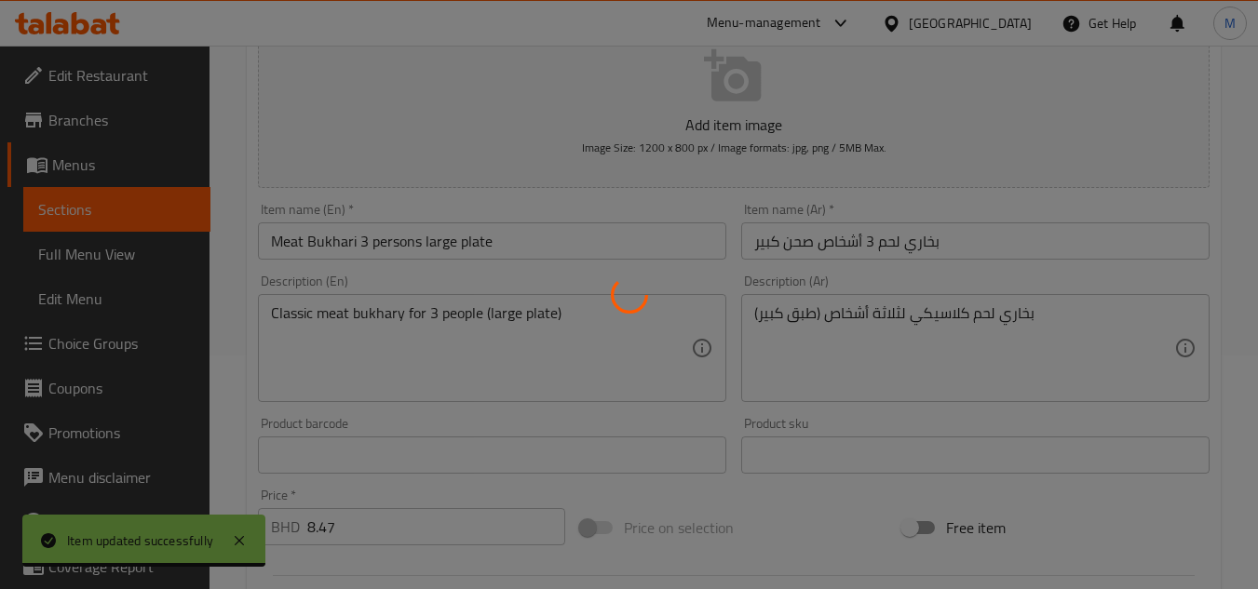
scroll to position [0, 0]
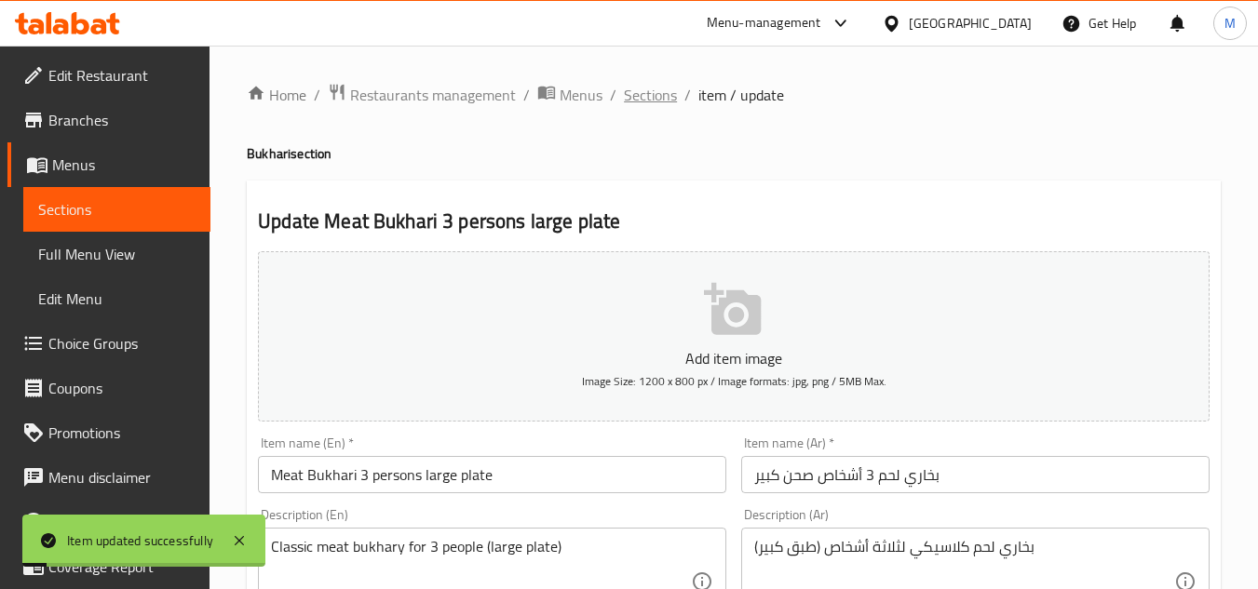
click at [653, 95] on span "Sections" at bounding box center [650, 95] width 53 height 22
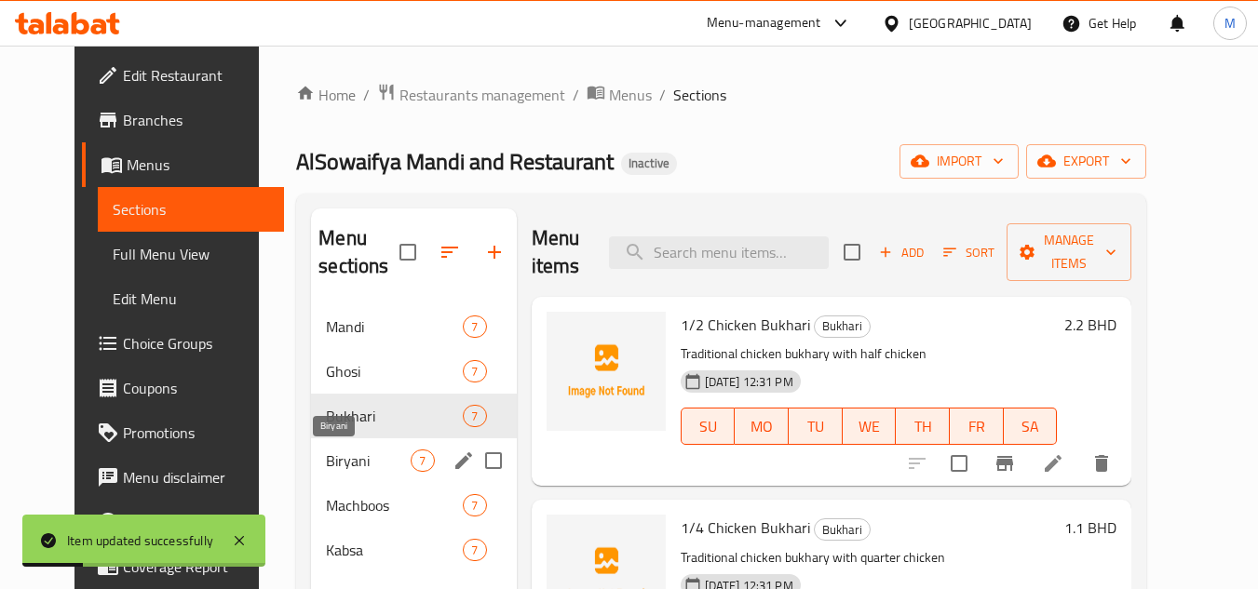
click at [354, 458] on span "Biryani" at bounding box center [368, 461] width 85 height 22
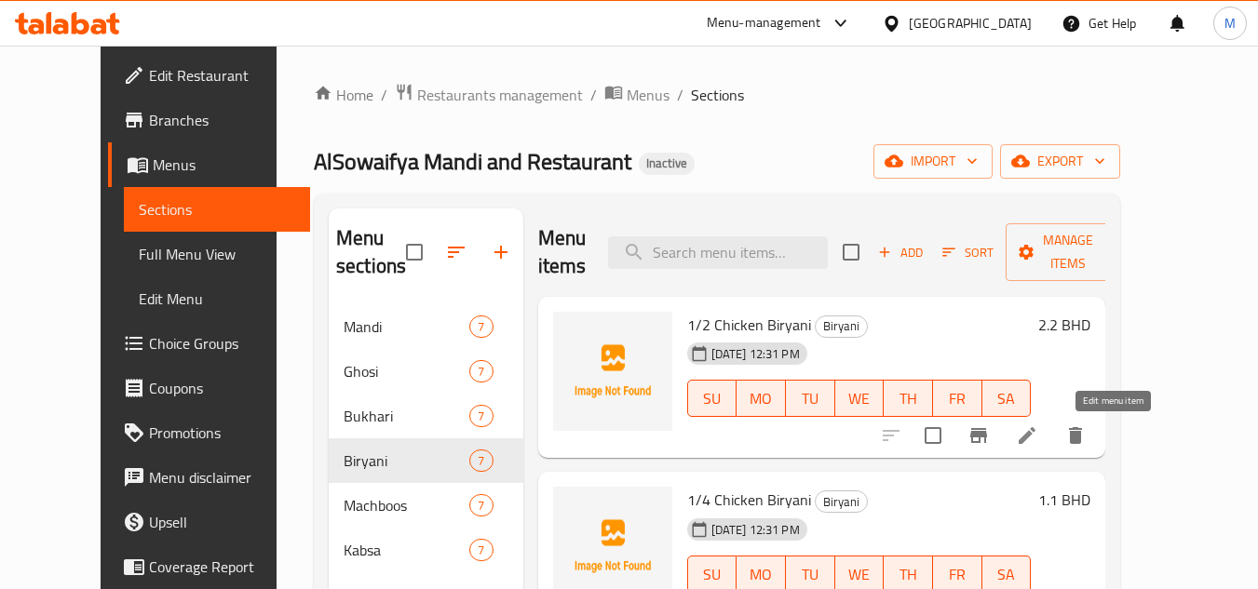
click at [1038, 432] on icon at bounding box center [1027, 436] width 22 height 22
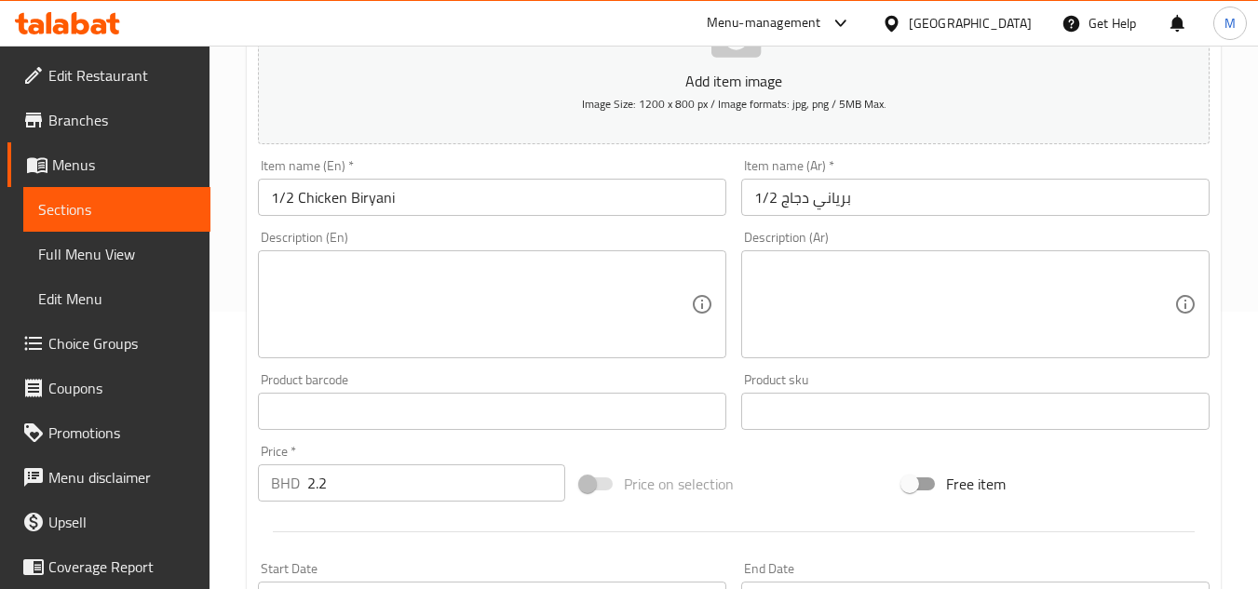
scroll to position [279, 0]
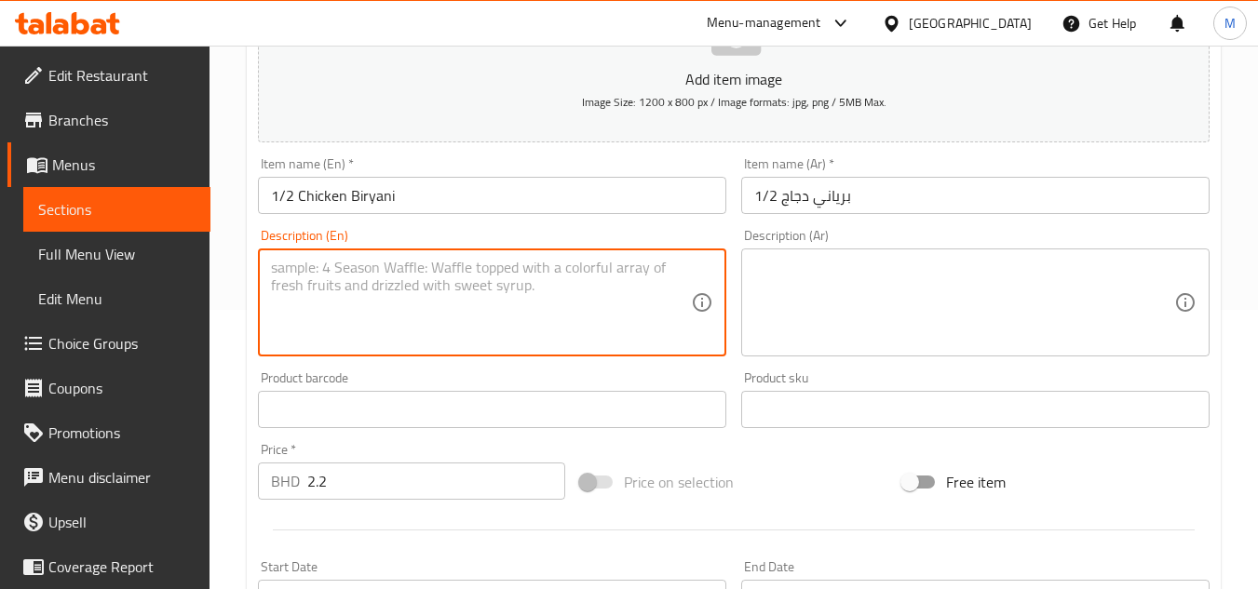
click at [607, 315] on textarea at bounding box center [481, 303] width 420 height 88
paste textarea "Traditional chicken biryani with half chicken"
type textarea "Traditional chicken biryani with half chicken"
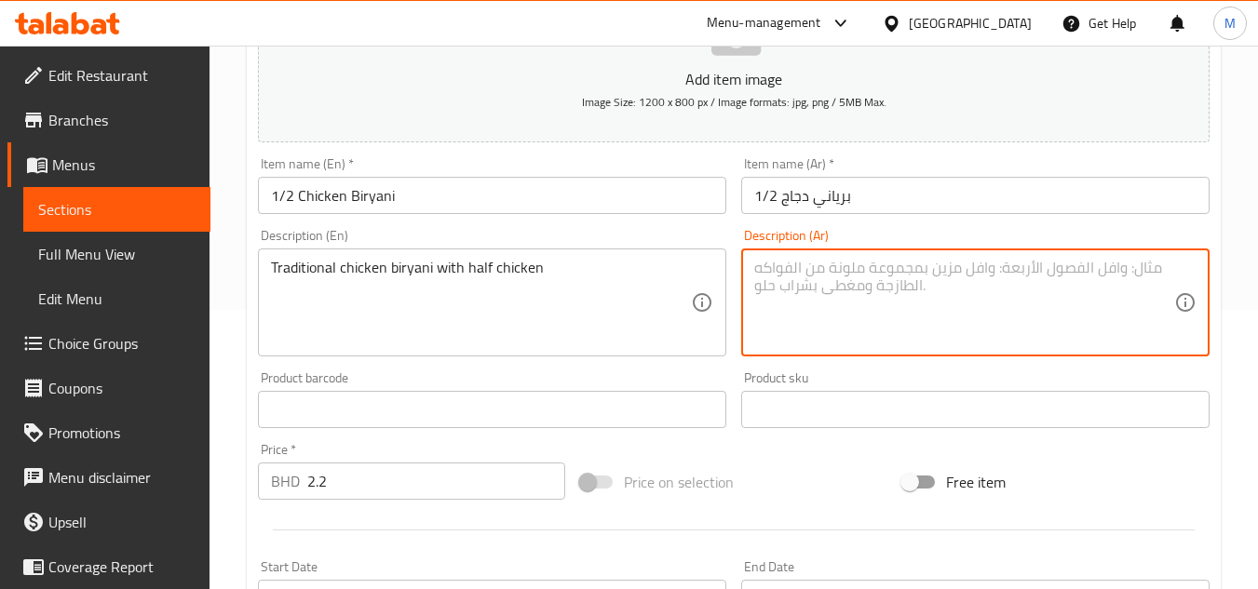
click at [893, 279] on textarea at bounding box center [964, 303] width 420 height 88
paste textarea "برياني دجاج تقليدي مع نصف دجاجة"
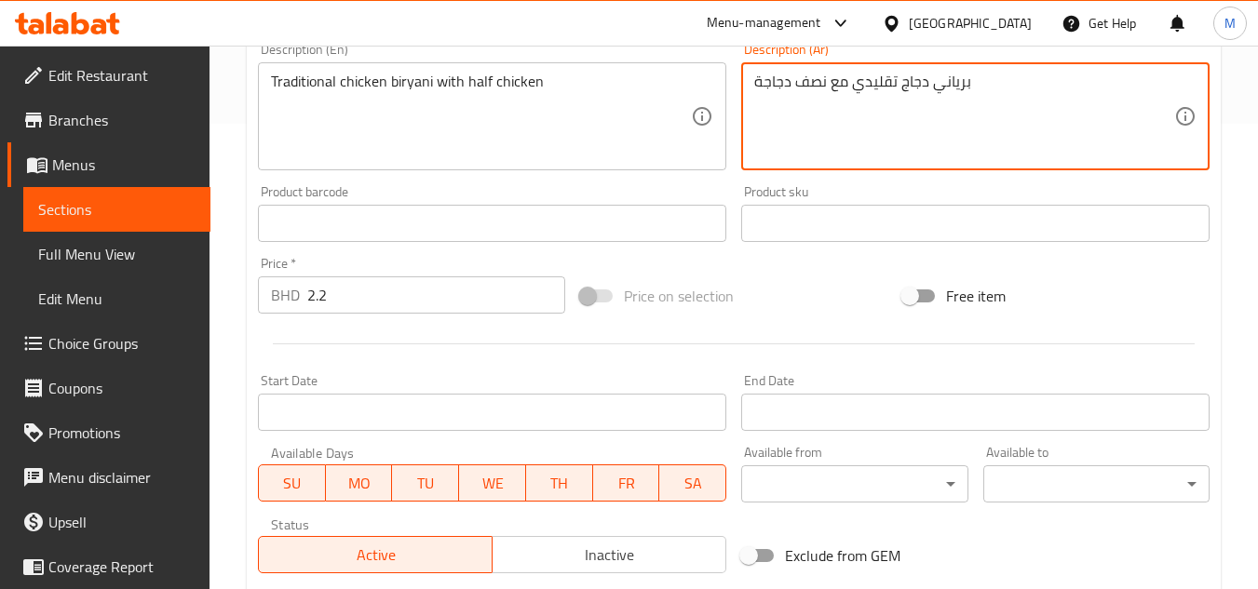
scroll to position [711, 0]
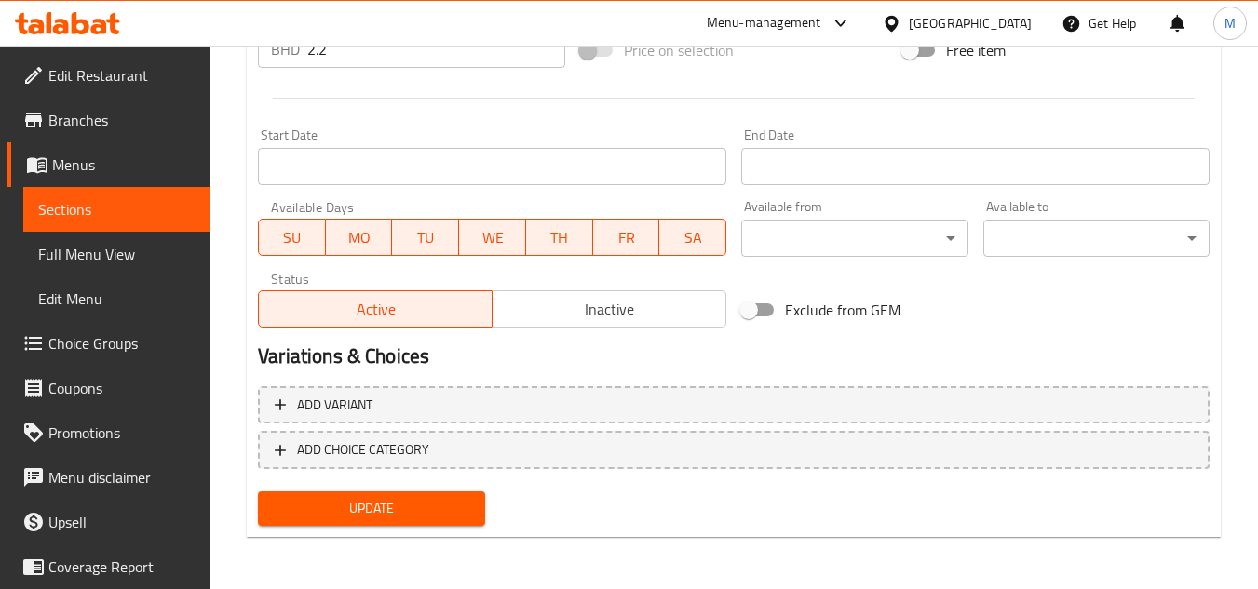
type textarea "برياني دجاج تقليدي مع نصف دجاجة"
click at [468, 491] on div "Update" at bounding box center [371, 508] width 241 height 49
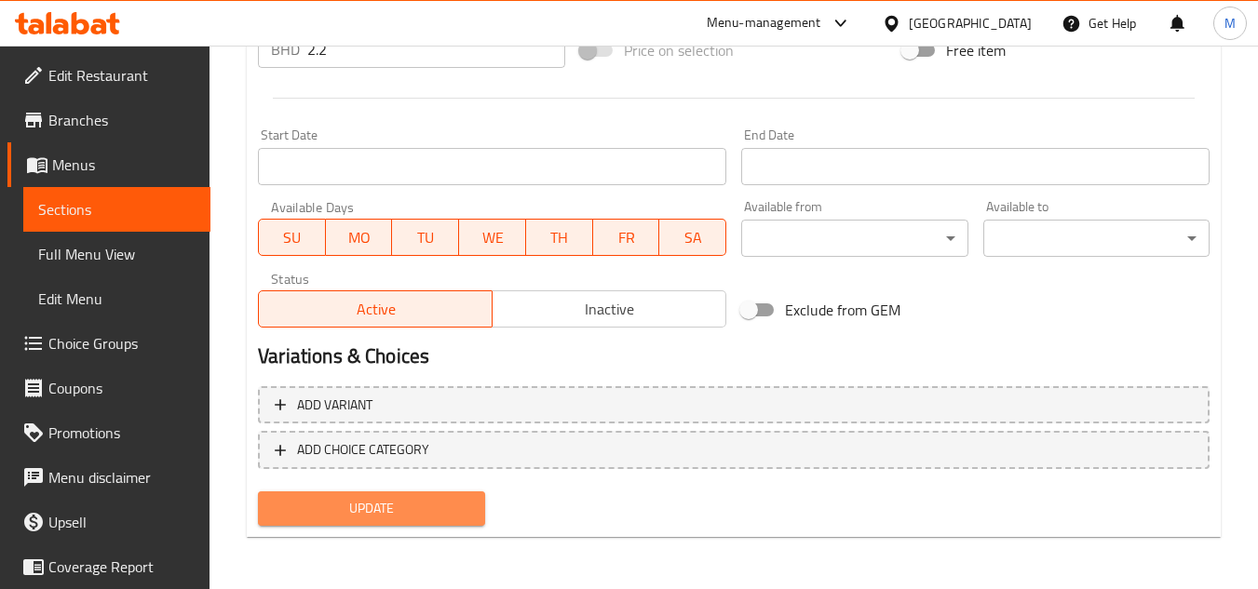
click at [435, 498] on span "Update" at bounding box center [371, 508] width 196 height 23
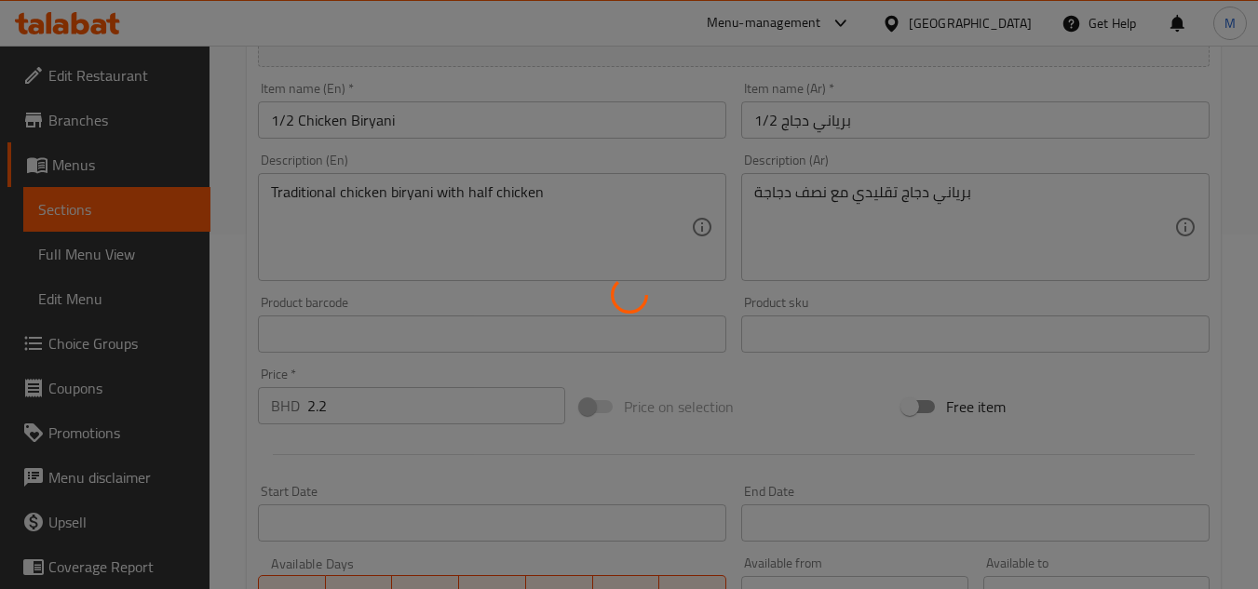
scroll to position [0, 0]
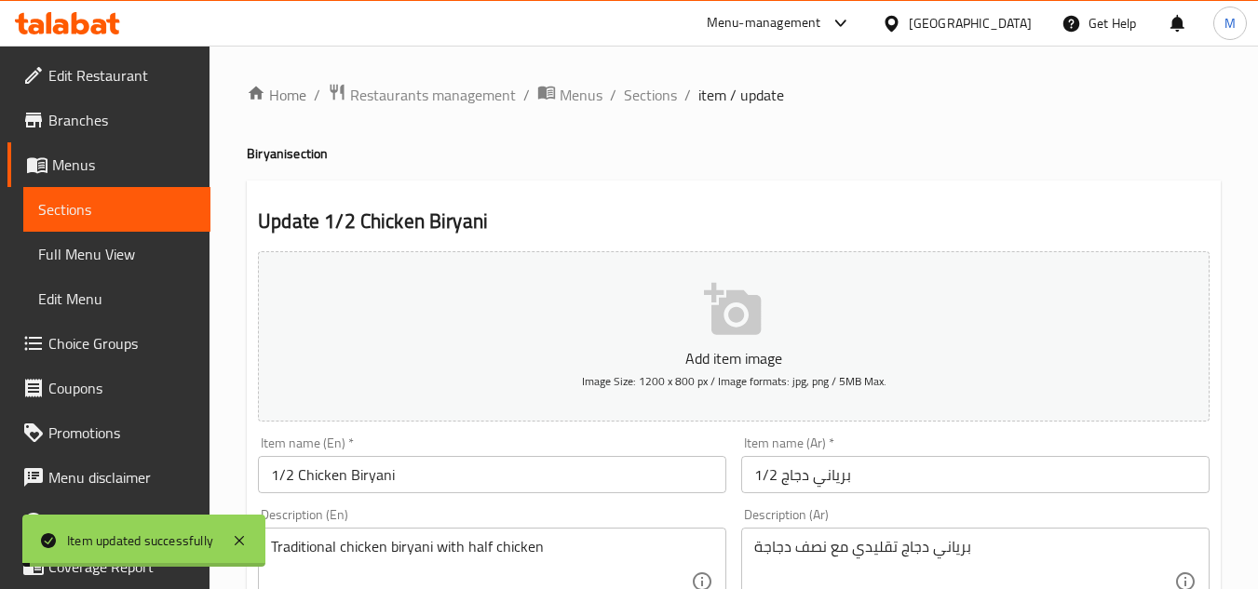
click at [648, 97] on span "Sections" at bounding box center [650, 95] width 53 height 22
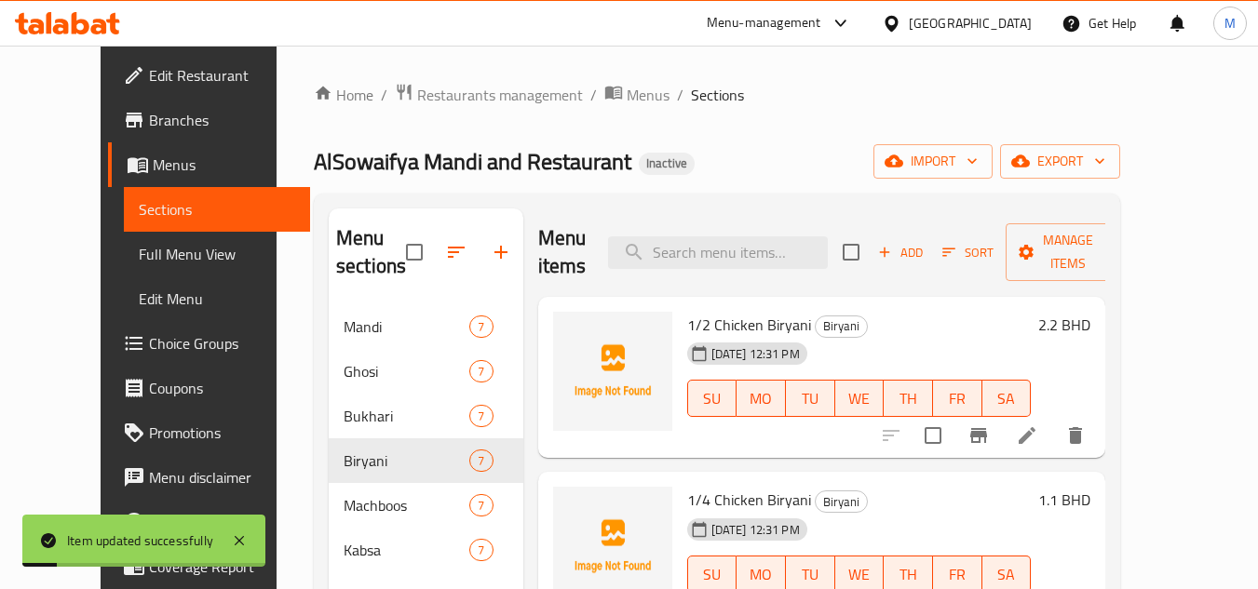
scroll to position [279, 0]
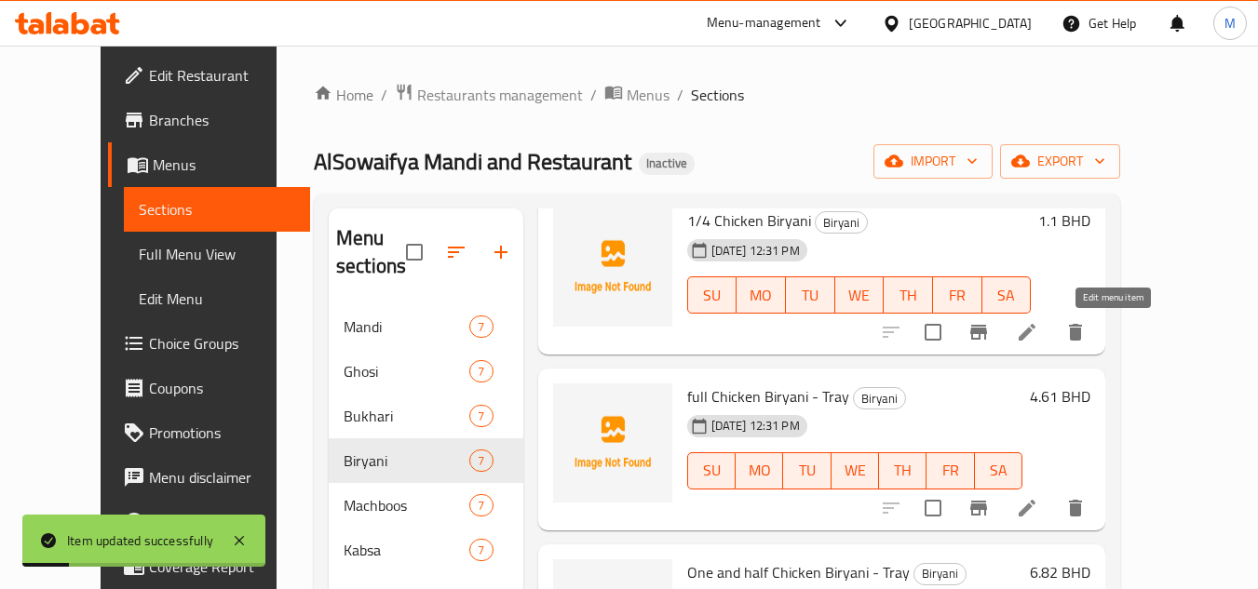
click at [1036, 336] on icon at bounding box center [1027, 332] width 17 height 17
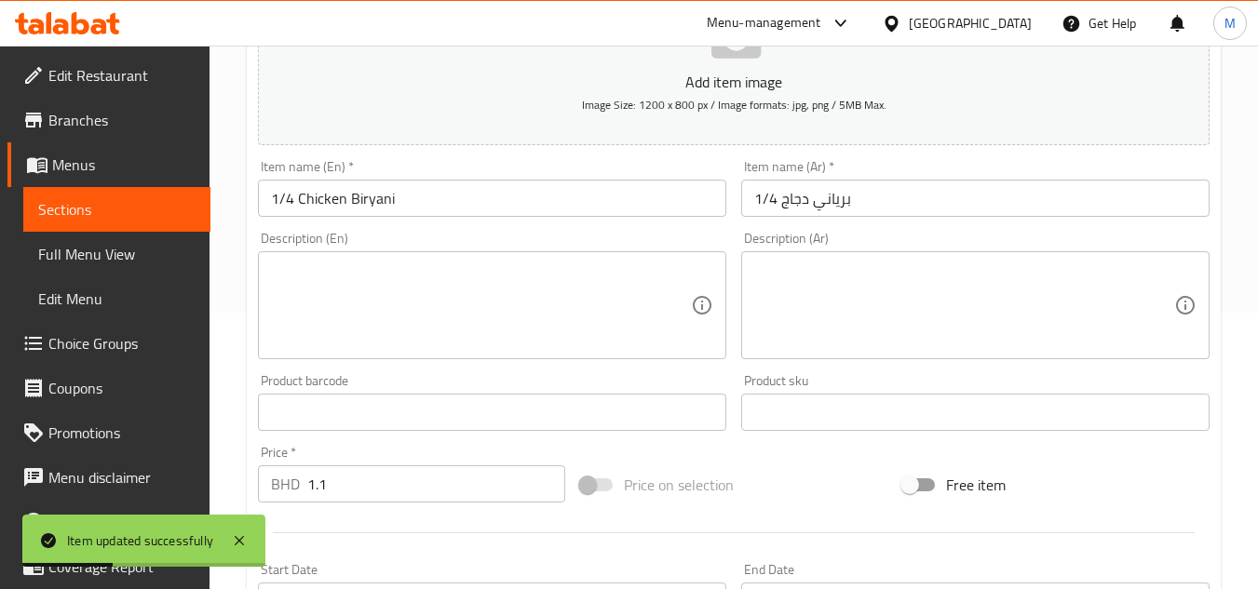
scroll to position [279, 0]
click at [549, 345] on textarea at bounding box center [481, 303] width 420 height 88
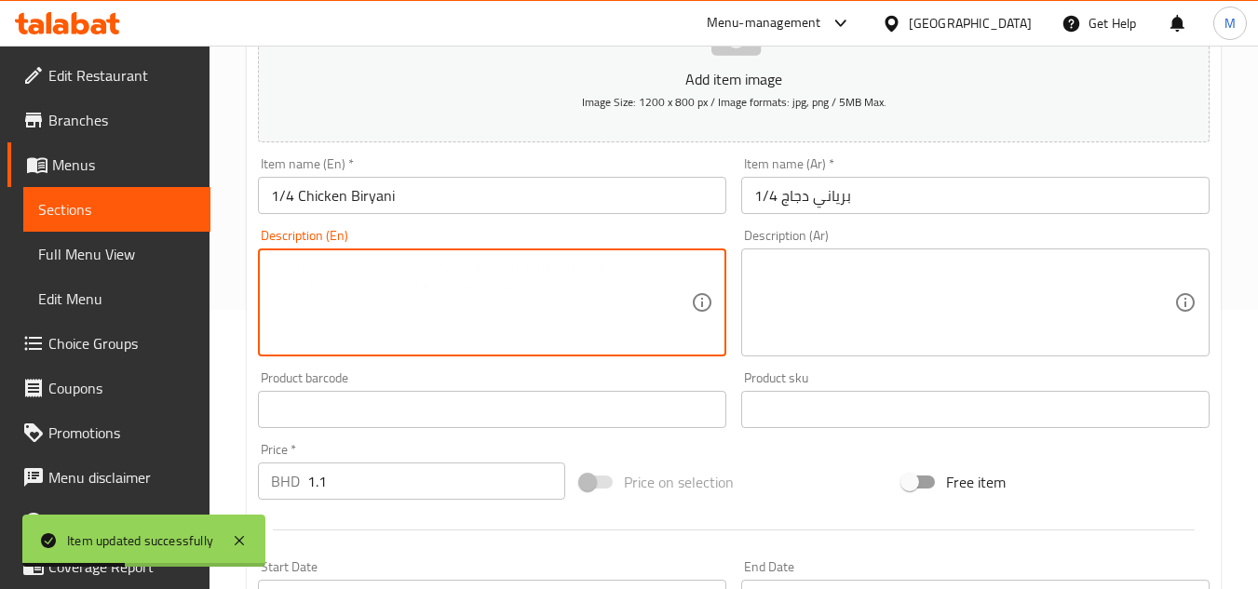
paste textarea "Traditional chicken biryani with quarter chicken"
type textarea "Traditional chicken biryani with quarter chicken"
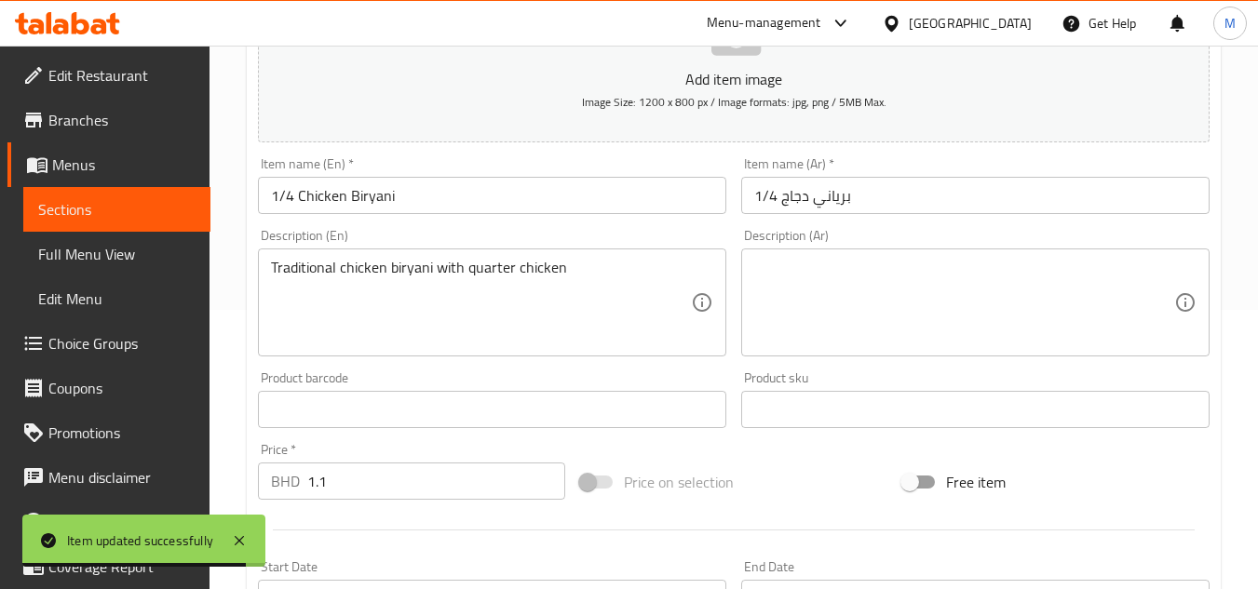
click at [936, 309] on textarea at bounding box center [964, 303] width 420 height 88
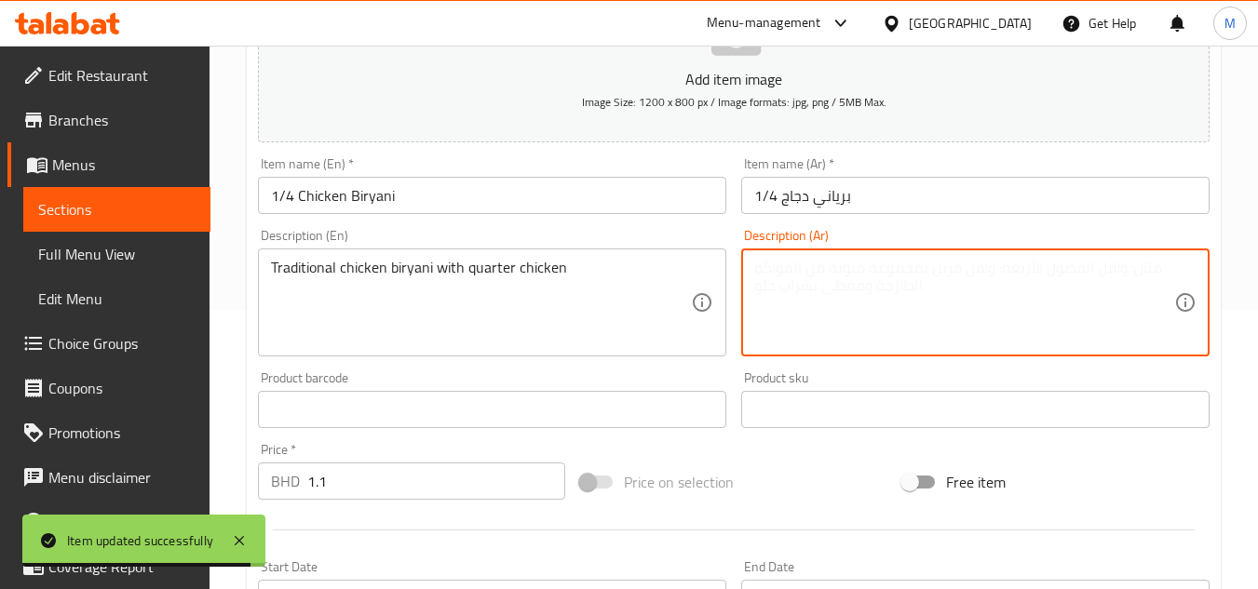
paste textarea "برياني دجاج تقليدي مع ربع دجاجة"
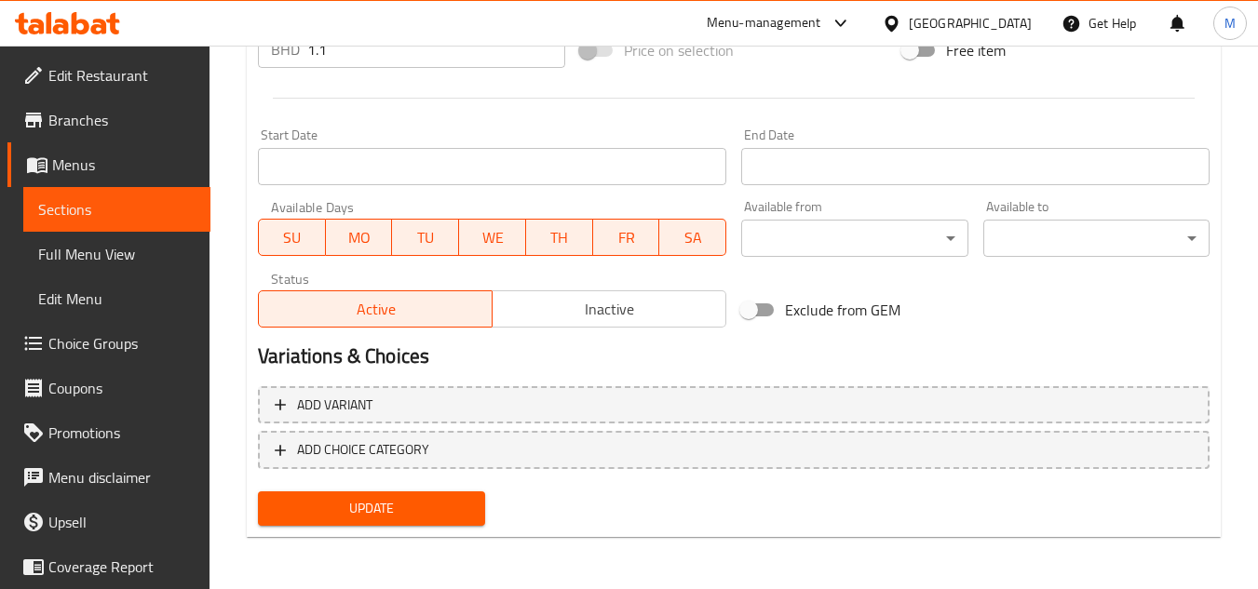
type textarea "برياني دجاج تقليدي مع ربع دجاجة"
click at [436, 498] on span "Update" at bounding box center [371, 508] width 196 height 23
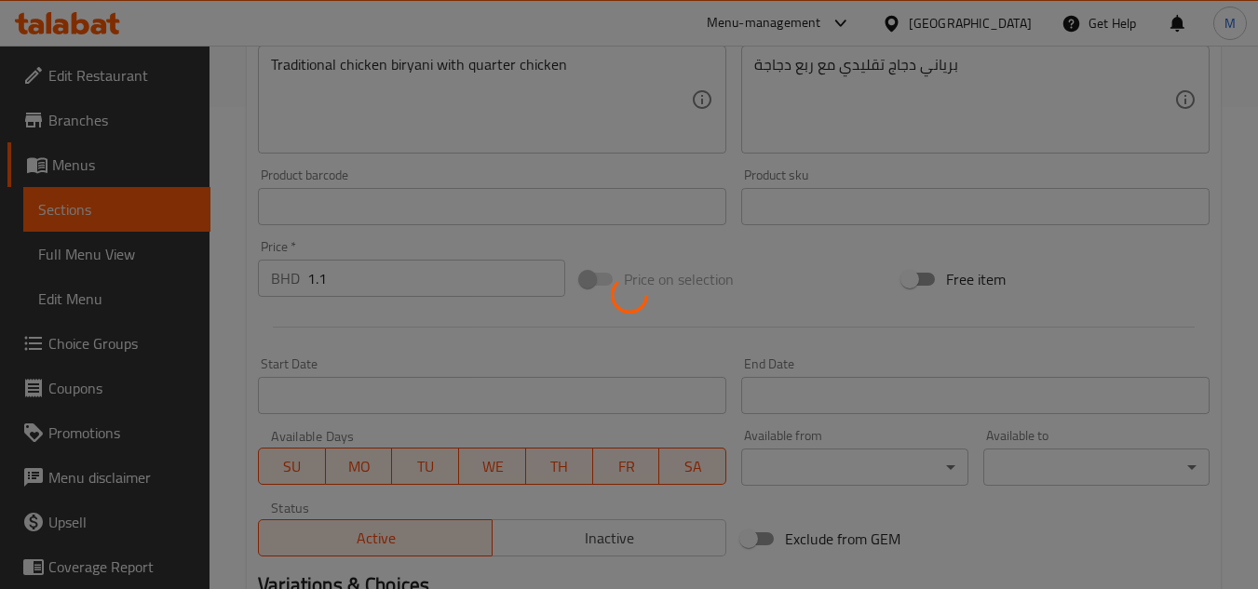
scroll to position [0, 0]
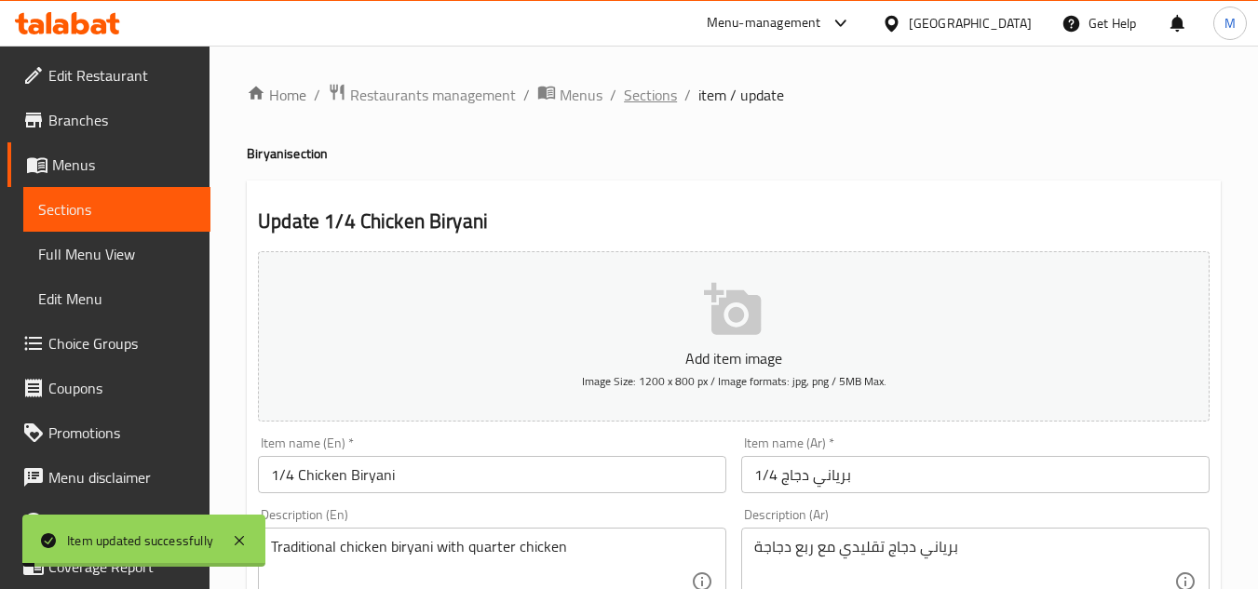
click at [654, 104] on span "Sections" at bounding box center [650, 95] width 53 height 22
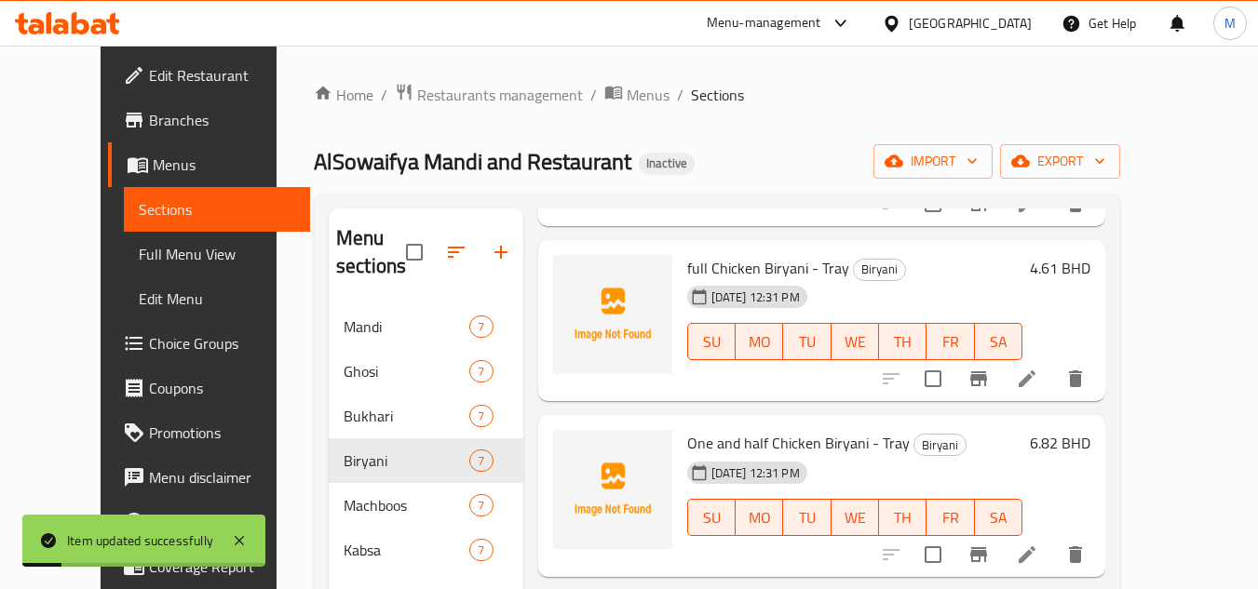
scroll to position [466, 0]
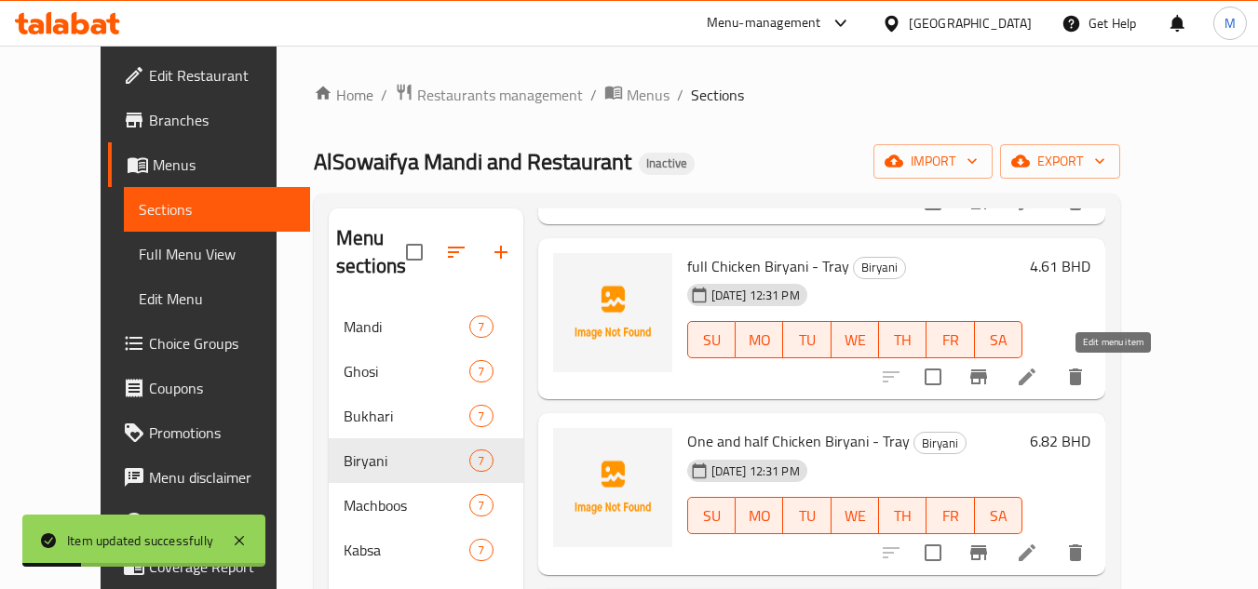
click at [1038, 377] on icon at bounding box center [1027, 377] width 22 height 22
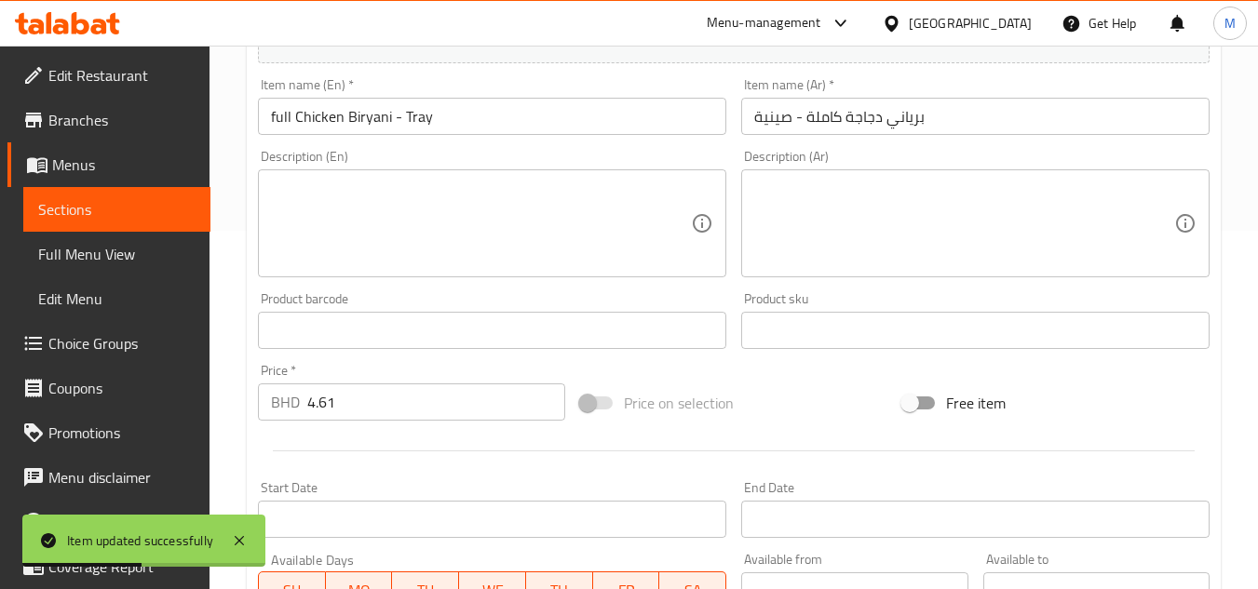
scroll to position [373, 0]
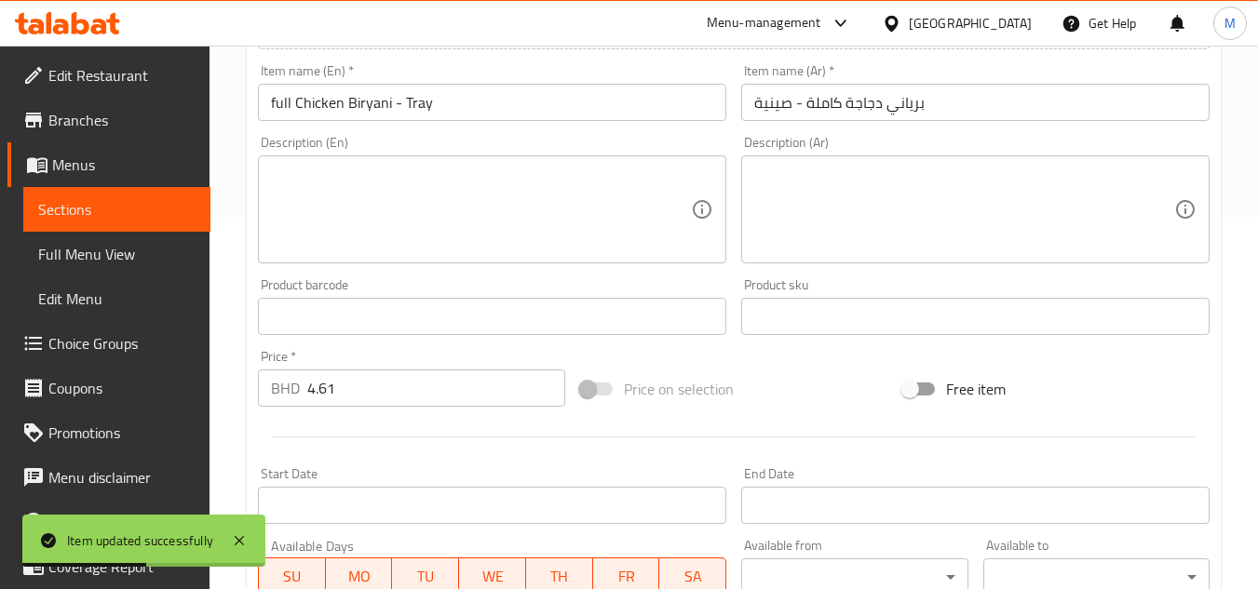
click at [465, 224] on textarea at bounding box center [481, 210] width 420 height 88
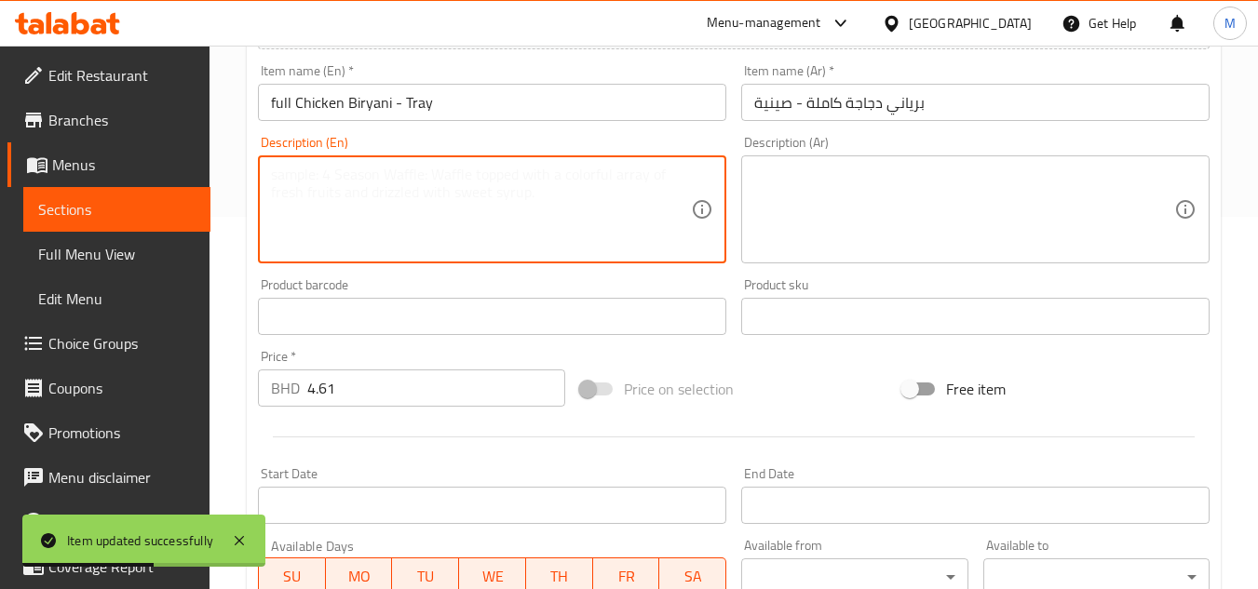
paste textarea "Traditional chicken biryani with full chicken"
type textarea "Traditional chicken biryani with full chicken"
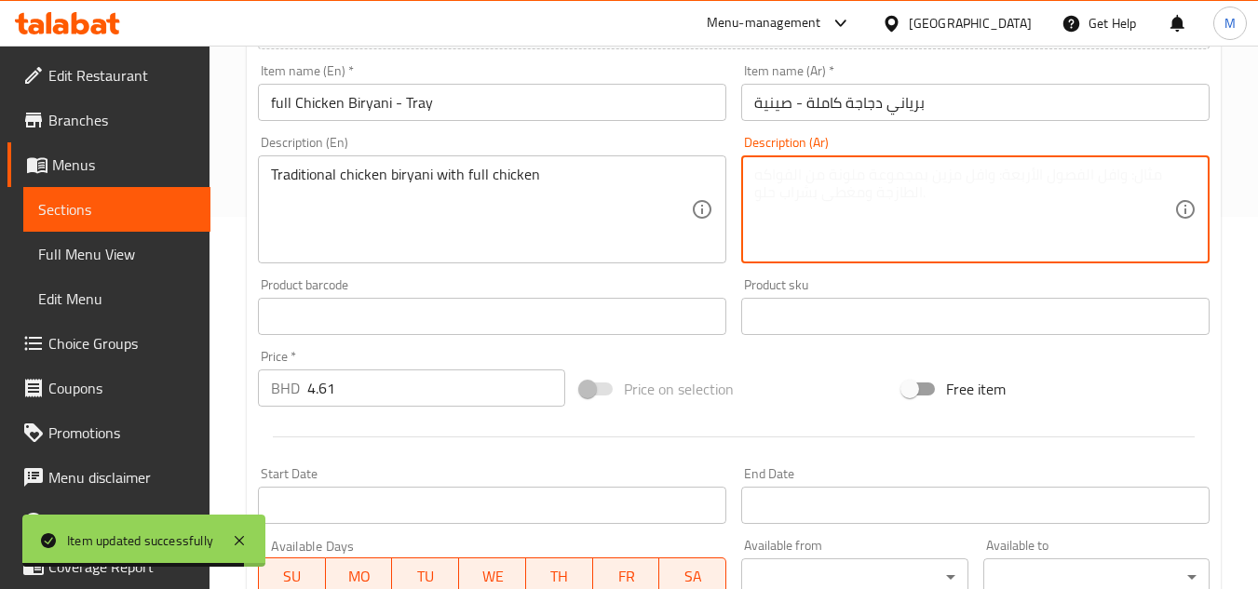
click at [925, 222] on textarea at bounding box center [964, 210] width 420 height 88
paste textarea "برياني دجاج تقليدي مع دجاجة كاملة"
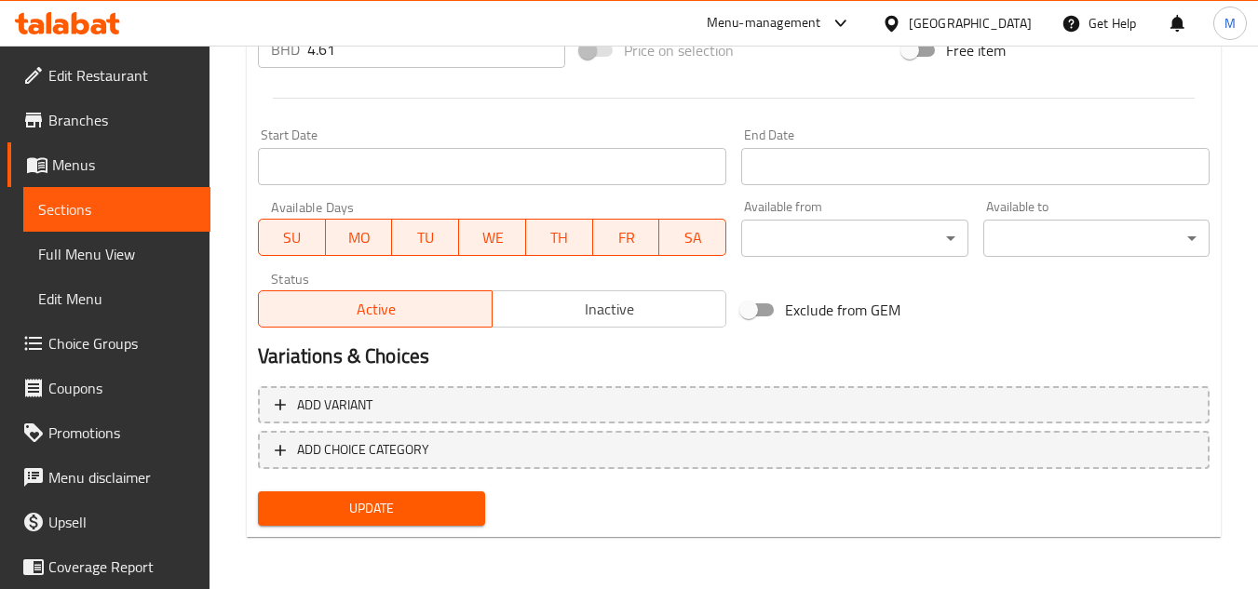
type textarea "برياني دجاج تقليدي مع دجاجة كاملة"
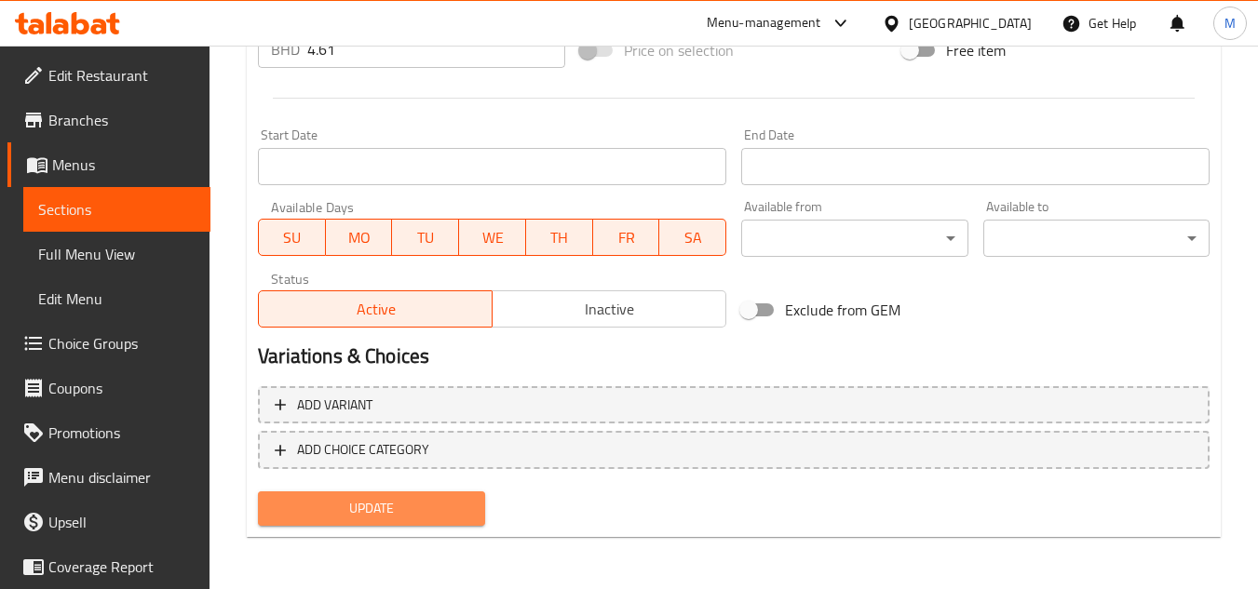
click at [478, 499] on button "Update" at bounding box center [371, 509] width 226 height 34
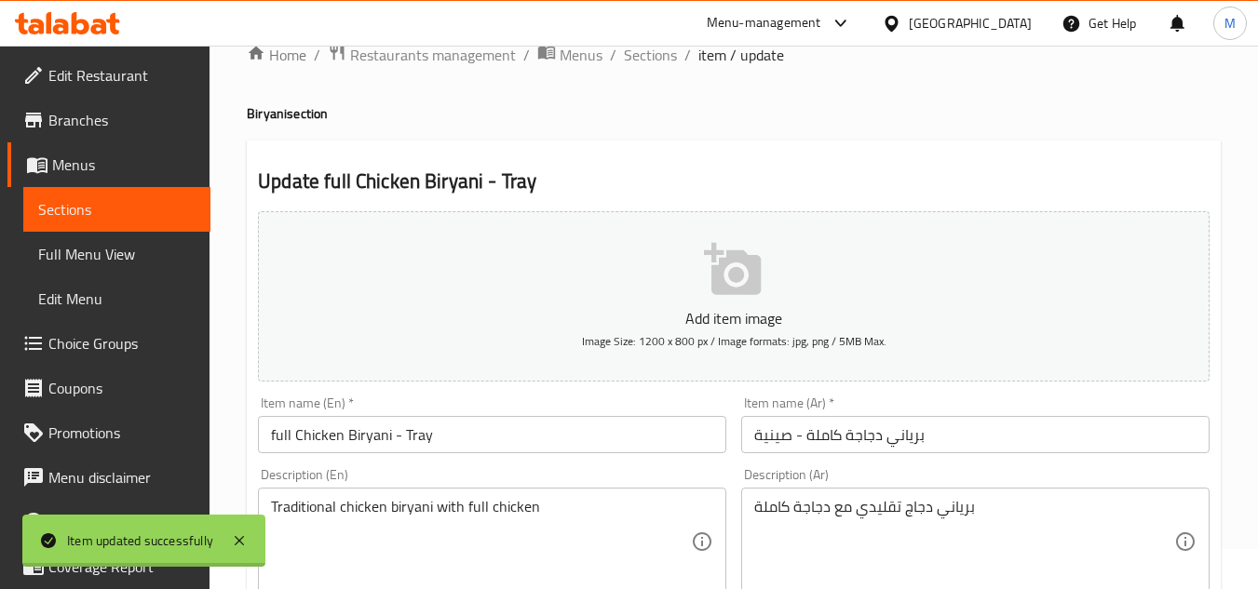
scroll to position [0, 0]
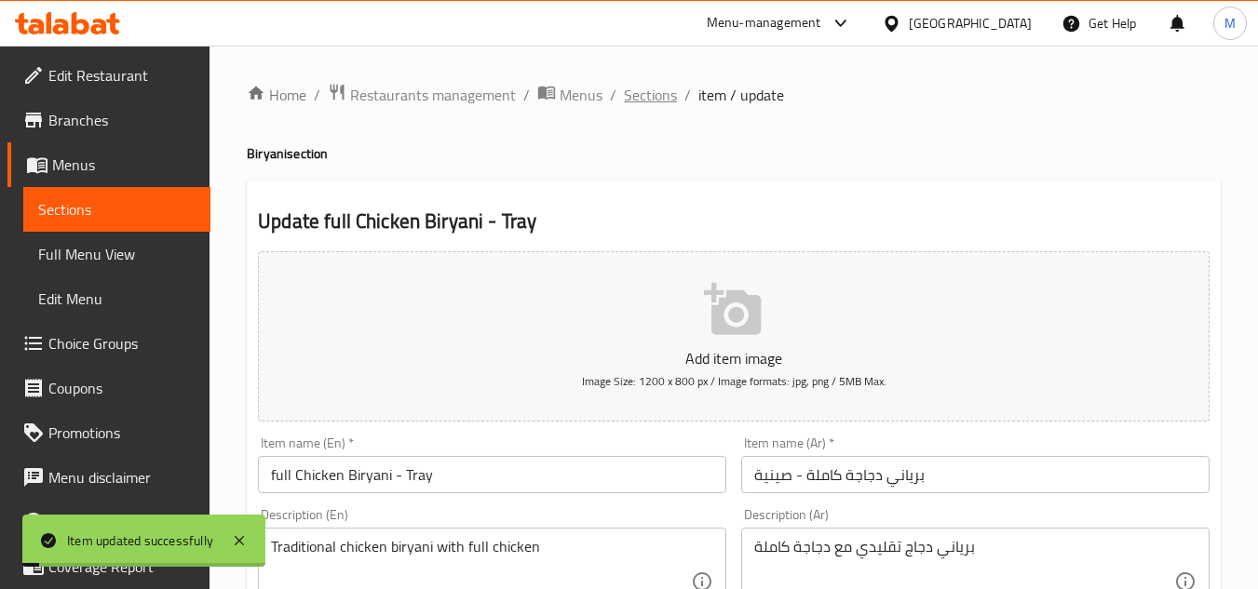
click at [646, 91] on span "Sections" at bounding box center [650, 95] width 53 height 22
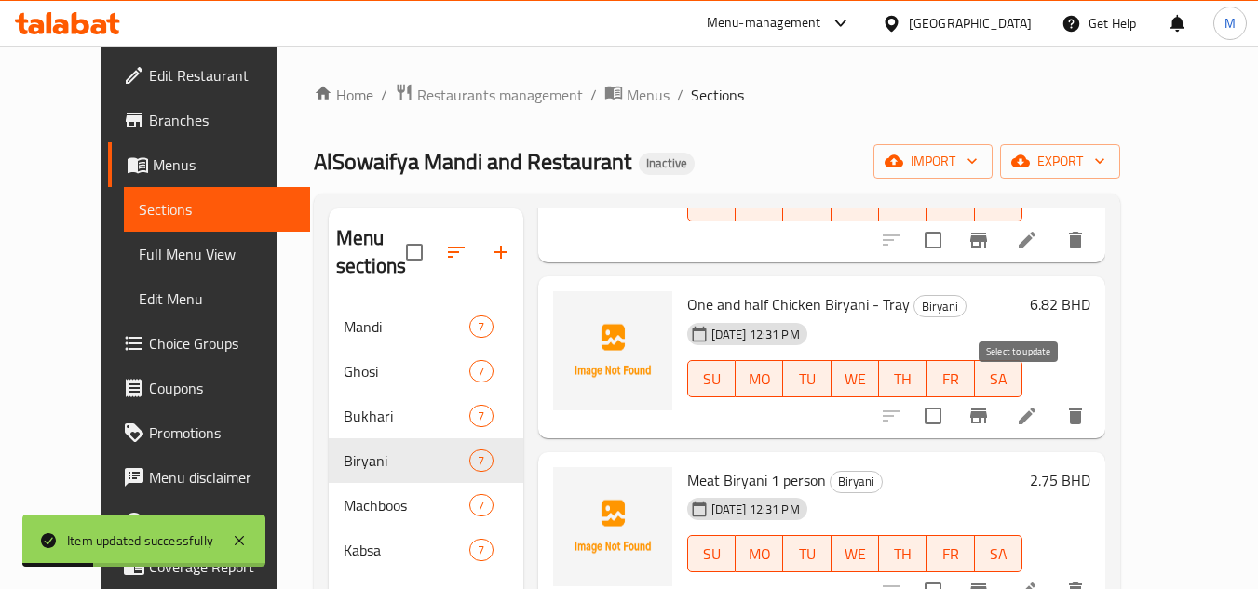
scroll to position [652, 0]
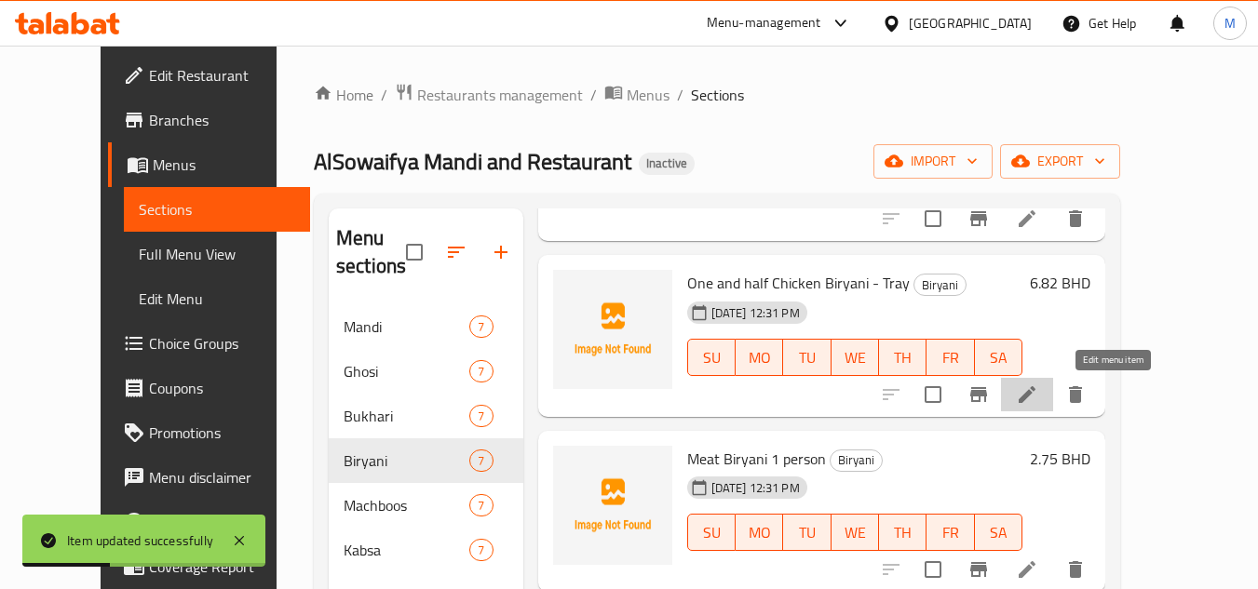
click at [1038, 403] on icon at bounding box center [1027, 395] width 22 height 22
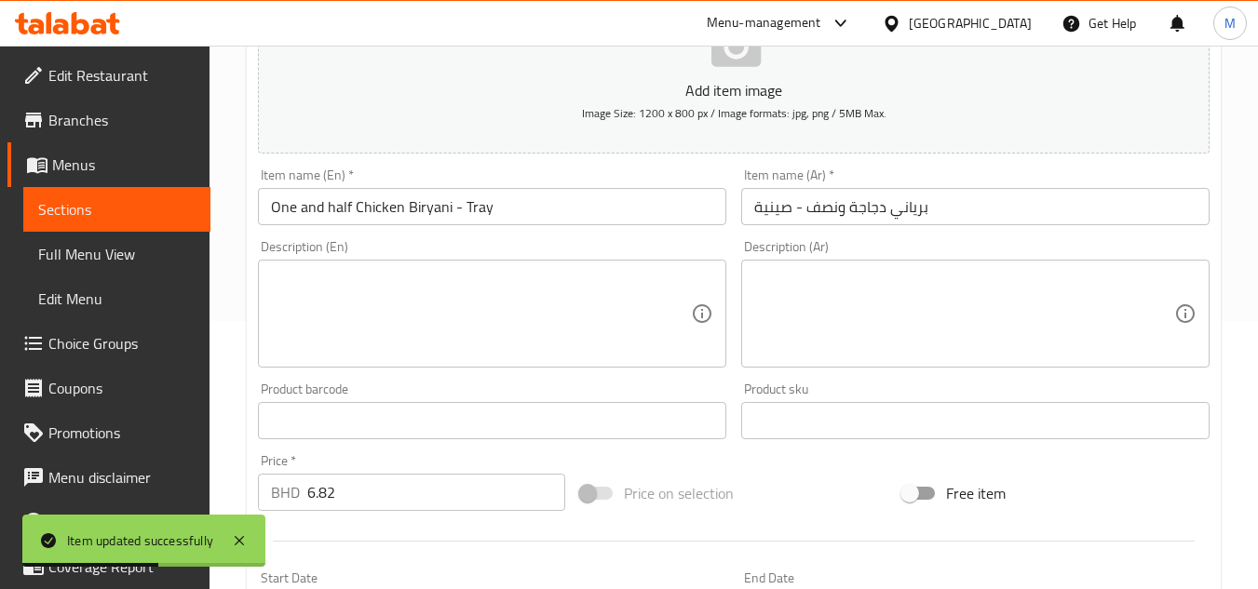
scroll to position [279, 0]
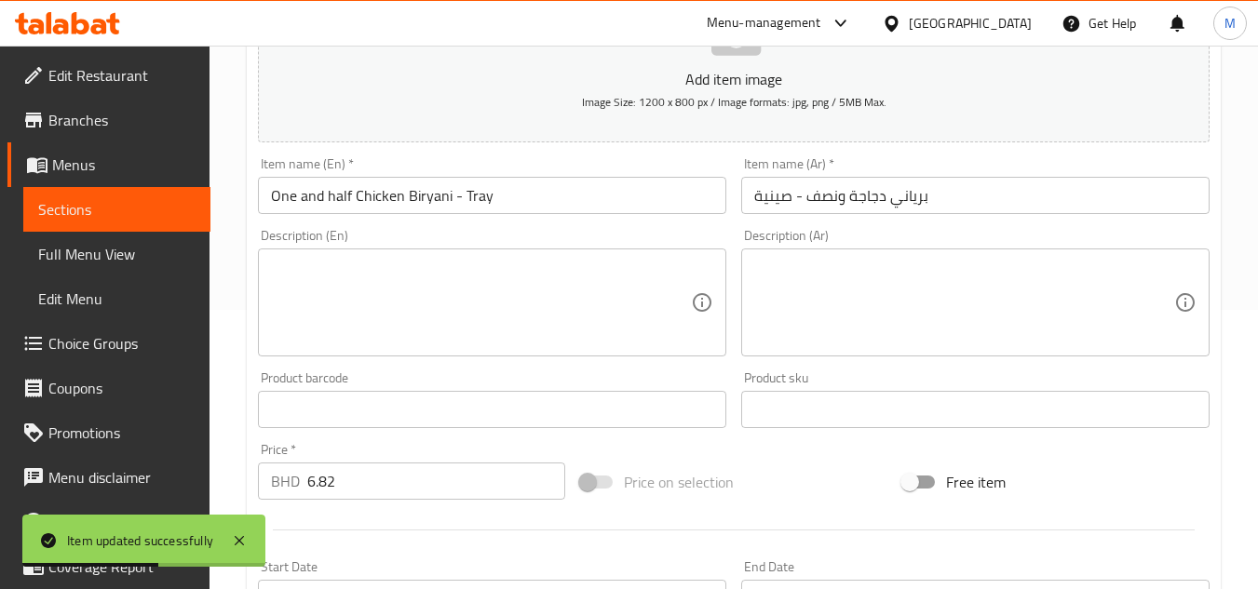
click at [521, 307] on textarea at bounding box center [481, 303] width 420 height 88
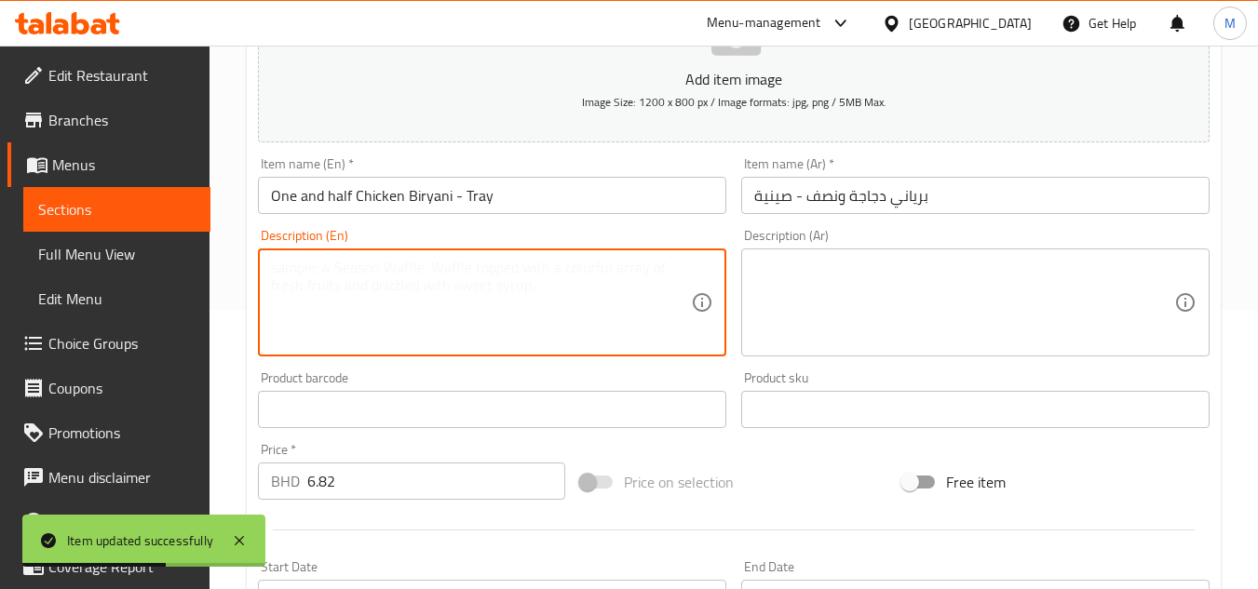
paste textarea "Traditional chicken biryani with 1 and half chicken"
type textarea "Traditional chicken biryani with 1 and half chicken"
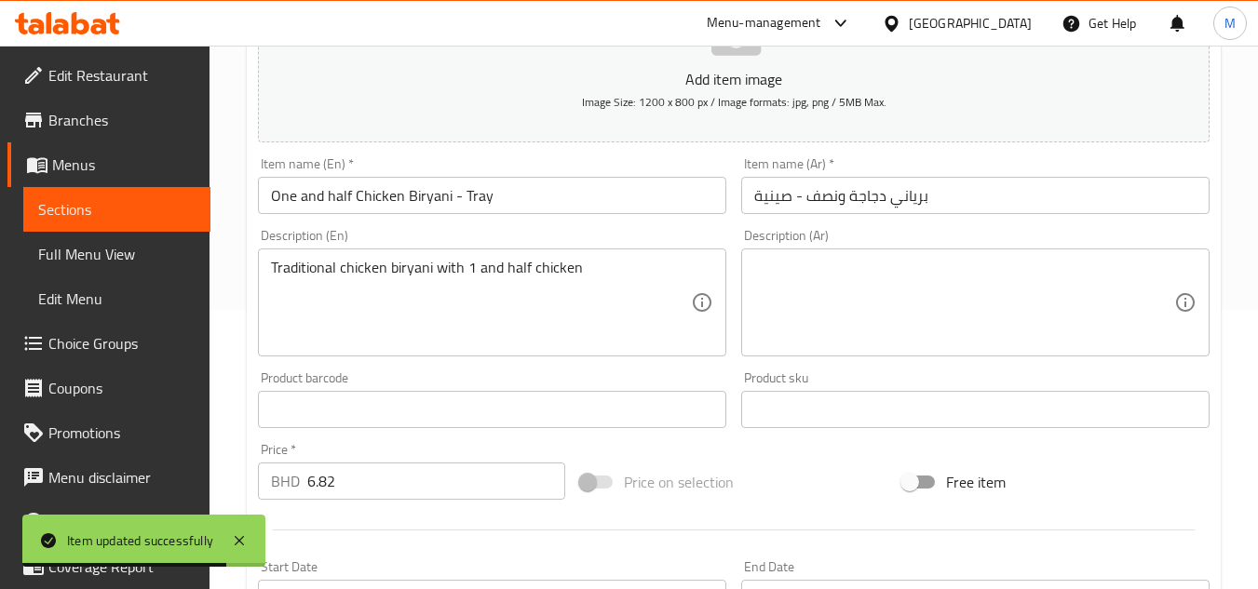
click at [852, 279] on textarea at bounding box center [964, 303] width 420 height 88
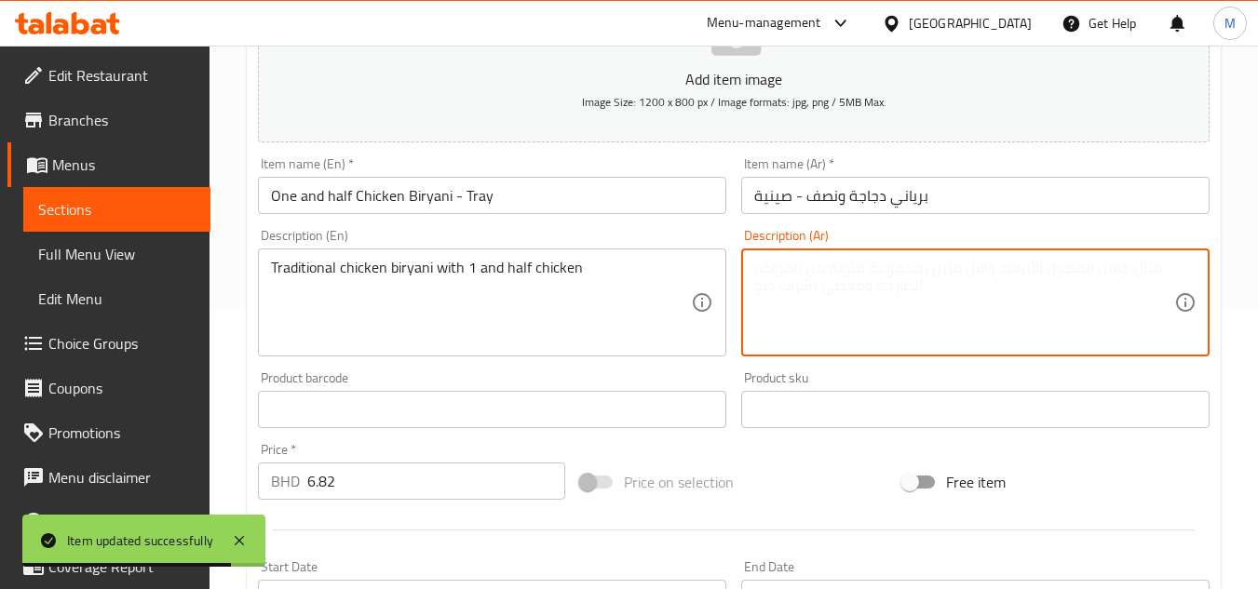
paste textarea "برياني دجاج تقليدي مع دجاجة ونصف"
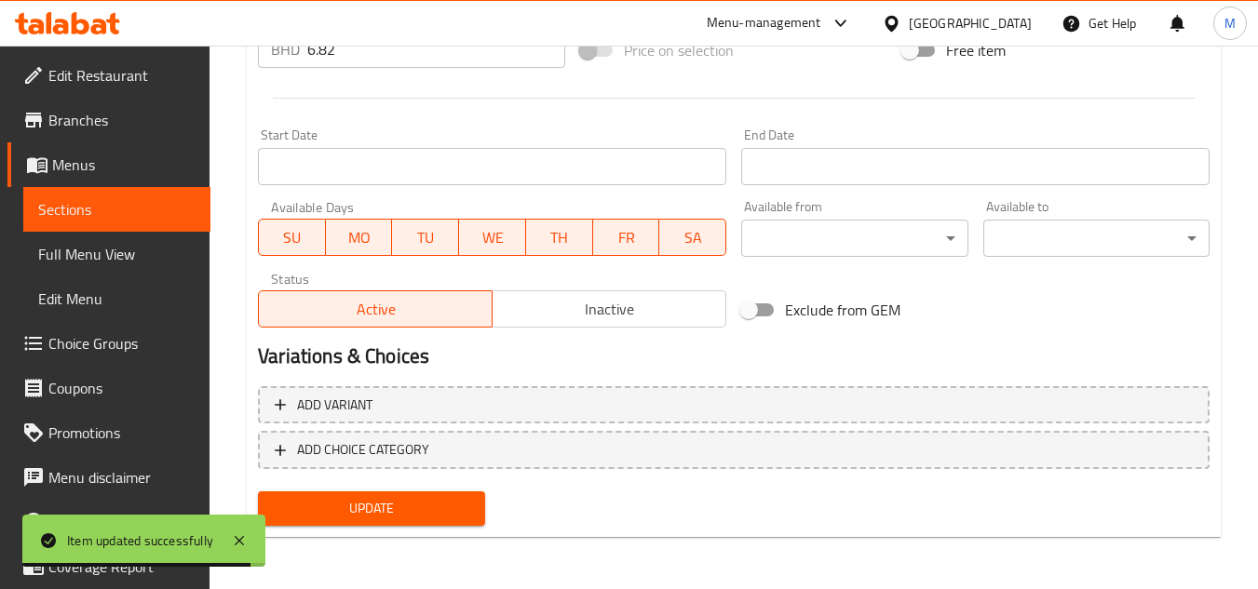
type textarea "برياني دجاج تقليدي مع دجاجة ونصف"
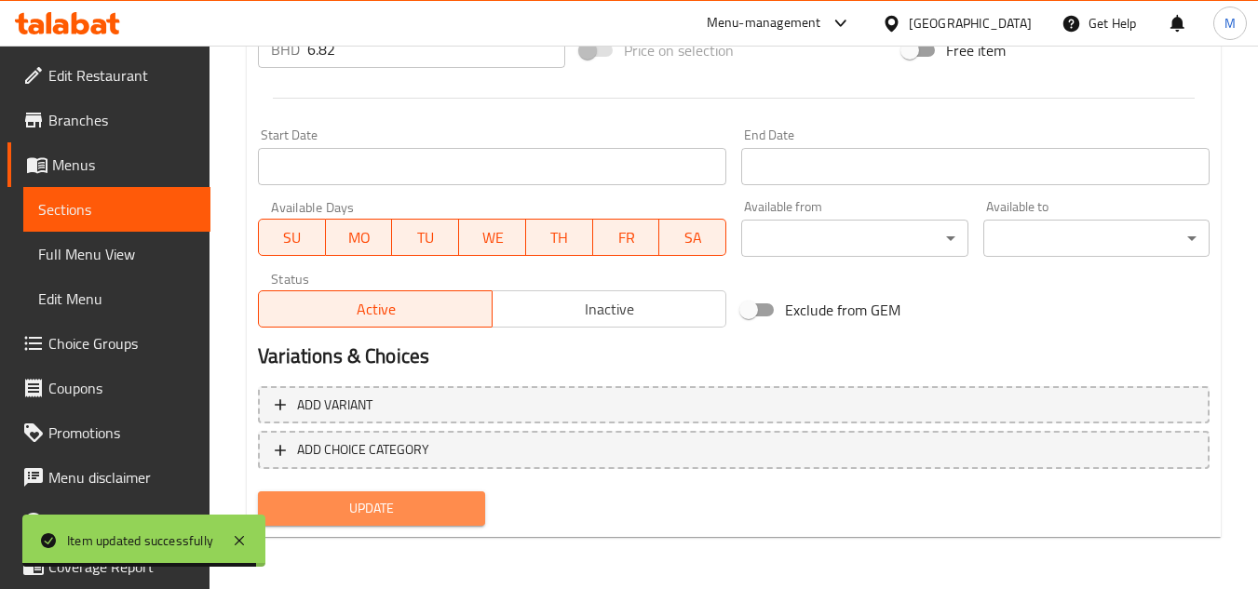
click at [439, 495] on button "Update" at bounding box center [371, 509] width 226 height 34
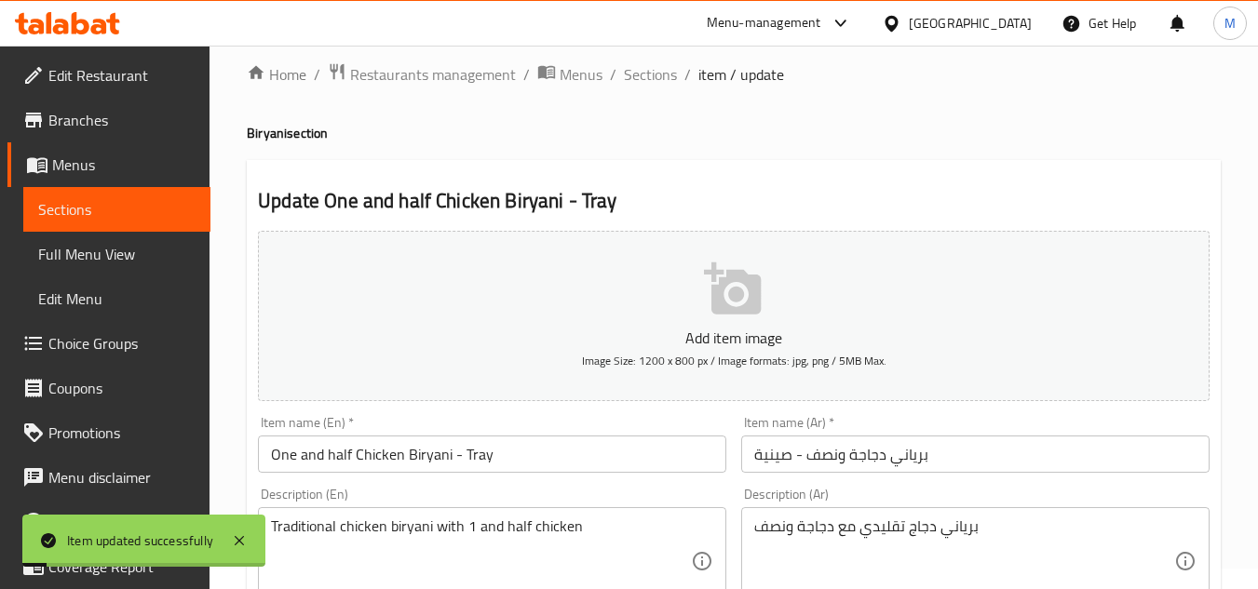
scroll to position [0, 0]
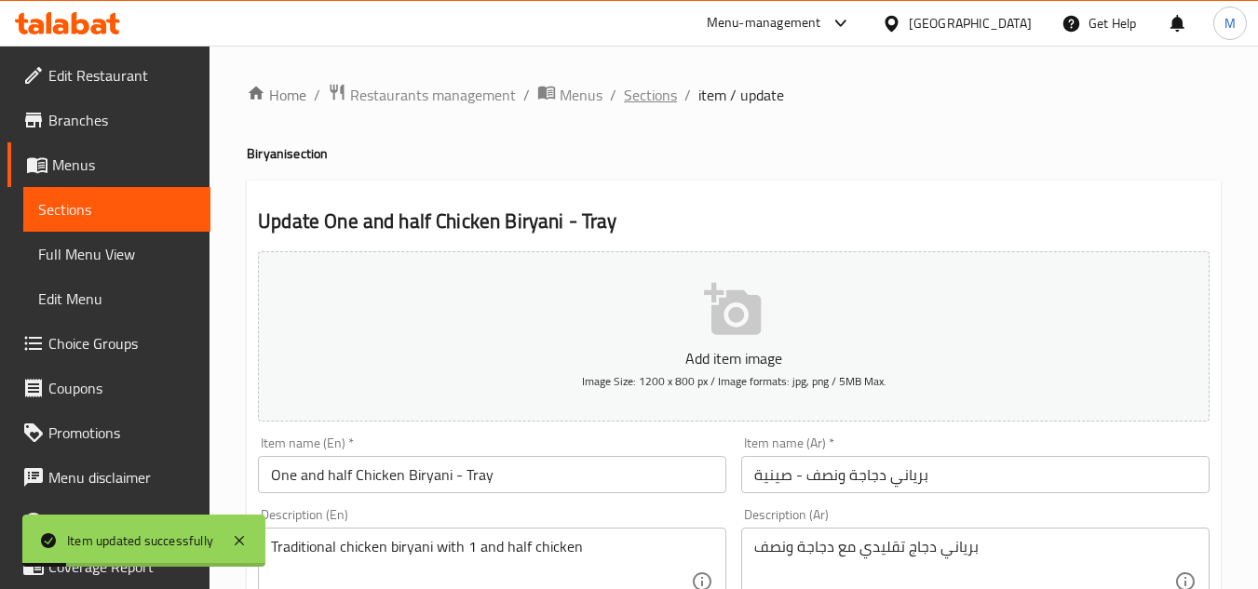
click at [644, 92] on span "Sections" at bounding box center [650, 95] width 53 height 22
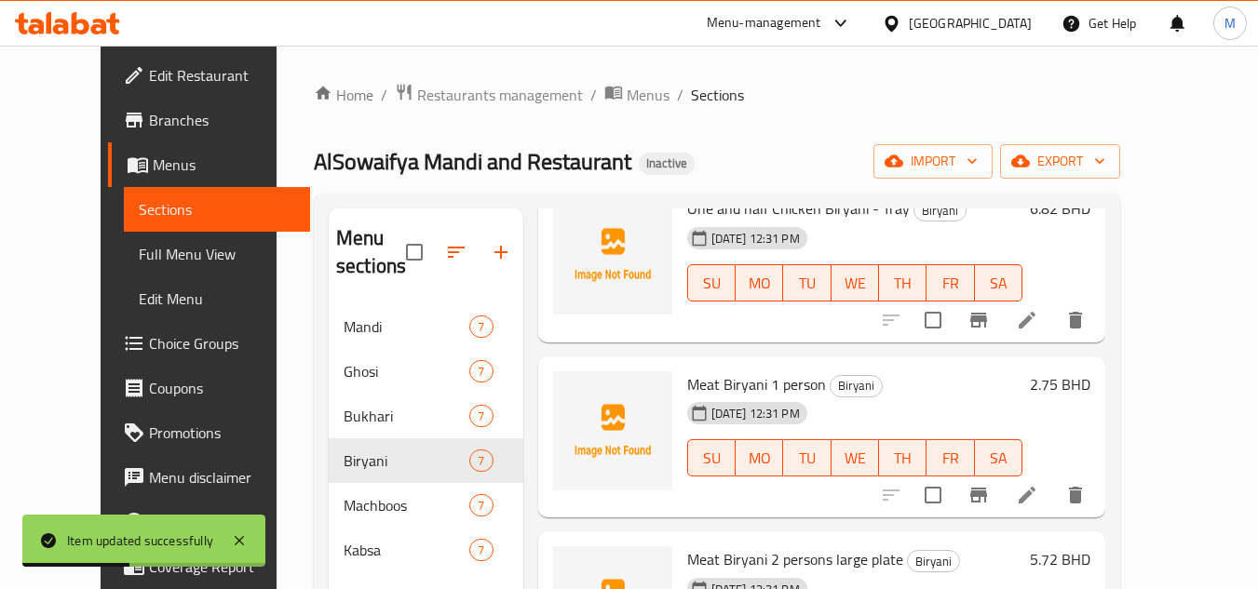
scroll to position [705, 0]
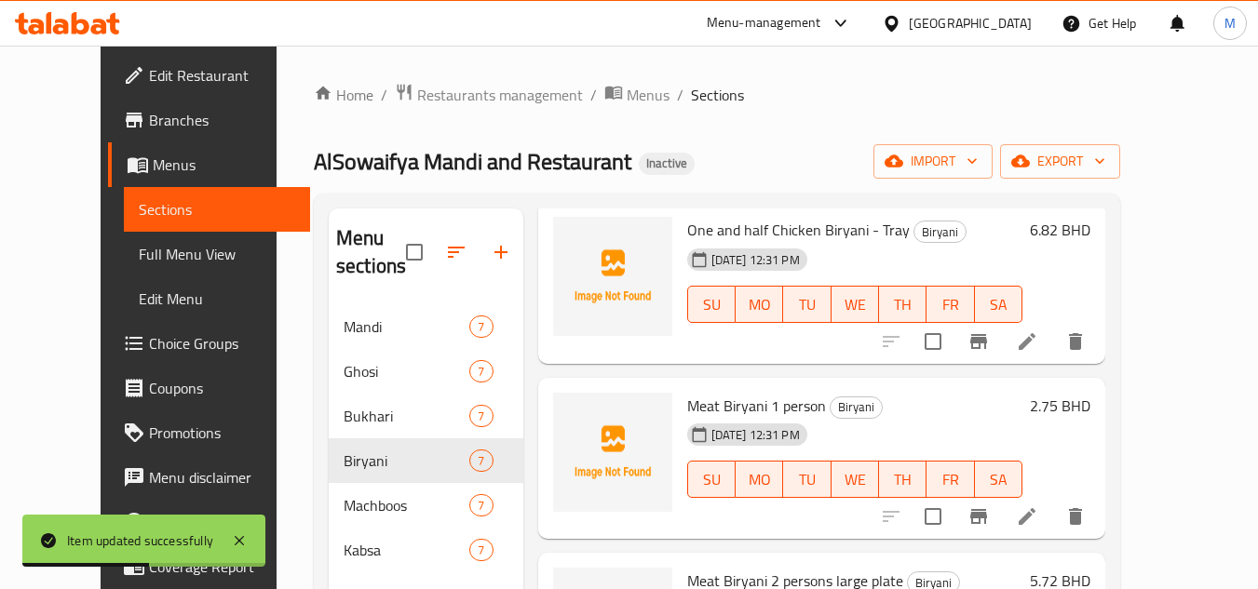
click at [1098, 526] on div at bounding box center [983, 517] width 229 height 45
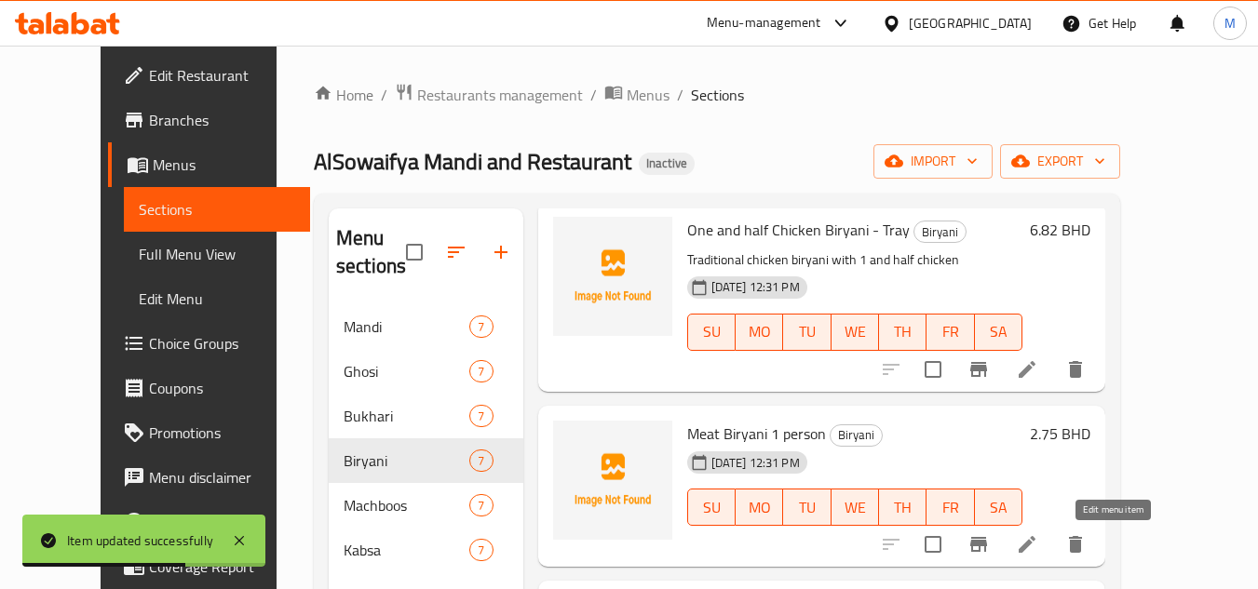
click at [1038, 538] on icon at bounding box center [1027, 545] width 22 height 22
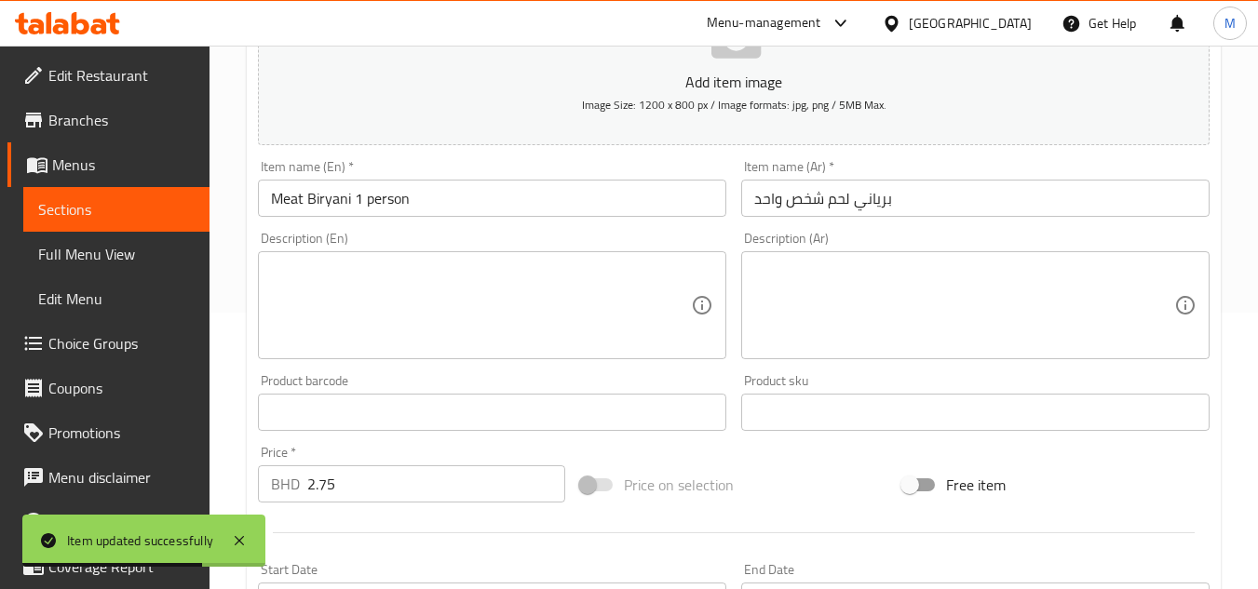
scroll to position [279, 0]
click at [397, 305] on textarea at bounding box center [481, 303] width 420 height 88
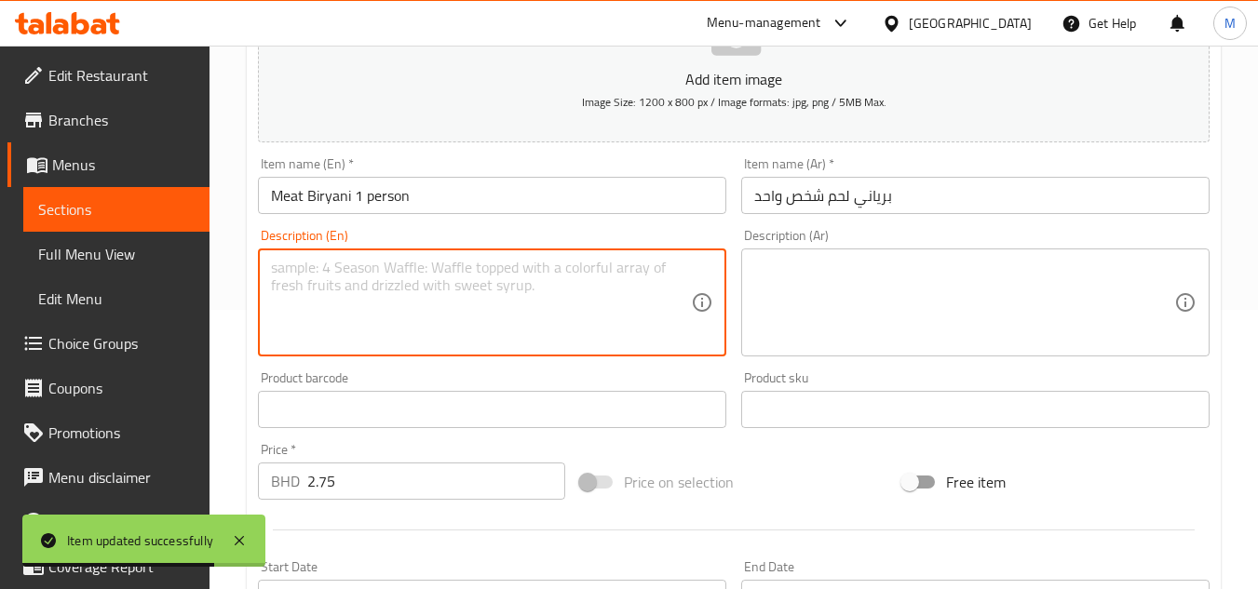
paste textarea "Classic meat biryani for 1 person"
type textarea "Classic meat biryani for 1 person"
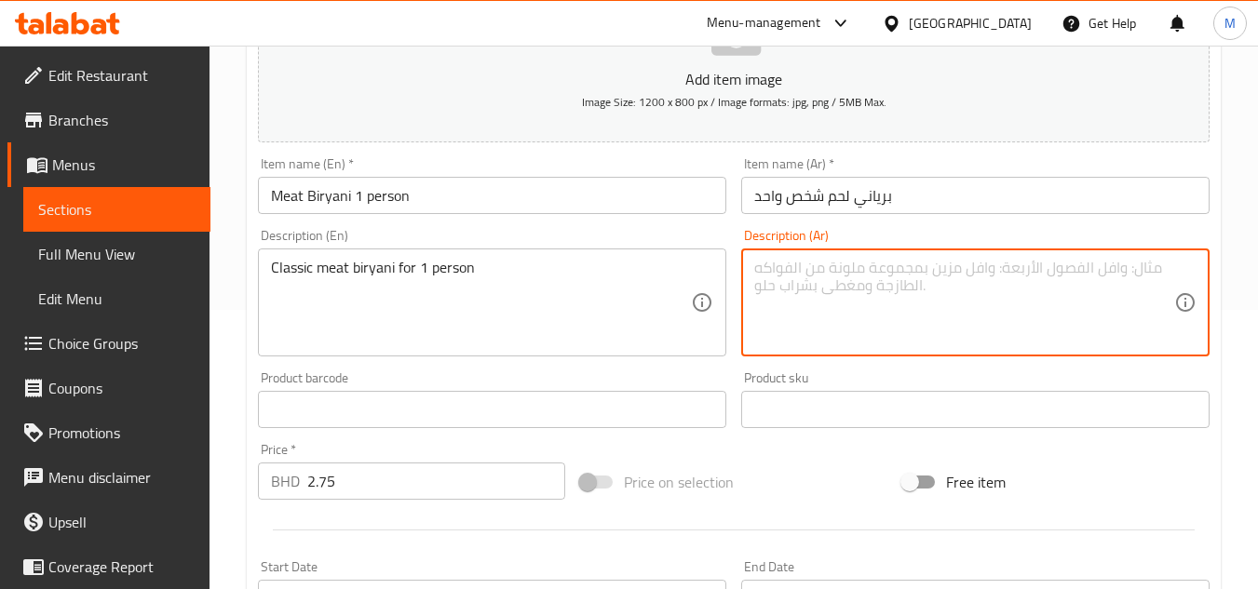
click at [848, 308] on textarea at bounding box center [964, 303] width 420 height 88
paste textarea "برياني لحم كلاسيكي لشخص واحد"
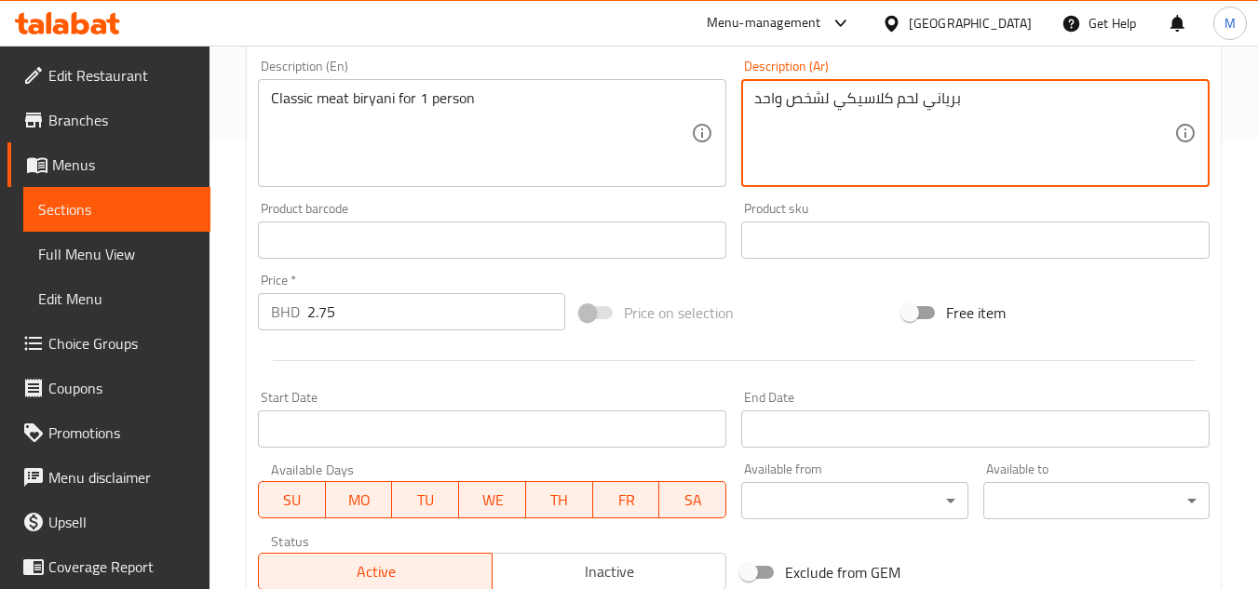
scroll to position [711, 0]
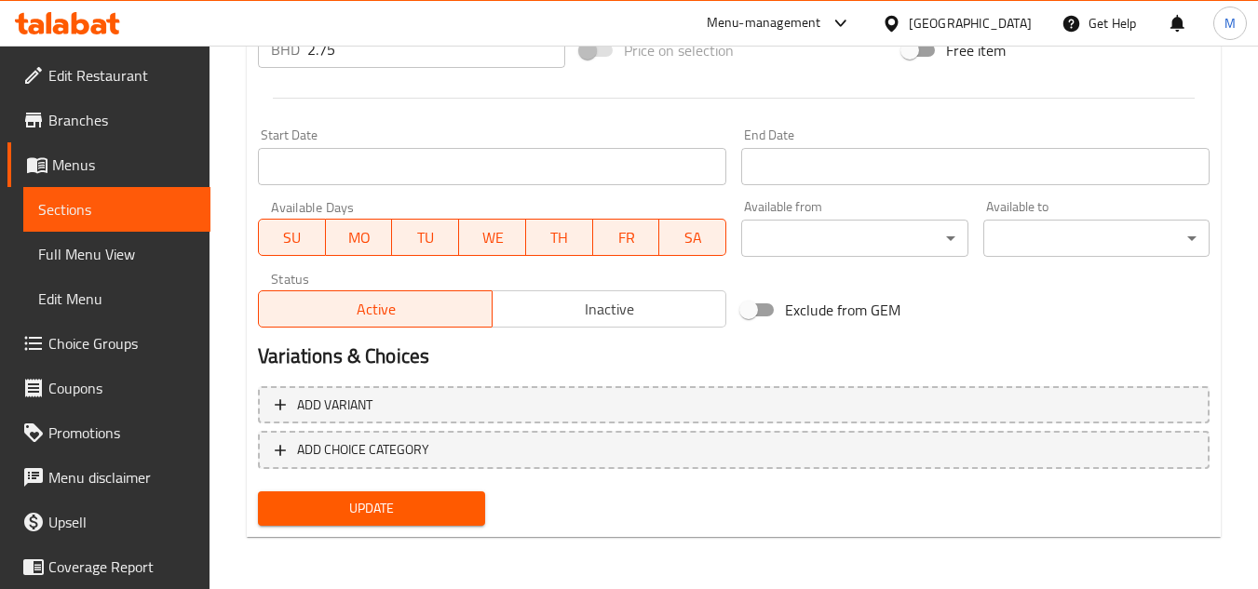
type textarea "برياني لحم كلاسيكي لشخص واحد"
click at [474, 527] on div "Update" at bounding box center [371, 508] width 241 height 49
click at [452, 510] on span "Update" at bounding box center [371, 508] width 196 height 23
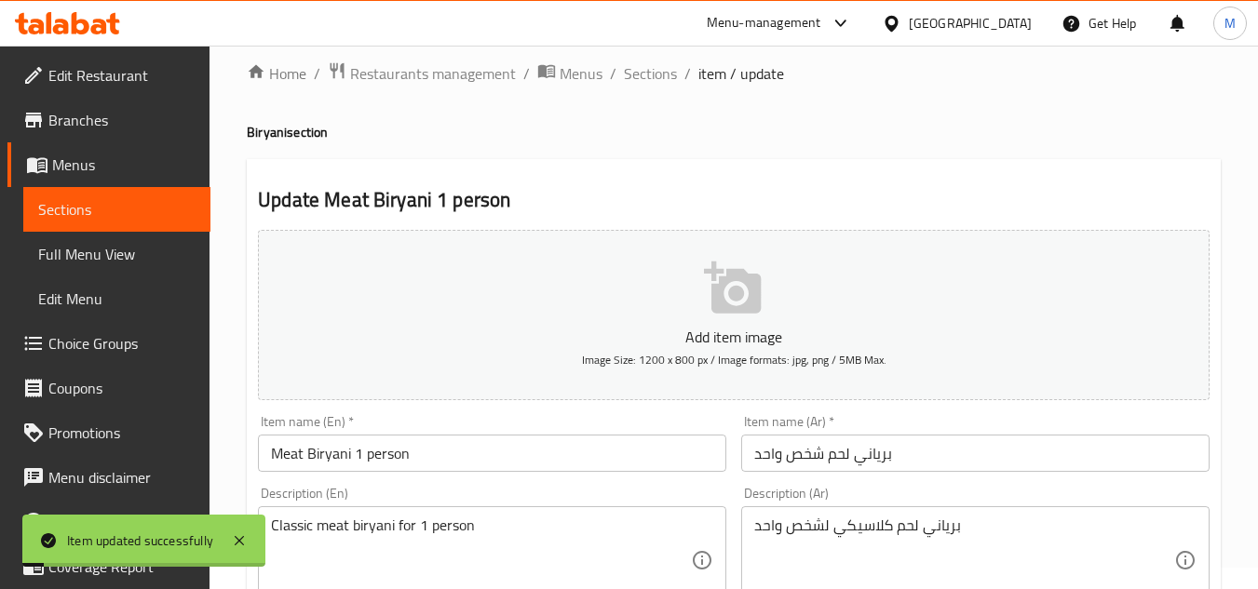
scroll to position [0, 0]
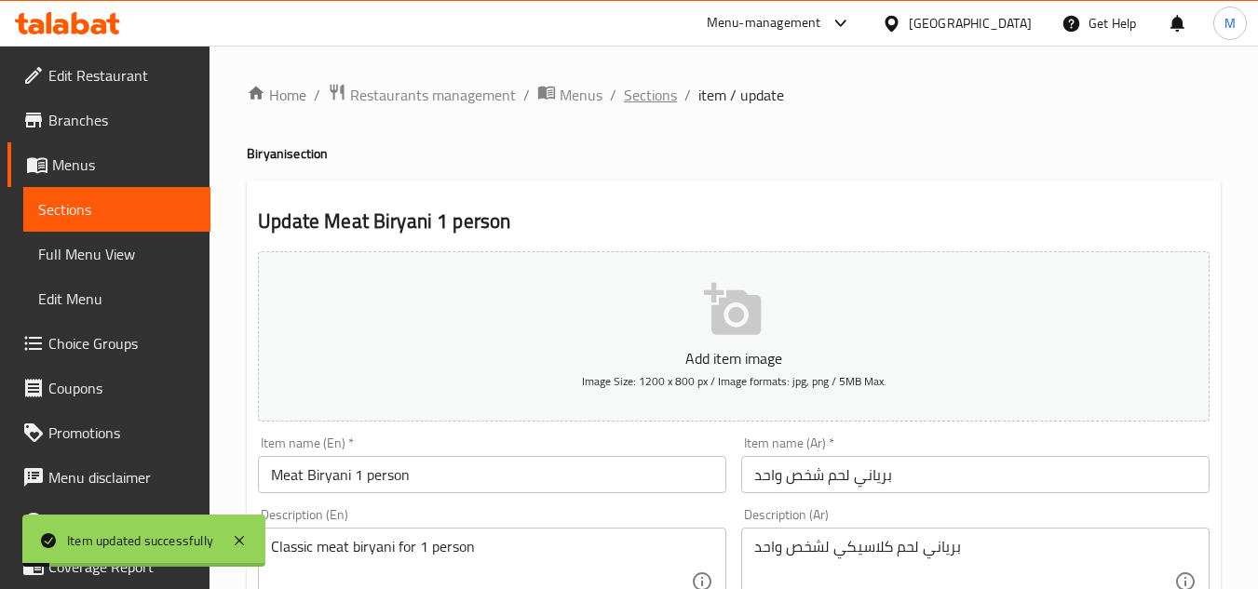
click at [636, 92] on span "Sections" at bounding box center [650, 95] width 53 height 22
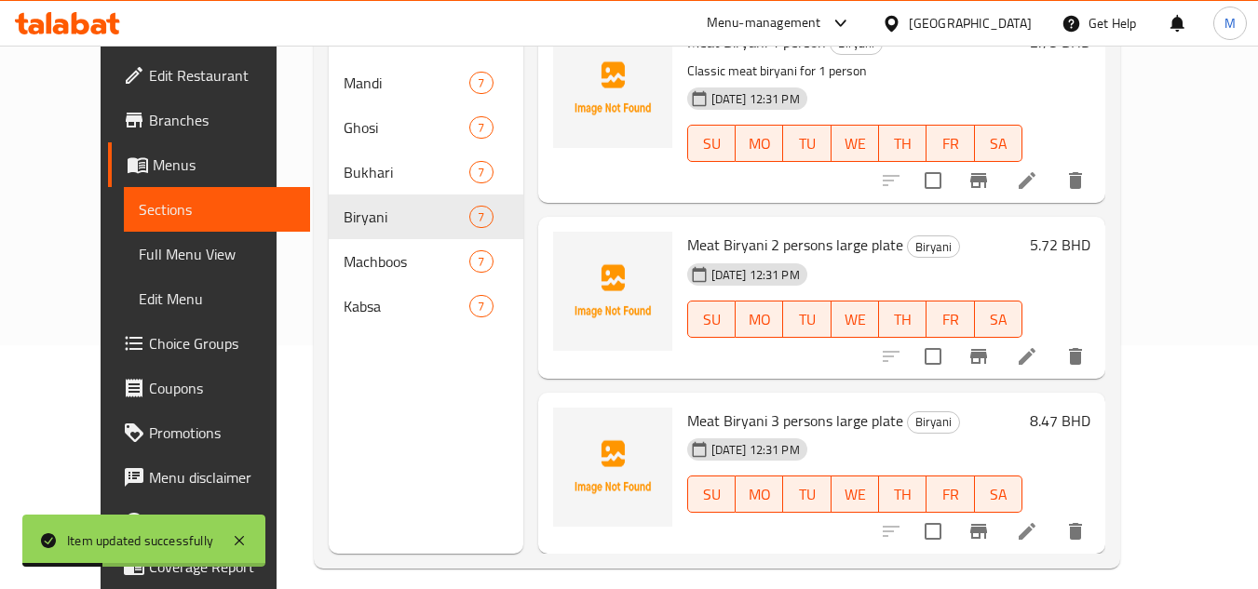
scroll to position [261, 0]
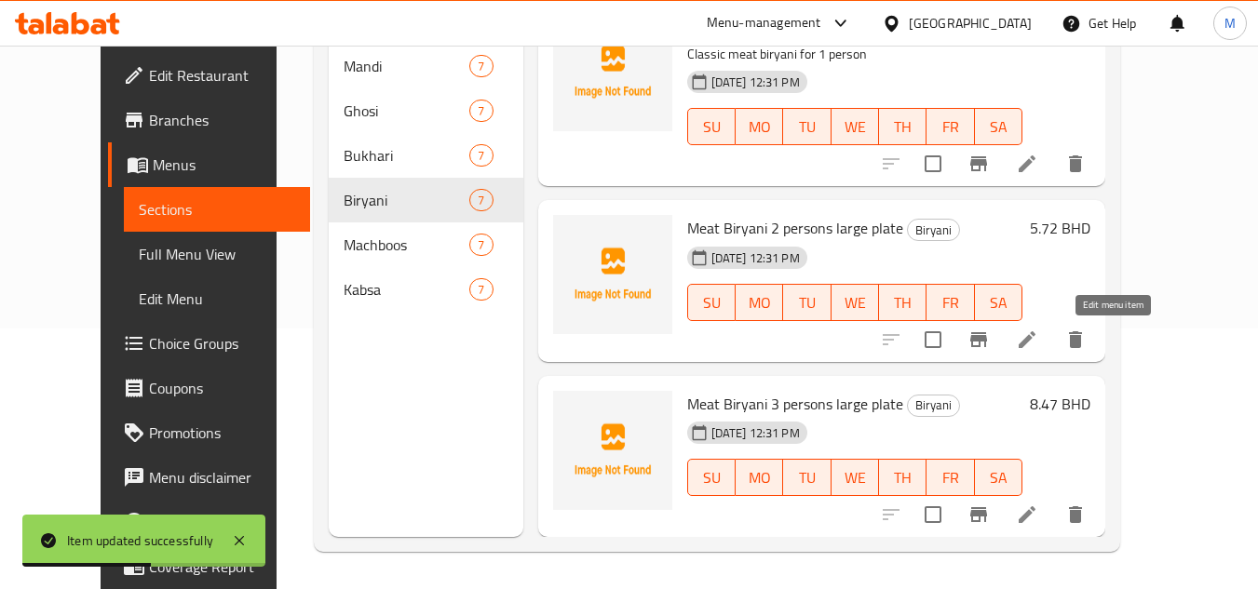
click at [1038, 347] on icon at bounding box center [1027, 340] width 22 height 22
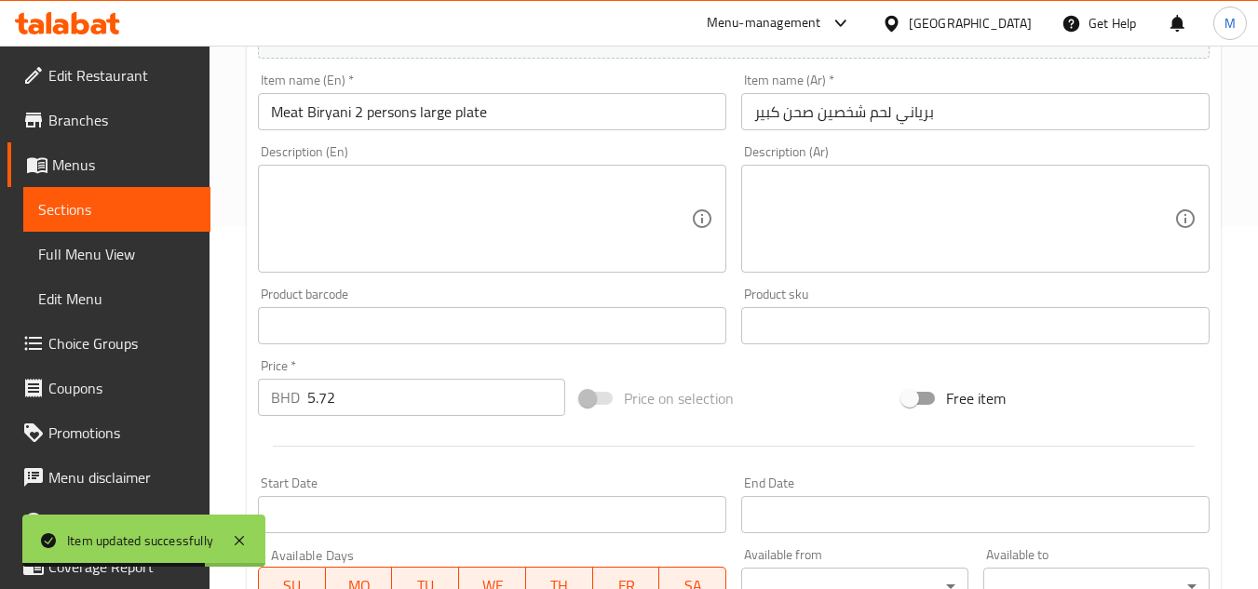
scroll to position [373, 0]
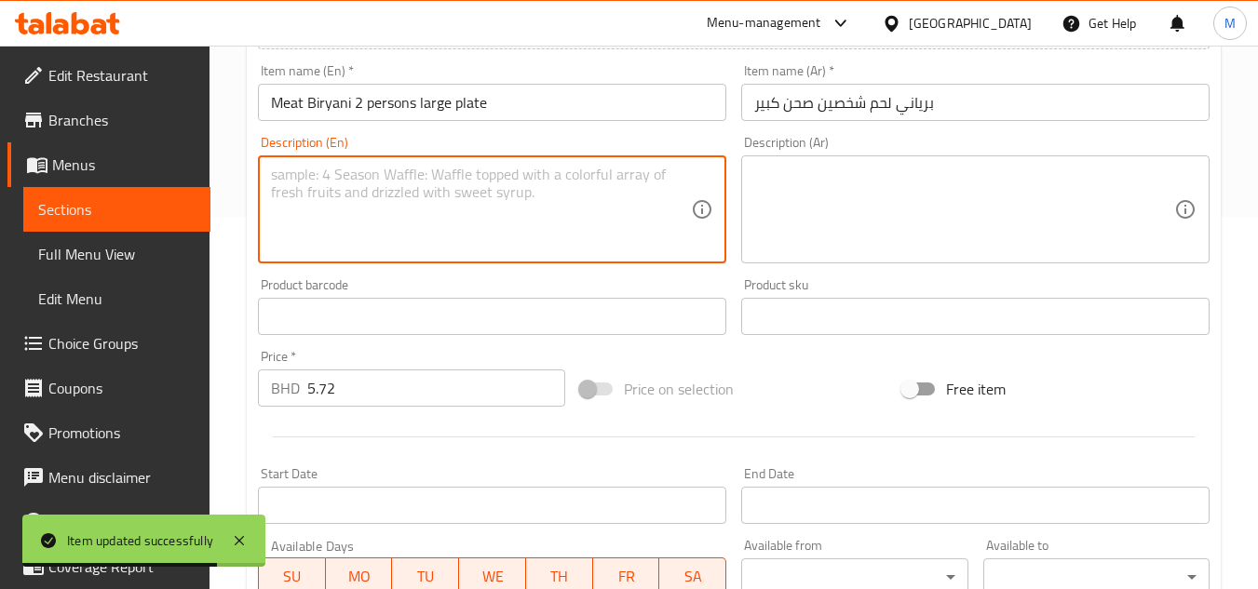
click at [549, 230] on textarea at bounding box center [481, 210] width 420 height 88
paste textarea "Classic meat biryani for 2 people (large plate)"
type textarea "Classic meat biryani for 2 people (large plate)"
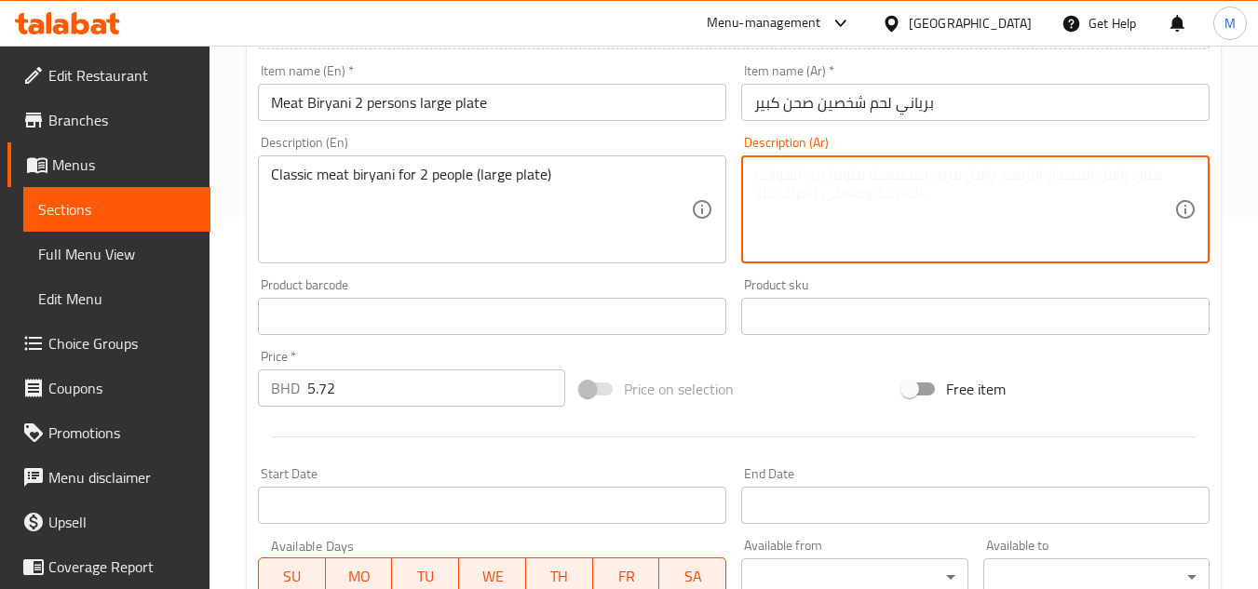
click at [953, 233] on textarea at bounding box center [964, 210] width 420 height 88
paste textarea "برياني لحم كلاسيكي لشخصين (طبق كبير)"
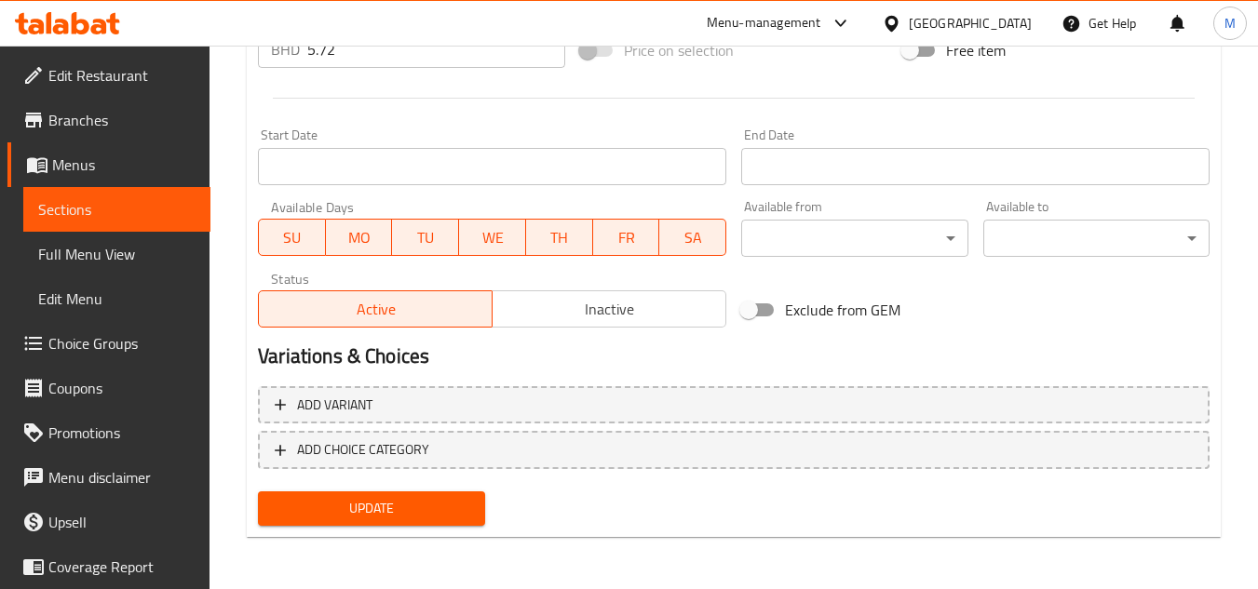
type textarea "برياني لحم كلاسيكي لشخصين (طبق كبير)"
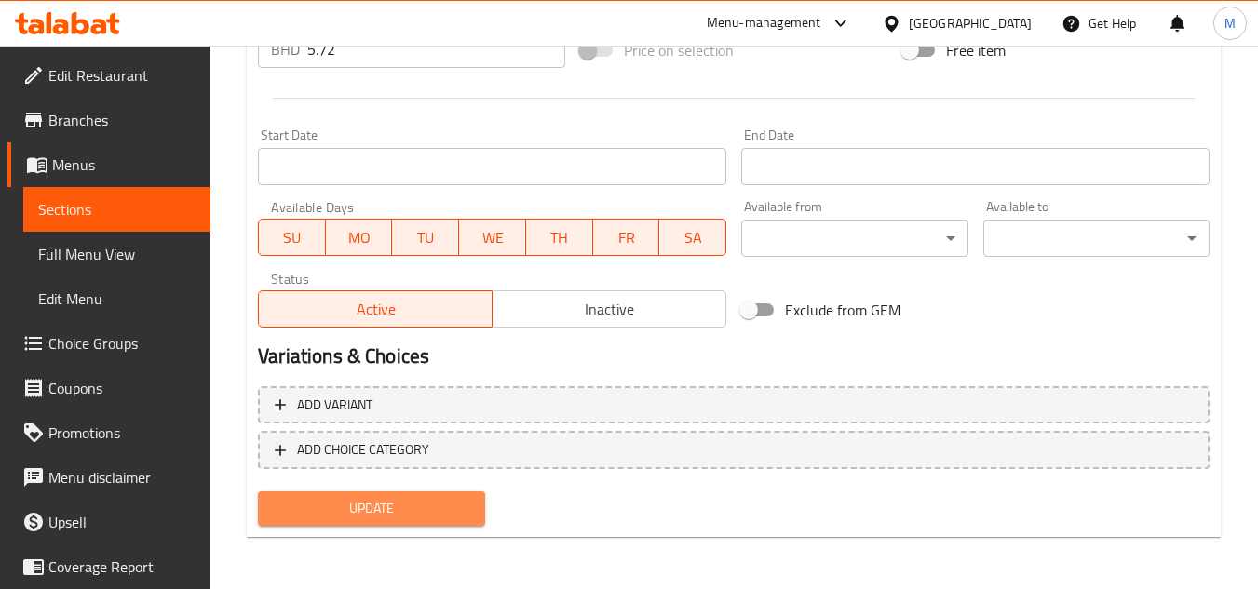
click at [438, 494] on button "Update" at bounding box center [371, 509] width 226 height 34
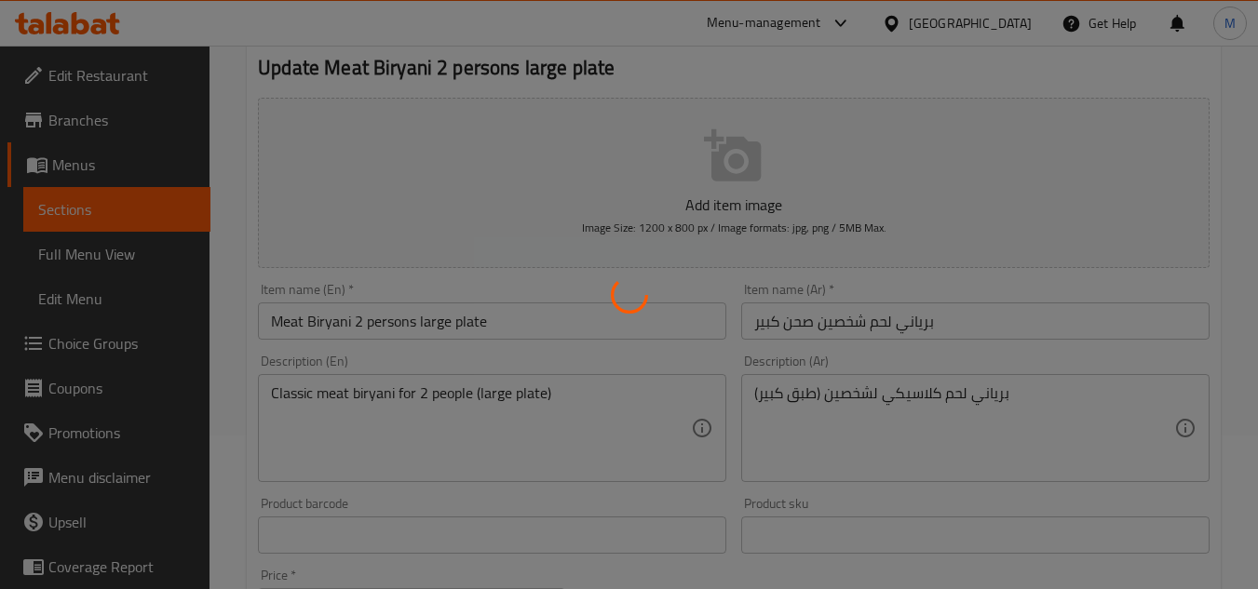
scroll to position [0, 0]
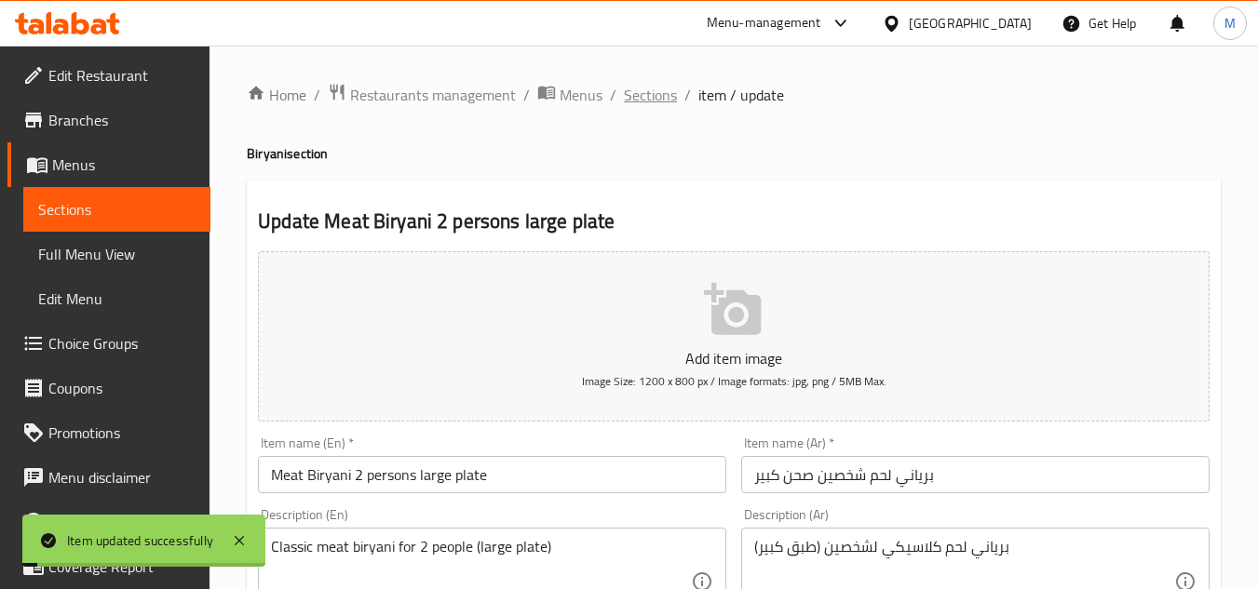
click at [646, 102] on span "Sections" at bounding box center [650, 95] width 53 height 22
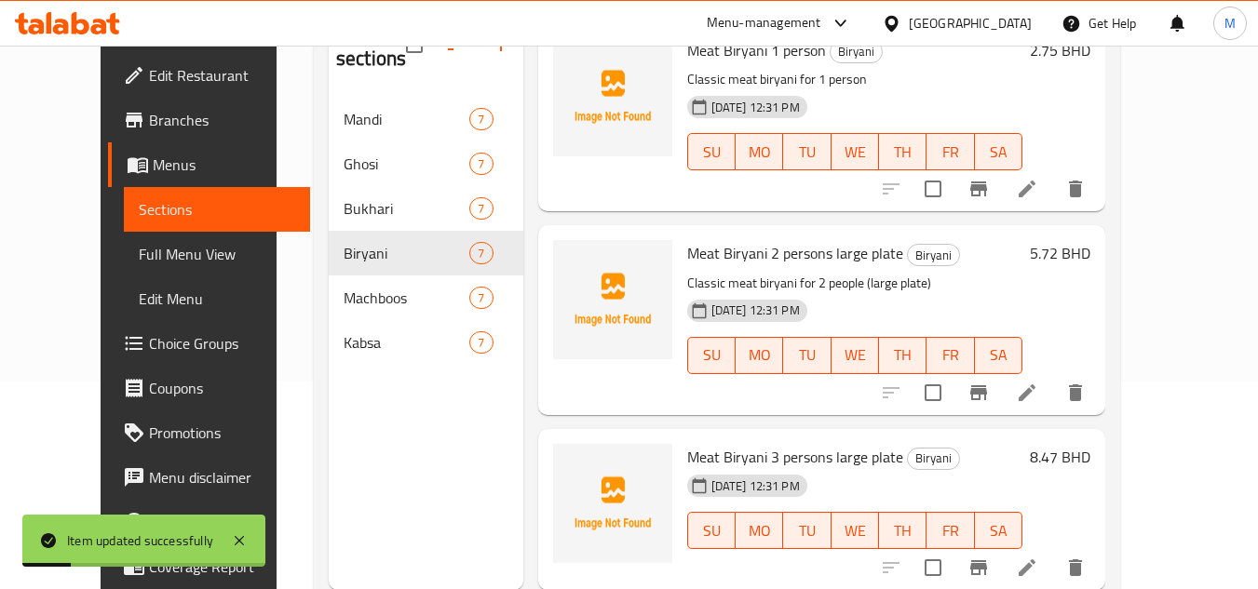
scroll to position [261, 0]
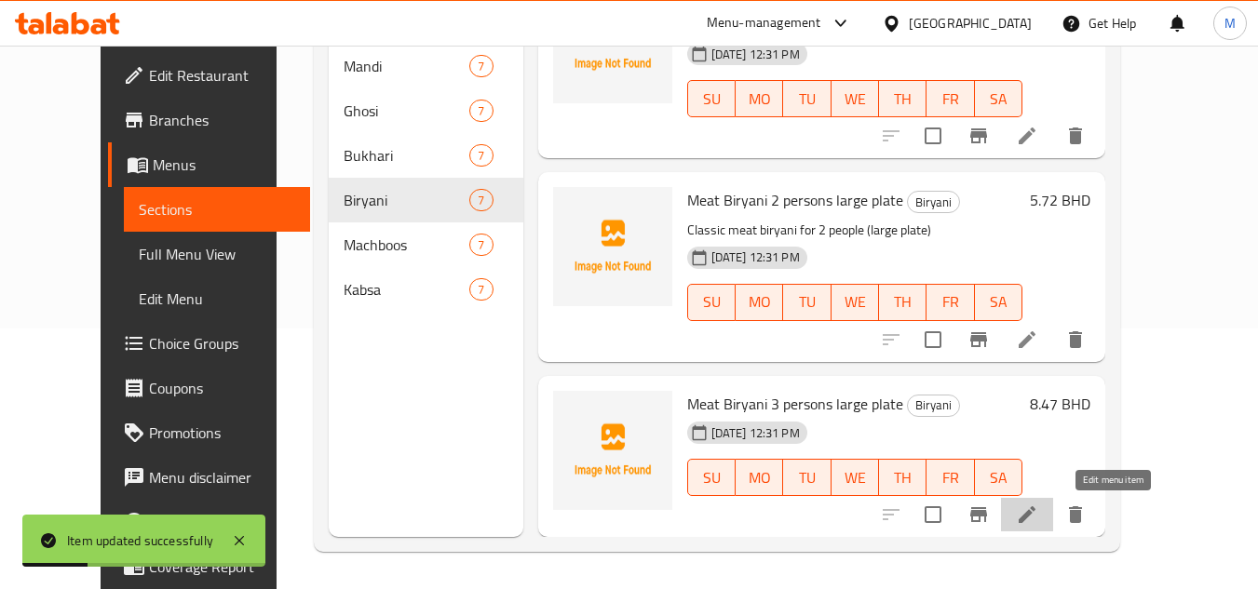
click at [1038, 525] on icon at bounding box center [1027, 515] width 22 height 22
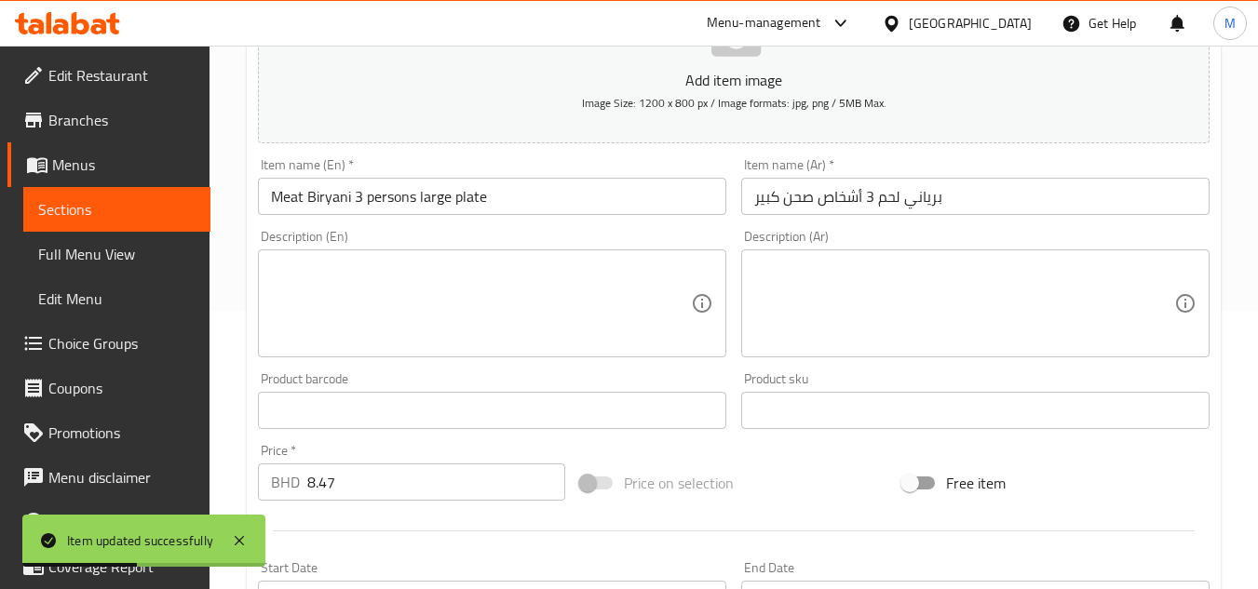
scroll to position [279, 0]
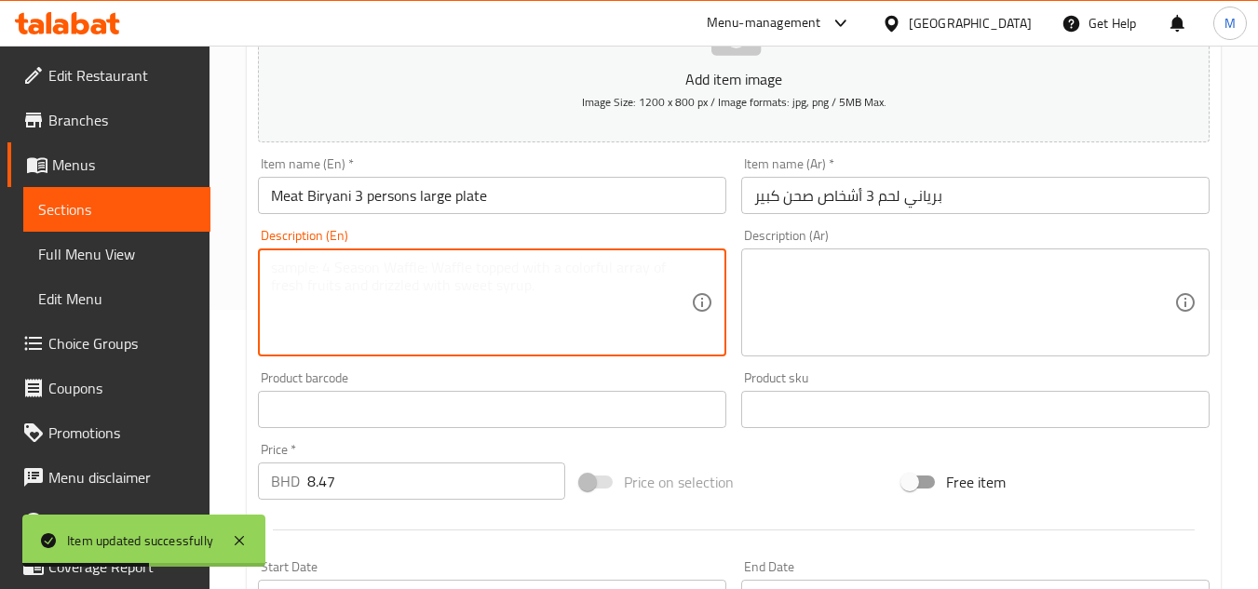
click at [467, 280] on textarea at bounding box center [481, 303] width 420 height 88
paste textarea "Classic meat biryani for 3 people (large plate)"
type textarea "Classic meat biryani for 3 people (large plate)"
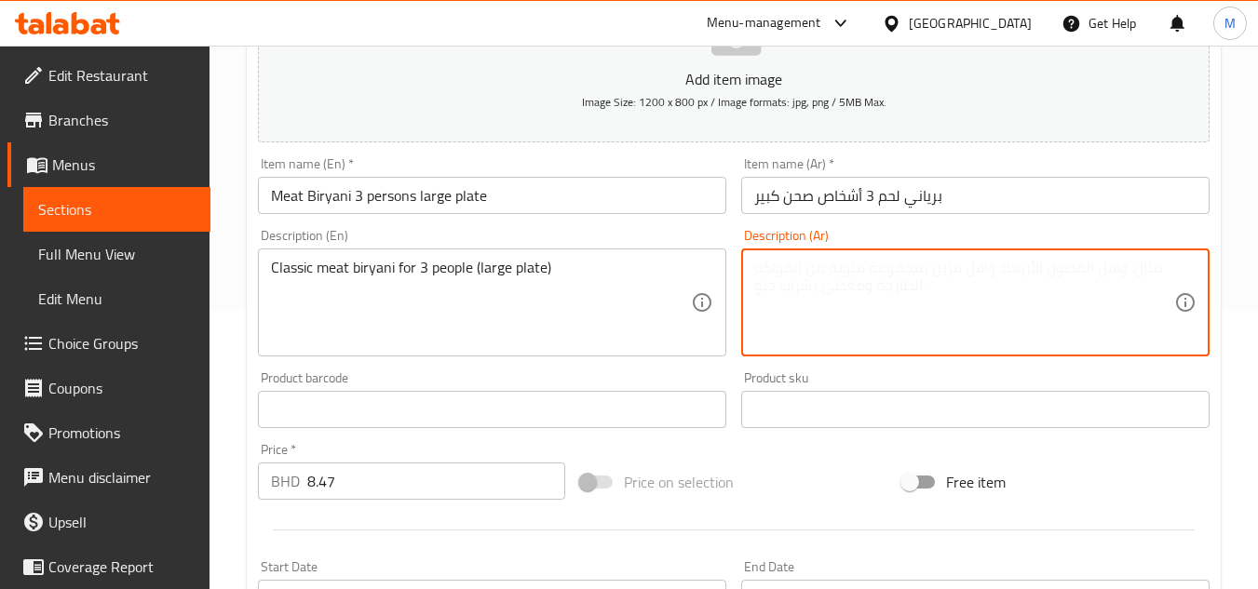
click at [966, 286] on textarea at bounding box center [964, 303] width 420 height 88
paste textarea "برياني لحم كلاسيكي لثلاثة أشخاص (طبق كبير)"
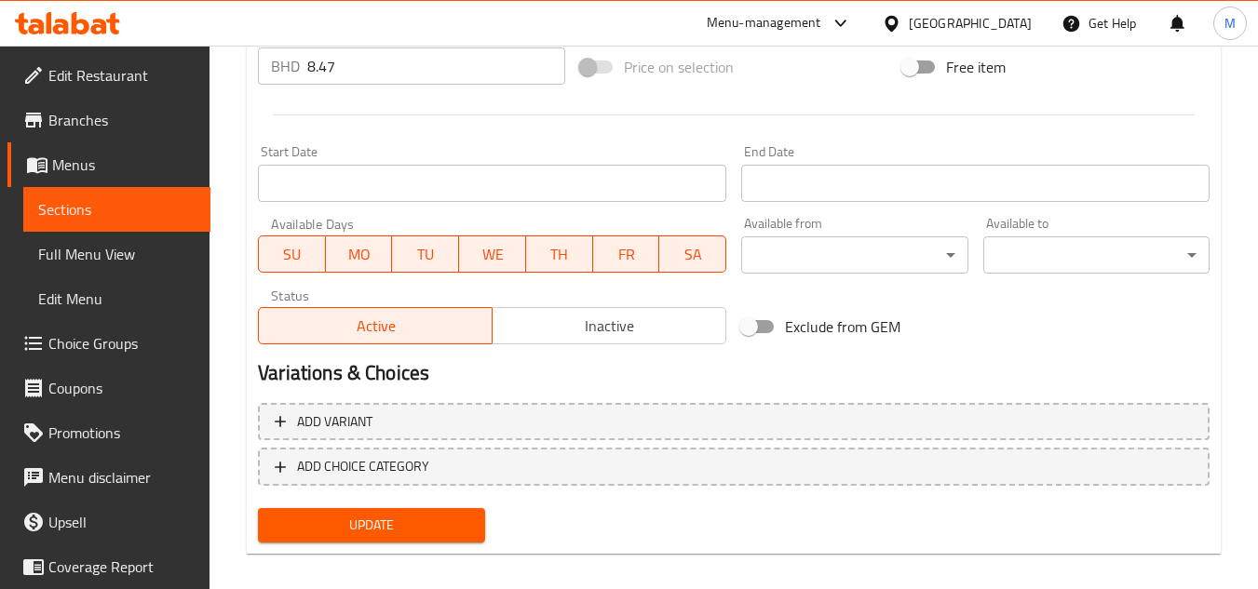
scroll to position [711, 0]
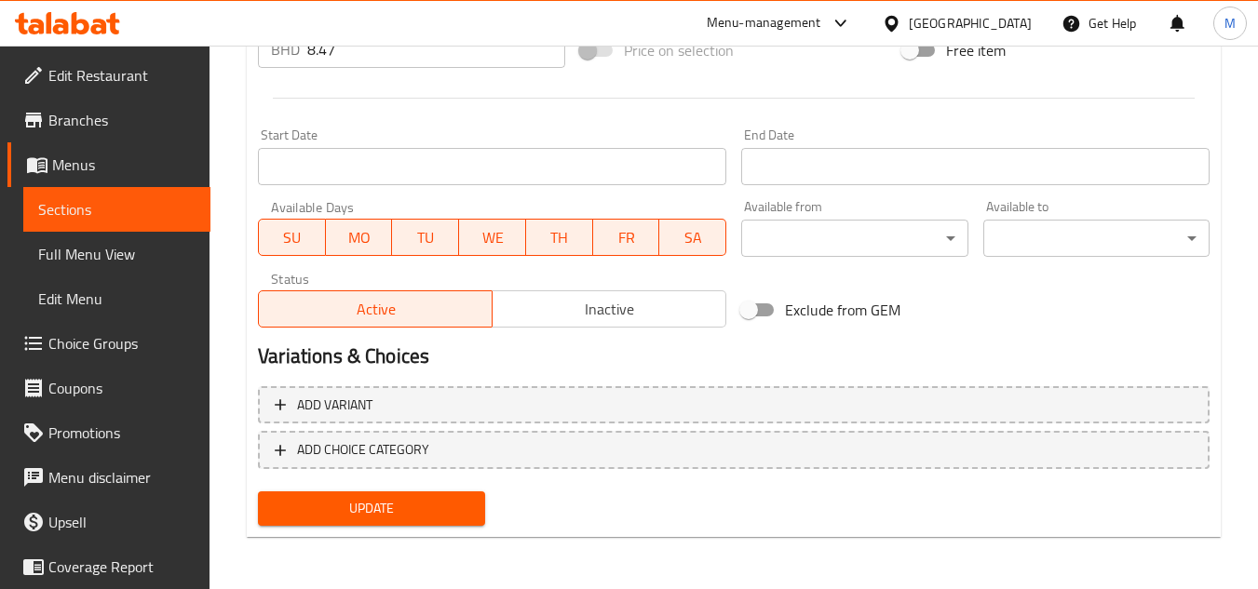
type textarea "برياني لحم كلاسيكي لثلاثة أشخاص (طبق كبير)"
click at [394, 506] on span "Update" at bounding box center [371, 508] width 196 height 23
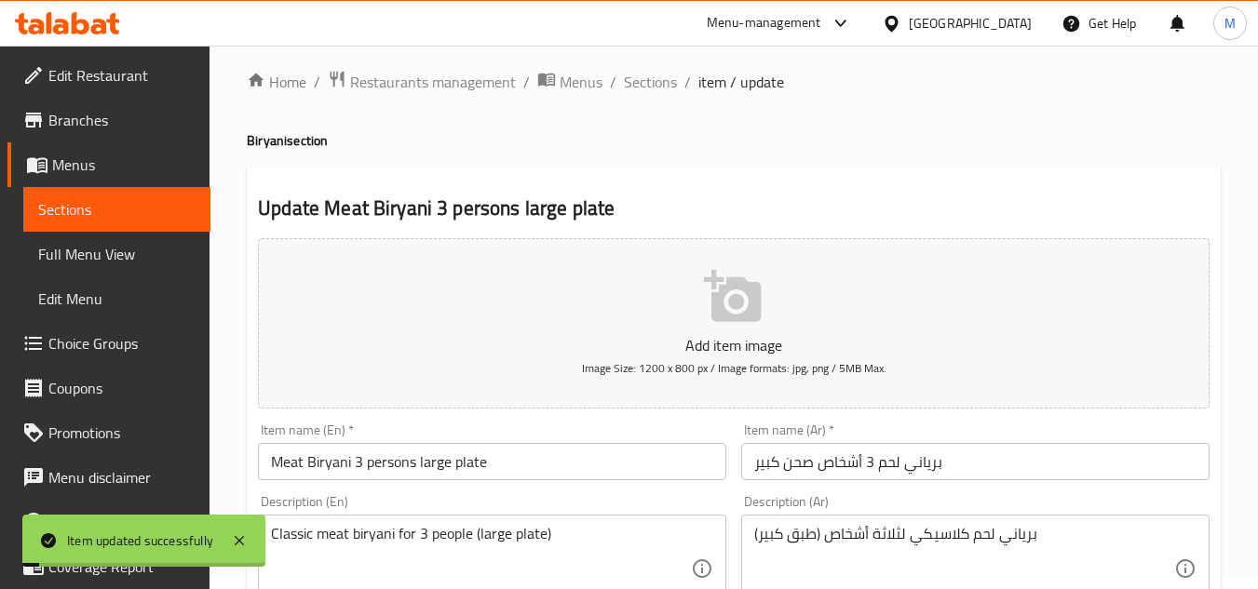
scroll to position [0, 0]
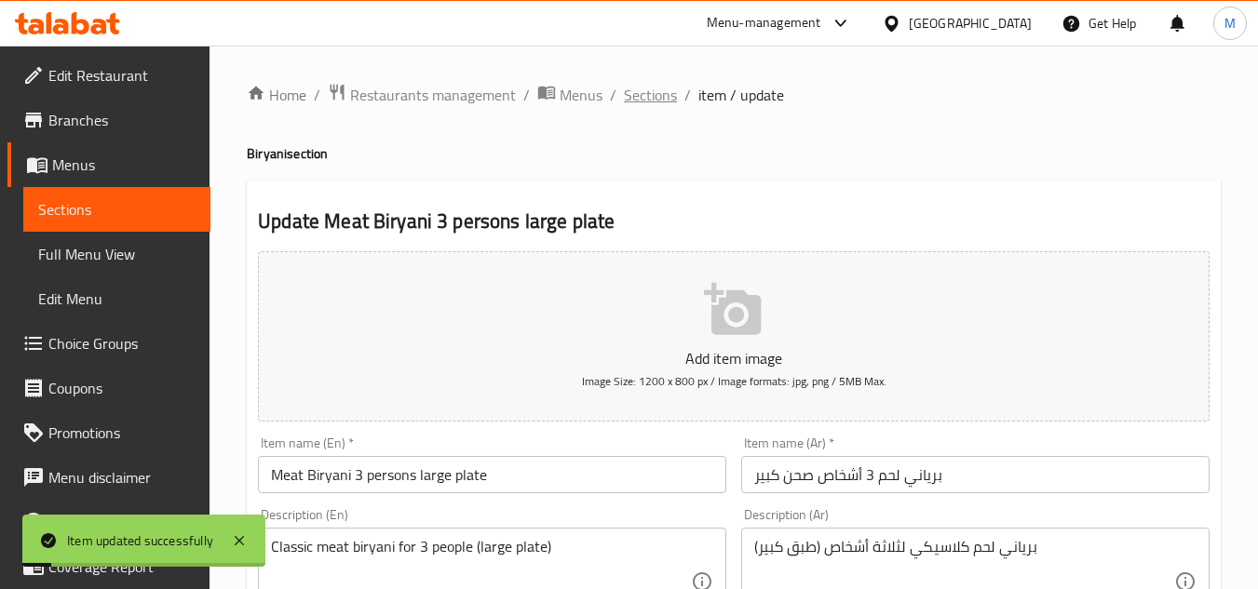
click at [641, 88] on span "Sections" at bounding box center [650, 95] width 53 height 22
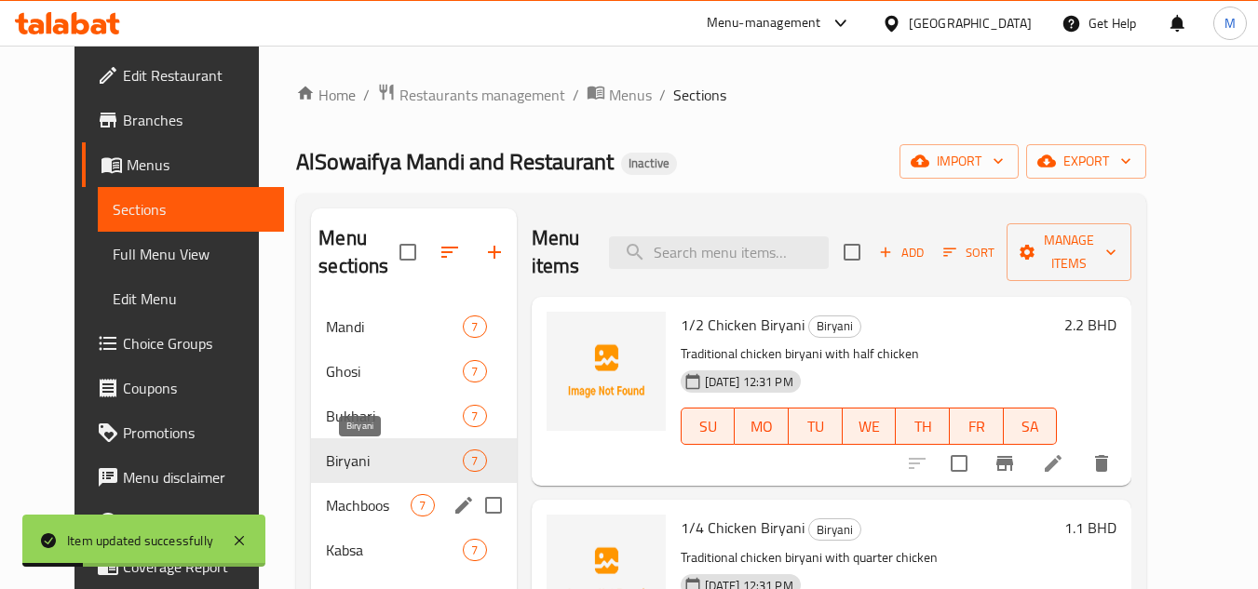
scroll to position [186, 0]
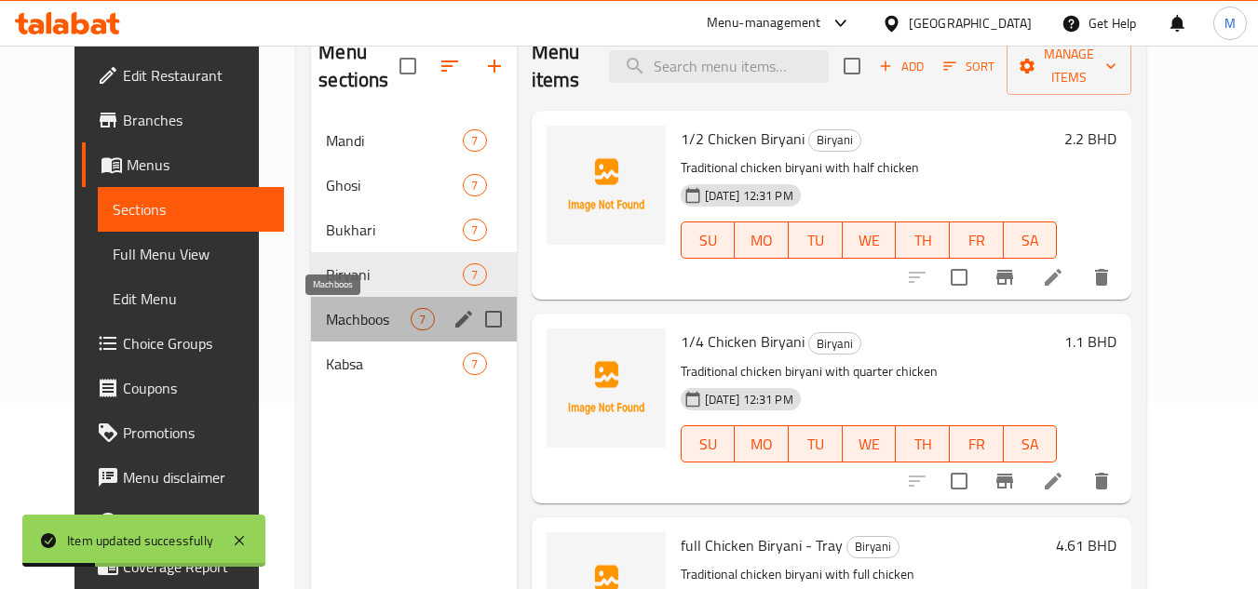
click at [341, 313] on span "Machboos" at bounding box center [368, 319] width 85 height 22
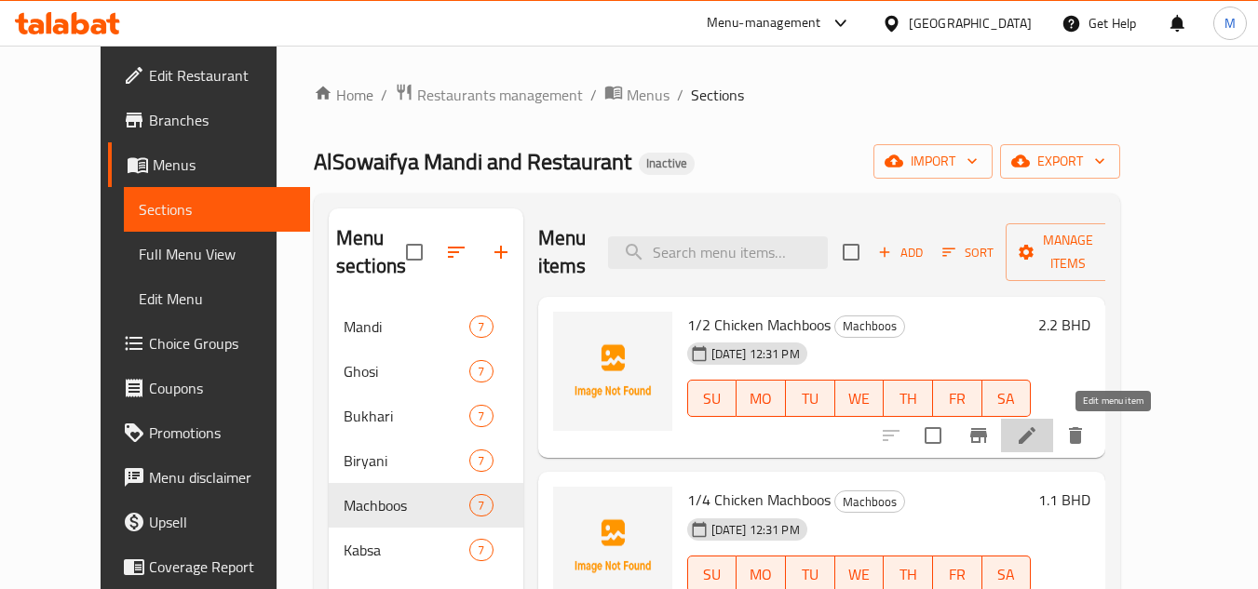
click at [1038, 443] on icon at bounding box center [1027, 436] width 22 height 22
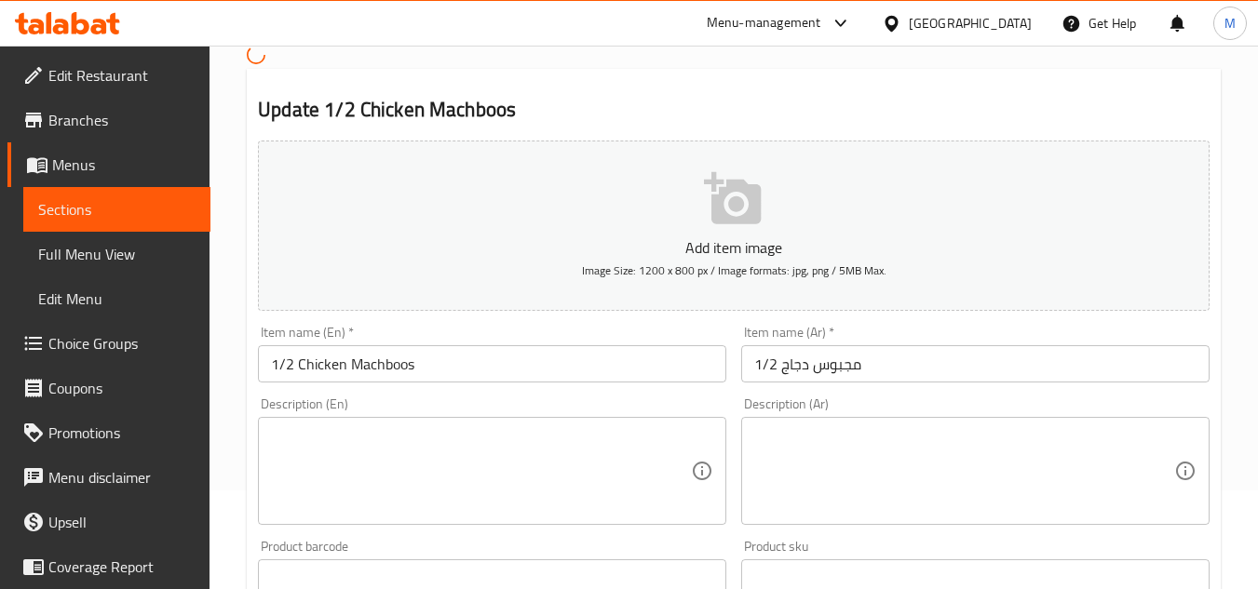
scroll to position [186, 0]
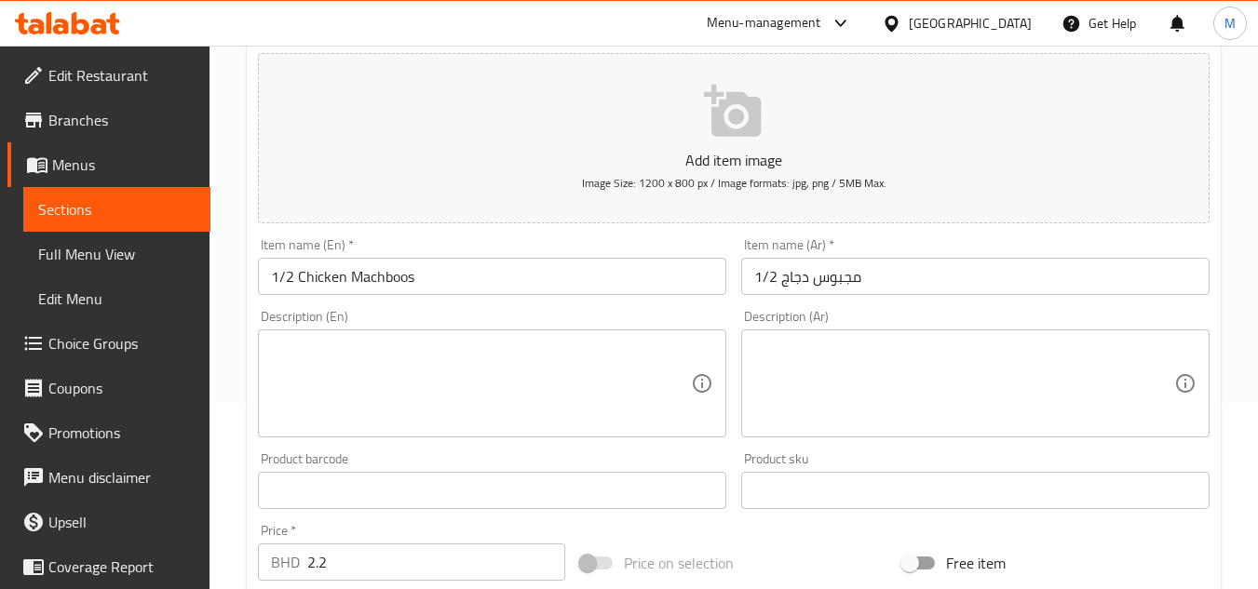
click at [456, 331] on div "Description (En)" at bounding box center [492, 384] width 468 height 108
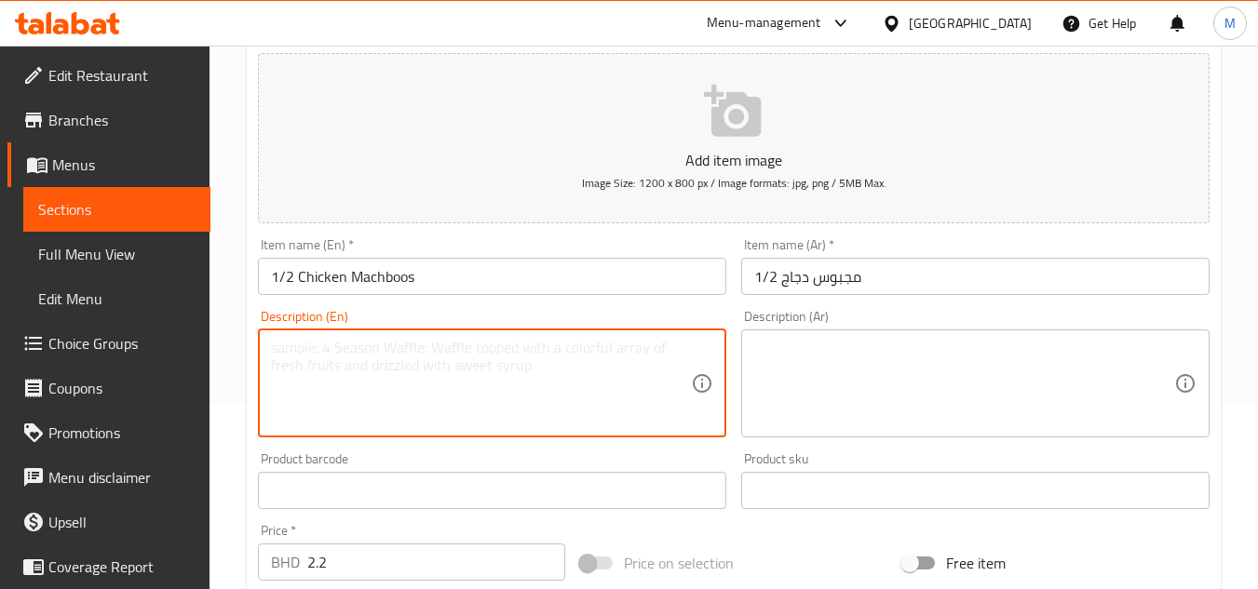
paste textarea "Traditional chicken machboos with half chicken"
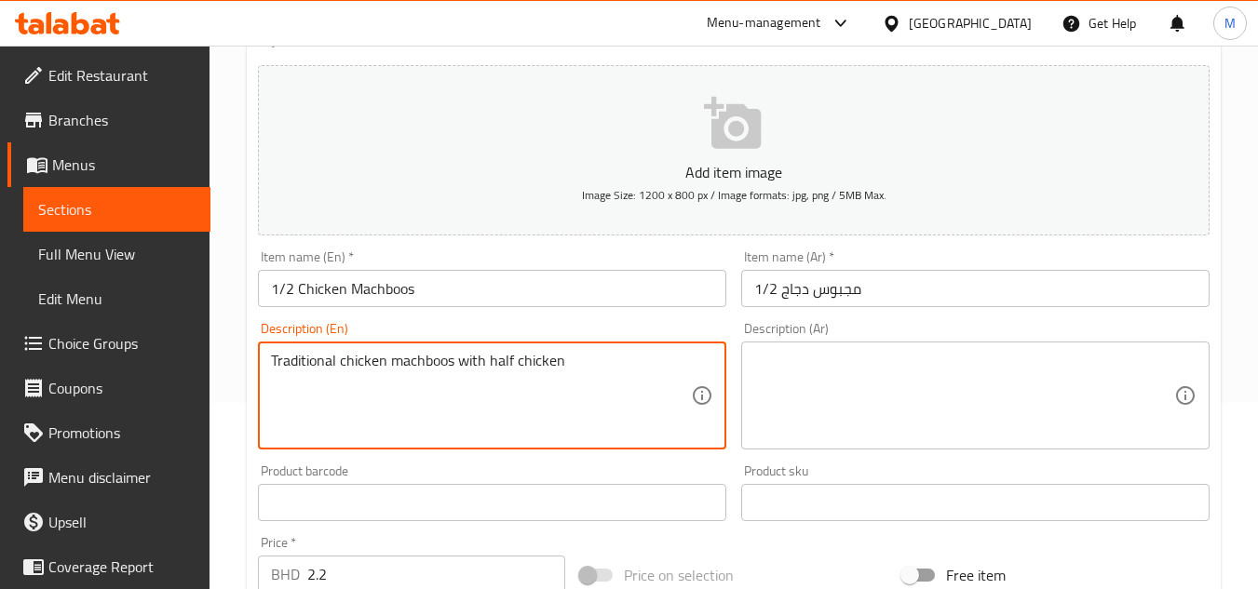
type textarea "Traditional chicken machboos with half chicken"
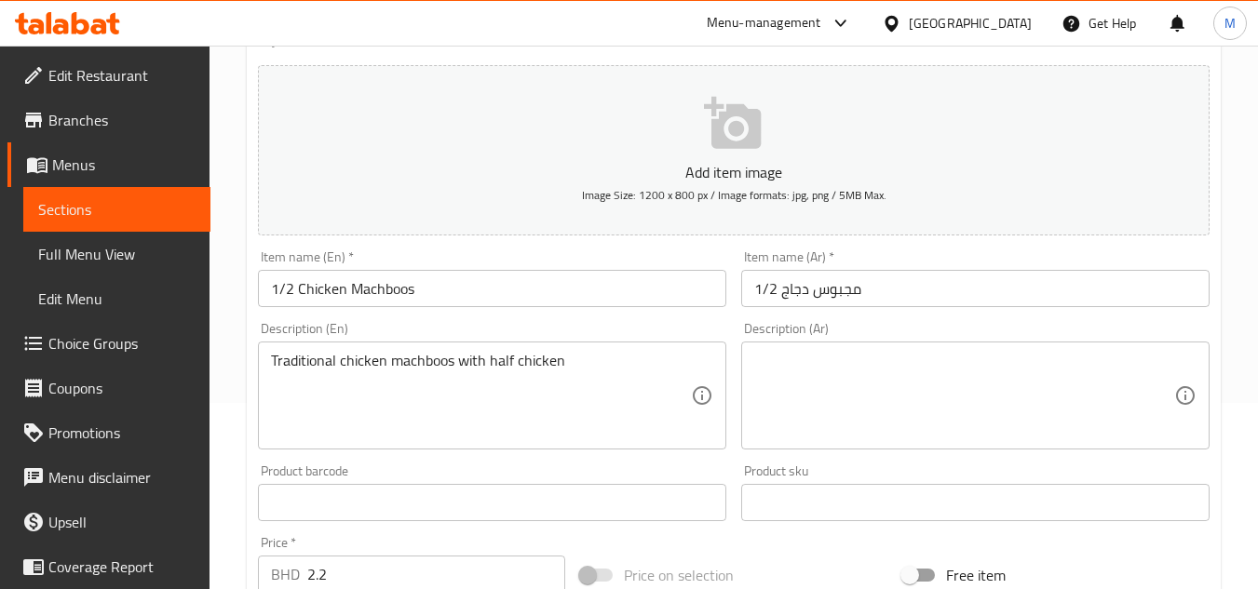
click at [874, 393] on textarea at bounding box center [964, 396] width 420 height 88
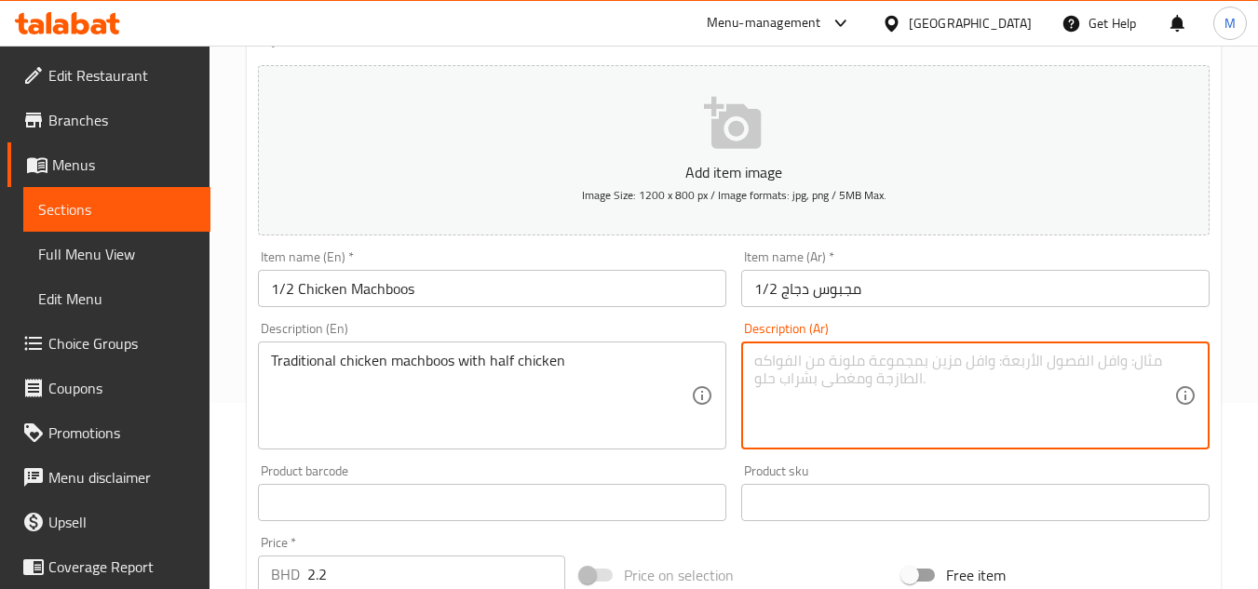
paste textarea "مجبوس دجاج تقليدي مع نصف دجاجة"
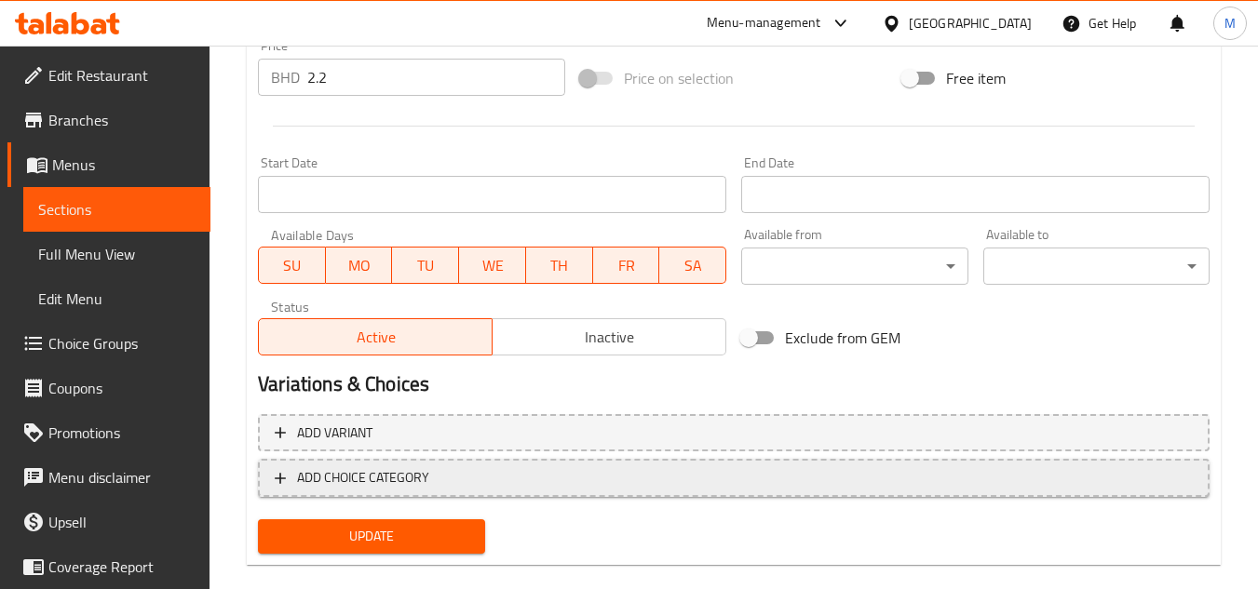
scroll to position [711, 0]
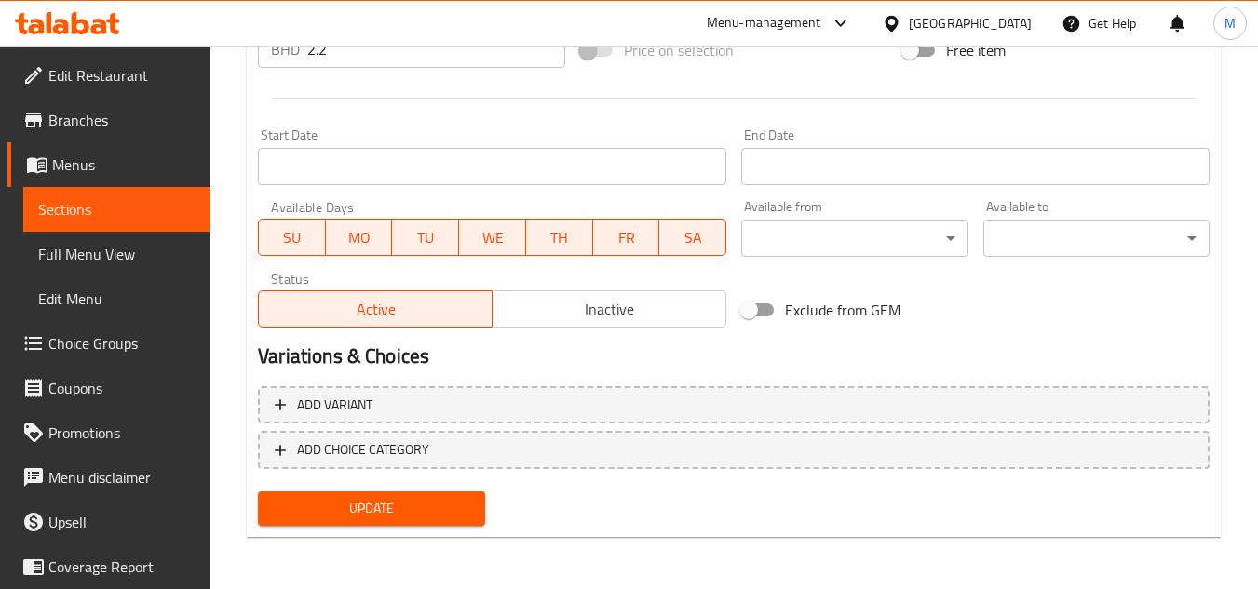
type textarea "مجبوس دجاج تقليدي مع نصف دجاجة"
click at [427, 514] on span "Update" at bounding box center [371, 508] width 196 height 23
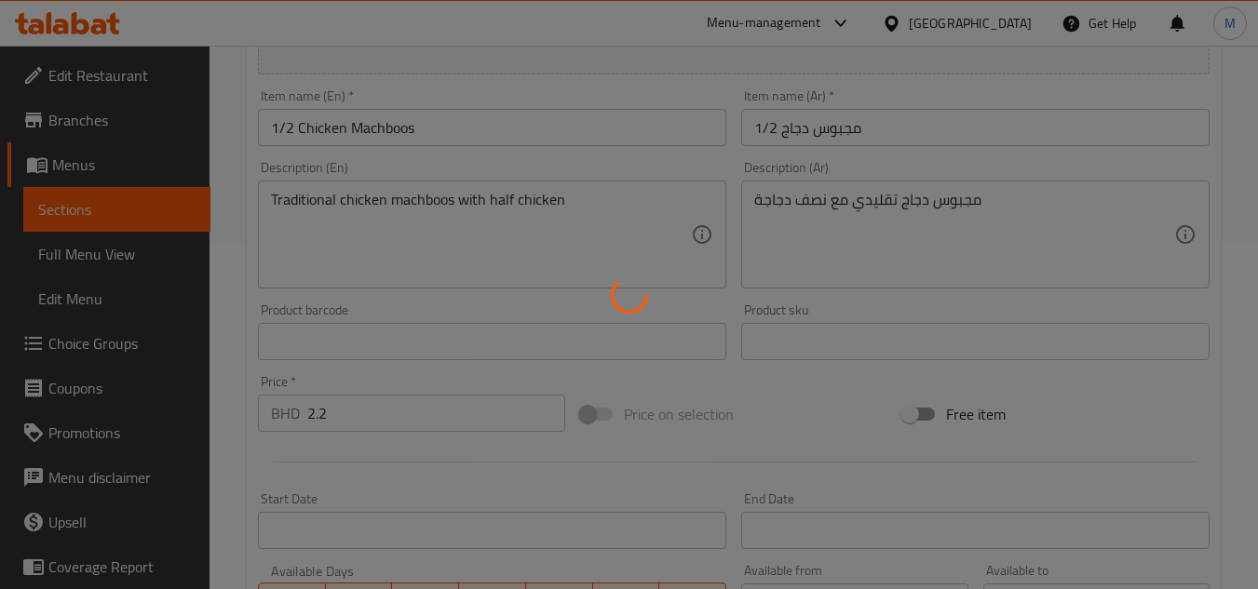
scroll to position [0, 0]
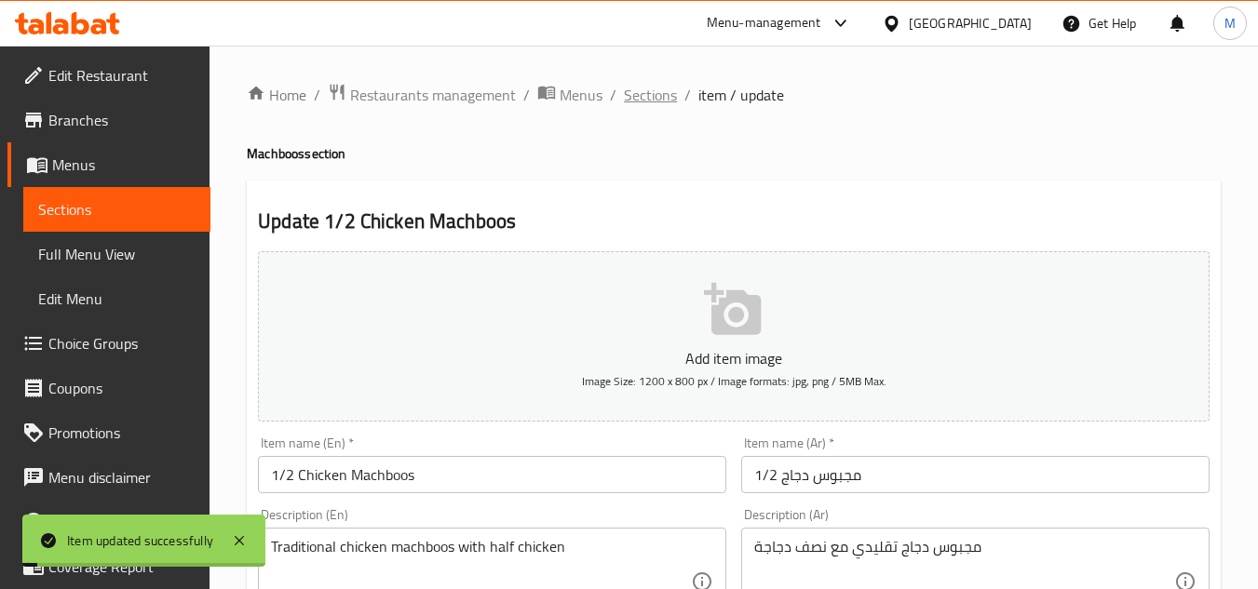
click at [639, 94] on span "Sections" at bounding box center [650, 95] width 53 height 22
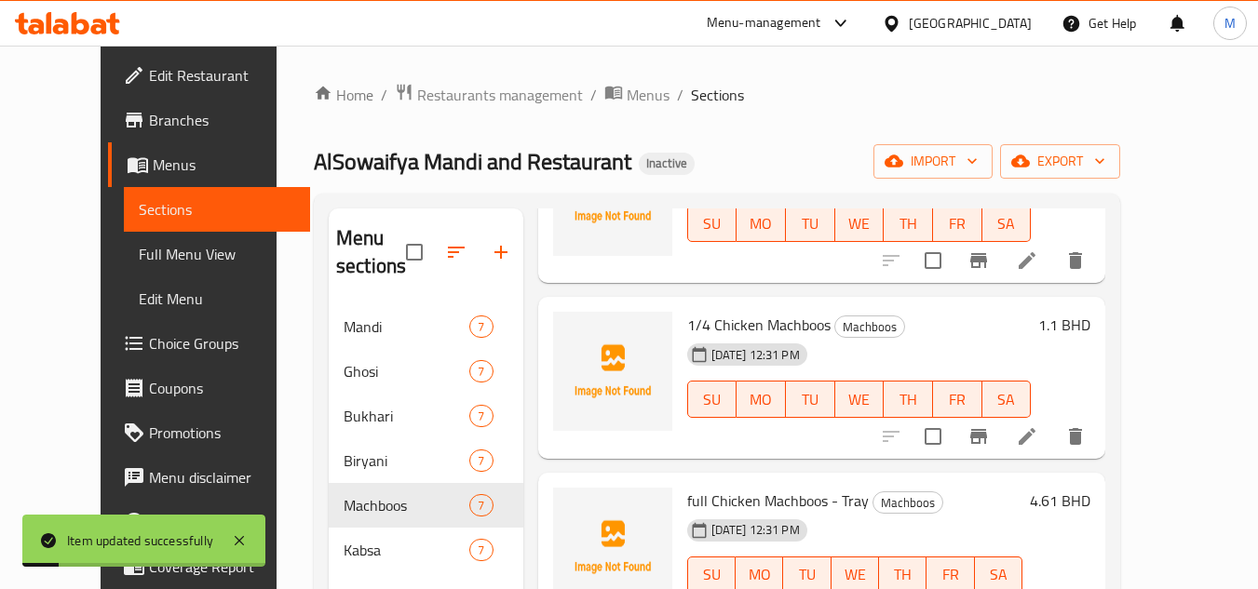
scroll to position [186, 0]
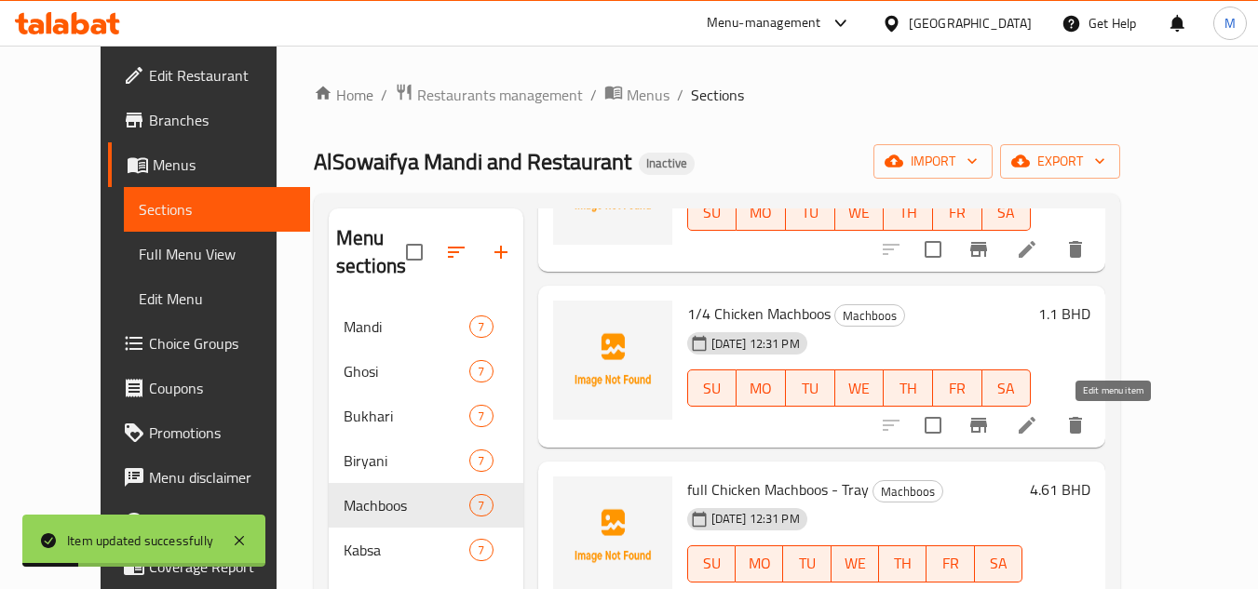
click at [1038, 427] on icon at bounding box center [1027, 425] width 22 height 22
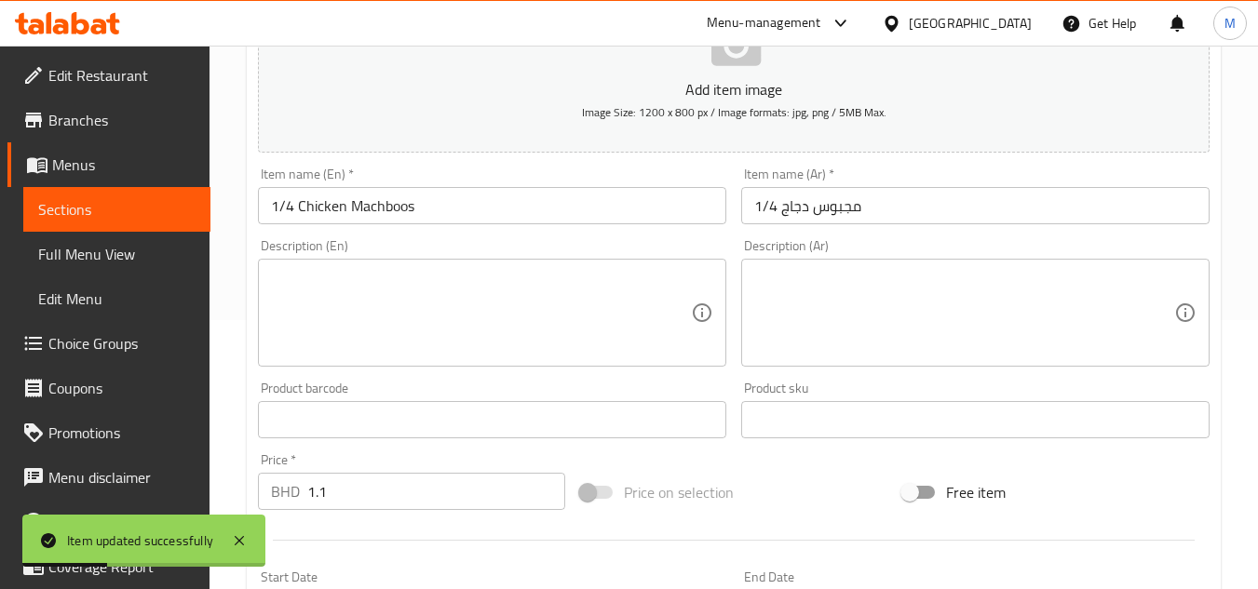
scroll to position [279, 0]
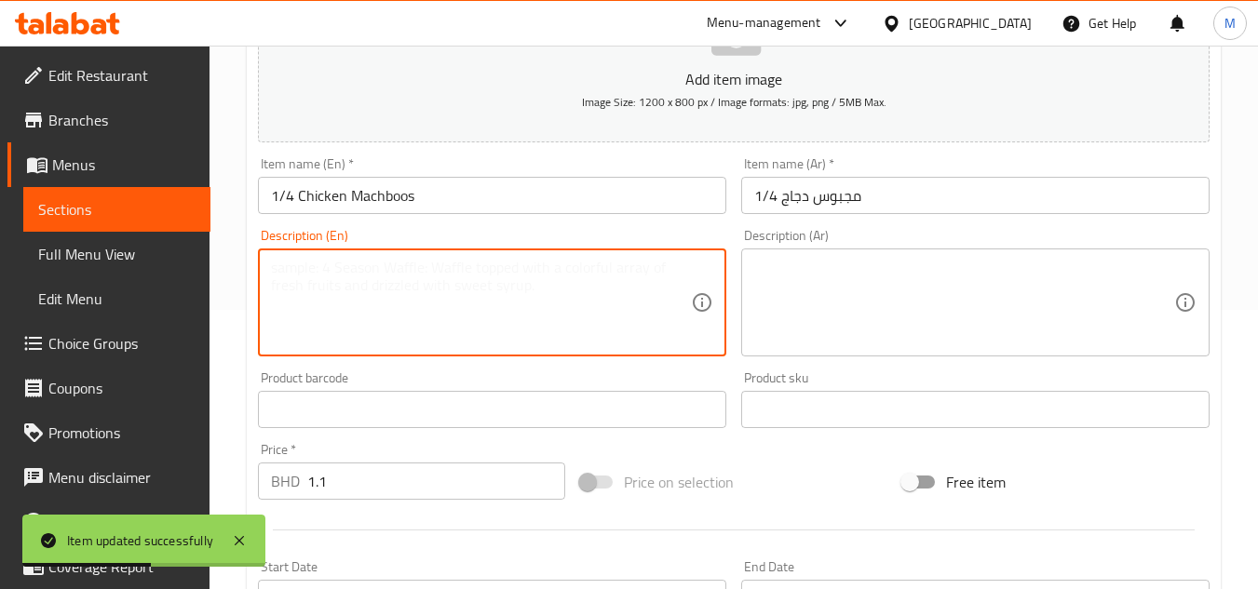
click at [448, 304] on textarea at bounding box center [481, 303] width 420 height 88
paste textarea "Traditional chicken machboos with quarter chicken"
type textarea "Traditional chicken machboos with quarter chicken"
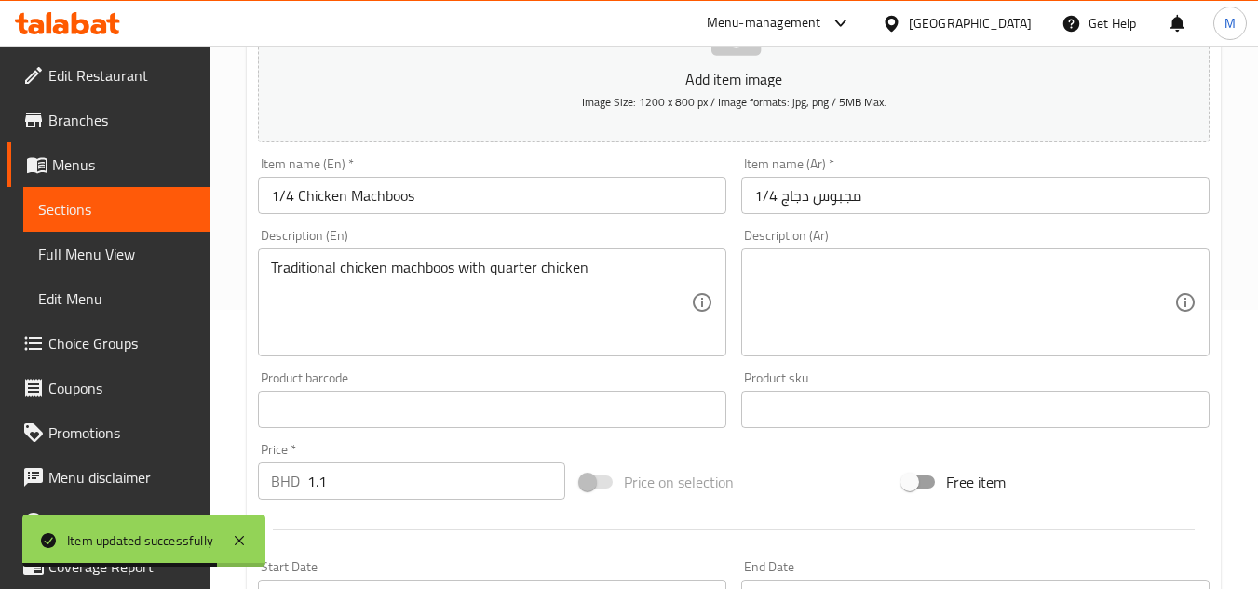
click at [954, 293] on textarea at bounding box center [964, 303] width 420 height 88
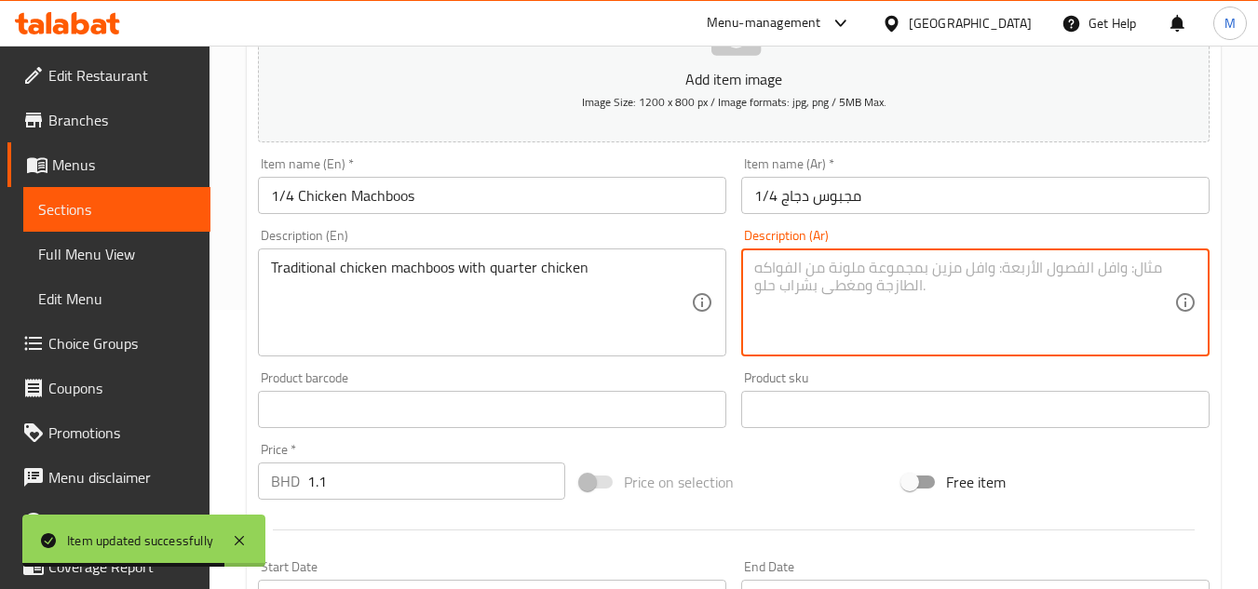
paste textarea "مجبوس دجاج تقليدي مع ربع دجاجة"
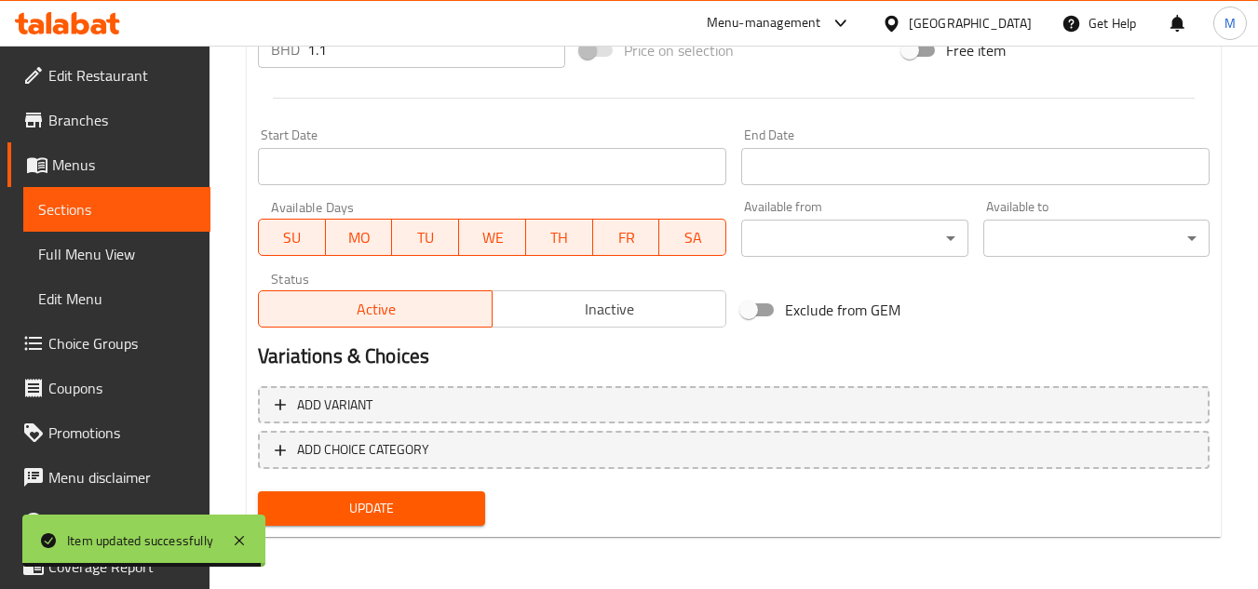
type textarea "مجبوس دجاج تقليدي مع ربع دجاجة"
click at [441, 509] on span "Update" at bounding box center [371, 508] width 196 height 23
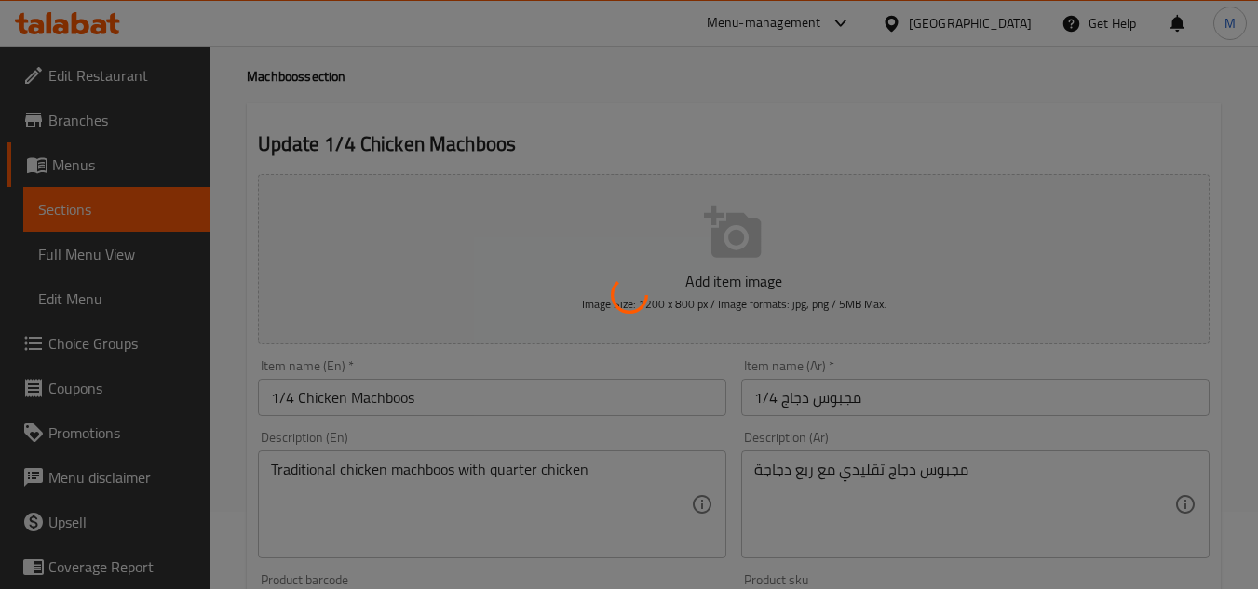
scroll to position [0, 0]
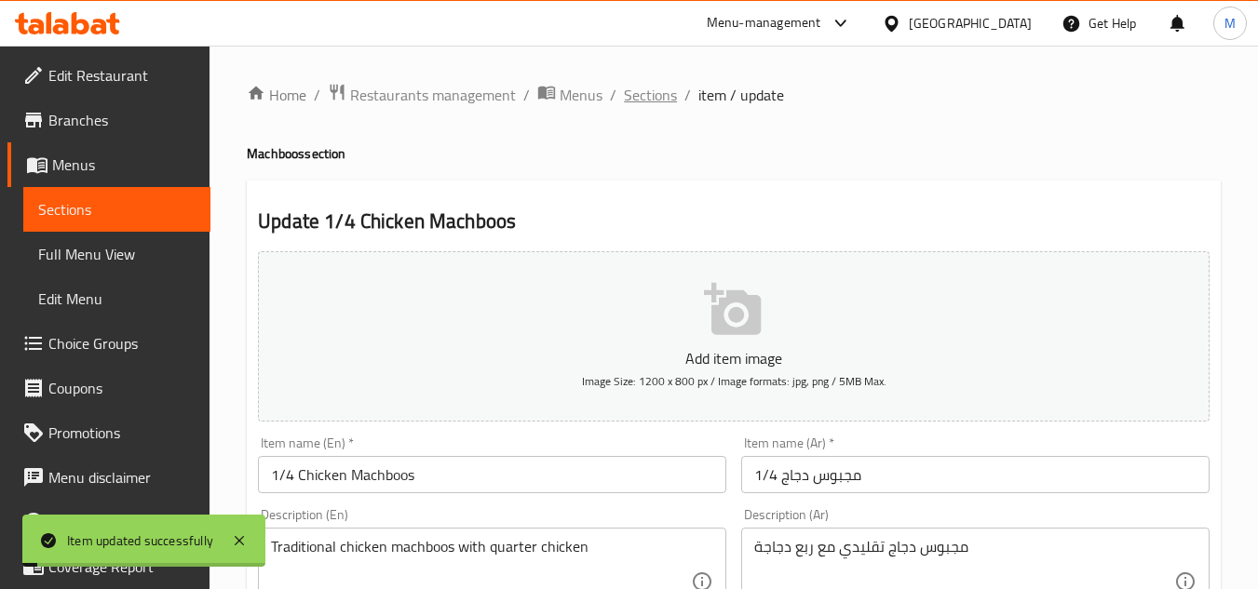
click at [663, 97] on span "Sections" at bounding box center [650, 95] width 53 height 22
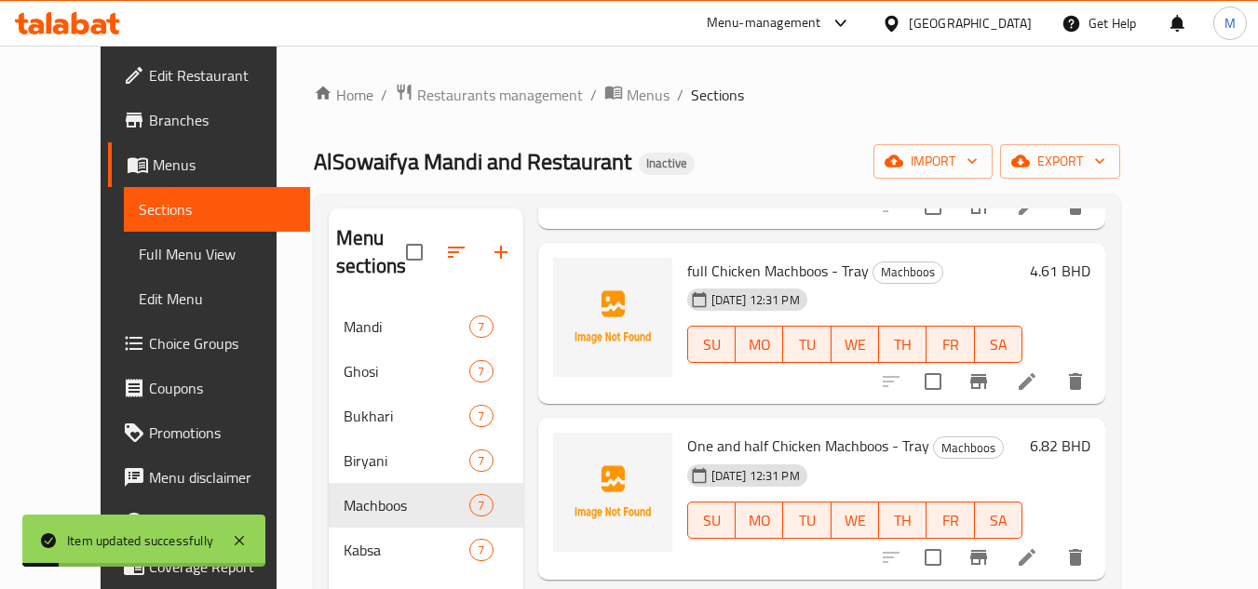
scroll to position [466, 0]
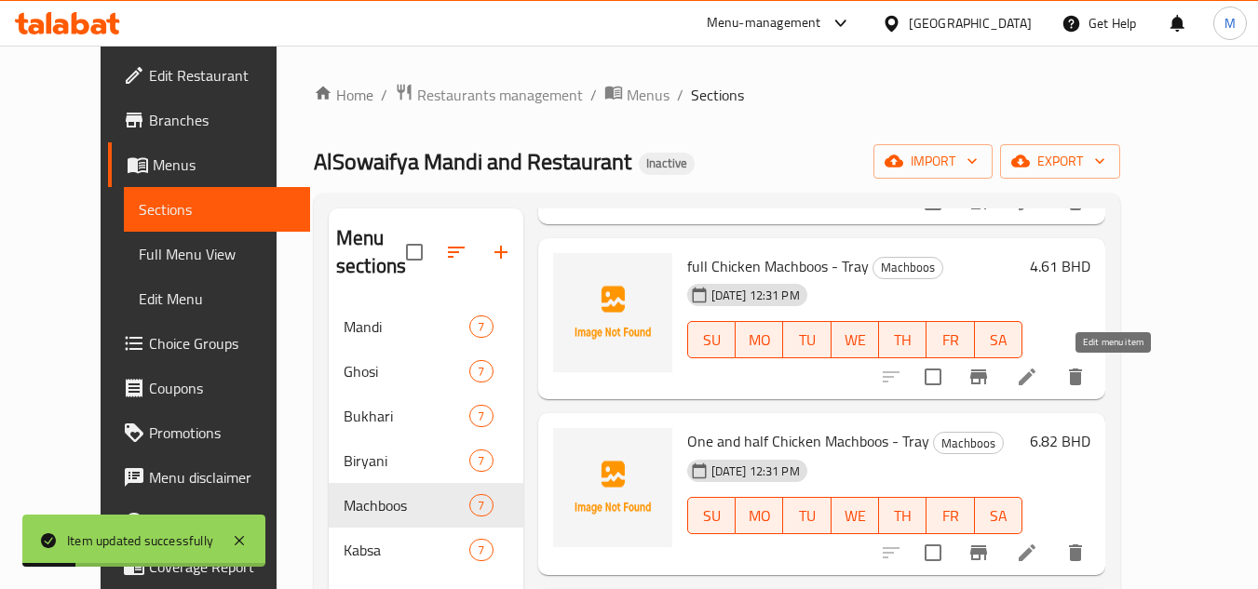
click at [1038, 386] on icon at bounding box center [1027, 377] width 22 height 22
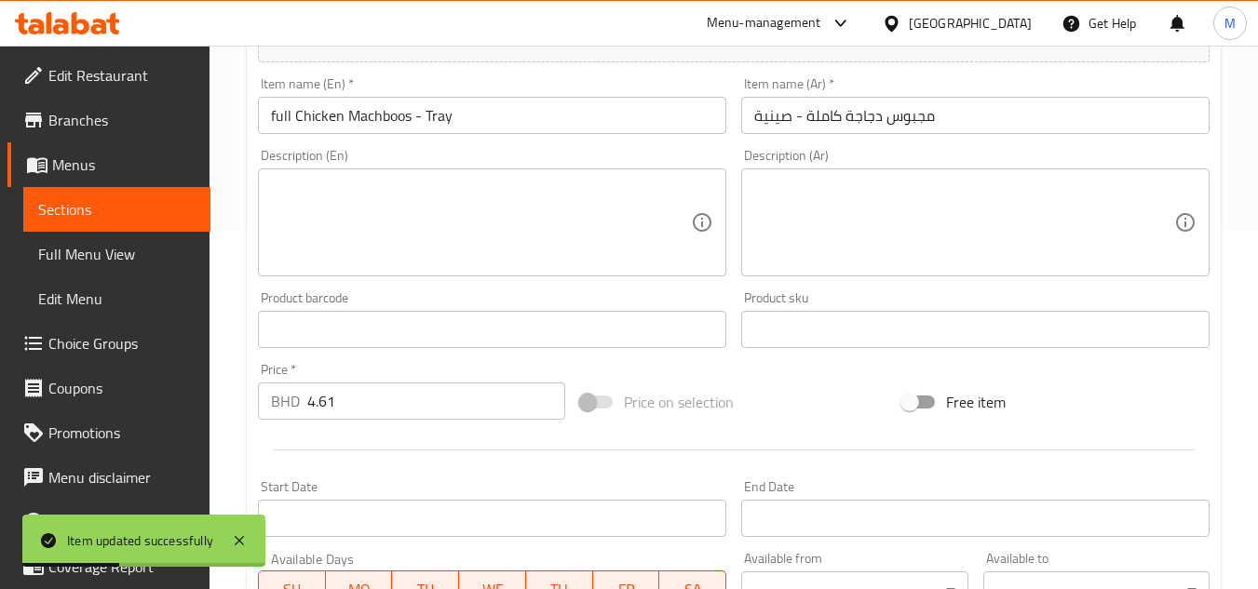
scroll to position [373, 0]
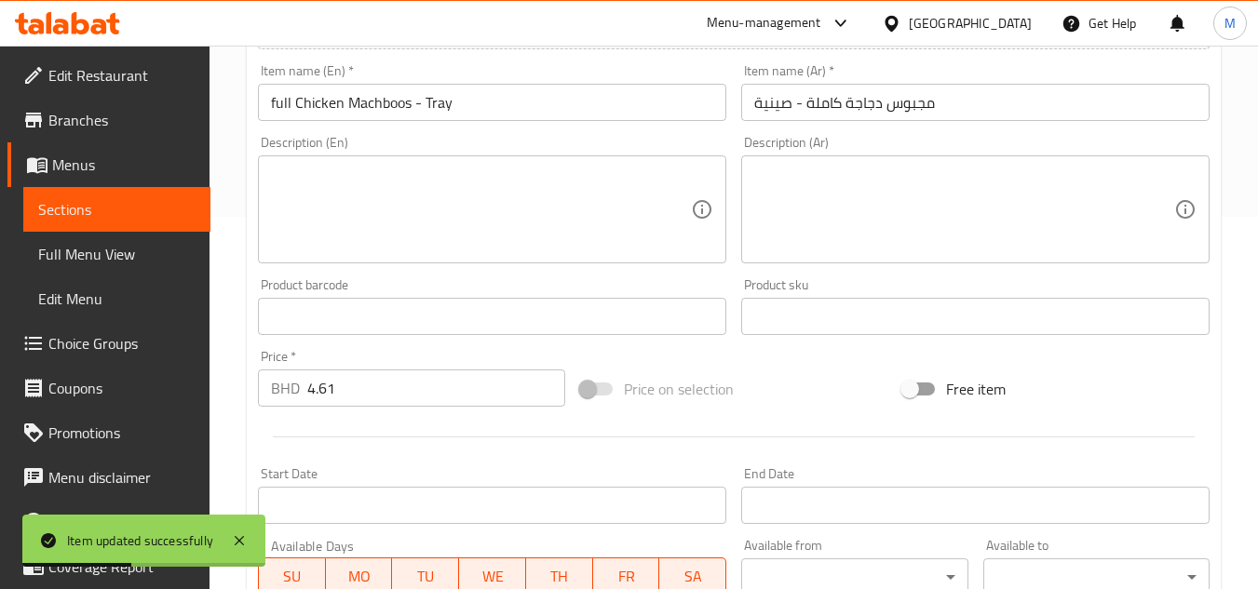
click at [522, 208] on textarea at bounding box center [481, 210] width 420 height 88
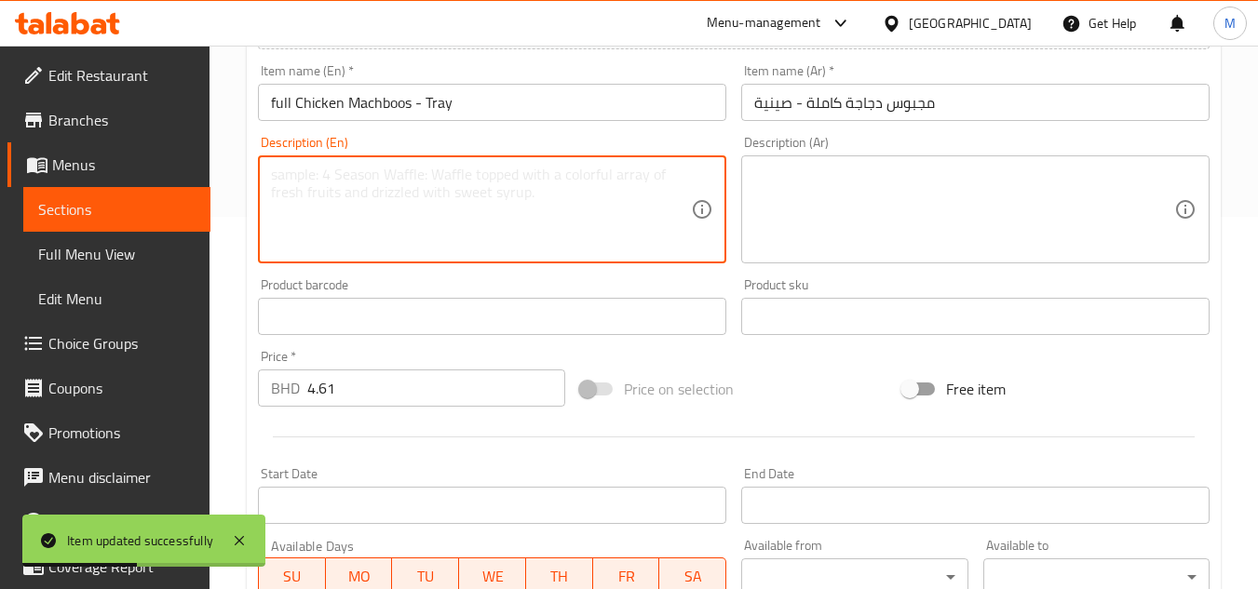
paste textarea "Traditional chicken machboos with full chicken"
type textarea "Traditional chicken machboos with full chicken"
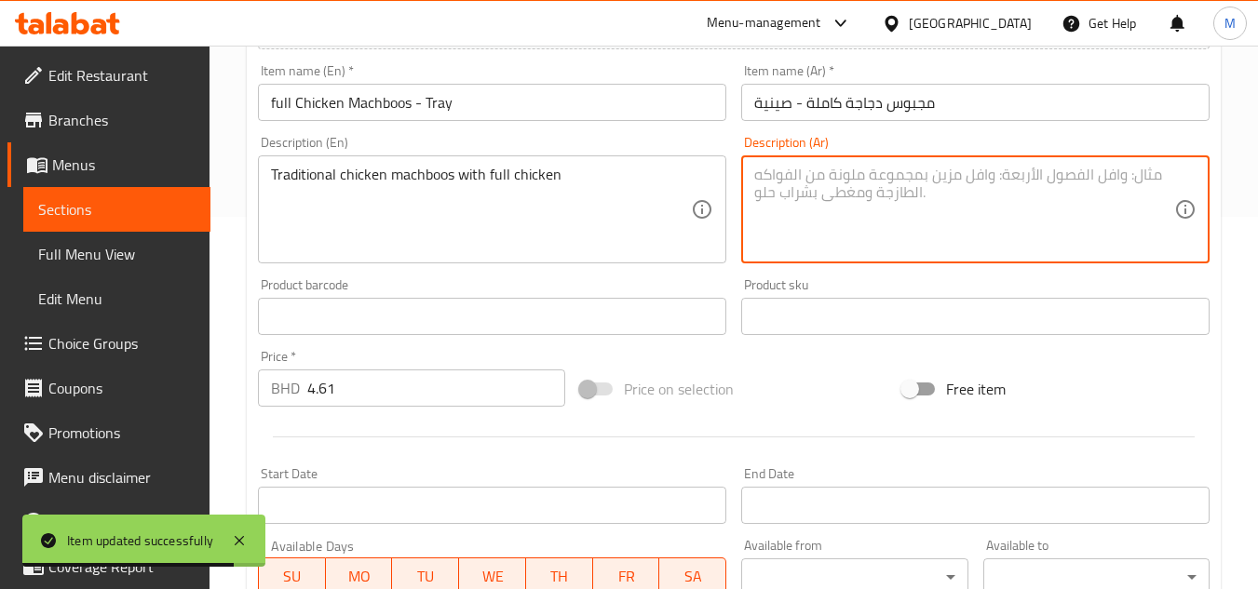
click at [910, 221] on textarea at bounding box center [964, 210] width 420 height 88
paste textarea "مجبوس دجاج تقليدي مع دجاجة كاملة"
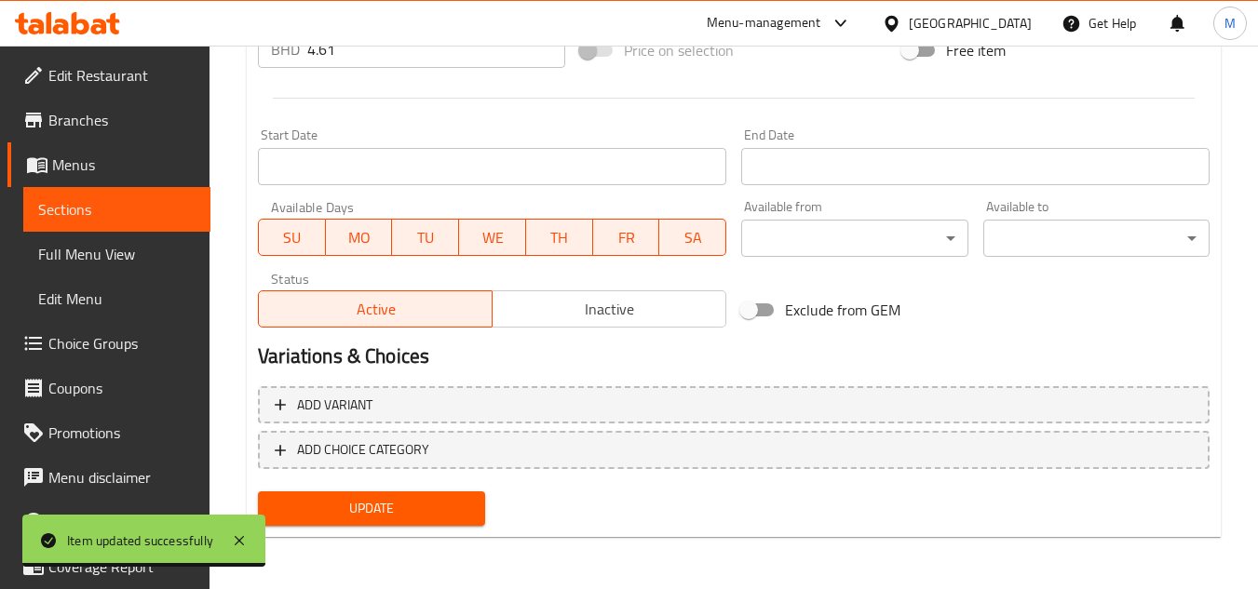
type textarea "مجبوس دجاج تقليدي مع دجاجة كاملة"
click at [412, 519] on span "Update" at bounding box center [371, 508] width 196 height 23
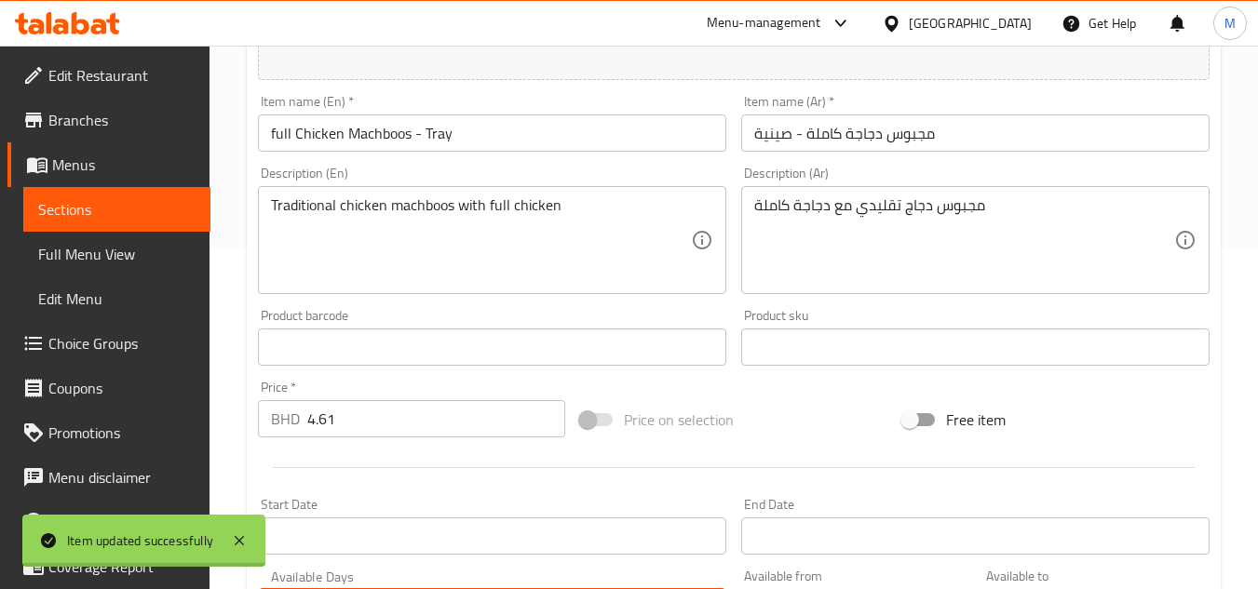
scroll to position [0, 0]
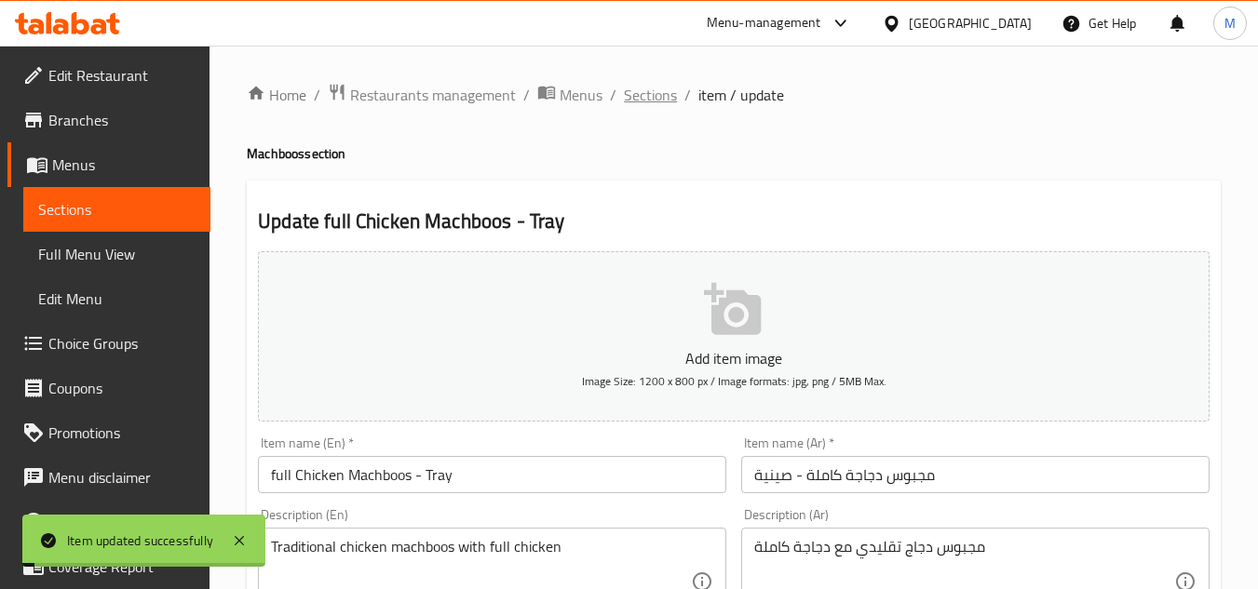
click at [642, 94] on span "Sections" at bounding box center [650, 95] width 53 height 22
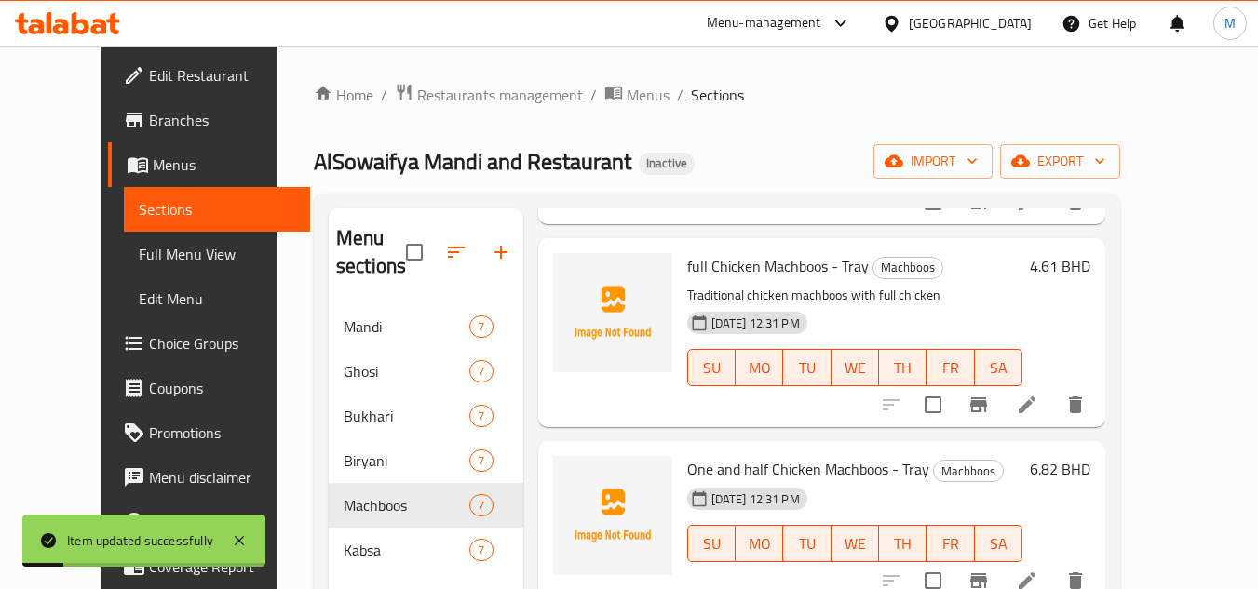
scroll to position [652, 0]
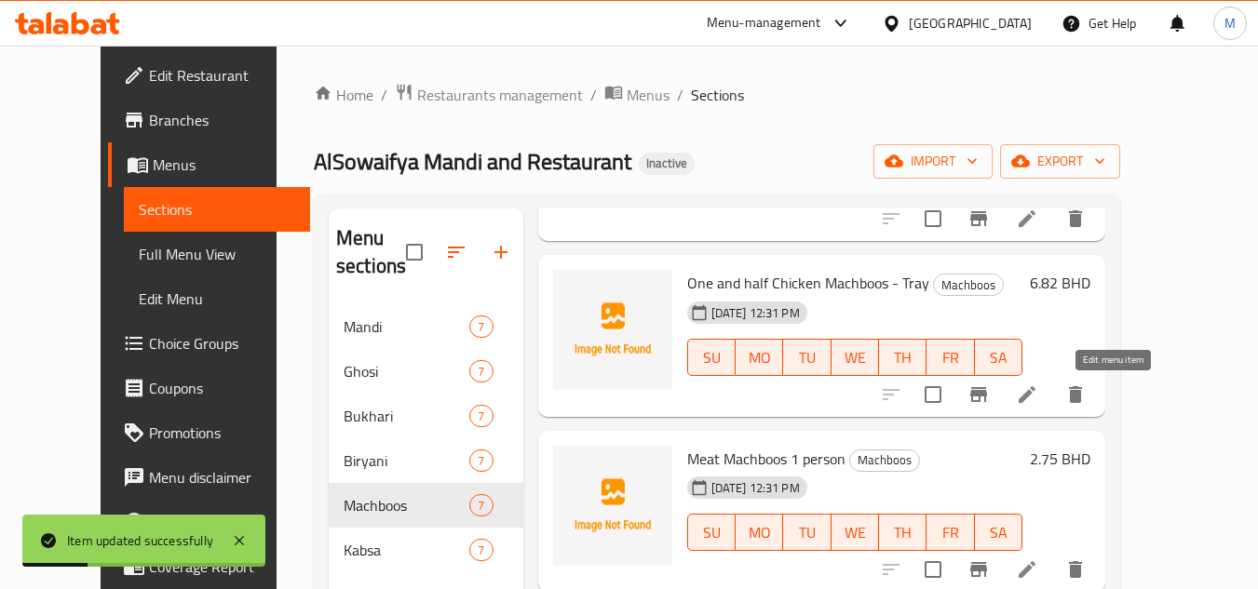
click at [1038, 396] on icon at bounding box center [1027, 395] width 22 height 22
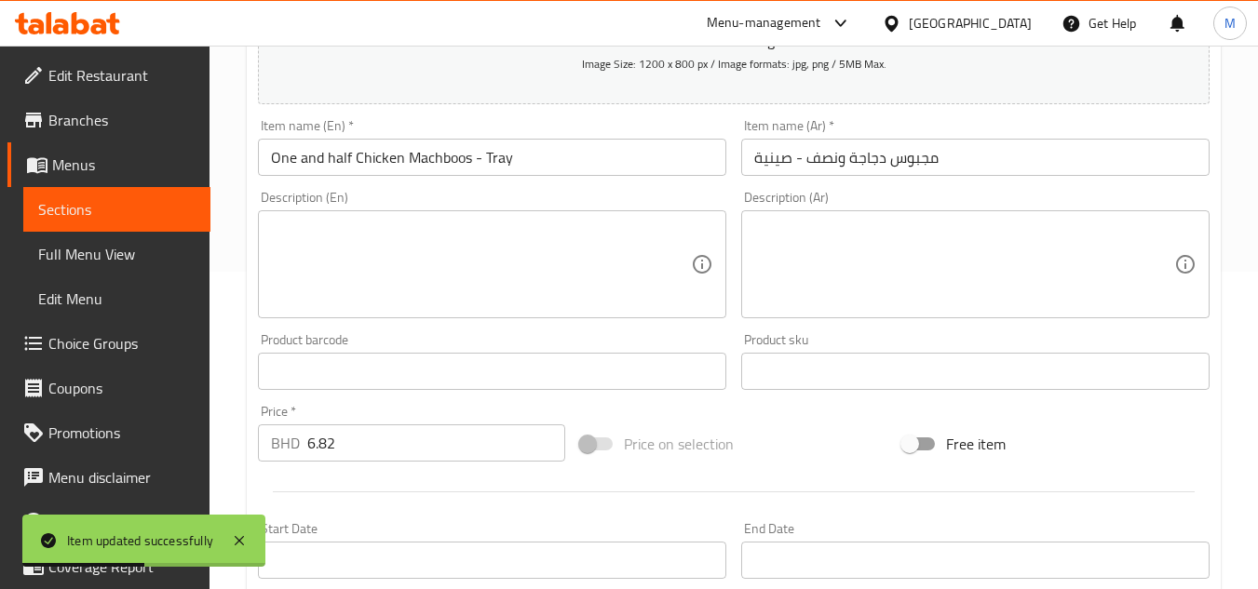
scroll to position [373, 0]
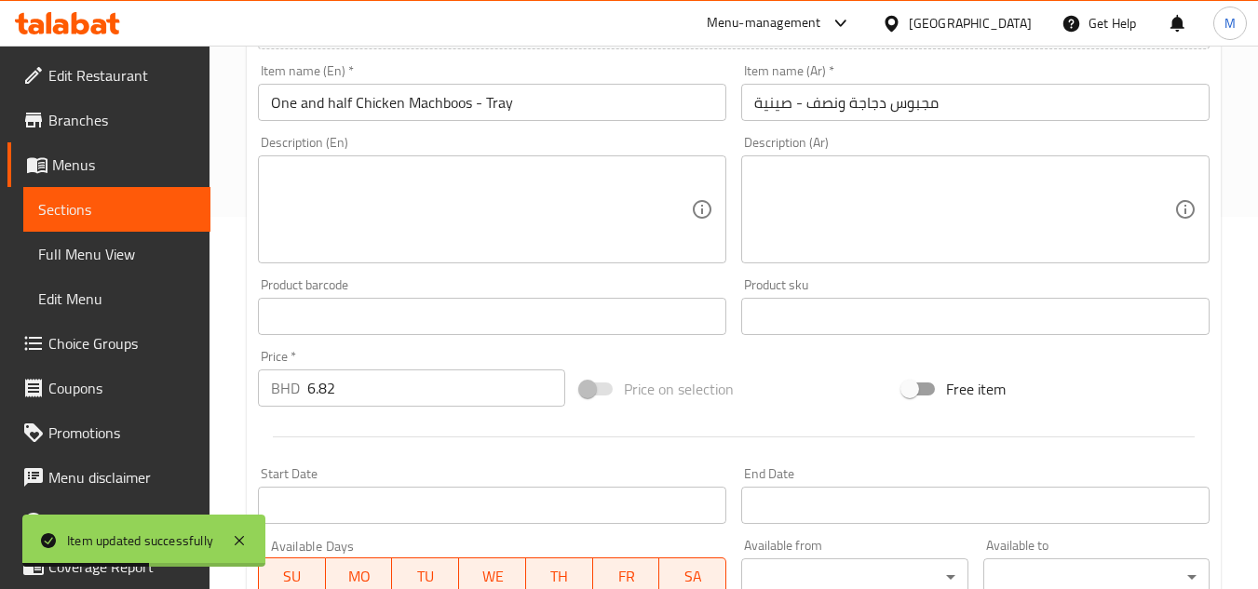
click at [506, 223] on textarea at bounding box center [481, 210] width 420 height 88
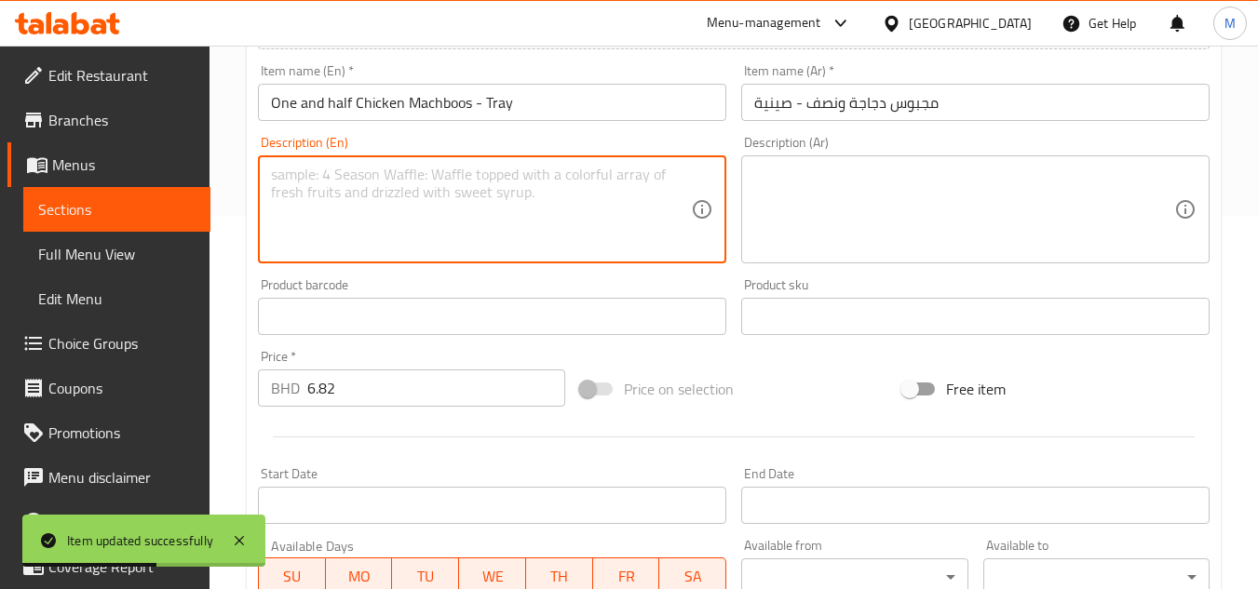
paste textarea "Traditional chicken machboos with 1 and half chicken"
type textarea "Traditional chicken machboos with 1 and half chicken"
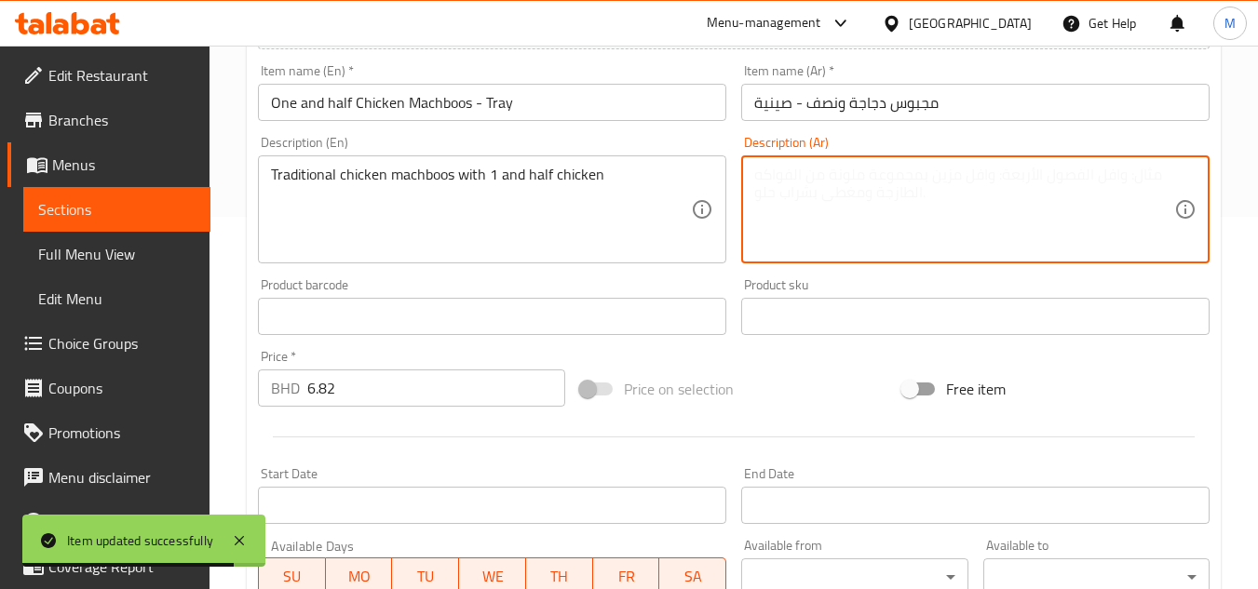
click at [861, 200] on textarea at bounding box center [964, 210] width 420 height 88
paste textarea "مجبوس دجاج تقليدي مع دجاجة ونصف"
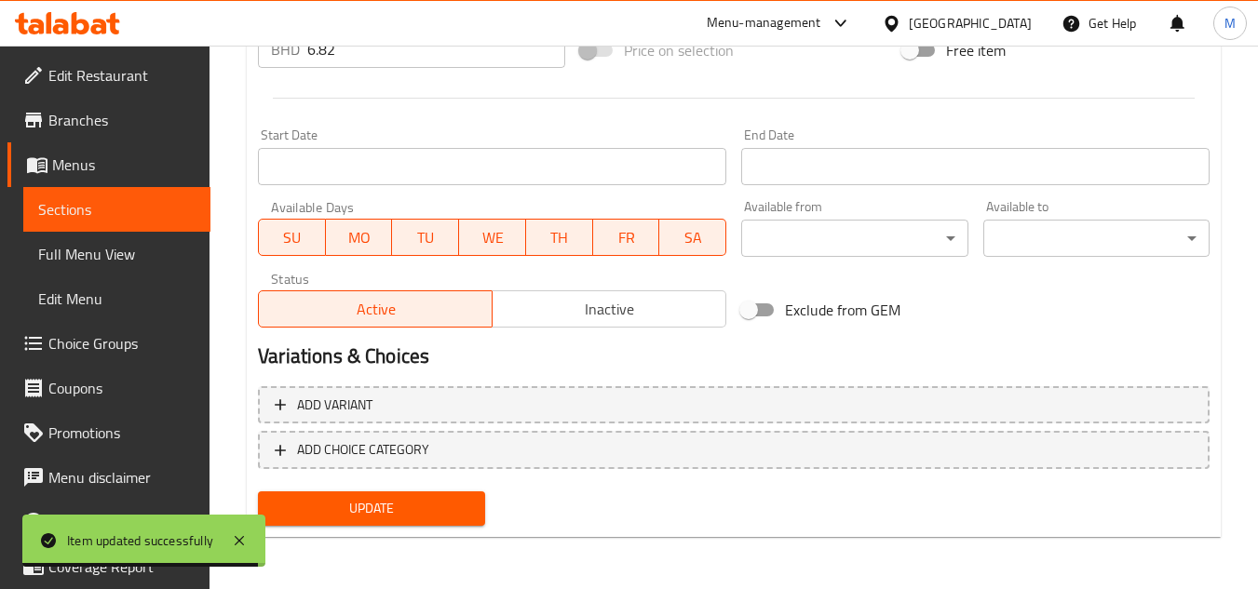
type textarea "مجبوس دجاج تقليدي مع دجاجة ونصف"
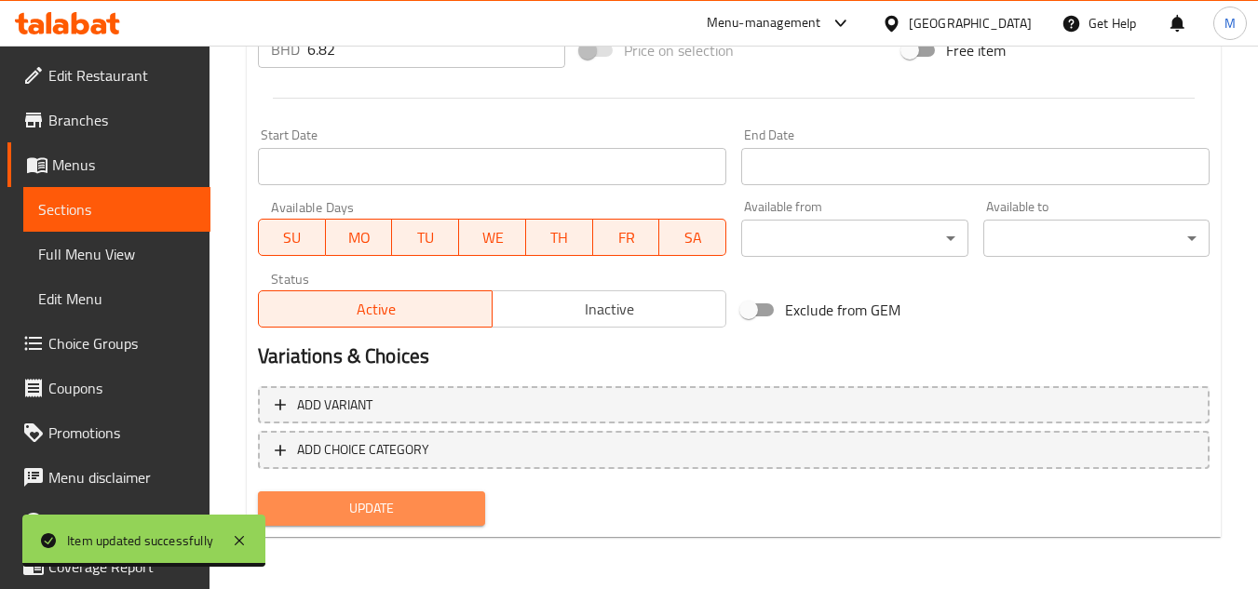
click at [452, 513] on span "Update" at bounding box center [371, 508] width 196 height 23
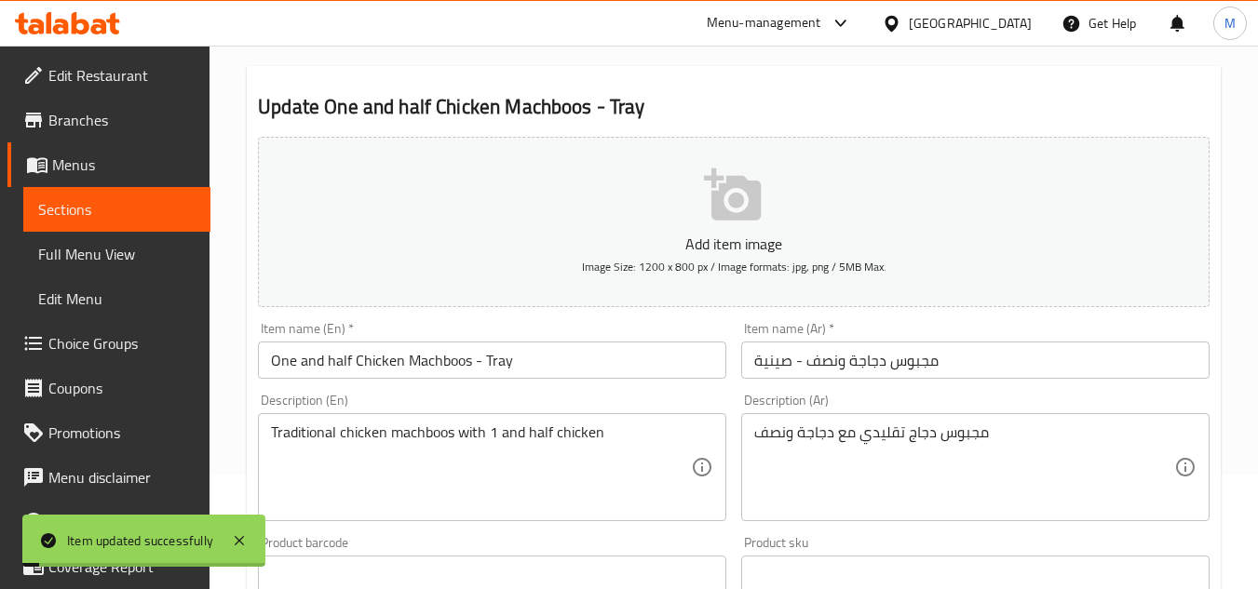
scroll to position [0, 0]
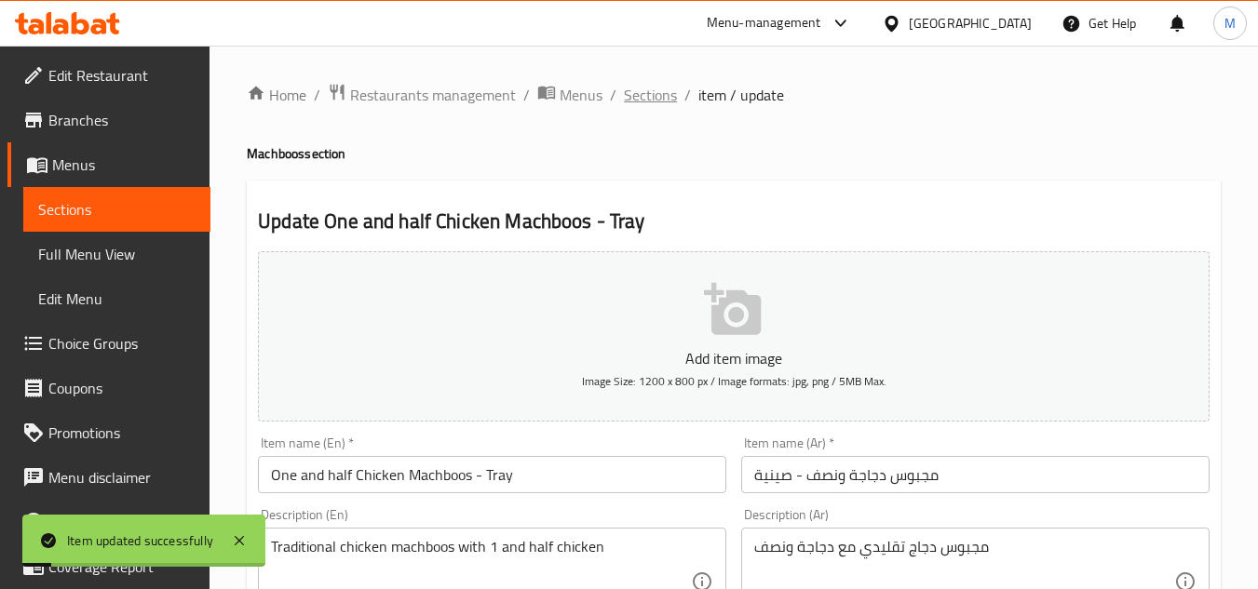
click at [660, 95] on span "Sections" at bounding box center [650, 95] width 53 height 22
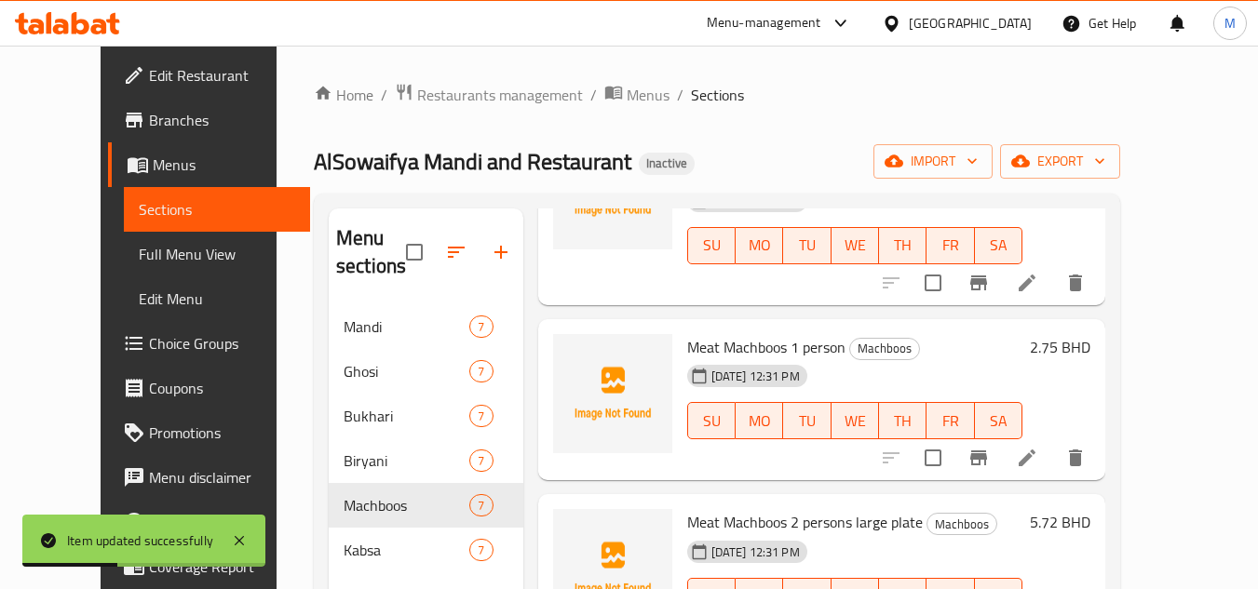
scroll to position [826, 0]
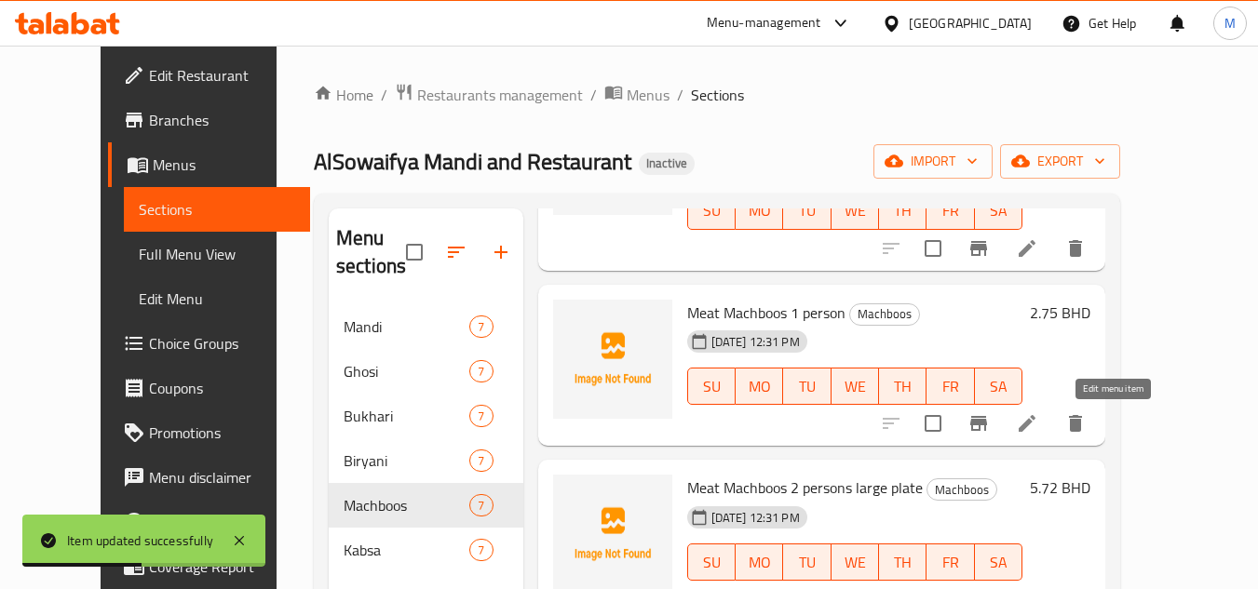
click at [1036, 428] on icon at bounding box center [1027, 423] width 17 height 17
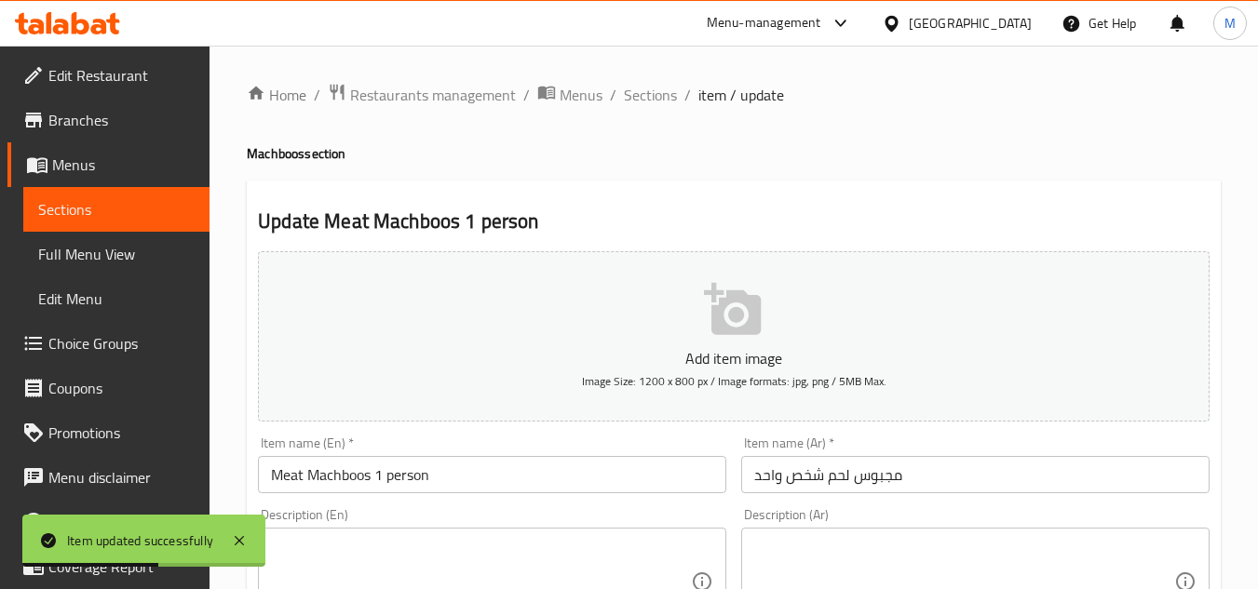
scroll to position [373, 0]
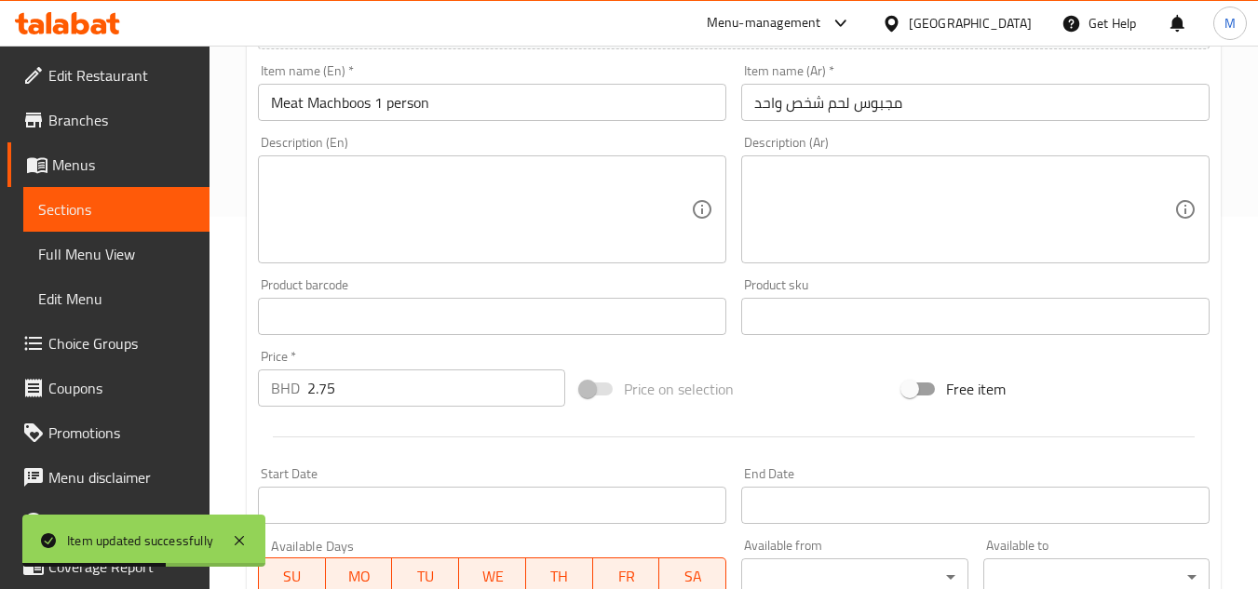
click at [495, 267] on div "Description (En) Description (En)" at bounding box center [492, 200] width 483 height 142
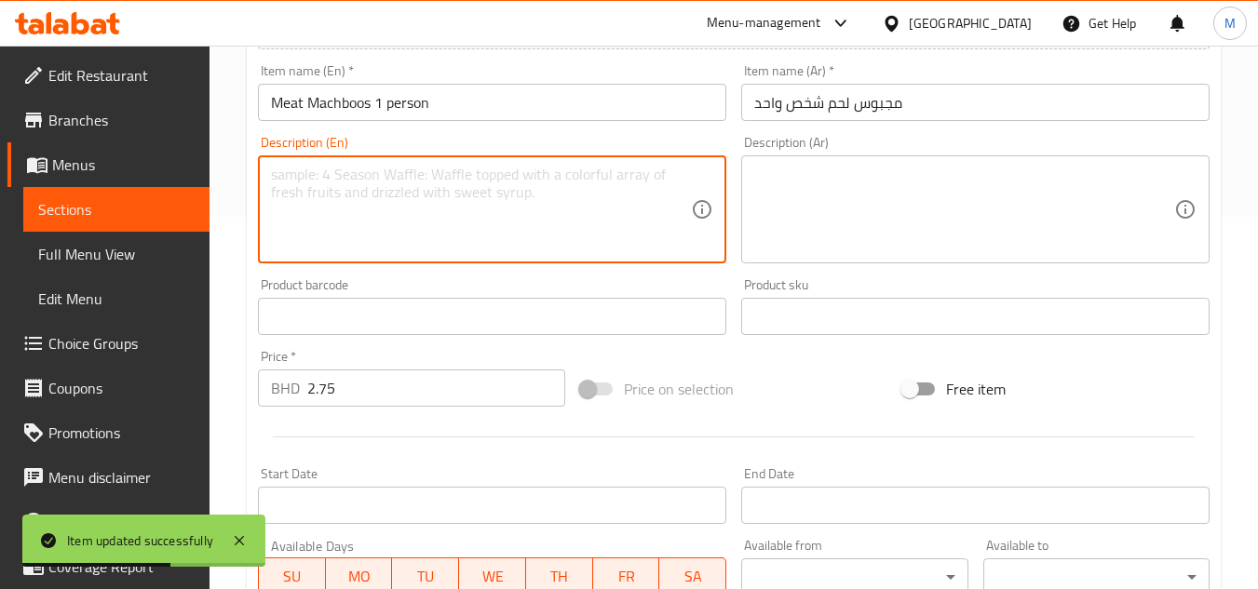
click at [485, 220] on textarea at bounding box center [481, 210] width 420 height 88
paste textarea "Classic meat machboos for 1 person"
type textarea "Classic meat machboos for 1 person"
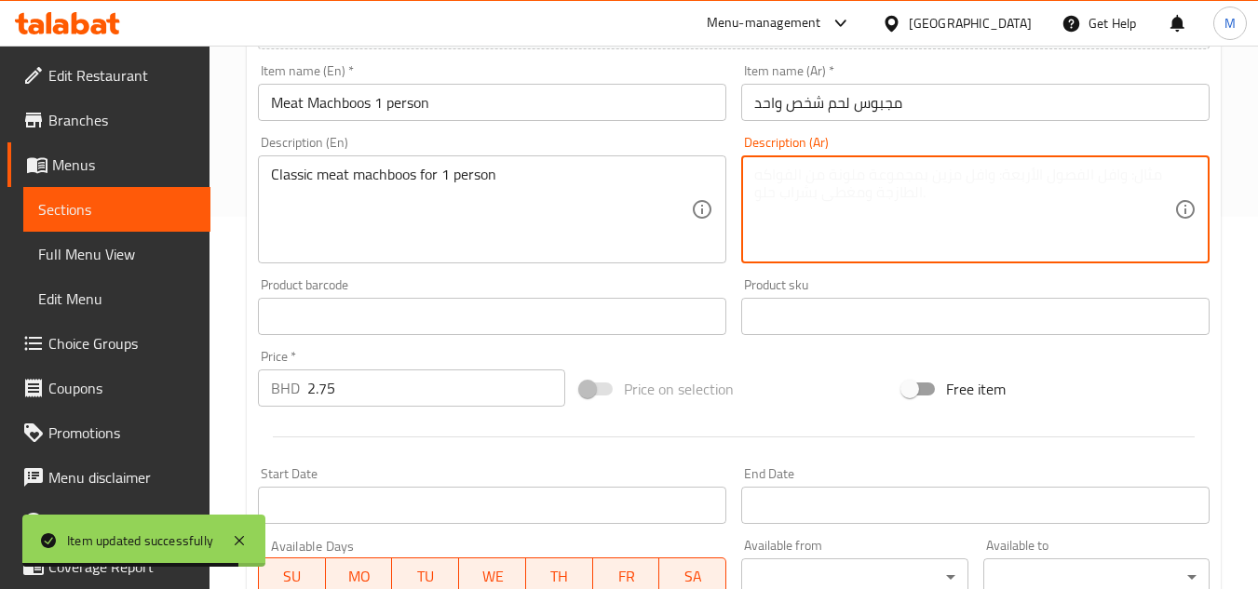
click at [1019, 196] on textarea at bounding box center [964, 210] width 420 height 88
paste textarea "مجبوس لحم كلاسيكي لشخص واحد"
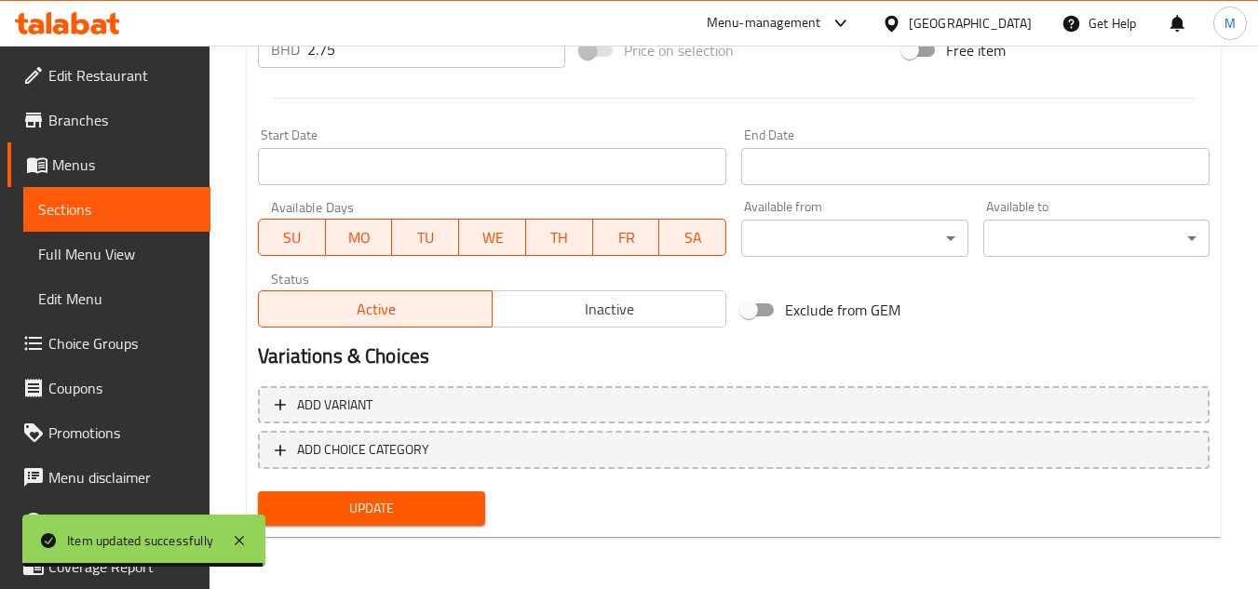
type textarea "مجبوس لحم كلاسيكي لشخص واحد"
click at [448, 512] on span "Update" at bounding box center [371, 508] width 196 height 23
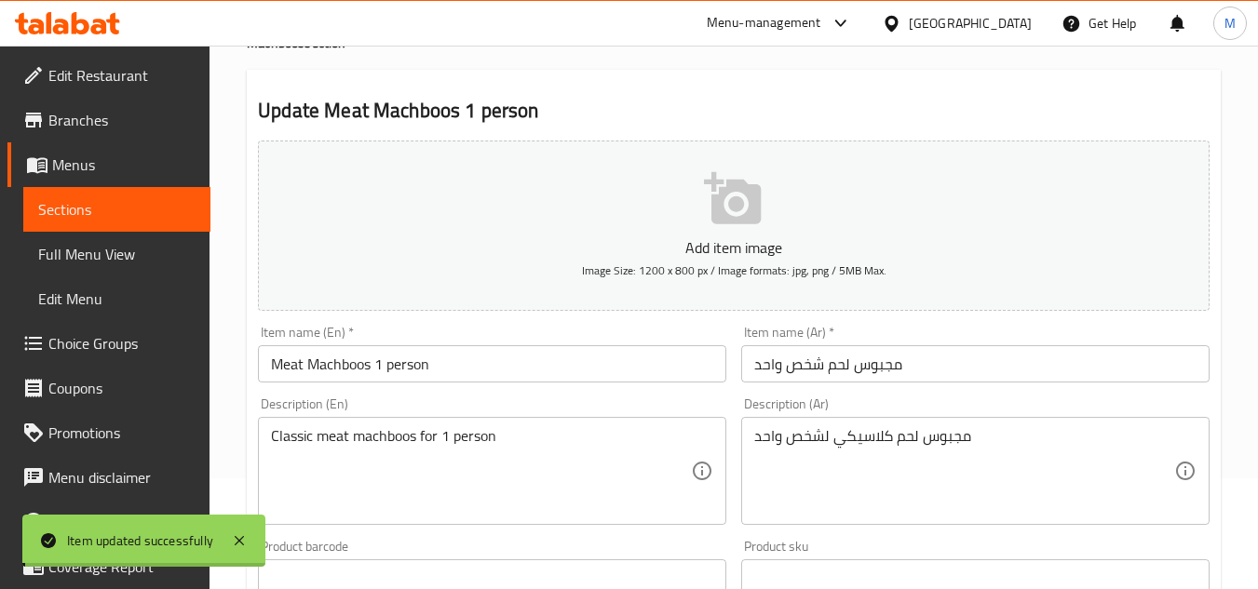
scroll to position [0, 0]
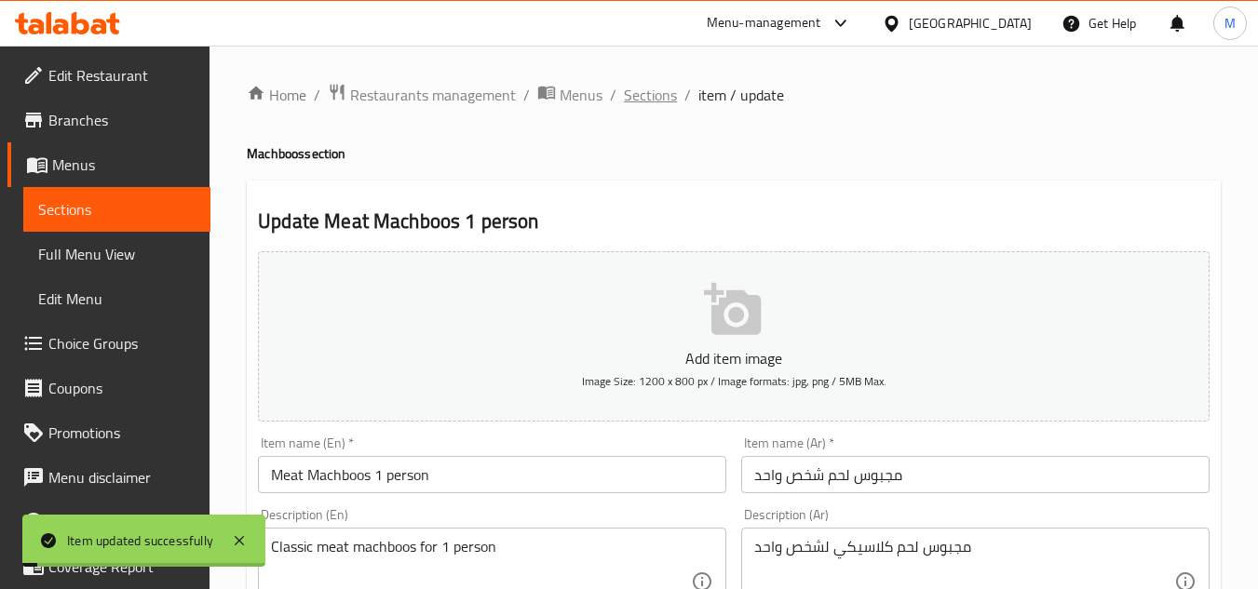
click at [654, 99] on span "Sections" at bounding box center [650, 95] width 53 height 22
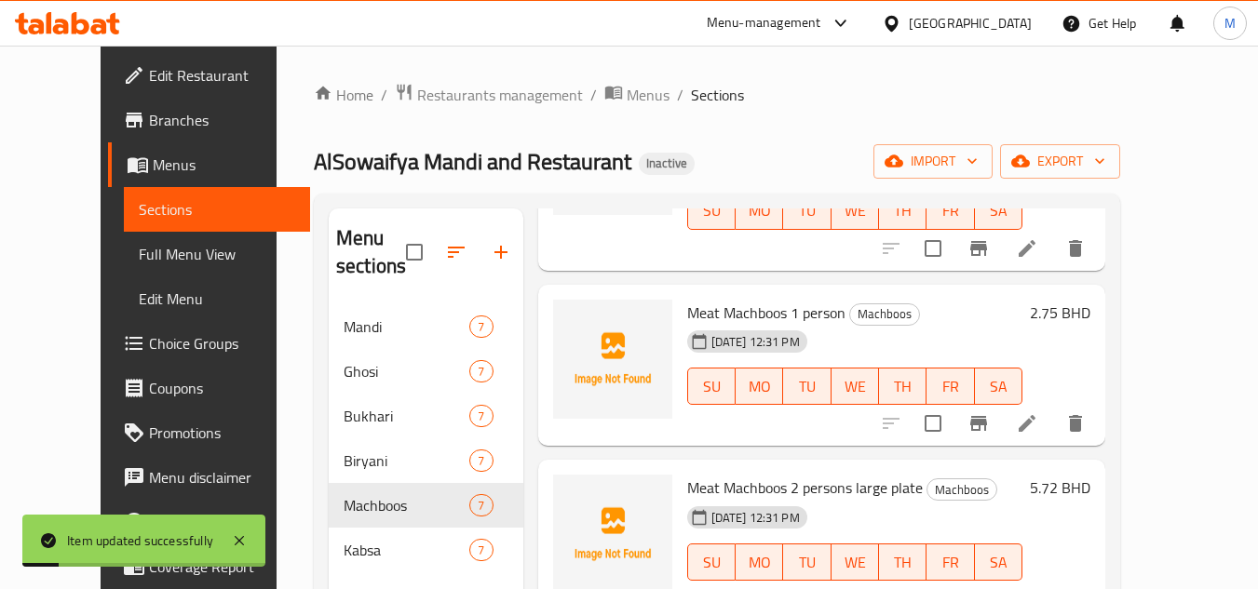
scroll to position [261, 0]
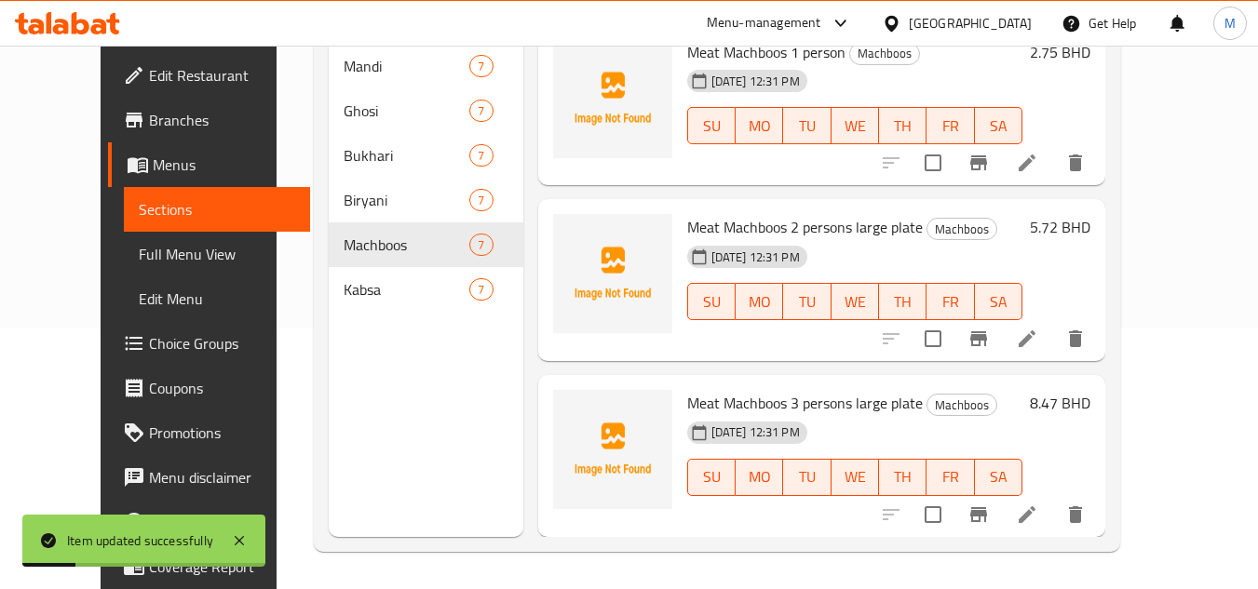
click at [1036, 338] on icon at bounding box center [1027, 339] width 17 height 17
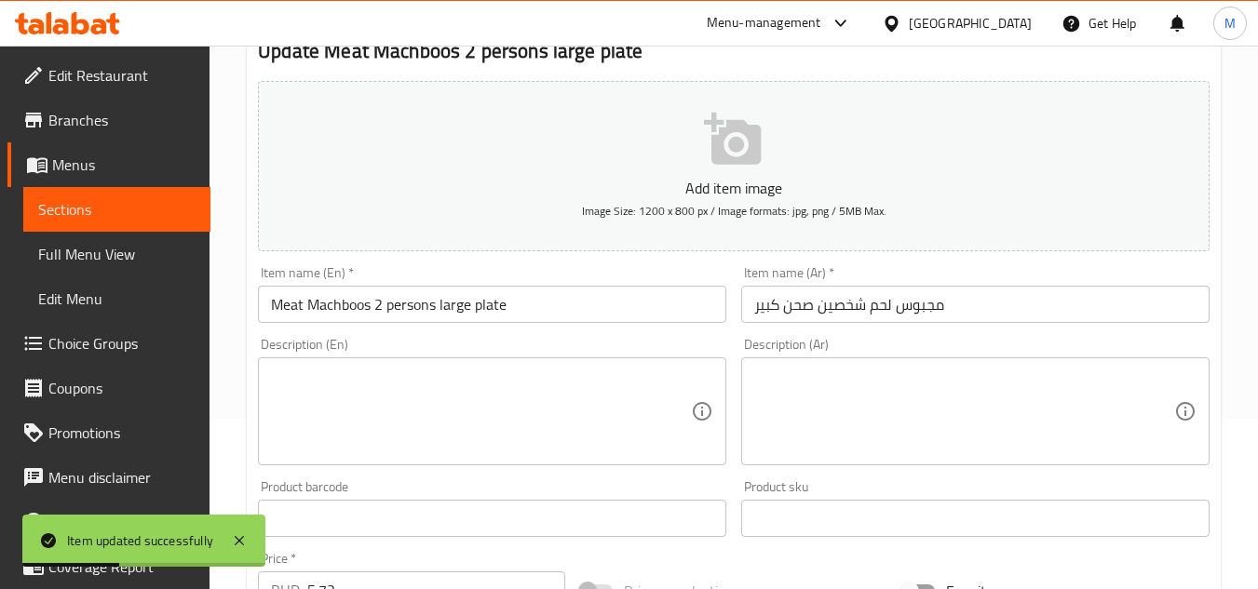
scroll to position [373, 0]
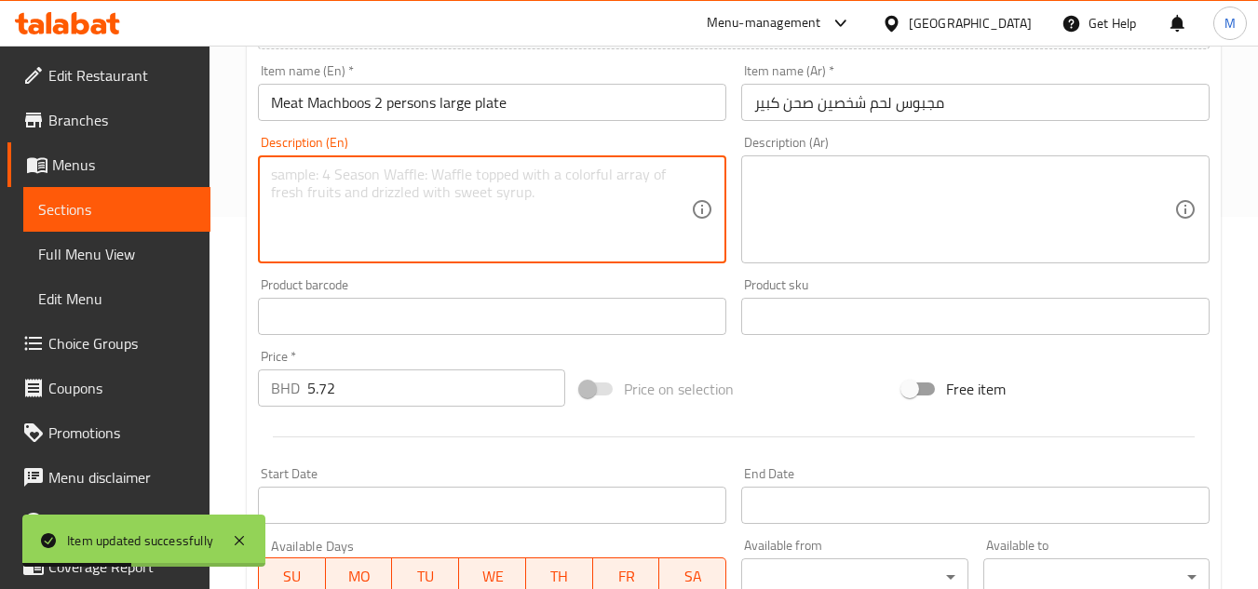
click at [397, 235] on textarea at bounding box center [481, 210] width 420 height 88
paste textarea "Classic meat machboos for 2 people (large plate)"
type textarea "Classic meat machboos for 2 people (large plate)"
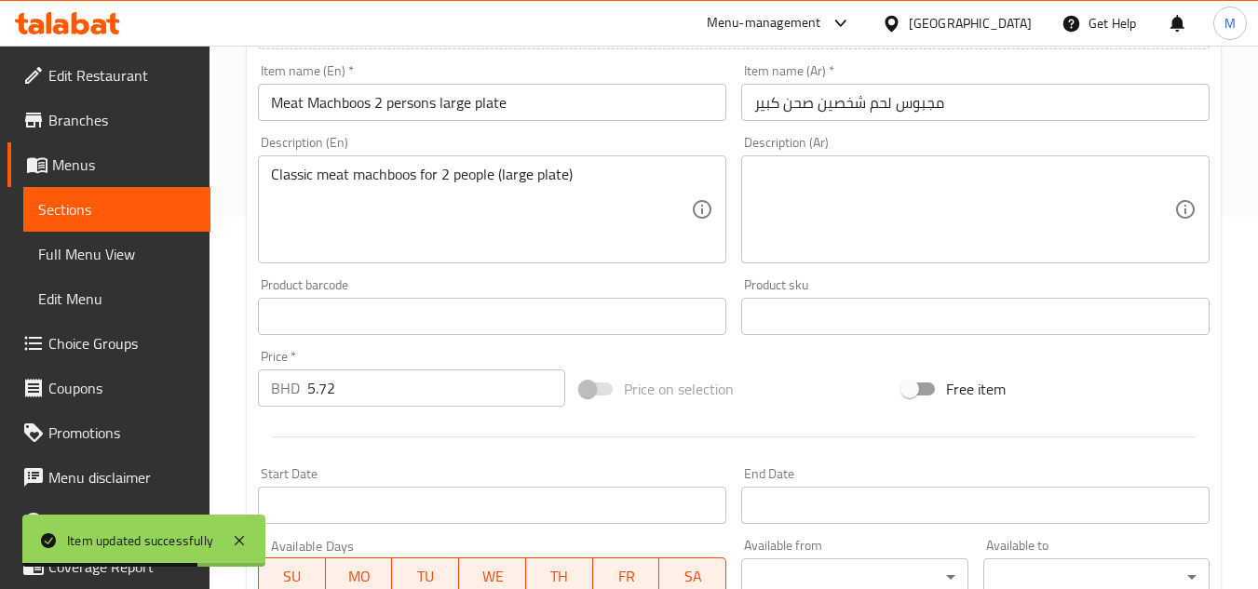
click at [981, 195] on textarea at bounding box center [964, 210] width 420 height 88
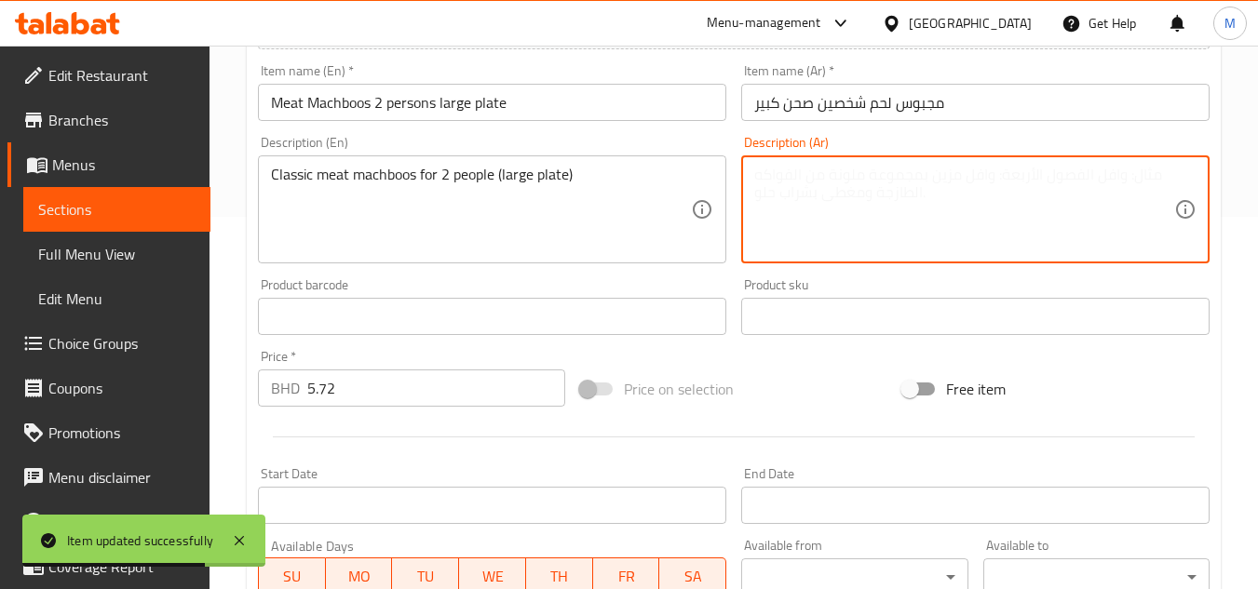
paste textarea "مجبوس لحم كلاسيكي لشخصين (طبق كبير)"
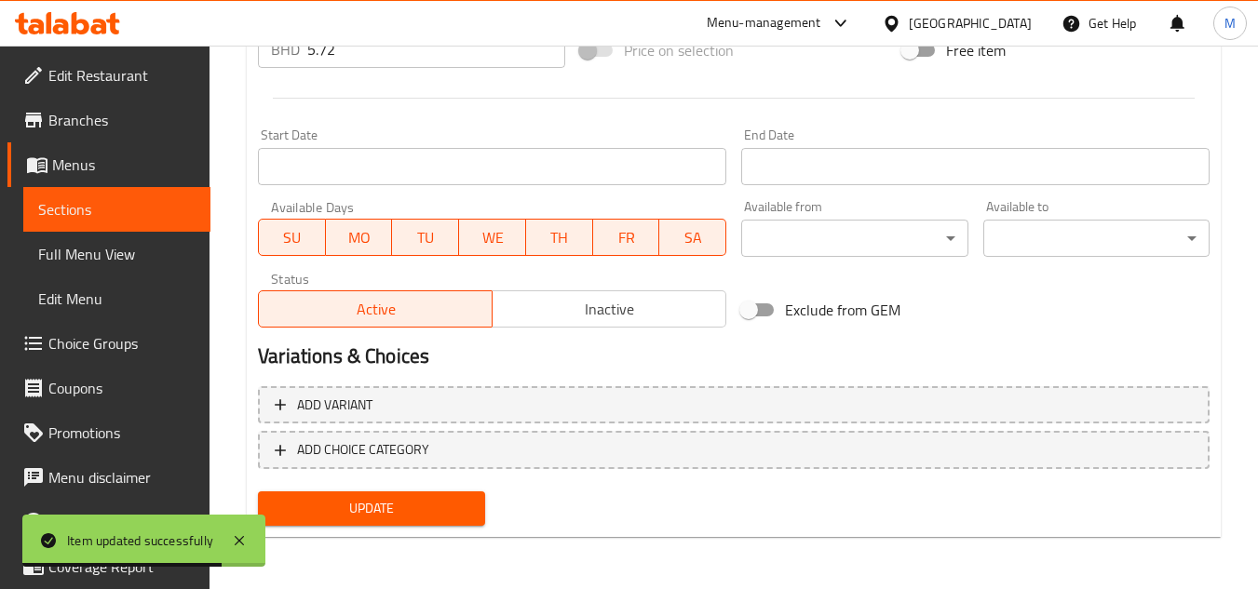
type textarea "مجبوس لحم كلاسيكي لشخصين (طبق كبير)"
click at [396, 509] on span "Update" at bounding box center [371, 508] width 196 height 23
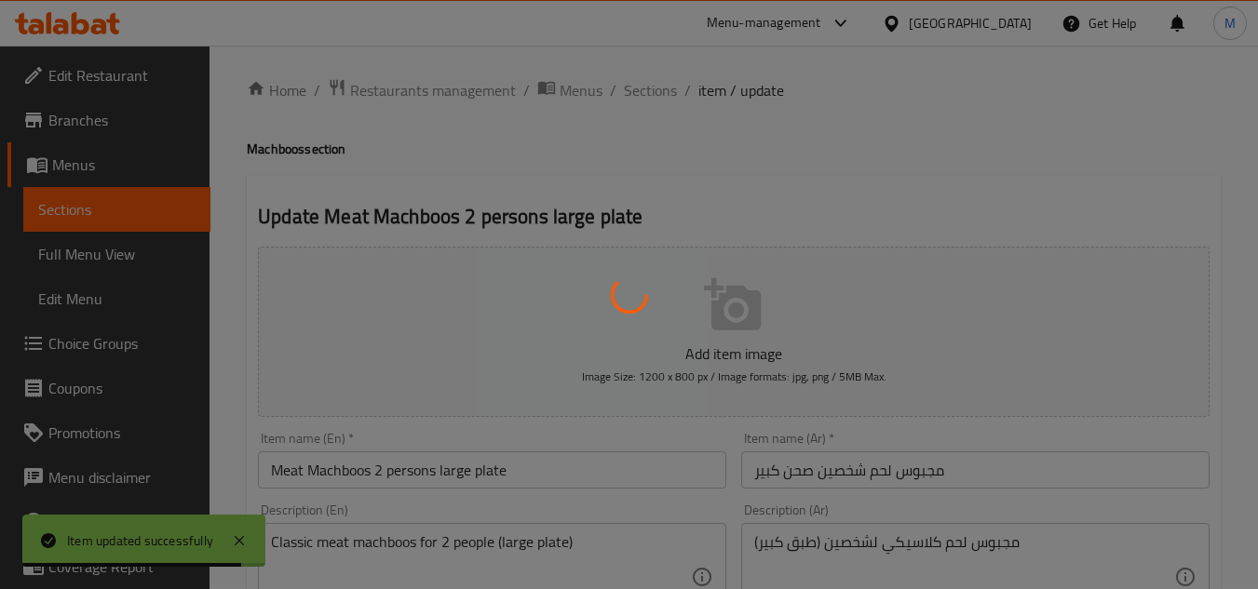
scroll to position [0, 0]
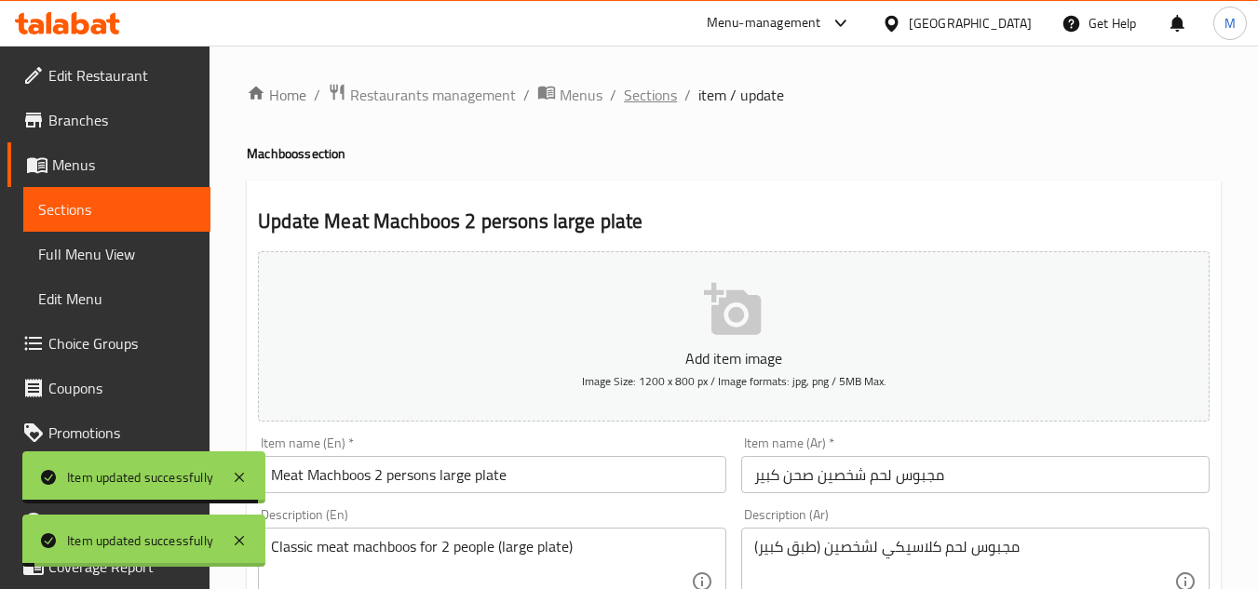
click at [654, 87] on span "Sections" at bounding box center [650, 95] width 53 height 22
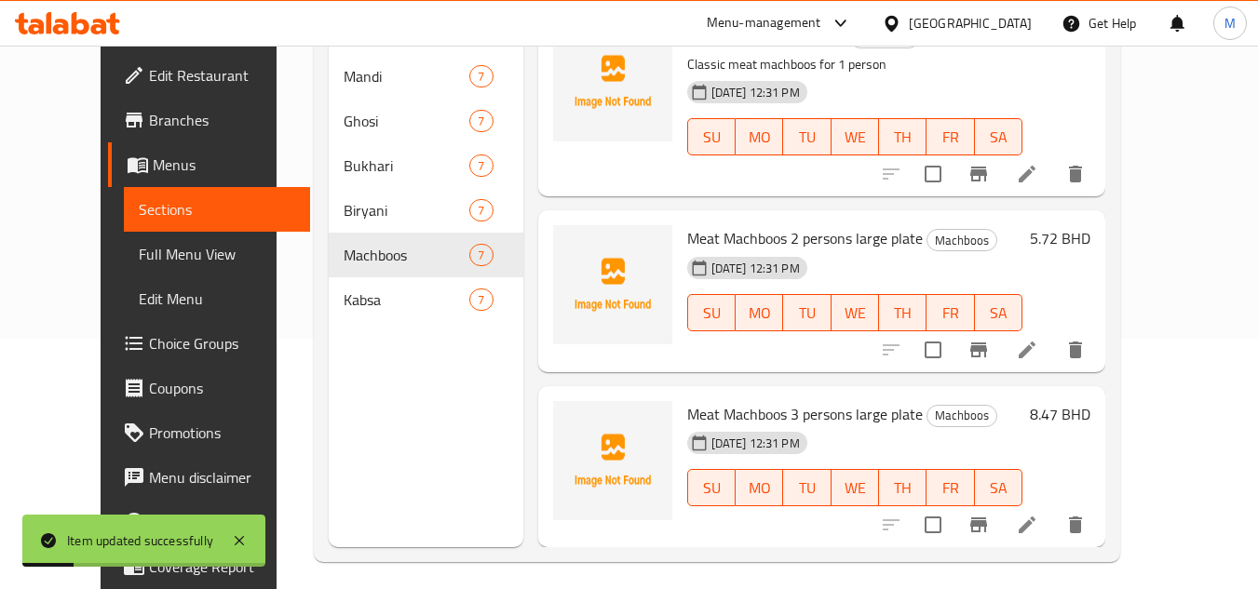
scroll to position [261, 0]
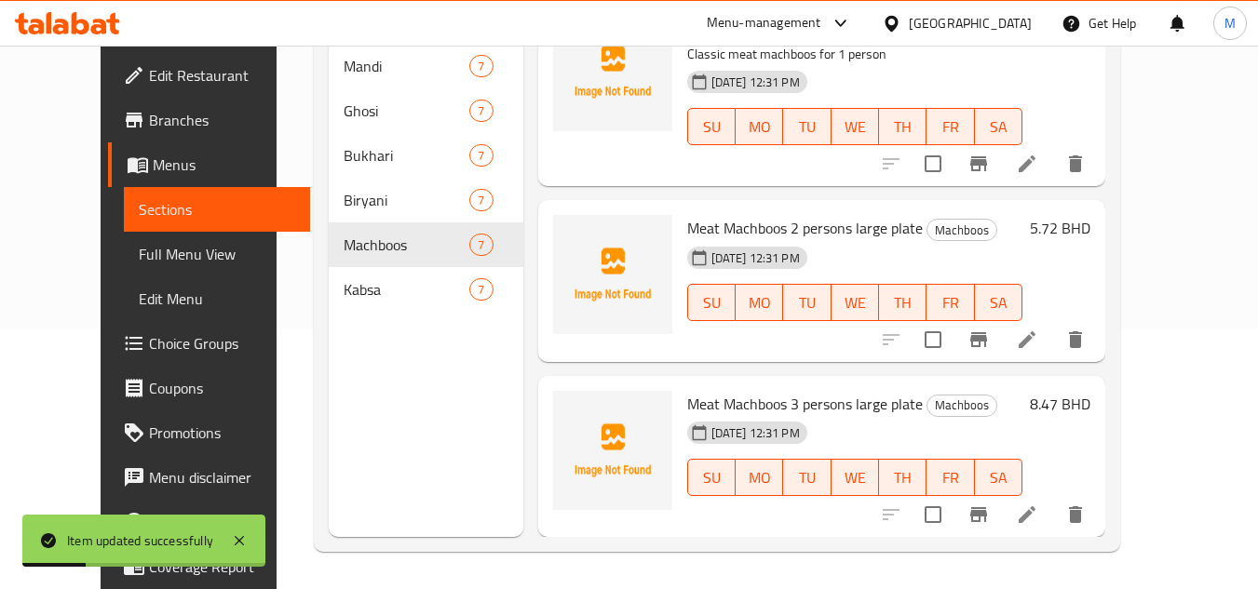
click at [1038, 519] on icon at bounding box center [1027, 515] width 22 height 22
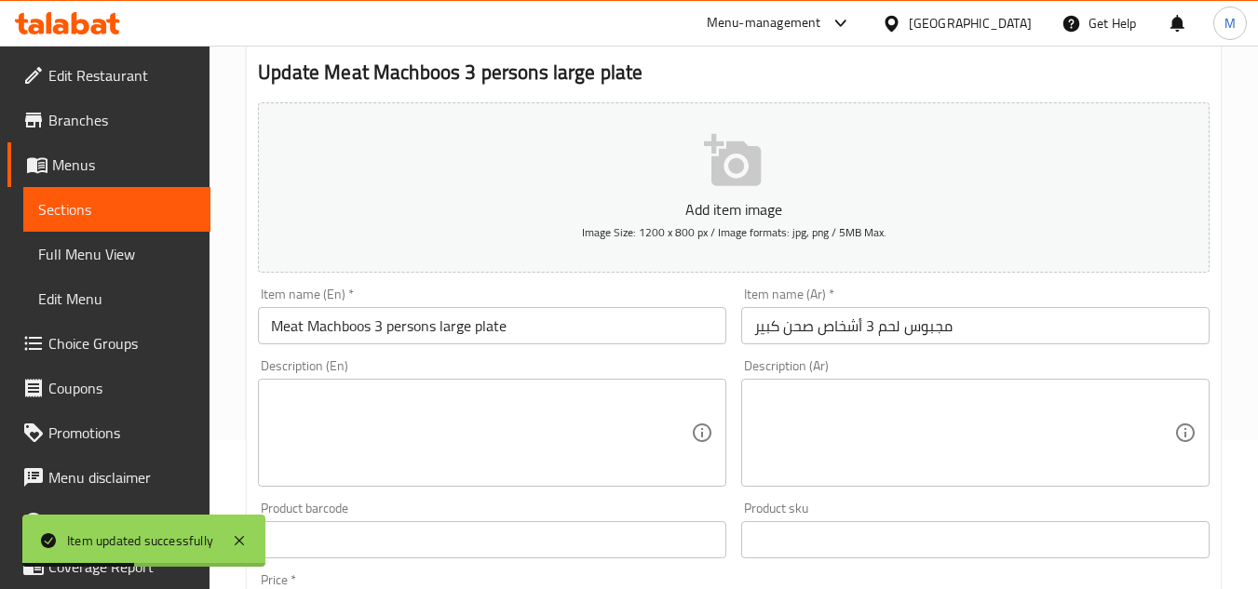
scroll to position [373, 0]
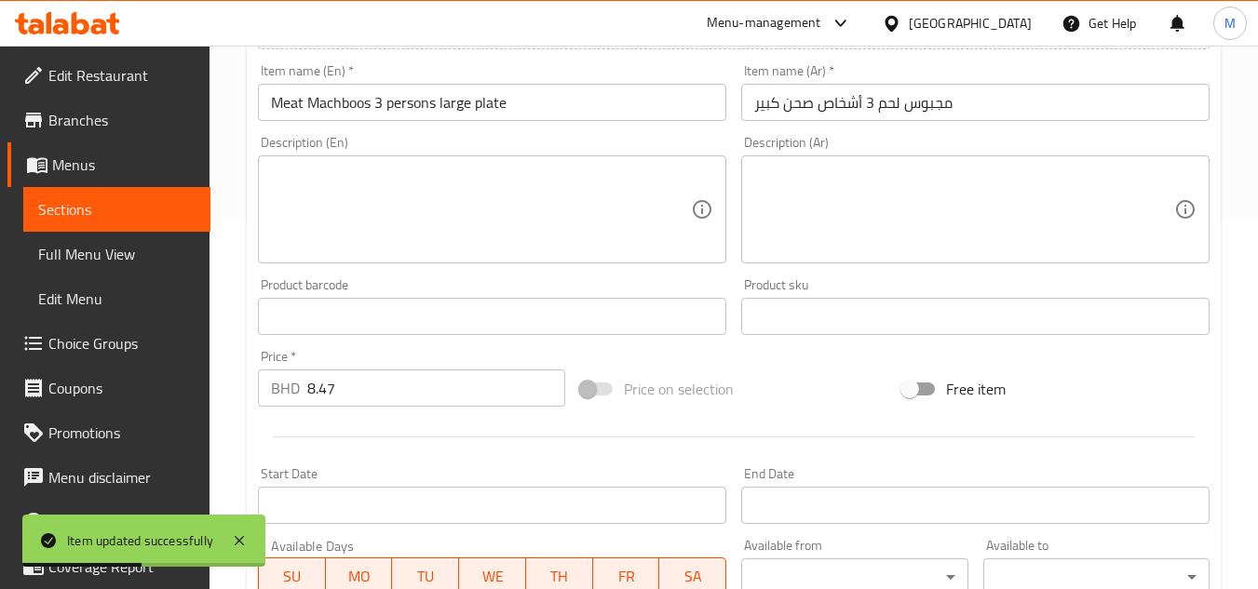
click at [555, 219] on textarea at bounding box center [481, 210] width 420 height 88
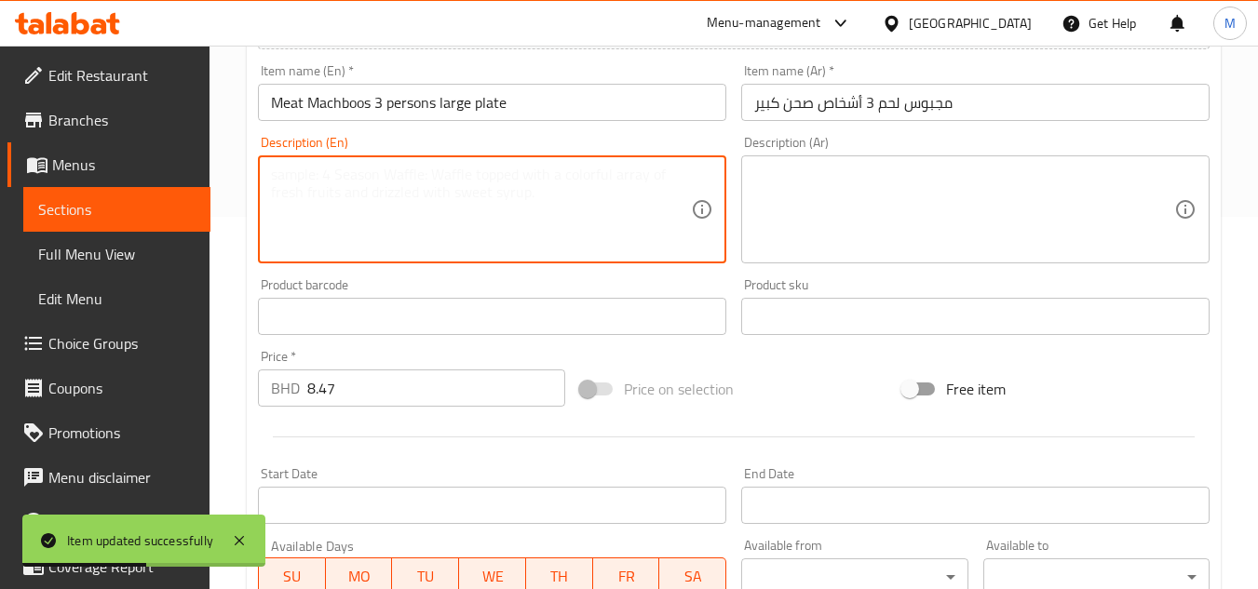
paste textarea "Classic meat machboos for 3 people (large plate)"
type textarea "Classic meat machboos for 3 people (large plate)"
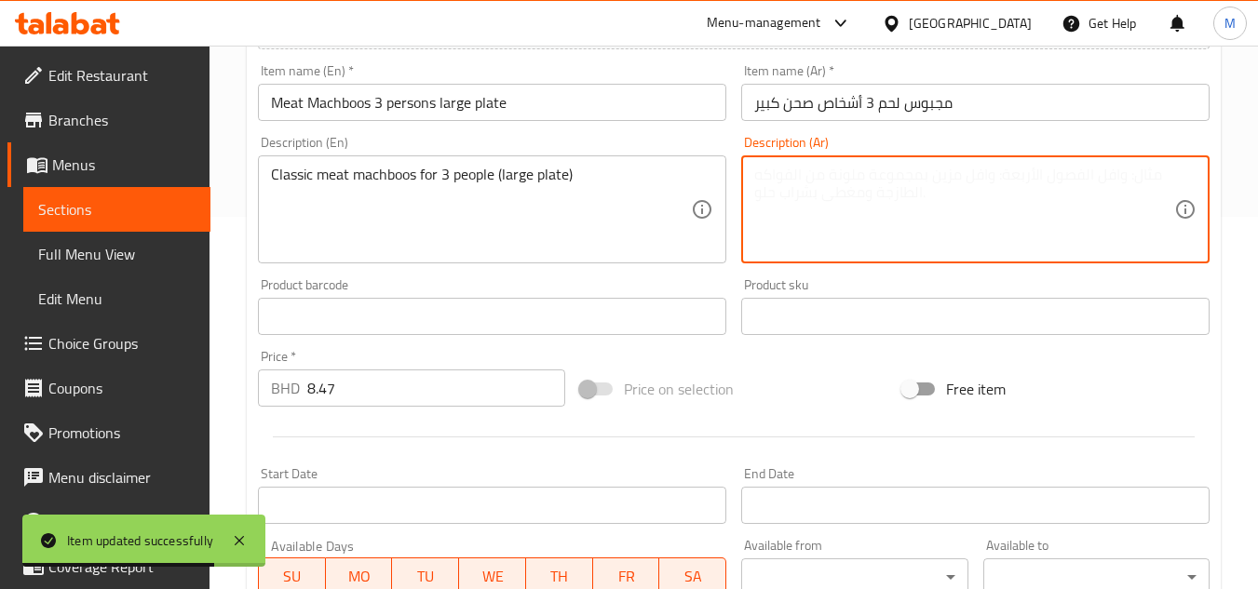
click at [1047, 222] on textarea at bounding box center [964, 210] width 420 height 88
paste textarea "مجبوس لحم كلاسيكي لثلاثة أشخاص (طبق كبير)"
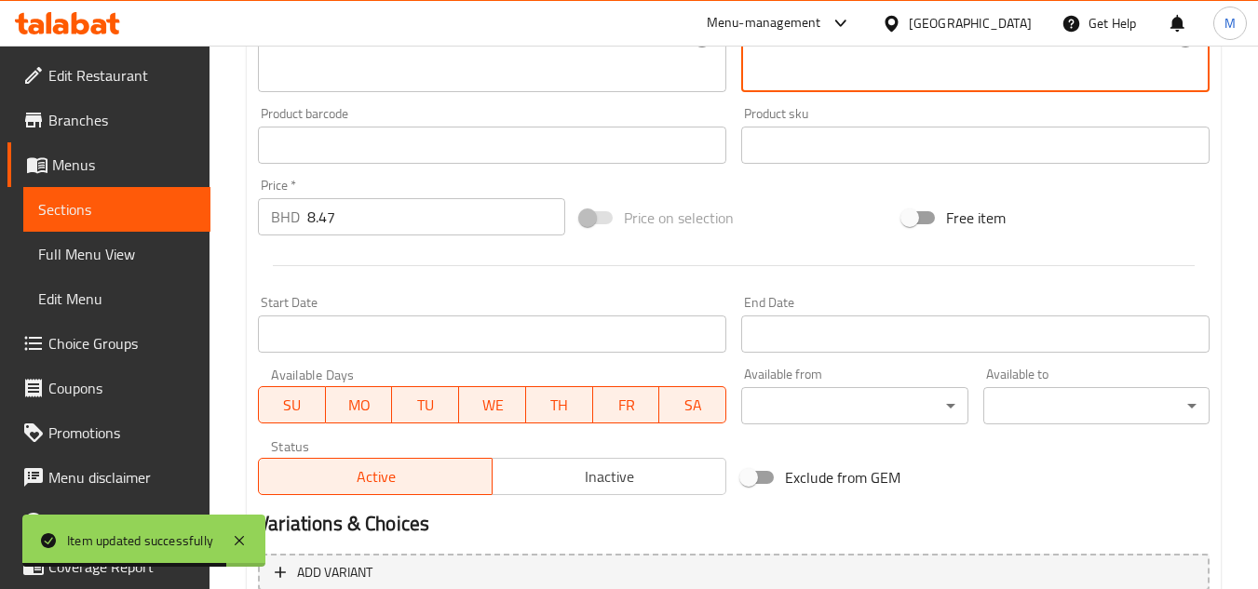
scroll to position [711, 0]
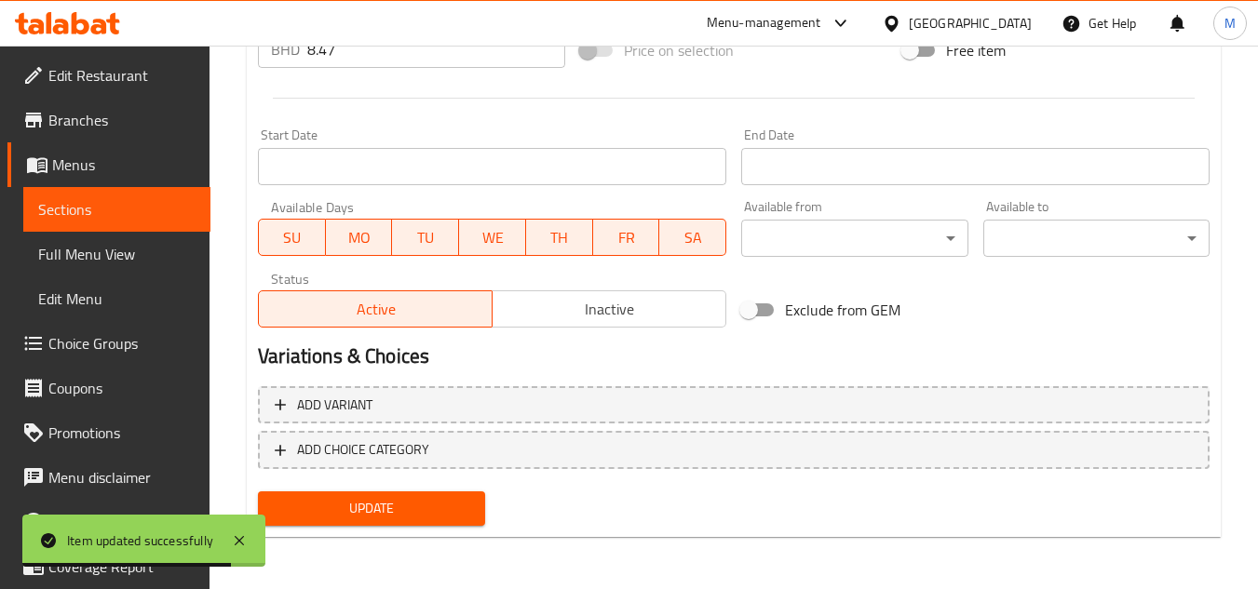
type textarea "مجبوس لحم كلاسيكي لثلاثة أشخاص (طبق كبير)"
click at [440, 516] on span "Update" at bounding box center [371, 508] width 196 height 23
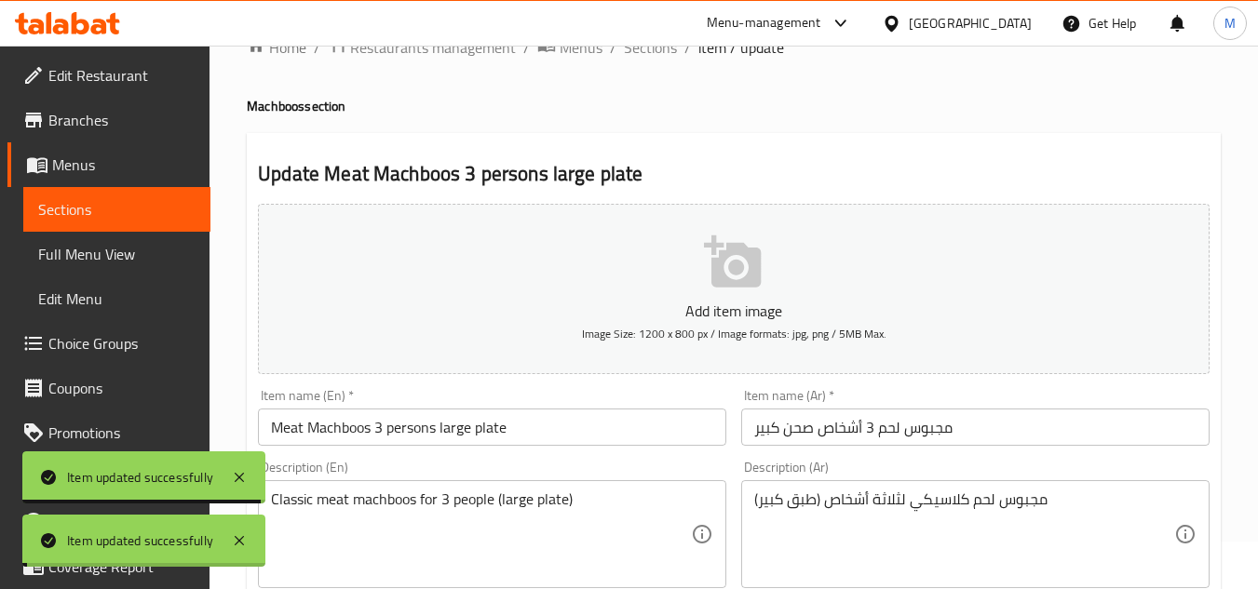
scroll to position [0, 0]
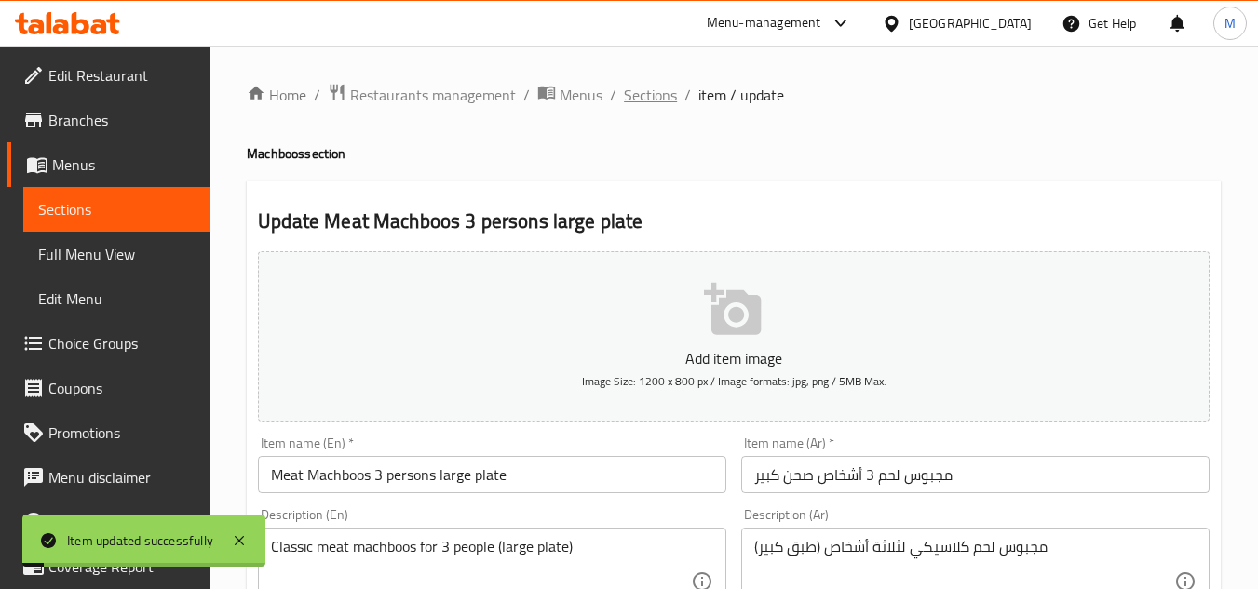
click at [642, 104] on span "Sections" at bounding box center [650, 95] width 53 height 22
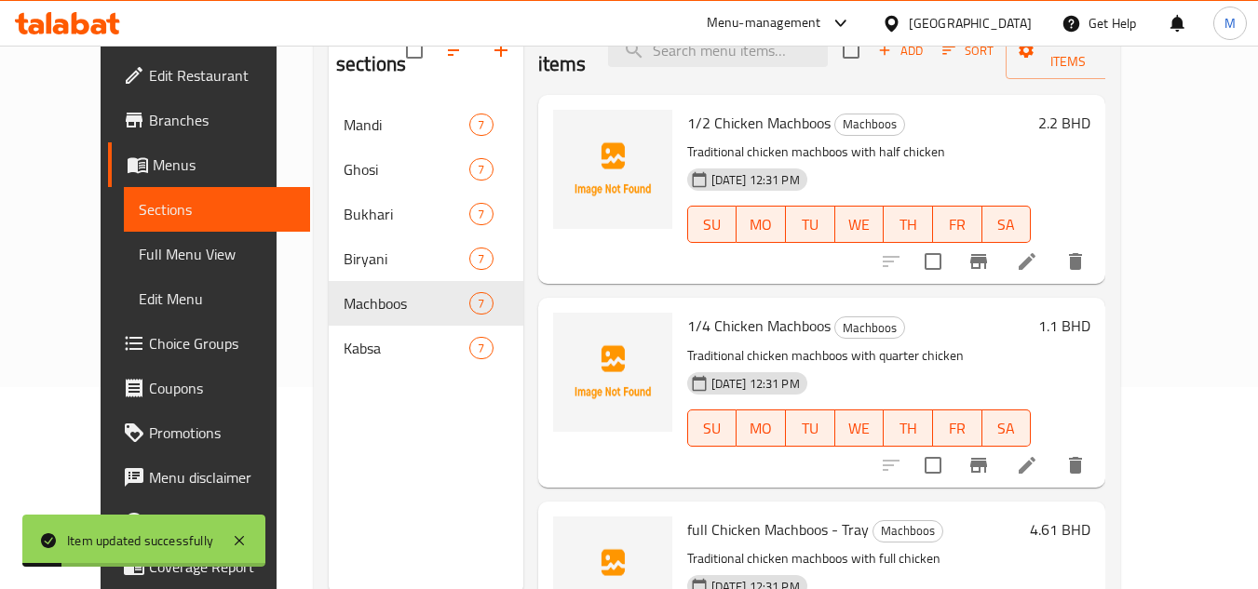
scroll to position [261, 0]
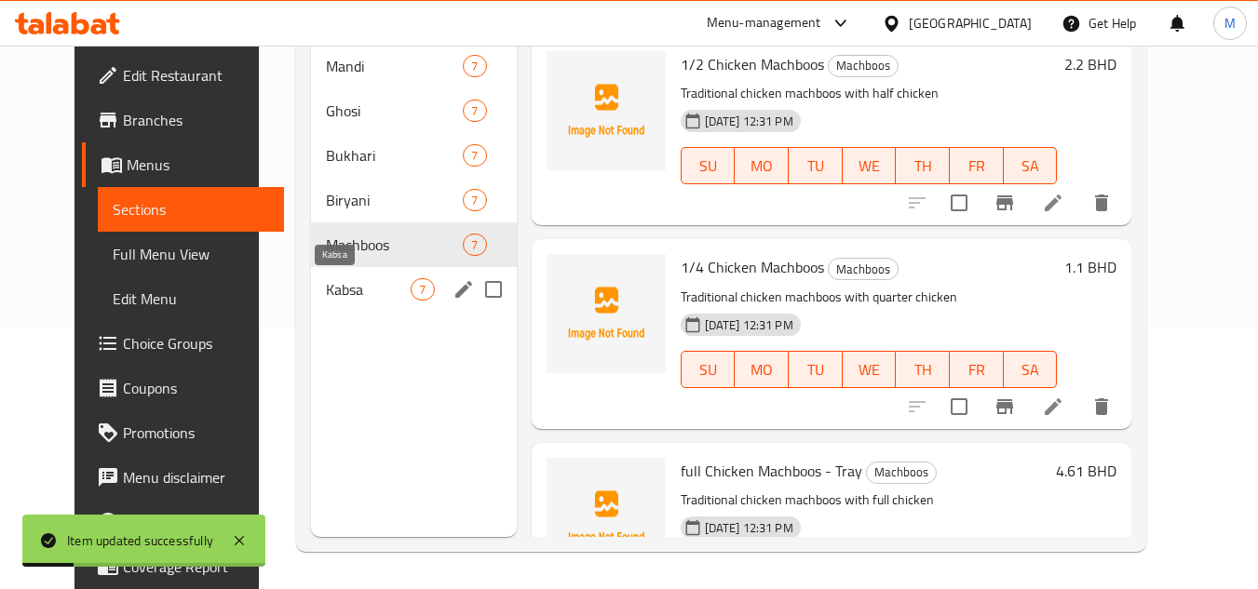
click at [353, 289] on span "Kabsa" at bounding box center [368, 289] width 85 height 22
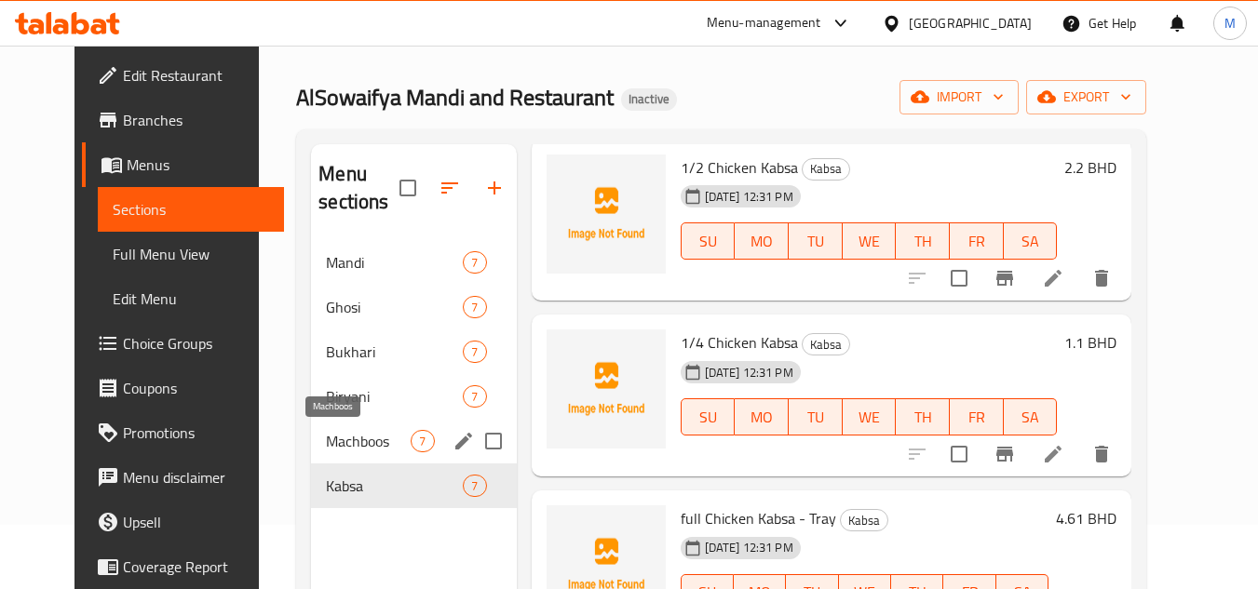
scroll to position [93, 0]
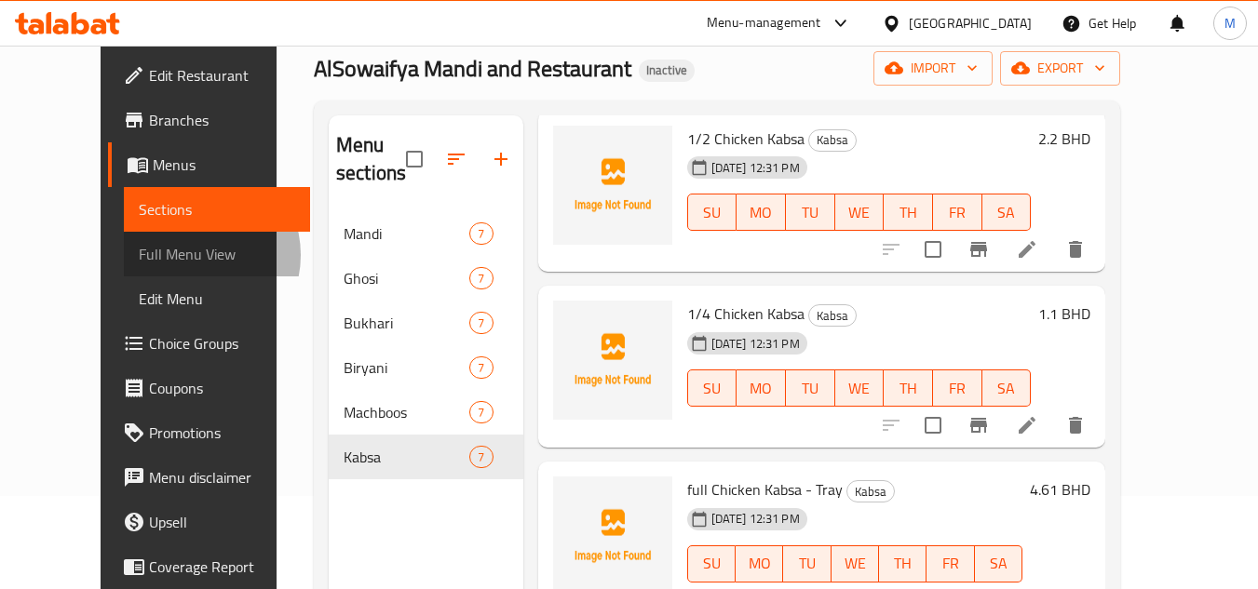
click at [139, 255] on span "Full Menu View" at bounding box center [217, 254] width 157 height 22
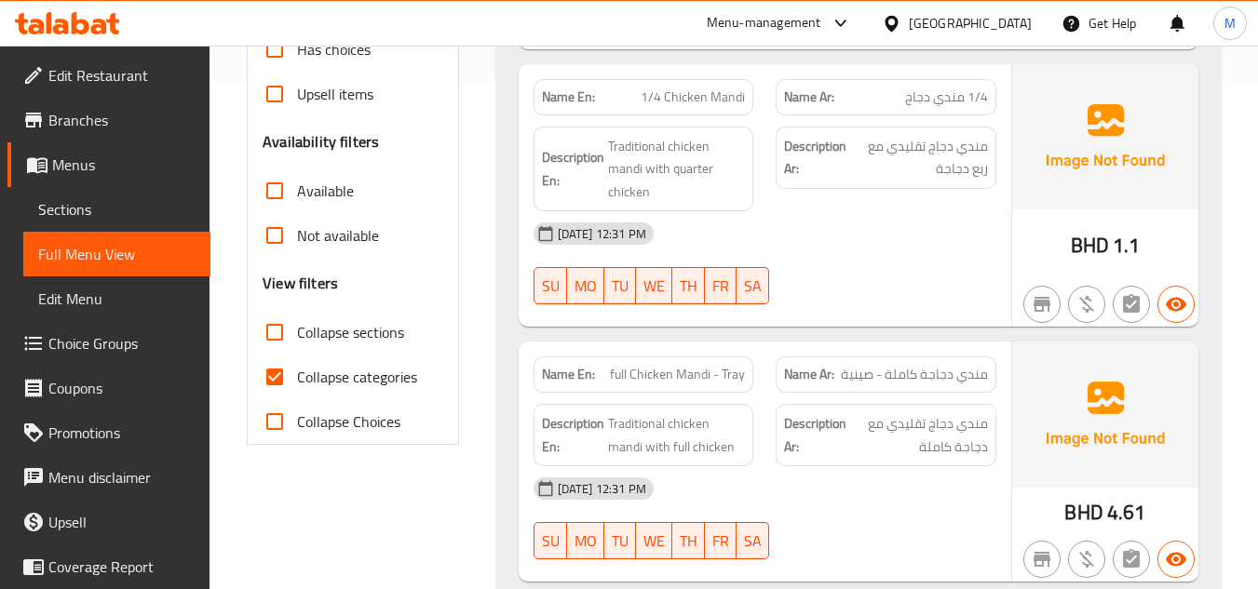
scroll to position [559, 0]
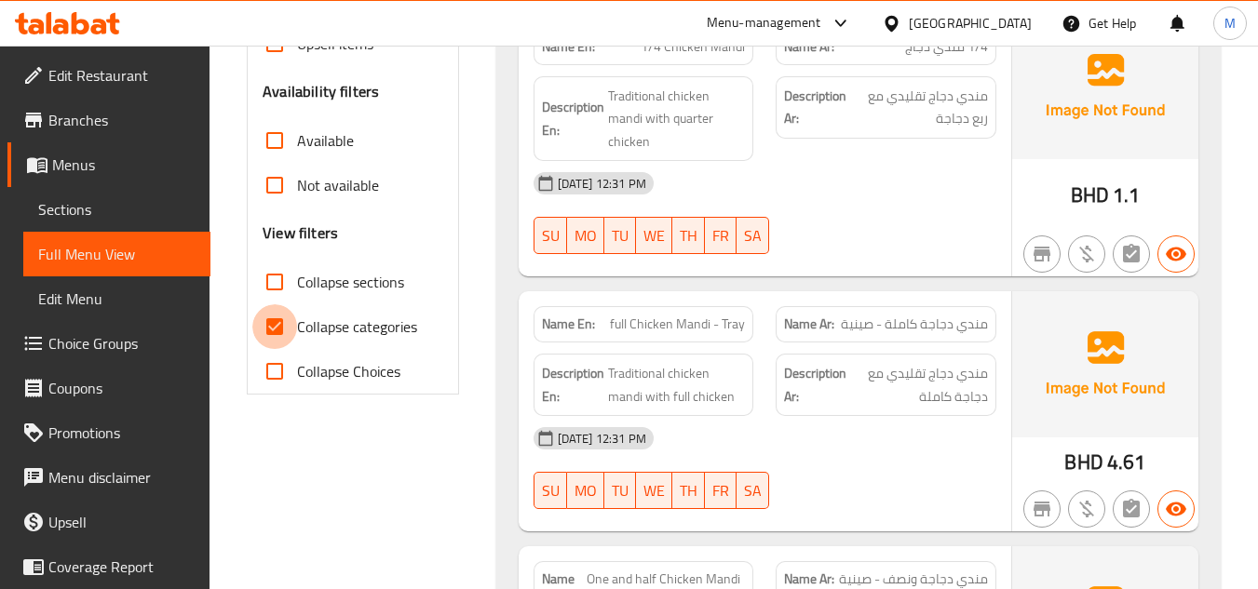
click at [282, 325] on input "Collapse categories" at bounding box center [274, 327] width 45 height 45
checkbox input "false"
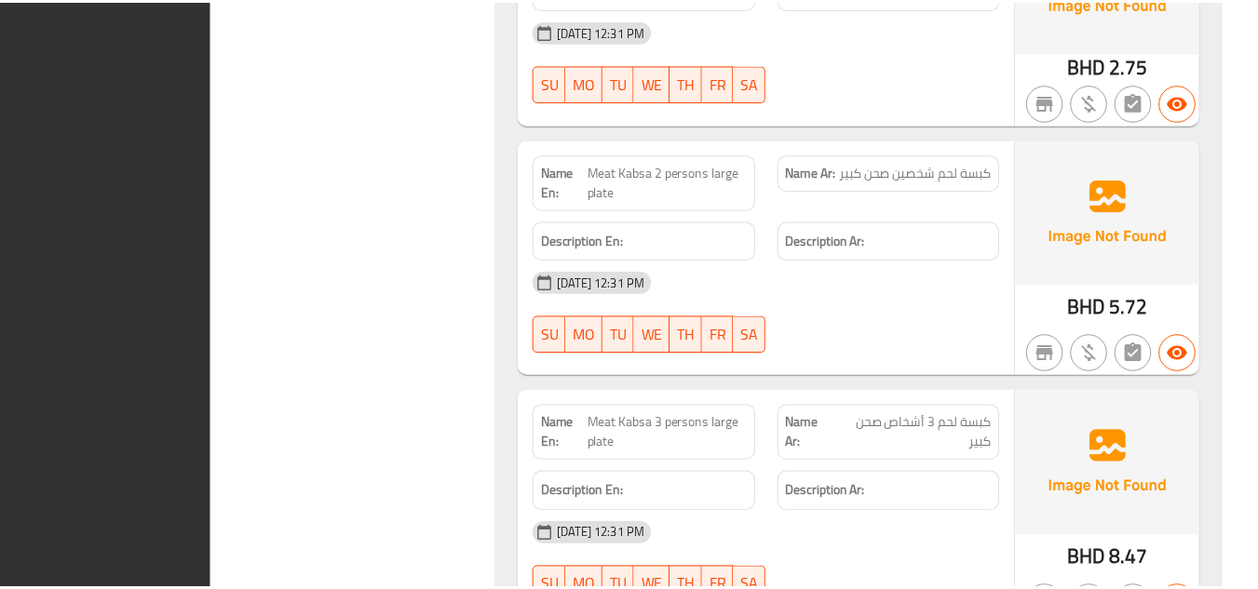
scroll to position [11378, 0]
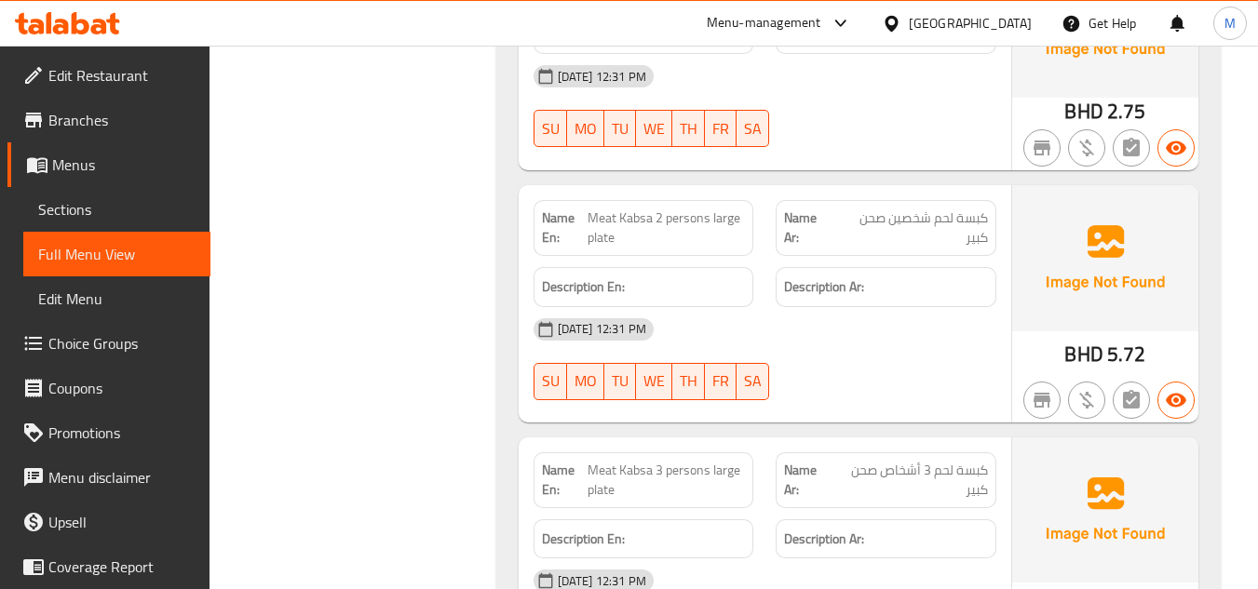
drag, startPoint x: 86, startPoint y: 203, endPoint x: 115, endPoint y: 249, distance: 54.0
click at [86, 203] on span "Sections" at bounding box center [116, 209] width 157 height 22
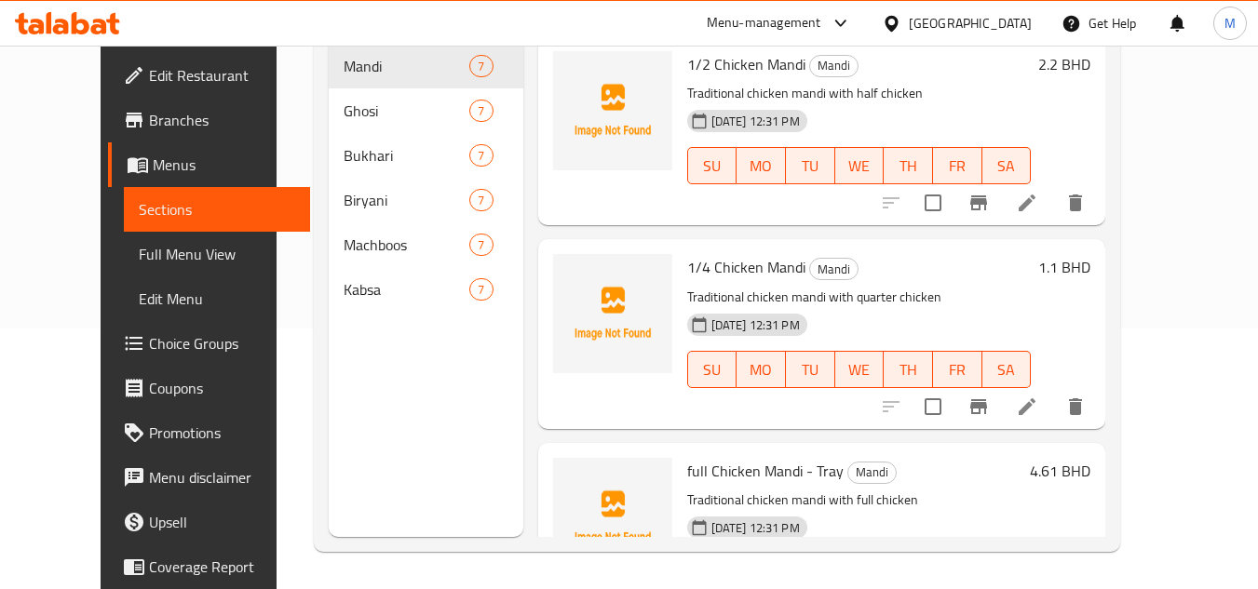
scroll to position [261, 0]
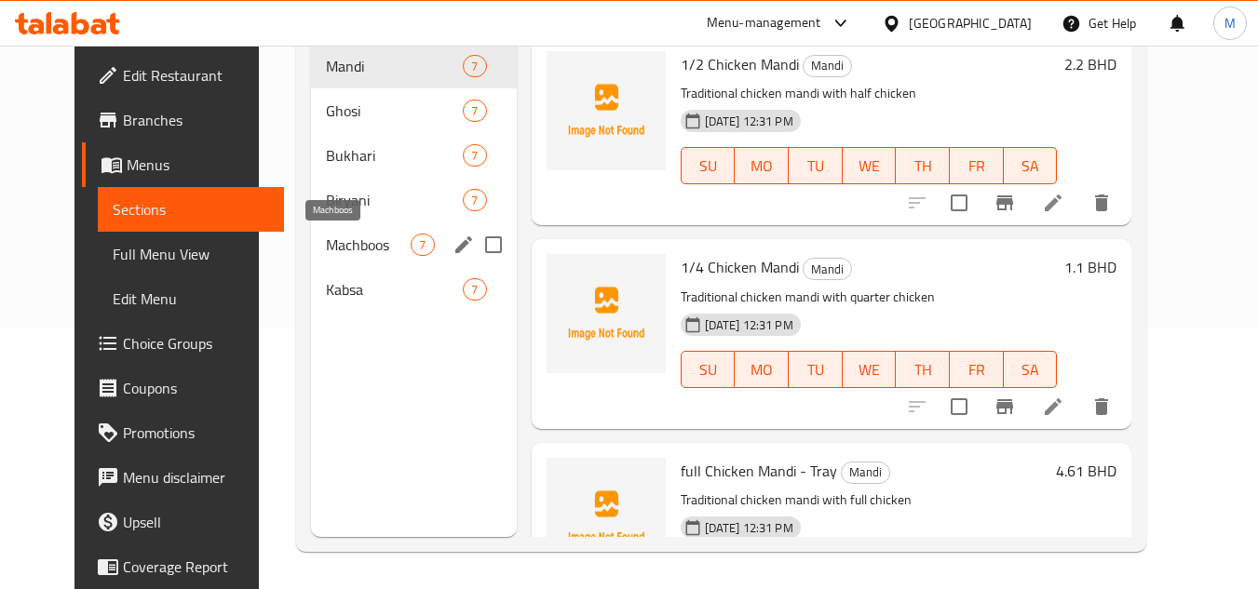
click at [340, 236] on span "Machboos" at bounding box center [368, 245] width 85 height 22
